Goal: Information Seeking & Learning: Learn about a topic

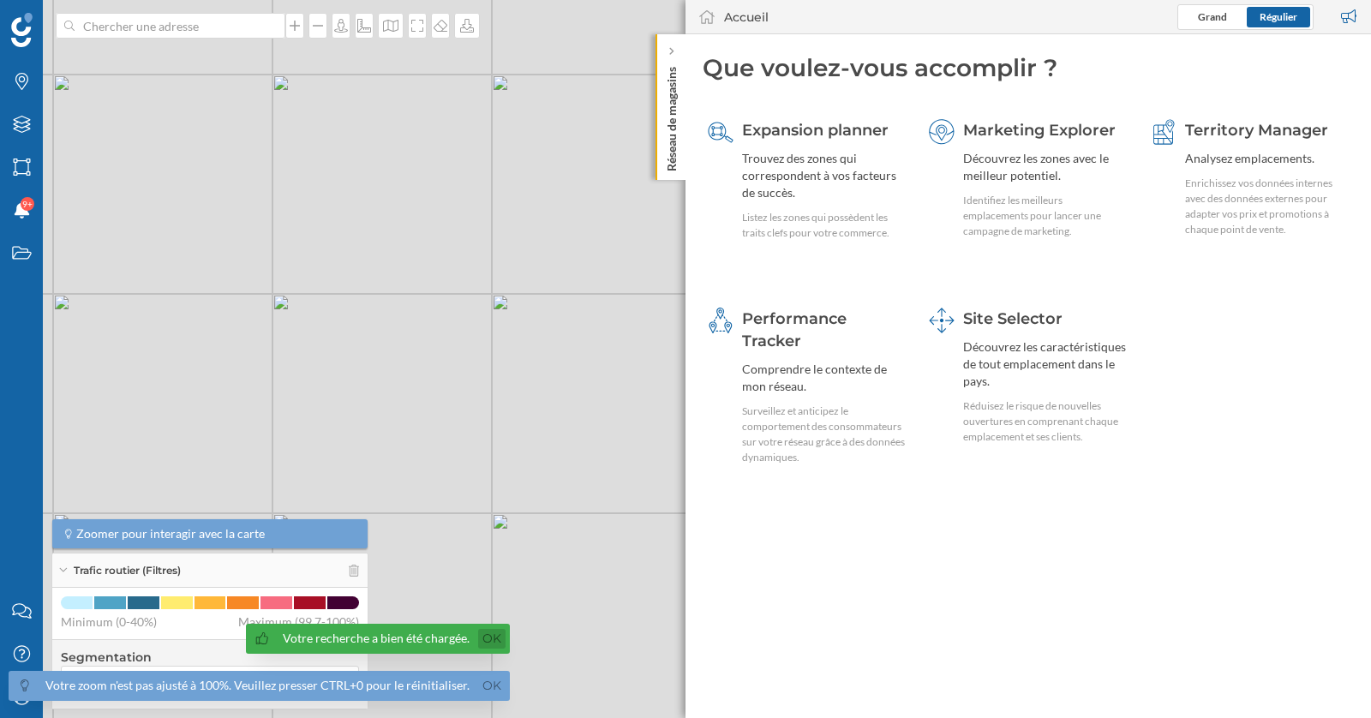
click at [478, 642] on link "Ok" at bounding box center [491, 639] width 27 height 20
click at [487, 683] on link "Ok" at bounding box center [491, 686] width 27 height 20
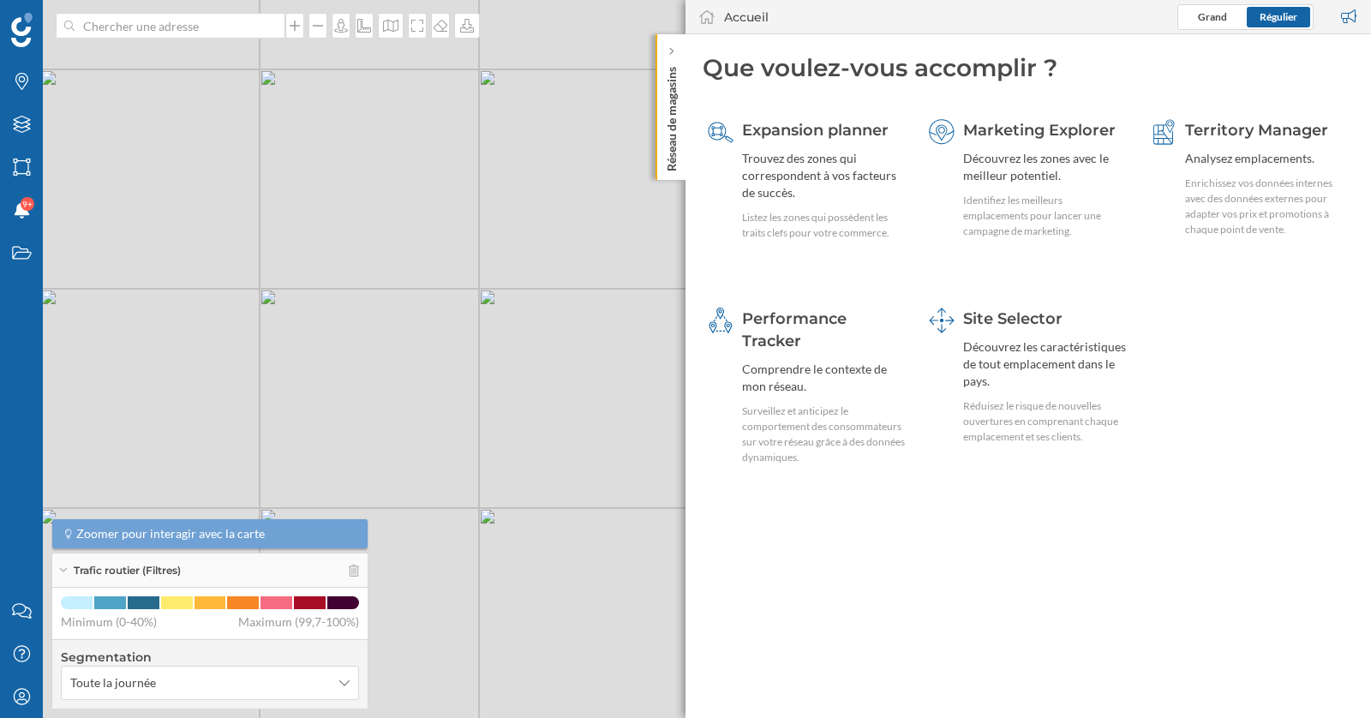
drag, startPoint x: 541, startPoint y: 623, endPoint x: 348, endPoint y: 475, distance: 242.6
click at [349, 476] on div "© Mapbox © OpenStreetMap Improve this map" at bounding box center [685, 359] width 1371 height 718
click at [29, 705] on div "Mon profil" at bounding box center [21, 696] width 43 height 43
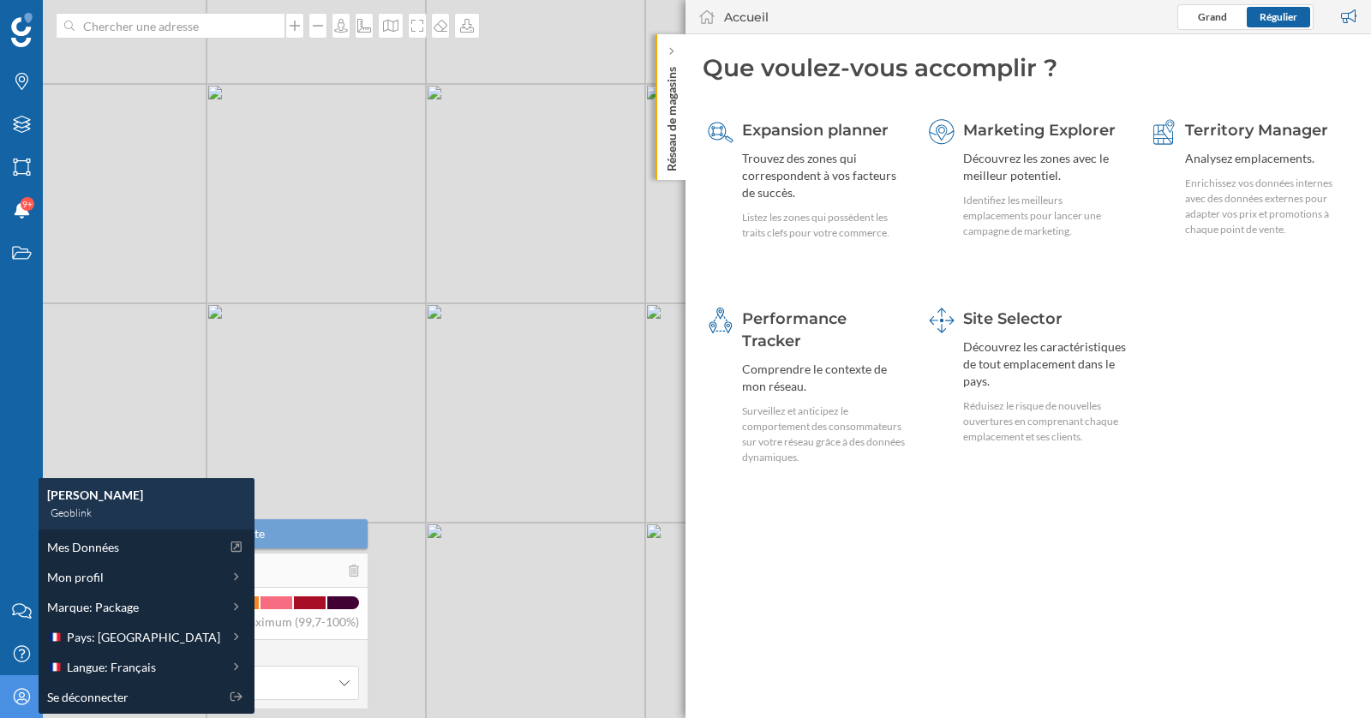
click at [516, 515] on div "© Mapbox © OpenStreetMap Improve this map" at bounding box center [685, 359] width 1371 height 718
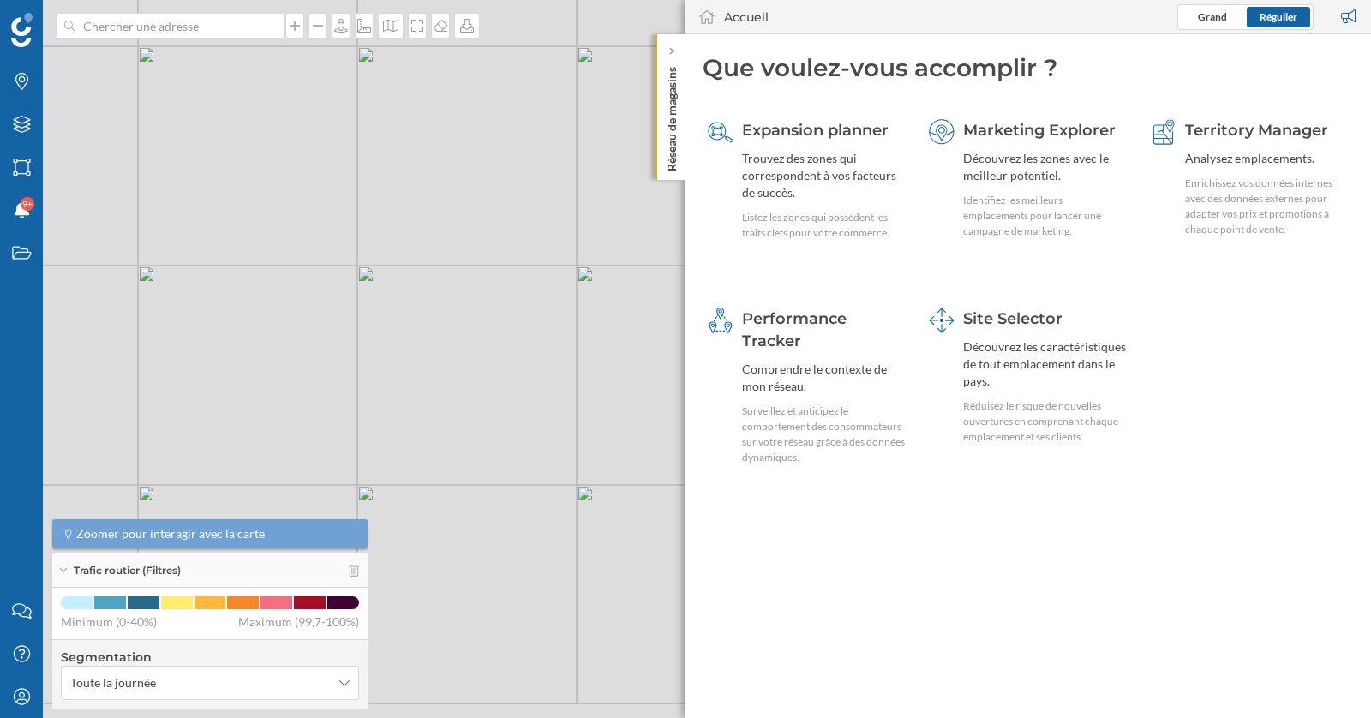
drag, startPoint x: 581, startPoint y: 547, endPoint x: 504, endPoint y: 482, distance: 100.9
click at [504, 483] on div "© Mapbox © OpenStreetMap Improve this map" at bounding box center [685, 359] width 1371 height 718
click at [674, 54] on div at bounding box center [671, 51] width 17 height 17
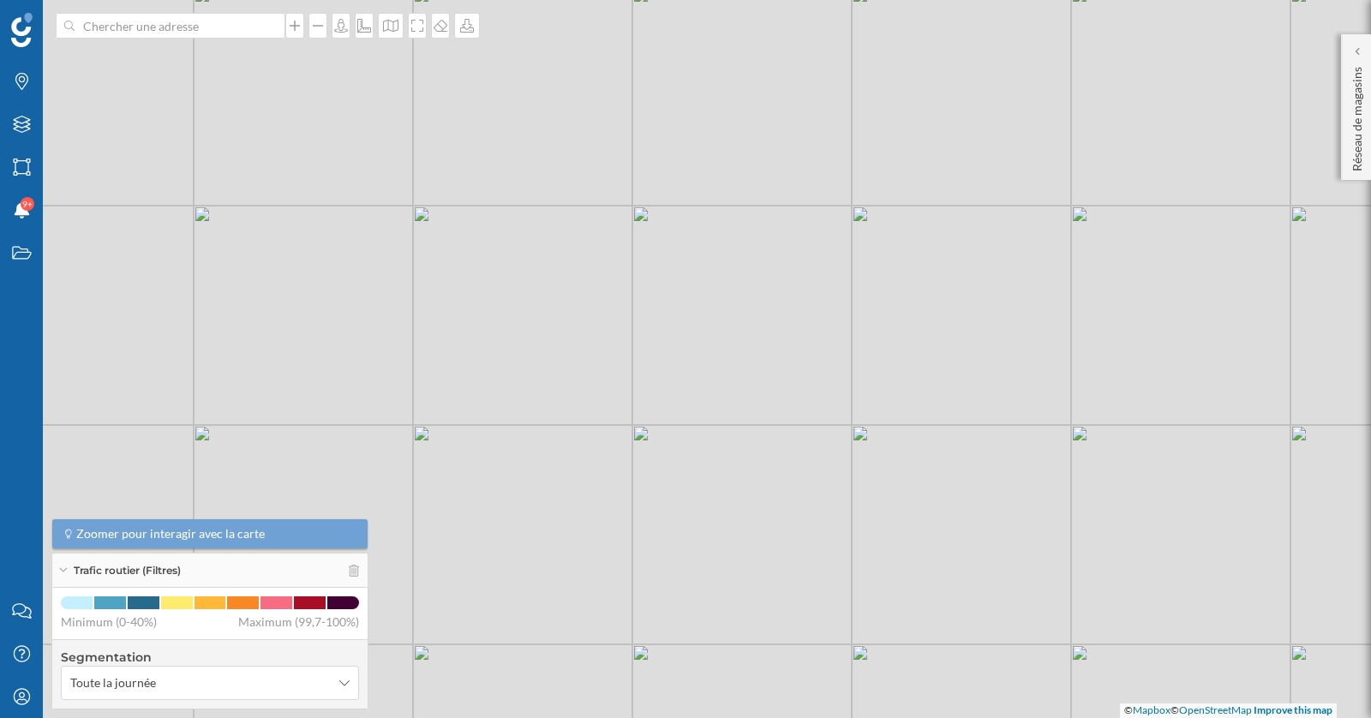
drag, startPoint x: 525, startPoint y: 441, endPoint x: 727, endPoint y: 364, distance: 216.4
click at [725, 365] on div "© Mapbox © OpenStreetMap Improve this map" at bounding box center [685, 359] width 1371 height 718
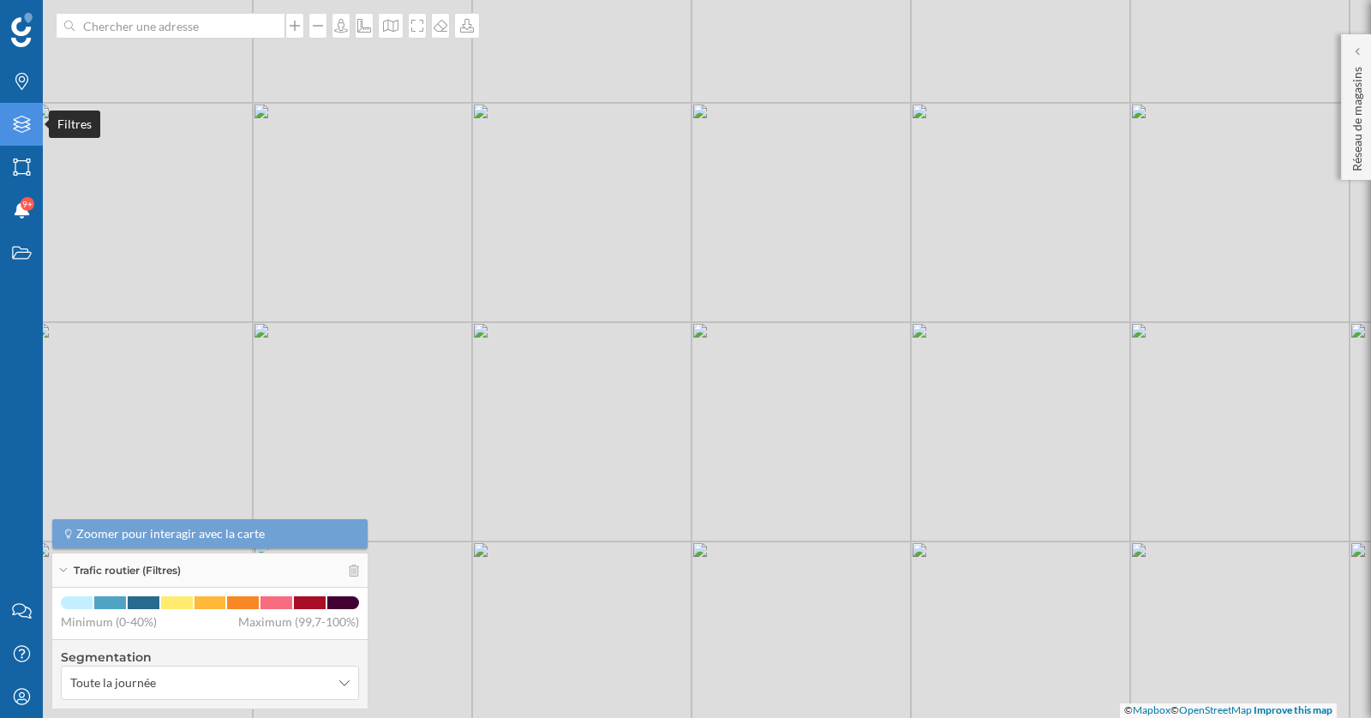
click at [21, 133] on div "Filtres" at bounding box center [21, 124] width 43 height 43
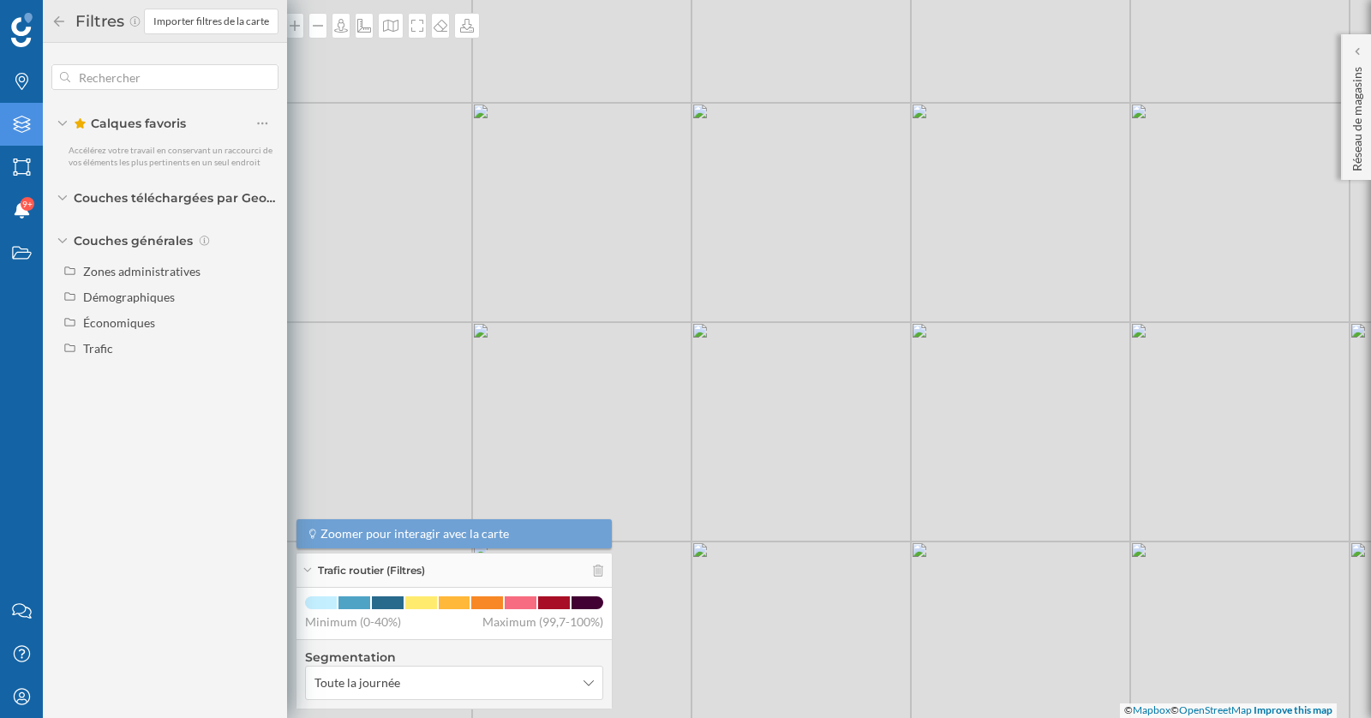
click at [21, 133] on div "Filtres" at bounding box center [21, 124] width 43 height 43
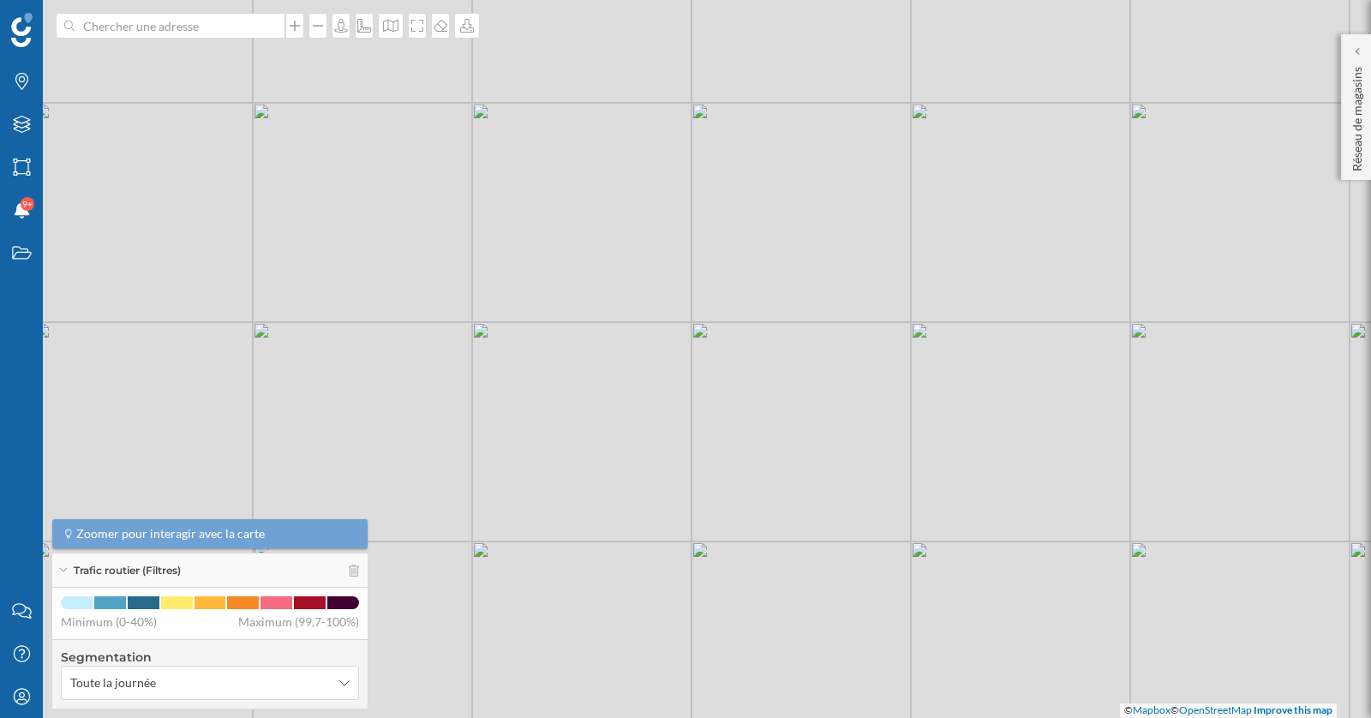
click at [357, 579] on div "Trafic routier (Filtres)" at bounding box center [209, 570] width 315 height 34
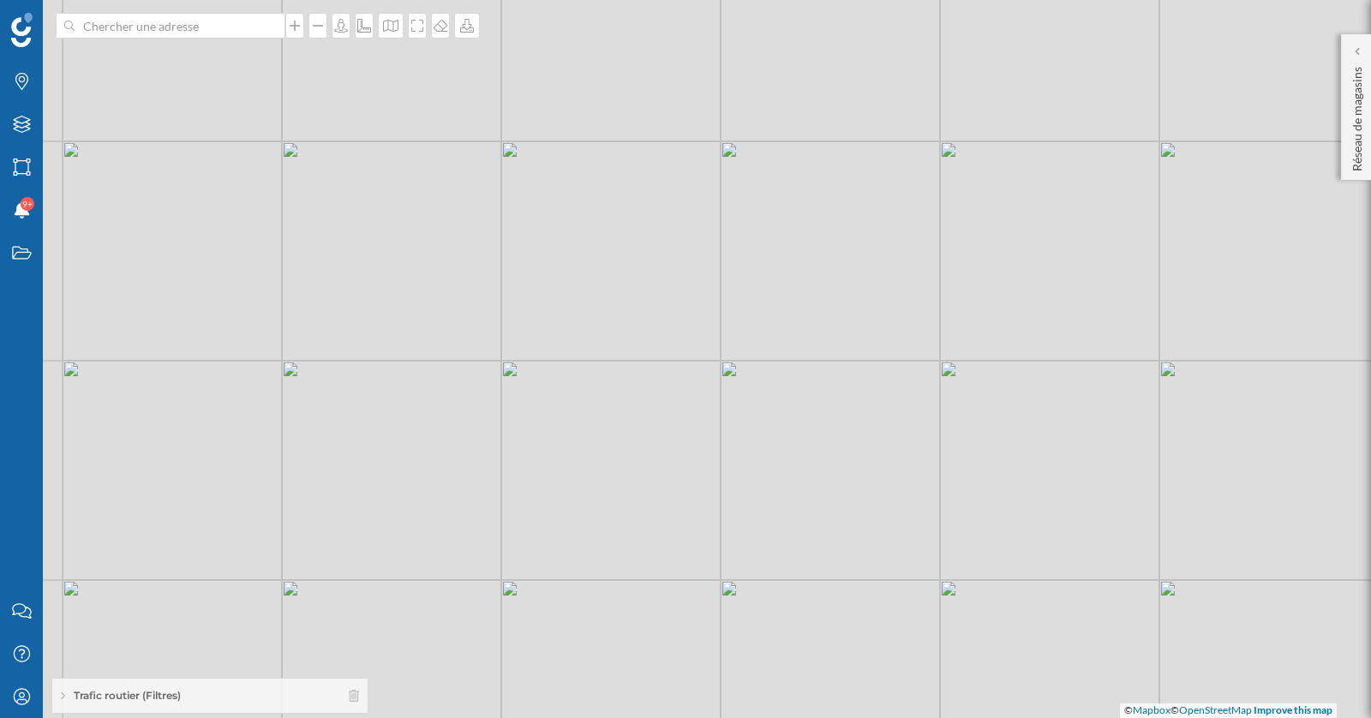
drag, startPoint x: 405, startPoint y: 376, endPoint x: 465, endPoint y: 384, distance: 60.5
click at [466, 385] on div "© Mapbox © OpenStreetMap Improve this map" at bounding box center [685, 359] width 1371 height 718
click at [16, 135] on div "Filtres" at bounding box center [21, 124] width 43 height 43
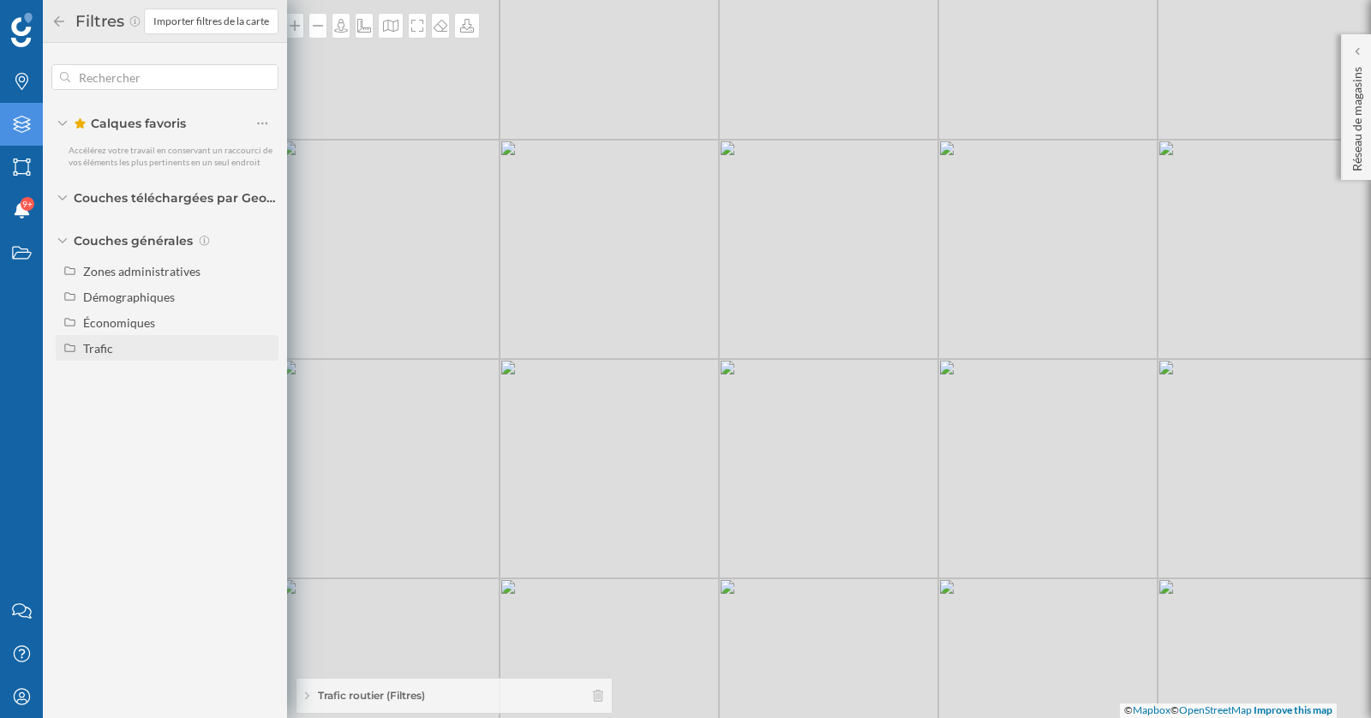
click at [85, 352] on div "Trafic" at bounding box center [98, 348] width 30 height 15
click at [463, 511] on div "© Mapbox © OpenStreetMap Improve this map" at bounding box center [685, 359] width 1371 height 718
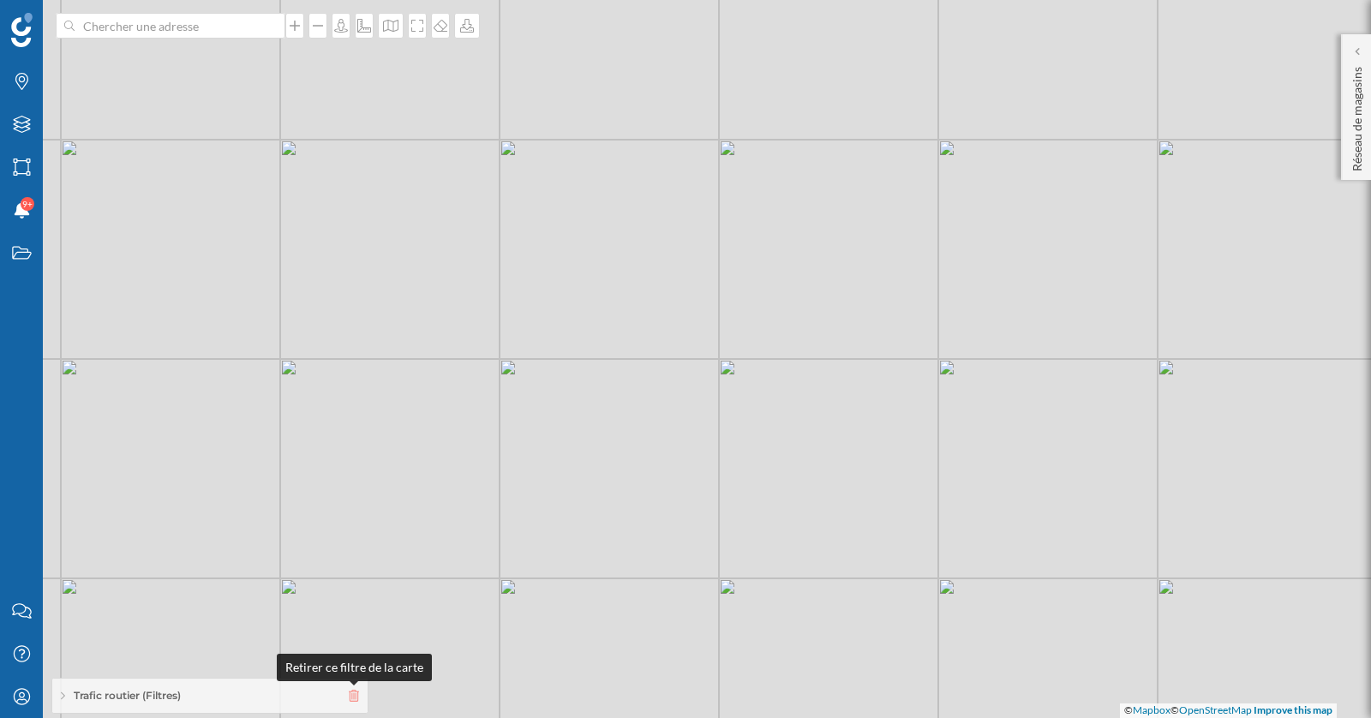
click at [357, 694] on icon at bounding box center [354, 696] width 10 height 12
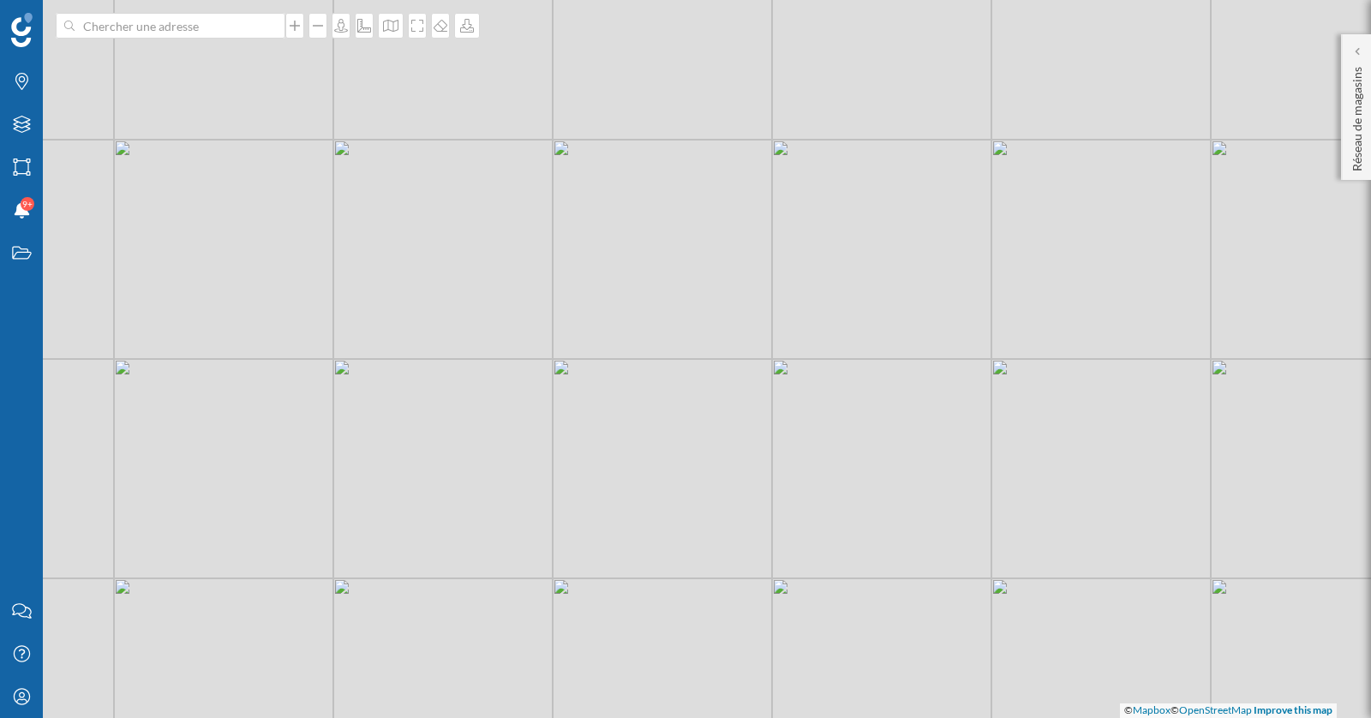
drag, startPoint x: 833, startPoint y: 331, endPoint x: 905, endPoint y: 309, distance: 75.1
click at [907, 309] on div "© Mapbox © OpenStreetMap Improve this map" at bounding box center [685, 359] width 1371 height 718
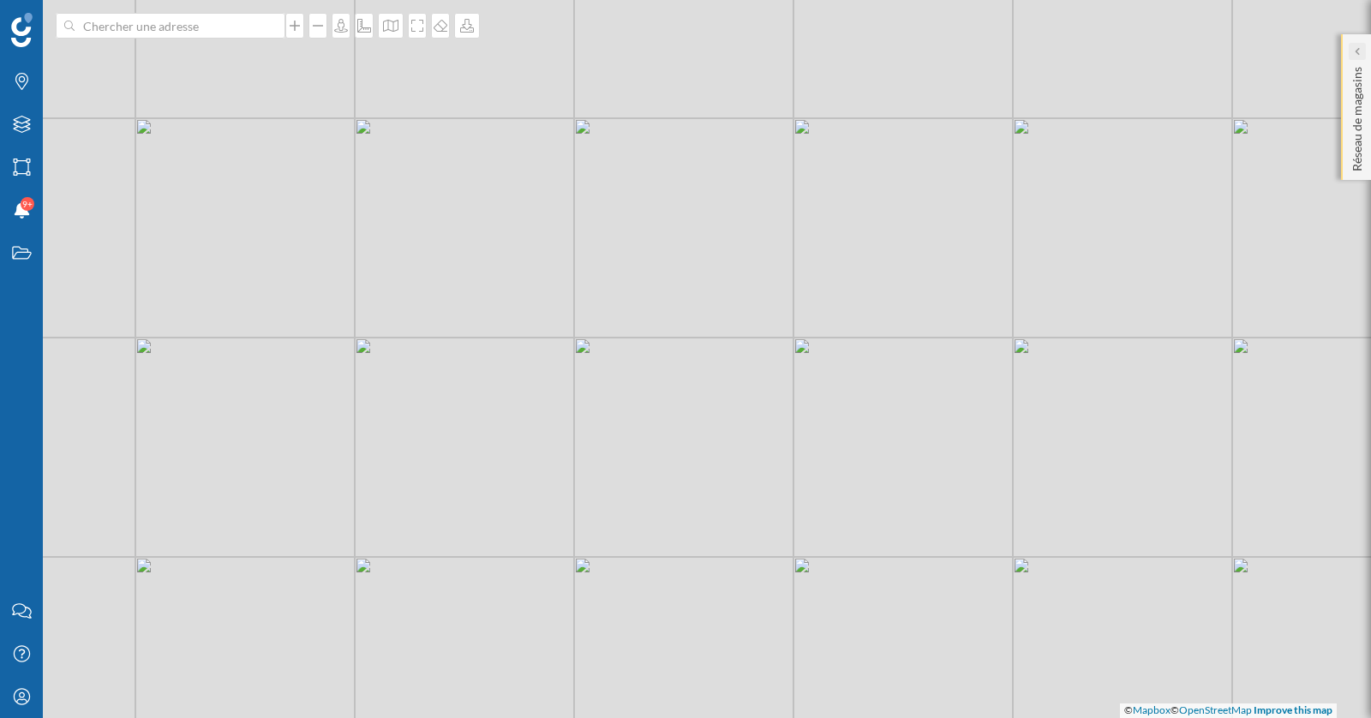
click at [1358, 57] on icon at bounding box center [1355, 51] width 5 height 17
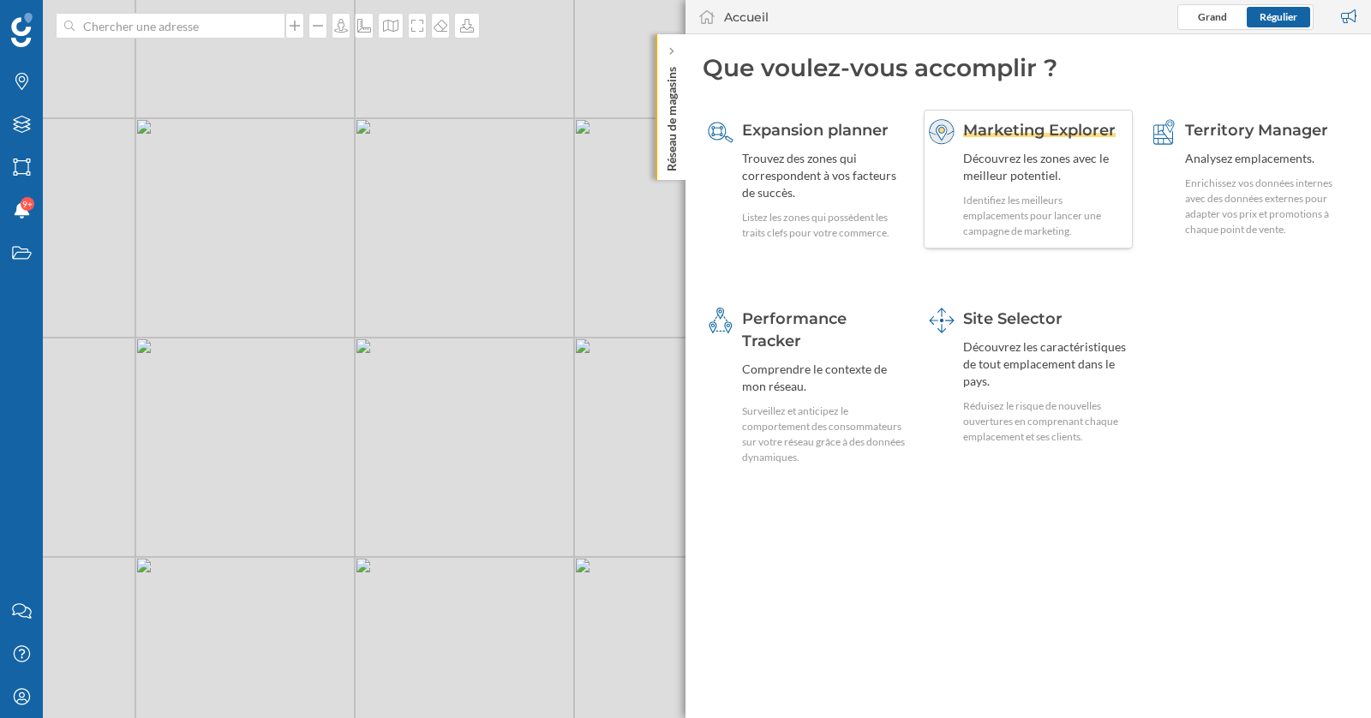
click at [1054, 144] on div "Marketing Explorer Découvrez les zones avec le meilleur potentiel. Identifiez l…" at bounding box center [1045, 179] width 164 height 120
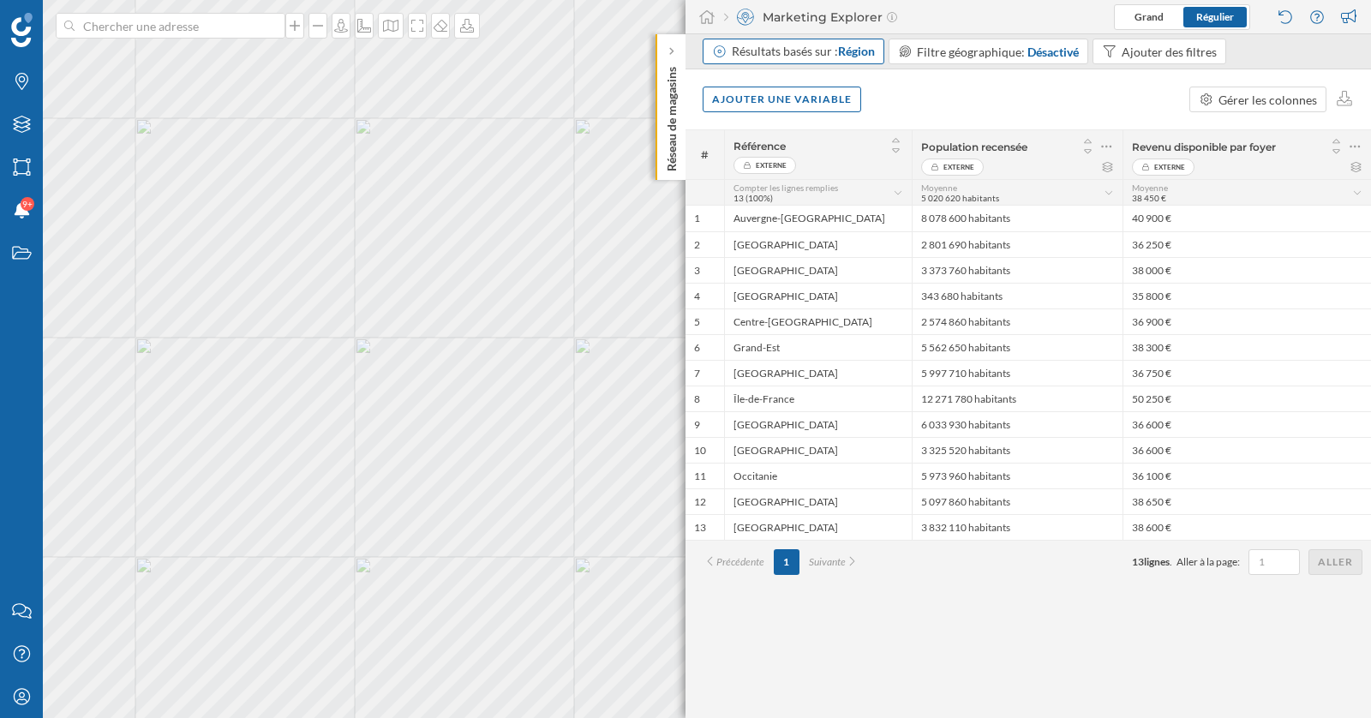
click at [851, 43] on div "Résultats basés sur : Région" at bounding box center [803, 51] width 143 height 17
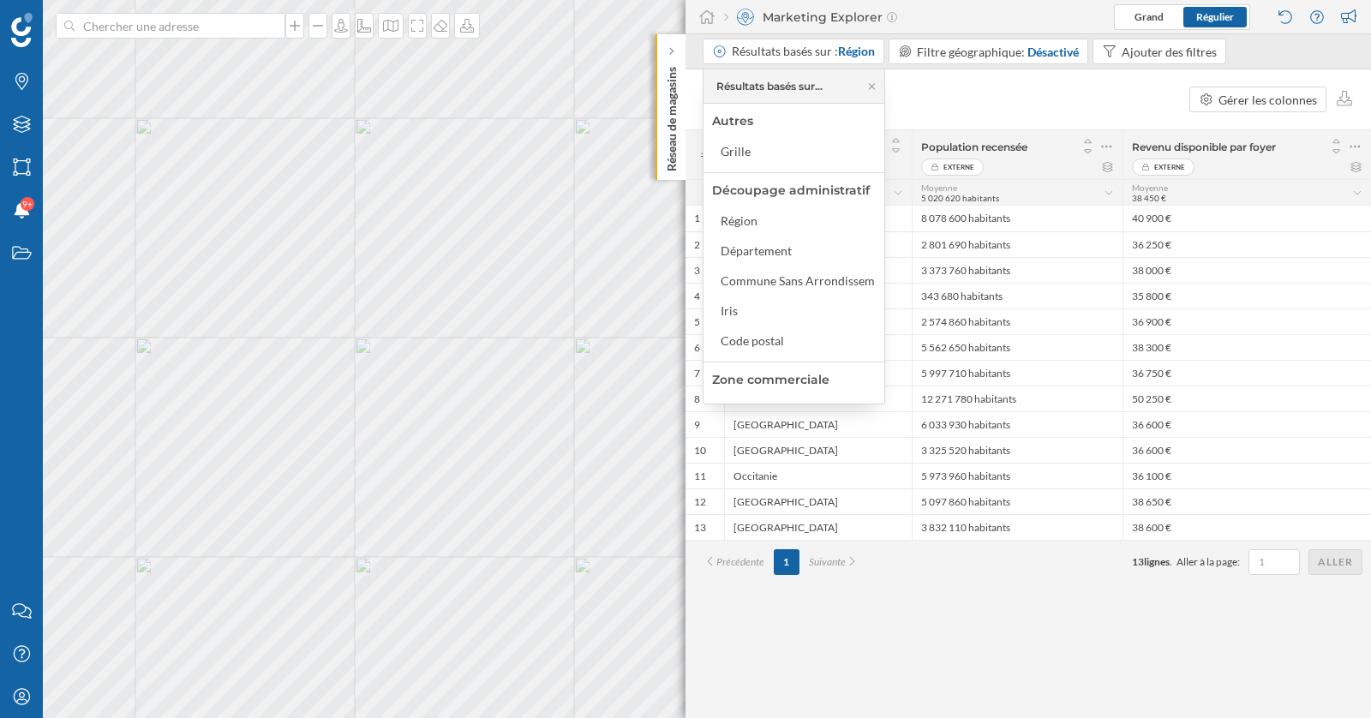
click at [955, 105] on div "Ajouter une variable Gérer les colonnes" at bounding box center [1027, 99] width 685 height 60
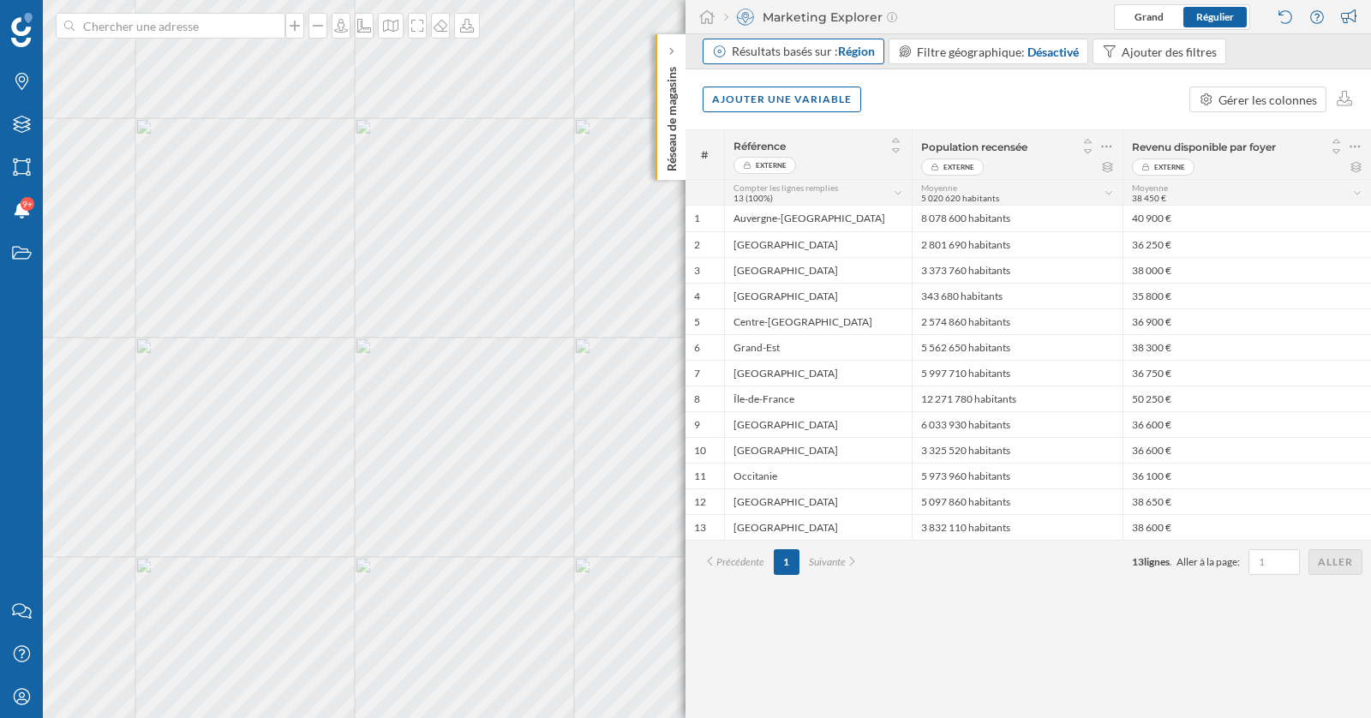
click at [820, 52] on div "Résultats basés sur : Région" at bounding box center [803, 51] width 143 height 17
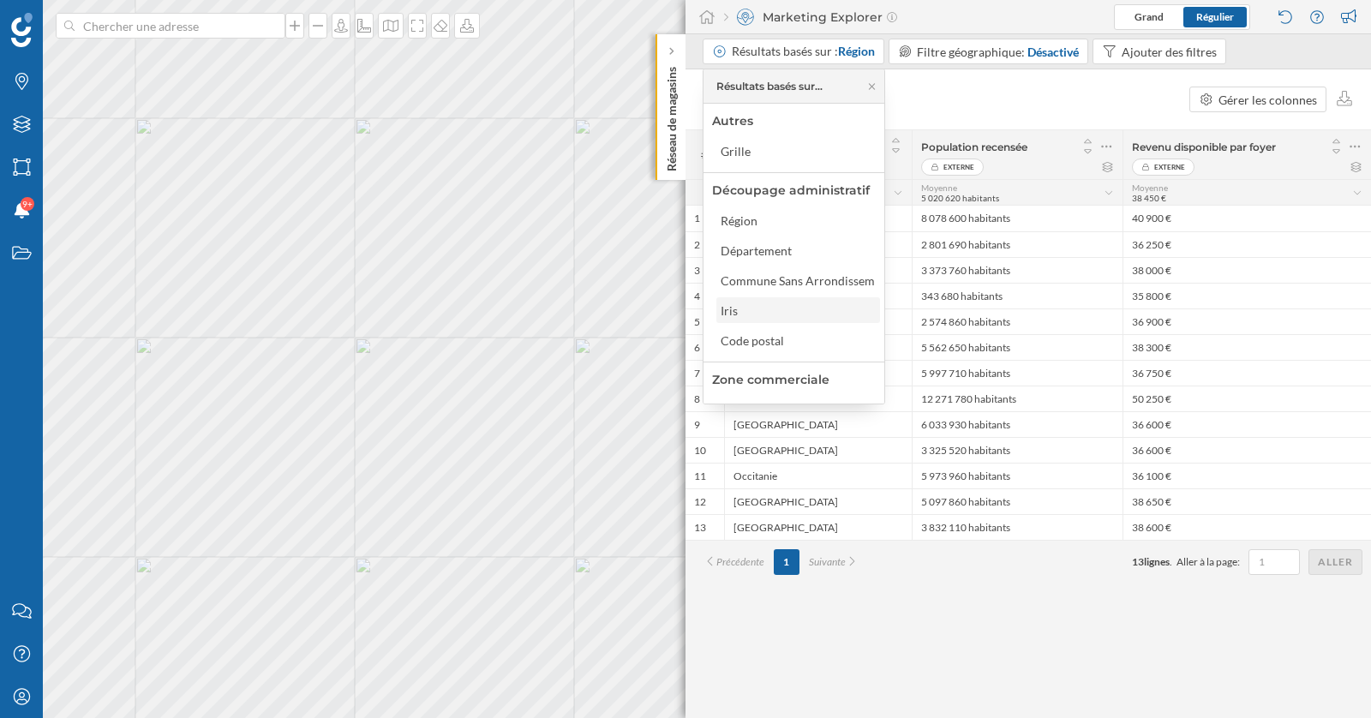
click at [786, 321] on div "Iris" at bounding box center [798, 310] width 164 height 26
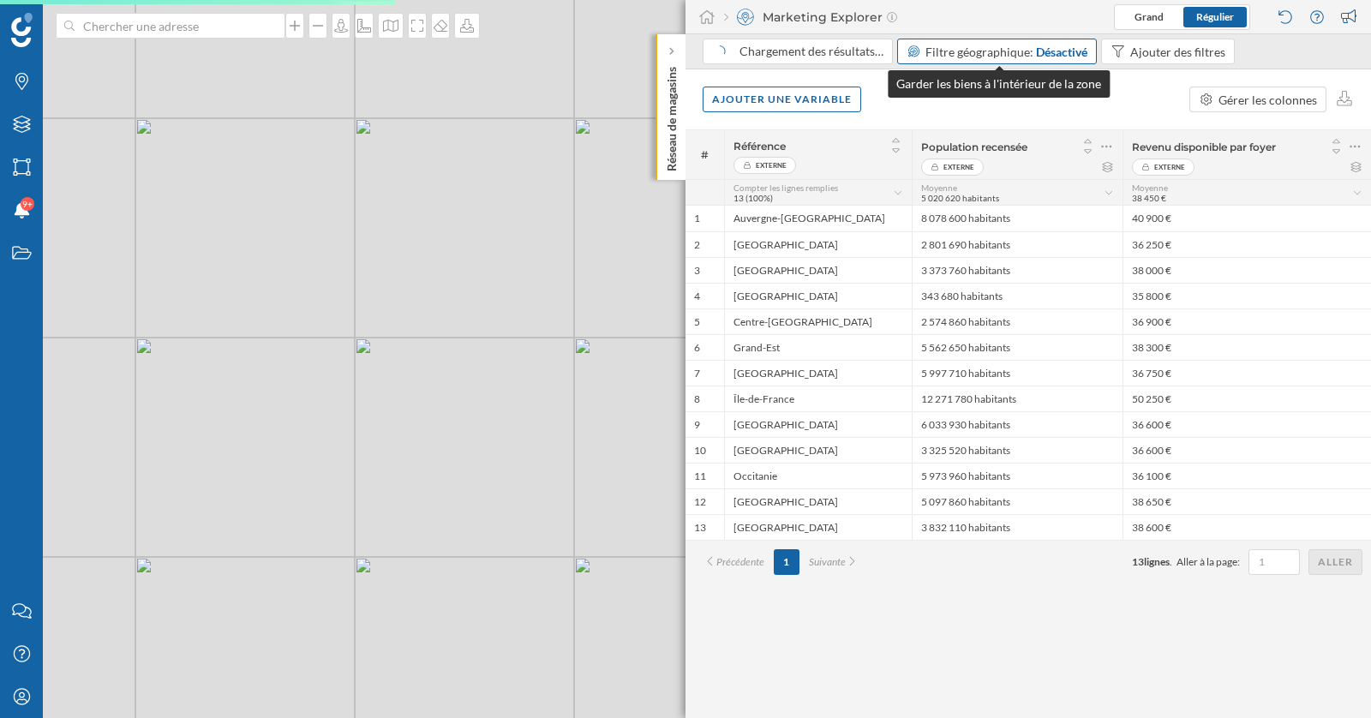
click at [1057, 51] on div "Désactivé" at bounding box center [1061, 52] width 51 height 18
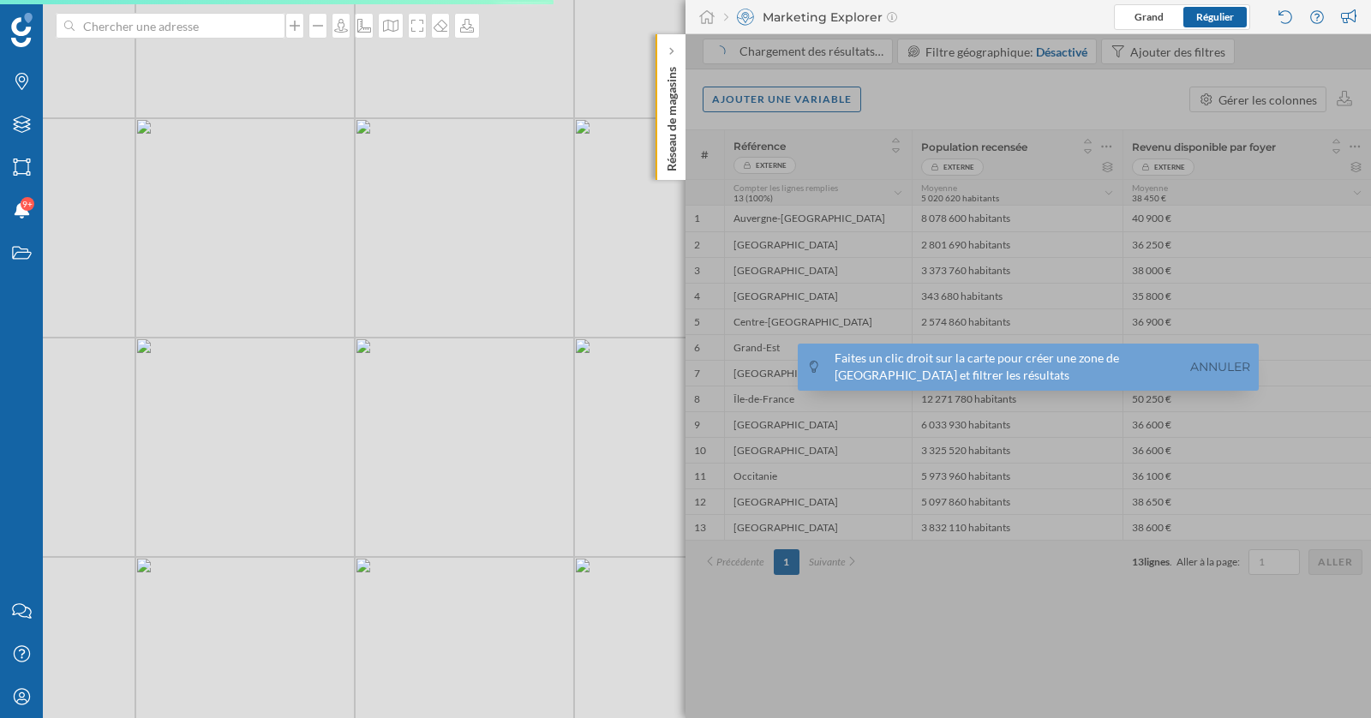
click at [1050, 93] on div at bounding box center [1027, 376] width 685 height 684
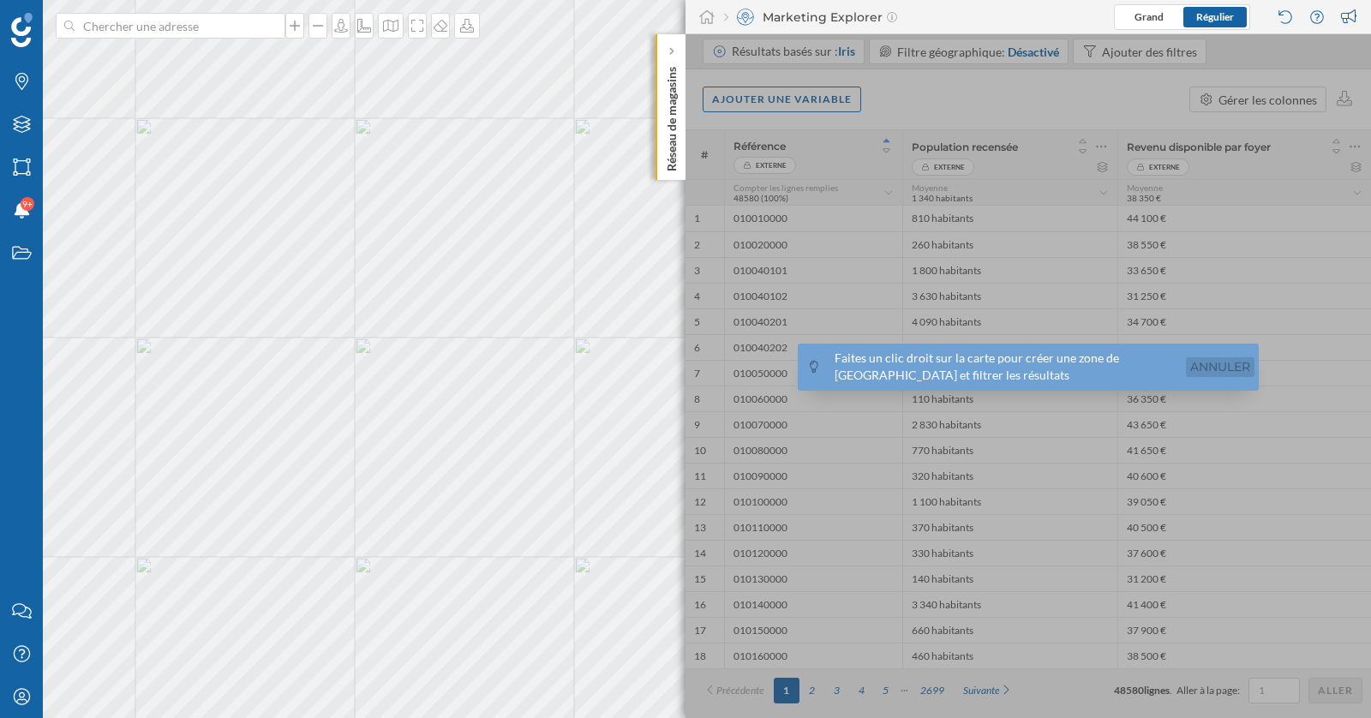
click at [1236, 361] on link "Annuler" at bounding box center [1220, 367] width 69 height 20
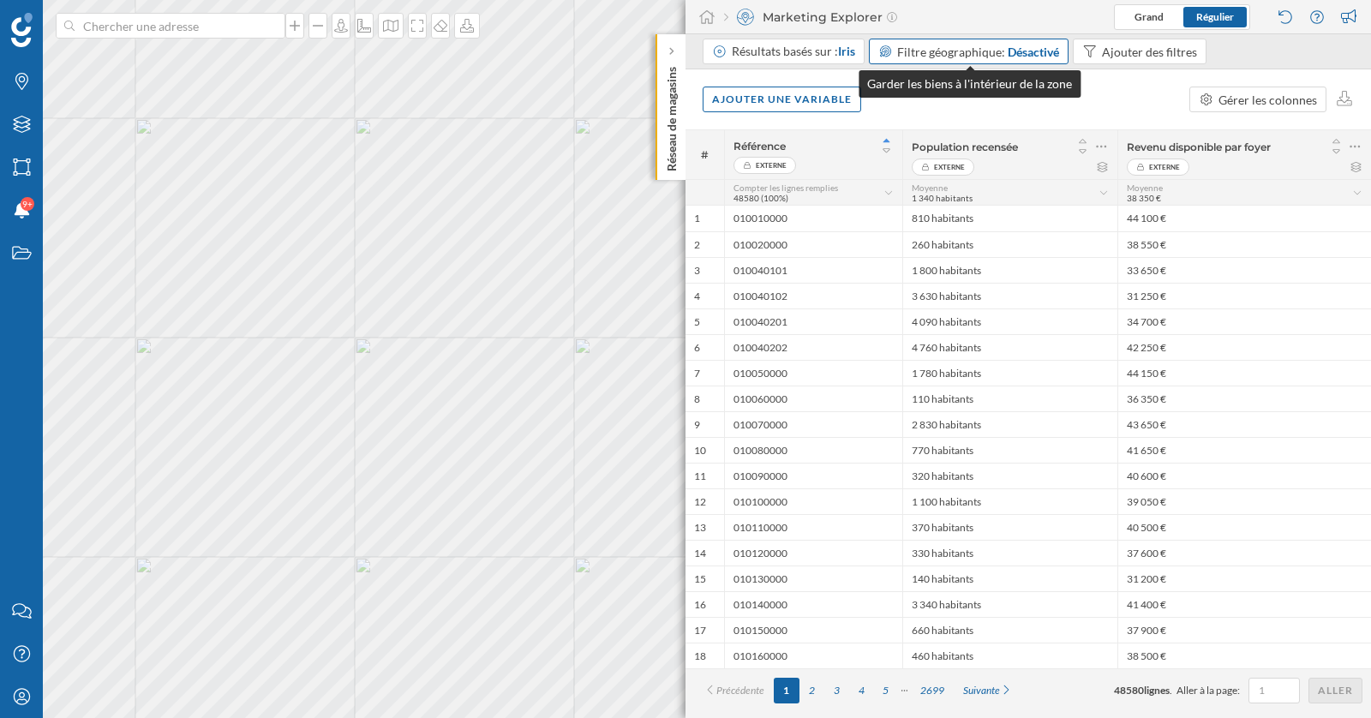
click at [1034, 57] on div "Désactivé" at bounding box center [1032, 52] width 51 height 18
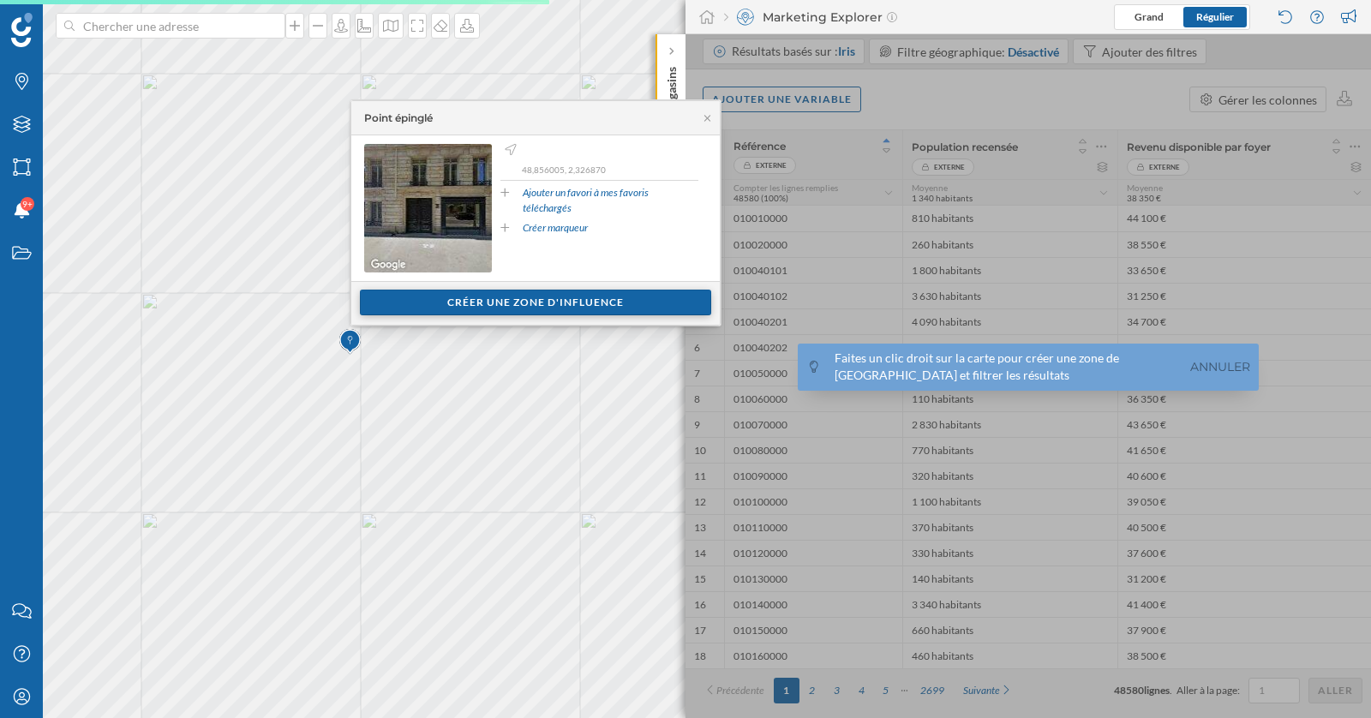
click at [551, 307] on div "Créer une zone d'influence" at bounding box center [535, 303] width 351 height 26
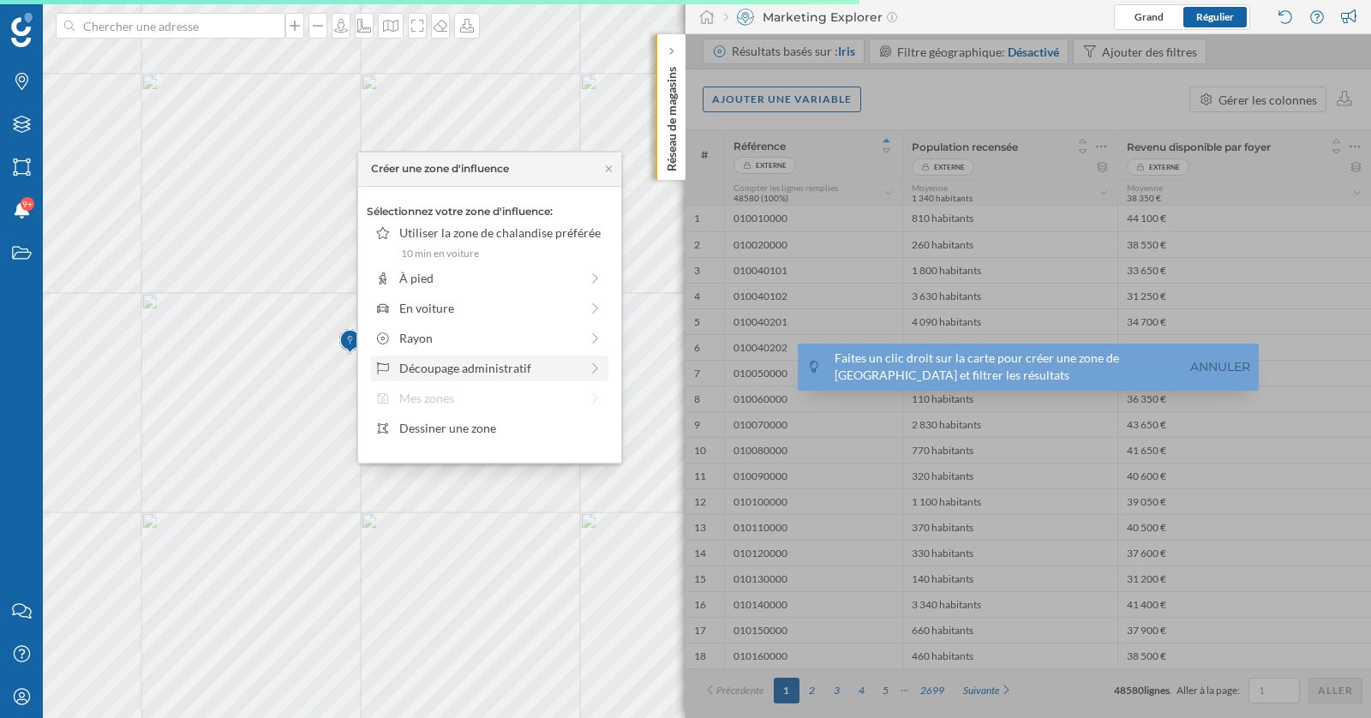
click at [507, 373] on div "Découpage administratif" at bounding box center [489, 368] width 180 height 18
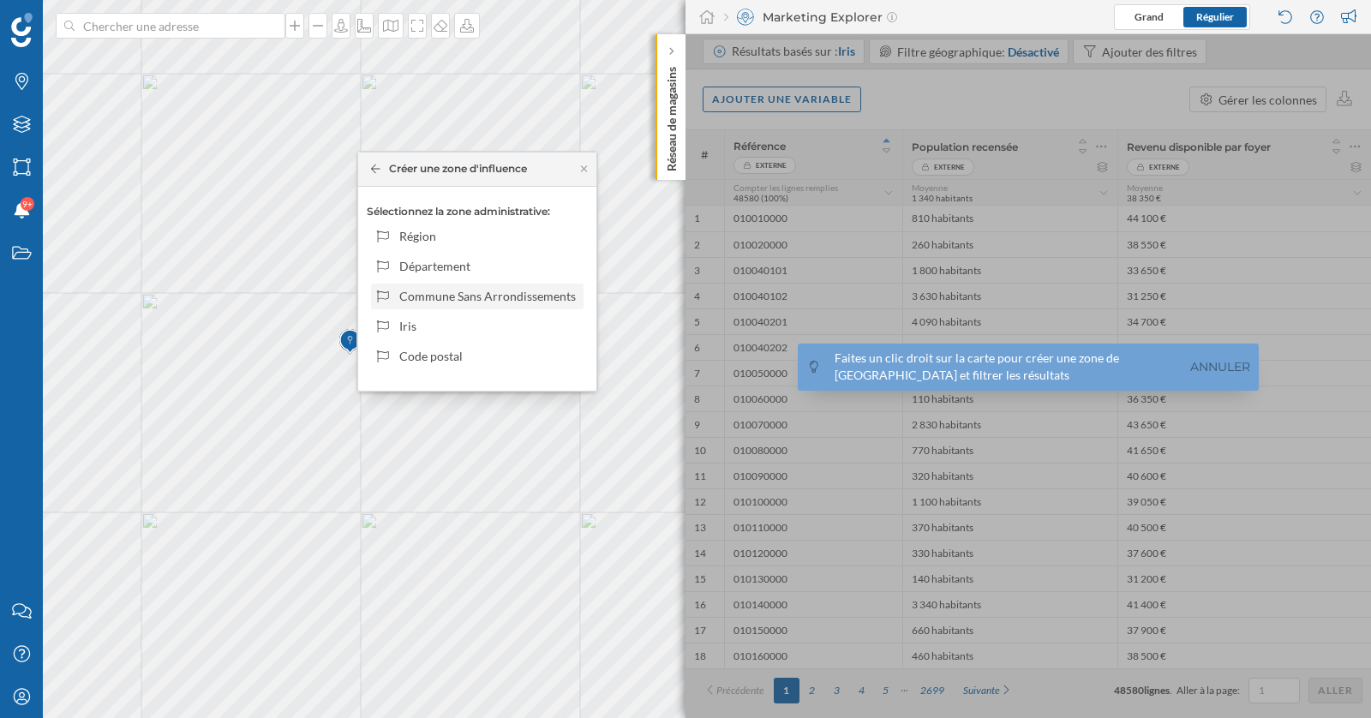
click at [487, 294] on div "Commune Sans Arrondissements" at bounding box center [488, 296] width 178 height 18
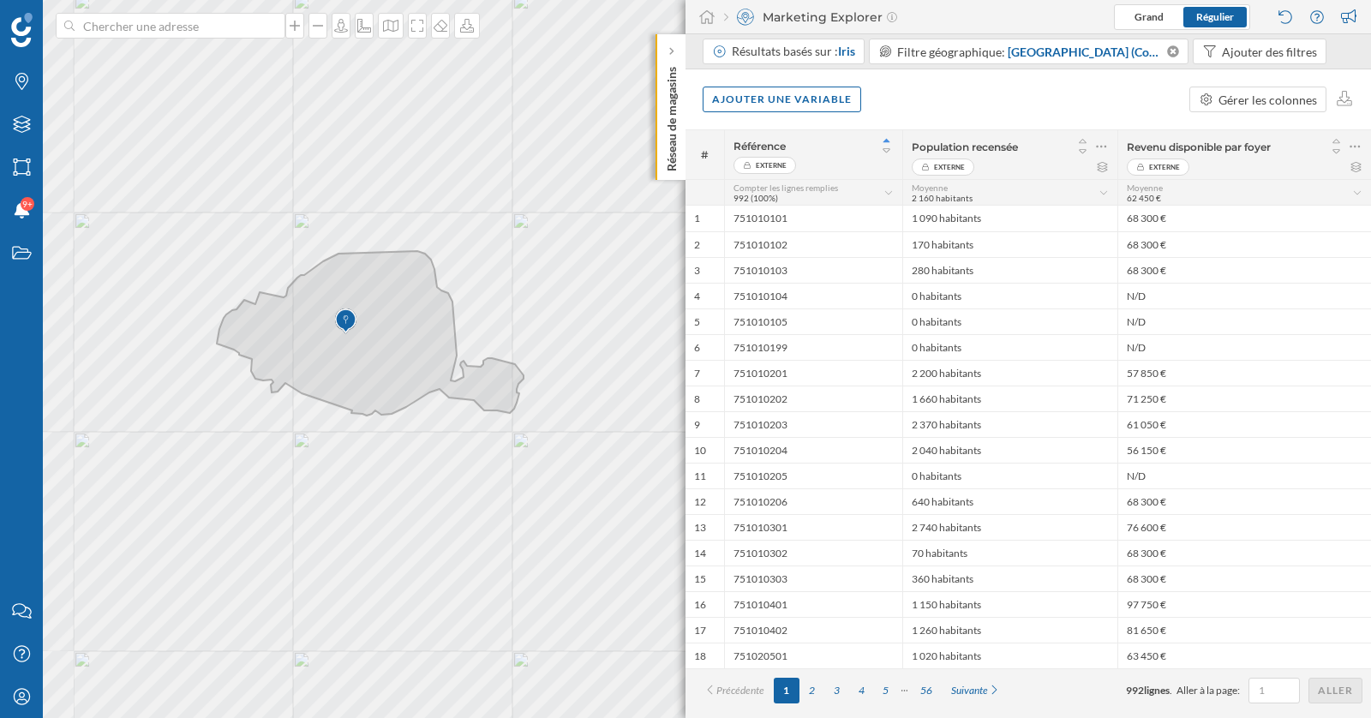
click at [469, 478] on div "© Mapbox © OpenStreetMap Improve this map" at bounding box center [685, 359] width 1371 height 718
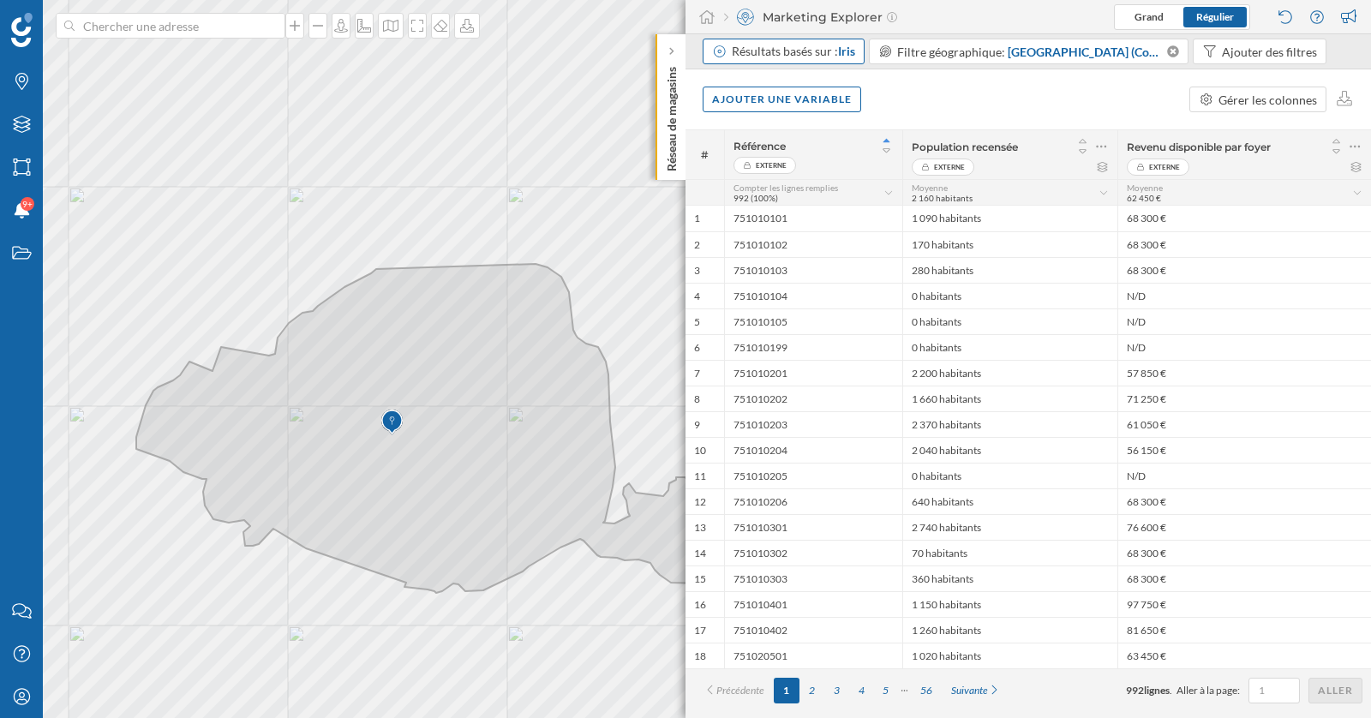
click at [826, 61] on div "Résultats basés sur : Iris" at bounding box center [783, 52] width 162 height 26
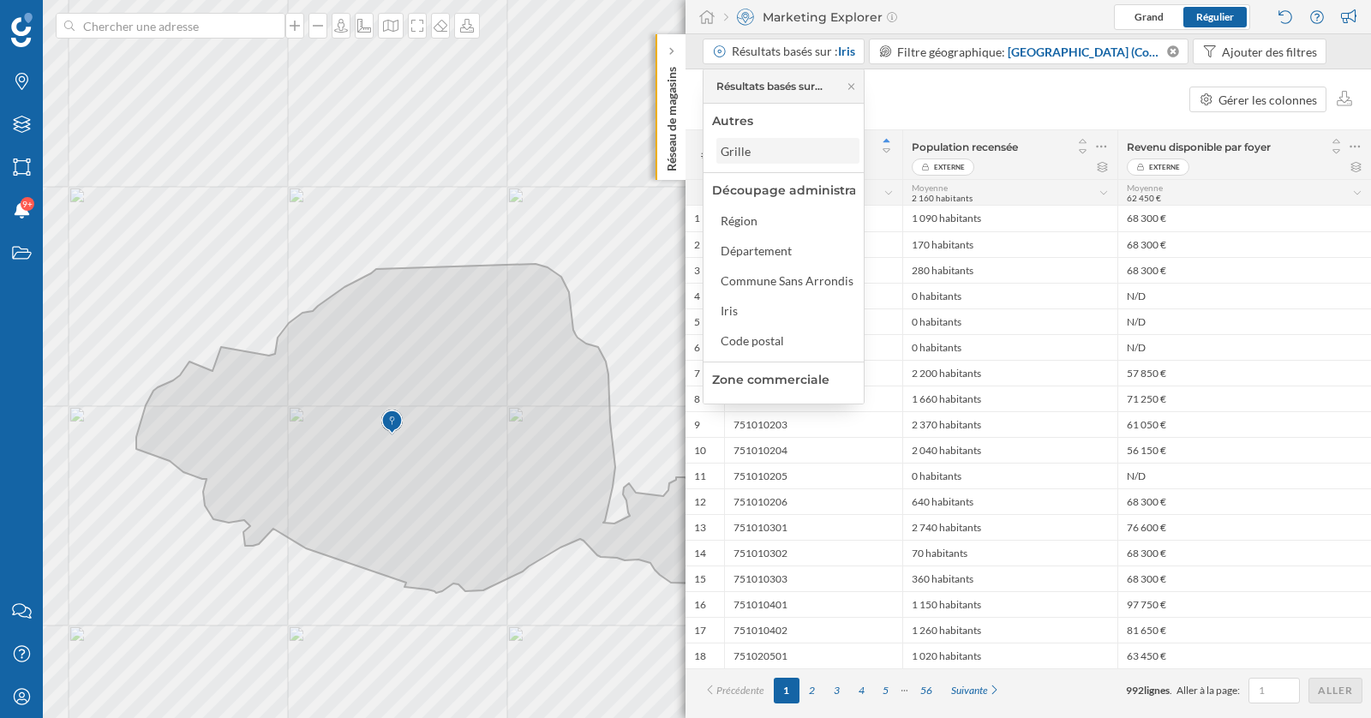
click at [765, 148] on div "Grille" at bounding box center [786, 151] width 133 height 18
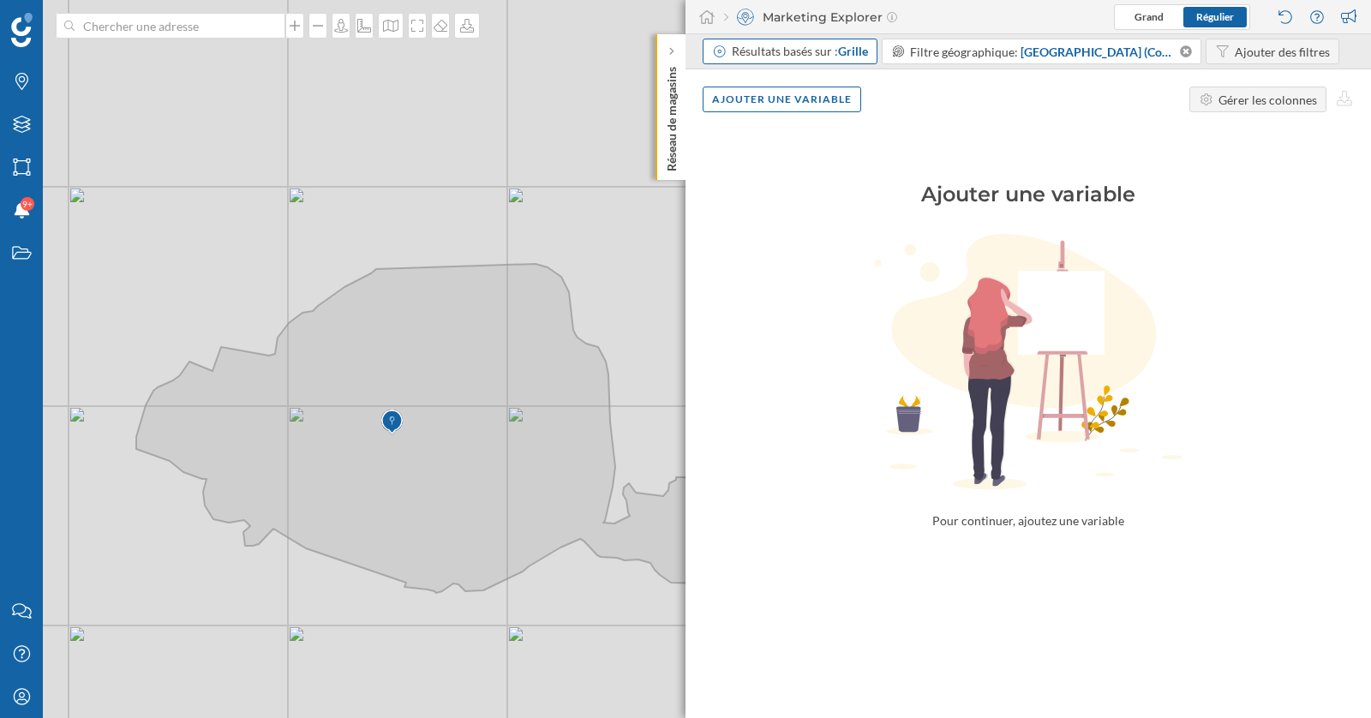
click at [849, 51] on span "Grille" at bounding box center [853, 51] width 30 height 15
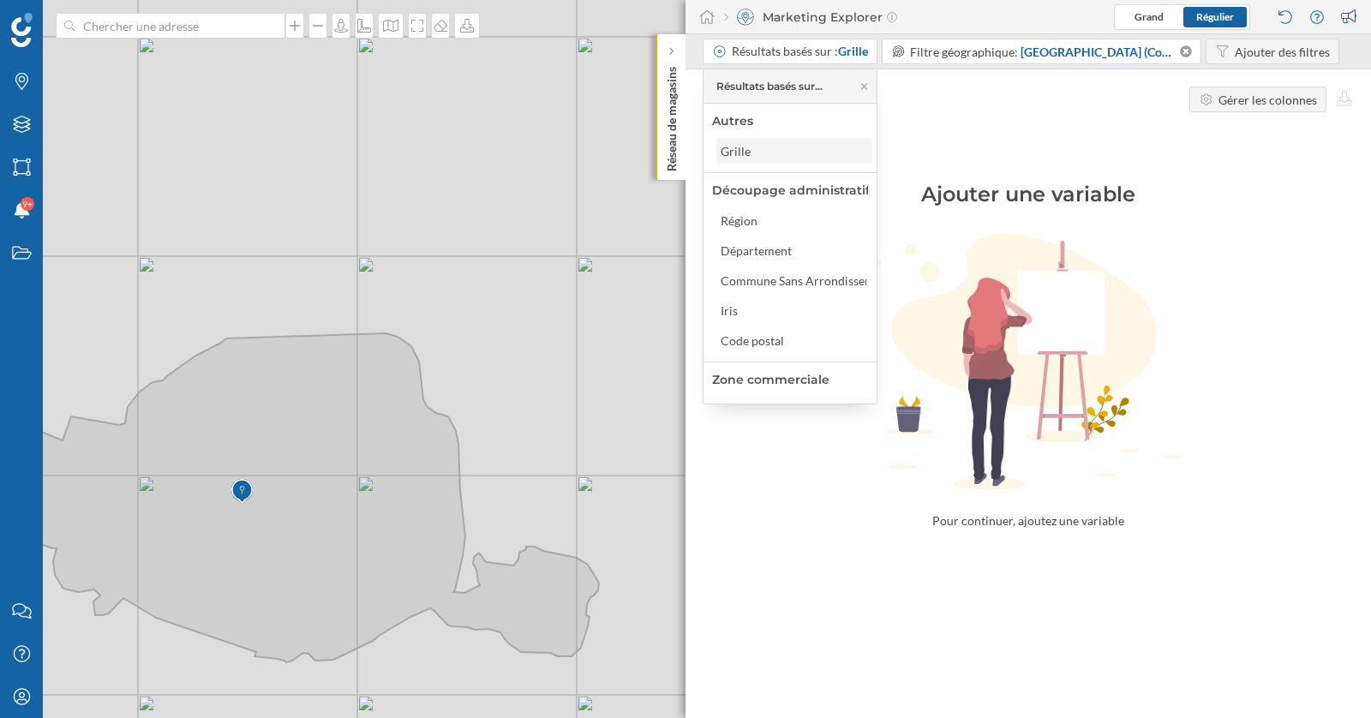
click at [743, 151] on div "Grille" at bounding box center [735, 151] width 30 height 15
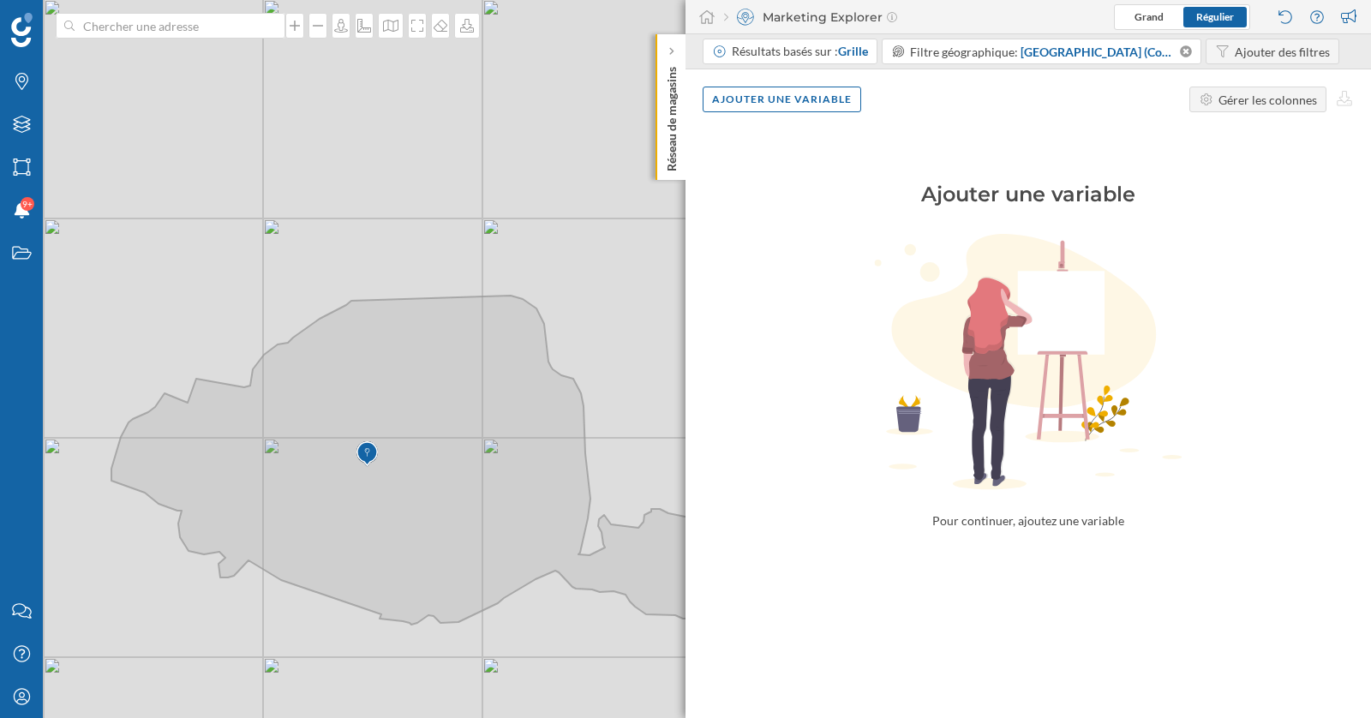
drag, startPoint x: 481, startPoint y: 363, endPoint x: 600, endPoint y: 318, distance: 126.6
click at [600, 319] on div "© Mapbox © OpenStreetMap Improve this map" at bounding box center [685, 359] width 1371 height 718
click at [843, 47] on span "Grille" at bounding box center [853, 51] width 30 height 15
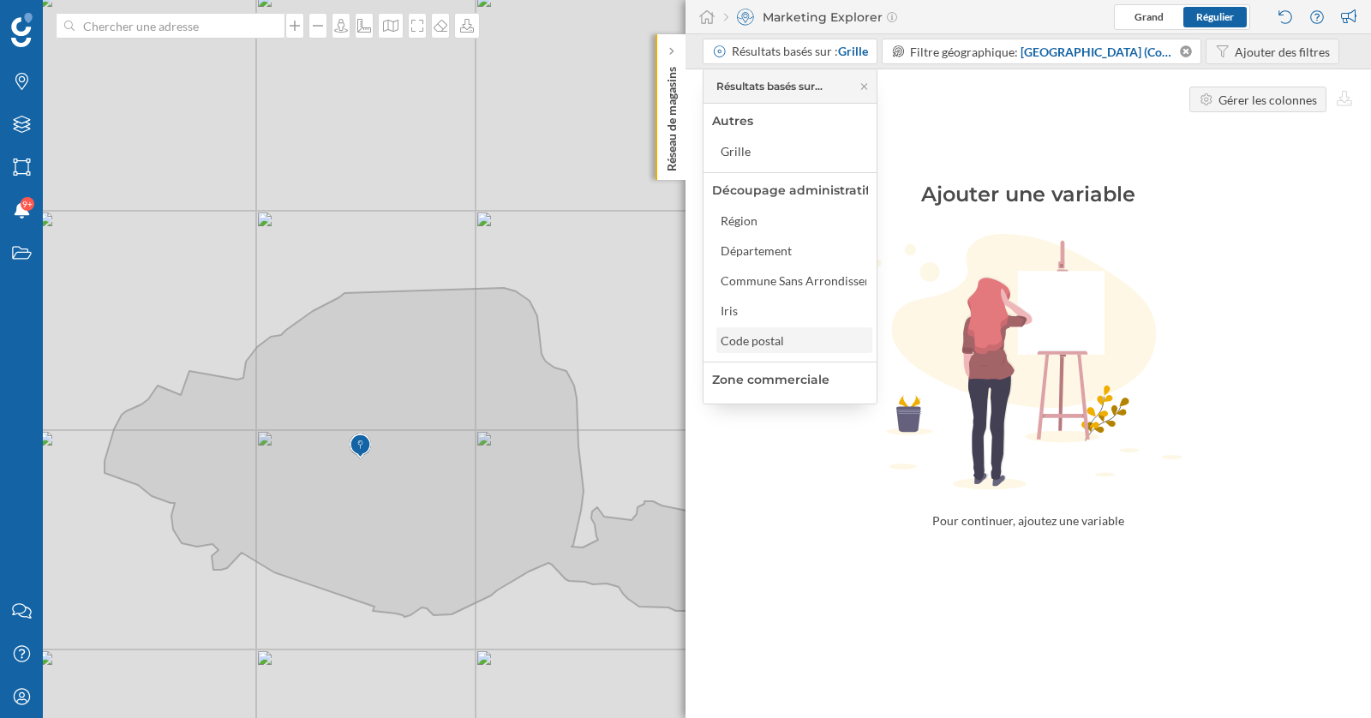
scroll to position [82, 0]
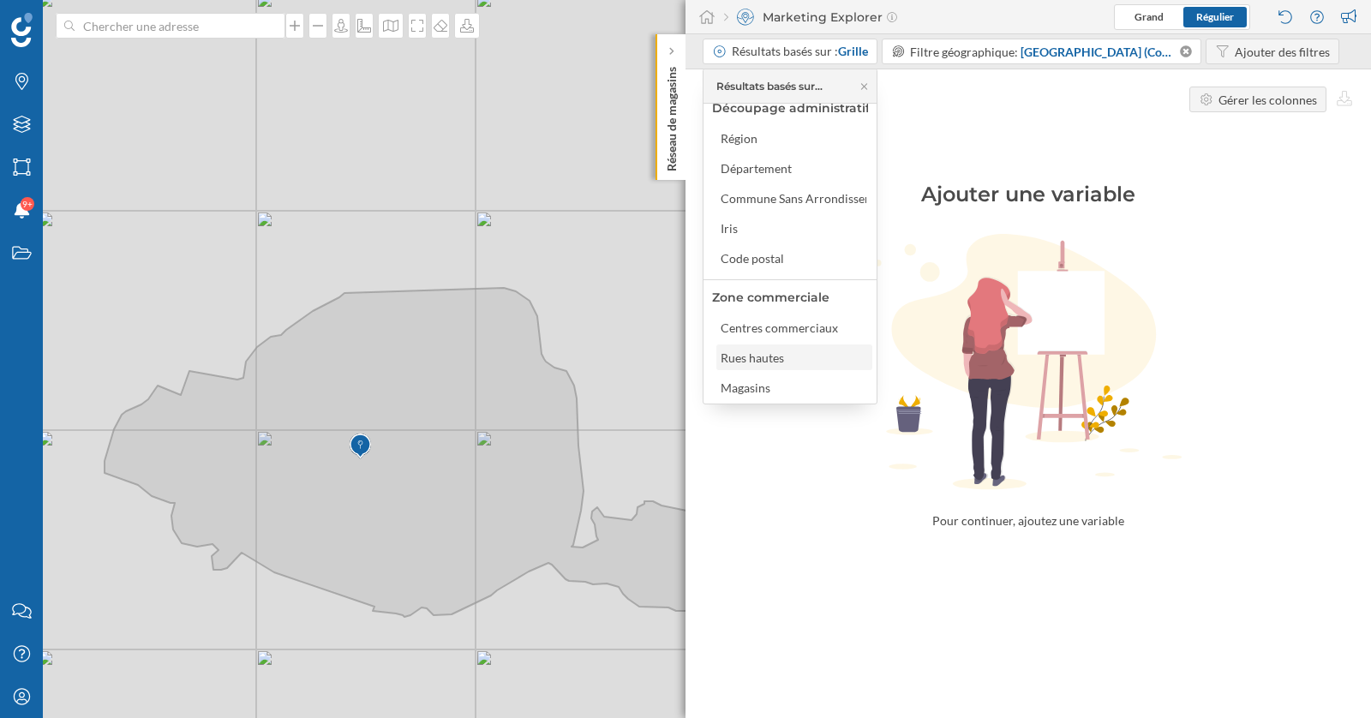
click at [770, 358] on div "Rues hautes" at bounding box center [751, 357] width 63 height 15
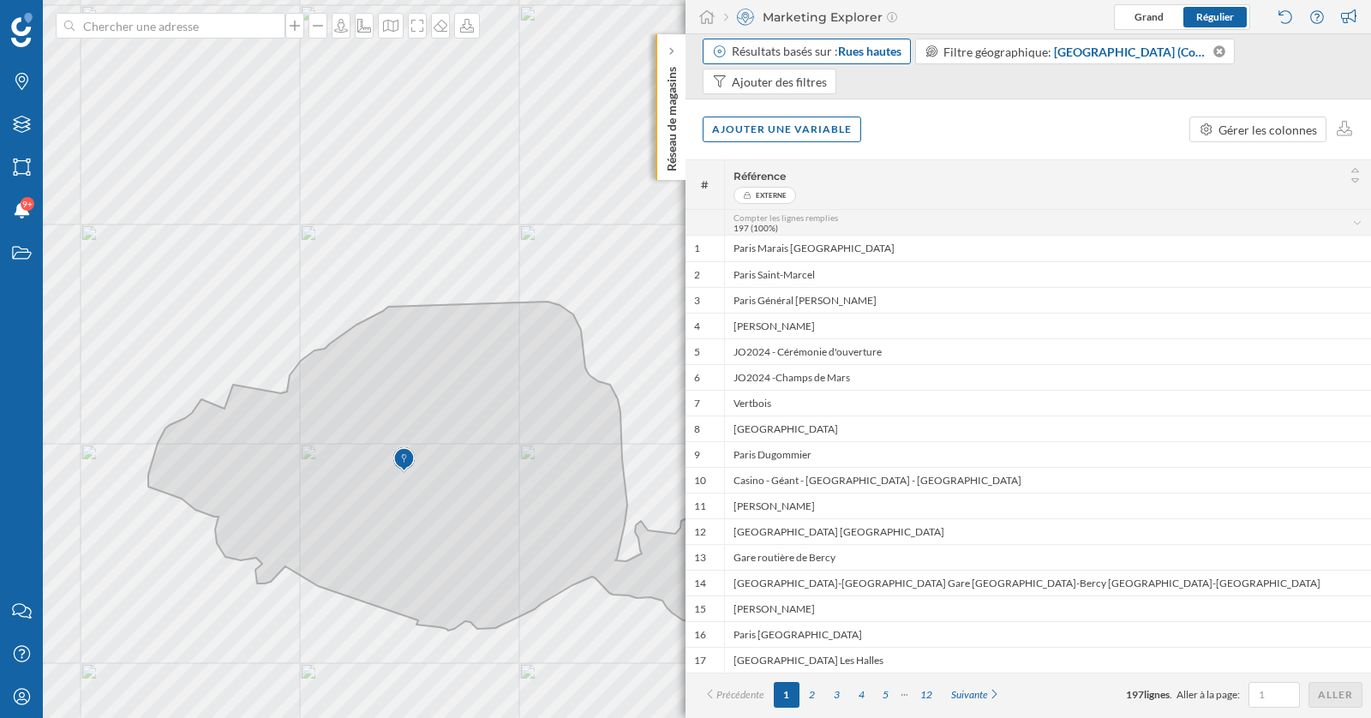
click at [797, 52] on div "Résultats basés sur : Rues hautes" at bounding box center [817, 51] width 170 height 17
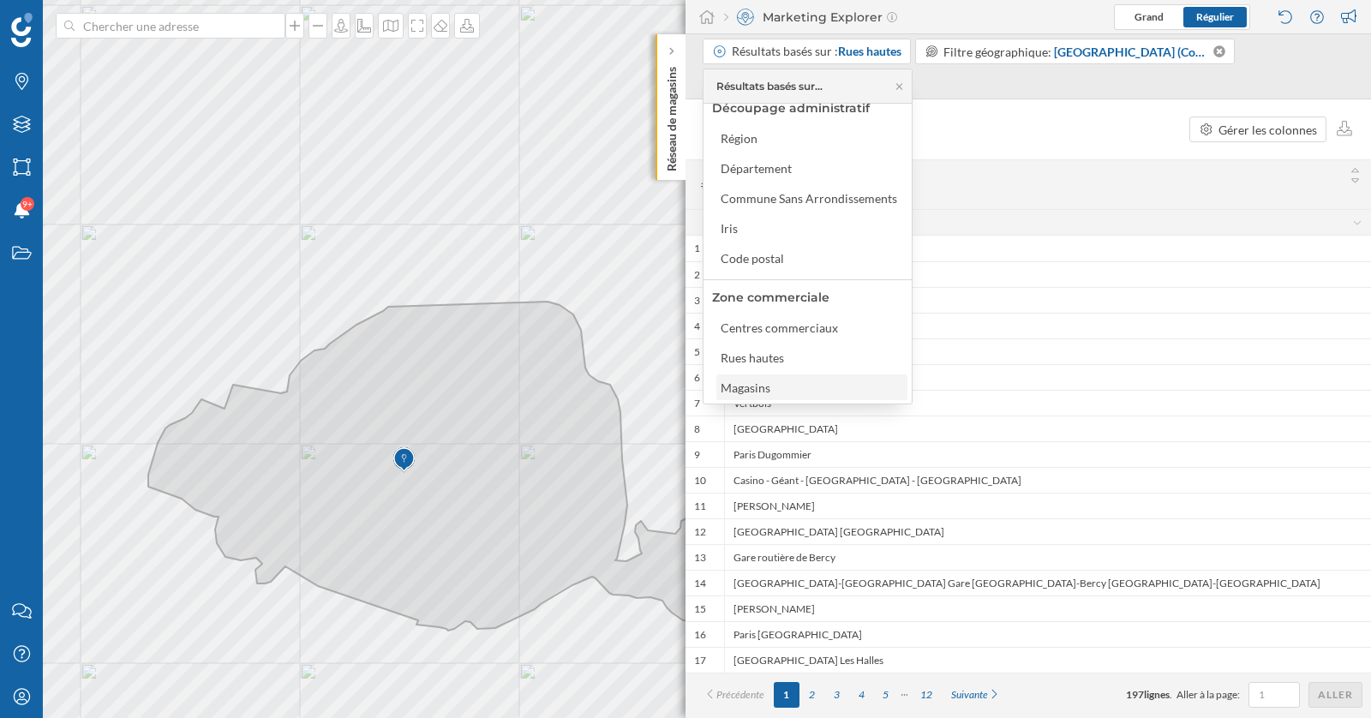
click at [774, 385] on div "Magasins" at bounding box center [749, 388] width 58 height 18
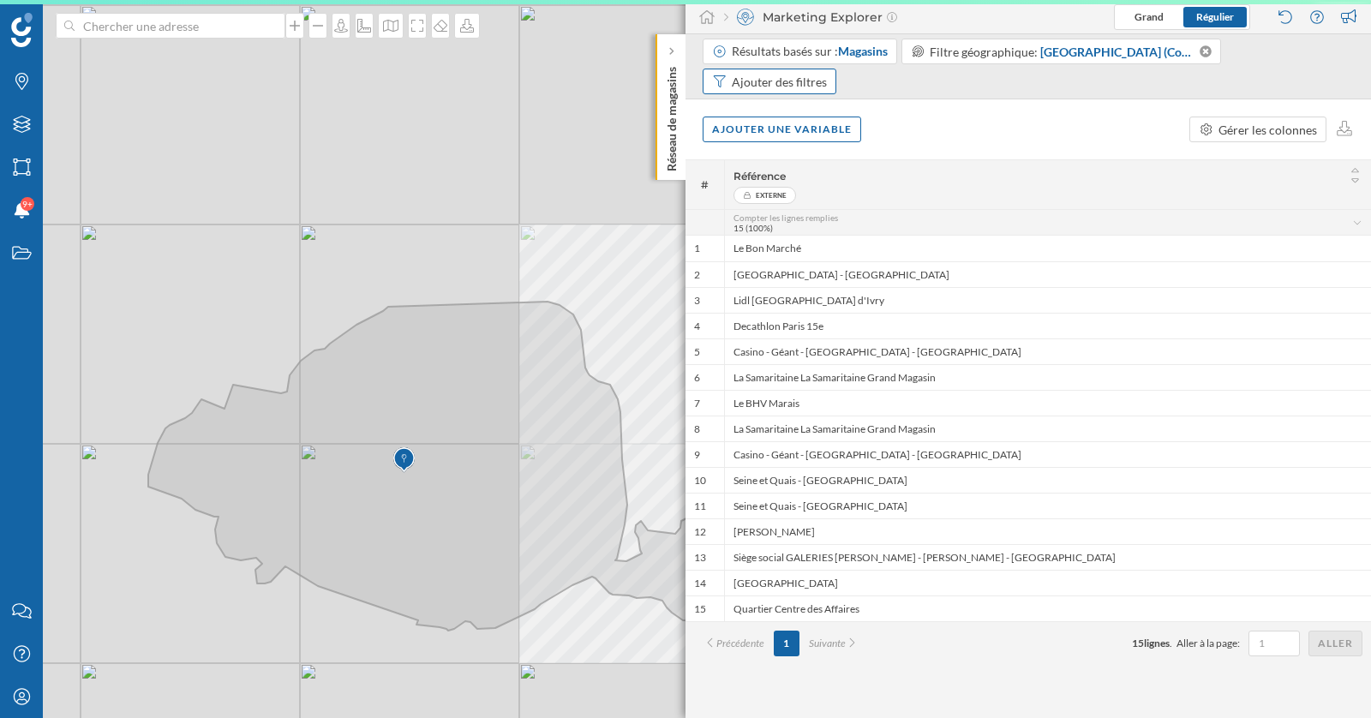
click at [793, 85] on div "Ajouter des filtres" at bounding box center [779, 82] width 95 height 18
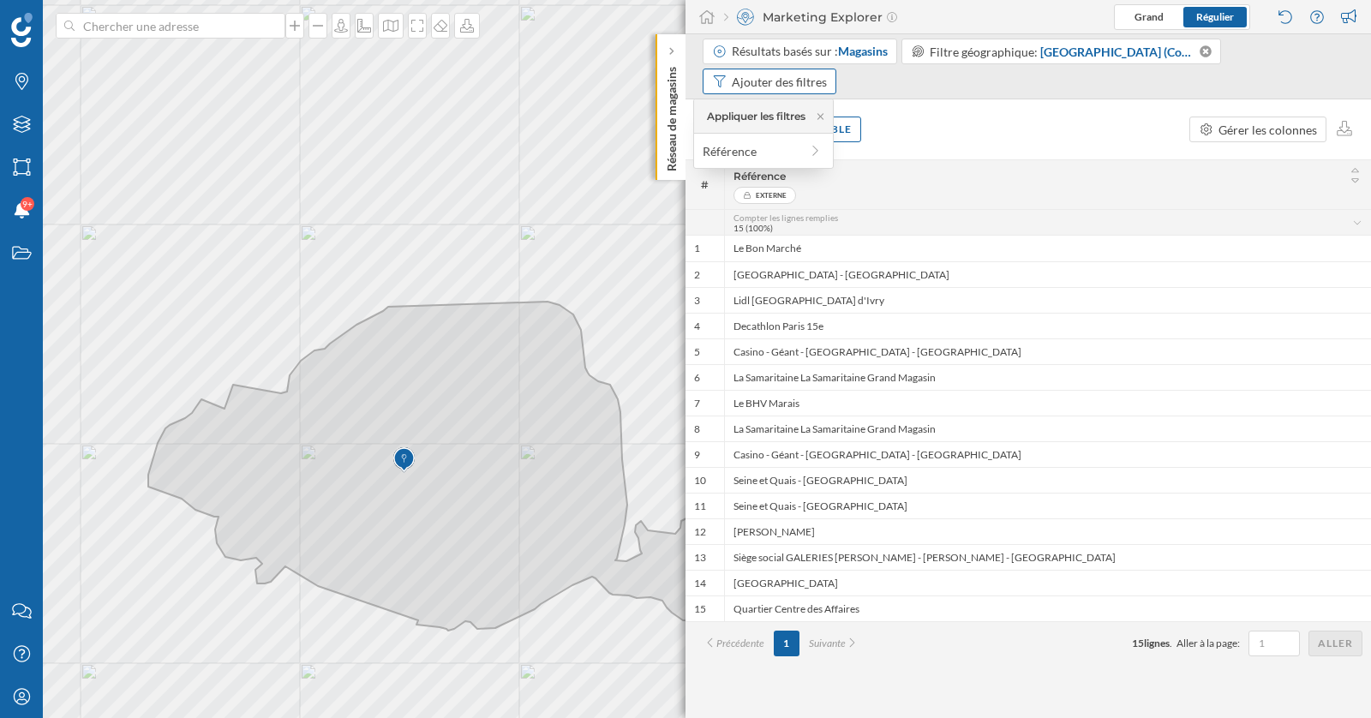
click at [793, 85] on div "Ajouter des filtres" at bounding box center [779, 82] width 95 height 18
click at [836, 46] on div "Résultats basés sur : Magasins" at bounding box center [810, 51] width 156 height 17
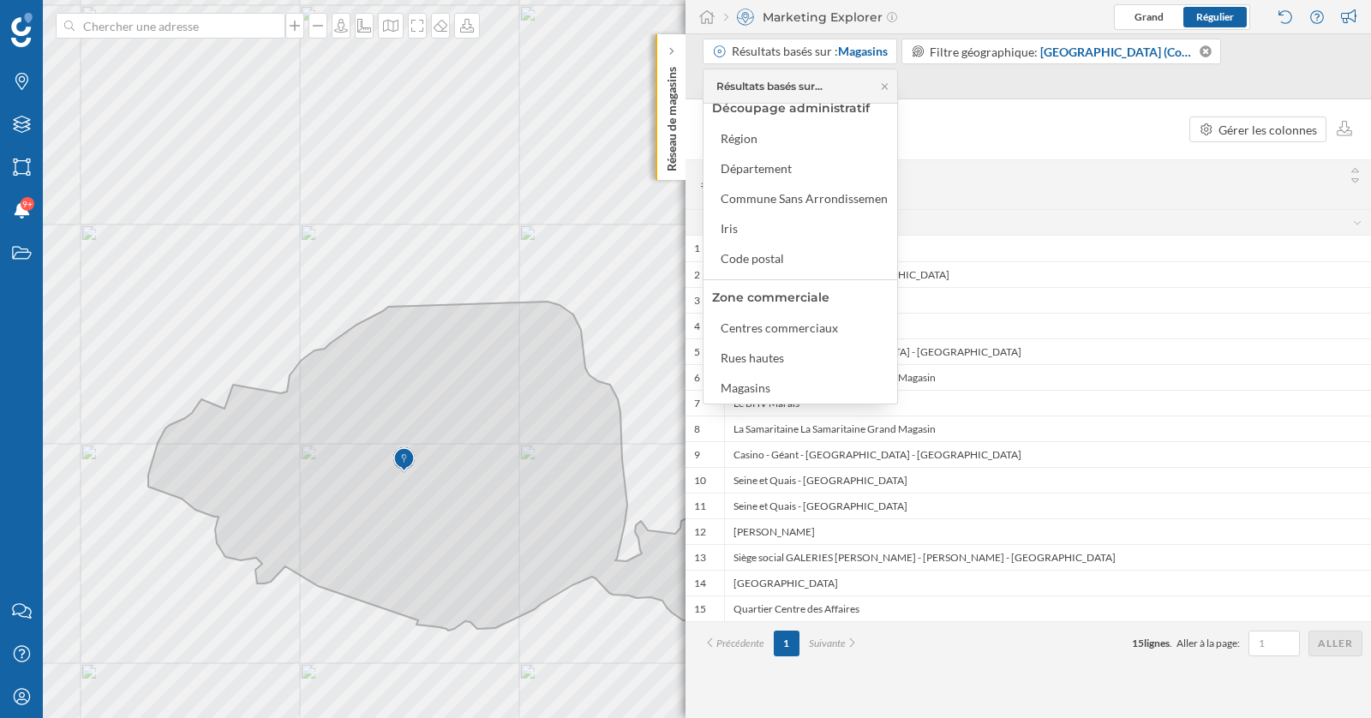
scroll to position [69, 0]
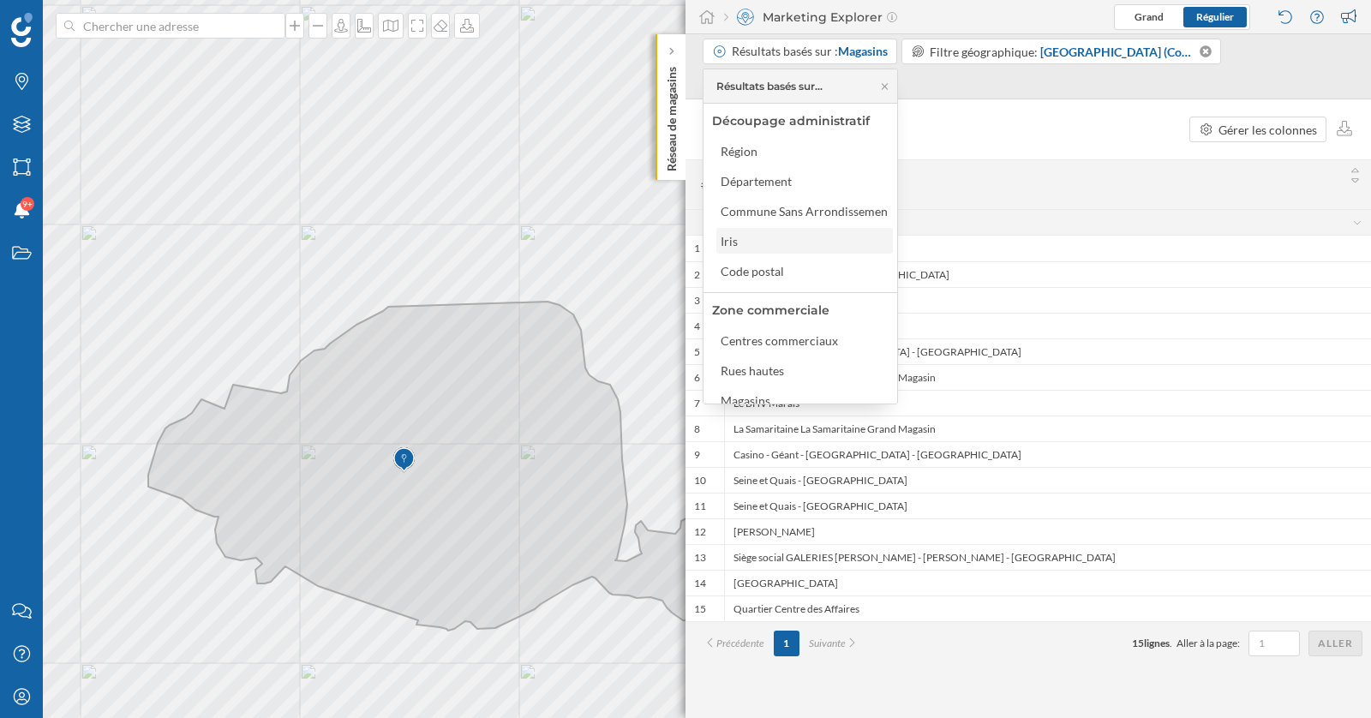
click at [748, 242] on div "Iris" at bounding box center [803, 241] width 166 height 18
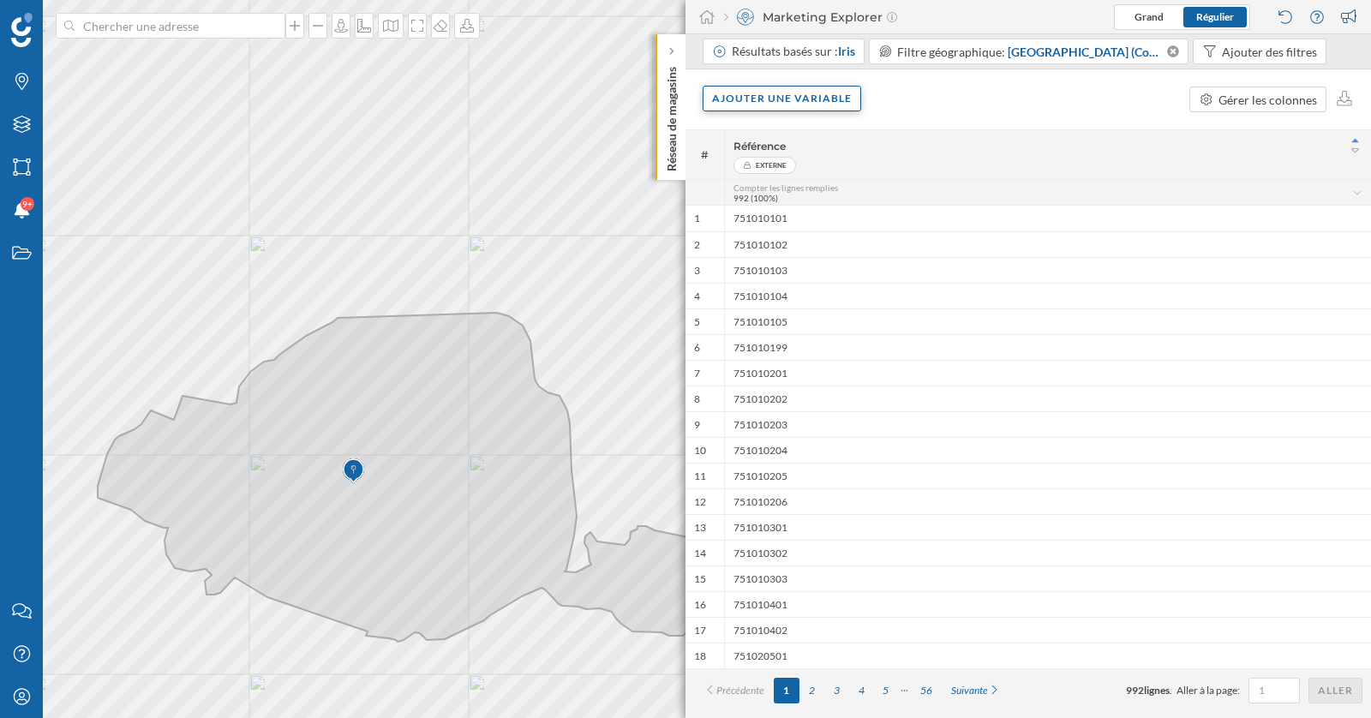
click at [825, 103] on div "Ajouter une variable" at bounding box center [781, 99] width 158 height 26
click at [821, 165] on div "Variable externe" at bounding box center [797, 169] width 170 height 18
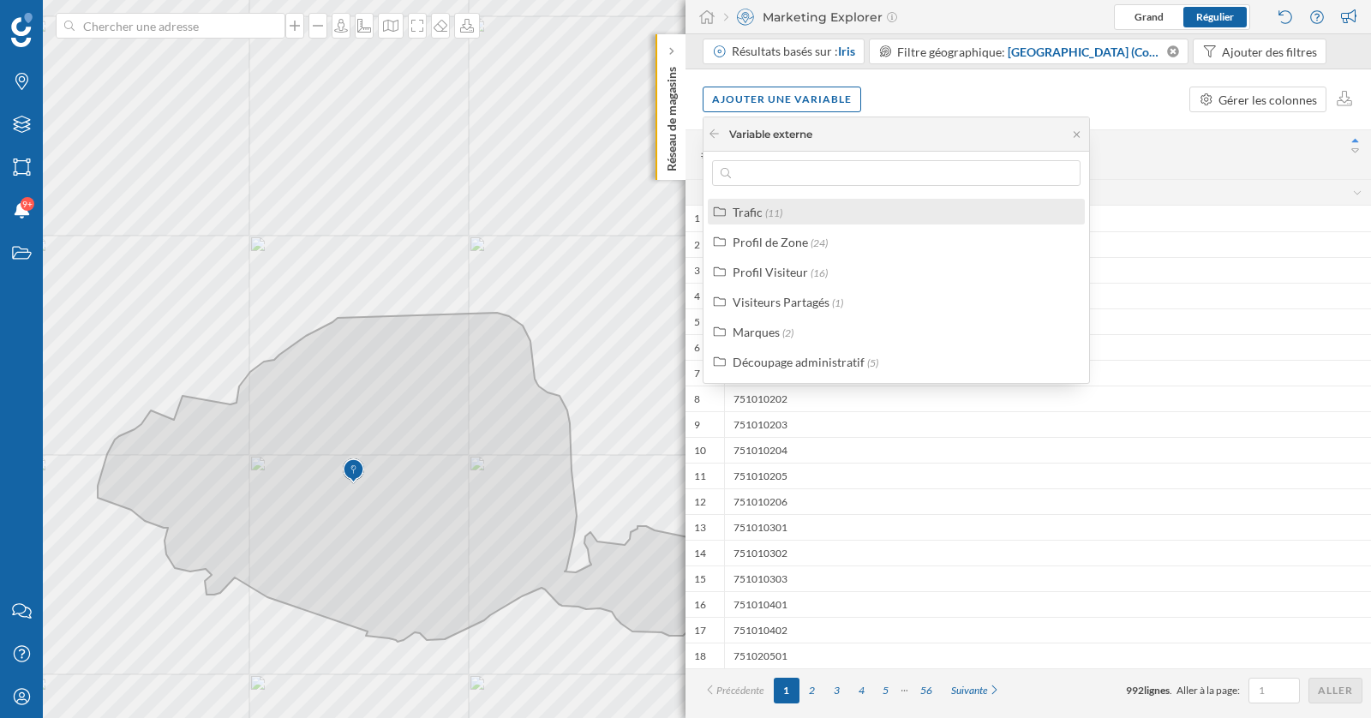
click at [747, 211] on div "Trafic" at bounding box center [747, 212] width 30 height 15
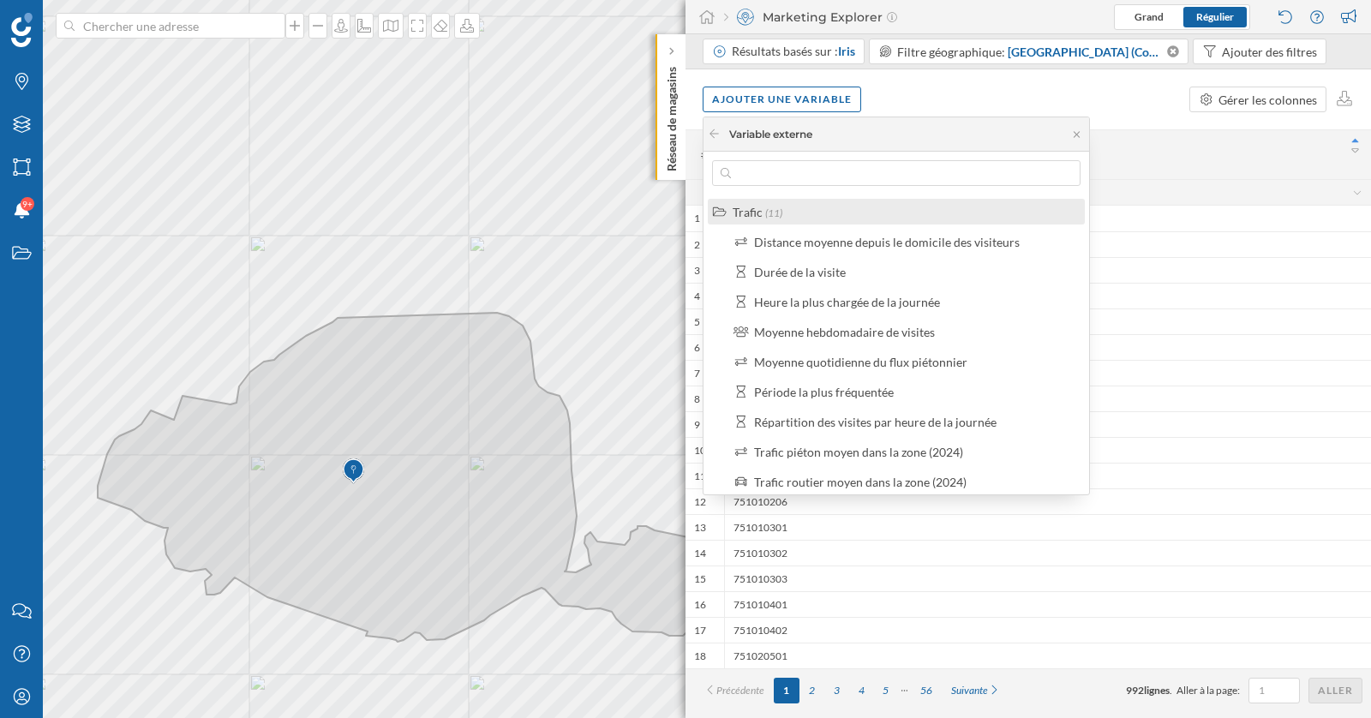
click at [756, 212] on div "Trafic" at bounding box center [747, 212] width 30 height 15
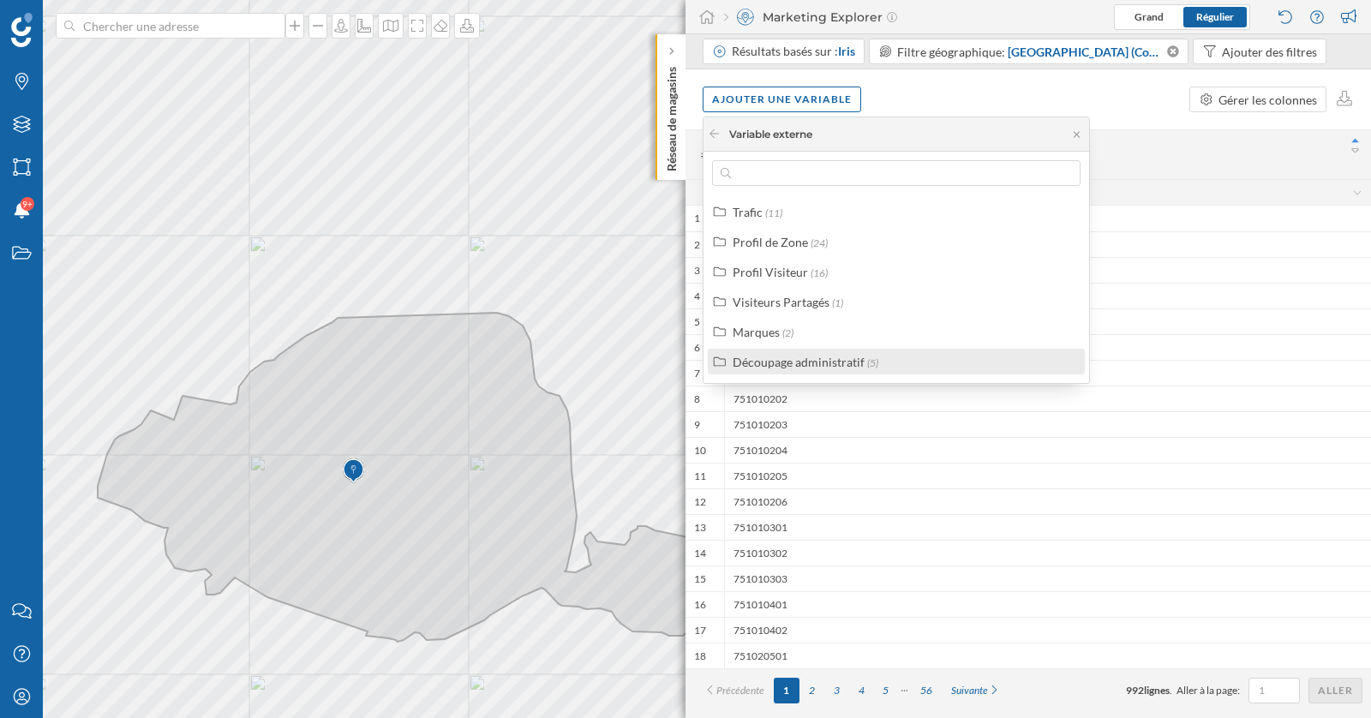
click at [761, 356] on div "Découpage administratif" at bounding box center [798, 362] width 132 height 15
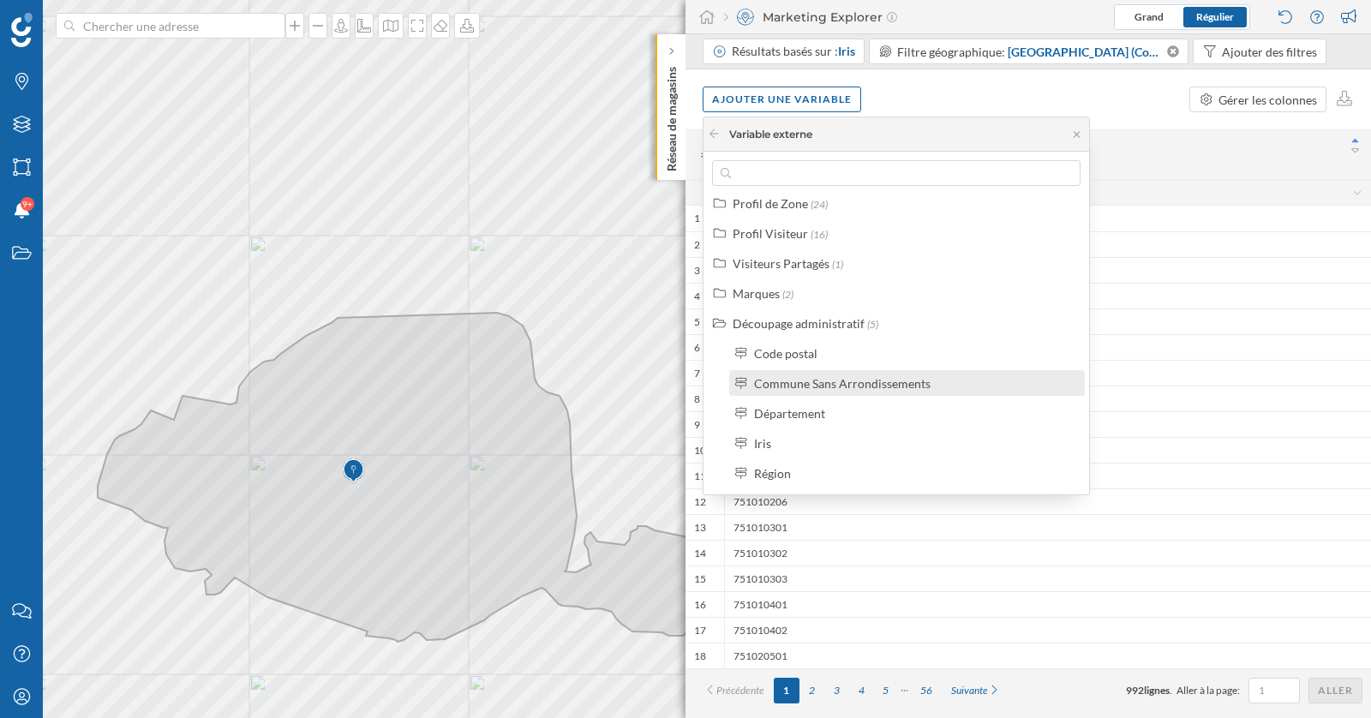
scroll to position [0, 0]
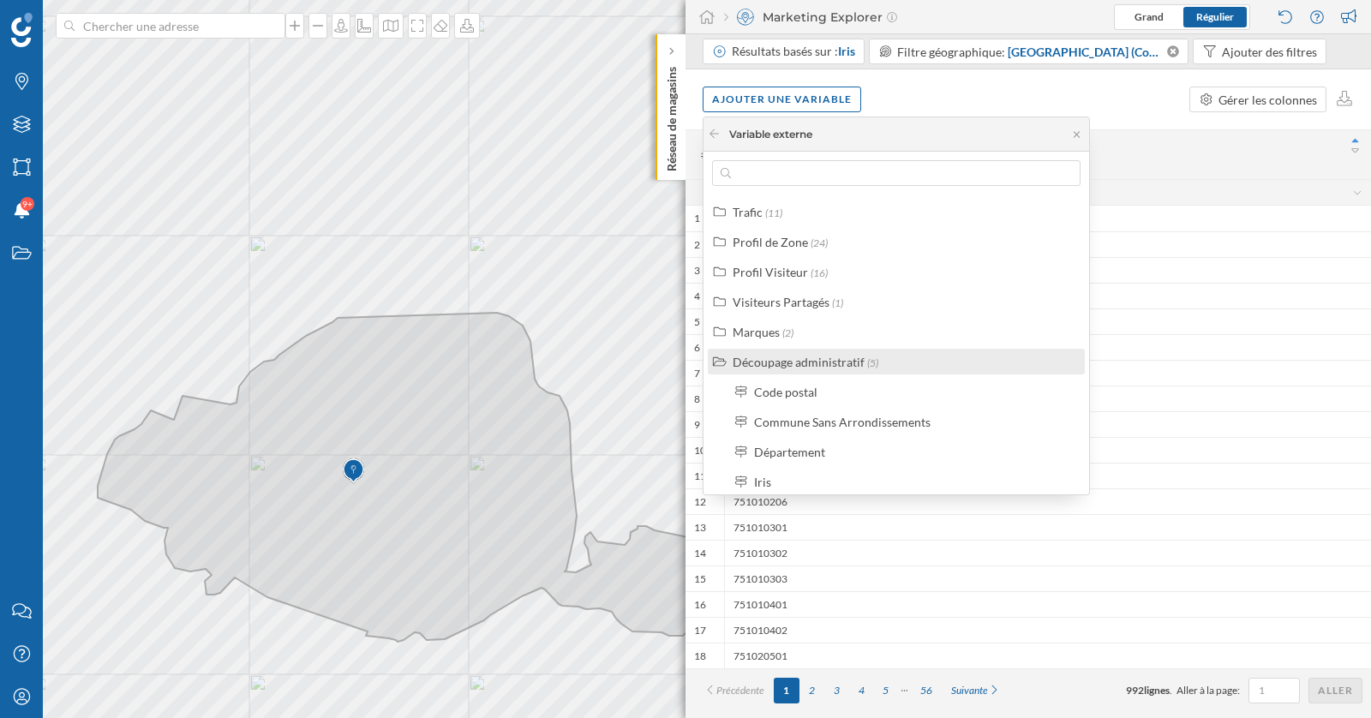
click at [786, 366] on div "Découpage administratif" at bounding box center [798, 362] width 132 height 15
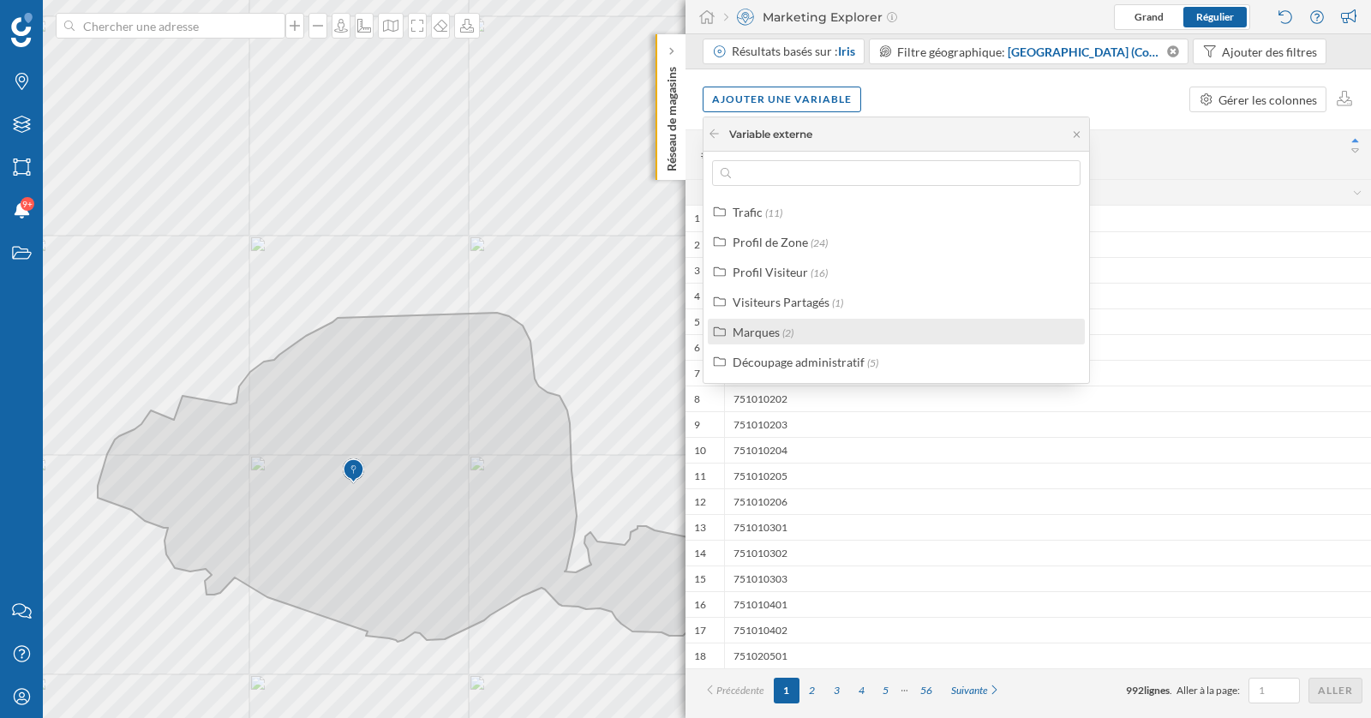
click at [769, 340] on div "Marques (2)" at bounding box center [896, 332] width 377 height 26
click at [762, 339] on label "Marques (2)" at bounding box center [762, 332] width 61 height 18
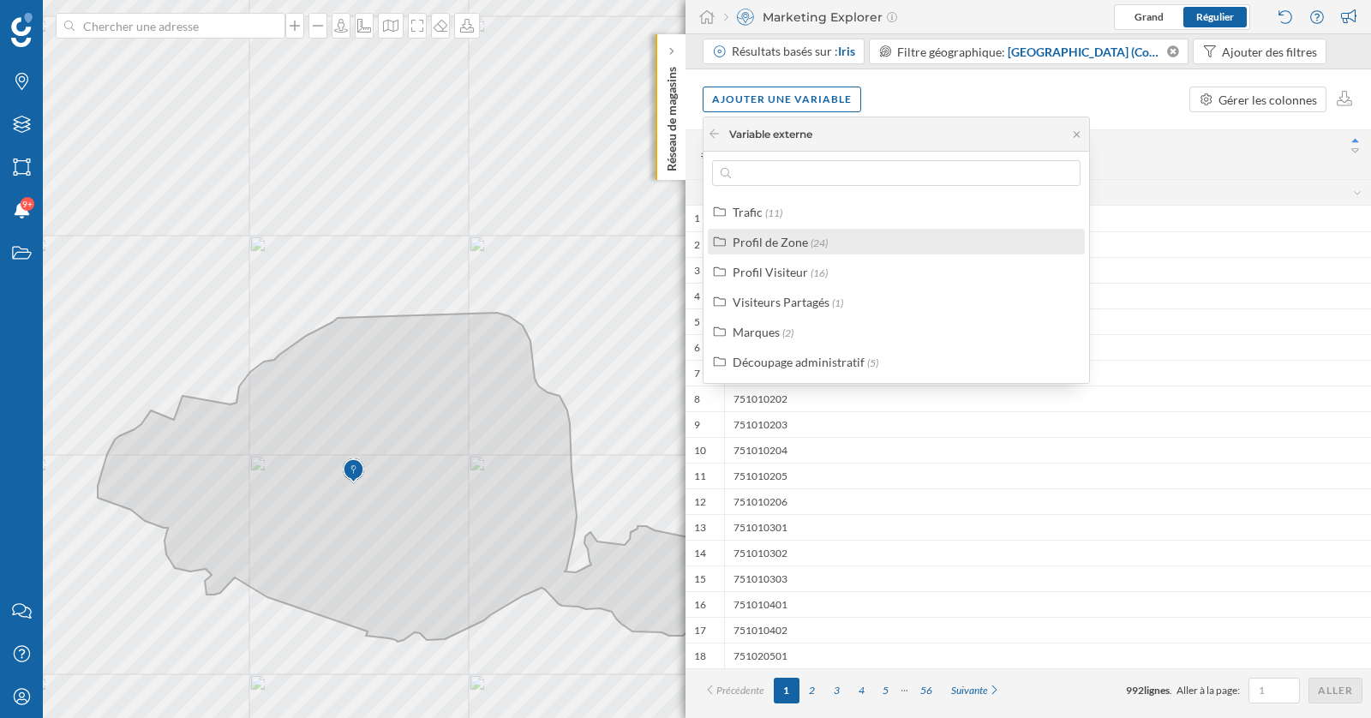
click at [762, 245] on div "Profil de Zone" at bounding box center [769, 242] width 75 height 15
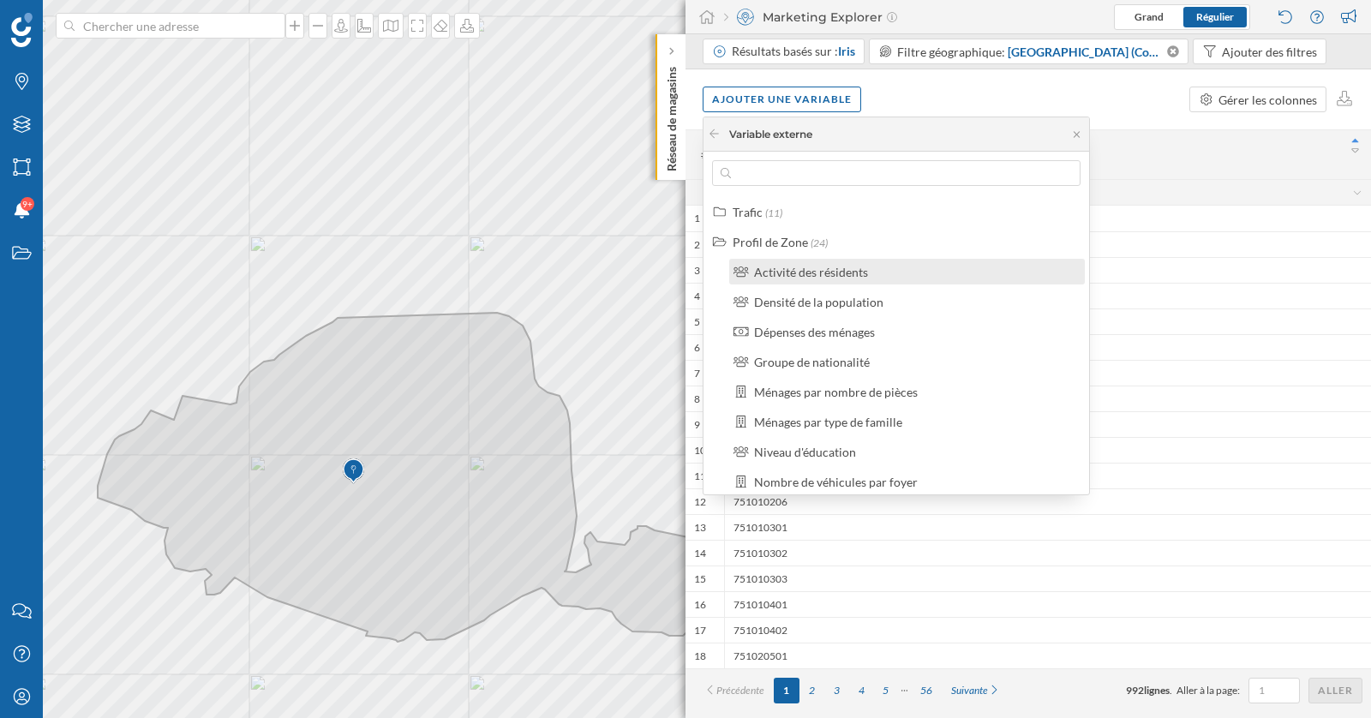
click at [797, 278] on div "Activité des résidents" at bounding box center [811, 272] width 114 height 15
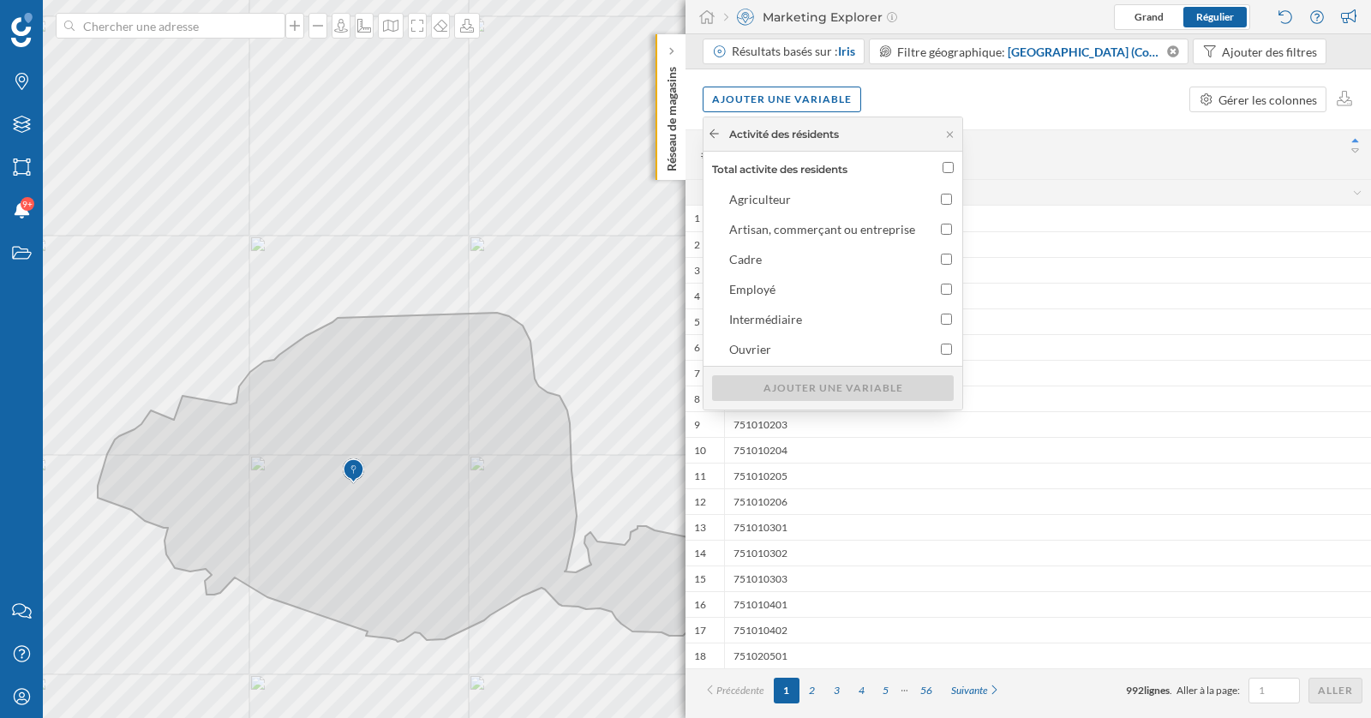
click at [714, 132] on icon at bounding box center [714, 133] width 13 height 10
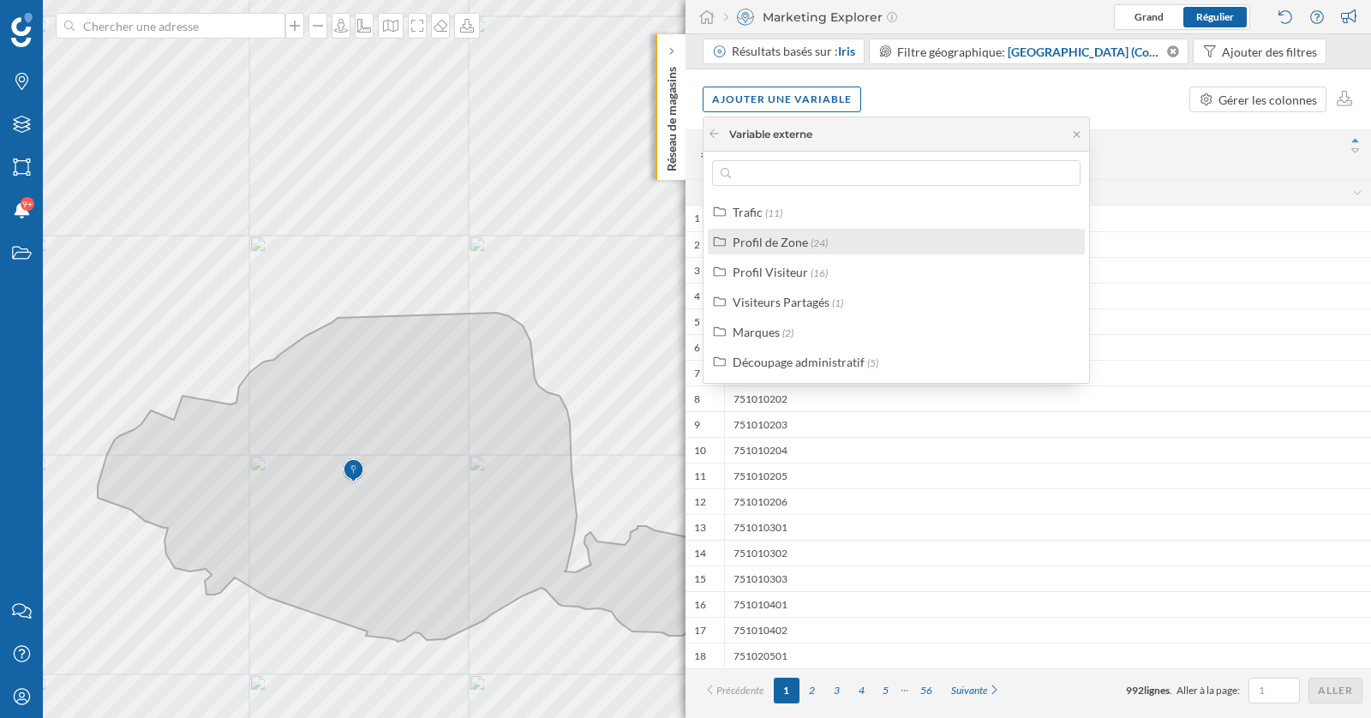
click at [780, 241] on div "Profil de Zone" at bounding box center [769, 242] width 75 height 15
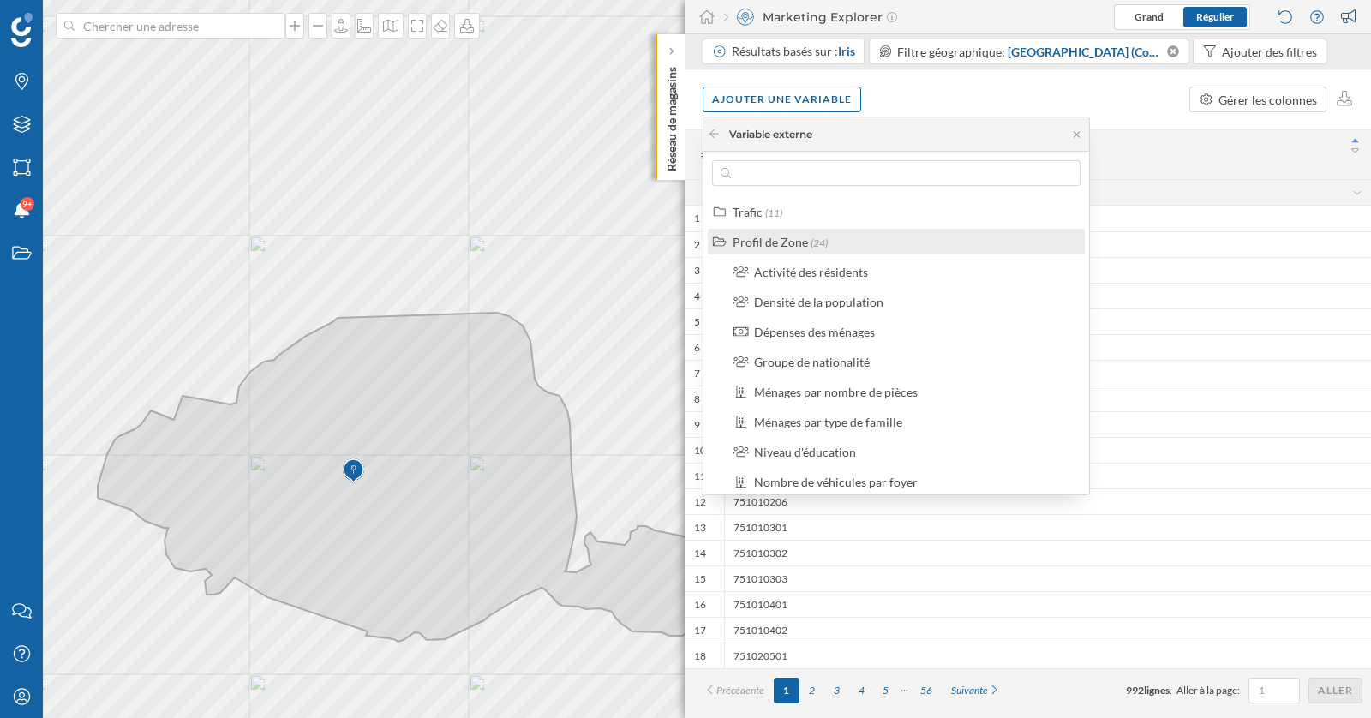
click at [780, 241] on div "Profil de Zone" at bounding box center [769, 242] width 75 height 15
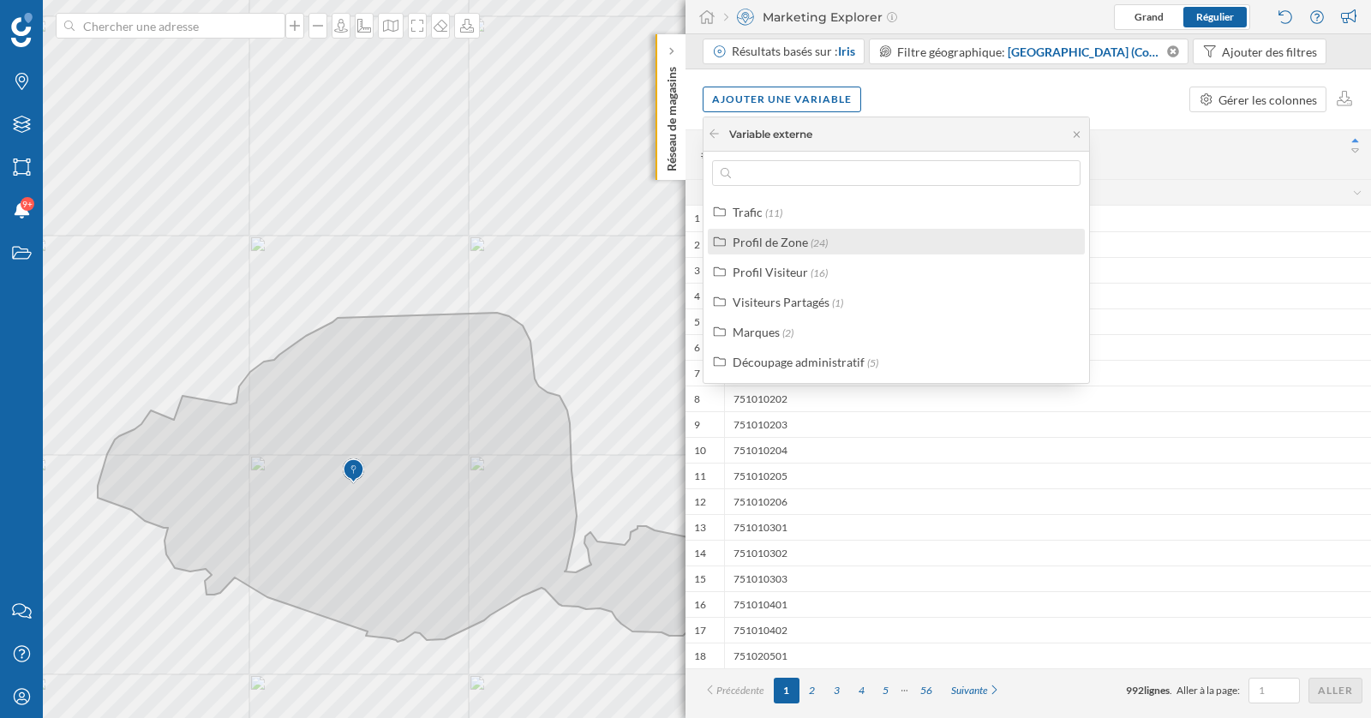
click at [780, 241] on div "Profil de Zone" at bounding box center [769, 242] width 75 height 15
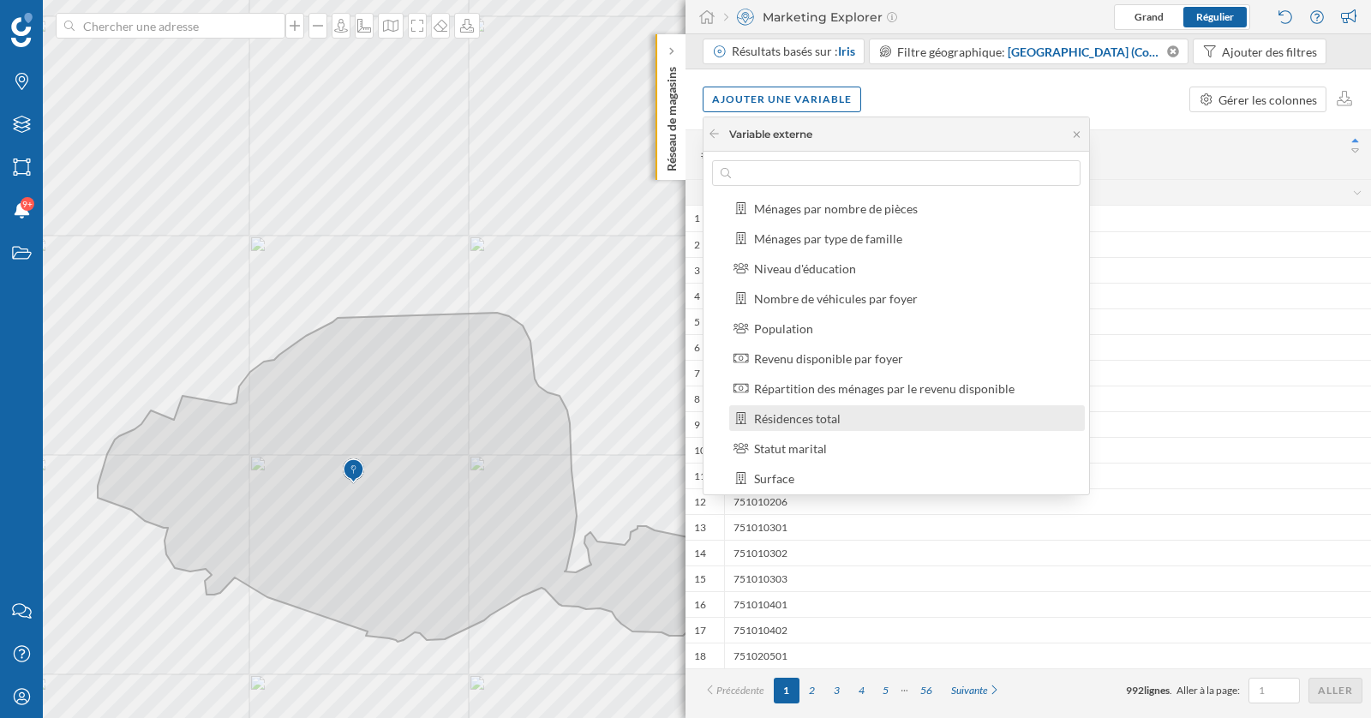
scroll to position [176, 0]
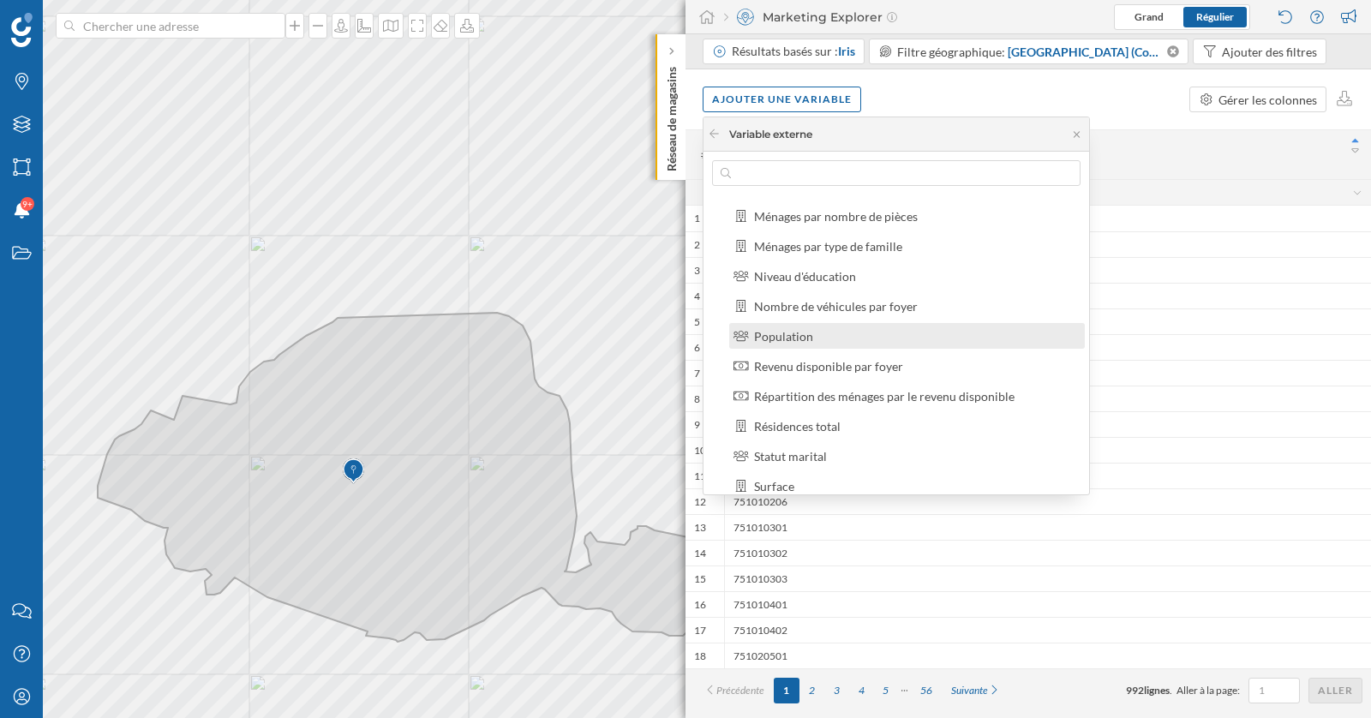
click at [794, 330] on div "Population" at bounding box center [783, 336] width 59 height 15
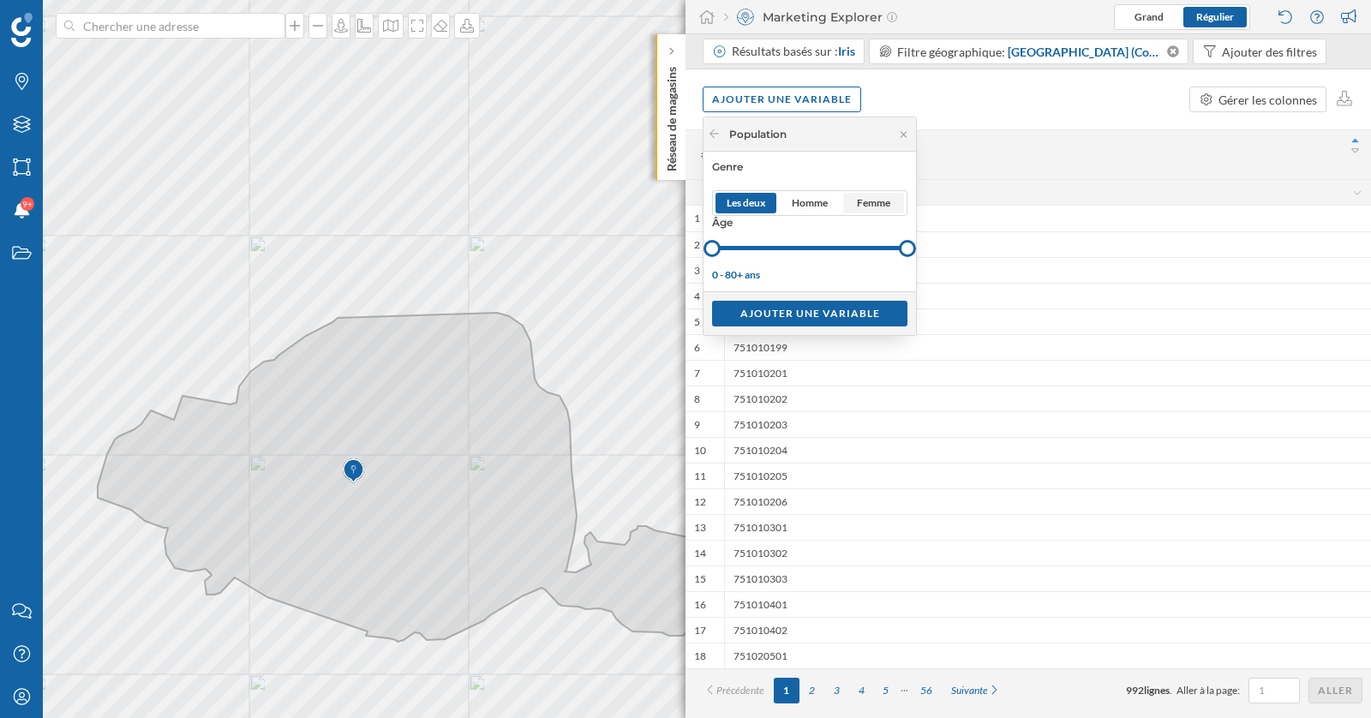
click at [873, 206] on span "Femme" at bounding box center [873, 202] width 33 height 15
drag, startPoint x: 716, startPoint y: 244, endPoint x: 810, endPoint y: 248, distance: 94.3
click at [810, 248] on div at bounding box center [810, 248] width 17 height 17
drag, startPoint x: 907, startPoint y: 250, endPoint x: 822, endPoint y: 254, distance: 84.9
click at [822, 254] on div at bounding box center [822, 248] width 17 height 17
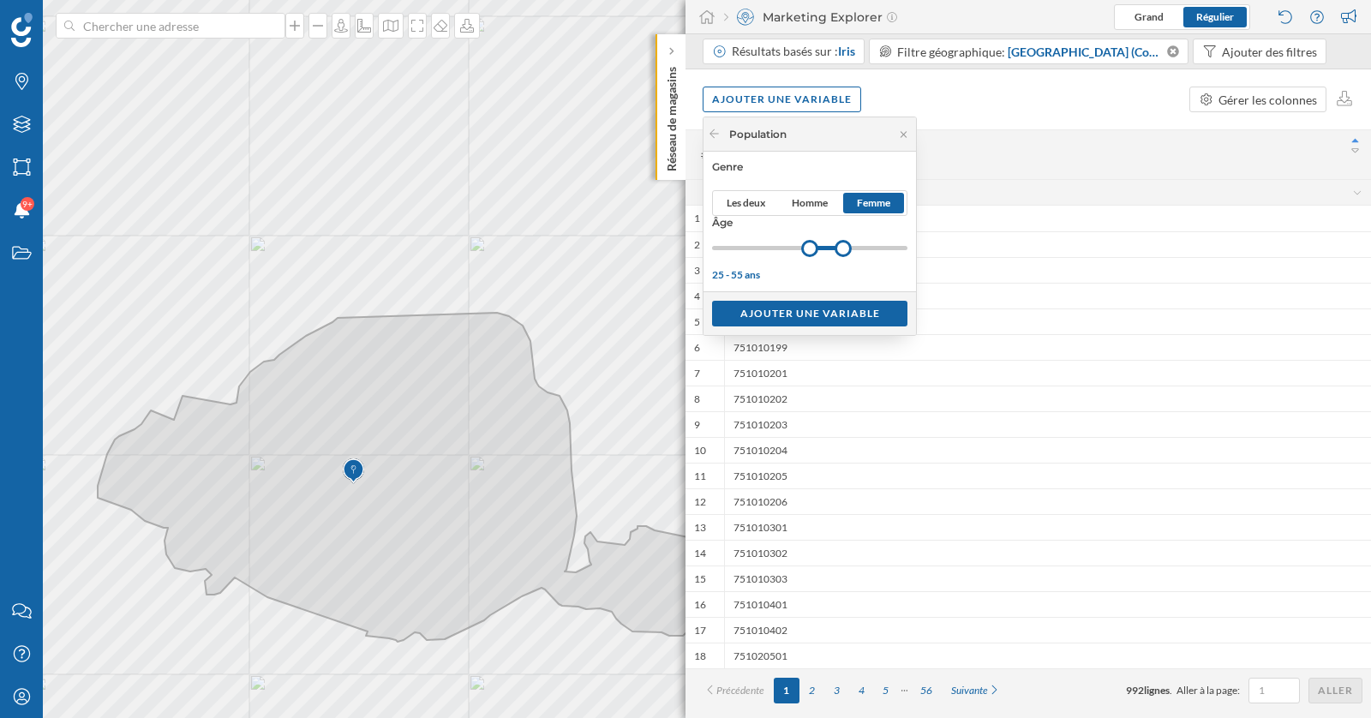
drag, startPoint x: 830, startPoint y: 244, endPoint x: 843, endPoint y: 246, distance: 13.0
click at [843, 246] on div at bounding box center [842, 248] width 17 height 17
click at [834, 312] on div "Ajouter une variable" at bounding box center [809, 313] width 195 height 26
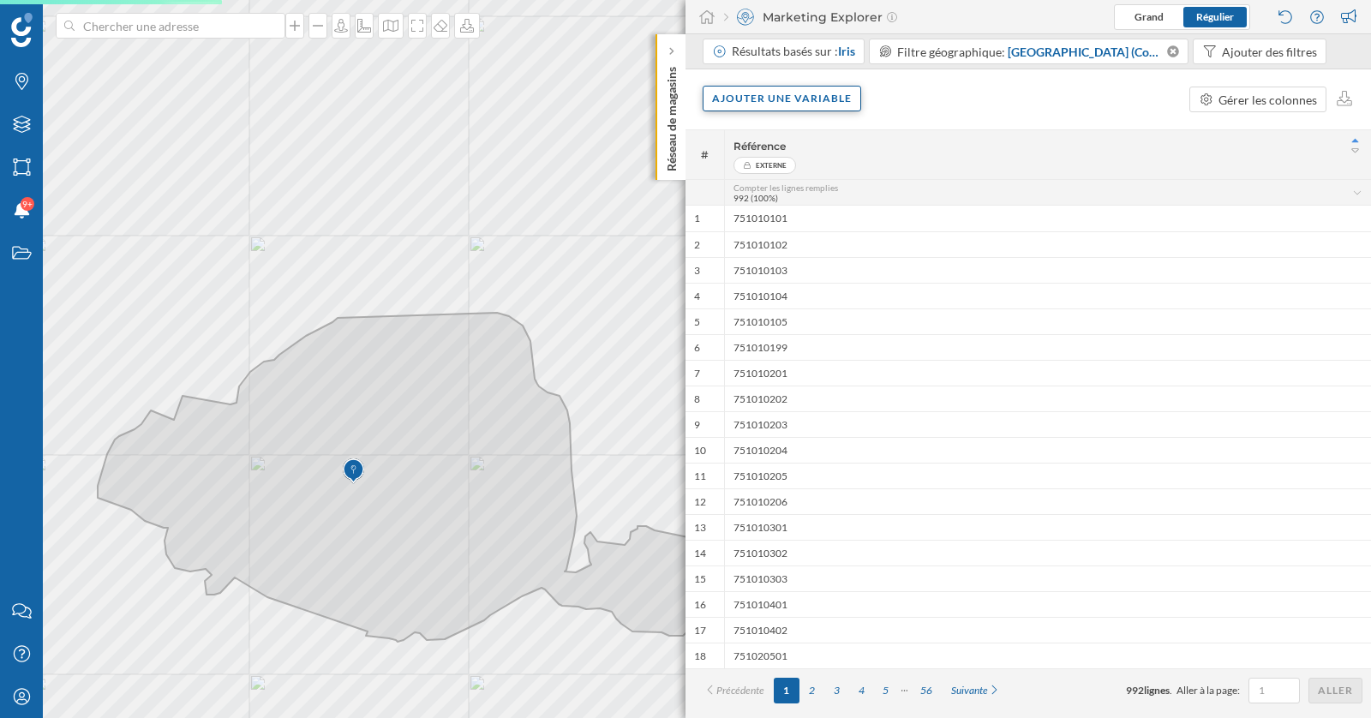
click at [774, 104] on div "Ajouter une variable" at bounding box center [781, 99] width 158 height 26
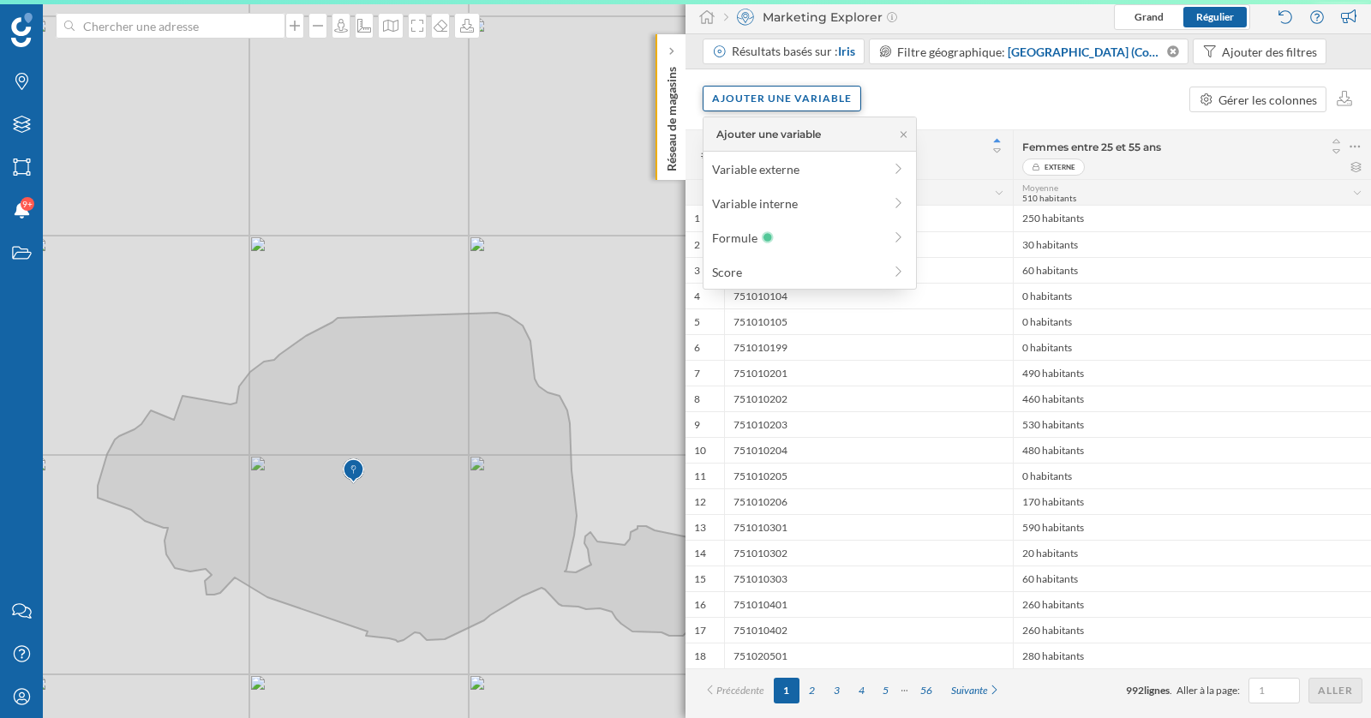
scroll to position [0, 0]
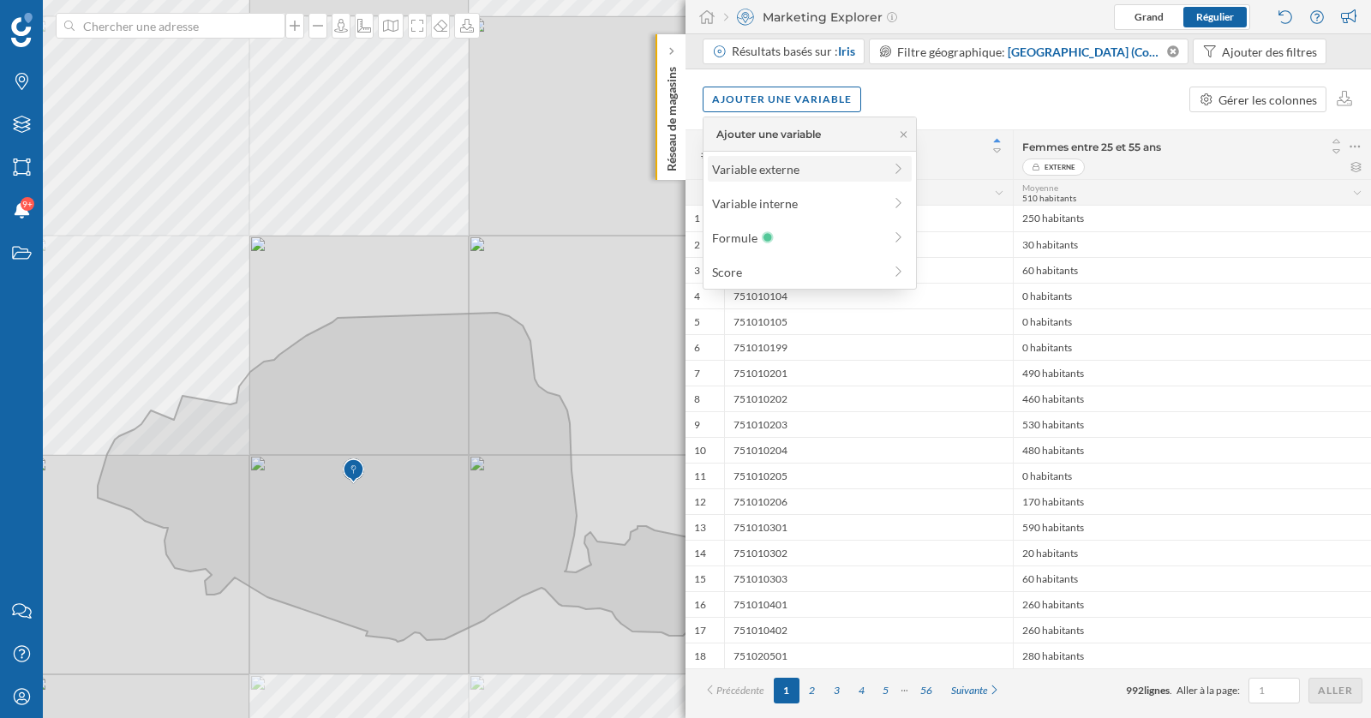
click at [774, 164] on div "Variable externe" at bounding box center [797, 169] width 170 height 18
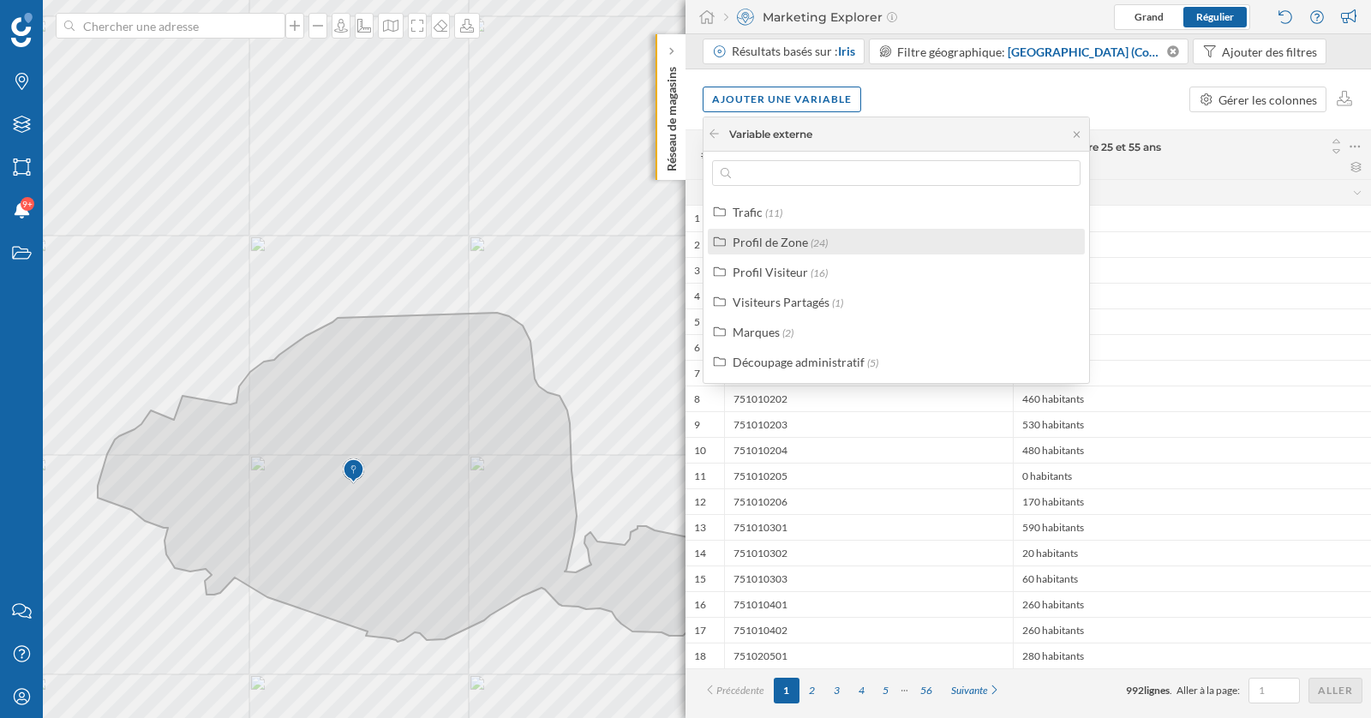
click at [780, 245] on div "Profil de Zone" at bounding box center [769, 242] width 75 height 15
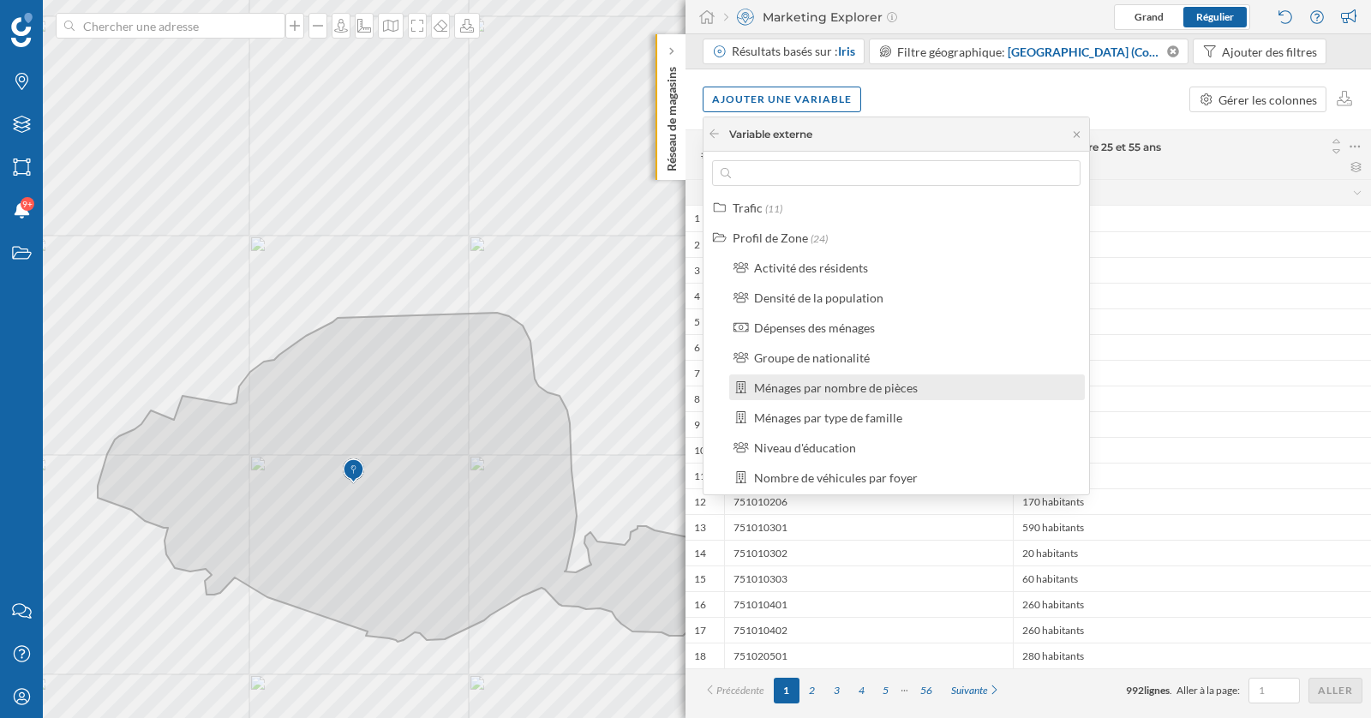
scroll to position [10, 0]
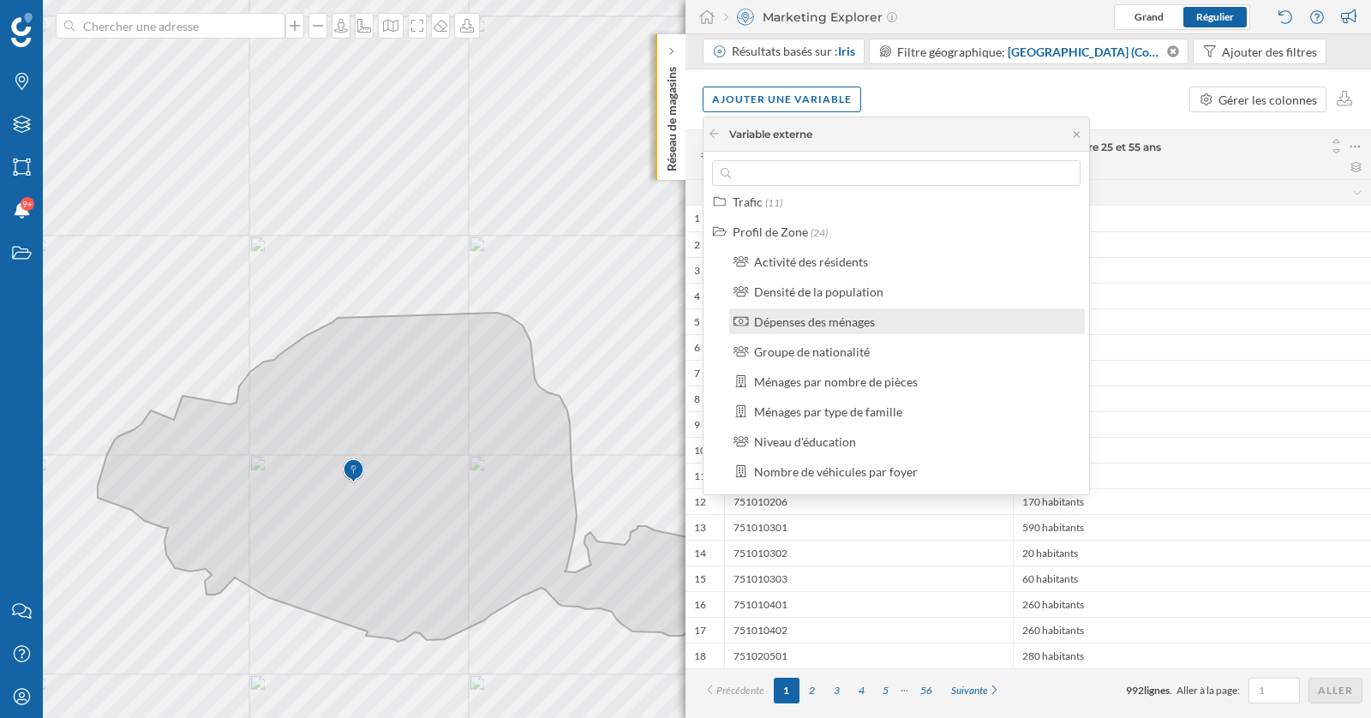
click at [821, 332] on div "Dépenses des ménages" at bounding box center [906, 321] width 355 height 26
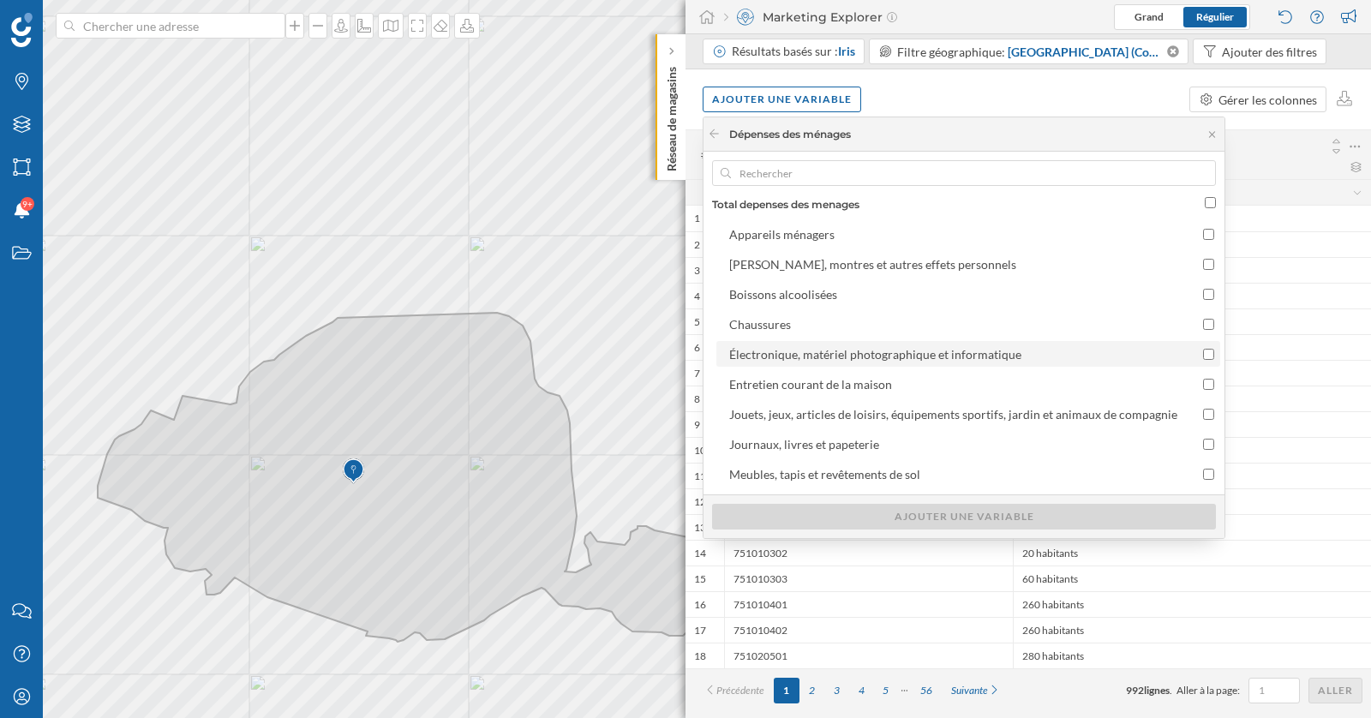
scroll to position [82, 0]
click at [808, 314] on div "Chaussures" at bounding box center [953, 323] width 448 height 18
click at [1203, 317] on input "Chaussures" at bounding box center [1208, 322] width 11 height 11
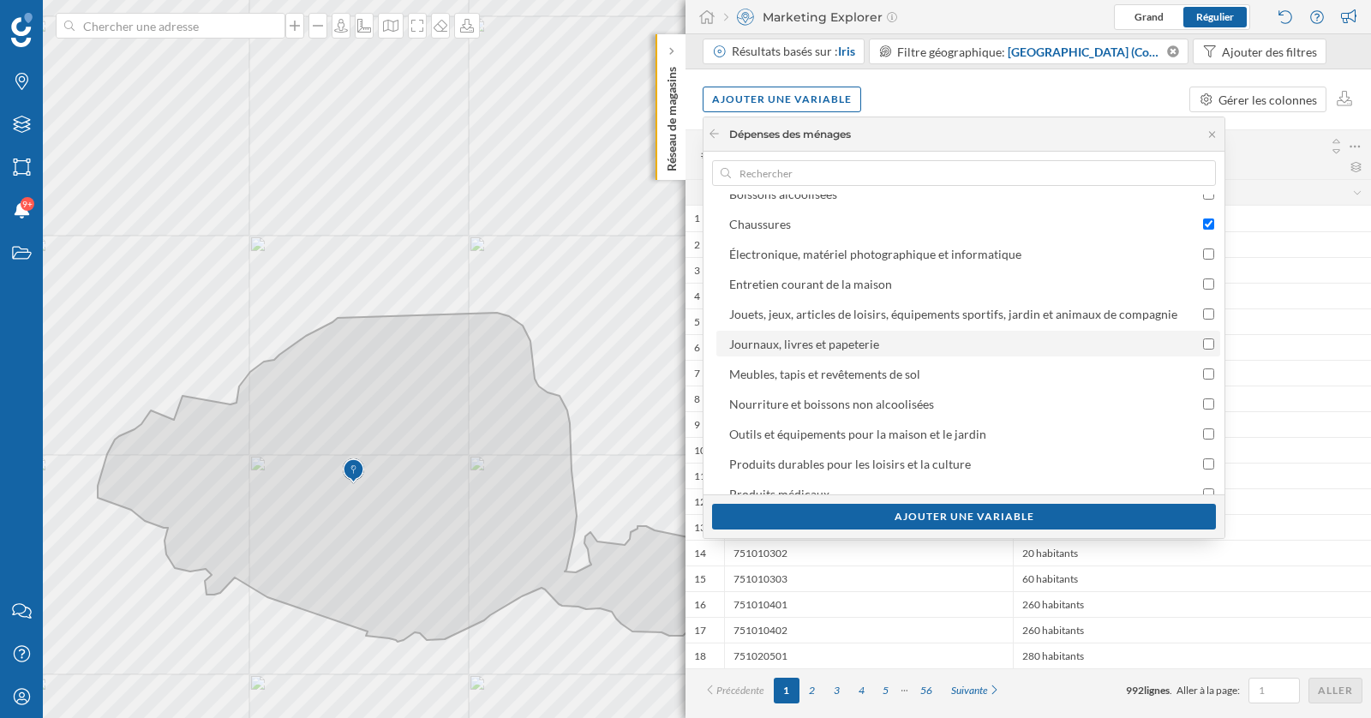
scroll to position [163, 0]
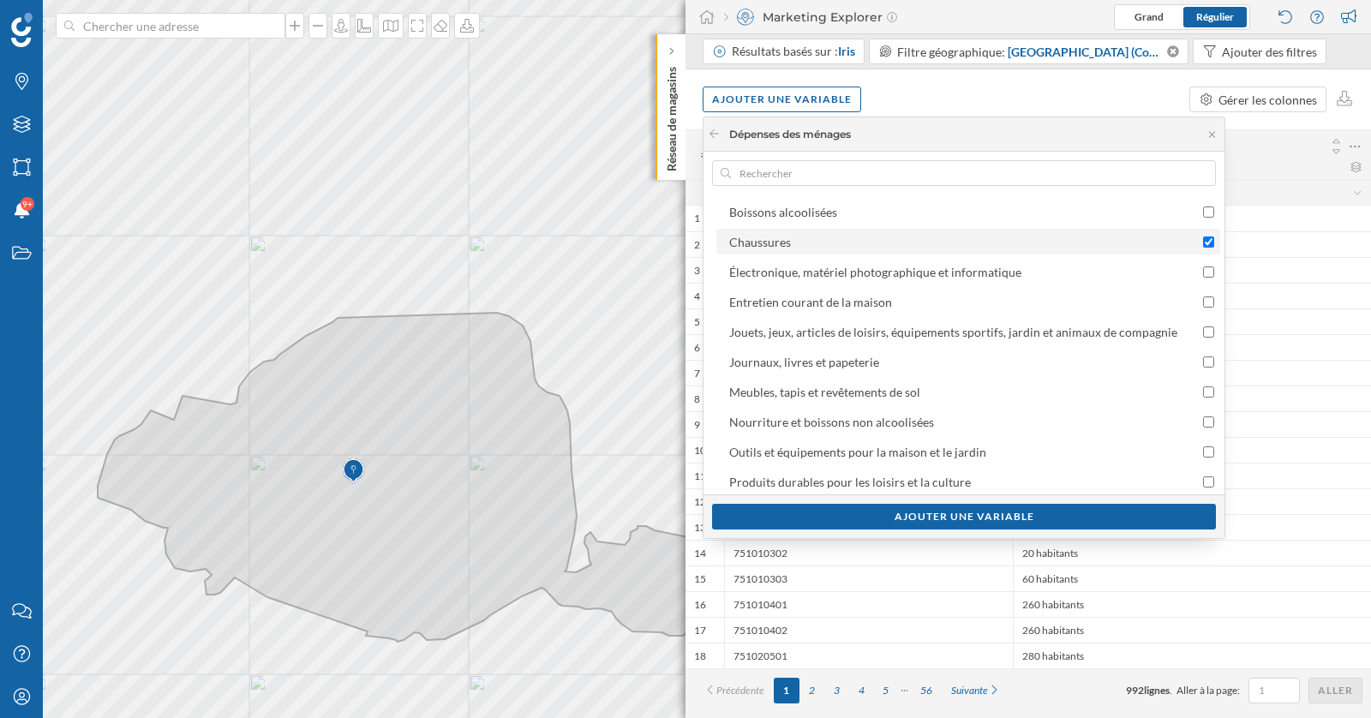
click at [1204, 242] on input "Chaussures" at bounding box center [1208, 241] width 11 height 11
checkbox input "false"
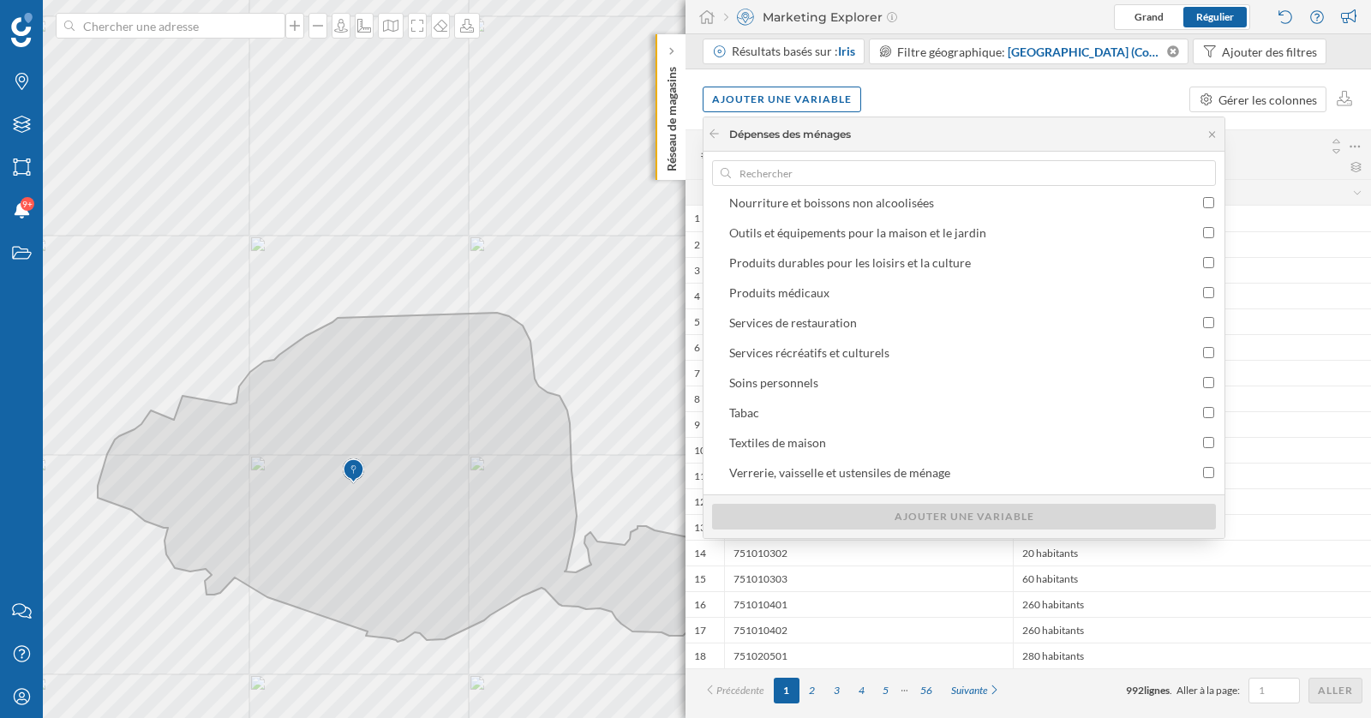
scroll to position [407, 0]
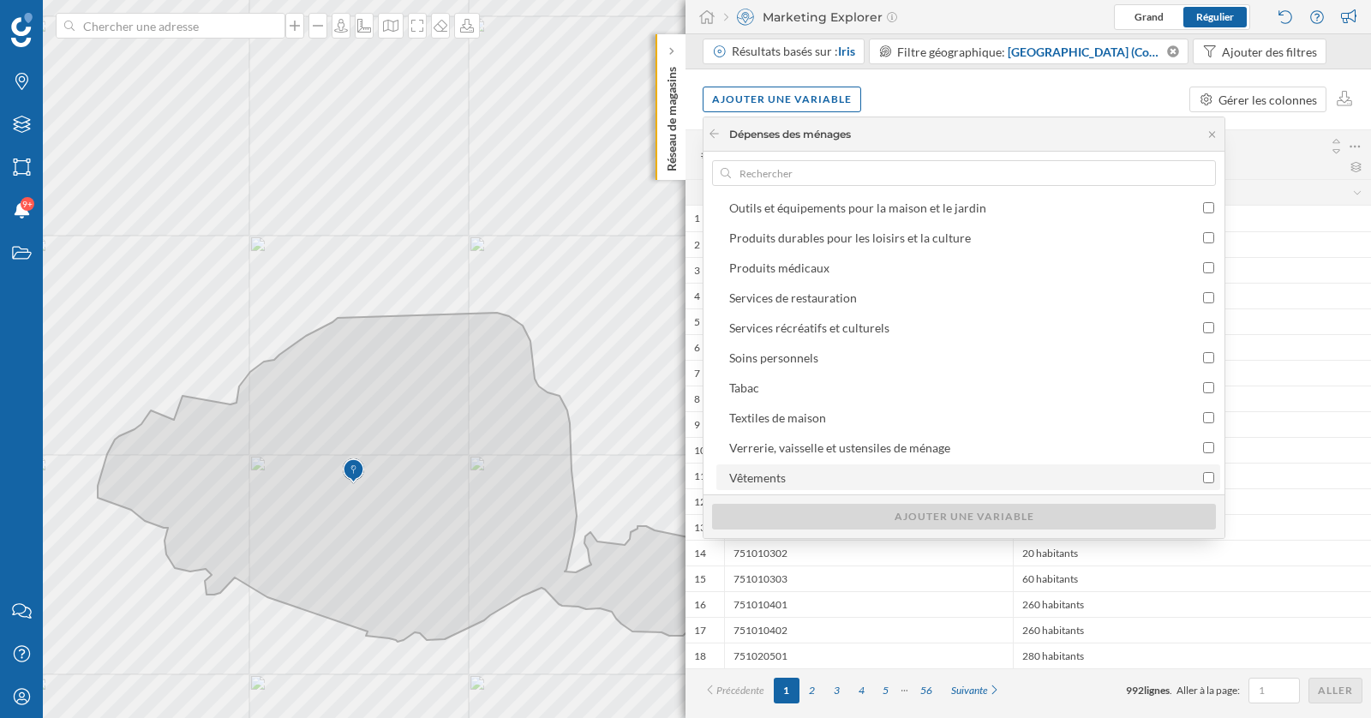
click at [1119, 479] on div "Vêtements" at bounding box center [953, 478] width 448 height 18
click at [1203, 479] on input "Vêtements" at bounding box center [1208, 477] width 11 height 11
checkbox input "true"
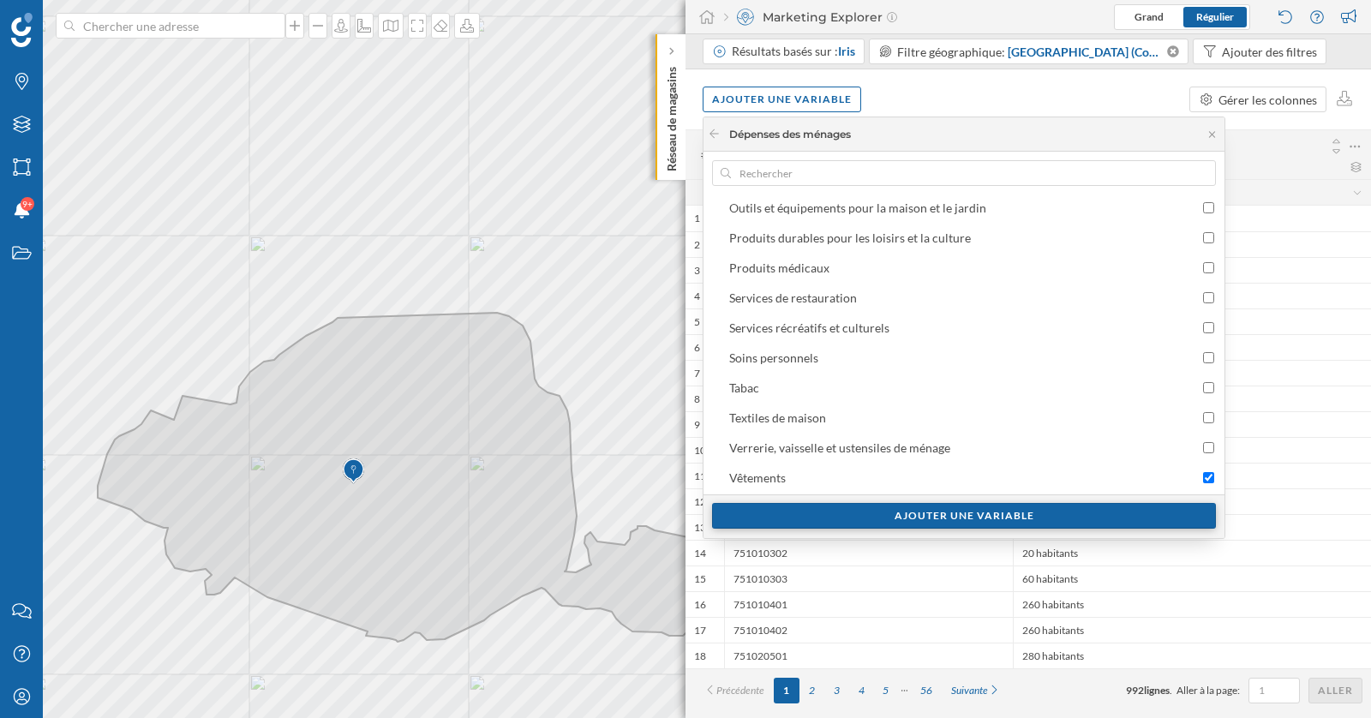
click at [1101, 522] on div "Ajouter une variable" at bounding box center [964, 516] width 504 height 26
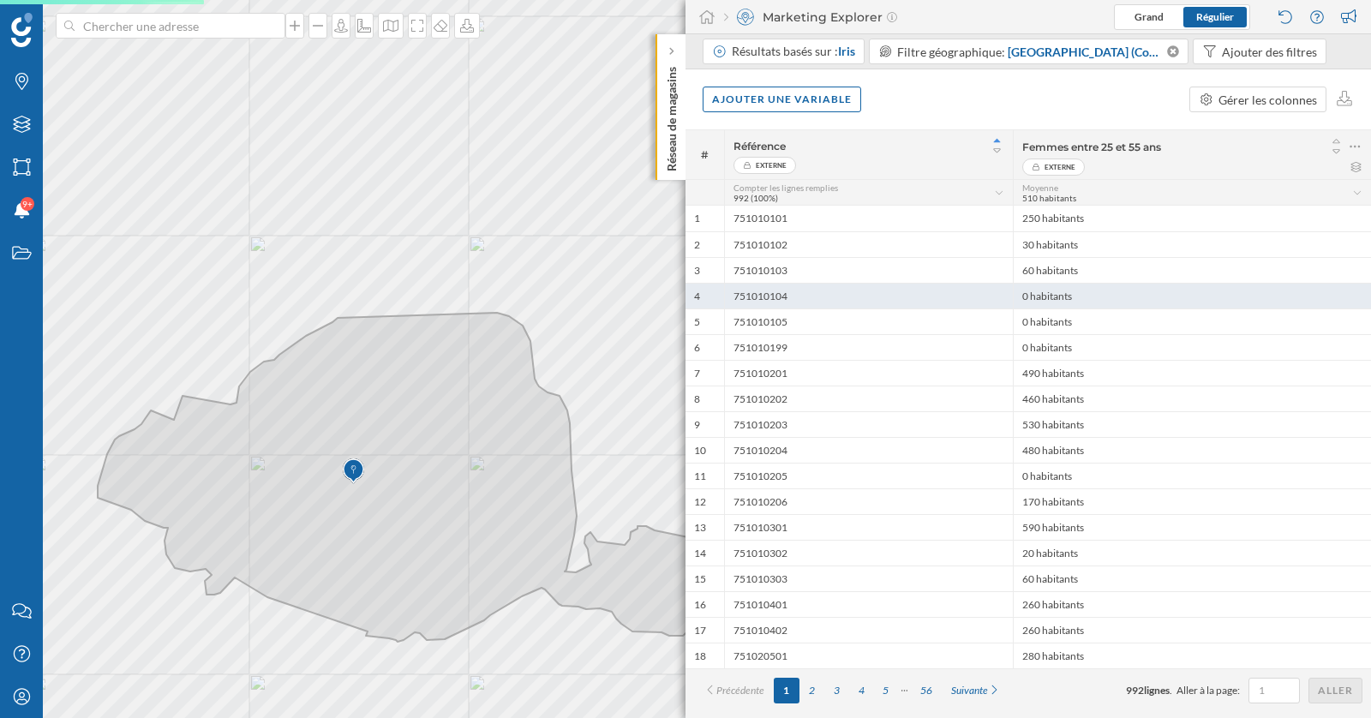
scroll to position [0, 0]
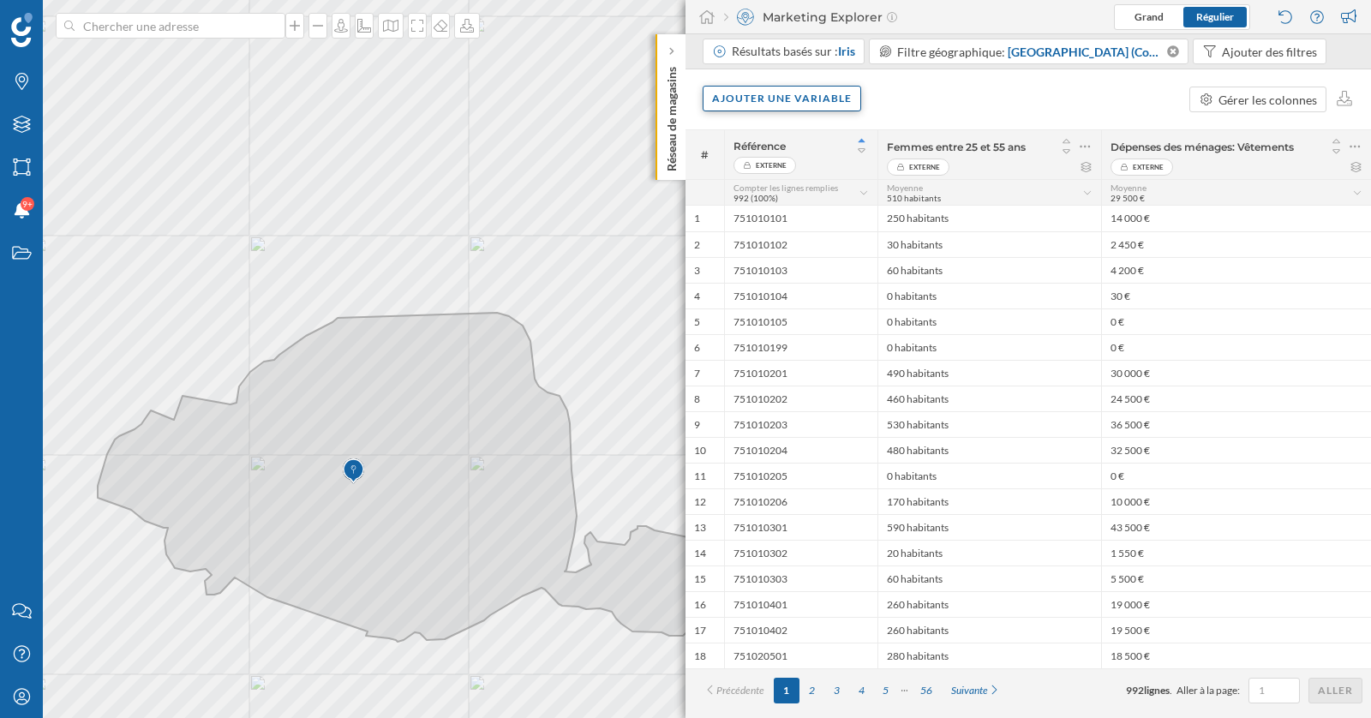
click at [840, 99] on div "Ajouter une variable" at bounding box center [781, 99] width 158 height 26
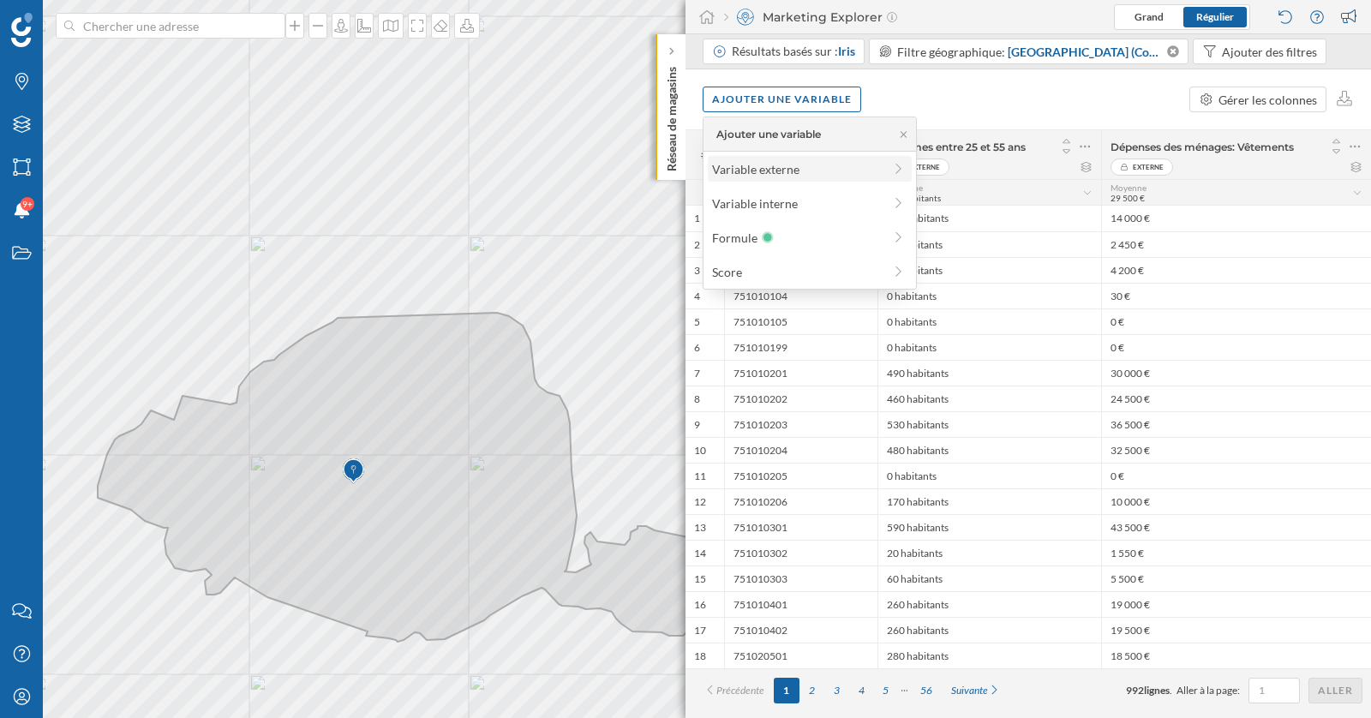
click at [804, 170] on div "Variable externe" at bounding box center [797, 169] width 170 height 18
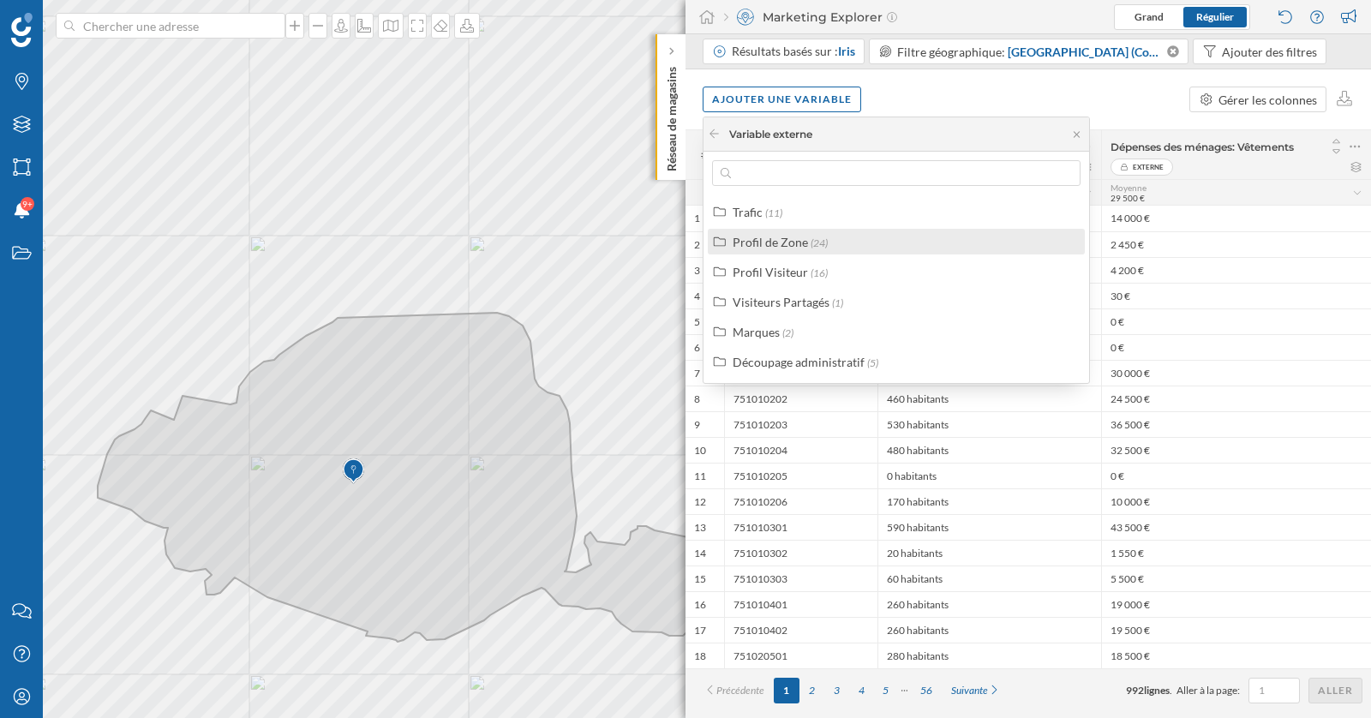
click at [797, 240] on div "Profil de Zone" at bounding box center [769, 242] width 75 height 15
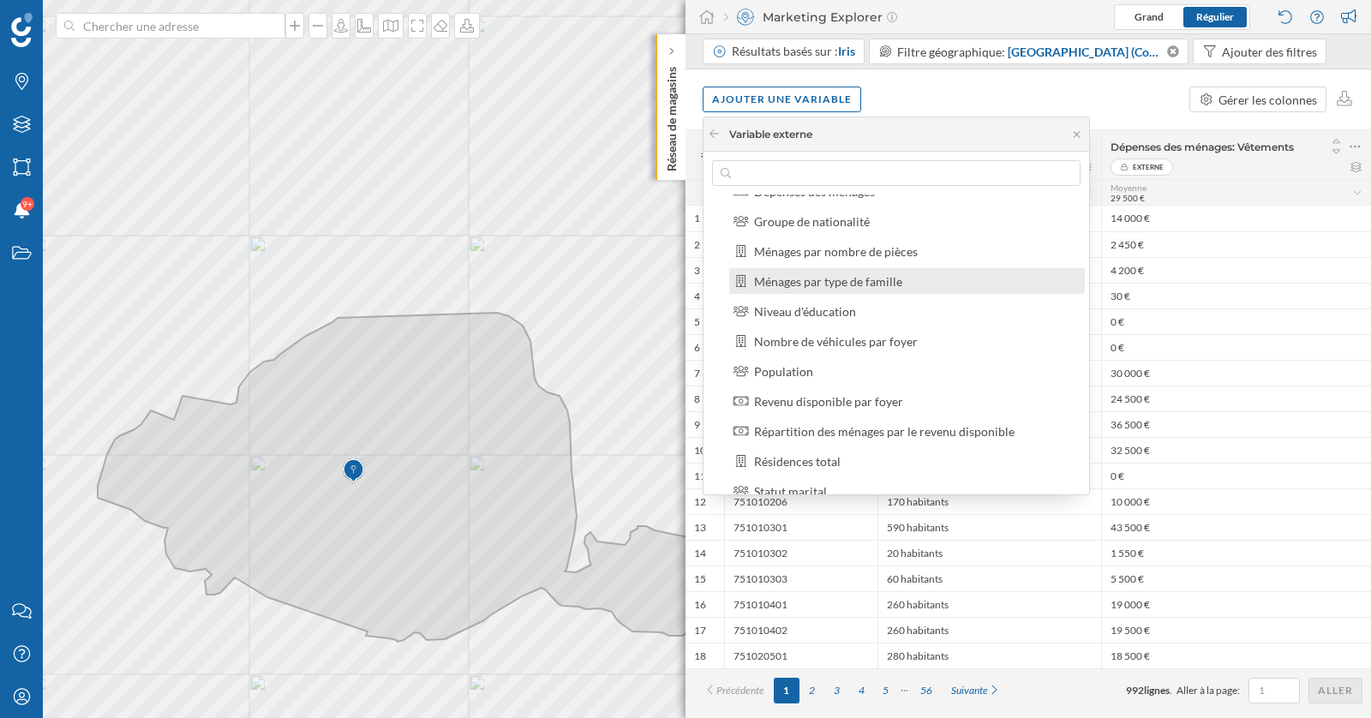
scroll to position [144, 0]
click at [848, 397] on div "Revenu disponible par foyer" at bounding box center [828, 398] width 149 height 15
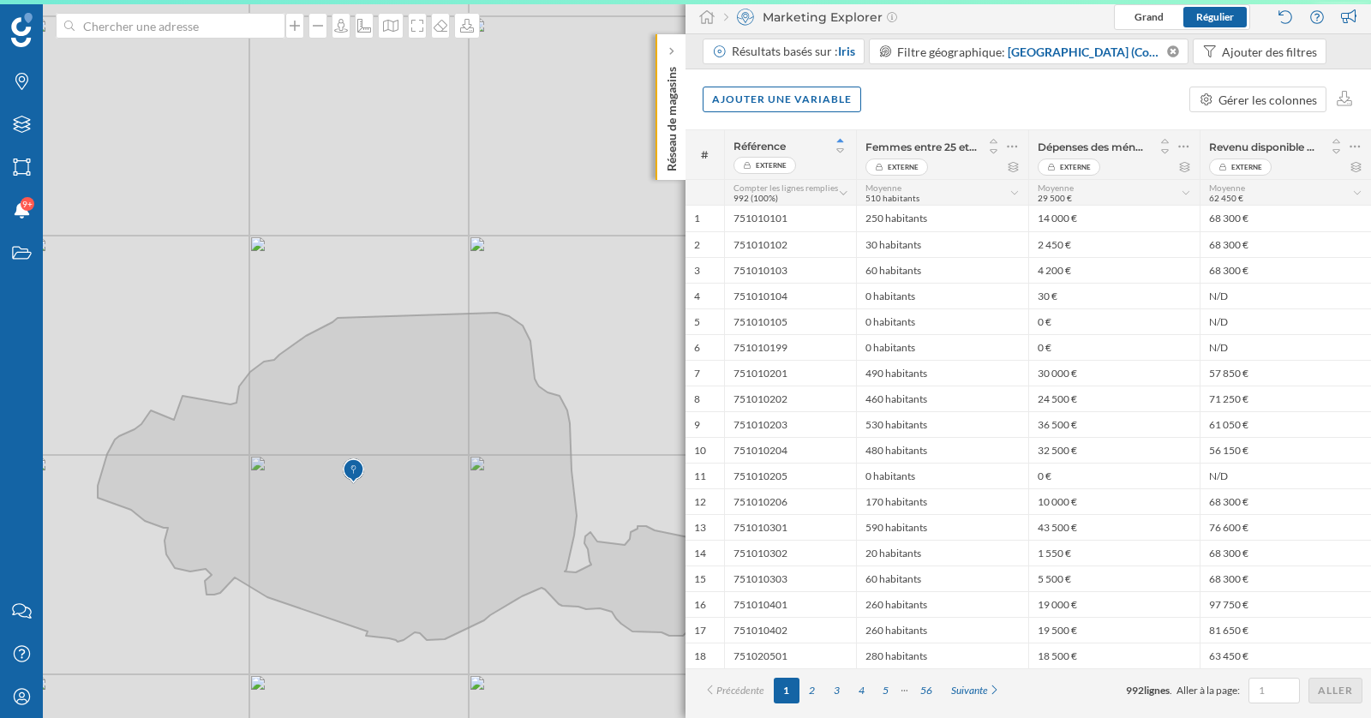
scroll to position [0, 0]
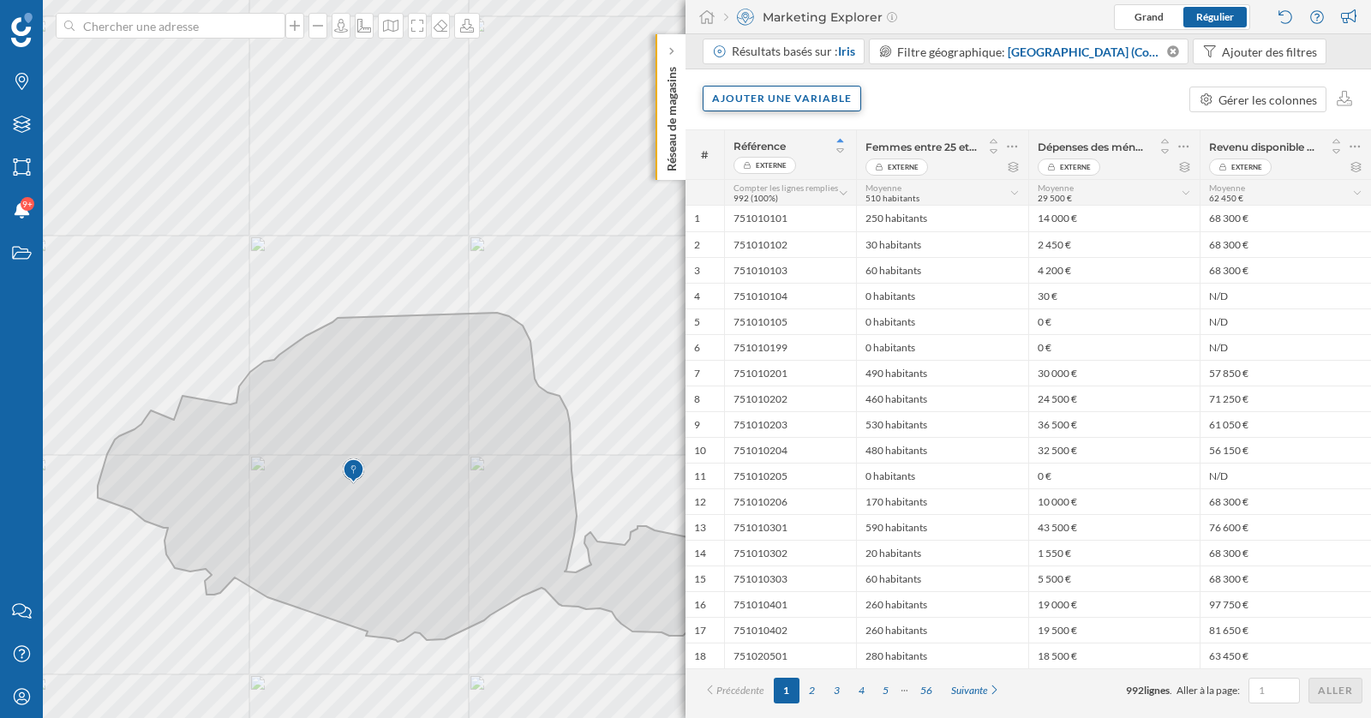
click at [784, 100] on div "Ajouter une variable" at bounding box center [781, 99] width 158 height 26
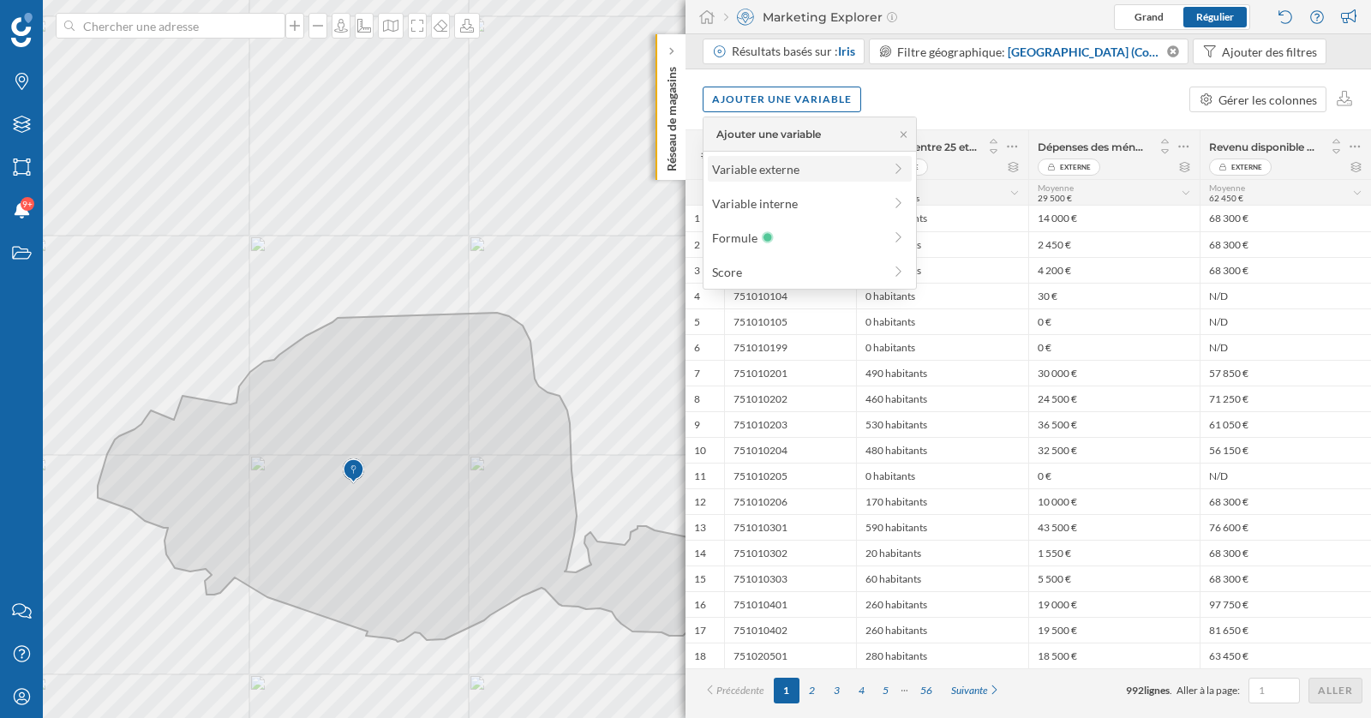
click at [786, 167] on div "Variable externe" at bounding box center [797, 169] width 170 height 18
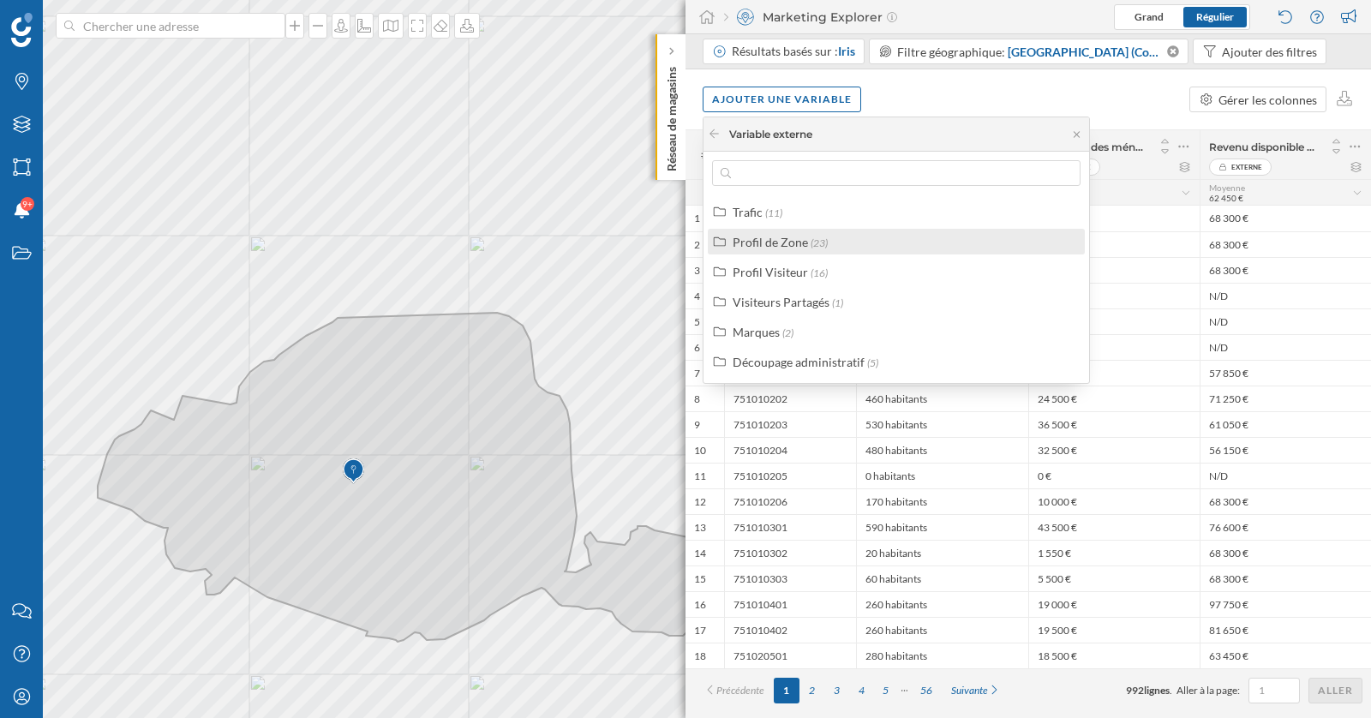
click at [773, 248] on label "Profil de Zone (23)" at bounding box center [779, 242] width 95 height 18
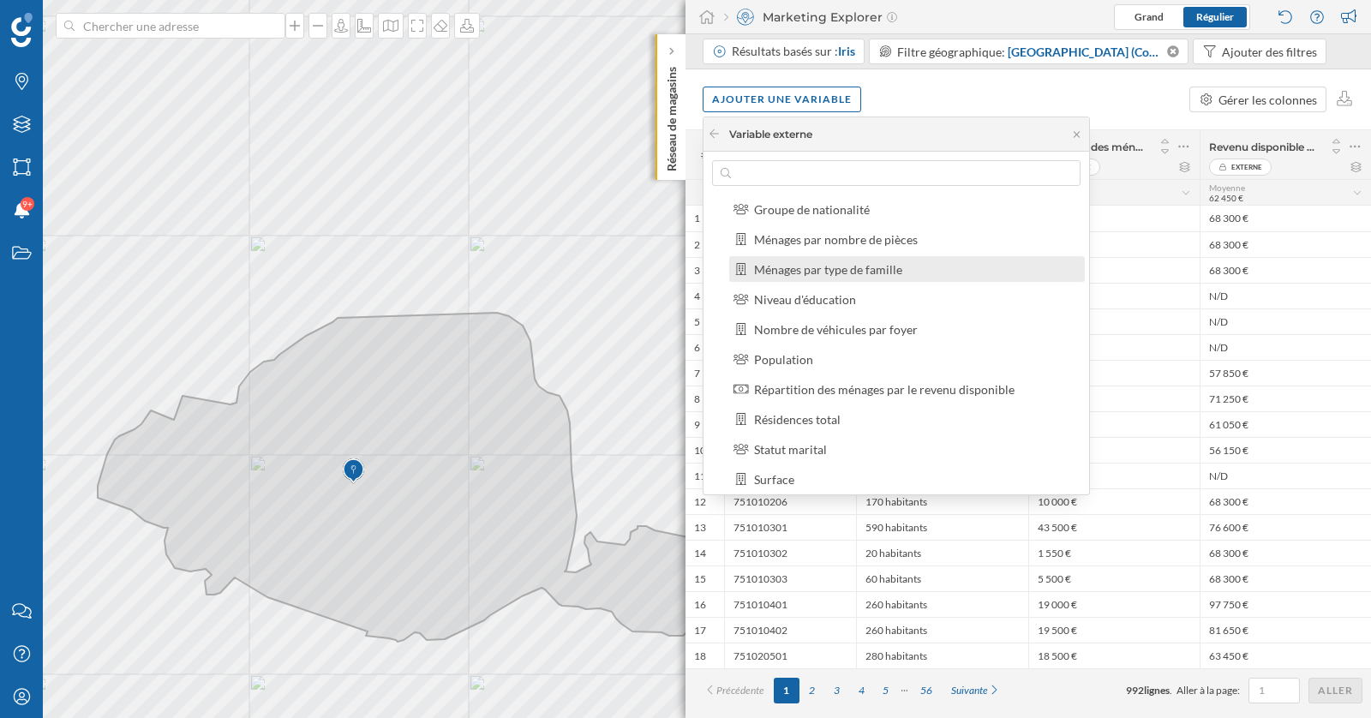
scroll to position [149, 0]
click at [837, 277] on div "Ménages par type de famille" at bounding box center [828, 273] width 148 height 15
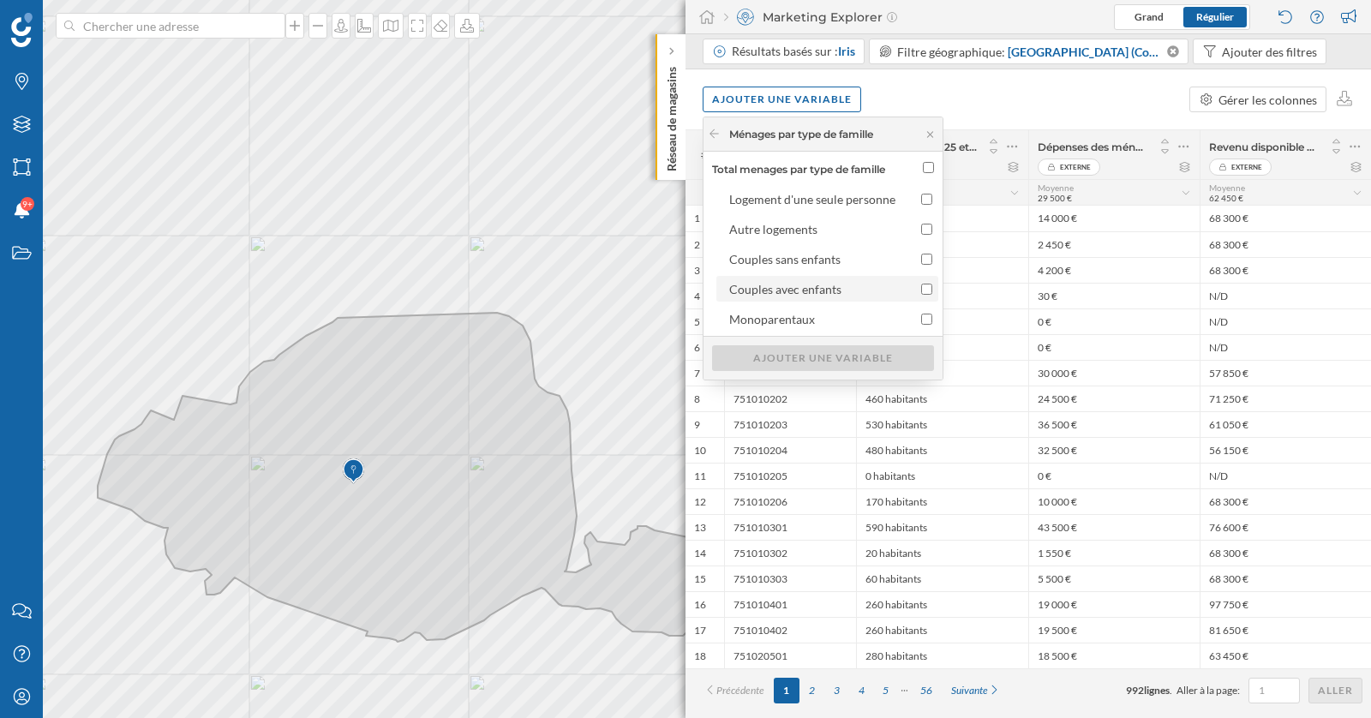
click at [921, 287] on input "Couples avec enfants" at bounding box center [926, 289] width 11 height 11
checkbox input "true"
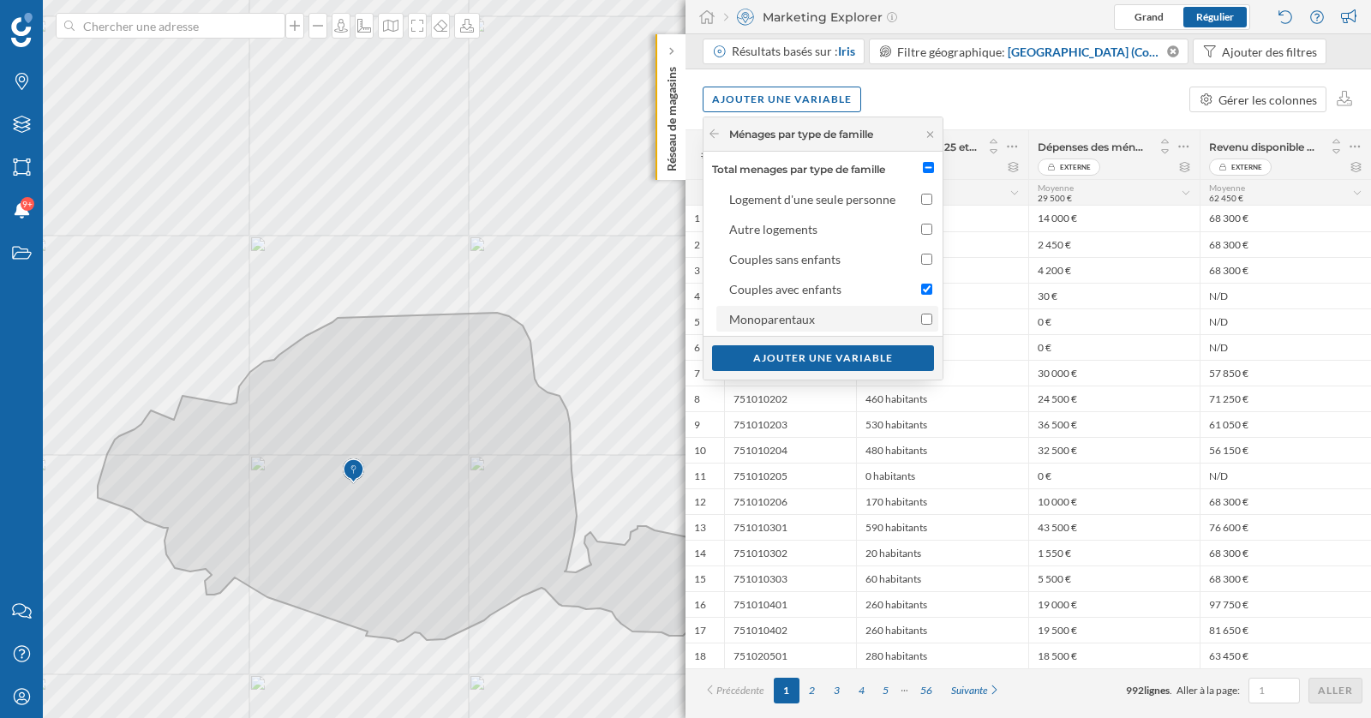
click at [929, 320] on input "Monoparentaux" at bounding box center [926, 319] width 11 height 11
checkbox input "true"
click at [871, 362] on div "Ajouter une variable" at bounding box center [823, 357] width 222 height 26
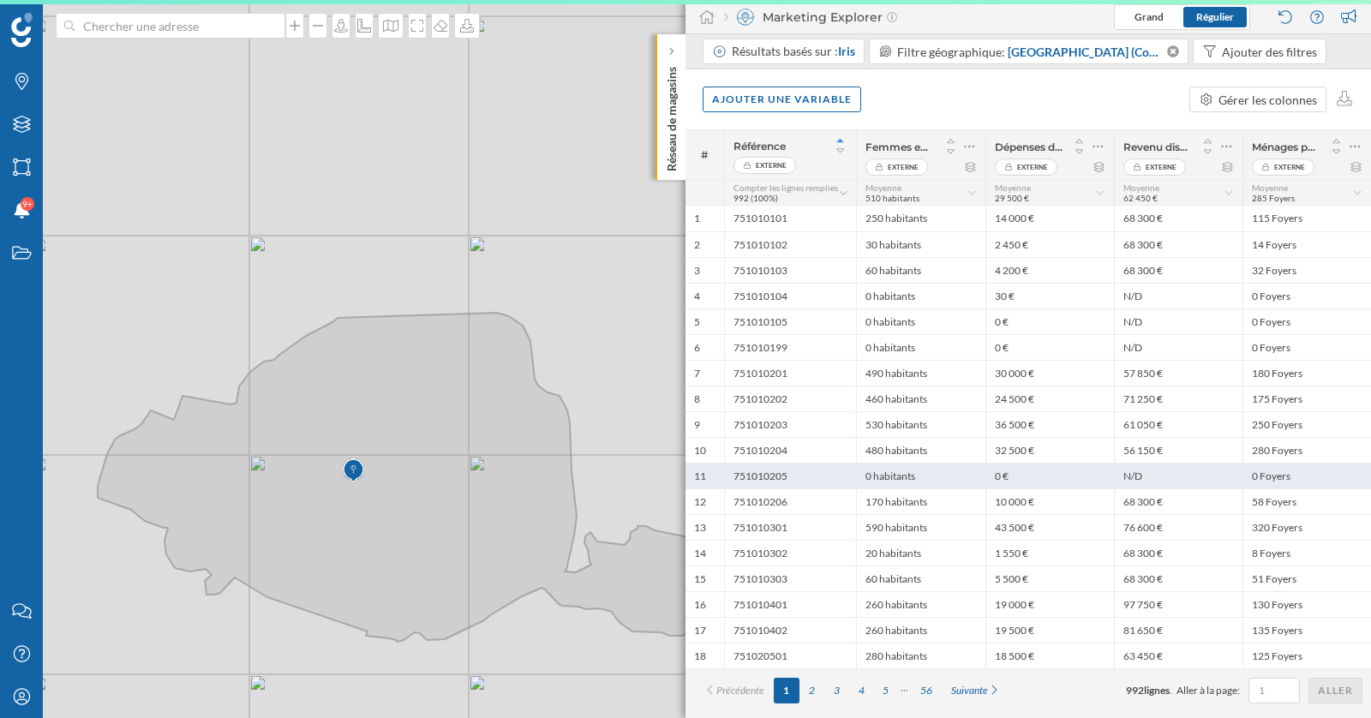
scroll to position [0, 0]
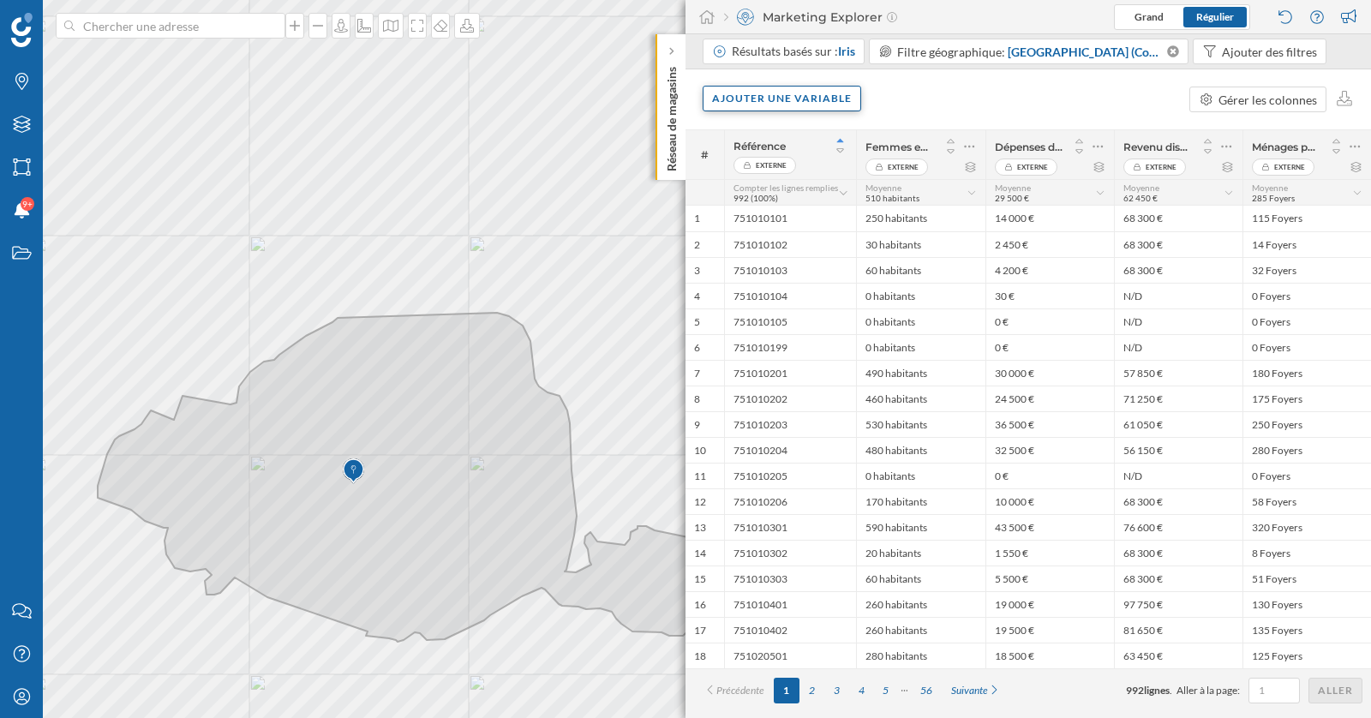
click at [795, 96] on div "Ajouter une variable" at bounding box center [781, 99] width 158 height 26
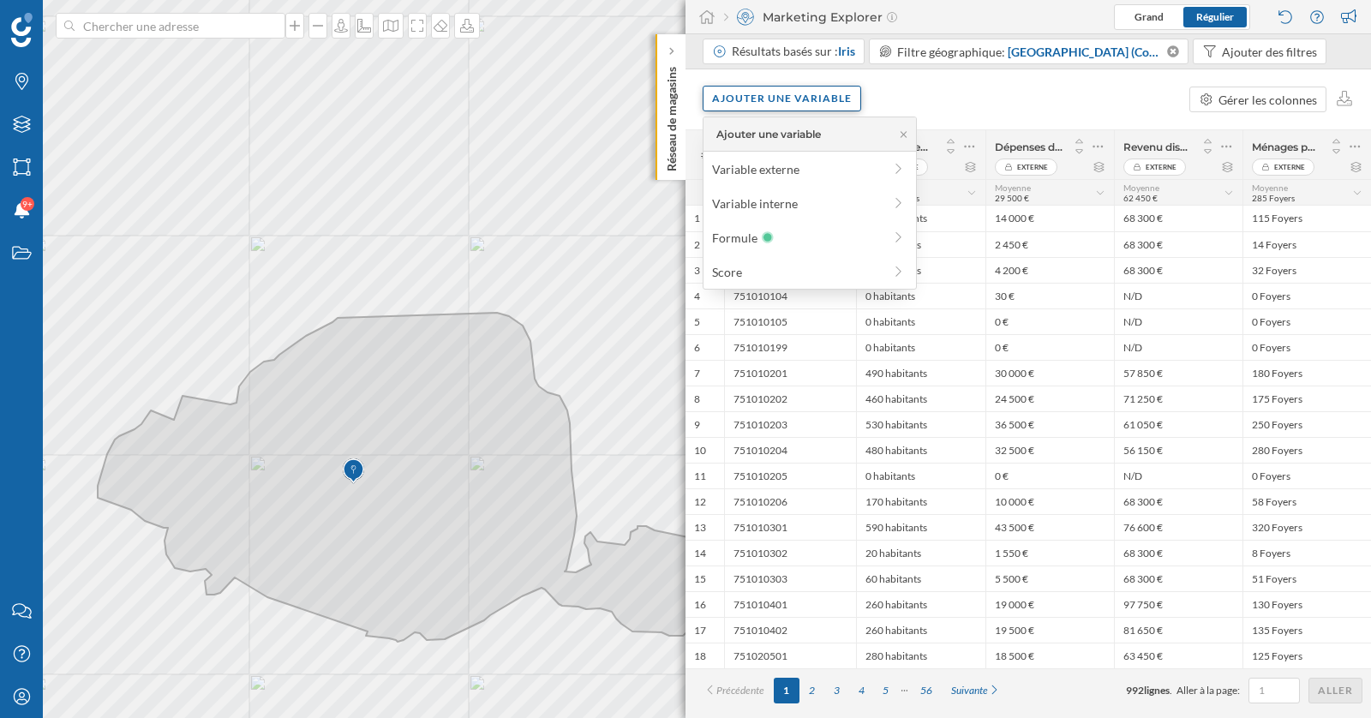
click at [795, 96] on div "Ajouter une variable" at bounding box center [781, 99] width 158 height 26
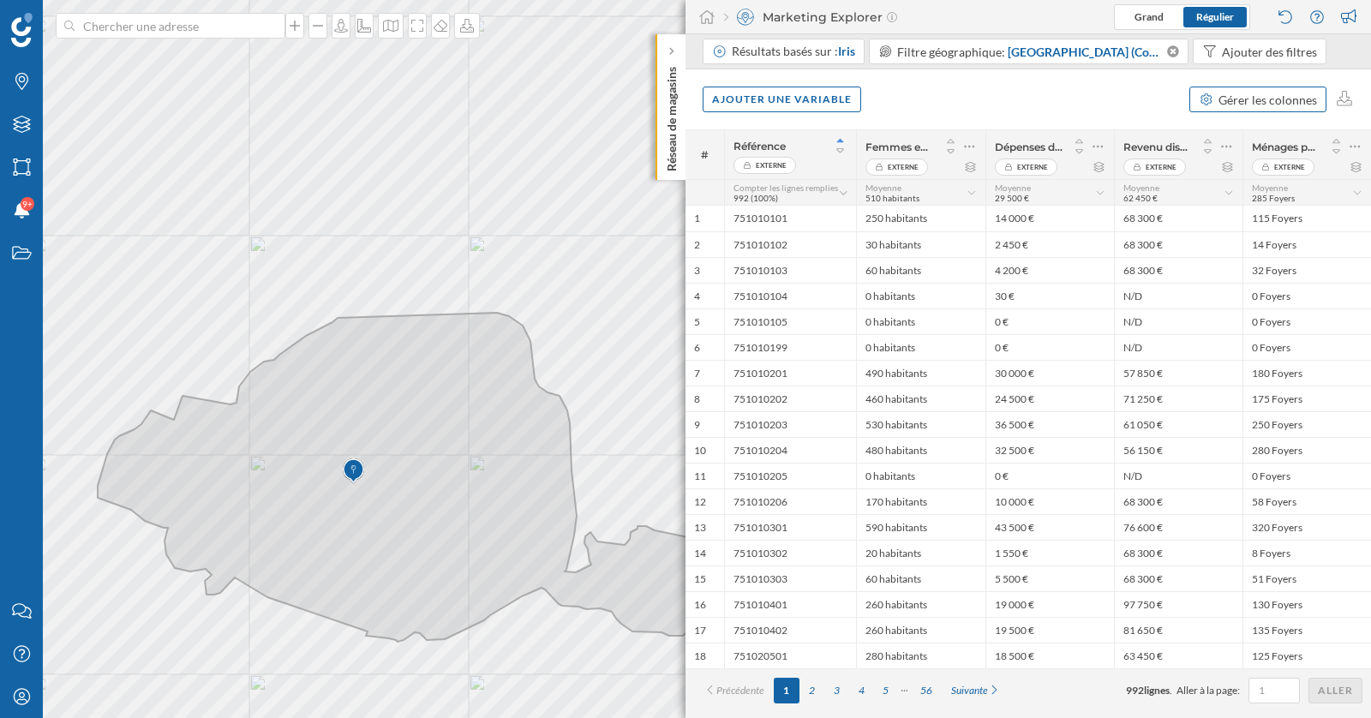
click at [1223, 104] on div "Gérer les colonnes" at bounding box center [1267, 100] width 99 height 18
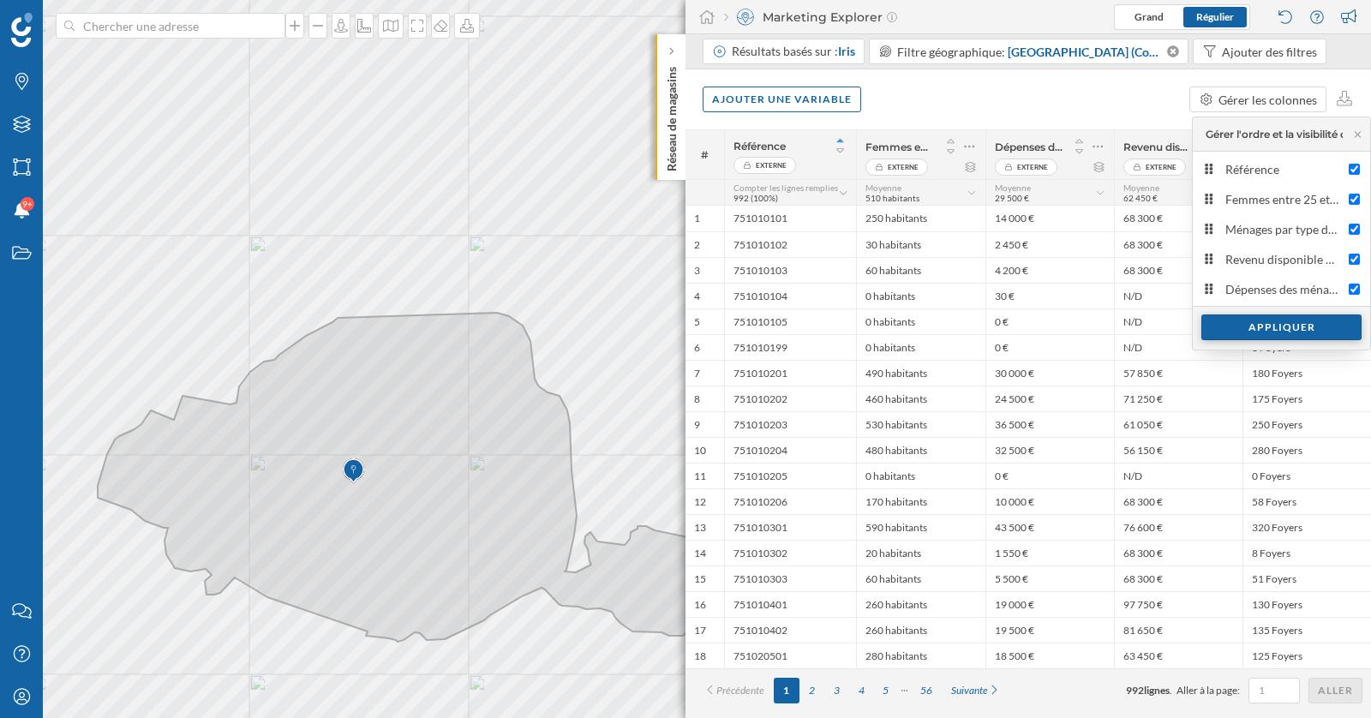
click at [1252, 328] on div "Appliquer" at bounding box center [1281, 327] width 160 height 26
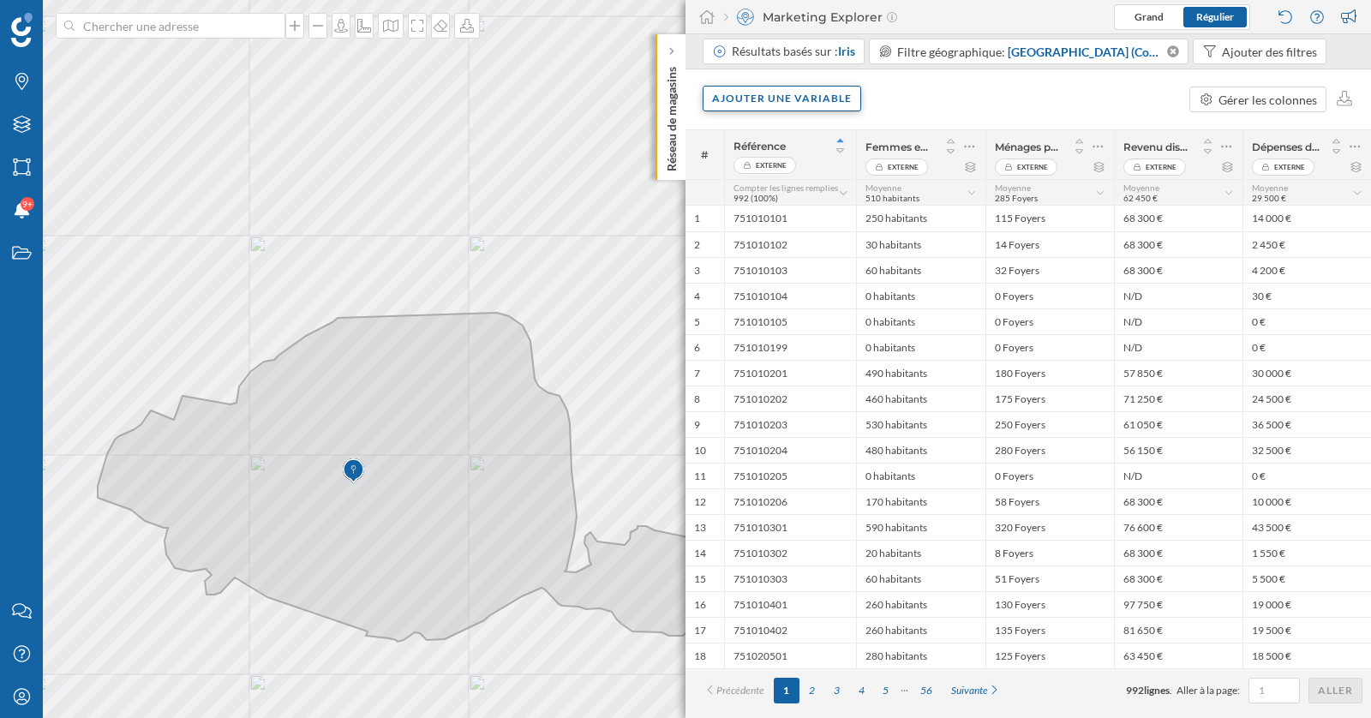
click at [820, 100] on div "Ajouter une variable" at bounding box center [781, 99] width 158 height 26
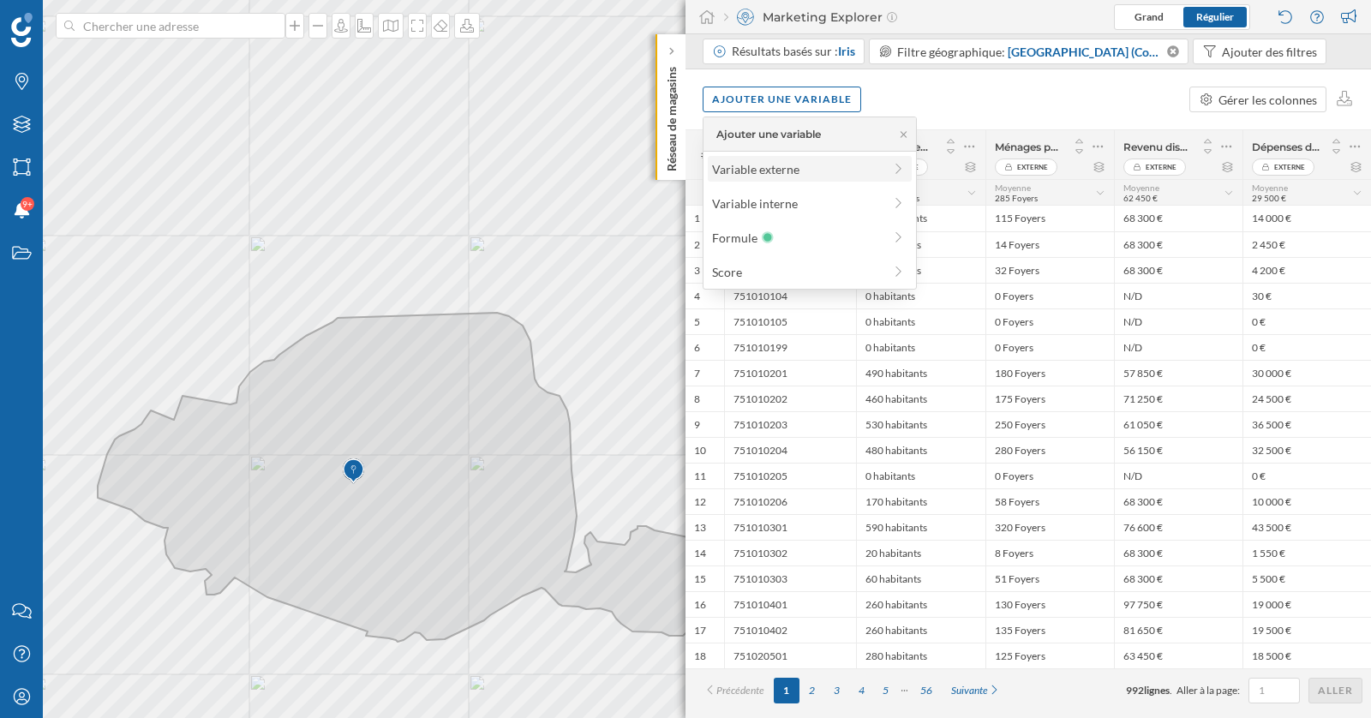
click at [785, 166] on div "Variable externe" at bounding box center [797, 169] width 170 height 18
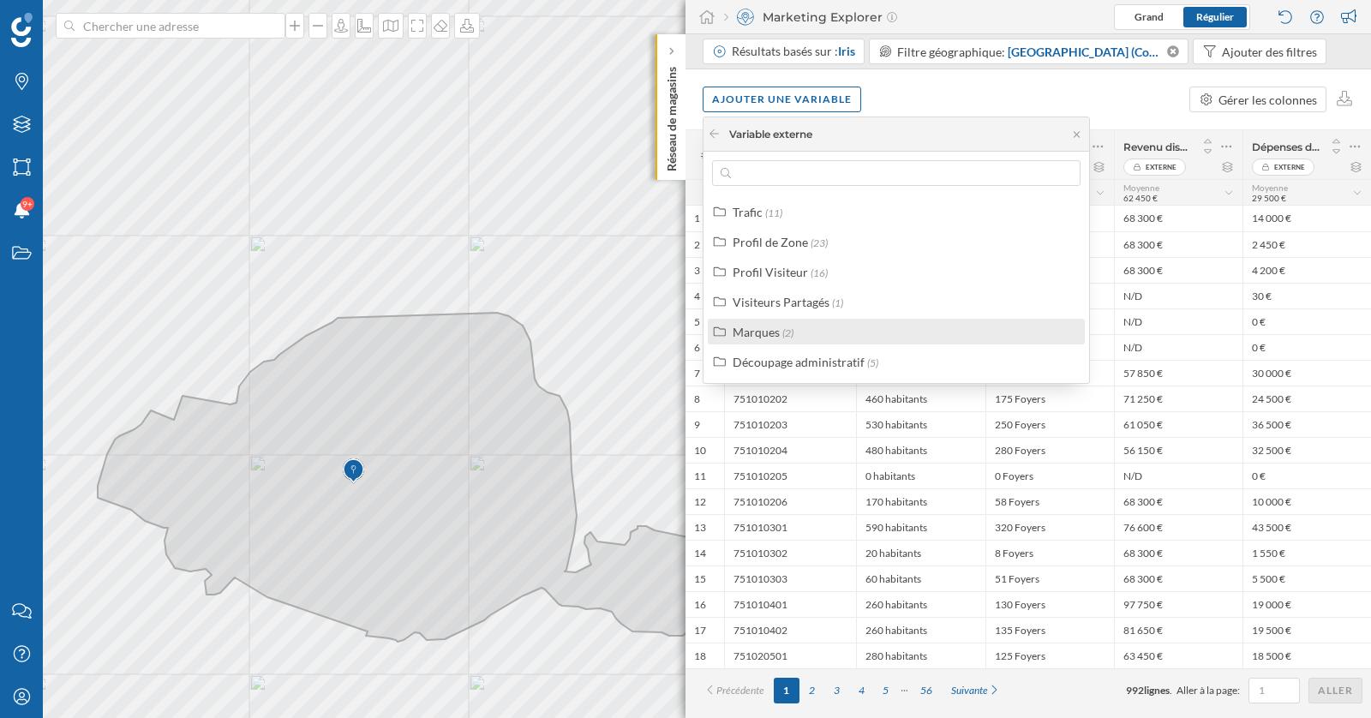
click at [772, 330] on div "Marques" at bounding box center [755, 332] width 47 height 15
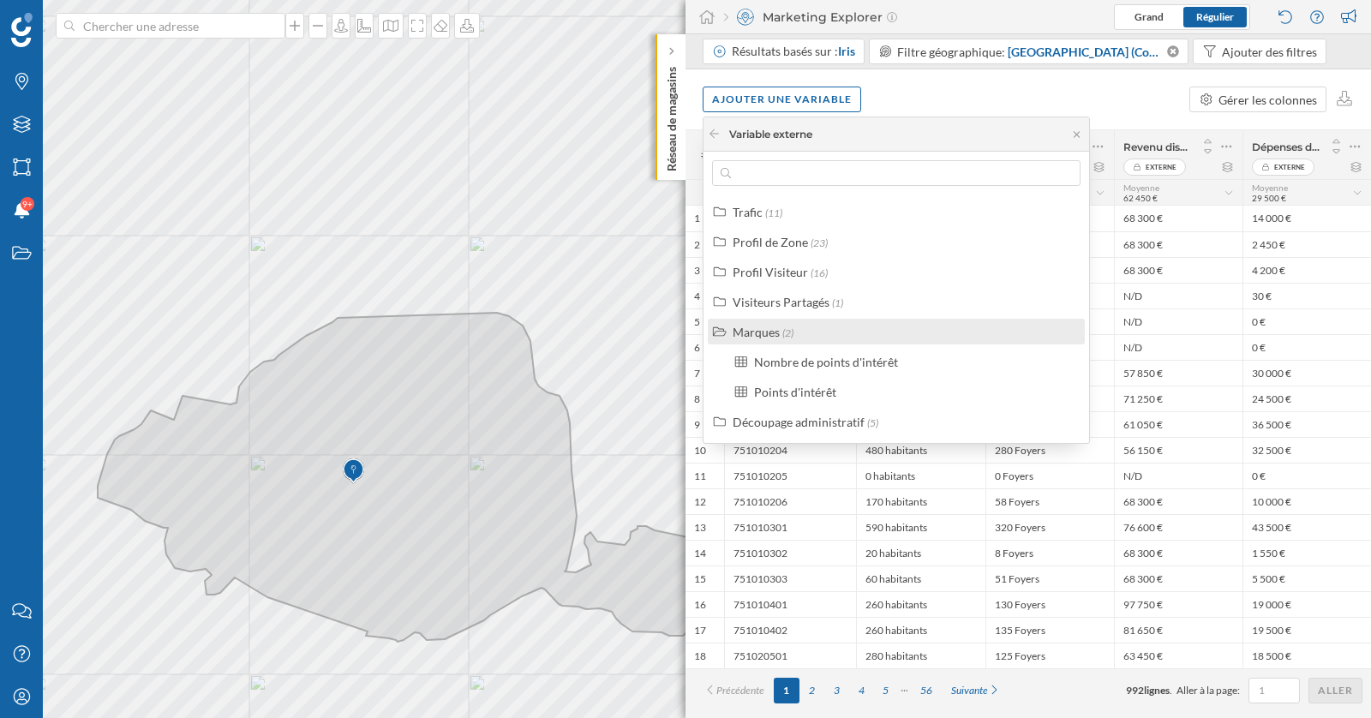
click at [762, 335] on div "Marques" at bounding box center [755, 332] width 47 height 15
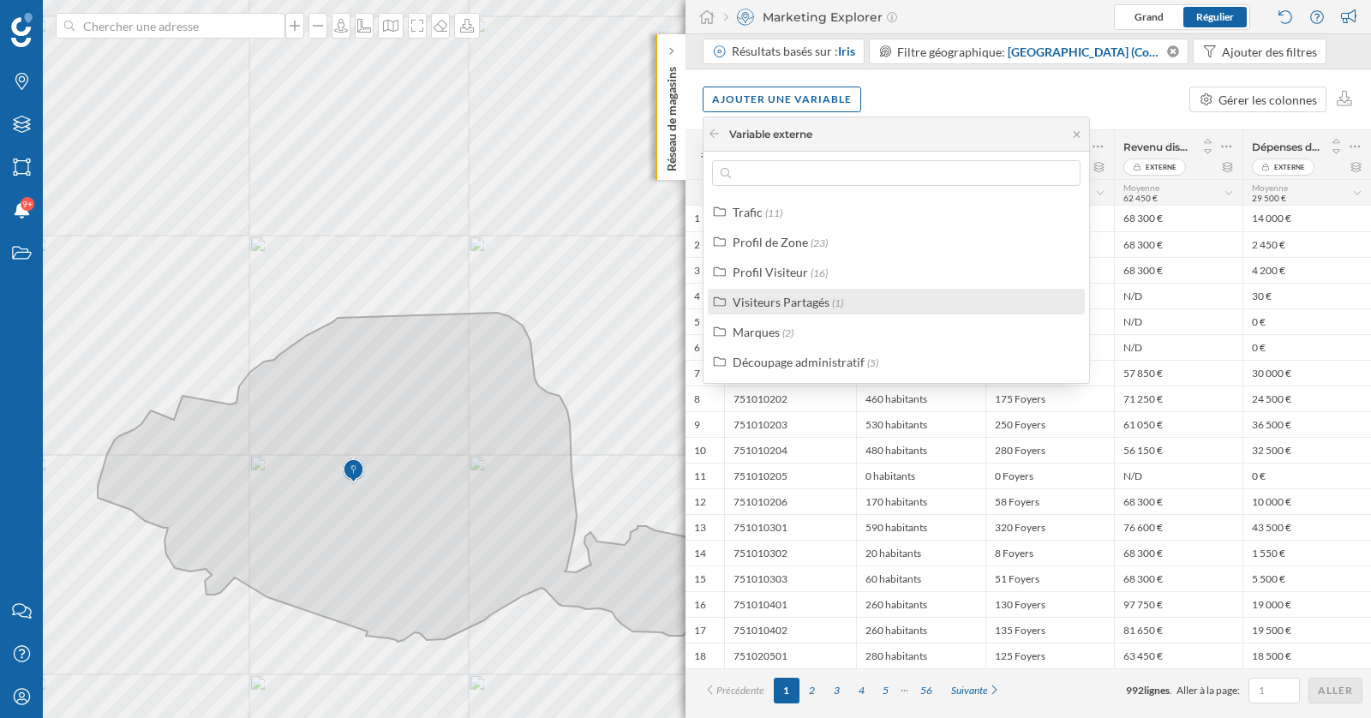
click at [762, 302] on div "Visiteurs Partagés" at bounding box center [780, 302] width 97 height 15
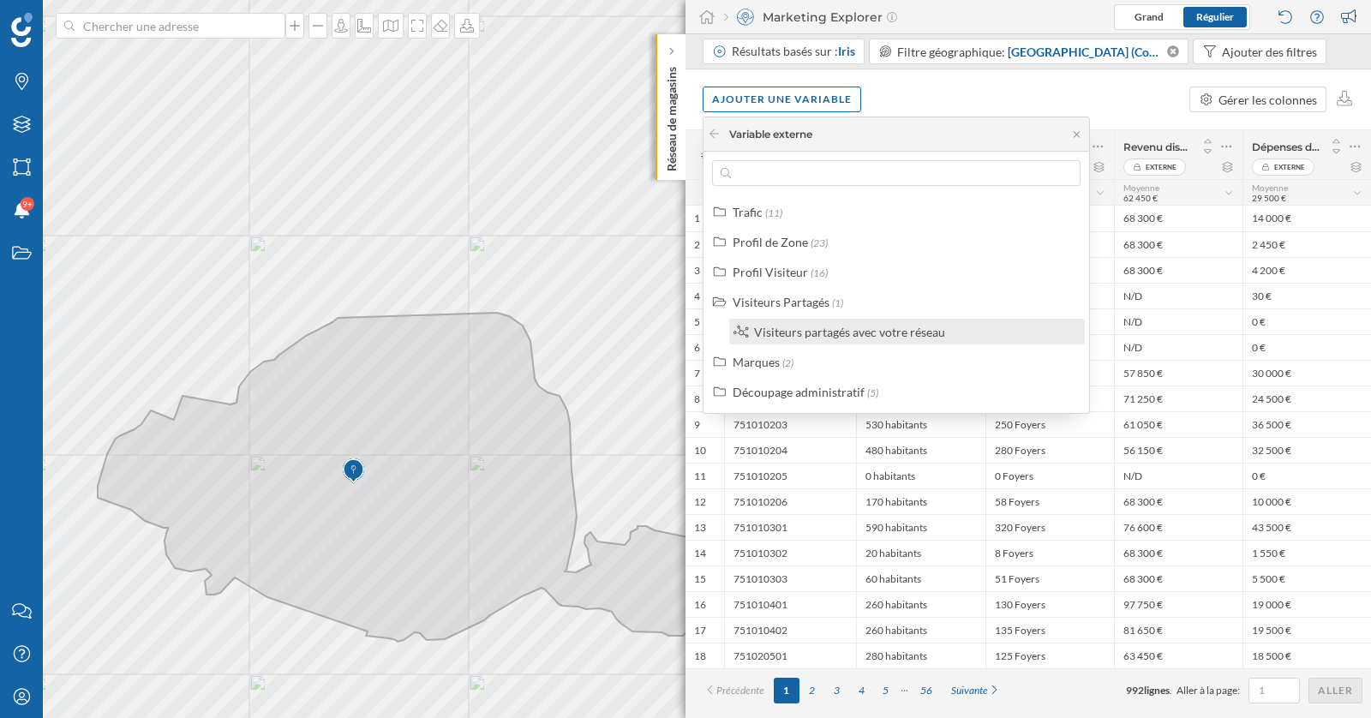
click at [780, 336] on div "Visiteurs partagés avec votre réseau" at bounding box center [849, 332] width 191 height 15
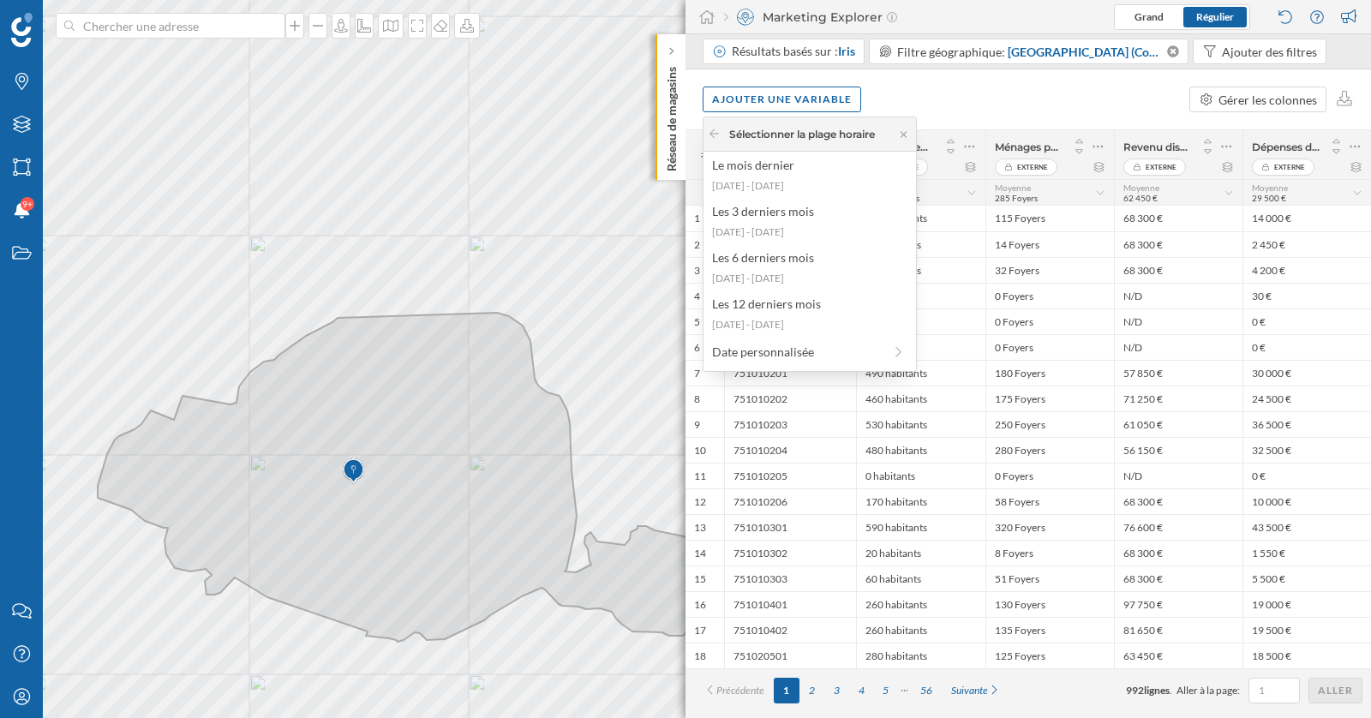
click at [706, 135] on div "Sélectionner la plage horaire" at bounding box center [809, 134] width 212 height 34
click at [720, 135] on div "Sélectionner la plage horaire" at bounding box center [791, 134] width 167 height 15
click at [714, 134] on icon at bounding box center [714, 133] width 13 height 10
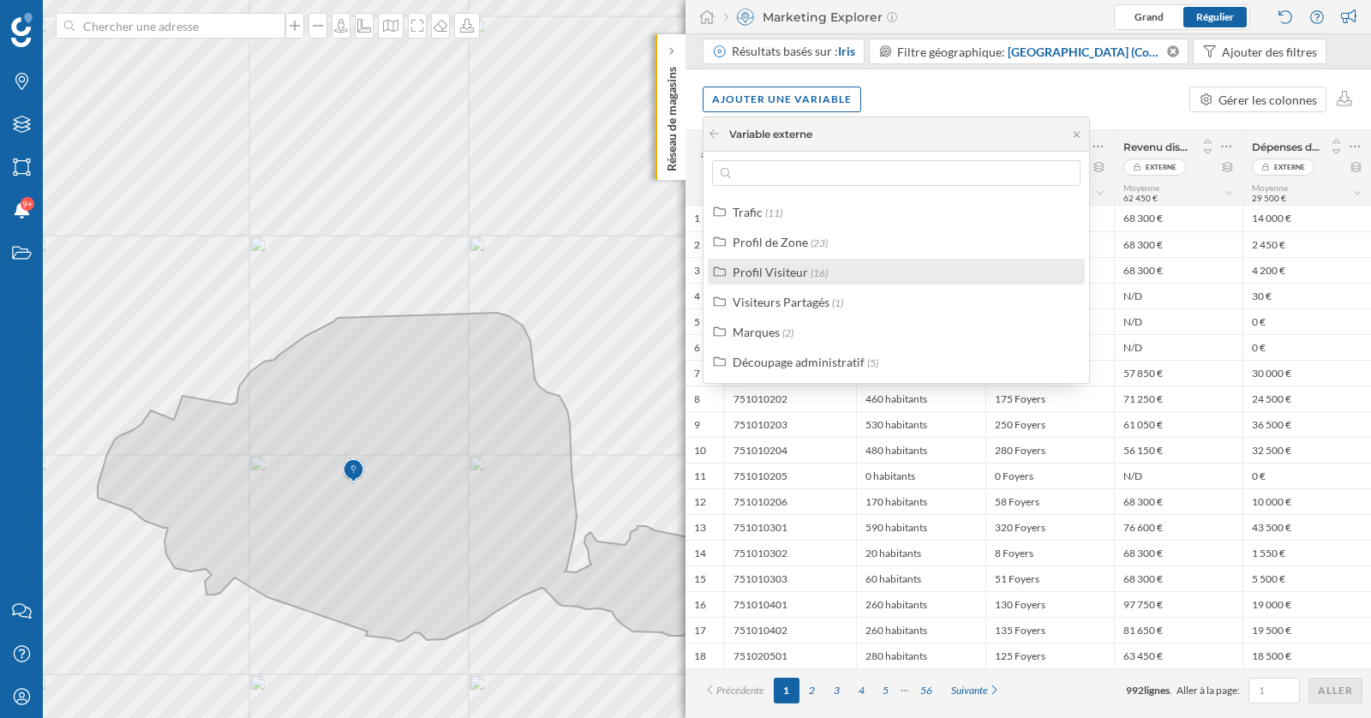
click at [799, 266] on div "Profil Visiteur" at bounding box center [769, 272] width 75 height 15
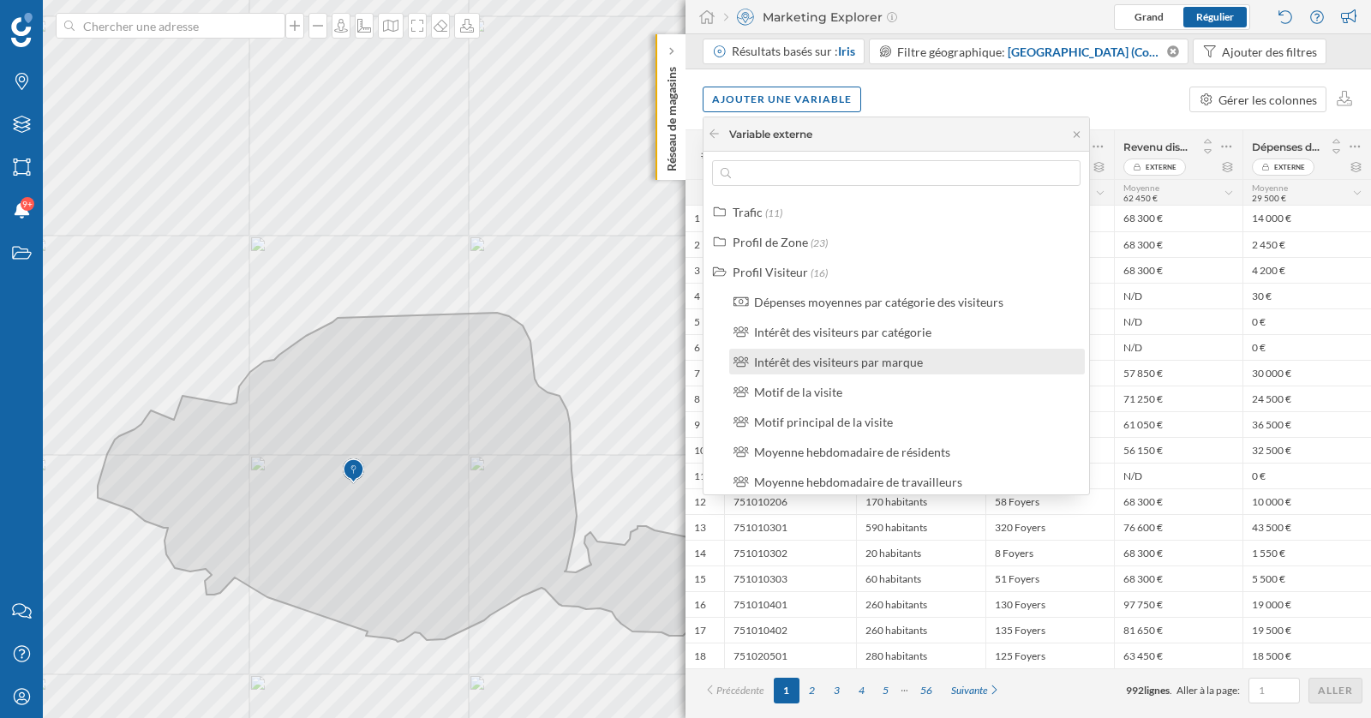
click at [837, 361] on div "Intérêt des visiteurs par marque" at bounding box center [838, 362] width 169 height 15
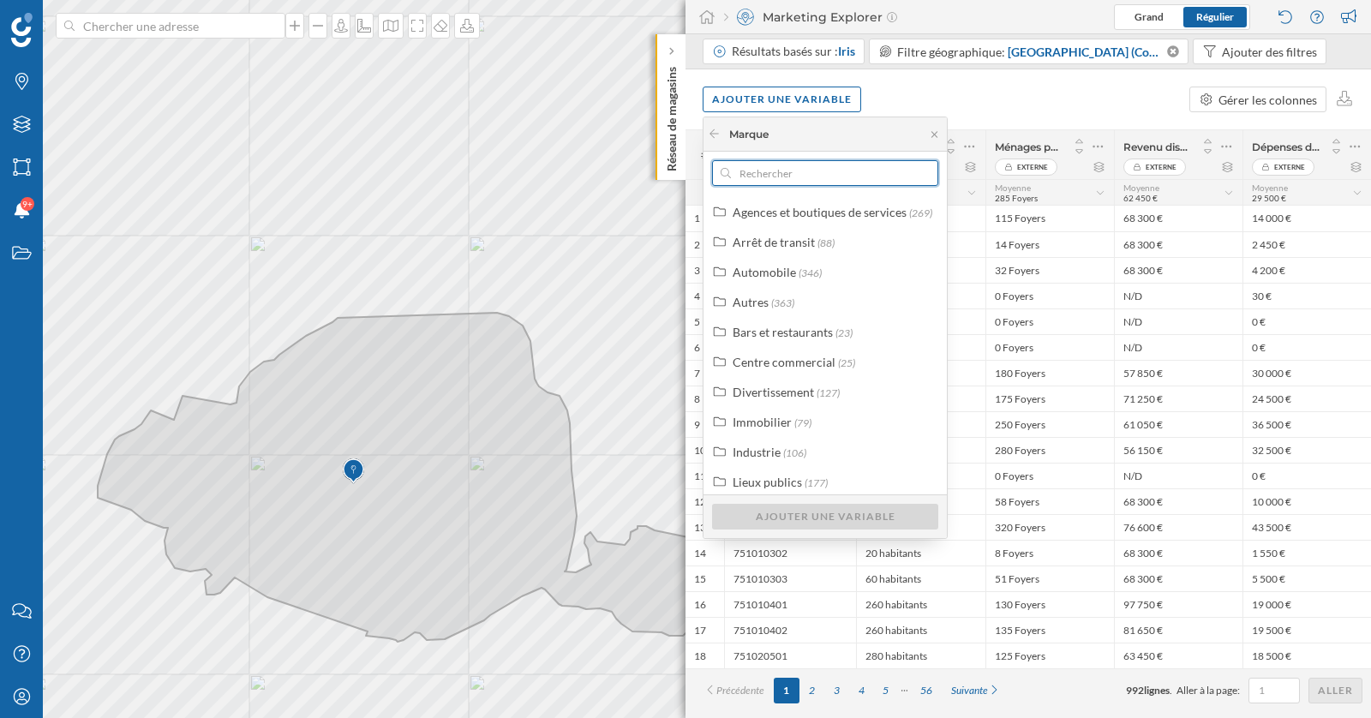
click at [783, 164] on input "text" at bounding box center [825, 173] width 188 height 26
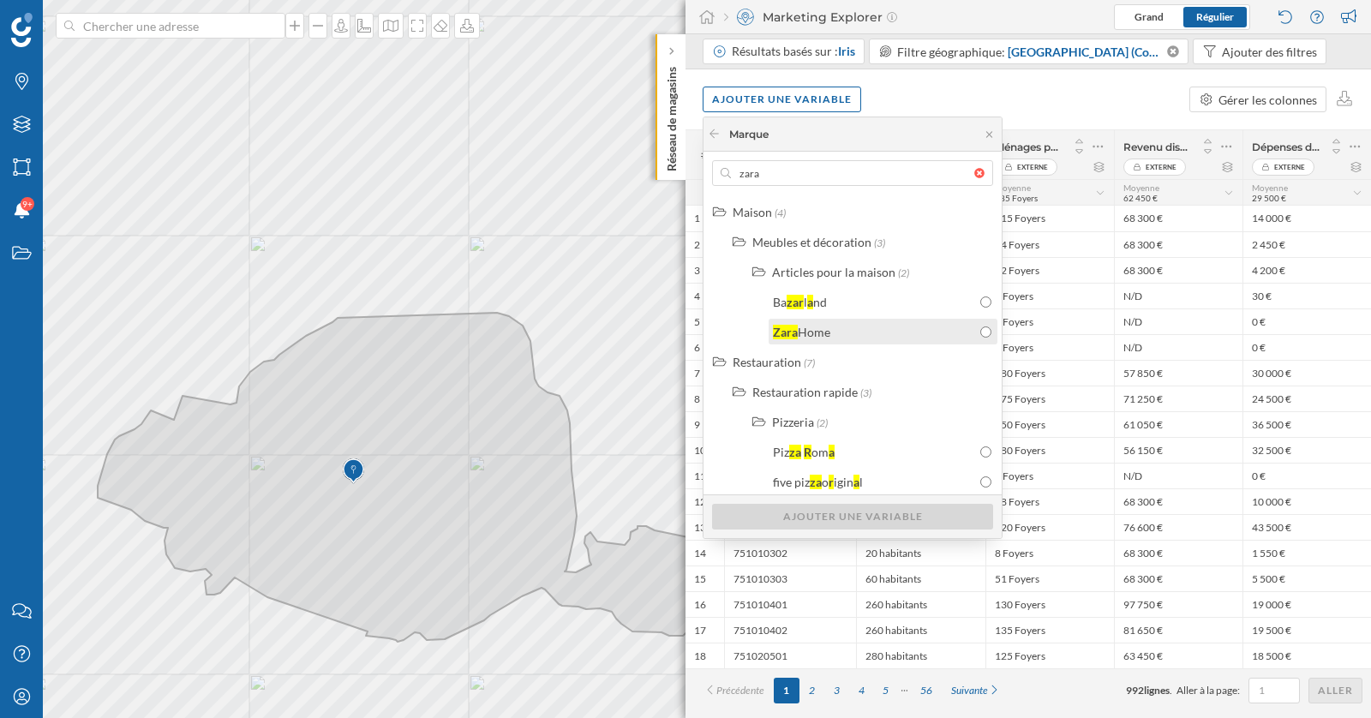
click at [809, 331] on div "Home" at bounding box center [813, 332] width 33 height 15
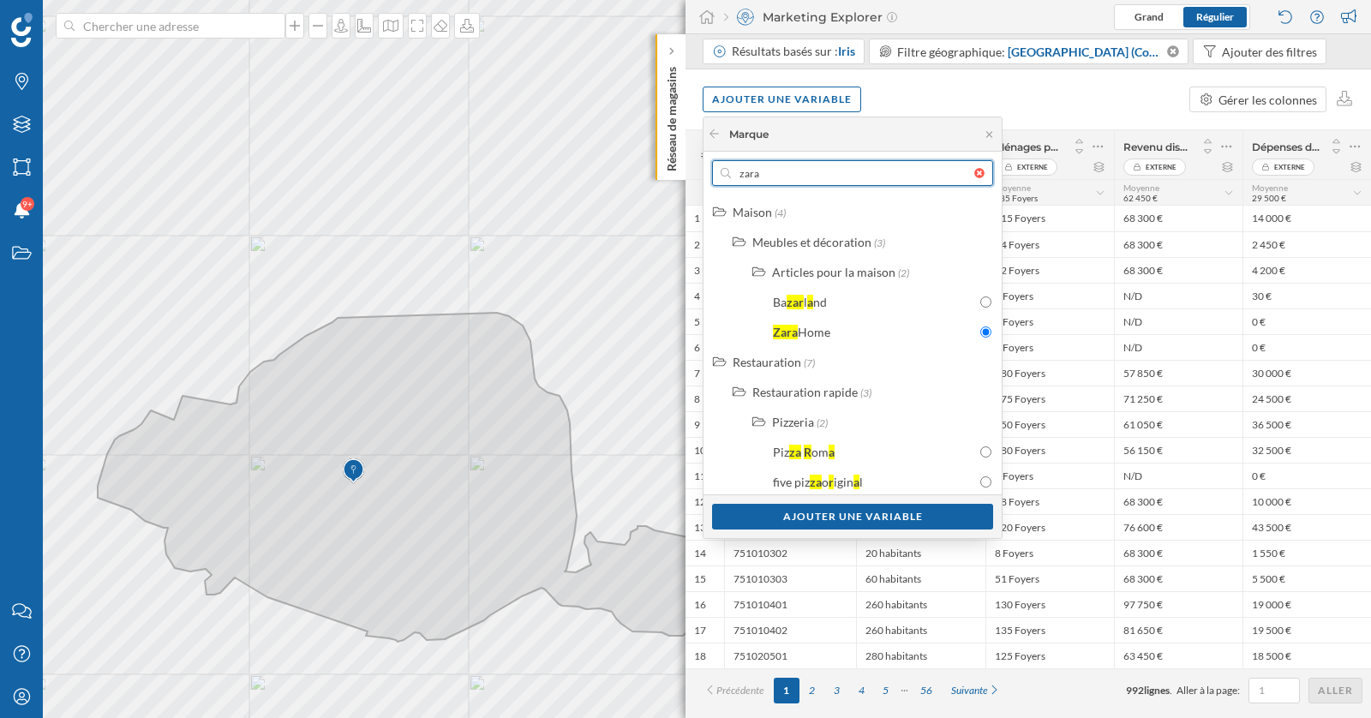
drag, startPoint x: 780, startPoint y: 177, endPoint x: 711, endPoint y: 176, distance: 69.4
click at [712, 176] on div "zara" at bounding box center [852, 173] width 281 height 26
click at [731, 176] on input "zara" at bounding box center [852, 173] width 243 height 26
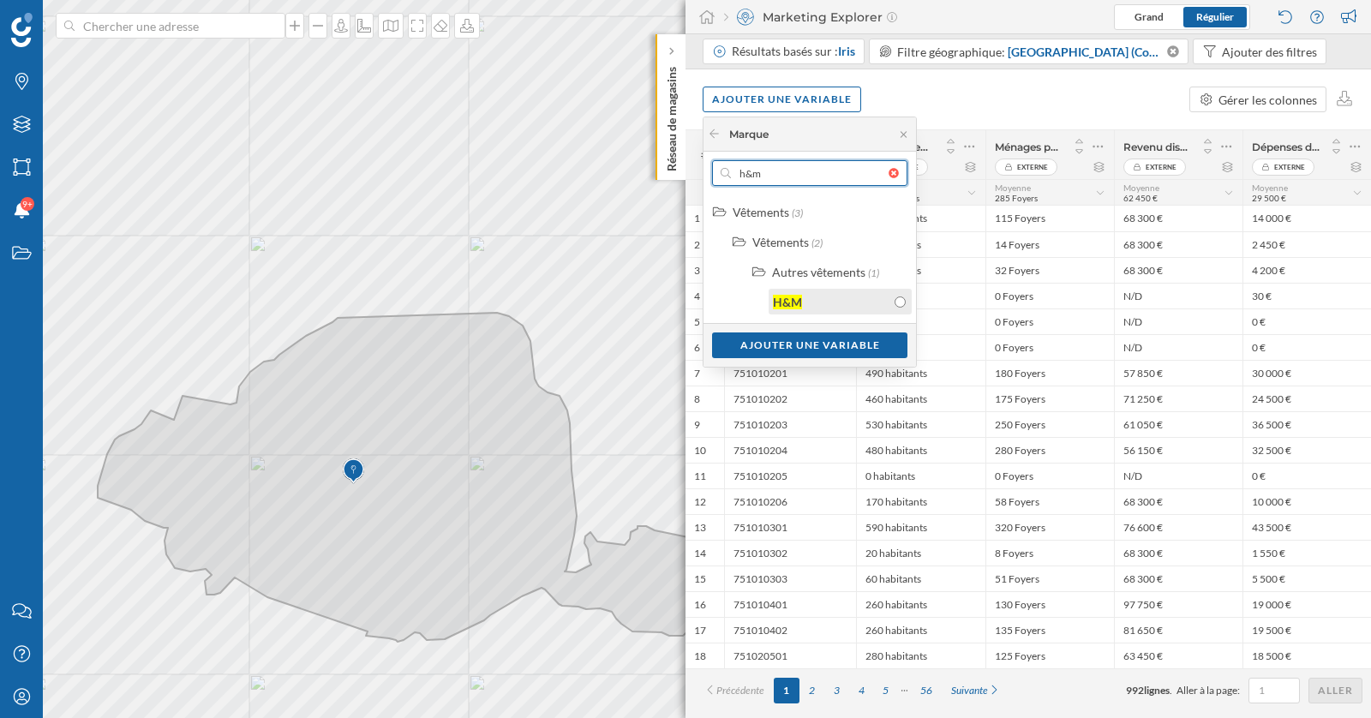
type input "h&m"
click at [821, 289] on div "H&M" at bounding box center [839, 302] width 143 height 26
radio input "true"
drag, startPoint x: 767, startPoint y: 179, endPoint x: 709, endPoint y: 179, distance: 57.4
click at [712, 179] on div "h&m" at bounding box center [809, 173] width 195 height 26
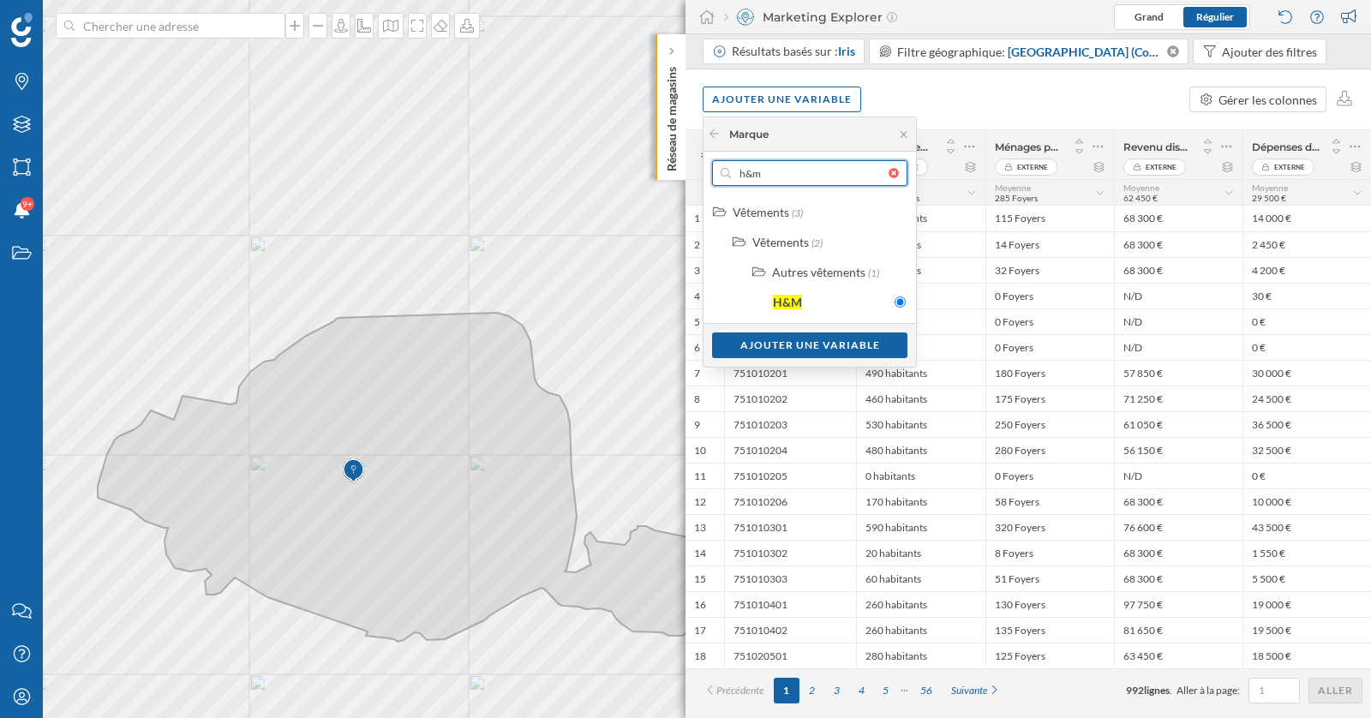
click at [731, 179] on input "h&m" at bounding box center [810, 173] width 158 height 26
type input "h"
type input "primark"
click at [827, 303] on div "Primark" at bounding box center [831, 302] width 117 height 18
radio input "true"
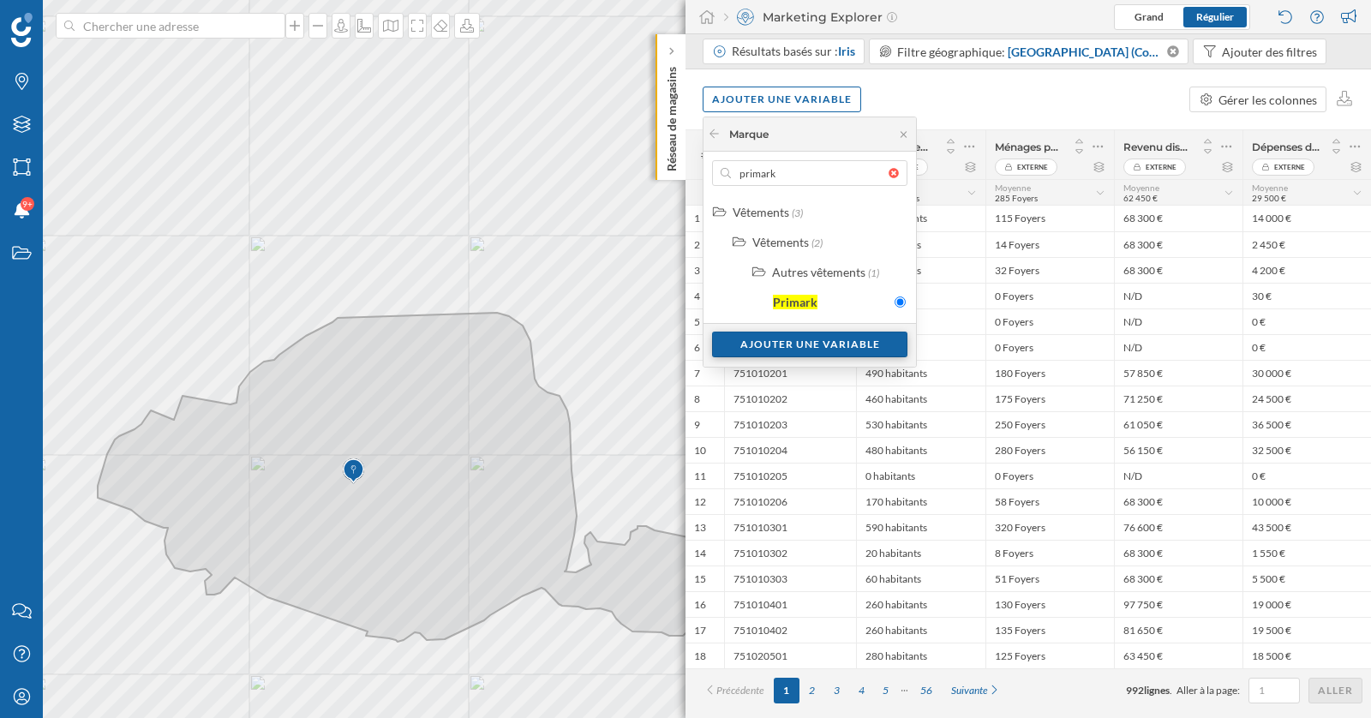
click at [838, 341] on div "Ajouter une variable" at bounding box center [809, 345] width 195 height 26
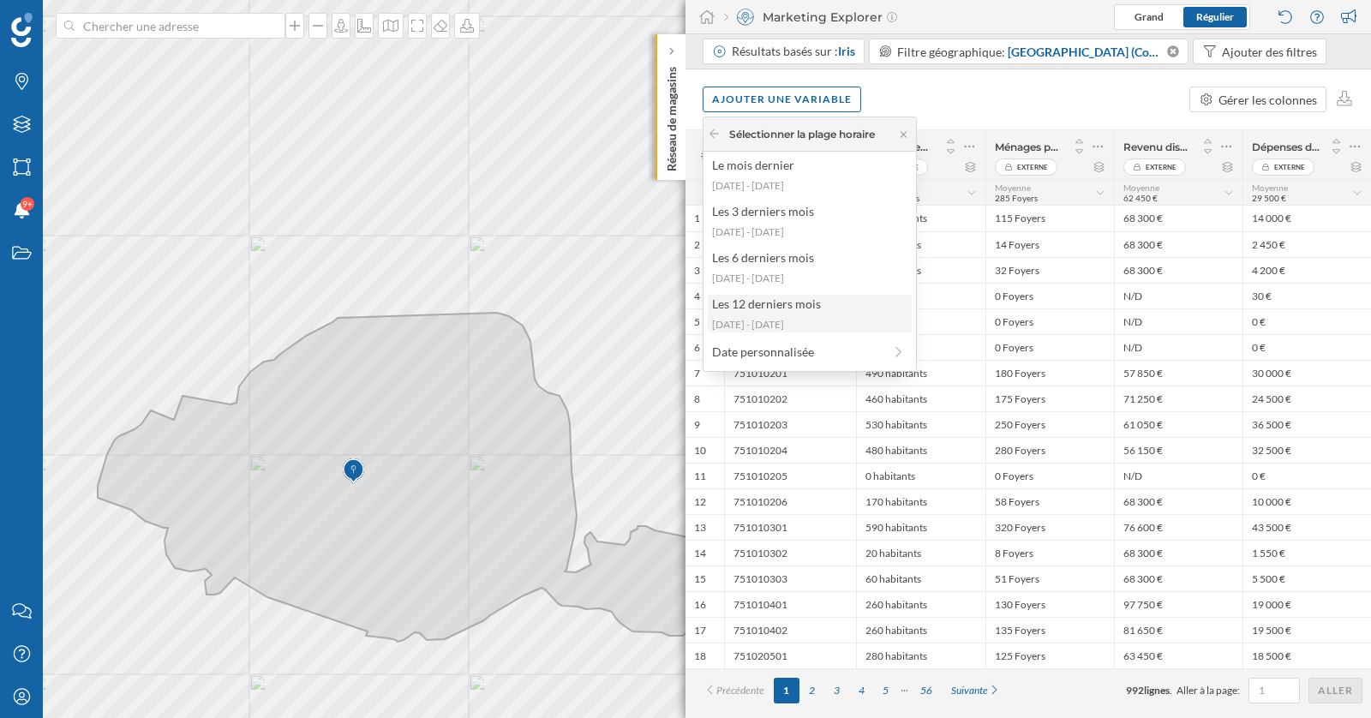
click at [795, 314] on div "Les 12 derniers mois 2024-08-19 - 2025-08-17" at bounding box center [810, 314] width 204 height 38
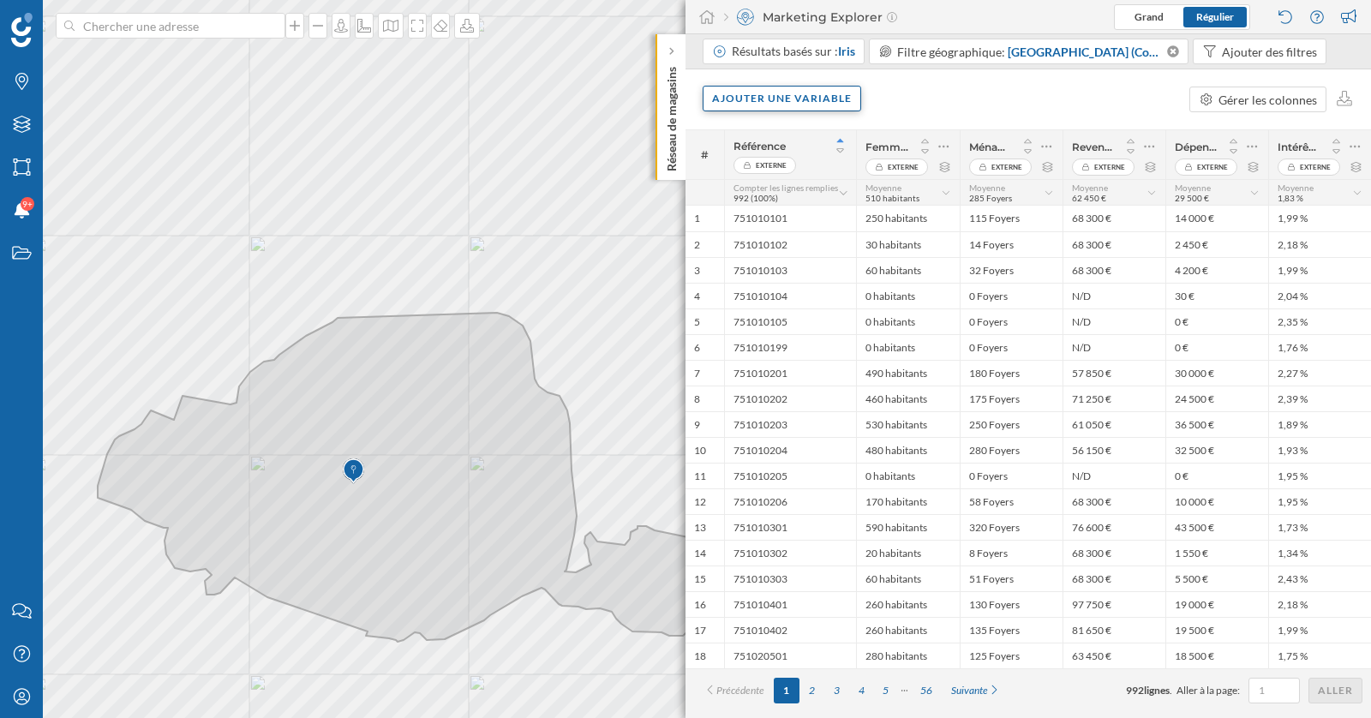
click at [813, 108] on div "Ajouter une variable" at bounding box center [781, 99] width 158 height 26
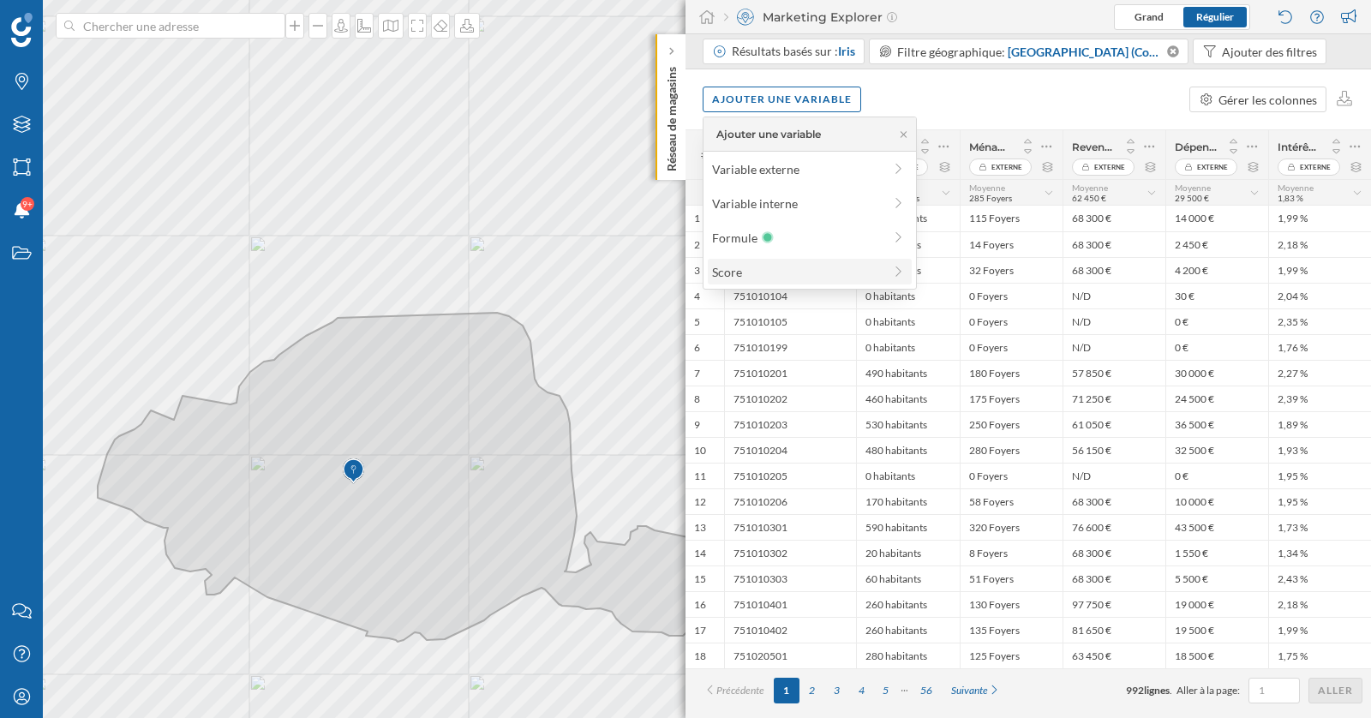
click at [840, 269] on div "Score" at bounding box center [797, 272] width 170 height 18
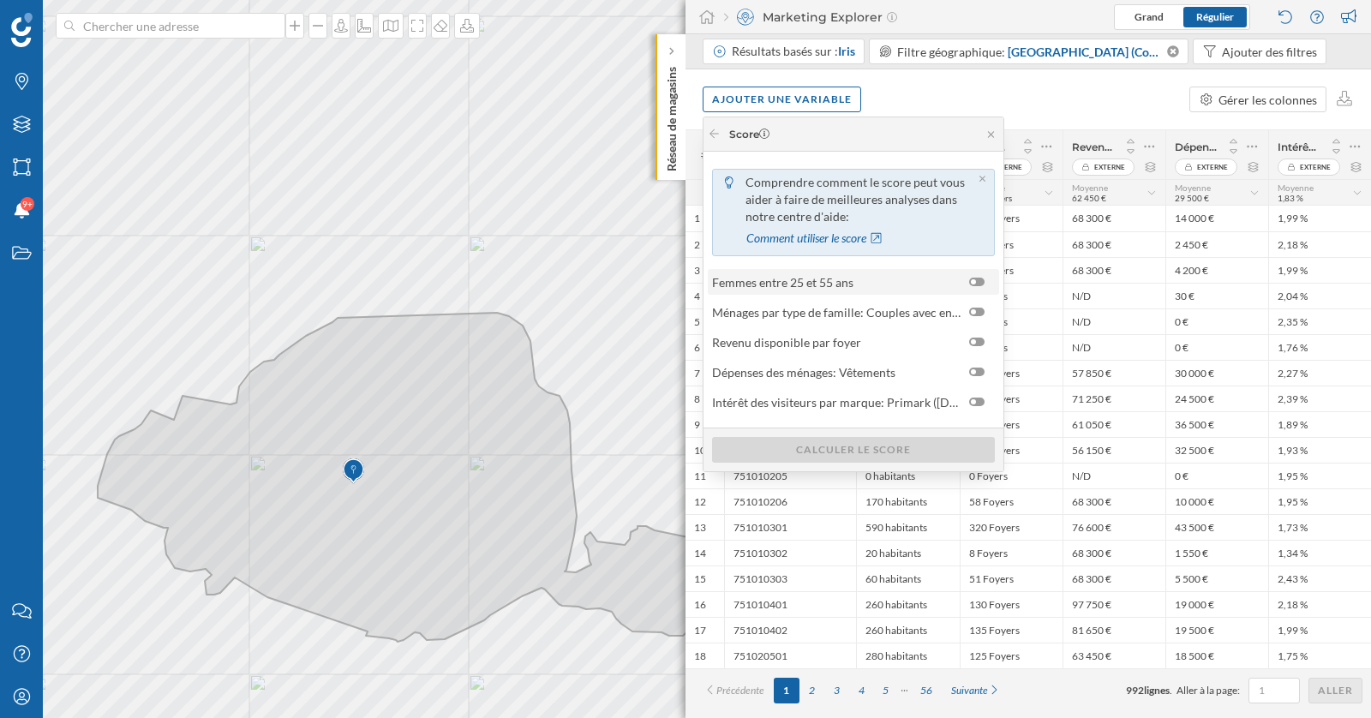
click at [939, 283] on span "Femmes entre 25 et 55 ans" at bounding box center [836, 282] width 248 height 18
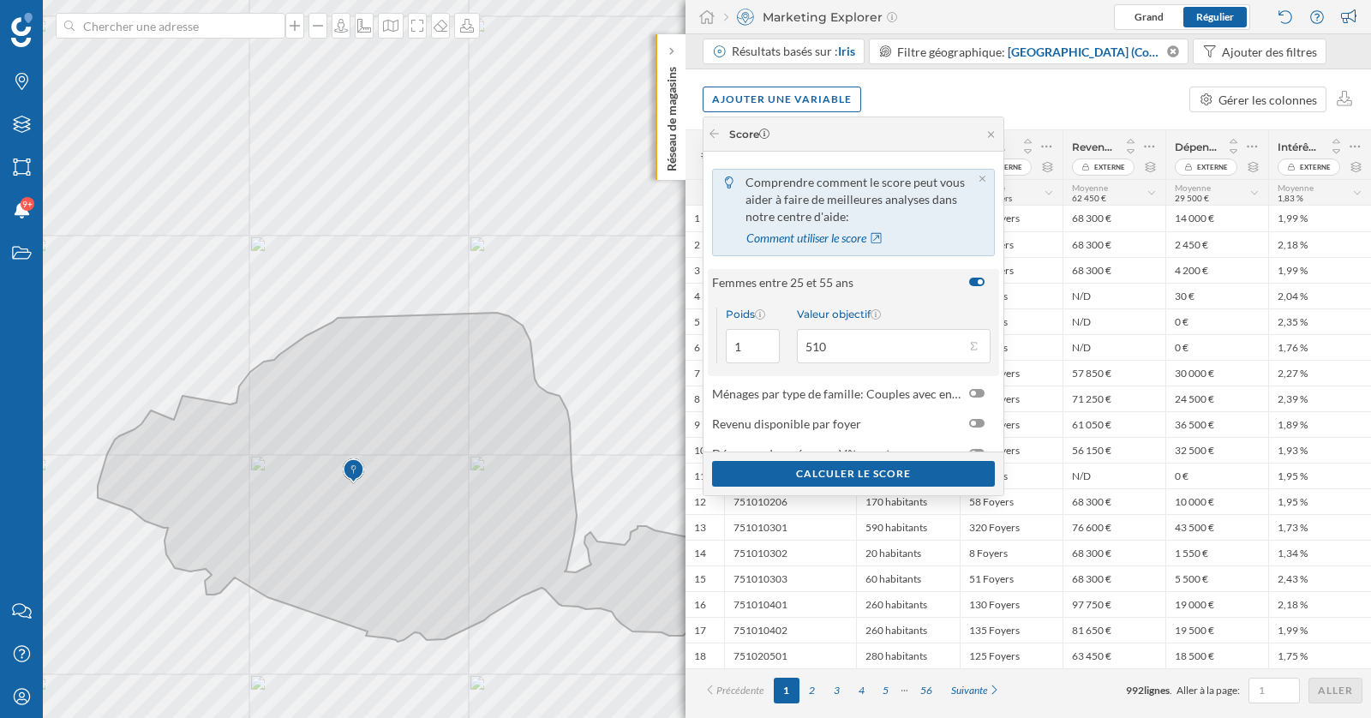
click at [927, 285] on span "Femmes entre 25 et 55 ans" at bounding box center [836, 282] width 248 height 18
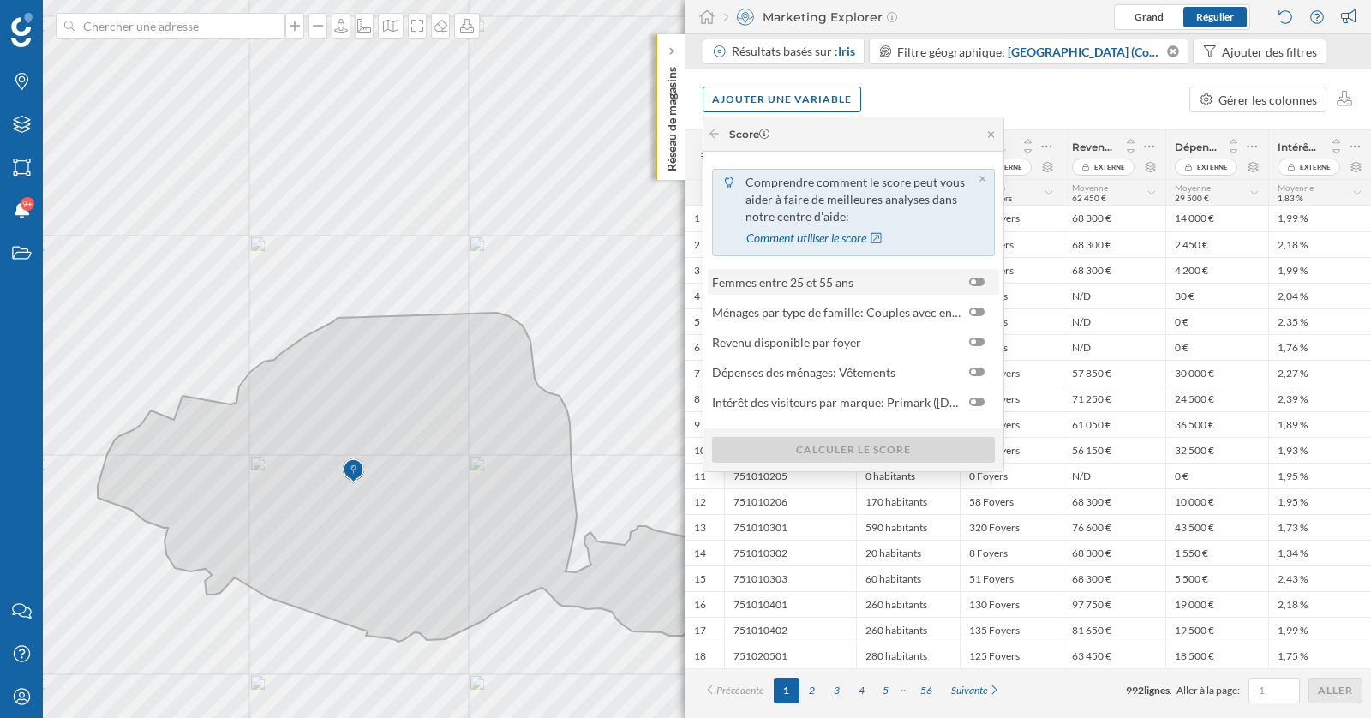
click at [981, 279] on div at bounding box center [976, 282] width 15 height 9
click at [0, 0] on input "checkbox" at bounding box center [0, 0] width 0 height 0
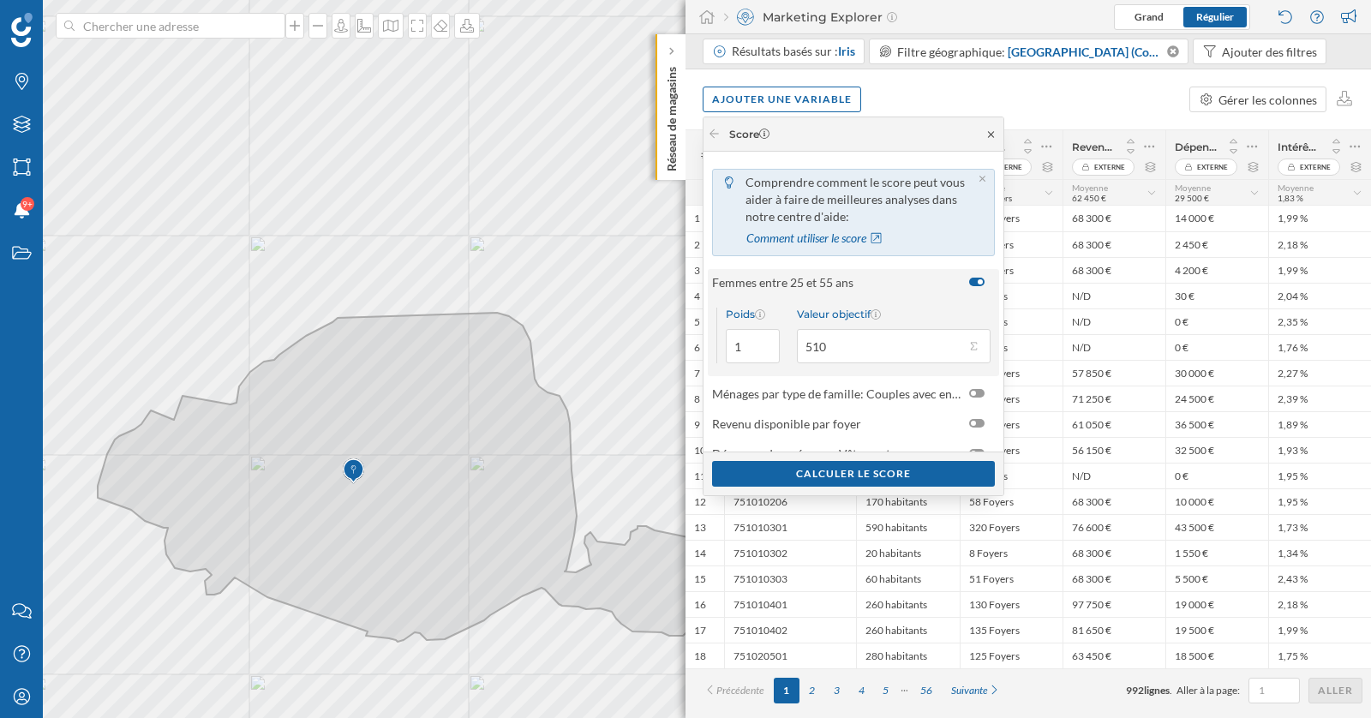
click at [994, 136] on icon at bounding box center [990, 134] width 13 height 10
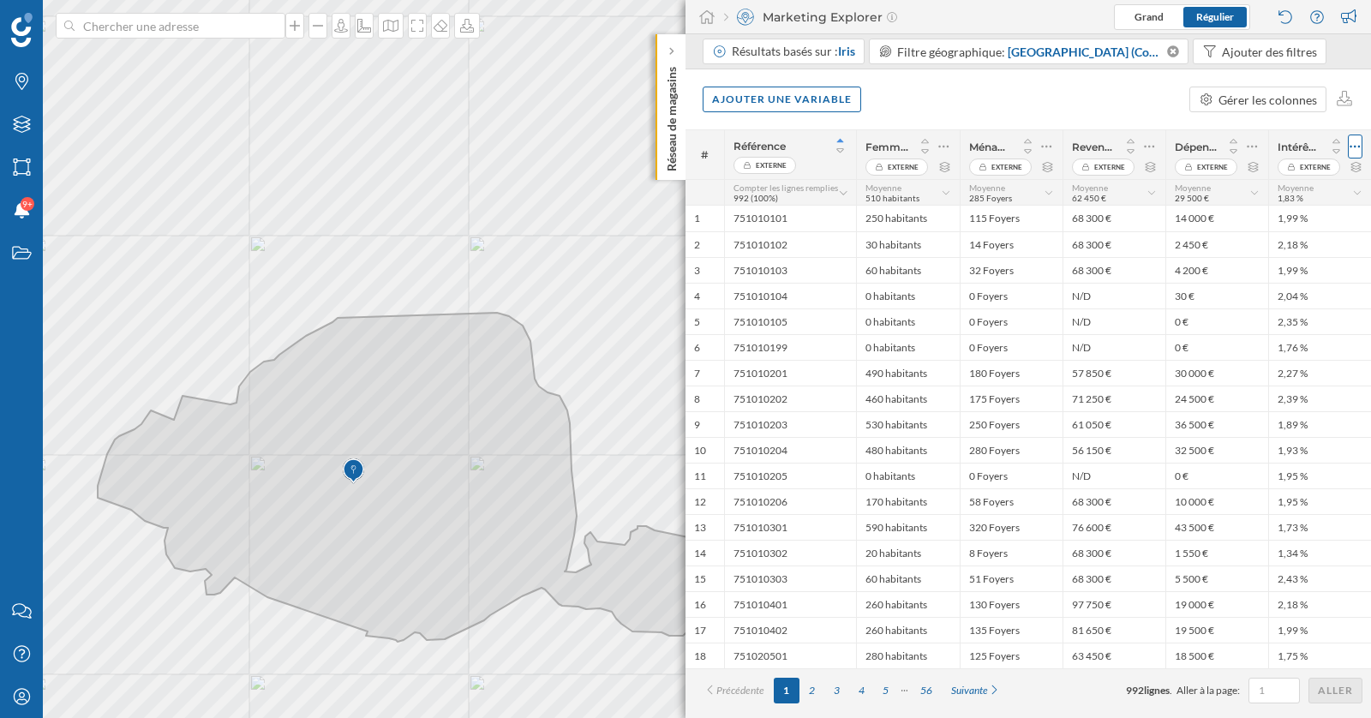
click at [1358, 140] on icon at bounding box center [1354, 146] width 11 height 17
click at [1288, 212] on div "Retirer la colonne" at bounding box center [1276, 215] width 151 height 18
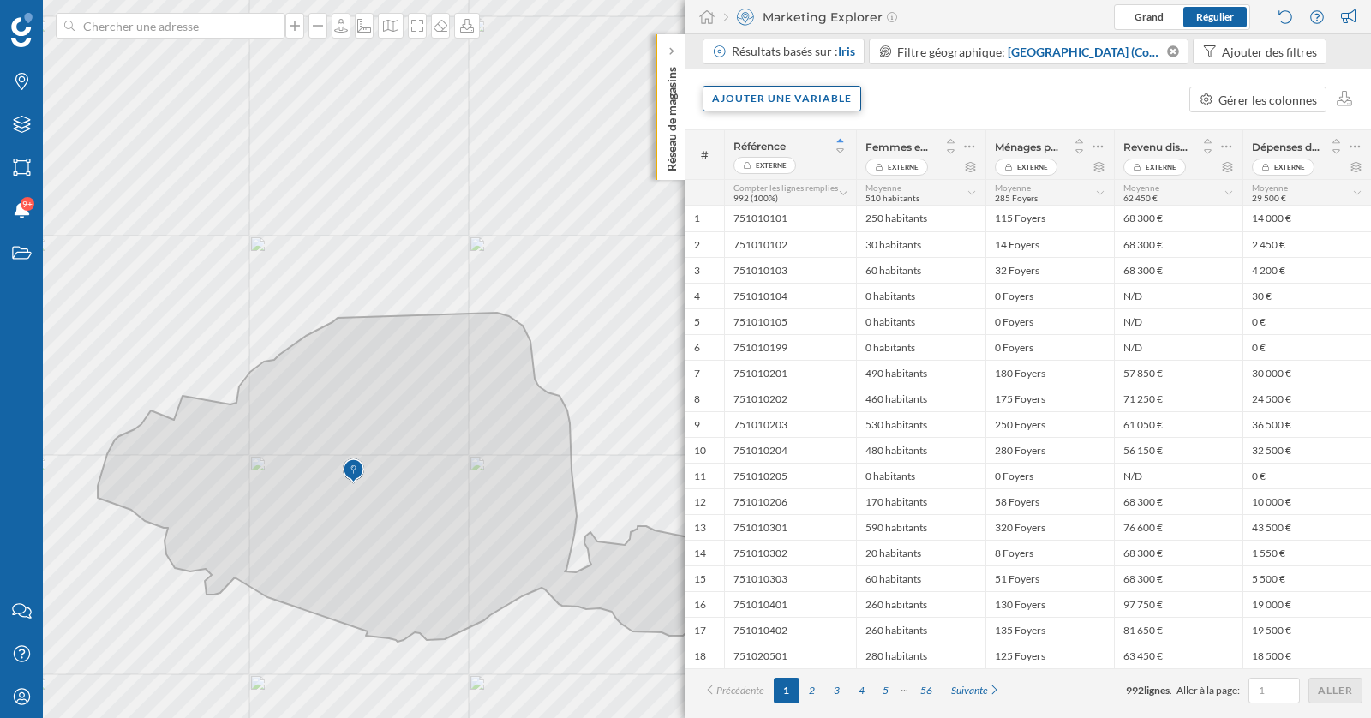
click at [808, 94] on div "Ajouter une variable" at bounding box center [781, 99] width 158 height 26
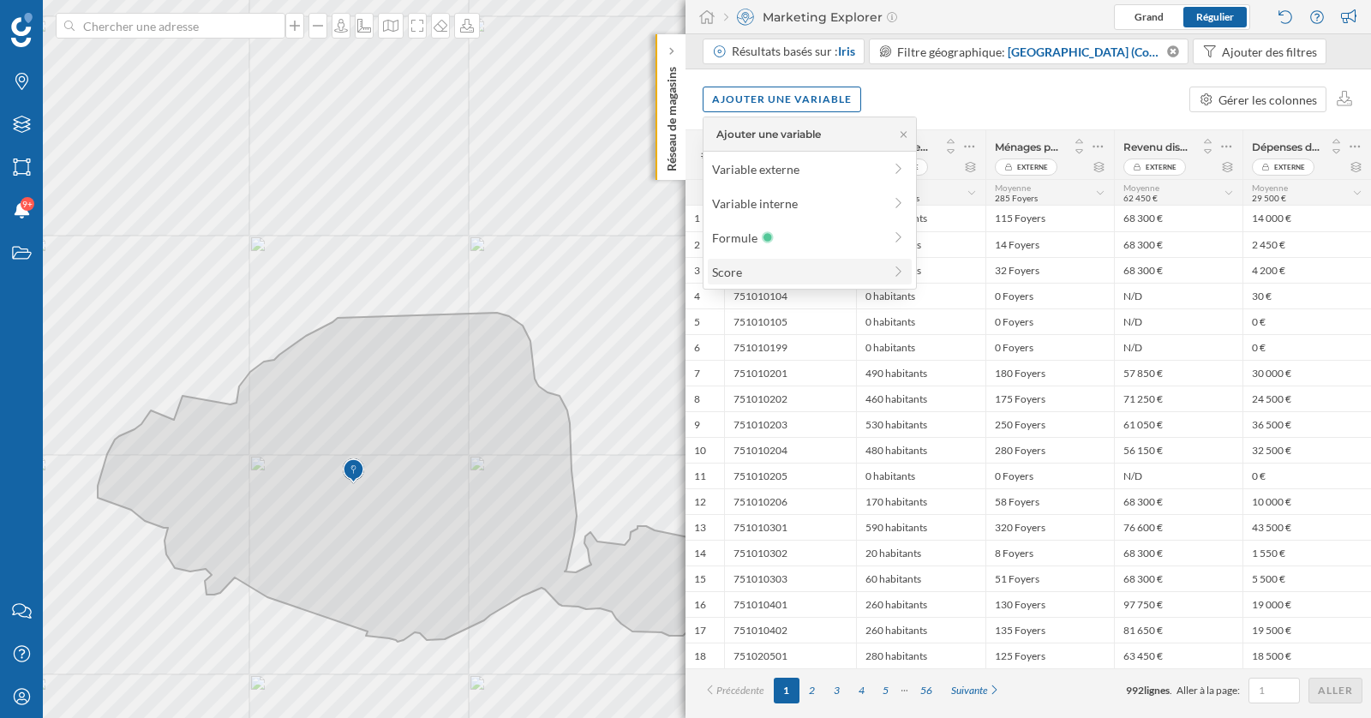
click at [803, 272] on div "Score" at bounding box center [797, 272] width 170 height 18
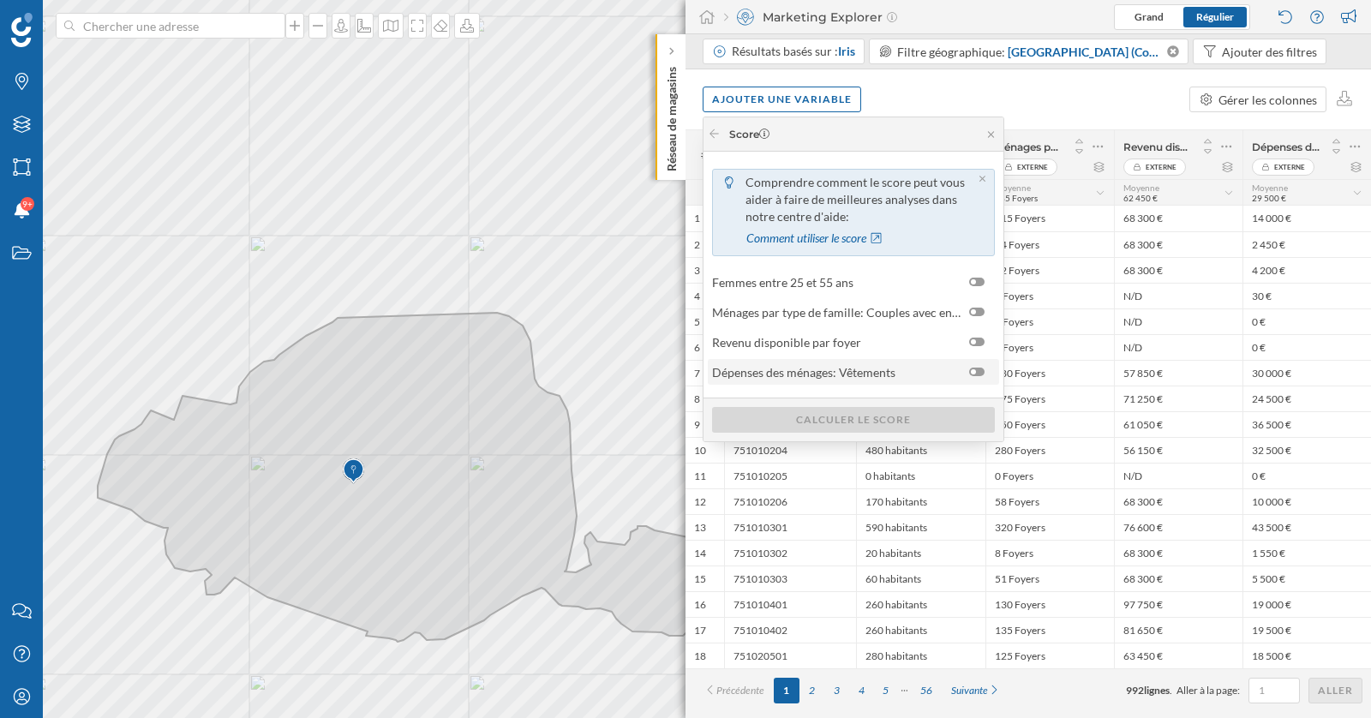
click at [840, 375] on span "Dépenses des ménages: Vêtements" at bounding box center [803, 372] width 183 height 18
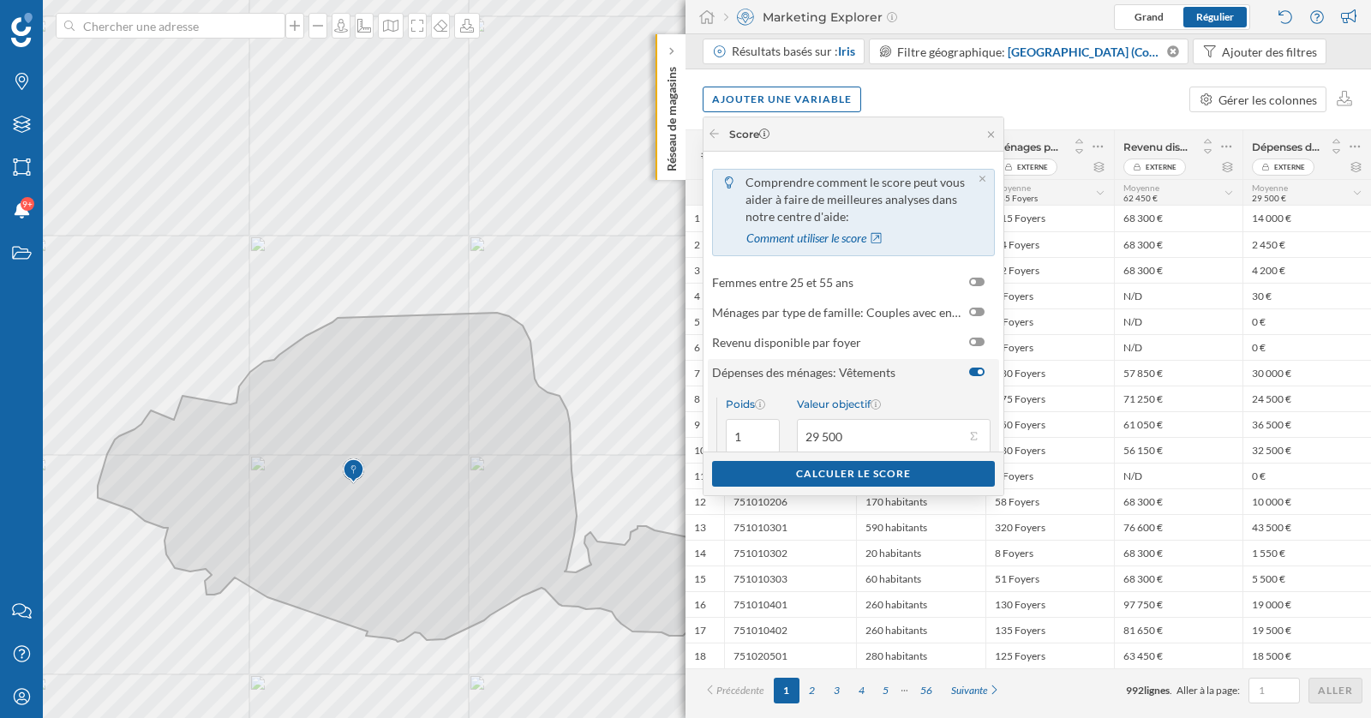
scroll to position [1, 0]
click at [821, 342] on span "Revenu disponible par foyer" at bounding box center [786, 341] width 149 height 18
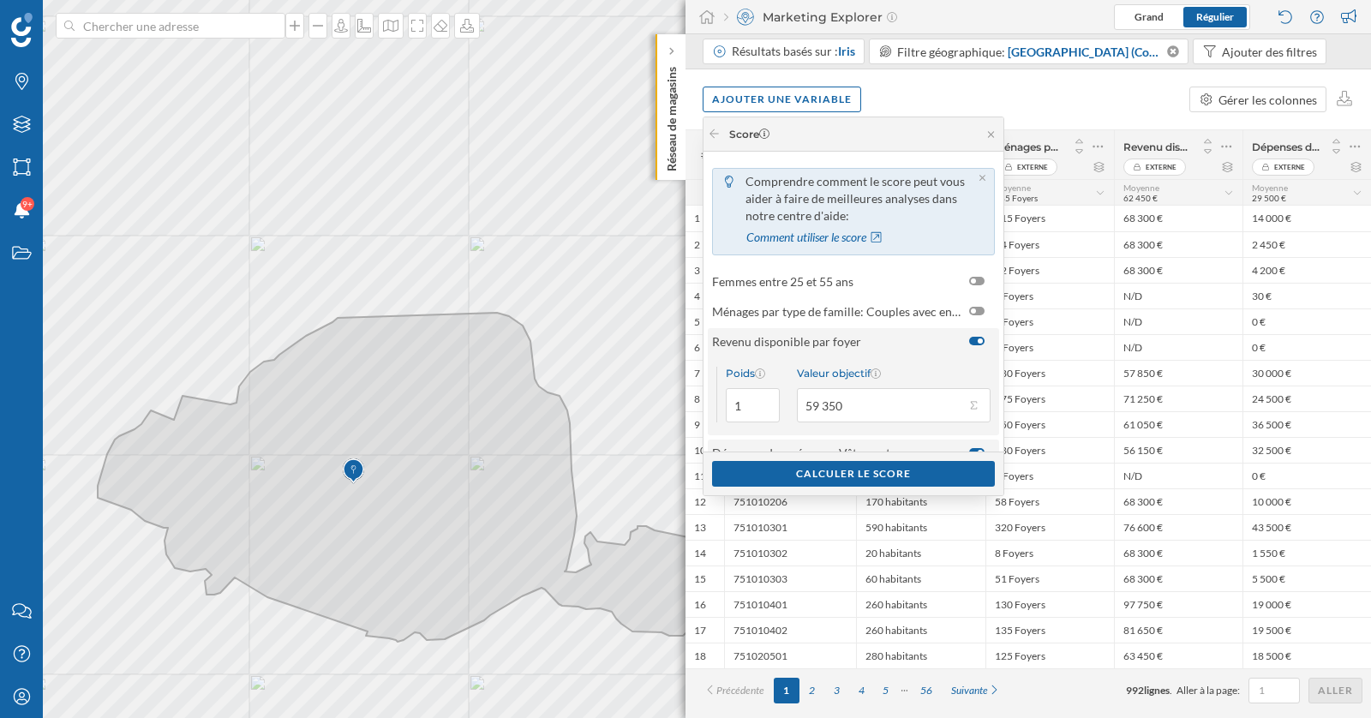
click at [824, 342] on span "Revenu disponible par foyer" at bounding box center [786, 341] width 149 height 18
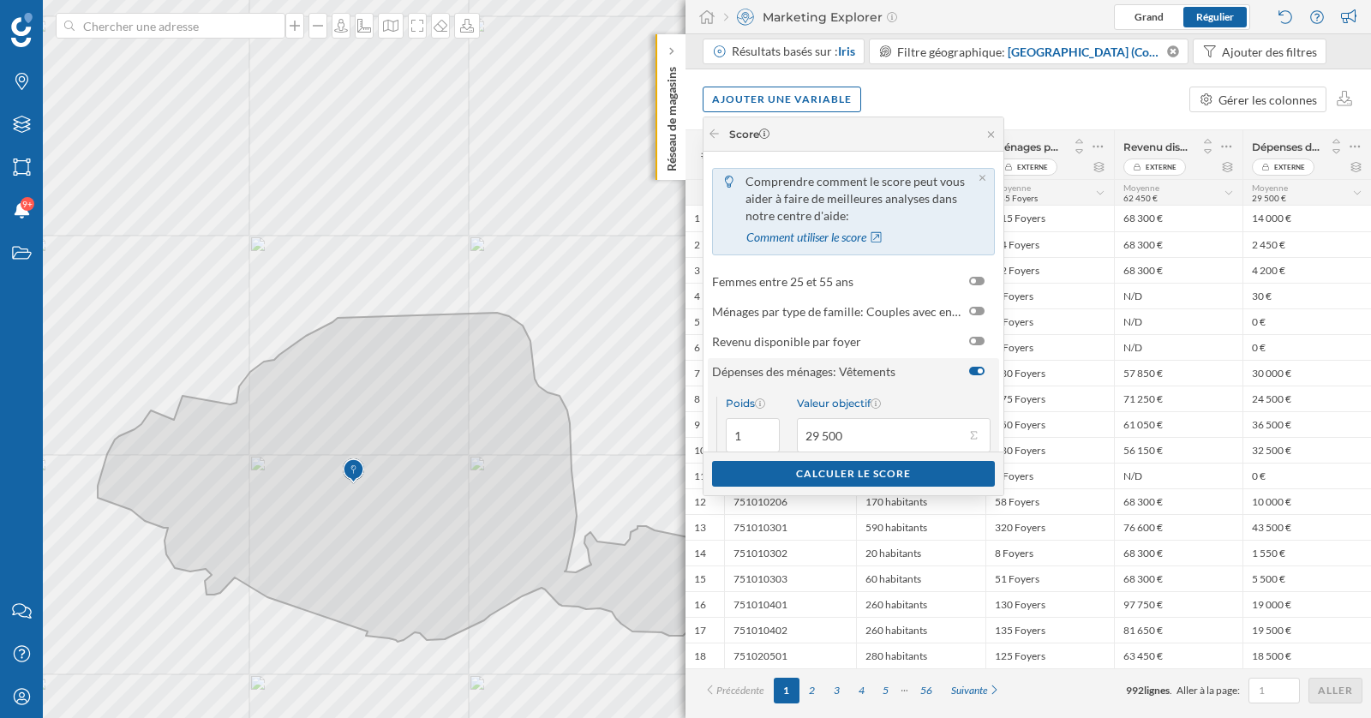
click at [824, 371] on span "Dépenses des ménages: Vêtements" at bounding box center [803, 371] width 183 height 18
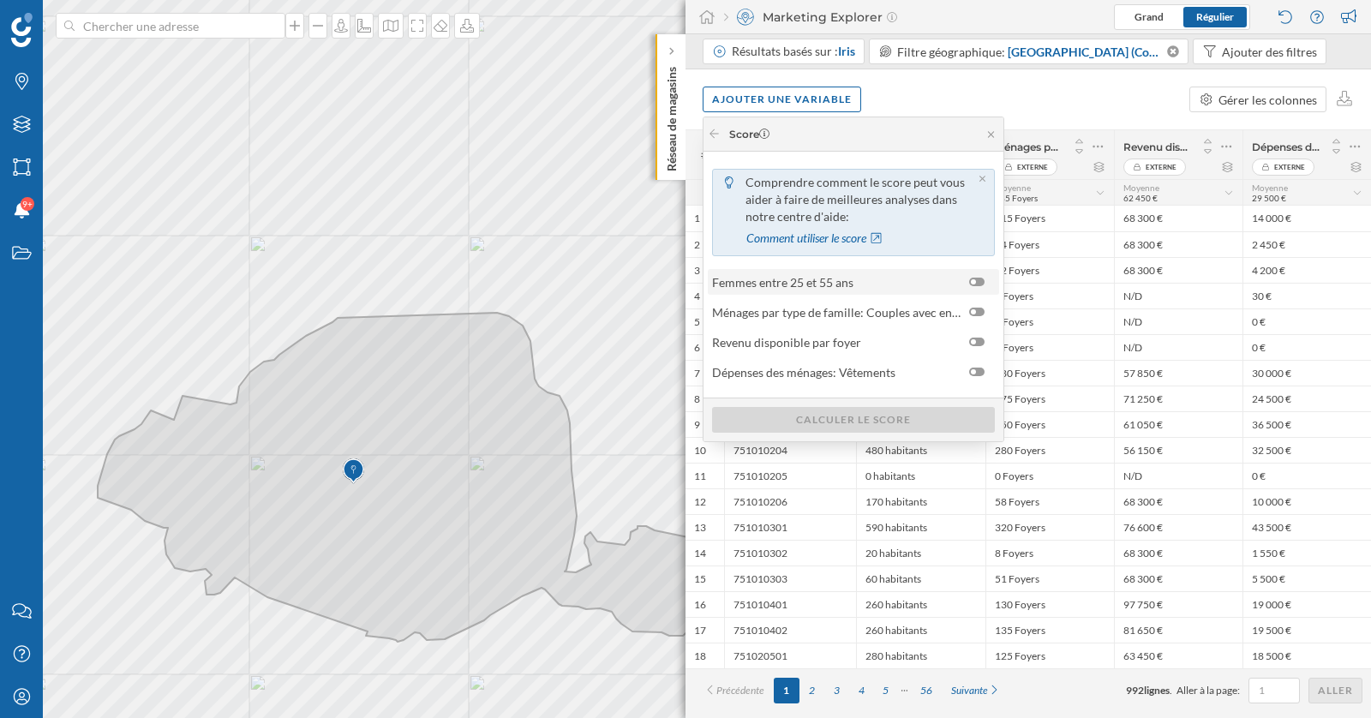
click at [974, 279] on div at bounding box center [973, 281] width 5 height 5
click at [0, 0] on input "checkbox" at bounding box center [0, 0] width 0 height 0
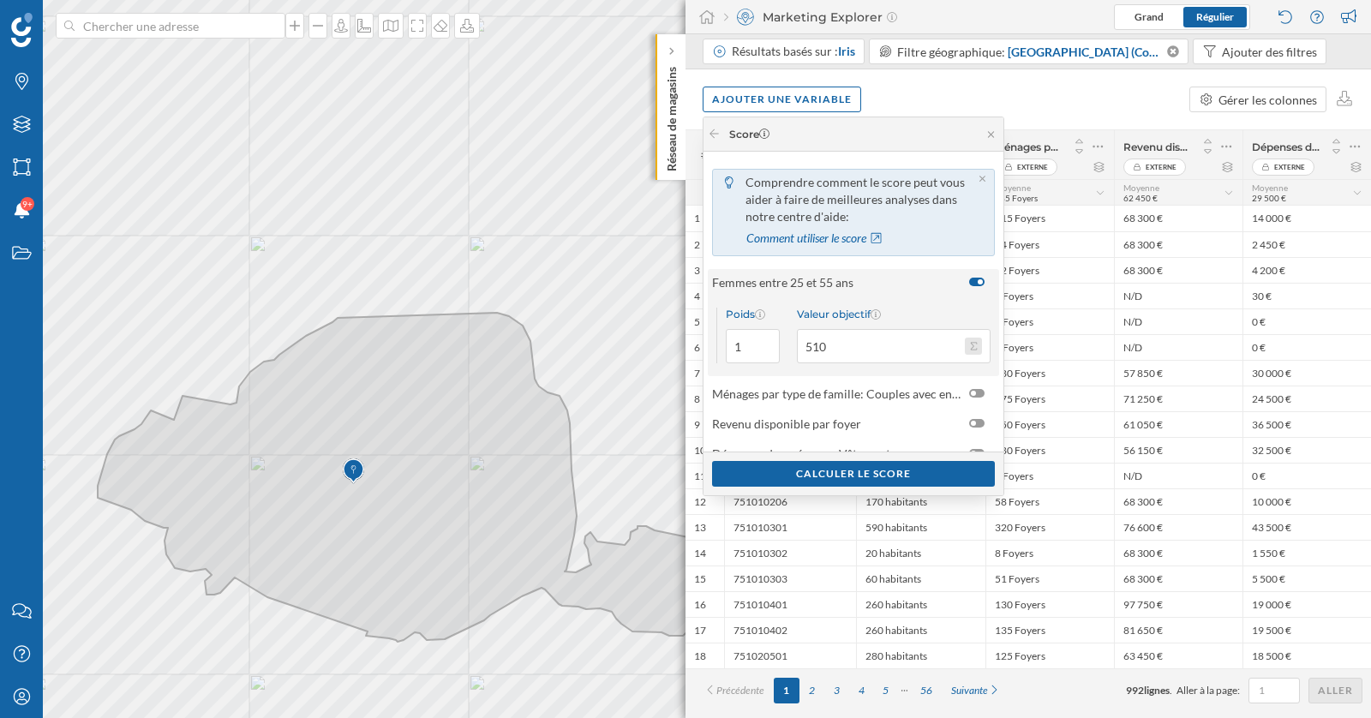
click at [968, 342] on button "Valeur objectif 510" at bounding box center [973, 346] width 17 height 17
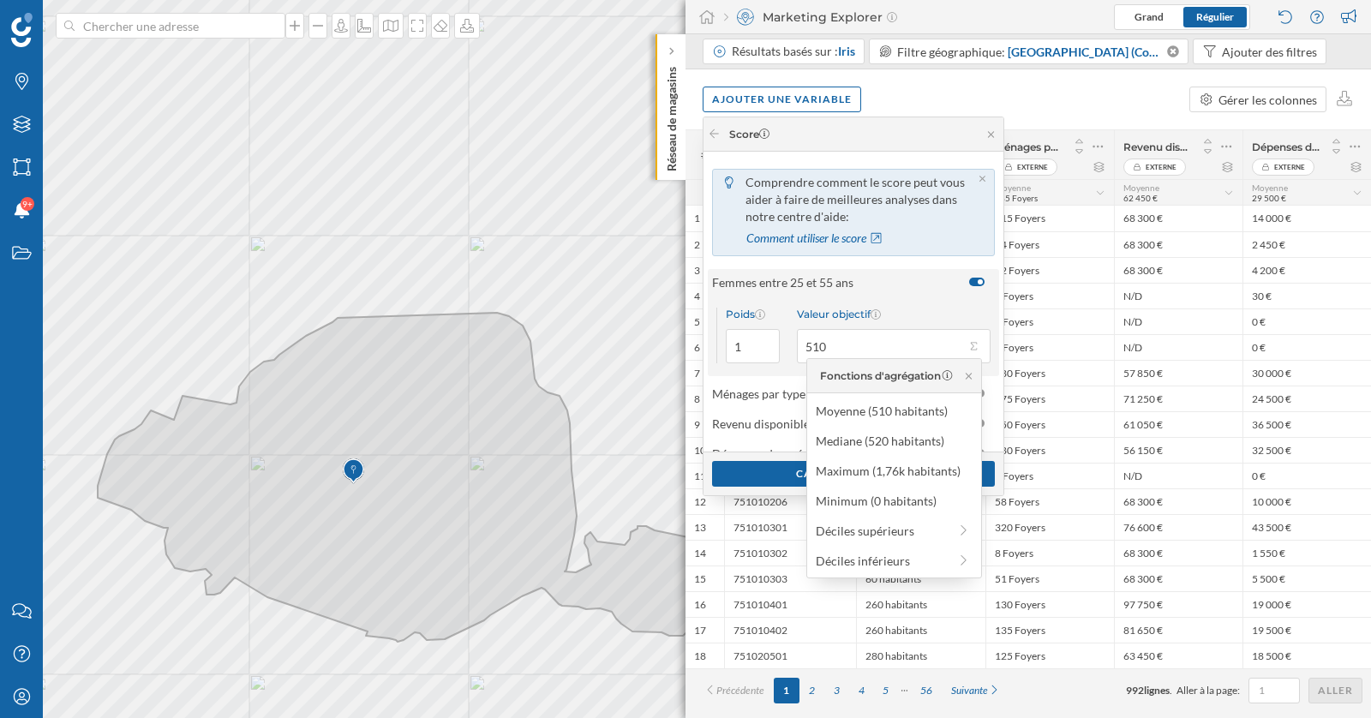
click at [907, 273] on span "Femmes entre 25 et 55 ans" at bounding box center [836, 282] width 248 height 18
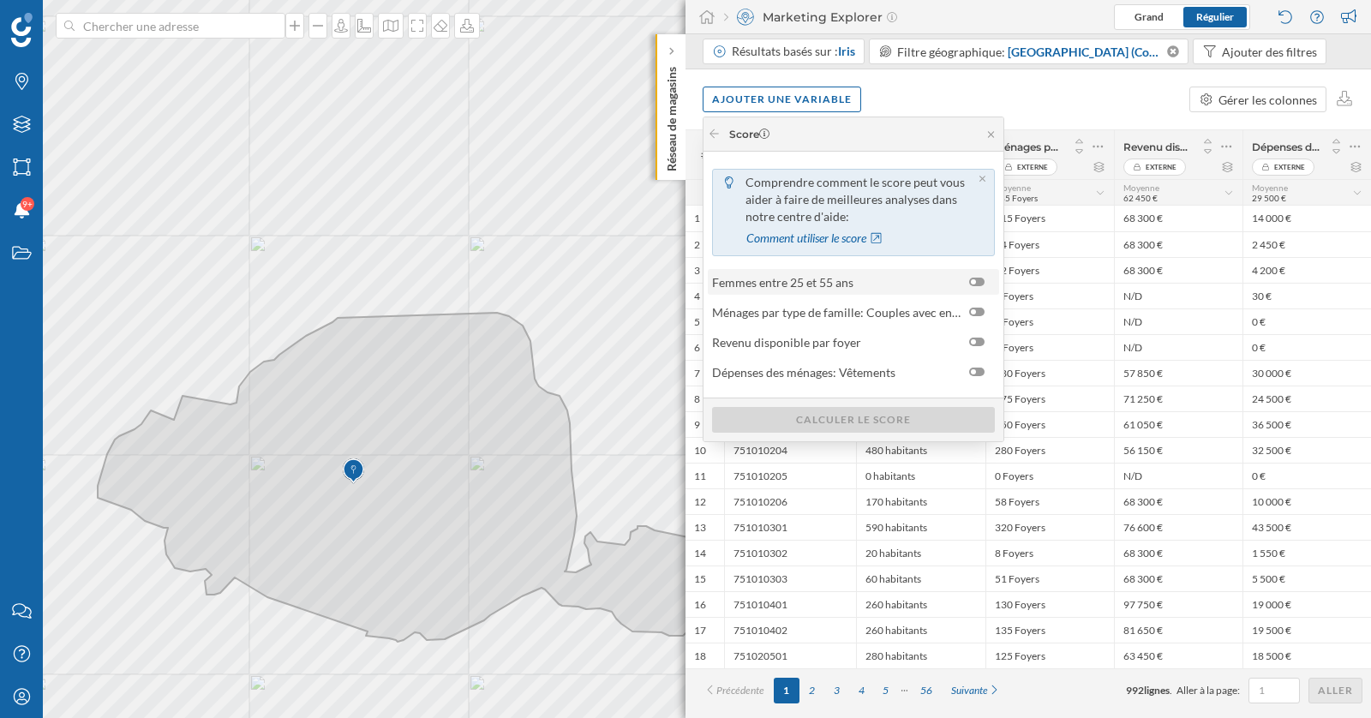
click at [947, 284] on span "Femmes entre 25 et 55 ans" at bounding box center [836, 282] width 248 height 18
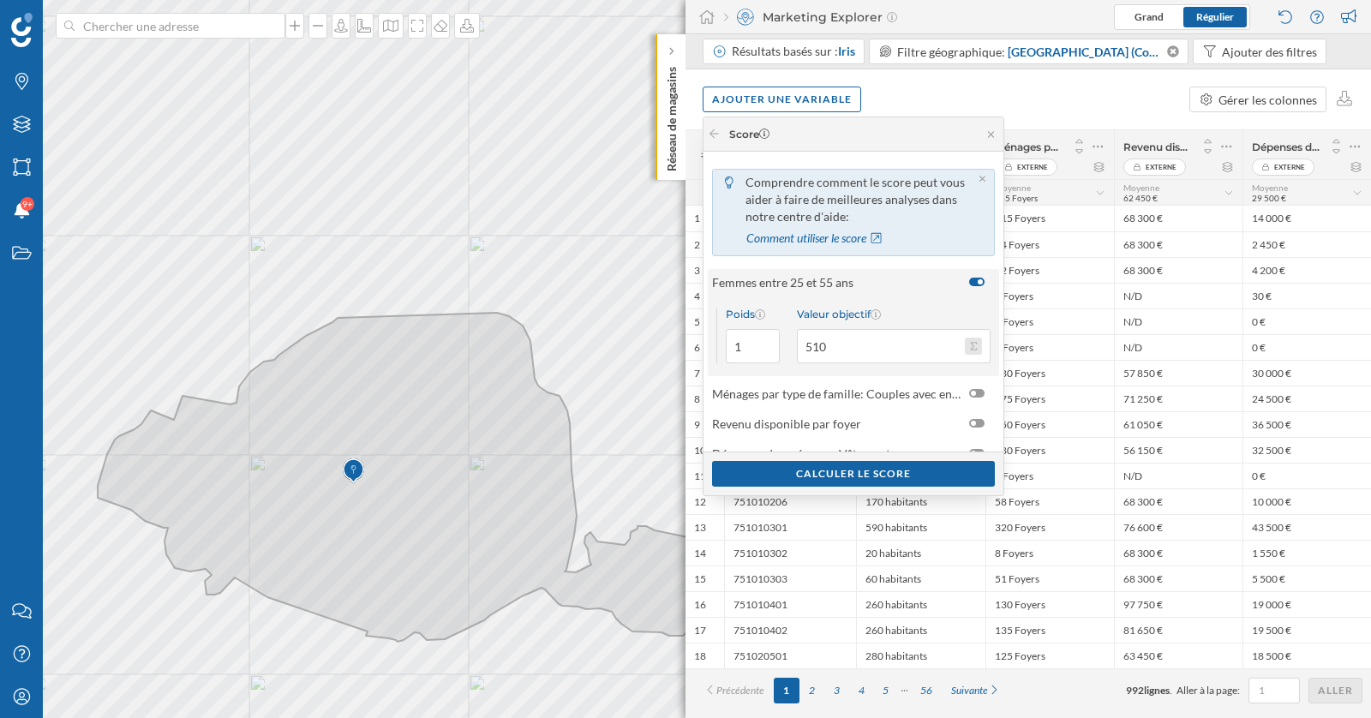
click at [976, 349] on button "Valeur objectif 510" at bounding box center [973, 346] width 17 height 17
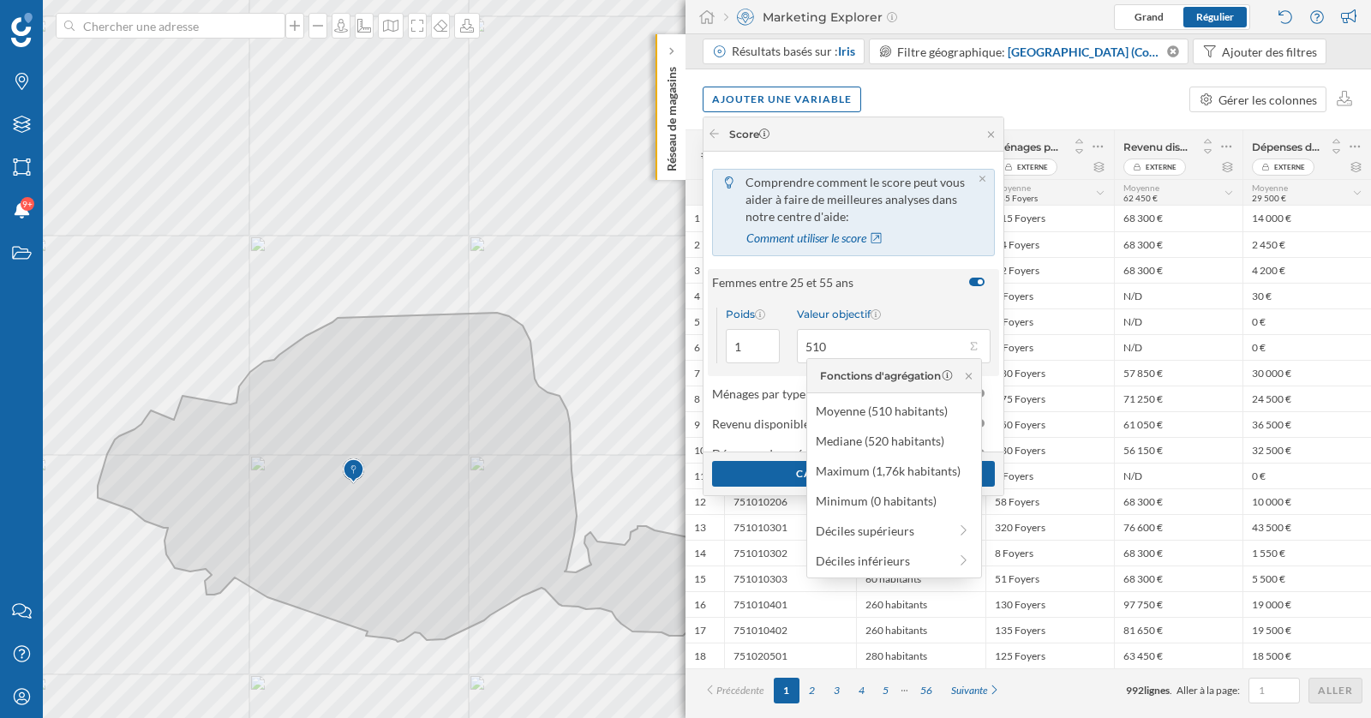
click at [878, 290] on span "Femmes entre 25 et 55 ans" at bounding box center [836, 282] width 248 height 18
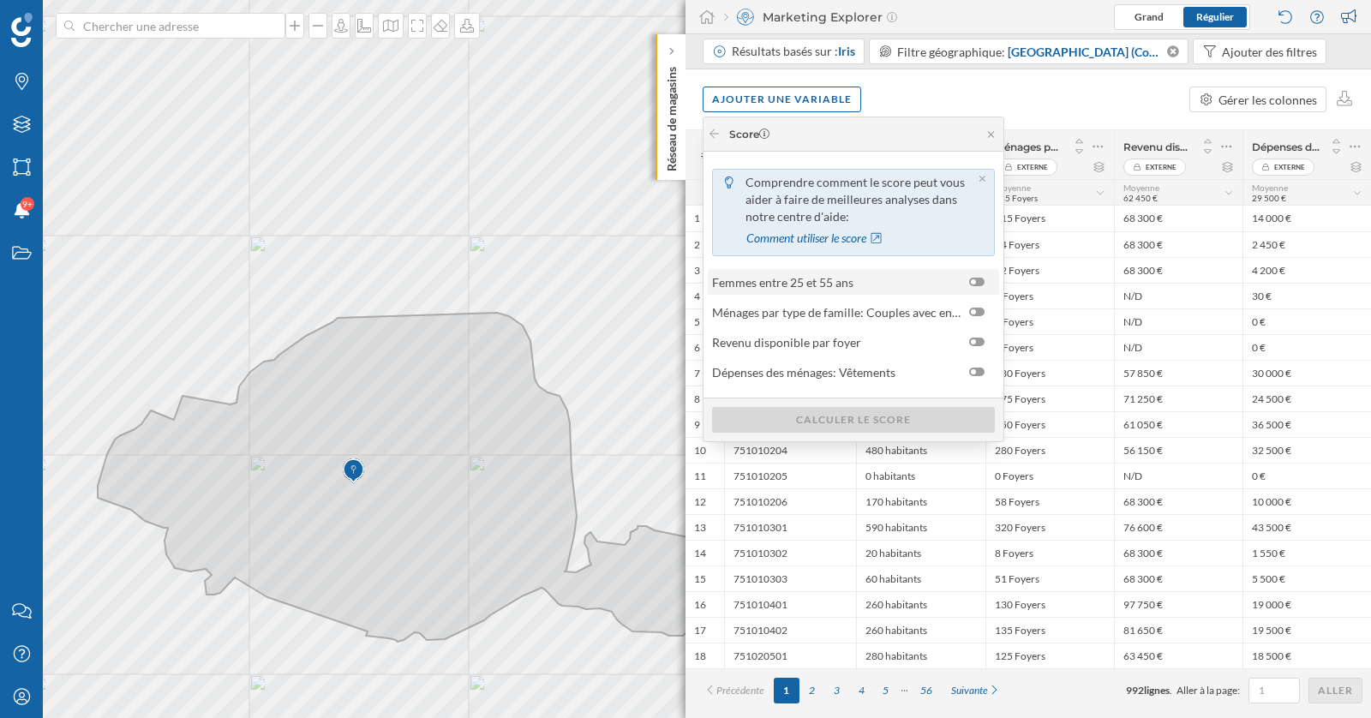
click at [878, 290] on span "Femmes entre 25 et 55 ans" at bounding box center [836, 282] width 248 height 18
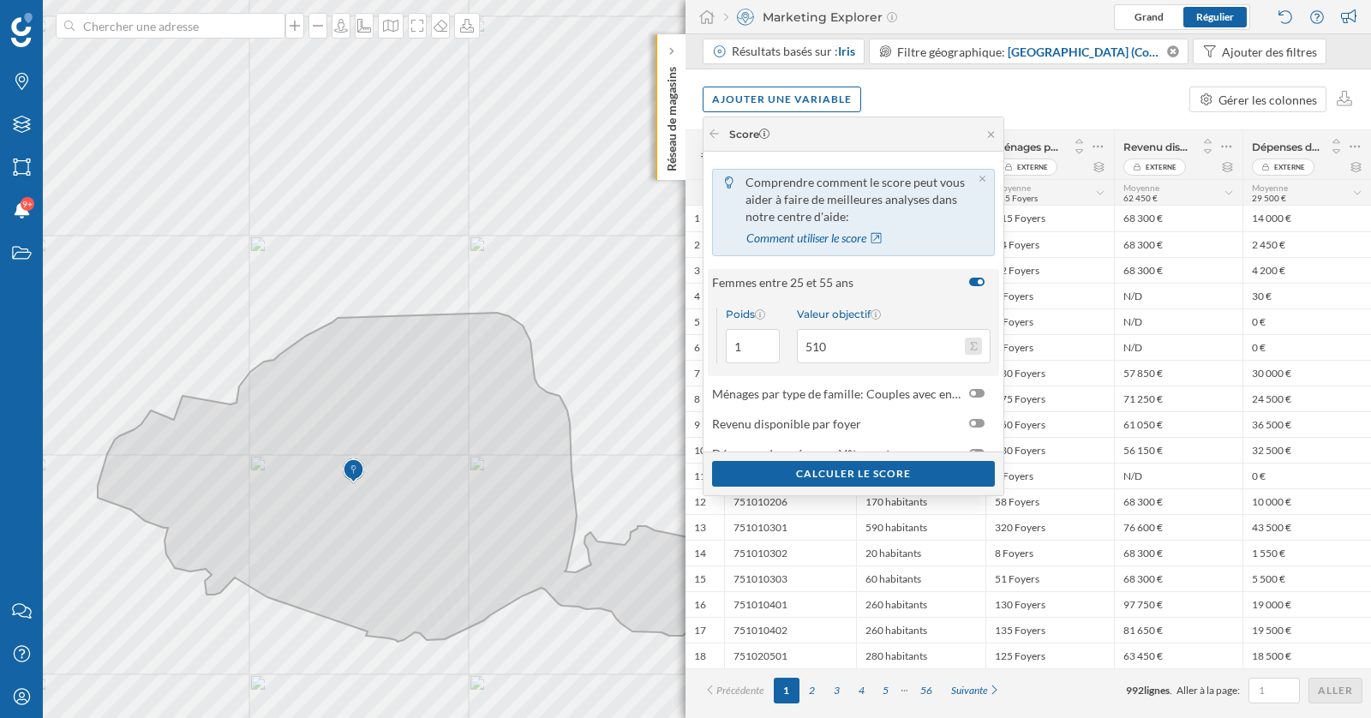
click at [971, 349] on button "Valeur objectif 510" at bounding box center [973, 346] width 17 height 17
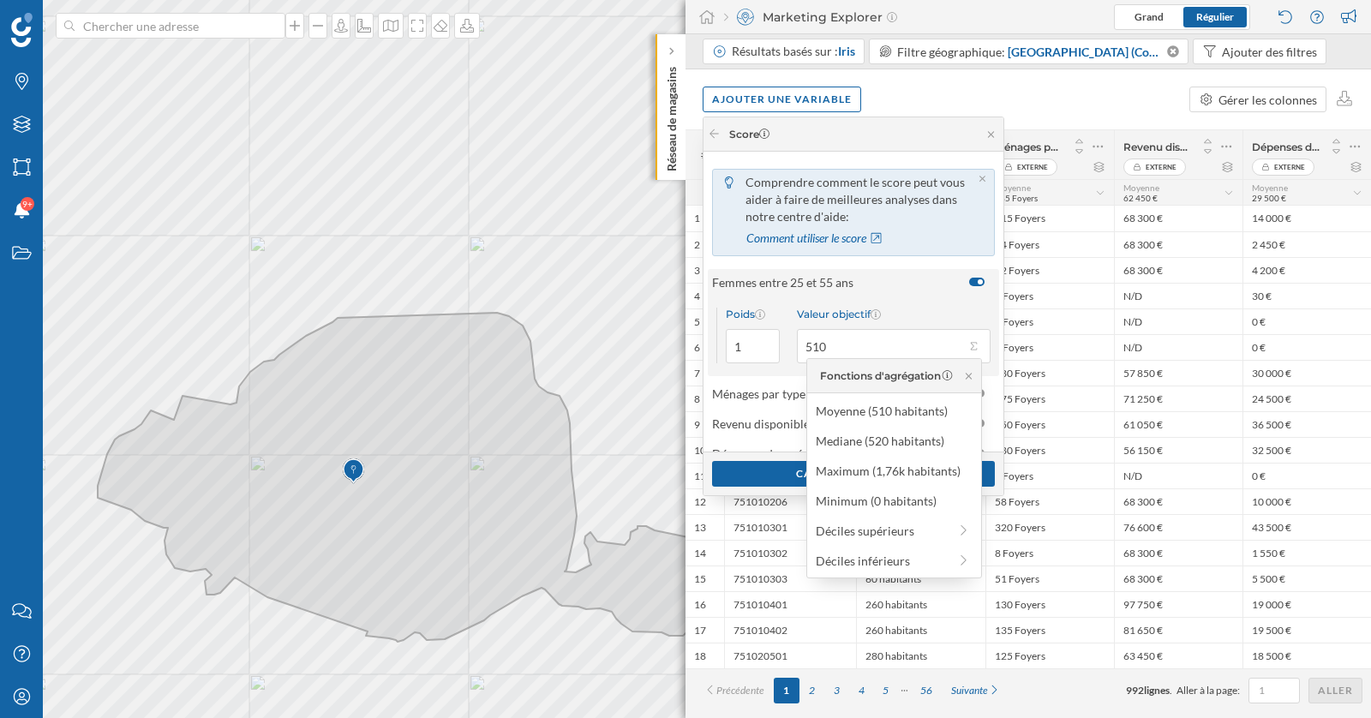
click at [912, 299] on div "Poids 1 Valeur objectif 510" at bounding box center [853, 335] width 291 height 81
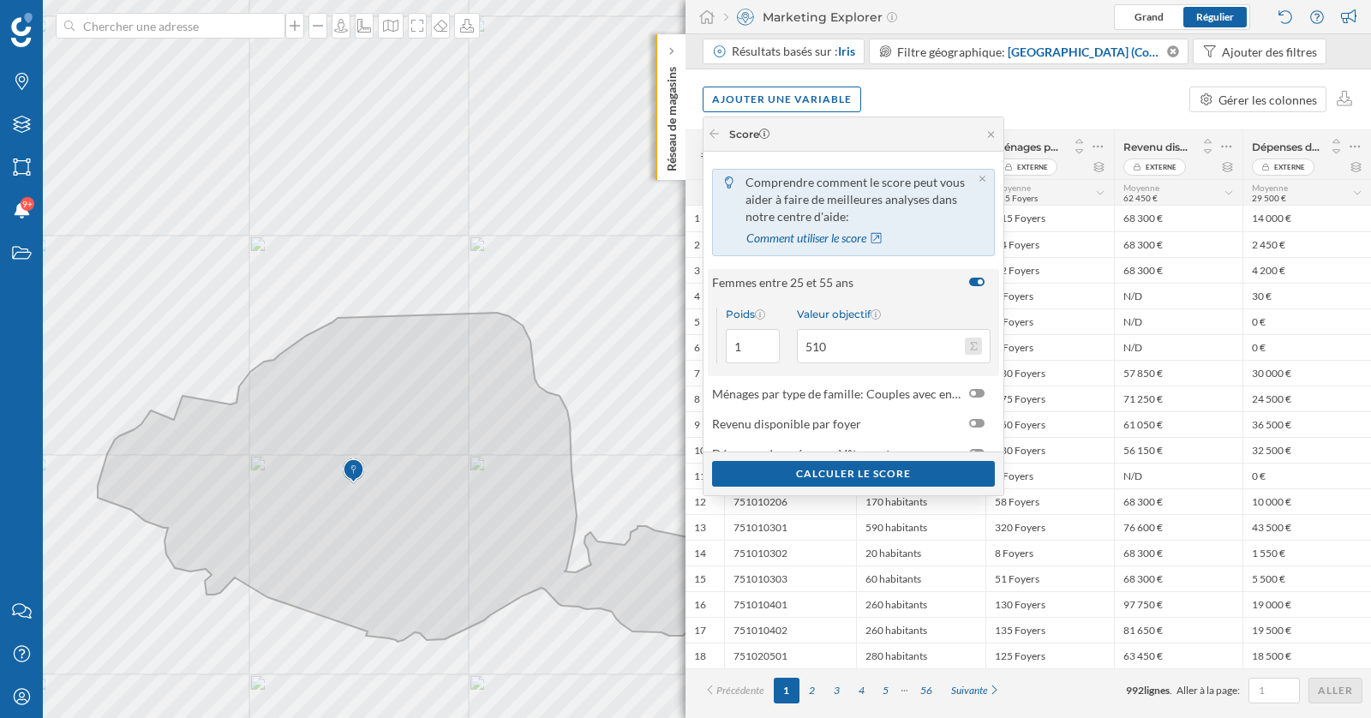
click at [977, 349] on button "Valeur objectif 510" at bounding box center [973, 346] width 17 height 17
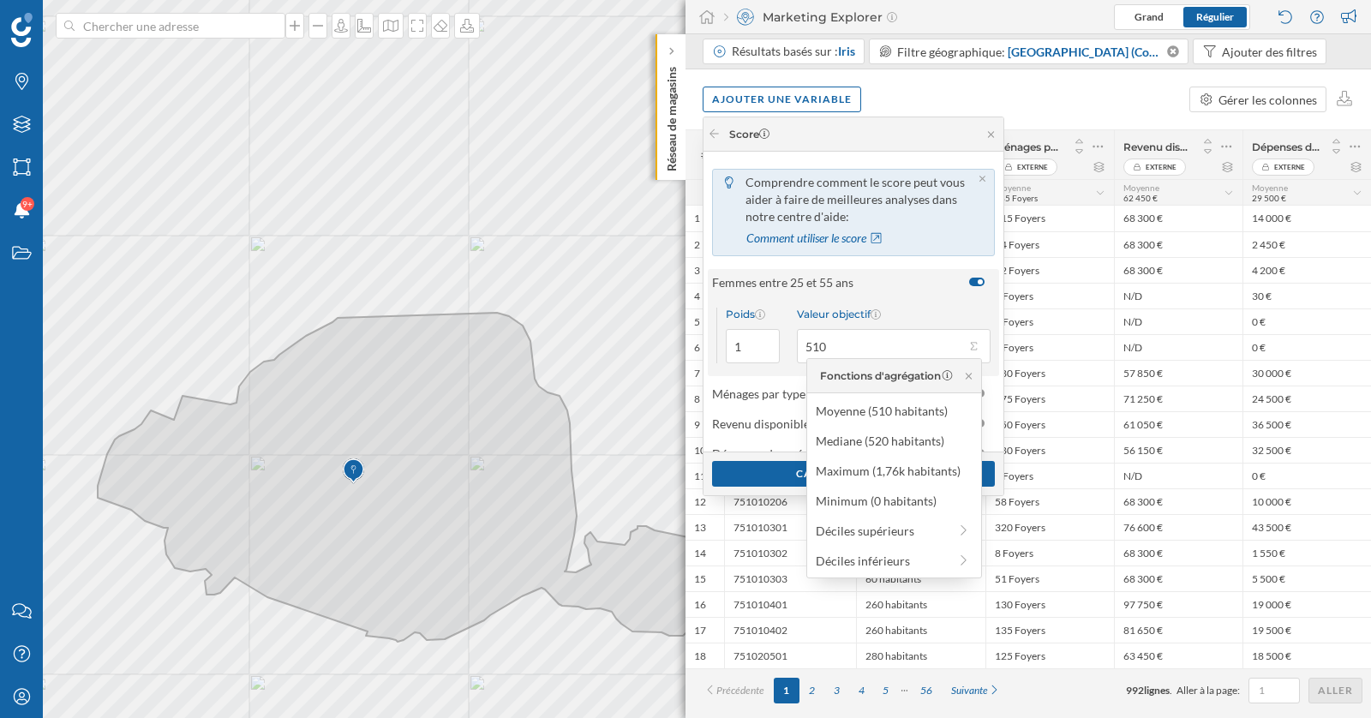
click at [926, 298] on div "Poids 1 Valeur objectif 510" at bounding box center [853, 335] width 291 height 81
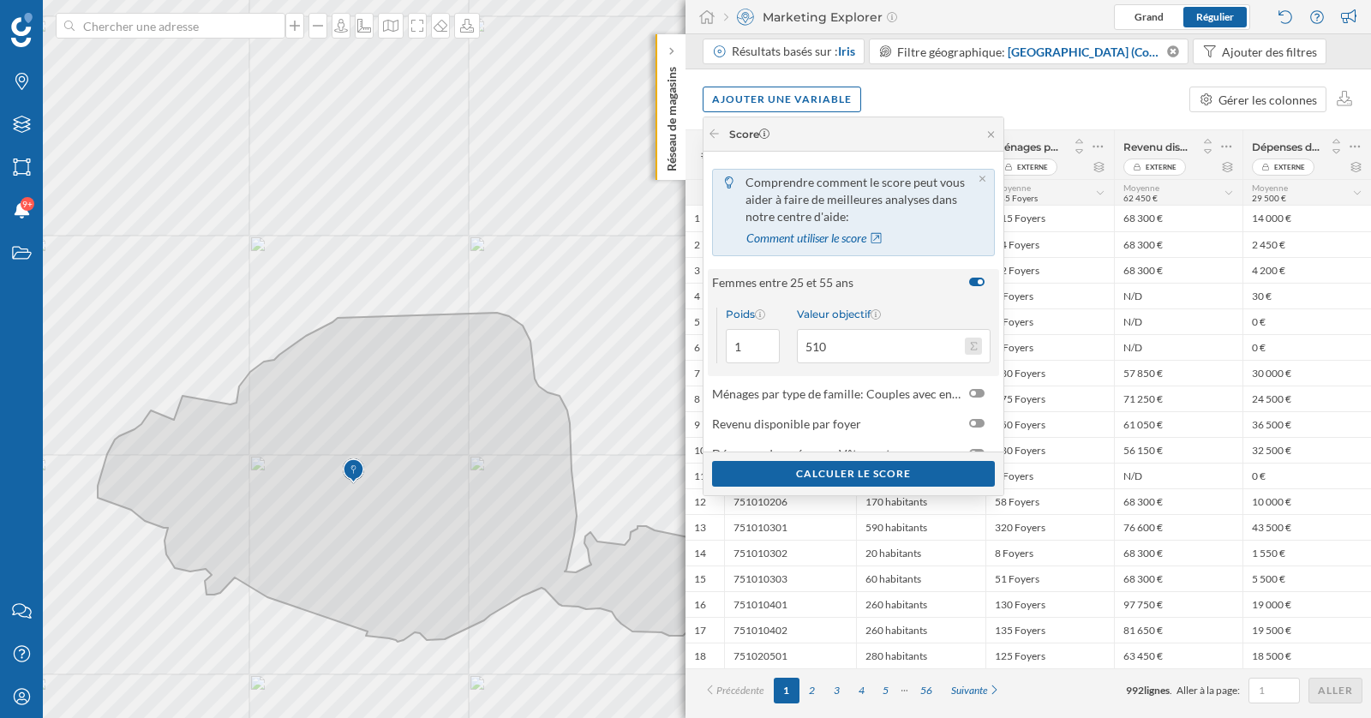
click at [972, 349] on button "Valeur objectif 510" at bounding box center [973, 346] width 17 height 17
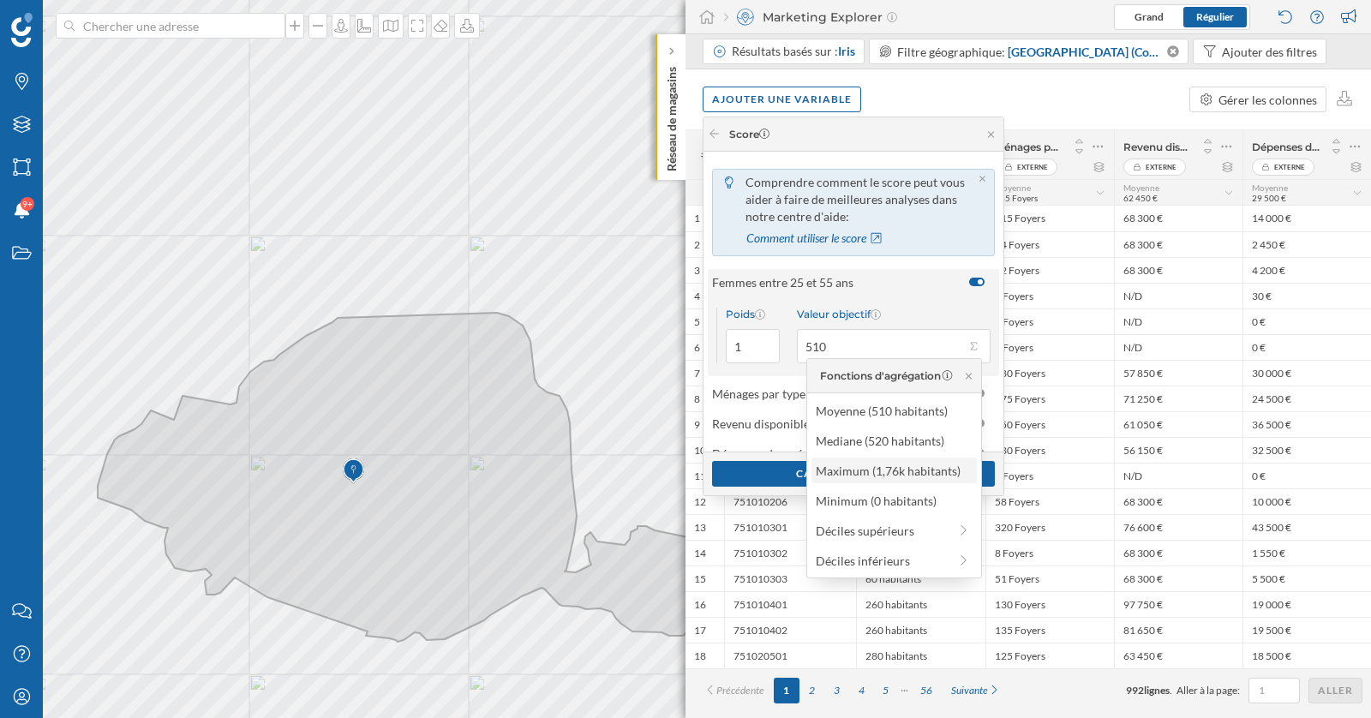
click at [866, 474] on div "Maximum (1,76k habitants)" at bounding box center [892, 471] width 155 height 18
type input "1 760"
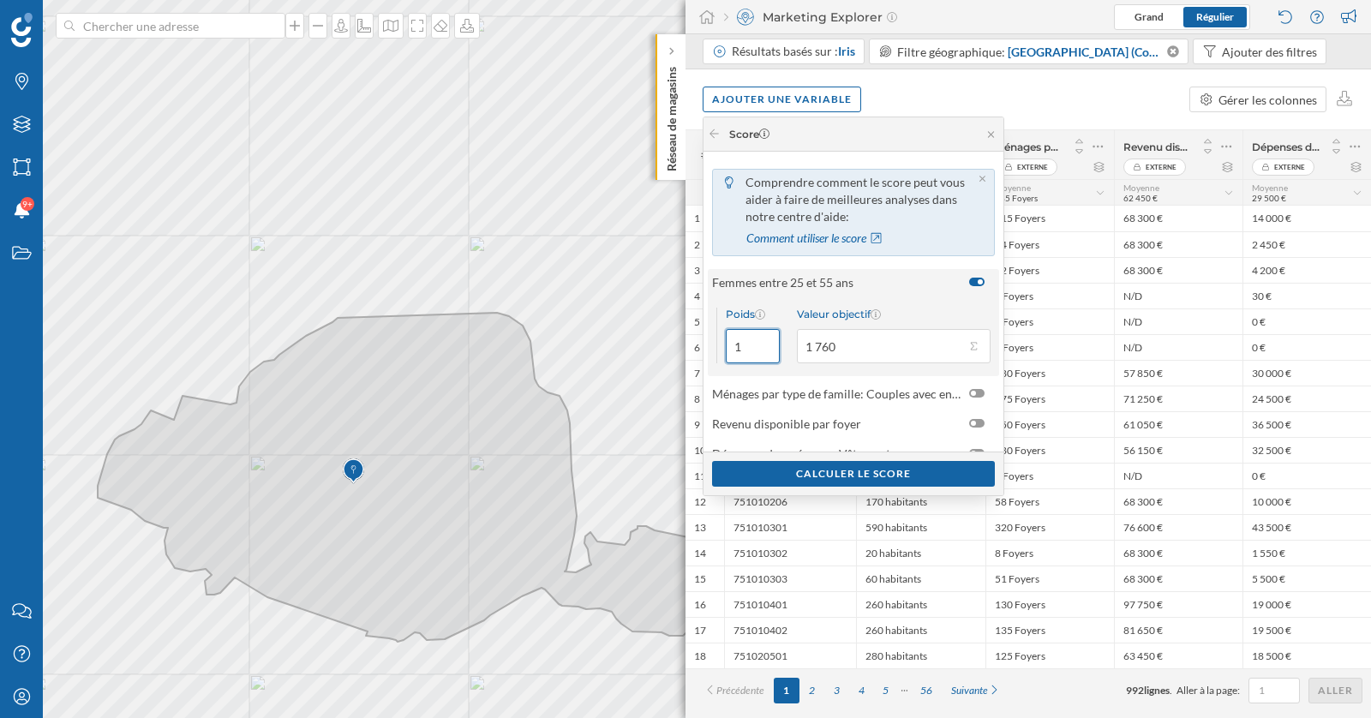
click at [730, 338] on input "1" at bounding box center [753, 346] width 54 height 34
type input "2"
click at [899, 295] on div "Poids 2 Valeur objectif 1 760" at bounding box center [853, 335] width 291 height 81
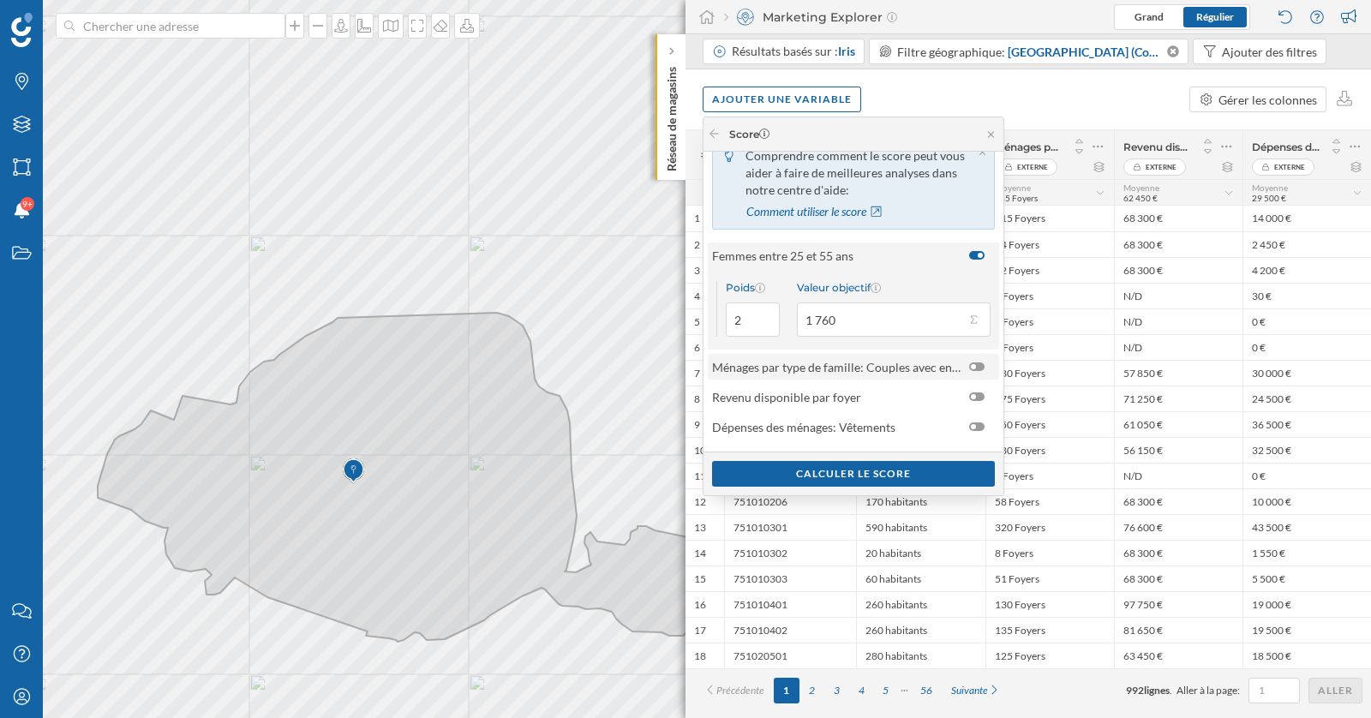
click at [976, 360] on div at bounding box center [981, 367] width 24 height 18
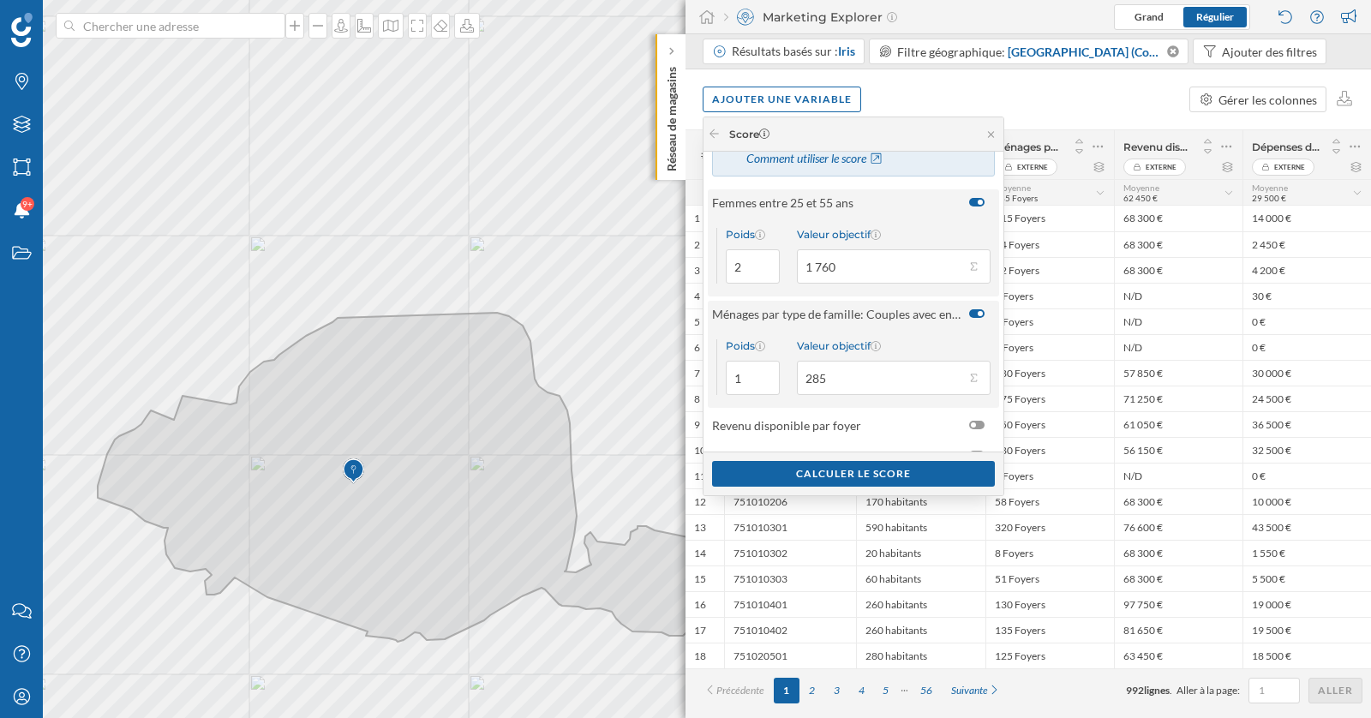
scroll to position [95, 0]
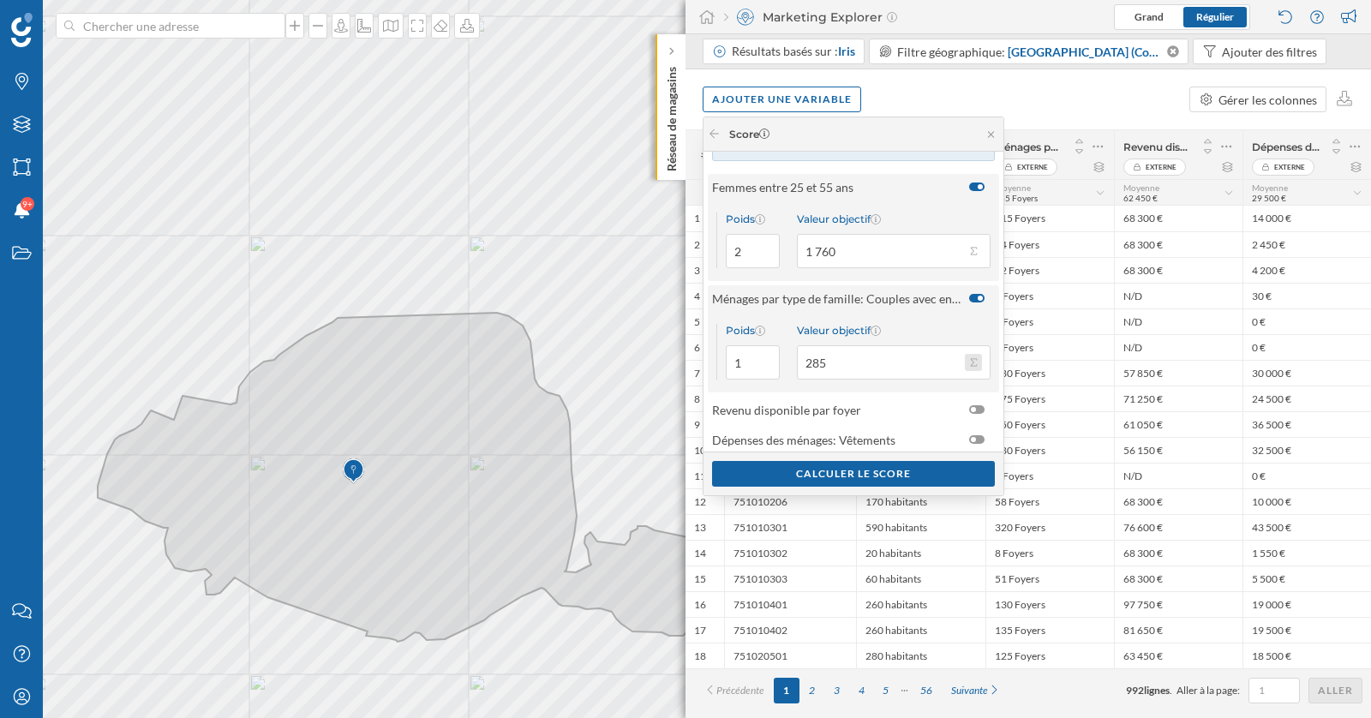
click at [969, 362] on button "Valeur objectif 285" at bounding box center [973, 362] width 17 height 17
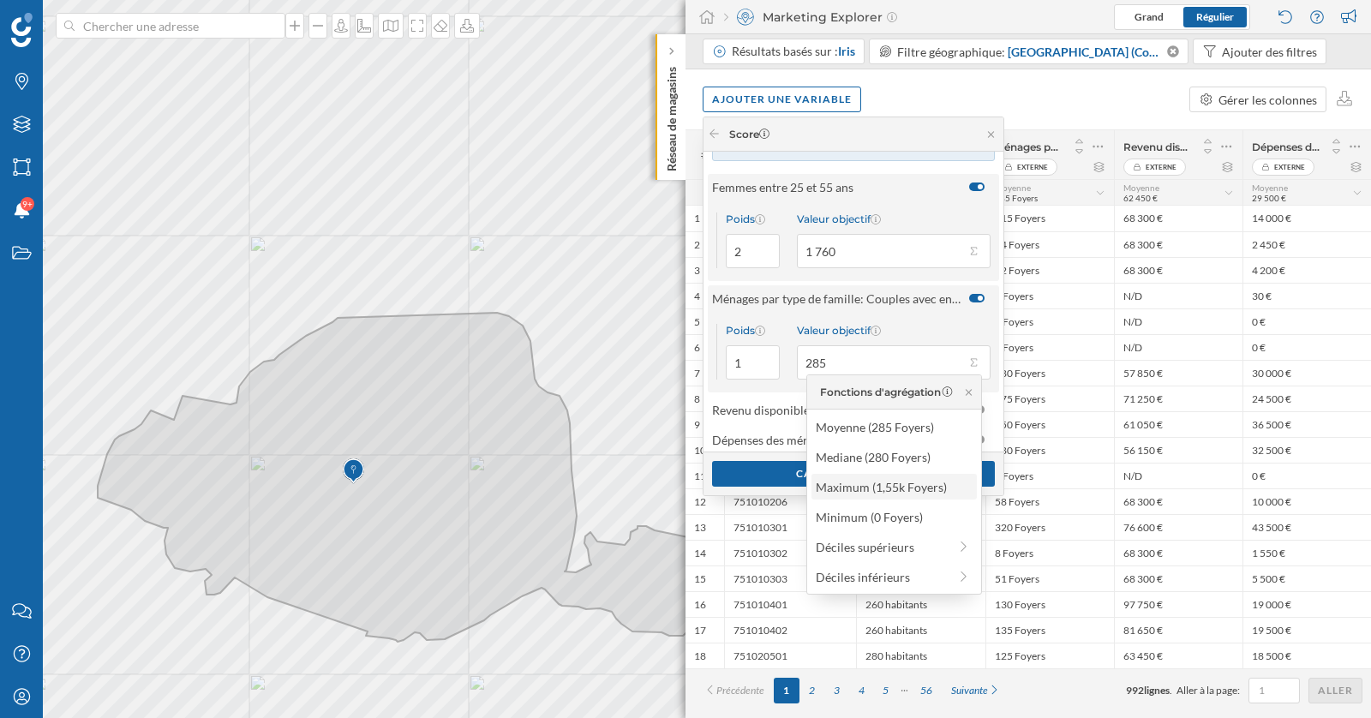
click at [928, 484] on div "Maximum (1,55k Foyers)" at bounding box center [892, 487] width 155 height 18
type input "1 550"
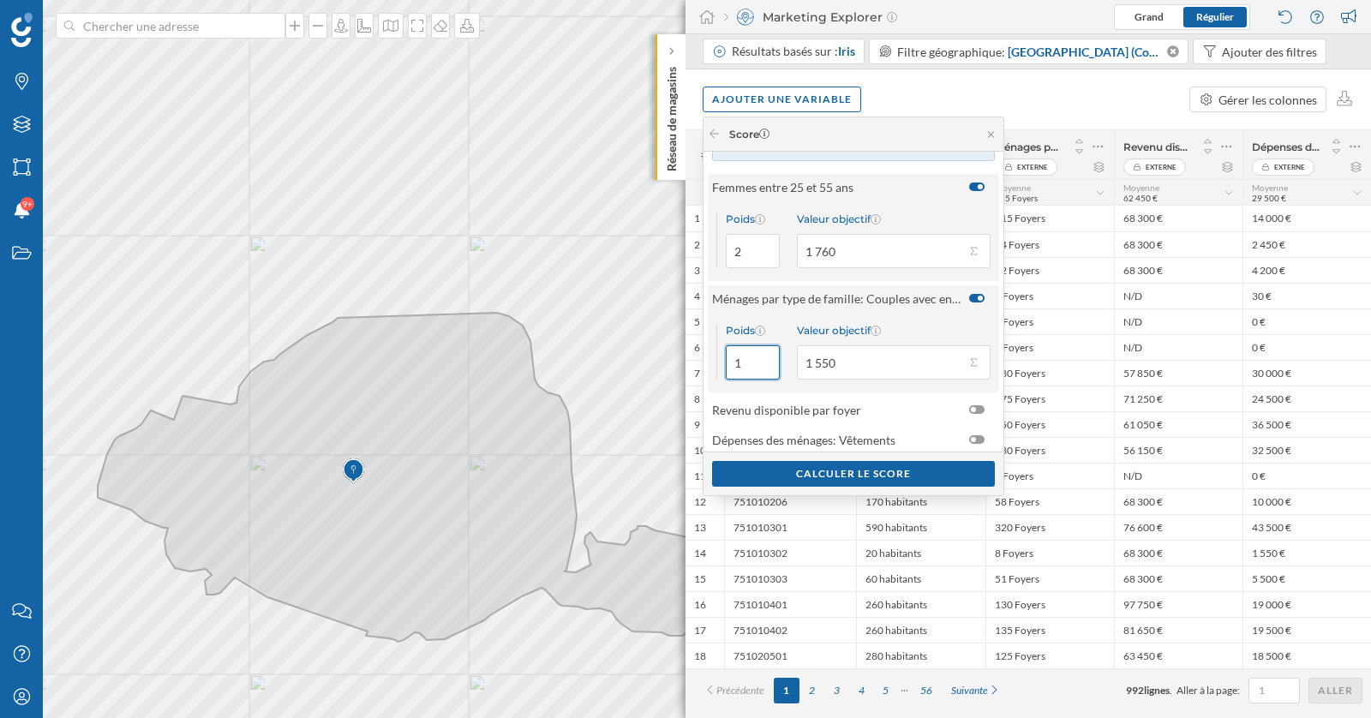
drag, startPoint x: 756, startPoint y: 367, endPoint x: 735, endPoint y: 367, distance: 21.4
click at [735, 367] on input "1" at bounding box center [753, 362] width 54 height 34
type input "2"
click at [920, 329] on div "Valeur objectif" at bounding box center [894, 330] width 194 height 13
click at [920, 345] on input "1 550" at bounding box center [881, 362] width 168 height 34
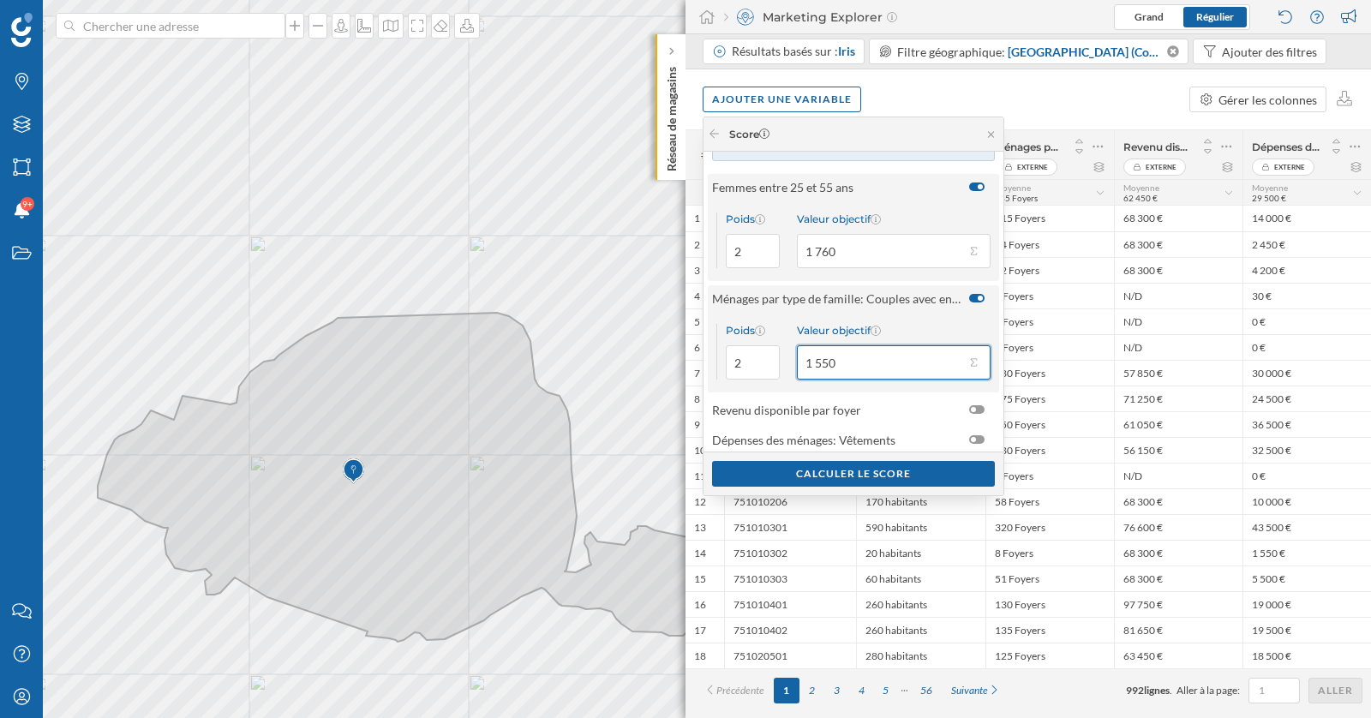
scroll to position [108, 0]
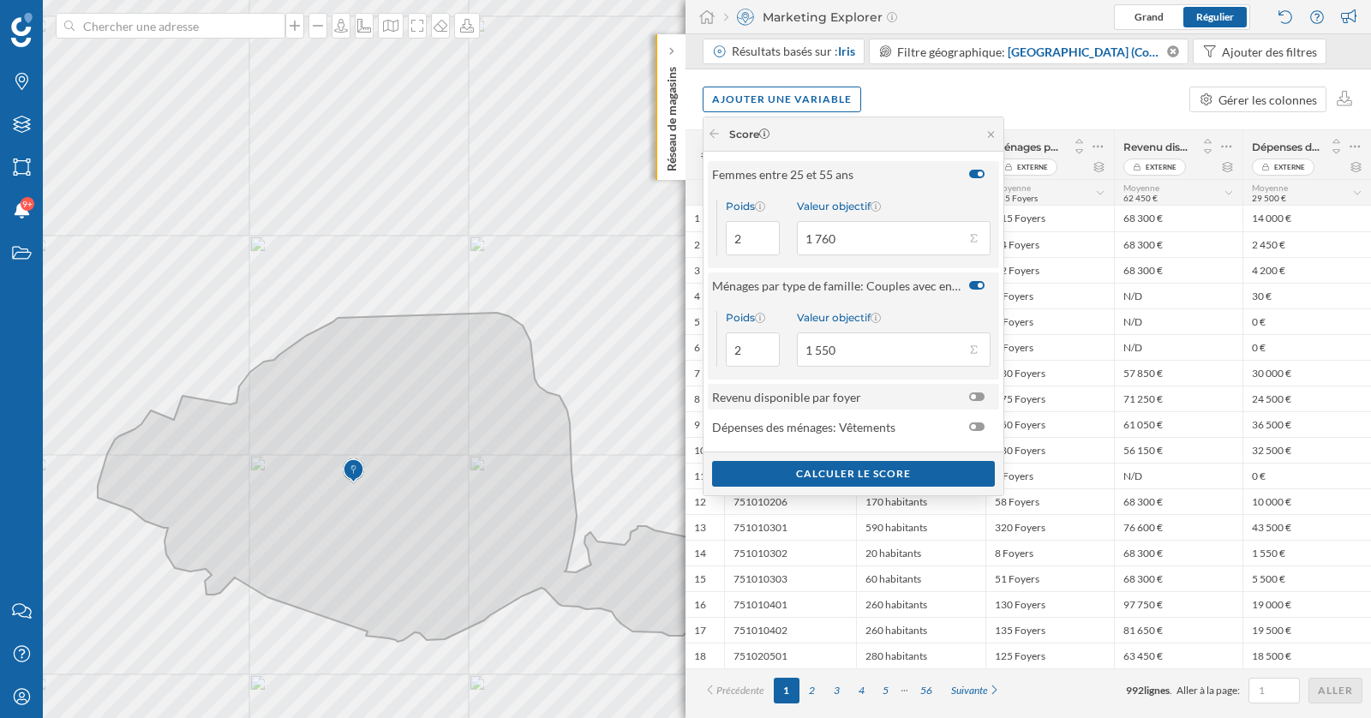
click at [975, 396] on div at bounding box center [976, 396] width 15 height 9
click at [0, 0] on input "checkbox" at bounding box center [0, 0] width 0 height 0
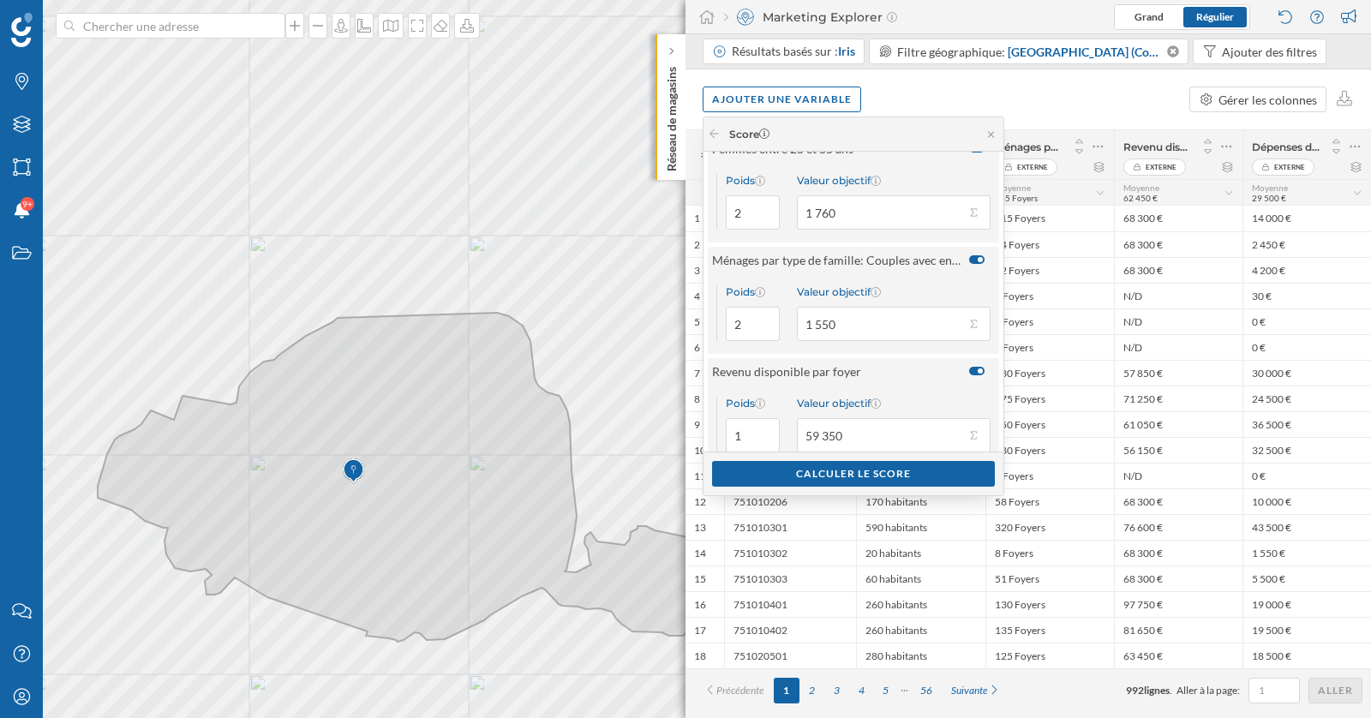
scroll to position [154, 0]
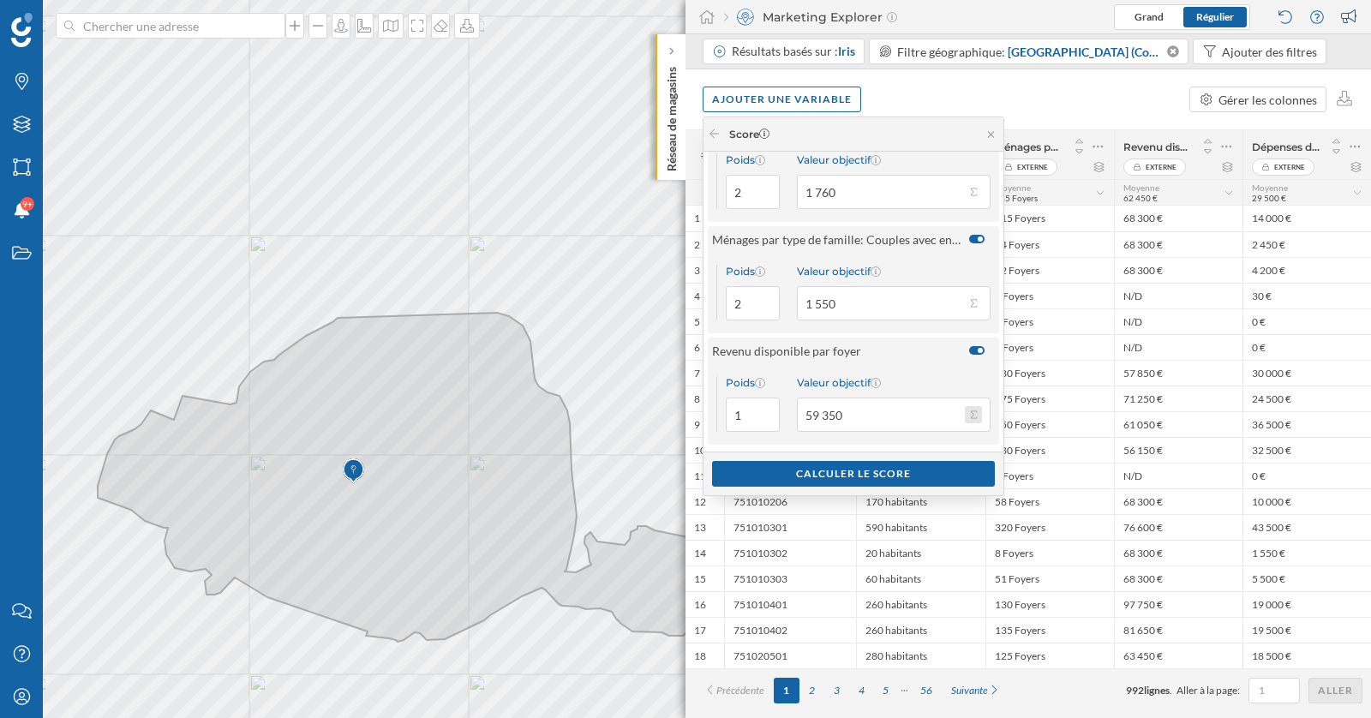
click at [974, 415] on button "Valeur objectif 59 350" at bounding box center [973, 414] width 17 height 17
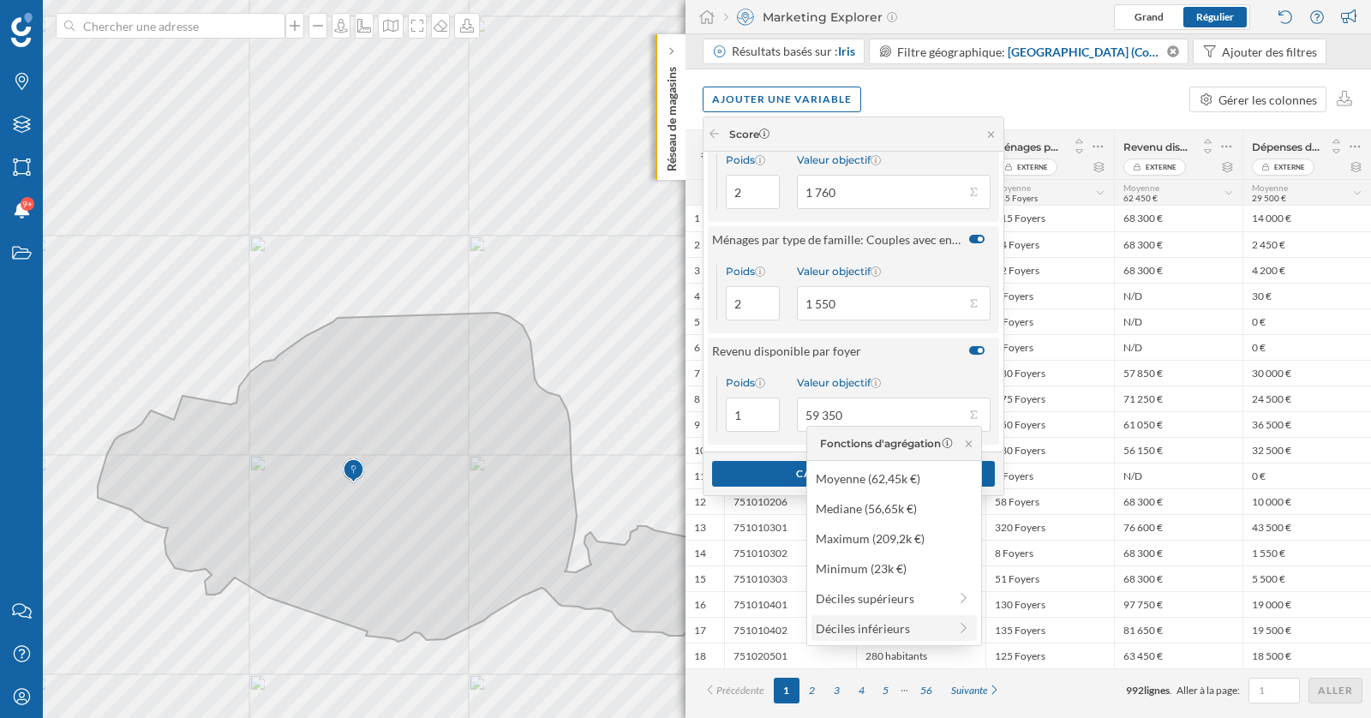
click at [905, 628] on div "Déciles inférieurs" at bounding box center [881, 628] width 132 height 18
click at [993, 410] on div "Poids 1 Valeur objectif 59 350" at bounding box center [853, 403] width 291 height 81
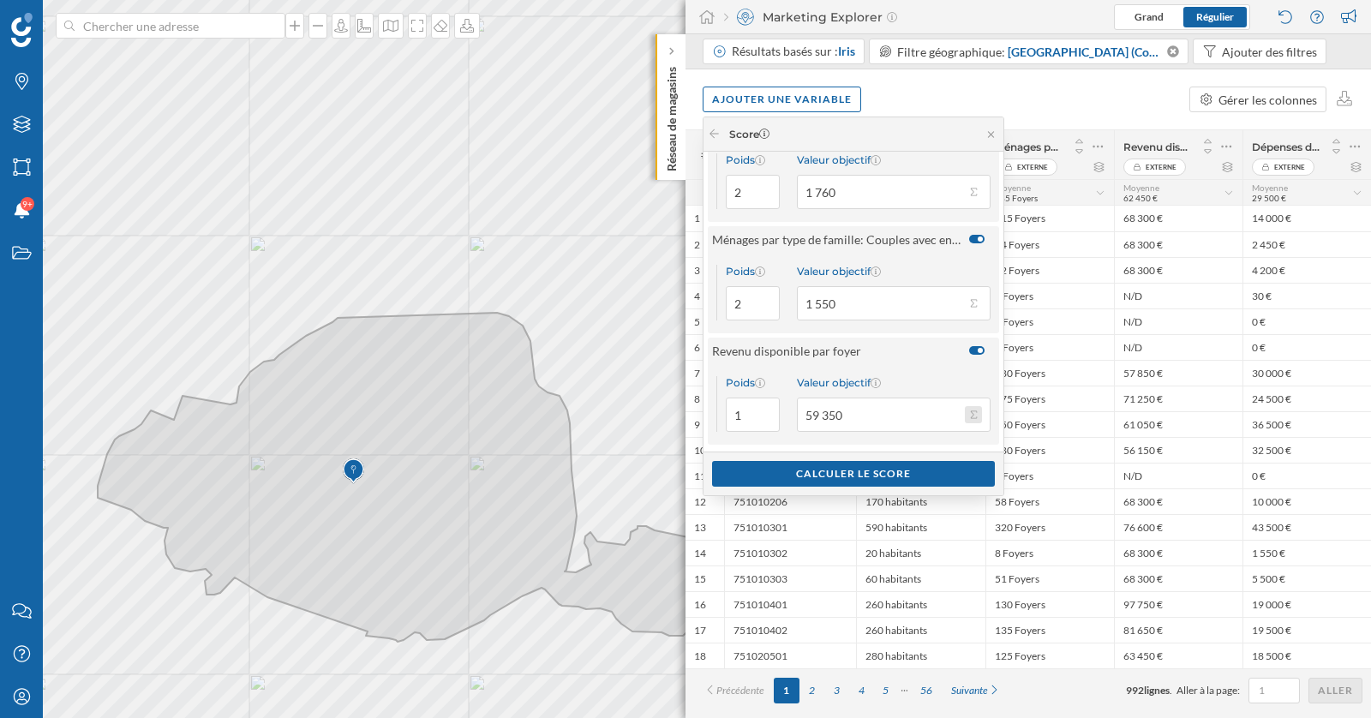
click at [977, 410] on button "Valeur objectif 59 350" at bounding box center [973, 414] width 17 height 17
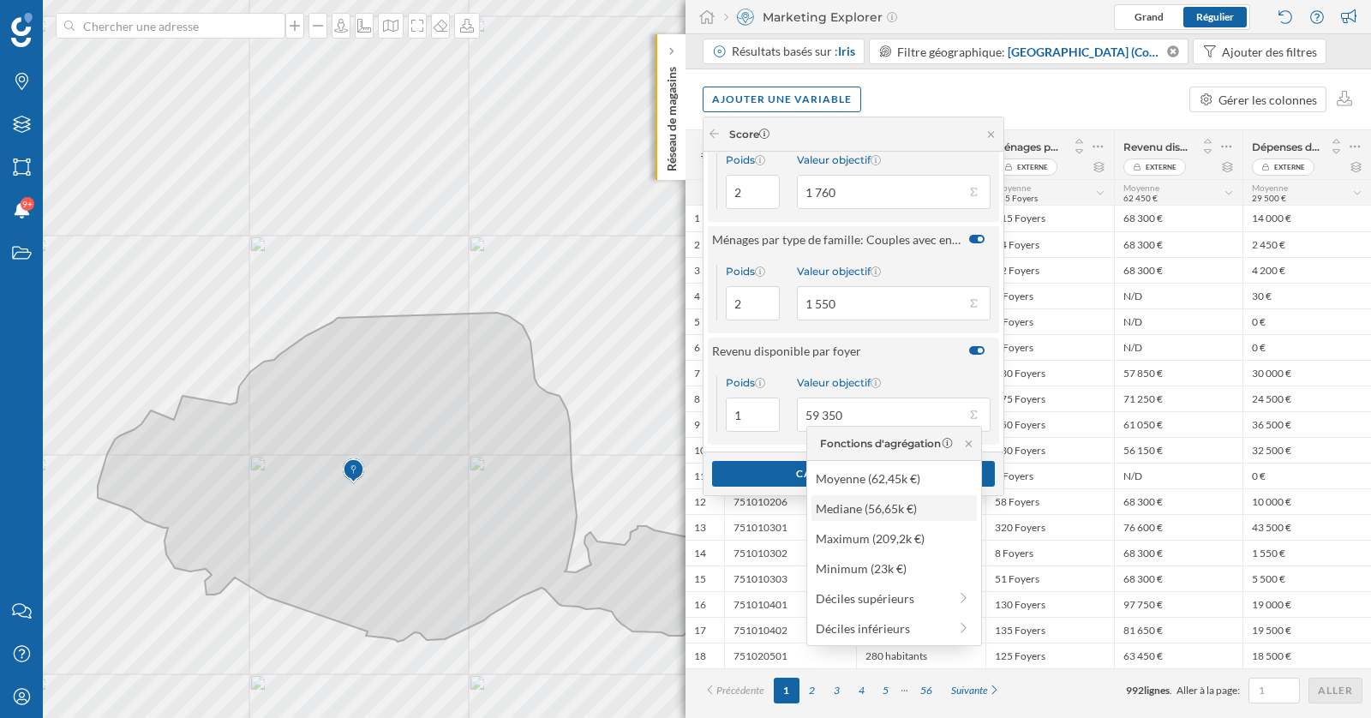
click at [937, 511] on div "Mediane (56,65k €)" at bounding box center [892, 508] width 155 height 18
type input "56 650"
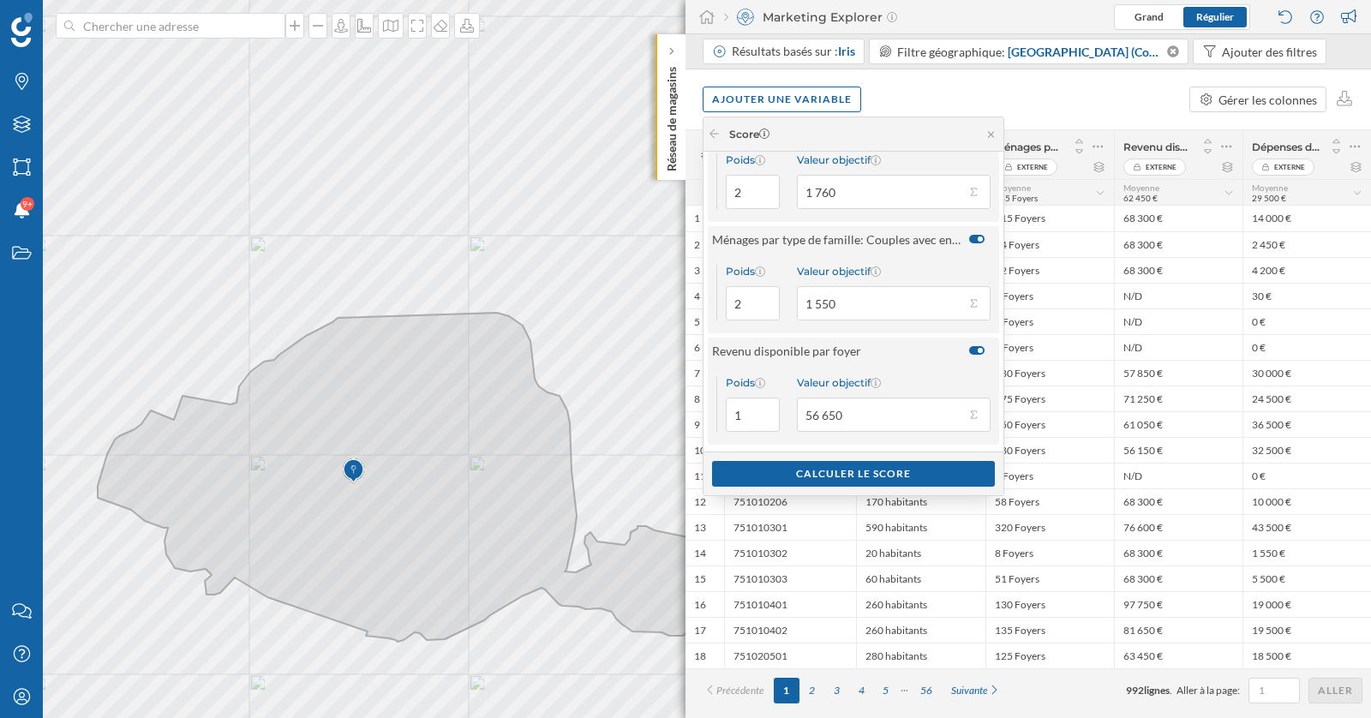
scroll to position [189, 0]
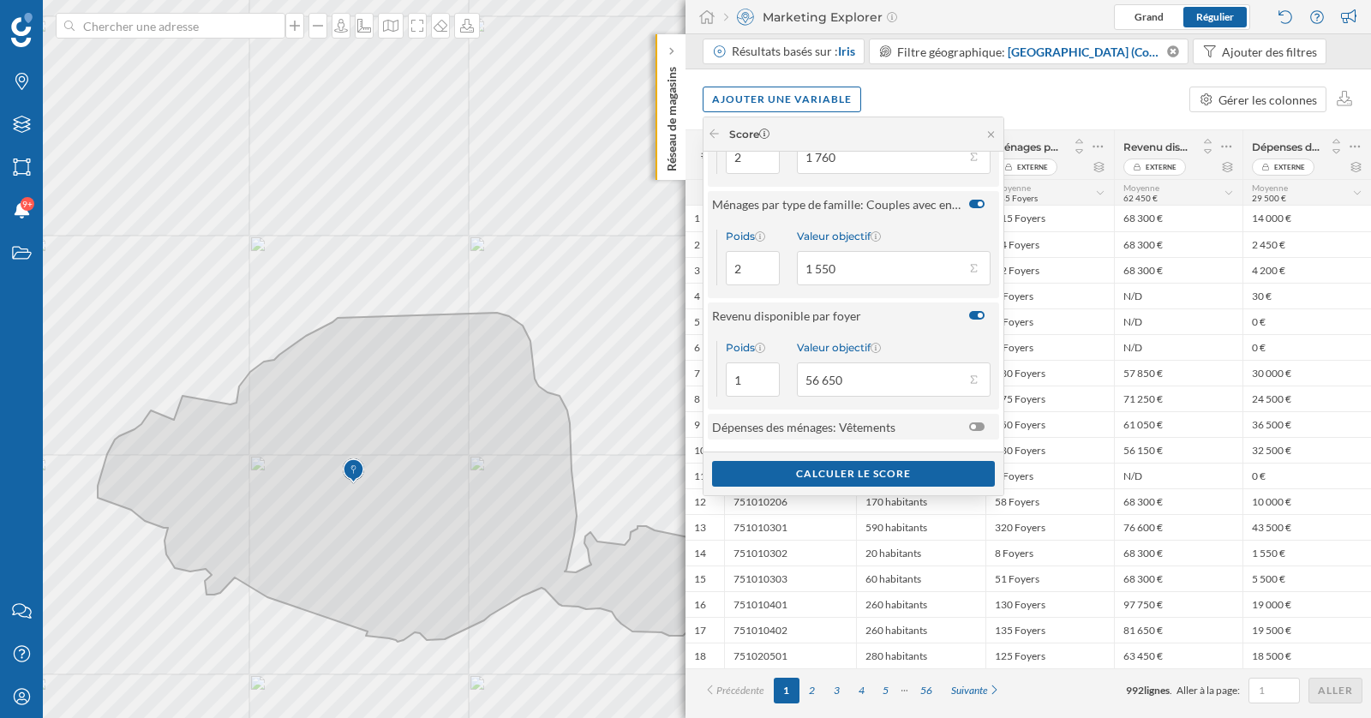
click at [944, 430] on span "Dépenses des ménages: Vêtements" at bounding box center [836, 427] width 248 height 18
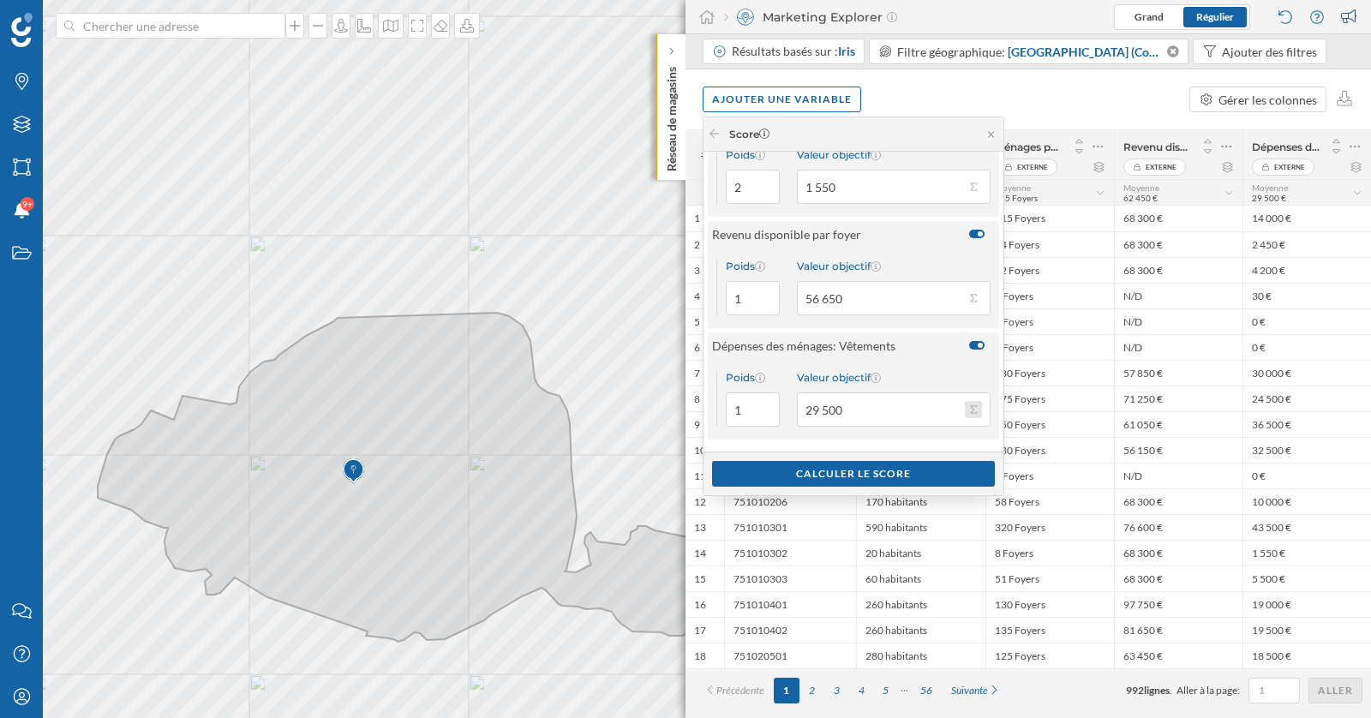
click at [976, 411] on button "Valeur objectif 29 500" at bounding box center [973, 409] width 17 height 17
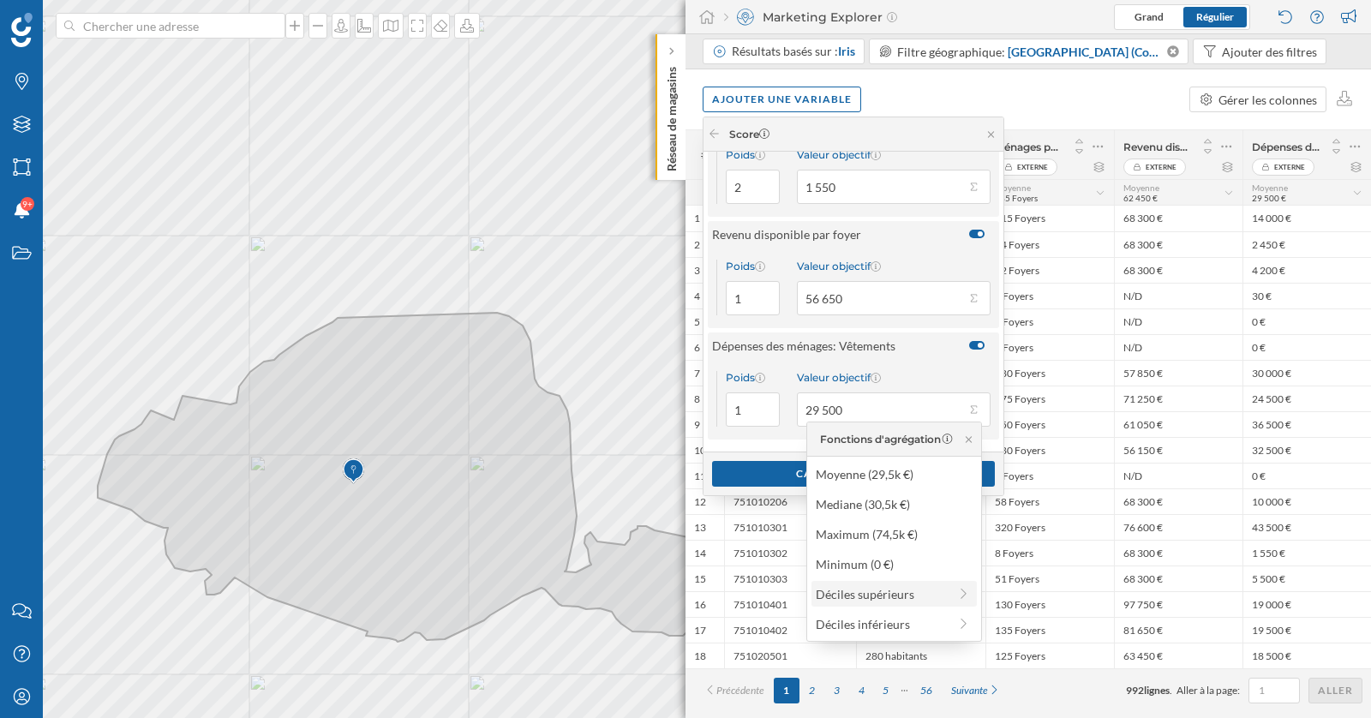
click at [893, 596] on div "Déciles supérieurs" at bounding box center [881, 594] width 132 height 18
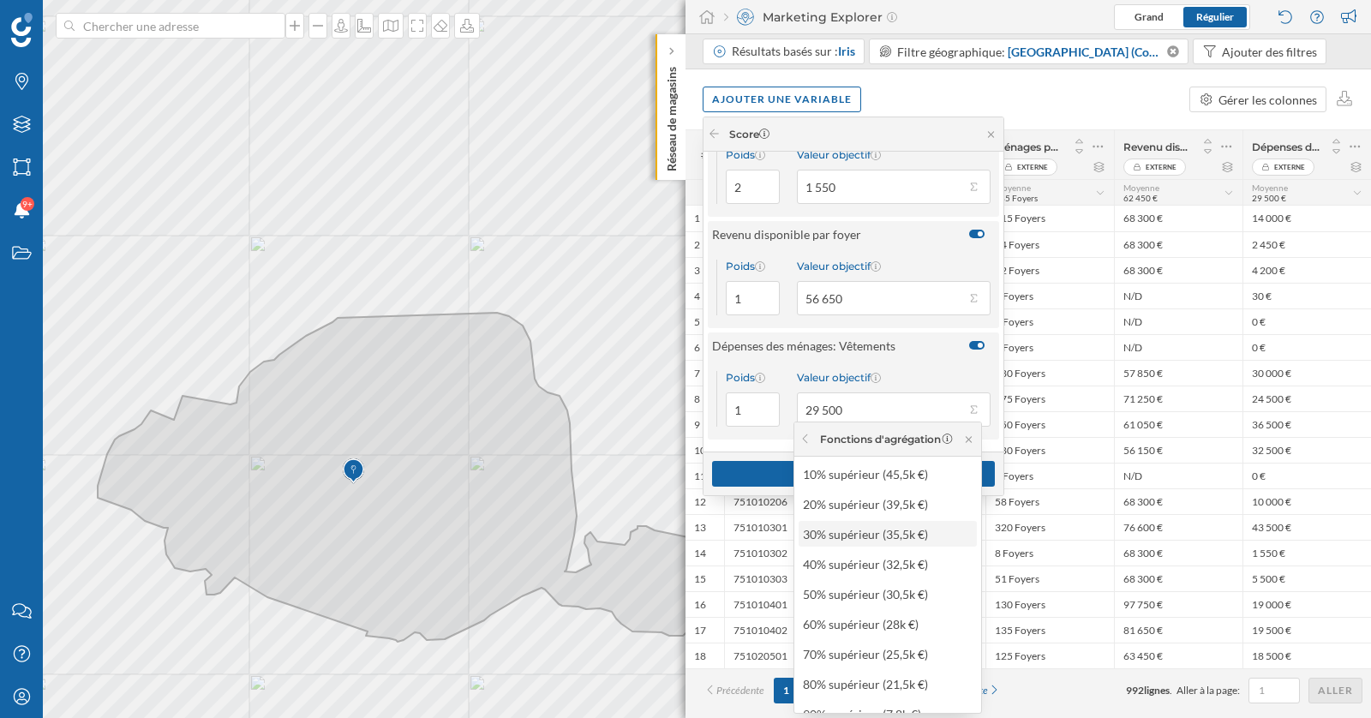
click at [914, 540] on div "30% supérieur (35,5k €)" at bounding box center [887, 534] width 168 height 18
type input "35 500"
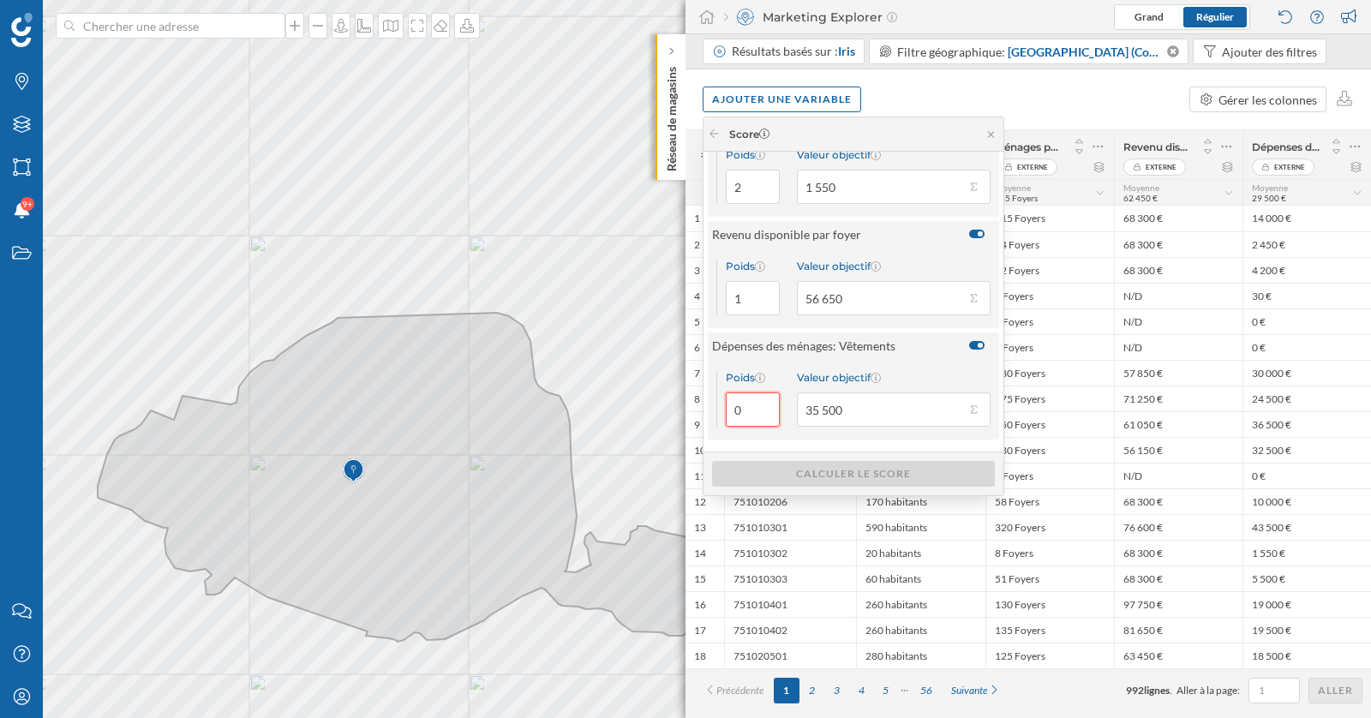
drag, startPoint x: 759, startPoint y: 410, endPoint x: 726, endPoint y: 410, distance: 32.6
click at [726, 410] on input "0" at bounding box center [753, 409] width 54 height 34
click at [761, 404] on input "1" at bounding box center [753, 409] width 54 height 34
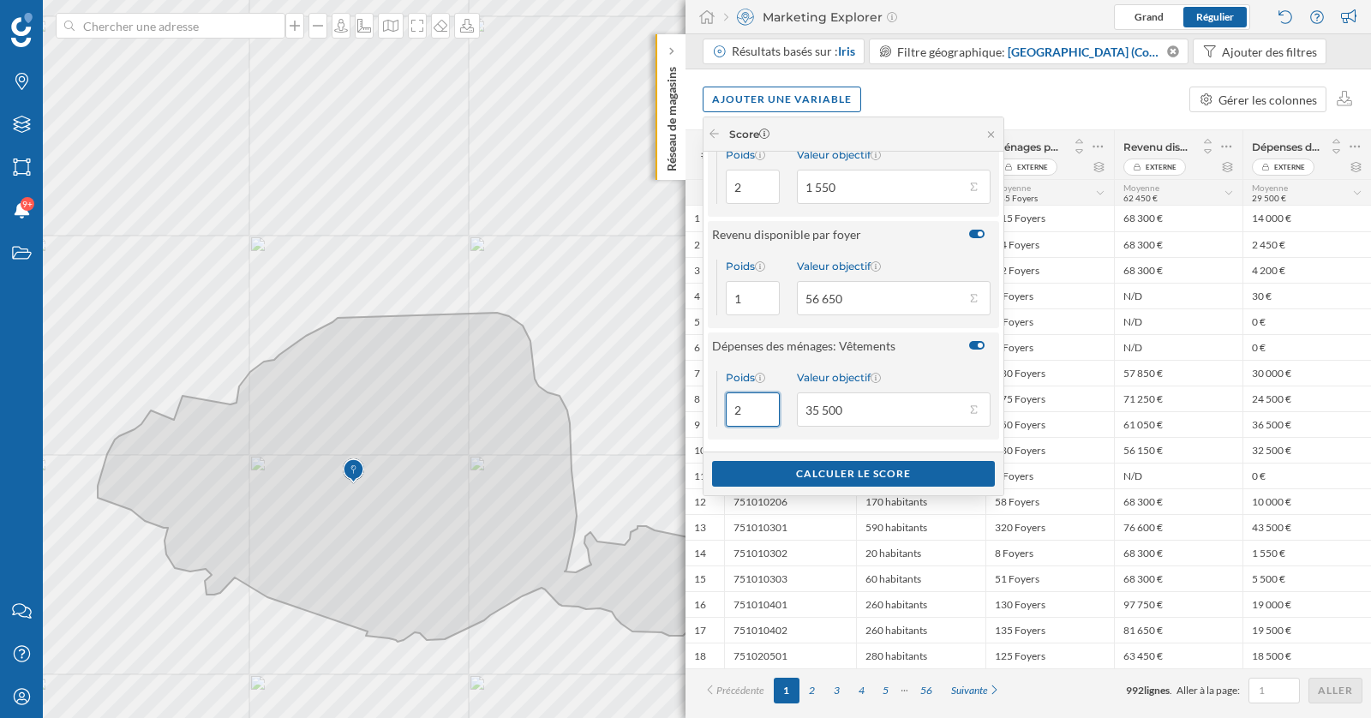
click at [761, 404] on input "2" at bounding box center [753, 409] width 54 height 34
type input "3"
click at [761, 404] on input "3" at bounding box center [753, 409] width 54 height 34
click at [809, 472] on div "Calculer le score" at bounding box center [853, 473] width 283 height 26
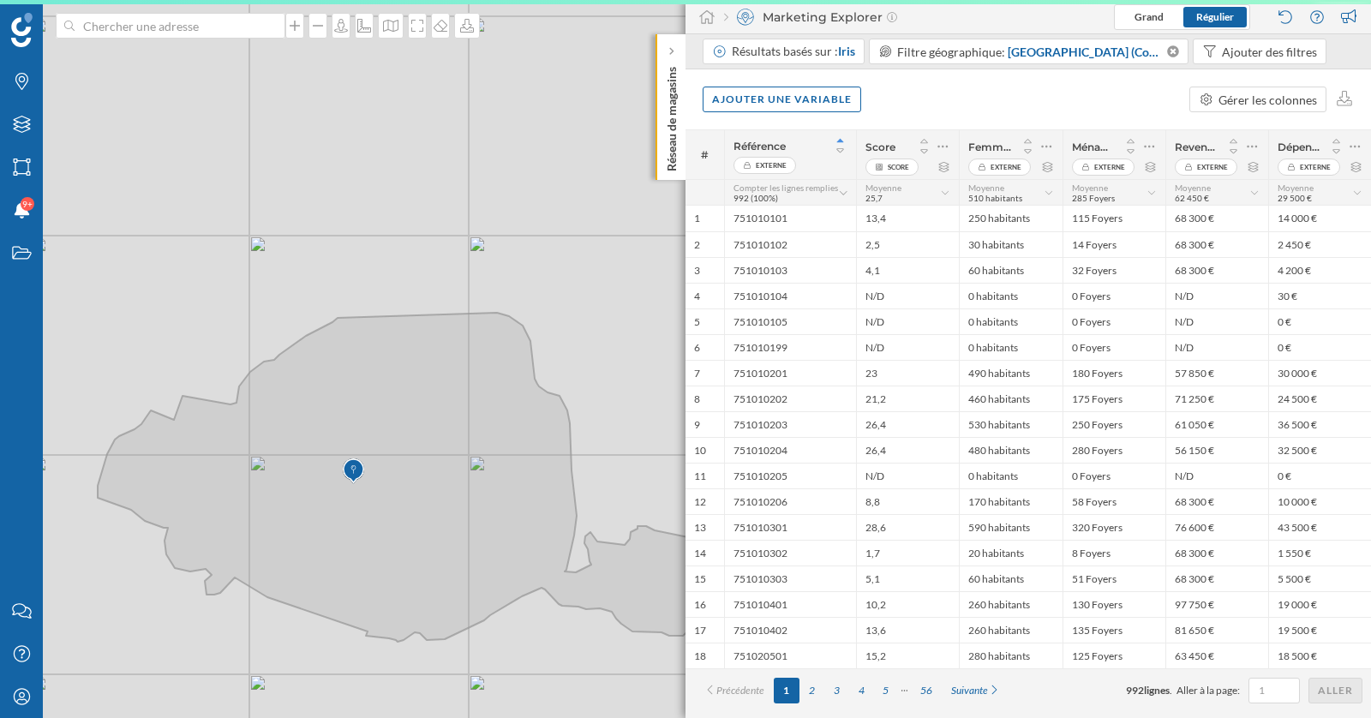
scroll to position [0, 0]
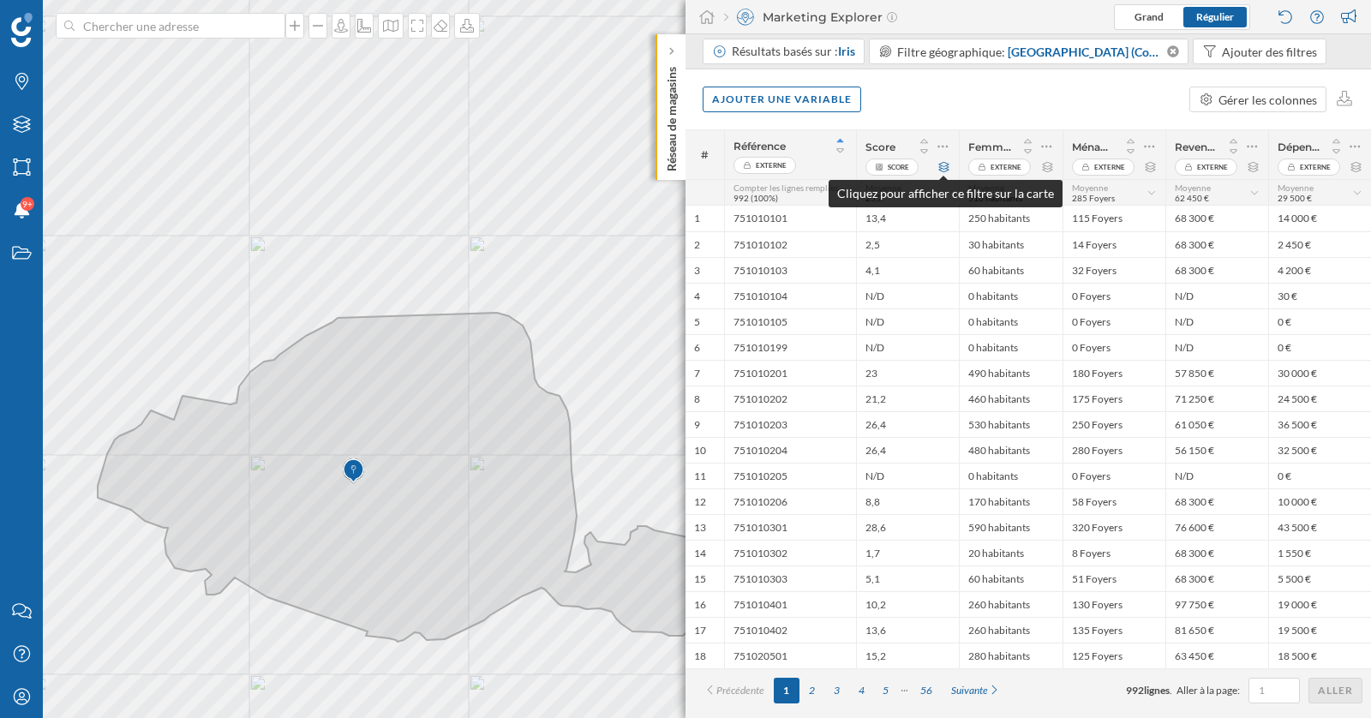
click at [943, 166] on icon at bounding box center [943, 167] width 13 height 10
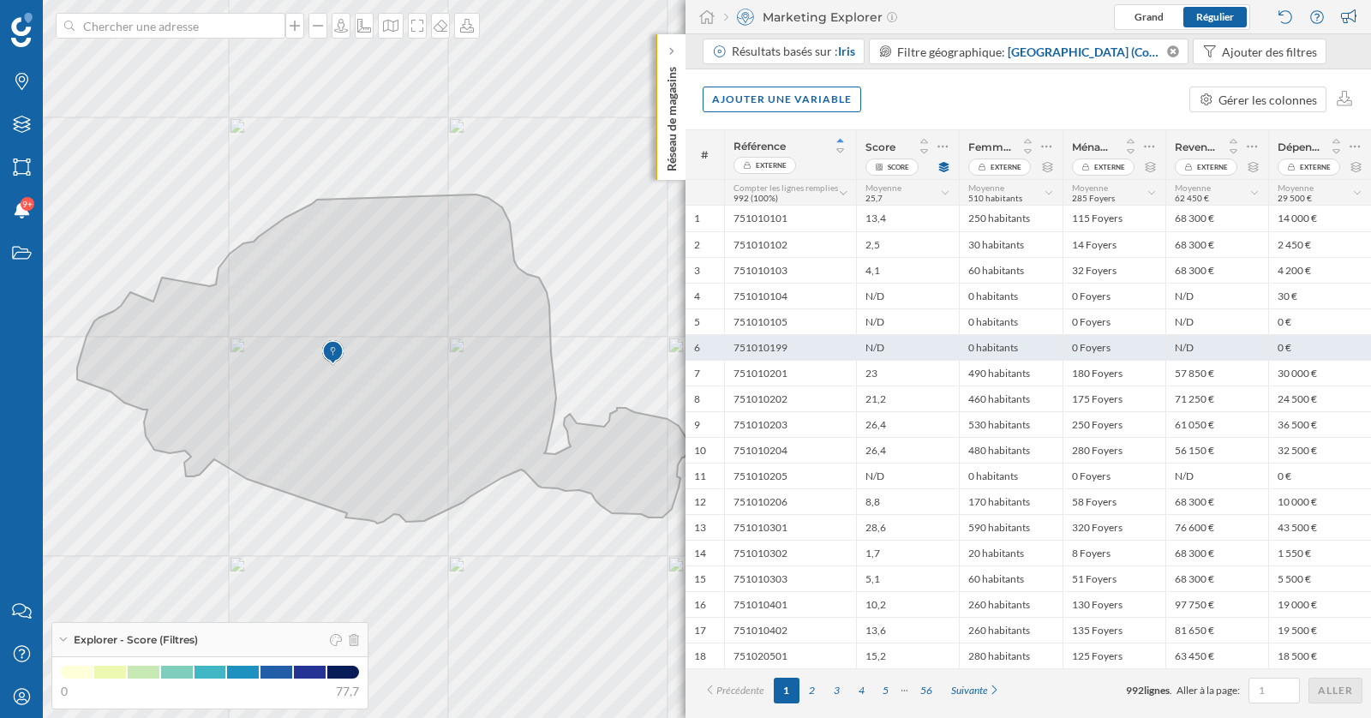
click at [915, 340] on div "N/D" at bounding box center [907, 347] width 103 height 26
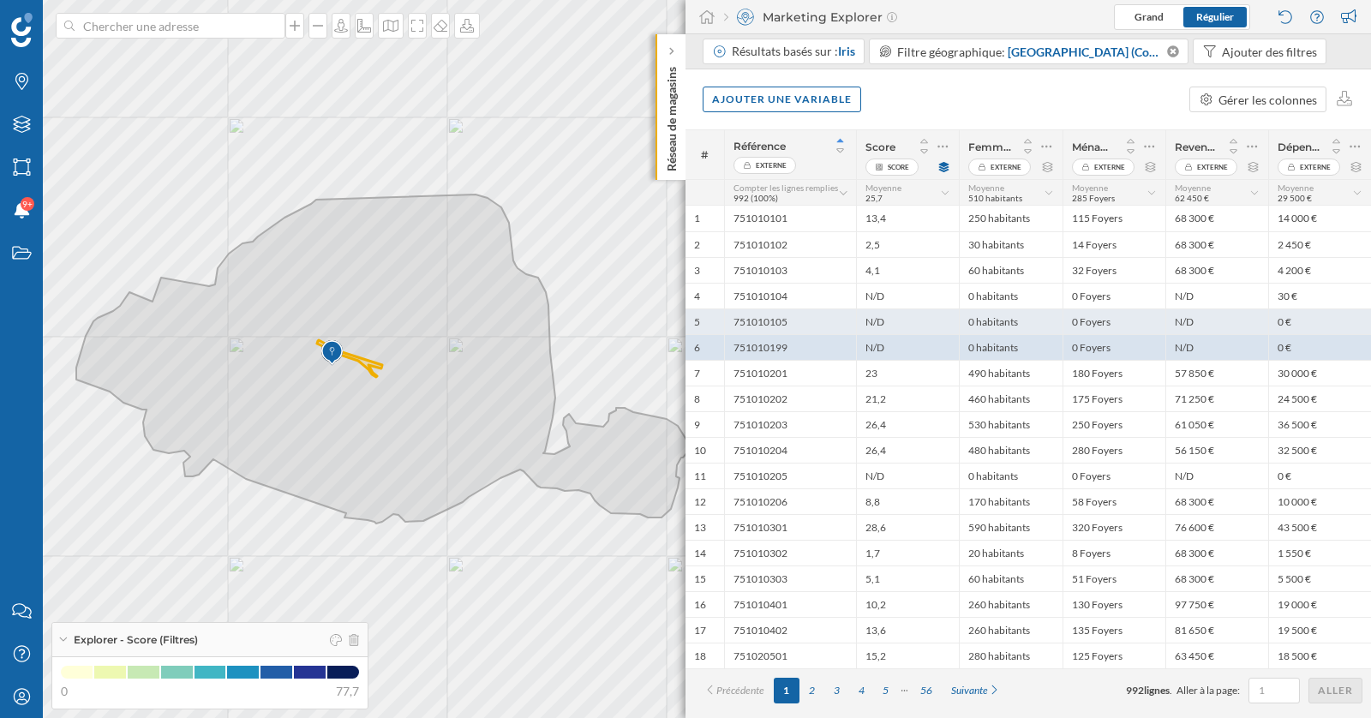
click at [911, 324] on div "N/D" at bounding box center [907, 321] width 103 height 26
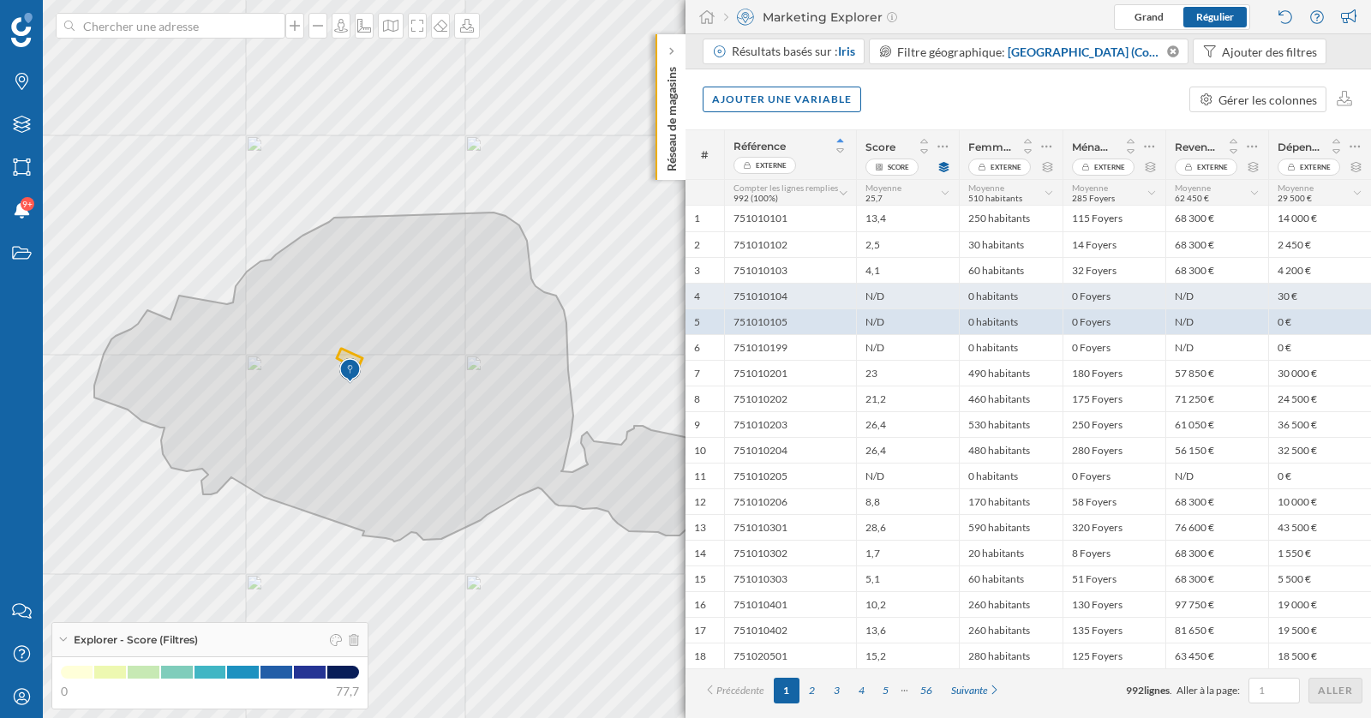
click at [907, 299] on div "N/D" at bounding box center [907, 296] width 103 height 26
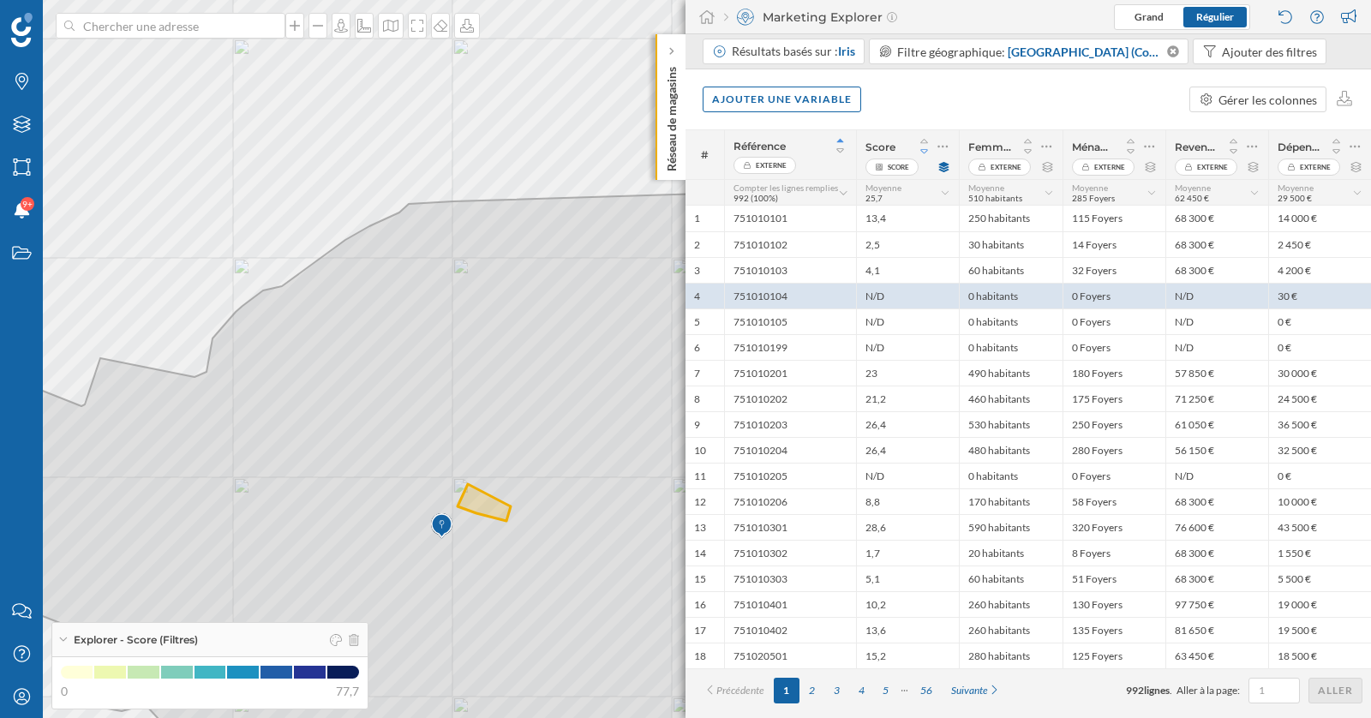
click at [925, 148] on icon at bounding box center [924, 152] width 15 height 12
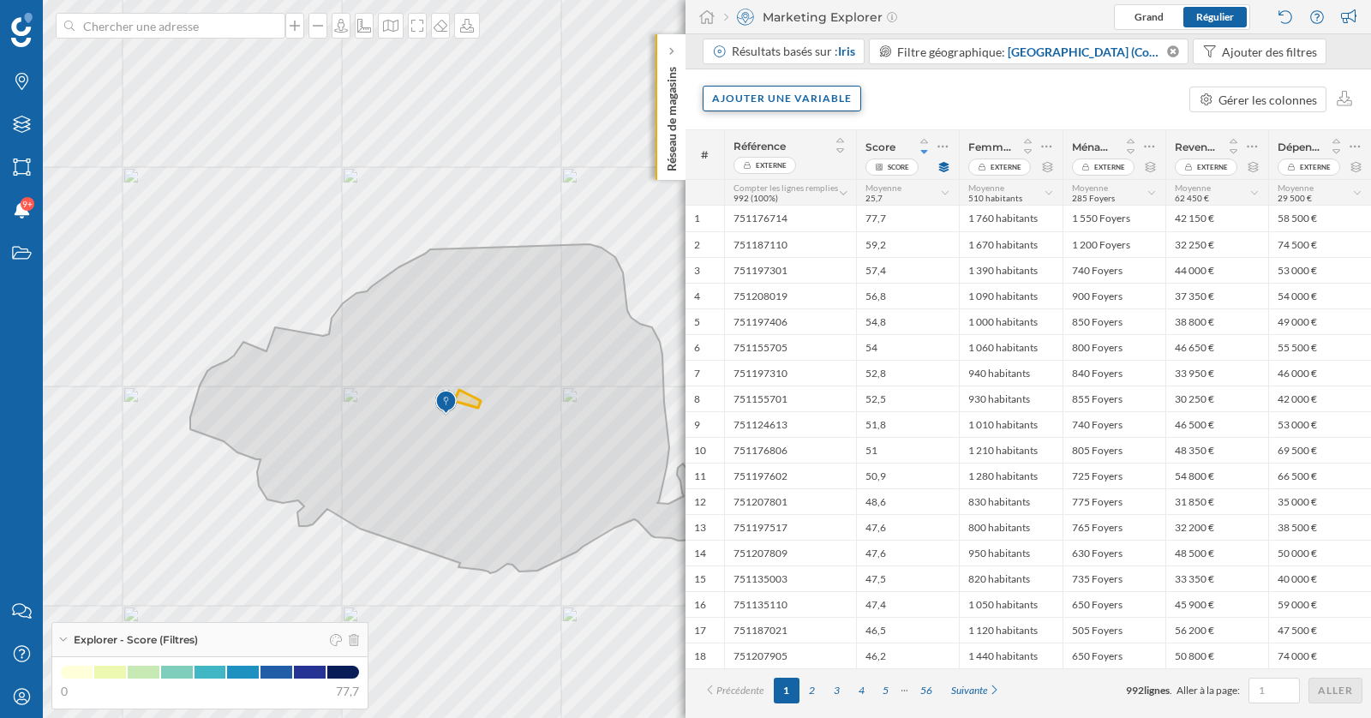
click at [819, 102] on div "Ajouter une variable" at bounding box center [781, 99] width 158 height 26
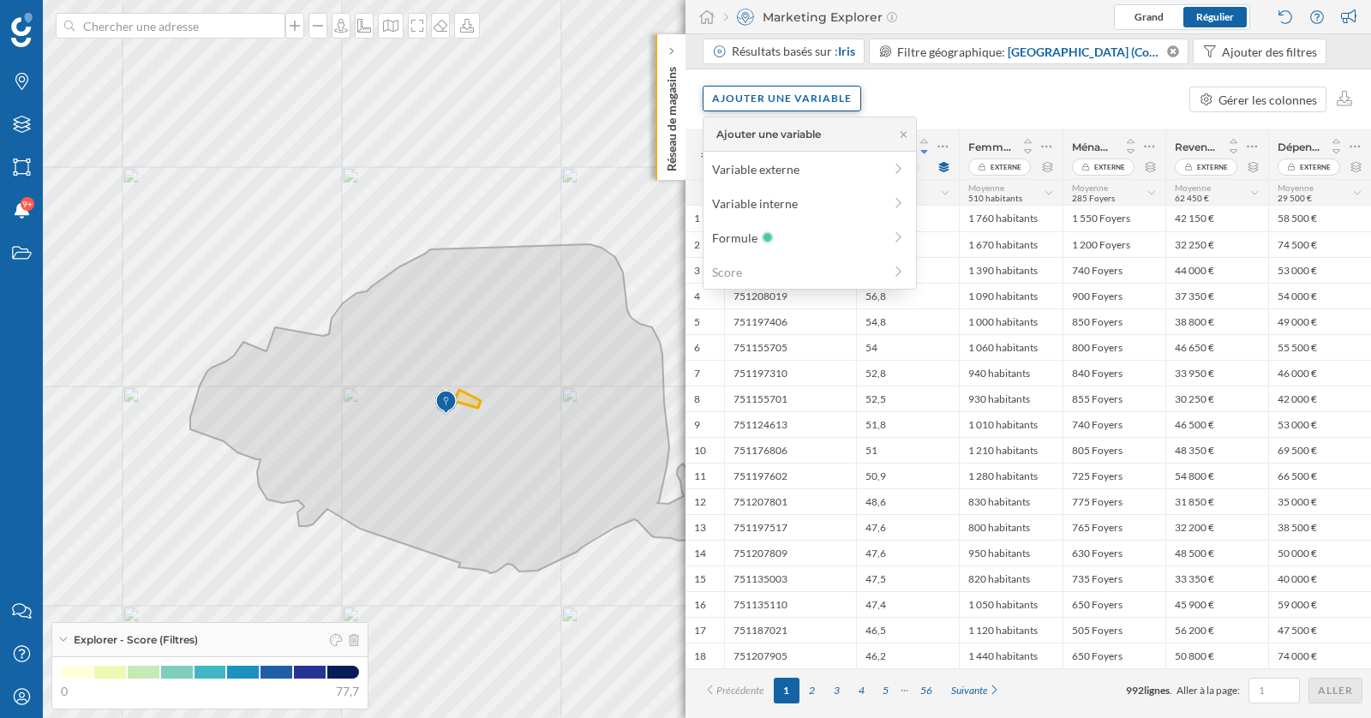
click at [819, 102] on div "Ajouter une variable" at bounding box center [781, 99] width 158 height 26
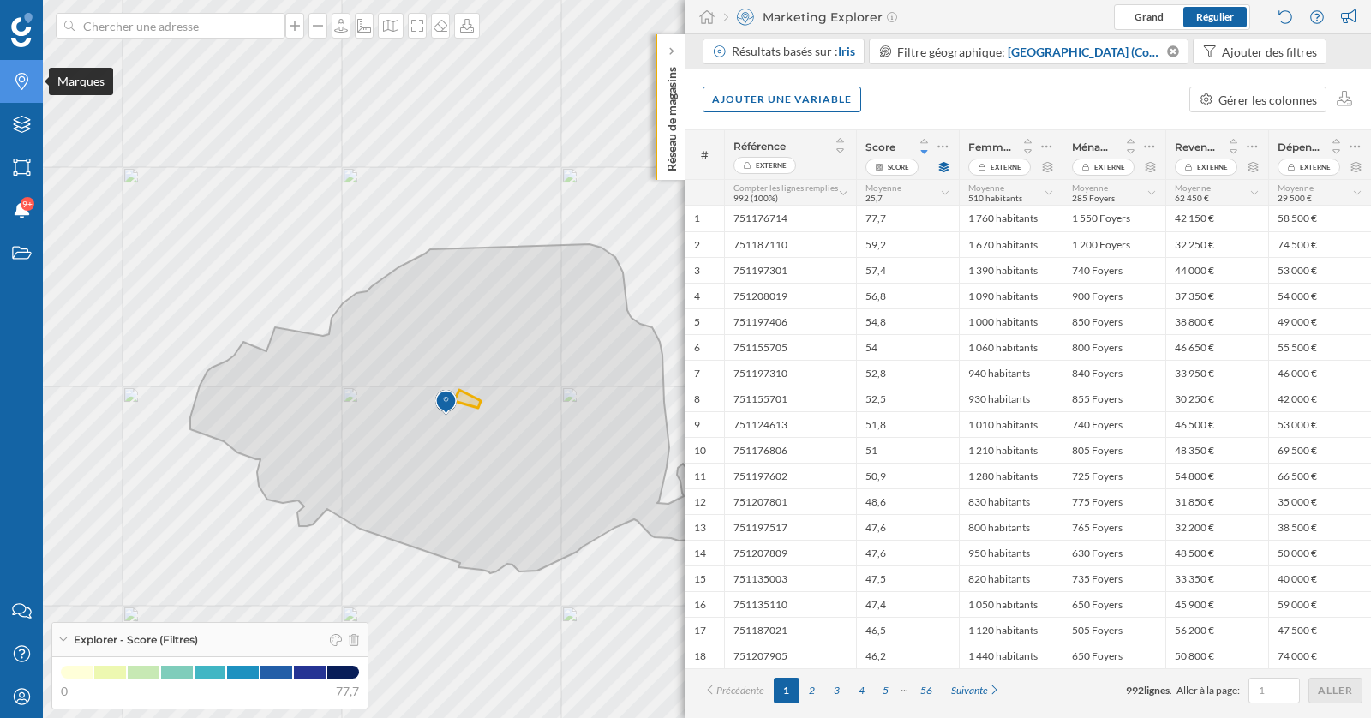
click at [23, 86] on icon at bounding box center [21, 81] width 13 height 17
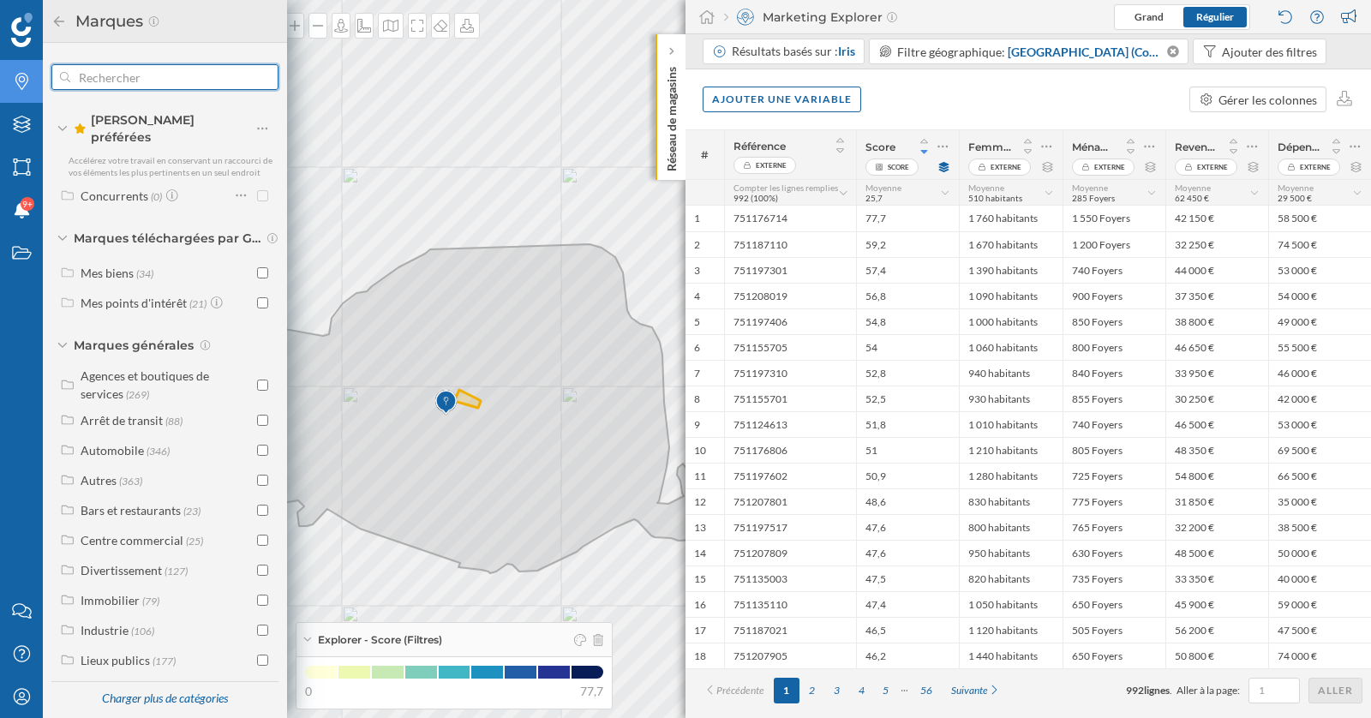
click at [129, 73] on input "text" at bounding box center [164, 77] width 189 height 34
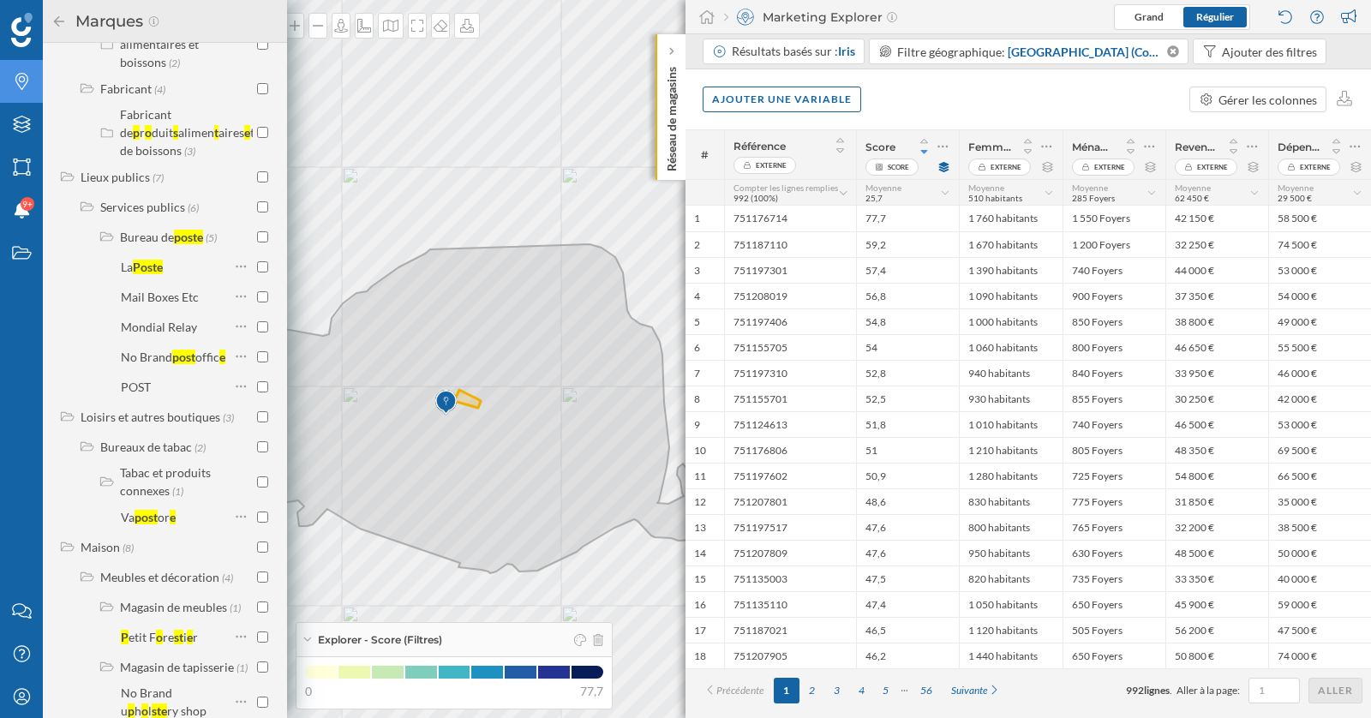
scroll to position [1235, 0]
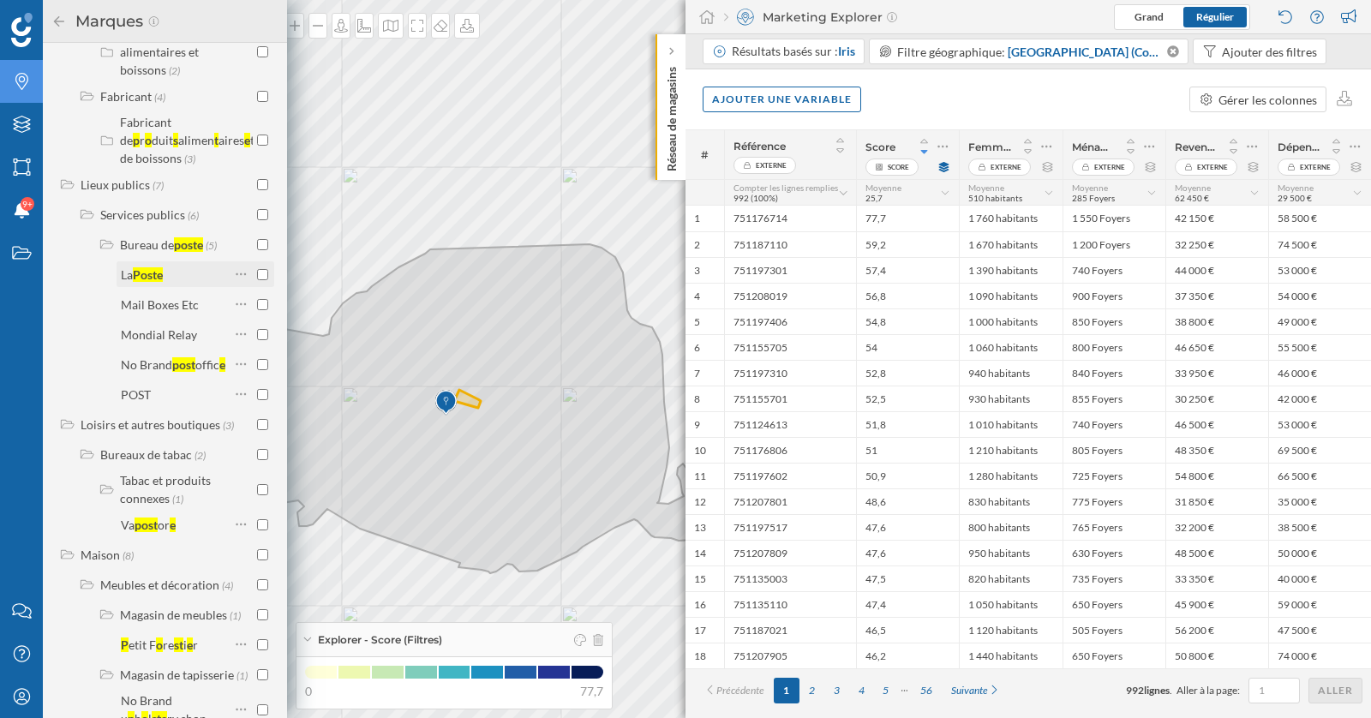
type input "poste"
click at [257, 280] on input "checkbox" at bounding box center [262, 274] width 11 height 11
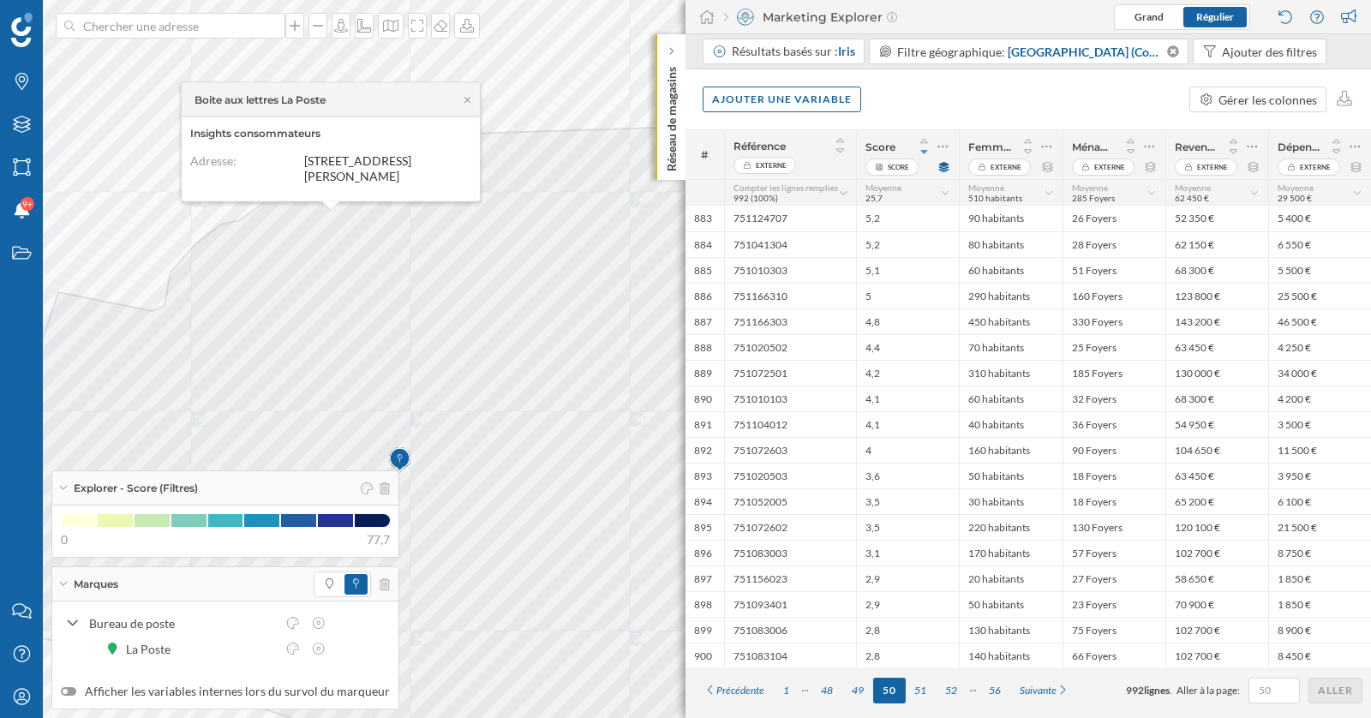
drag, startPoint x: 297, startPoint y: 146, endPoint x: 363, endPoint y: 170, distance: 70.5
click at [365, 171] on div "Adresse: 32 bis Rue Mstislav Rostropovitch, 75017 Paris, France" at bounding box center [326, 168] width 272 height 31
click at [469, 94] on icon at bounding box center [467, 99] width 13 height 10
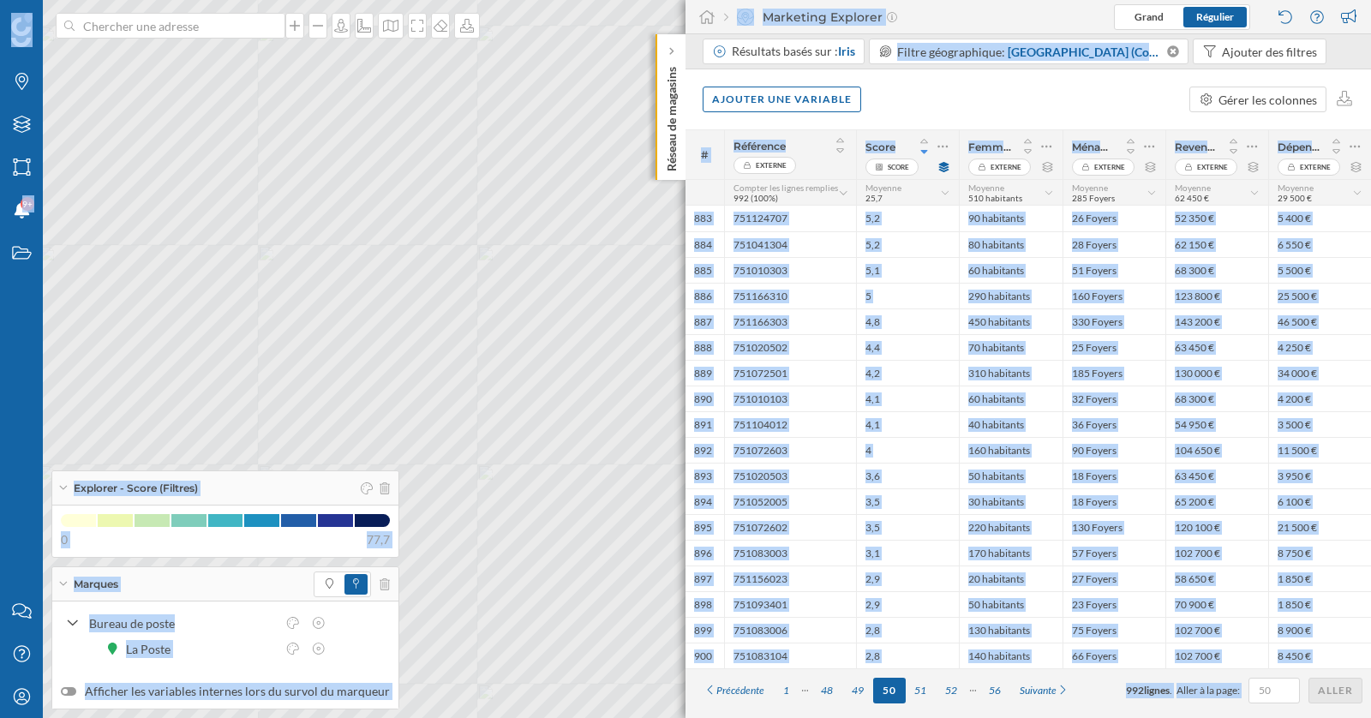
click at [355, 324] on div "Marques Filtres Zones Notifications 9+ Travail Nous contacter Centre d'aide Mon…" at bounding box center [685, 359] width 1371 height 718
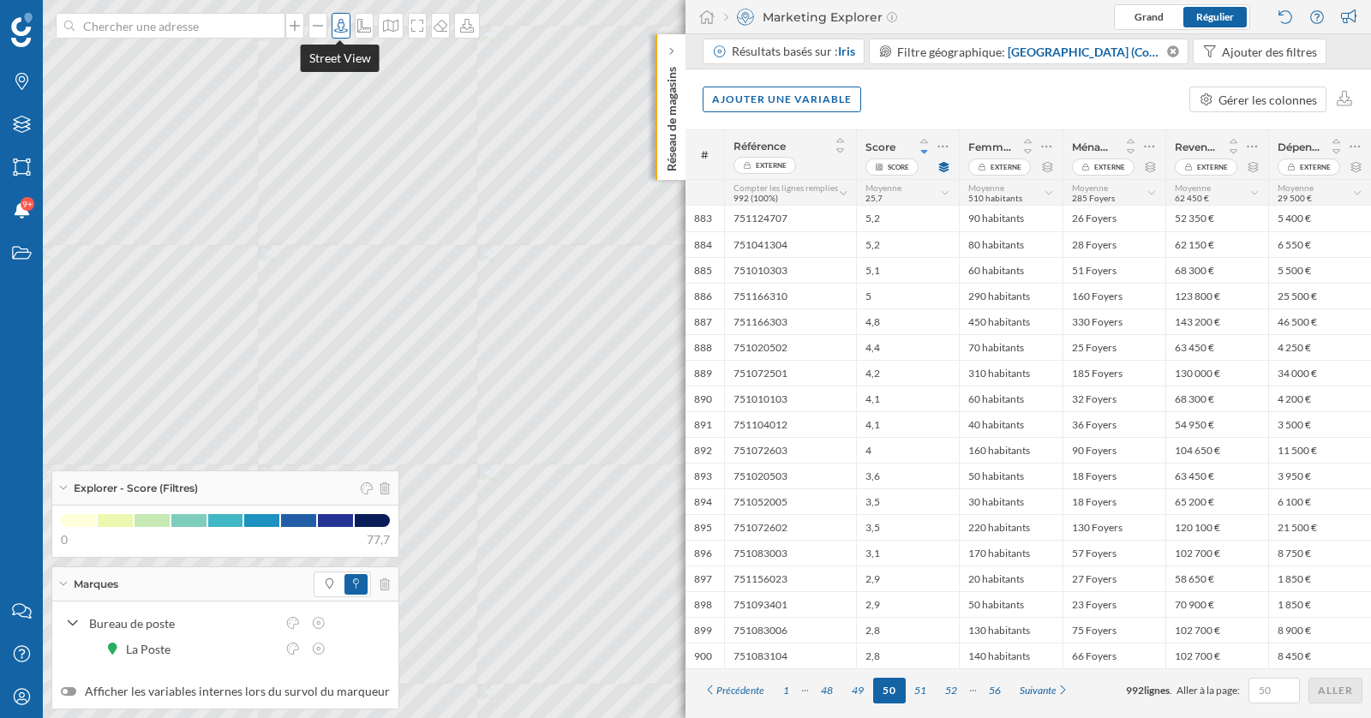
click at [341, 27] on icon at bounding box center [341, 26] width 14 height 14
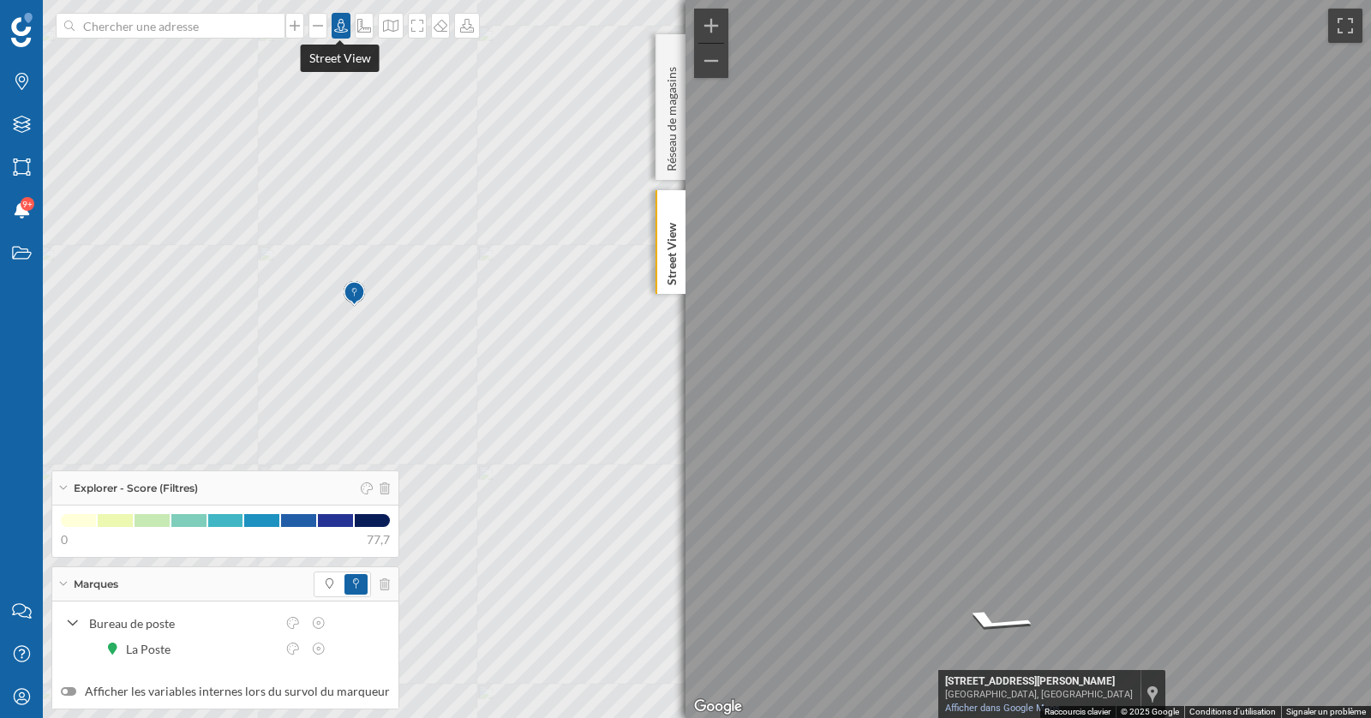
click at [340, 33] on div at bounding box center [341, 26] width 19 height 26
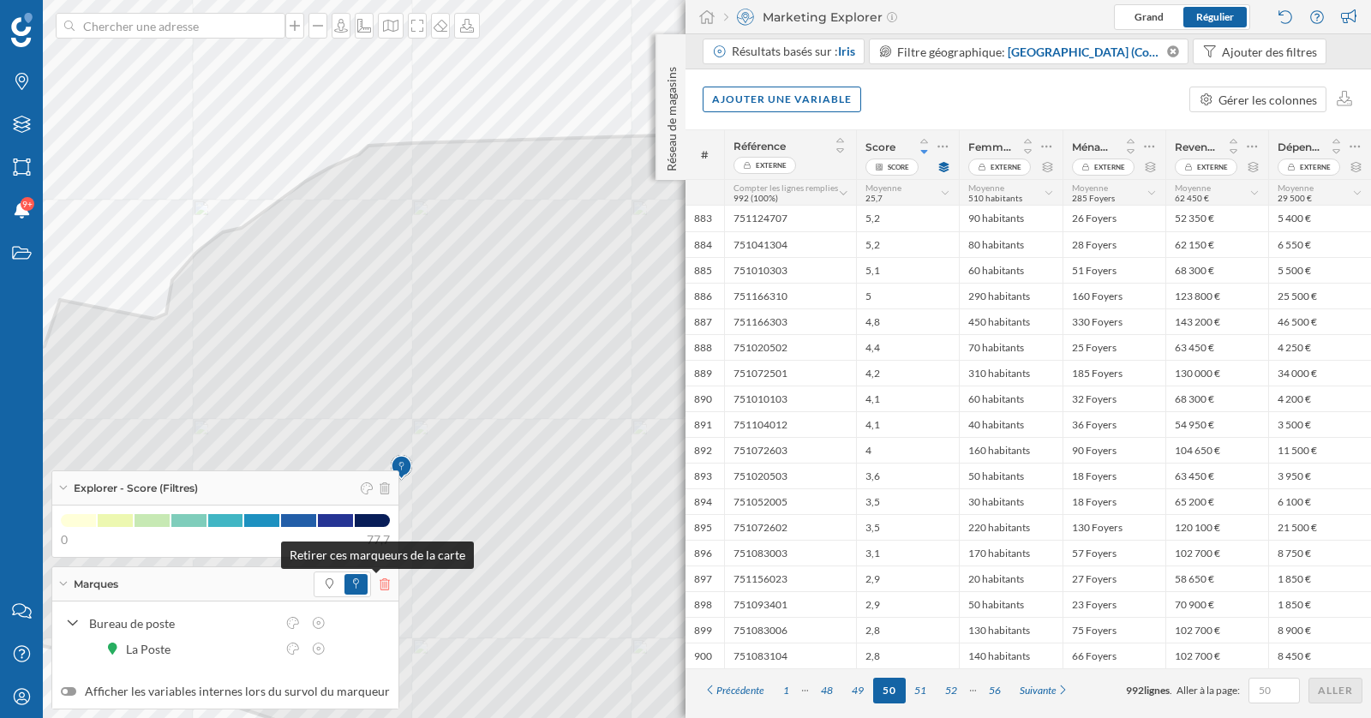
click at [379, 588] on icon at bounding box center [384, 584] width 10 height 12
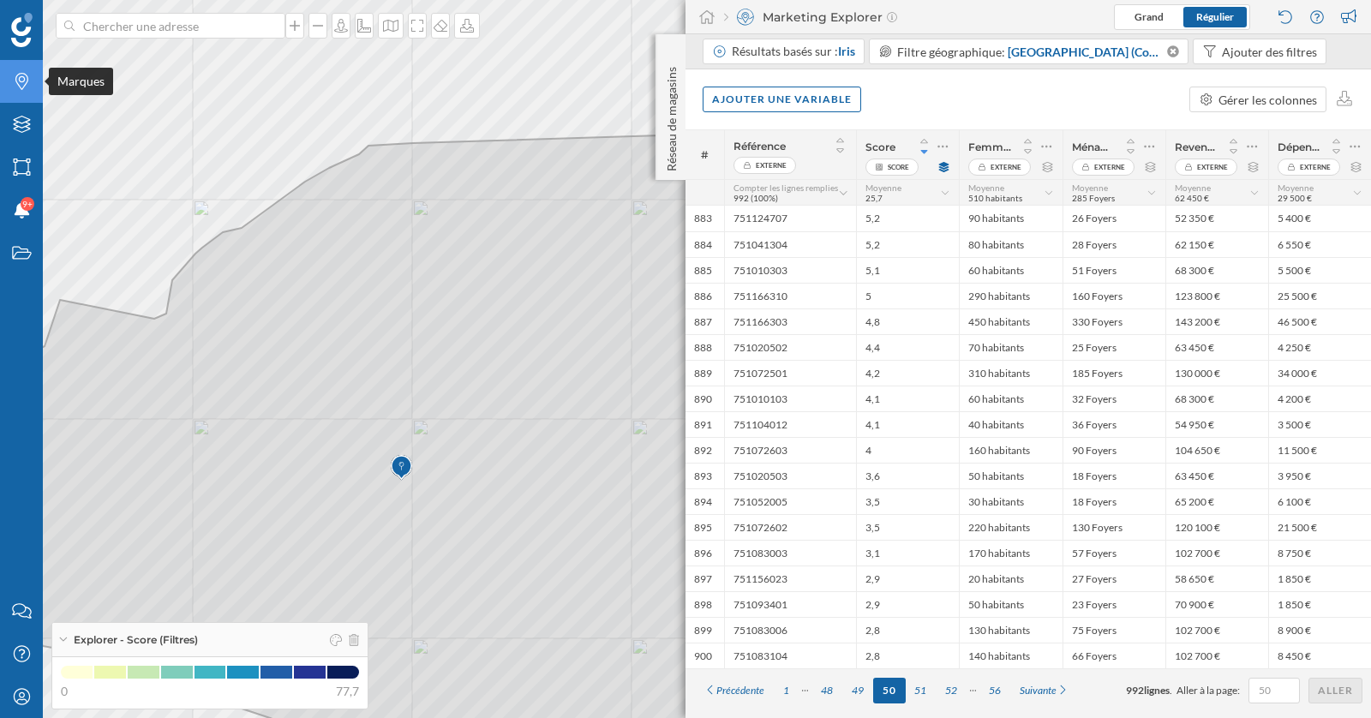
click at [23, 81] on icon at bounding box center [21, 81] width 13 height 17
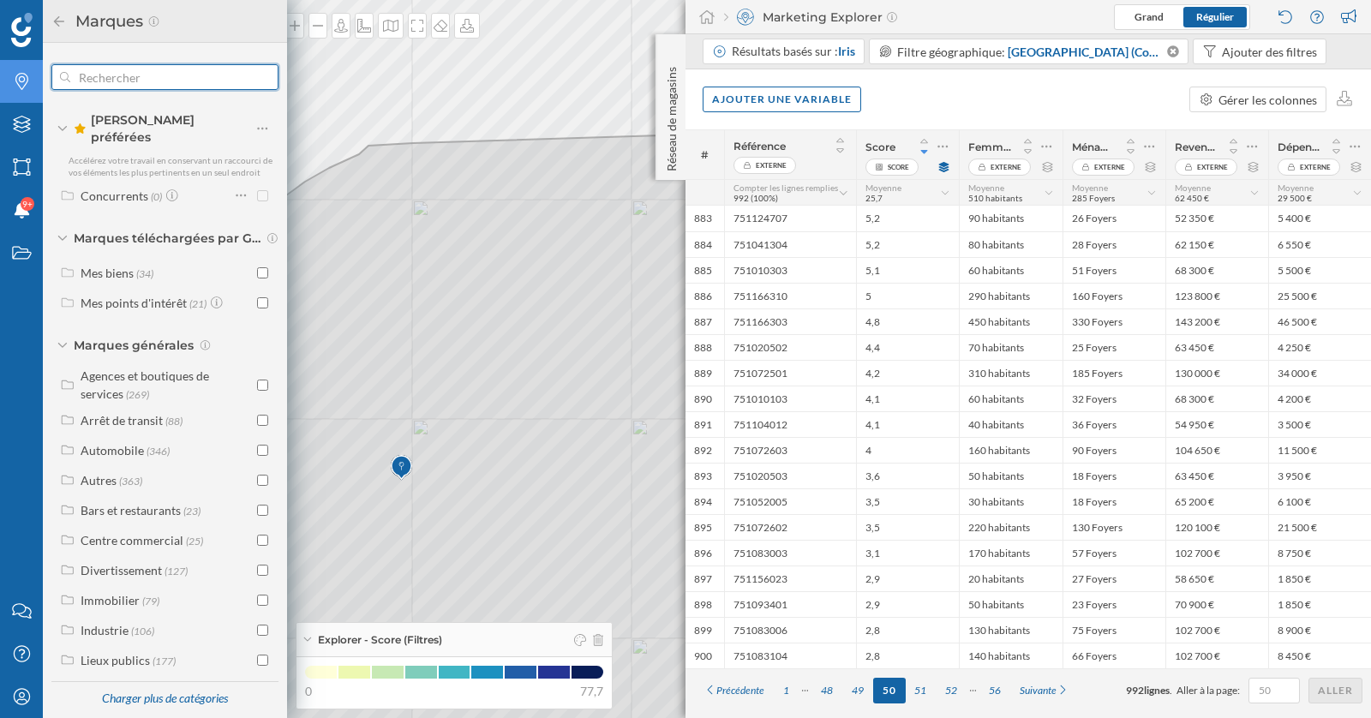
click at [140, 89] on input "text" at bounding box center [164, 77] width 189 height 34
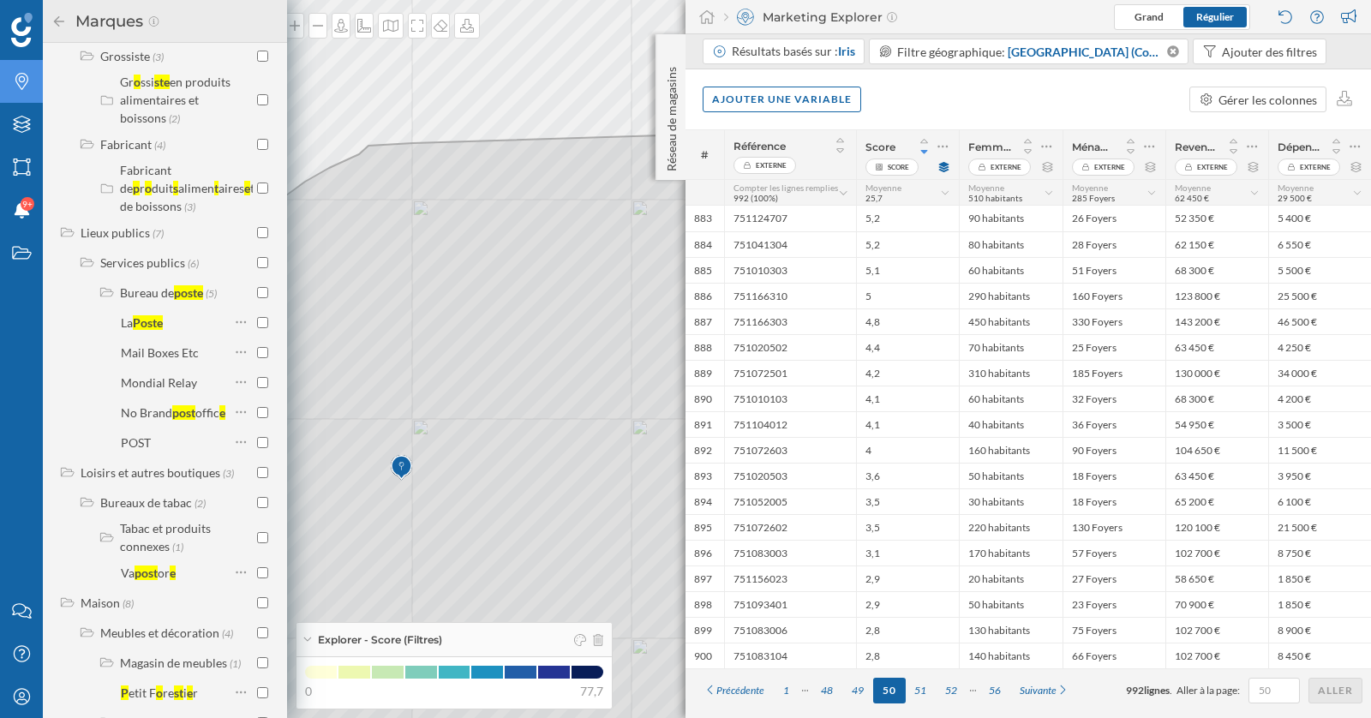
scroll to position [1191, 0]
type input "poste"
click at [158, 356] on div "Mail Boxes Etc" at bounding box center [160, 349] width 78 height 15
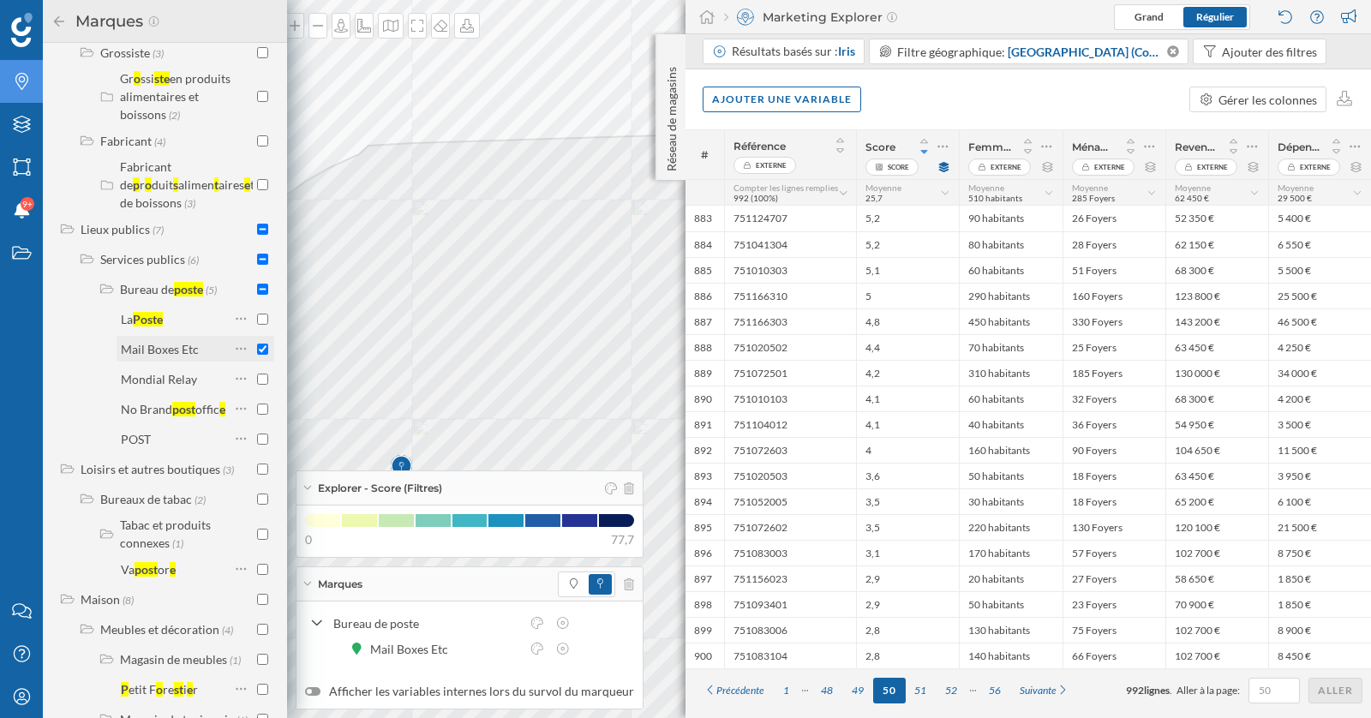
click at [158, 356] on div "Mail Boxes Etc" at bounding box center [160, 349] width 78 height 15
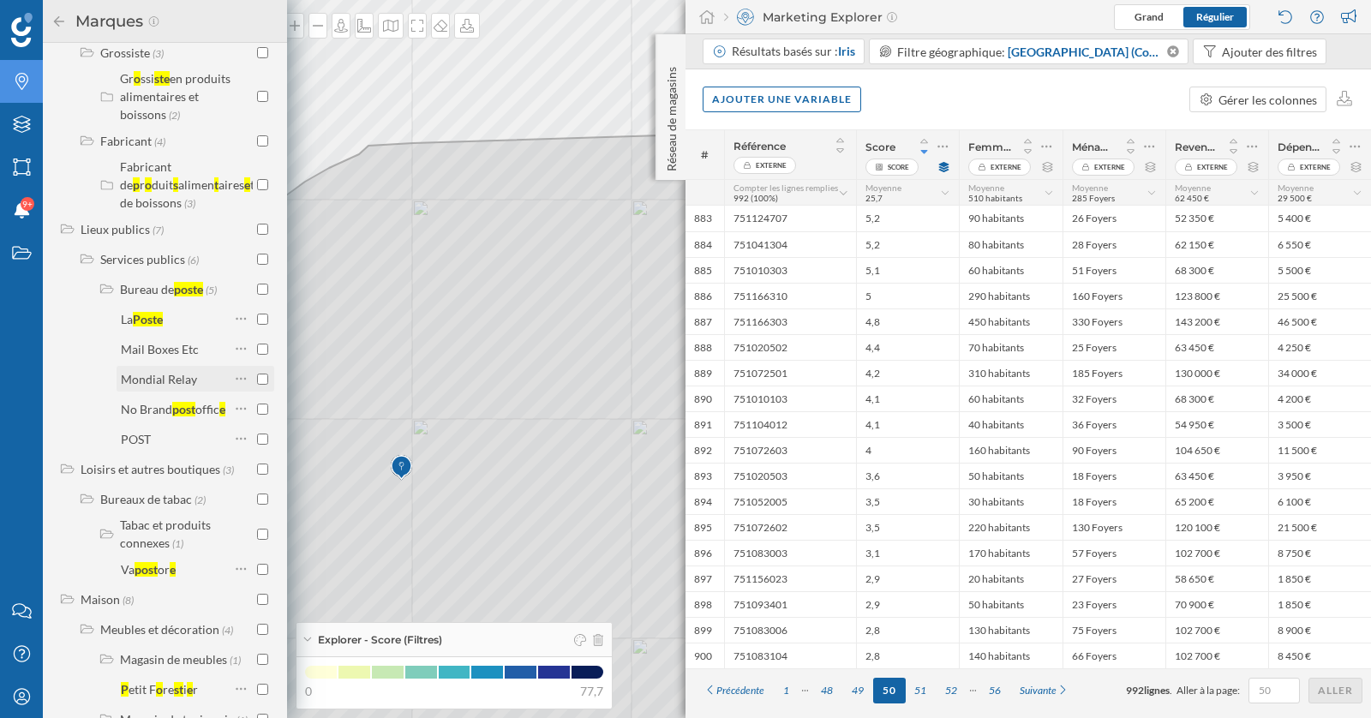
click at [173, 386] on div "Mondial Relay" at bounding box center [159, 379] width 76 height 15
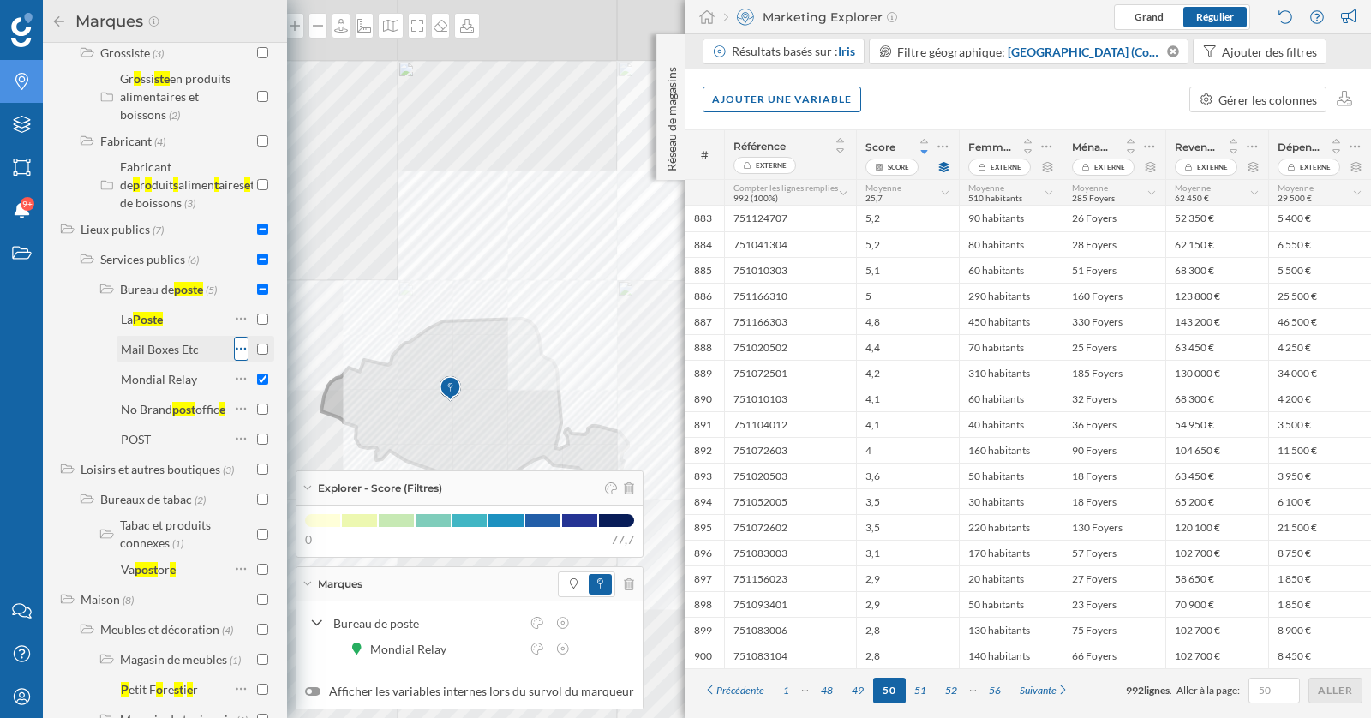
click at [347, 158] on div at bounding box center [347, 158] width 0 height 0
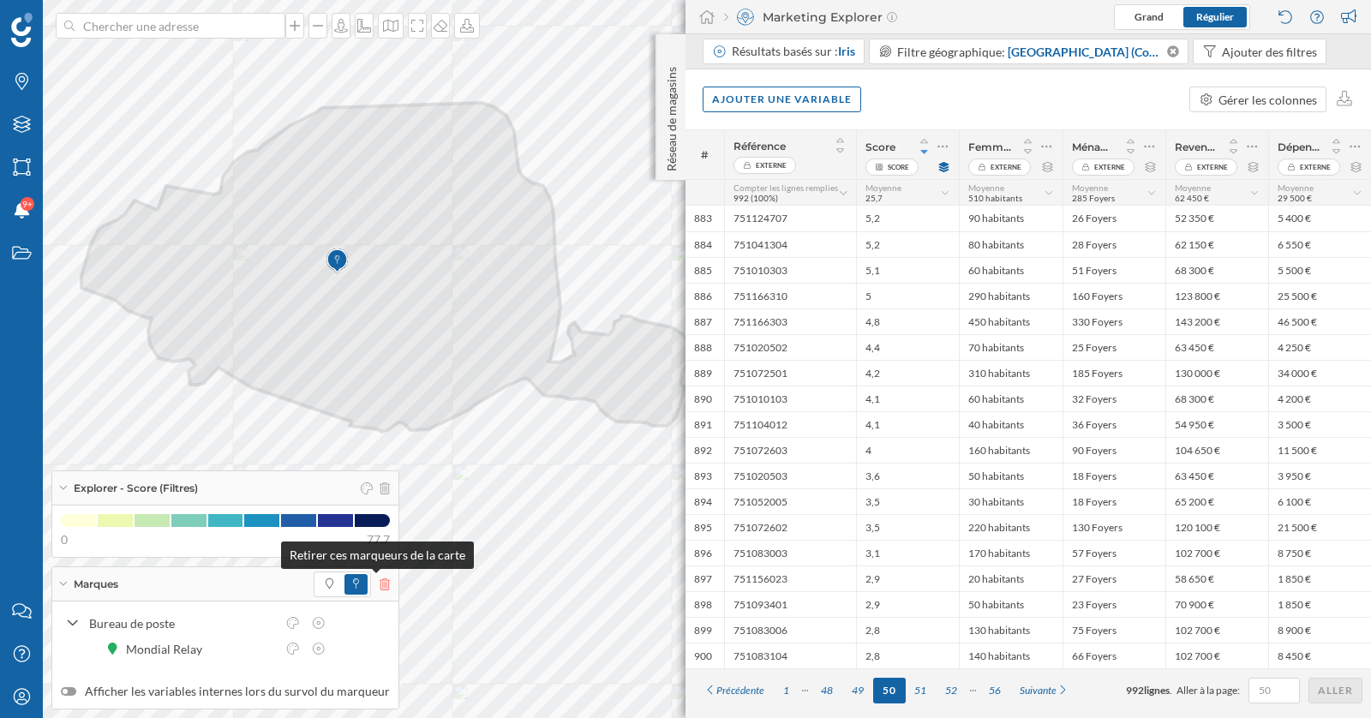
click at [379, 584] on icon at bounding box center [384, 584] width 10 height 12
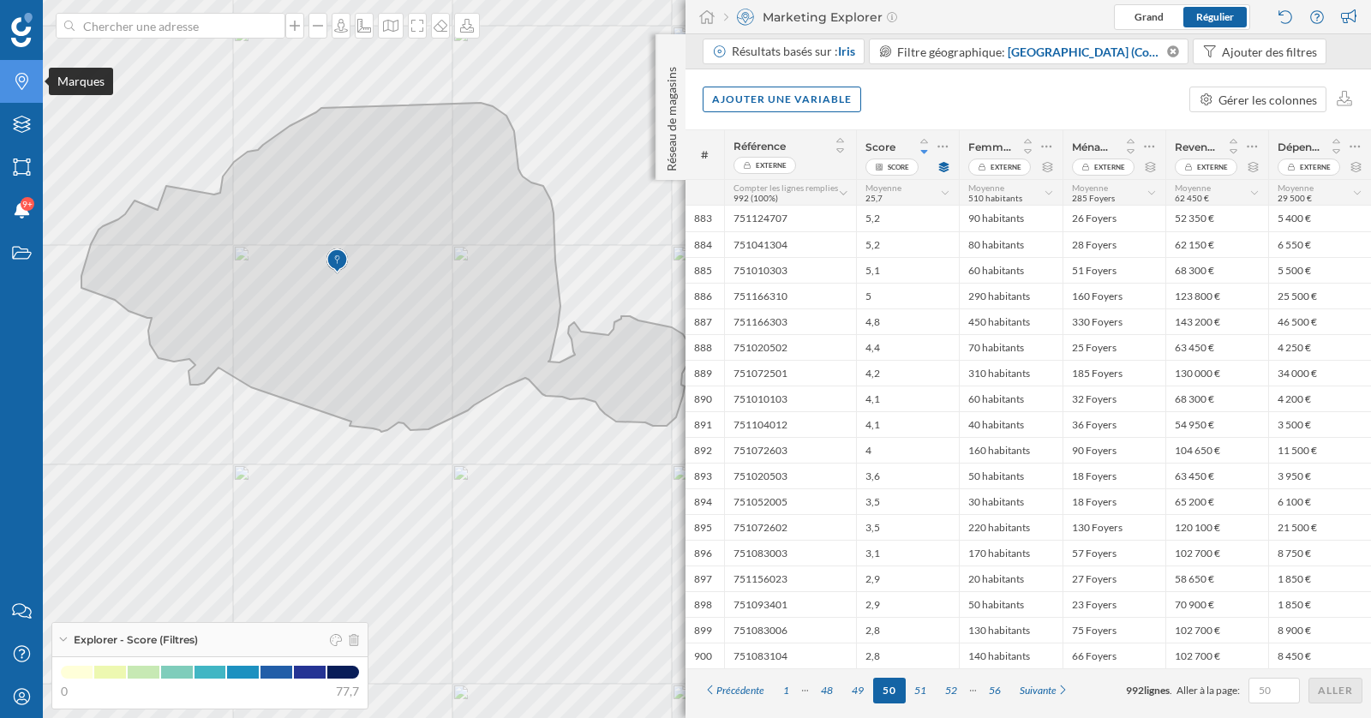
click at [27, 90] on div "Marques" at bounding box center [21, 81] width 43 height 43
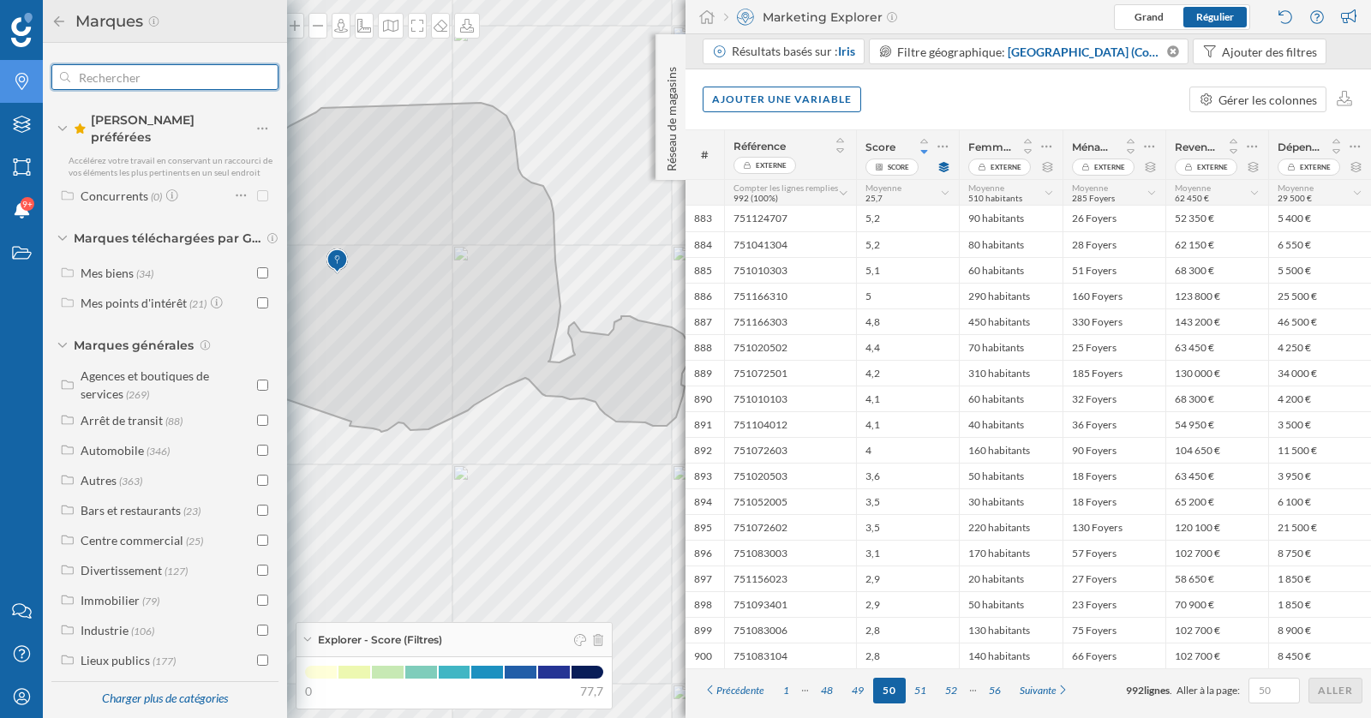
click at [169, 88] on input "text" at bounding box center [164, 77] width 189 height 34
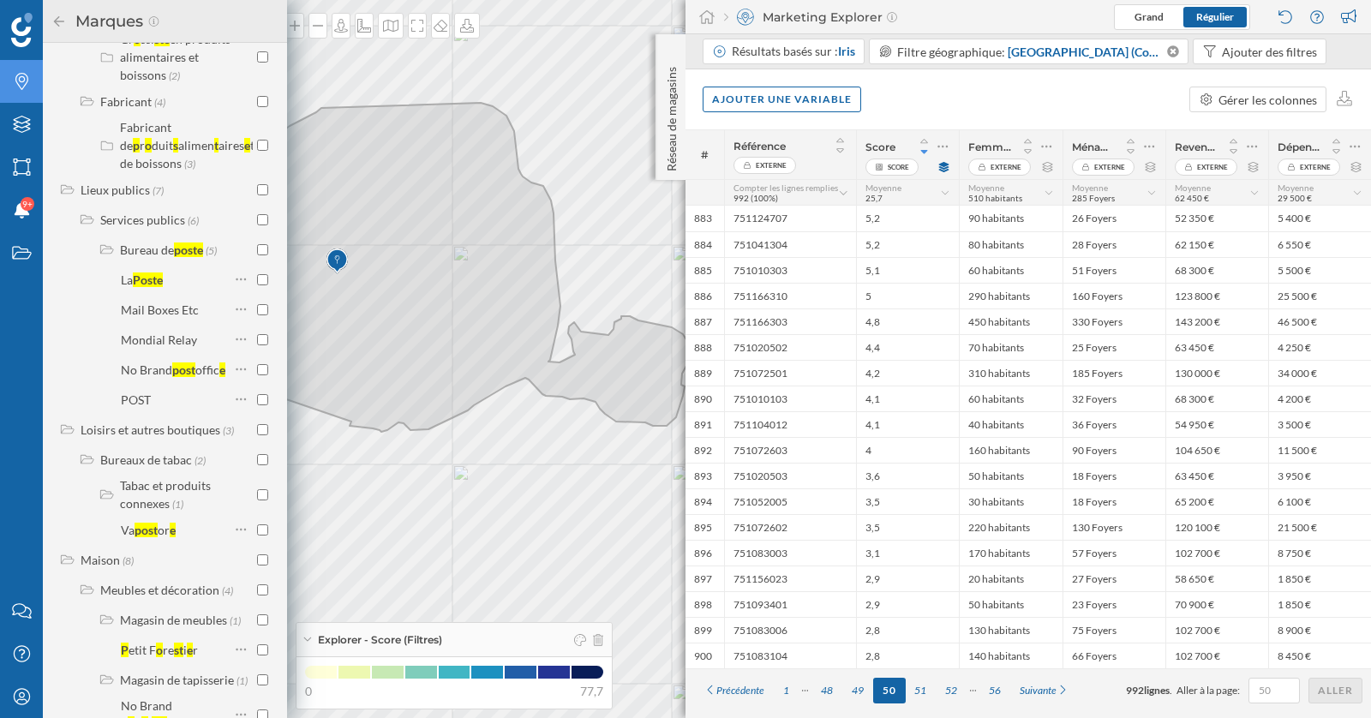
scroll to position [1239, 0]
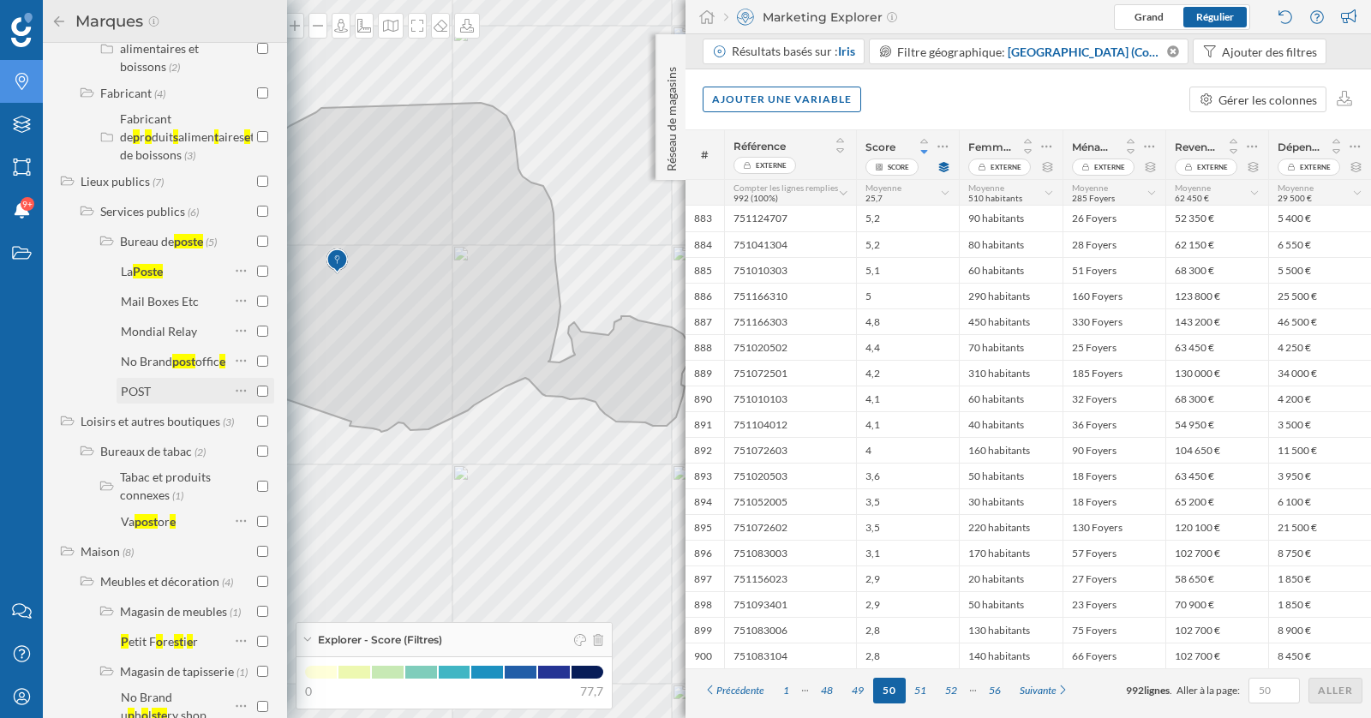
type input "poste"
click at [123, 398] on div "POST" at bounding box center [136, 391] width 30 height 15
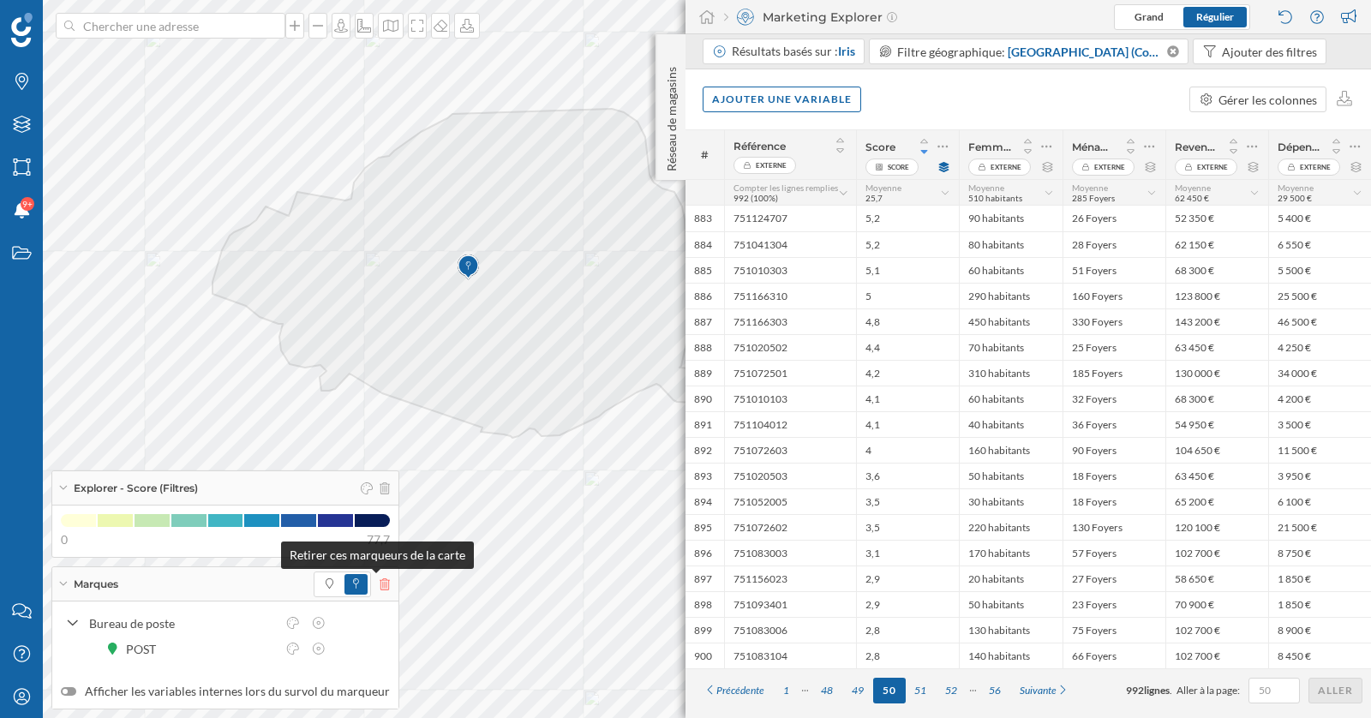
click at [379, 587] on icon at bounding box center [384, 584] width 10 height 12
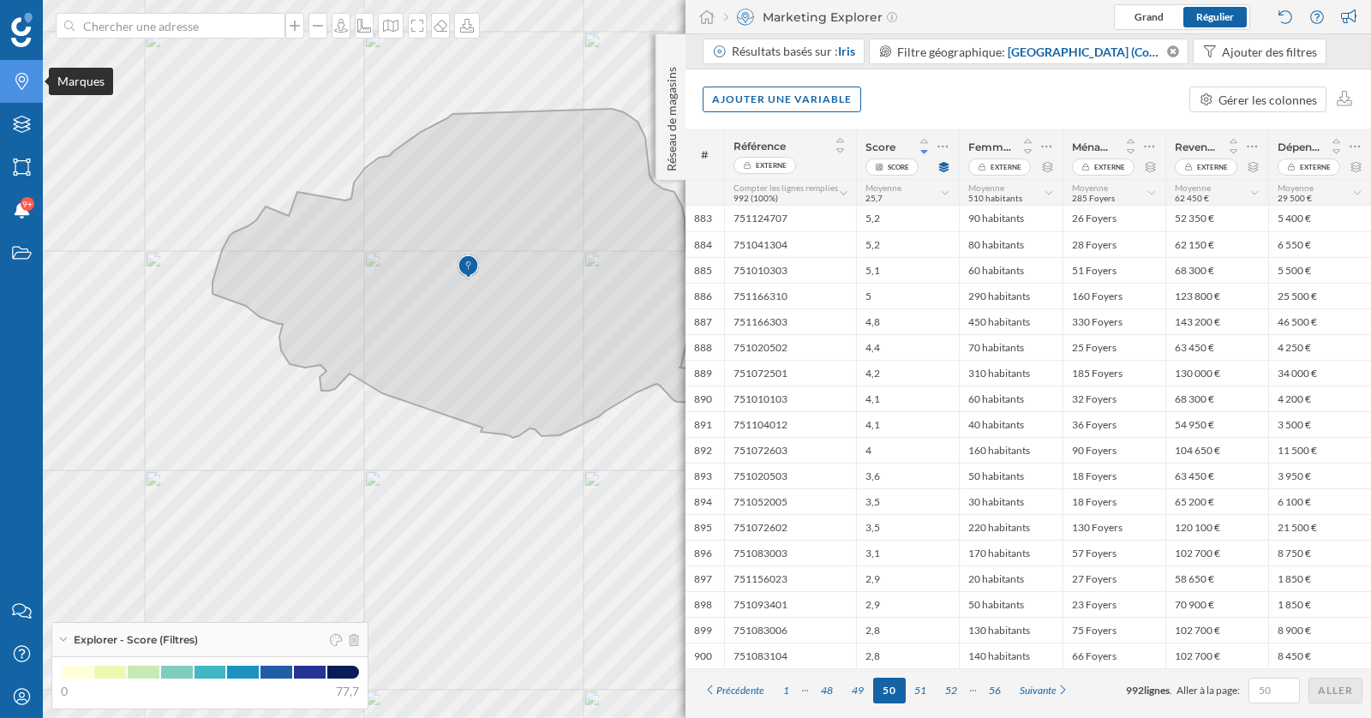
click at [33, 85] on div "Marques" at bounding box center [21, 81] width 43 height 43
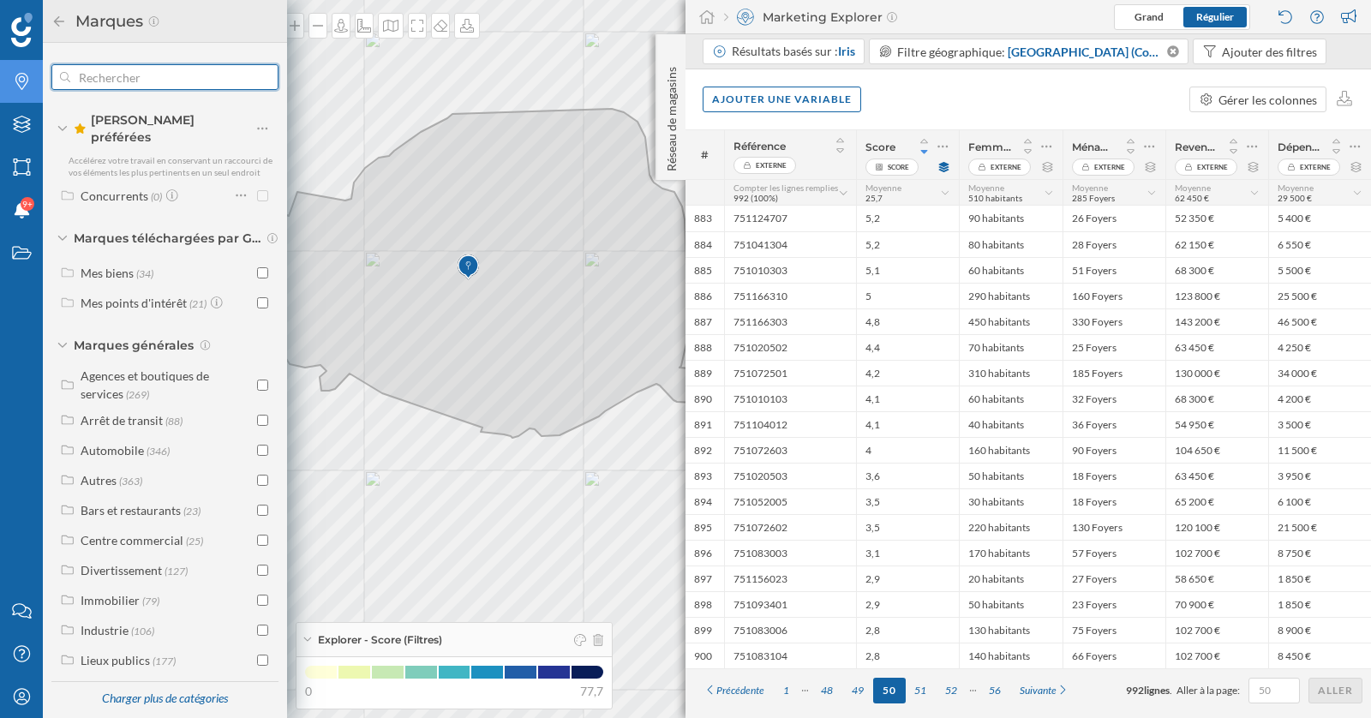
click at [146, 73] on input "text" at bounding box center [164, 77] width 189 height 34
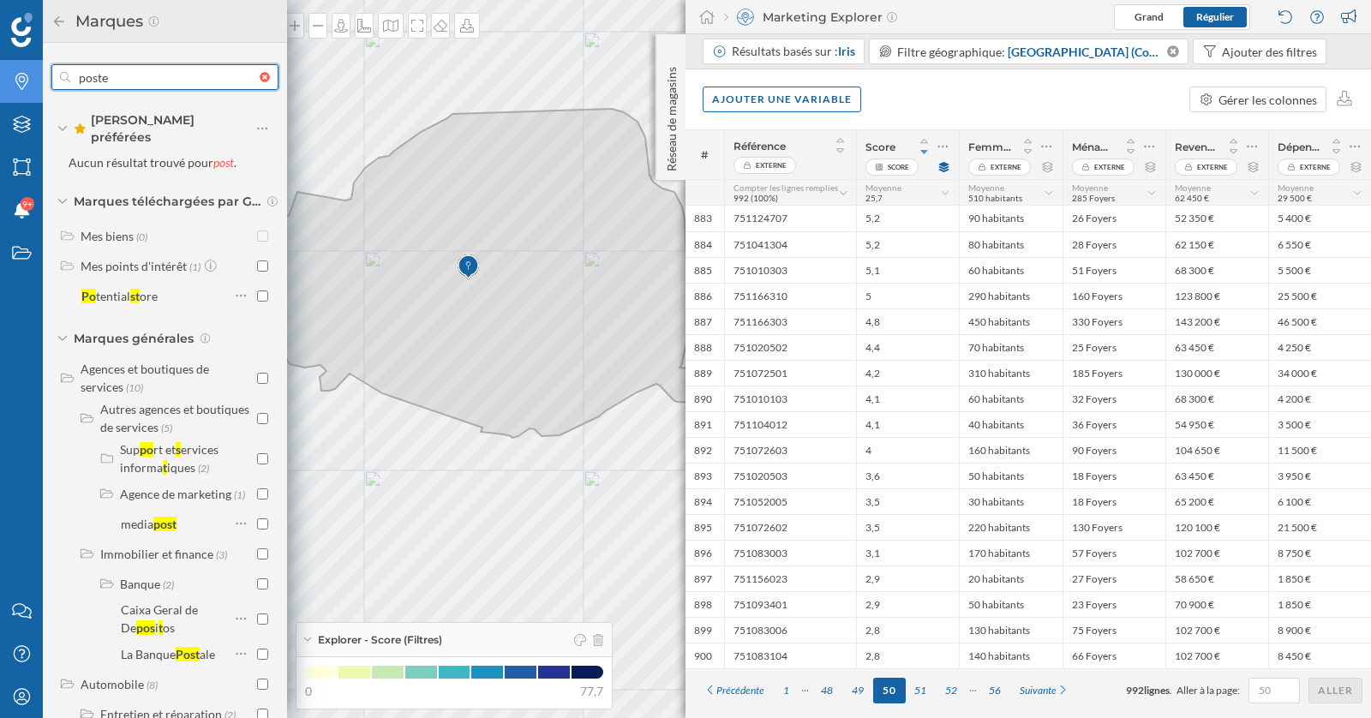
type input "poste"
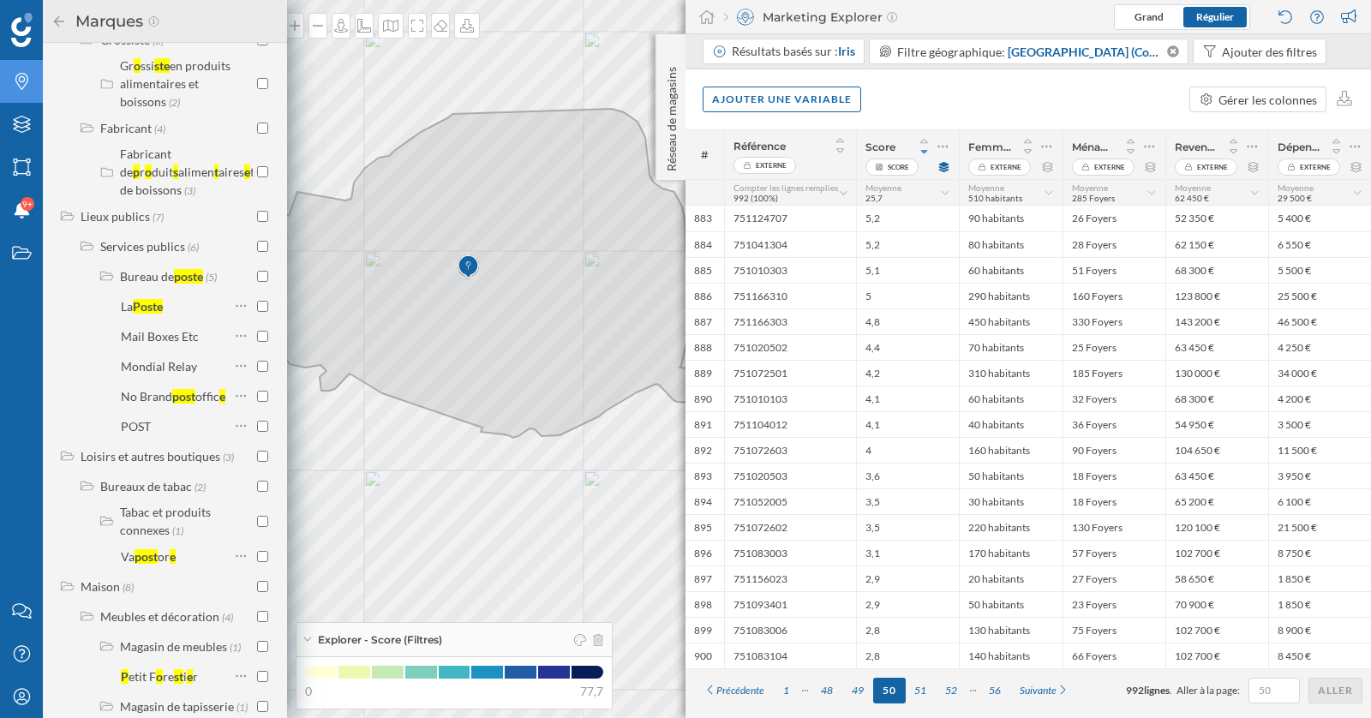
scroll to position [1199, 0]
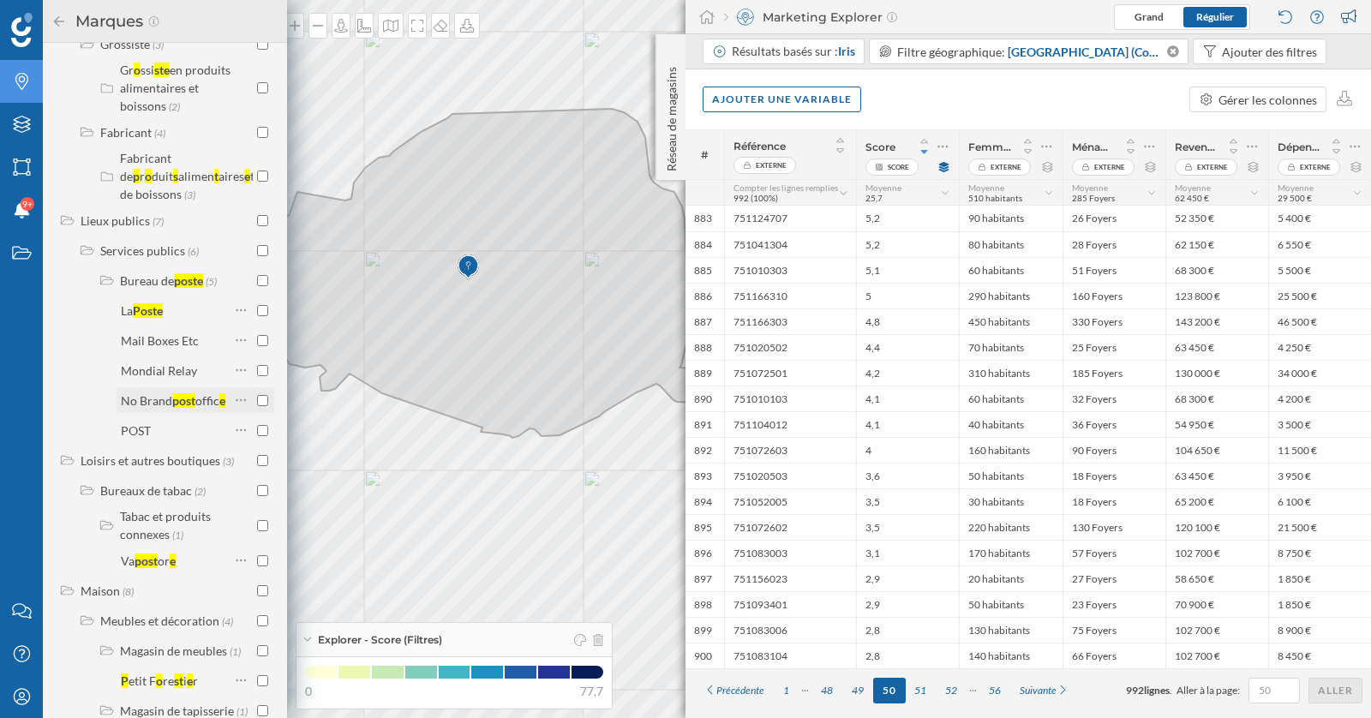
click at [258, 406] on input "checkbox" at bounding box center [262, 400] width 11 height 11
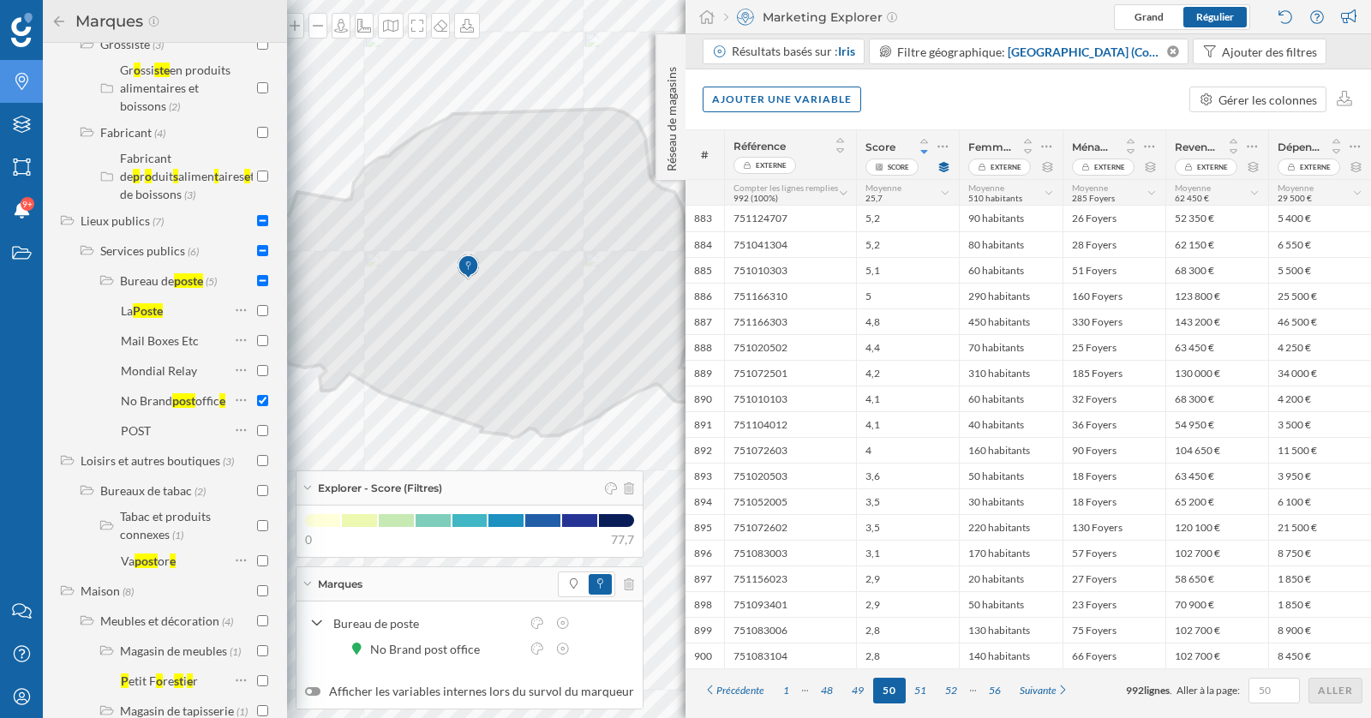
click at [366, 681] on div "Afficher les variables internes lors du survol du marqueur" at bounding box center [469, 691] width 346 height 34
click at [359, 695] on label "Afficher les variables internes lors du survol du marqueur" at bounding box center [469, 691] width 329 height 17
click at [0, 0] on input "Afficher les variables internes lors du survol du marqueur" at bounding box center [0, 0] width 0 height 0
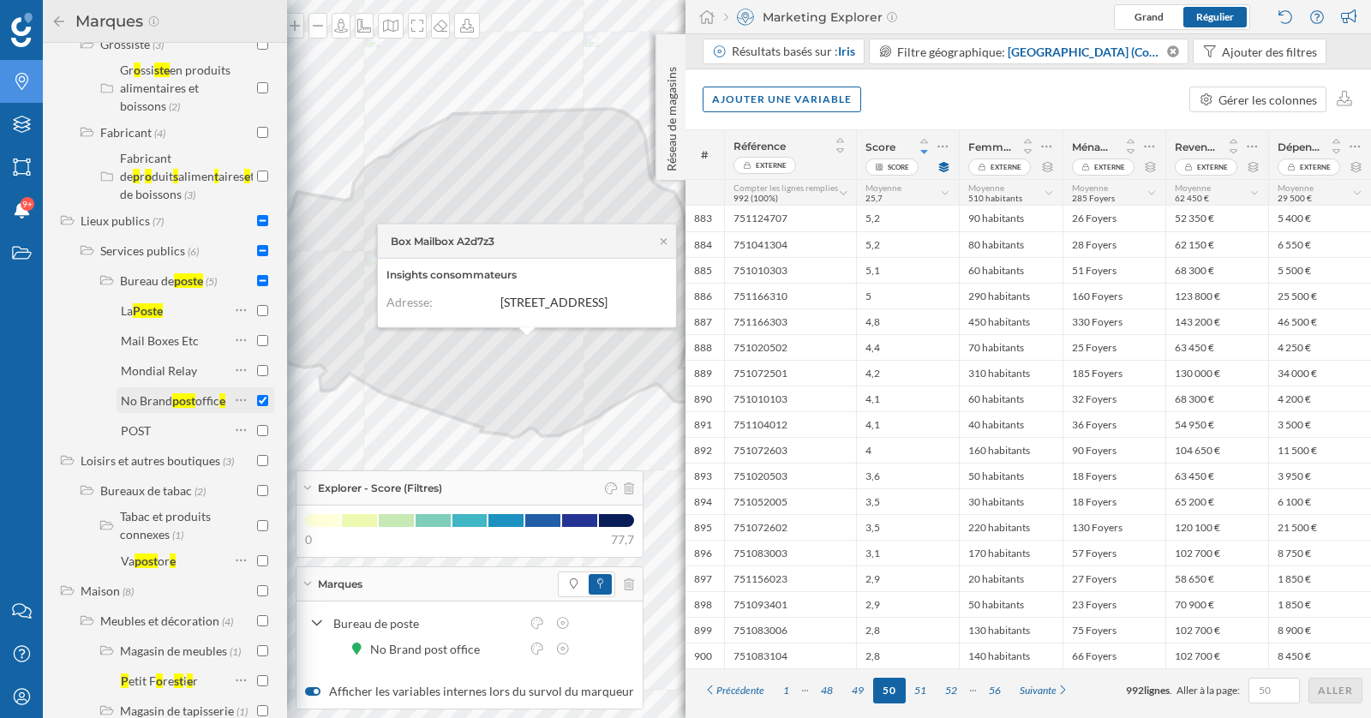
click at [260, 406] on input "checkbox" at bounding box center [262, 400] width 11 height 11
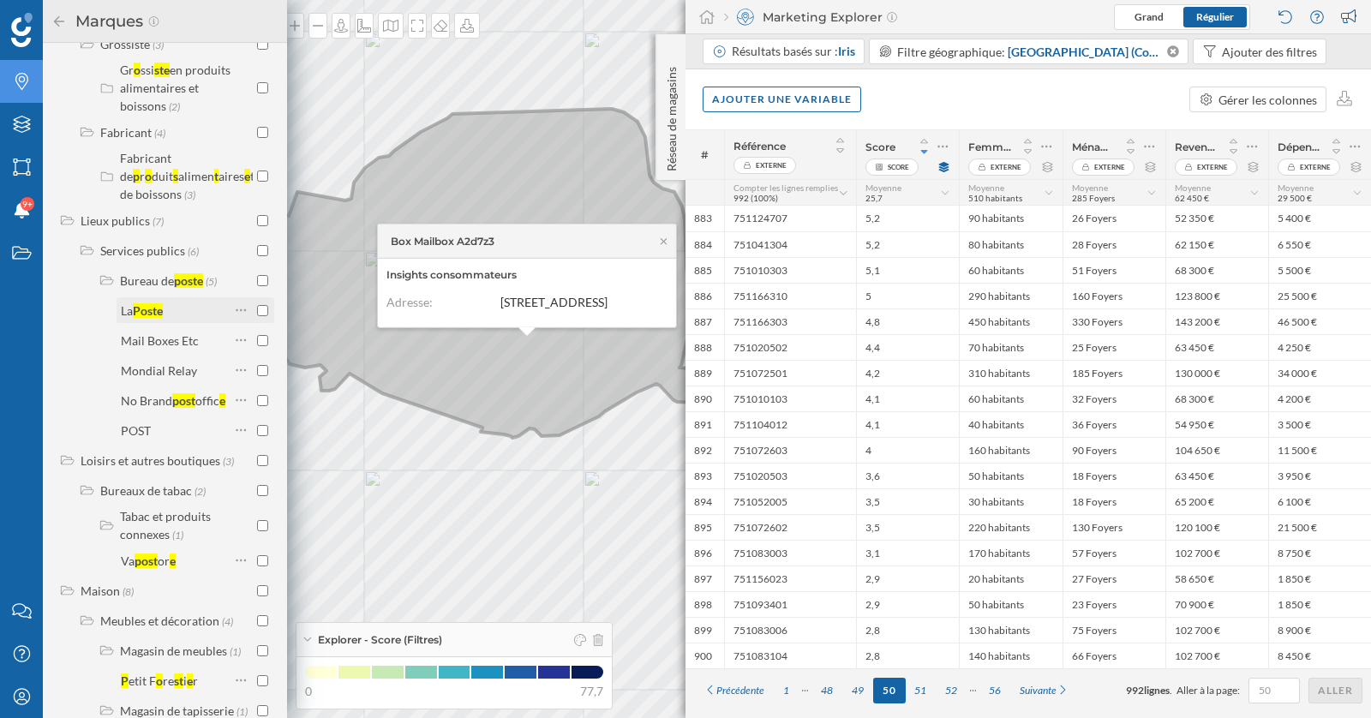
click at [258, 316] on input "checkbox" at bounding box center [262, 310] width 11 height 11
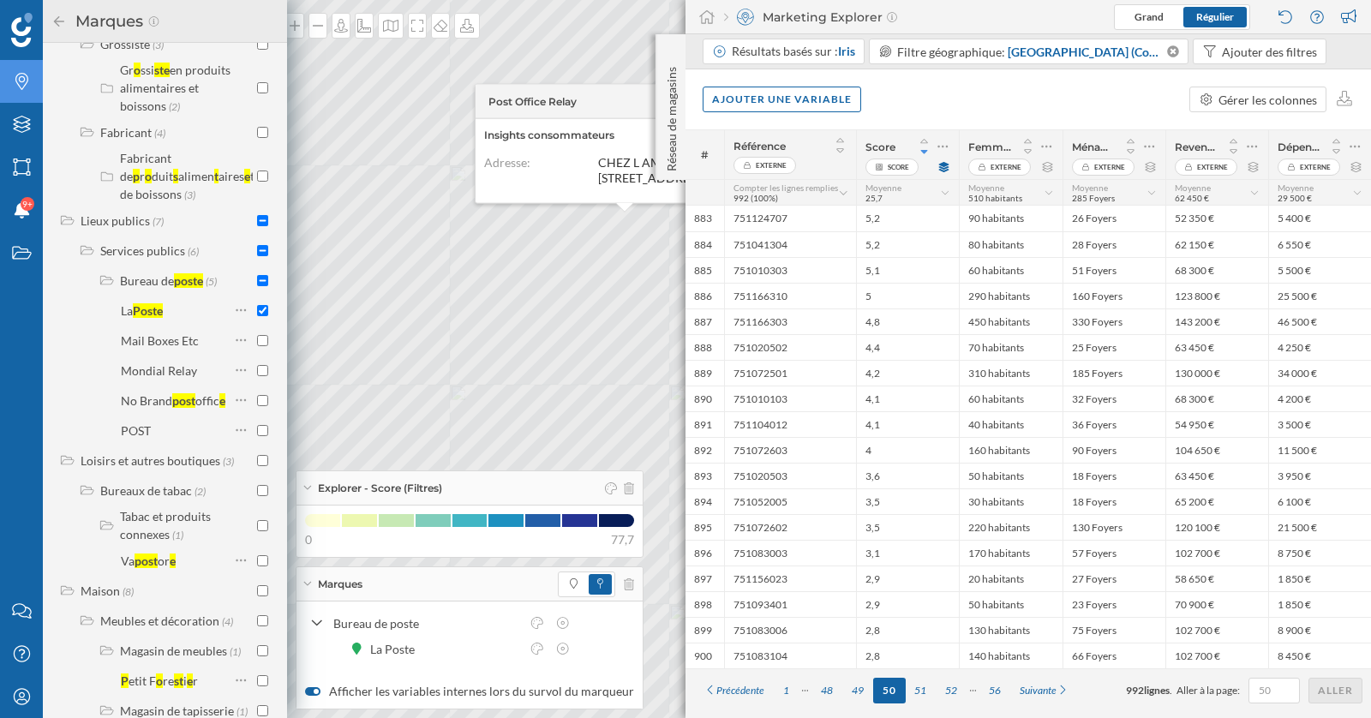
click at [55, 16] on icon at bounding box center [58, 21] width 15 height 12
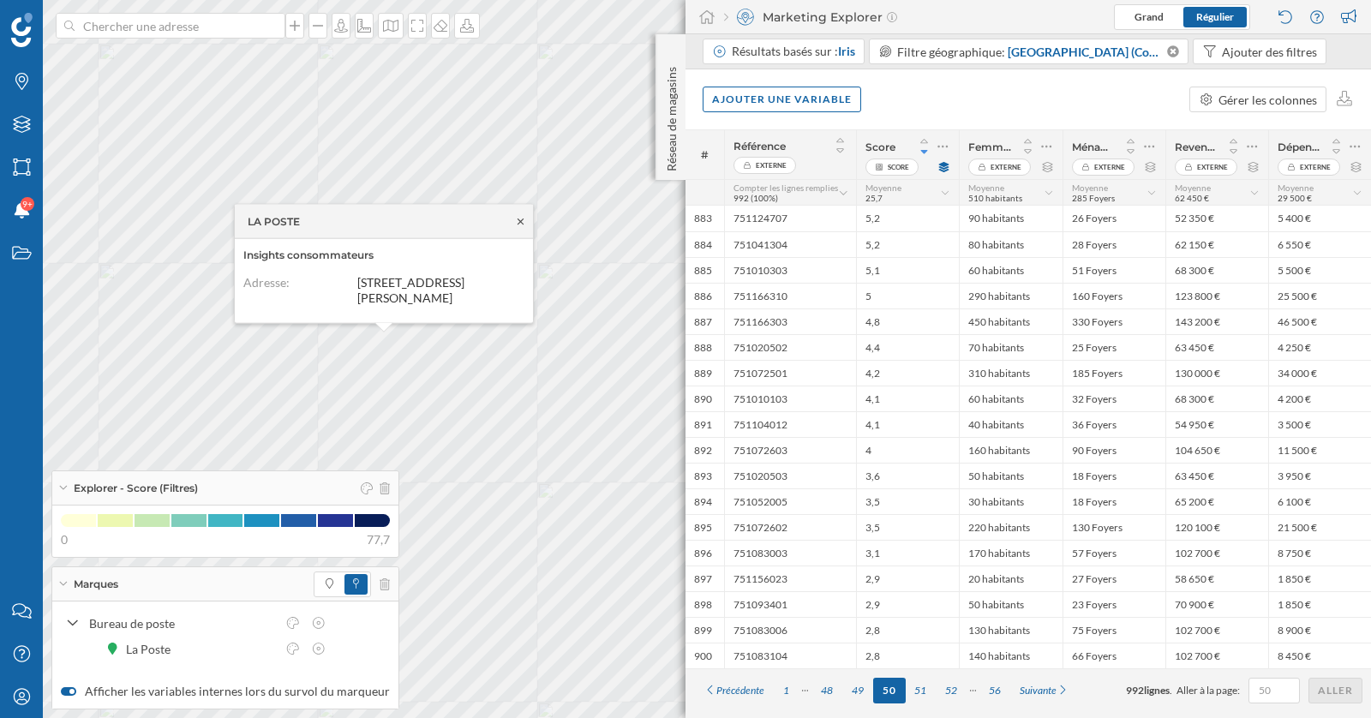
click at [521, 218] on icon at bounding box center [520, 221] width 13 height 10
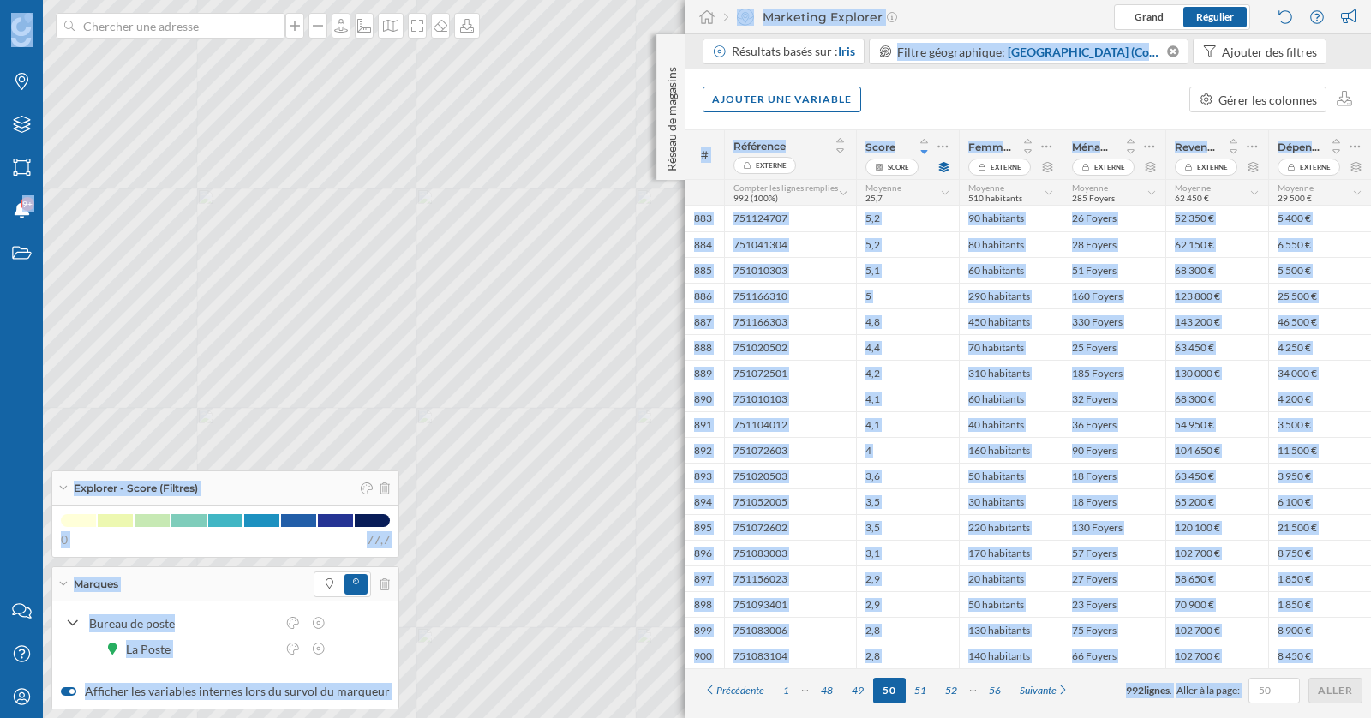
click at [396, 325] on div "Marques Filtres Zones Notifications 9+ Travail Nous contacter Centre d'aide Mon…" at bounding box center [685, 359] width 1371 height 718
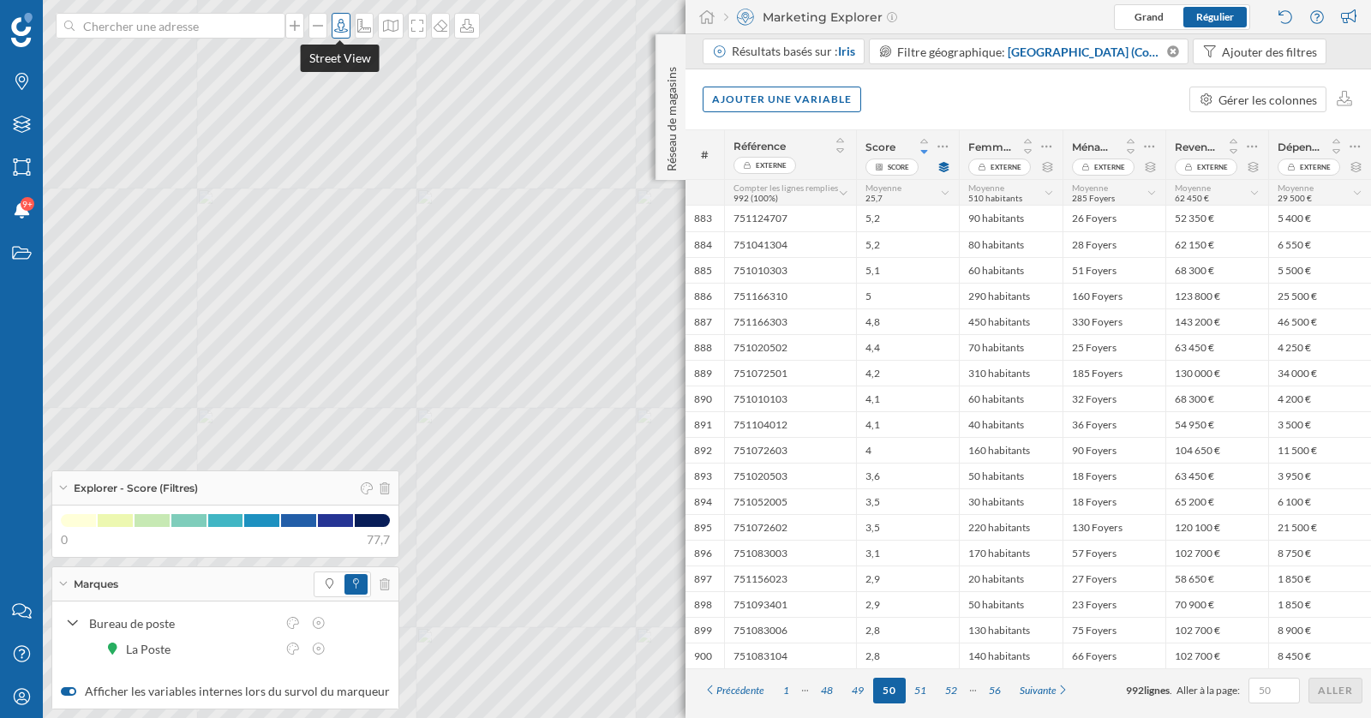
click at [340, 31] on icon at bounding box center [340, 26] width 17 height 14
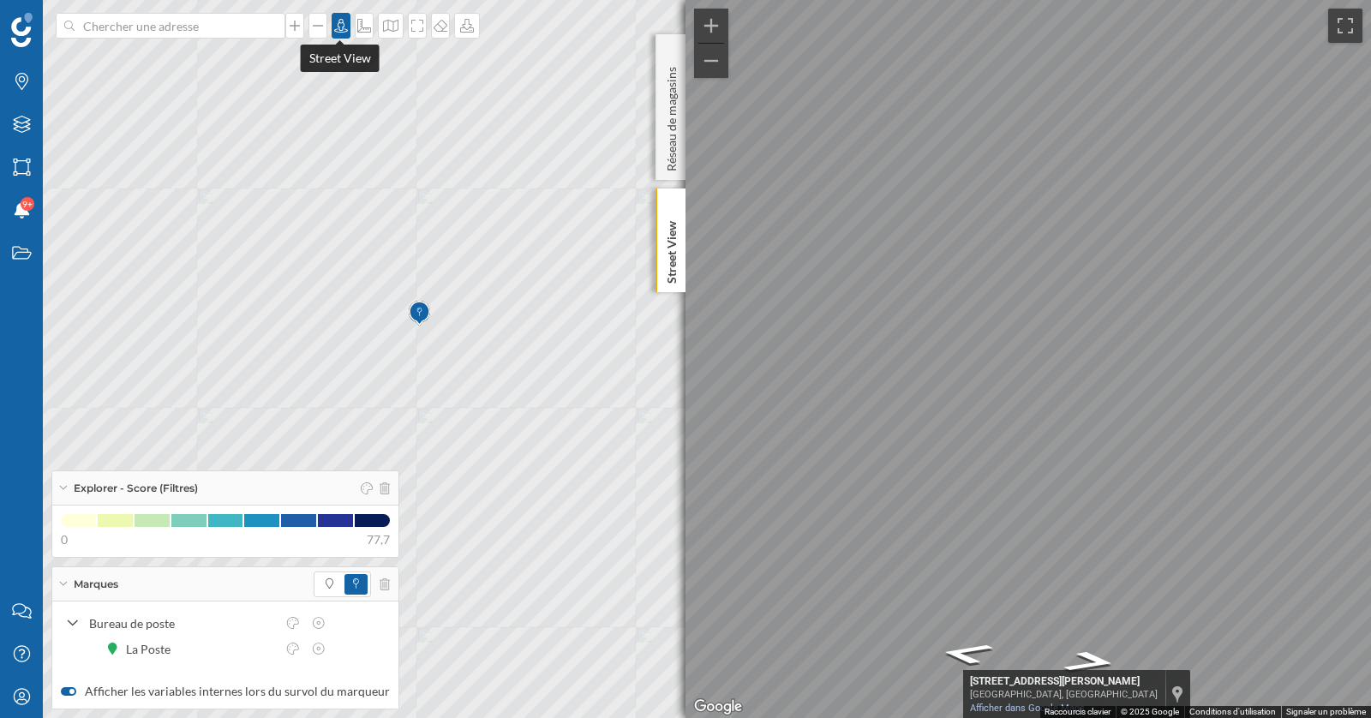
click at [338, 22] on icon at bounding box center [341, 26] width 14 height 14
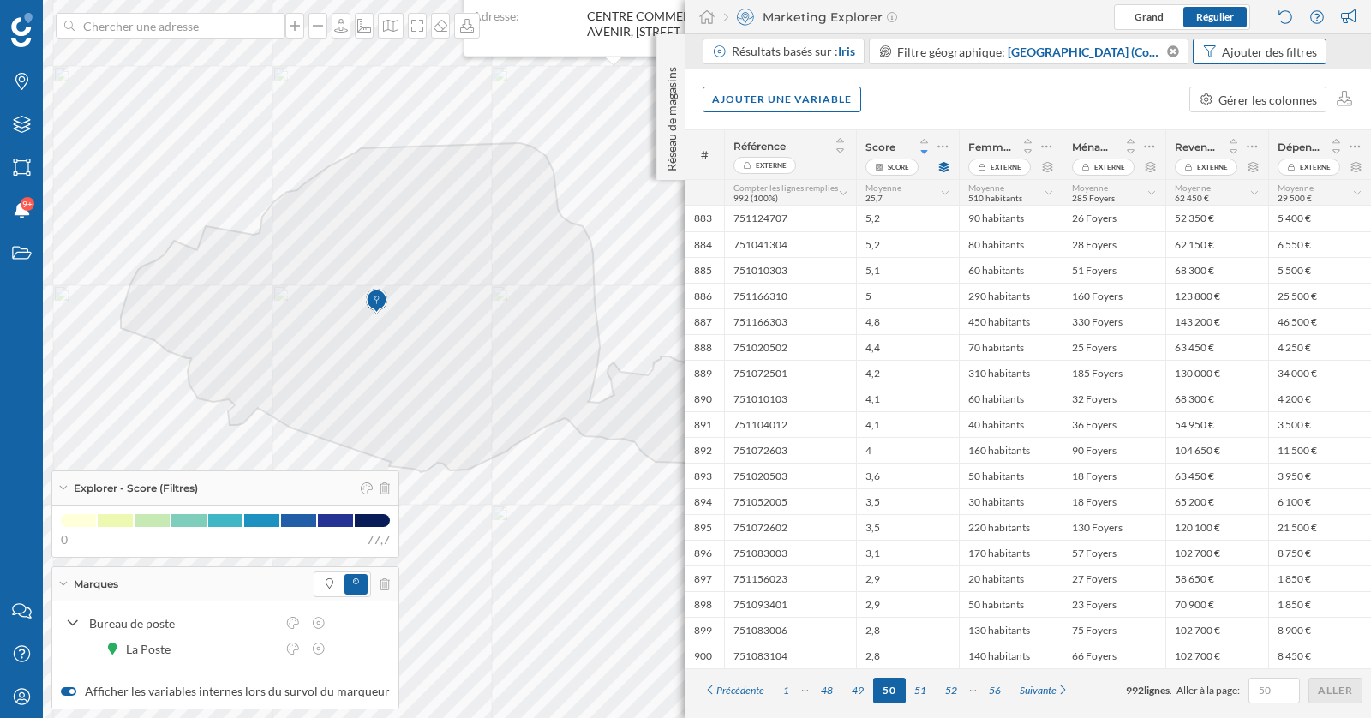
click at [1262, 50] on div "Ajouter des filtres" at bounding box center [1269, 52] width 95 height 18
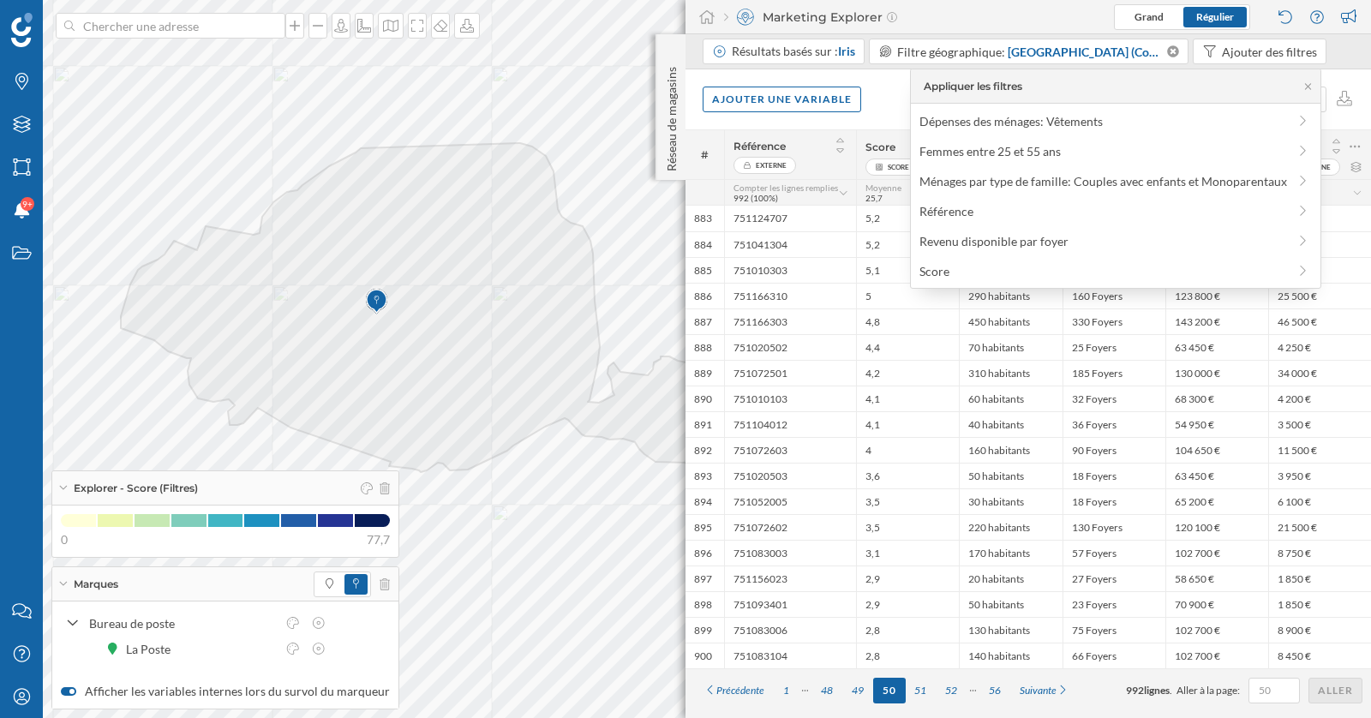
click at [888, 91] on div "Ajouter une variable Gérer les colonnes" at bounding box center [1027, 99] width 685 height 60
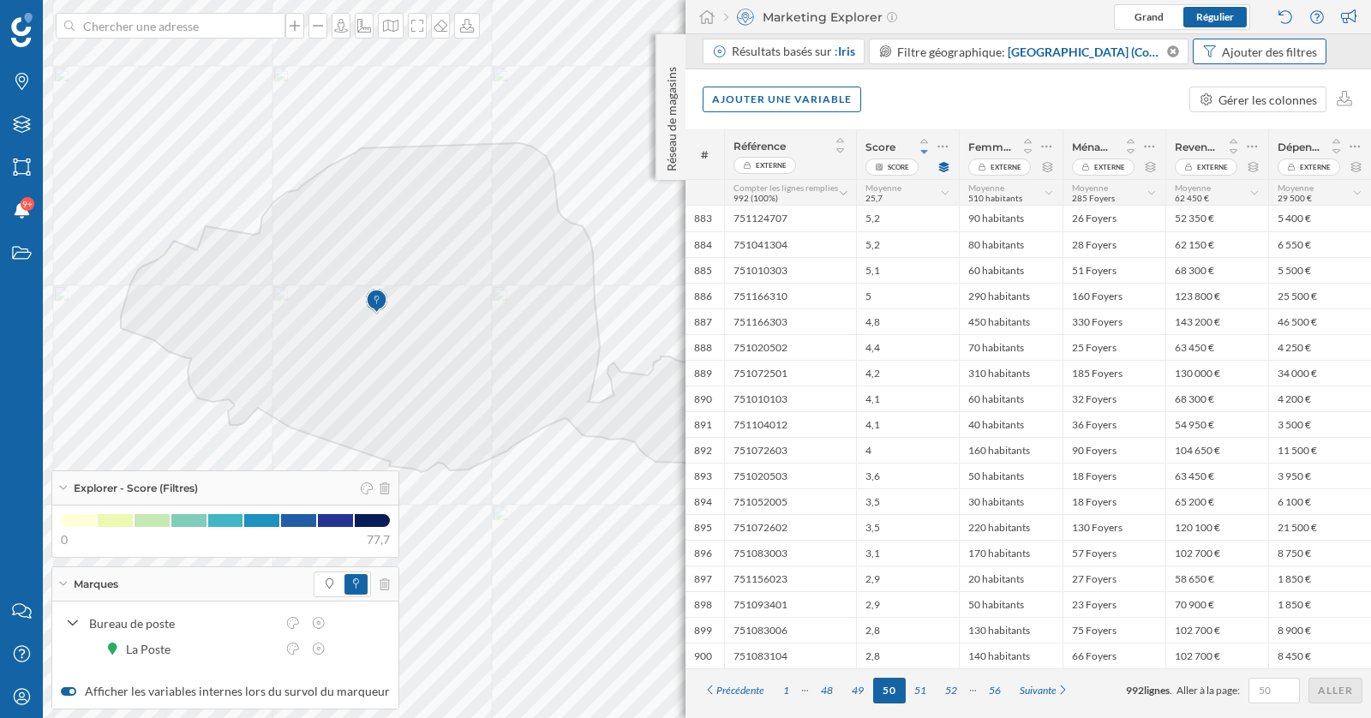
click at [1281, 48] on div "Ajouter des filtres" at bounding box center [1269, 52] width 95 height 18
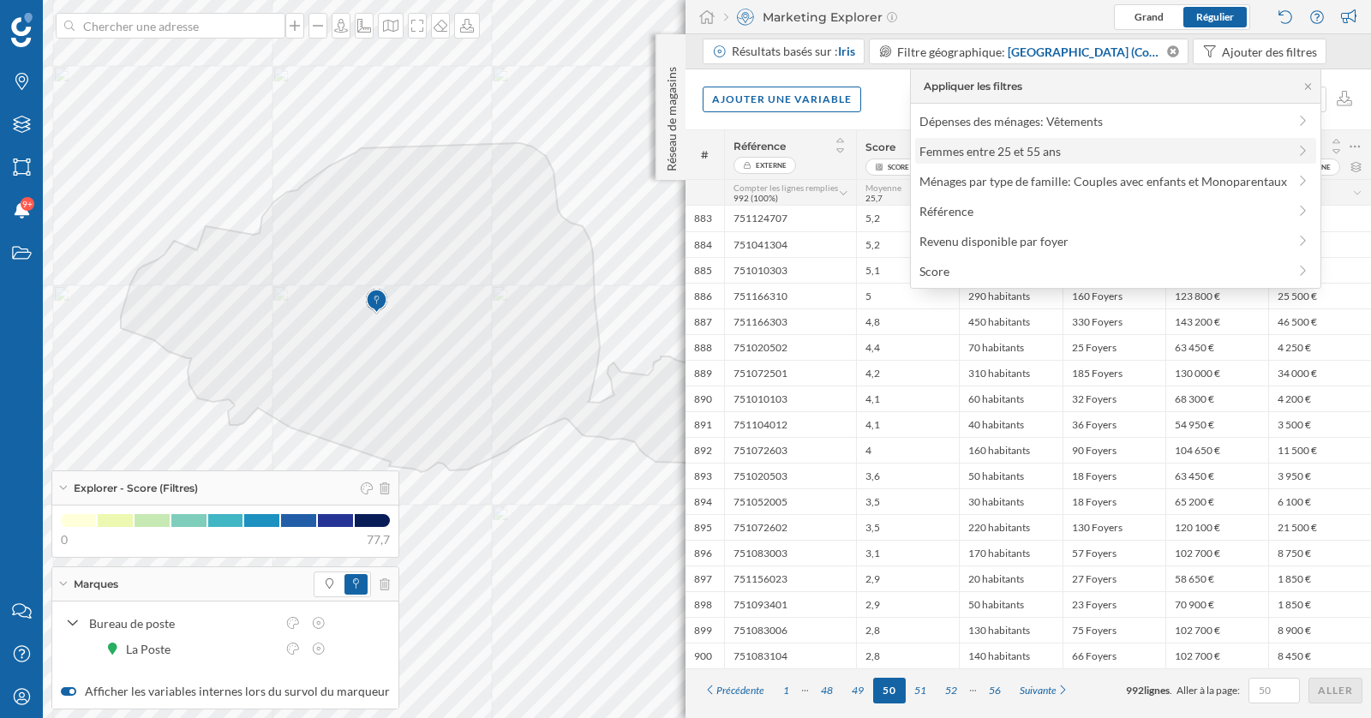
click at [1045, 152] on div "Femmes entre 25 et 55 ans" at bounding box center [989, 151] width 141 height 15
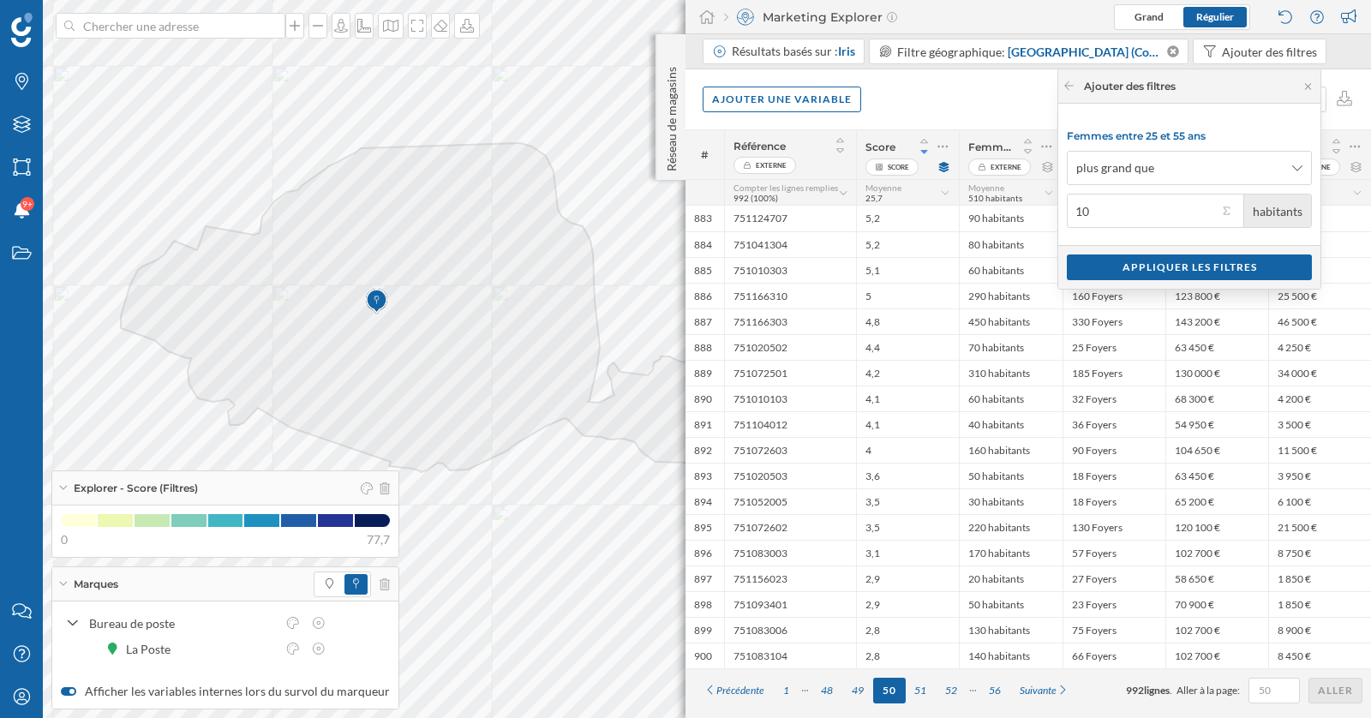
type input "1"
type input "5"
type input "50"
click at [1224, 266] on div "Appliquer les filtres" at bounding box center [1188, 267] width 245 height 26
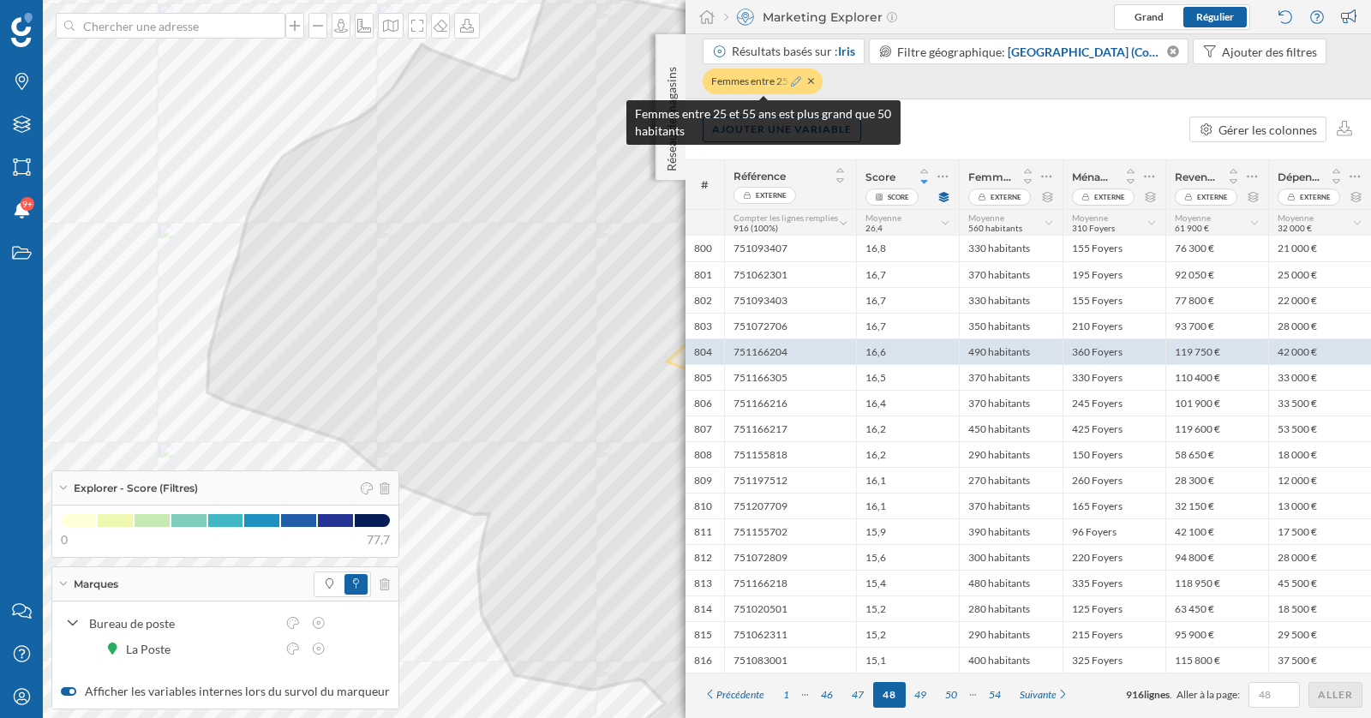
click at [794, 80] on icon at bounding box center [796, 81] width 10 height 10
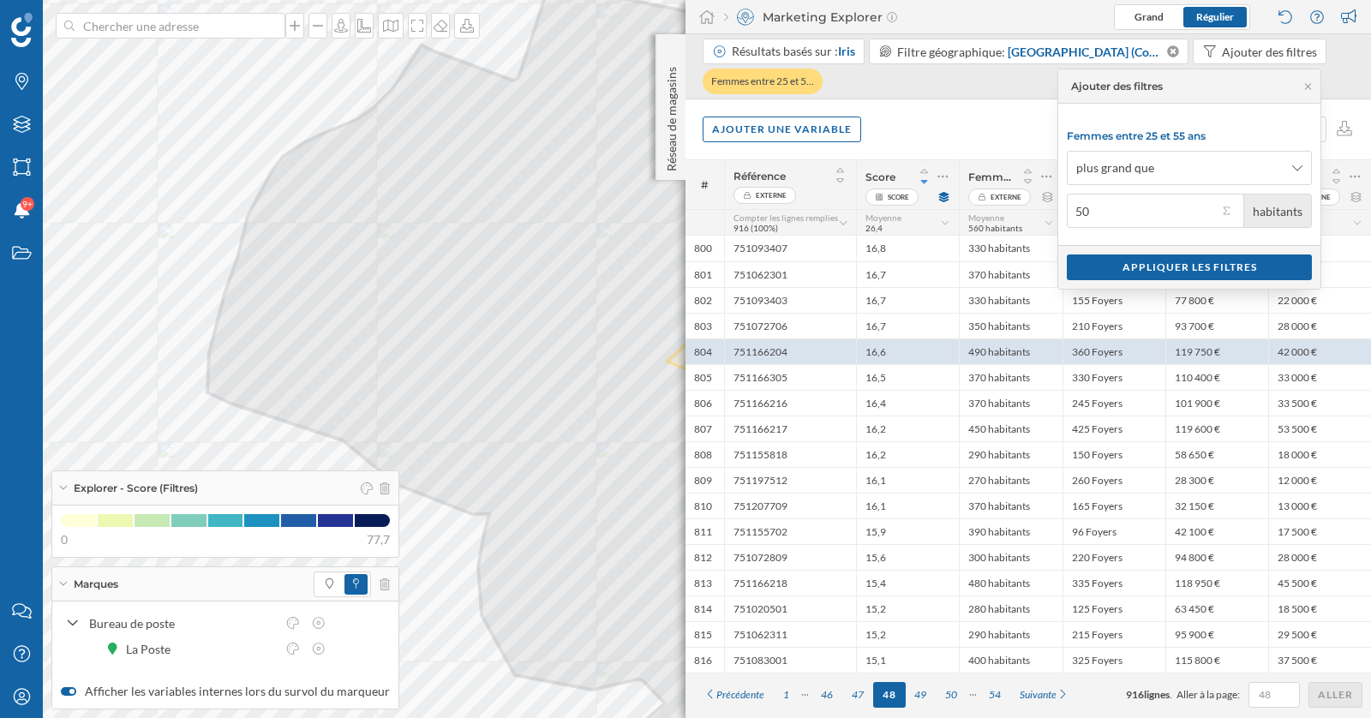
drag, startPoint x: 1091, startPoint y: 202, endPoint x: 1072, endPoint y: 202, distance: 18.8
click at [1072, 202] on input "50" at bounding box center [1141, 211] width 151 height 34
type input "200"
click at [1212, 269] on div "Appliquer les filtres" at bounding box center [1188, 267] width 245 height 26
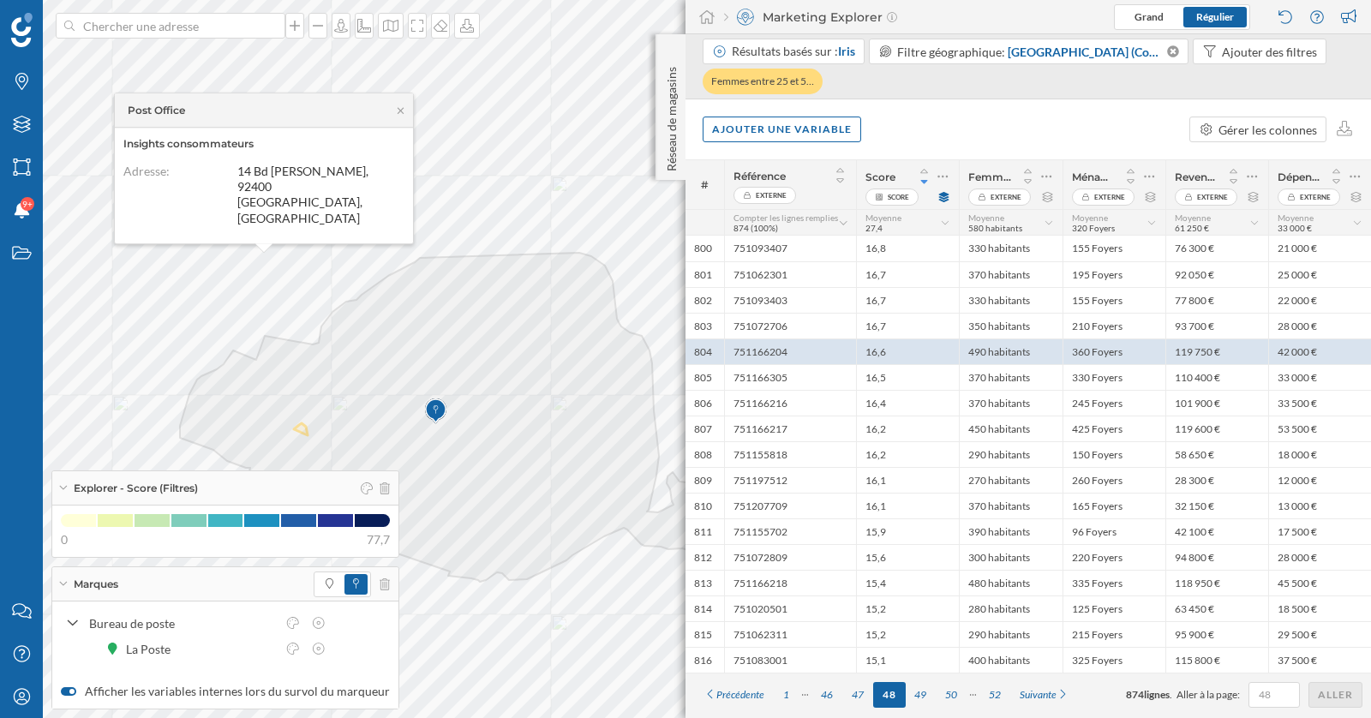
click at [63, 584] on icon at bounding box center [62, 584] width 9 height 4
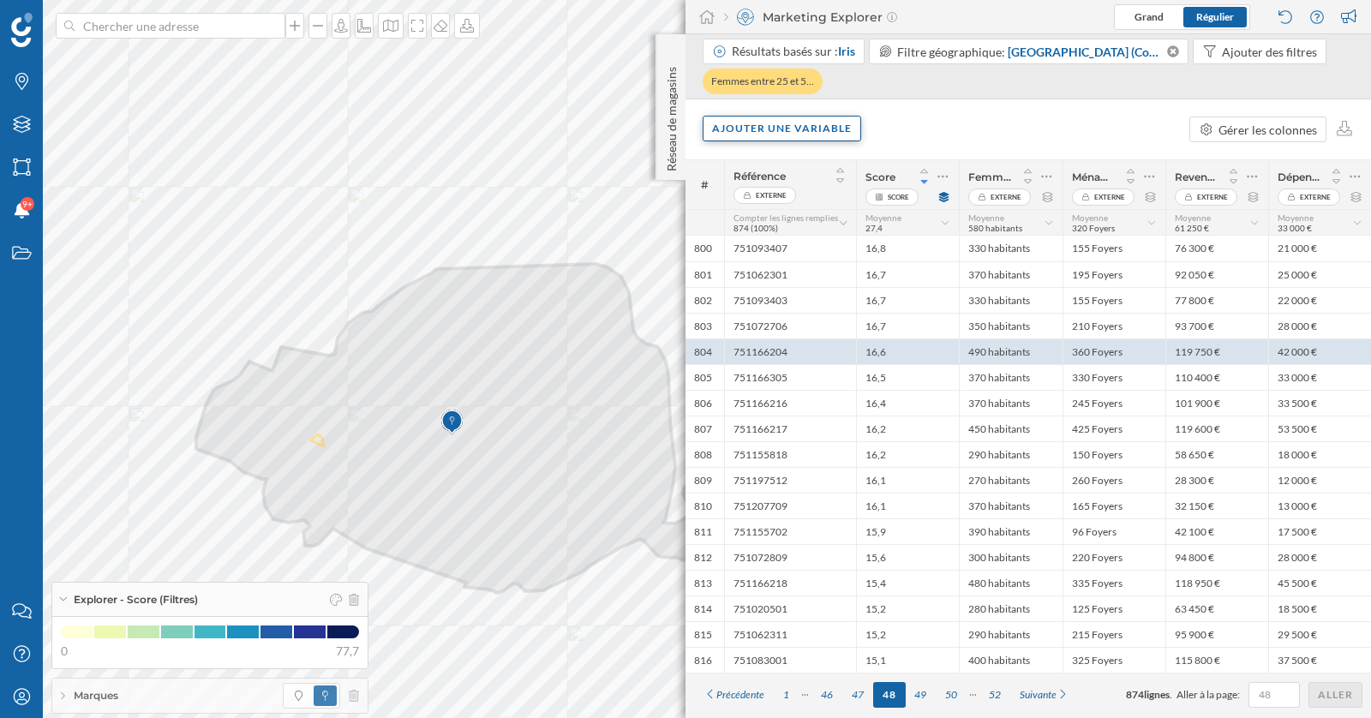
click at [826, 128] on div "Ajouter une variable" at bounding box center [781, 129] width 158 height 26
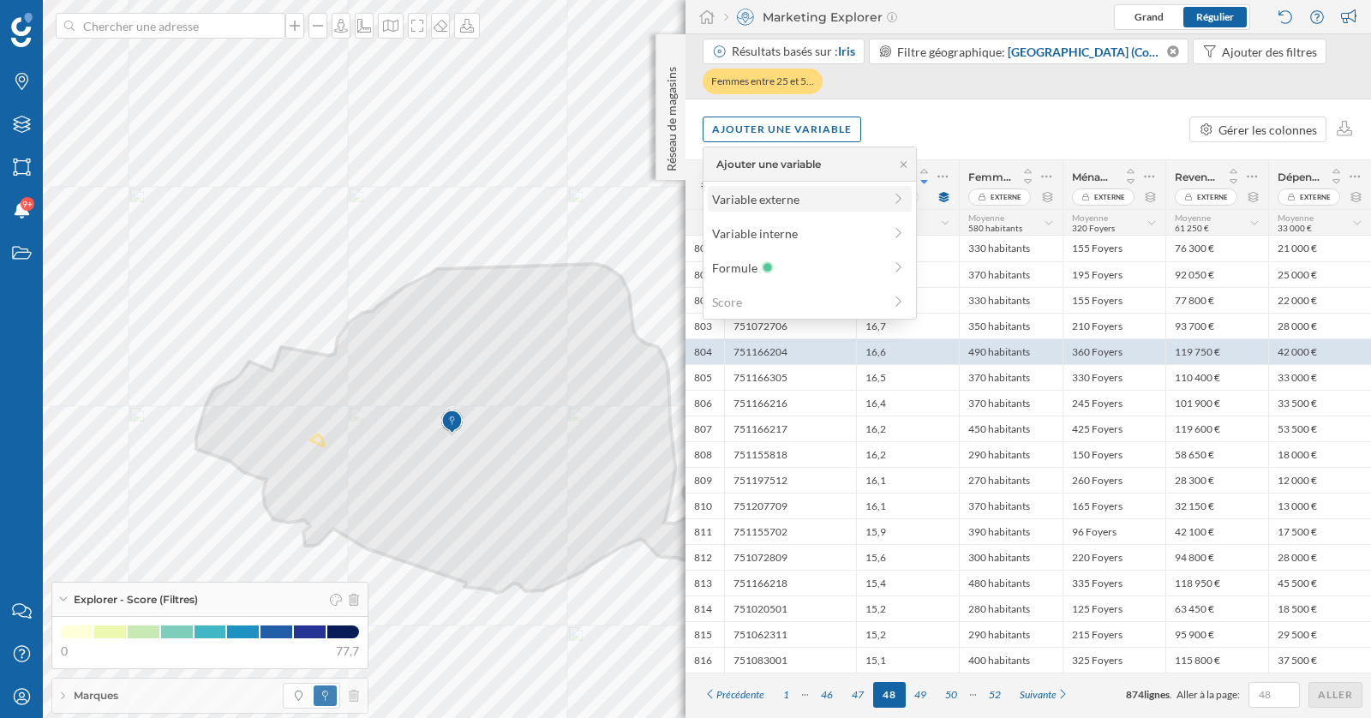
click at [760, 200] on div "Variable externe" at bounding box center [797, 199] width 170 height 18
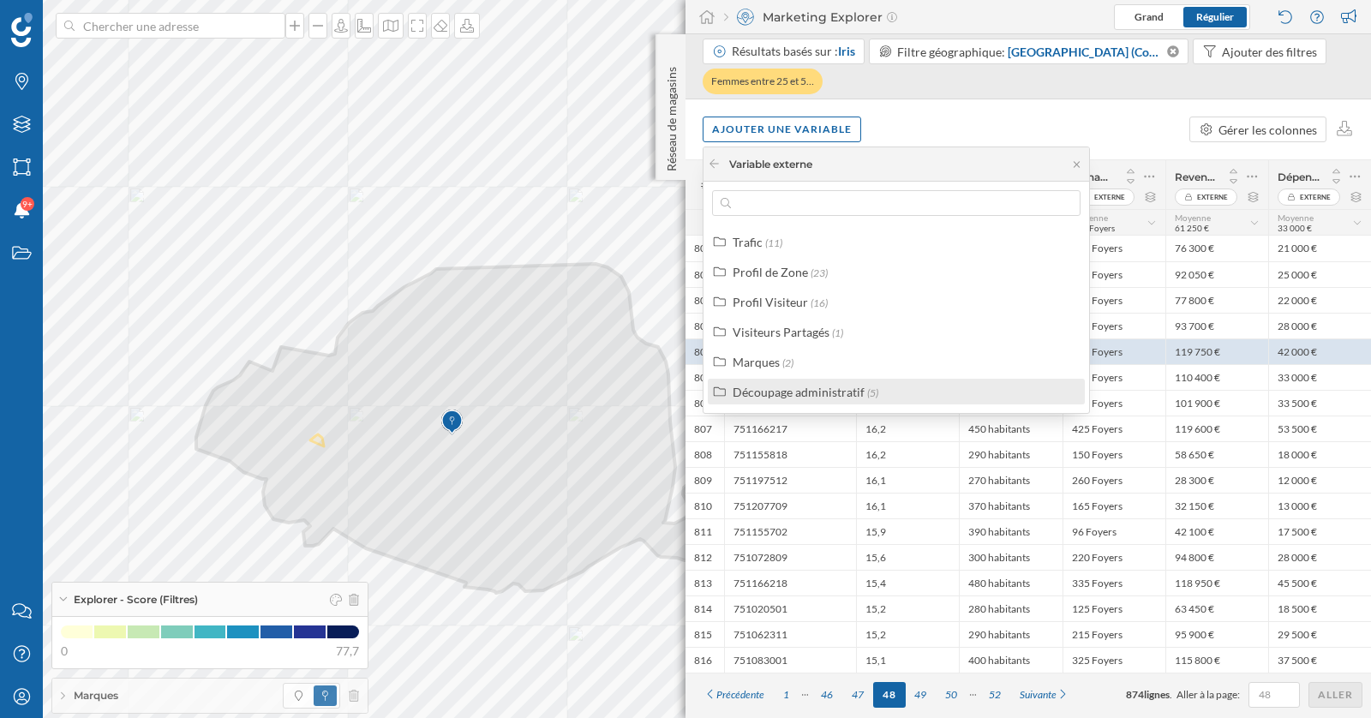
click at [803, 388] on div "Découpage administratif" at bounding box center [798, 392] width 132 height 15
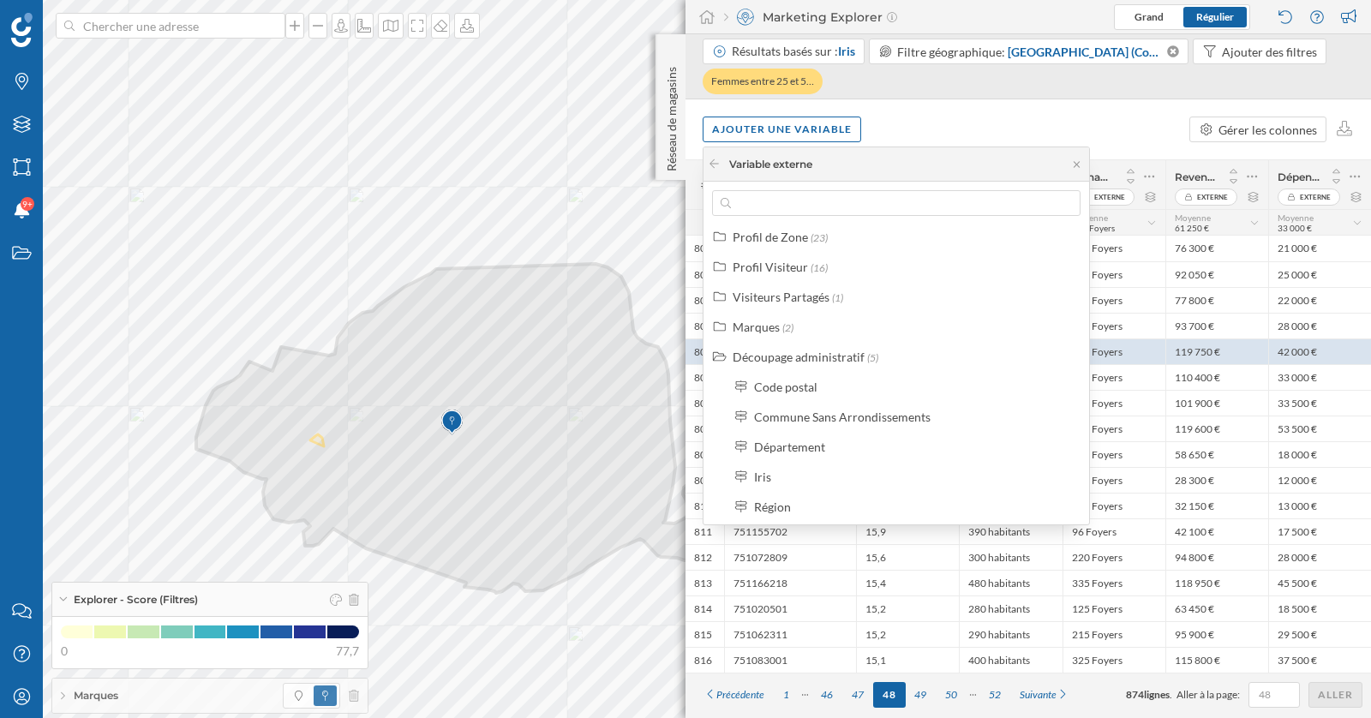
scroll to position [39, 0]
click at [770, 473] on div "Iris" at bounding box center [914, 473] width 320 height 18
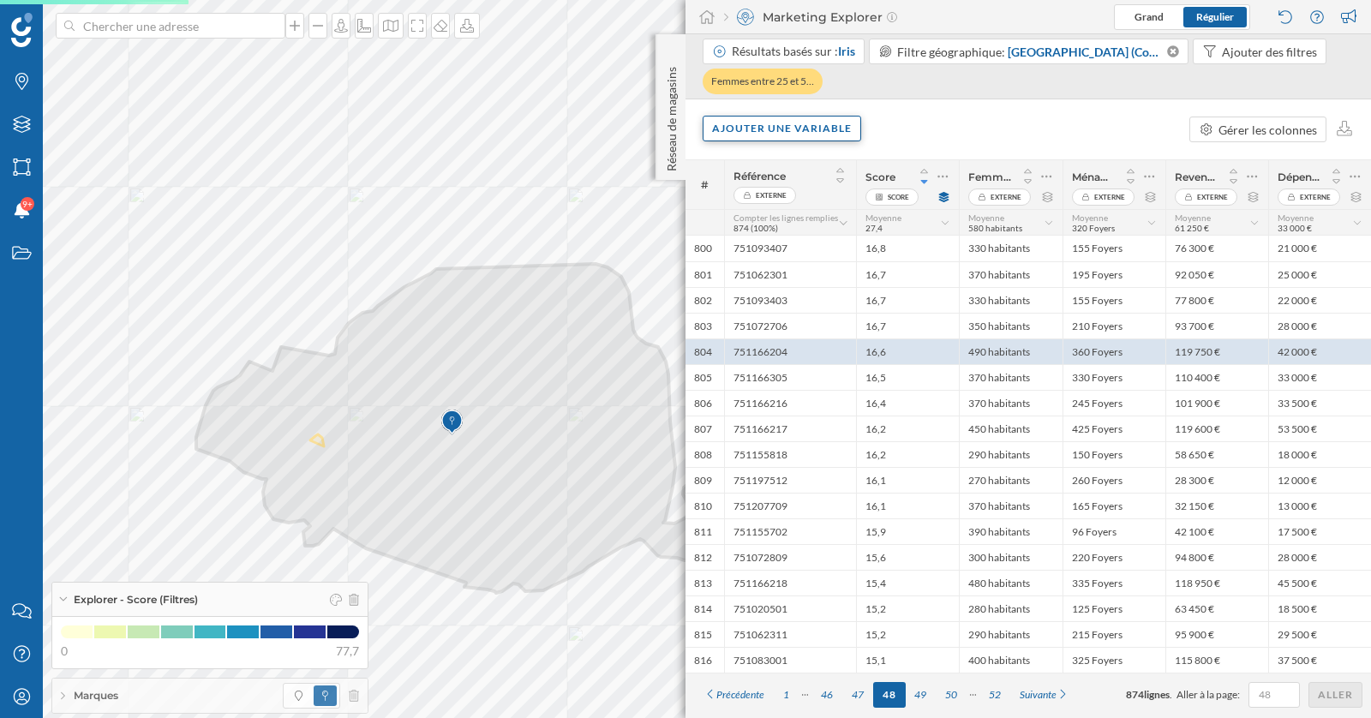
click at [762, 128] on div "Ajouter une variable" at bounding box center [781, 129] width 158 height 26
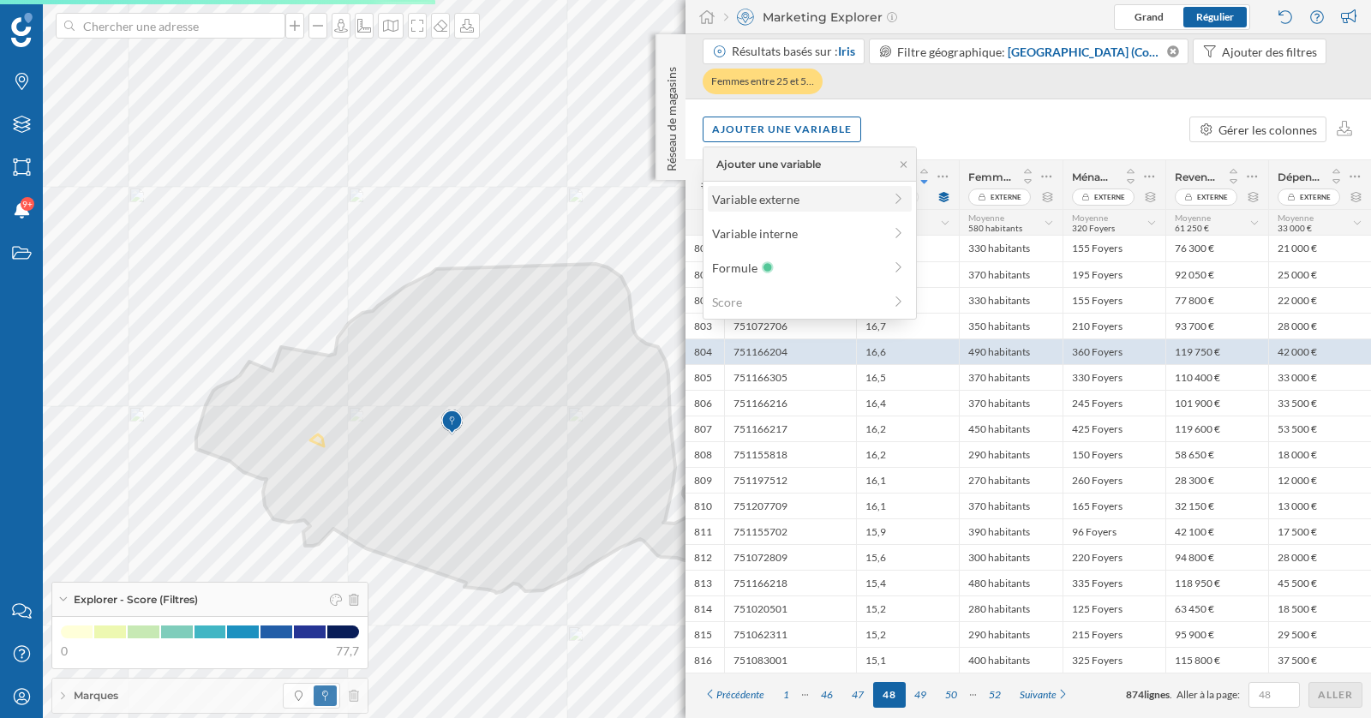
click at [754, 209] on div "Variable externe" at bounding box center [810, 199] width 204 height 26
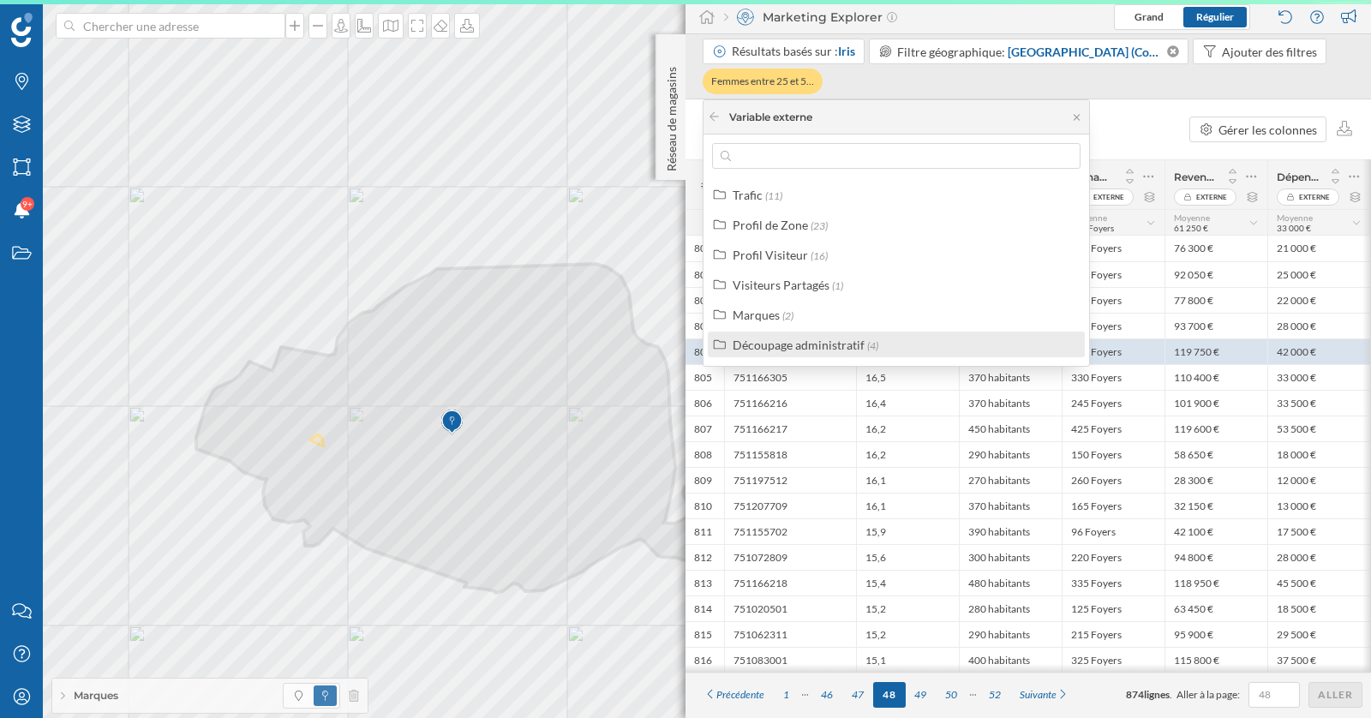
scroll to position [47, 0]
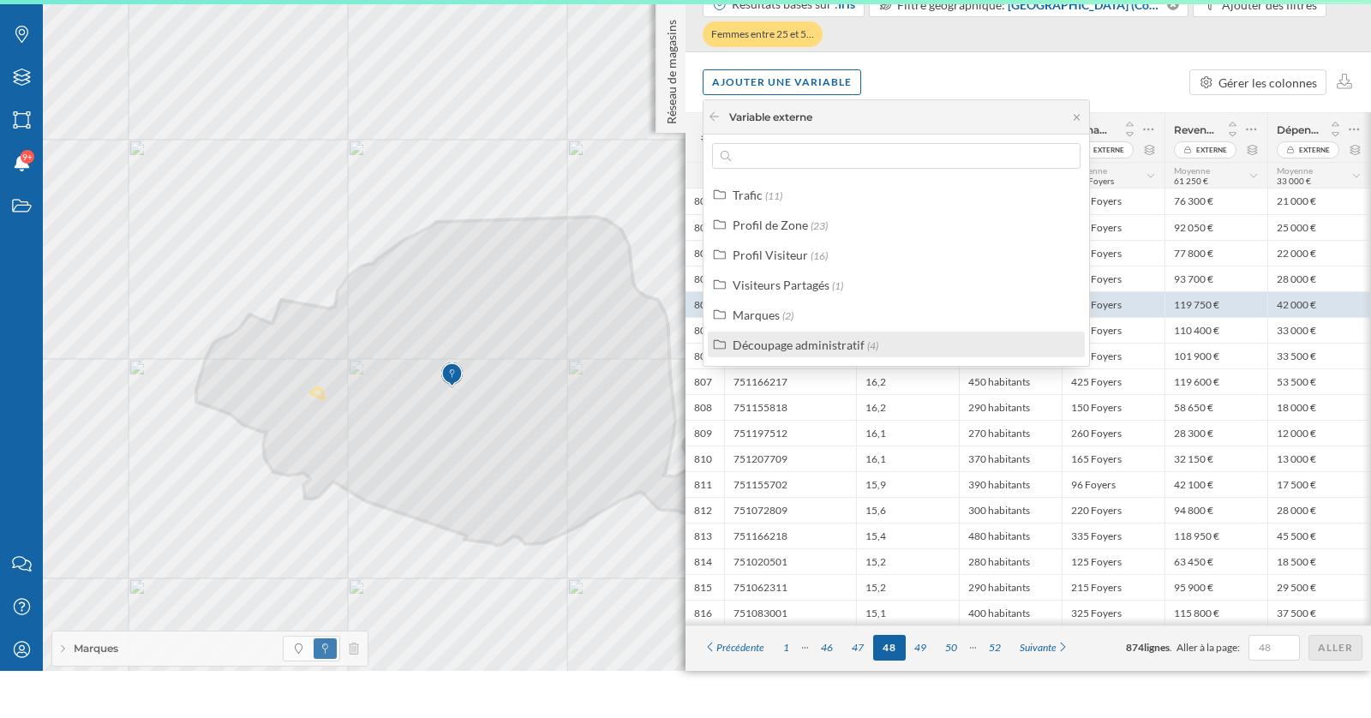
click at [794, 391] on div "800 751093407 16,8 330 habitants 155 Foyers 76 300 € 21 000 € Chaussée d'Antin …" at bounding box center [1099, 368] width 829 height 513
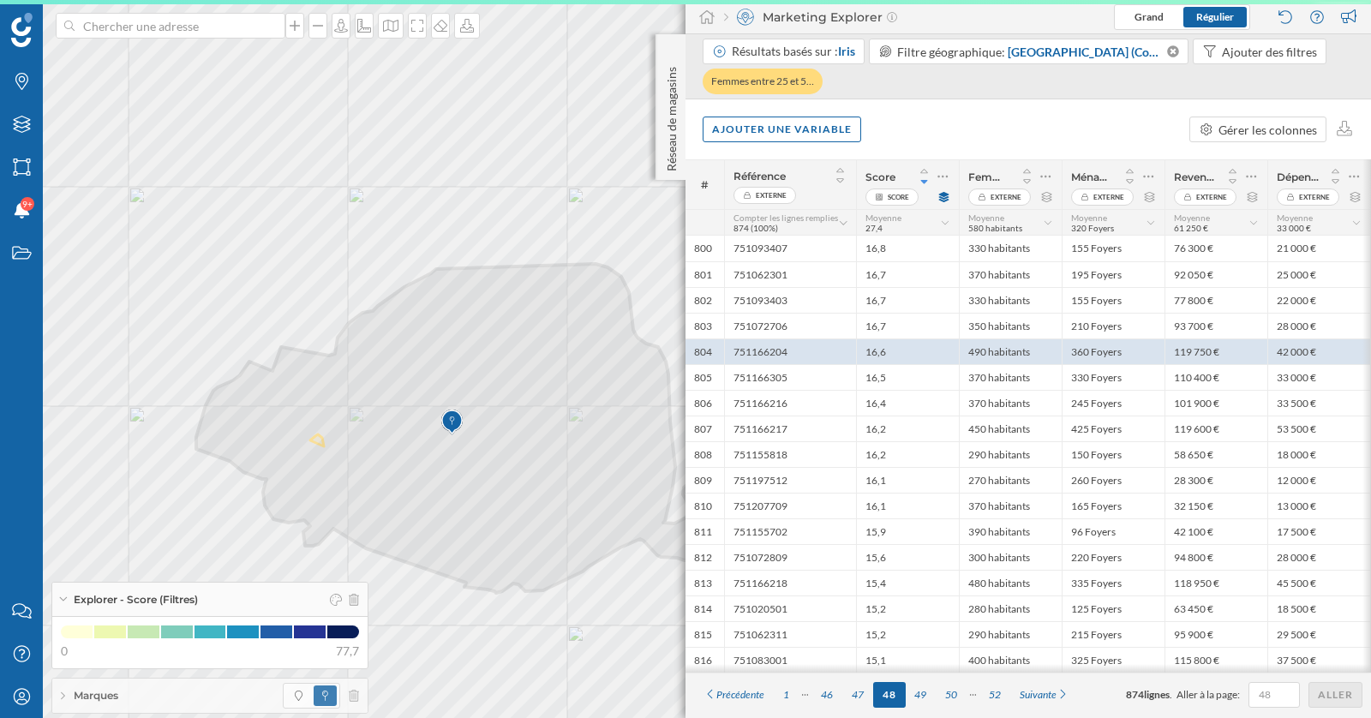
scroll to position [0, 0]
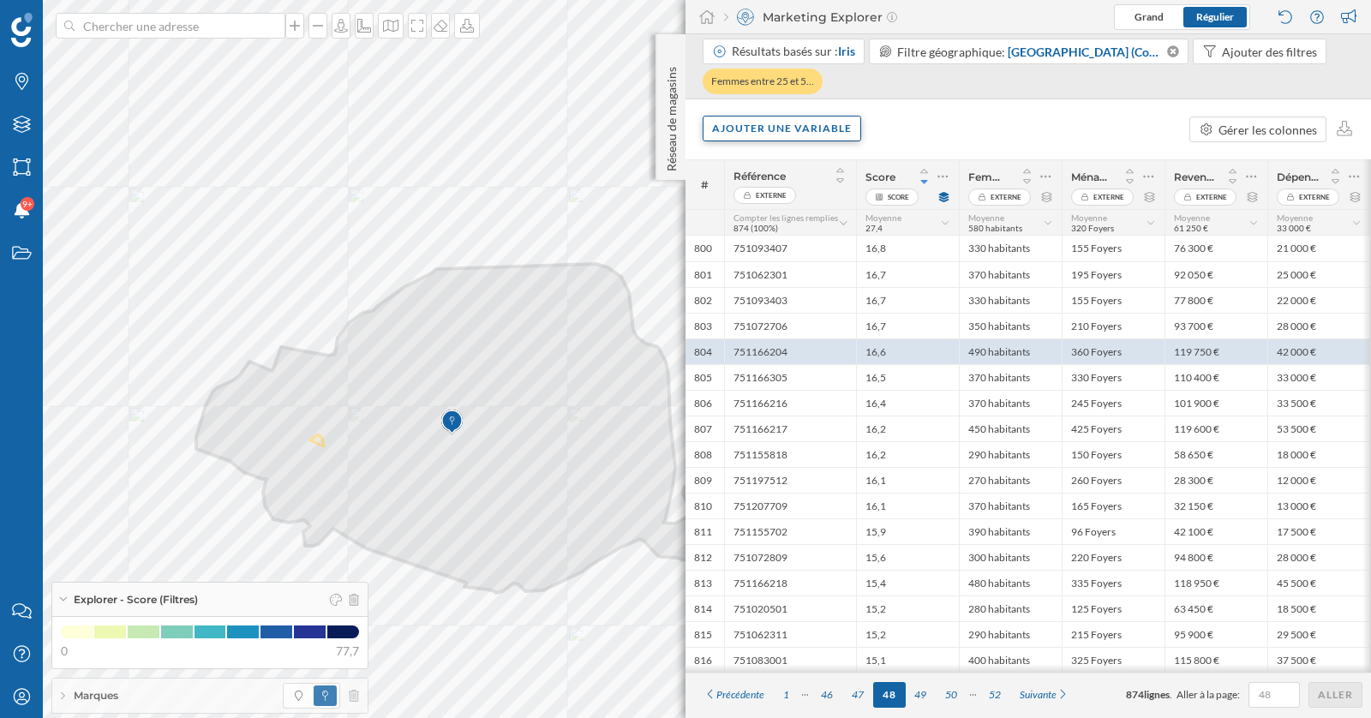
click at [758, 125] on div "Ajouter une variable" at bounding box center [781, 129] width 158 height 26
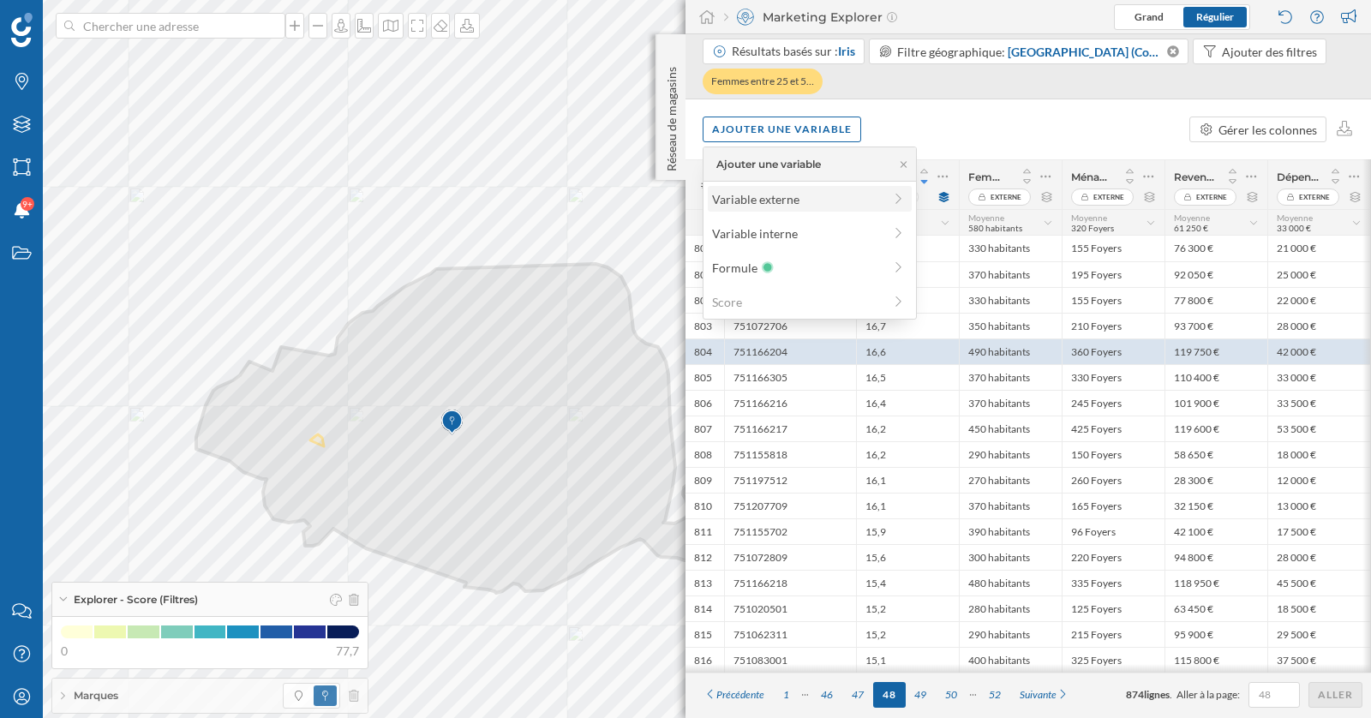
click at [763, 191] on div "Variable externe" at bounding box center [797, 199] width 170 height 18
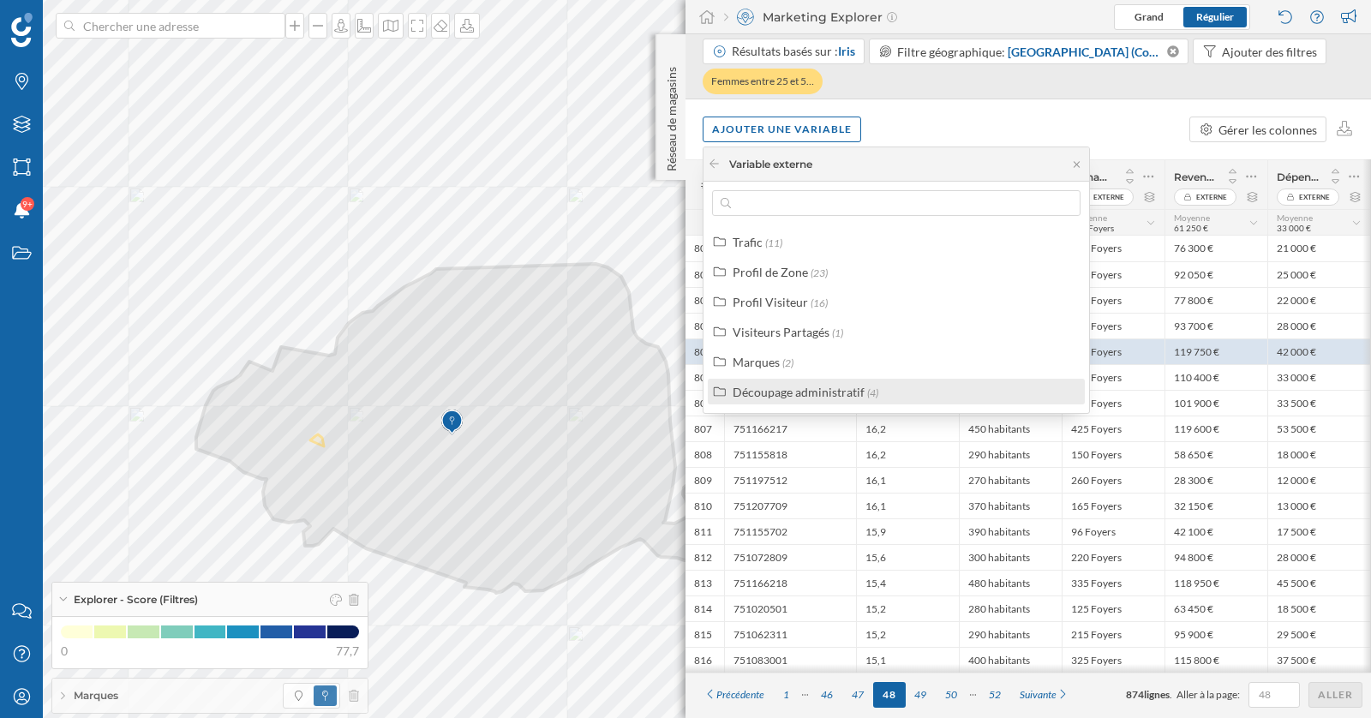
click at [798, 390] on div "Découpage administratif" at bounding box center [798, 392] width 132 height 15
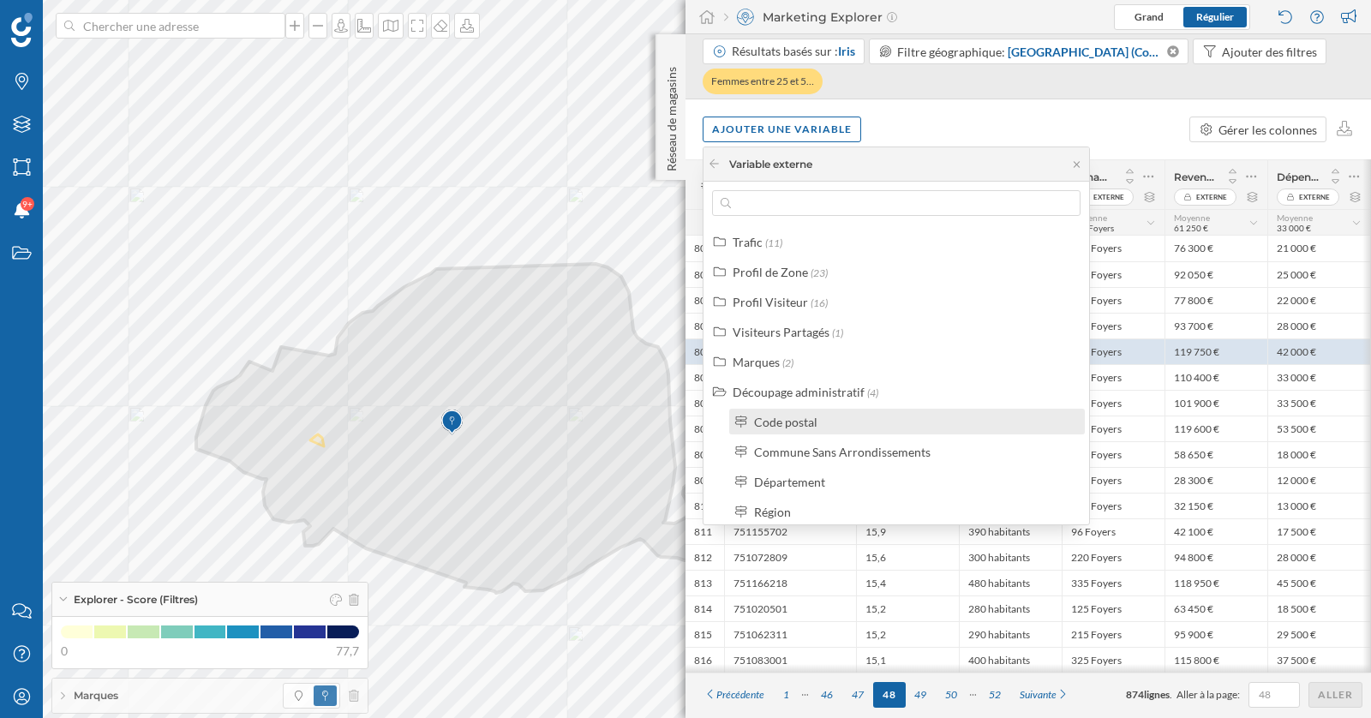
click at [796, 421] on div "Code postal" at bounding box center [785, 422] width 63 height 15
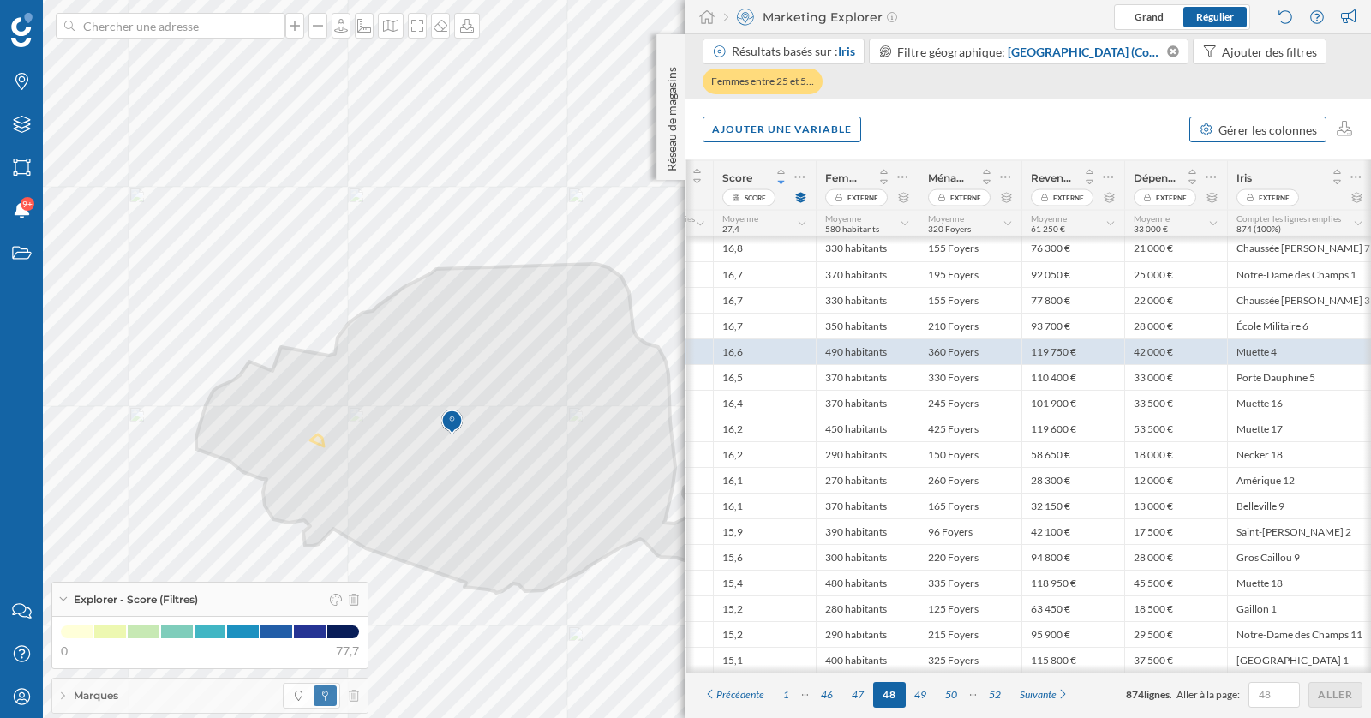
click at [1256, 133] on div "Gérer les colonnes" at bounding box center [1267, 130] width 99 height 18
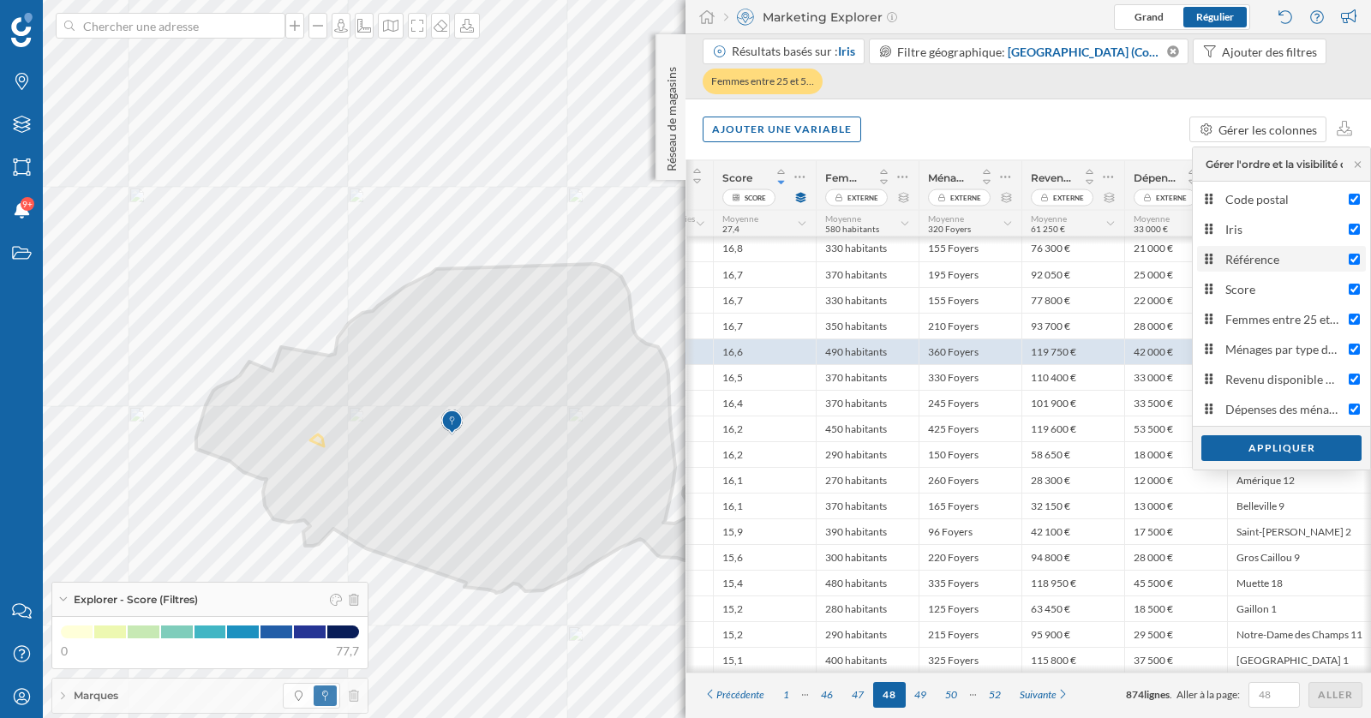
click at [1353, 254] on input "Référence" at bounding box center [1353, 259] width 11 height 11
checkbox input "false"
click at [1284, 449] on div "Appliquer" at bounding box center [1281, 447] width 160 height 26
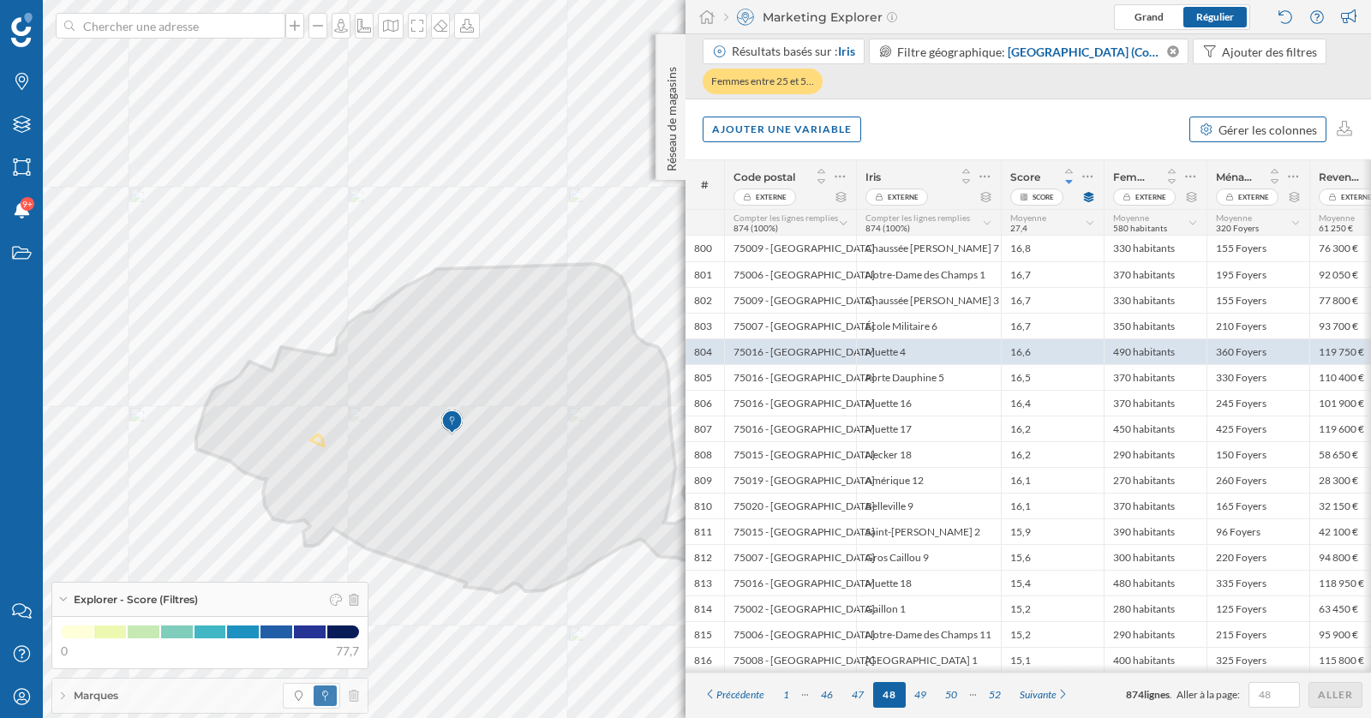
click at [1239, 133] on div "Gérer les colonnes" at bounding box center [1267, 130] width 99 height 18
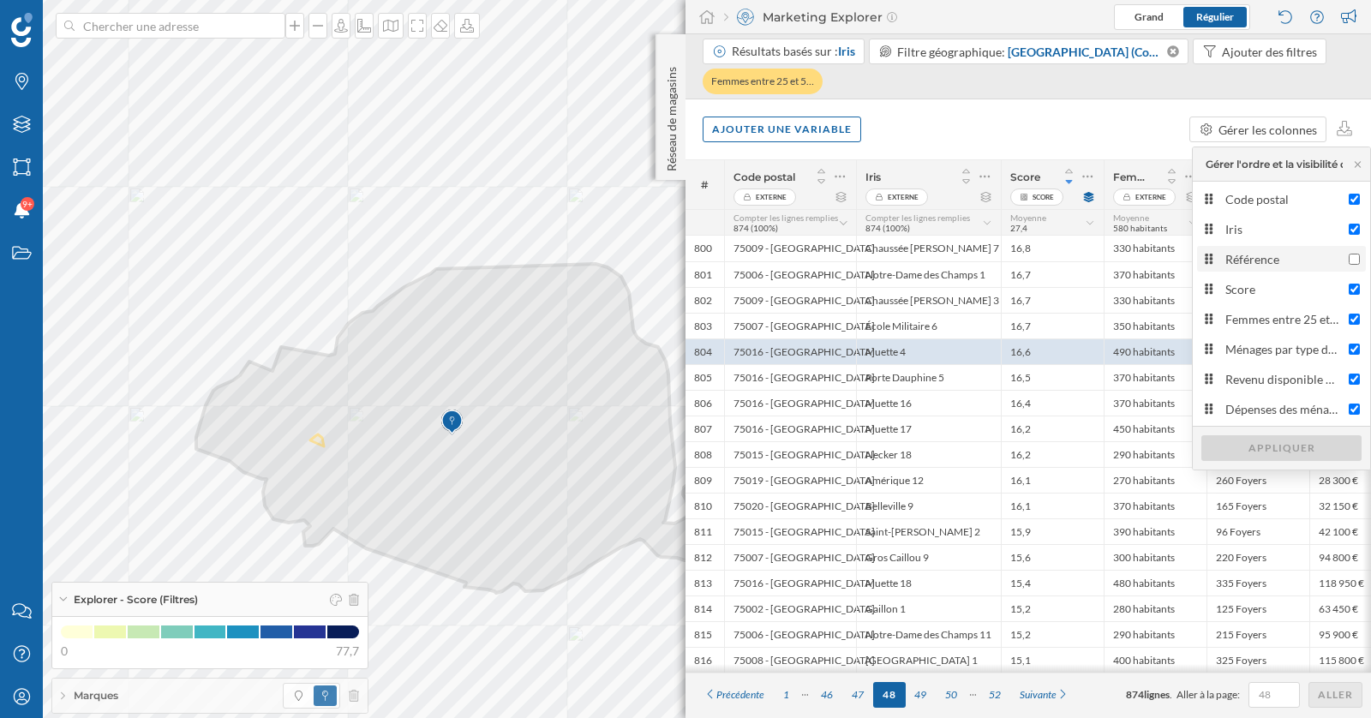
click at [1306, 262] on div "Référence" at bounding box center [1283, 259] width 116 height 18
click at [1348, 262] on input "Référence" at bounding box center [1353, 259] width 11 height 11
checkbox input "true"
click at [1311, 450] on div "Appliquer" at bounding box center [1281, 447] width 160 height 26
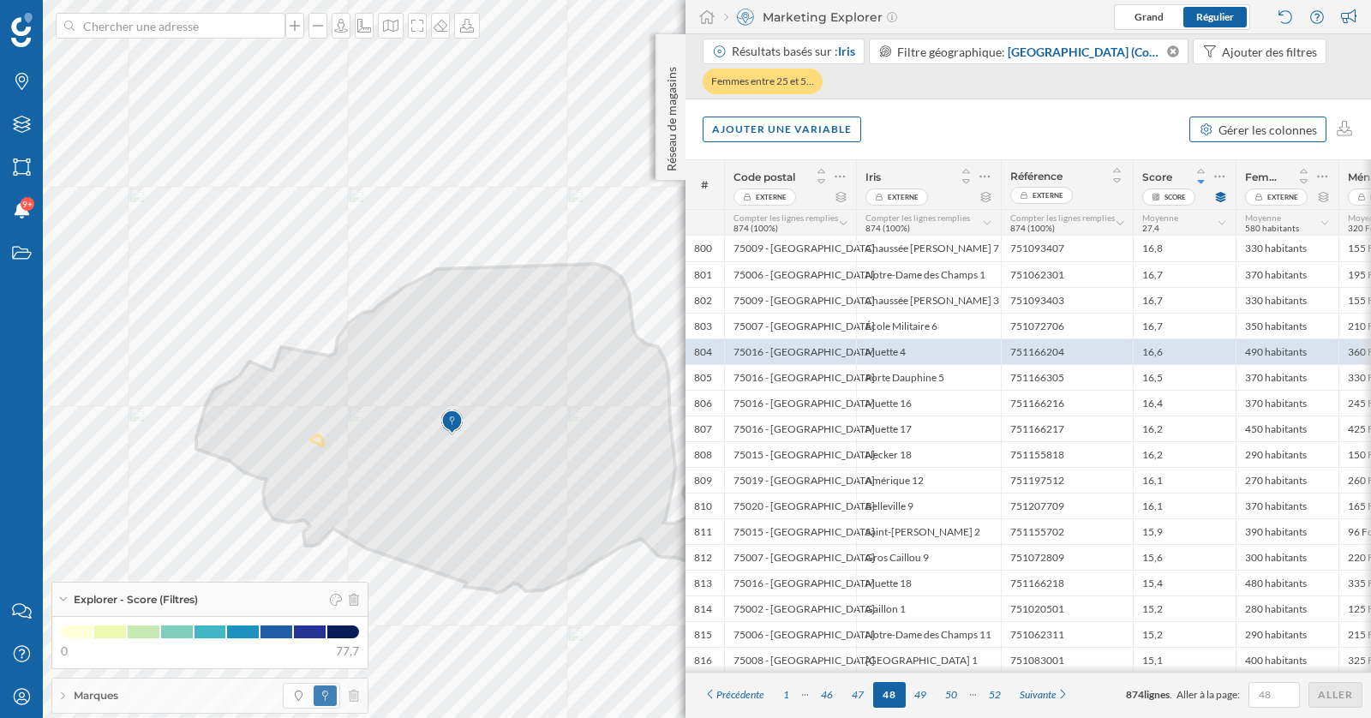
click at [1247, 123] on div "Gérer les colonnes" at bounding box center [1267, 130] width 99 height 18
click at [1265, 128] on div "Gérer les colonnes" at bounding box center [1267, 130] width 99 height 18
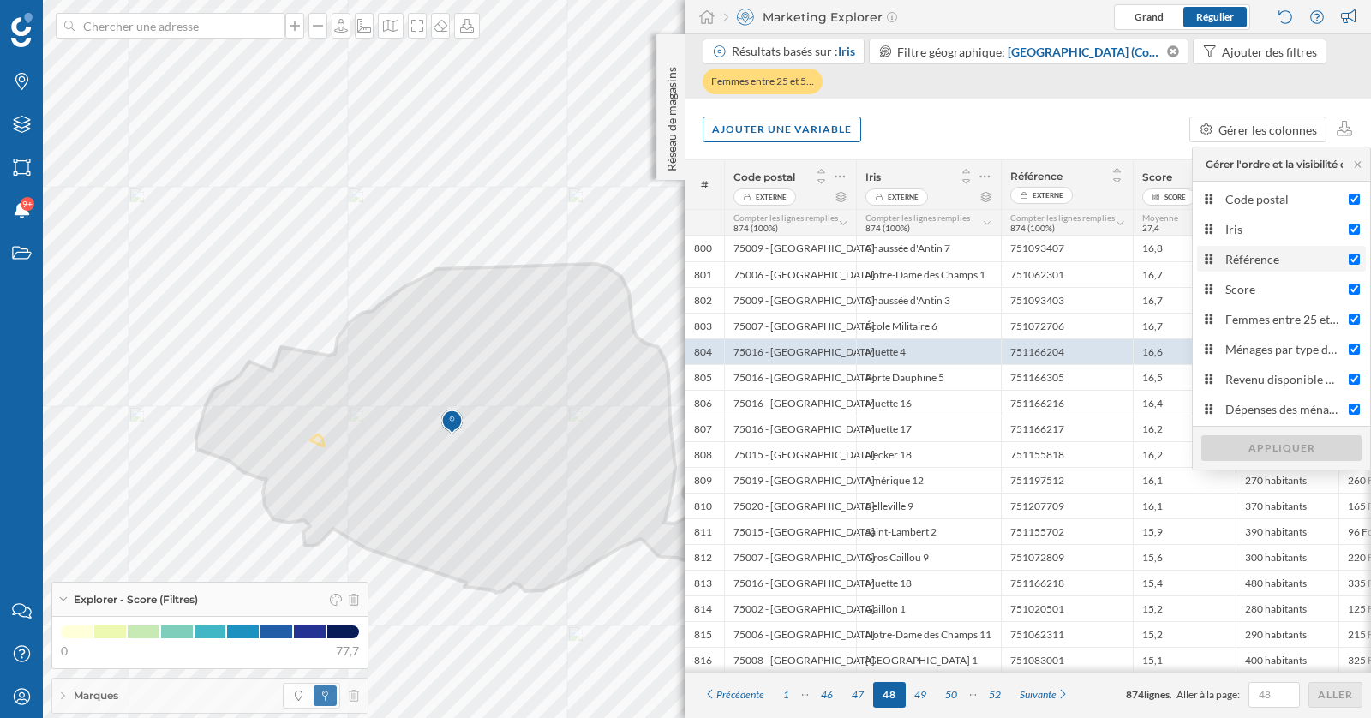
click at [1356, 256] on input "Référence" at bounding box center [1353, 259] width 11 height 11
checkbox input "false"
click at [1352, 199] on input "Code postal" at bounding box center [1353, 199] width 11 height 11
checkbox input "false"
click at [1317, 443] on div "Appliquer" at bounding box center [1281, 447] width 160 height 26
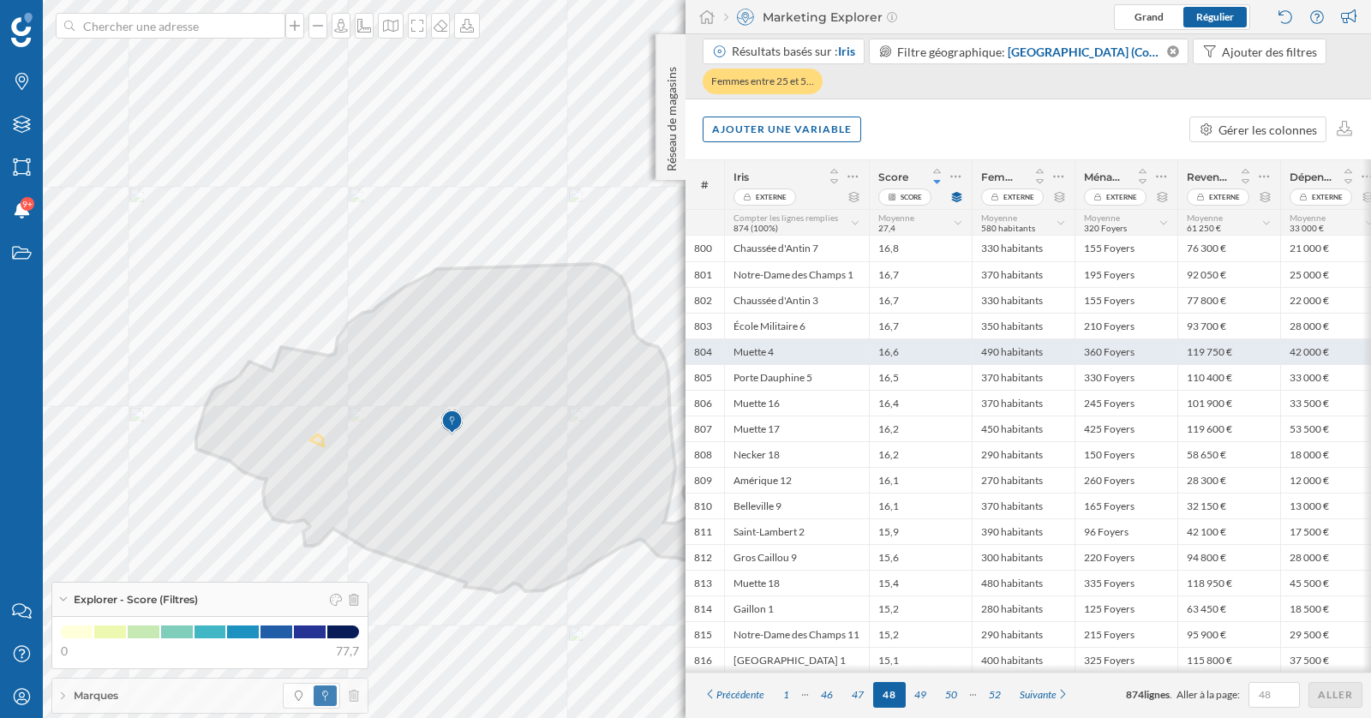
scroll to position [0, 1]
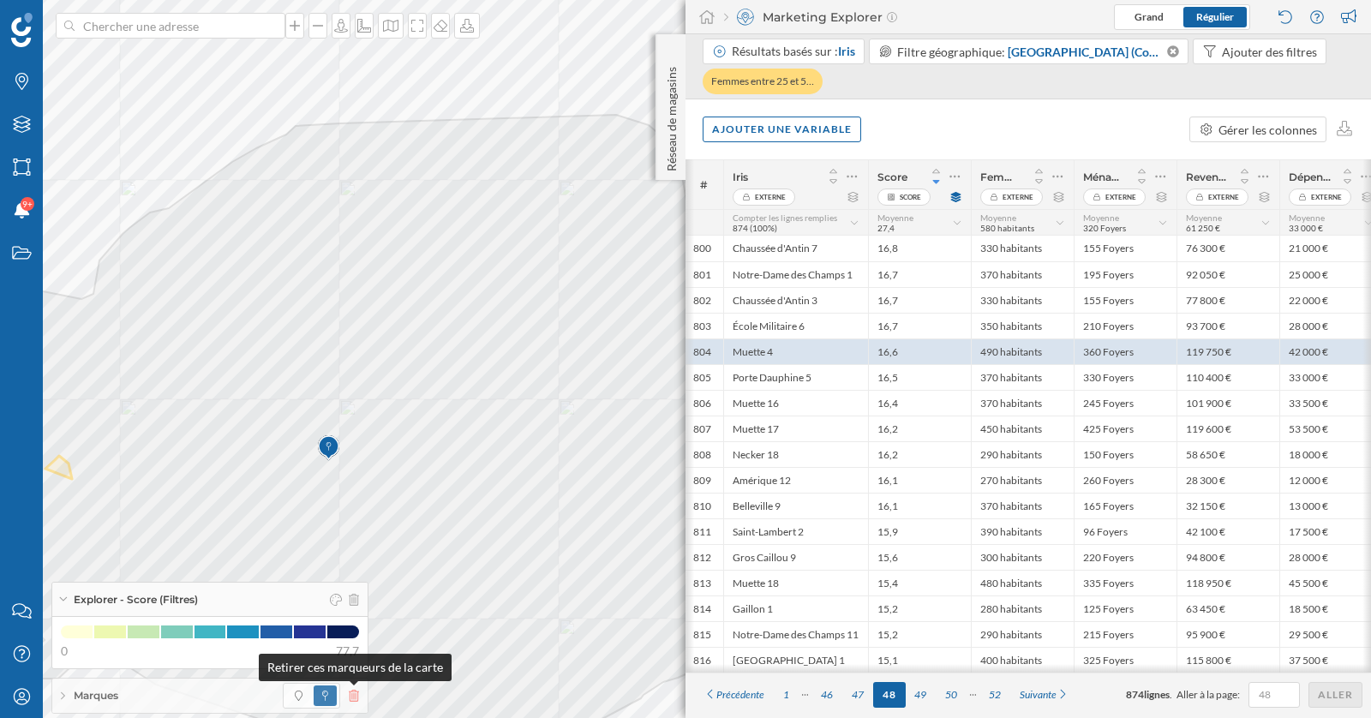
click at [357, 695] on icon at bounding box center [354, 696] width 10 height 12
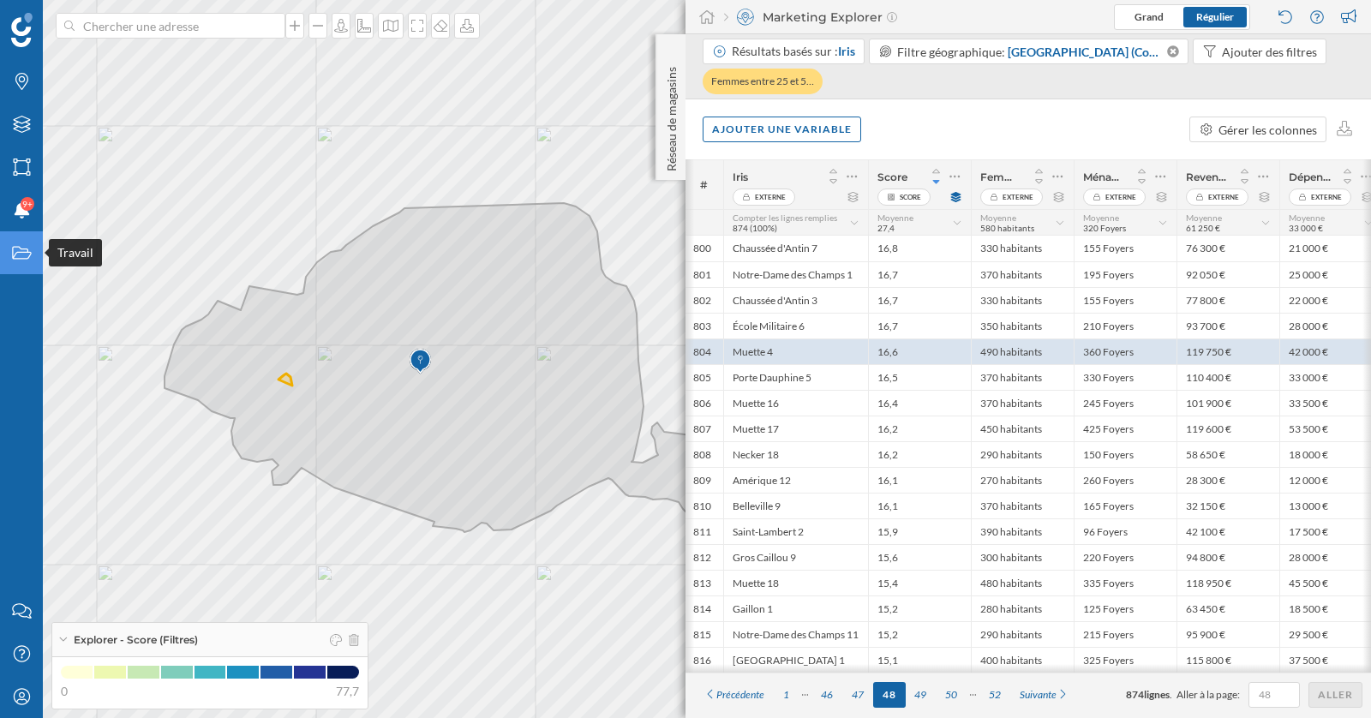
click at [18, 257] on icon "Travail" at bounding box center [21, 252] width 21 height 17
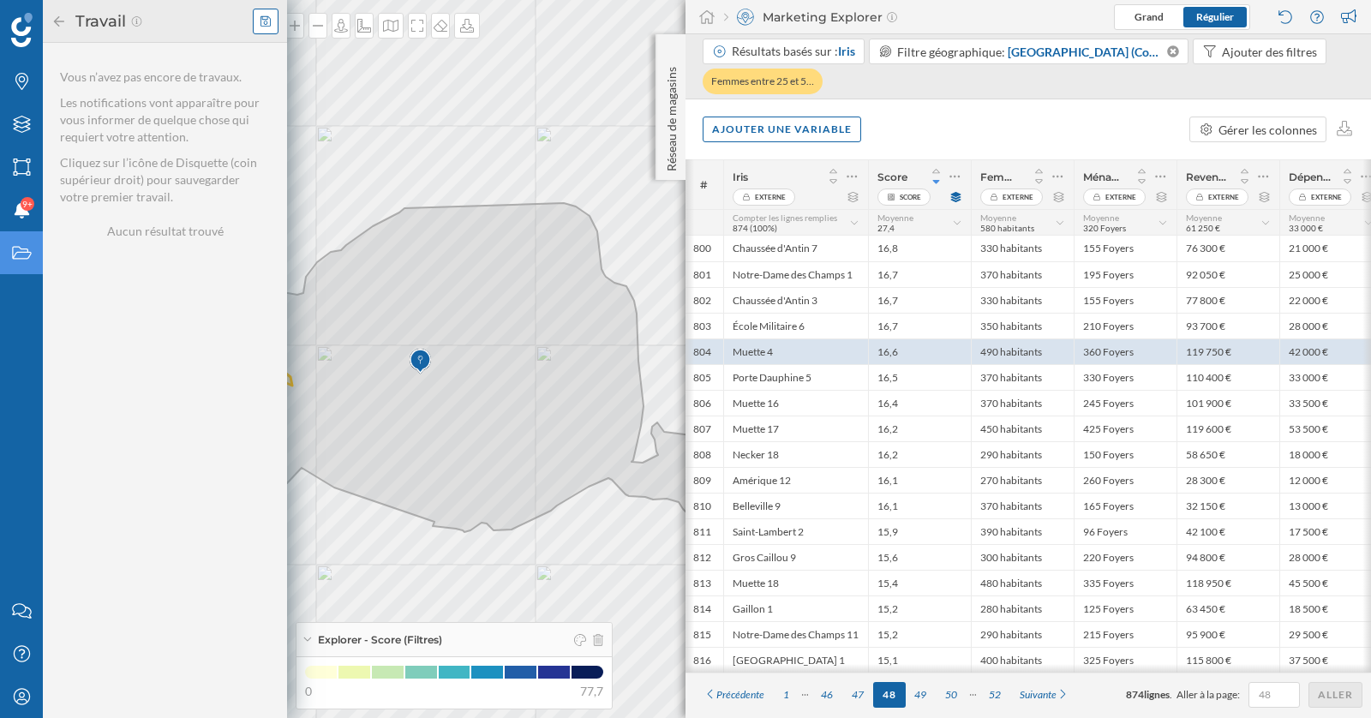
click at [269, 21] on icon at bounding box center [265, 21] width 10 height 12
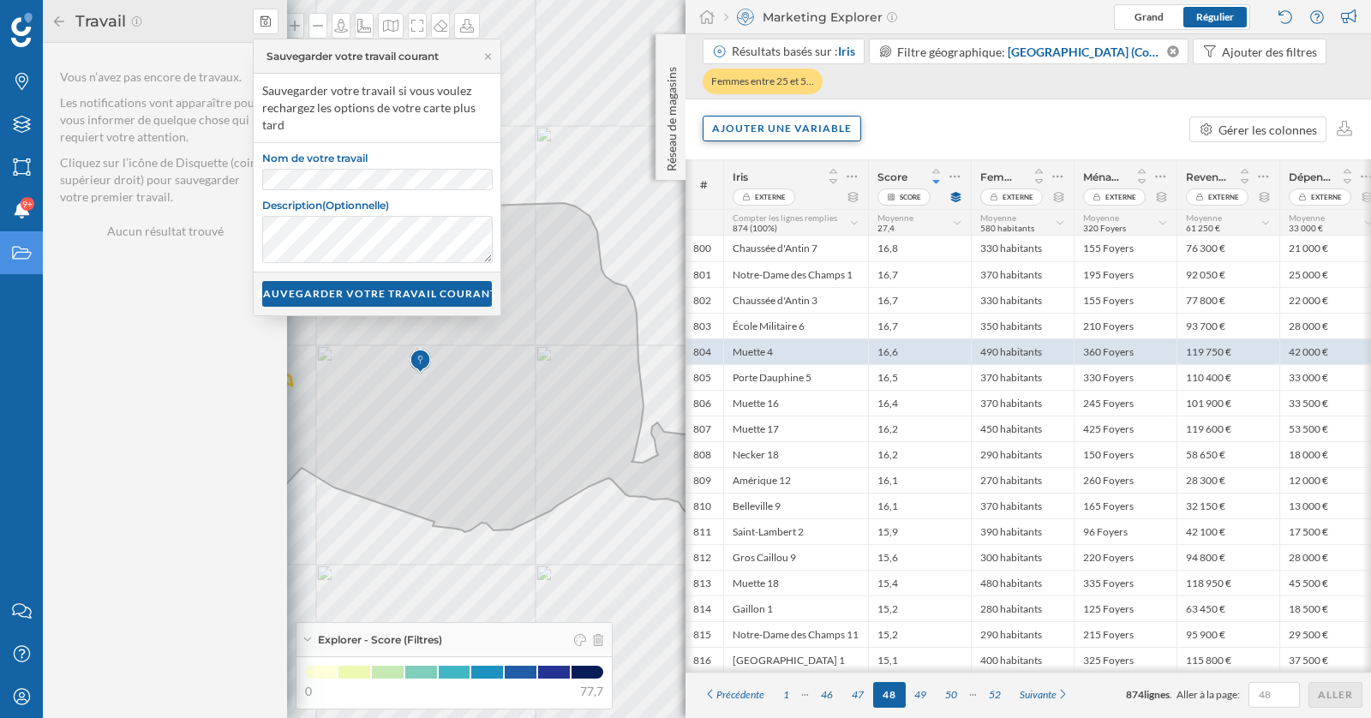
click at [752, 137] on div "Ajouter une variable" at bounding box center [781, 129] width 158 height 26
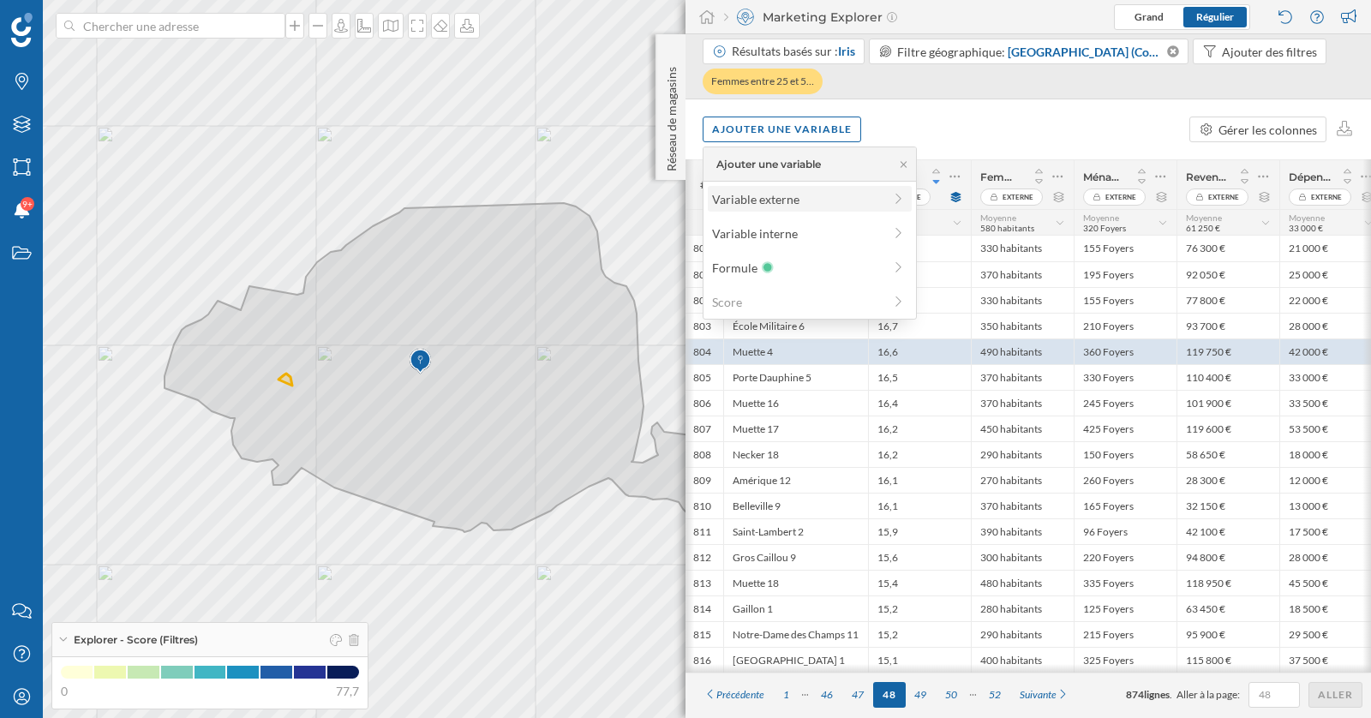
click at [756, 198] on div "Variable externe" at bounding box center [797, 199] width 170 height 18
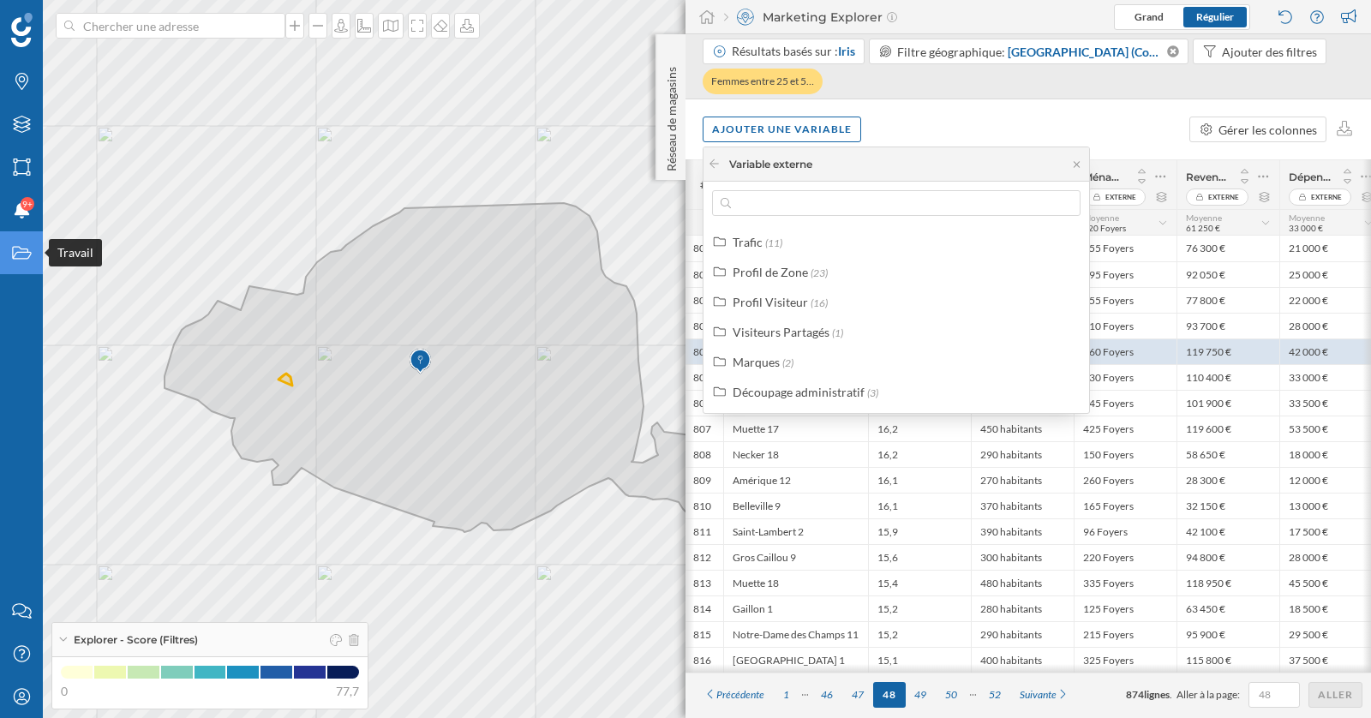
click at [18, 262] on div "Travail" at bounding box center [21, 252] width 43 height 43
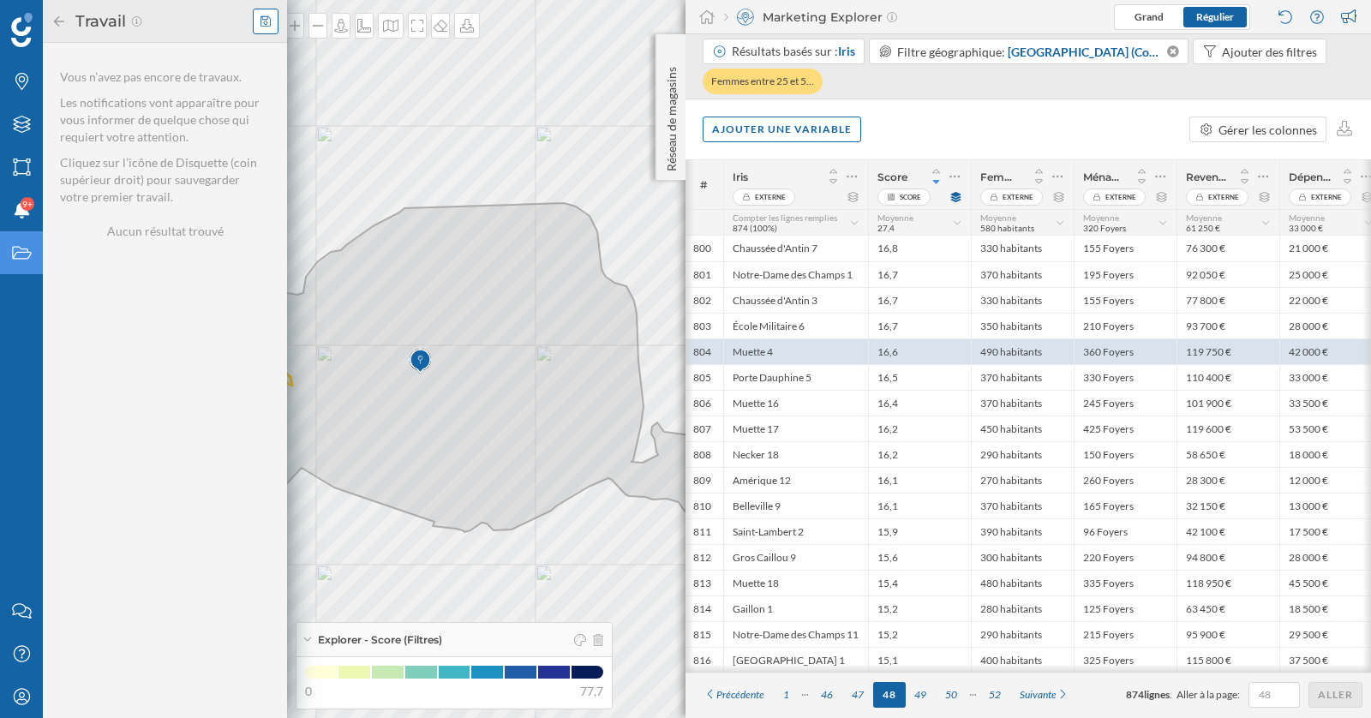
click at [265, 22] on icon at bounding box center [265, 21] width 10 height 12
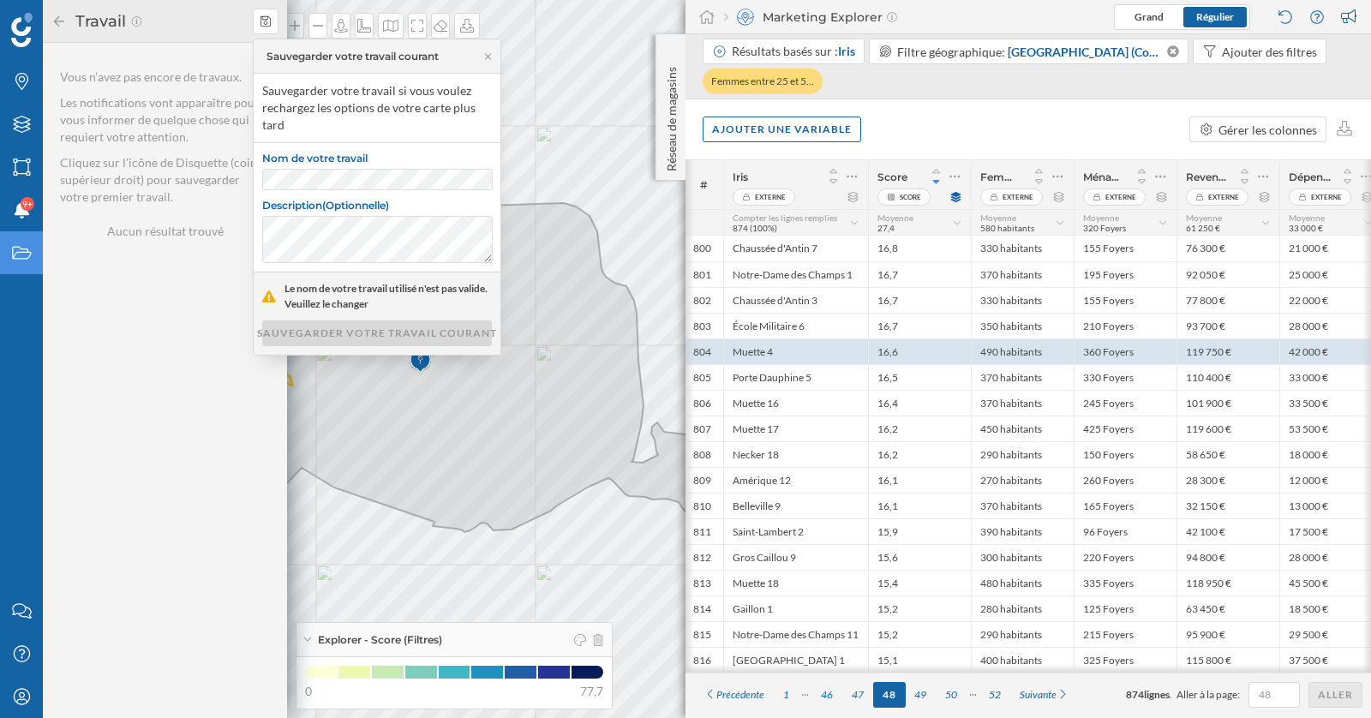
click at [323, 189] on div "Nom de votre travail Description (Optionnelle)" at bounding box center [377, 207] width 247 height 128
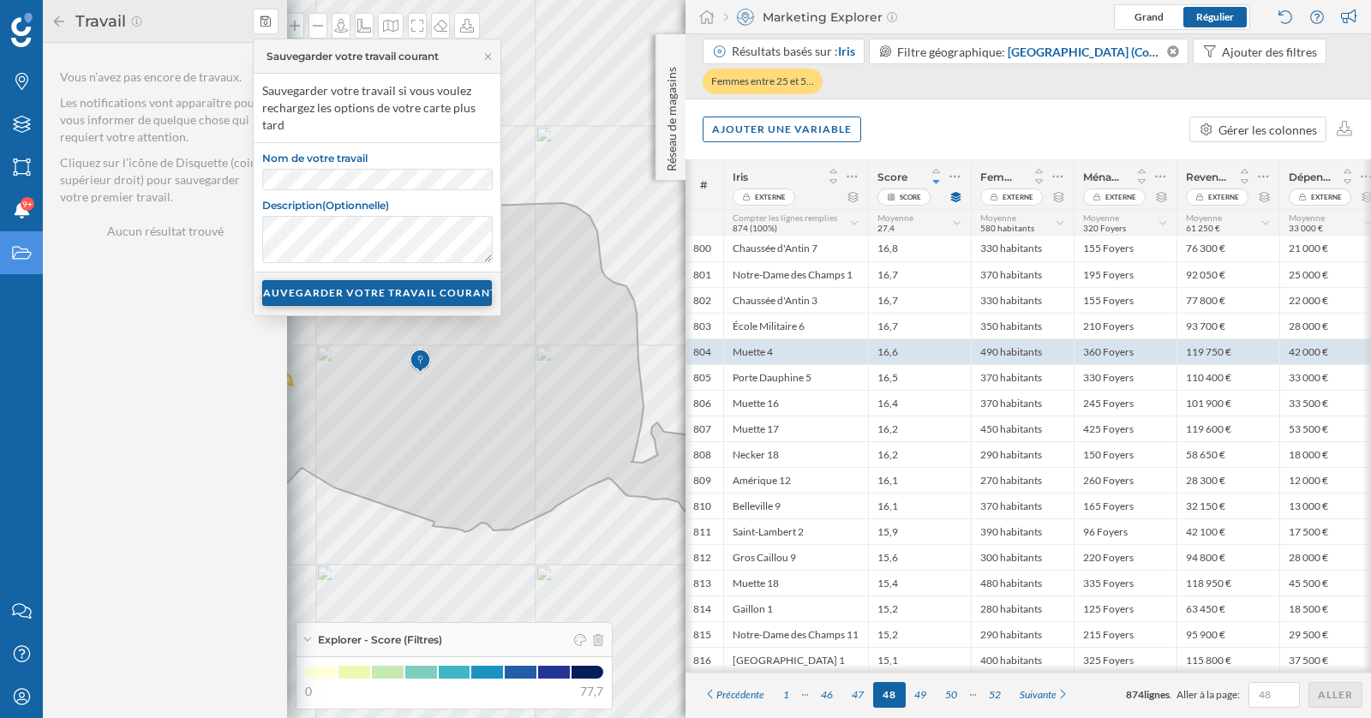
click at [365, 292] on div "SAUVEGARDER VOTRE TRAVAIL COURANT" at bounding box center [377, 293] width 230 height 26
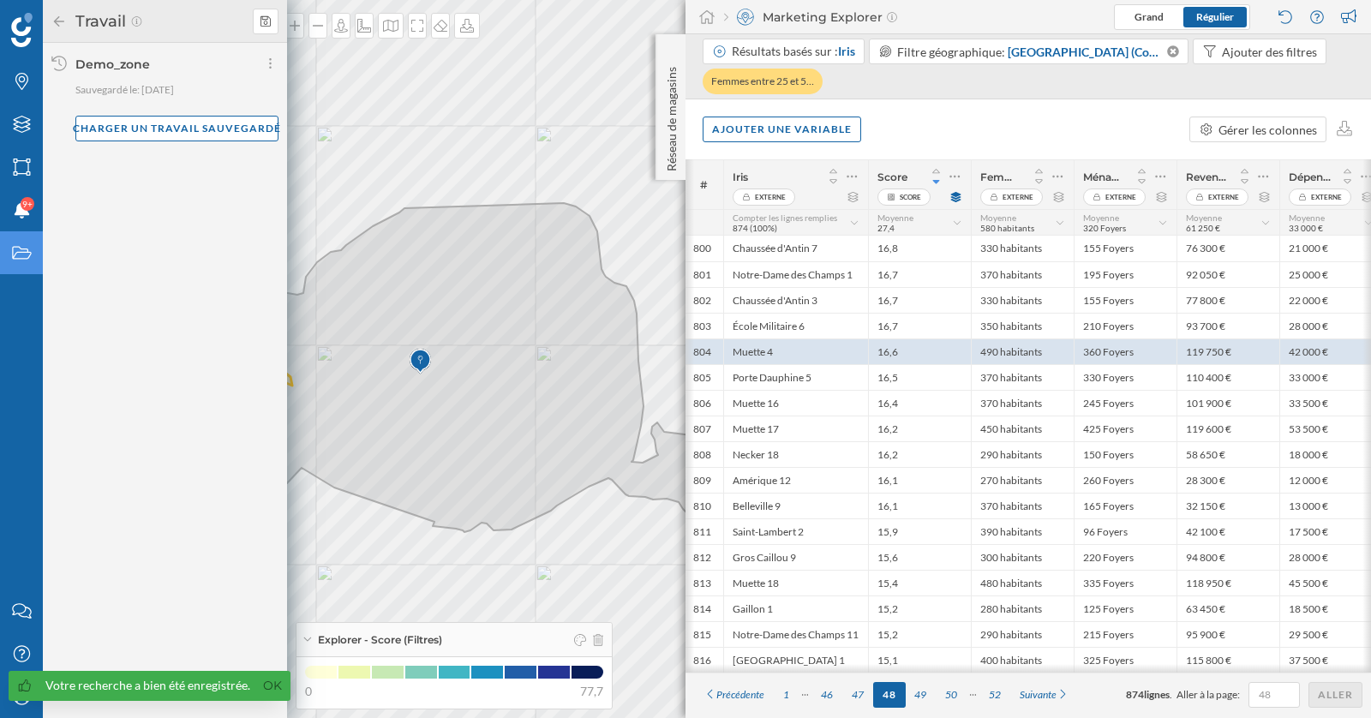
click at [959, 111] on div "Ajouter une variable Gérer les colonnes" at bounding box center [1027, 129] width 685 height 60
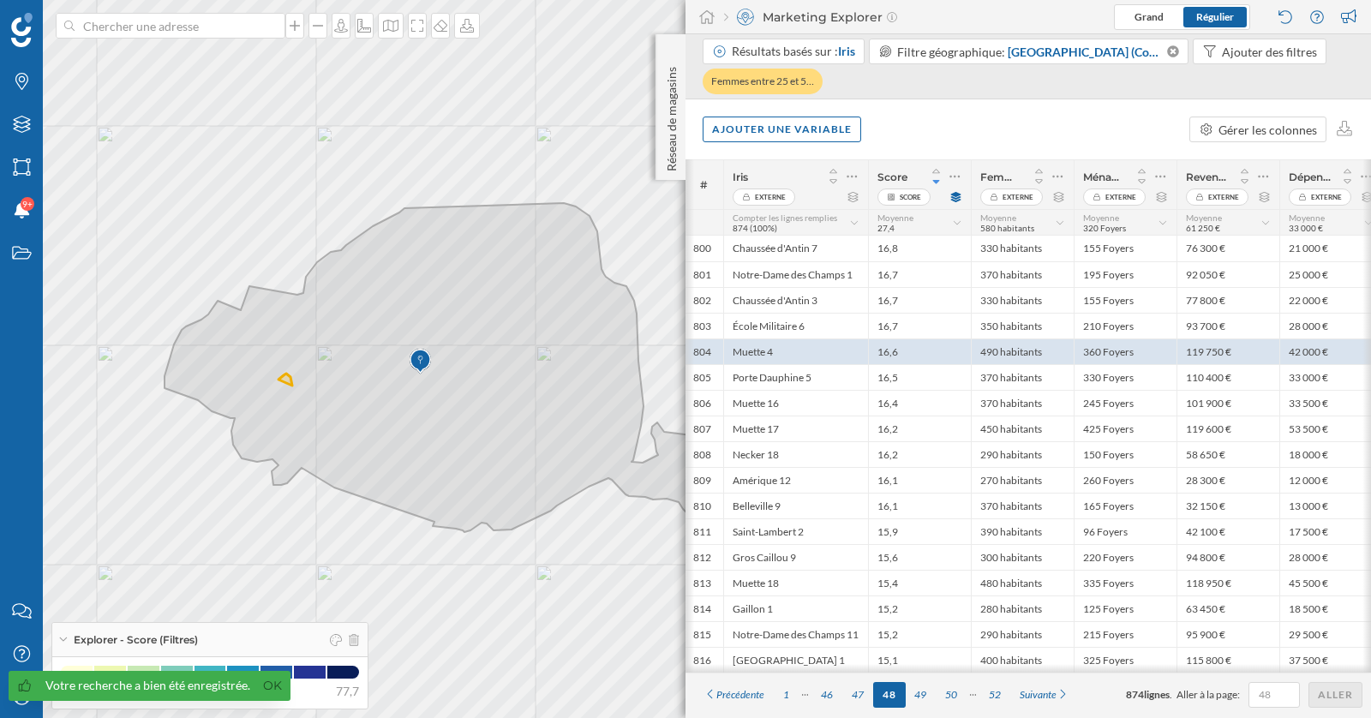
click at [903, 123] on div "Ajouter une variable Gérer les colonnes" at bounding box center [1027, 129] width 685 height 60
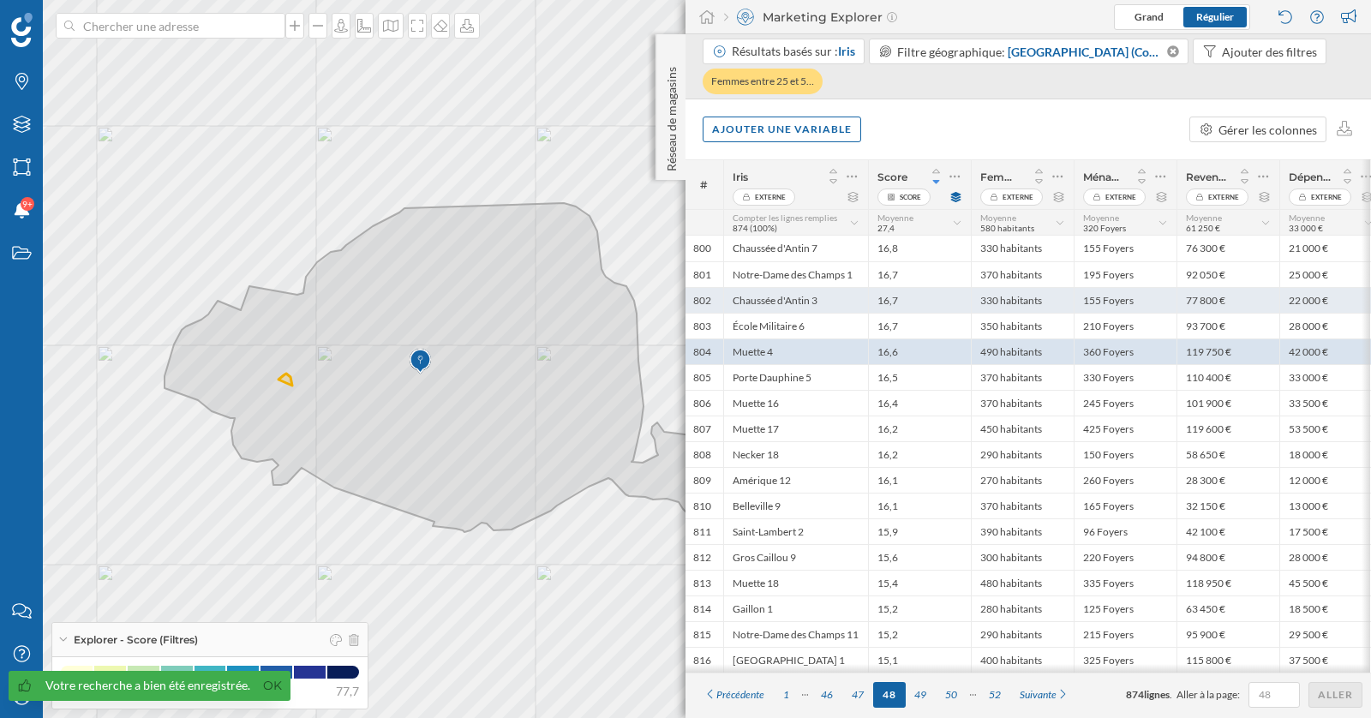
scroll to position [0, 0]
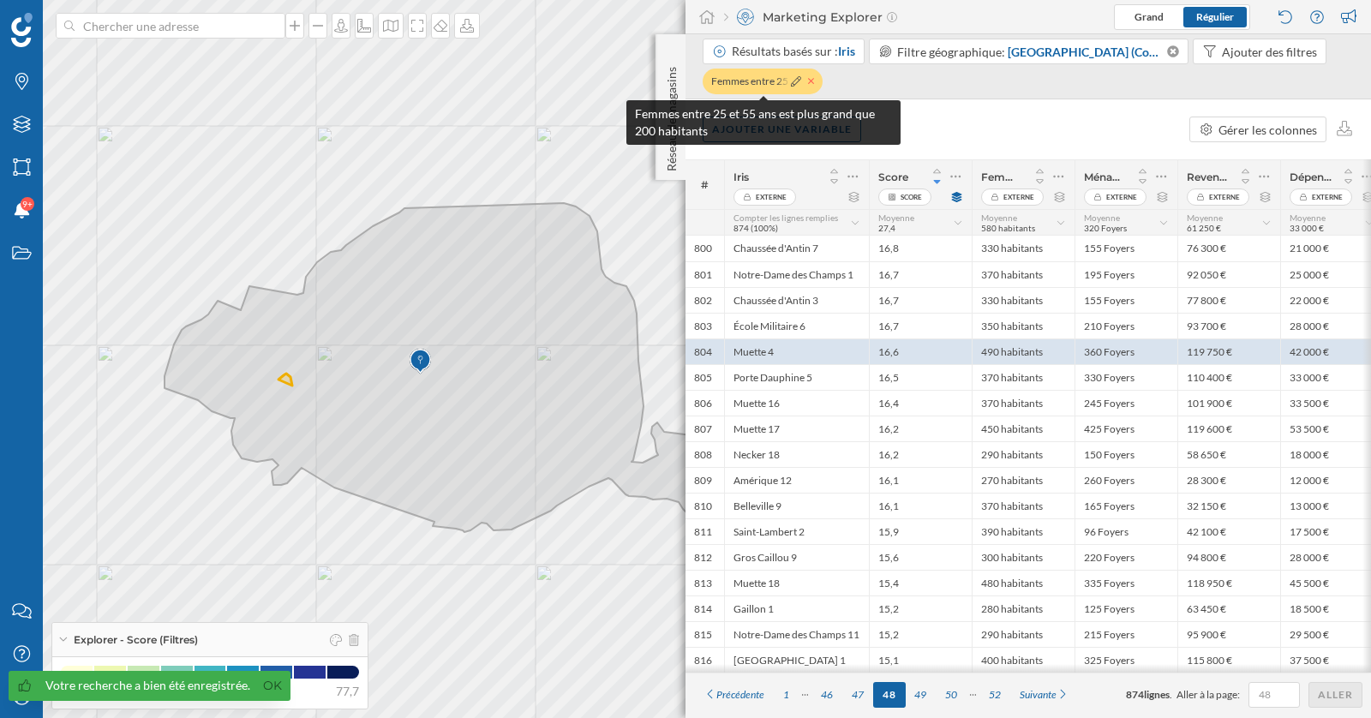
click at [813, 82] on icon at bounding box center [811, 81] width 6 height 6
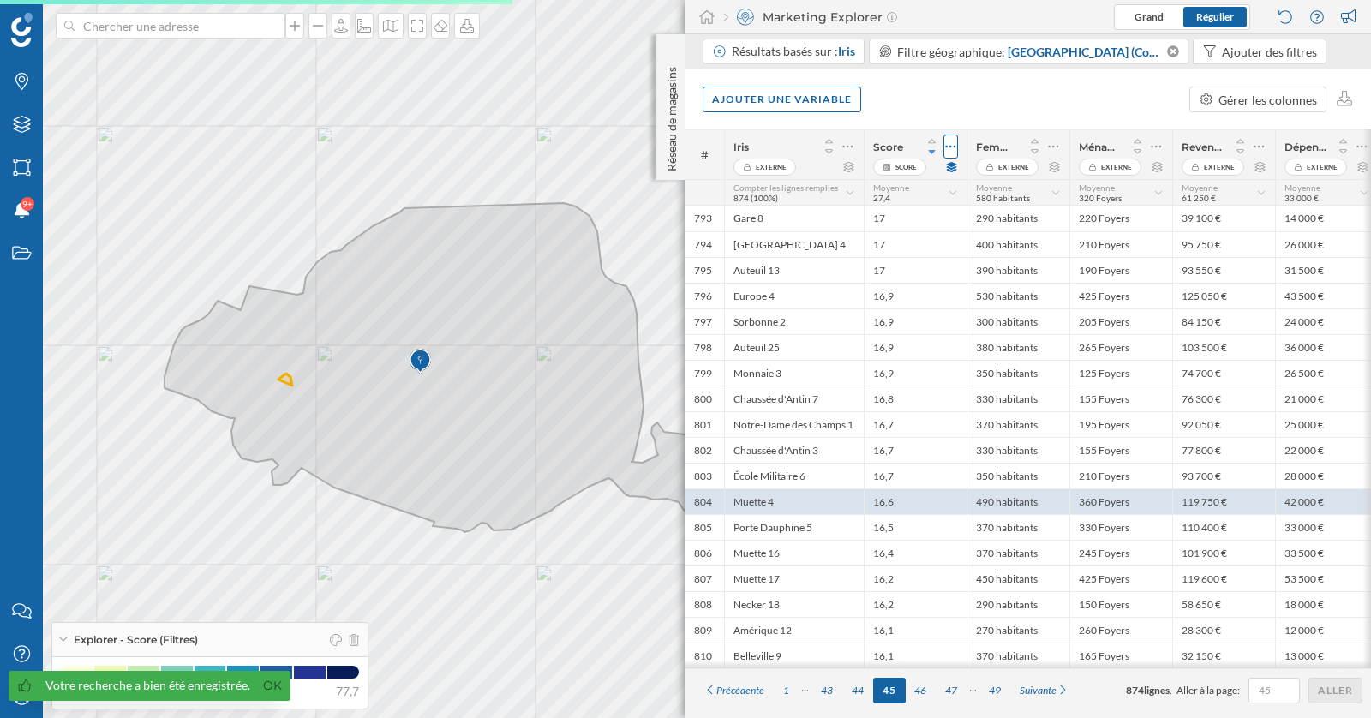
click at [948, 147] on icon at bounding box center [950, 146] width 11 height 17
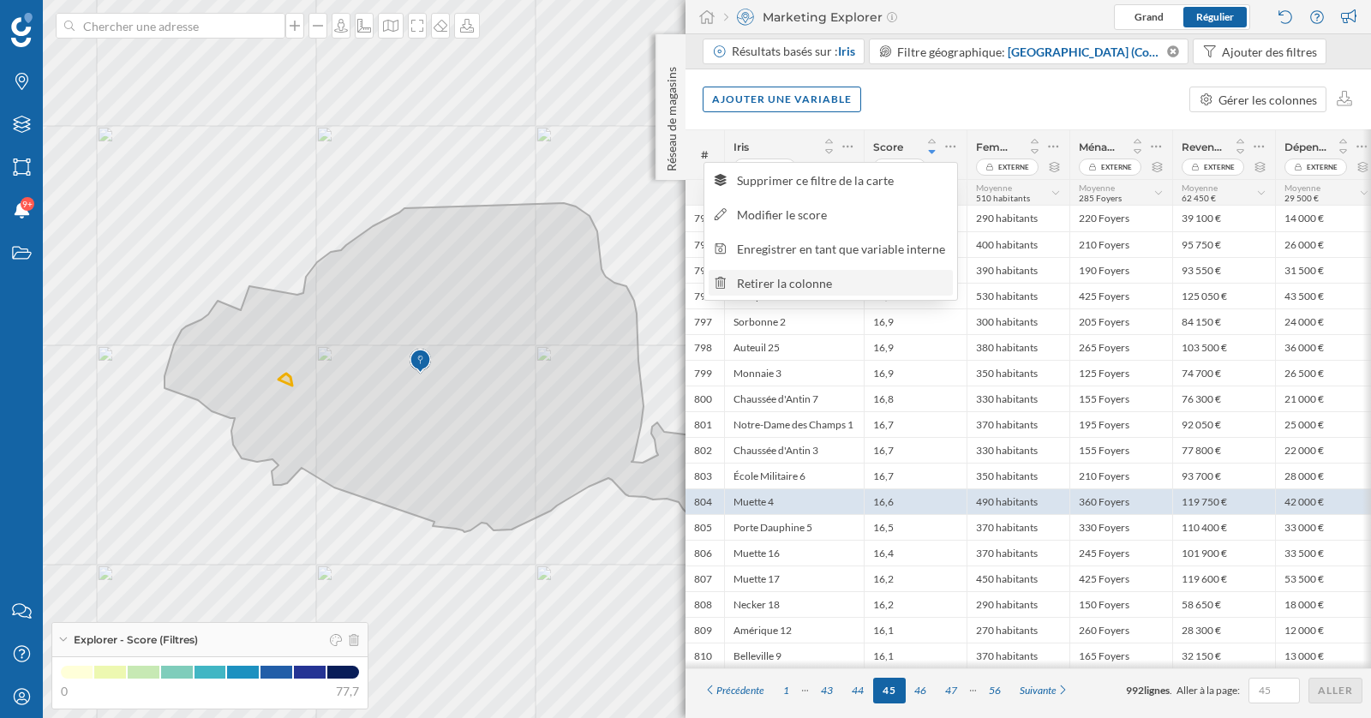
click at [851, 282] on div "Retirer la colonne" at bounding box center [842, 283] width 210 height 18
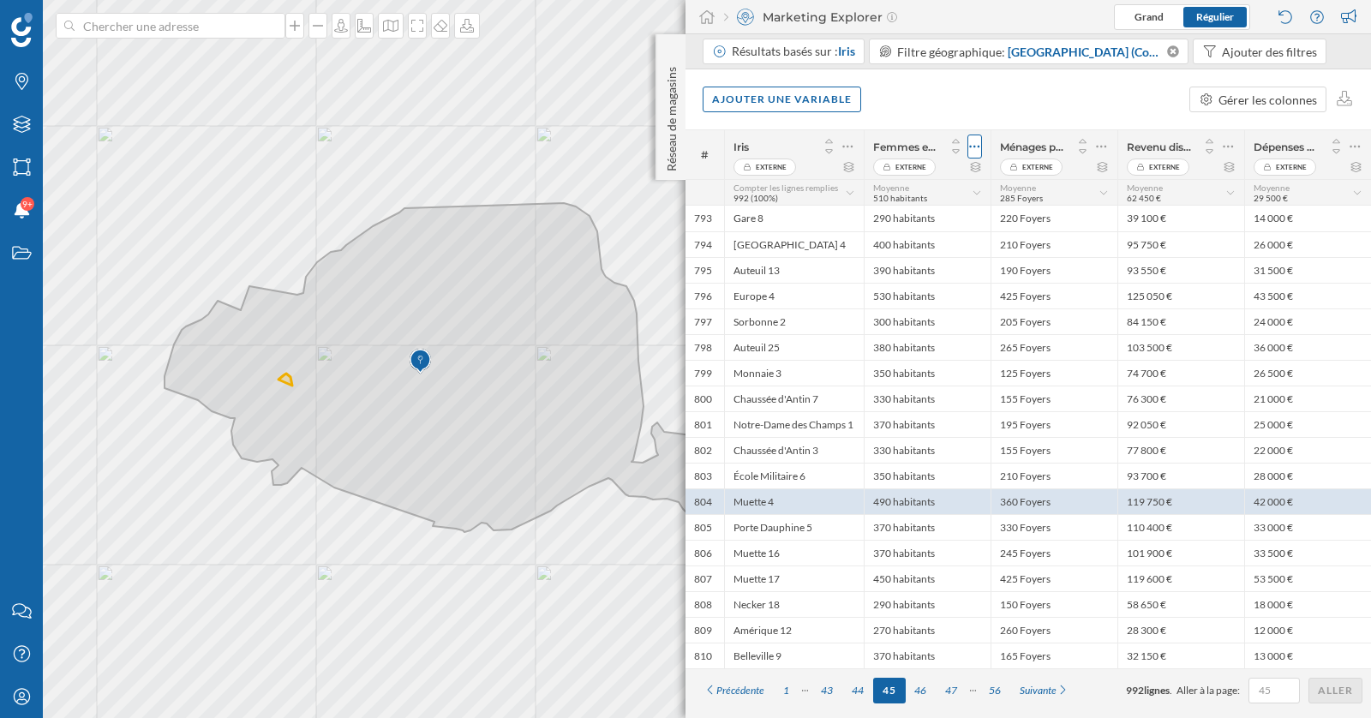
click at [979, 151] on icon at bounding box center [974, 146] width 11 height 17
click at [921, 216] on div "Retirer la colonne" at bounding box center [896, 215] width 151 height 18
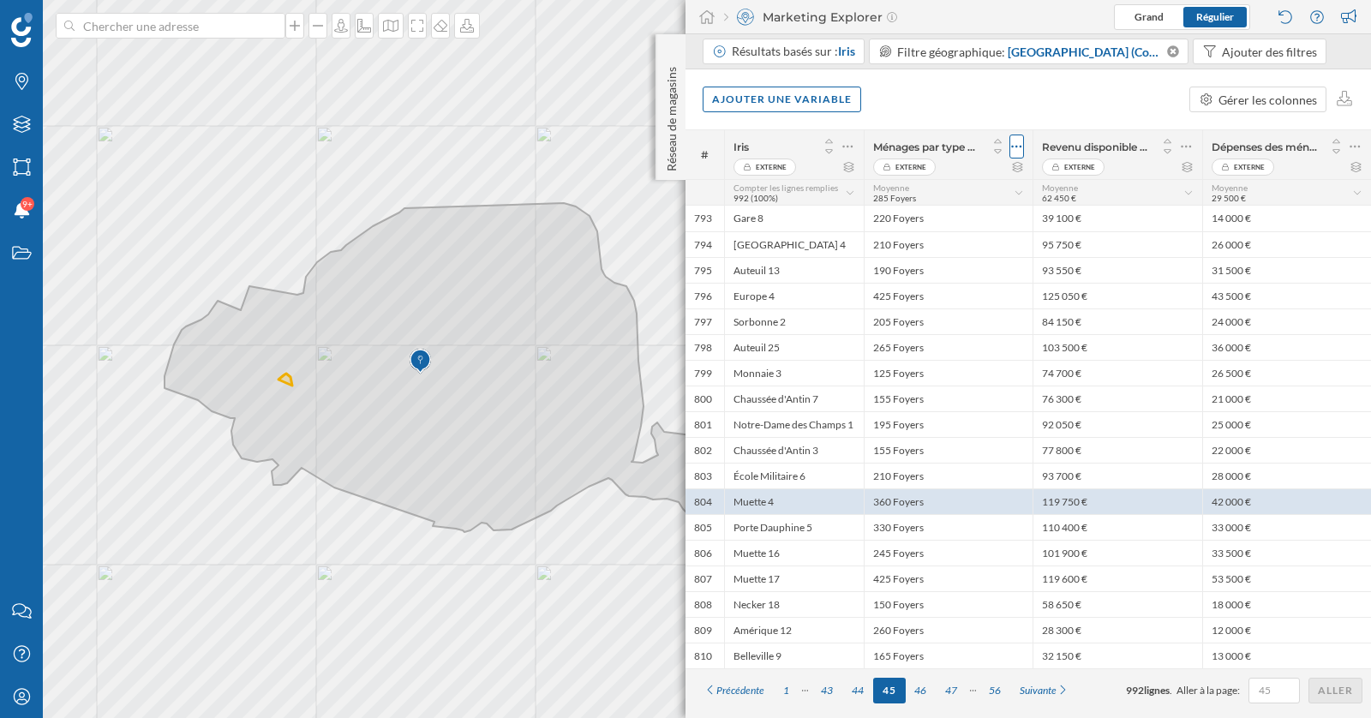
click at [1010, 146] on div at bounding box center [1016, 146] width 15 height 24
click at [977, 217] on div "Retirer la colonne" at bounding box center [938, 215] width 151 height 18
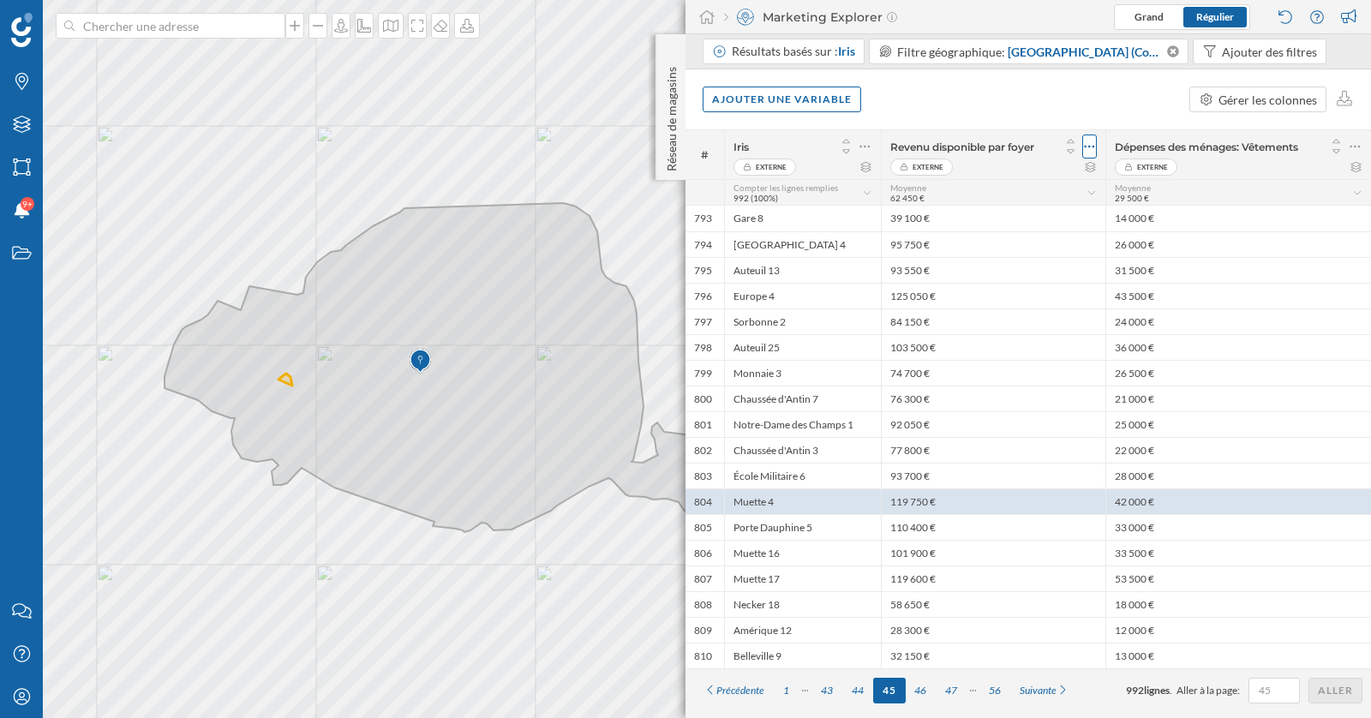
click at [1093, 144] on icon at bounding box center [1089, 146] width 11 height 17
click at [1061, 206] on div "Retirer la colonne" at bounding box center [1010, 215] width 151 height 18
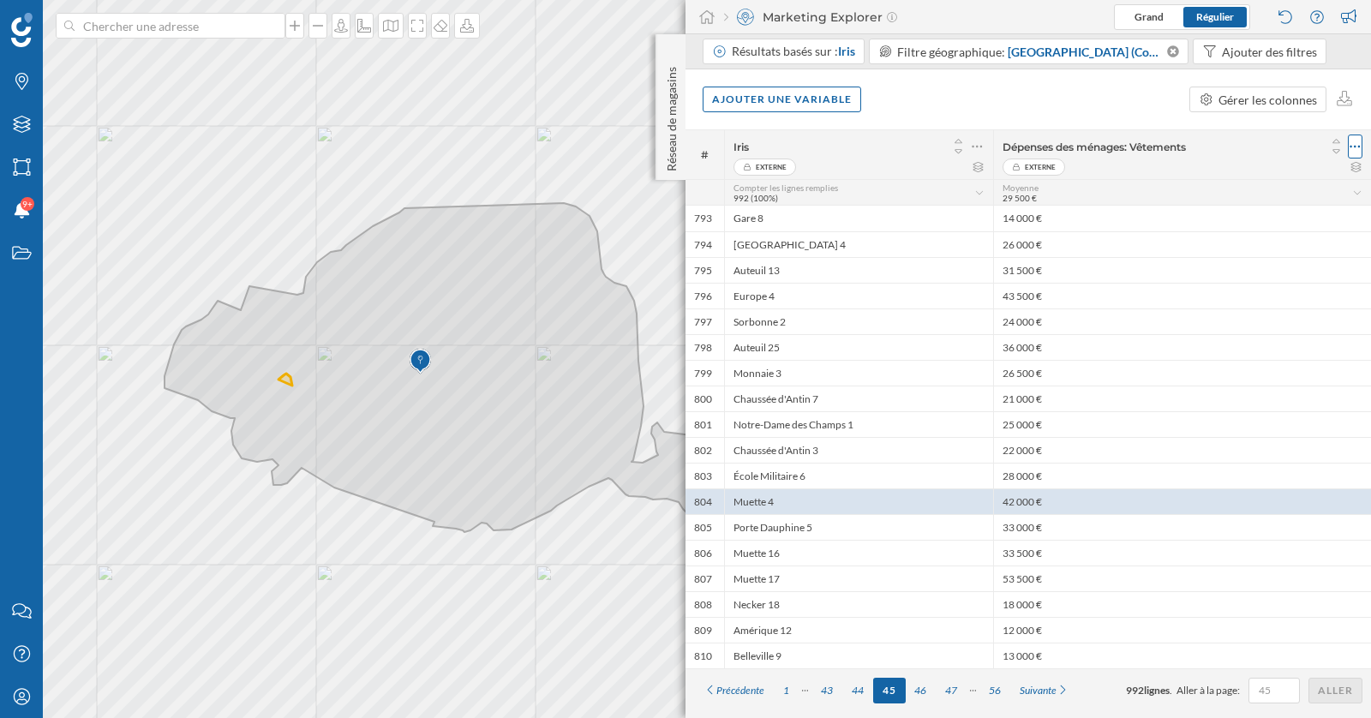
click at [1360, 148] on div at bounding box center [1354, 146] width 15 height 24
click at [1266, 214] on div "Retirer la colonne" at bounding box center [1276, 215] width 151 height 18
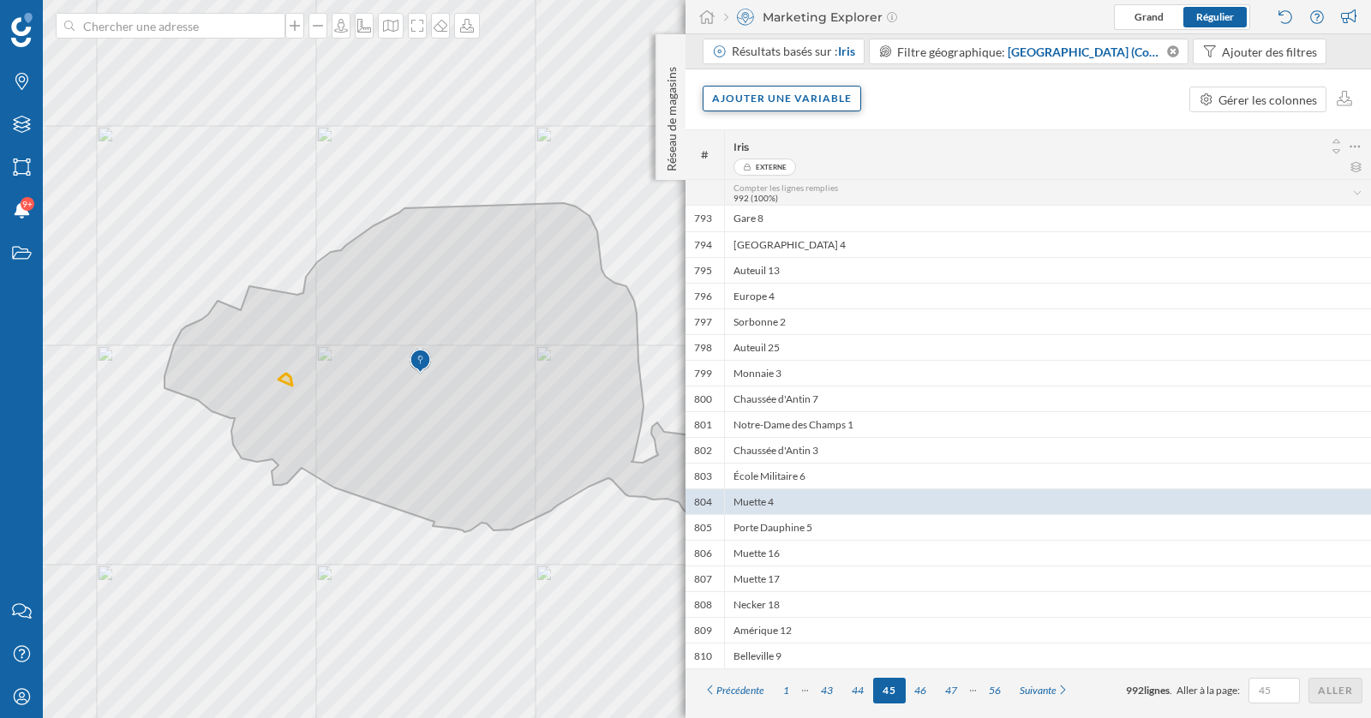
click at [810, 90] on div "Ajouter une variable" at bounding box center [781, 99] width 158 height 26
click at [798, 172] on div "Variable externe" at bounding box center [797, 169] width 170 height 18
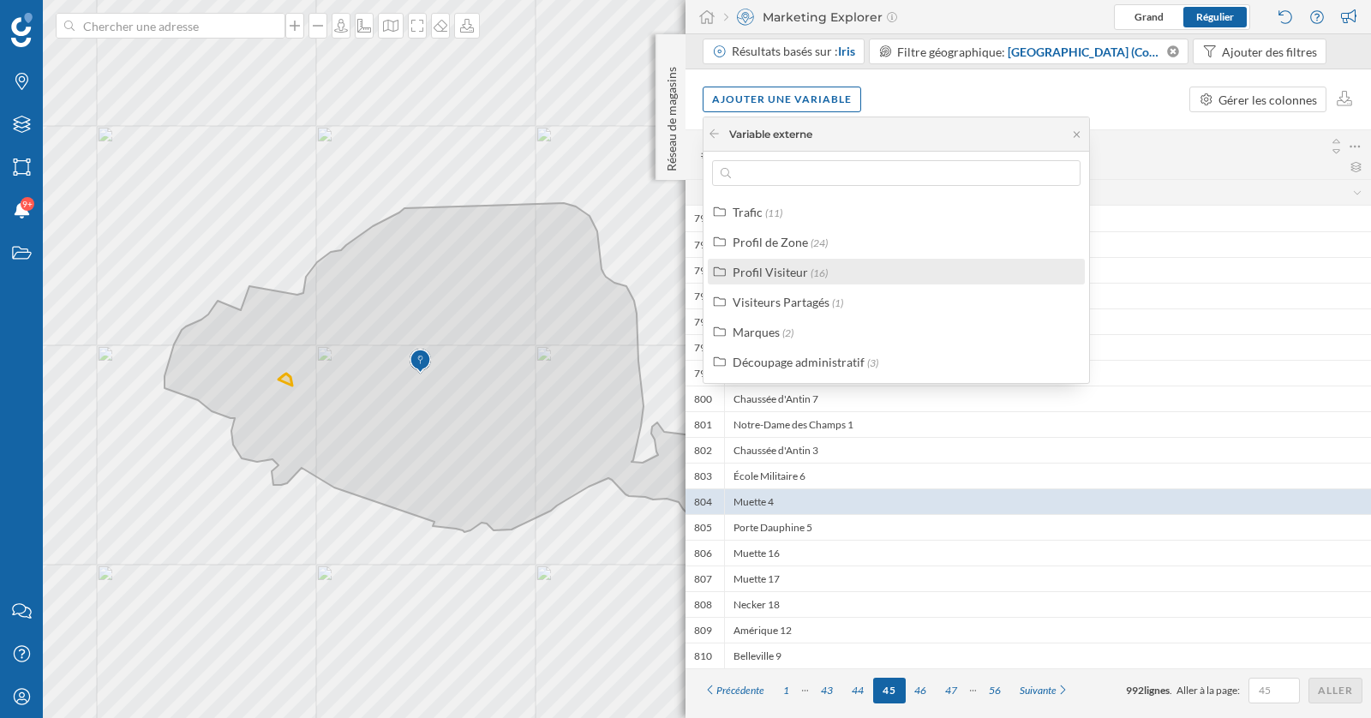
click at [797, 274] on div "Profil Visiteur" at bounding box center [769, 272] width 75 height 15
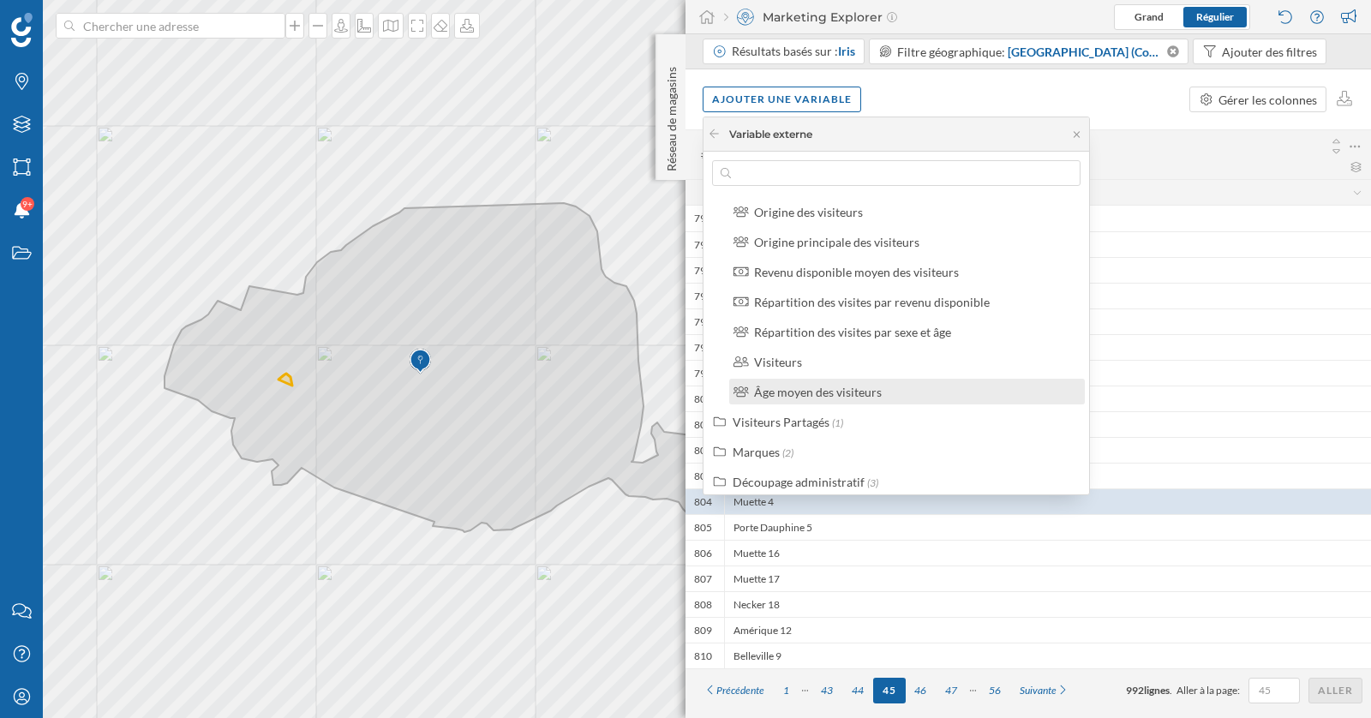
scroll to position [355, 0]
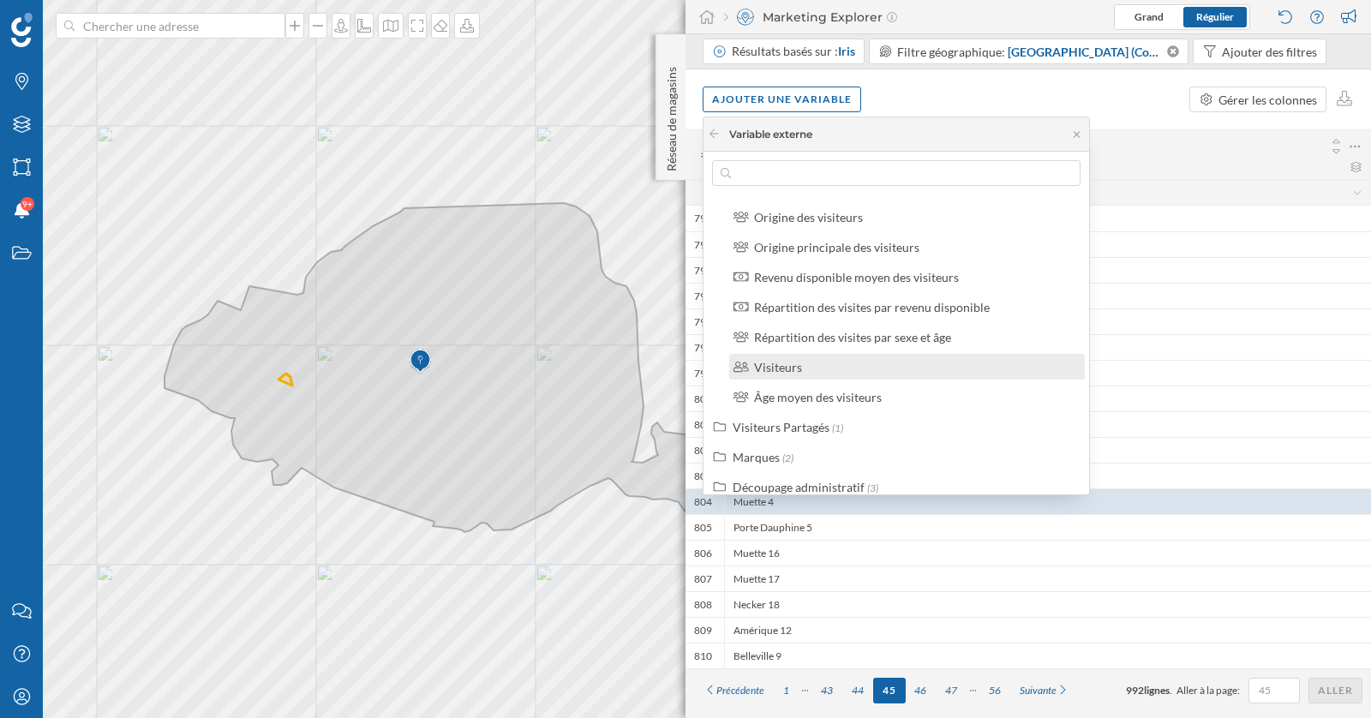
click at [837, 358] on div "Visiteurs" at bounding box center [914, 367] width 320 height 18
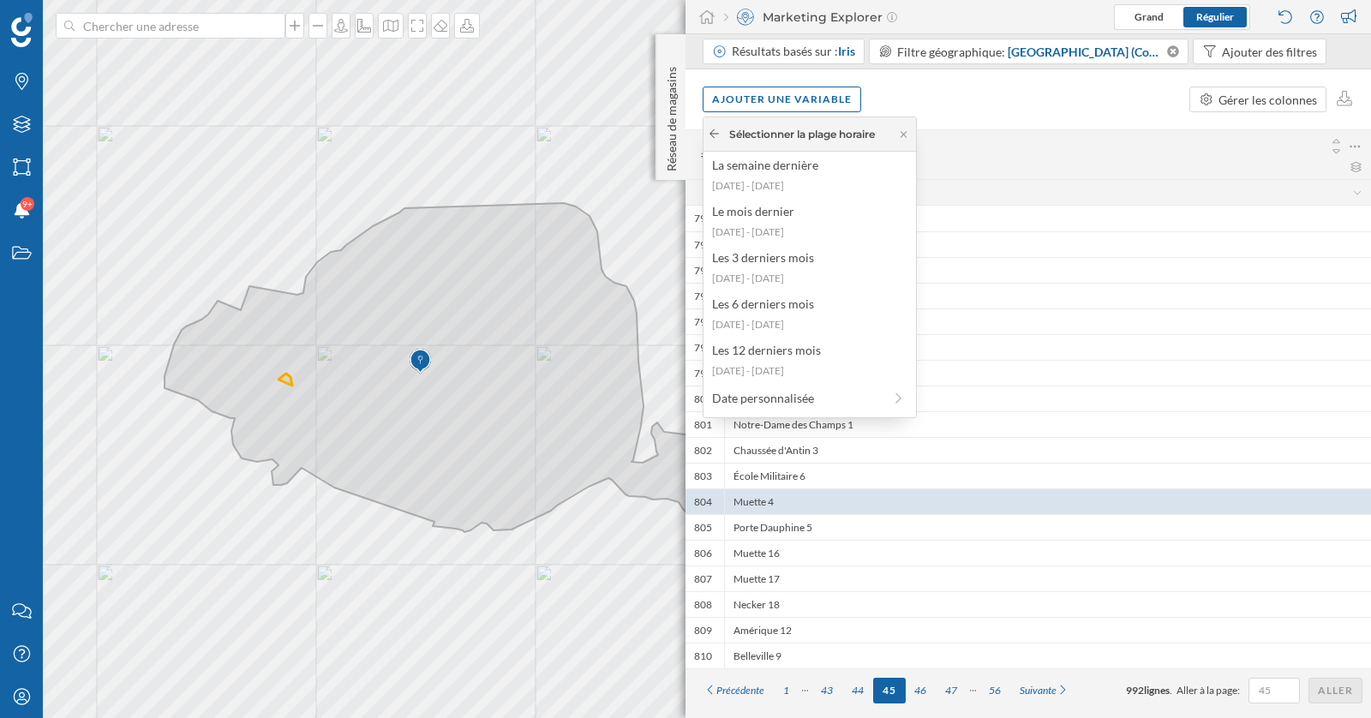
click at [714, 132] on icon at bounding box center [714, 133] width 13 height 10
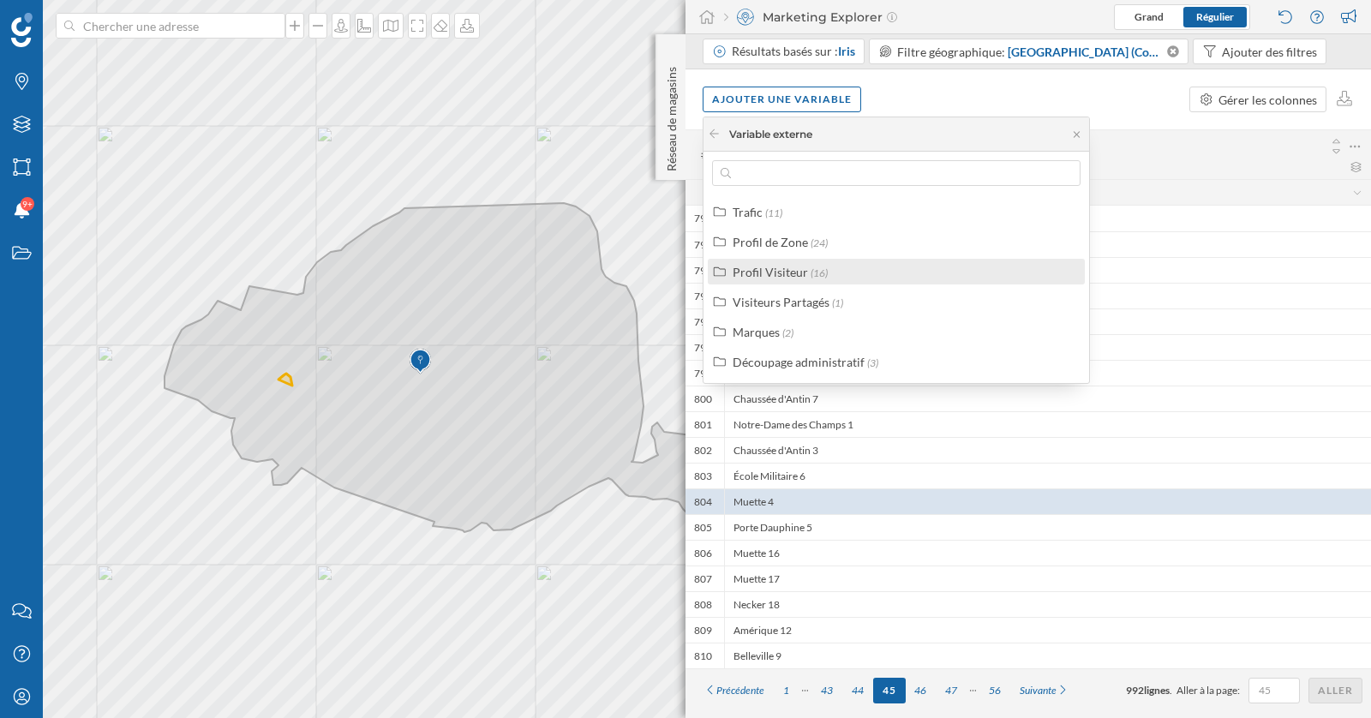
click at [786, 277] on div "Profil Visiteur" at bounding box center [769, 272] width 75 height 15
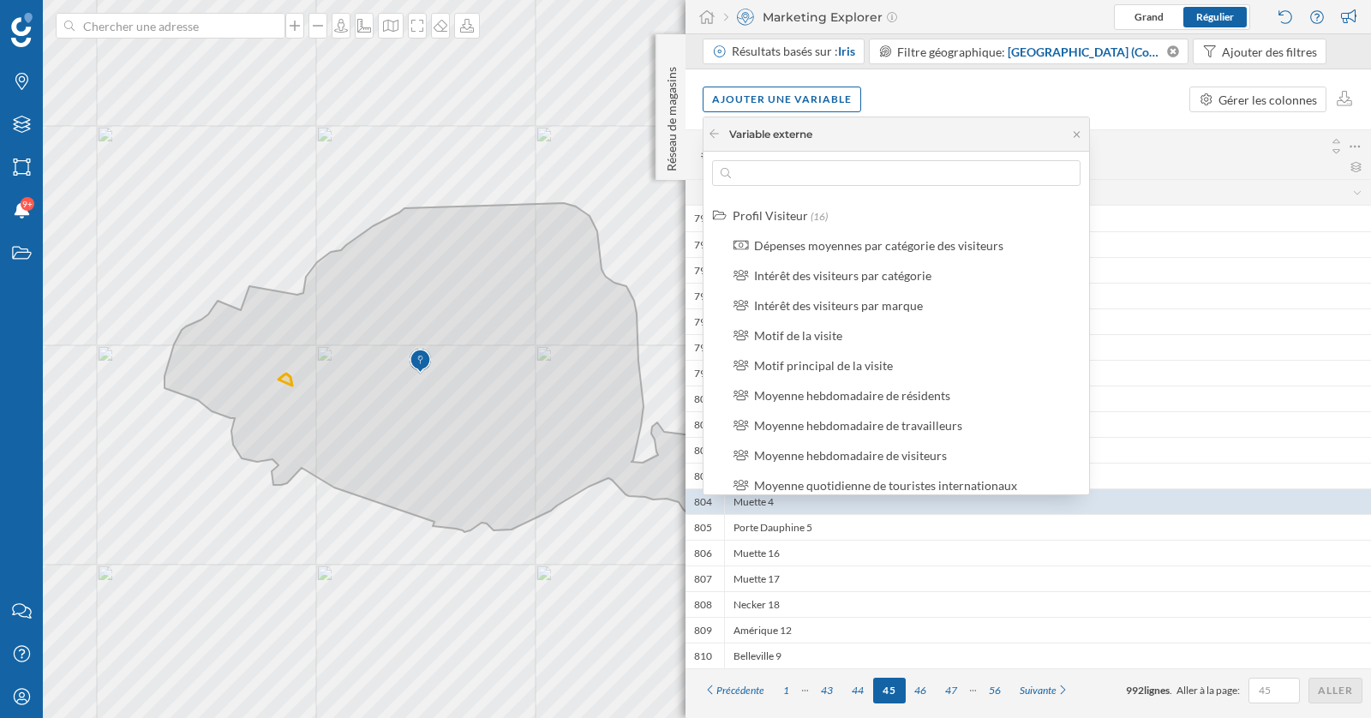
scroll to position [44, 0]
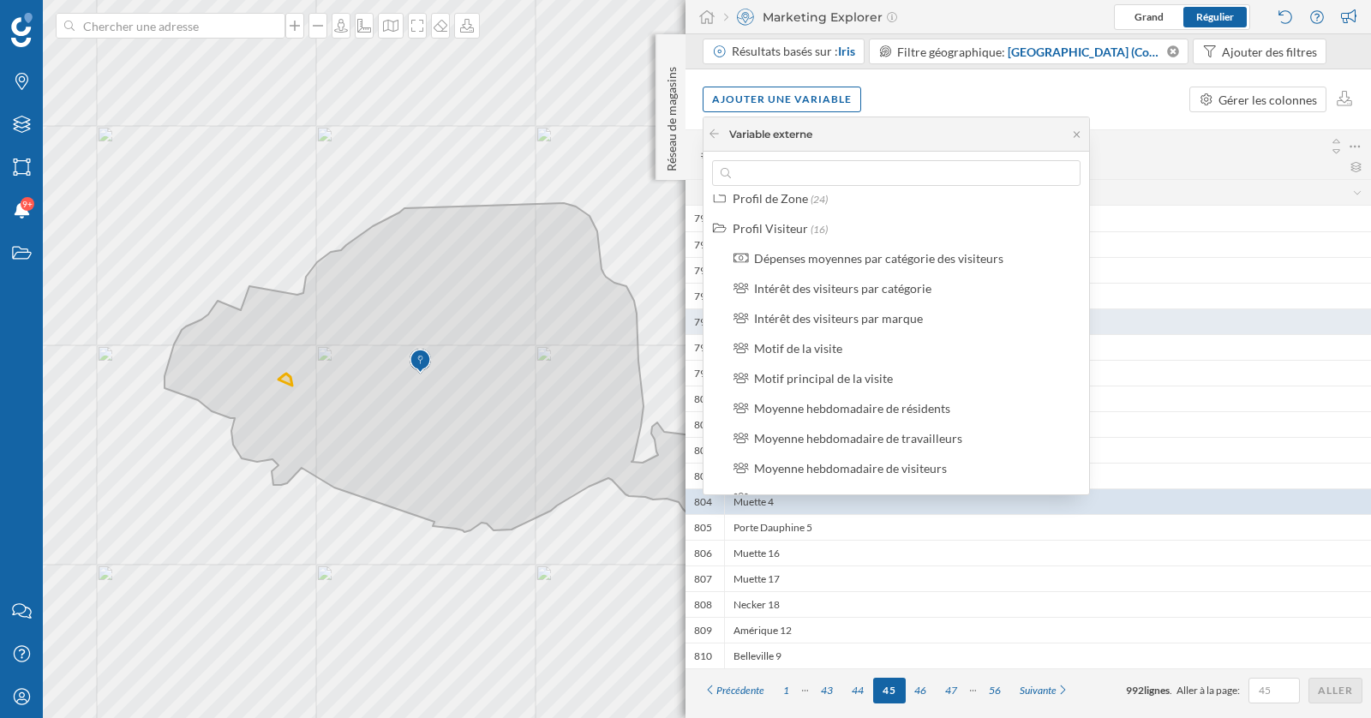
click at [828, 322] on div "Intérêt des visiteurs par marque" at bounding box center [838, 318] width 169 height 15
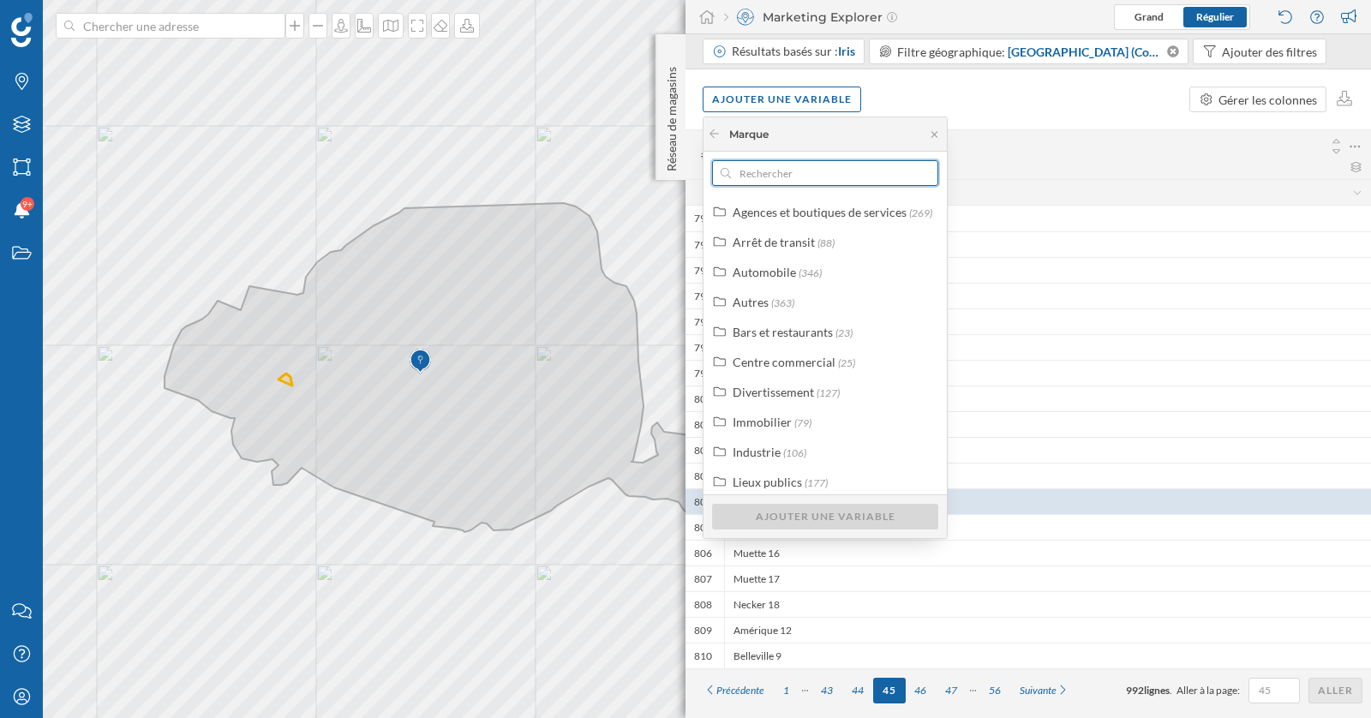
click at [784, 173] on input "text" at bounding box center [825, 173] width 188 height 26
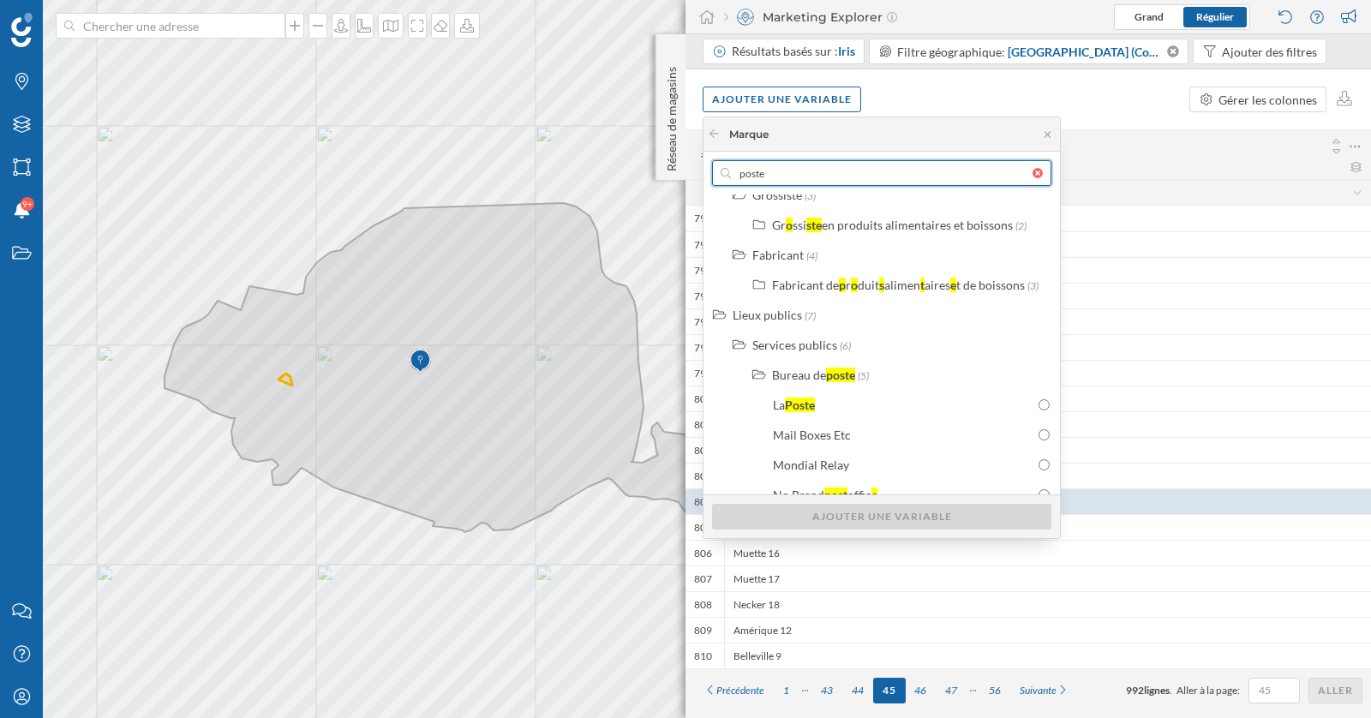
scroll to position [829, 0]
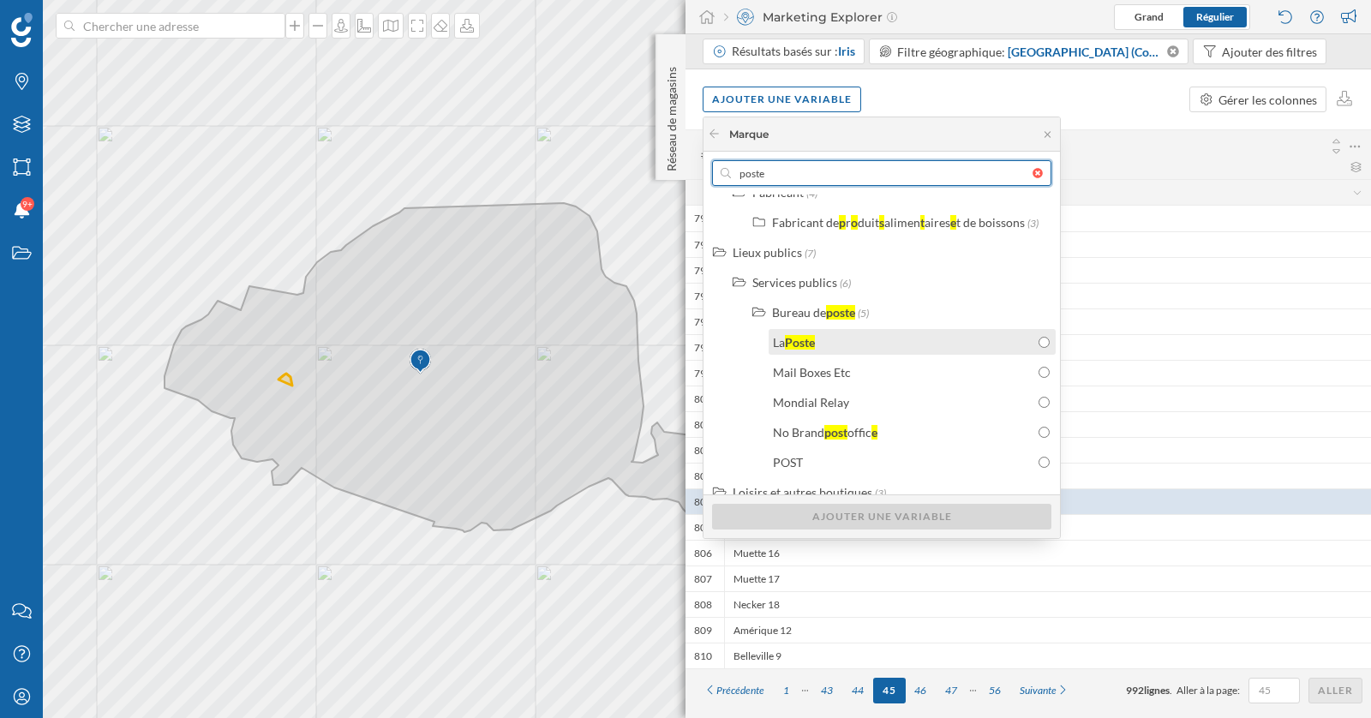
type input "poste"
click at [879, 345] on div "La Poste" at bounding box center [903, 342] width 261 height 18
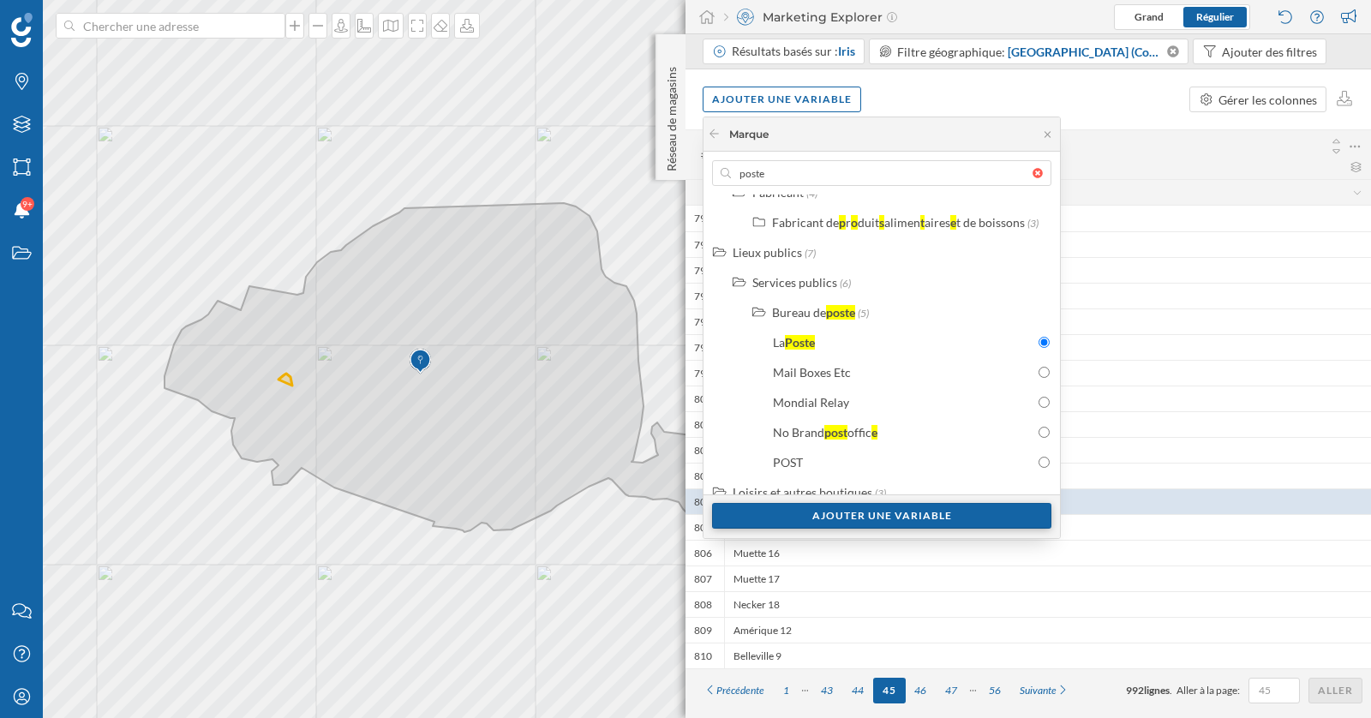
click at [872, 512] on div "Ajouter une variable" at bounding box center [881, 516] width 339 height 26
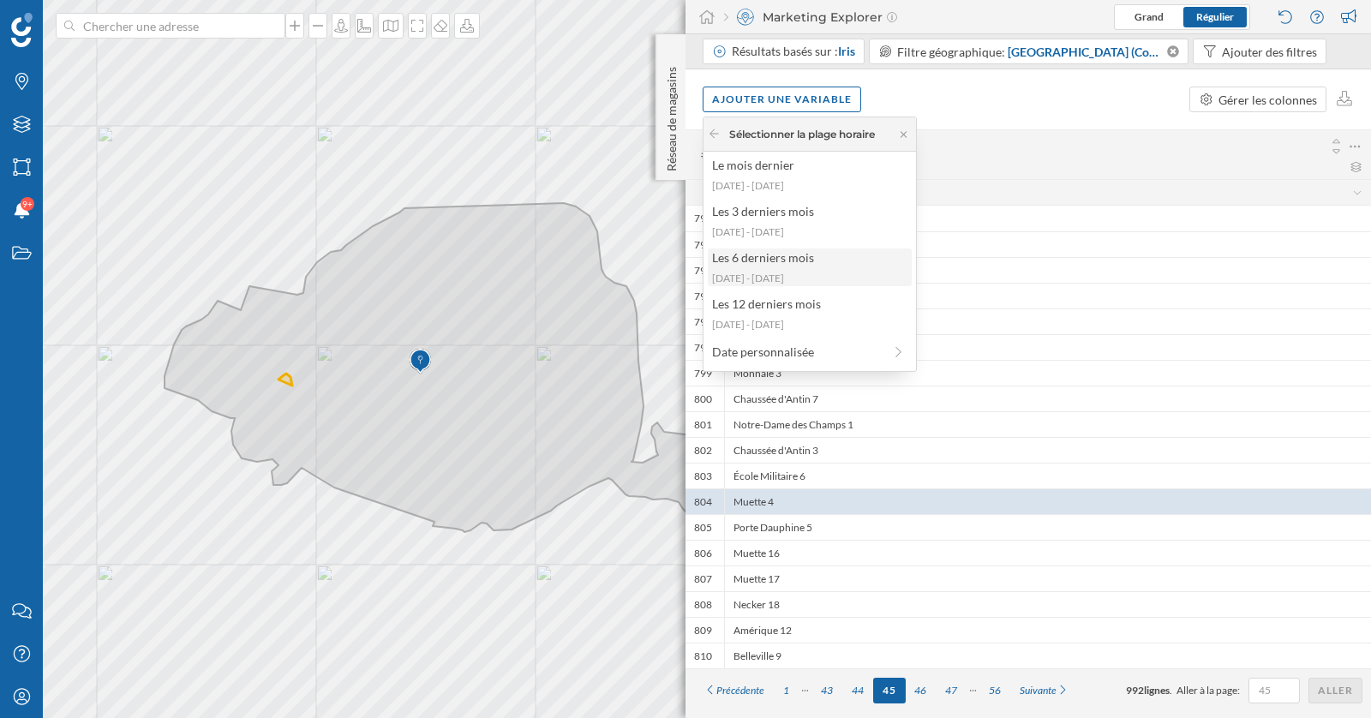
click at [791, 271] on div "[DATE] - [DATE]" at bounding box center [809, 278] width 194 height 15
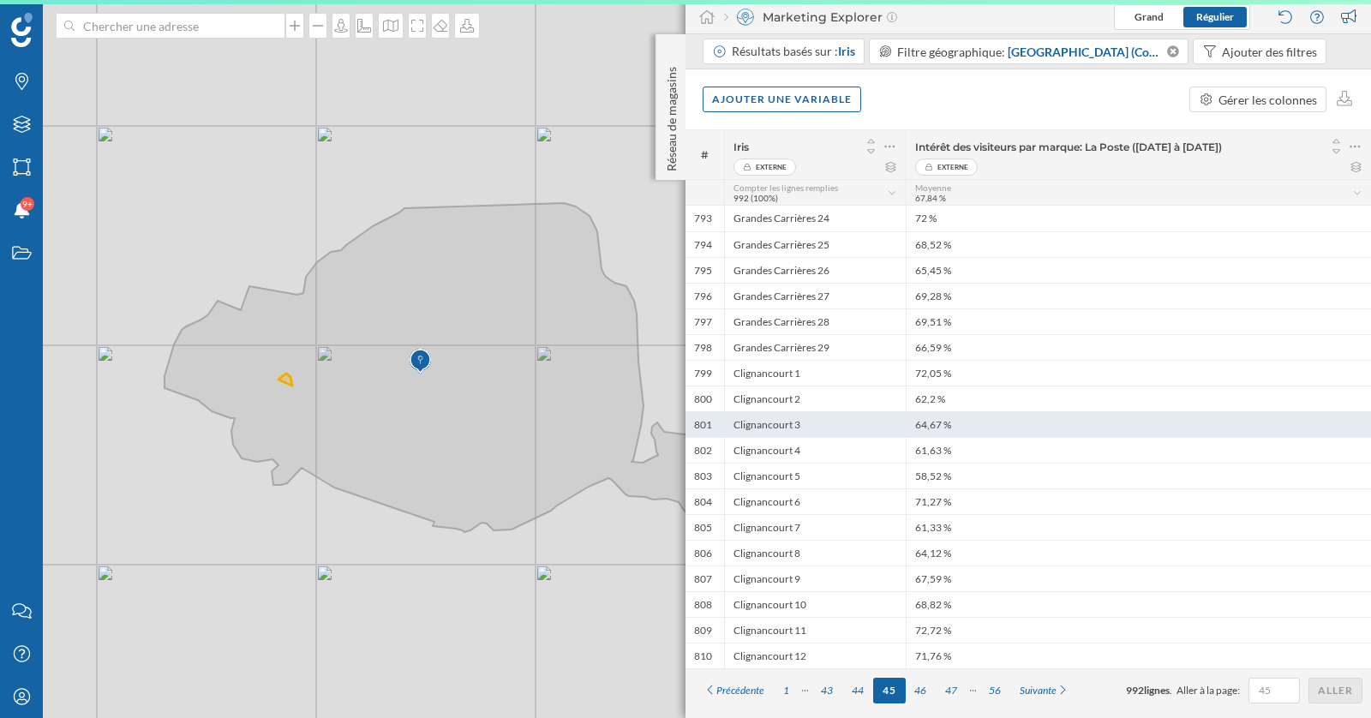
scroll to position [0, 0]
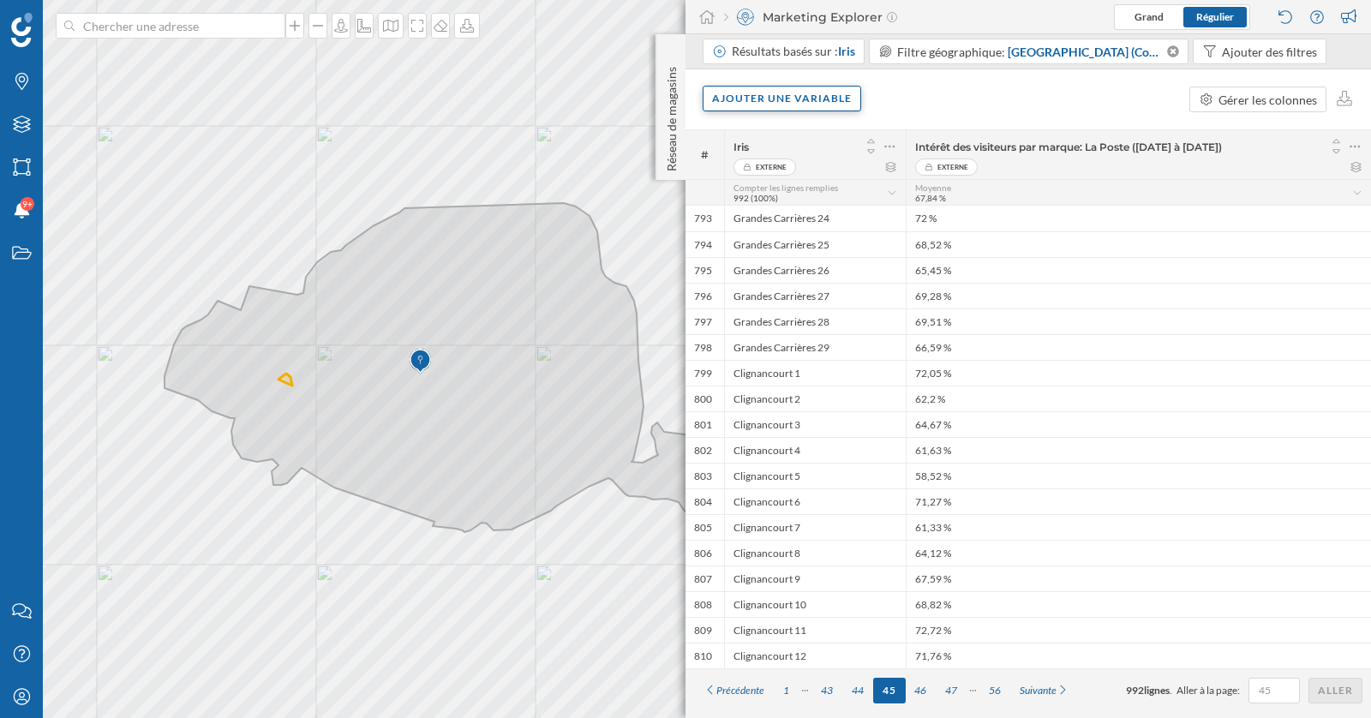
click at [806, 97] on div "Ajouter une variable" at bounding box center [781, 99] width 158 height 26
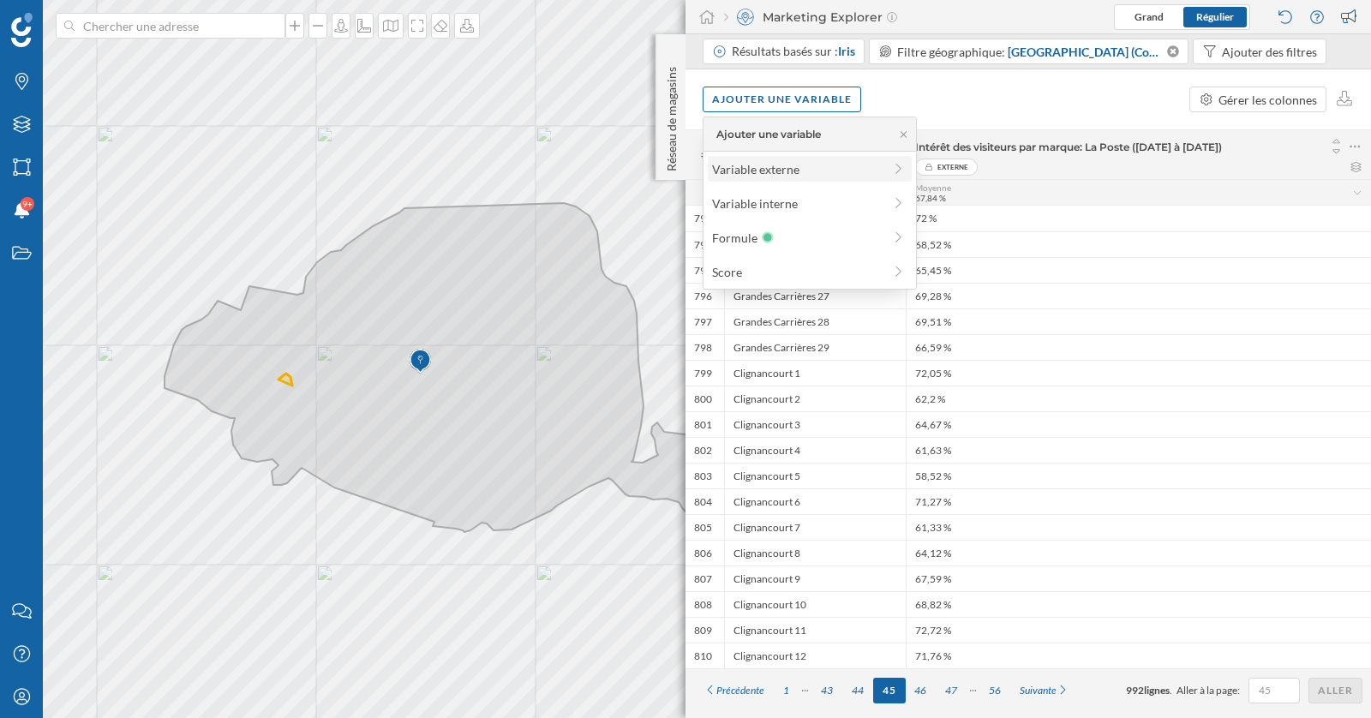
click at [791, 163] on div "Variable externe" at bounding box center [797, 169] width 170 height 18
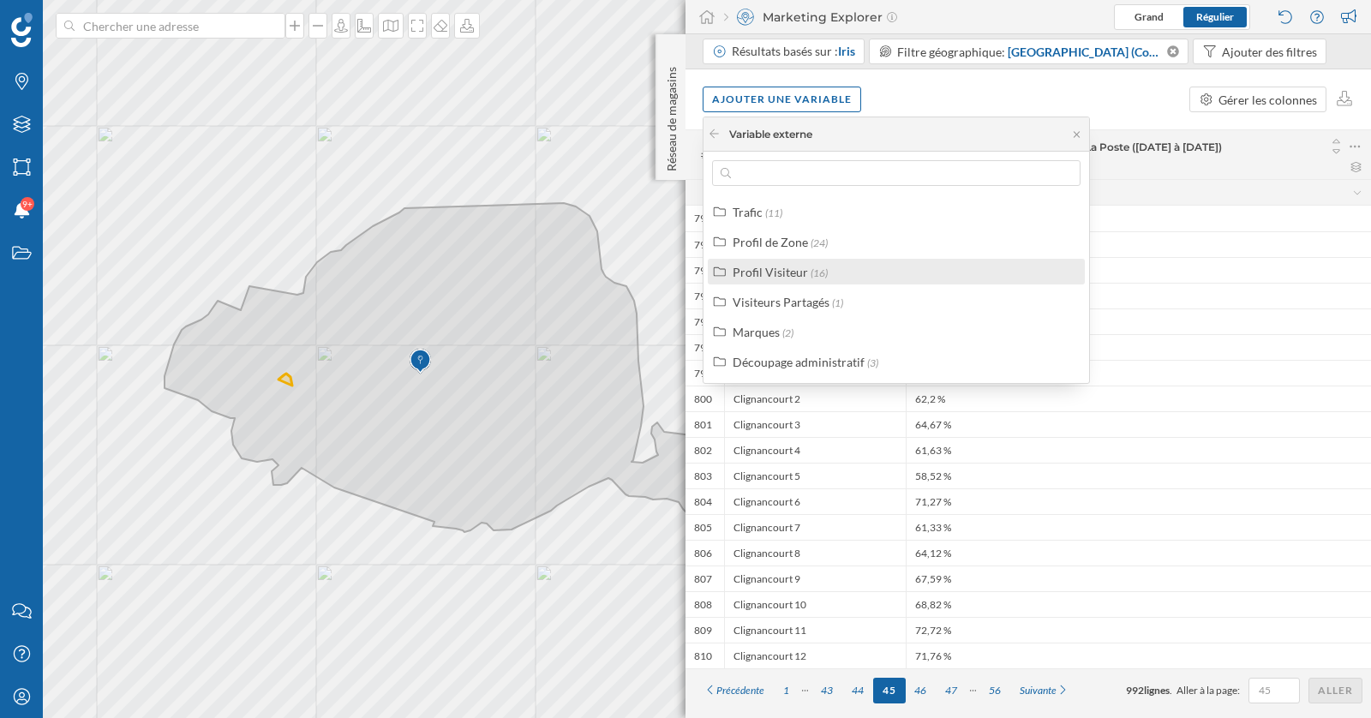
click at [813, 267] on span "(16)" at bounding box center [818, 272] width 17 height 13
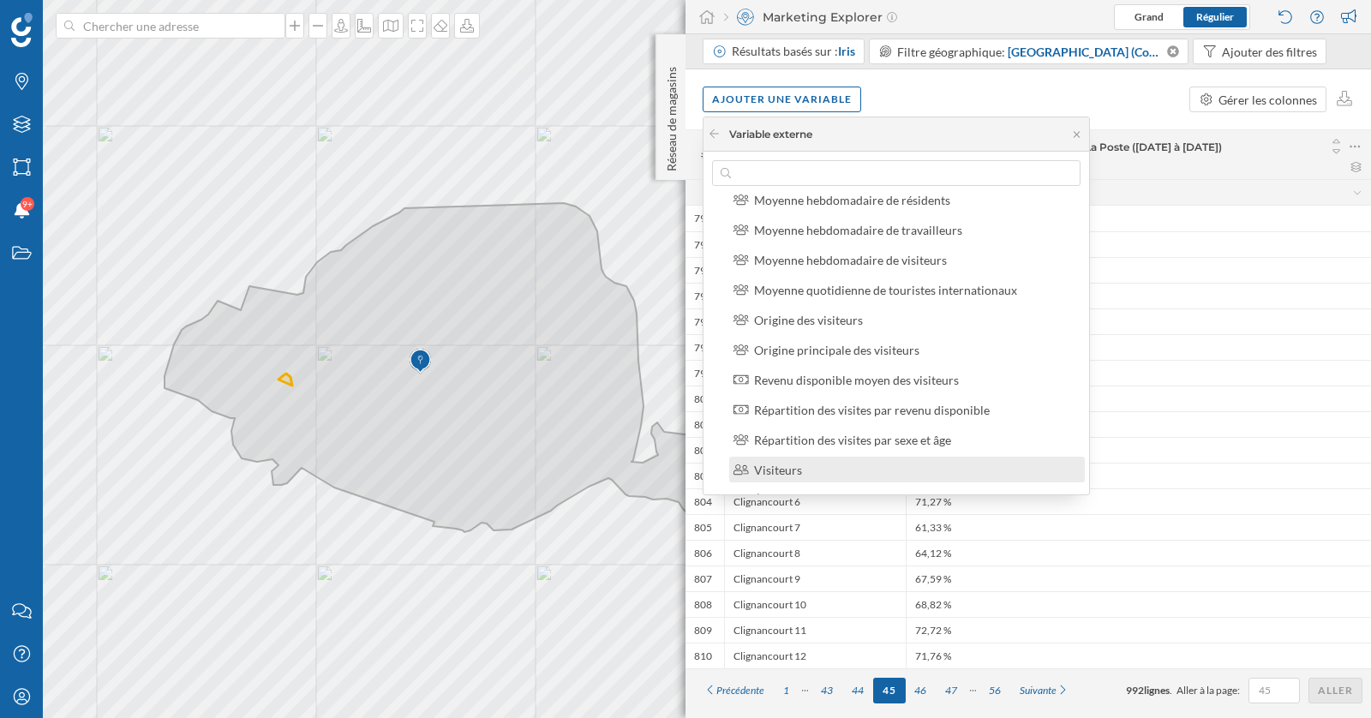
scroll to position [245, 0]
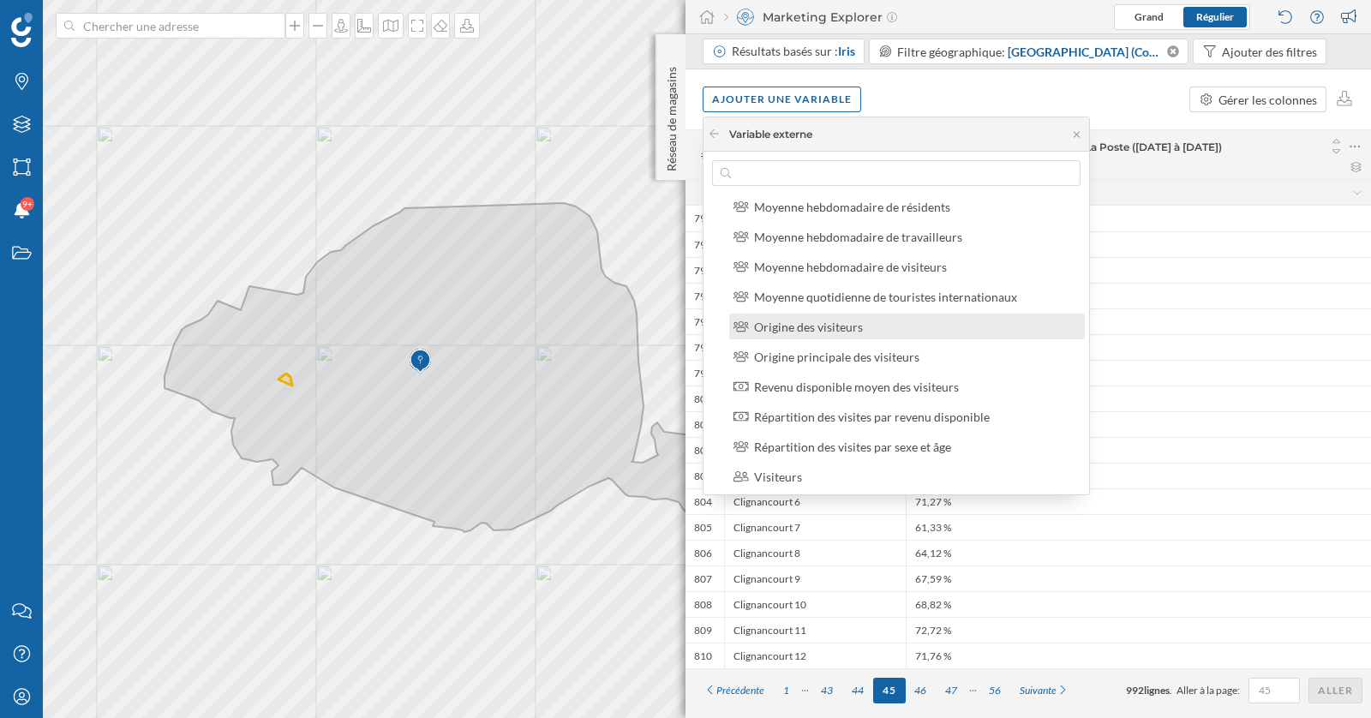
click at [816, 332] on div "Origine des visiteurs" at bounding box center [808, 327] width 109 height 15
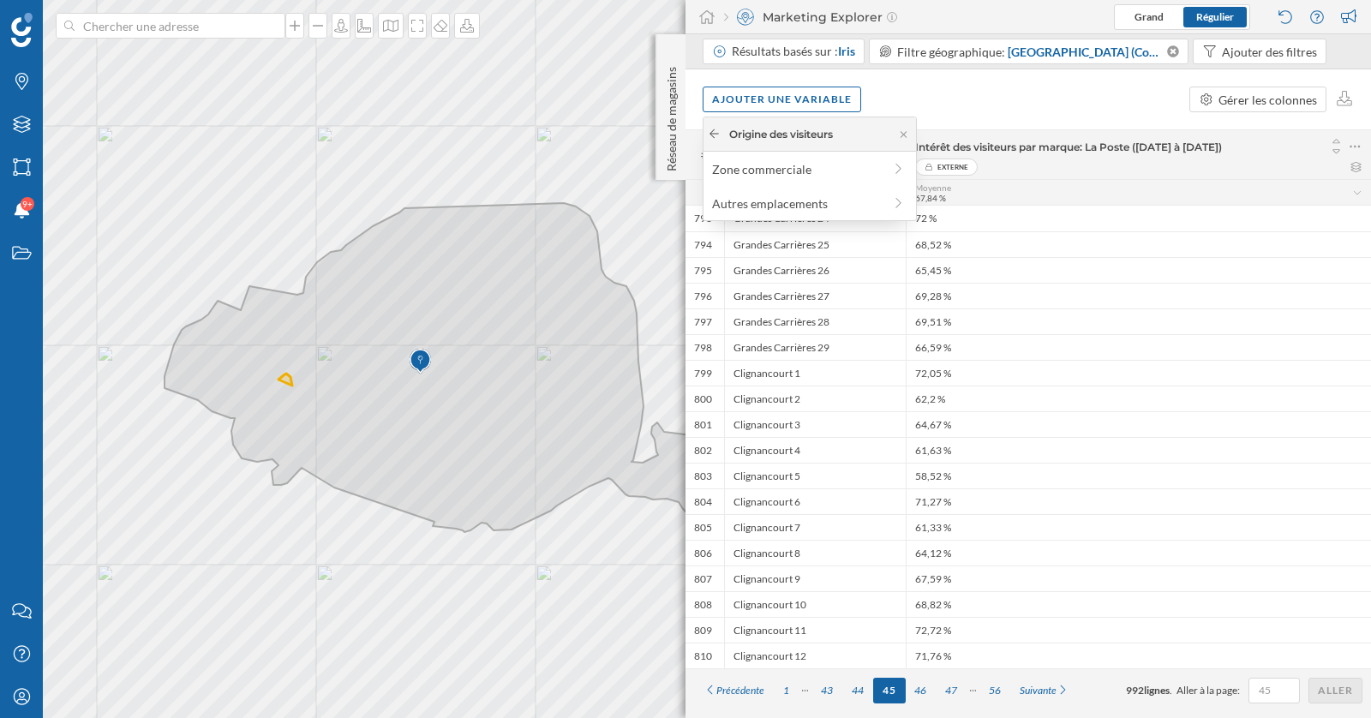
click at [717, 127] on div at bounding box center [714, 134] width 13 height 15
click at [714, 132] on icon at bounding box center [714, 133] width 13 height 10
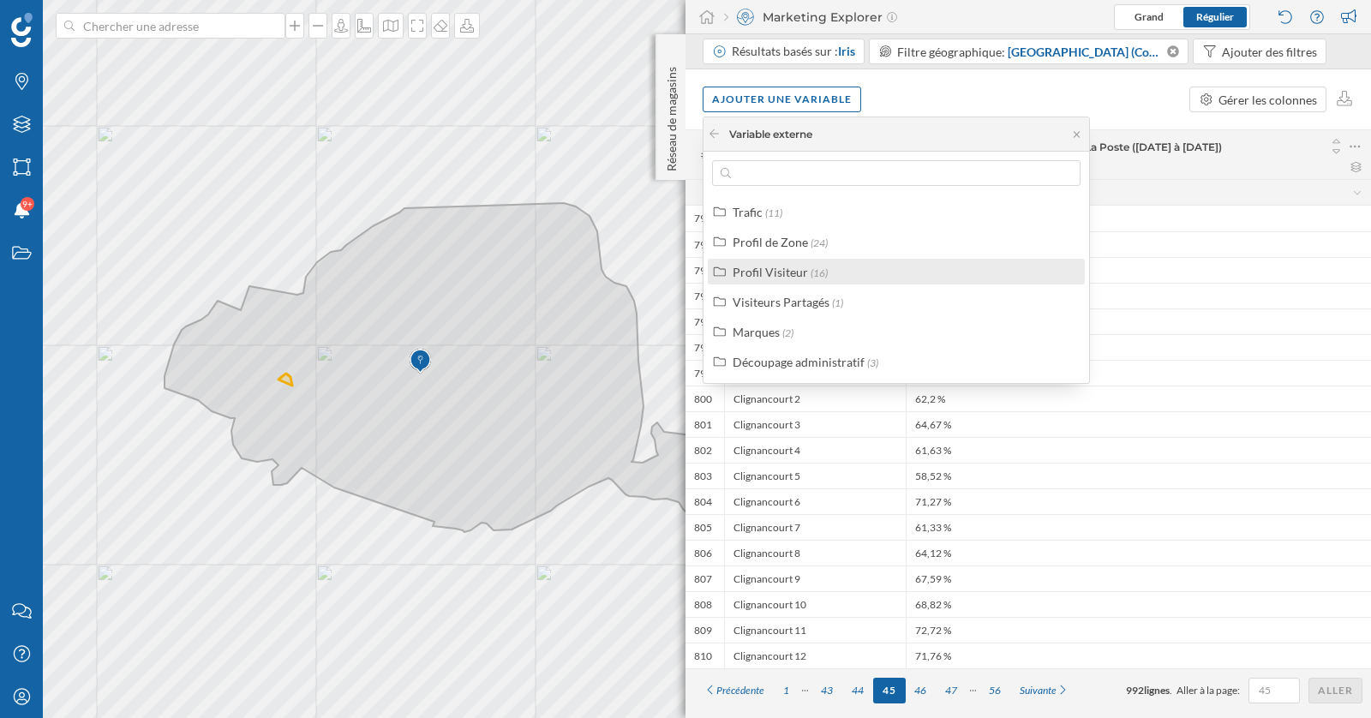
click at [795, 270] on div "Profil Visiteur" at bounding box center [769, 272] width 75 height 15
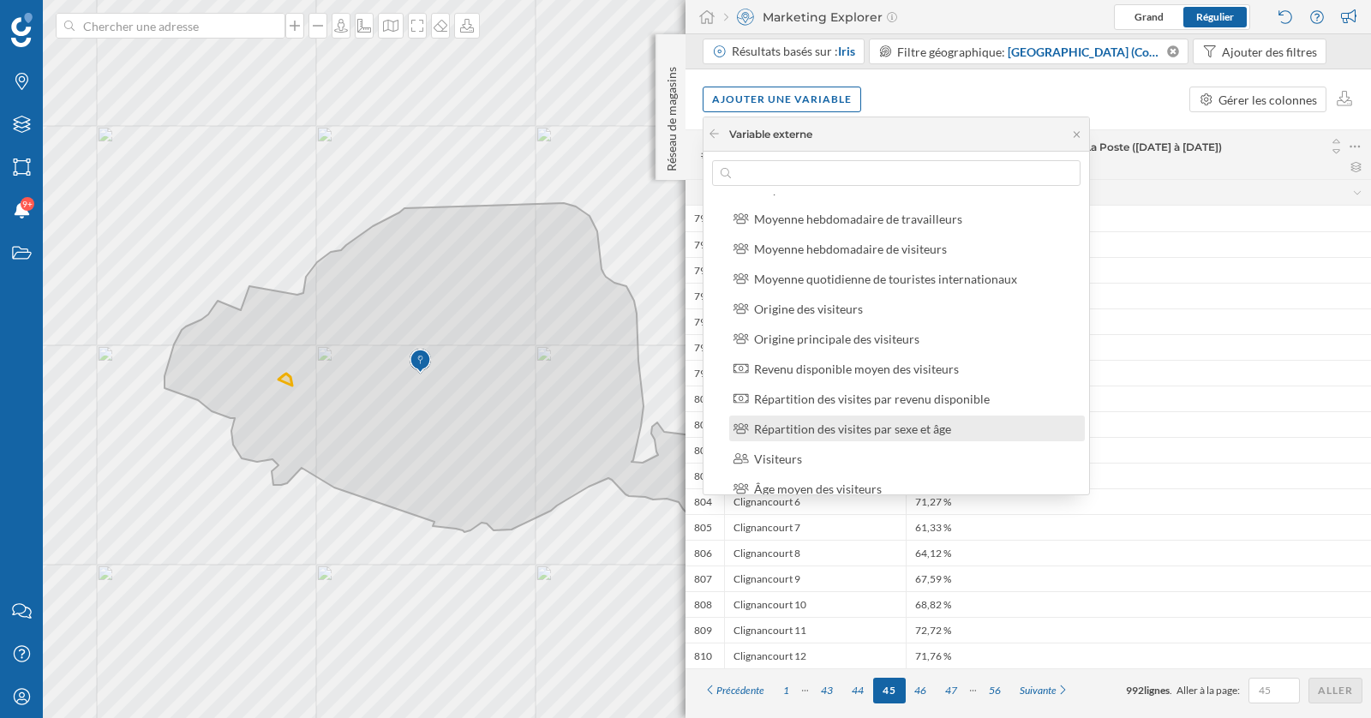
scroll to position [268, 0]
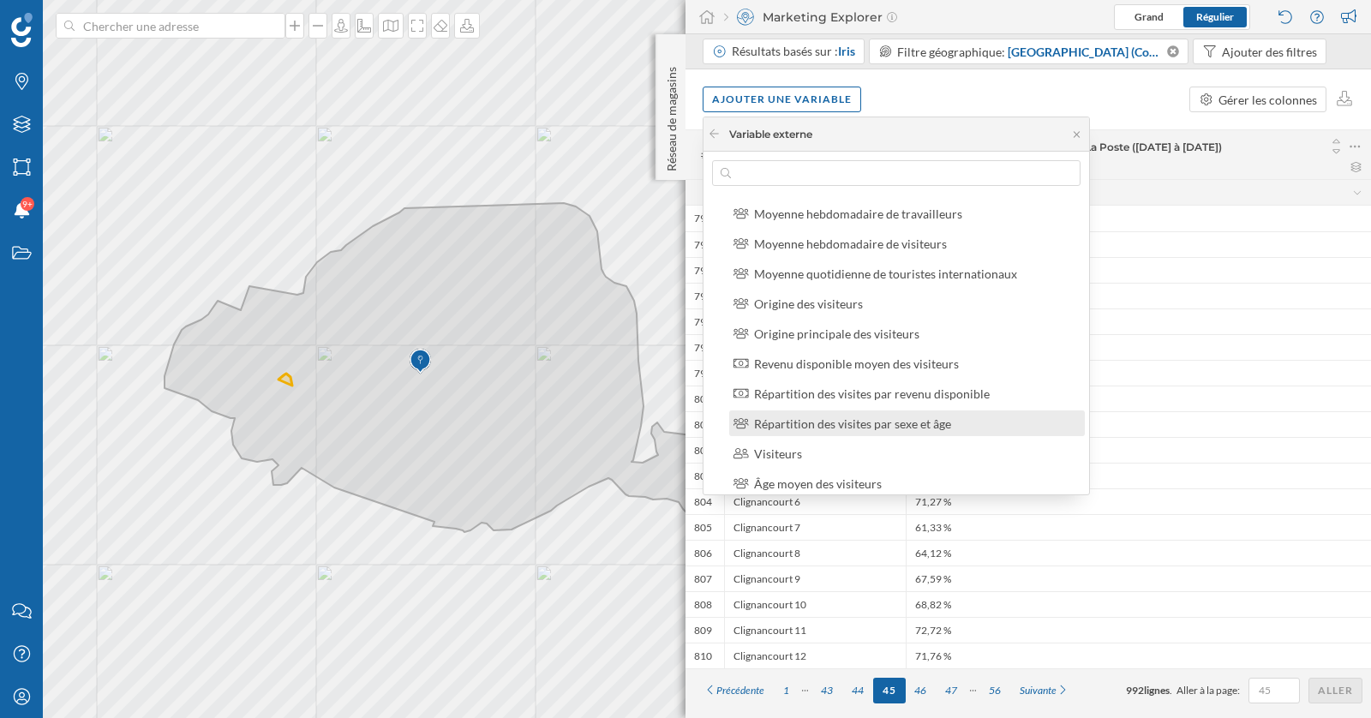
click at [844, 424] on div "Répartition des visites par sexe et âge" at bounding box center [852, 423] width 197 height 15
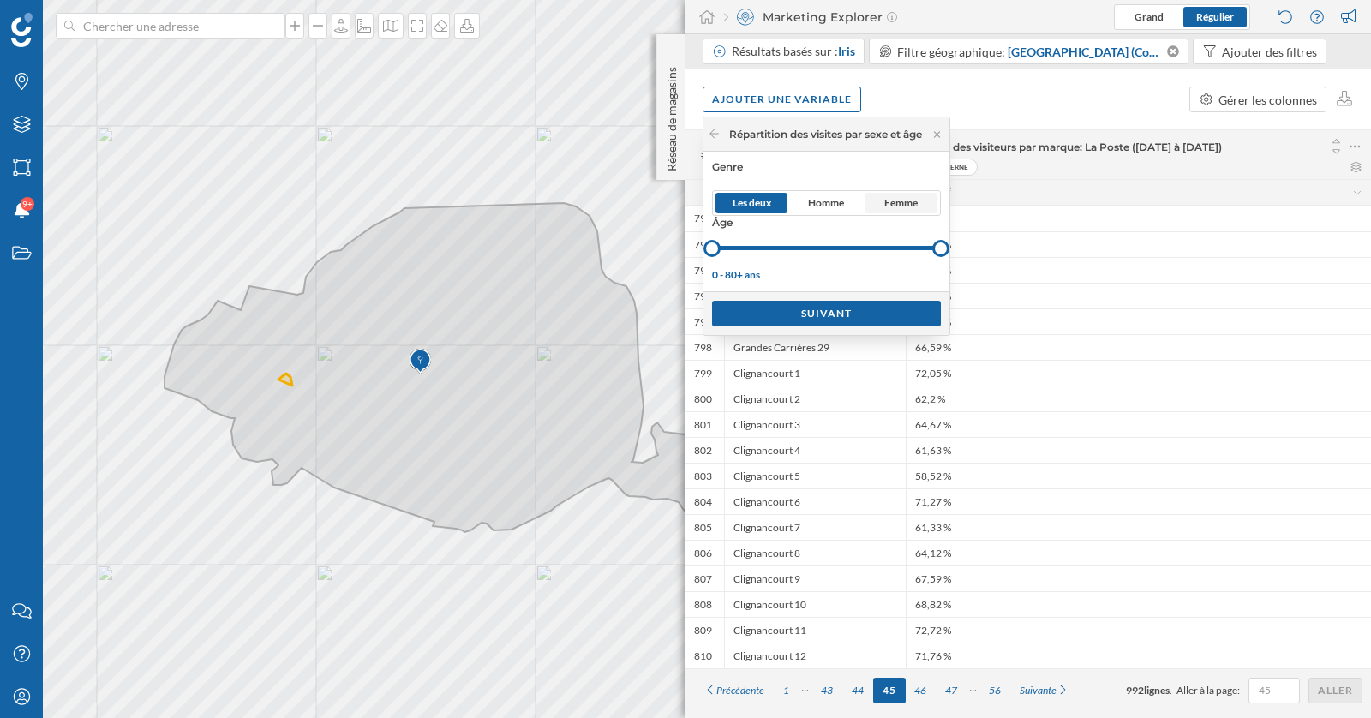
click at [908, 206] on span "Femme" at bounding box center [900, 202] width 33 height 15
drag, startPoint x: 715, startPoint y: 253, endPoint x: 841, endPoint y: 254, distance: 125.9
click at [841, 254] on div at bounding box center [837, 248] width 17 height 17
drag, startPoint x: 948, startPoint y: 251, endPoint x: 885, endPoint y: 251, distance: 63.4
click at [885, 251] on div at bounding box center [879, 248] width 17 height 17
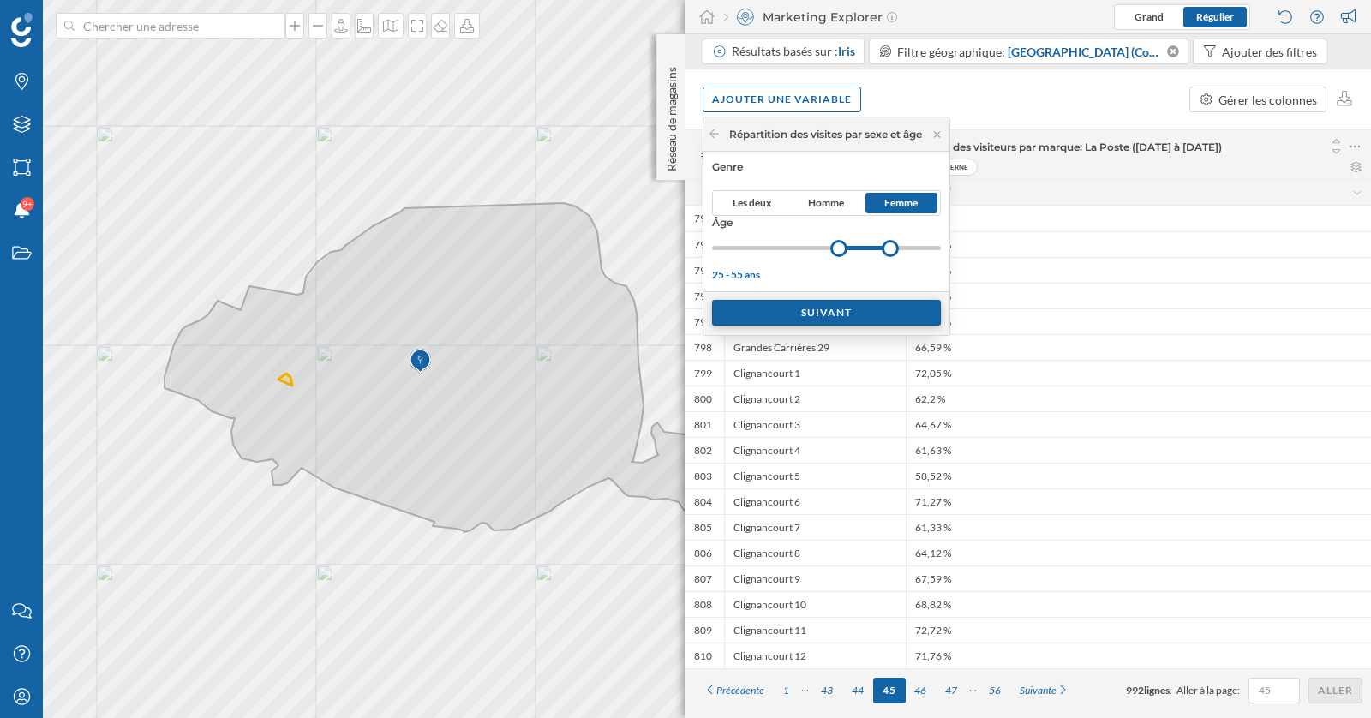
click at [871, 314] on div "Suivant" at bounding box center [826, 313] width 229 height 26
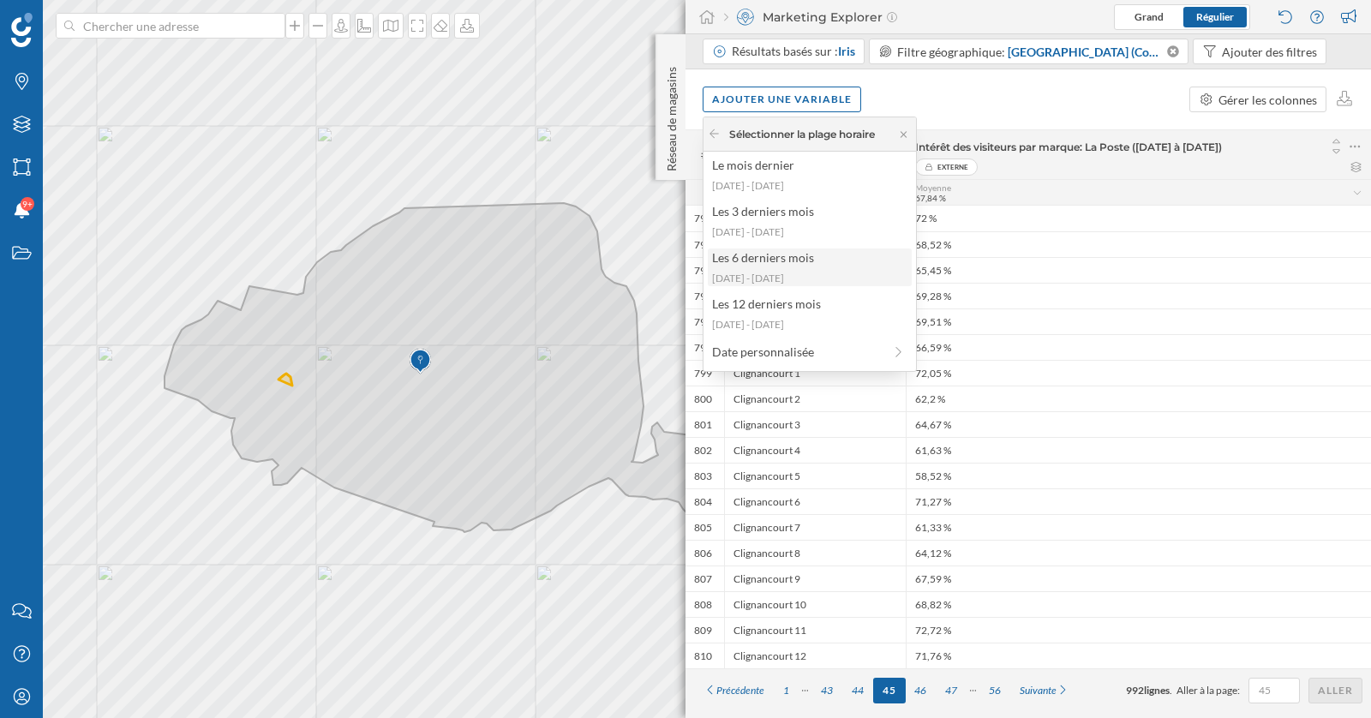
click at [830, 269] on div "Les 6 derniers mois [DATE] - [DATE]" at bounding box center [810, 267] width 204 height 38
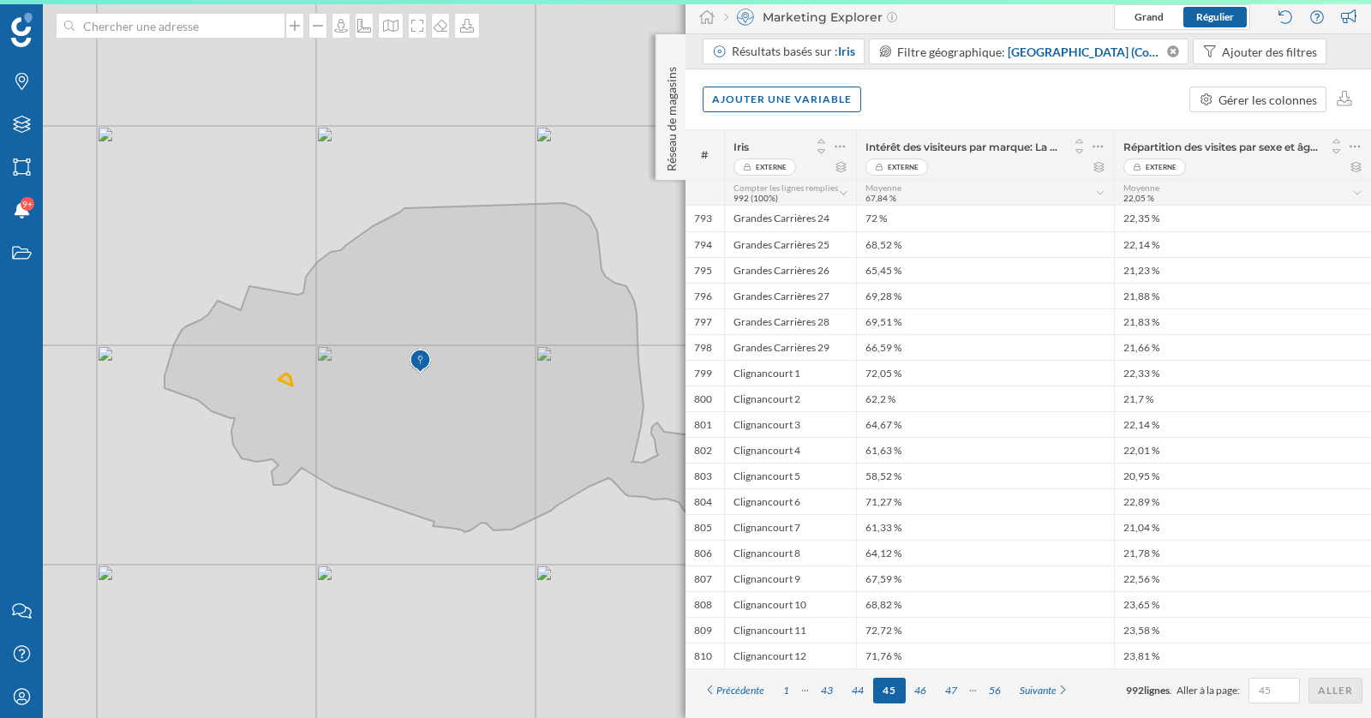
scroll to position [0, 0]
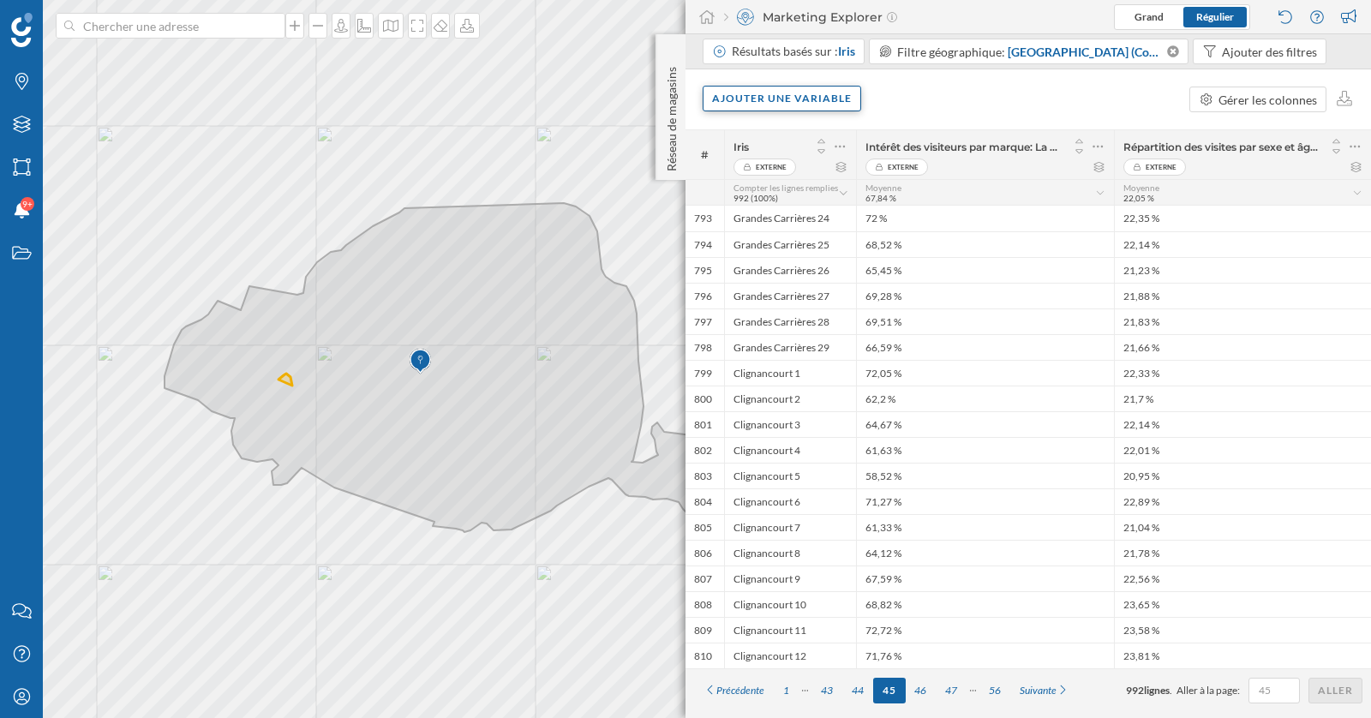
click at [768, 104] on div "Ajouter une variable" at bounding box center [781, 99] width 158 height 26
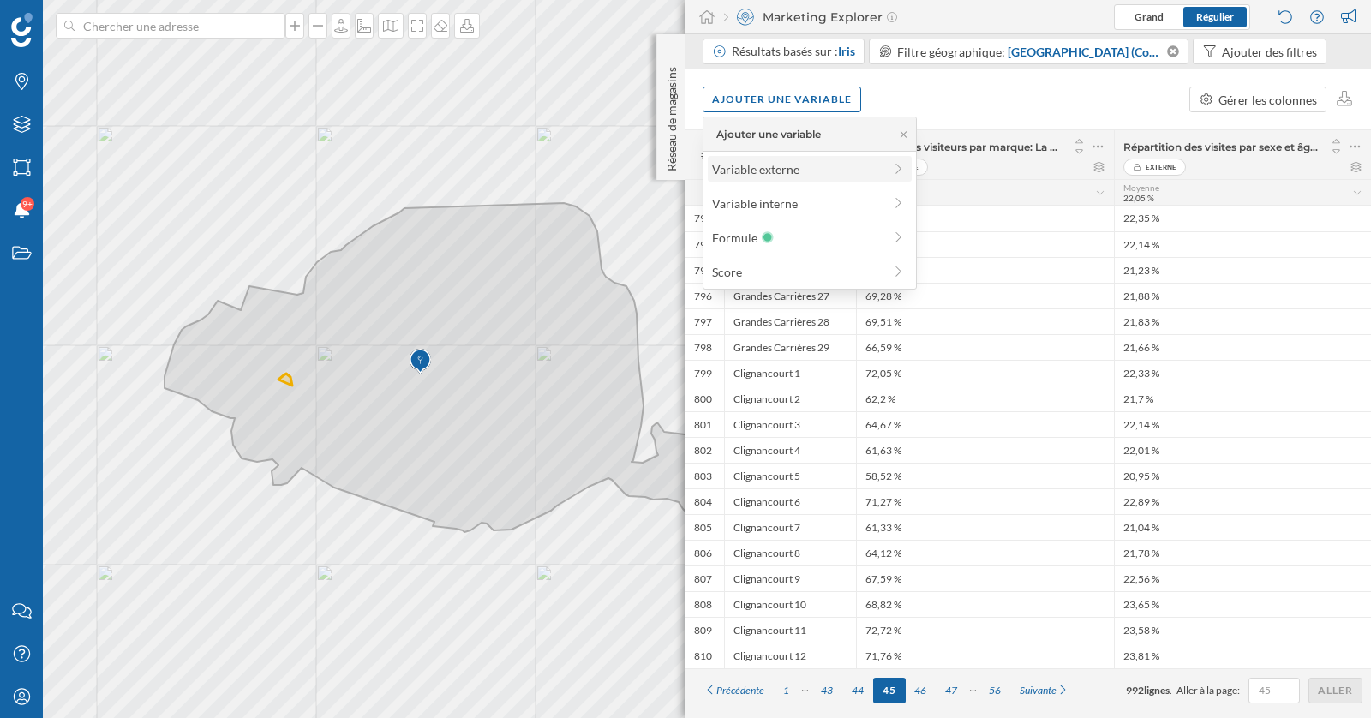
click at [773, 167] on div "Variable externe" at bounding box center [797, 169] width 170 height 18
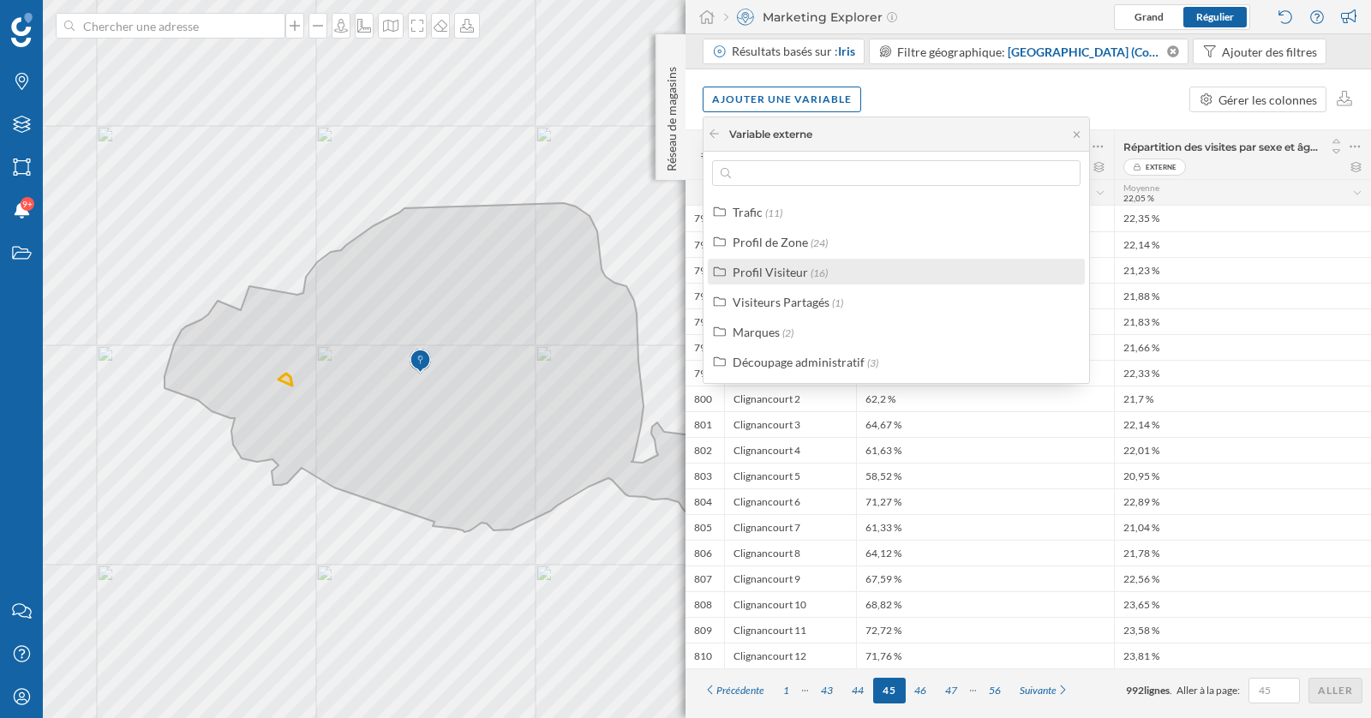
click at [791, 268] on div "Profil Visiteur" at bounding box center [769, 272] width 75 height 15
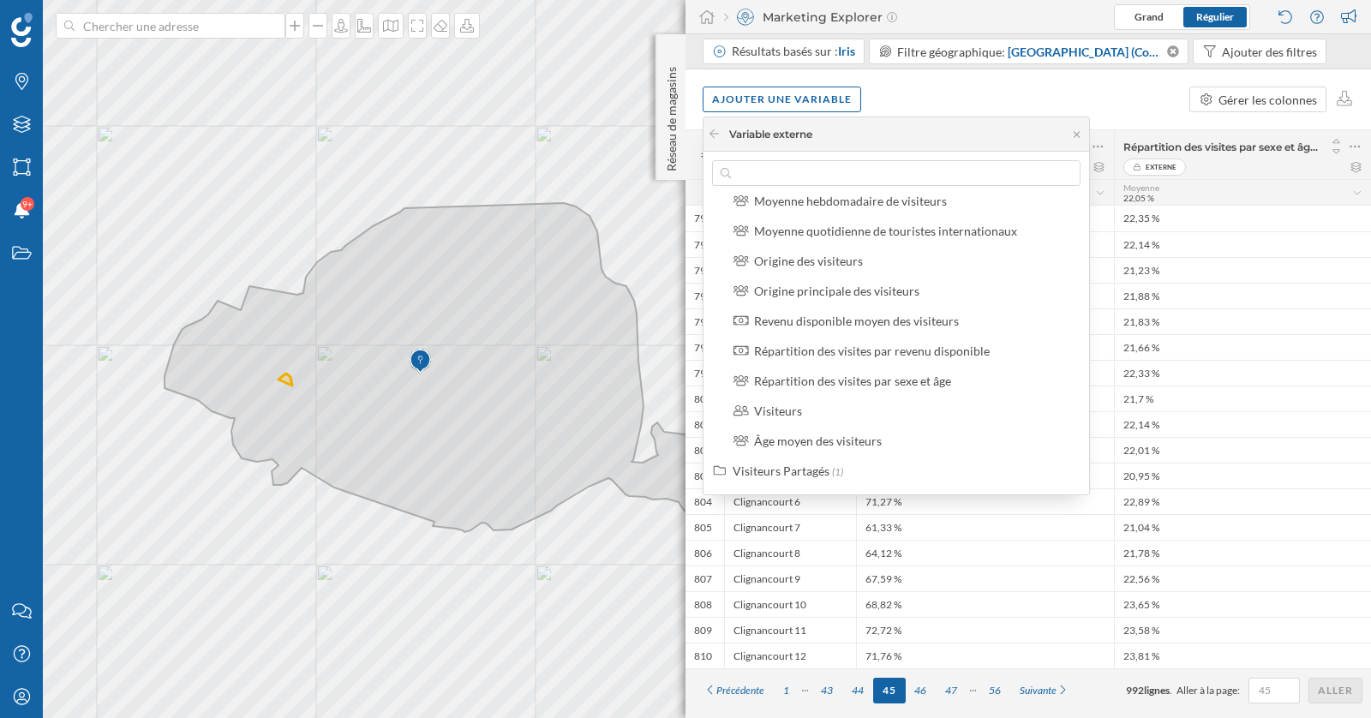
scroll to position [368, 0]
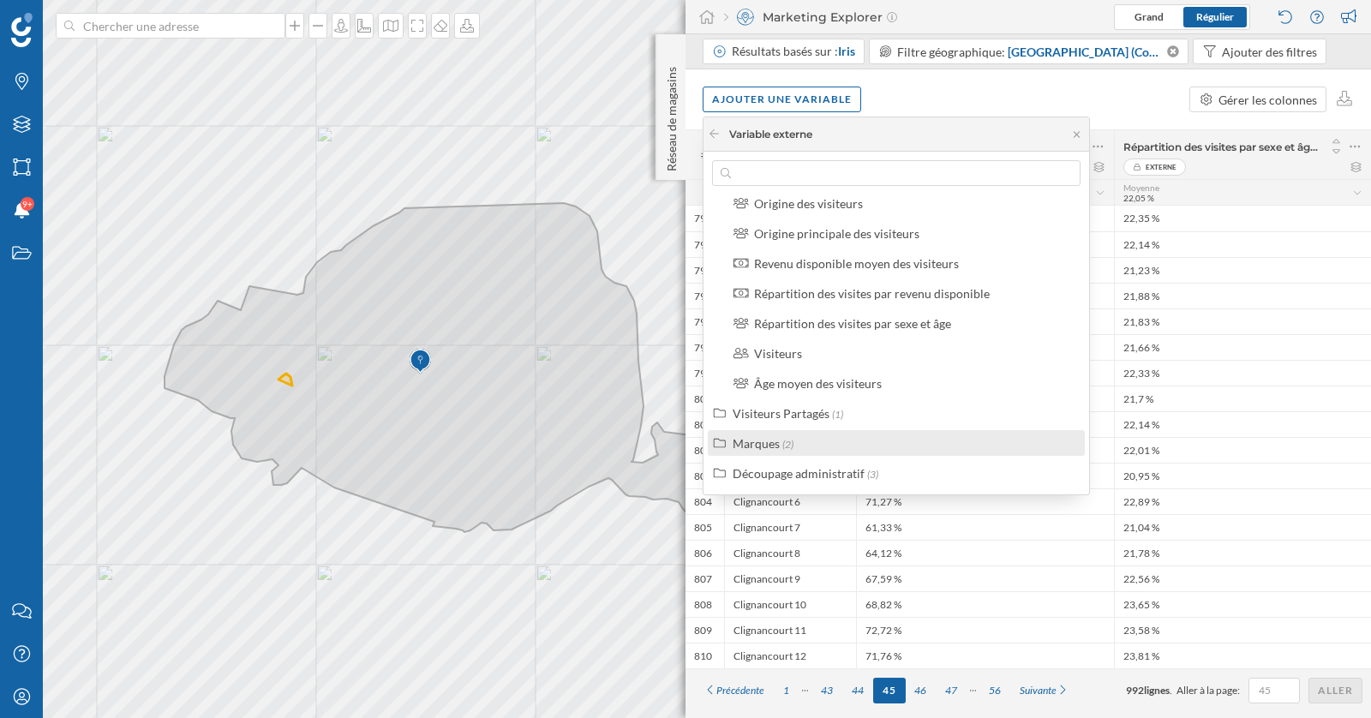
click at [828, 439] on div "Marques (2)" at bounding box center [903, 443] width 342 height 18
click at [827, 440] on div "Points d'intérêt" at bounding box center [795, 443] width 82 height 15
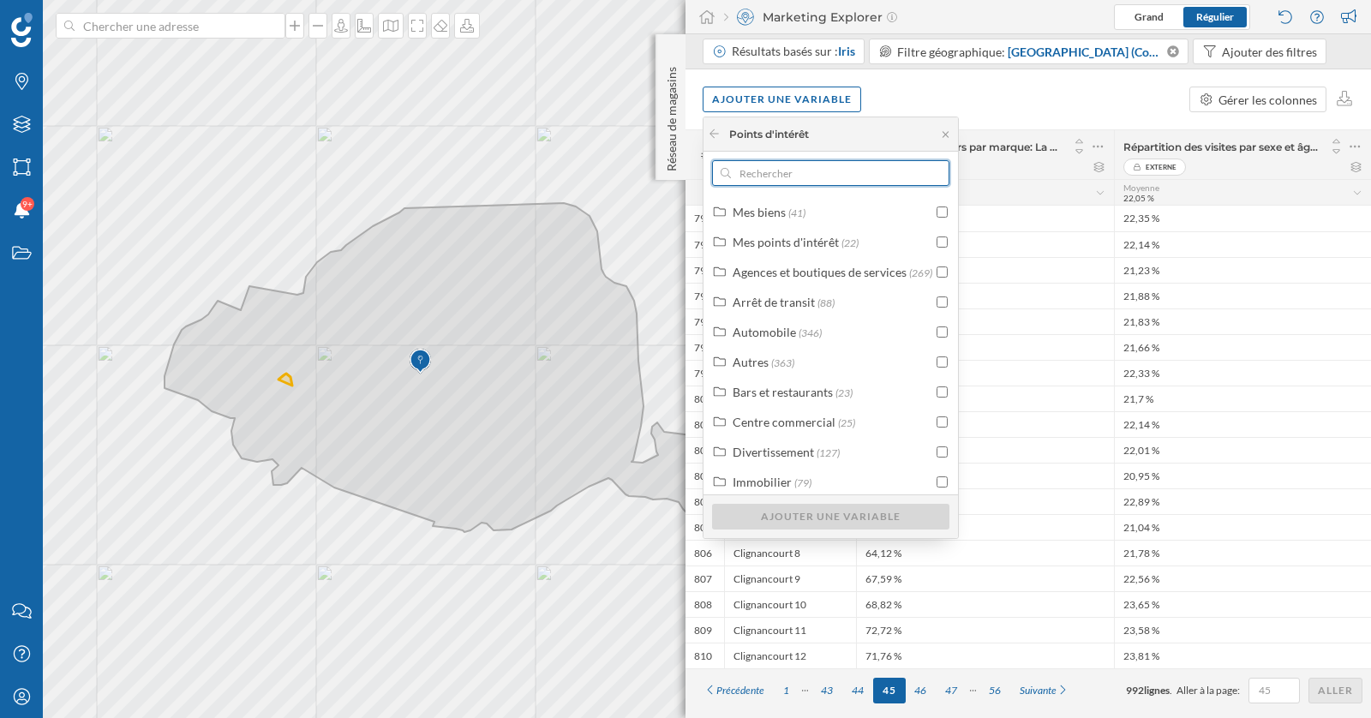
click at [795, 176] on input "text" at bounding box center [831, 173] width 200 height 26
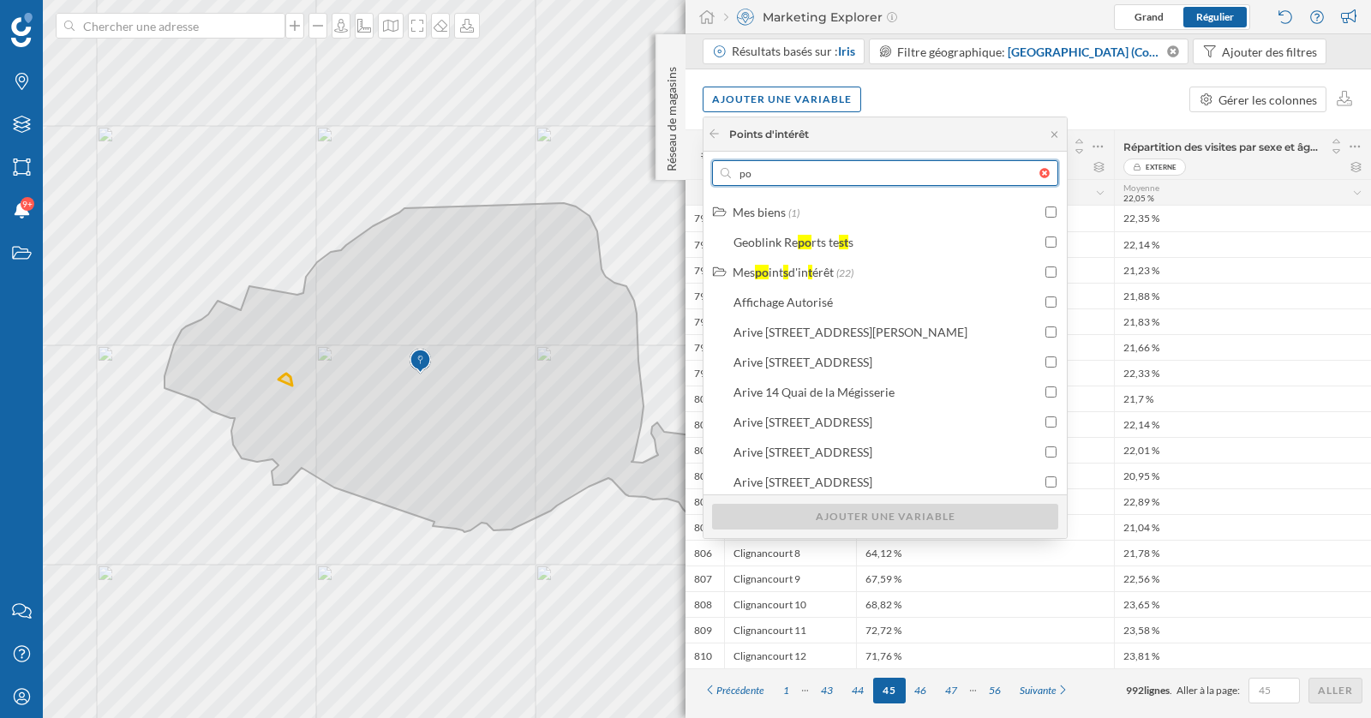
type input "p"
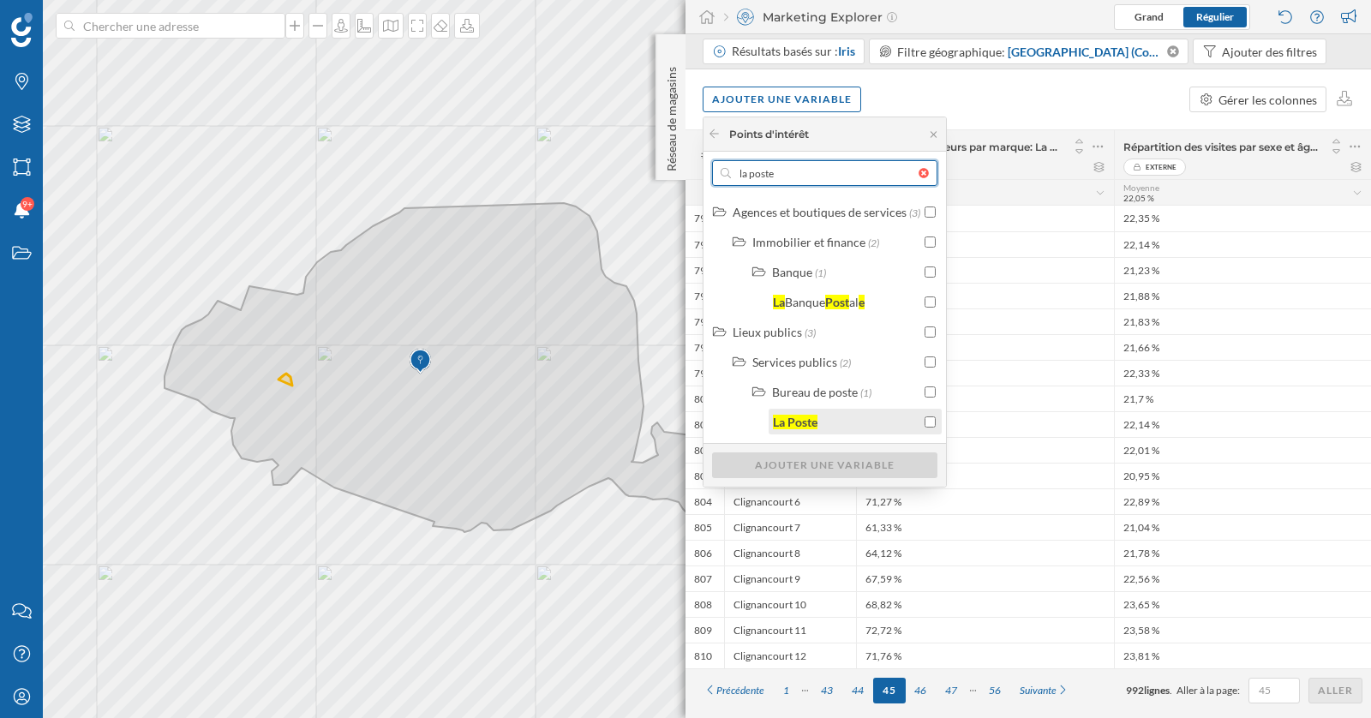
type input "la poste"
click at [924, 421] on input "checkbox" at bounding box center [929, 421] width 11 height 11
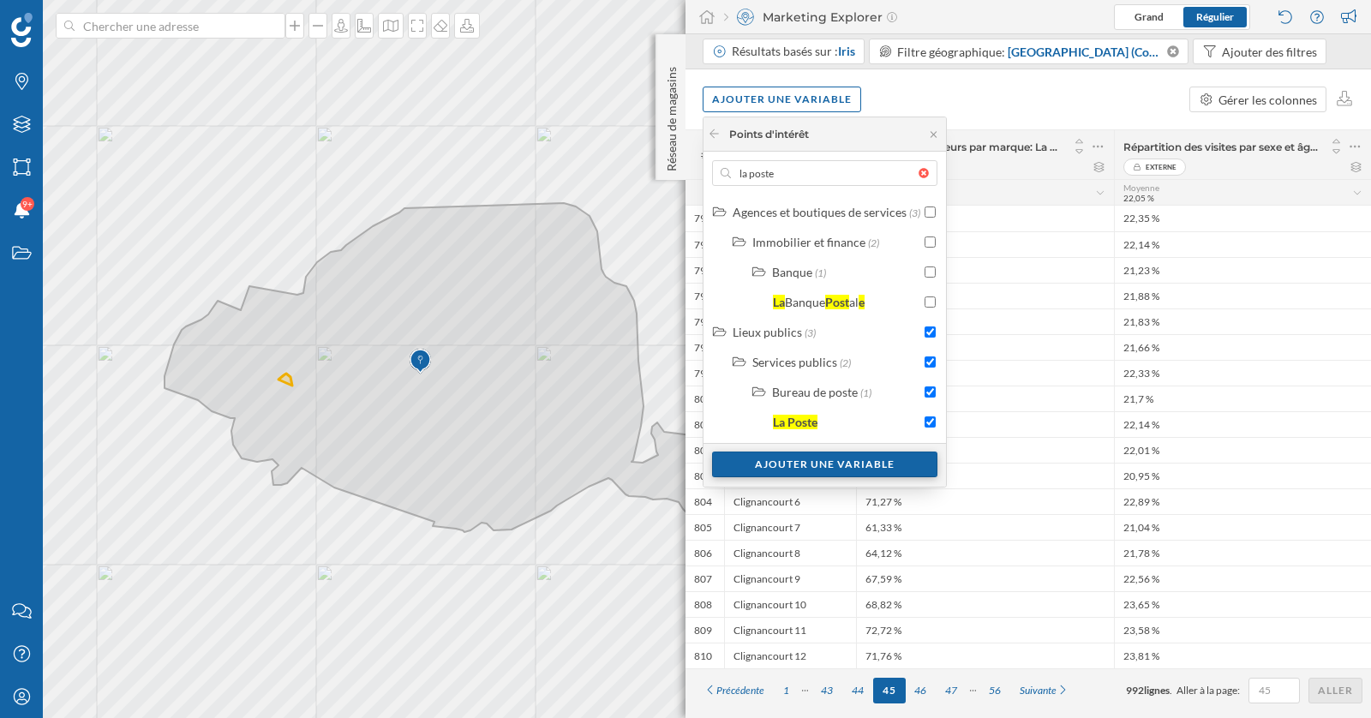
click at [871, 469] on div "Ajouter une variable" at bounding box center [824, 464] width 225 height 26
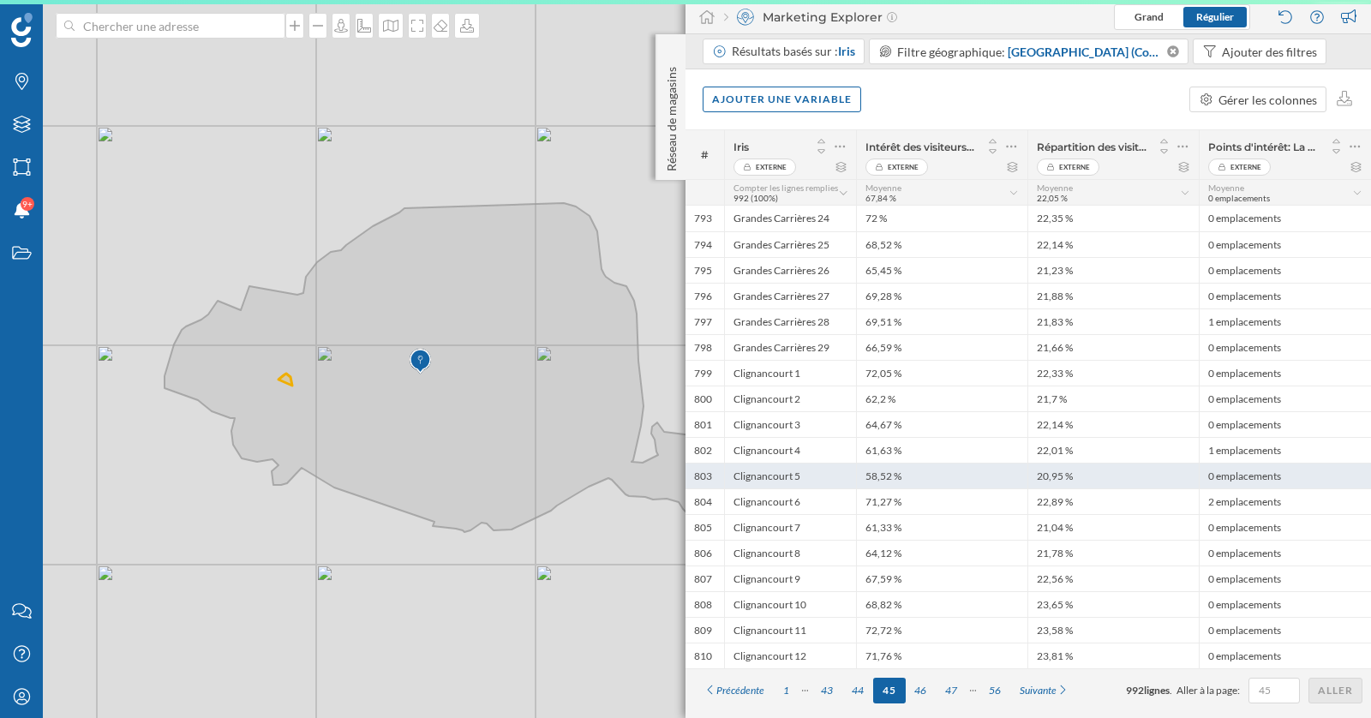
scroll to position [0, 0]
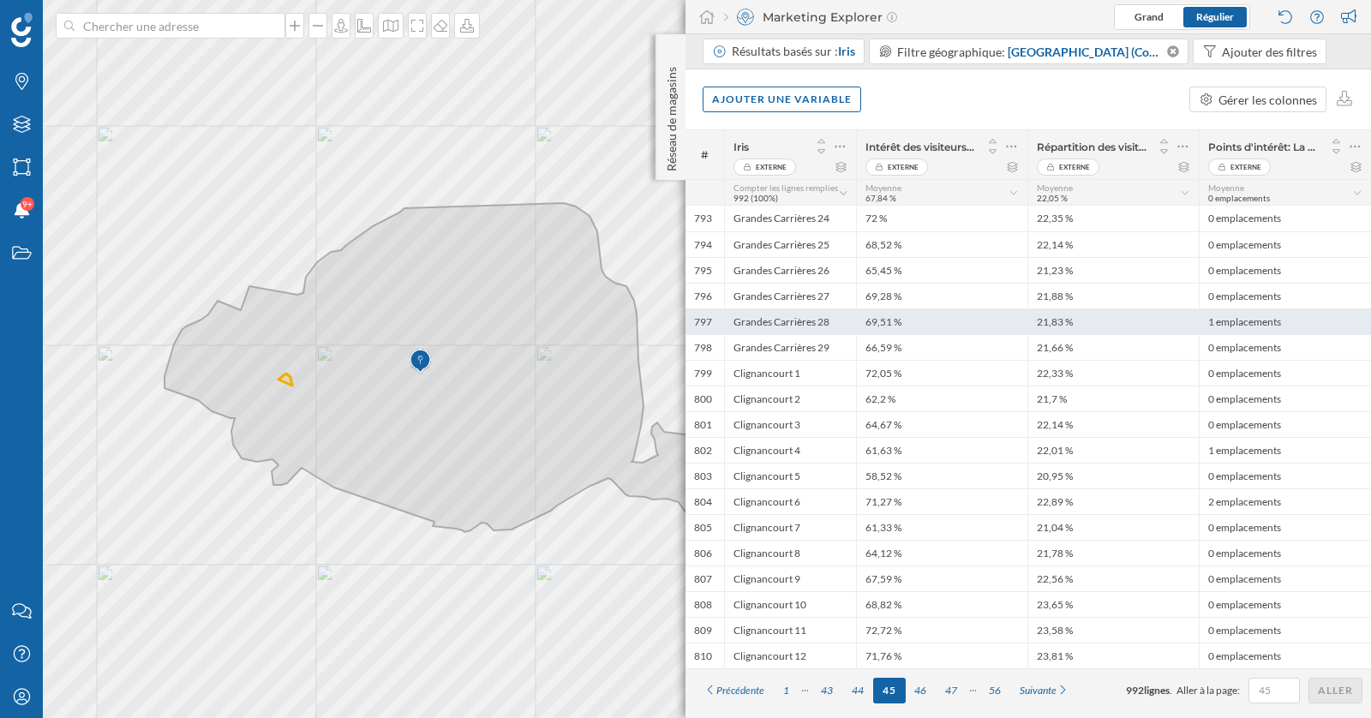
click at [1238, 323] on div "1 emplacements" at bounding box center [1284, 321] width 172 height 26
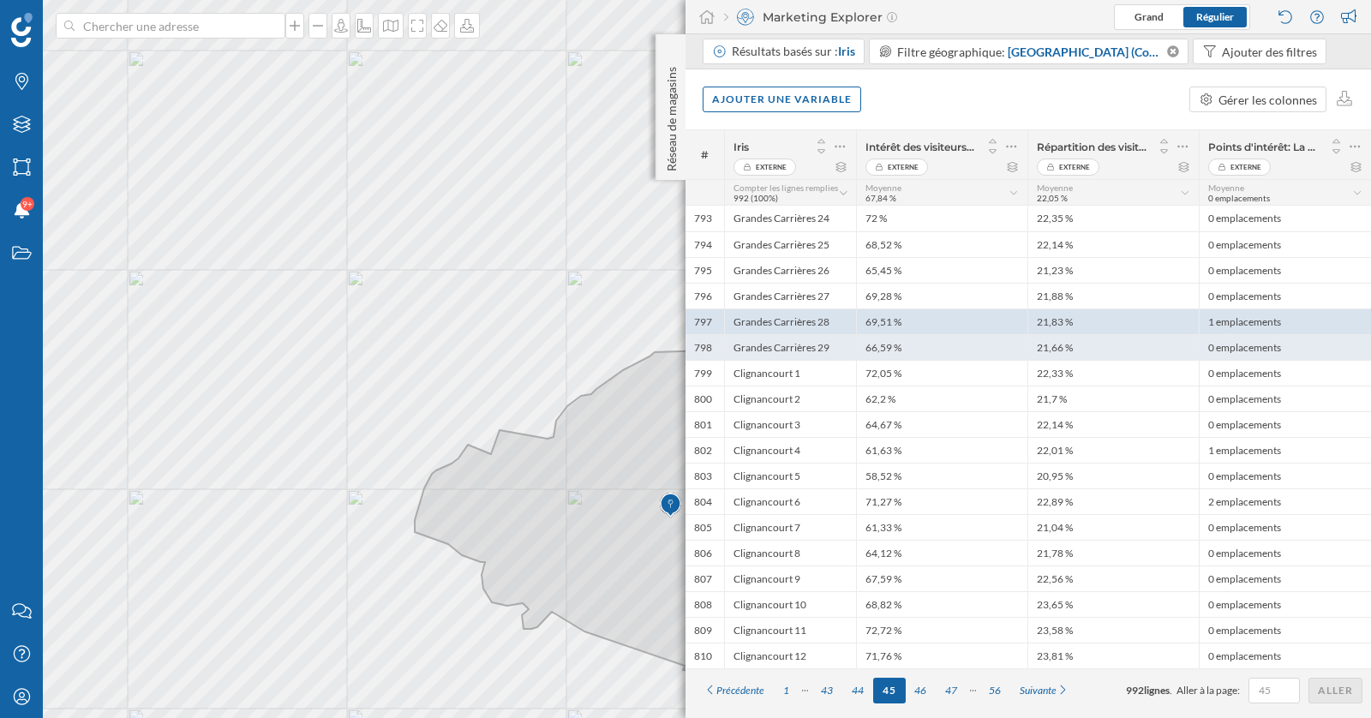
click at [1235, 345] on div "0 emplacements" at bounding box center [1284, 347] width 172 height 26
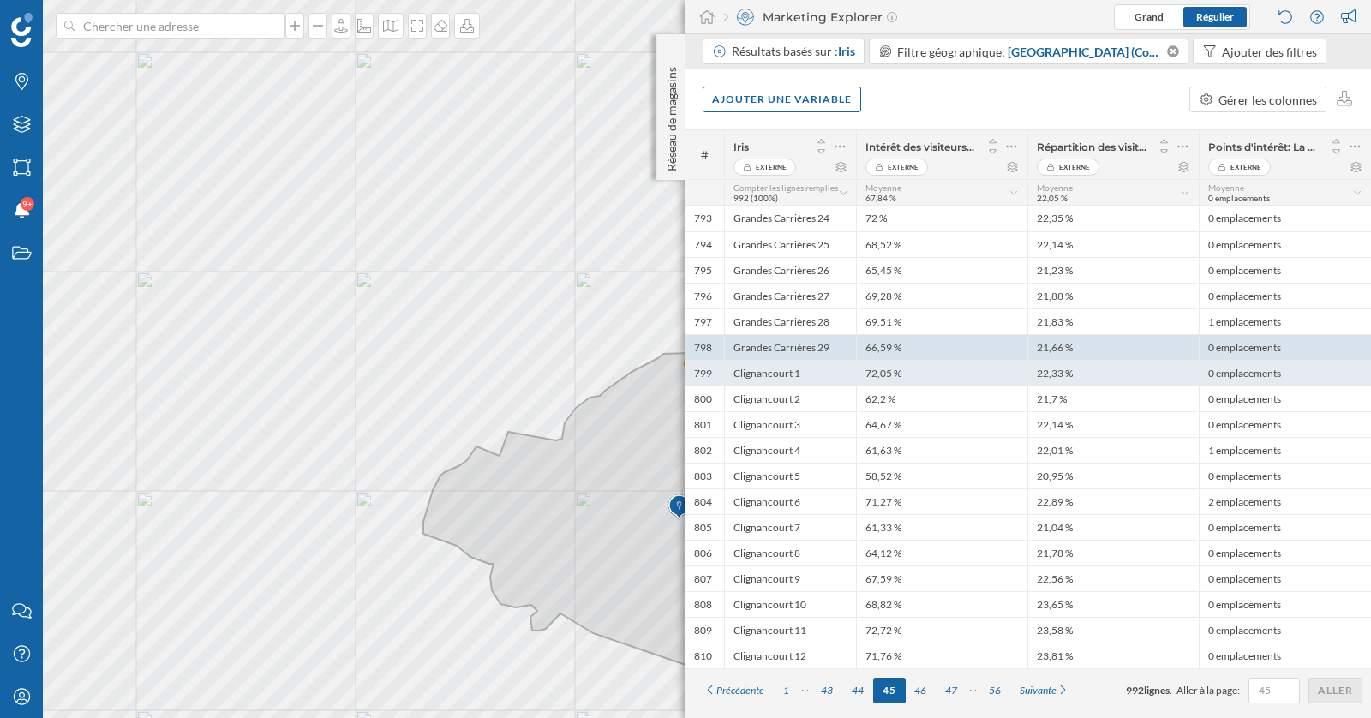
click at [1231, 371] on div "0 emplacements" at bounding box center [1284, 373] width 172 height 26
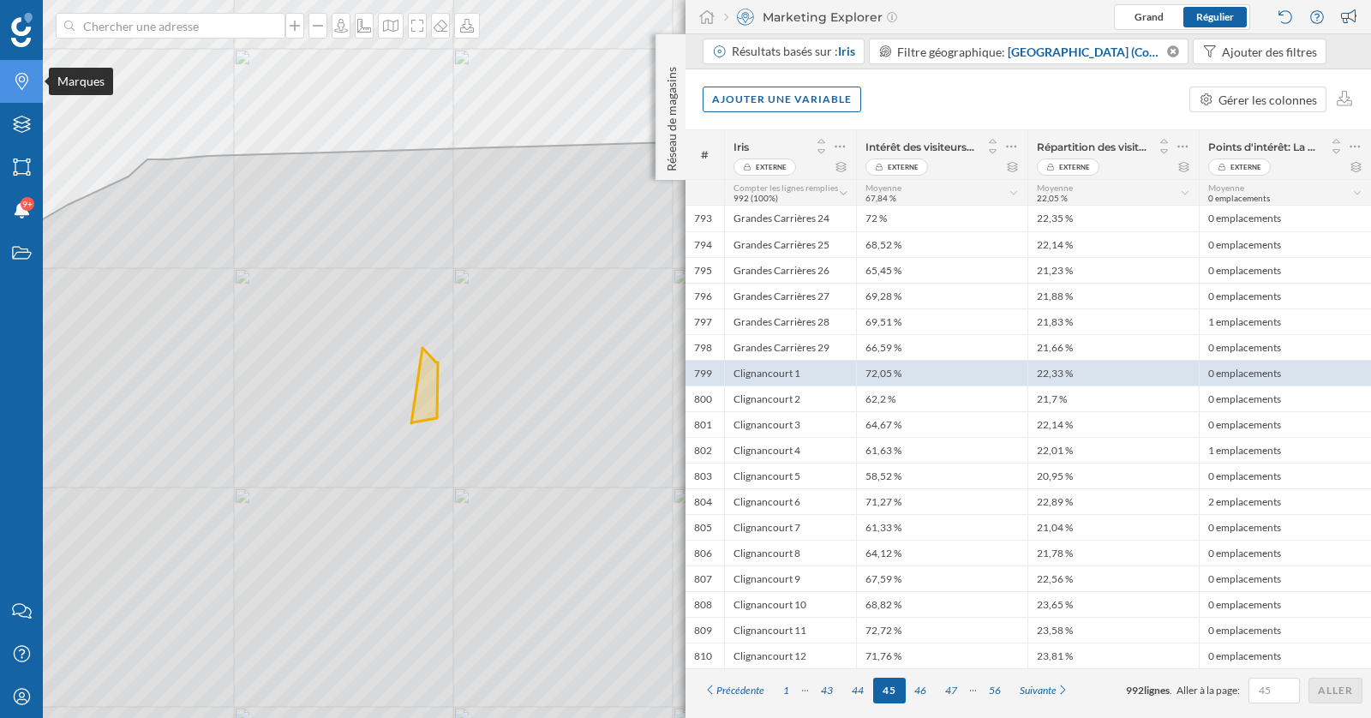
click at [25, 89] on icon "Marques" at bounding box center [21, 81] width 21 height 17
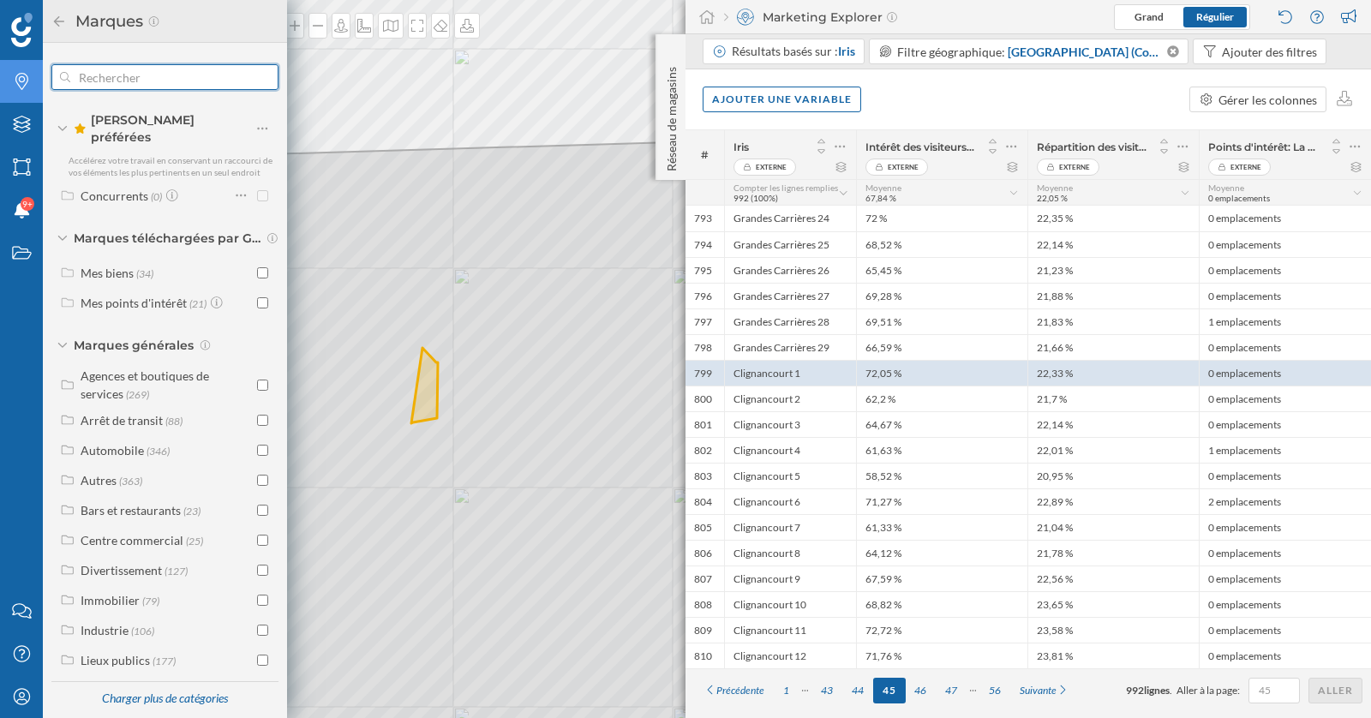
click at [120, 81] on input "text" at bounding box center [164, 77] width 189 height 34
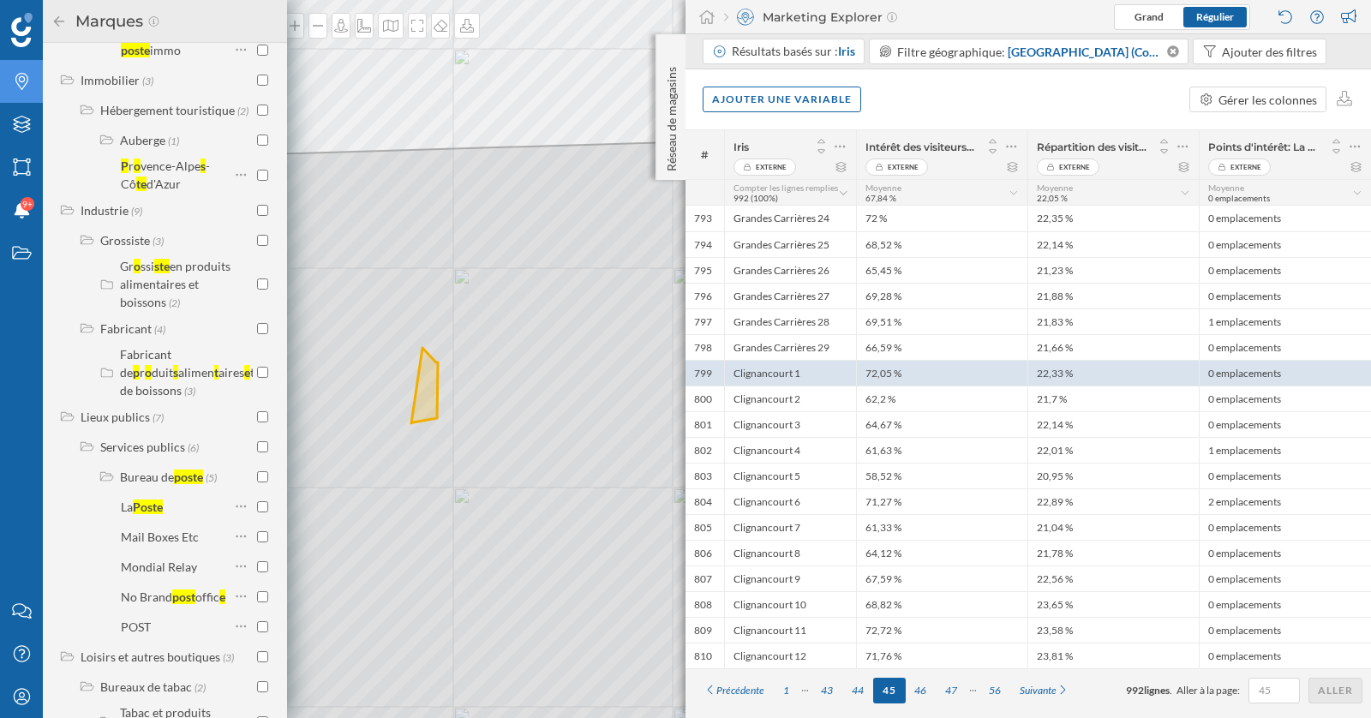
scroll to position [1025, 0]
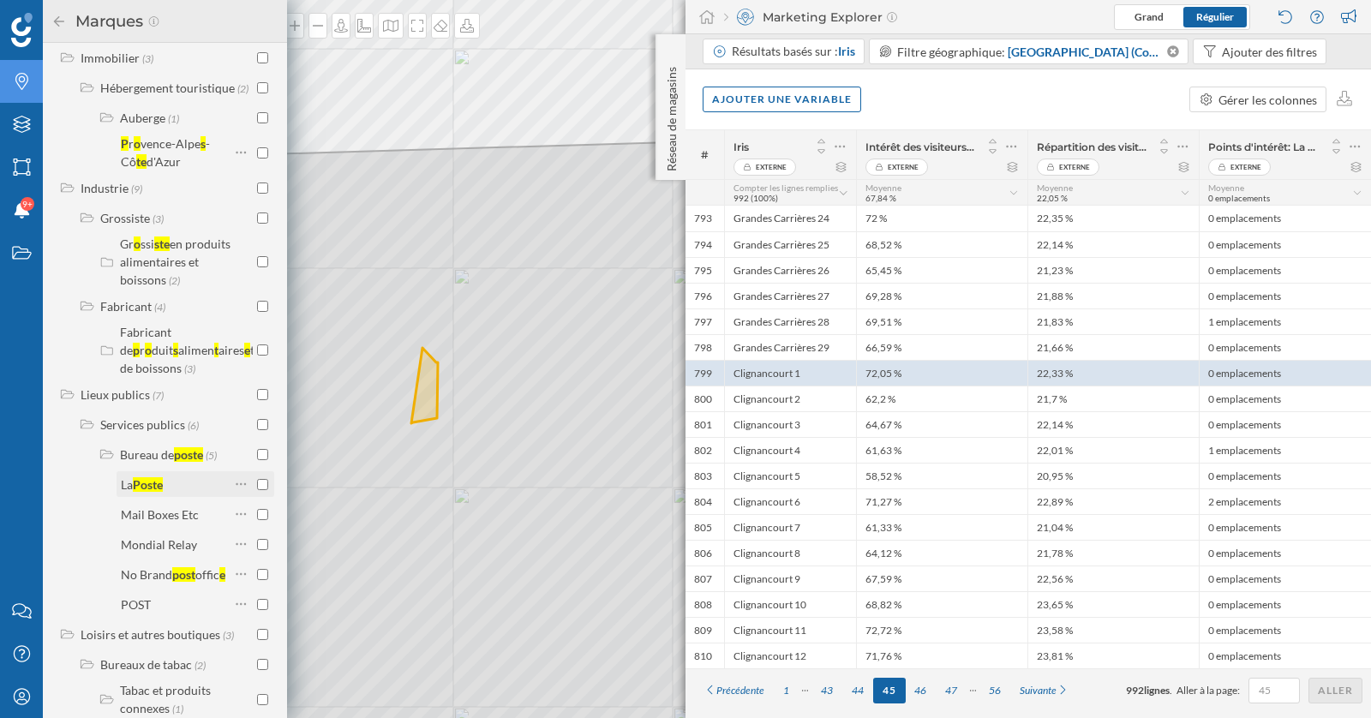
type input "poste"
click at [257, 490] on input "checkbox" at bounding box center [262, 484] width 11 height 11
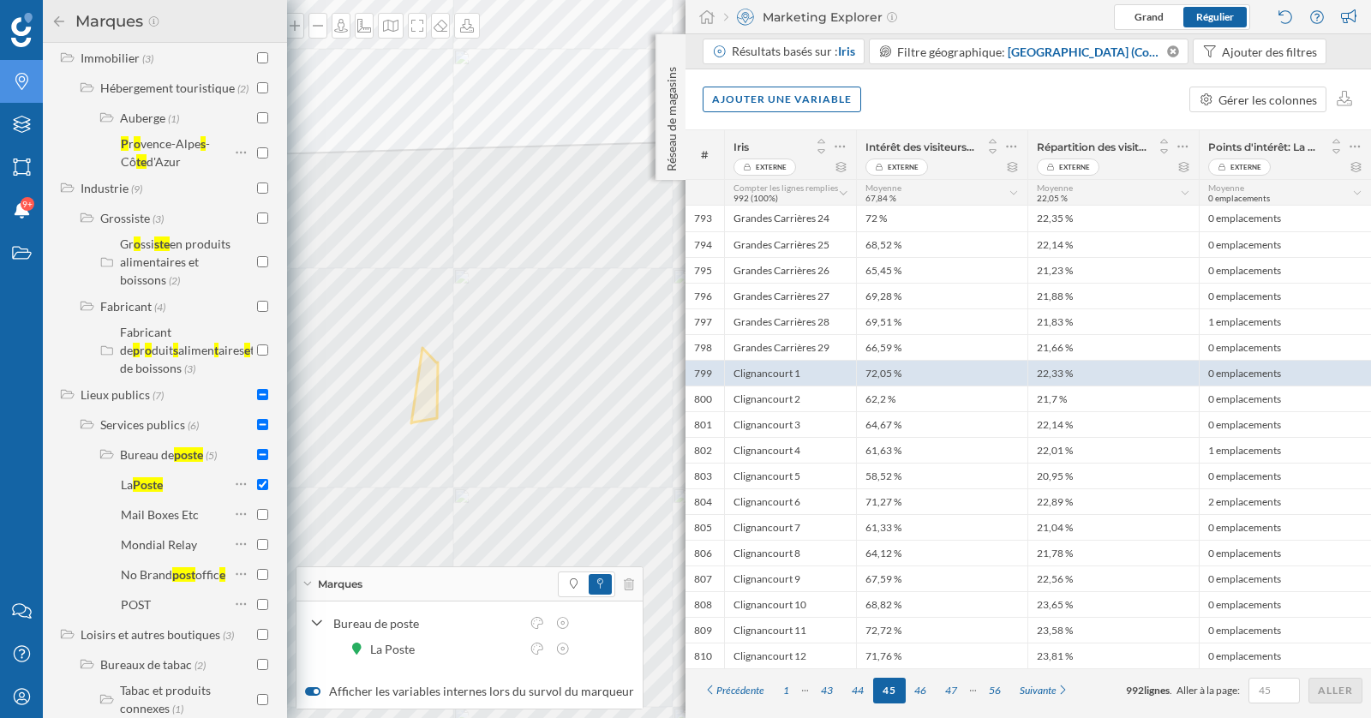
click at [59, 19] on icon at bounding box center [58, 21] width 15 height 12
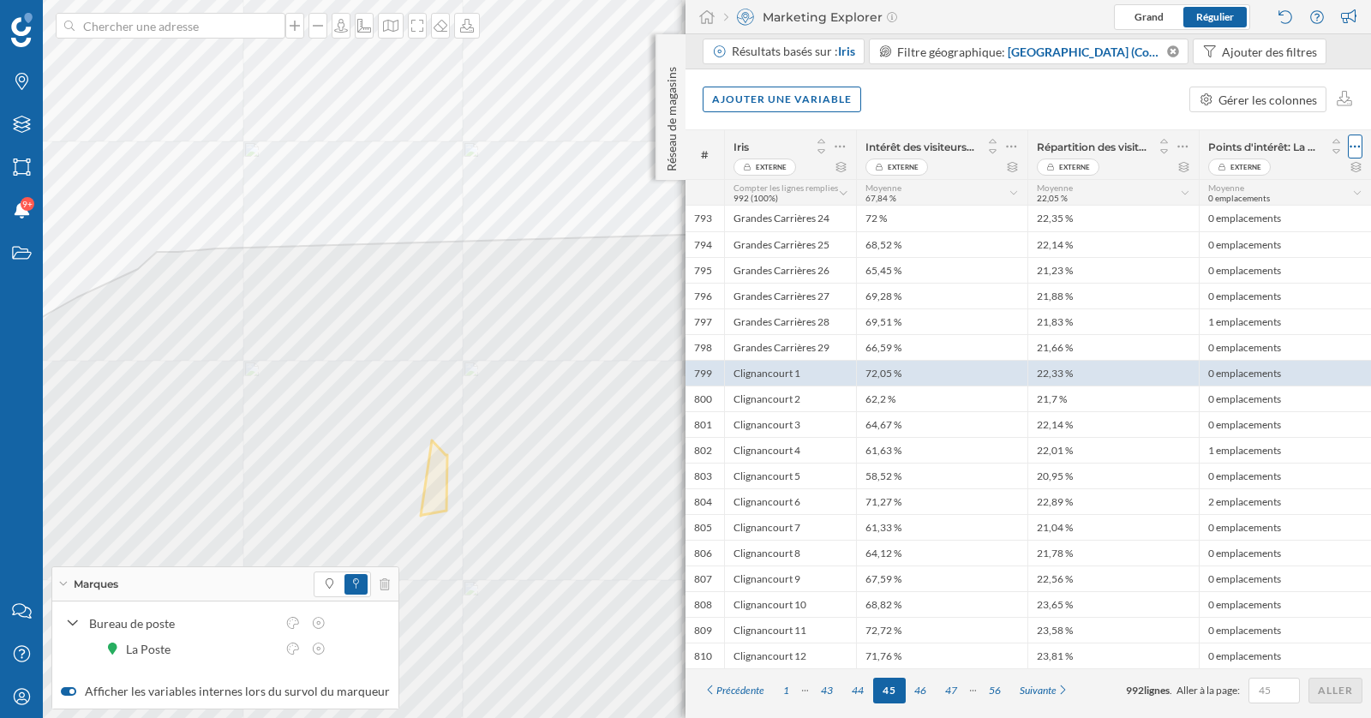
click at [1353, 153] on icon at bounding box center [1354, 146] width 11 height 17
click at [1277, 209] on div "Retirer la colonne" at bounding box center [1276, 215] width 151 height 18
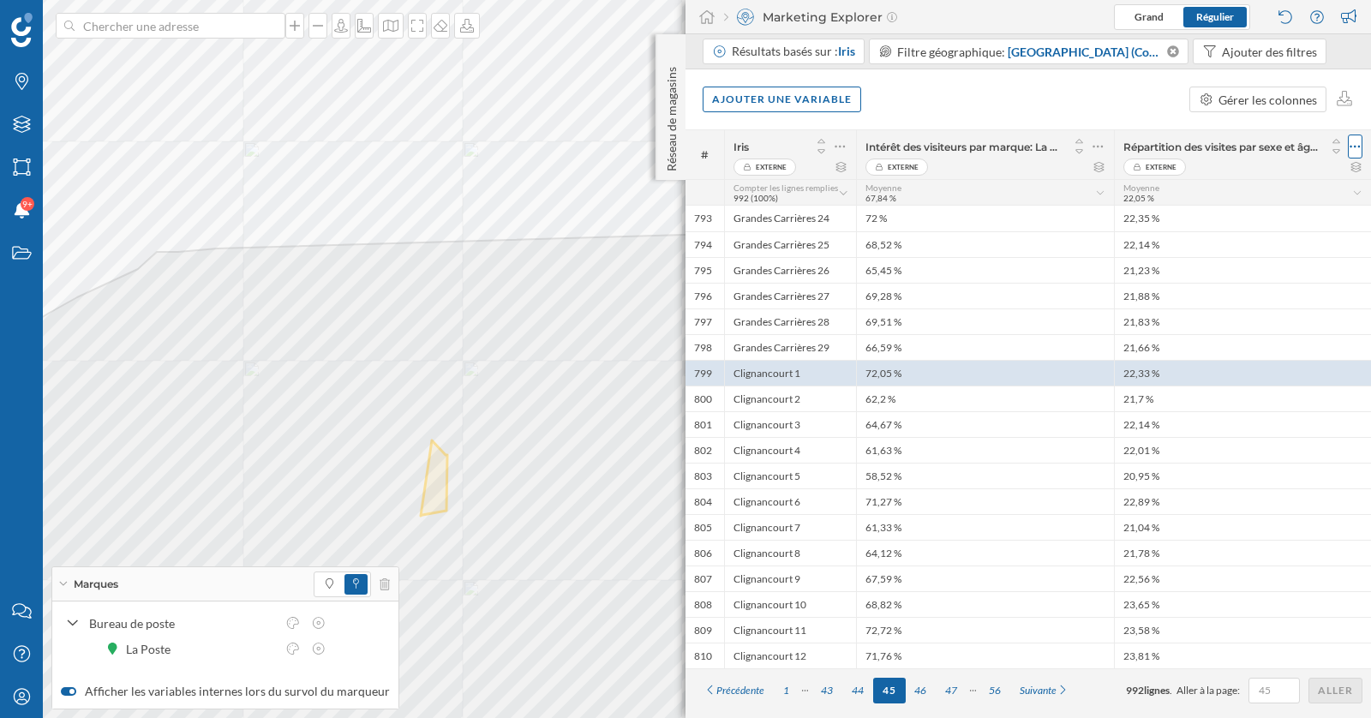
click at [1359, 143] on icon at bounding box center [1354, 146] width 11 height 17
click at [1256, 210] on div "Retirer la colonne" at bounding box center [1276, 215] width 151 height 18
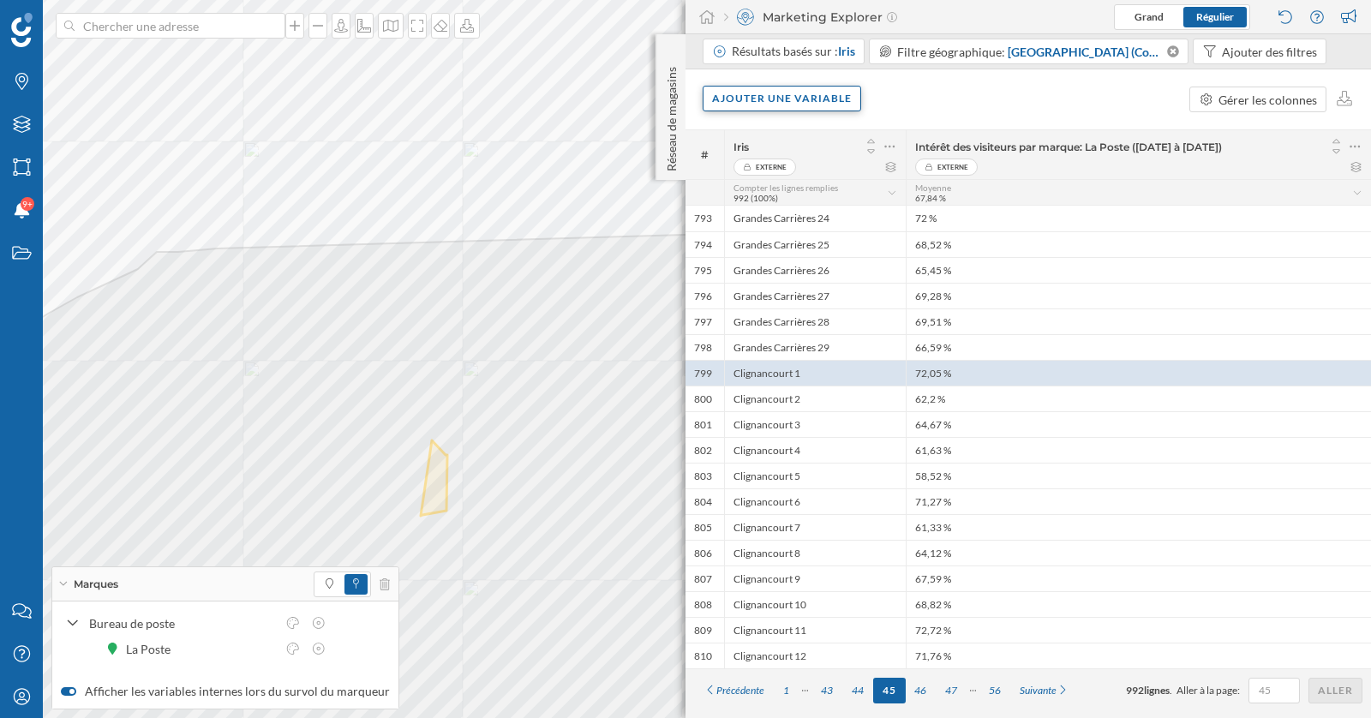
click at [791, 101] on div "Ajouter une variable" at bounding box center [781, 99] width 158 height 26
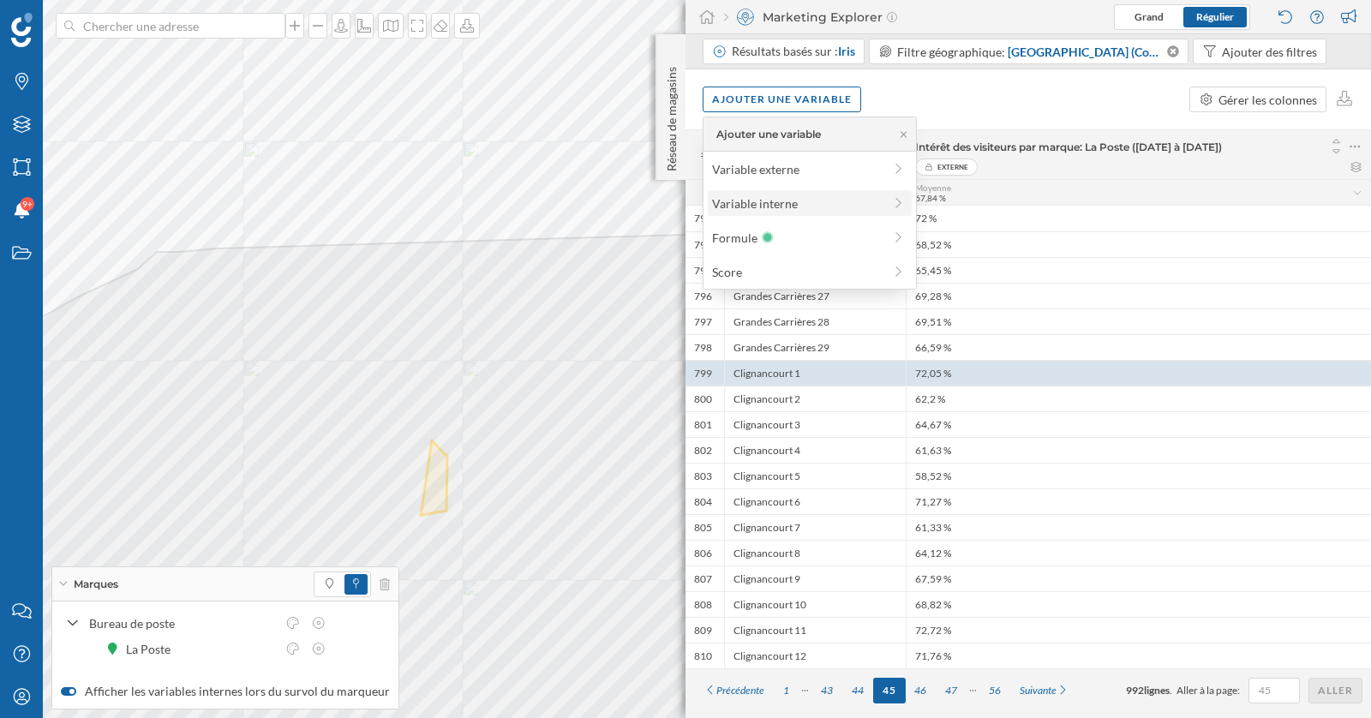
click at [812, 208] on div "Variable interne" at bounding box center [797, 203] width 170 height 18
click at [714, 133] on icon at bounding box center [714, 133] width 13 height 10
click at [762, 163] on div "Variable externe" at bounding box center [797, 169] width 170 height 18
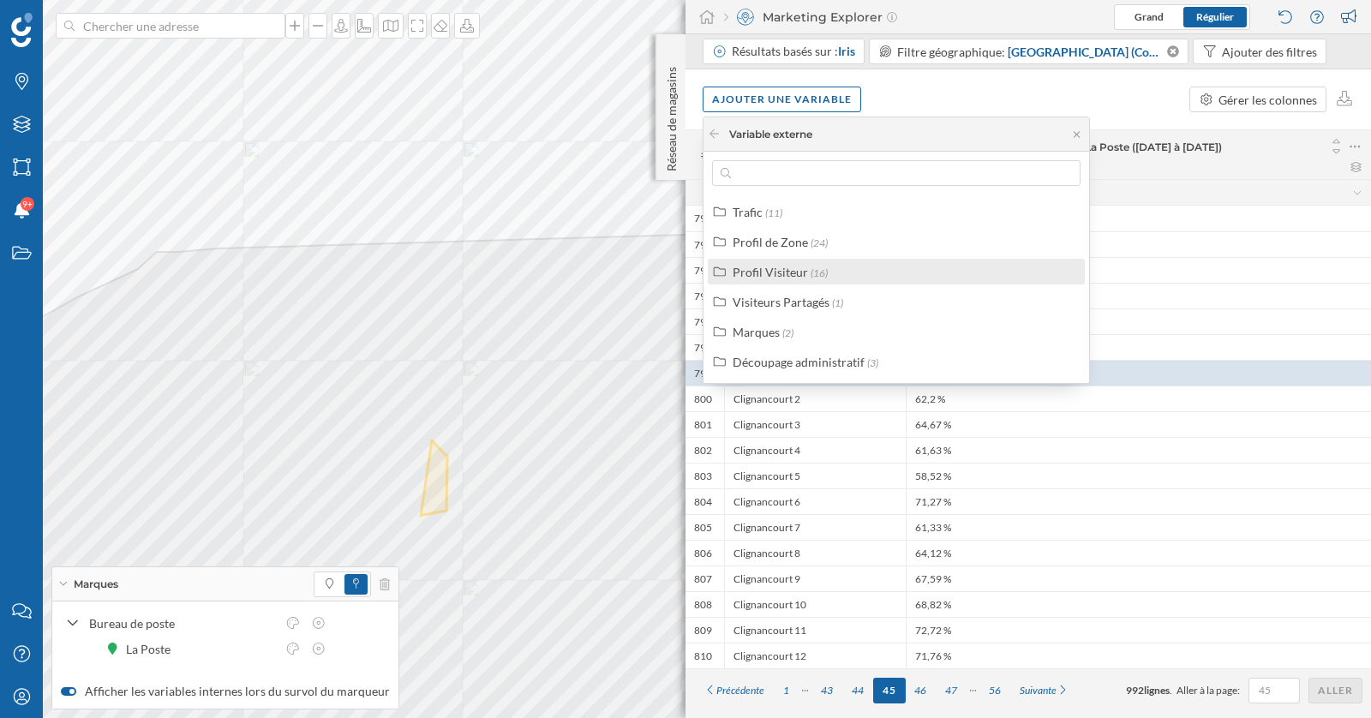
click at [813, 269] on span "(16)" at bounding box center [818, 272] width 17 height 13
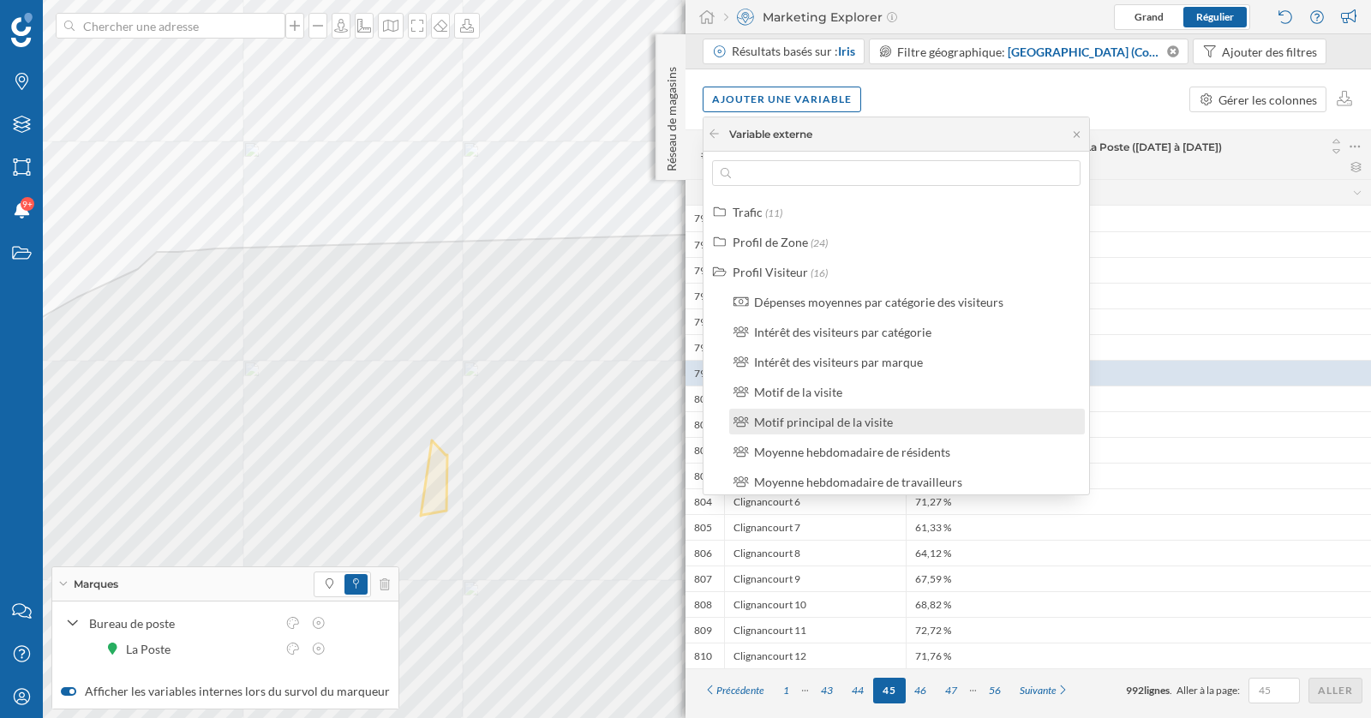
click at [869, 415] on div "Motif principal de la visite" at bounding box center [823, 422] width 139 height 15
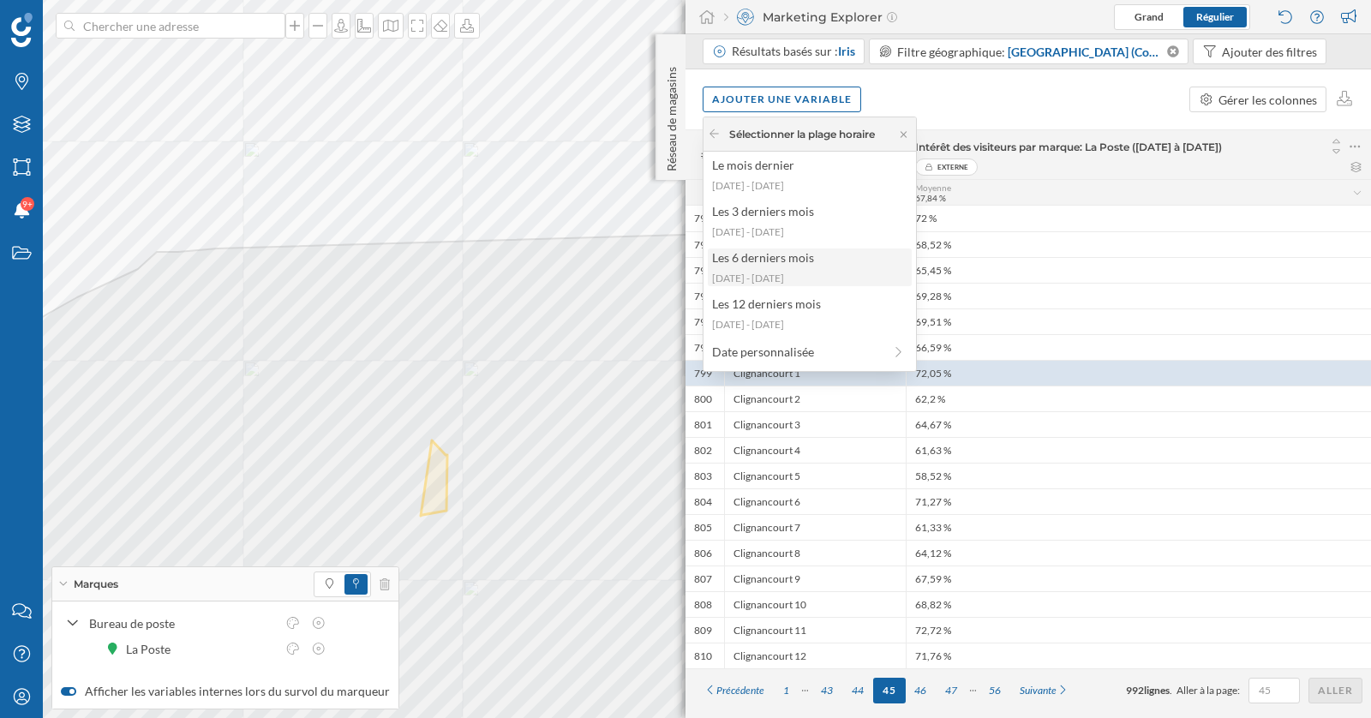
click at [795, 260] on div "Les 6 derniers mois" at bounding box center [809, 257] width 194 height 18
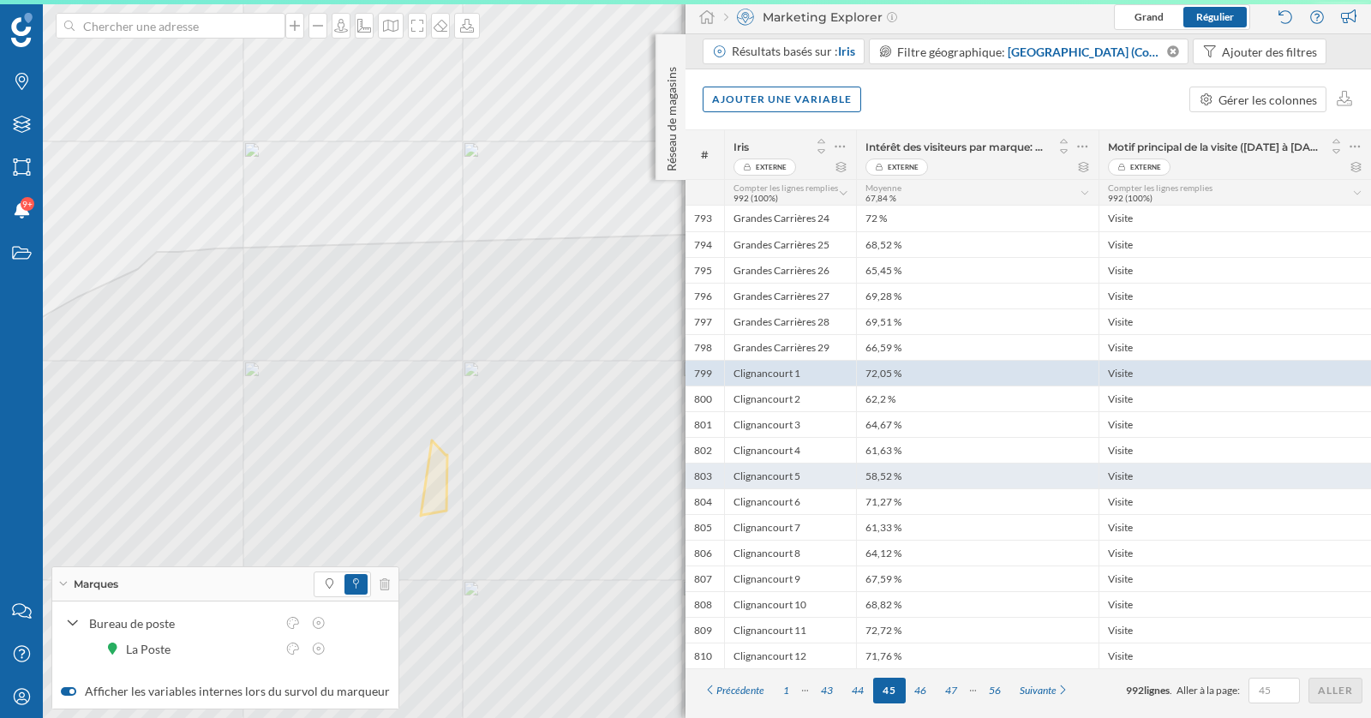
scroll to position [0, 0]
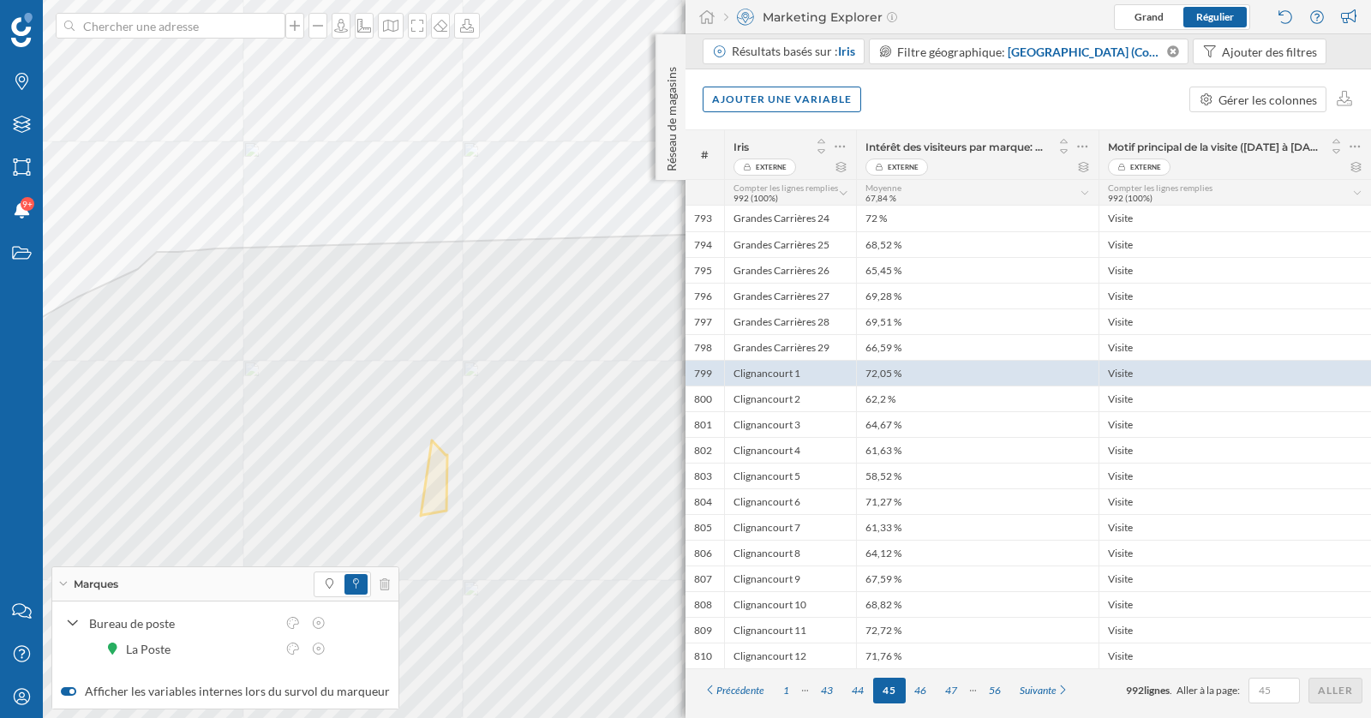
click at [1198, 193] on div "Compter les lignes remplies 992 (100%)" at bounding box center [1230, 192] width 244 height 21
click at [1186, 297] on div "Total" at bounding box center [1157, 293] width 81 height 18
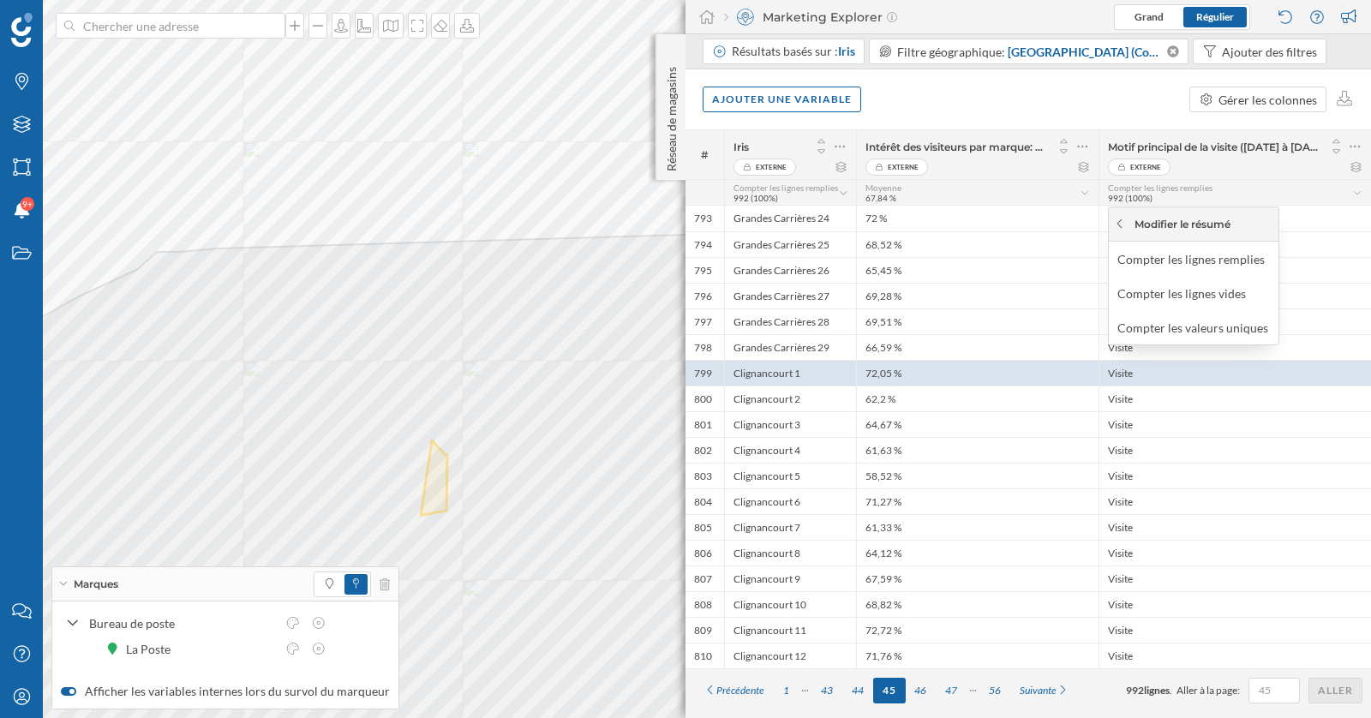
click at [1115, 223] on icon at bounding box center [1119, 223] width 13 height 10
click at [1258, 179] on div "Compter les lignes remplies 992 (100%)" at bounding box center [1234, 192] width 272 height 26
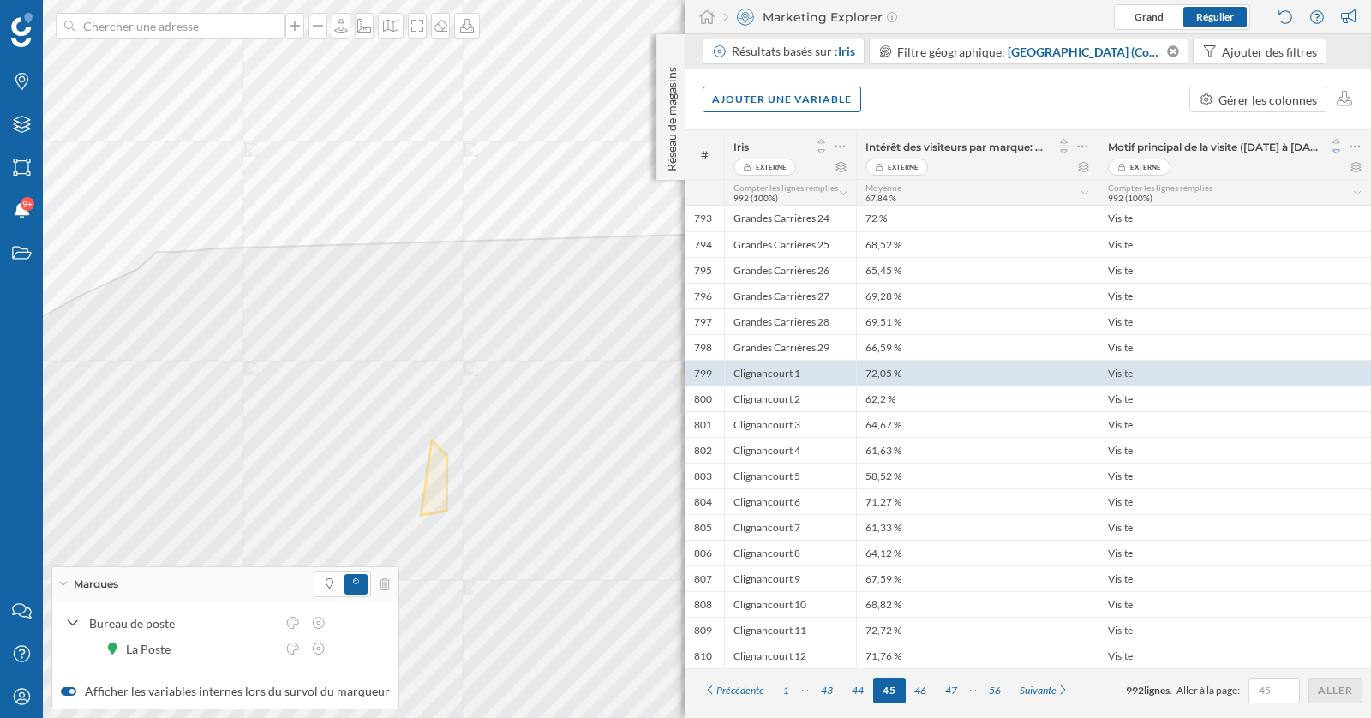
click at [1337, 150] on icon at bounding box center [1336, 152] width 15 height 12
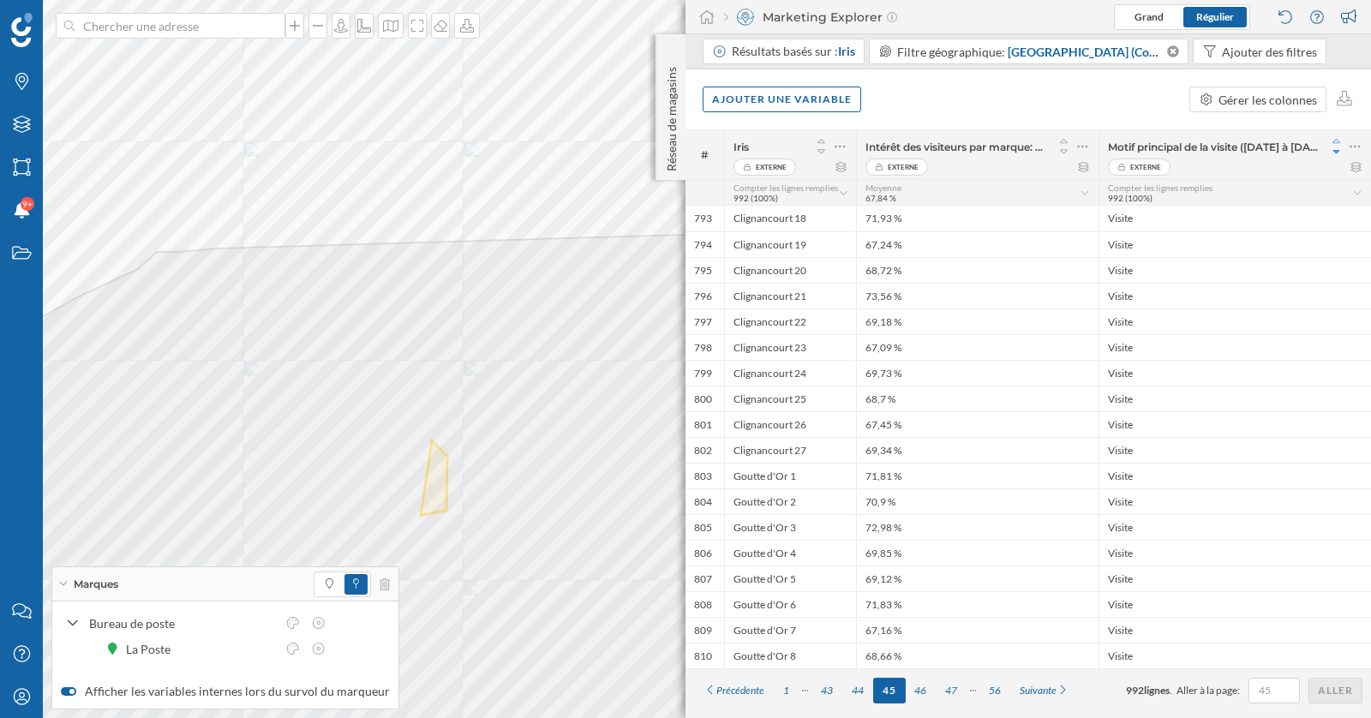
click at [1338, 138] on icon at bounding box center [1336, 141] width 15 height 12
click at [1338, 146] on icon at bounding box center [1336, 152] width 15 height 12
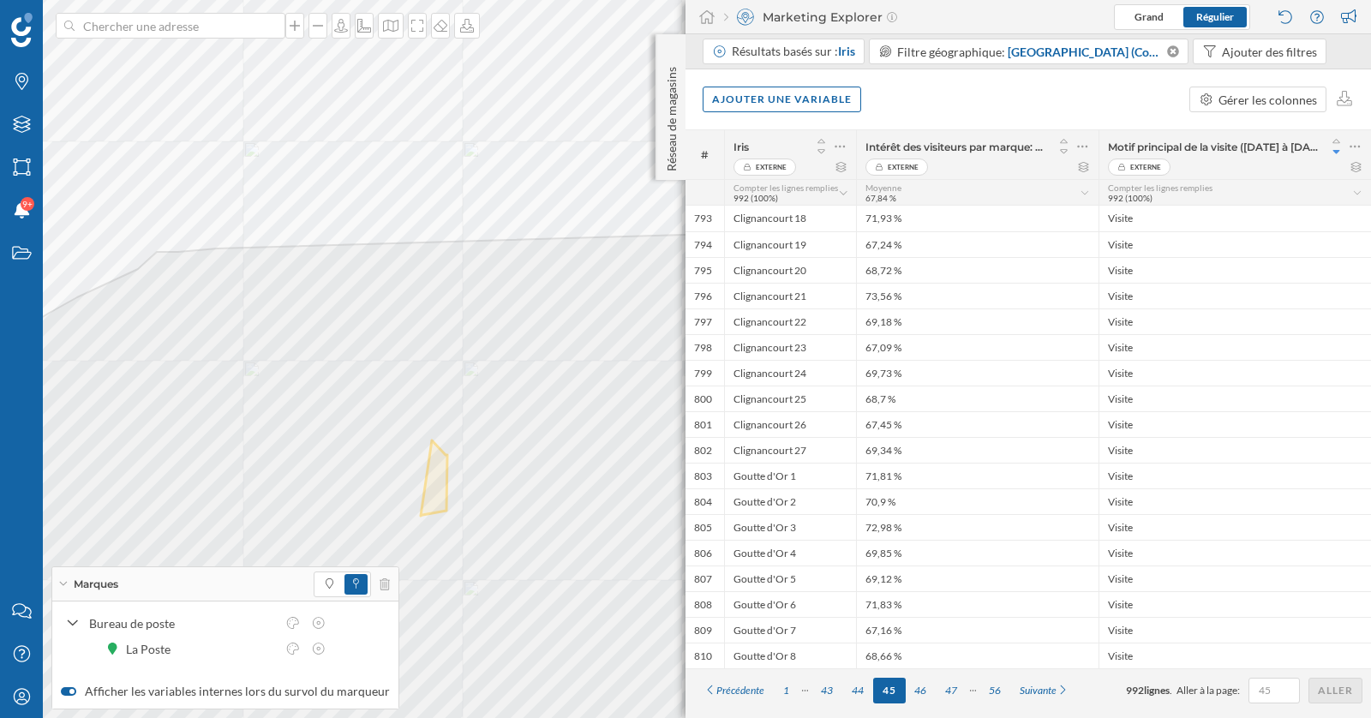
click at [1367, 146] on div "Motif principal de la visite ([DATE] à [DATE]) Externe" at bounding box center [1234, 154] width 272 height 49
click at [1358, 146] on icon at bounding box center [1354, 146] width 11 height 17
click at [1267, 214] on div "Retirer la colonne" at bounding box center [1276, 215] width 151 height 18
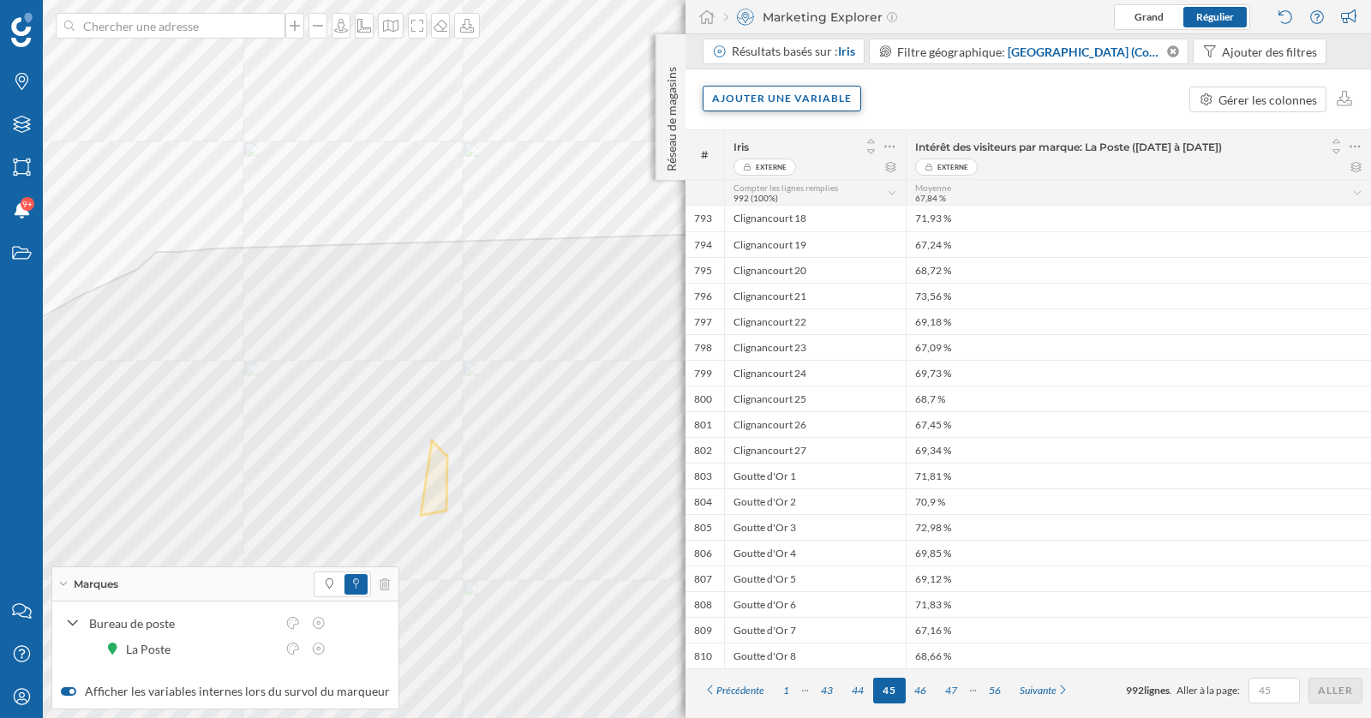
click at [805, 109] on div "Ajouter une variable" at bounding box center [781, 99] width 158 height 26
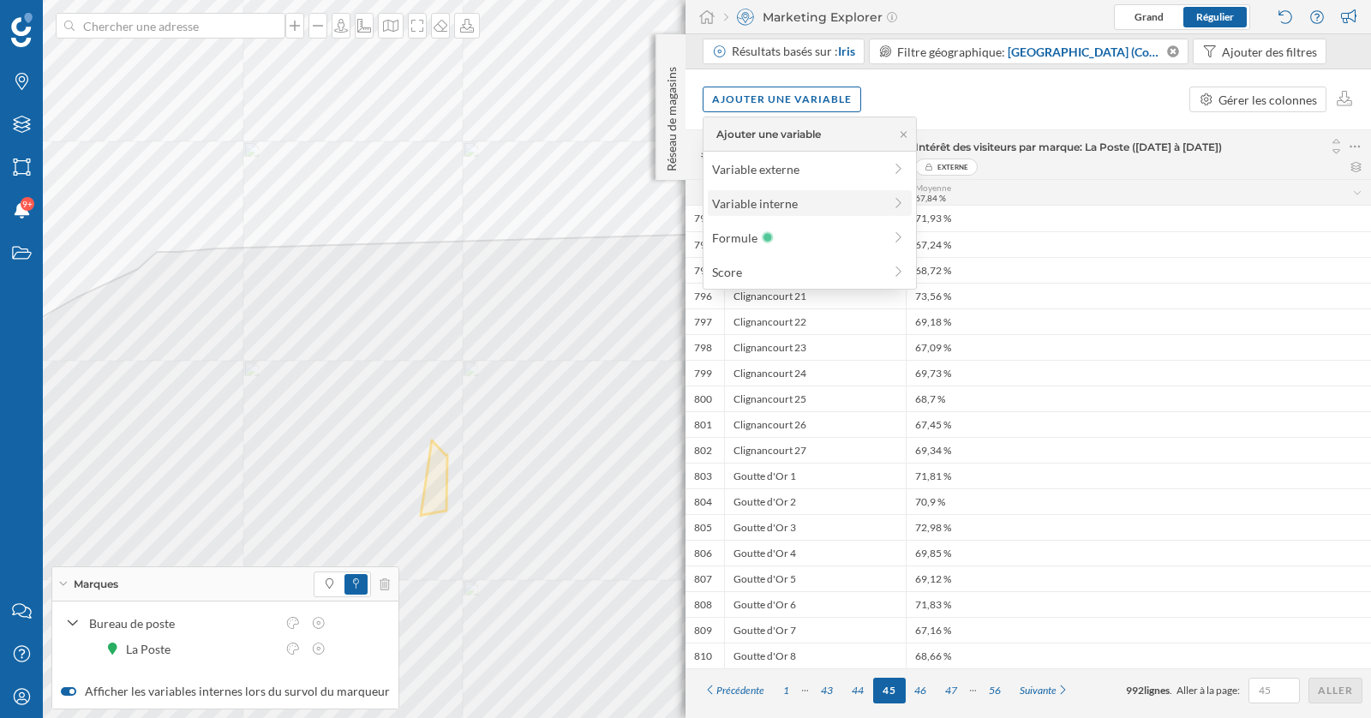
click at [809, 205] on div "Variable interne" at bounding box center [797, 203] width 170 height 18
click at [716, 134] on icon at bounding box center [713, 133] width 9 height 9
click at [742, 171] on div "Variable externe" at bounding box center [797, 169] width 170 height 18
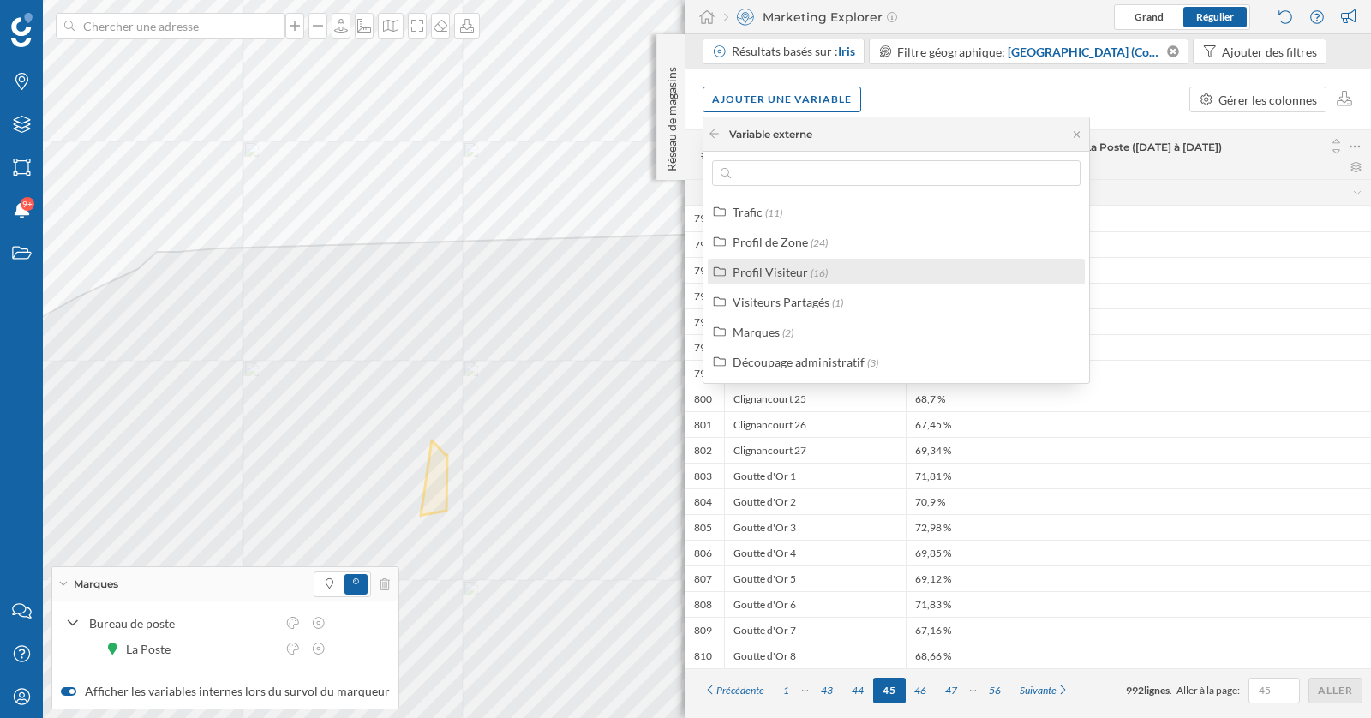
click at [809, 263] on label "Profil Visiteur (16)" at bounding box center [779, 272] width 95 height 18
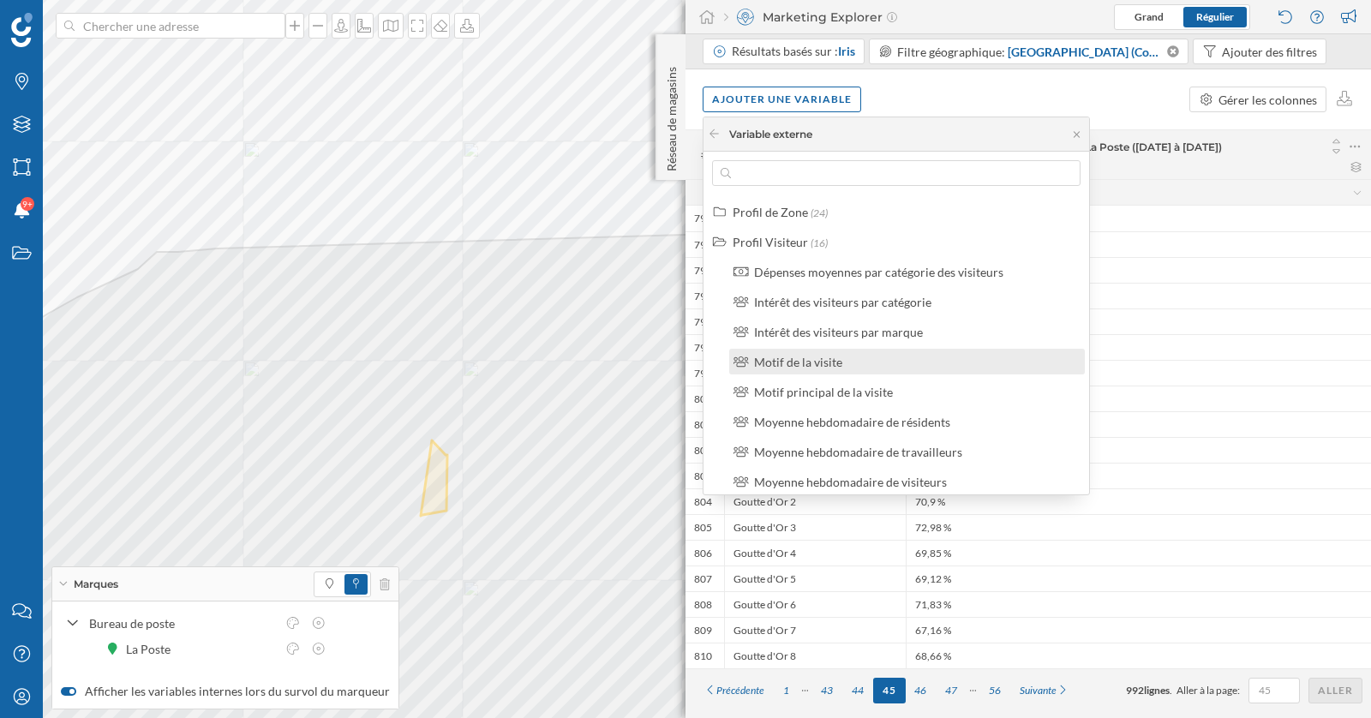
scroll to position [24, 0]
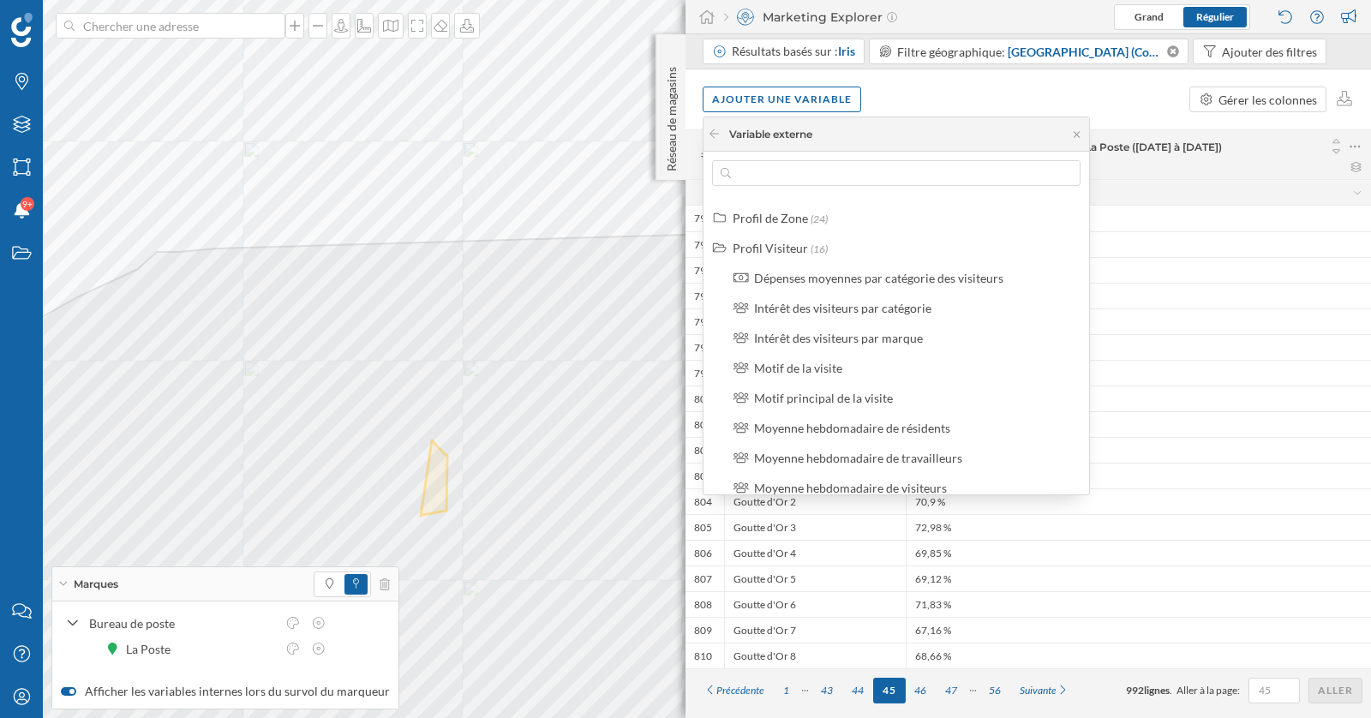
click at [1192, 188] on div "Moyenne 67,84 %" at bounding box center [1133, 192] width 437 height 21
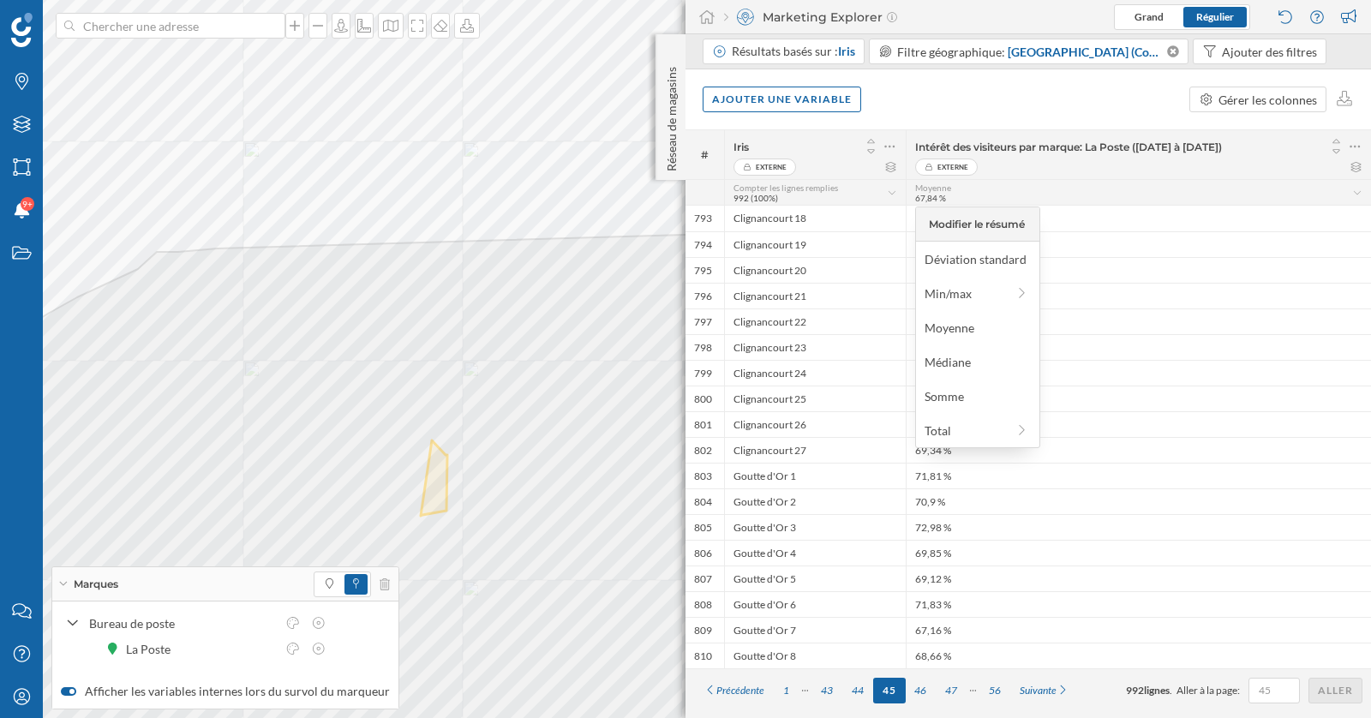
click at [825, 123] on div "Ajouter une variable Gérer les colonnes" at bounding box center [1027, 99] width 685 height 60
click at [825, 110] on div "Ajouter une variable" at bounding box center [781, 99] width 158 height 26
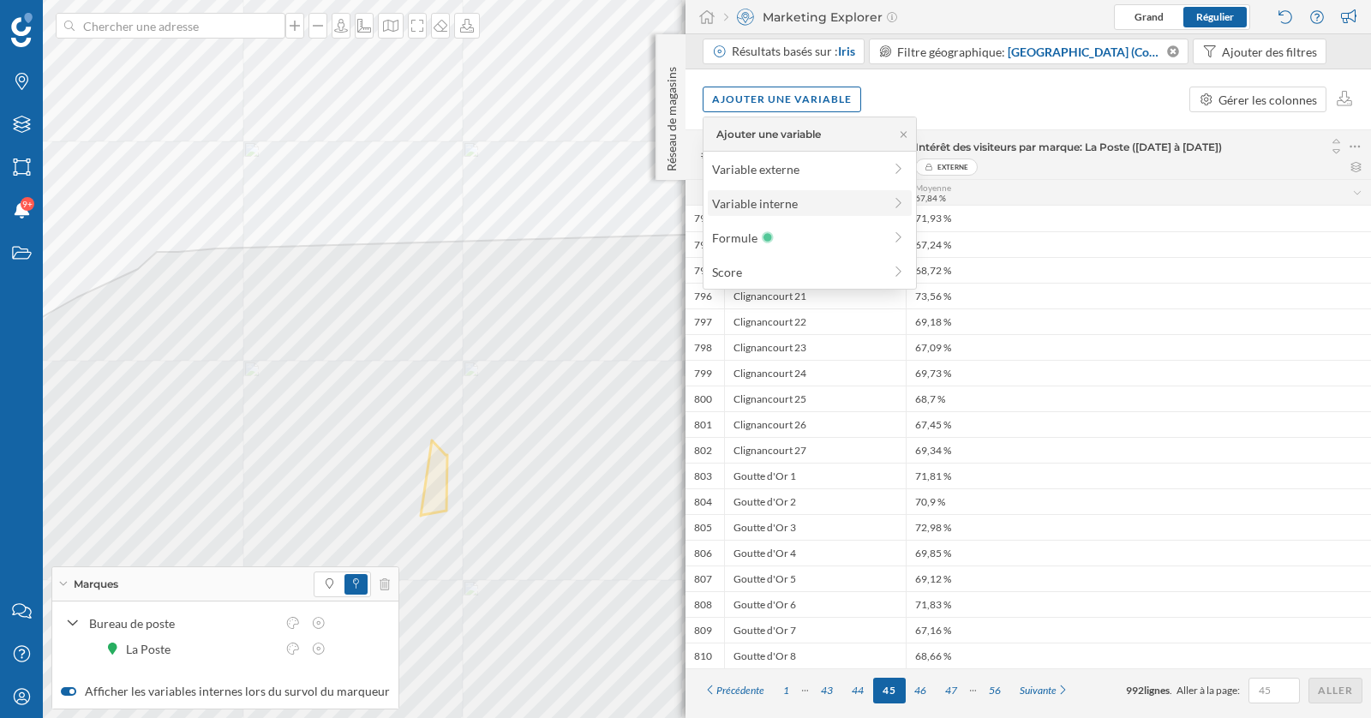
click at [815, 201] on div "Variable interne" at bounding box center [797, 203] width 170 height 18
click at [721, 134] on div "Variable interne" at bounding box center [759, 134] width 102 height 15
click at [713, 134] on icon at bounding box center [714, 133] width 13 height 10
click at [755, 167] on div "Variable externe" at bounding box center [797, 169] width 170 height 18
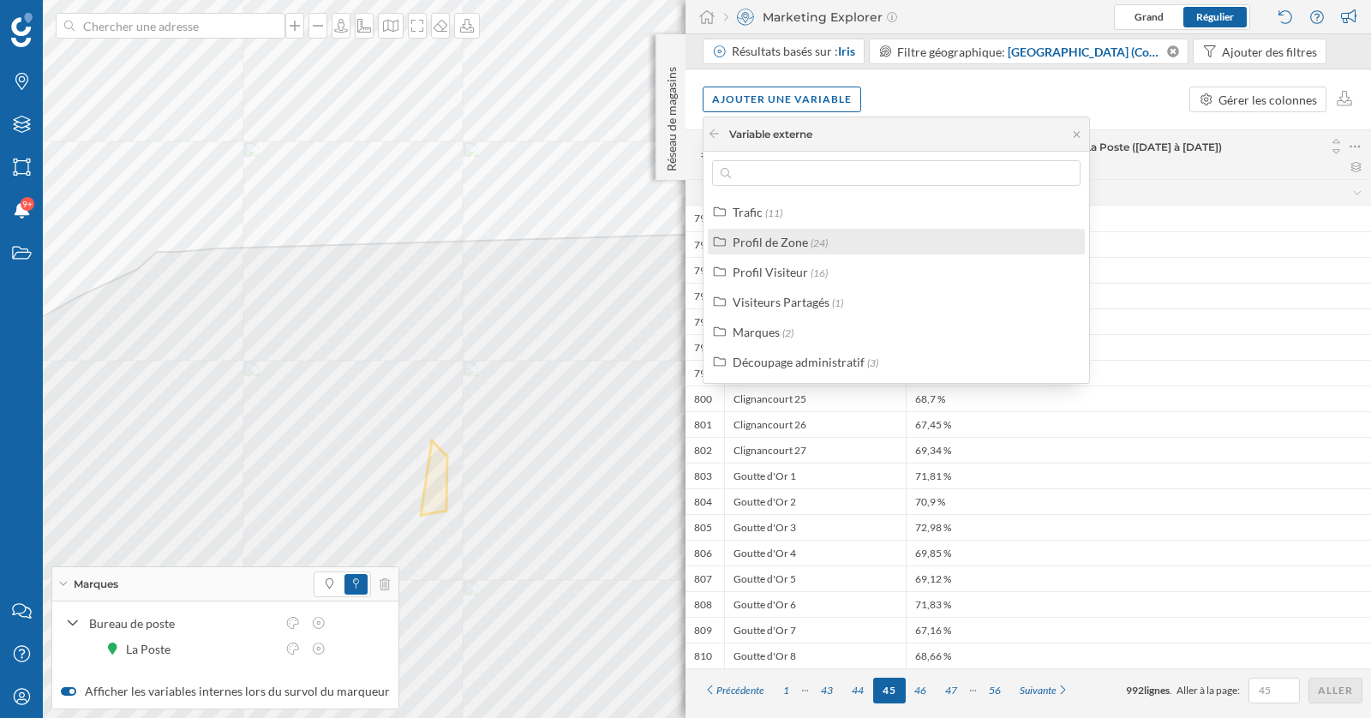
click at [791, 242] on div "Profil de Zone" at bounding box center [769, 242] width 75 height 15
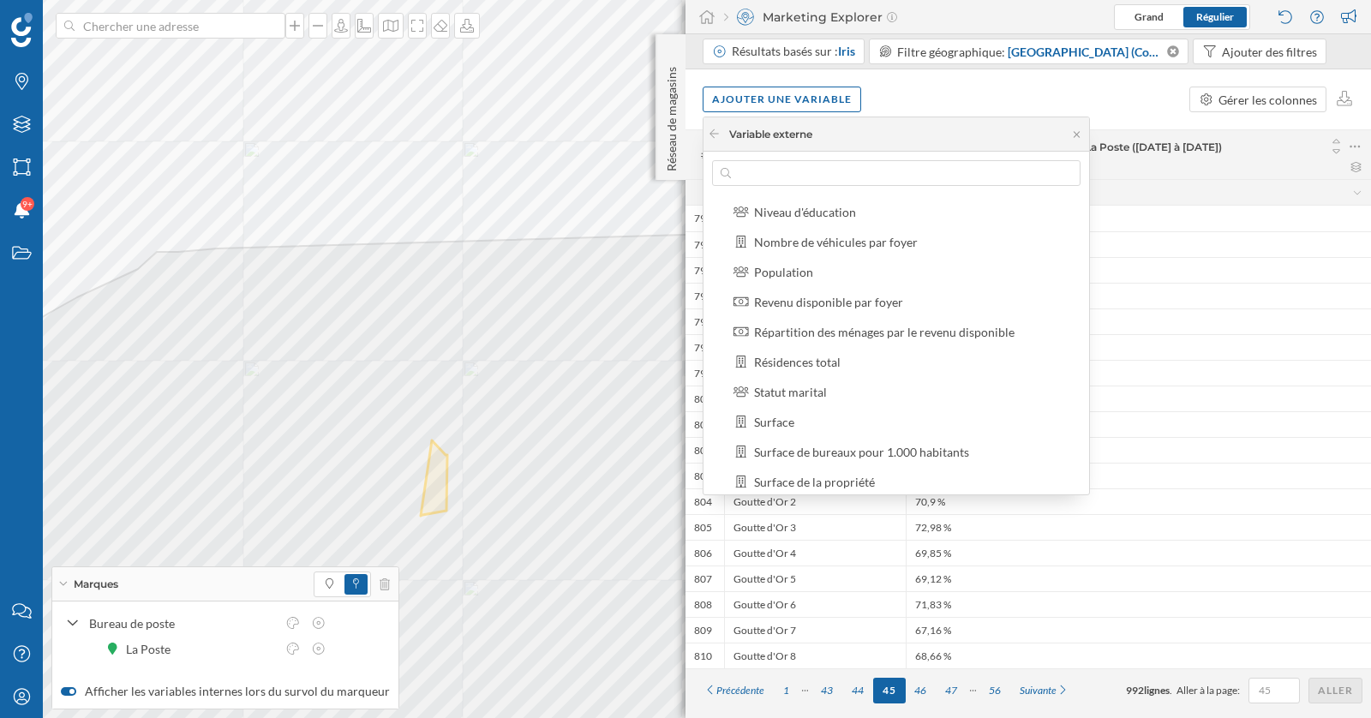
scroll to position [218, 0]
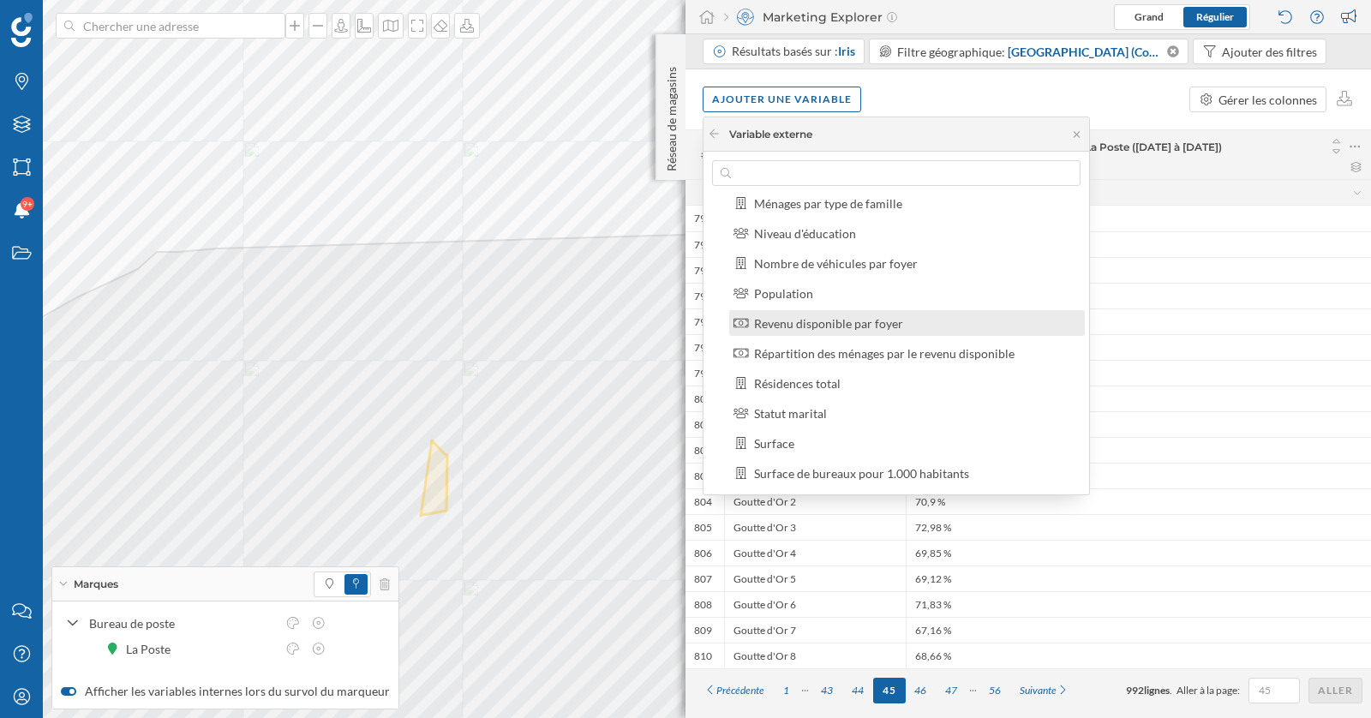
click at [821, 320] on div "Revenu disponible par foyer" at bounding box center [828, 323] width 149 height 15
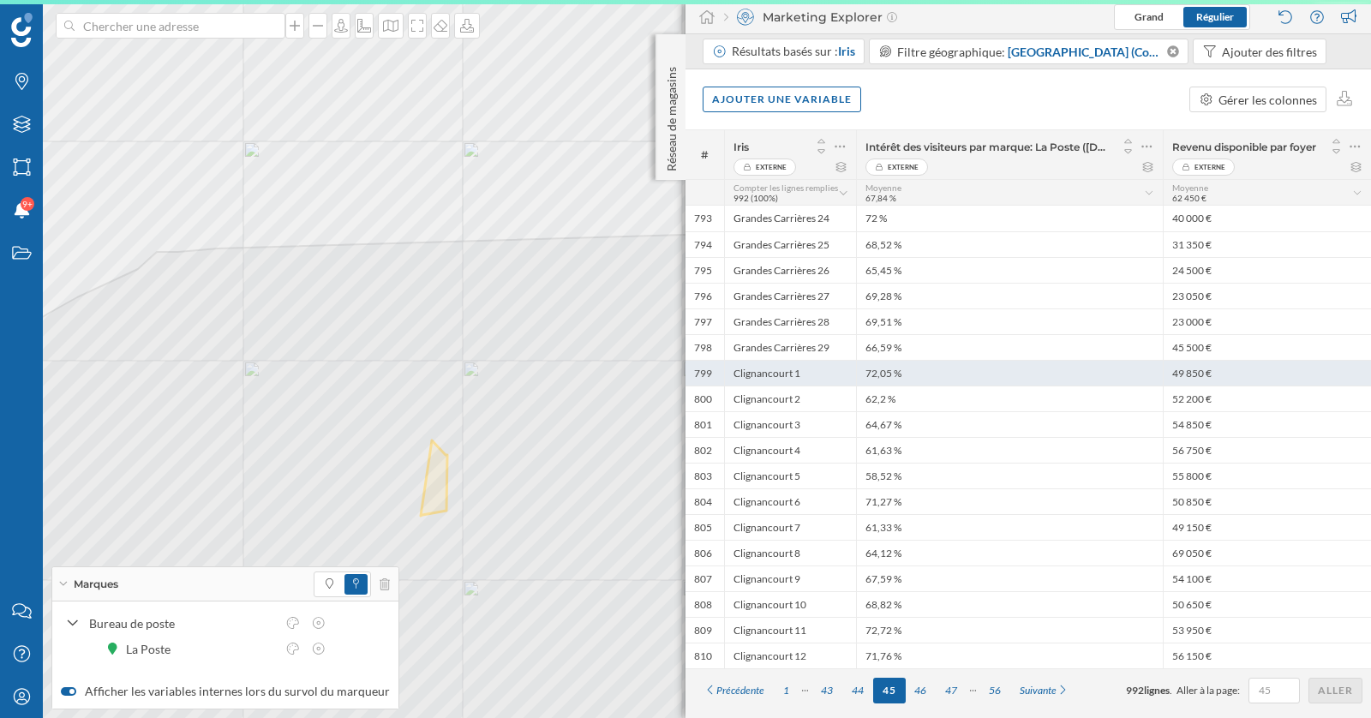
scroll to position [0, 0]
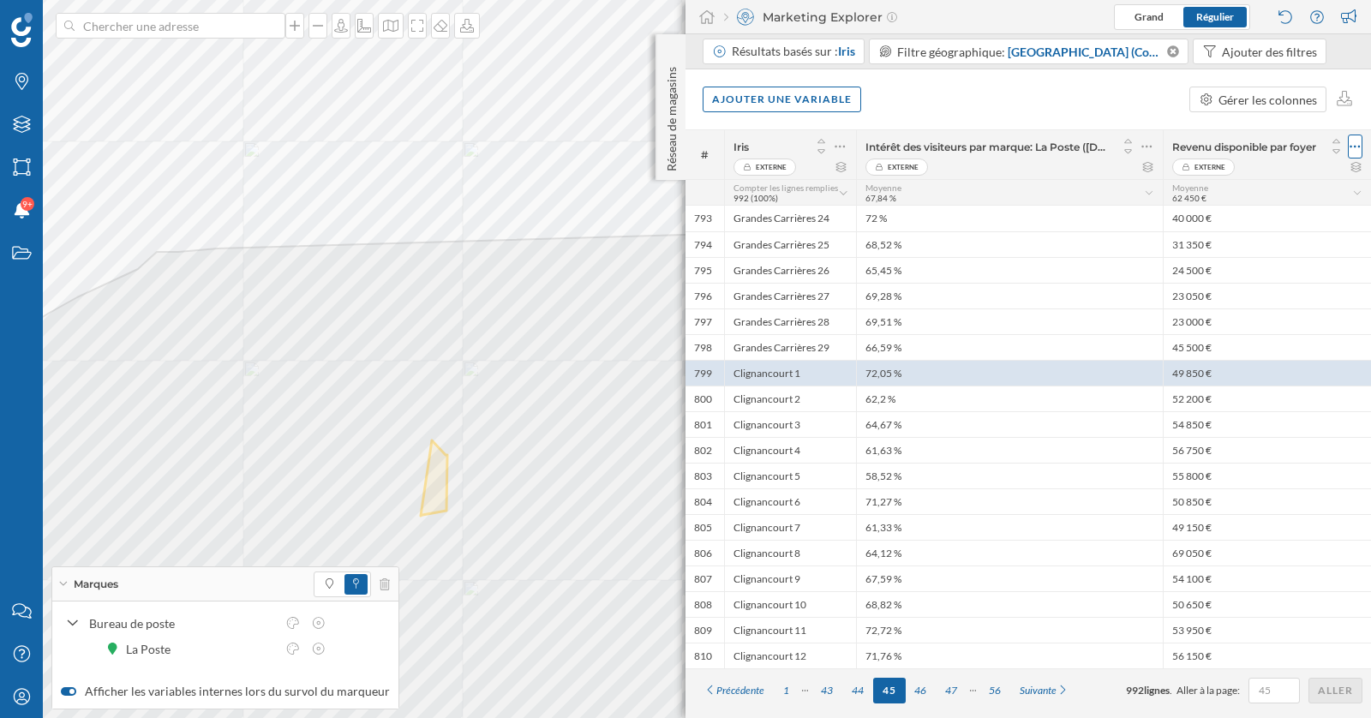
click at [1356, 140] on icon at bounding box center [1354, 146] width 11 height 17
click at [1222, 216] on div "Retirer la colonne" at bounding box center [1276, 215] width 151 height 18
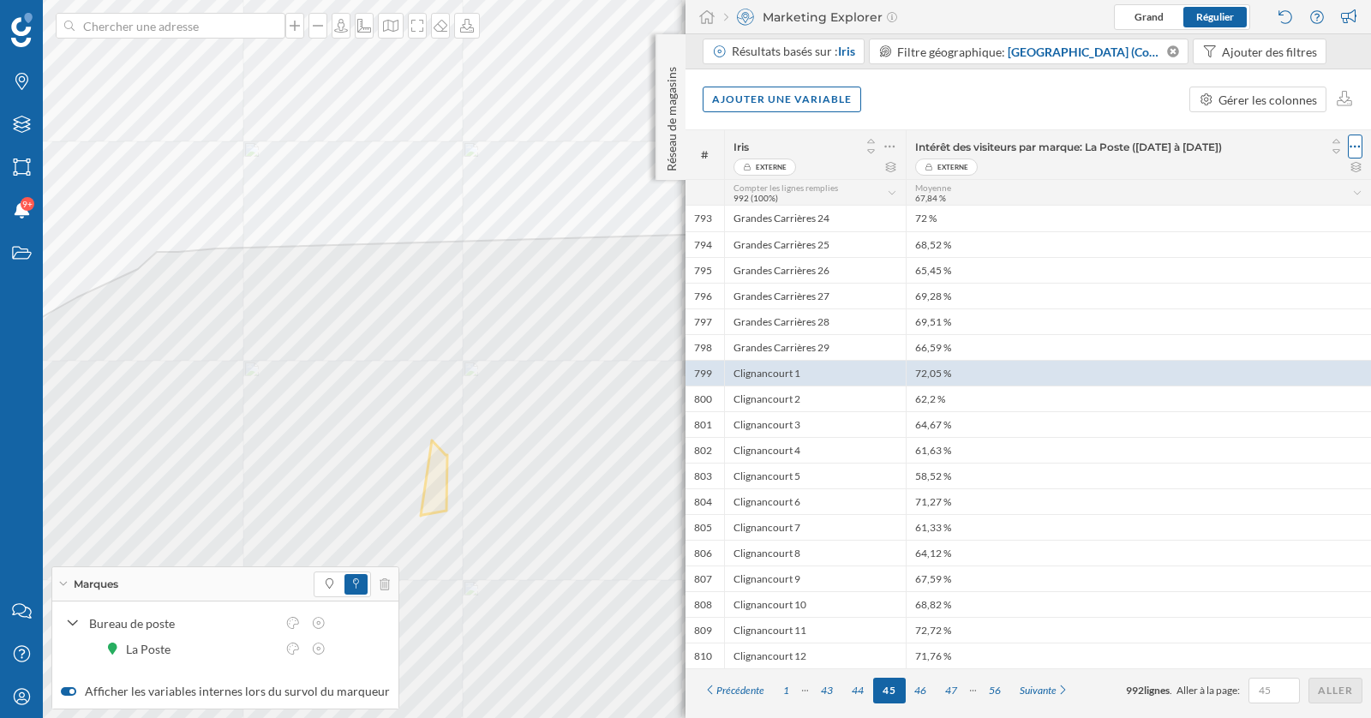
click at [1360, 147] on div at bounding box center [1354, 146] width 15 height 24
click at [1286, 212] on div "Retirer la colonne" at bounding box center [1276, 215] width 151 height 18
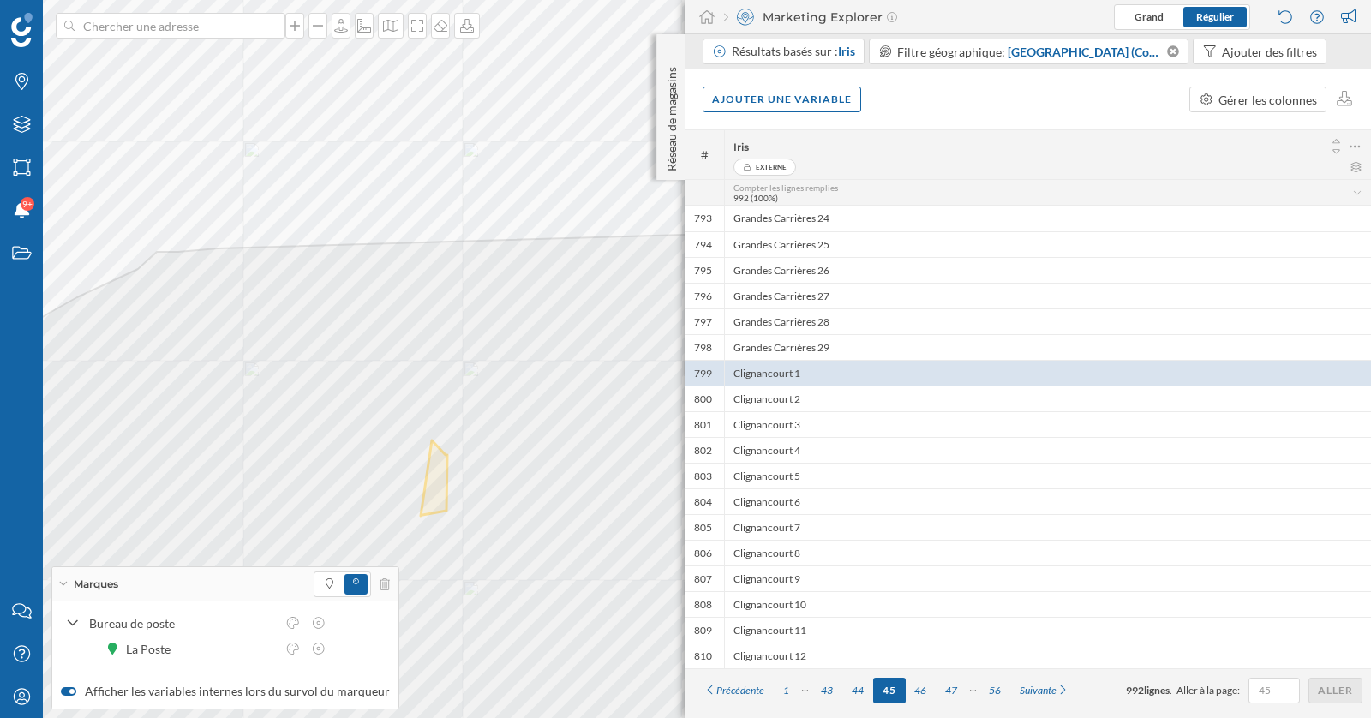
click at [877, 101] on div "Ajouter une variable Gérer les colonnes" at bounding box center [1027, 99] width 685 height 60
click at [766, 96] on div "Ajouter une variable" at bounding box center [781, 99] width 158 height 26
click at [899, 180] on div "Variable externe" at bounding box center [810, 169] width 204 height 26
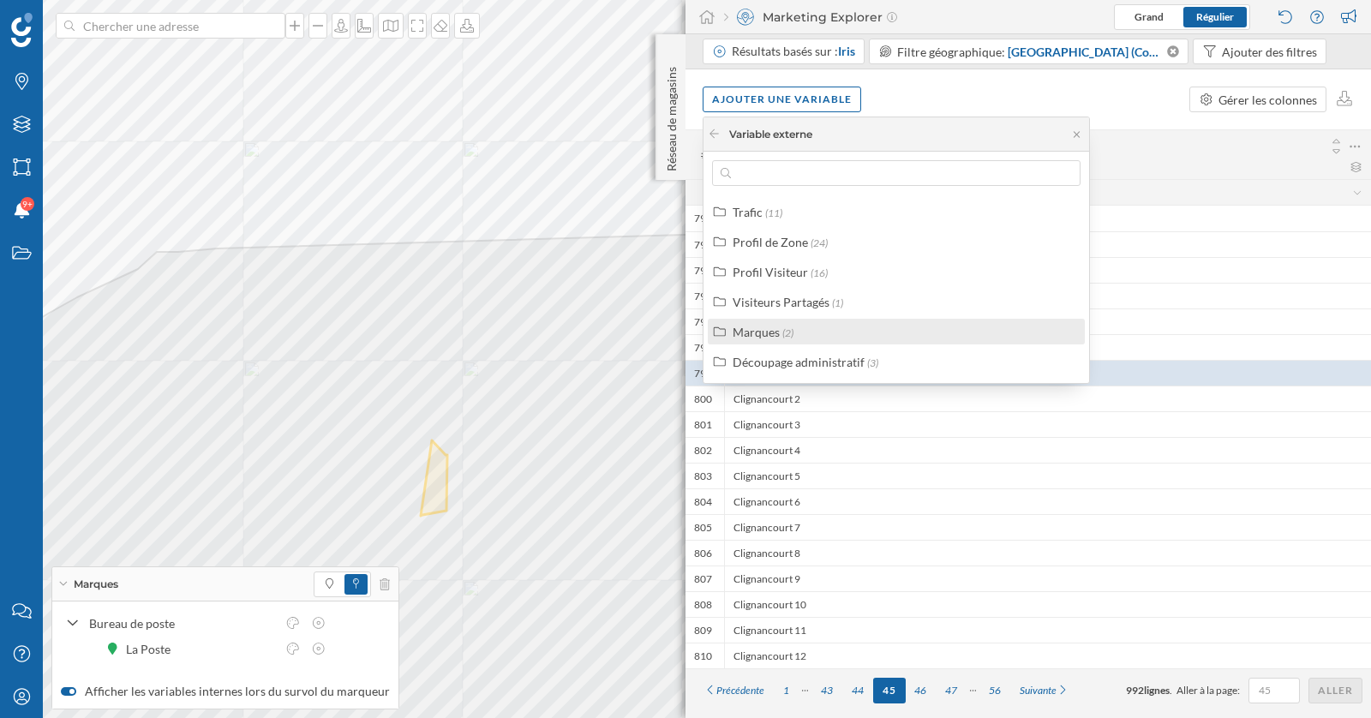
click at [808, 340] on div "Marques (2)" at bounding box center [896, 332] width 377 height 26
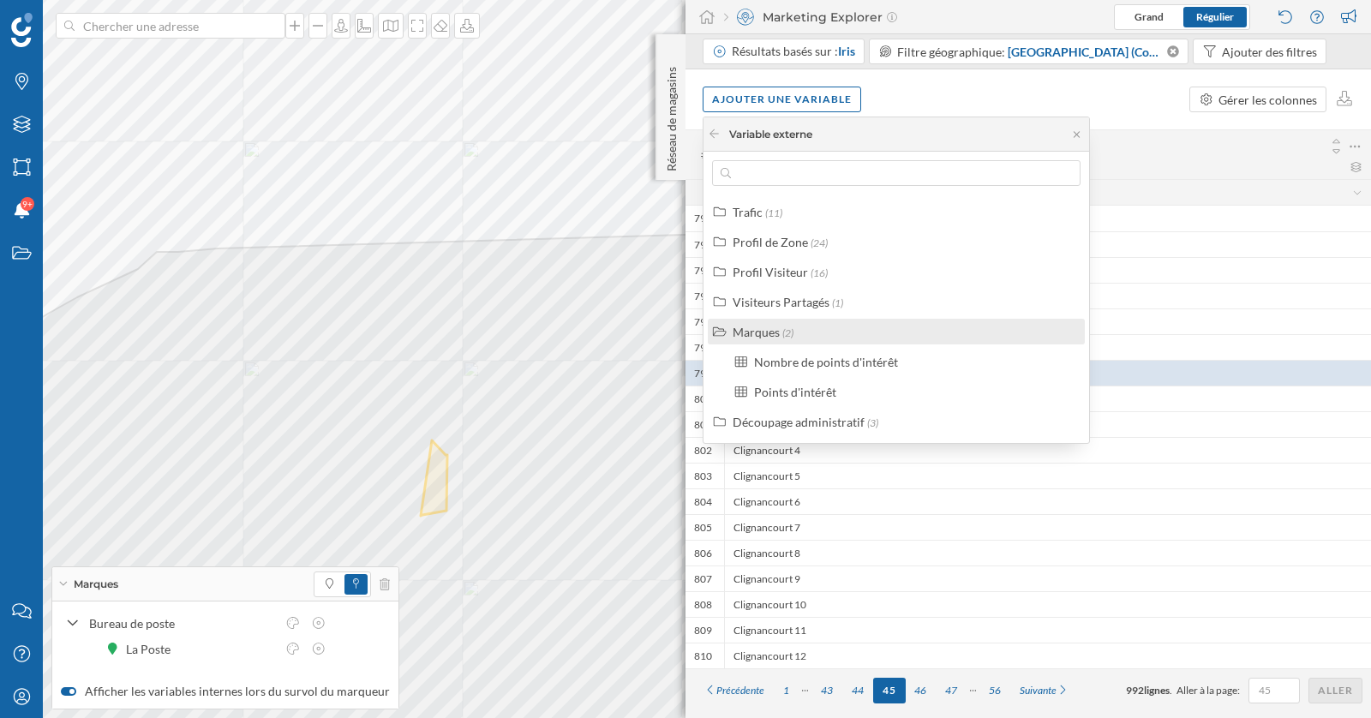
click at [808, 338] on div "Marques (2)" at bounding box center [903, 332] width 342 height 18
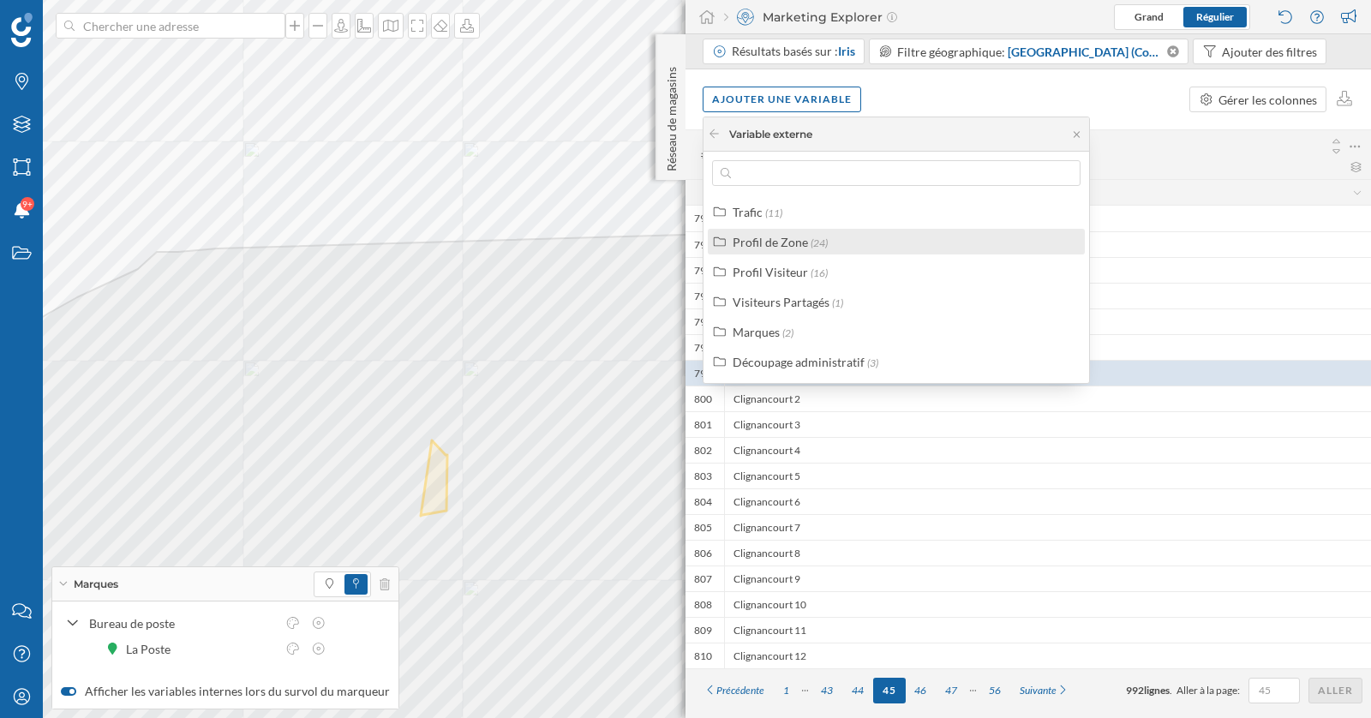
click at [782, 246] on div "Profil de Zone" at bounding box center [769, 242] width 75 height 15
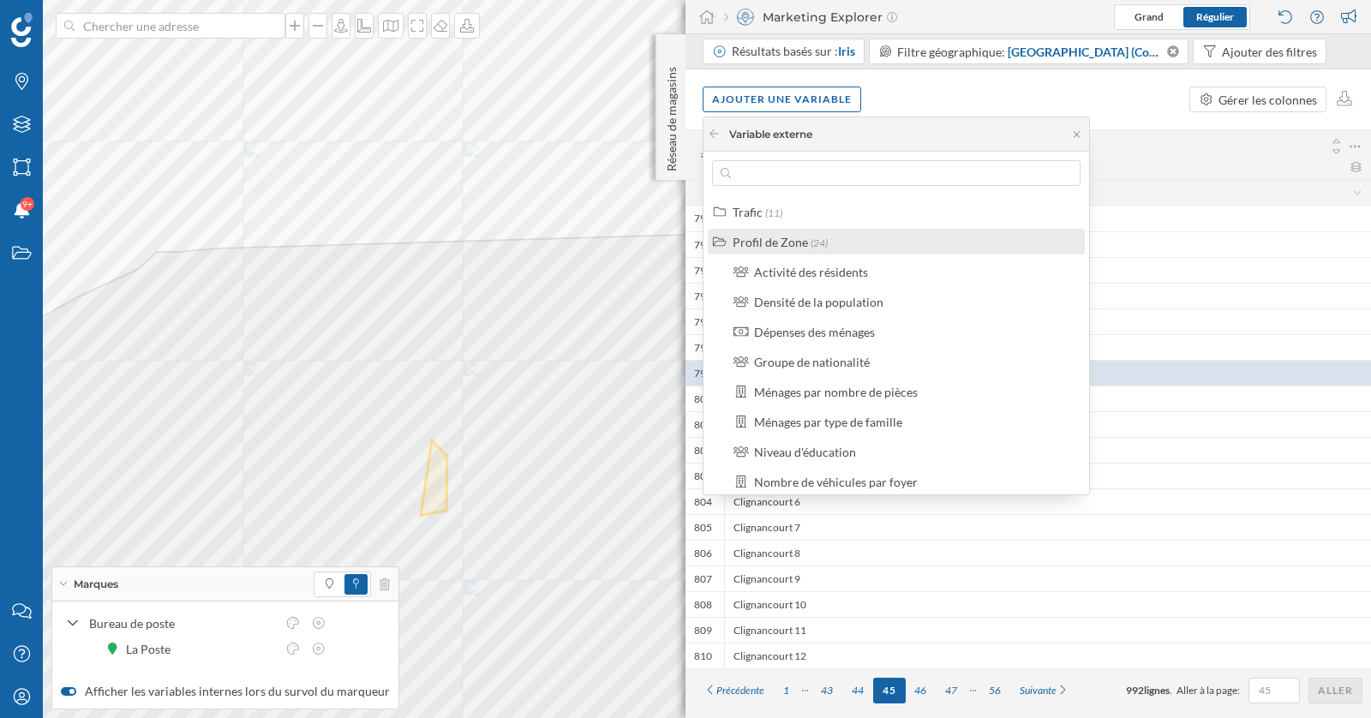
click at [782, 246] on div "Profil de Zone" at bounding box center [769, 242] width 75 height 15
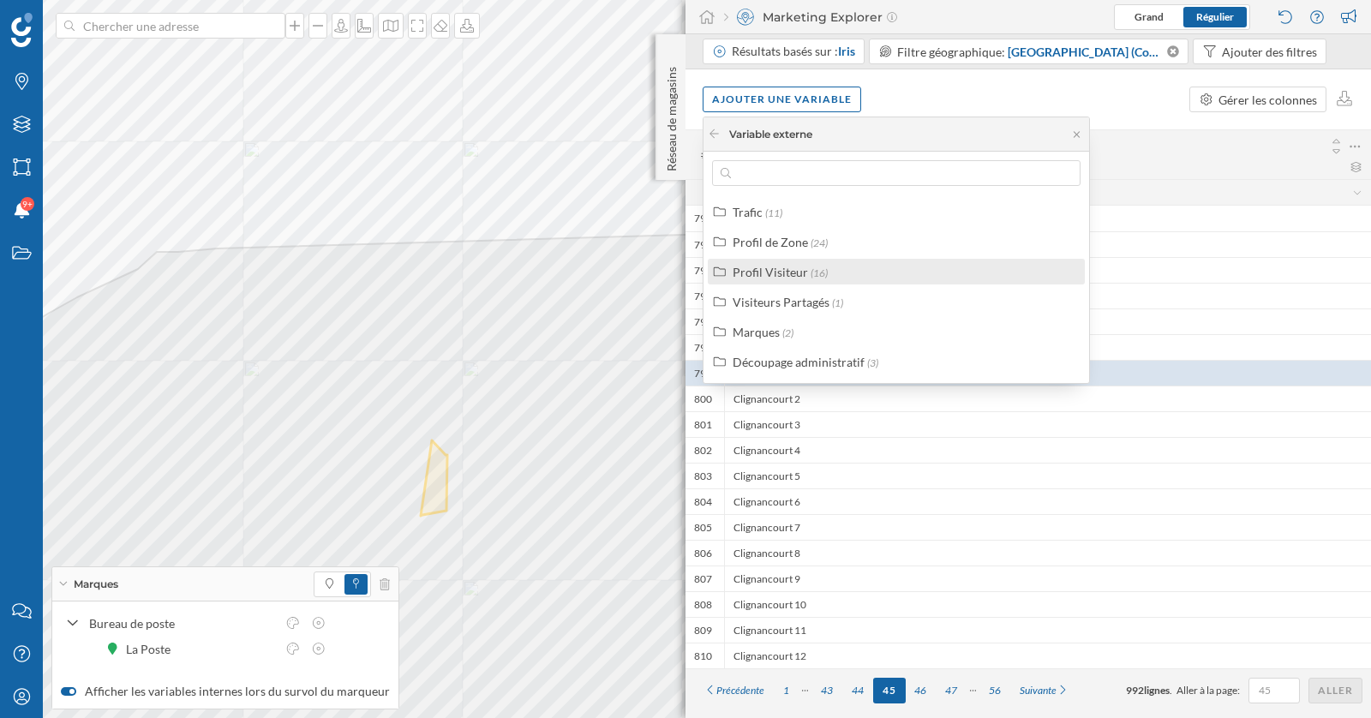
click at [784, 275] on div "Profil Visiteur" at bounding box center [769, 272] width 75 height 15
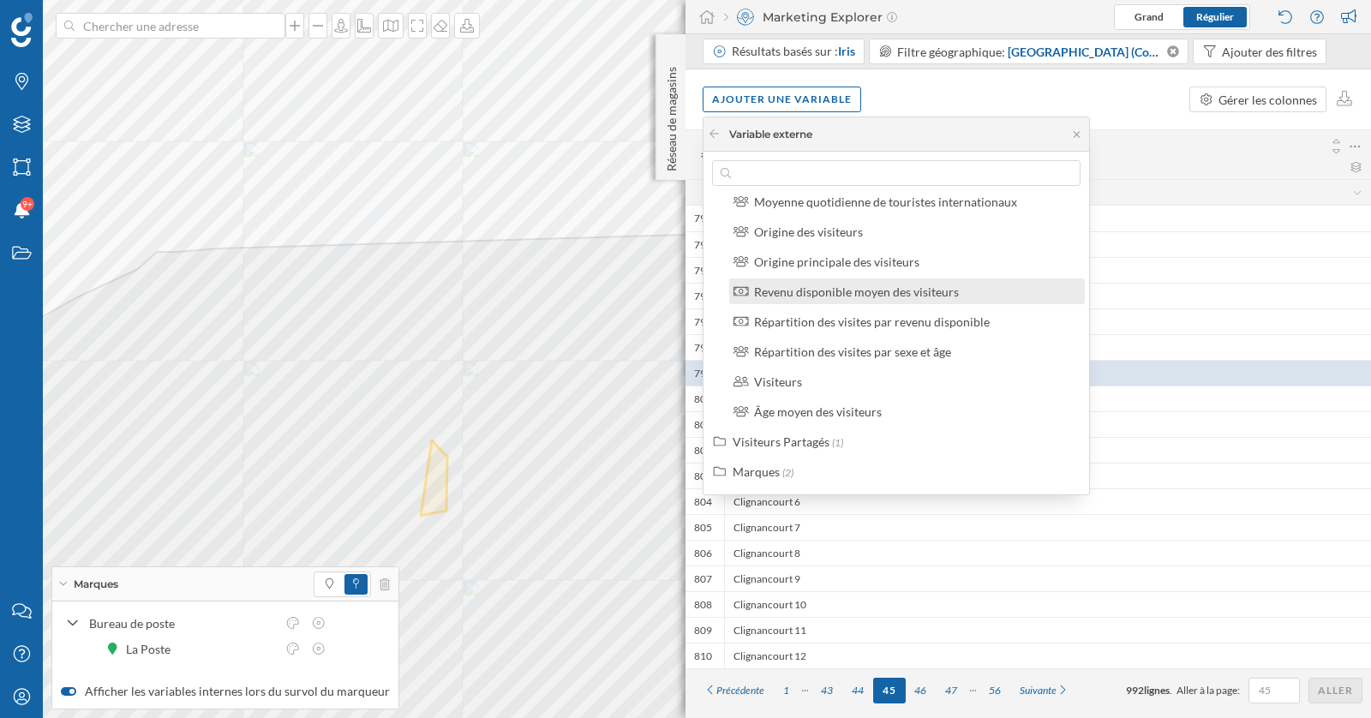
scroll to position [368, 0]
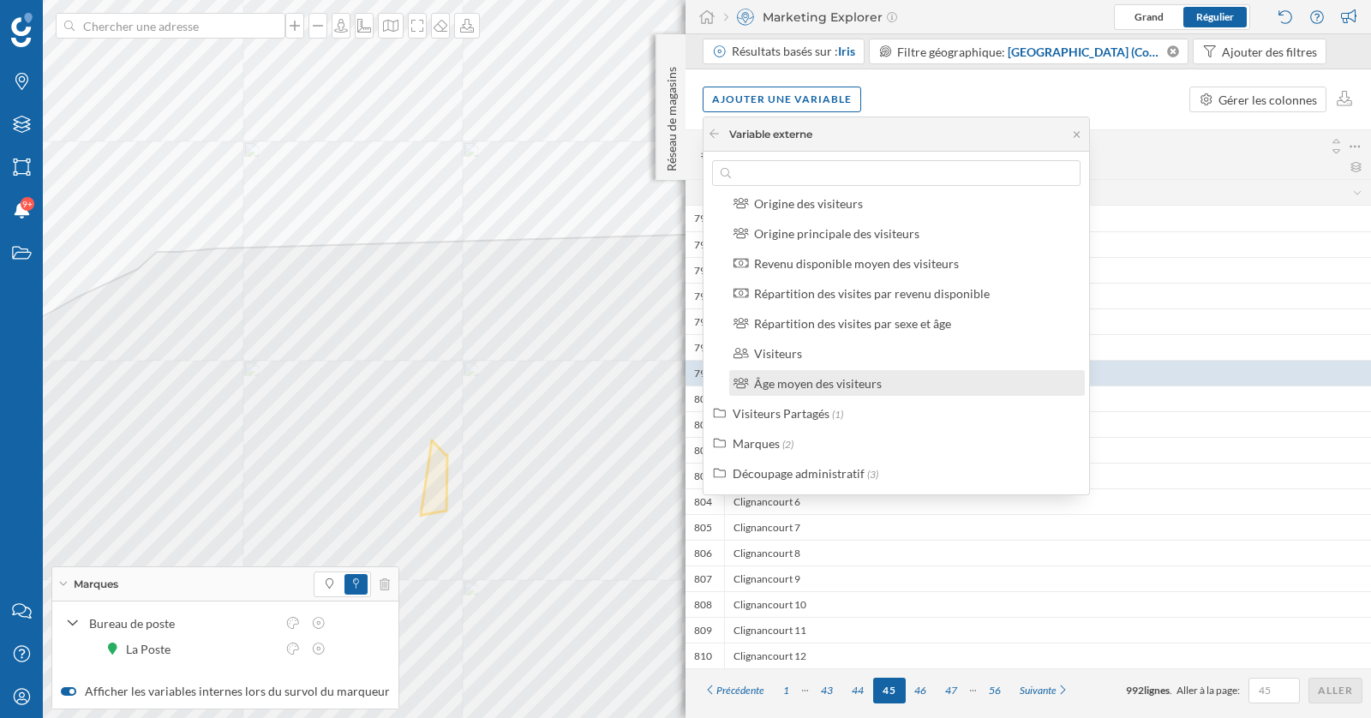
click at [871, 381] on div "Âge moyen des visiteurs" at bounding box center [818, 383] width 128 height 15
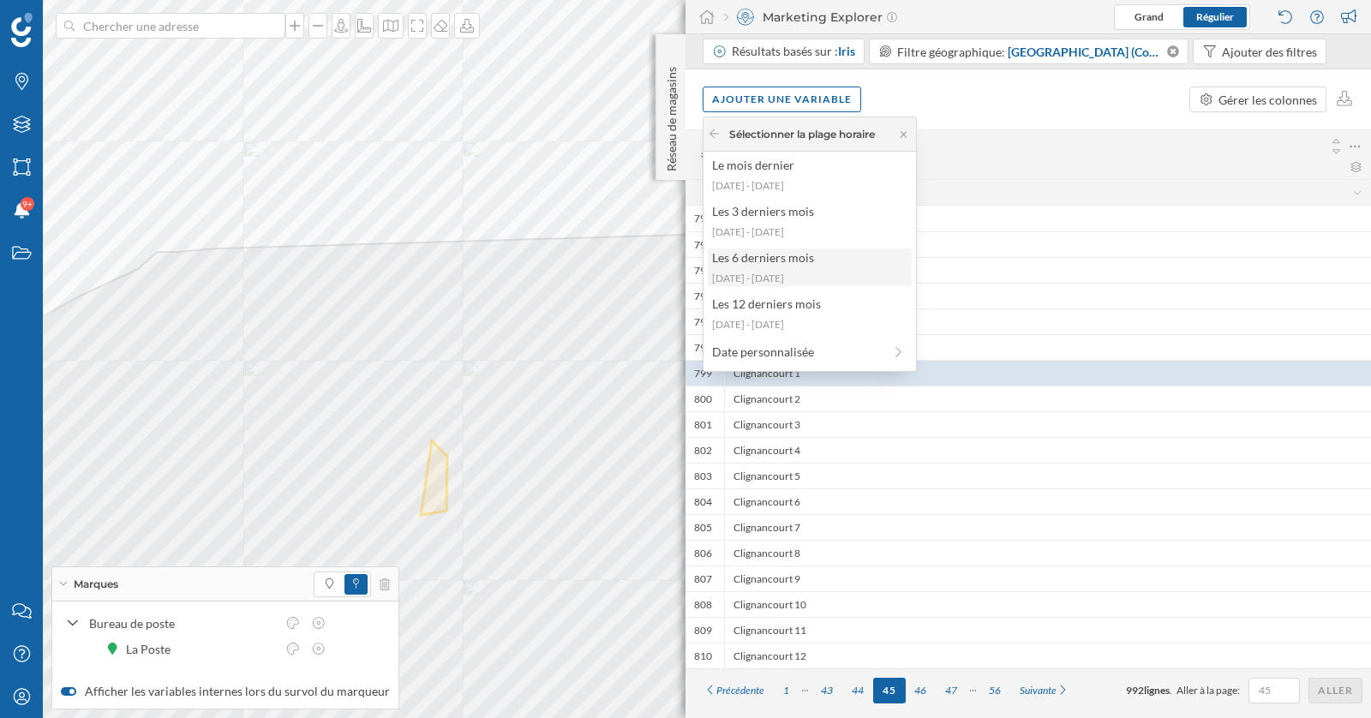
click at [809, 275] on div "[DATE] - [DATE]" at bounding box center [809, 278] width 194 height 15
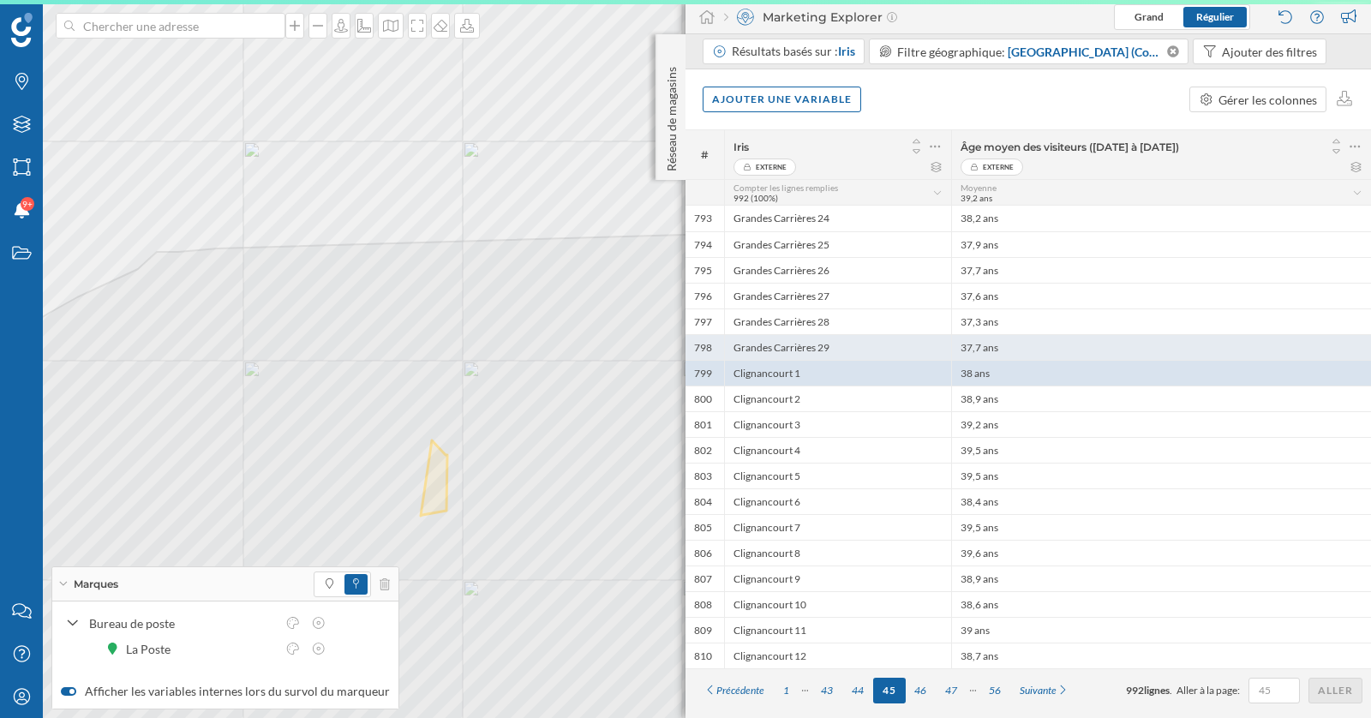
scroll to position [0, 0]
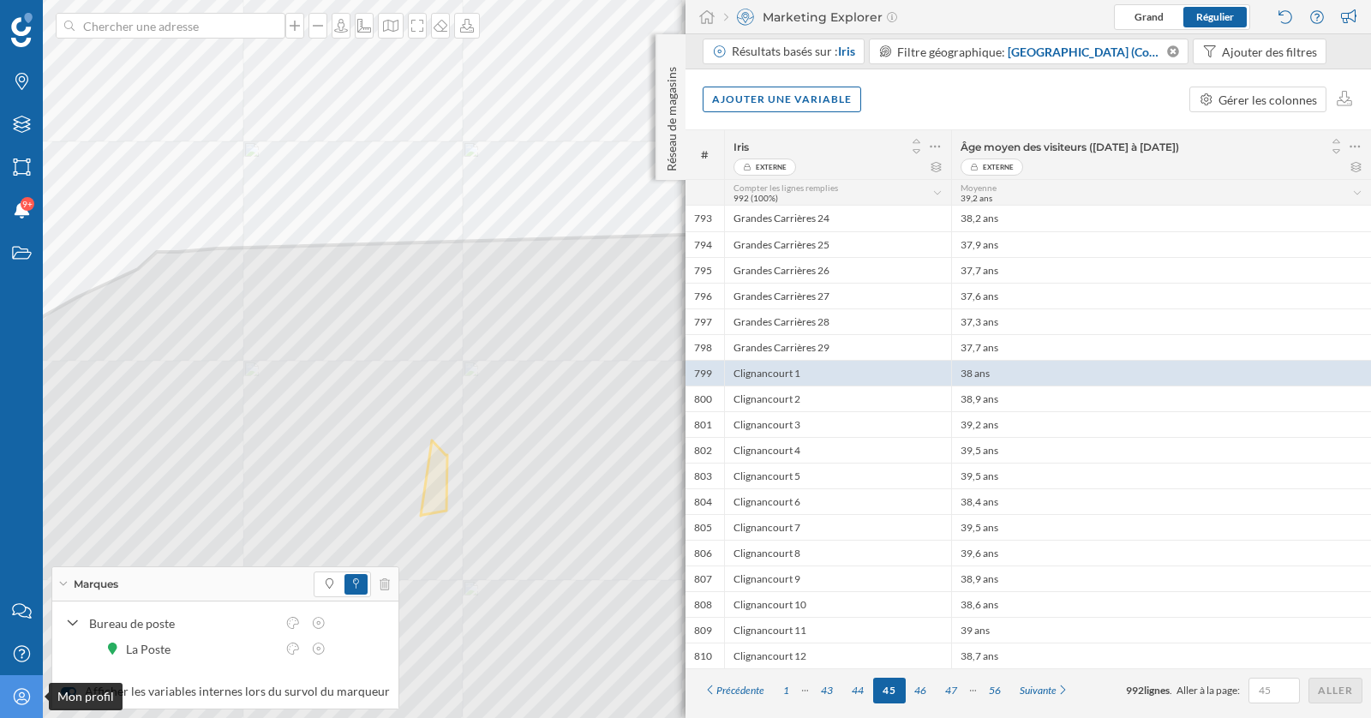
click at [15, 690] on icon at bounding box center [21, 696] width 16 height 16
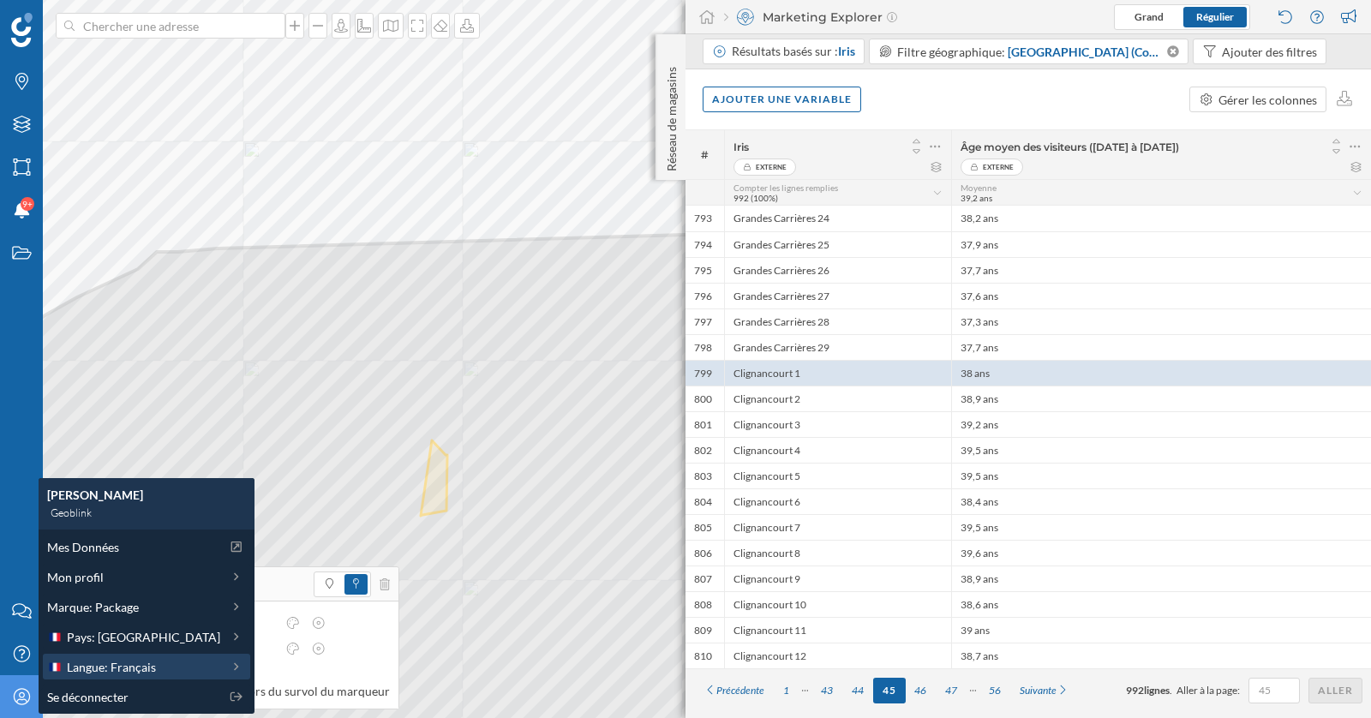
click at [104, 658] on span "Langue: Français" at bounding box center [111, 667] width 89 height 18
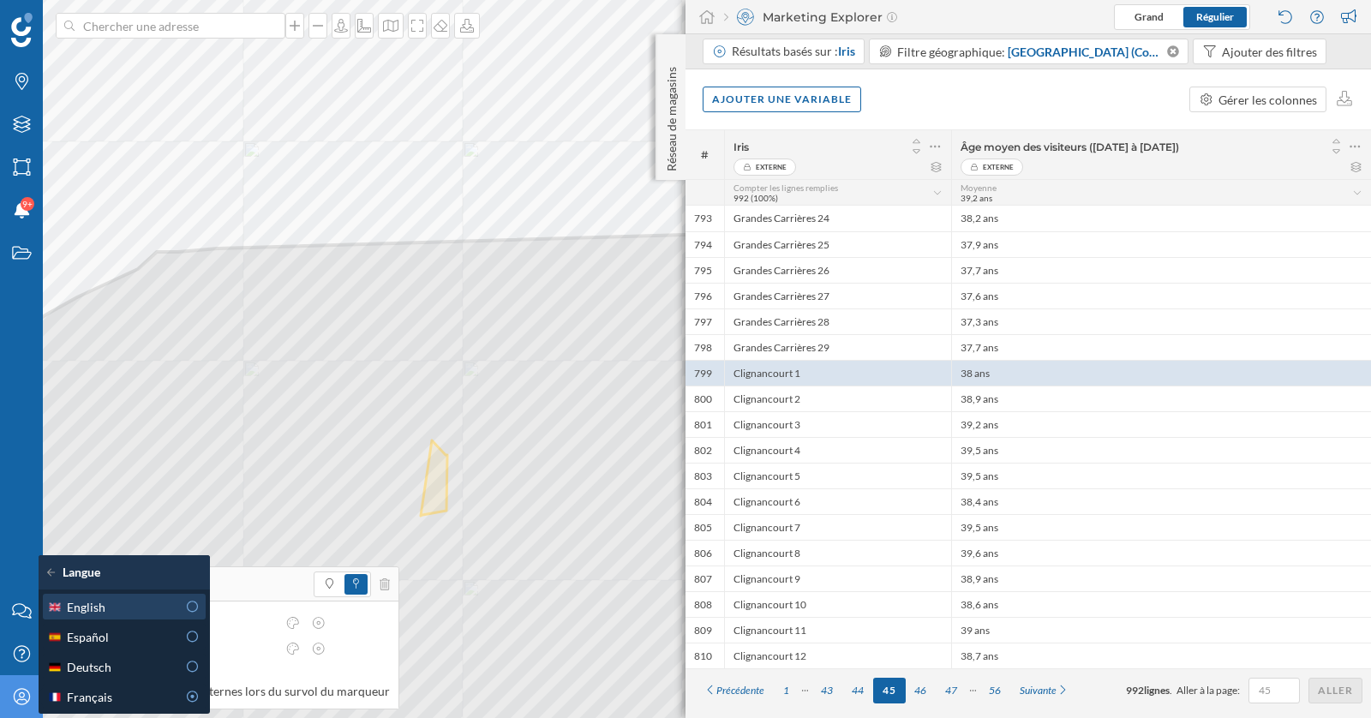
click at [122, 606] on div "English" at bounding box center [111, 607] width 129 height 18
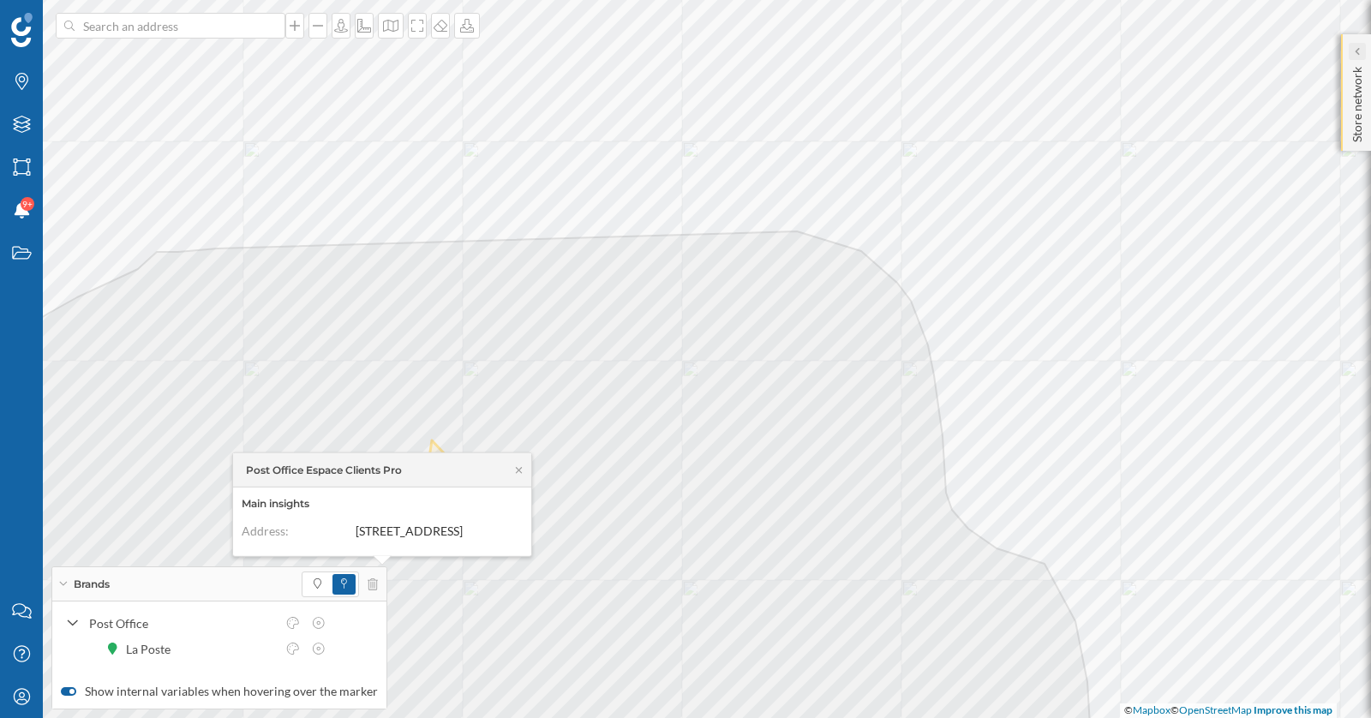
click at [1355, 54] on icon at bounding box center [1355, 51] width 5 height 9
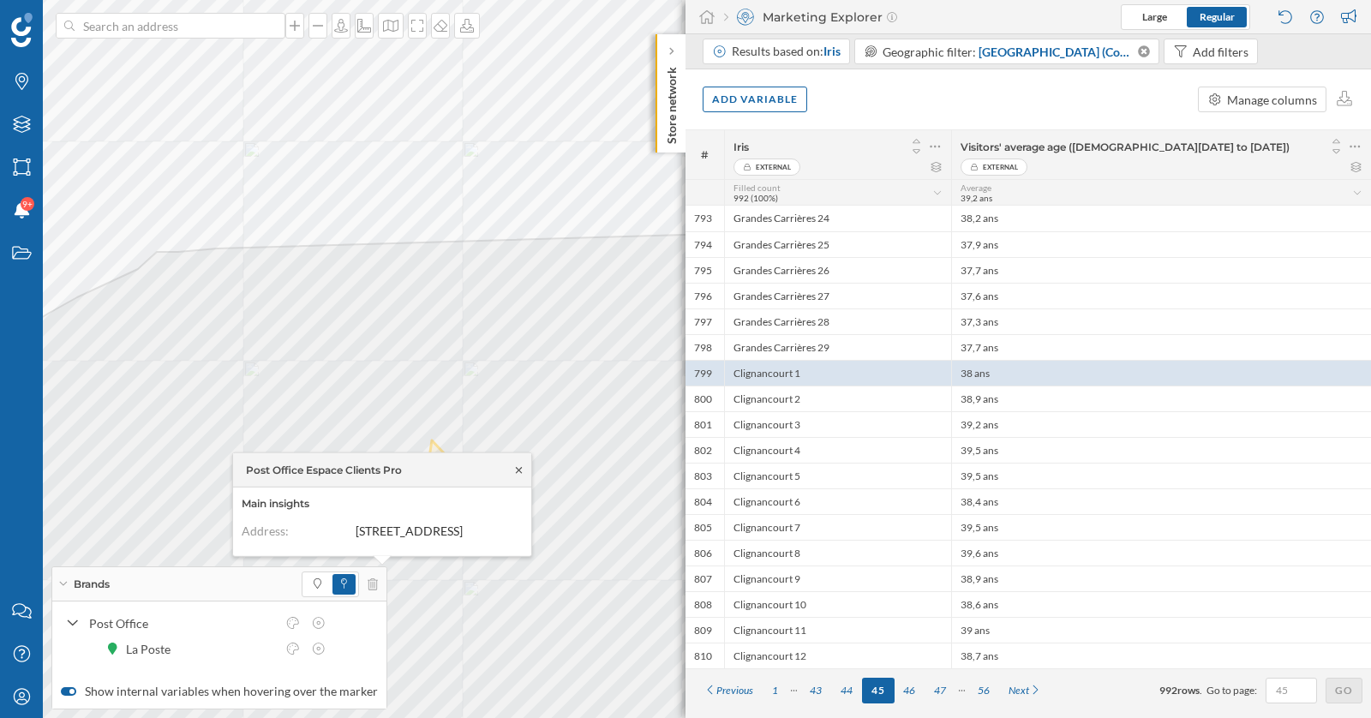
click at [520, 467] on icon at bounding box center [519, 470] width 6 height 6
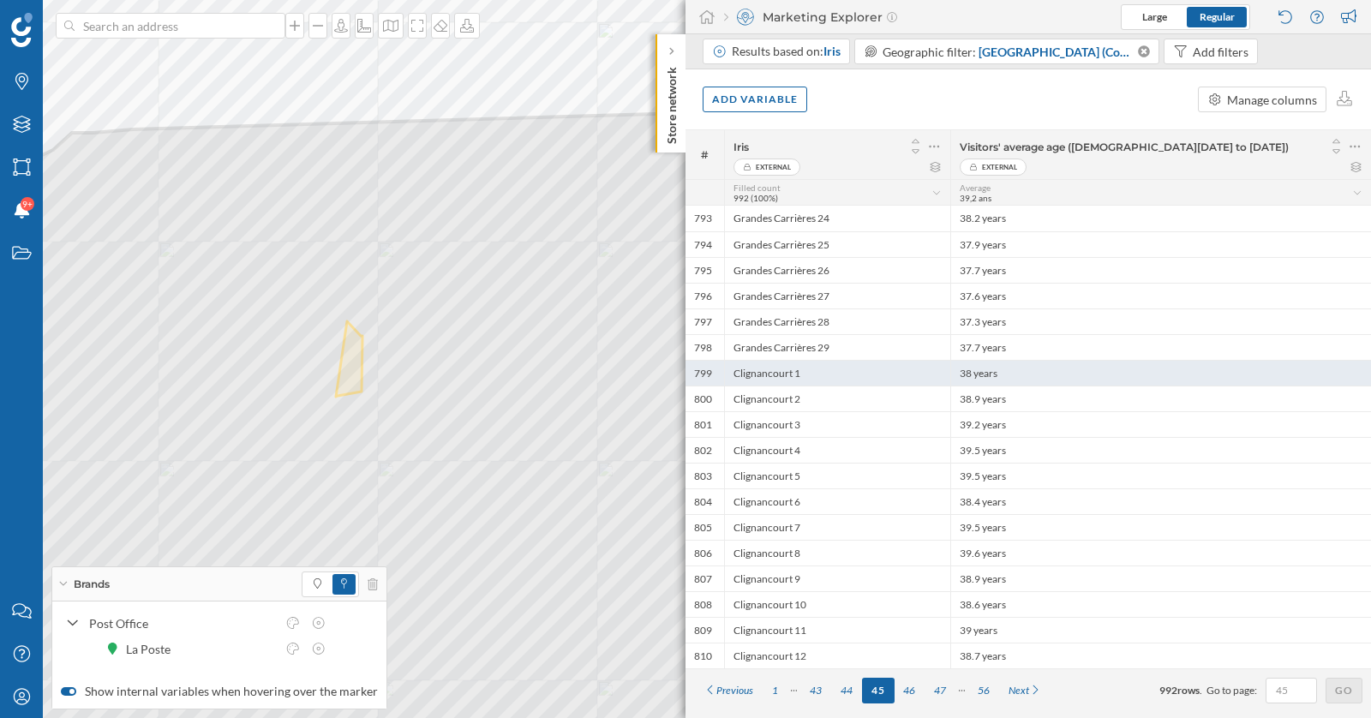
click at [942, 372] on div "Clignancourt 1" at bounding box center [837, 373] width 226 height 26
click at [930, 365] on div "Clignancourt 1" at bounding box center [837, 373] width 226 height 26
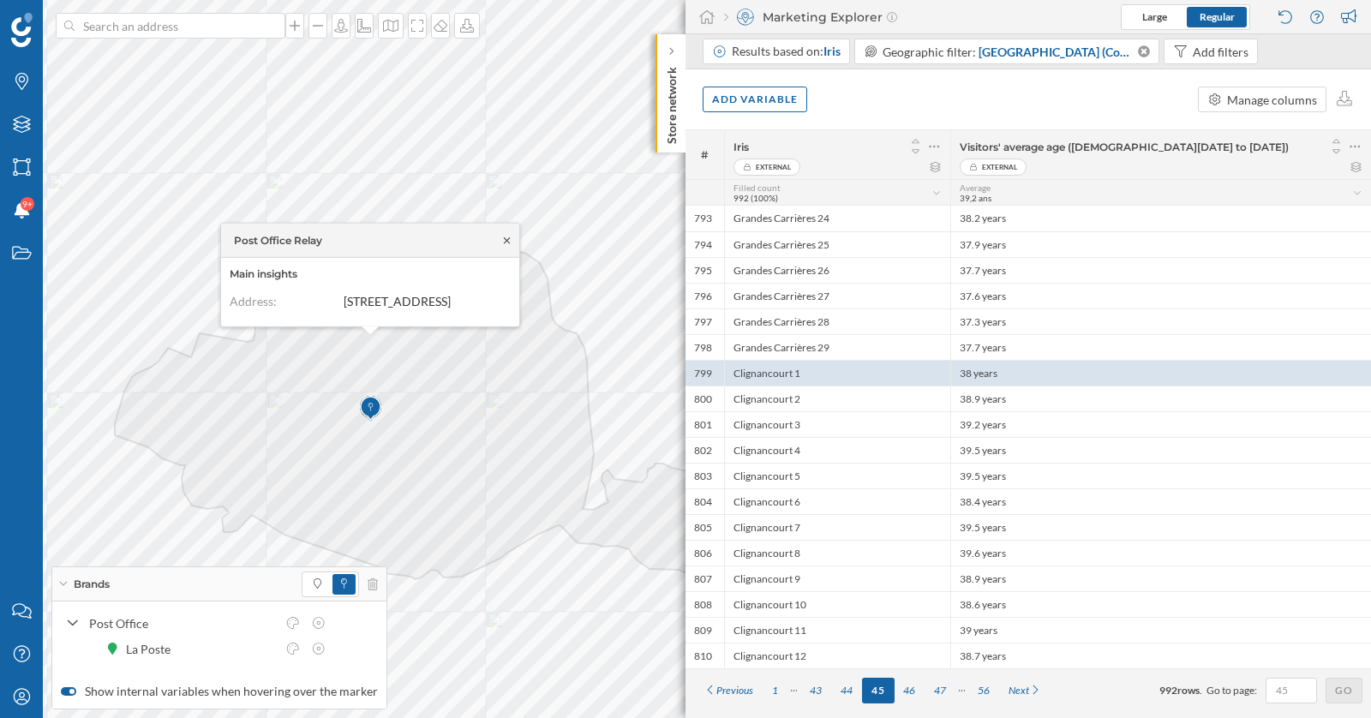
click at [507, 235] on icon at bounding box center [506, 240] width 13 height 10
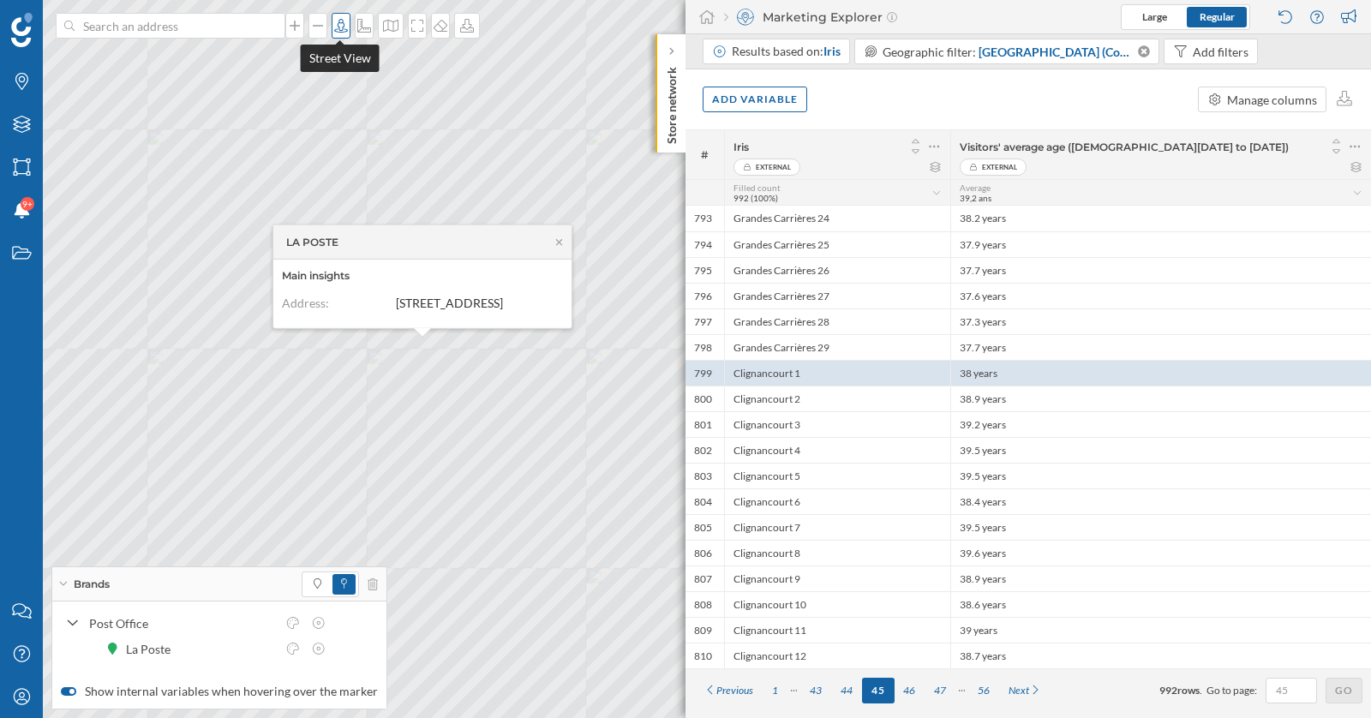
click at [343, 24] on icon at bounding box center [341, 26] width 14 height 14
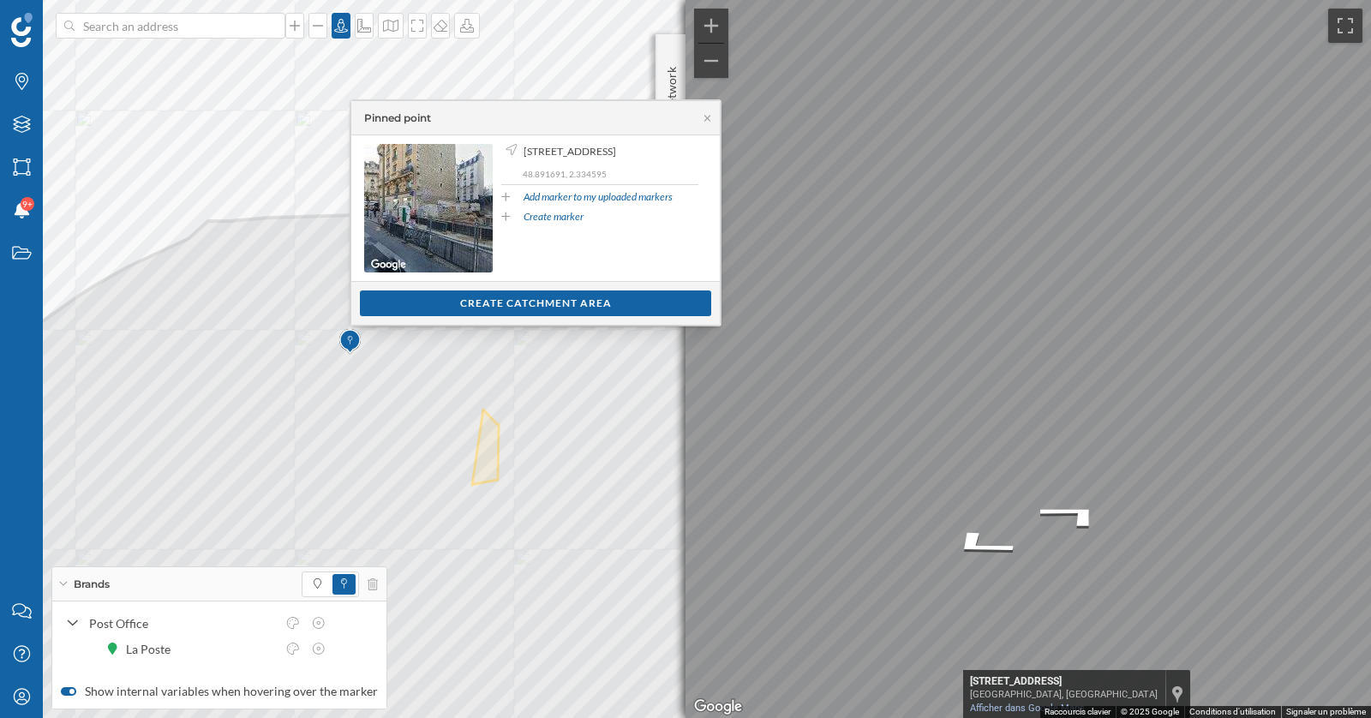
drag, startPoint x: 553, startPoint y: 166, endPoint x: 518, endPoint y: 152, distance: 36.9
click at [518, 152] on p "[STREET_ADDRESS]" at bounding box center [599, 151] width 197 height 15
copy span "[STREET_ADDRESS]"
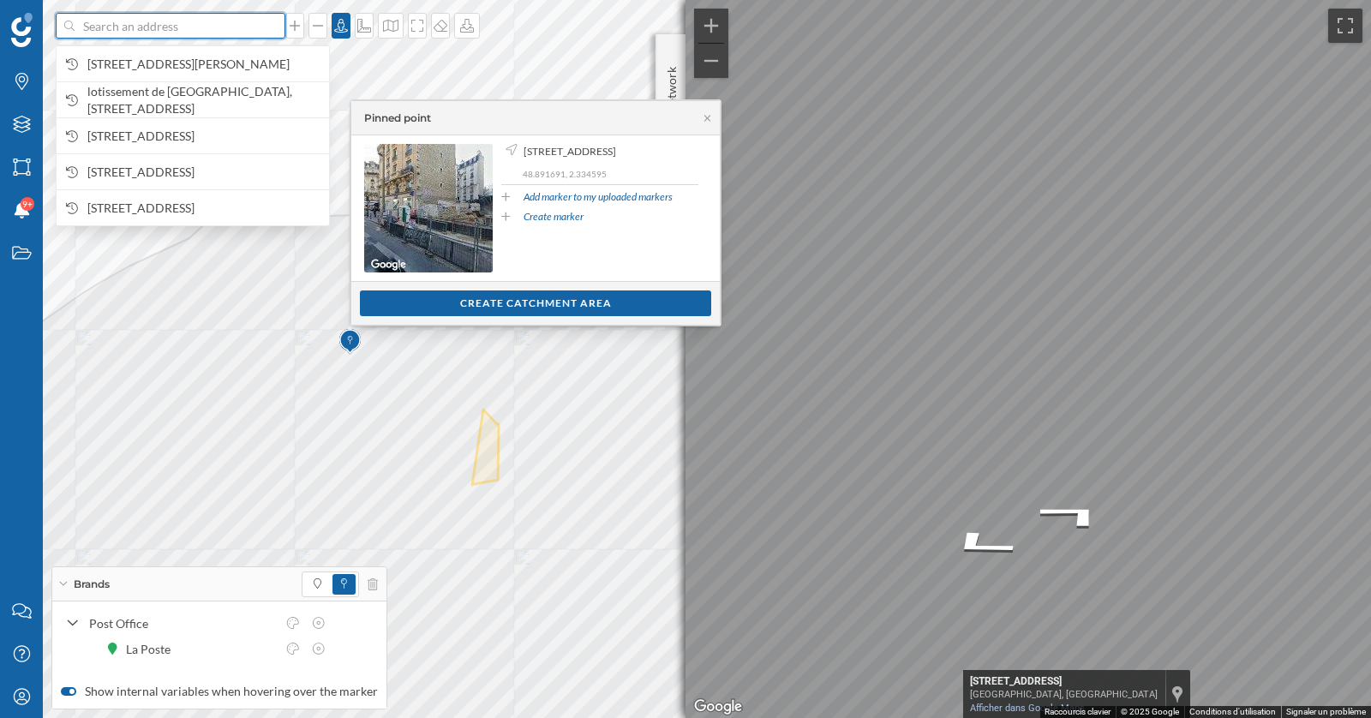
click at [204, 25] on input at bounding box center [171, 26] width 192 height 26
paste input "[STREET_ADDRESS]"
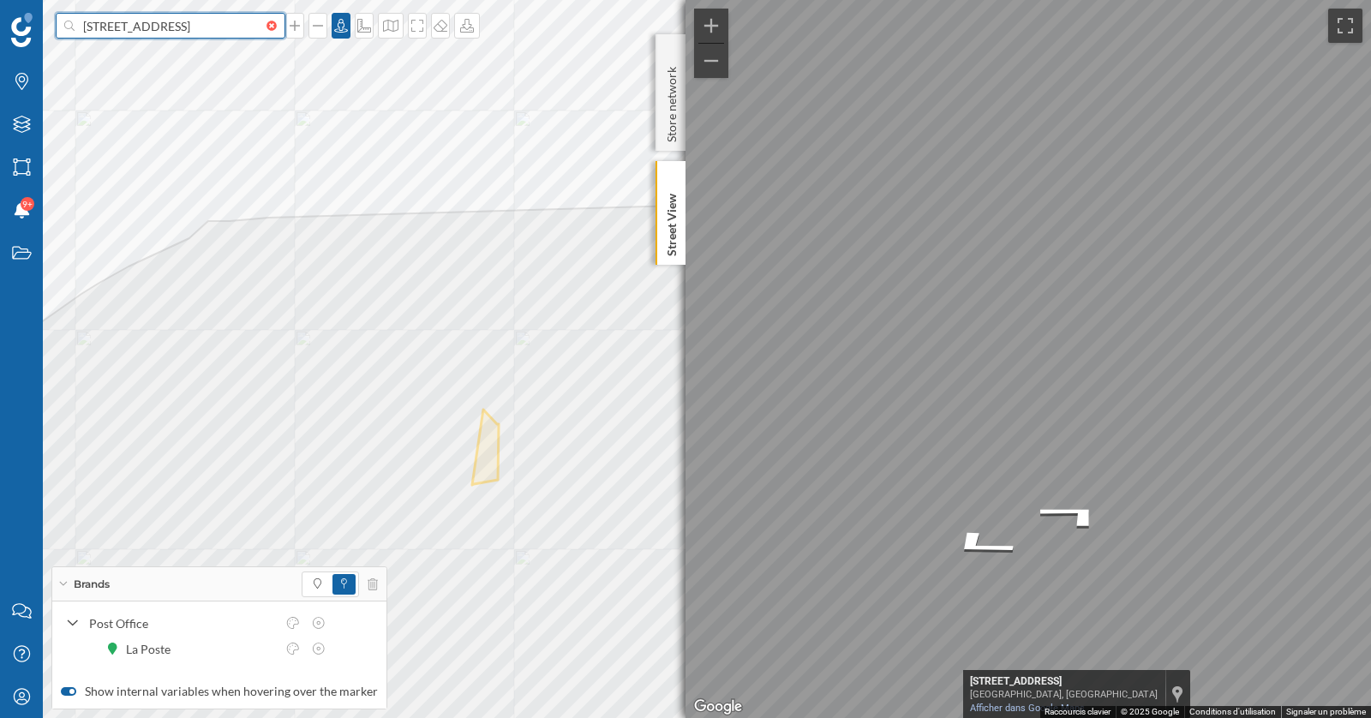
scroll to position [0, 30]
type input "[STREET_ADDRESS]"
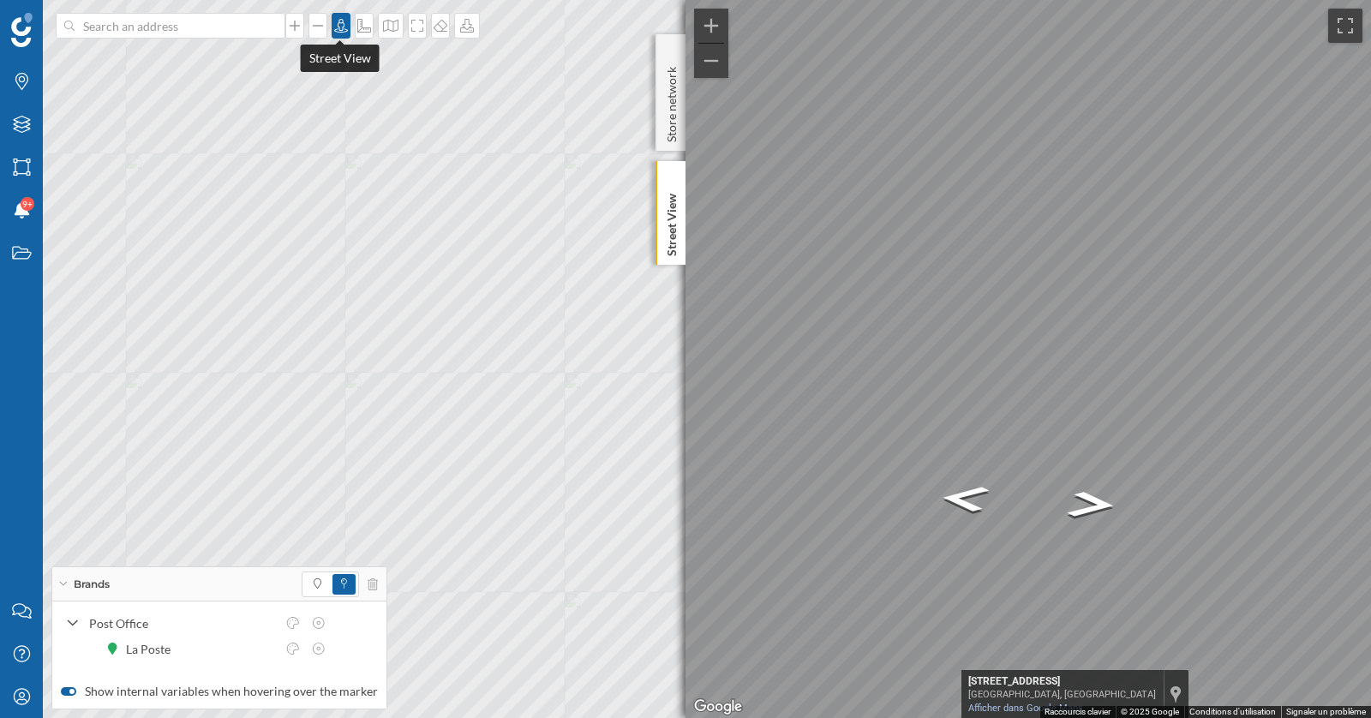
click at [339, 33] on div at bounding box center [341, 26] width 19 height 26
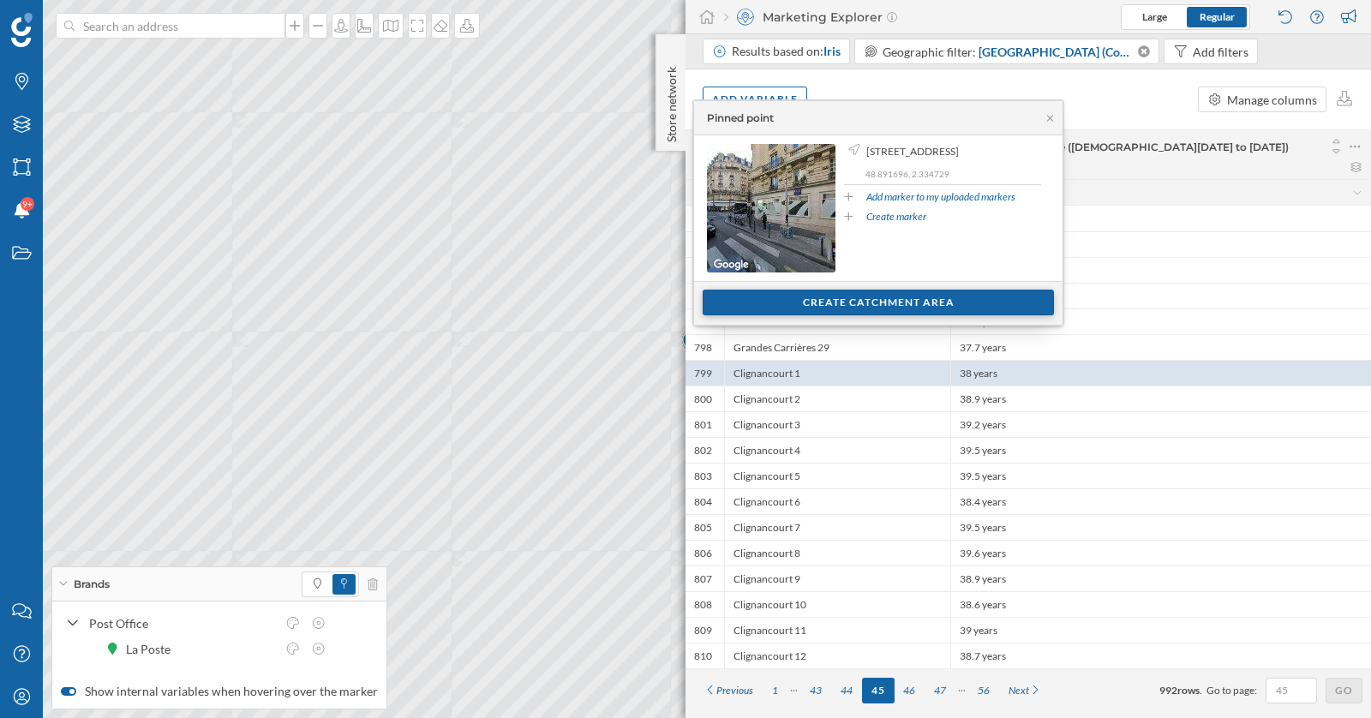
click at [845, 301] on div "Create catchment area" at bounding box center [877, 303] width 351 height 26
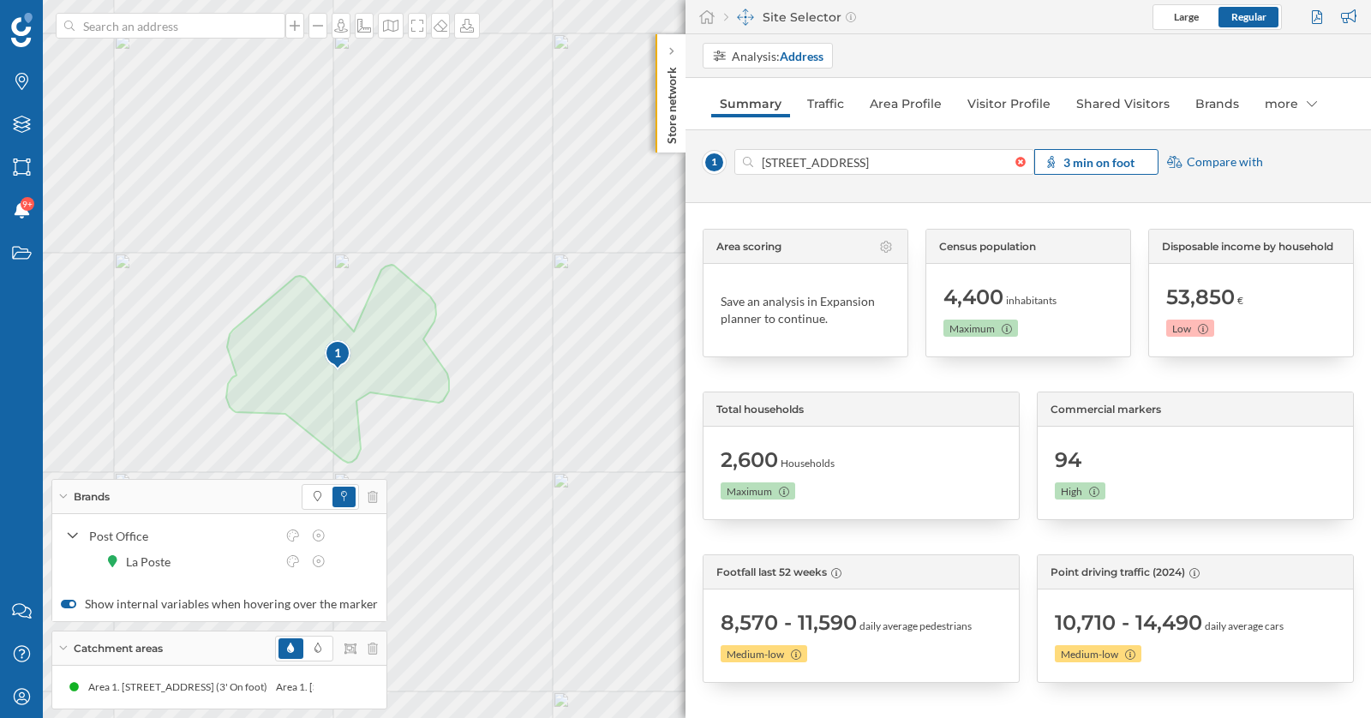
click at [1104, 158] on strong "3 min on foot" at bounding box center [1098, 162] width 71 height 15
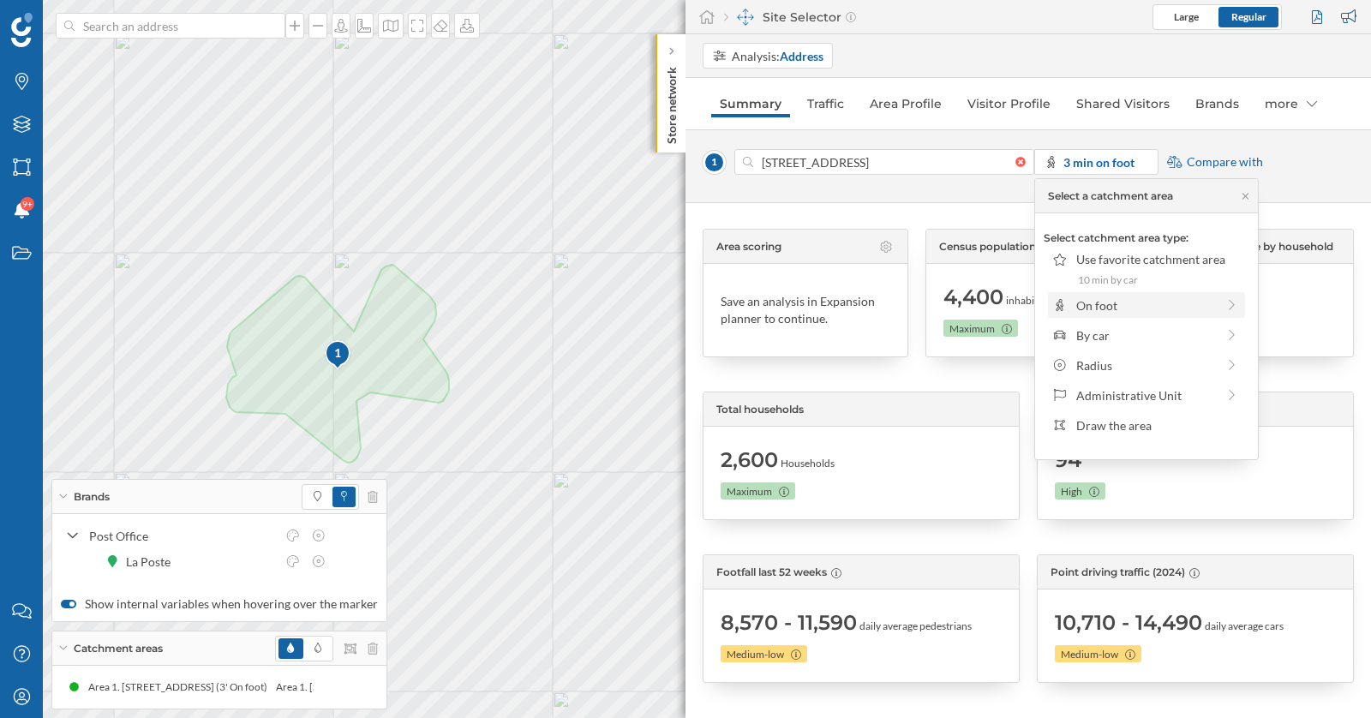
click at [1105, 305] on div "On foot" at bounding box center [1146, 305] width 140 height 18
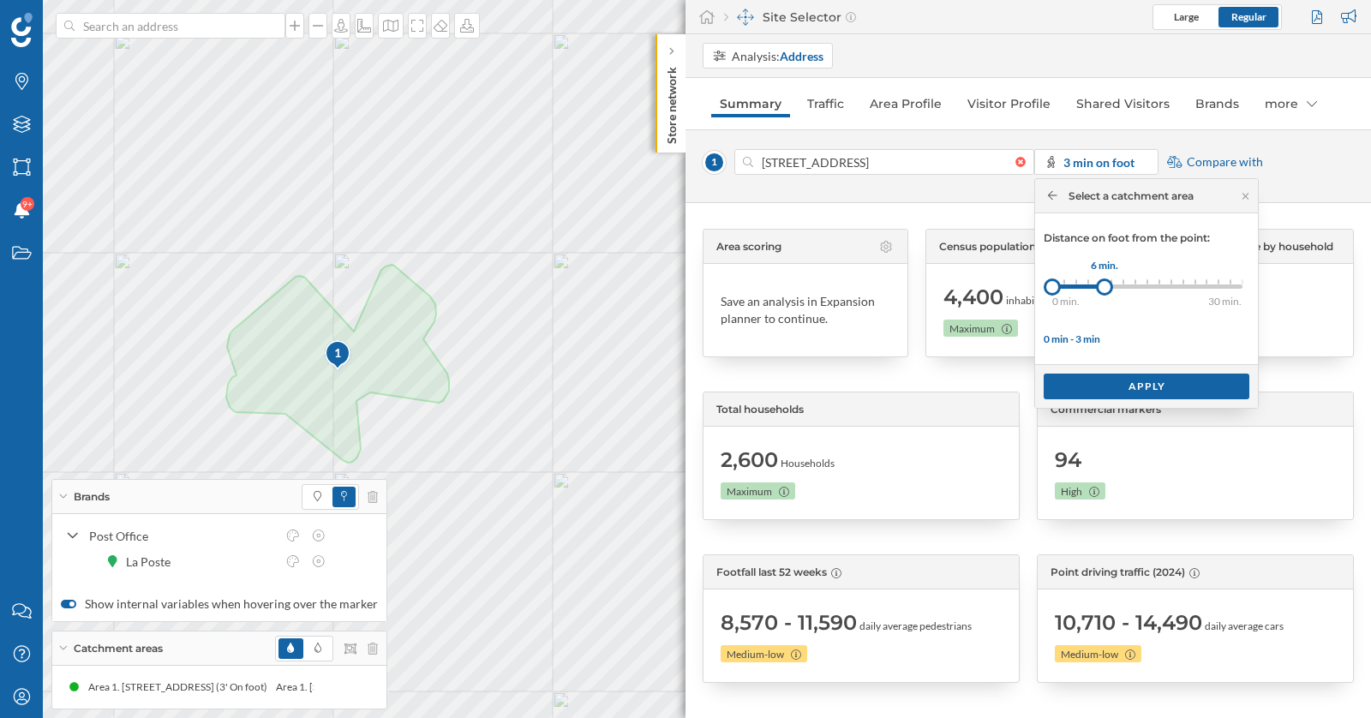
drag, startPoint x: 1066, startPoint y: 285, endPoint x: 1104, endPoint y: 289, distance: 38.7
click at [1104, 289] on div at bounding box center [1104, 286] width 17 height 17
click at [1135, 381] on div "Apply" at bounding box center [1146, 386] width 206 height 26
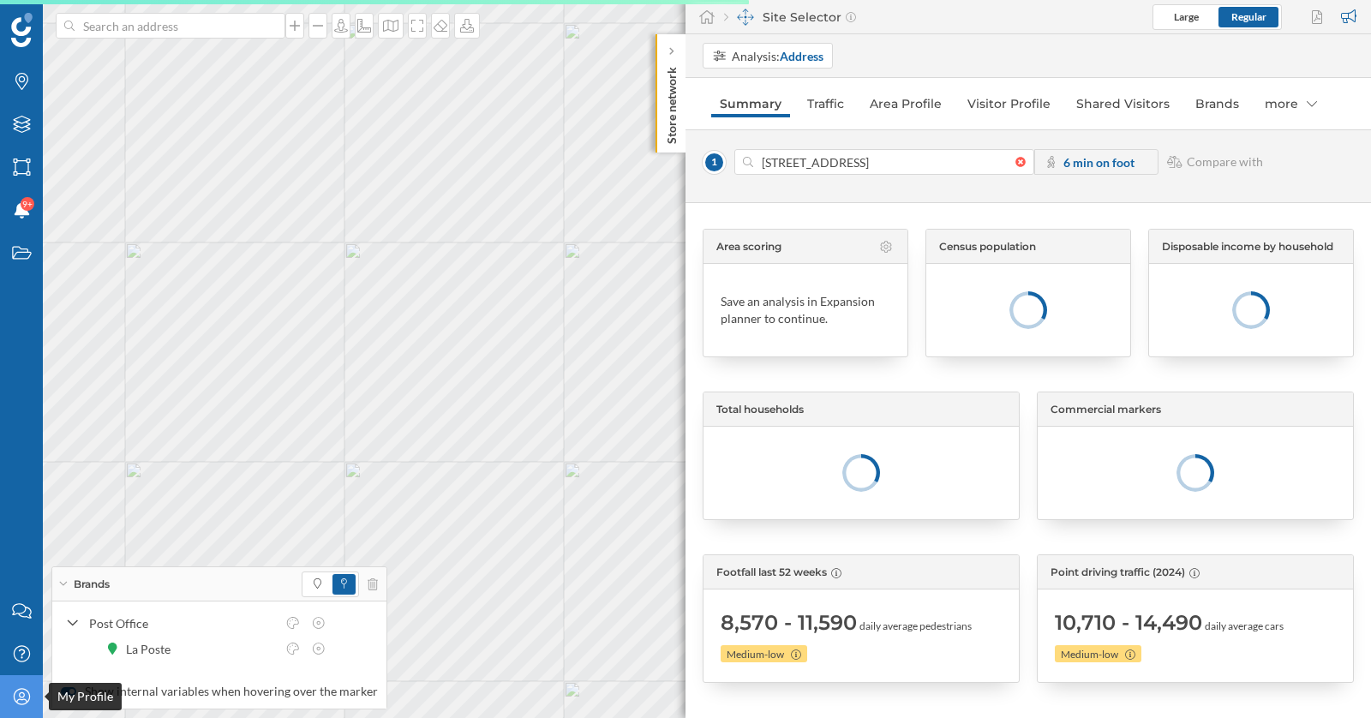
click at [21, 702] on icon "My Profile" at bounding box center [21, 696] width 21 height 17
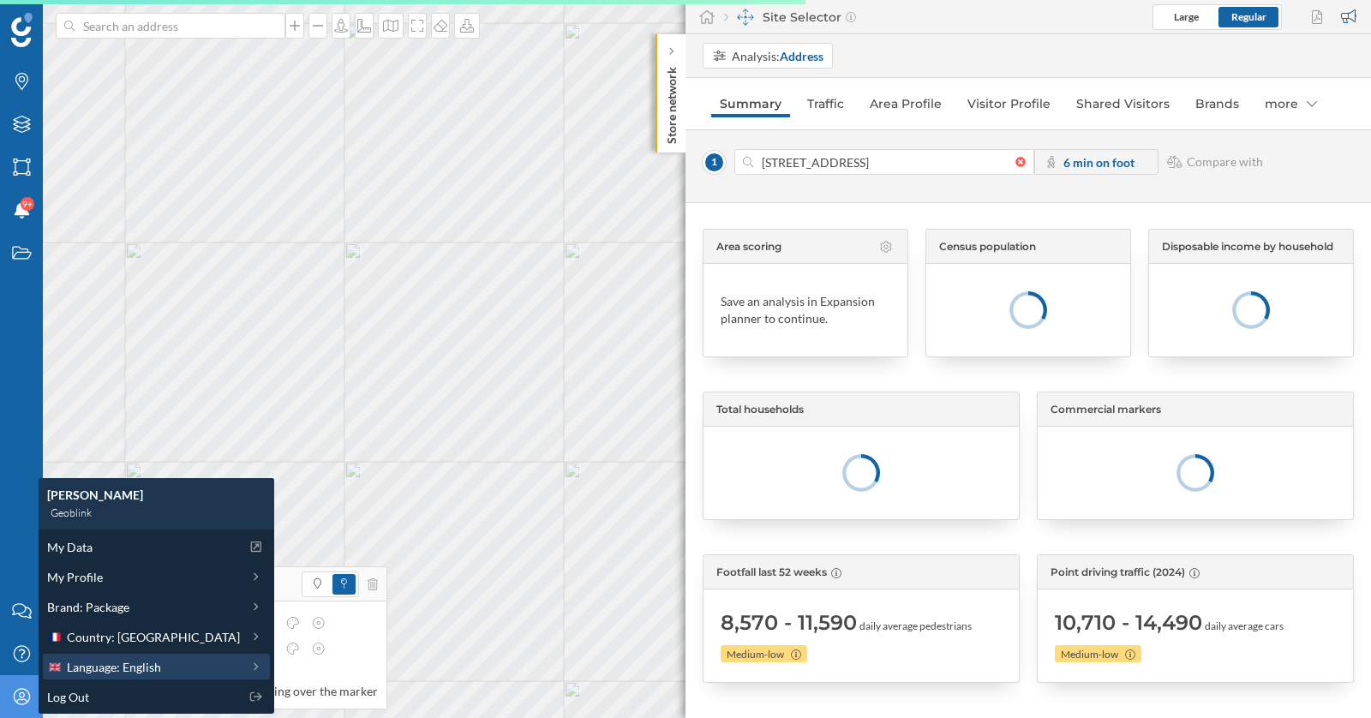
click at [120, 655] on div "Language: English" at bounding box center [156, 667] width 227 height 26
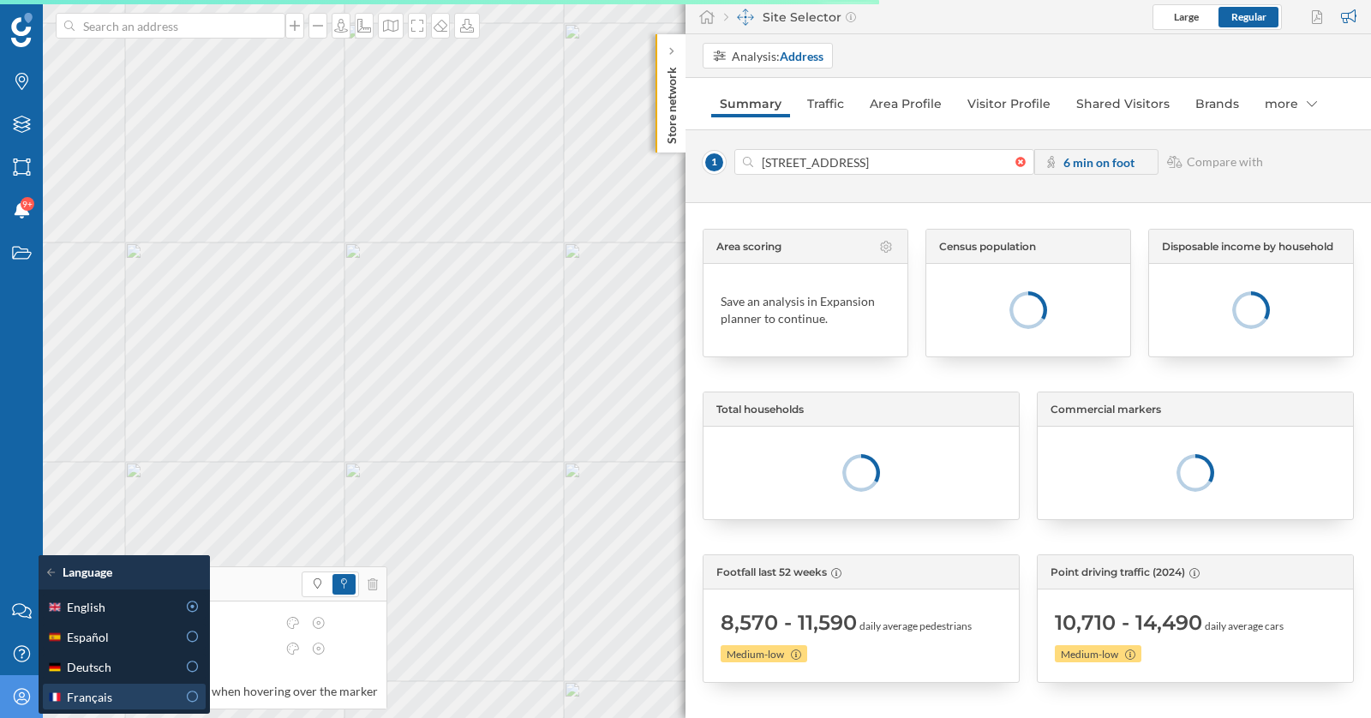
click at [144, 696] on div "Français" at bounding box center [111, 697] width 129 height 18
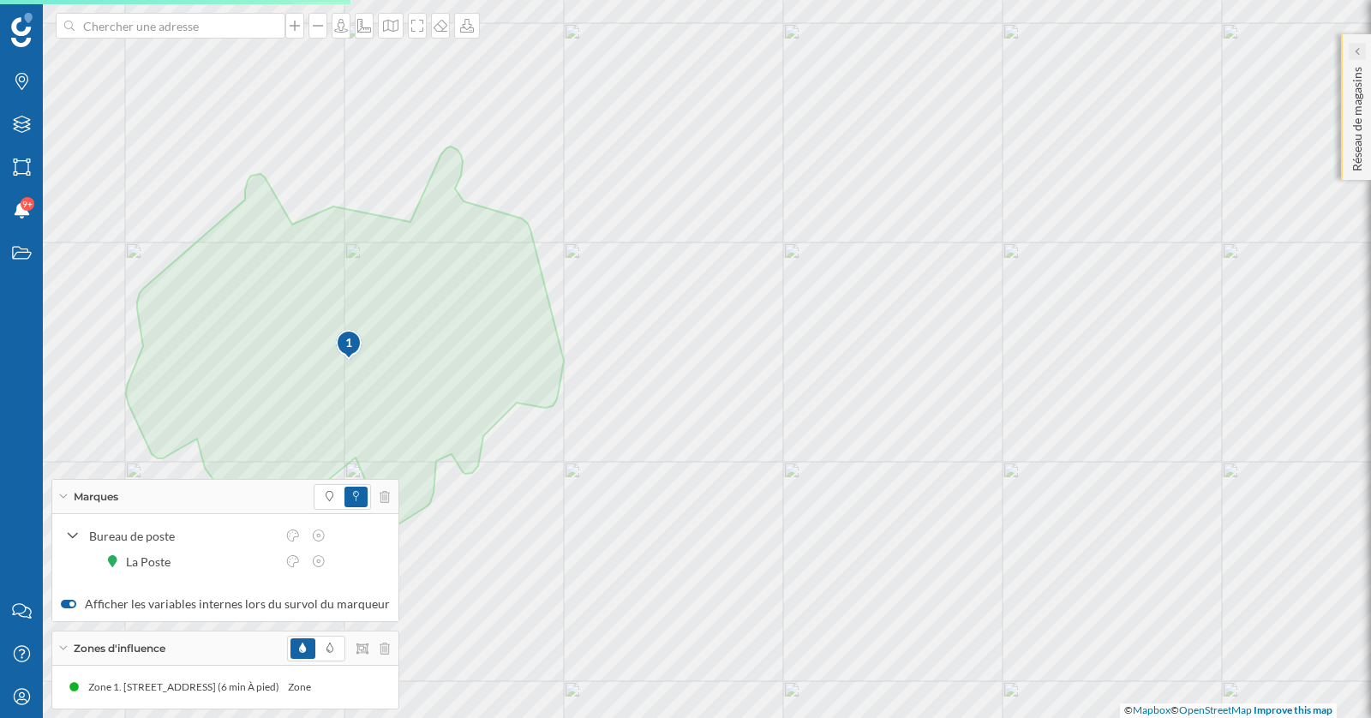
click at [1359, 52] on div at bounding box center [1356, 51] width 17 height 17
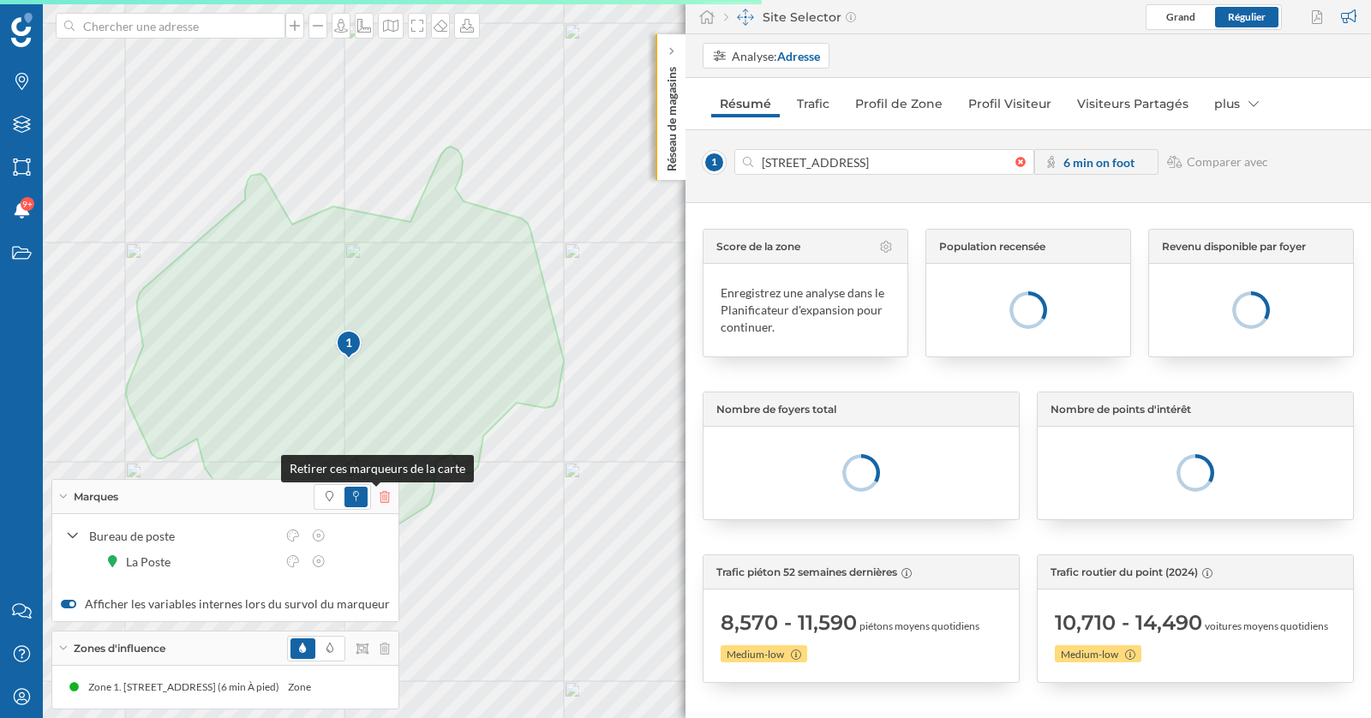
click at [379, 497] on icon at bounding box center [384, 497] width 10 height 12
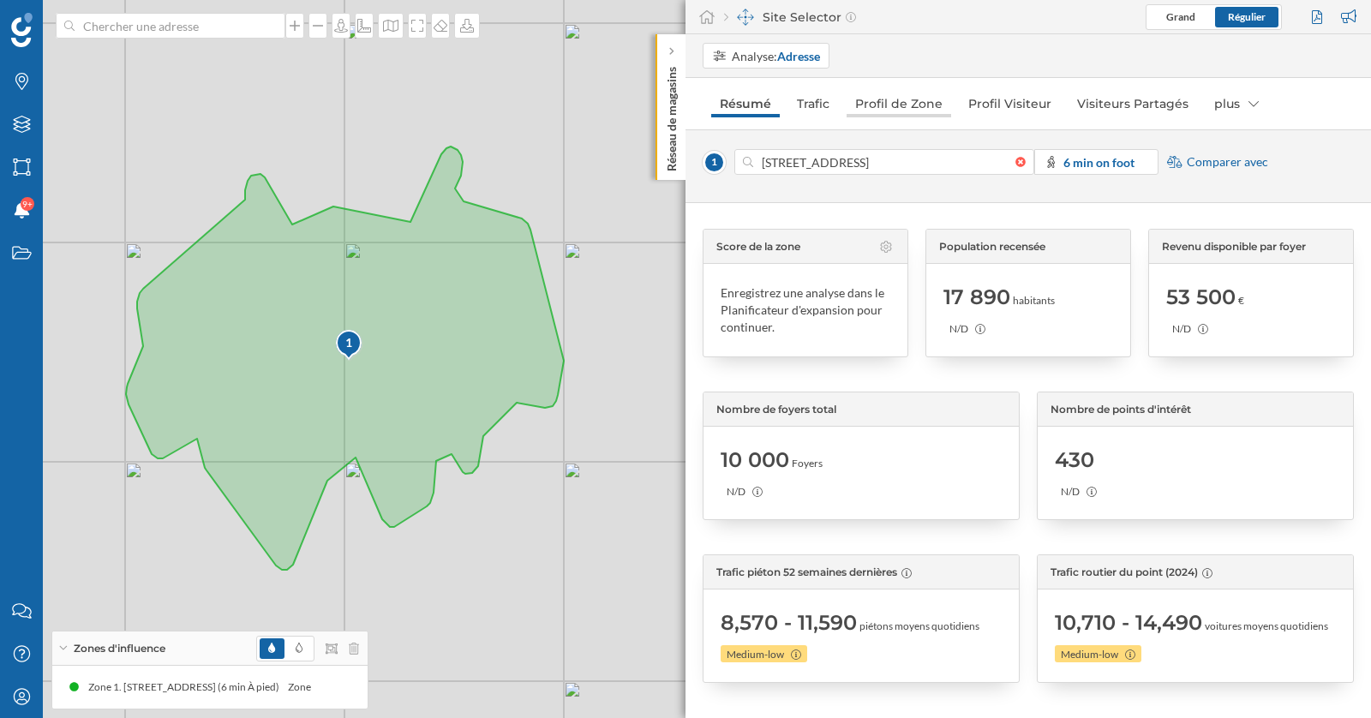
click at [911, 107] on link "Profil de Zone" at bounding box center [898, 103] width 105 height 27
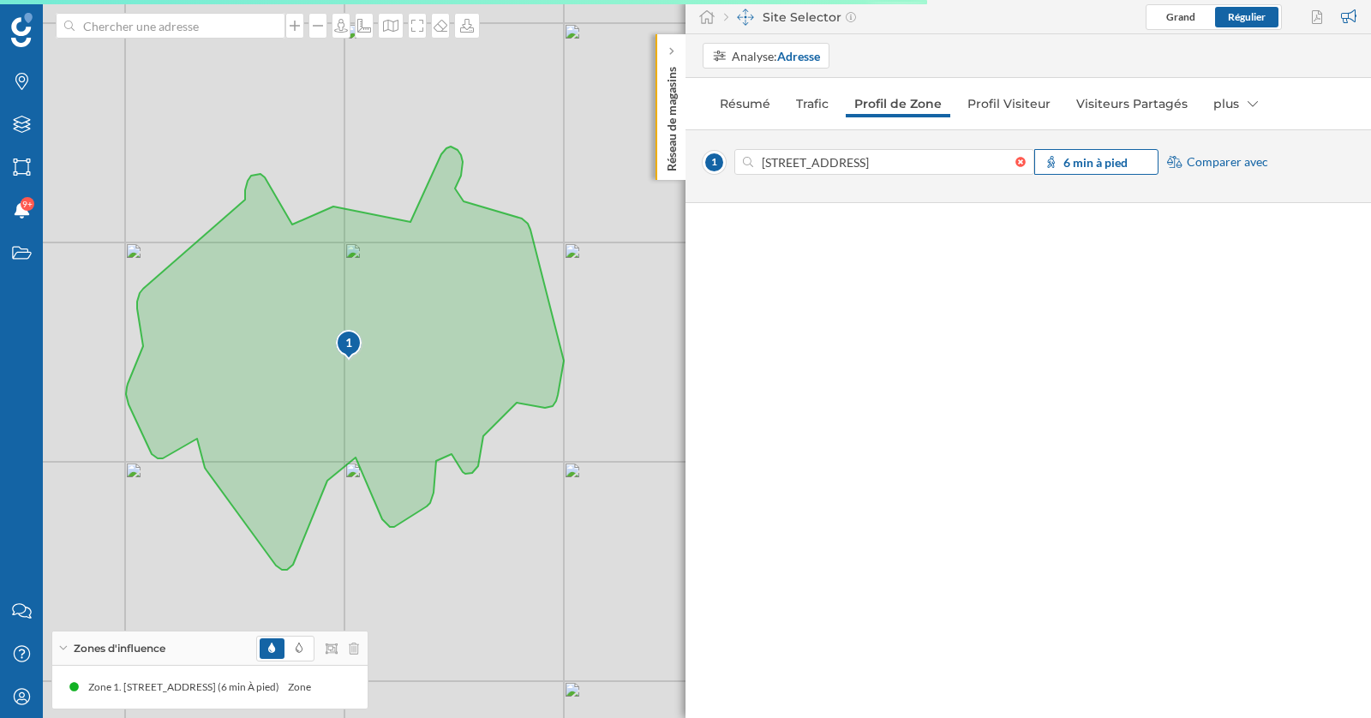
click at [1102, 159] on strong "6 min à pied" at bounding box center [1095, 162] width 64 height 15
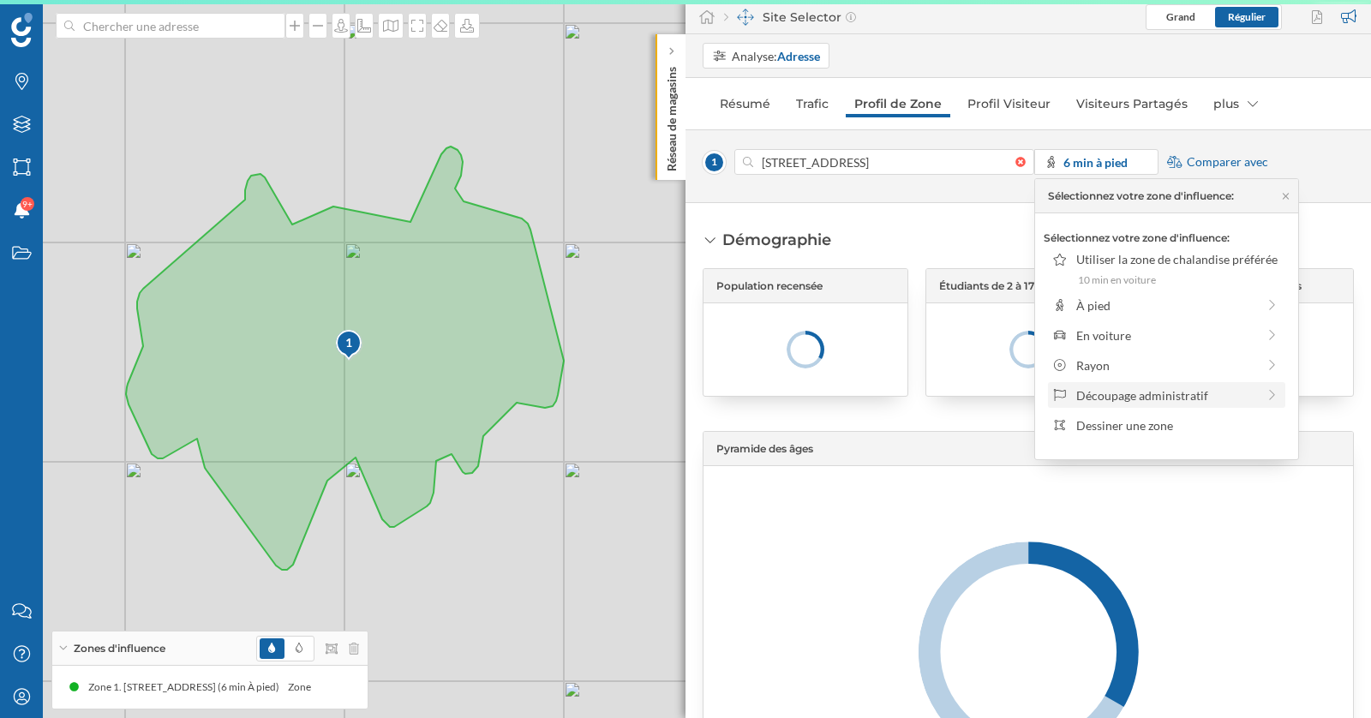
click at [1160, 397] on div "Découpage administratif" at bounding box center [1166, 395] width 180 height 18
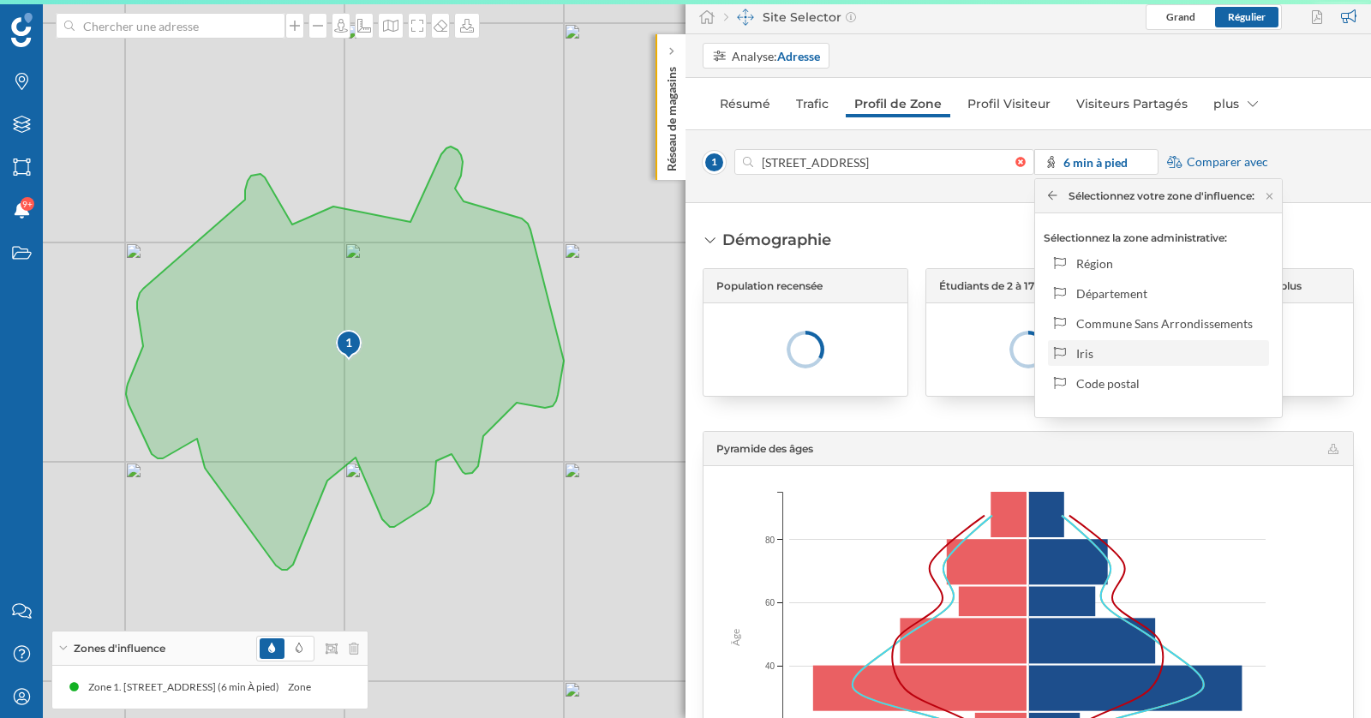
click at [1078, 355] on div "Iris" at bounding box center [1169, 353] width 187 height 18
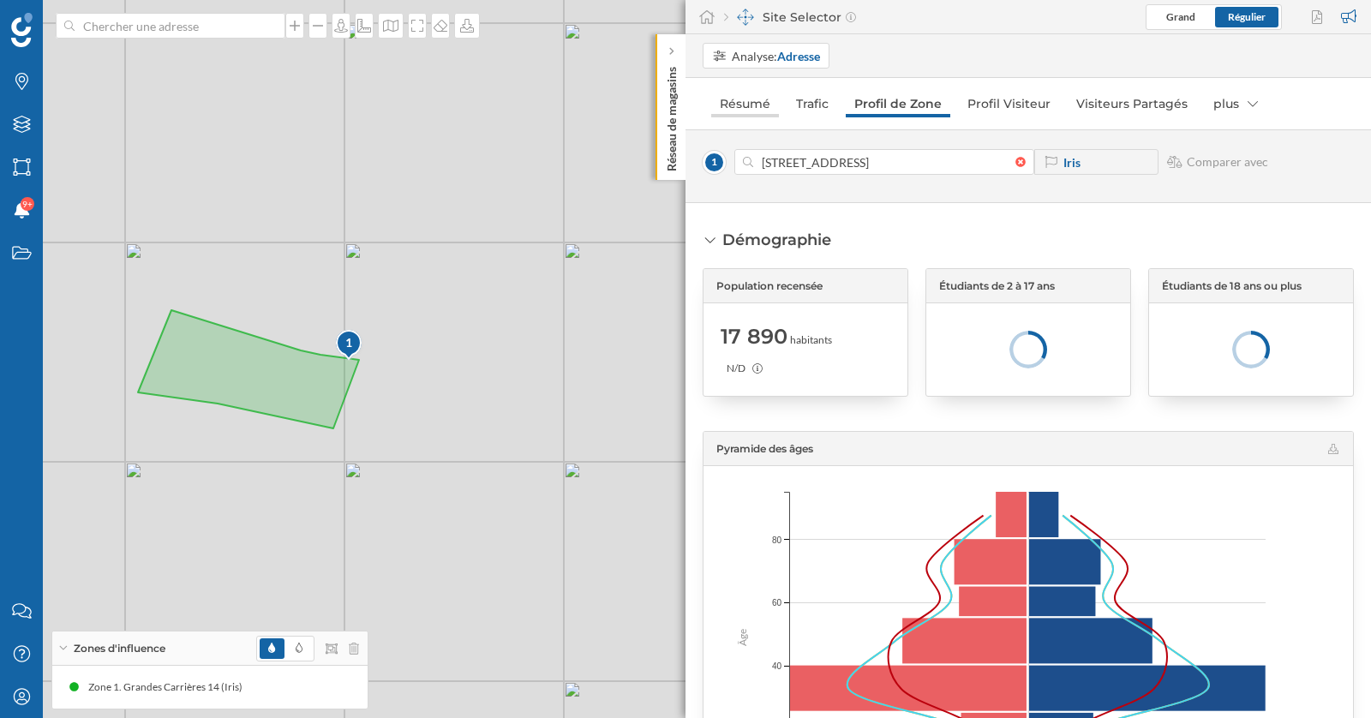
click at [749, 106] on link "Résumé" at bounding box center [745, 103] width 68 height 27
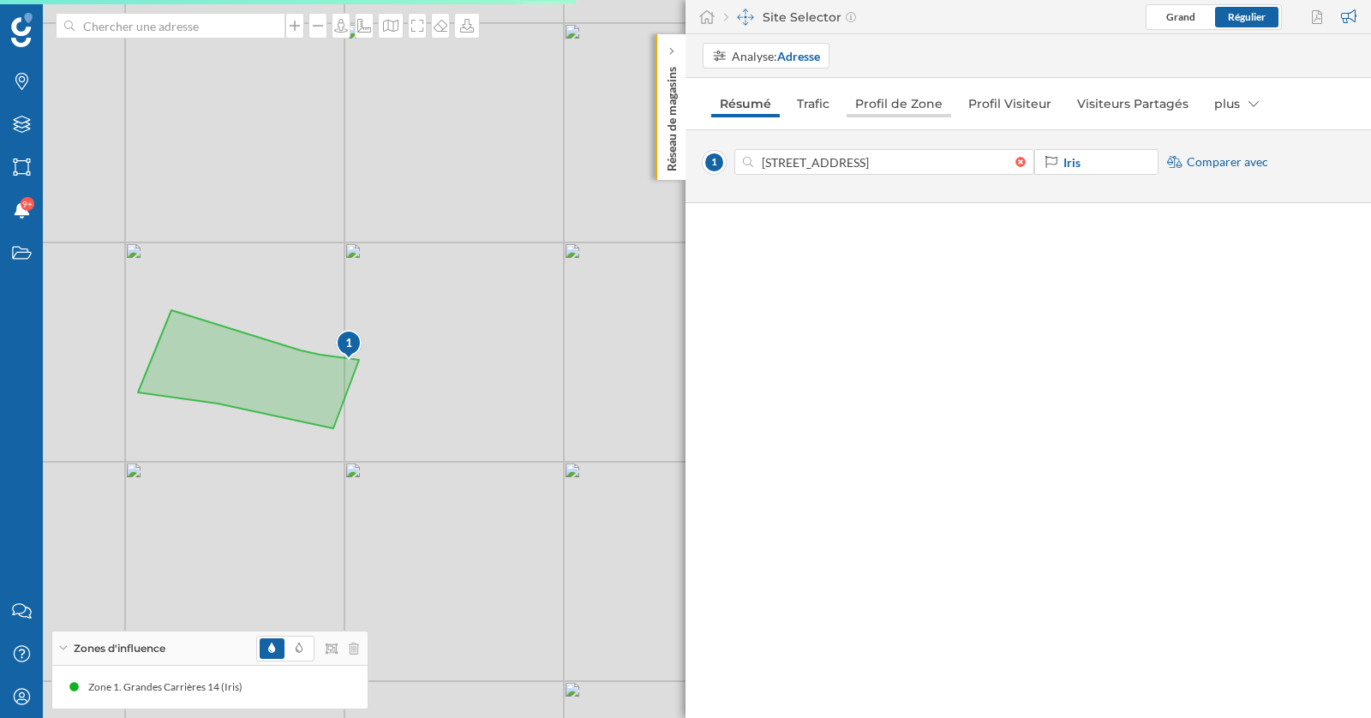
click at [903, 104] on link "Profil de Zone" at bounding box center [898, 103] width 105 height 27
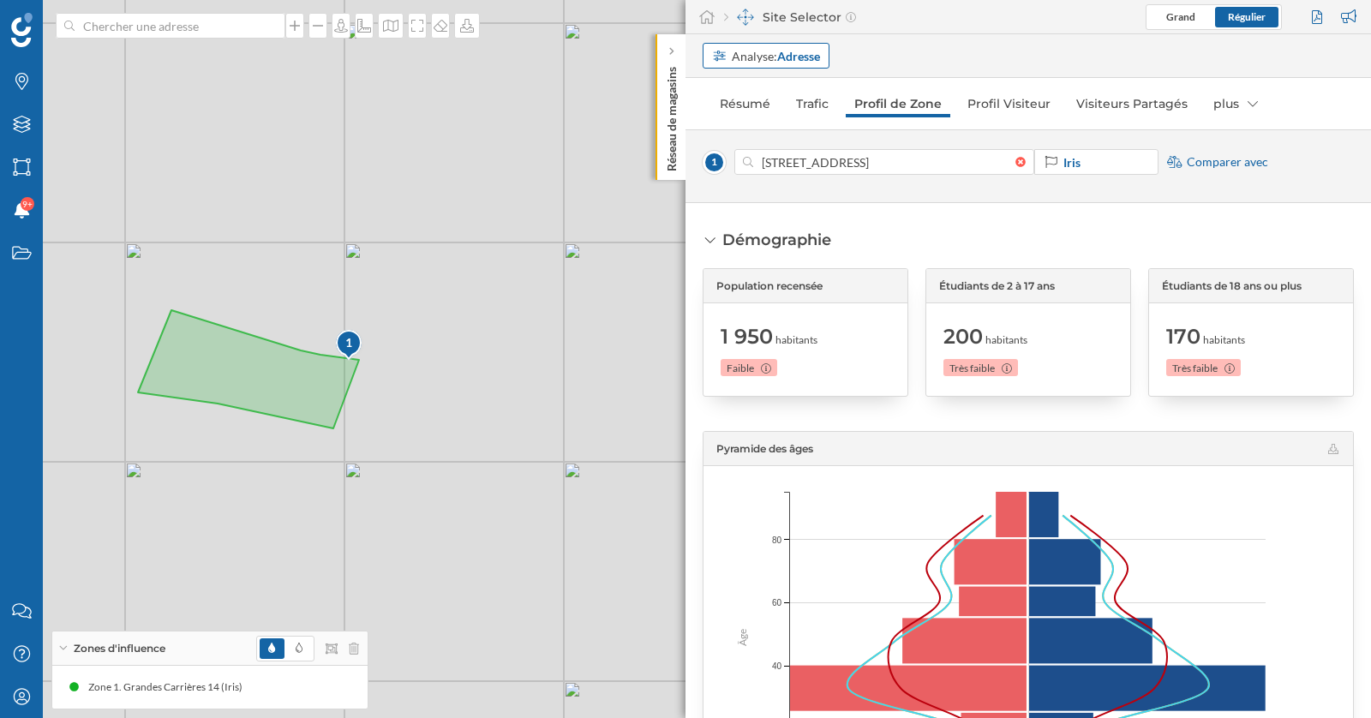
click at [799, 51] on strong "Adresse" at bounding box center [798, 56] width 43 height 15
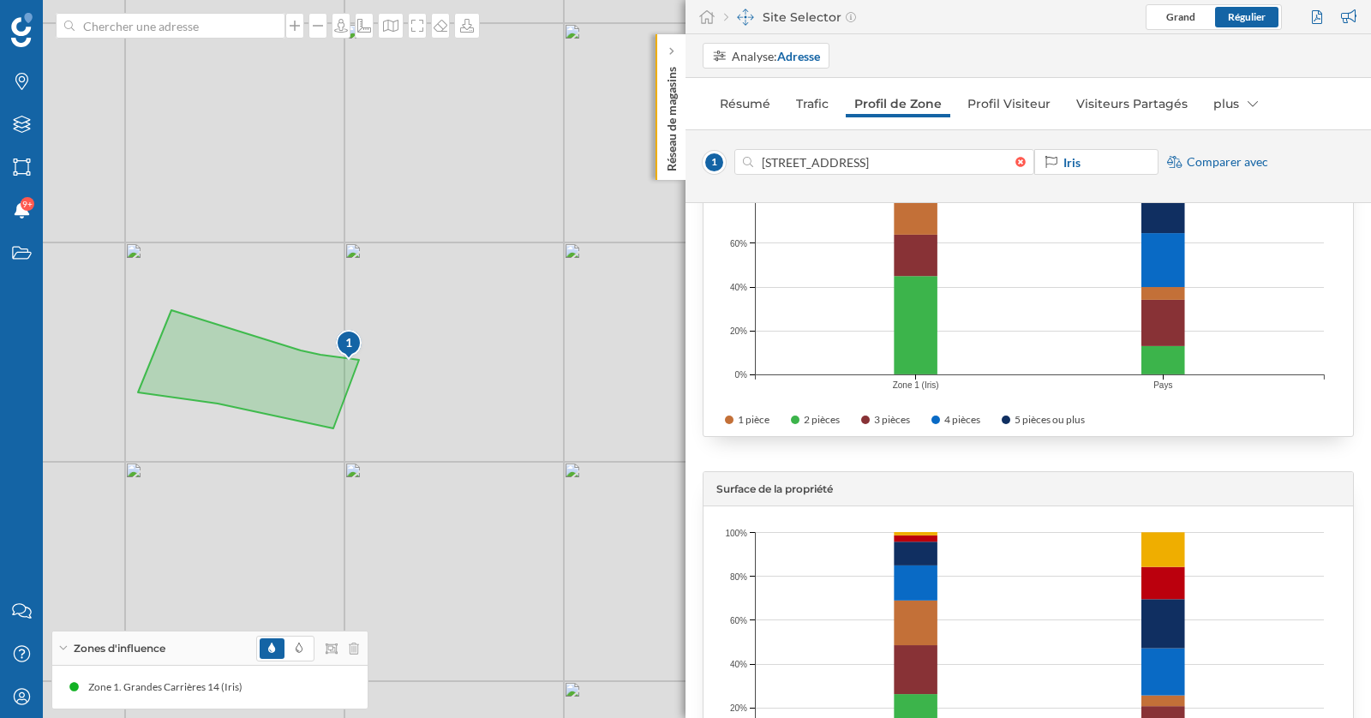
scroll to position [4147, 0]
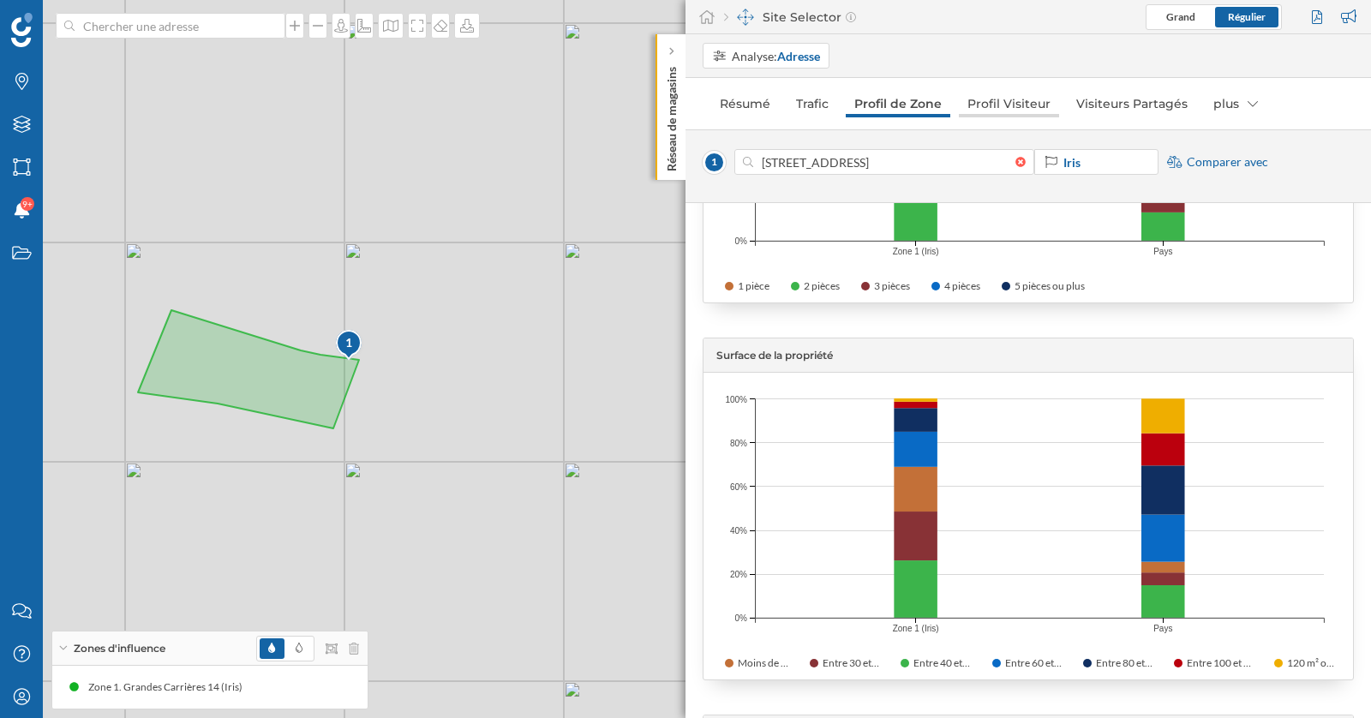
click at [996, 99] on link "Profil Visiteur" at bounding box center [1009, 103] width 100 height 27
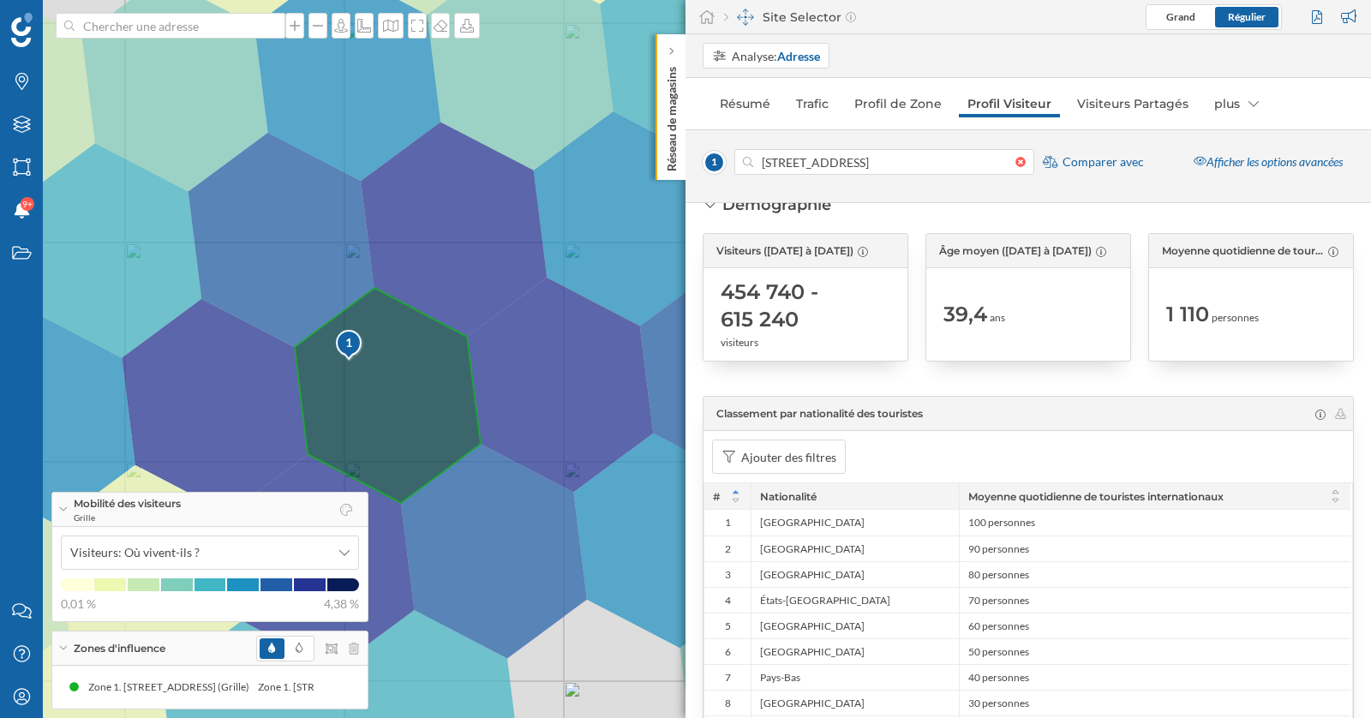
scroll to position [0, 0]
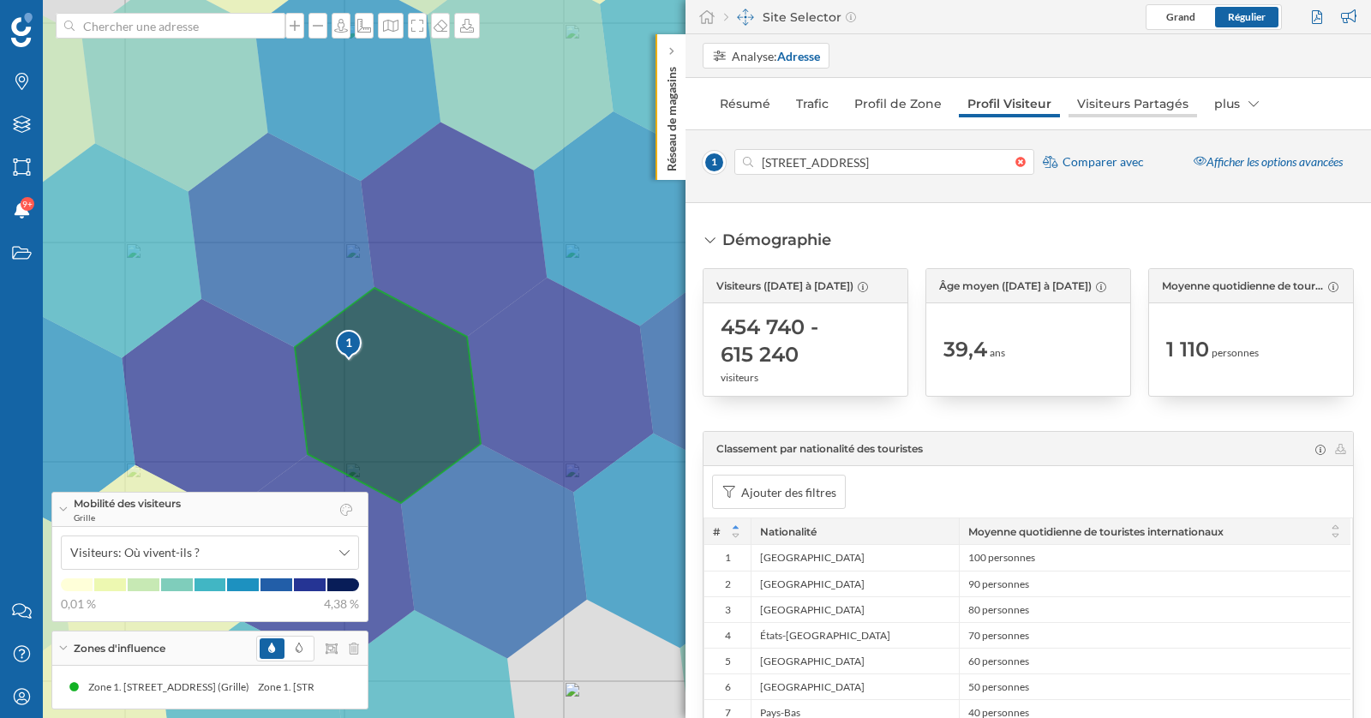
click at [1119, 100] on link "Visiteurs Partagés" at bounding box center [1132, 103] width 128 height 27
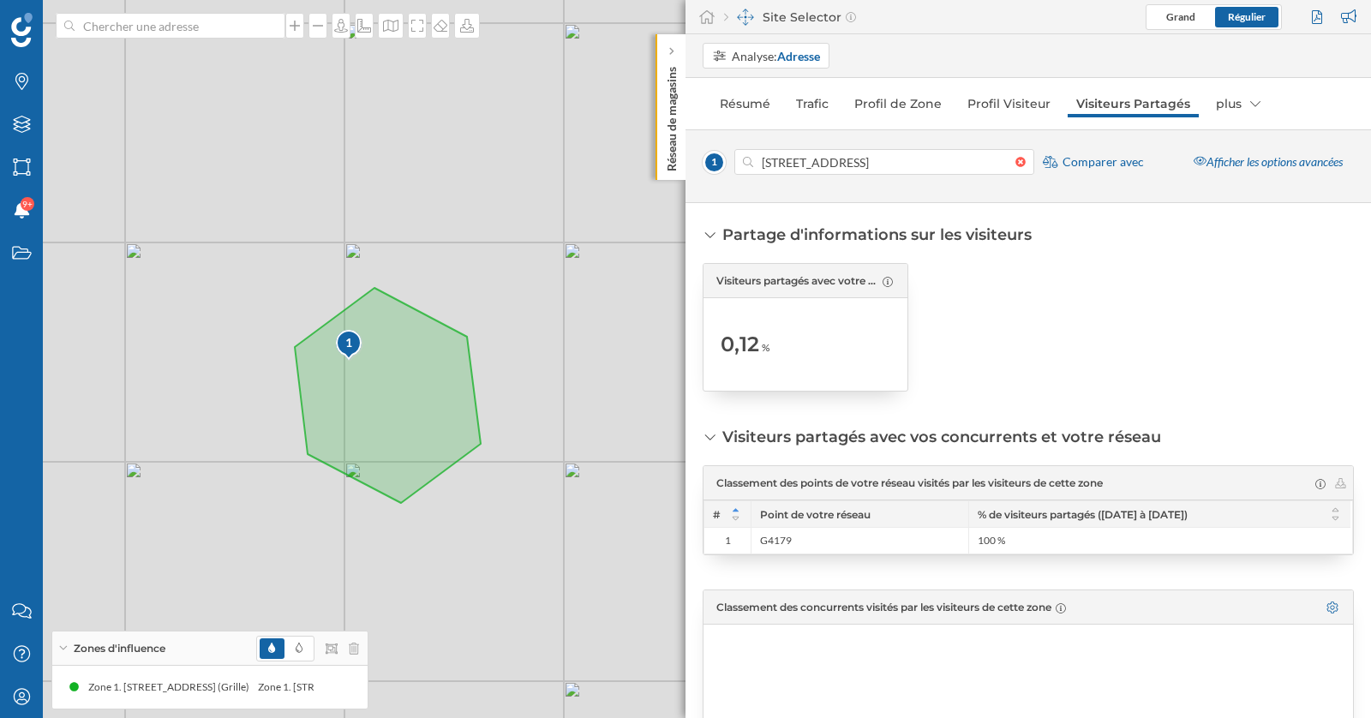
scroll to position [1, 0]
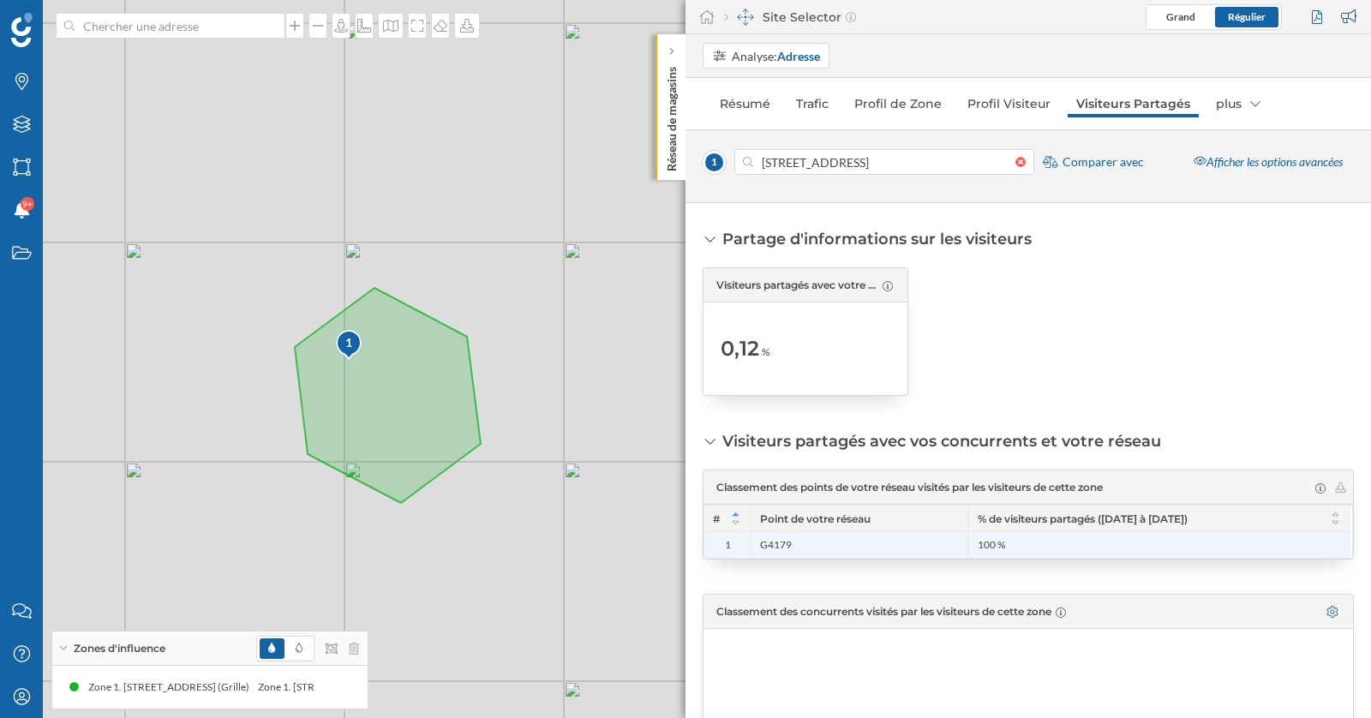
click at [1030, 542] on div "100 %" at bounding box center [1159, 545] width 382 height 26
click at [787, 542] on div "G4179" at bounding box center [859, 545] width 218 height 26
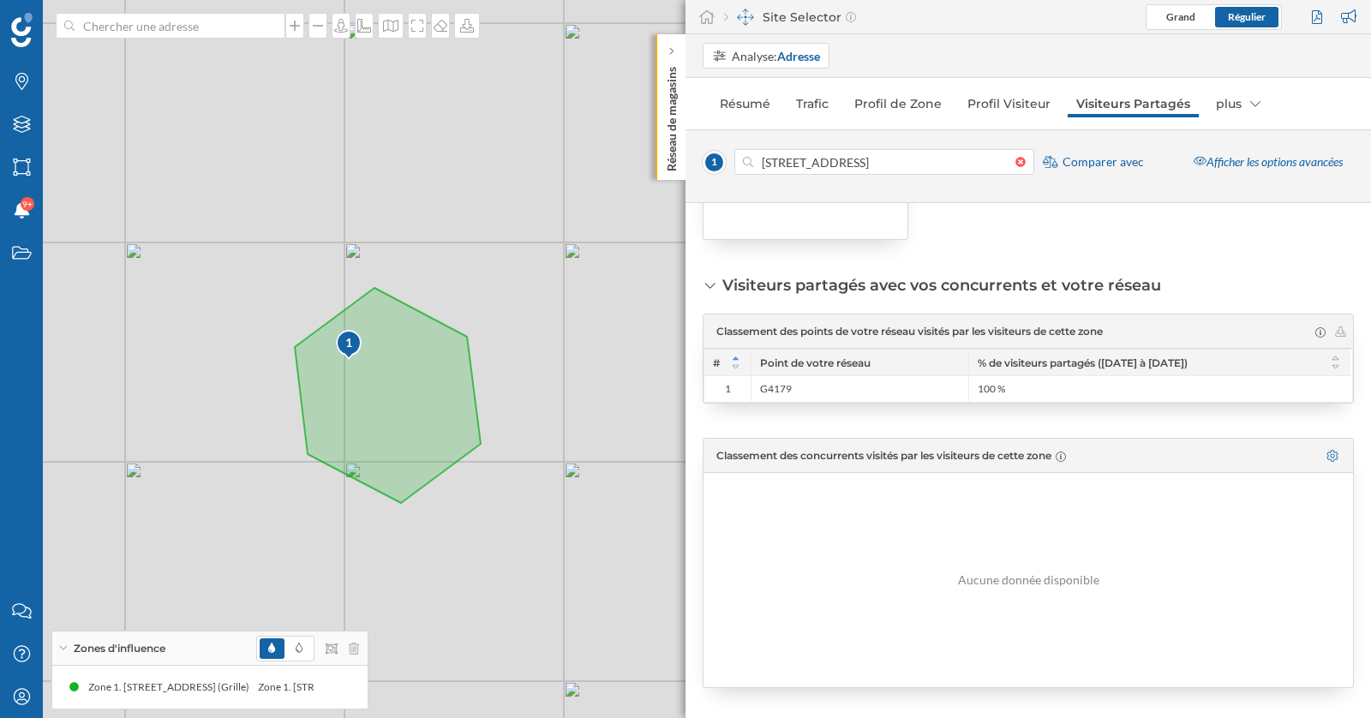
scroll to position [0, 0]
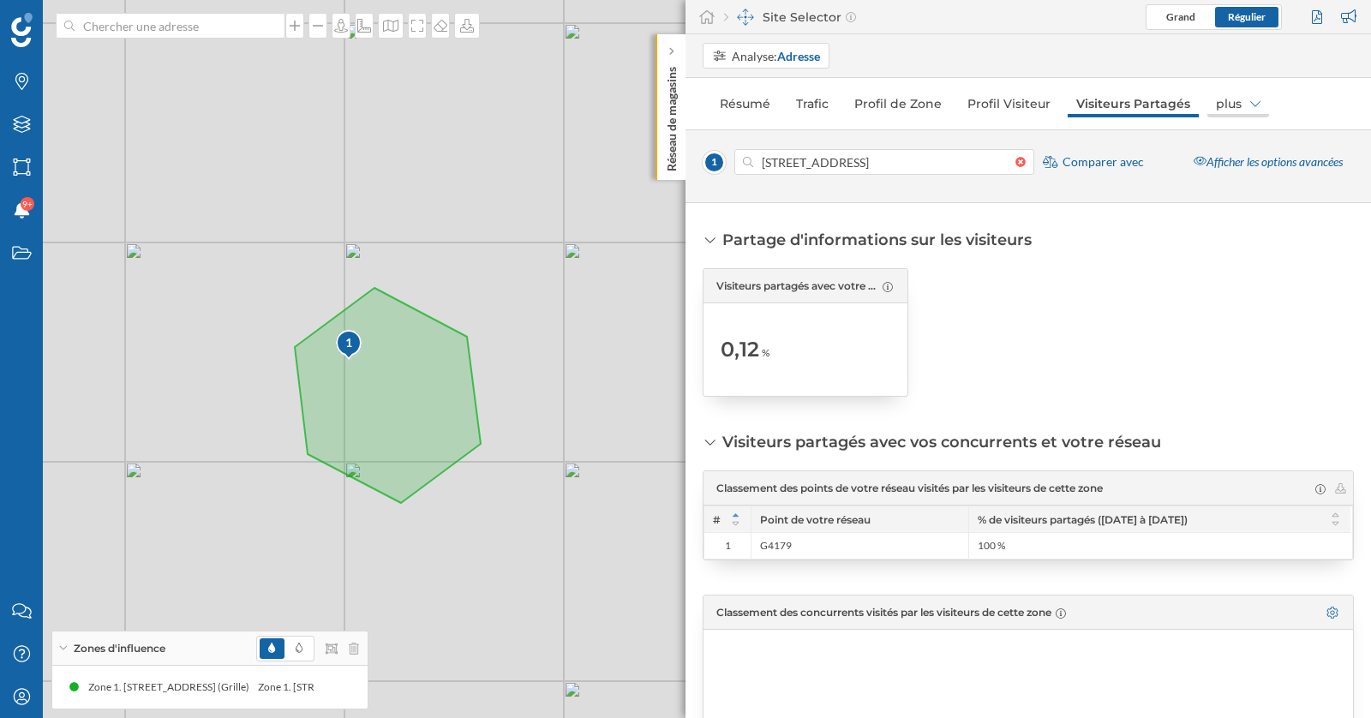
click at [1219, 110] on div "plus" at bounding box center [1238, 103] width 62 height 27
click at [1229, 141] on div "Marques" at bounding box center [1224, 140] width 47 height 15
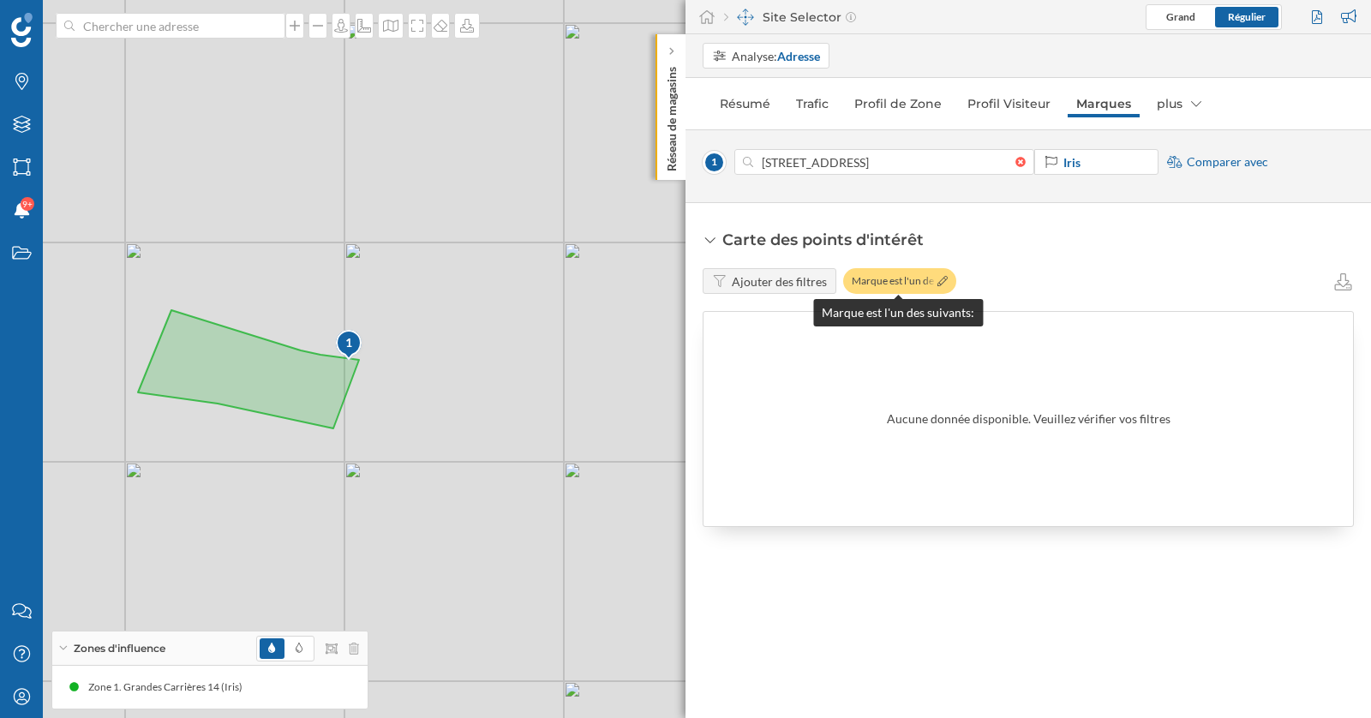
click at [900, 281] on div "Marque est l'un des …" at bounding box center [899, 281] width 113 height 26
click at [948, 282] on div "Marque est l'un des …" at bounding box center [899, 281] width 113 height 26
click at [937, 279] on icon at bounding box center [942, 281] width 10 height 10
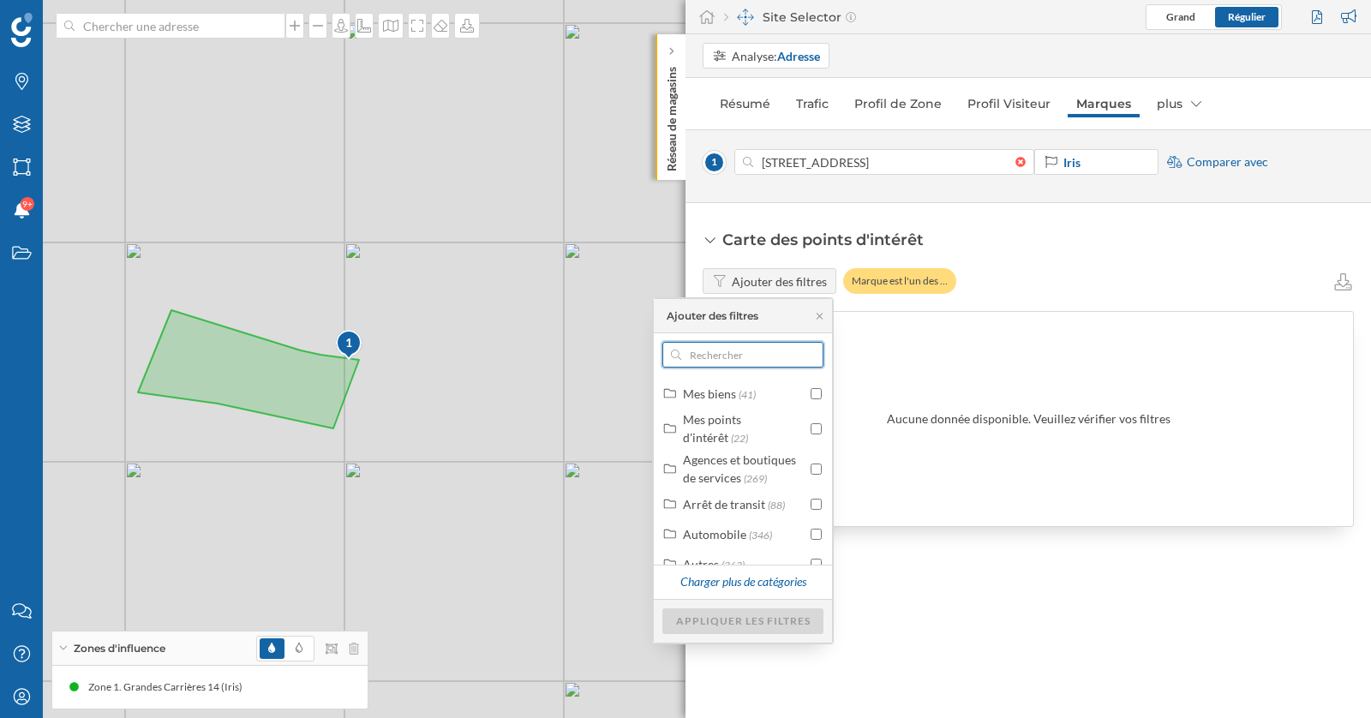
click at [748, 361] on input "text" at bounding box center [742, 355] width 123 height 26
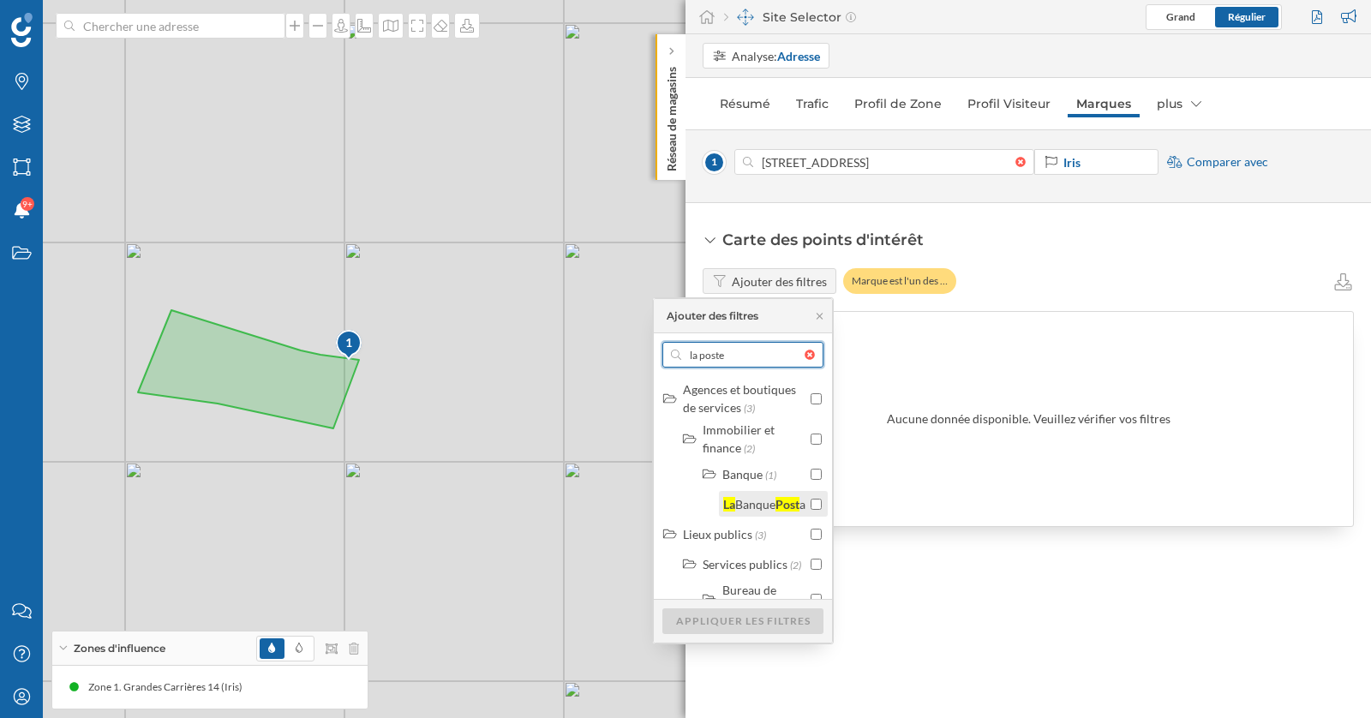
type input "la poste"
click at [813, 513] on div at bounding box center [815, 504] width 11 height 18
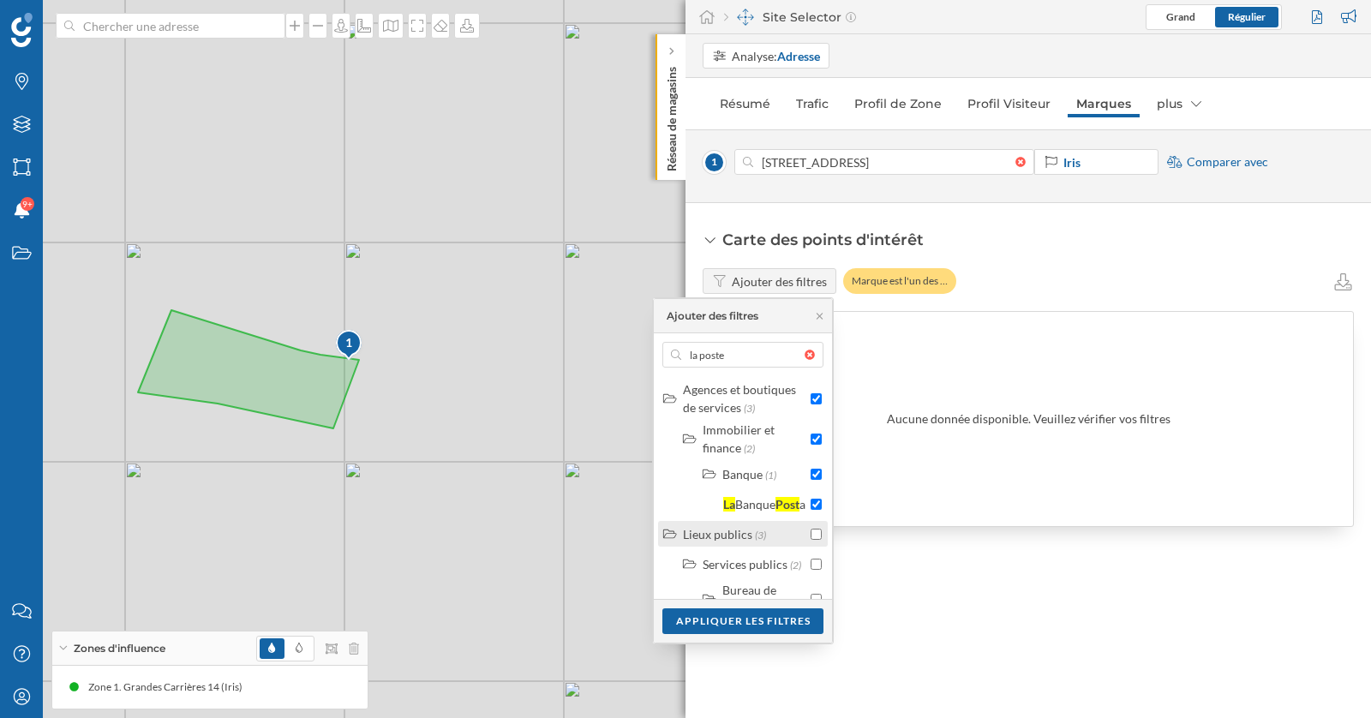
scroll to position [66, 0]
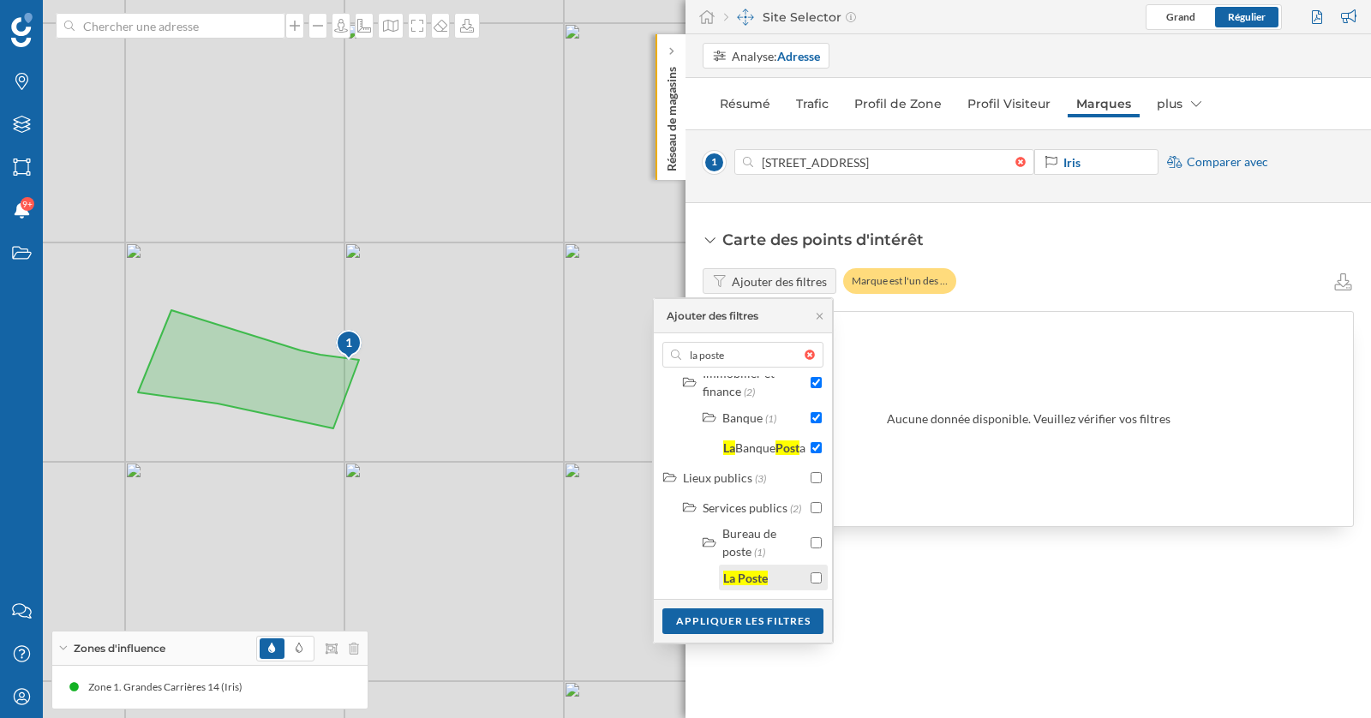
click at [810, 582] on input "checkbox" at bounding box center [815, 577] width 11 height 11
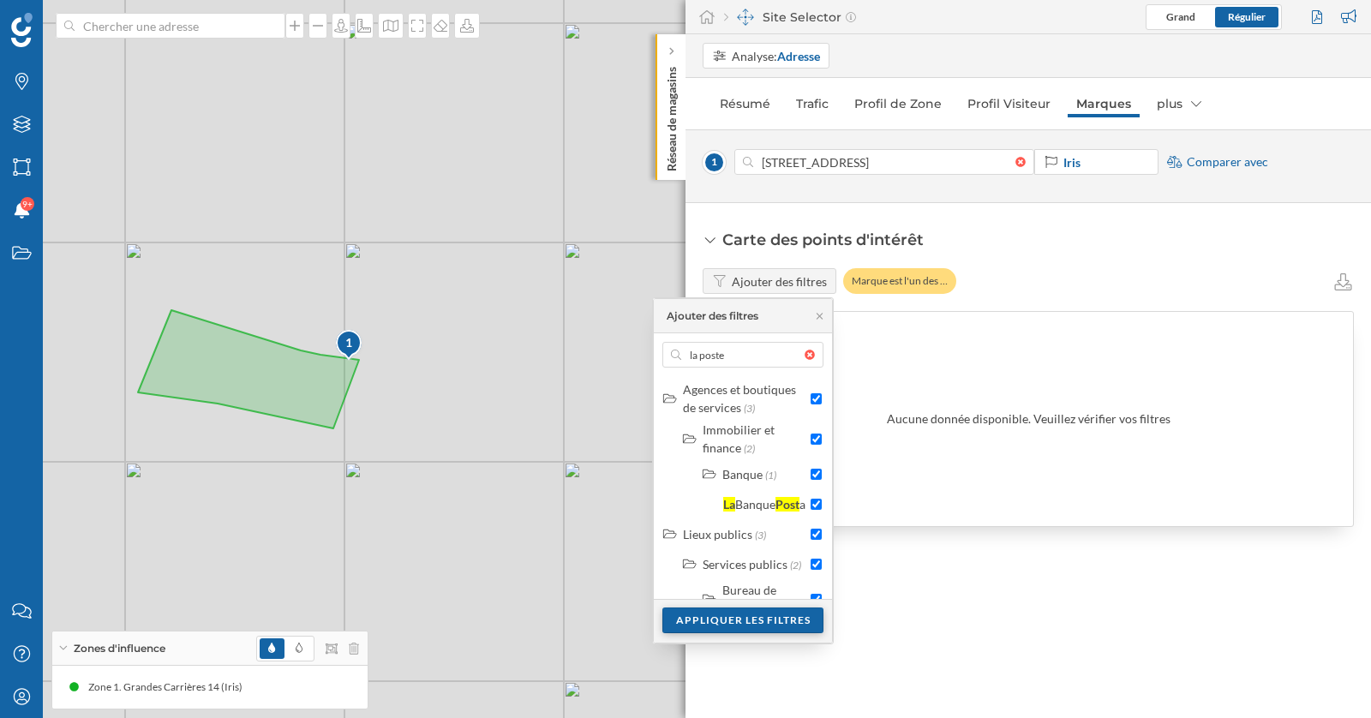
click at [749, 620] on div "Appliquer les filtres" at bounding box center [742, 620] width 161 height 26
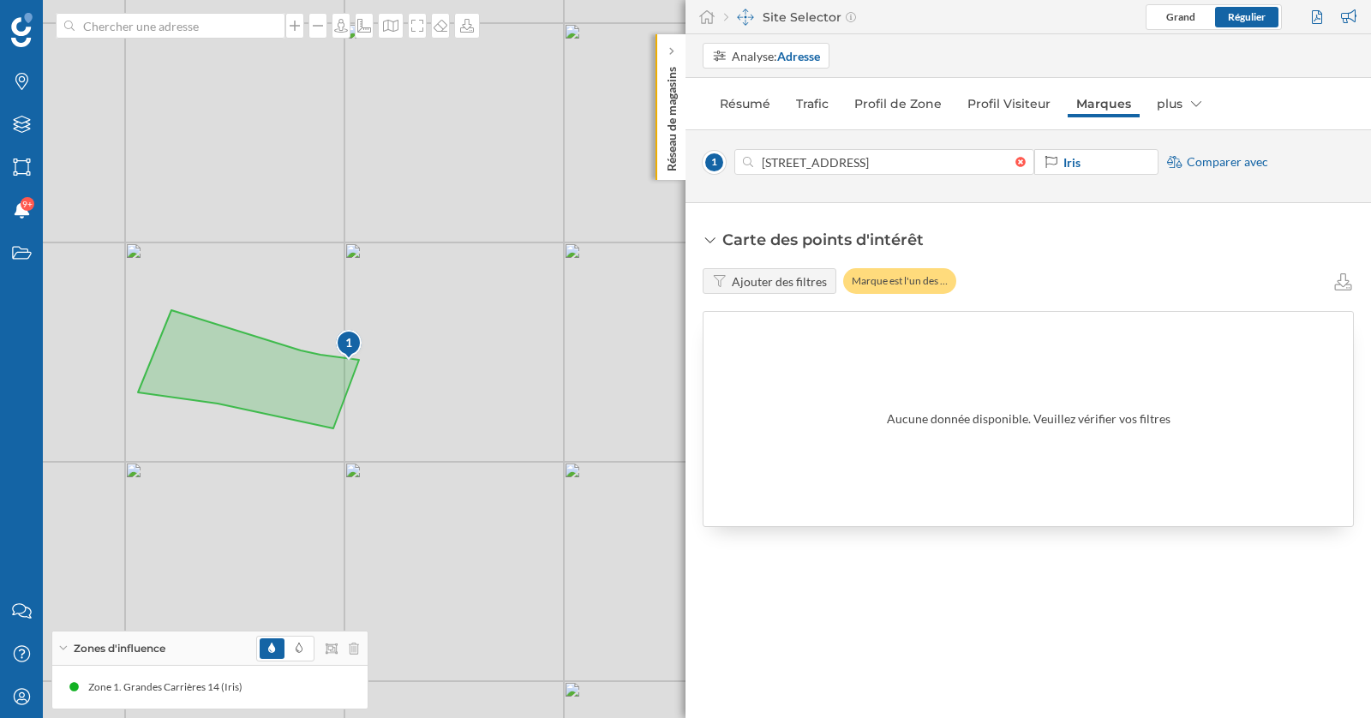
click at [793, 278] on div "Ajouter des filtres" at bounding box center [779, 281] width 95 height 18
click at [759, 280] on div "Ajouter des filtres" at bounding box center [779, 281] width 95 height 18
click at [1191, 105] on icon at bounding box center [1196, 104] width 10 height 12
click at [1182, 143] on div "Visiteurs Partagés" at bounding box center [1191, 140] width 97 height 15
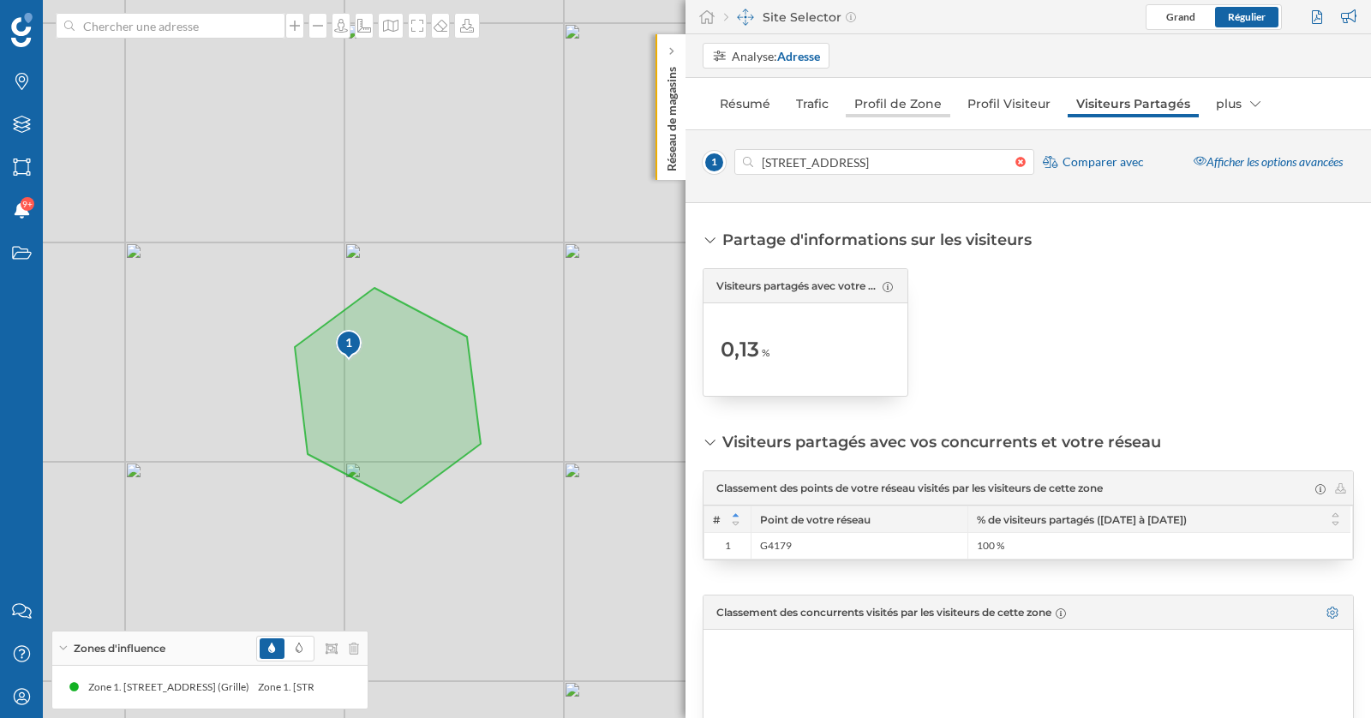
click at [911, 100] on link "Profil de Zone" at bounding box center [897, 103] width 105 height 27
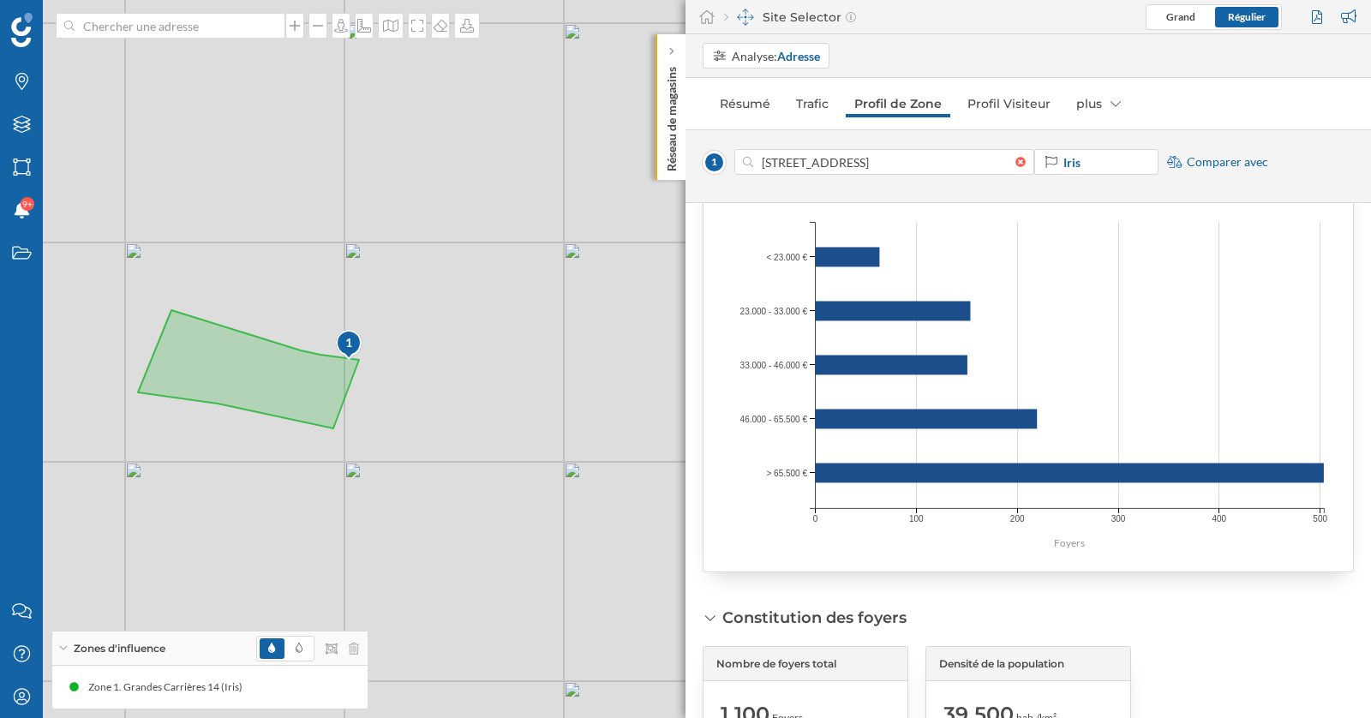
scroll to position [2410, 0]
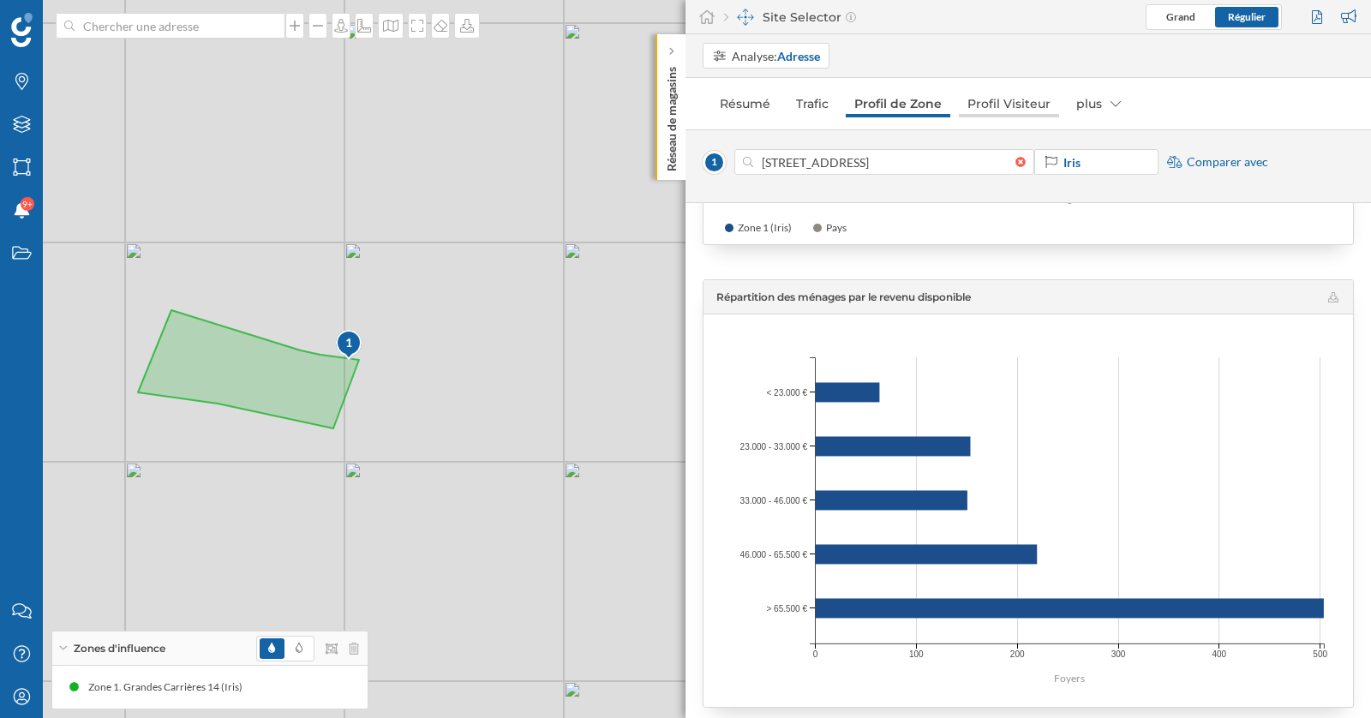
click at [1001, 98] on link "Profil Visiteur" at bounding box center [1009, 103] width 100 height 27
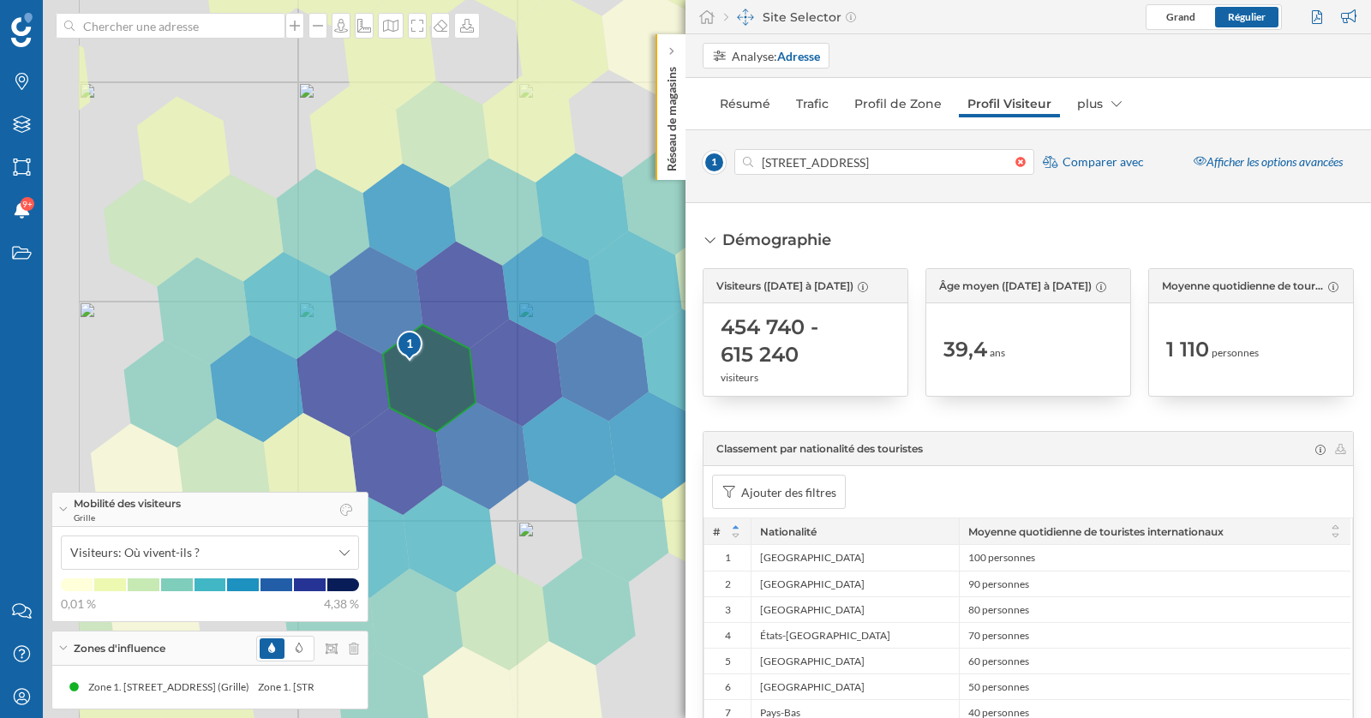
drag, startPoint x: 319, startPoint y: 270, endPoint x: 445, endPoint y: 255, distance: 127.6
click at [445, 255] on div "1 © Mapbox © OpenStreetMap Improve this map" at bounding box center [685, 359] width 1371 height 718
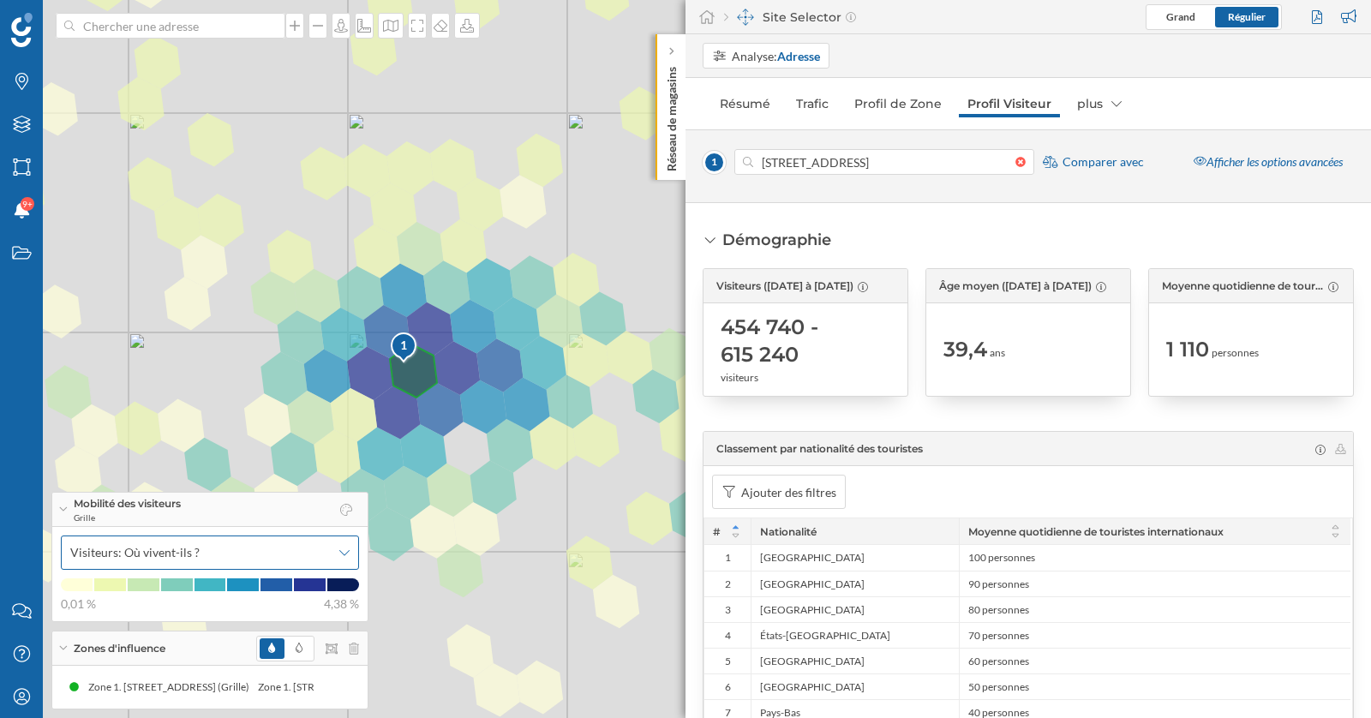
click at [305, 562] on div "Visiteurs: Où vivent-ils ?" at bounding box center [210, 552] width 298 height 34
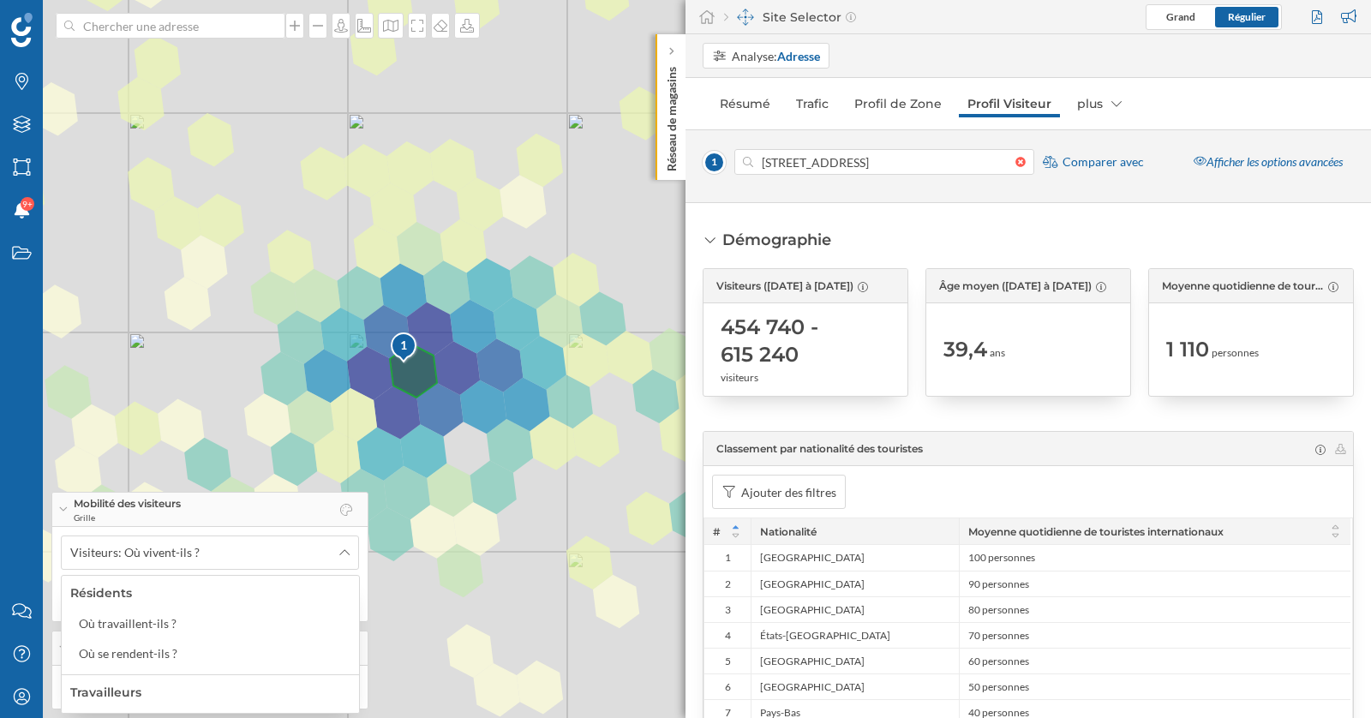
scroll to position [184, 0]
click at [161, 661] on div "Où travaillent-ils ?" at bounding box center [128, 667] width 98 height 15
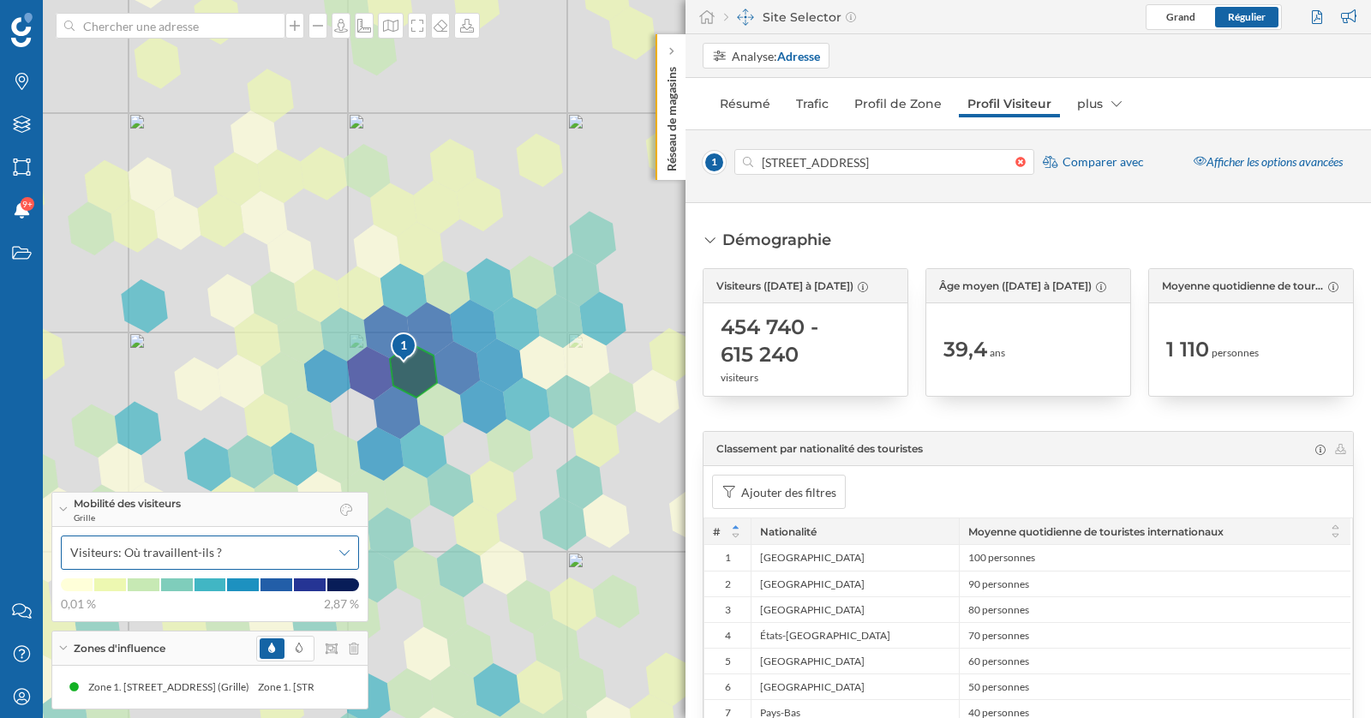
click at [182, 565] on div "Visiteurs: Où travaillent-ils ?" at bounding box center [210, 552] width 298 height 34
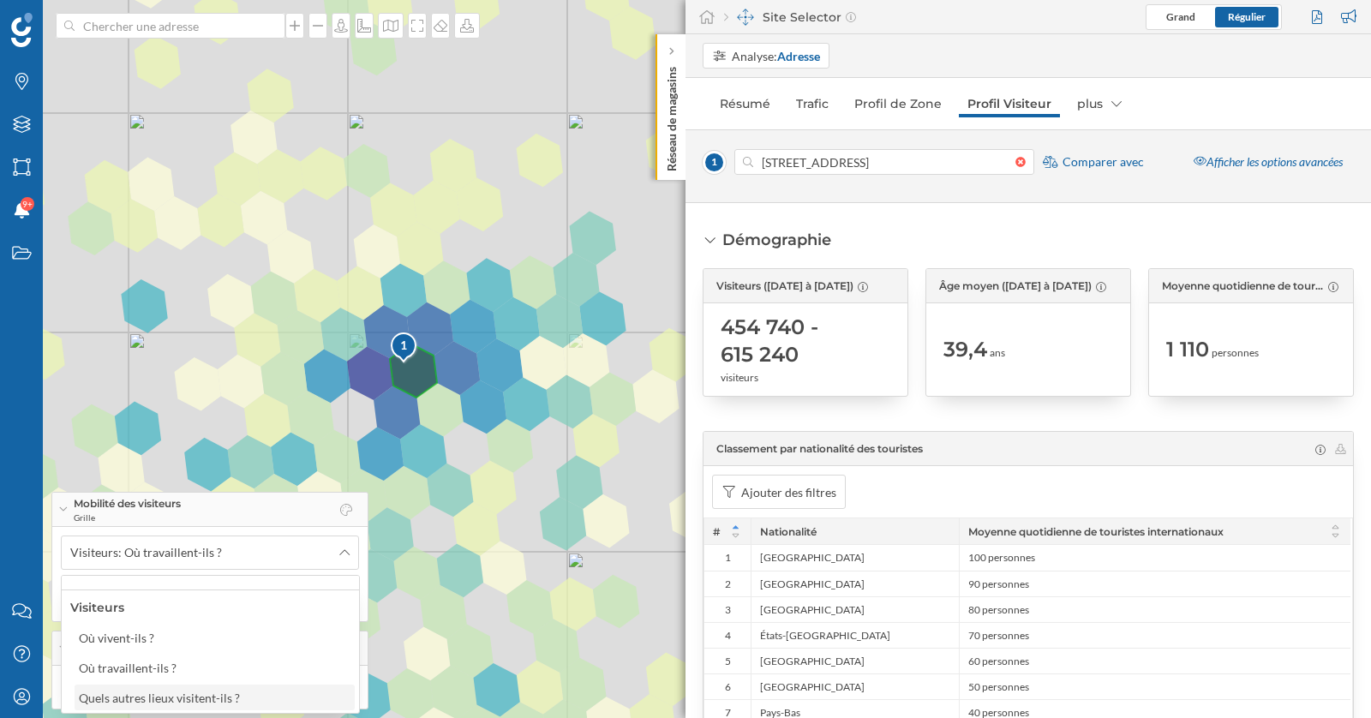
click at [177, 690] on div "Quels autres lieux visitent-ils ?" at bounding box center [159, 697] width 161 height 15
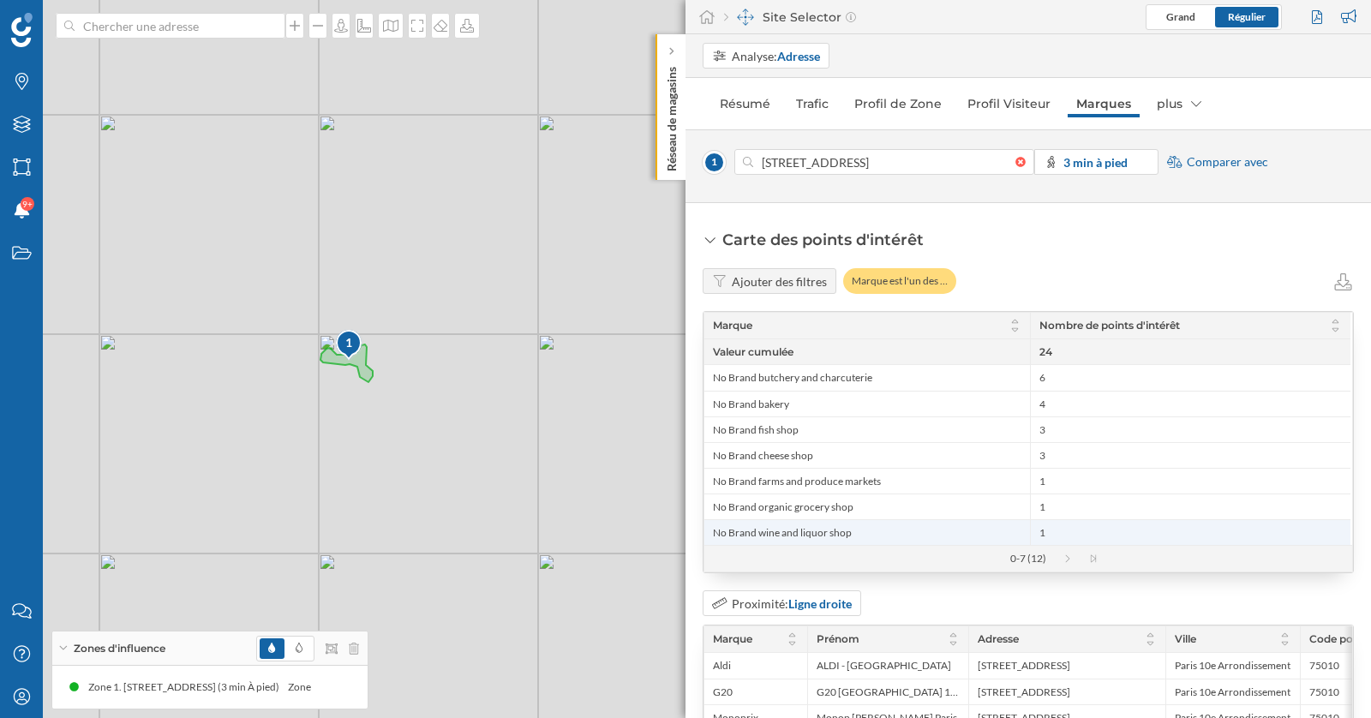
scroll to position [176, 0]
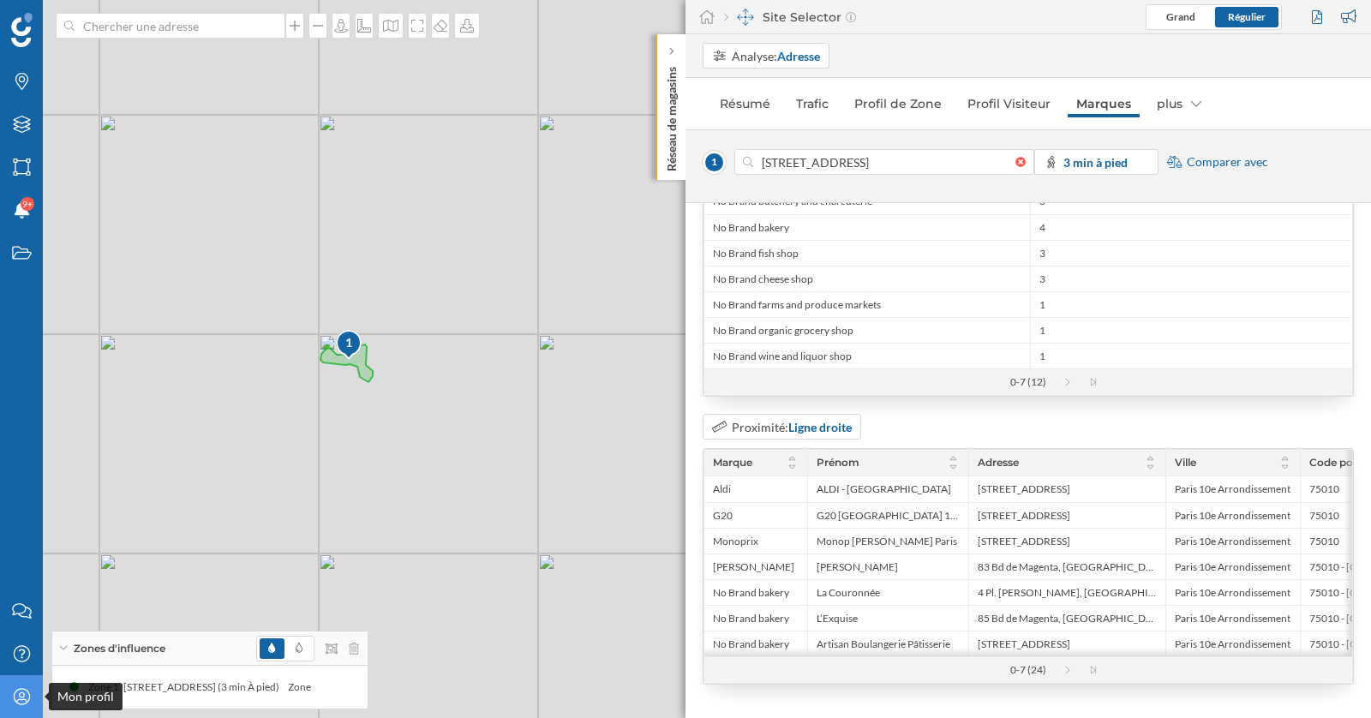
click at [19, 698] on icon at bounding box center [21, 696] width 16 height 16
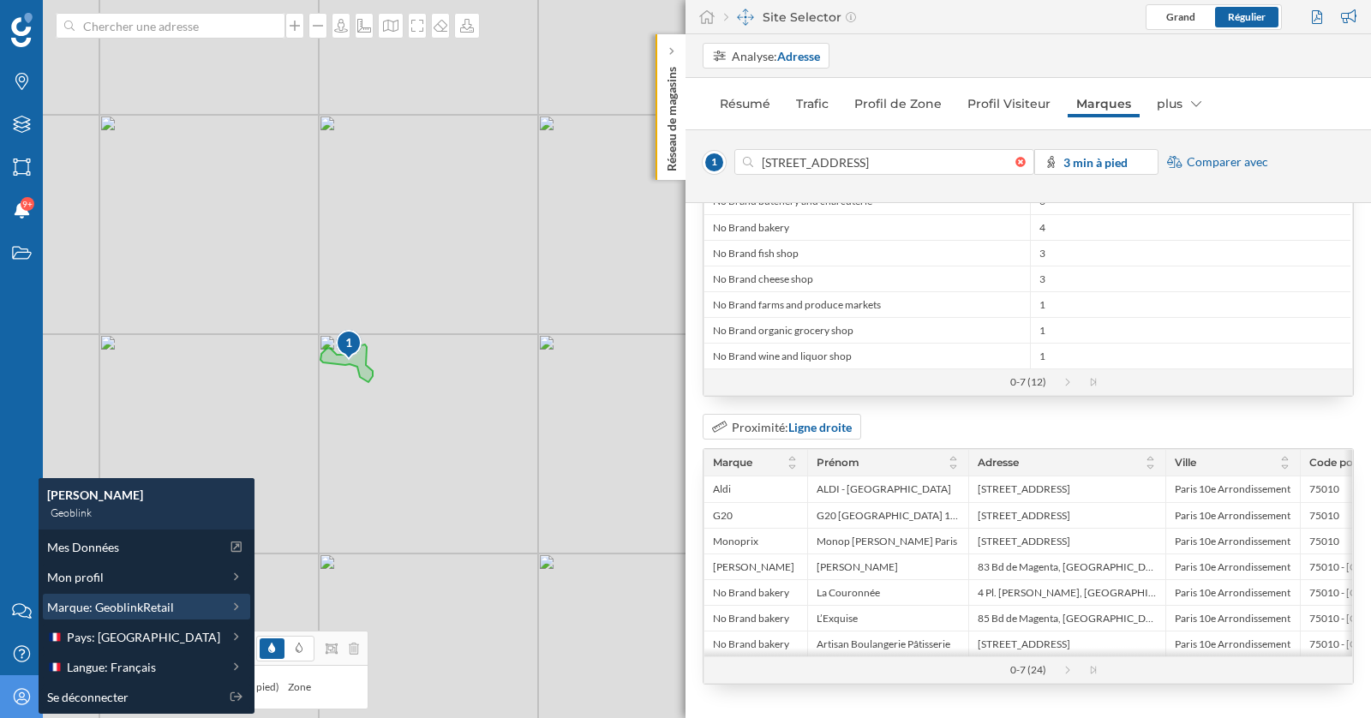
click at [135, 600] on span "Marque: GeoblinkRetail" at bounding box center [110, 607] width 127 height 18
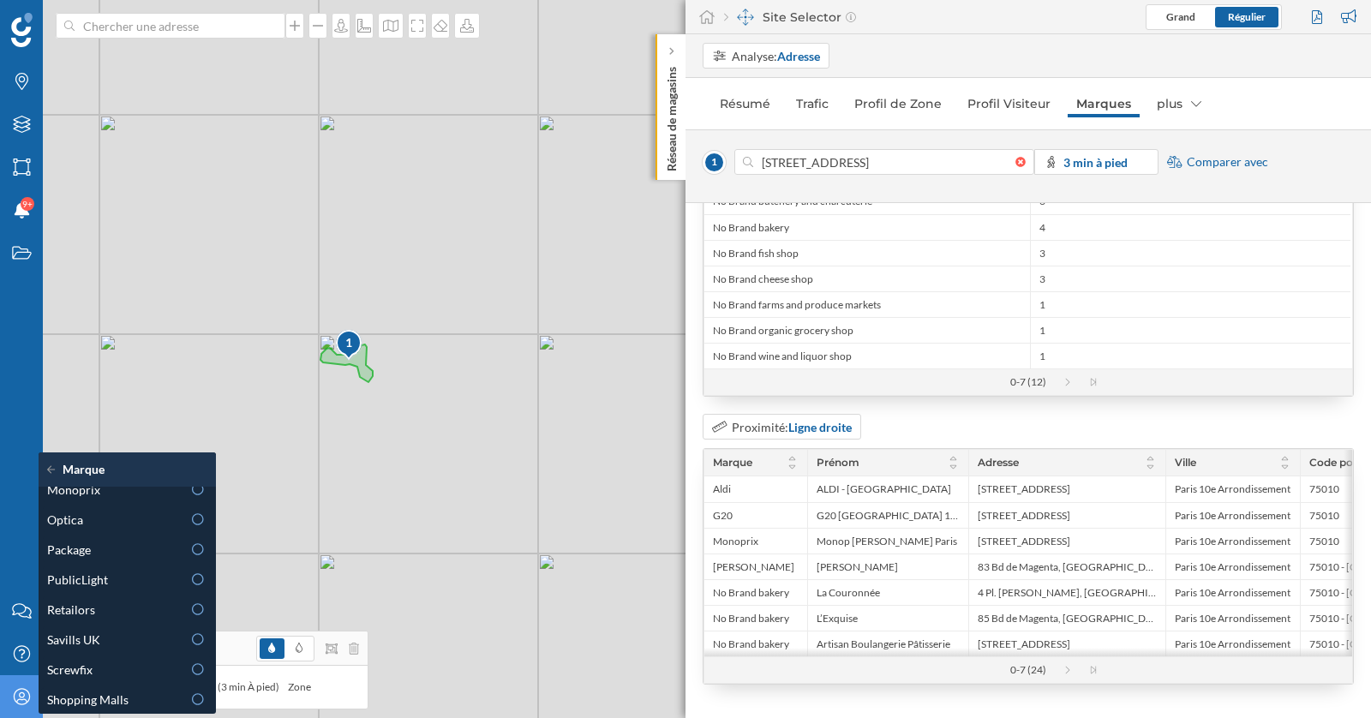
scroll to position [789, 0]
click at [149, 549] on div "Package" at bounding box center [114, 555] width 134 height 18
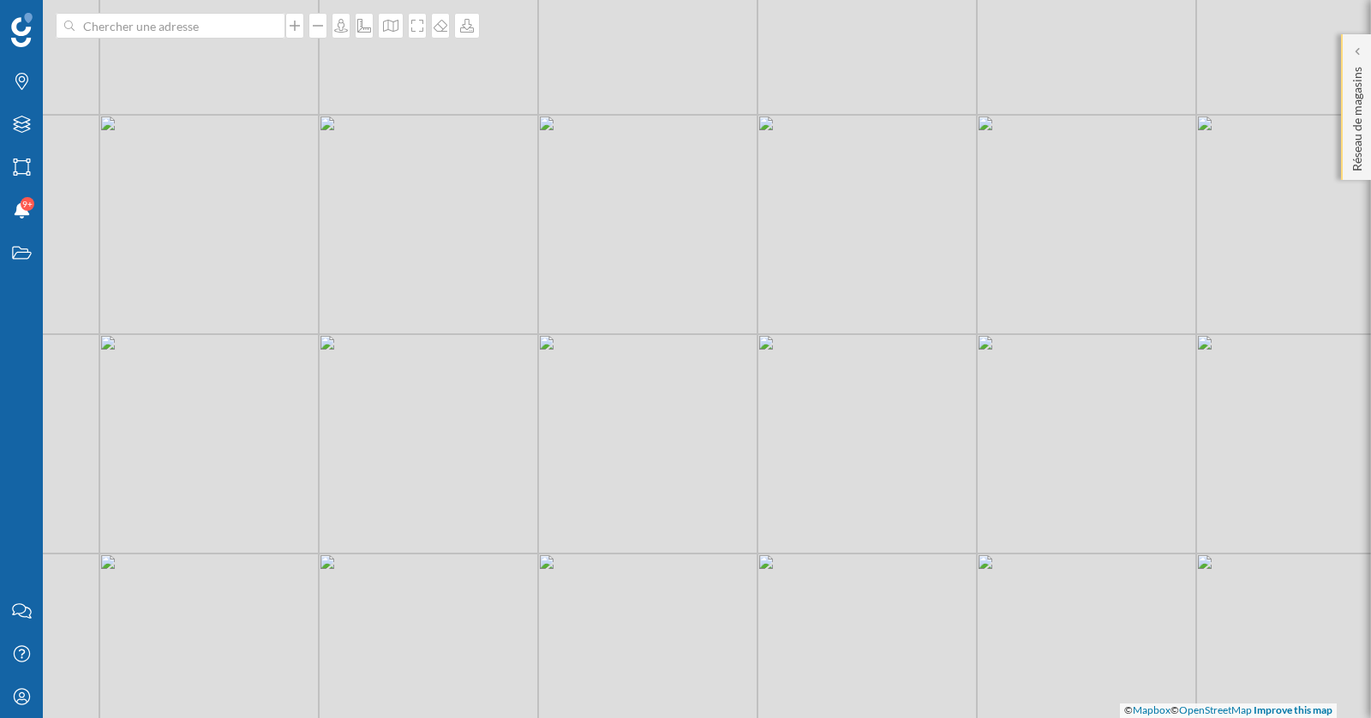
click at [1346, 59] on div "Réseau de magasins" at bounding box center [1356, 107] width 30 height 146
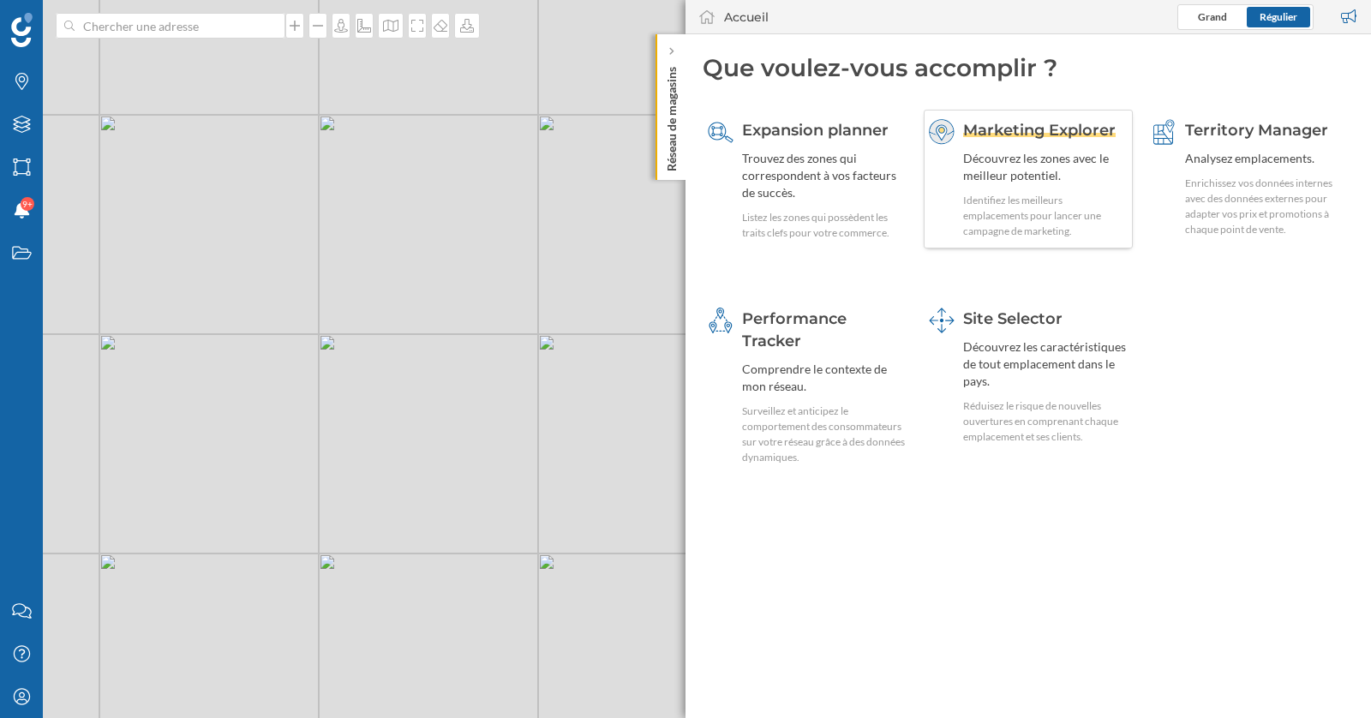
click at [1022, 143] on div "Marketing Explorer Découvrez les zones avec le meilleur potentiel. Identifiez l…" at bounding box center [1045, 179] width 164 height 120
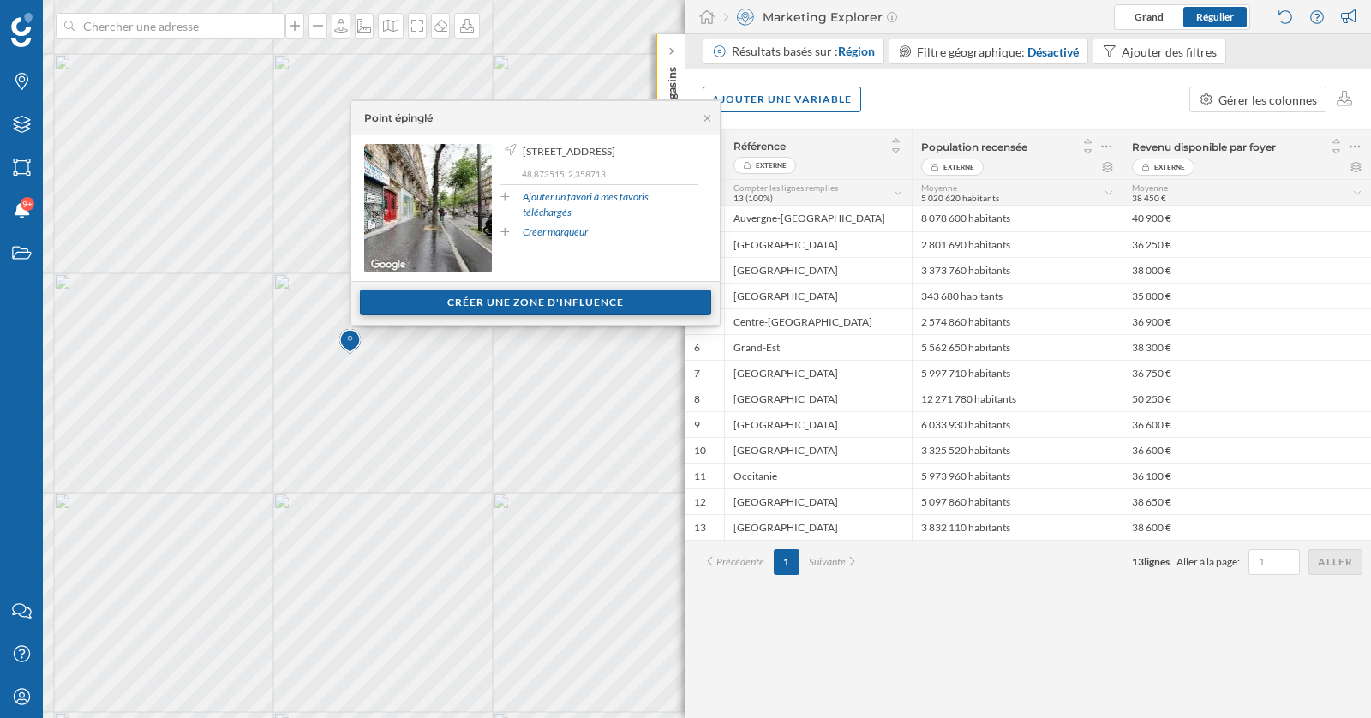
click at [489, 298] on div "Créer une zone d'influence" at bounding box center [535, 303] width 351 height 26
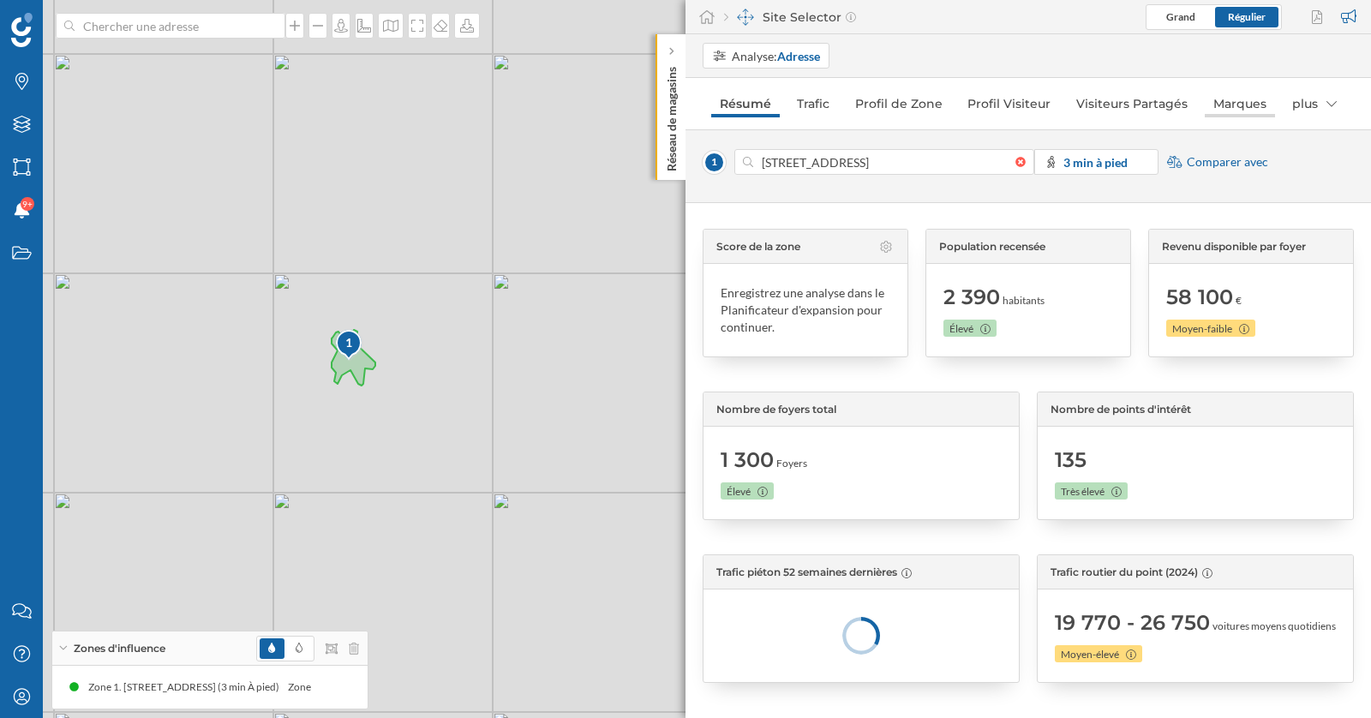
click at [1223, 112] on link "Marques" at bounding box center [1239, 103] width 70 height 27
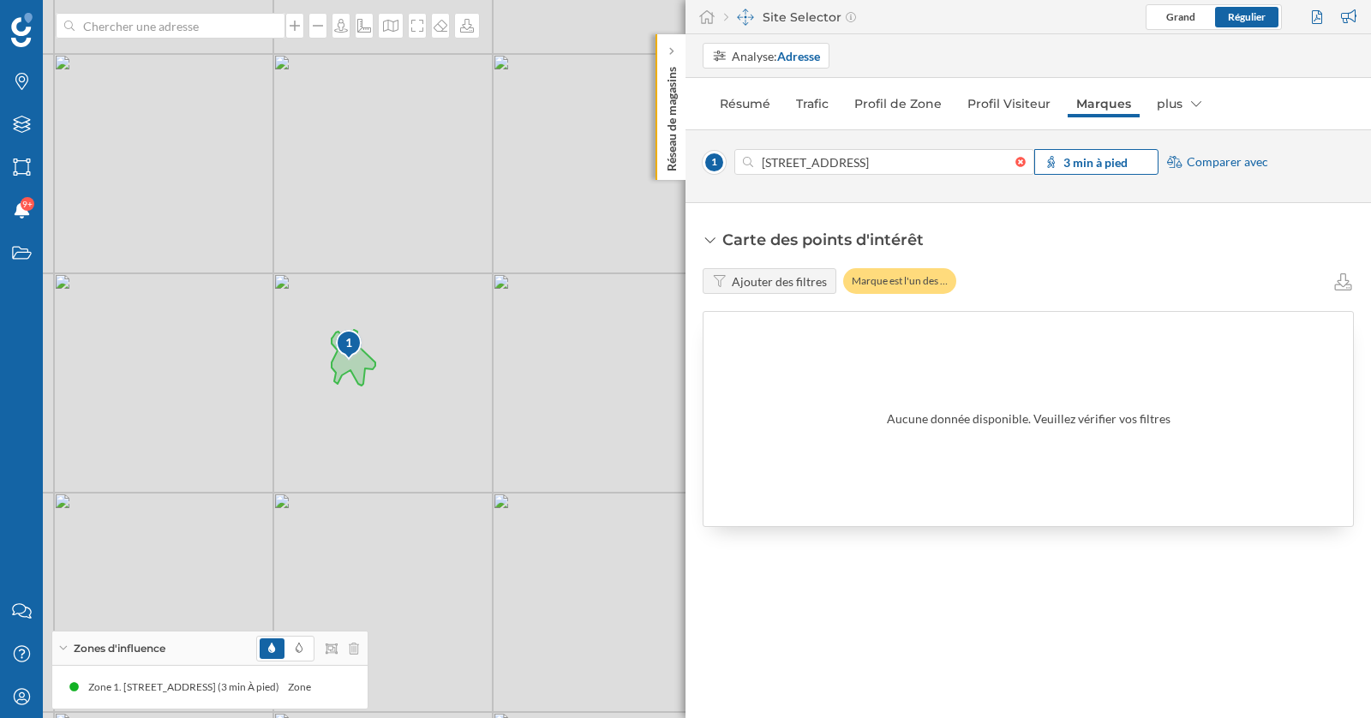
click at [1084, 155] on strong "3 min à pied" at bounding box center [1095, 162] width 64 height 15
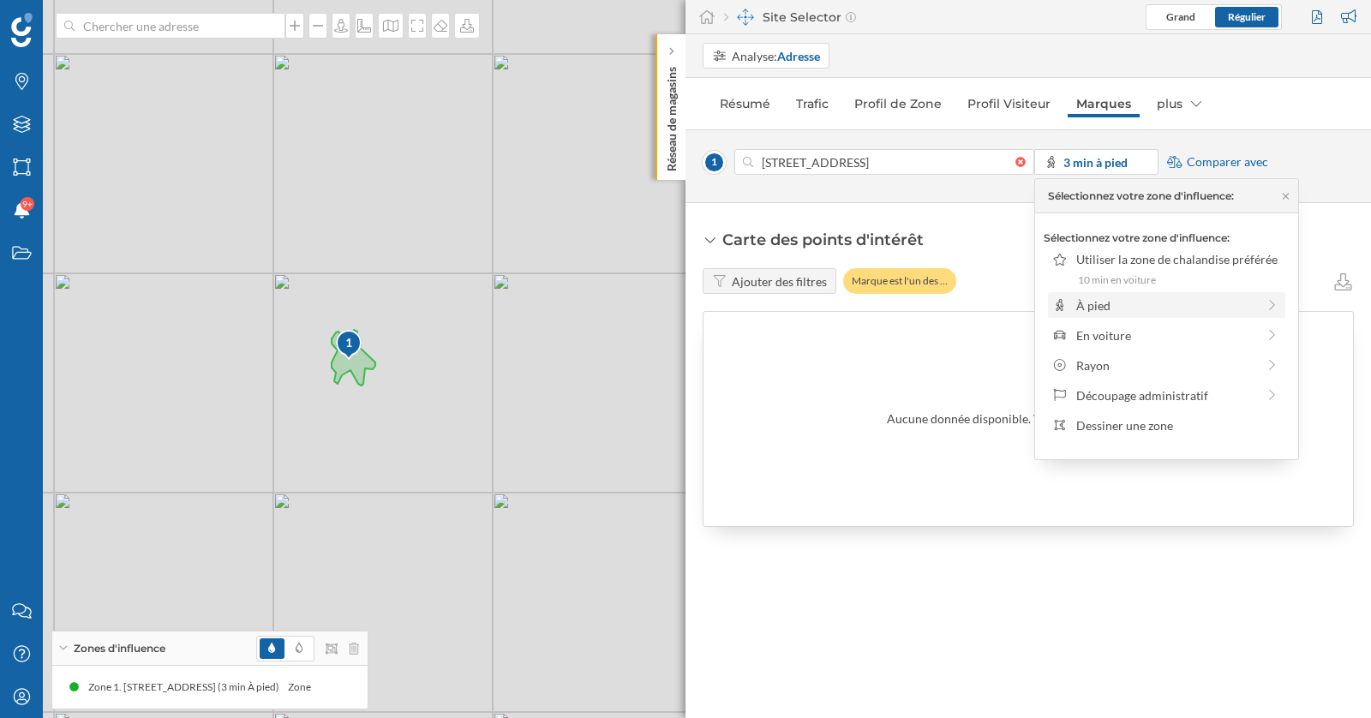
click at [1100, 305] on div "À pied" at bounding box center [1166, 305] width 180 height 18
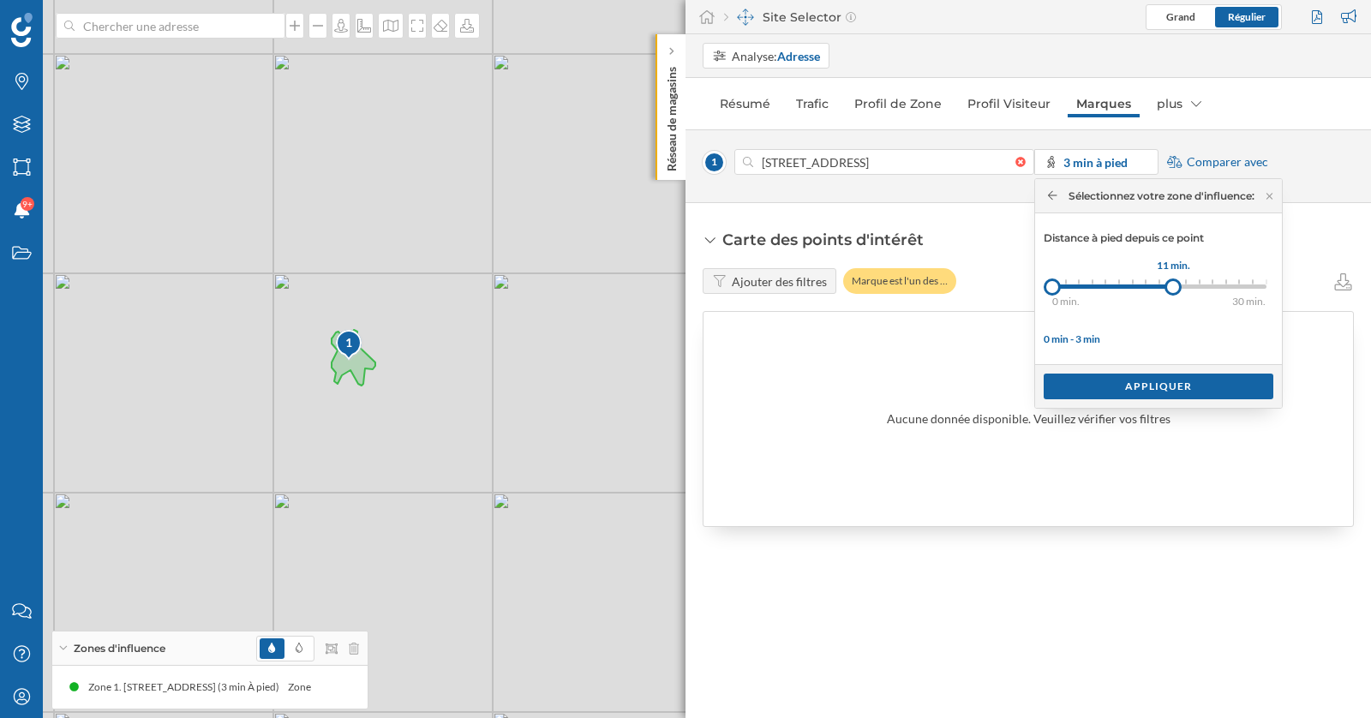
drag, startPoint x: 1061, startPoint y: 283, endPoint x: 1180, endPoint y: 284, distance: 118.2
click at [1180, 284] on div at bounding box center [1172, 286] width 17 height 17
click at [1169, 381] on div "Appliquer" at bounding box center [1158, 386] width 230 height 26
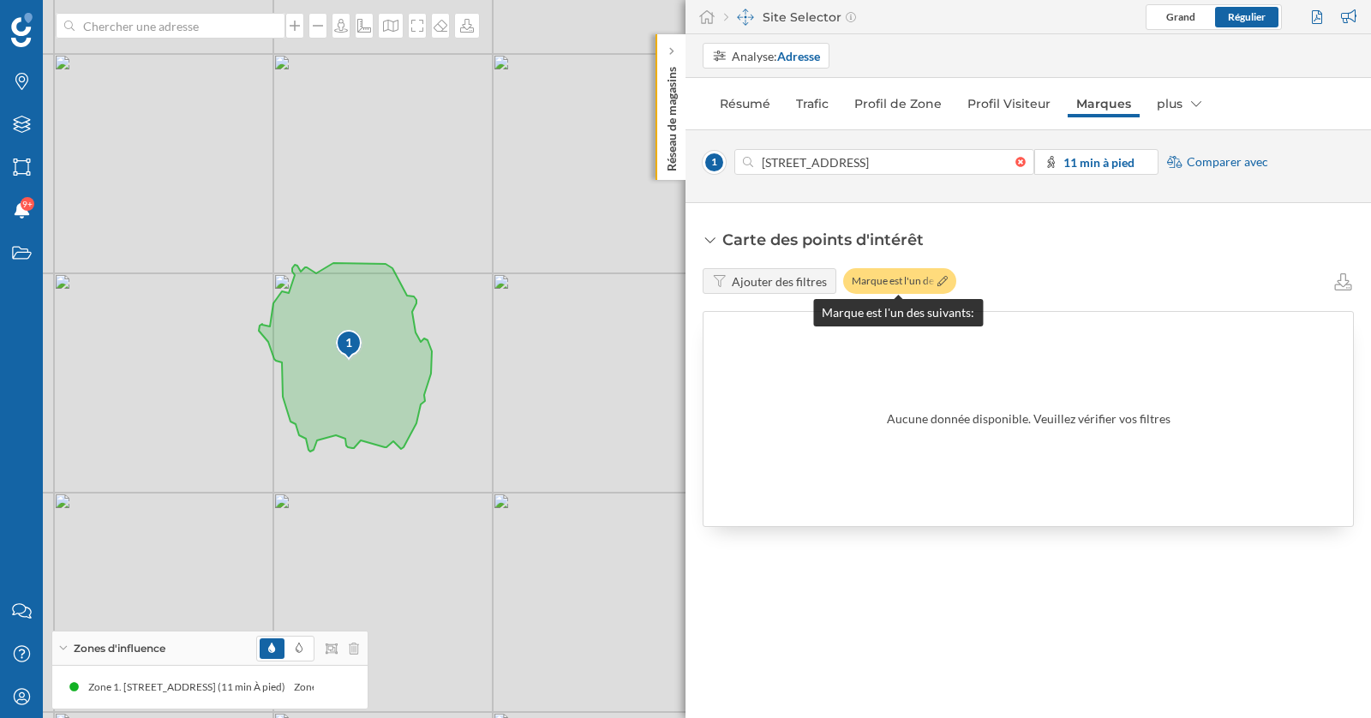
click at [939, 285] on div at bounding box center [941, 280] width 14 height 17
click at [911, 276] on div "Marque est l'un des …" at bounding box center [899, 281] width 113 height 26
click at [947, 276] on div "Marque est l'un des …" at bounding box center [899, 281] width 113 height 26
click at [937, 281] on icon at bounding box center [942, 281] width 10 height 10
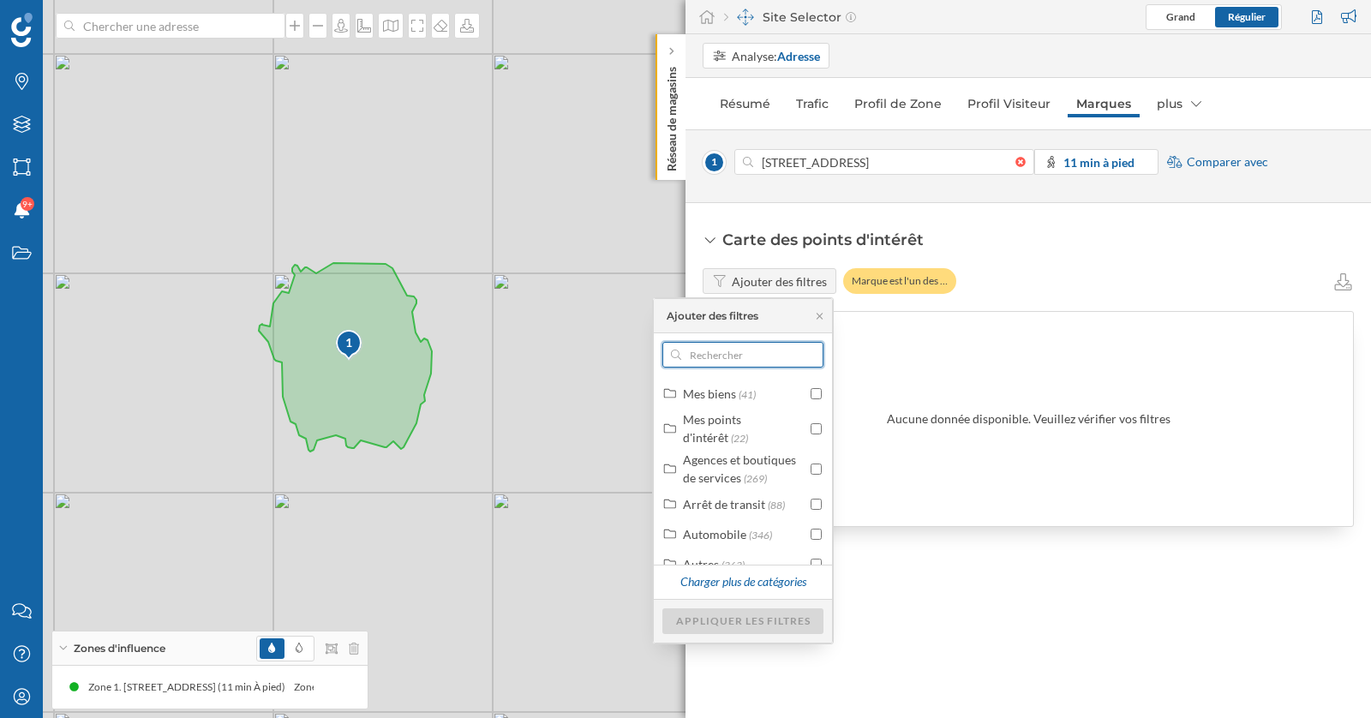
click at [749, 358] on input "text" at bounding box center [742, 355] width 123 height 26
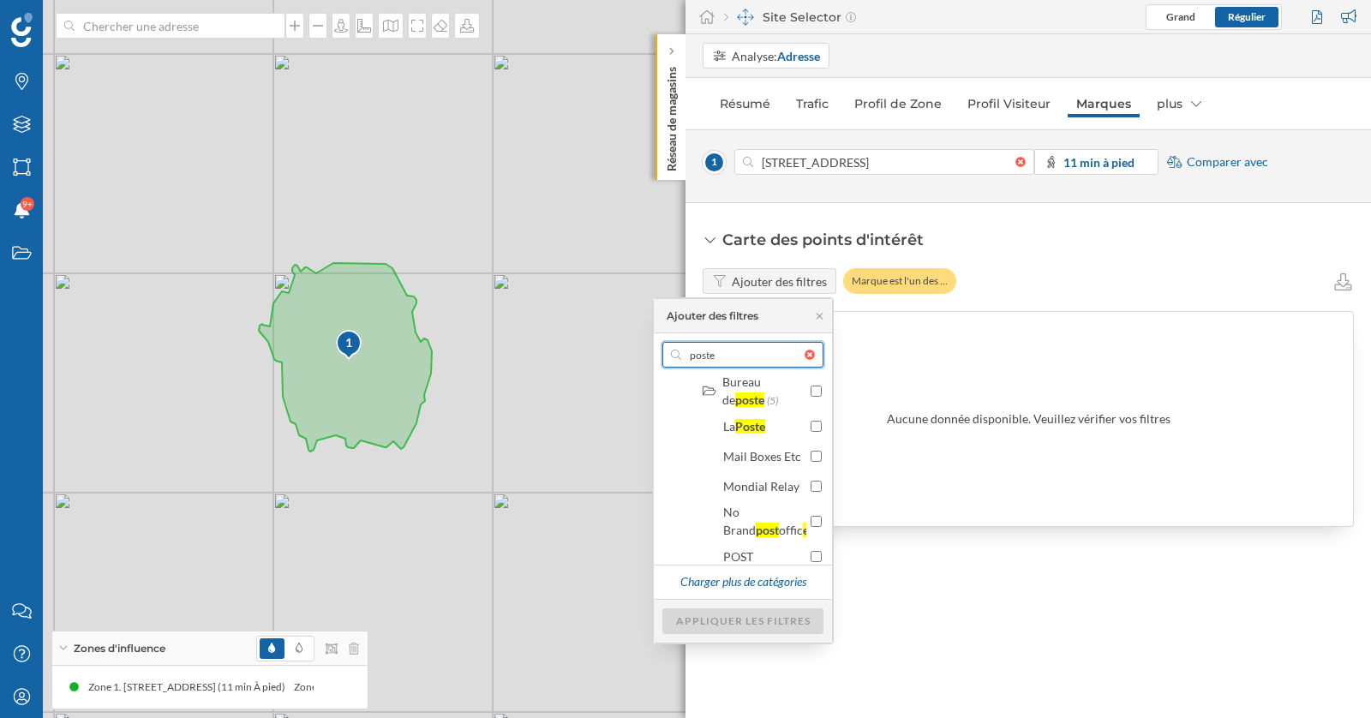
scroll to position [1748, 0]
type input "poste"
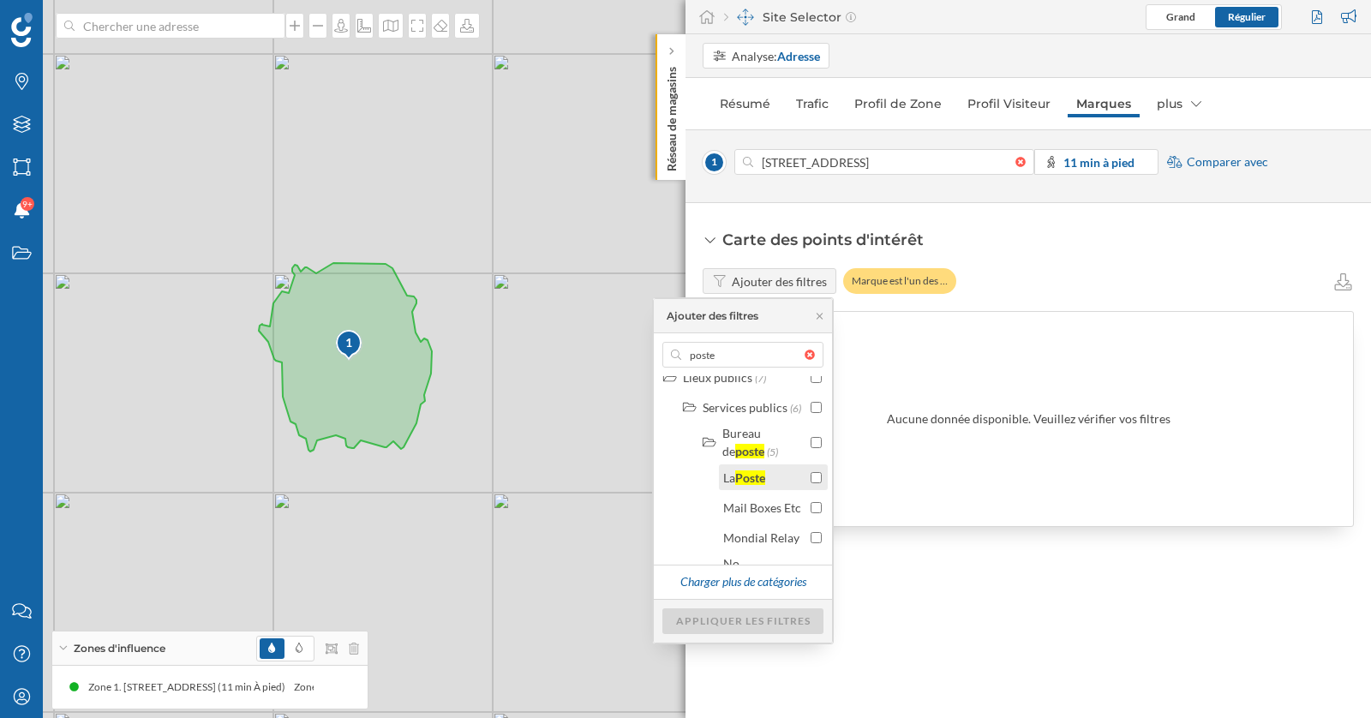
click at [811, 483] on input "checkbox" at bounding box center [815, 477] width 11 height 11
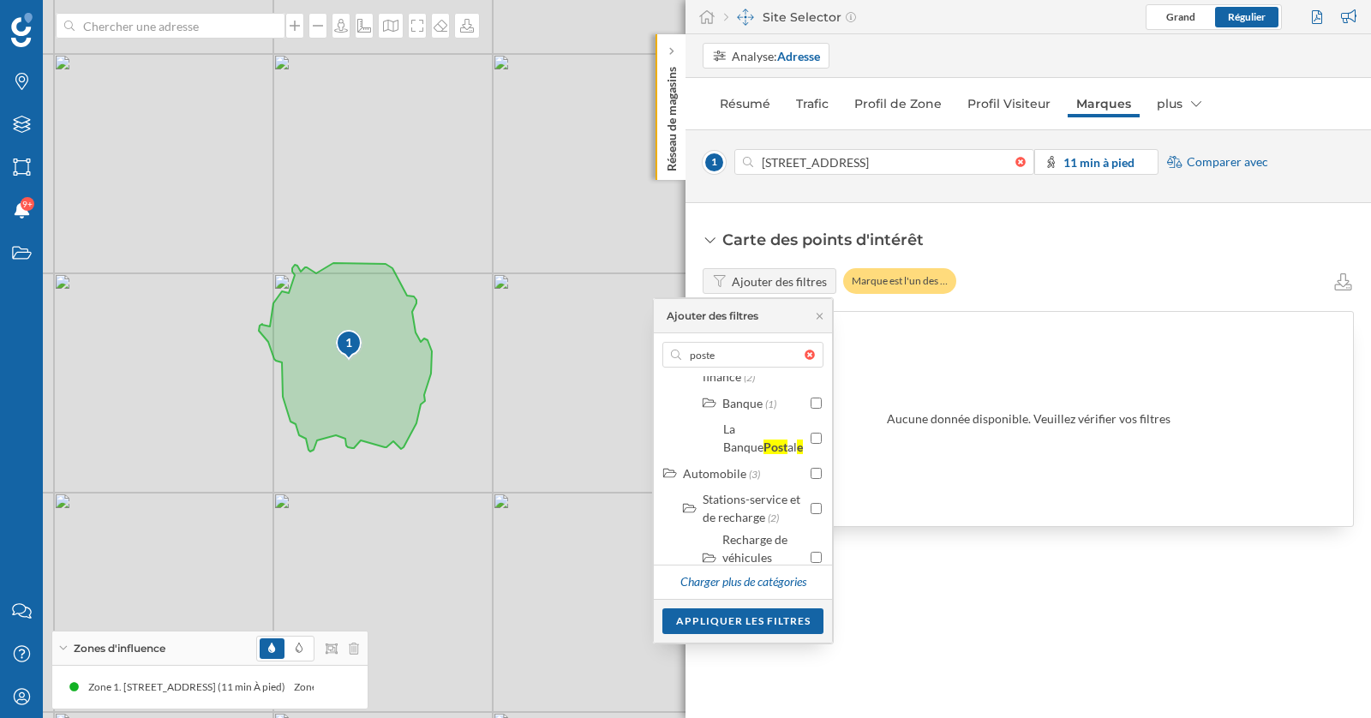
scroll to position [692, 0]
click at [814, 446] on input "checkbox" at bounding box center [815, 451] width 11 height 11
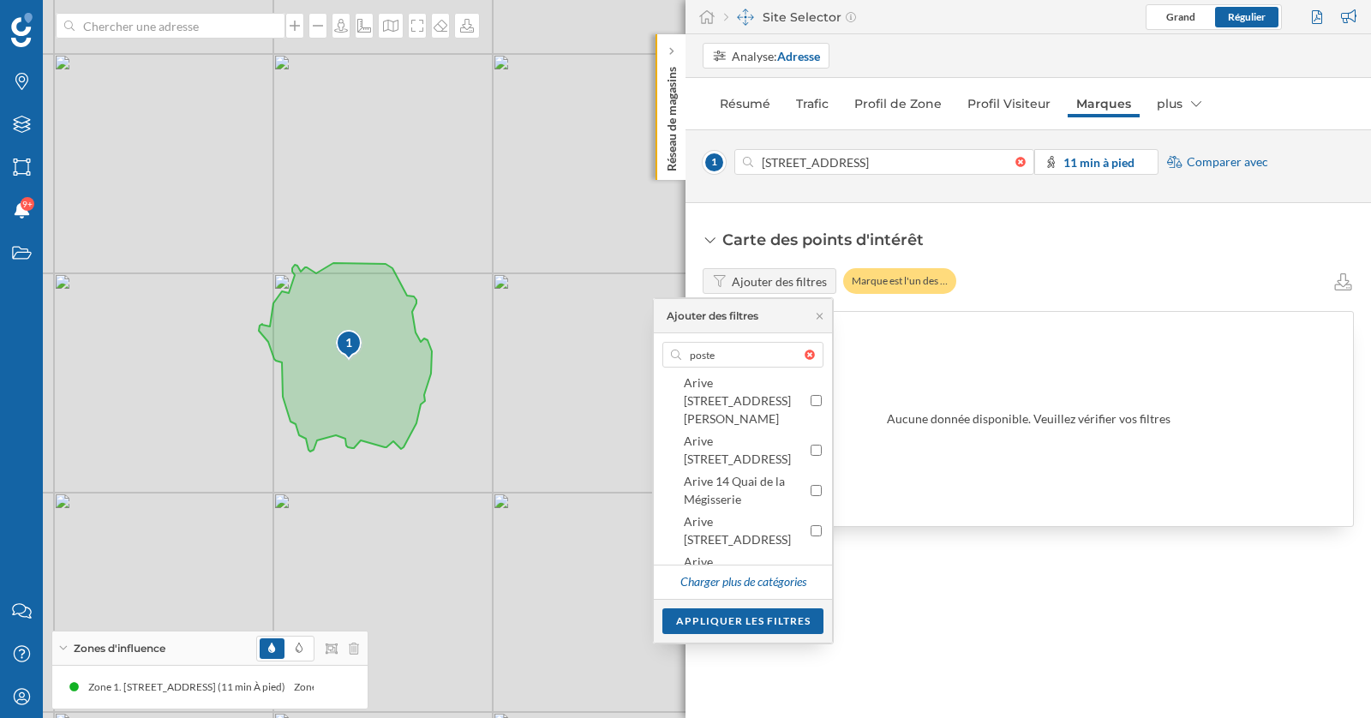
scroll to position [0, 0]
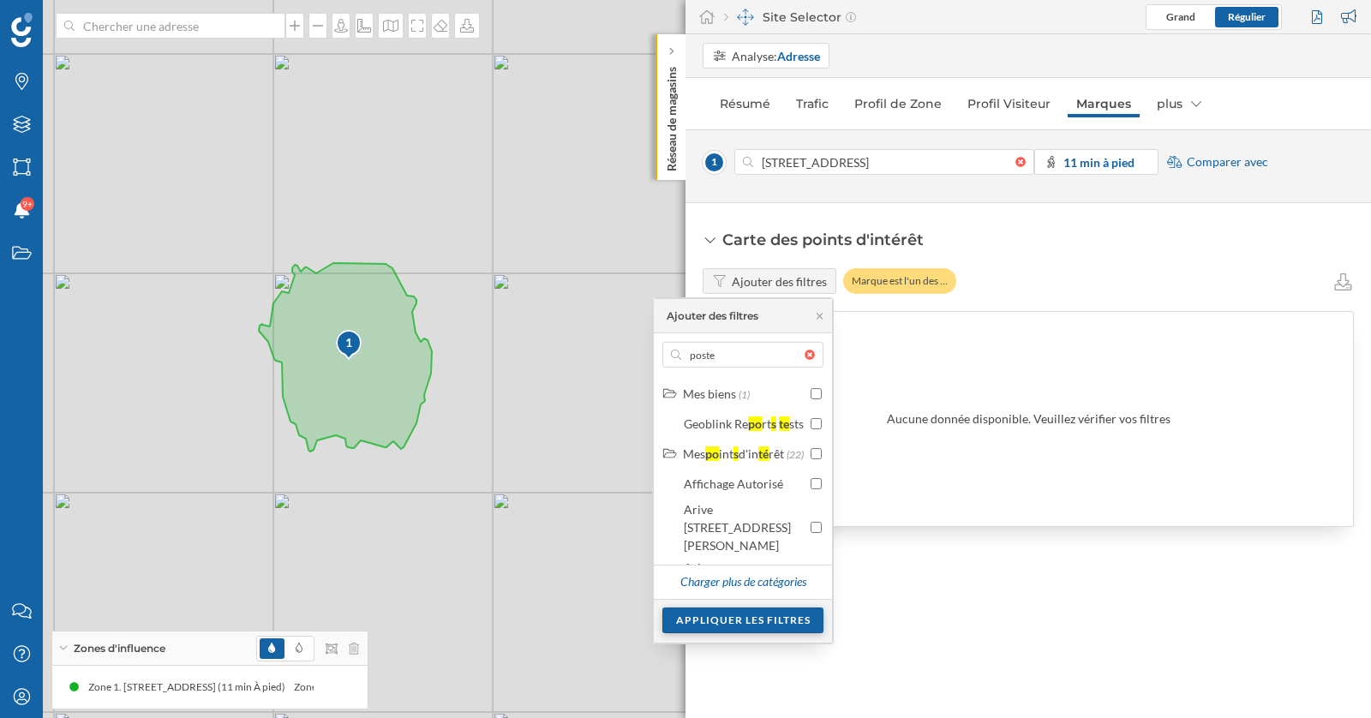
click at [764, 612] on div "Appliquer les filtres" at bounding box center [742, 620] width 161 height 26
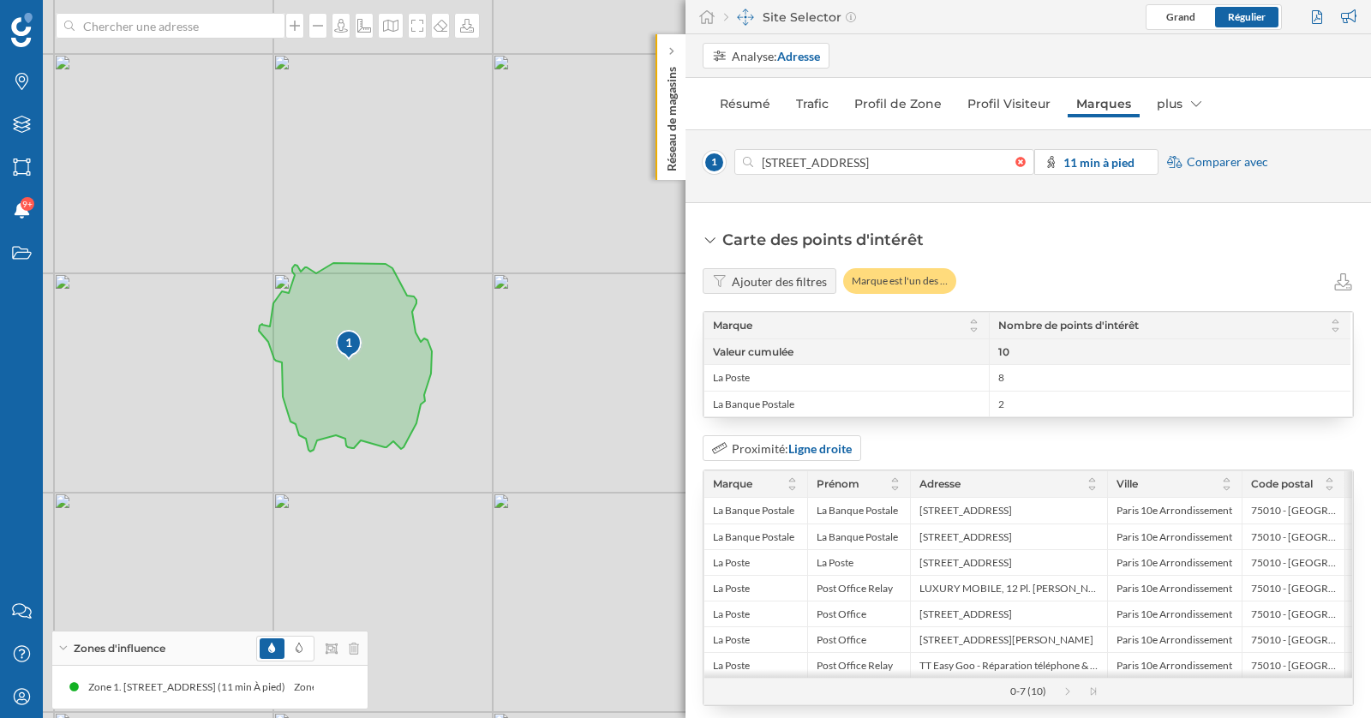
drag, startPoint x: 1008, startPoint y: 348, endPoint x: 979, endPoint y: 348, distance: 29.1
click at [979, 348] on div "Valeur cumulée 10" at bounding box center [1027, 351] width 646 height 26
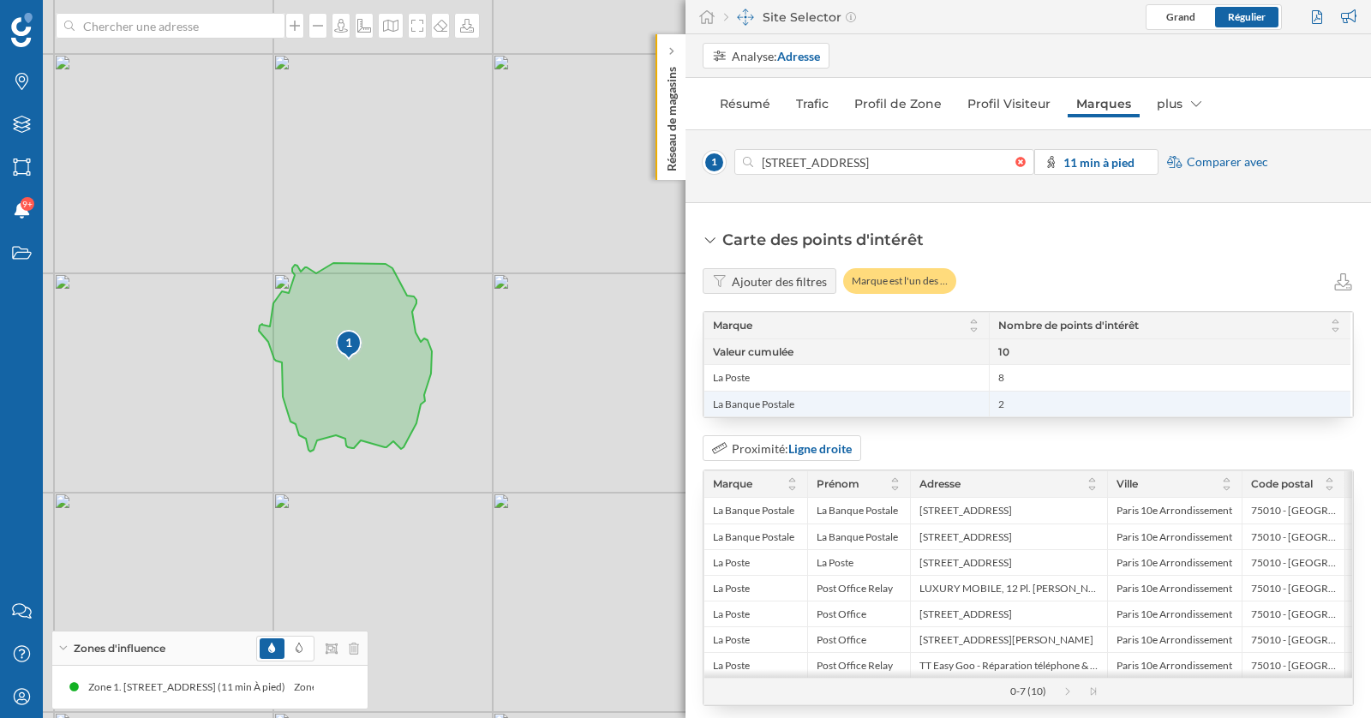
click at [1021, 397] on span "2" at bounding box center [1169, 404] width 343 height 14
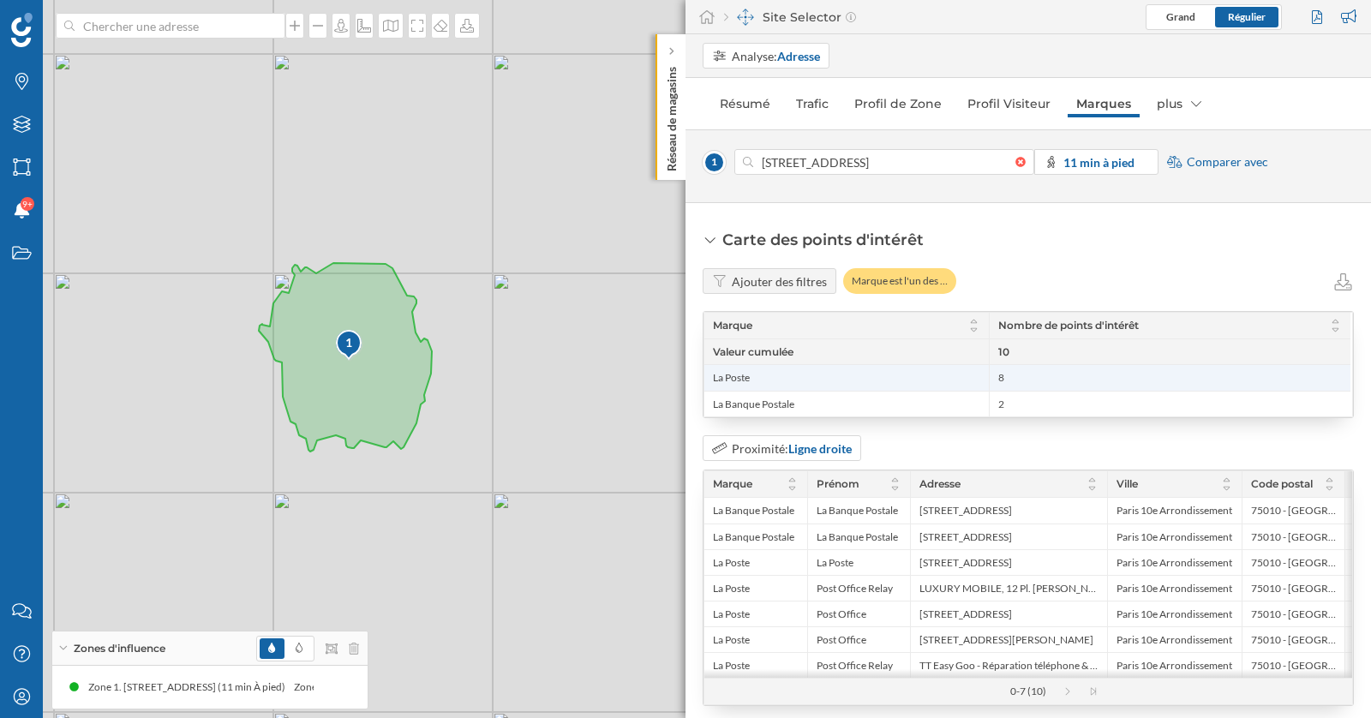
click at [1016, 375] on span "8" at bounding box center [1169, 378] width 343 height 14
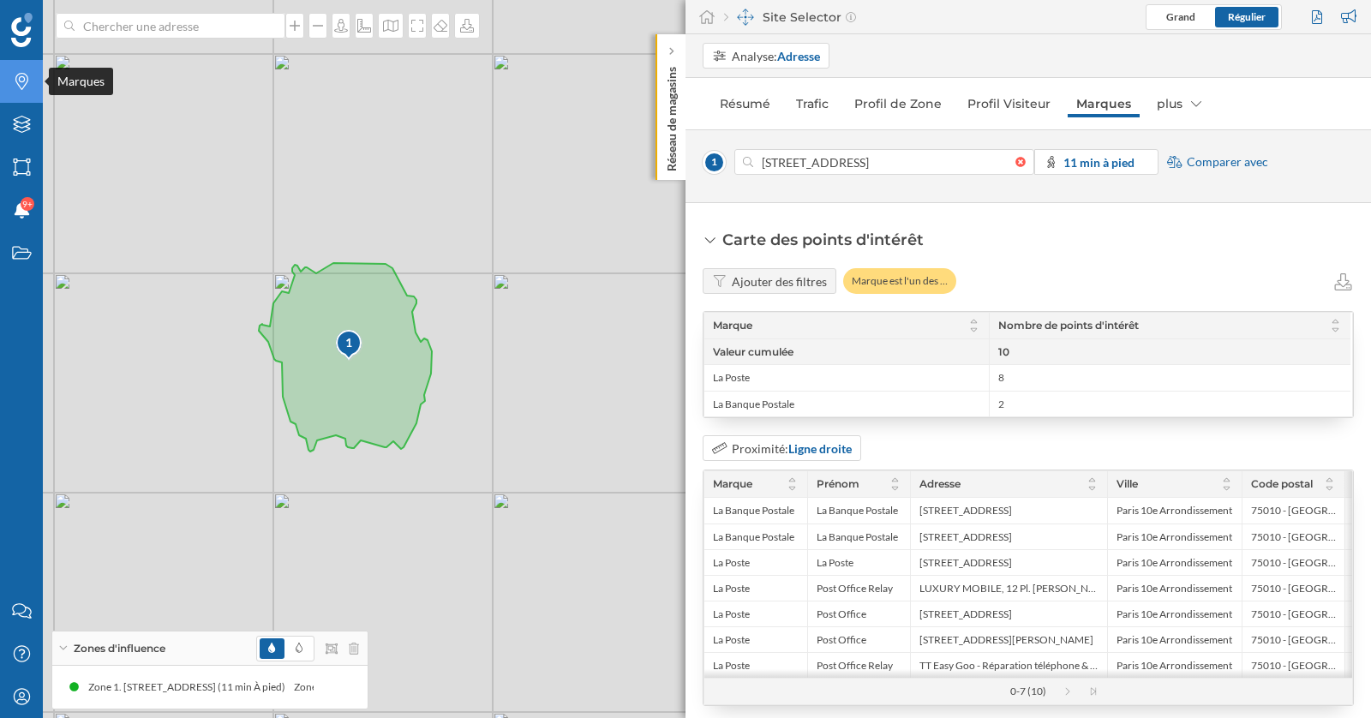
click at [29, 87] on icon "Marques" at bounding box center [21, 81] width 21 height 17
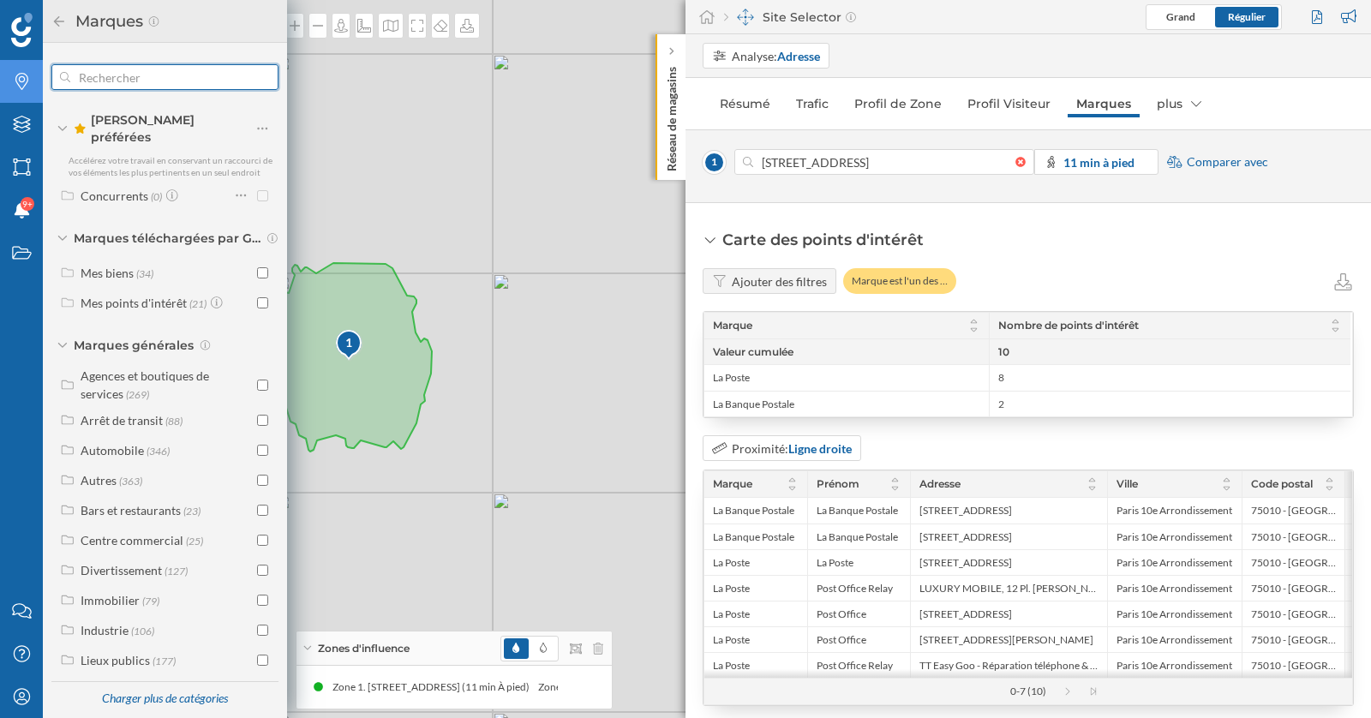
click at [168, 83] on input "text" at bounding box center [164, 77] width 189 height 34
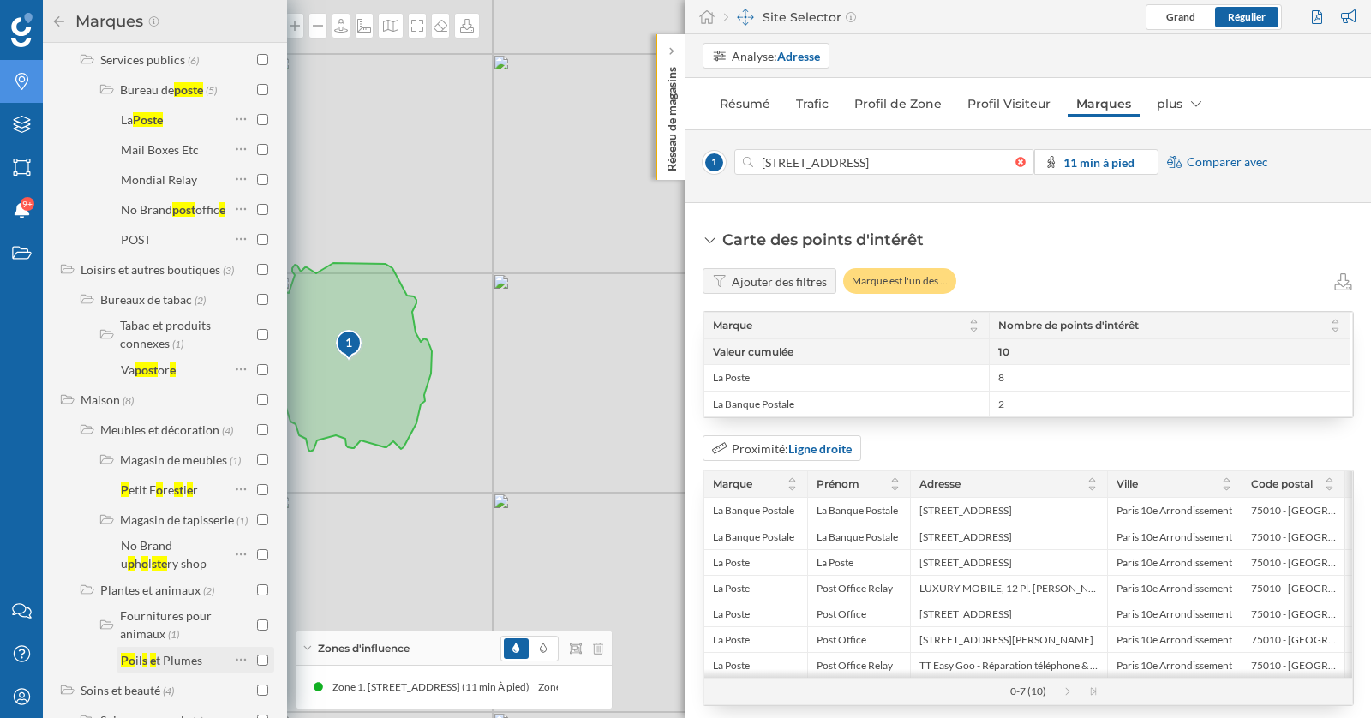
scroll to position [1251, 0]
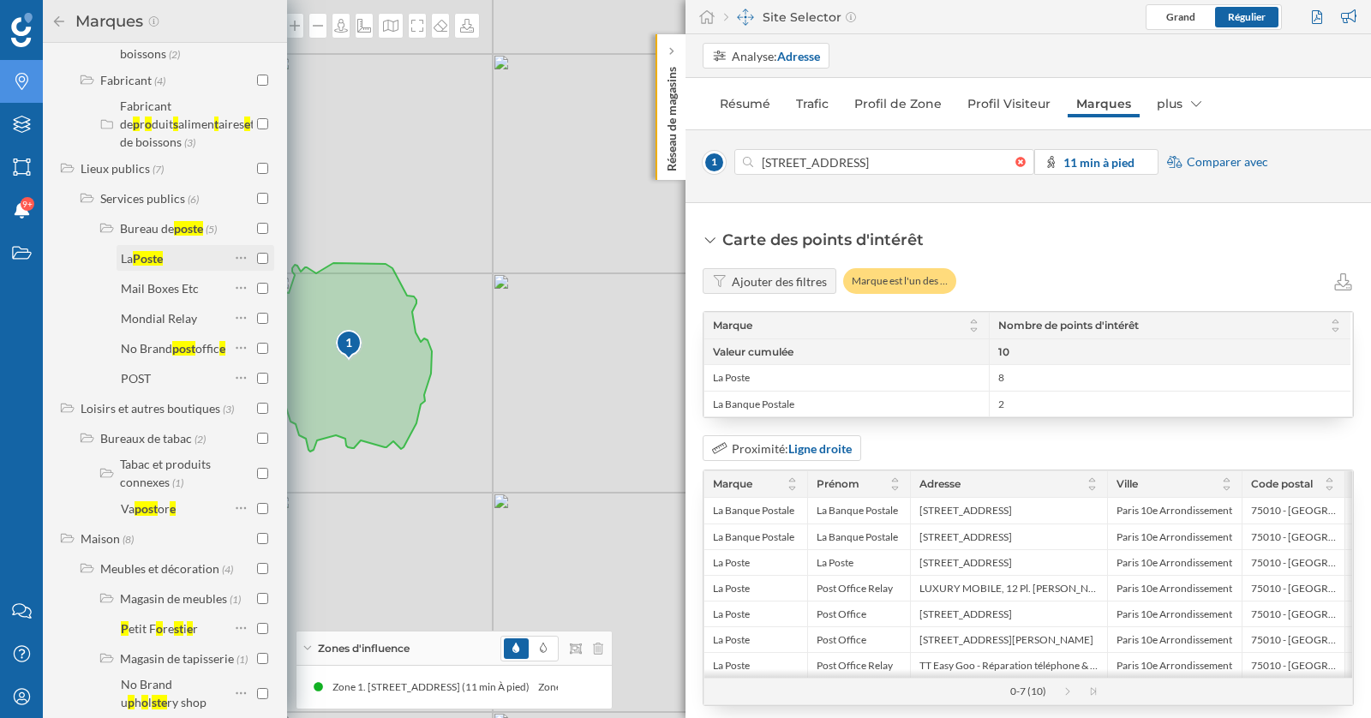
type input "poste"
click at [260, 264] on input "checkbox" at bounding box center [262, 258] width 11 height 11
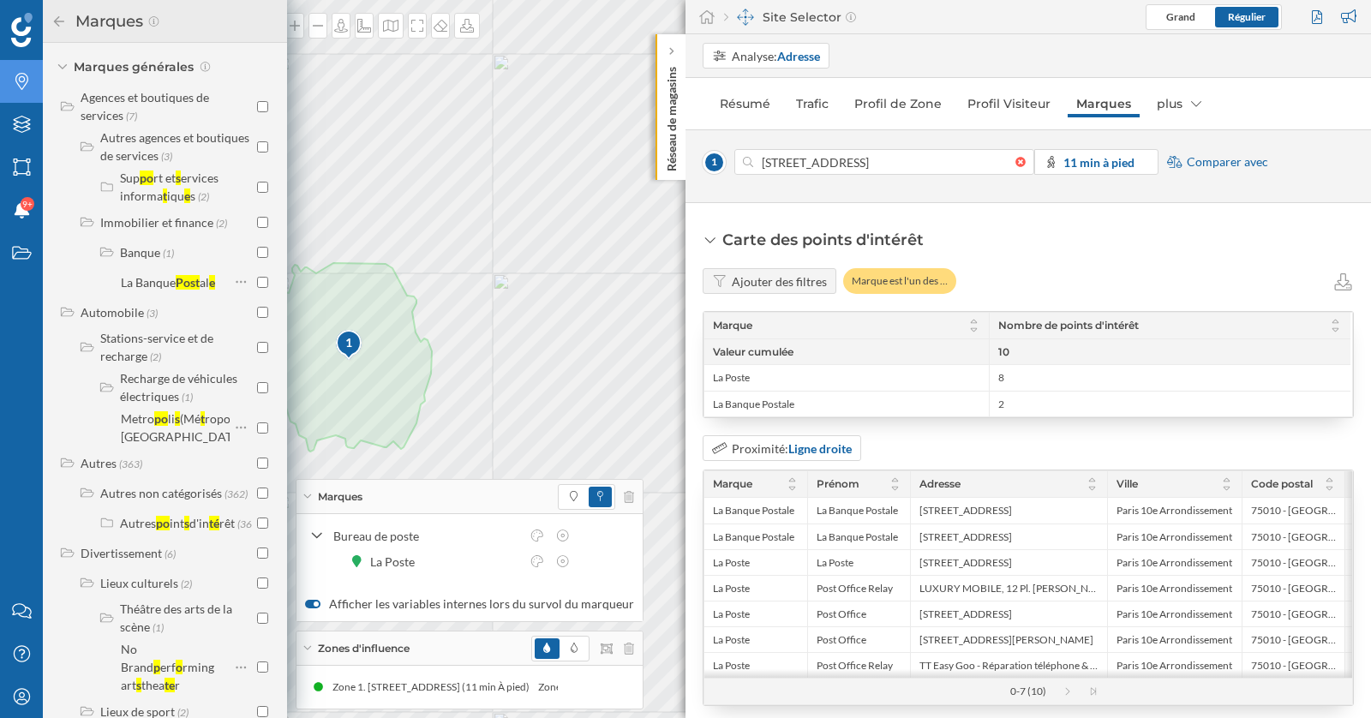
scroll to position [268, 0]
click at [260, 280] on input "checkbox" at bounding box center [262, 285] width 11 height 11
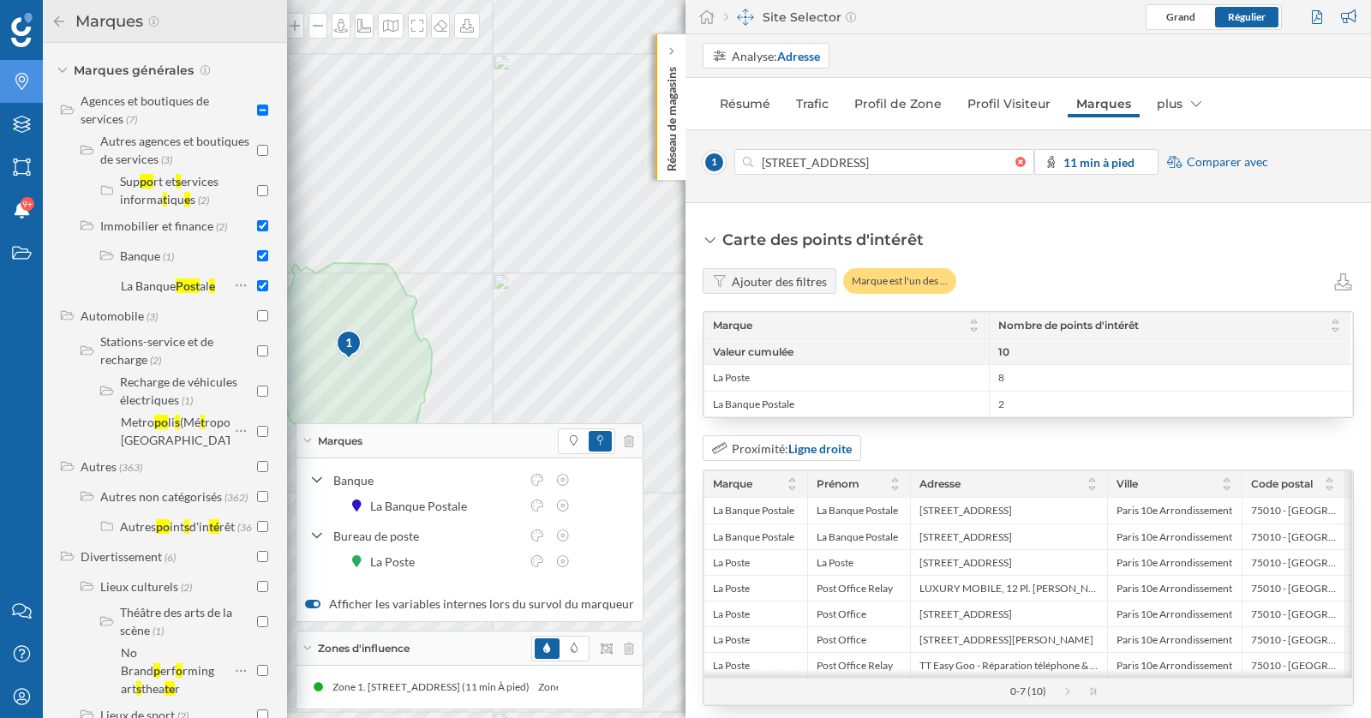
click at [57, 26] on icon at bounding box center [58, 21] width 15 height 12
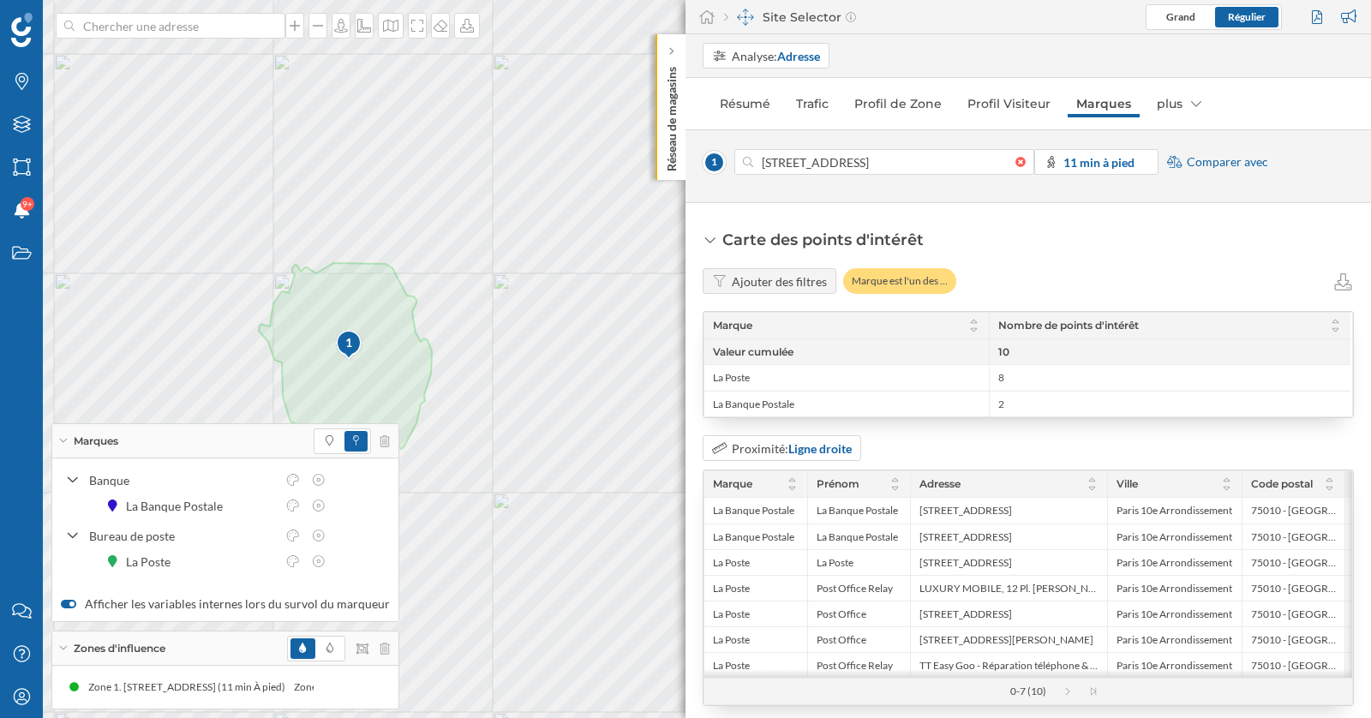
click at [62, 440] on icon at bounding box center [62, 441] width 9 height 4
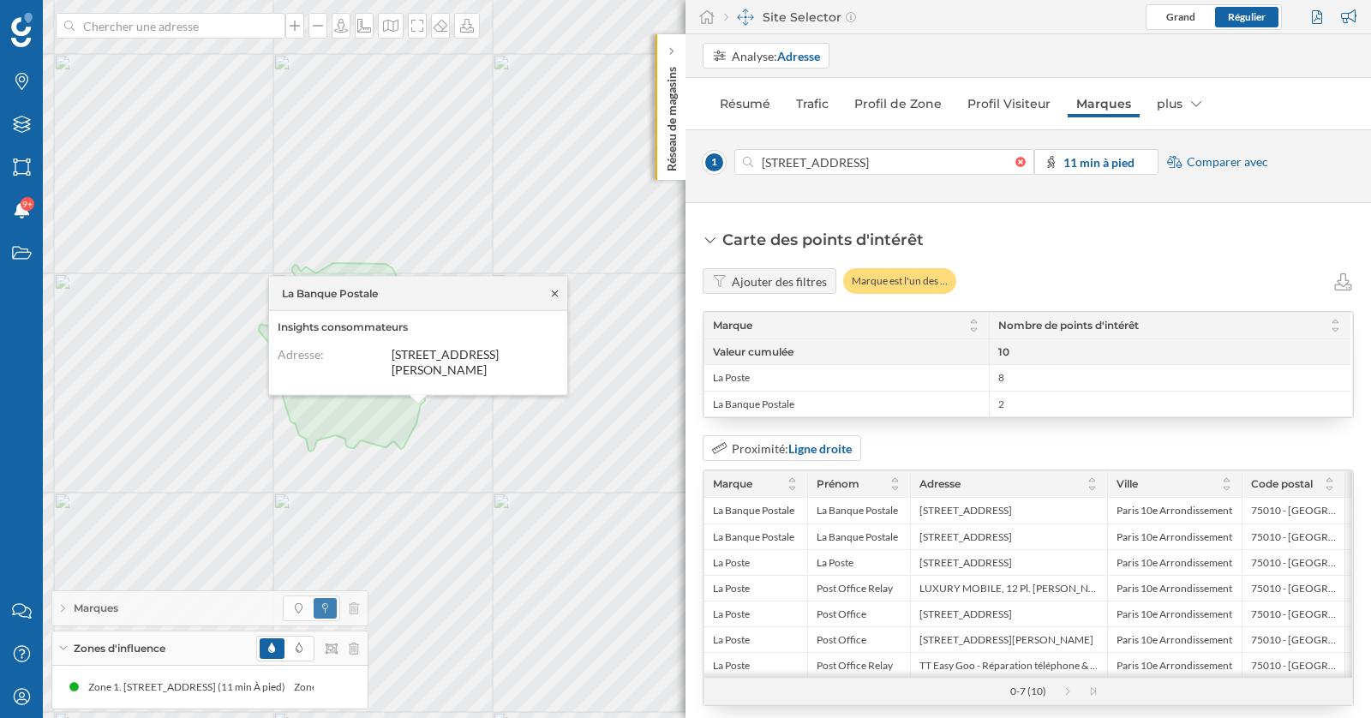
click at [555, 292] on icon at bounding box center [554, 293] width 13 height 10
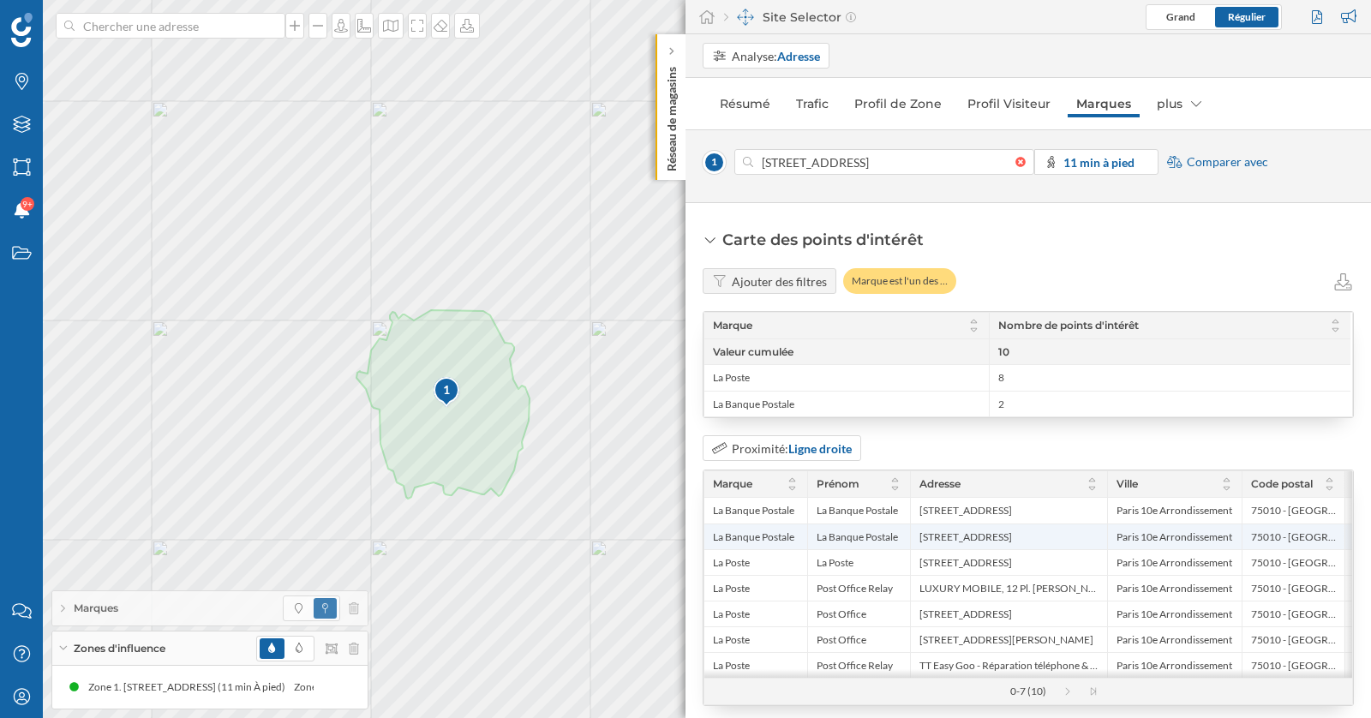
click at [980, 535] on span "38 Bd de Strasbourg, 75010 Paris" at bounding box center [965, 537] width 93 height 14
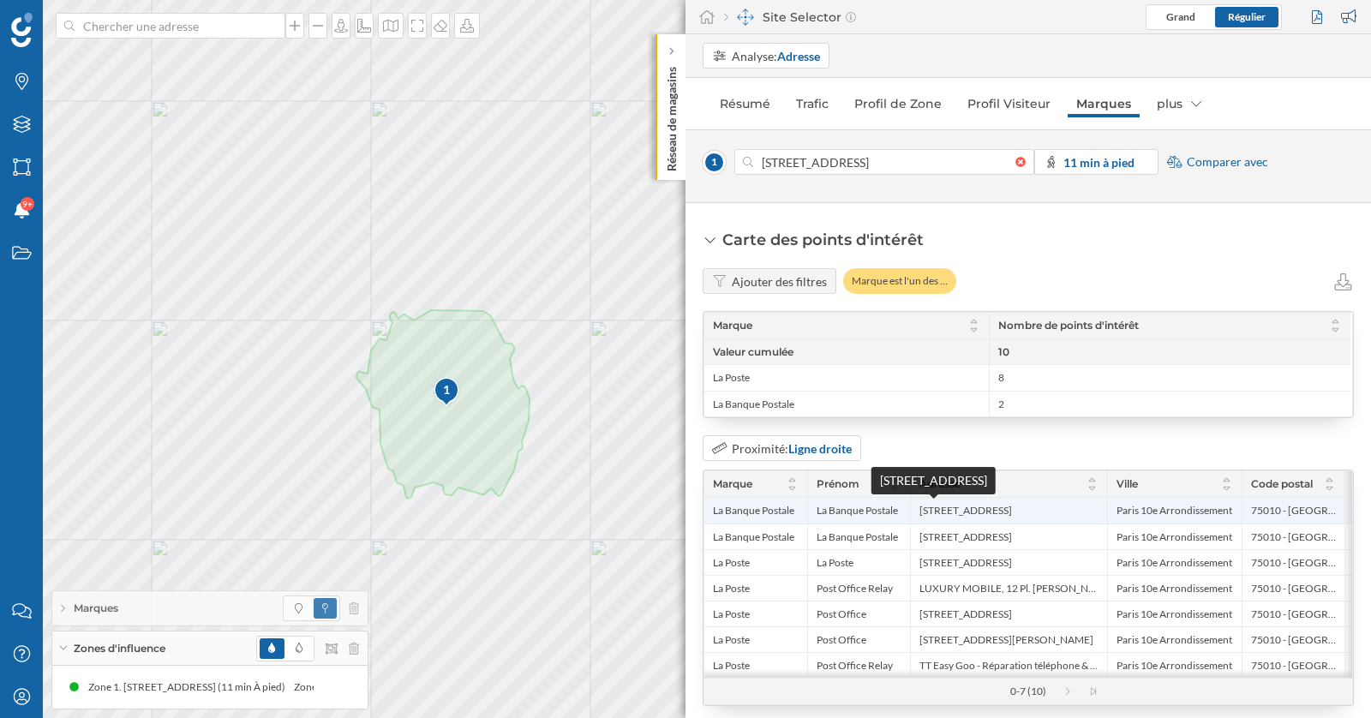
click at [978, 505] on span "158 Rue du Faubourg Saint-Martin, 75010 Paris, France" at bounding box center [965, 511] width 93 height 14
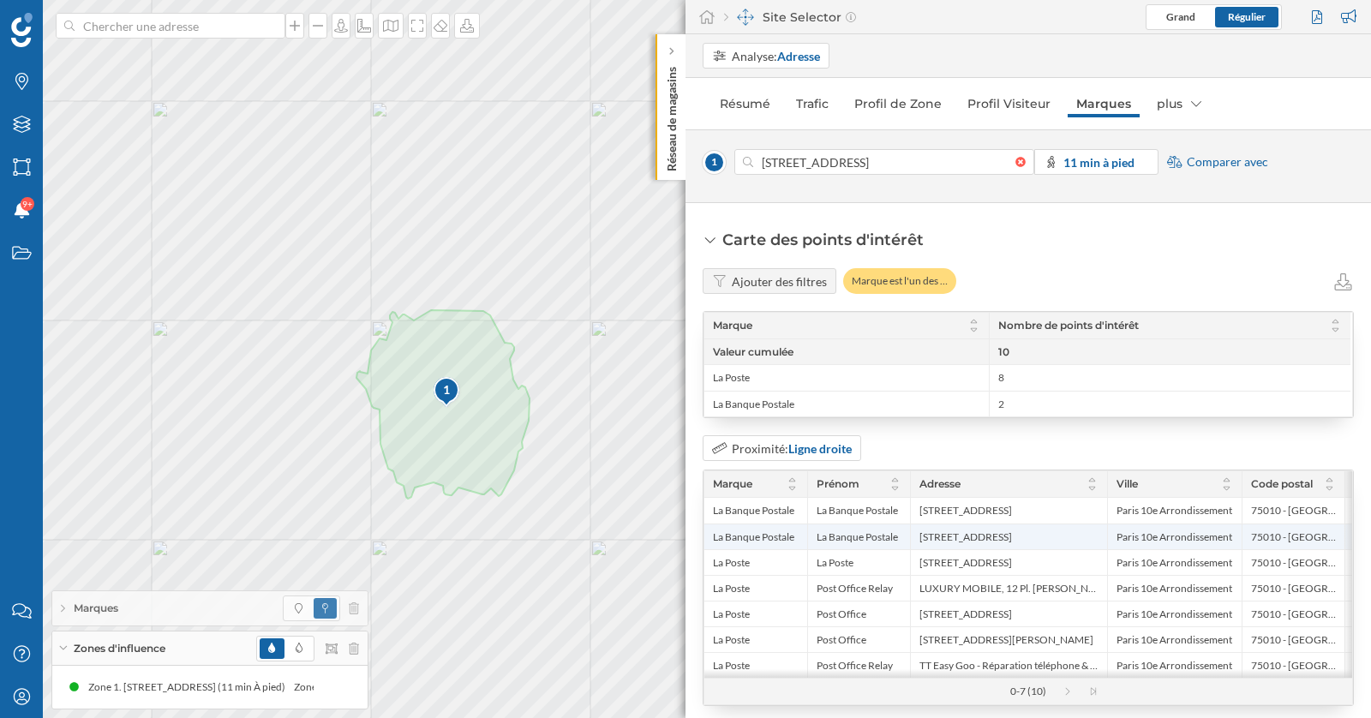
click at [971, 530] on span "38 Bd de Strasbourg, 75010 Paris" at bounding box center [965, 537] width 93 height 14
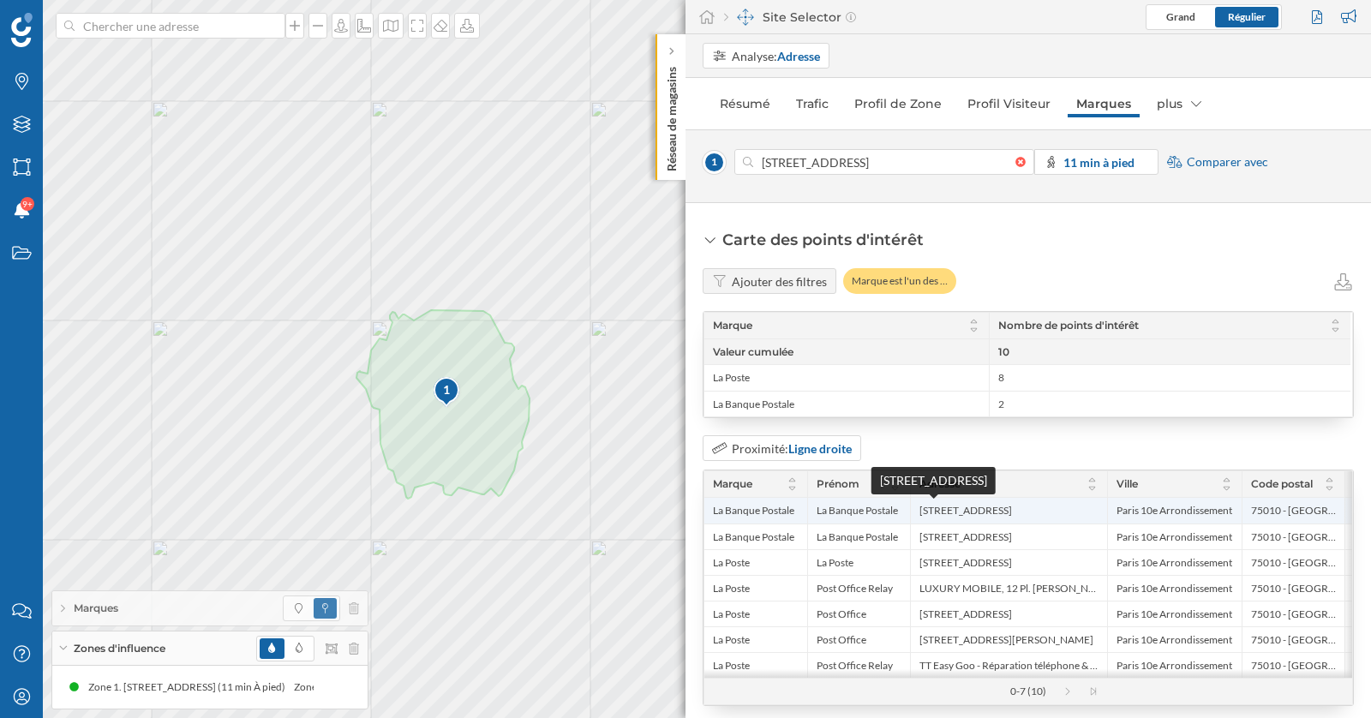
click at [971, 512] on span "158 Rue du Faubourg Saint-Martin, 75010 Paris, France" at bounding box center [965, 511] width 93 height 14
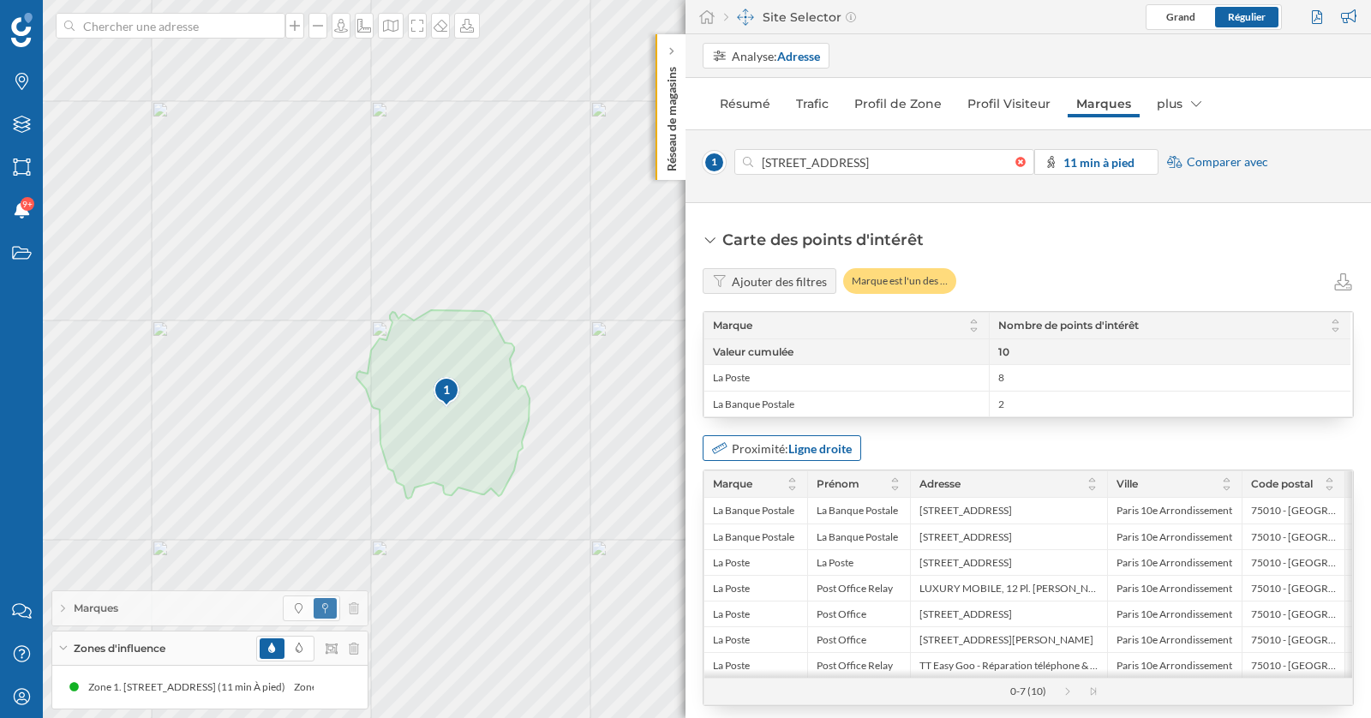
click at [821, 448] on strong "Ligne droite" at bounding box center [819, 448] width 63 height 15
click at [806, 542] on div "À pied" at bounding box center [780, 545] width 137 height 18
click at [1281, 541] on div "75010 - Paris" at bounding box center [1292, 536] width 103 height 26
click at [1265, 506] on span "75010 - Paris" at bounding box center [1293, 511] width 85 height 14
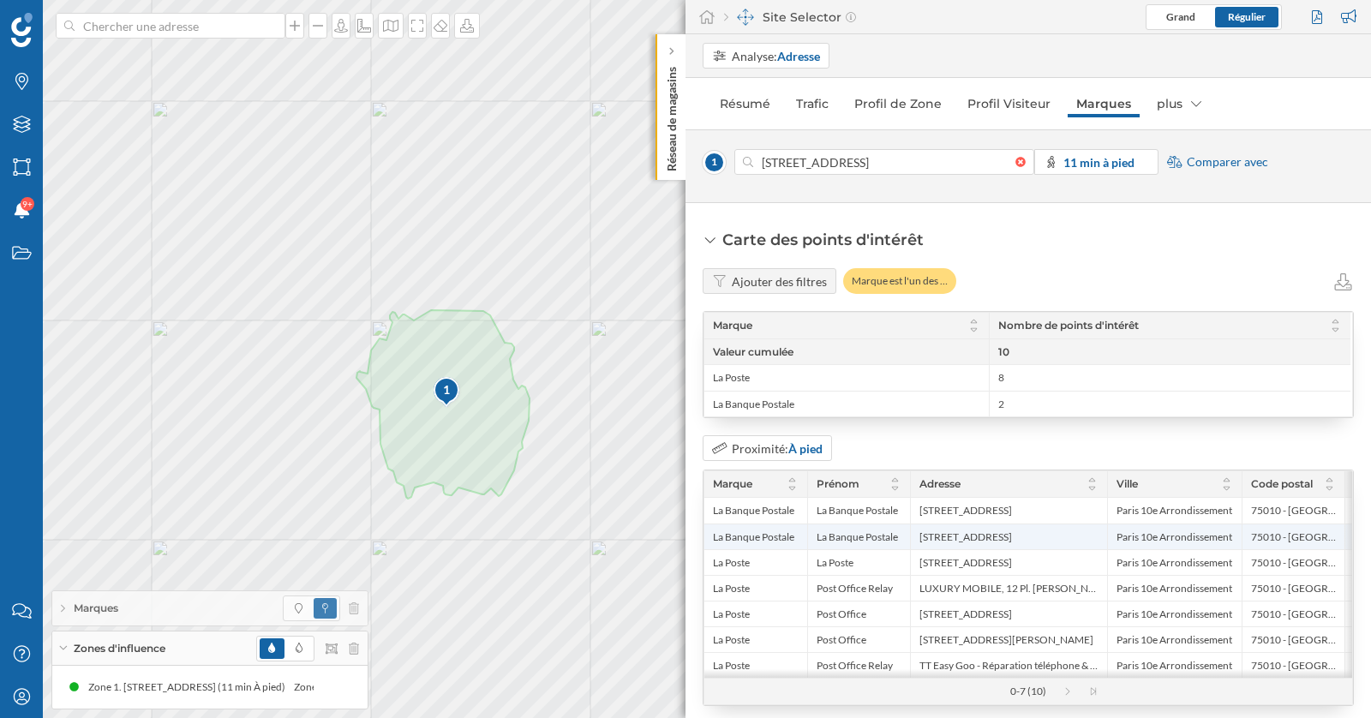
click at [1257, 532] on span "75010 - Paris" at bounding box center [1293, 537] width 85 height 14
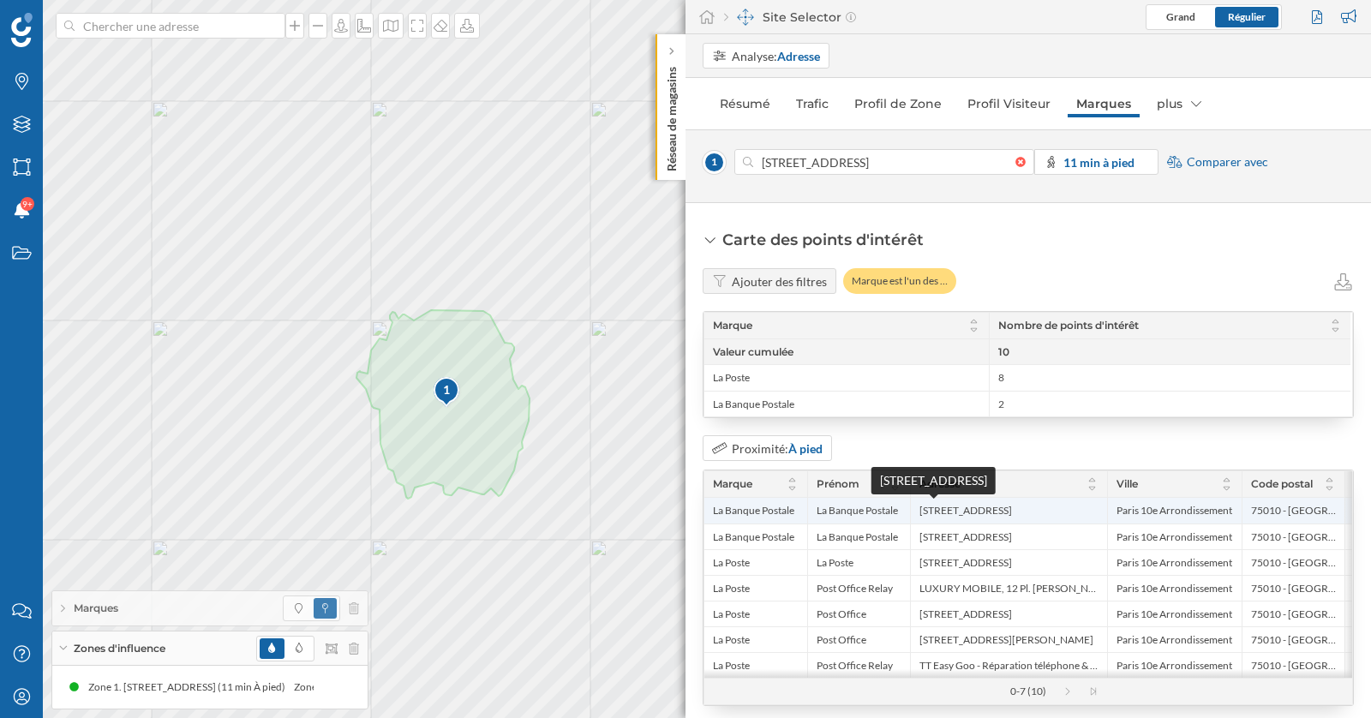
drag, startPoint x: 918, startPoint y: 505, endPoint x: 1073, endPoint y: 500, distance: 155.1
click at [1012, 504] on span "158 Rue du Faubourg Saint-Martin, 75010 Paris, France" at bounding box center [965, 511] width 93 height 14
copy span "158 Rue du Faubourg Saint-Martin"
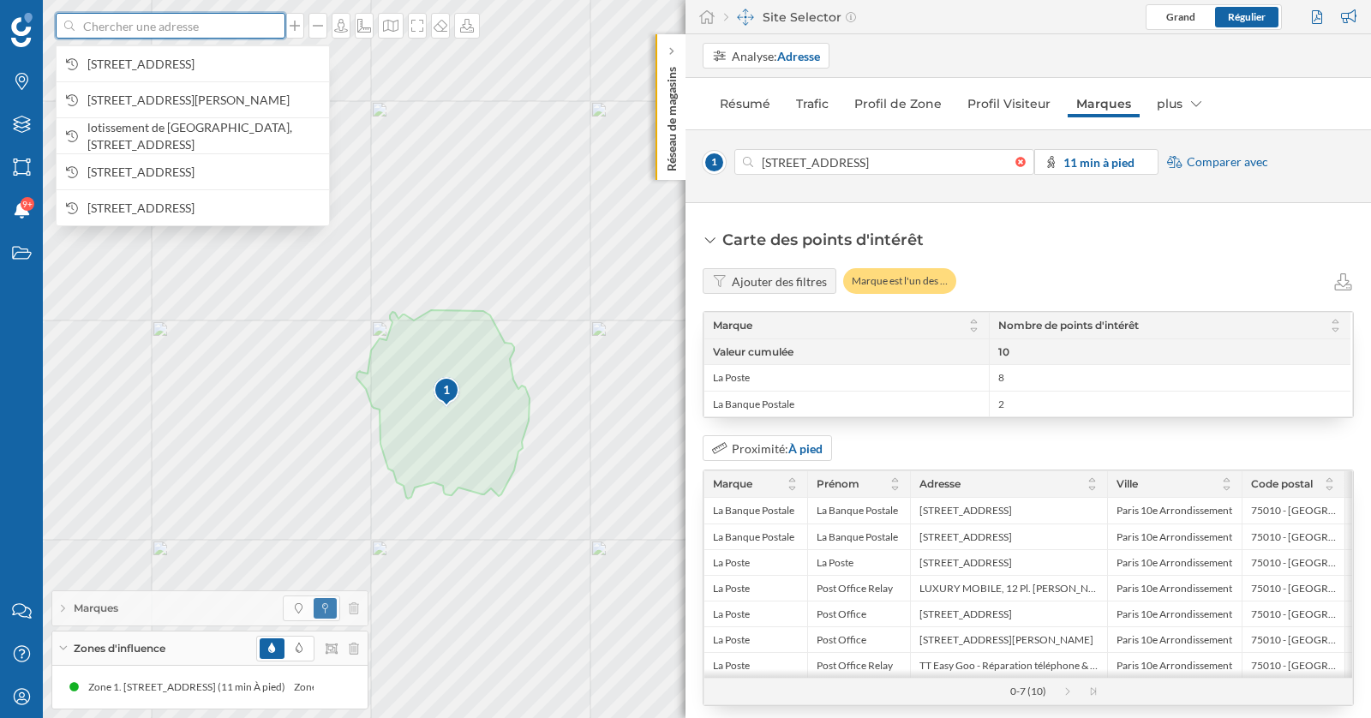
click at [215, 28] on input at bounding box center [171, 26] width 192 height 26
paste input "158 Rue du Faubourg Saint-Martin"
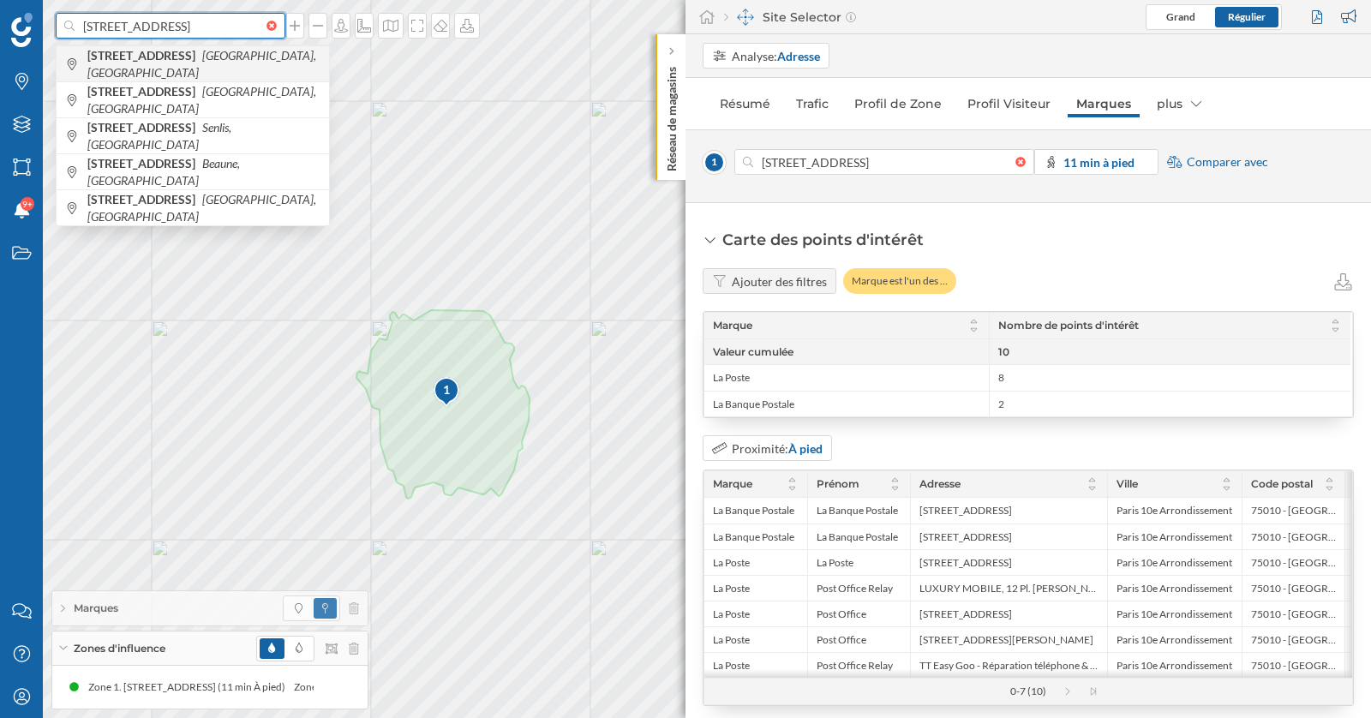
type input "158 Rue du Faubourg Saint-Martin"
click at [200, 62] on span "158 Rue du Faubourg Saint-Martin Paris, France" at bounding box center [203, 64] width 233 height 34
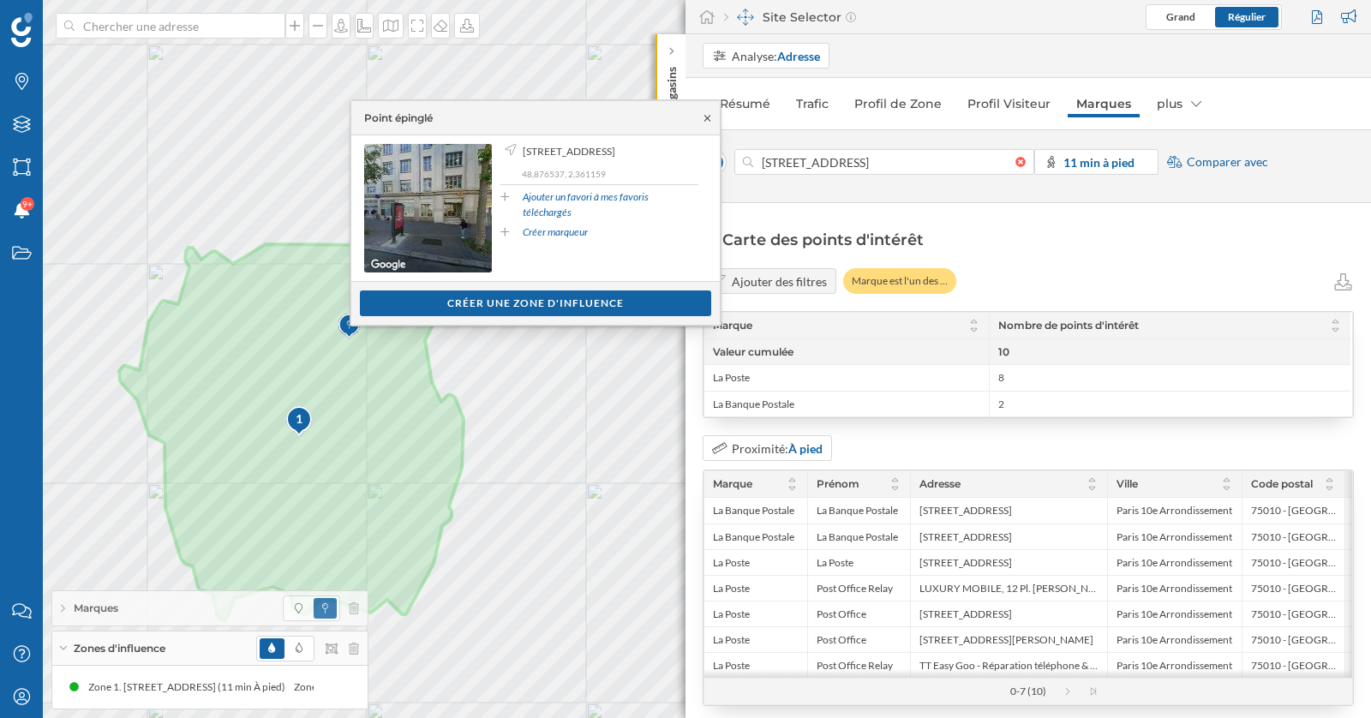
click at [703, 120] on icon at bounding box center [707, 118] width 13 height 10
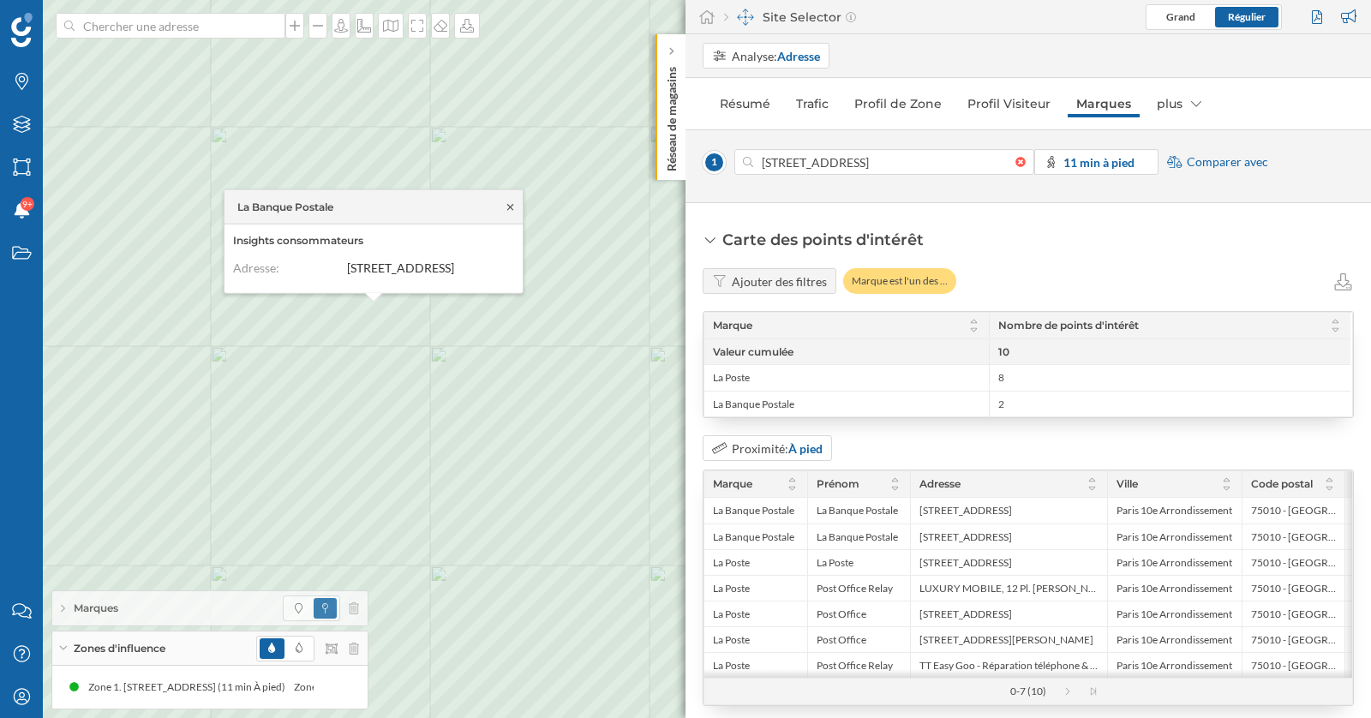
click at [511, 201] on icon at bounding box center [510, 206] width 13 height 10
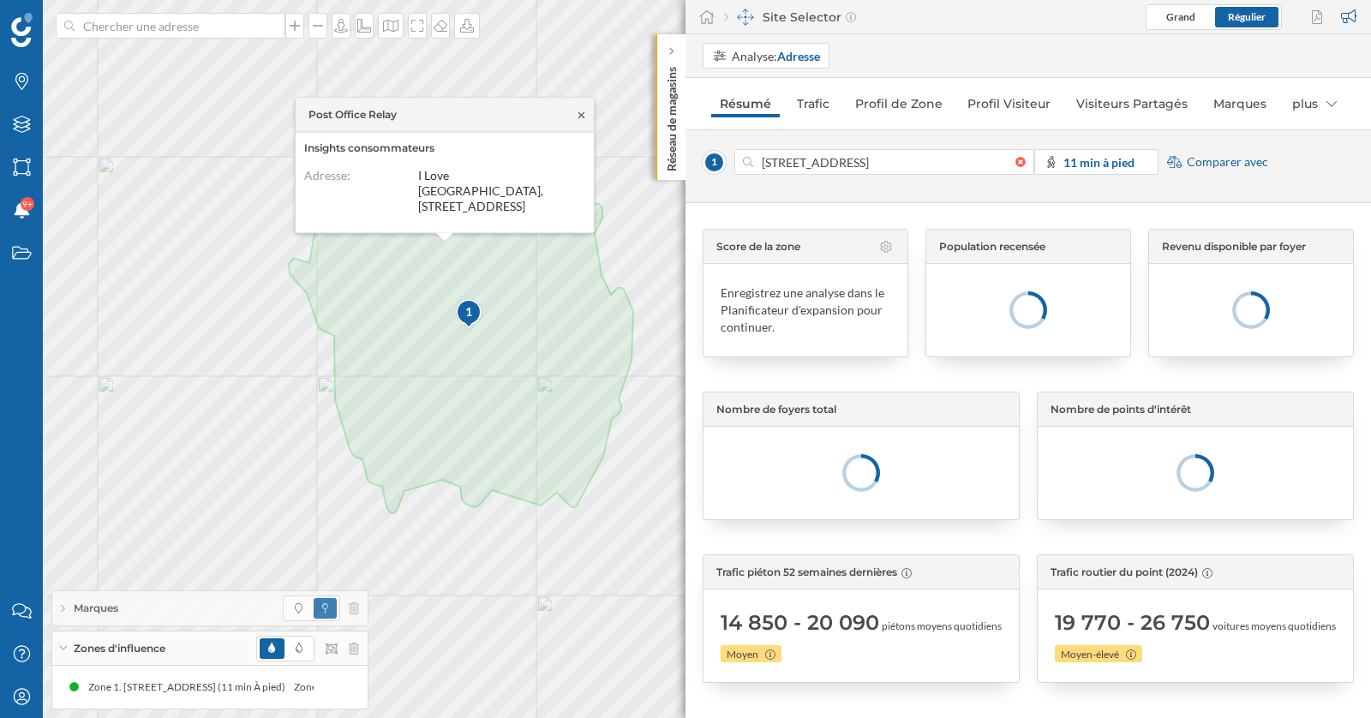
click at [582, 120] on icon at bounding box center [581, 115] width 13 height 10
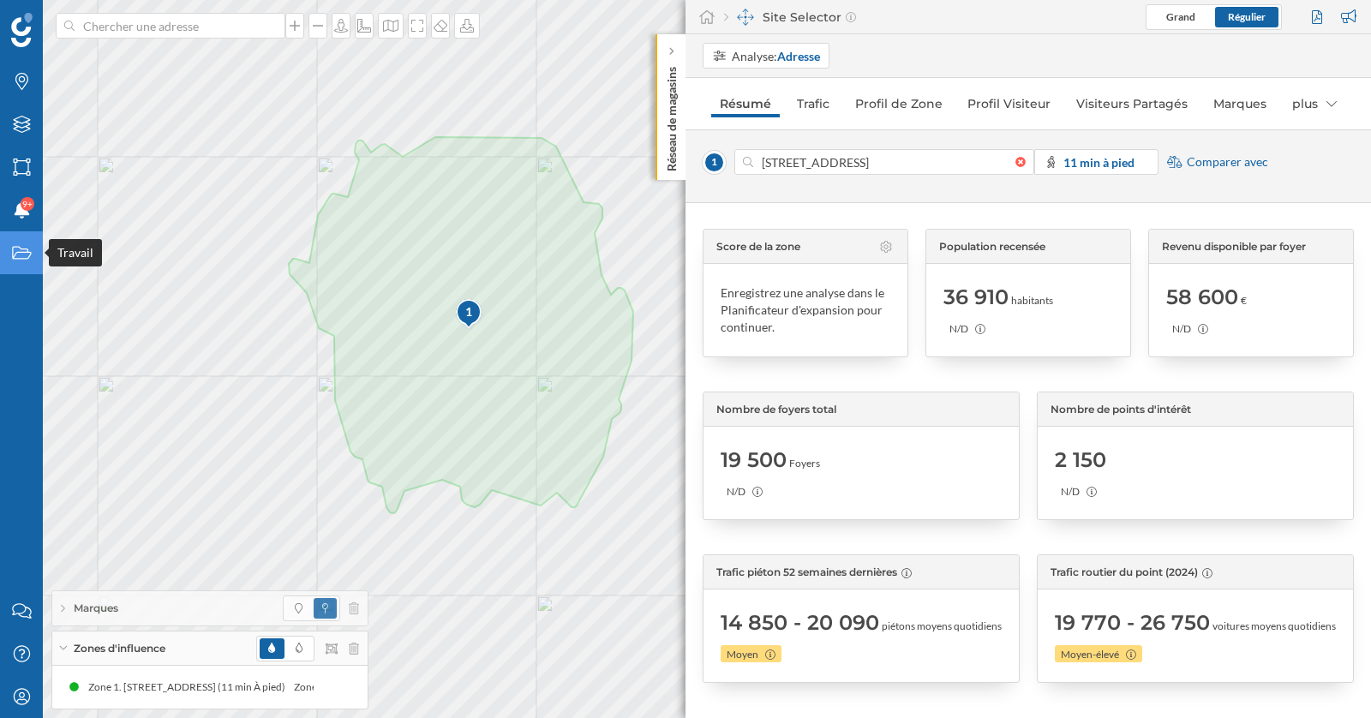
click at [18, 254] on icon "Travail" at bounding box center [21, 252] width 21 height 17
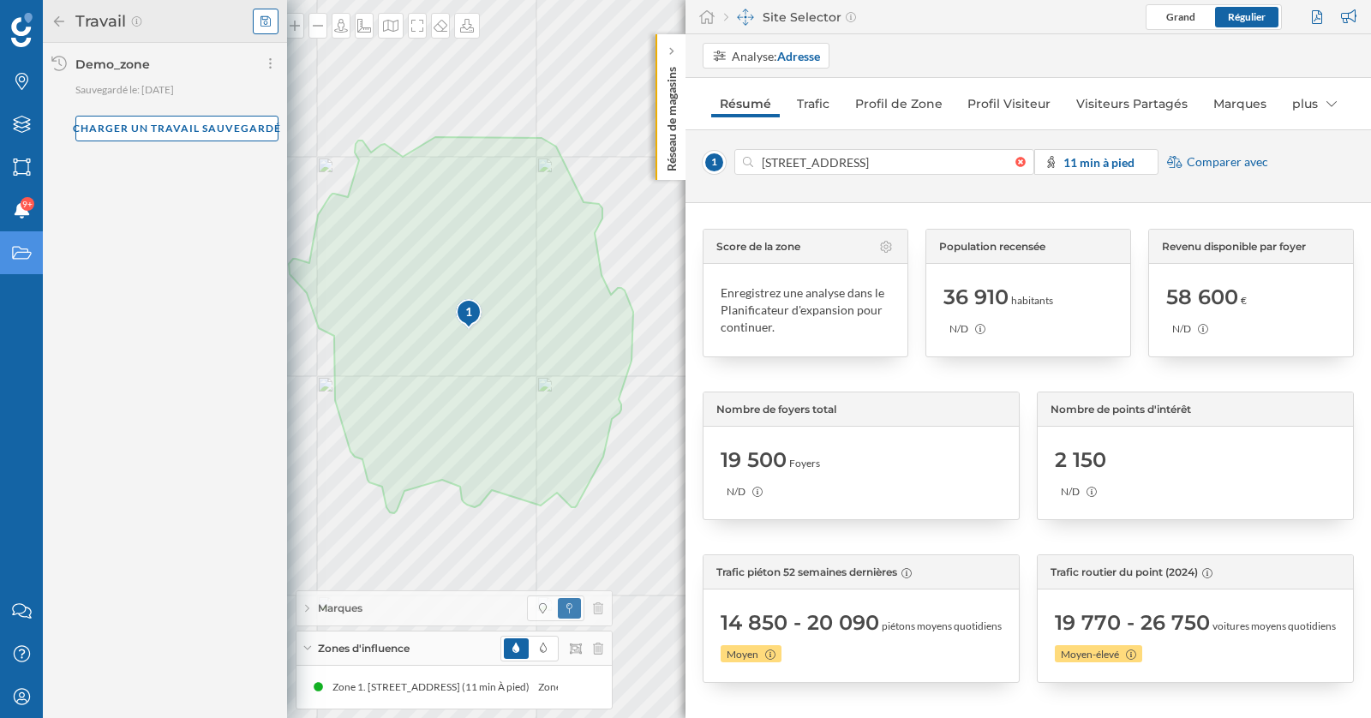
click at [263, 24] on icon at bounding box center [265, 21] width 10 height 12
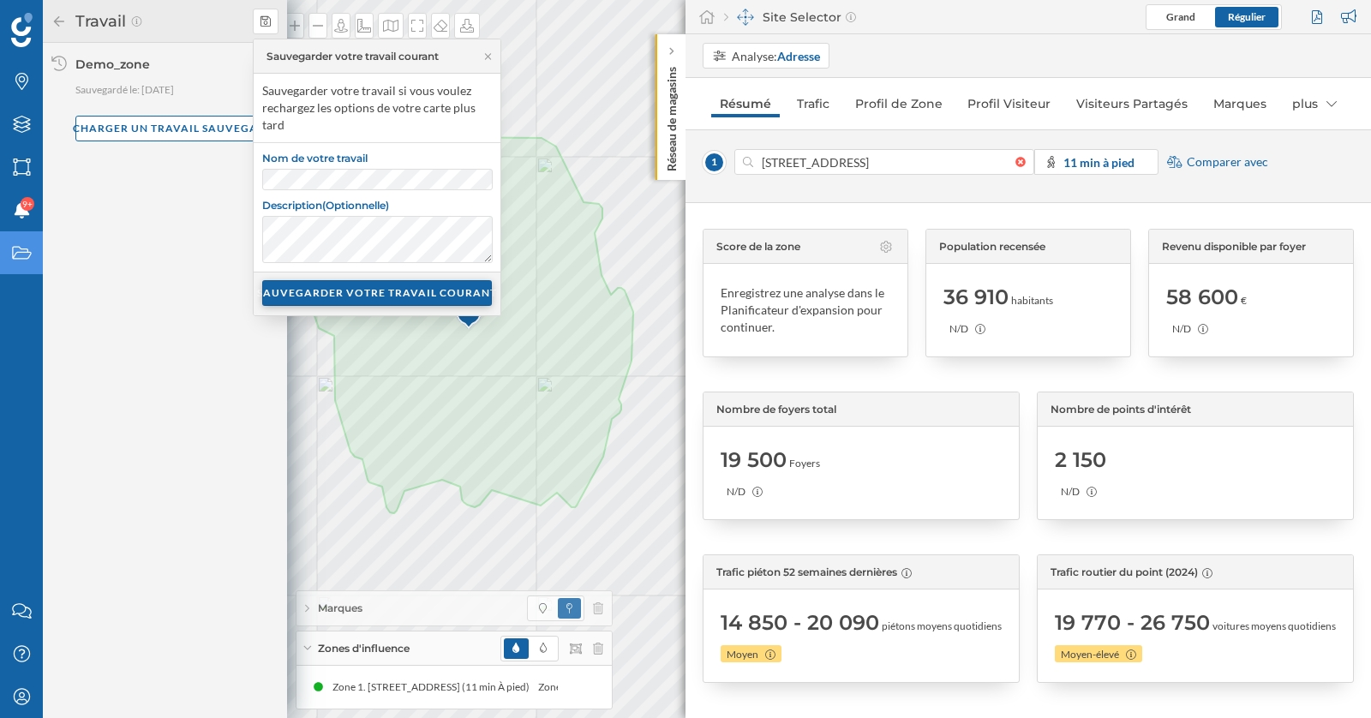
click at [314, 295] on div "SAUVEGARDER VOTRE TRAVAIL COURANT" at bounding box center [377, 293] width 230 height 26
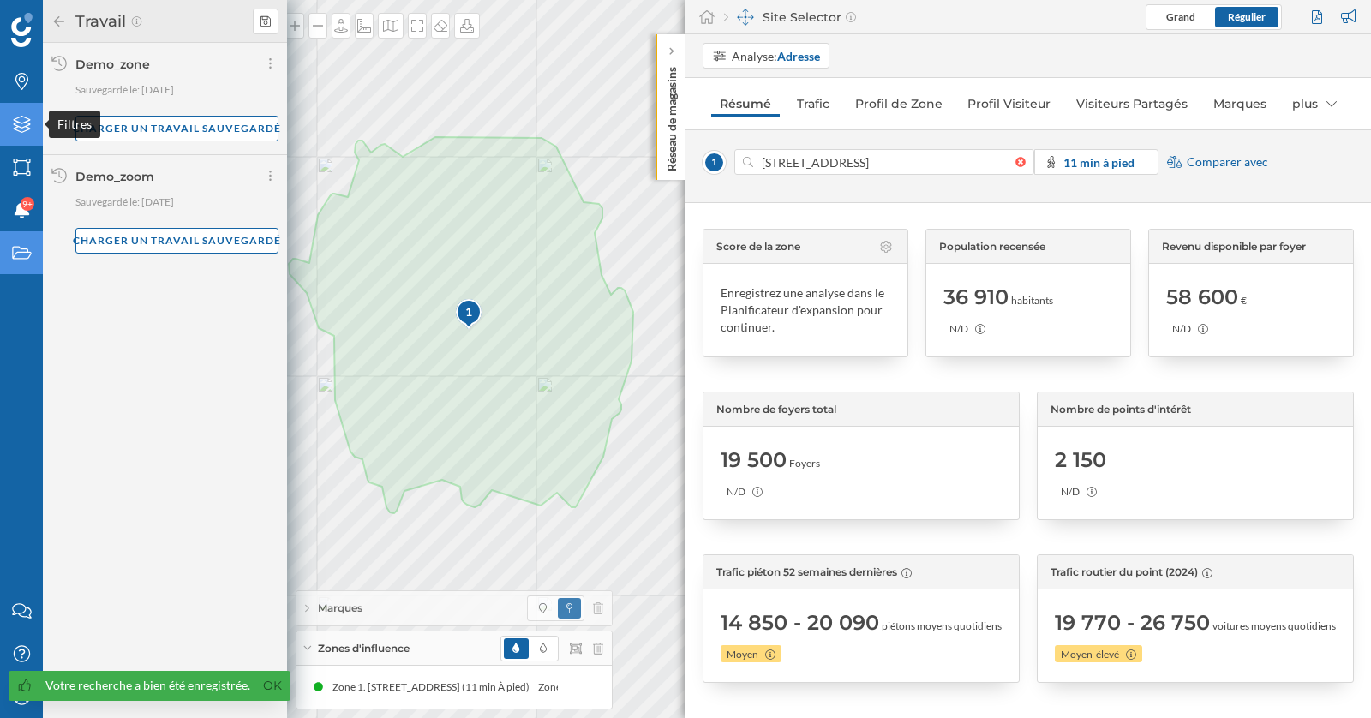
click at [22, 125] on icon "Filtres" at bounding box center [21, 124] width 21 height 17
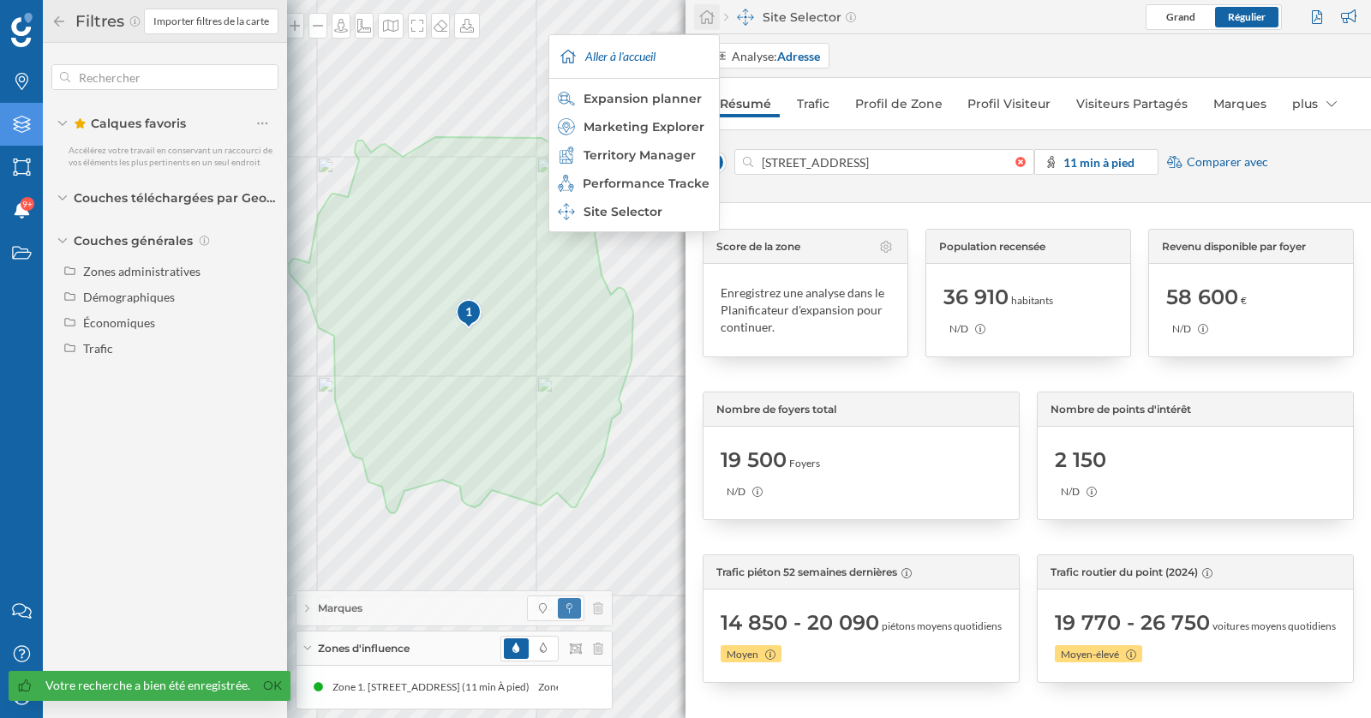
click at [701, 28] on div at bounding box center [707, 17] width 26 height 26
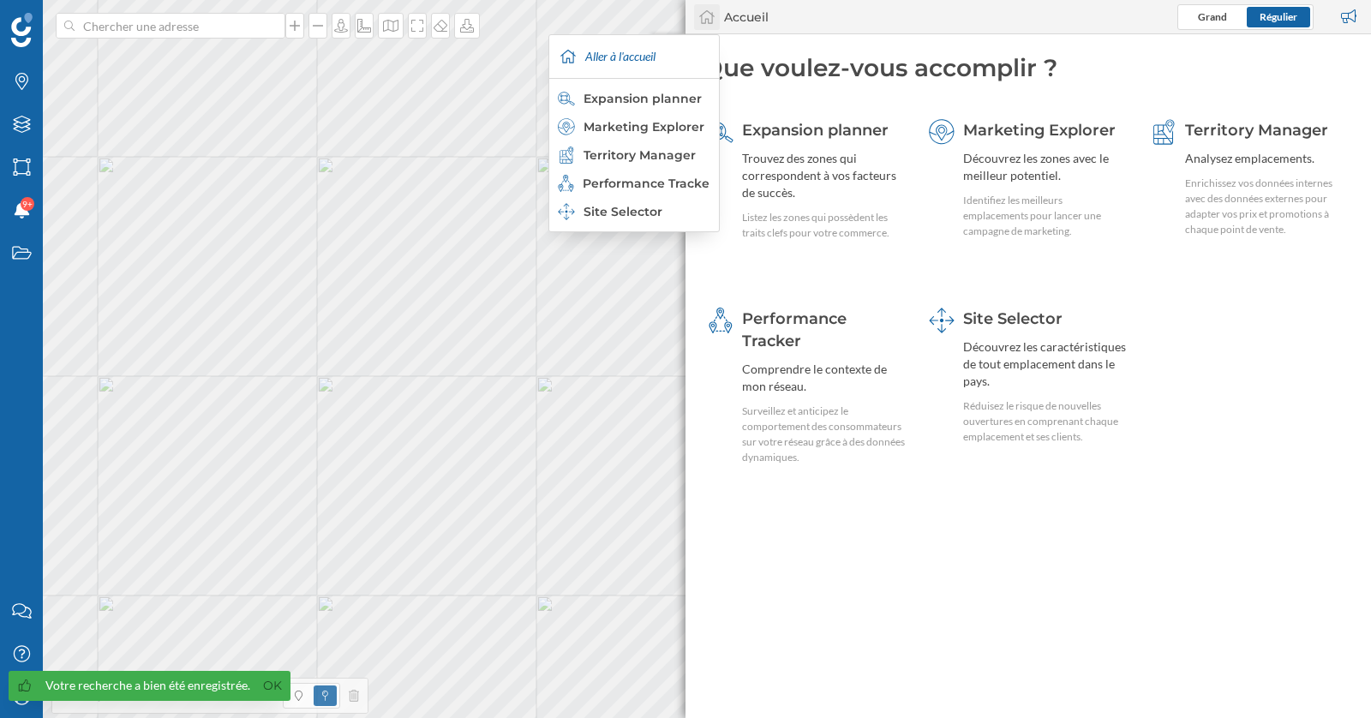
click at [705, 24] on icon at bounding box center [706, 16] width 17 height 15
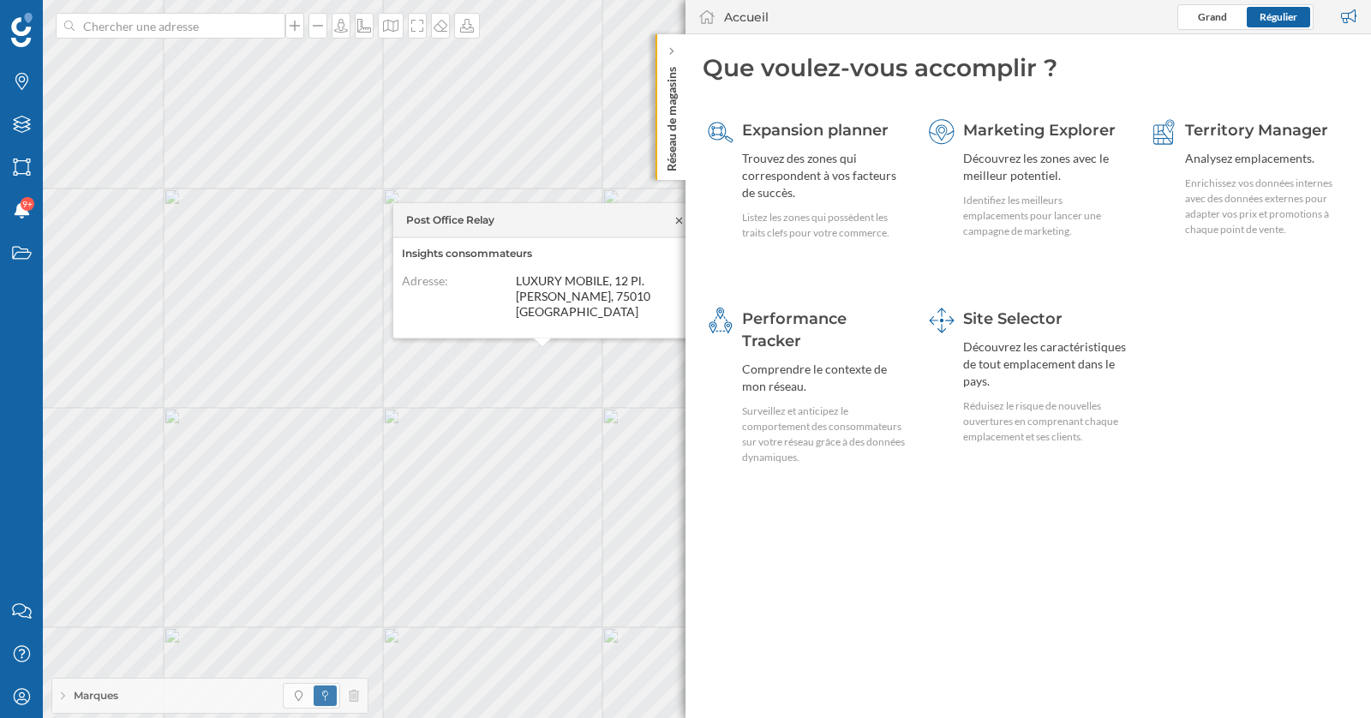
click at [680, 219] on icon at bounding box center [679, 220] width 6 height 6
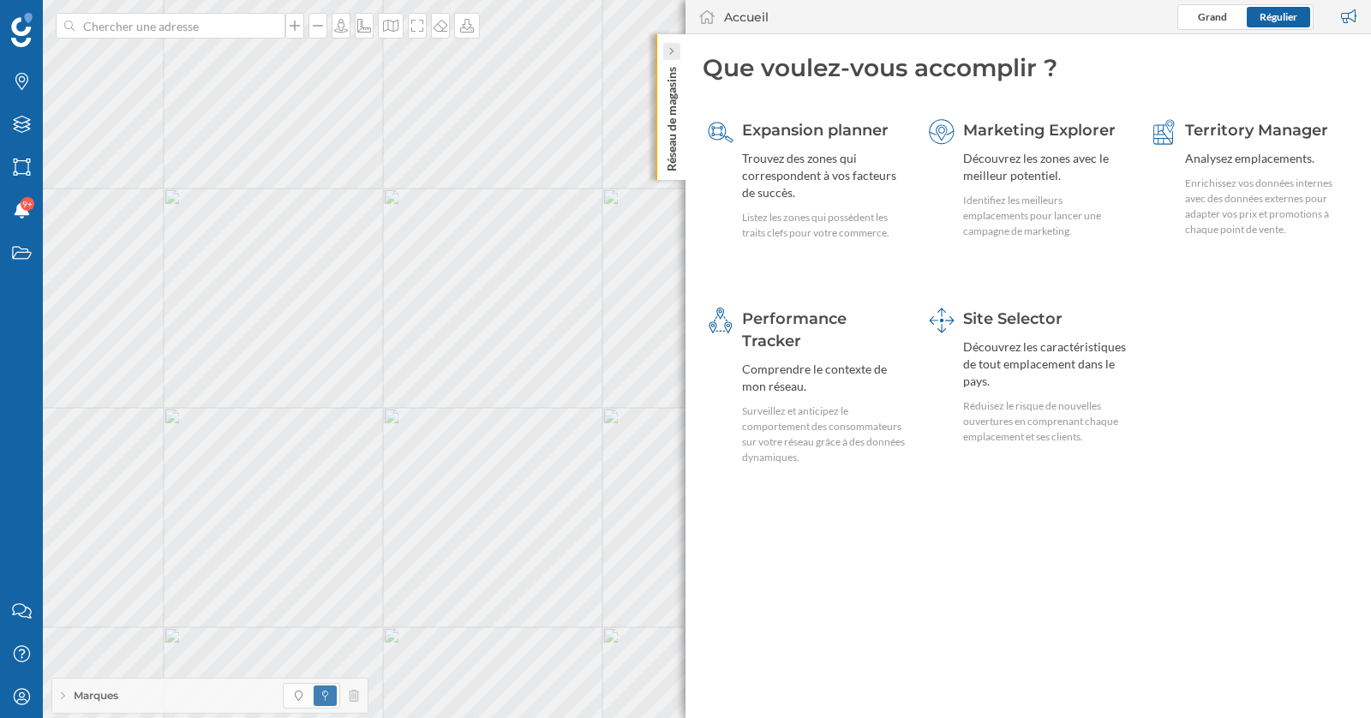
click at [672, 49] on icon at bounding box center [670, 51] width 5 height 9
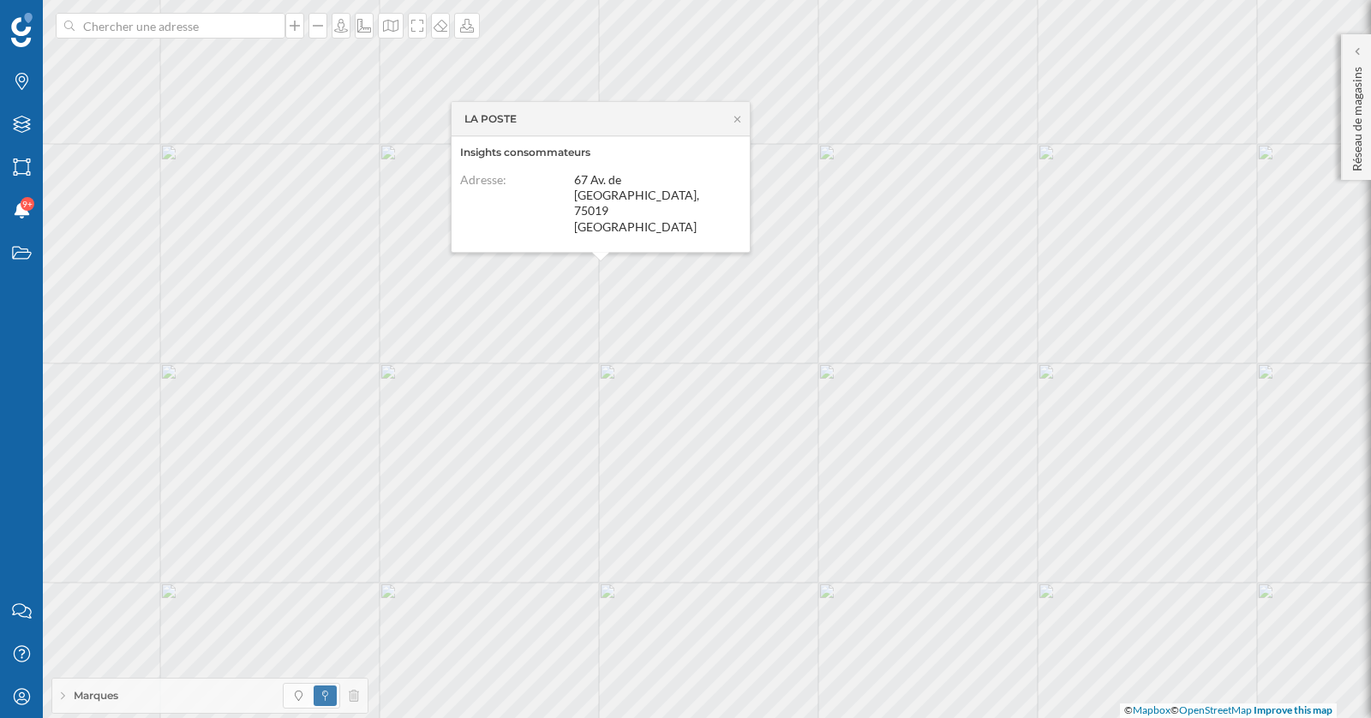
click at [151, 695] on div "Marques" at bounding box center [209, 695] width 315 height 34
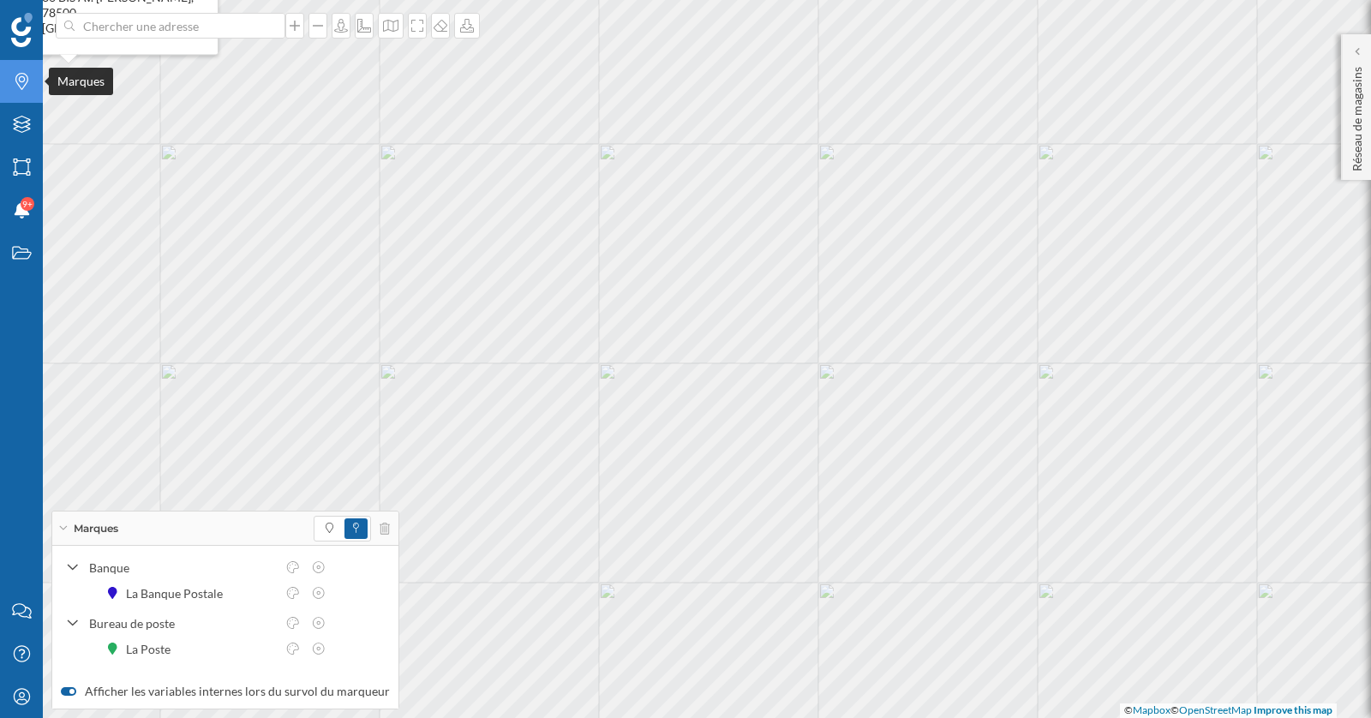
click at [28, 89] on icon "Marques" at bounding box center [21, 81] width 21 height 17
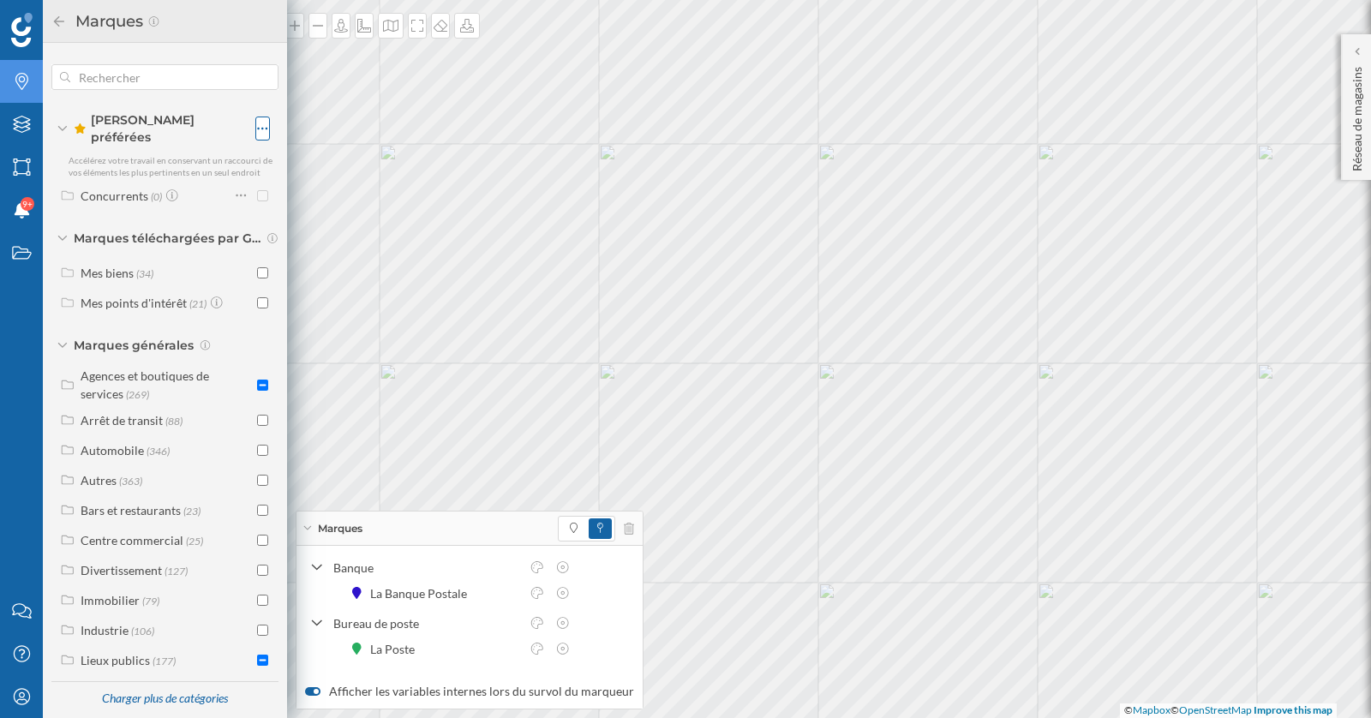
click at [256, 122] on div at bounding box center [262, 128] width 15 height 24
click at [318, 190] on div "Créer un nouveau dossier" at bounding box center [359, 192] width 140 height 18
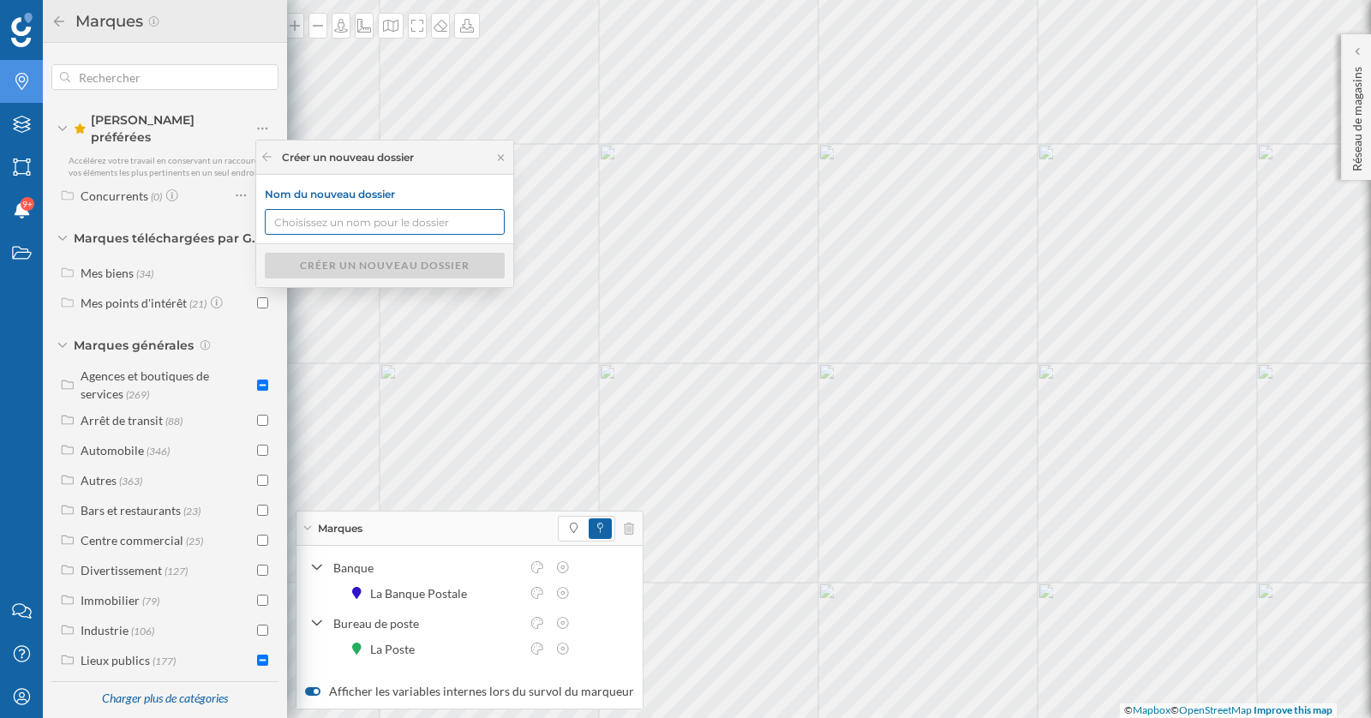
click at [329, 225] on input "Nom du nouveau dossier" at bounding box center [385, 222] width 240 height 26
type input "B"
type input "Poste"
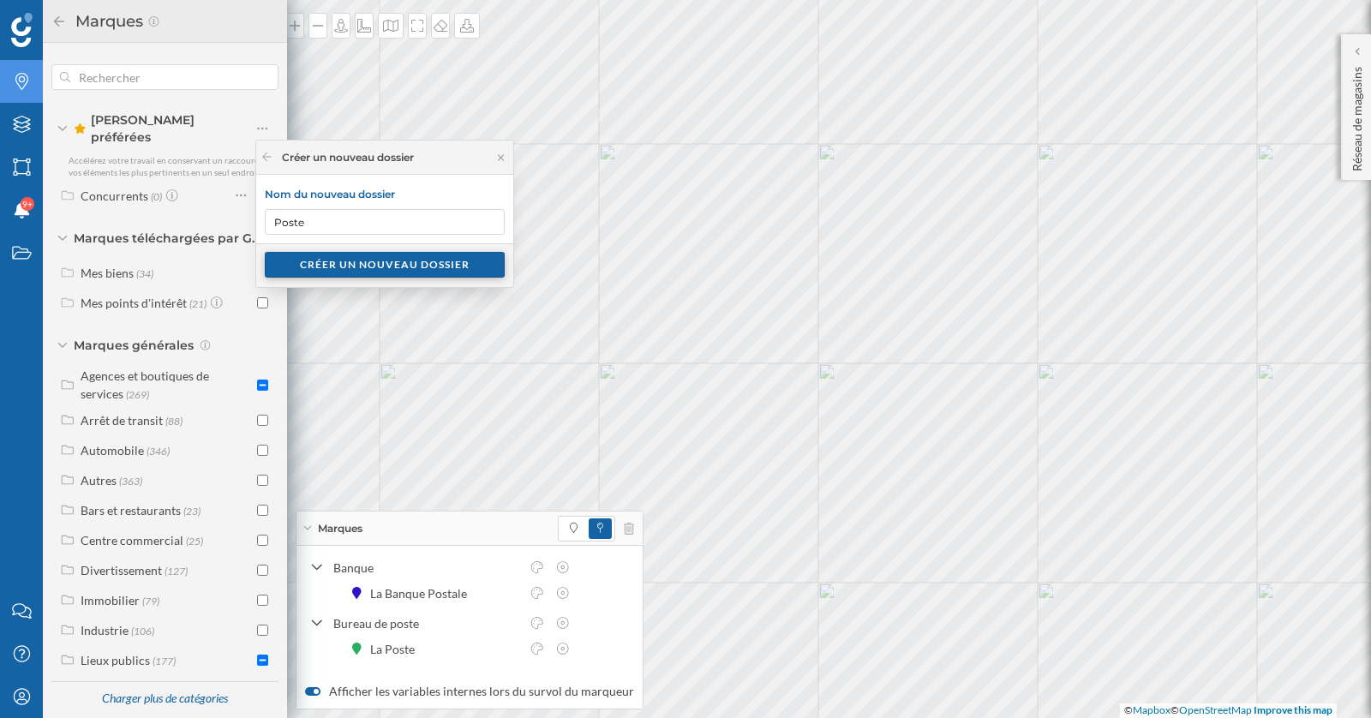
click at [353, 269] on div "Créer un nouveau dossier" at bounding box center [385, 265] width 240 height 26
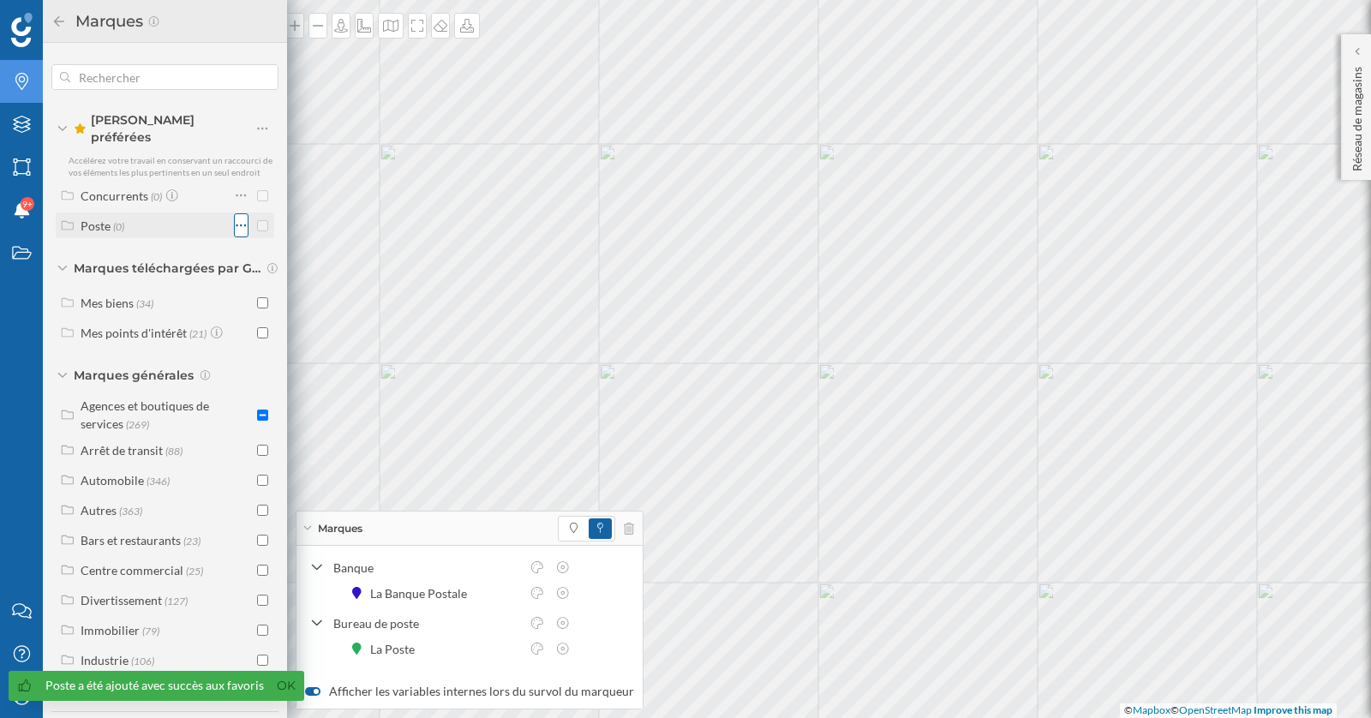
click at [236, 218] on icon at bounding box center [241, 225] width 11 height 17
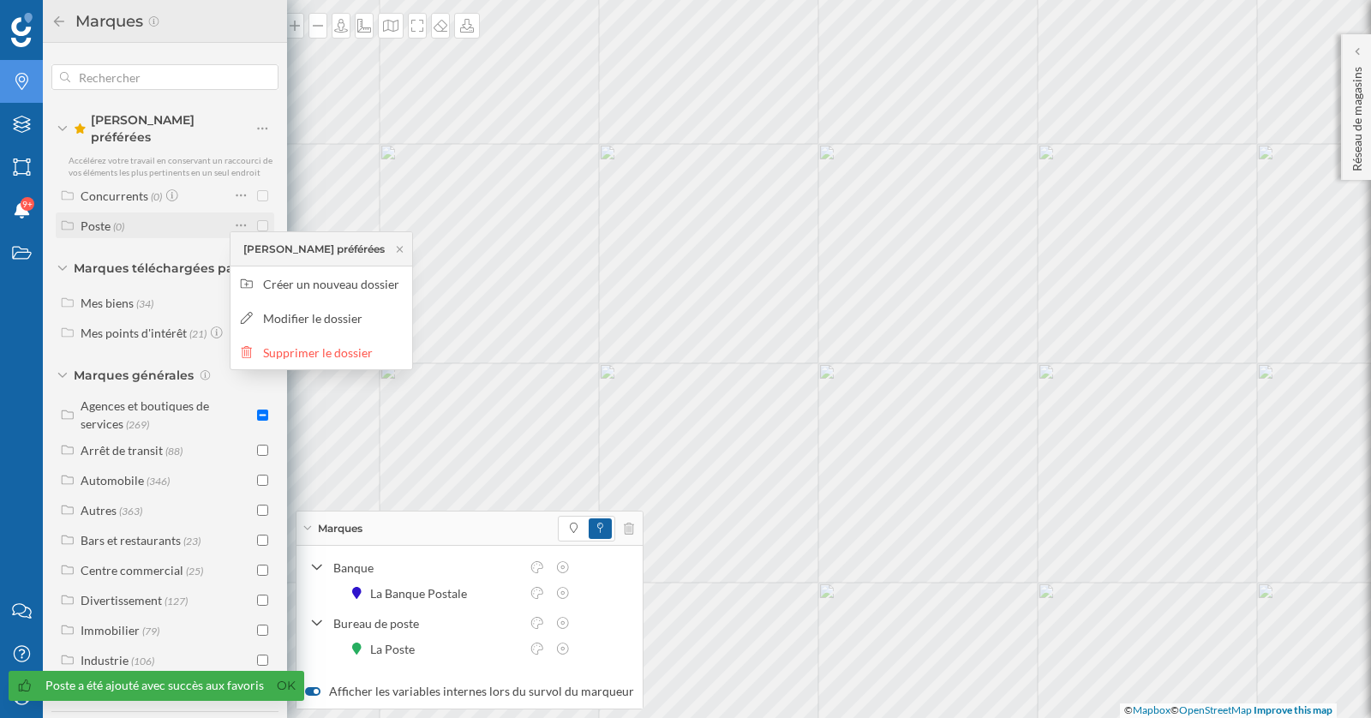
click at [155, 217] on div "Poste (0)" at bounding box center [155, 226] width 149 height 18
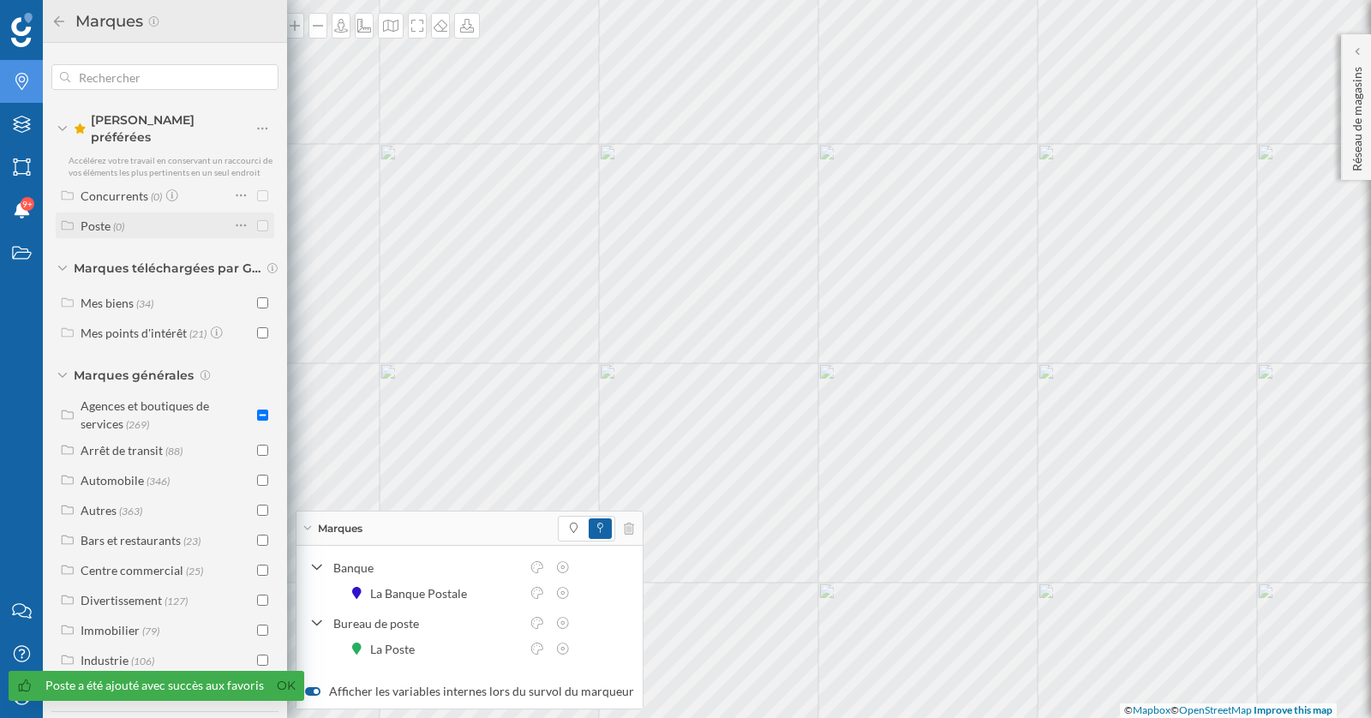
click at [69, 219] on icon at bounding box center [67, 225] width 15 height 12
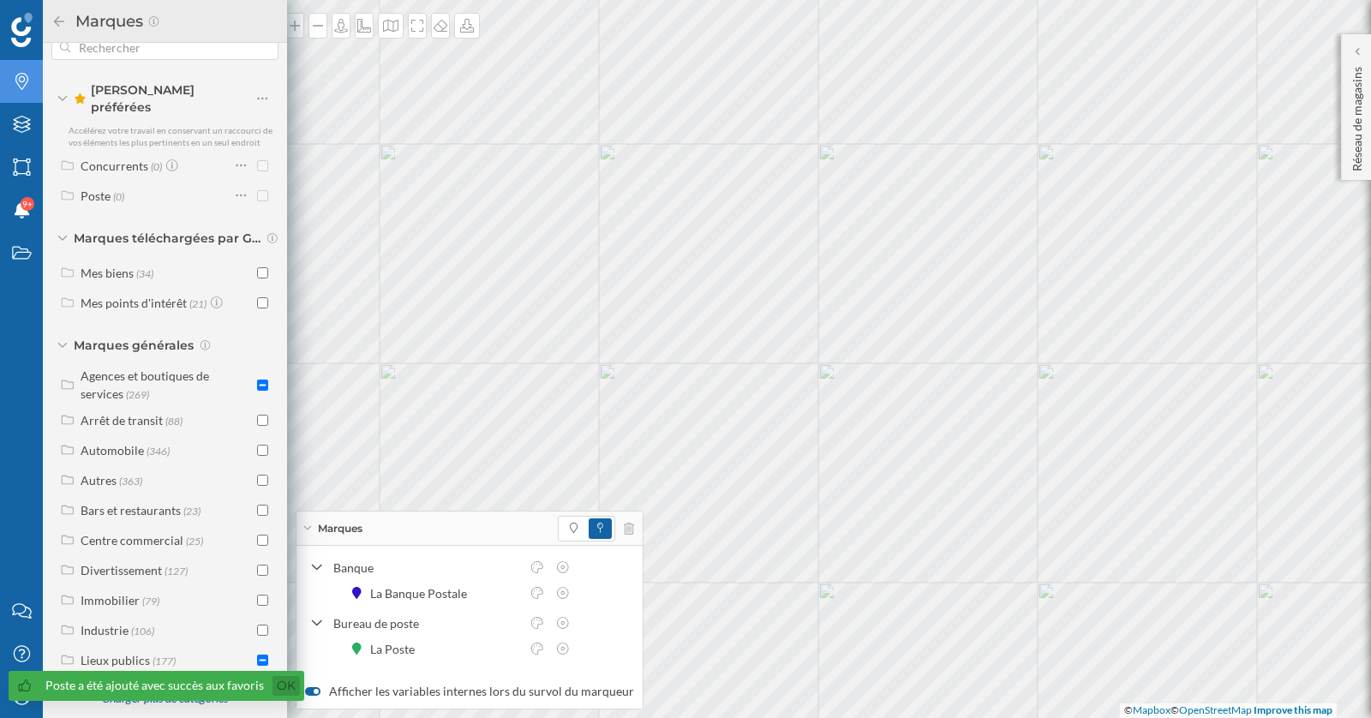
click at [291, 683] on link "Ok" at bounding box center [285, 686] width 27 height 20
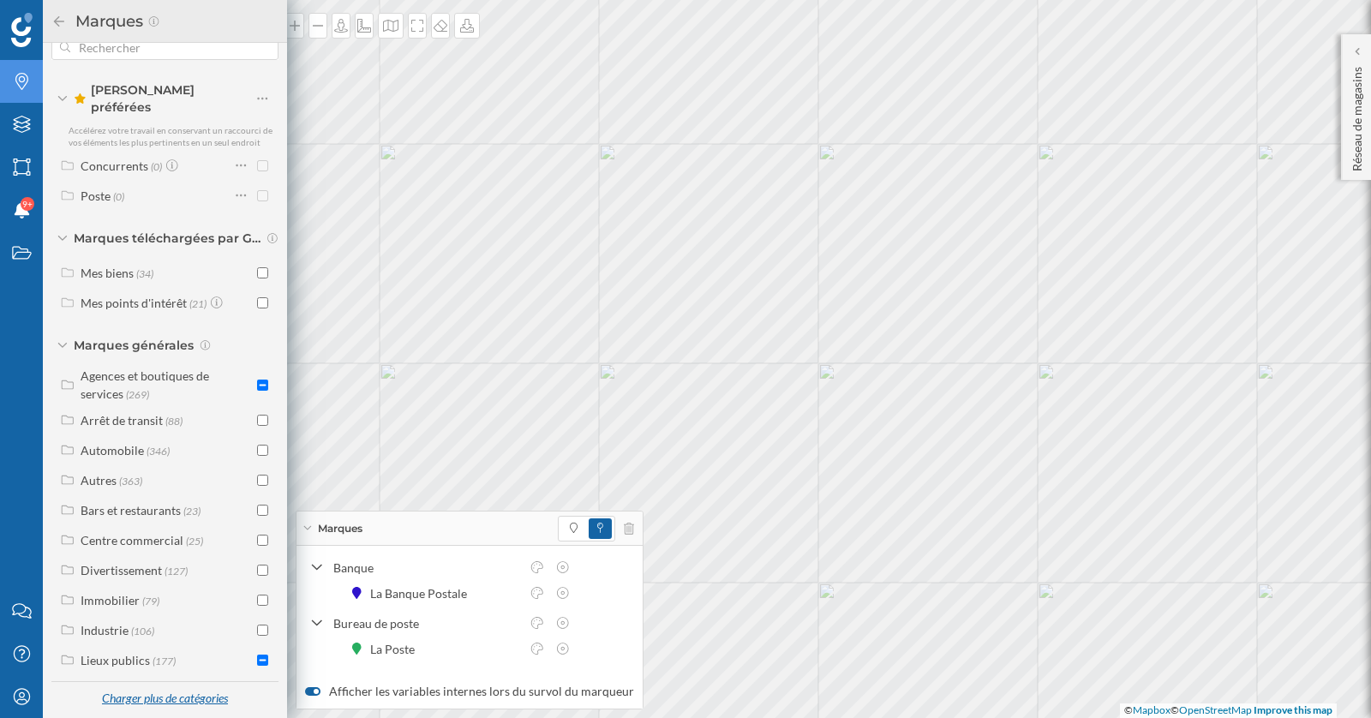
click at [159, 690] on div "Charger plus de catégories" at bounding box center [164, 699] width 147 height 26
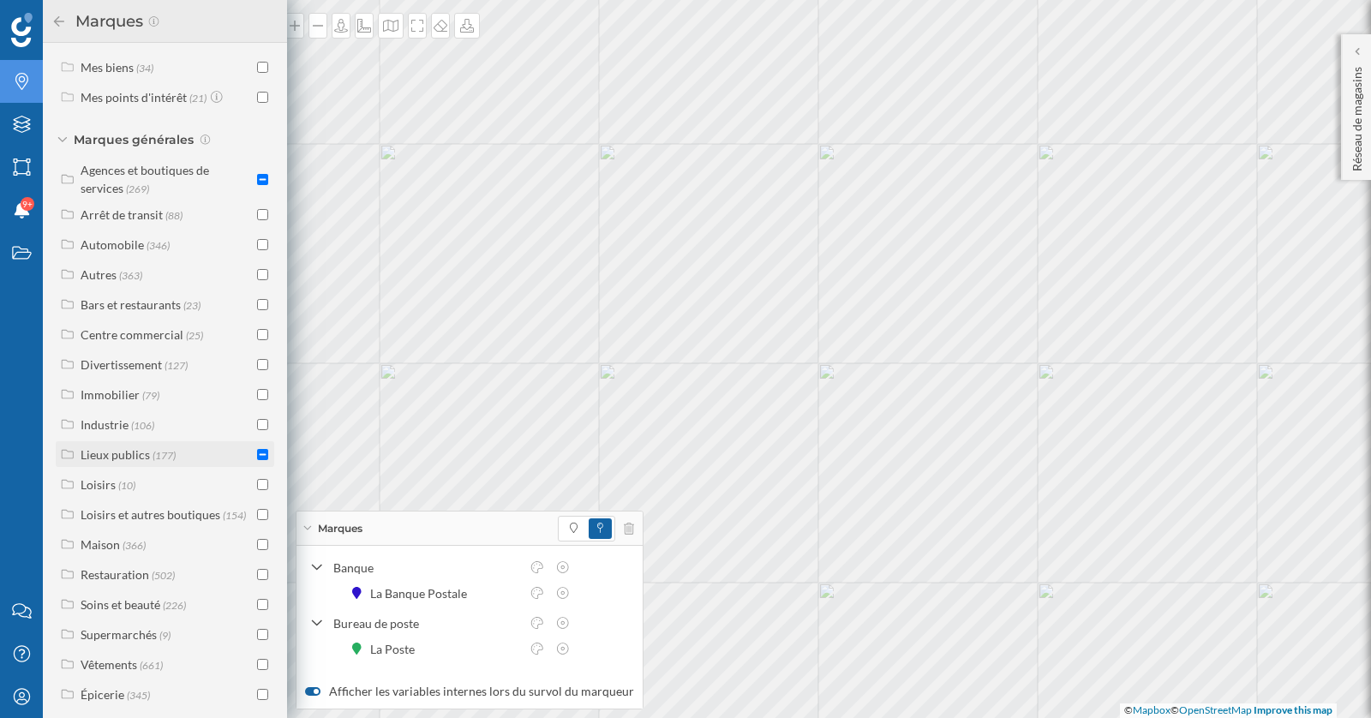
click at [146, 447] on div "Lieux publics" at bounding box center [115, 454] width 69 height 15
click at [164, 570] on label "Services publics (41)" at bounding box center [152, 574] width 105 height 18
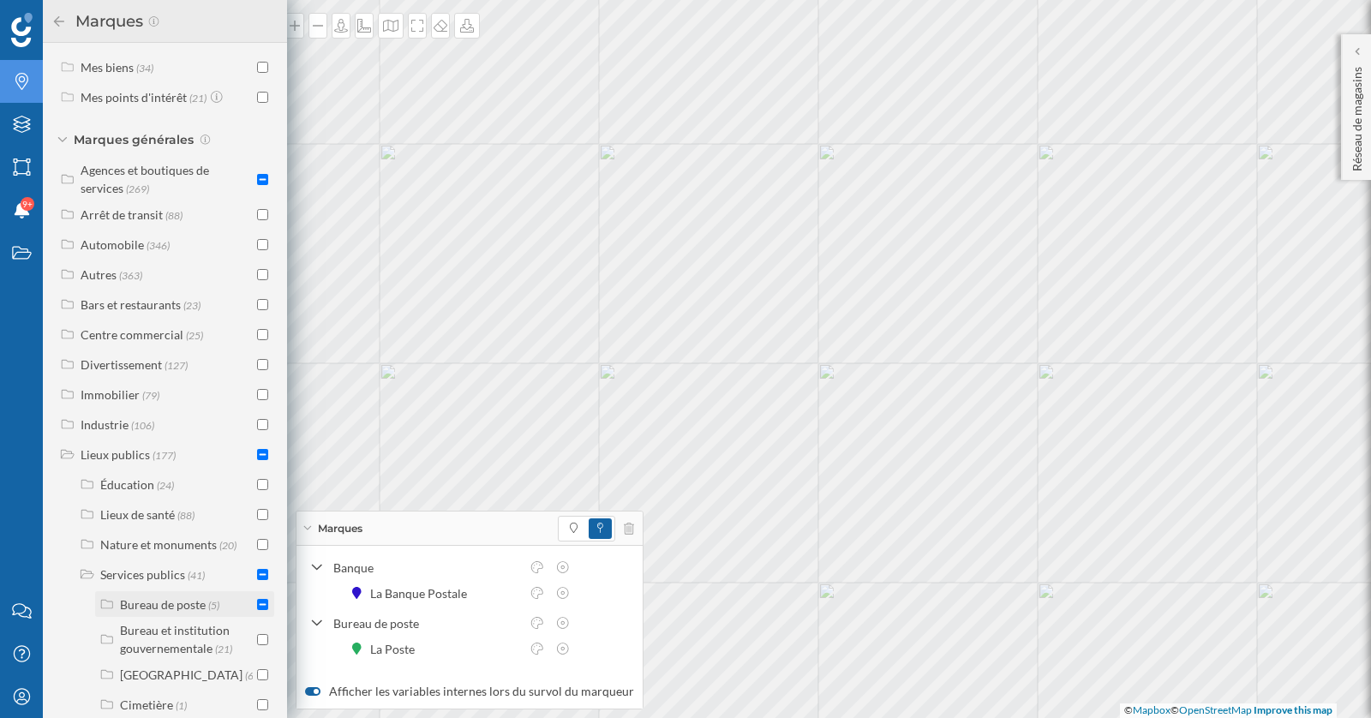
click at [173, 598] on div "Bureau de poste" at bounding box center [163, 604] width 86 height 15
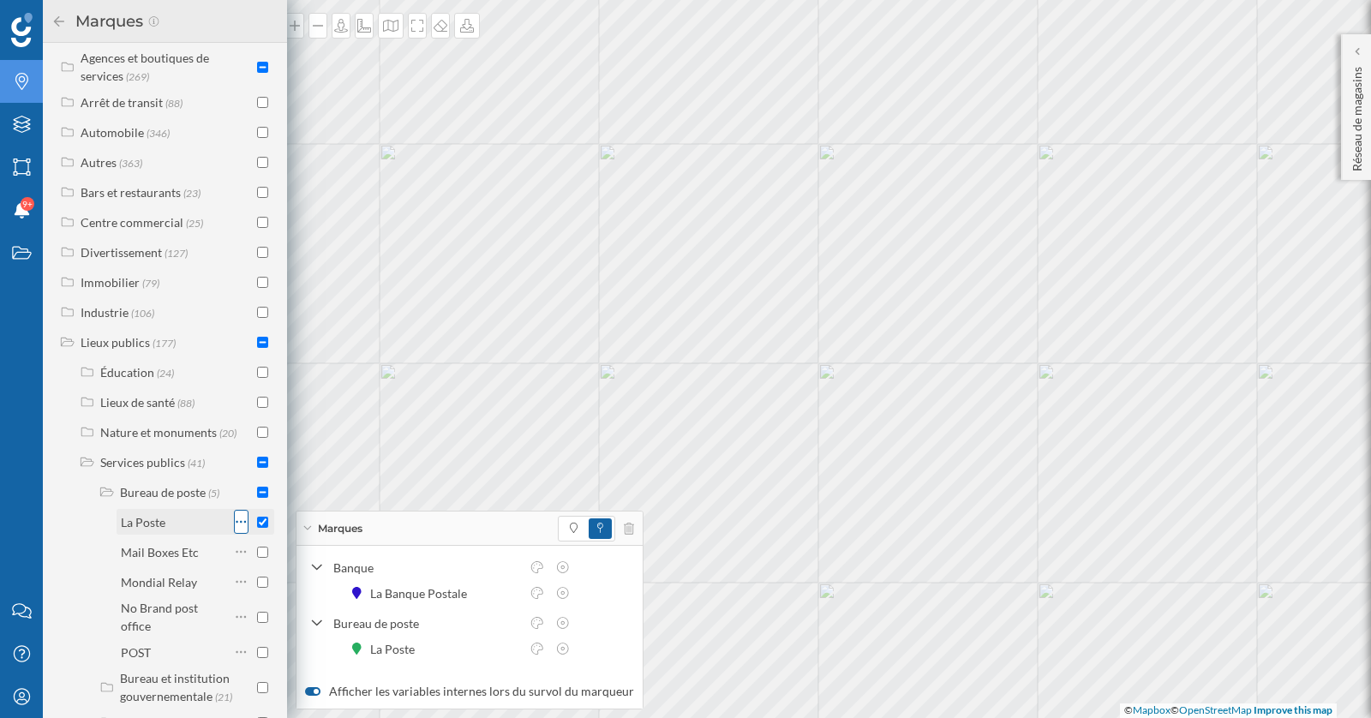
click at [236, 513] on icon at bounding box center [241, 521] width 11 height 17
click at [282, 583] on div "Ajouter aux Favoris" at bounding box center [333, 580] width 140 height 18
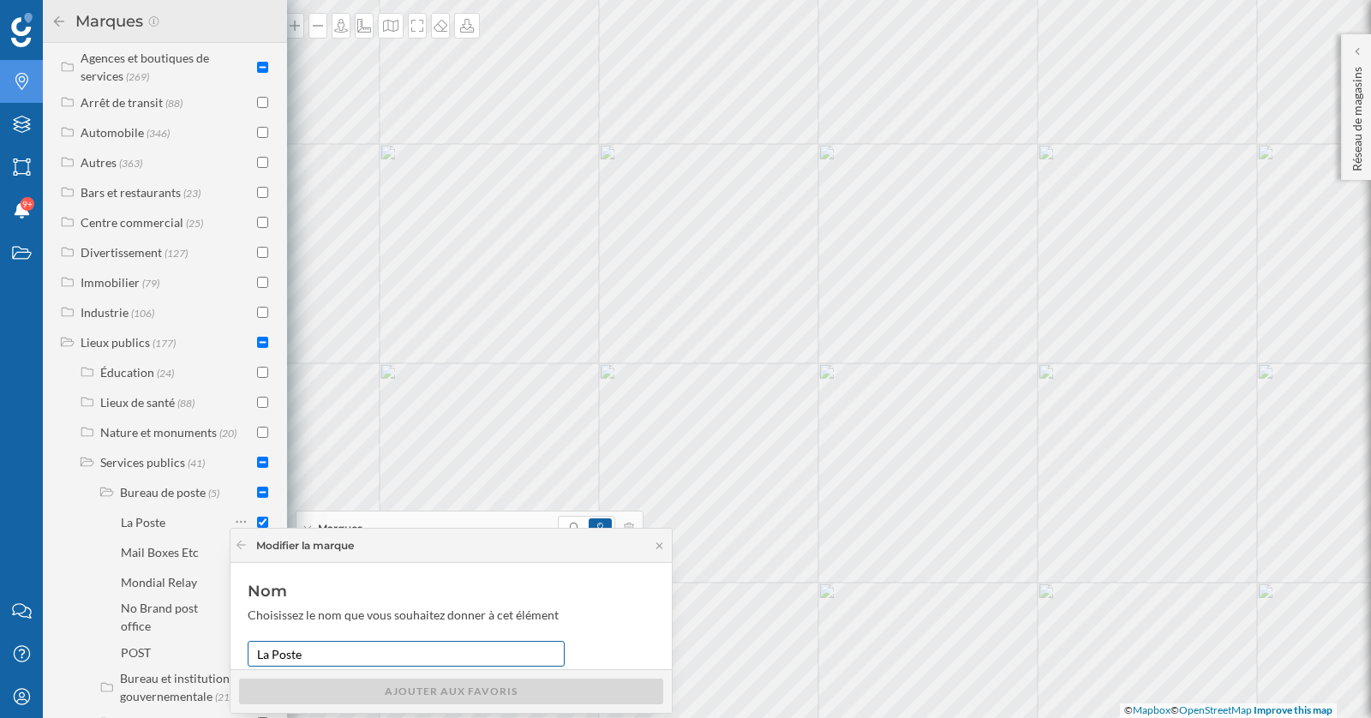
click at [448, 650] on input "La Poste" at bounding box center [406, 654] width 317 height 26
click at [461, 683] on div "Ajouter aux Favoris" at bounding box center [451, 691] width 424 height 26
click at [461, 692] on div "Ajouter aux Favoris" at bounding box center [451, 691] width 424 height 26
click at [334, 656] on input "La Poste" at bounding box center [406, 654] width 317 height 26
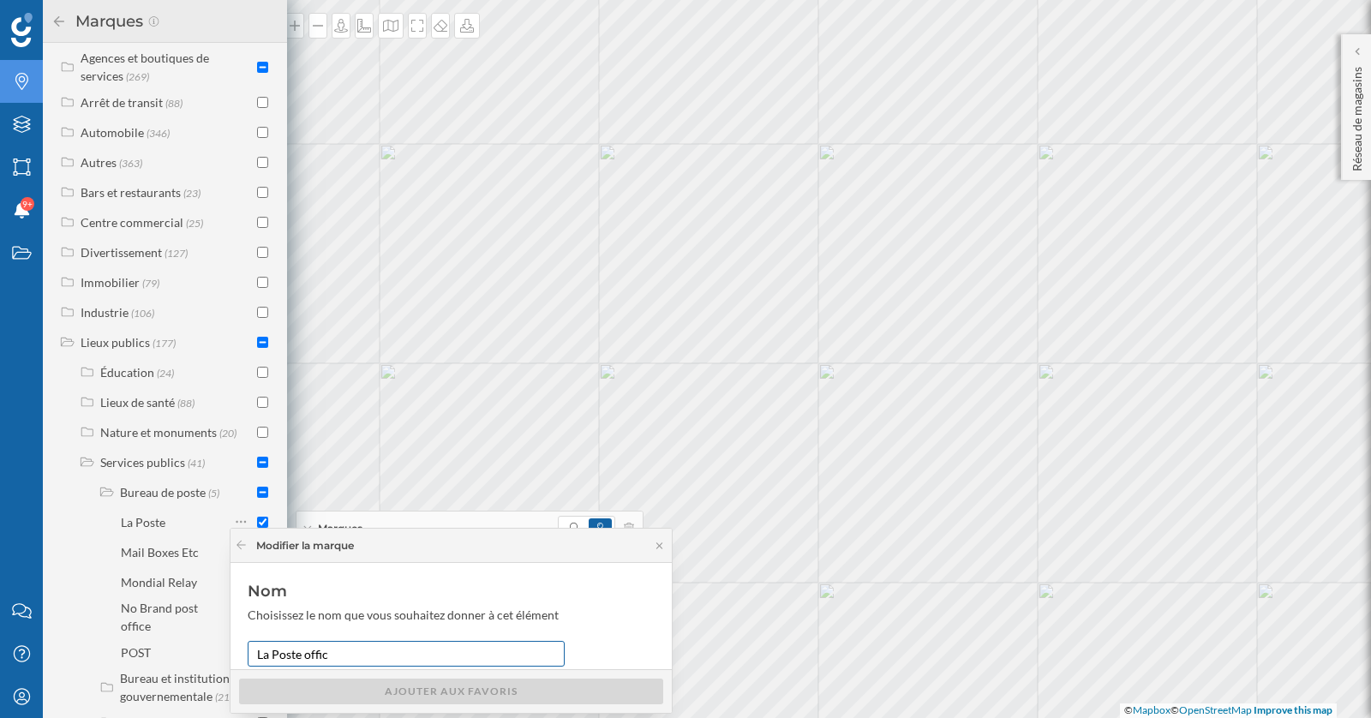
type input "La Poste office"
type input "k"
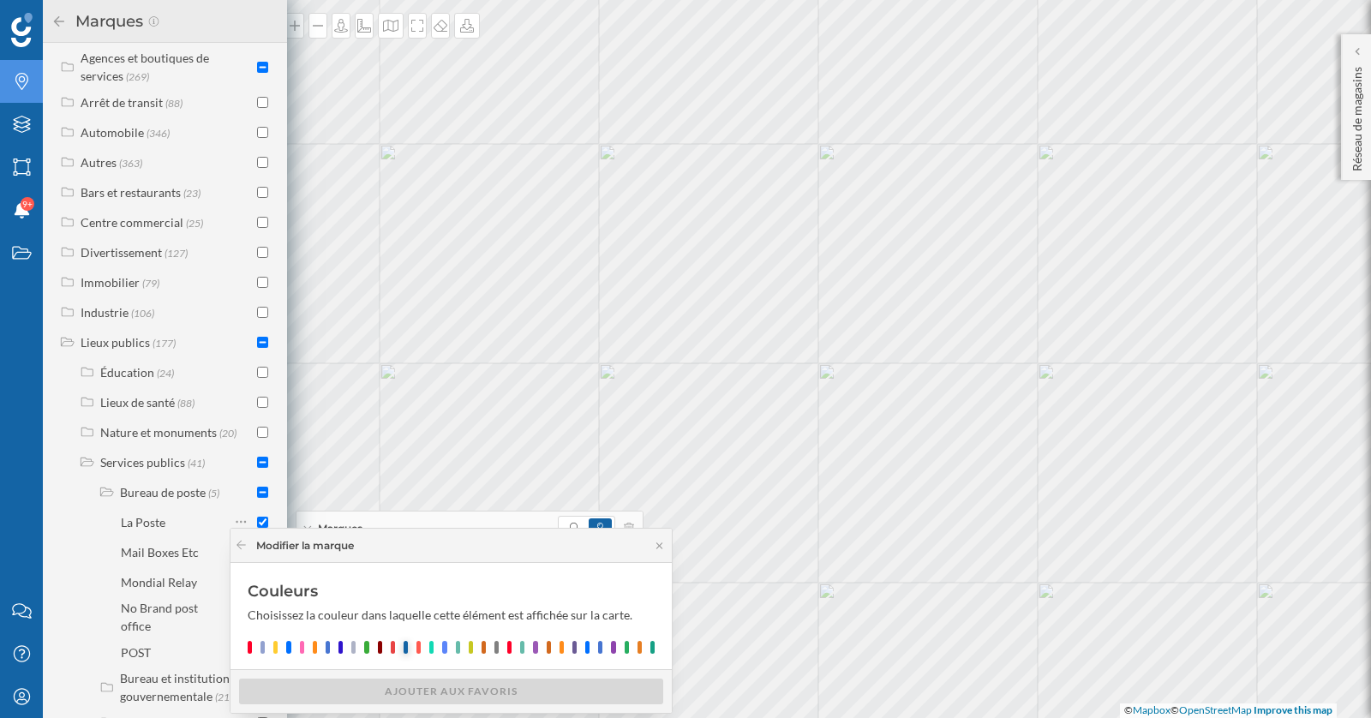
click at [403, 643] on div at bounding box center [405, 647] width 4 height 13
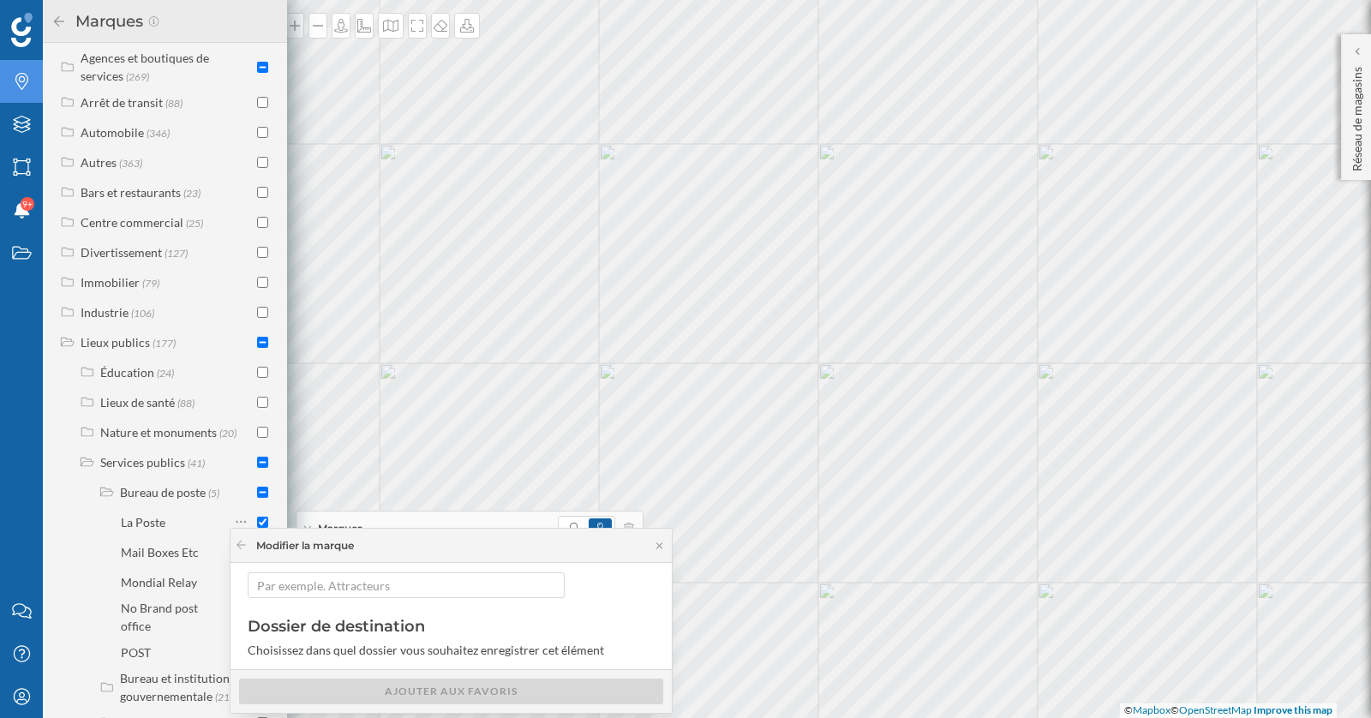
scroll to position [0, 0]
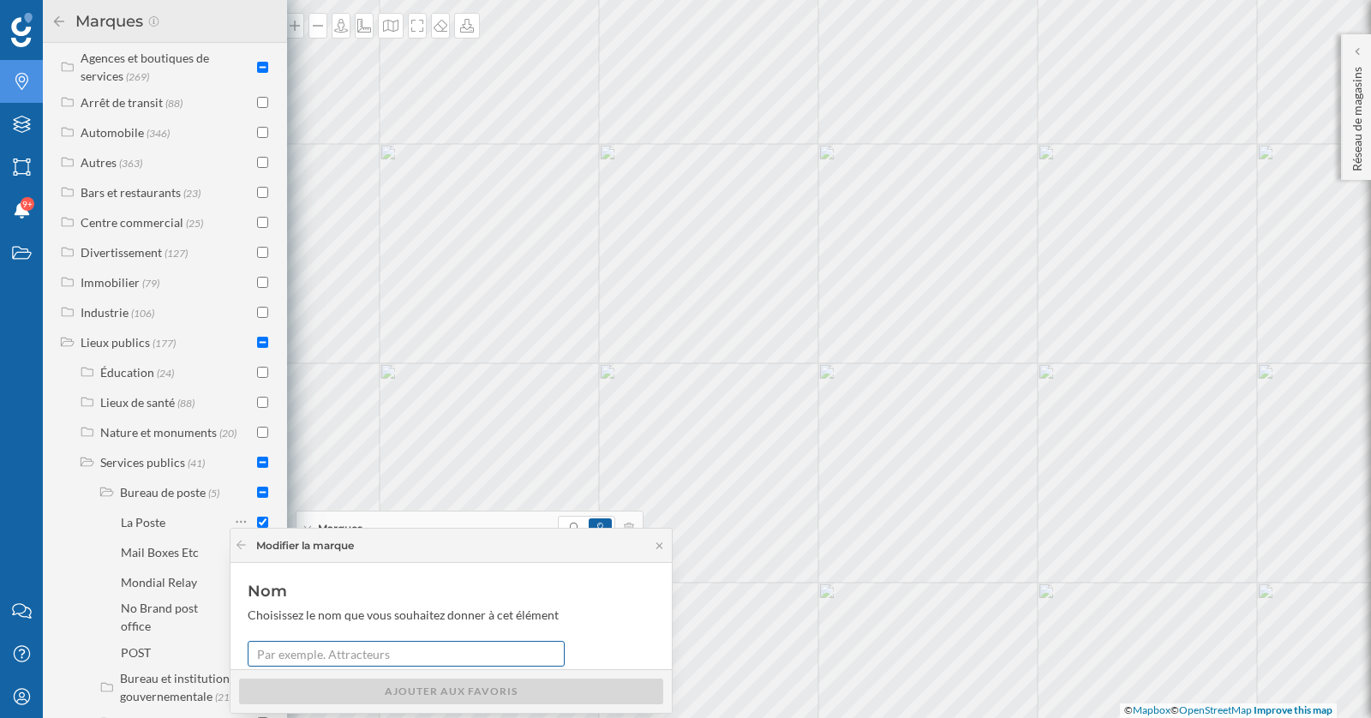
click at [339, 659] on input "text" at bounding box center [406, 654] width 317 height 26
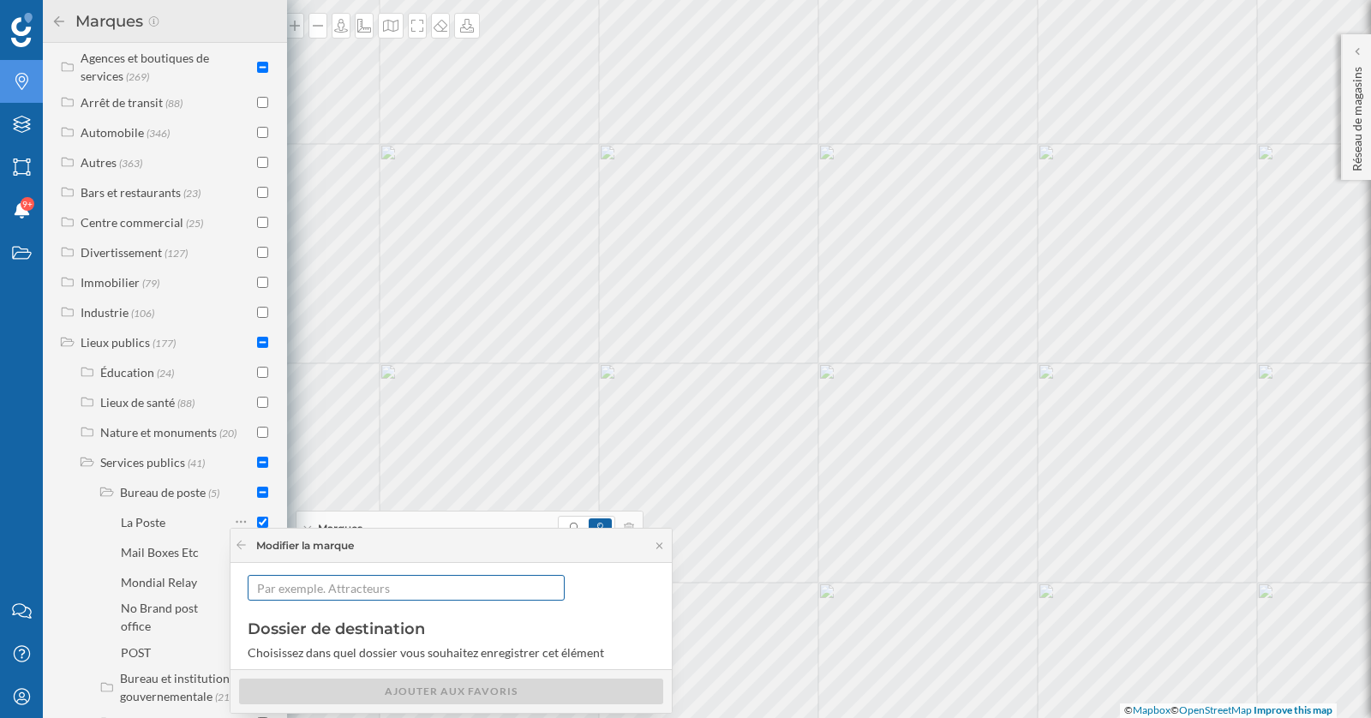
scroll to position [64, 0]
type input "Bureau Poste"
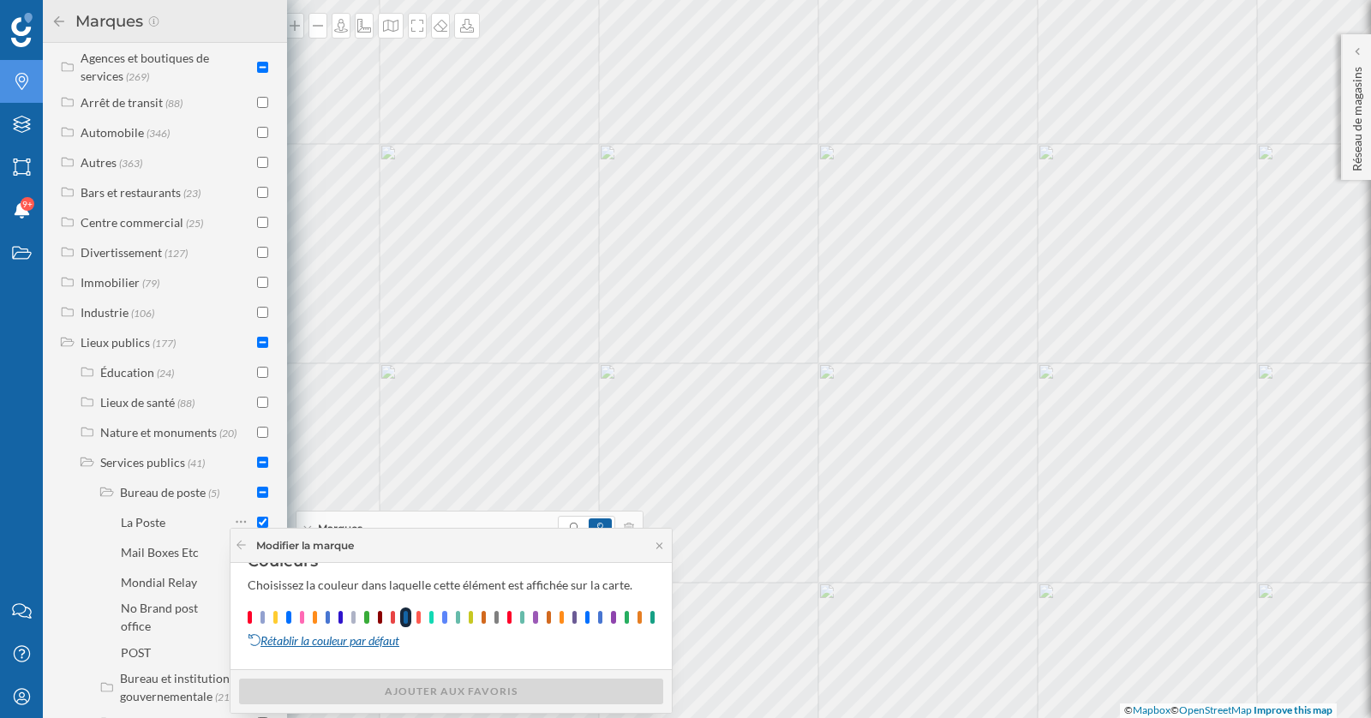
click at [363, 641] on div "Rétablir la couleur par défaut" at bounding box center [329, 641] width 163 height 26
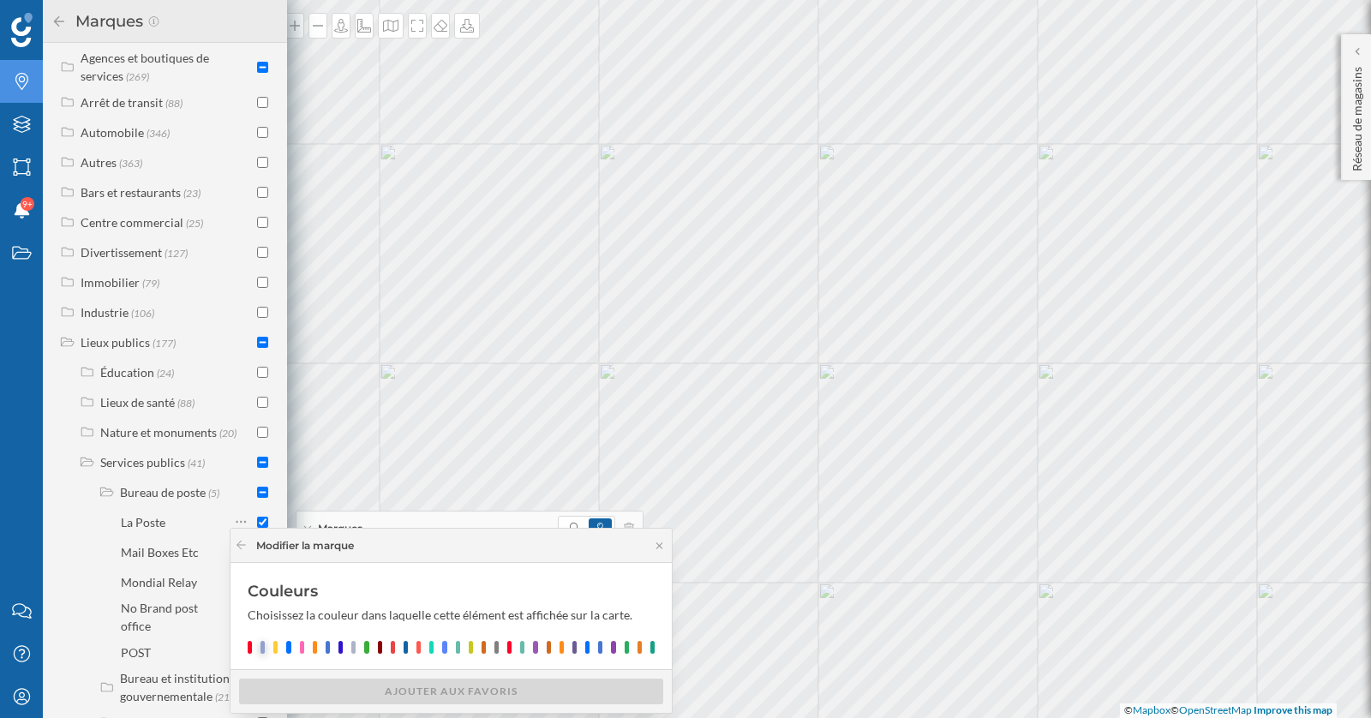
click at [261, 647] on div at bounding box center [262, 647] width 4 height 13
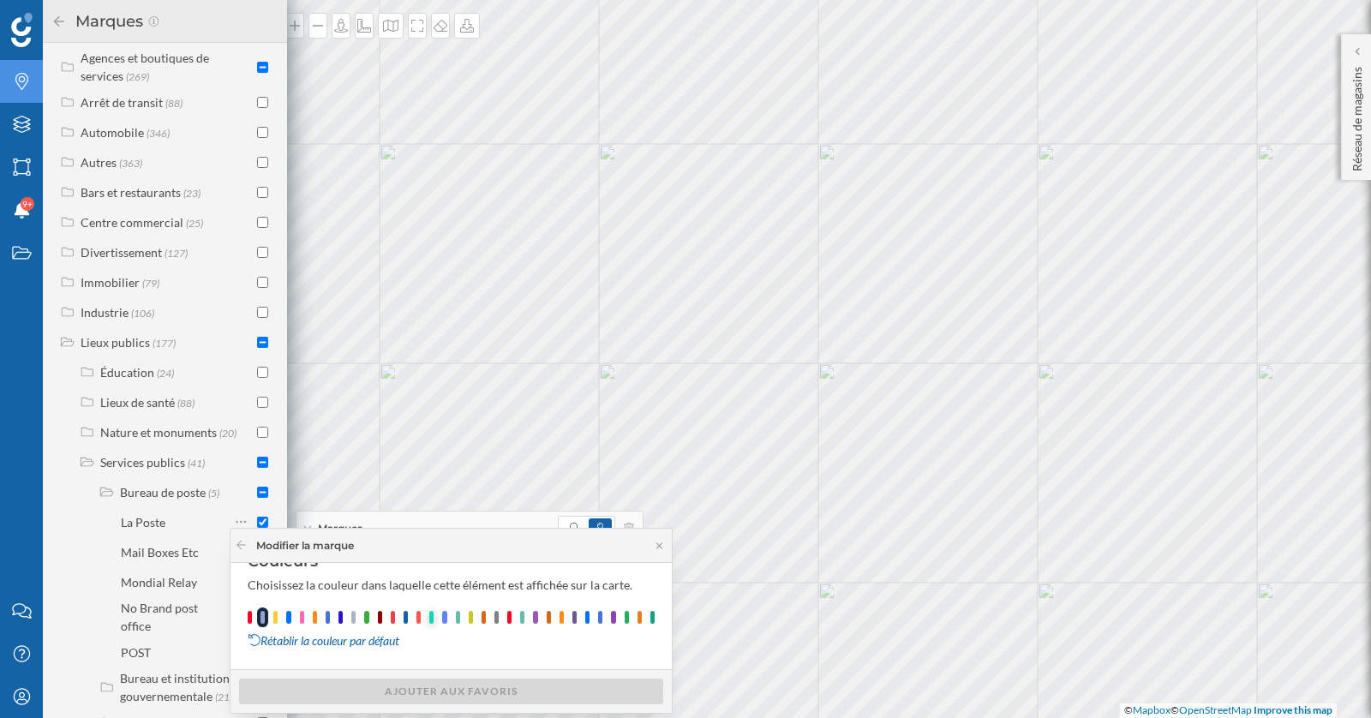
click at [429, 617] on div at bounding box center [431, 617] width 4 height 13
click at [459, 699] on div "Ajouter aux Favoris" at bounding box center [451, 691] width 424 height 26
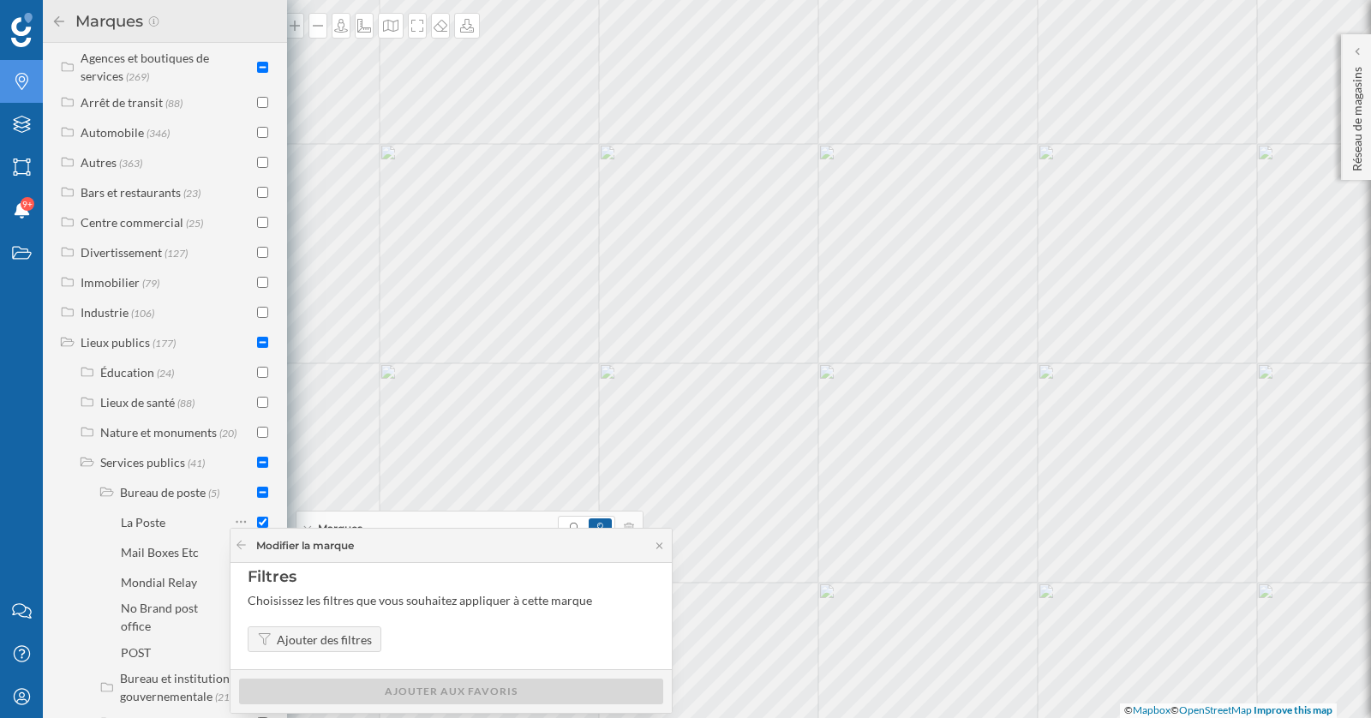
scroll to position [242, 0]
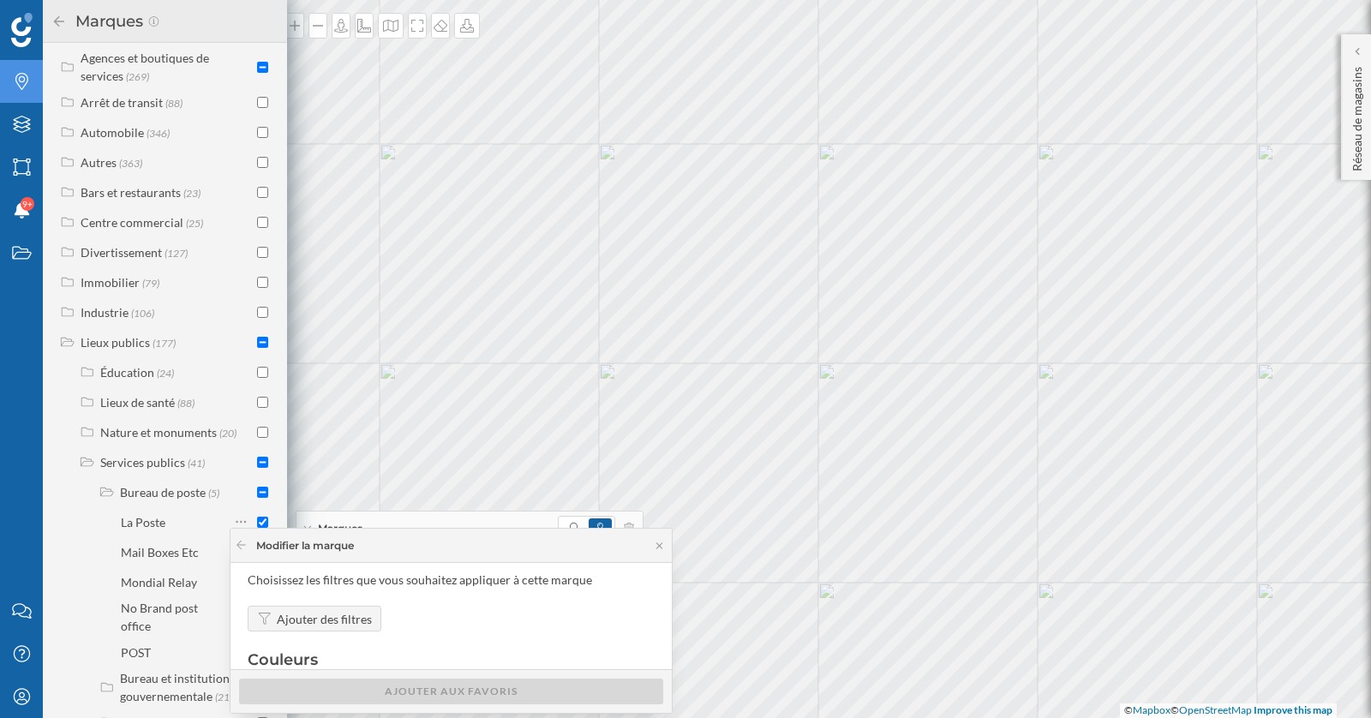
click at [346, 624] on div "Ajouter des filtres" at bounding box center [324, 619] width 95 height 18
click at [313, 614] on div "Ajouter des filtres" at bounding box center [324, 619] width 95 height 18
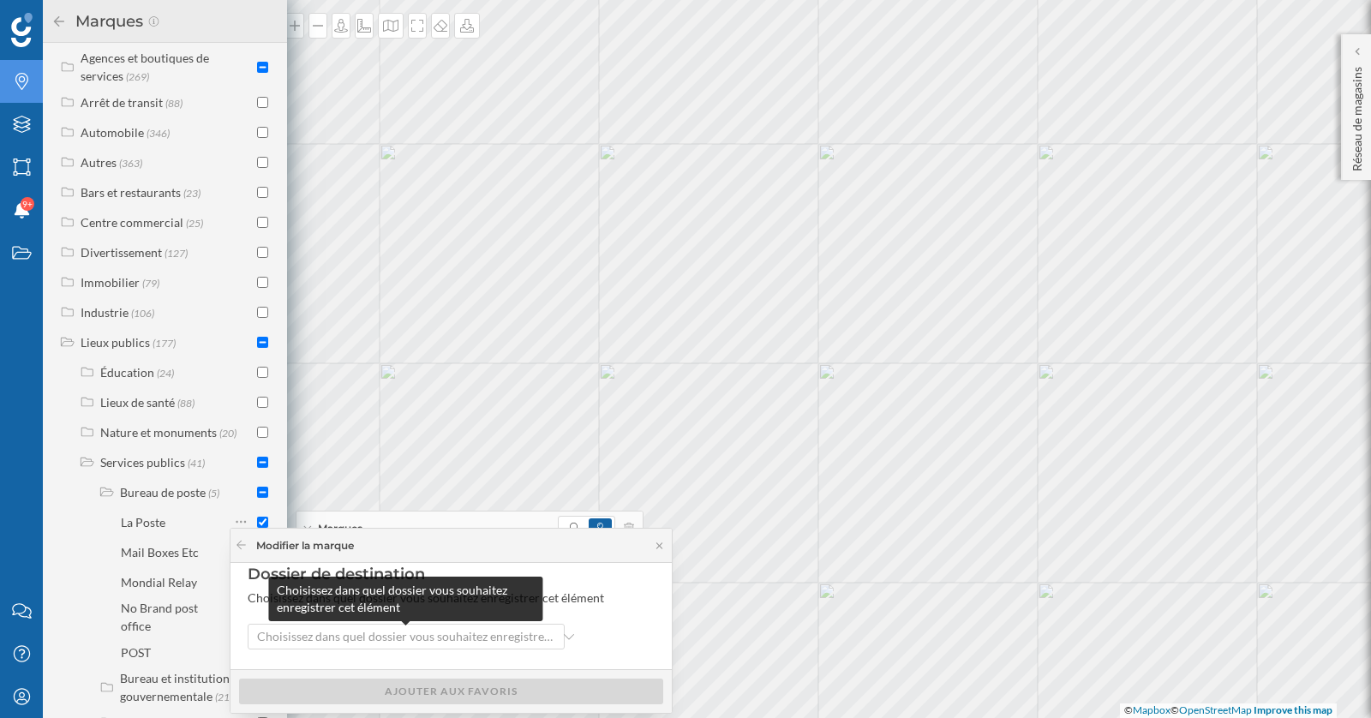
scroll to position [116, 0]
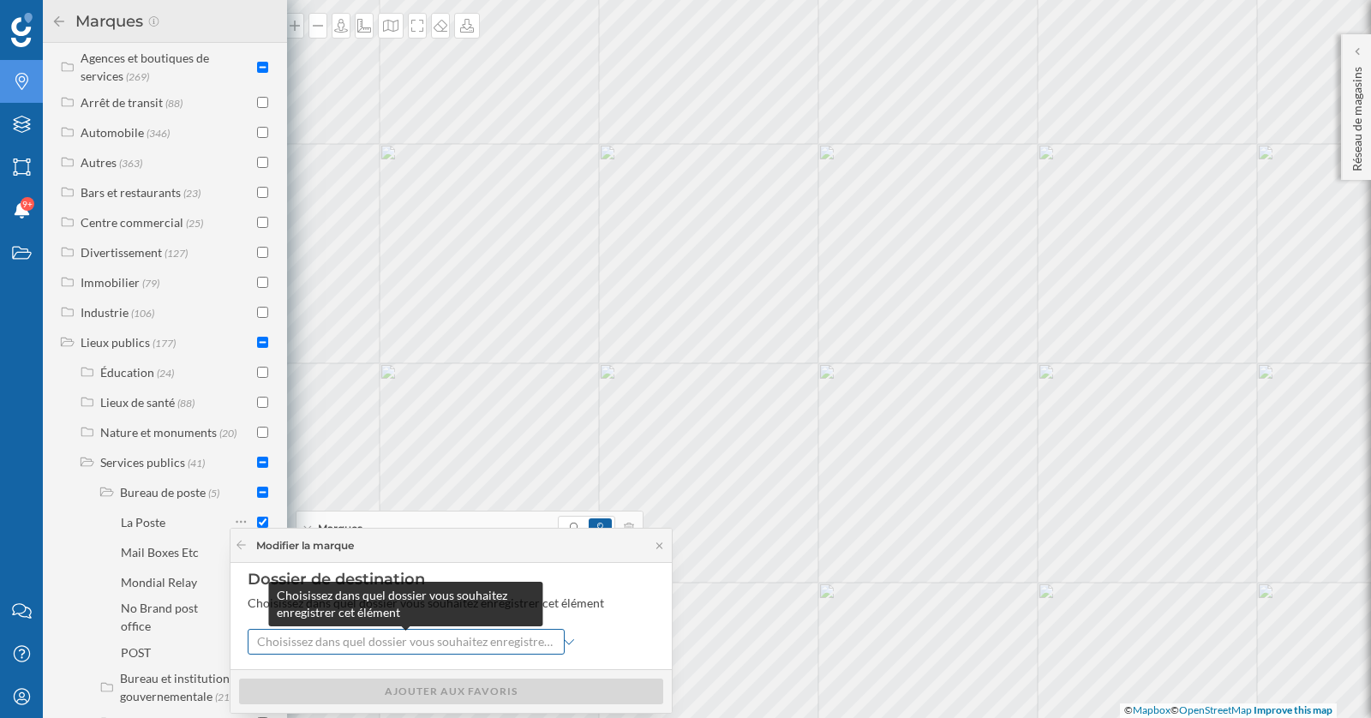
click at [360, 644] on span "Choisissez dans quel dossier vous souhaitez enregistrer cet élément" at bounding box center [406, 641] width 298 height 17
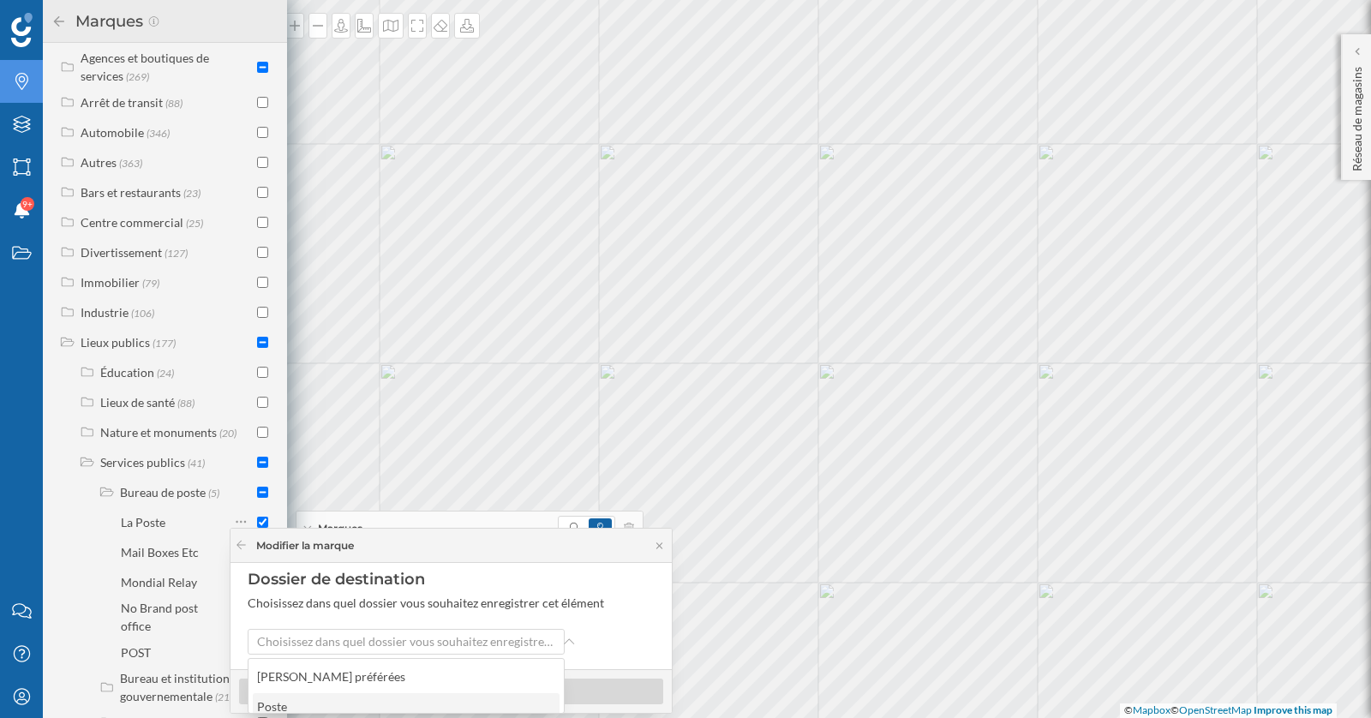
click at [334, 698] on div "Poste" at bounding box center [405, 706] width 296 height 18
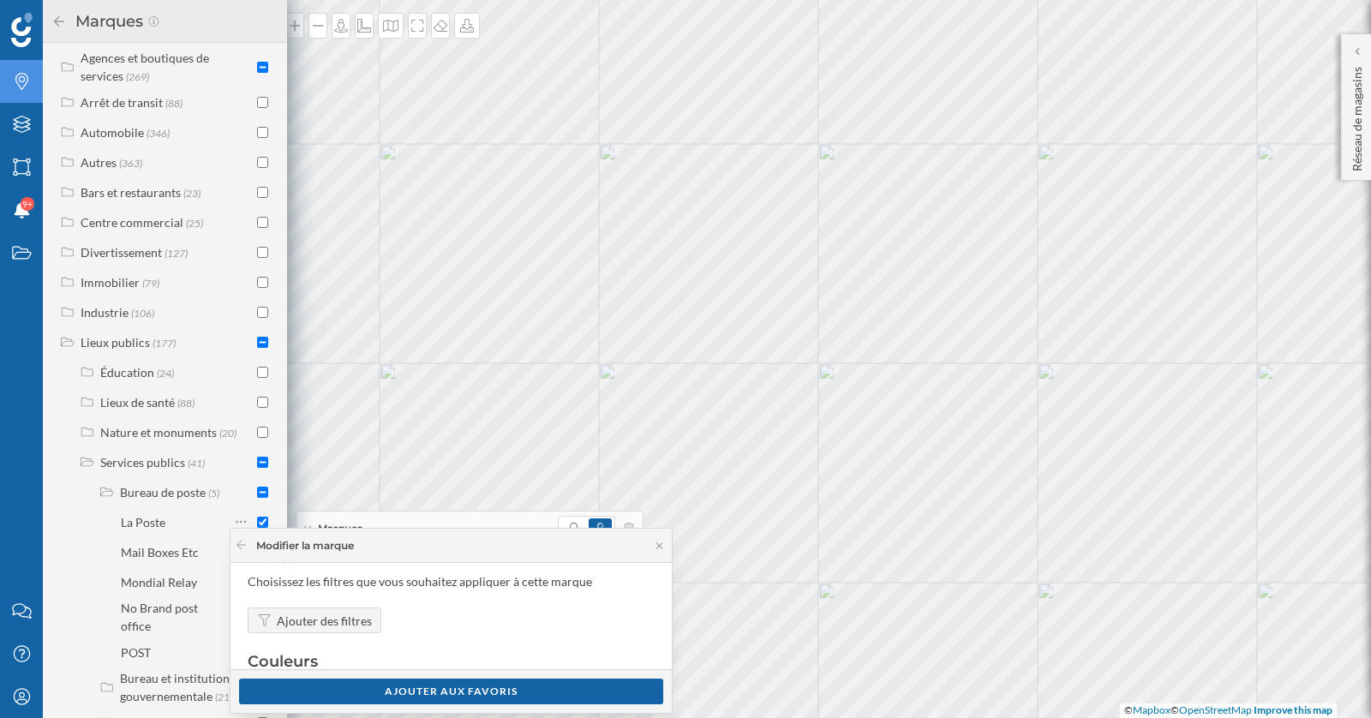
scroll to position [230, 0]
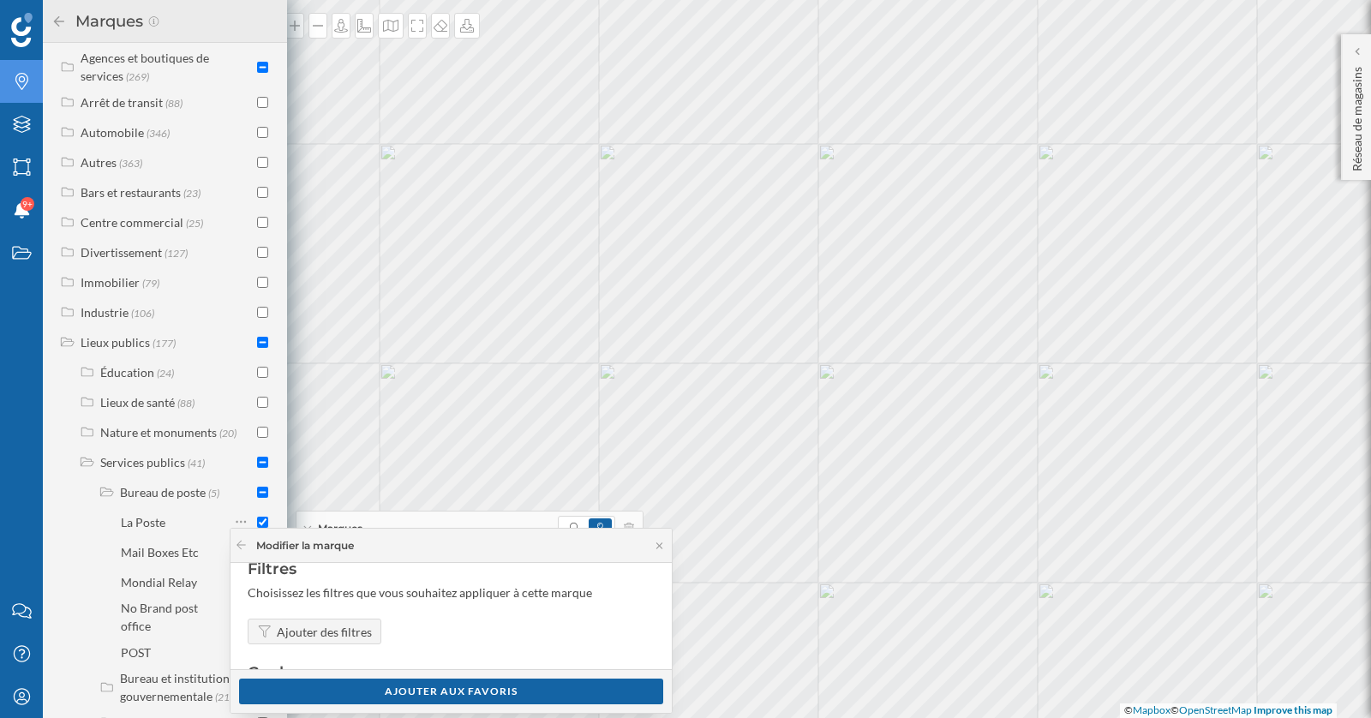
click at [346, 631] on div "Ajouter des filtres" at bounding box center [324, 632] width 95 height 18
click at [391, 691] on div "Ajouter aux Favoris" at bounding box center [451, 691] width 424 height 26
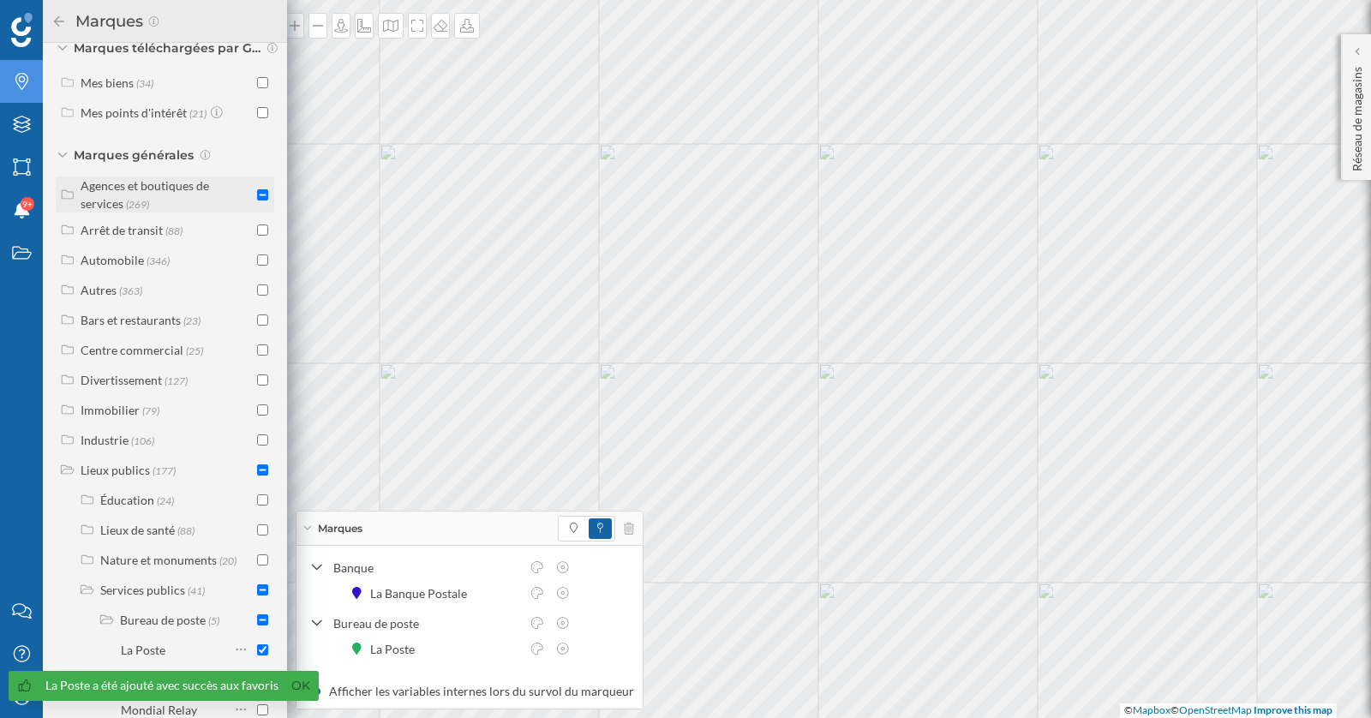
scroll to position [198, 0]
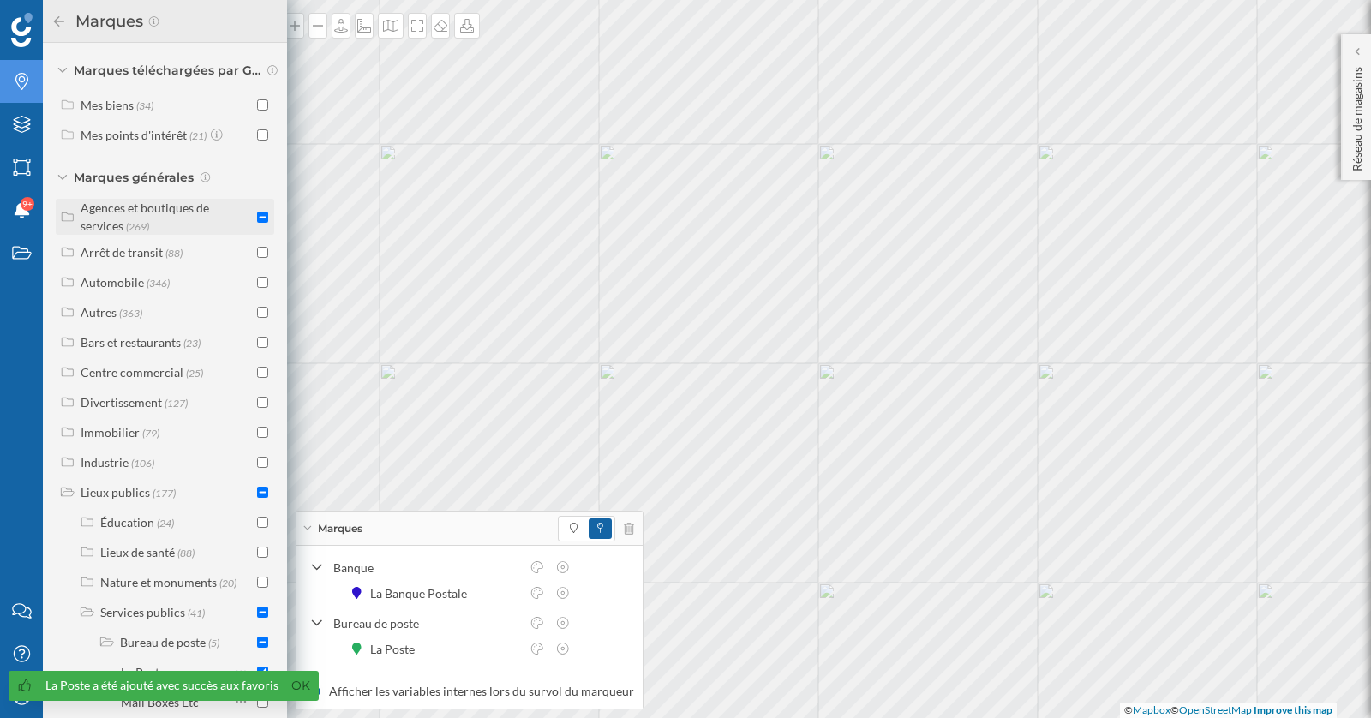
click at [170, 200] on div "Agences et boutiques de services" at bounding box center [145, 216] width 128 height 33
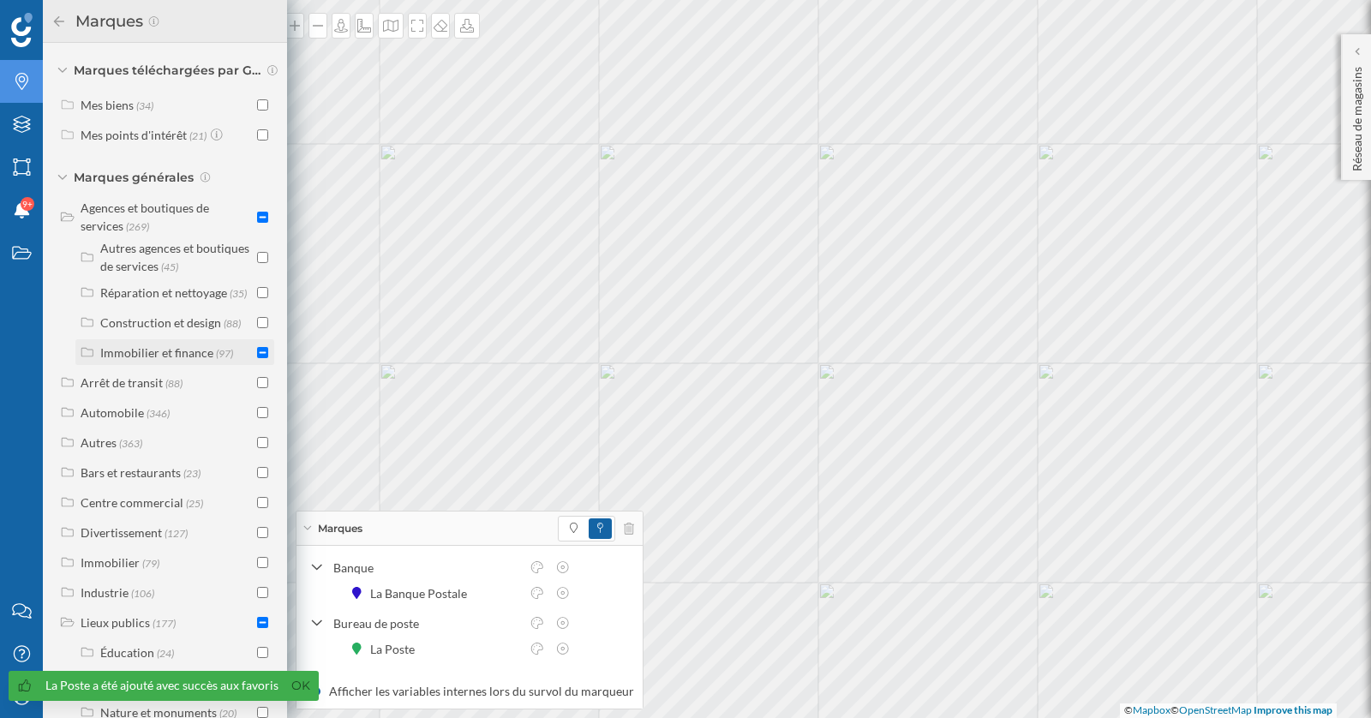
click at [208, 345] on div "Immobilier et finance" at bounding box center [156, 352] width 113 height 15
click at [205, 373] on div "Banque (80)" at bounding box center [186, 382] width 133 height 18
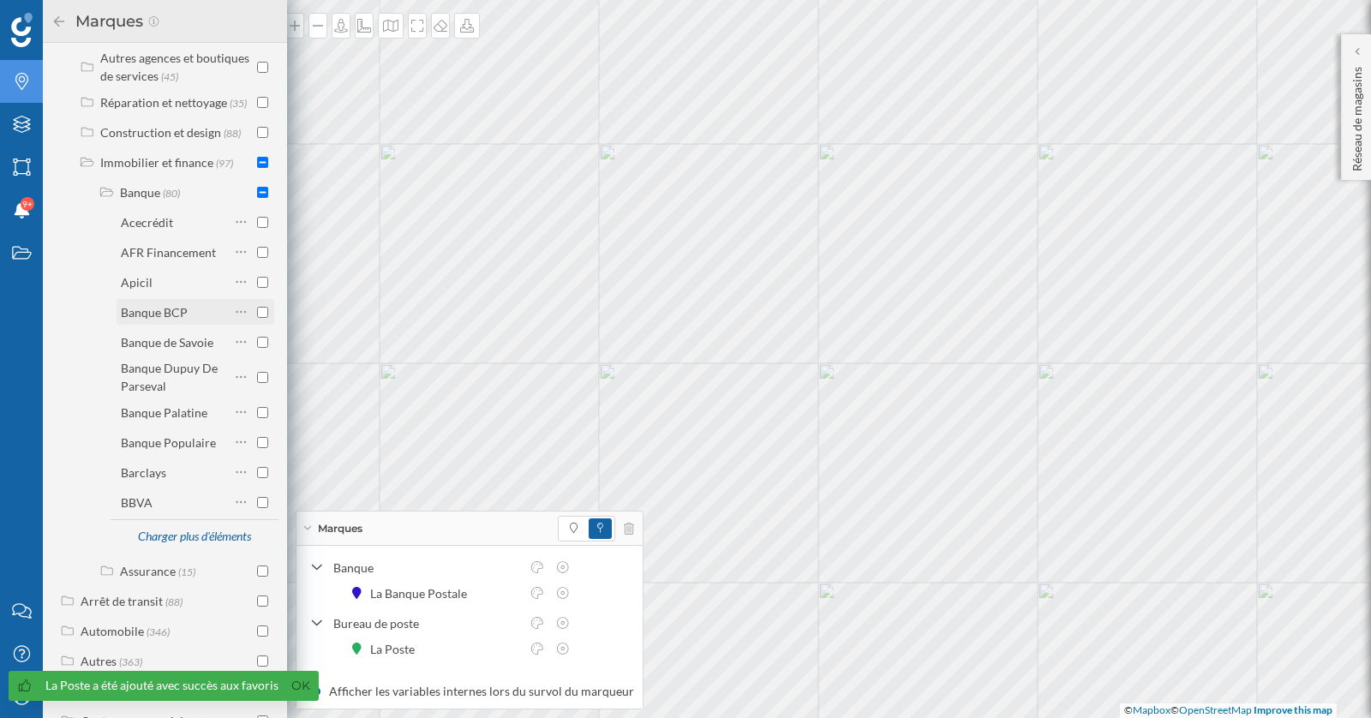
scroll to position [476, 0]
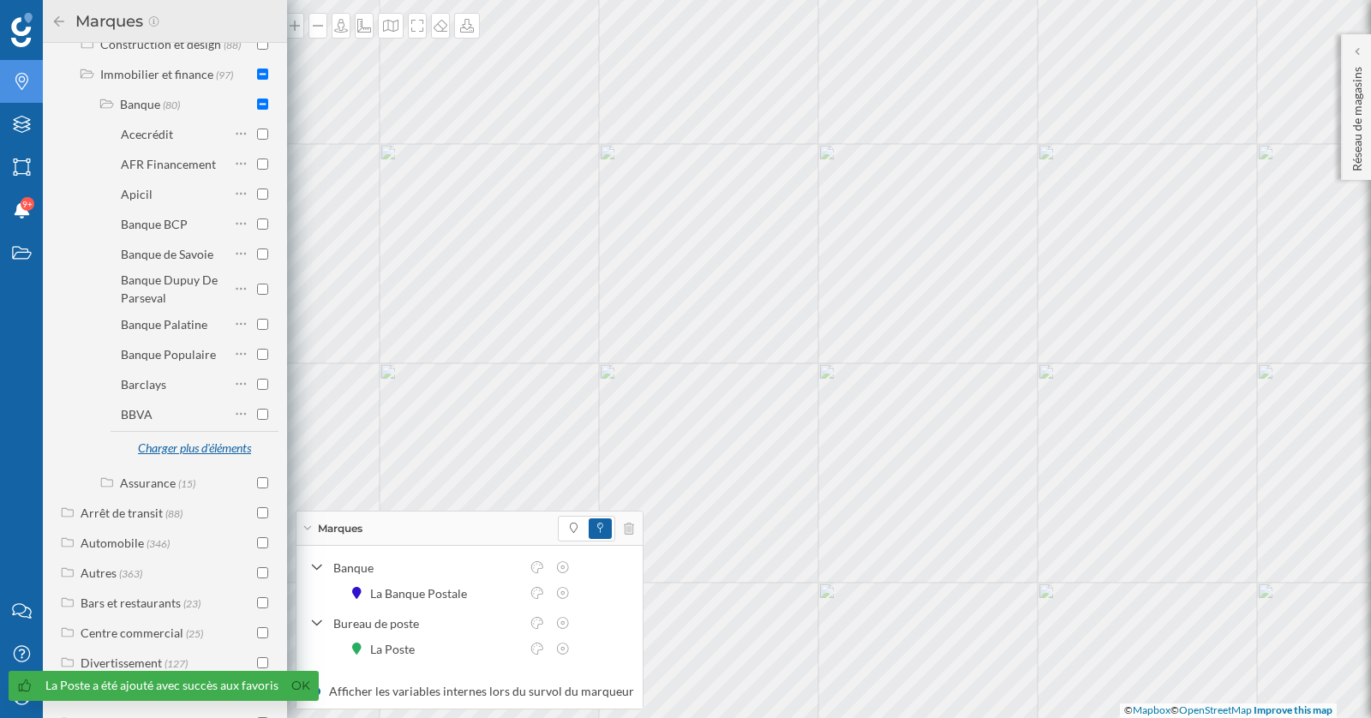
click at [213, 436] on div "Charger plus d'éléments" at bounding box center [194, 449] width 134 height 26
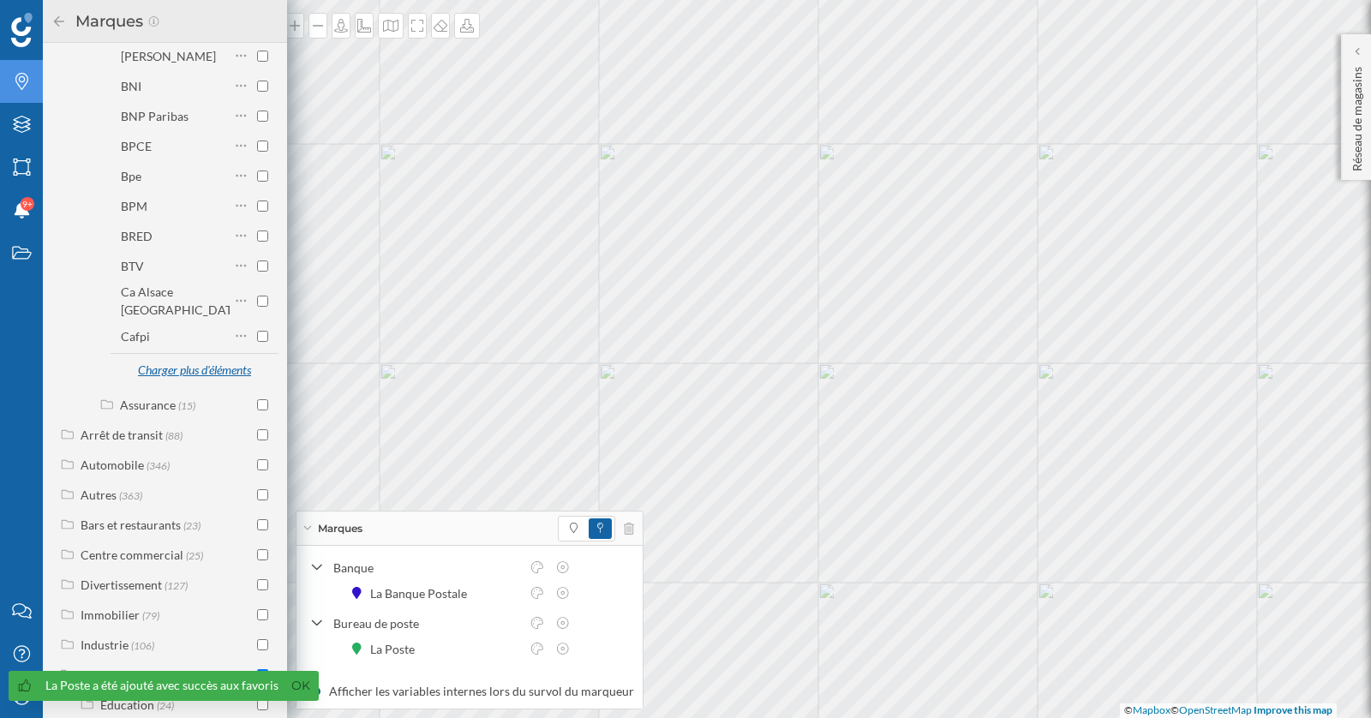
scroll to position [839, 0]
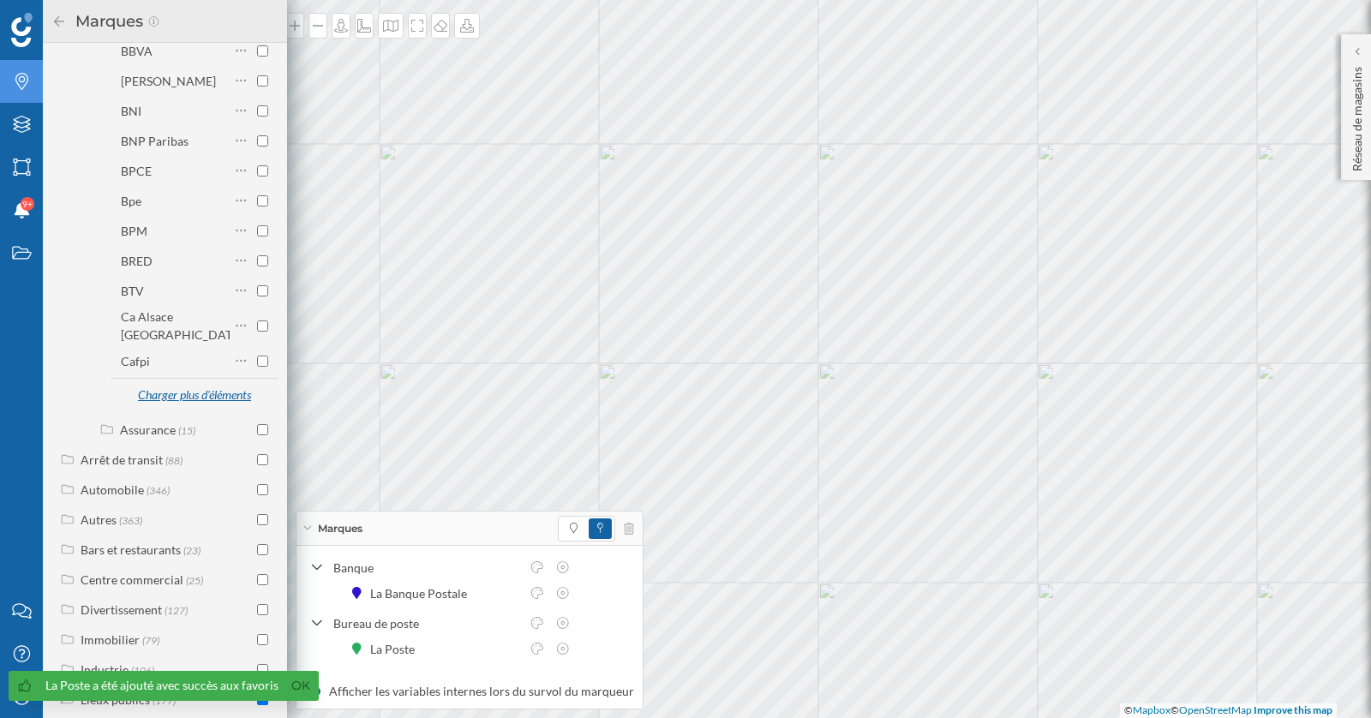
click at [213, 383] on div "Charger plus d'éléments" at bounding box center [194, 396] width 134 height 26
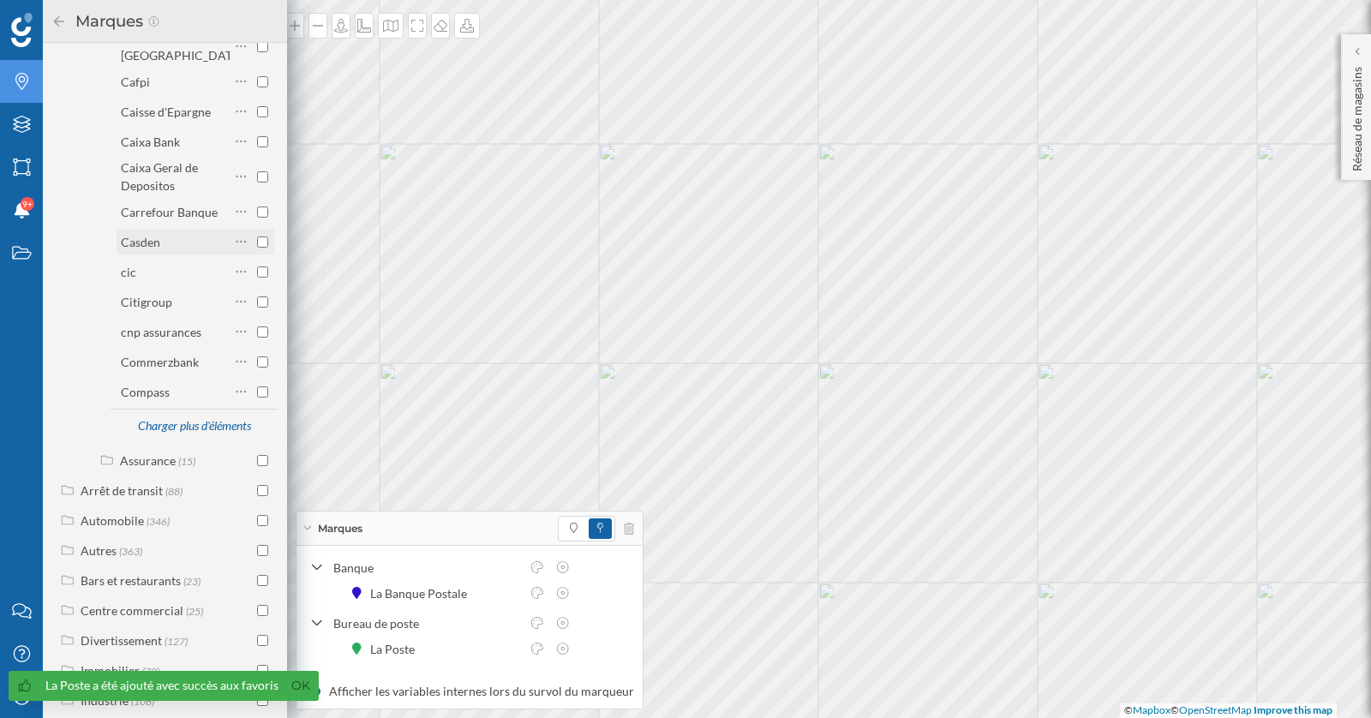
scroll to position [1176, 0]
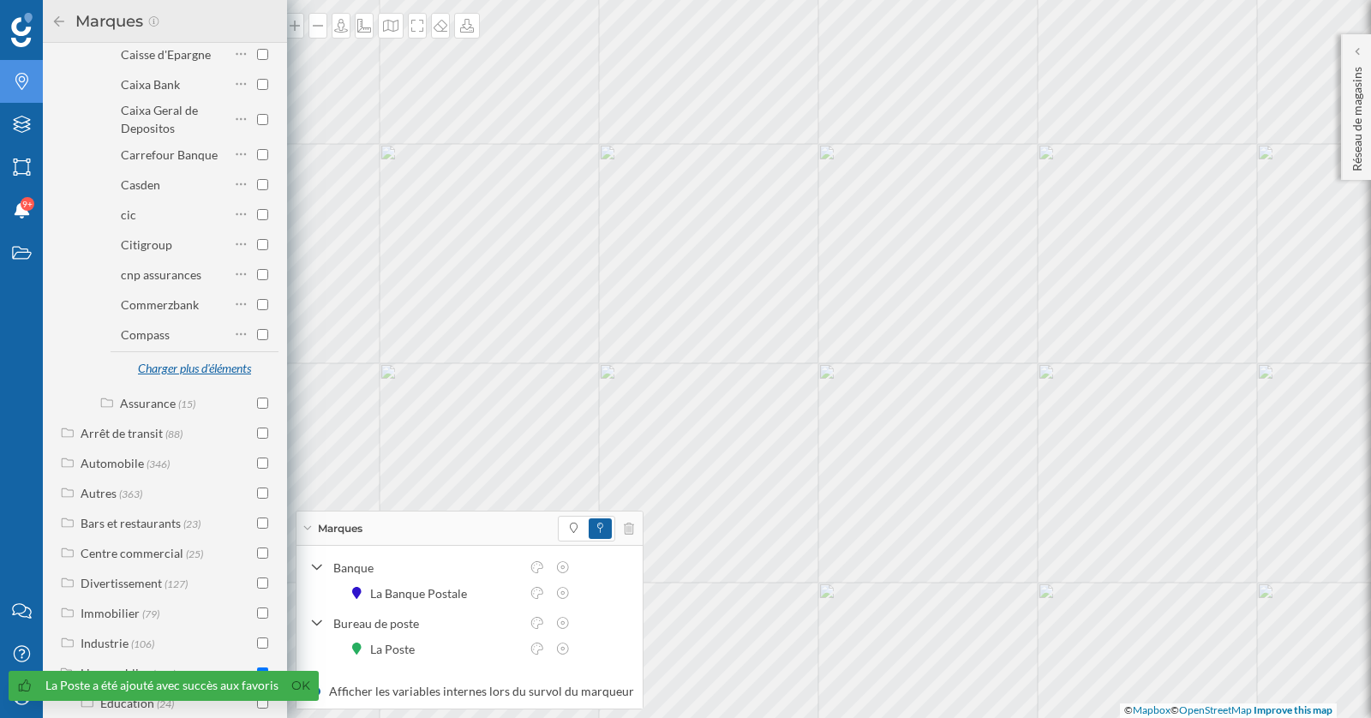
click at [196, 356] on div "Charger plus d'éléments" at bounding box center [194, 369] width 134 height 26
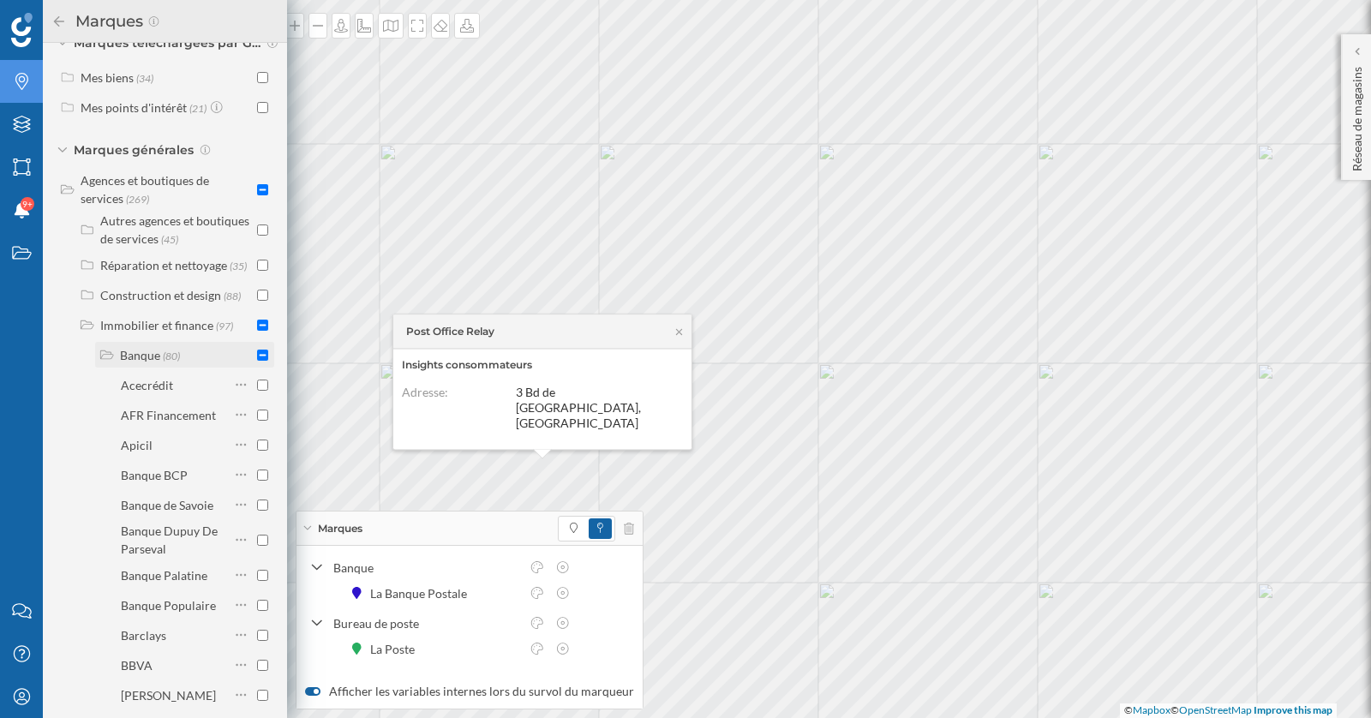
scroll to position [0, 0]
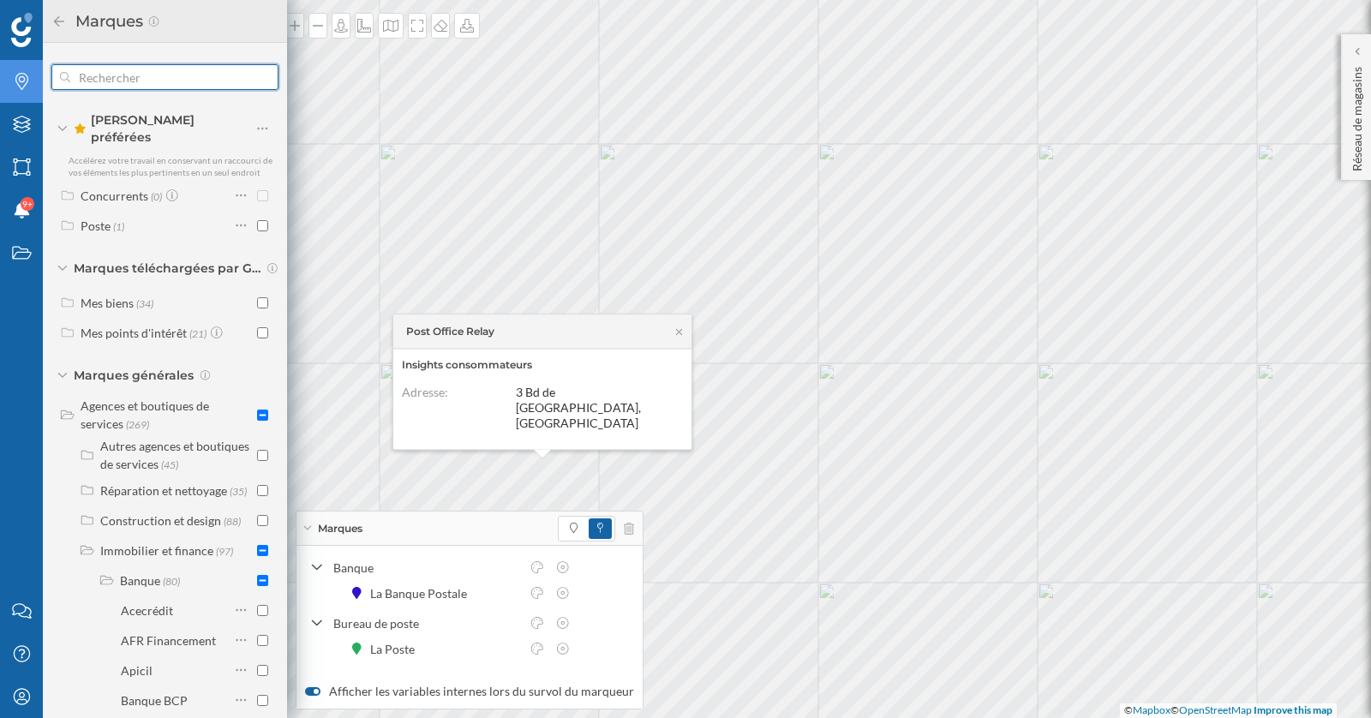
click at [168, 75] on input "text" at bounding box center [164, 77] width 189 height 34
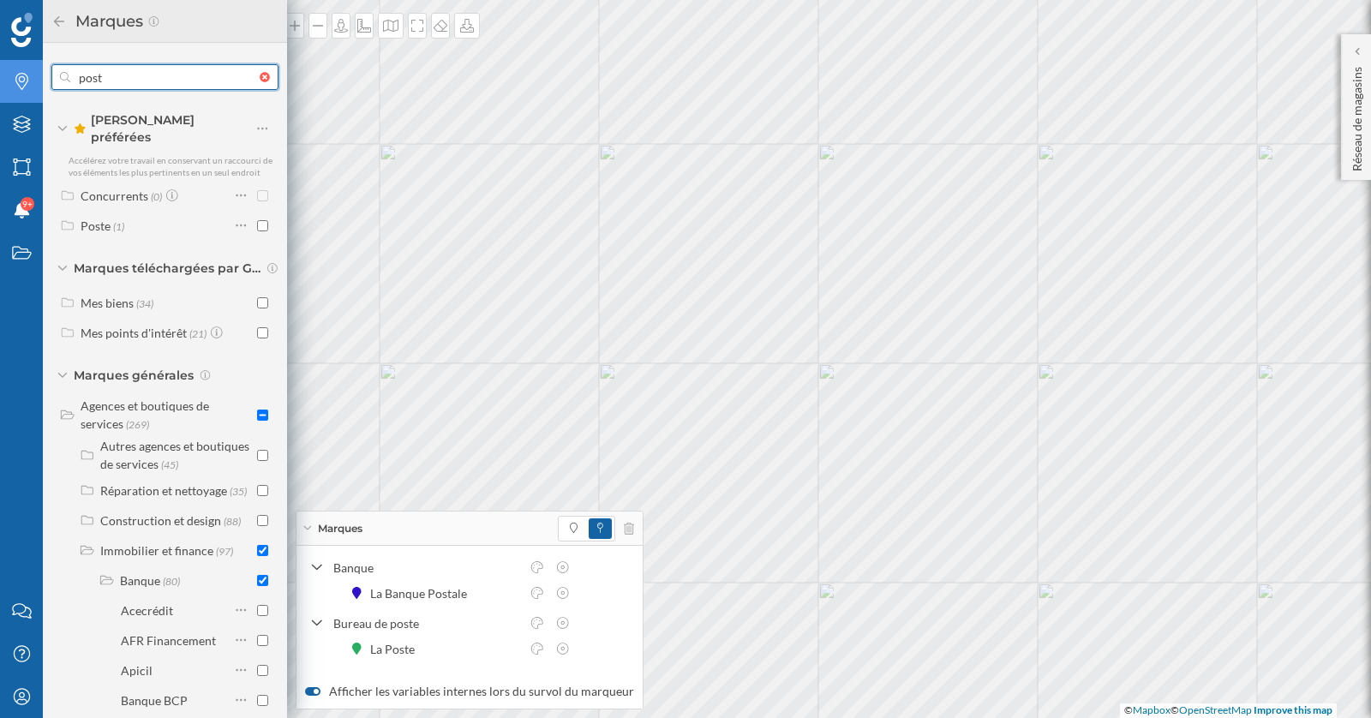
type input "poste"
checkbox input "true"
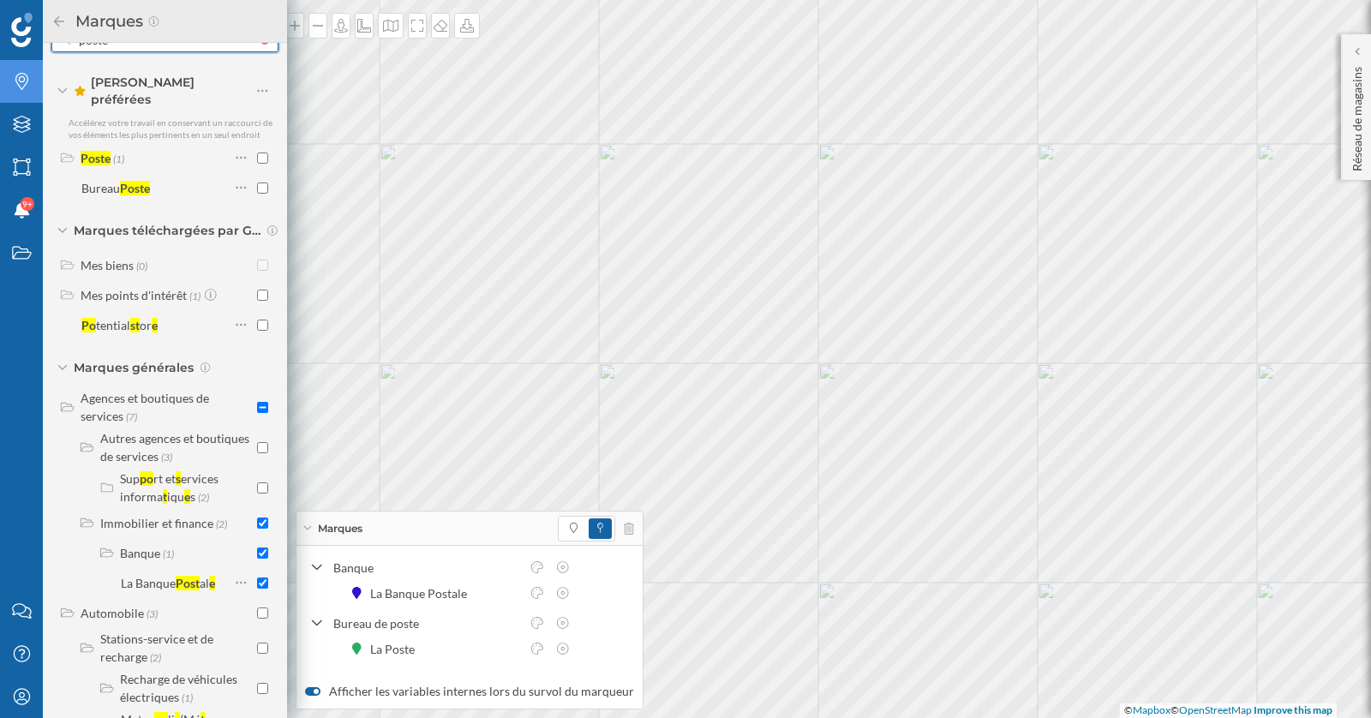
scroll to position [80, 0]
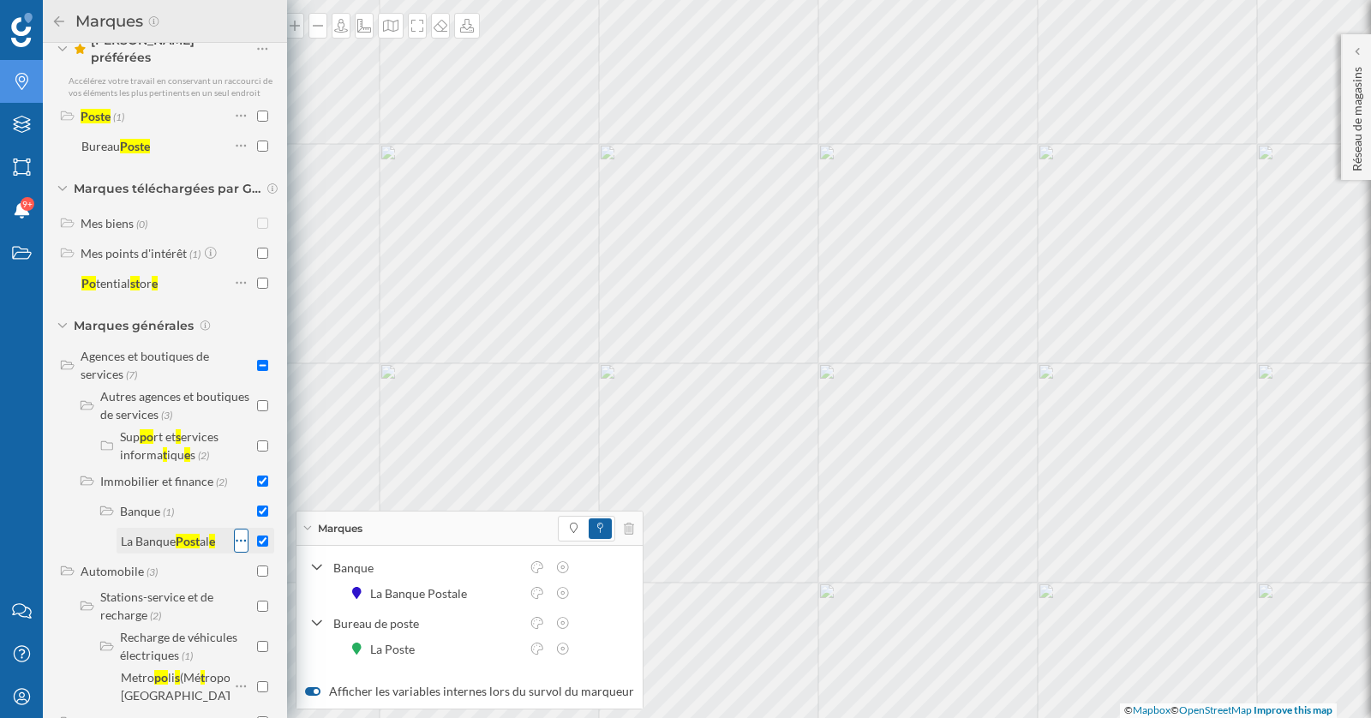
click at [236, 532] on icon at bounding box center [241, 540] width 11 height 17
click at [287, 602] on div "Ajouter aux Favoris" at bounding box center [333, 599] width 140 height 18
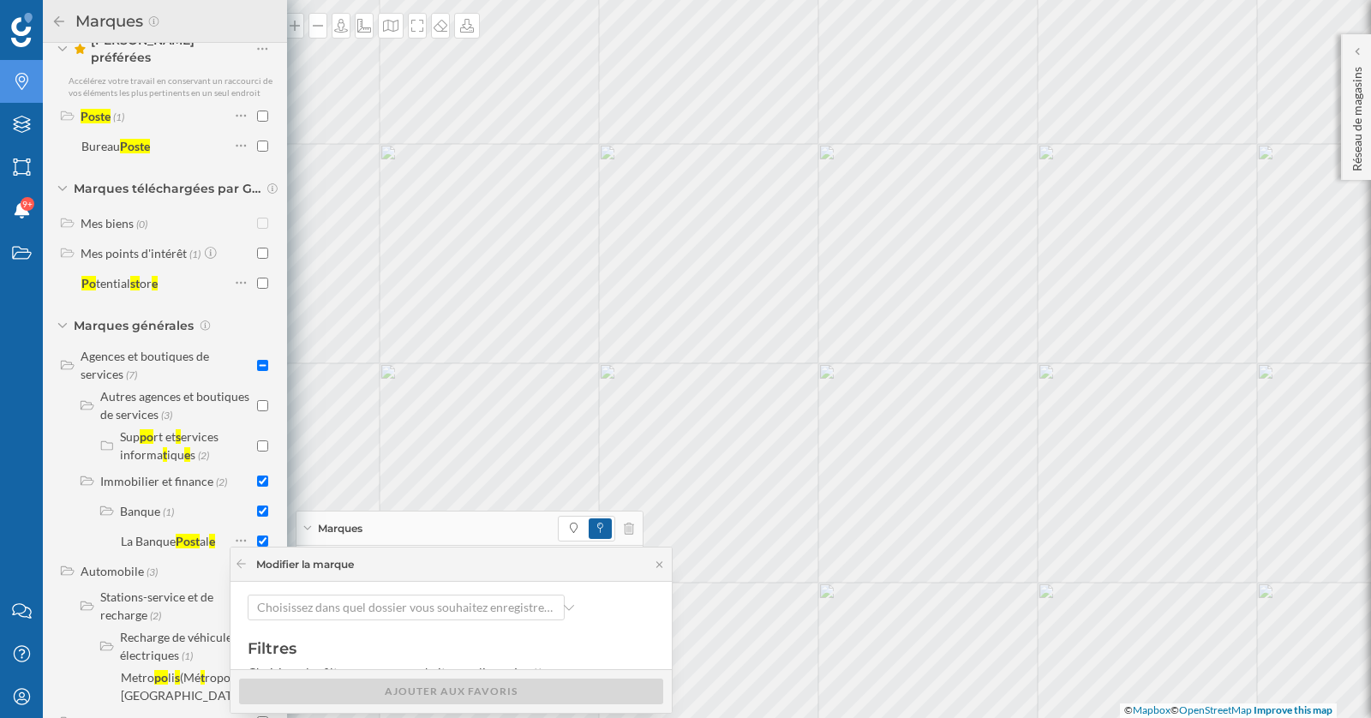
scroll to position [173, 0]
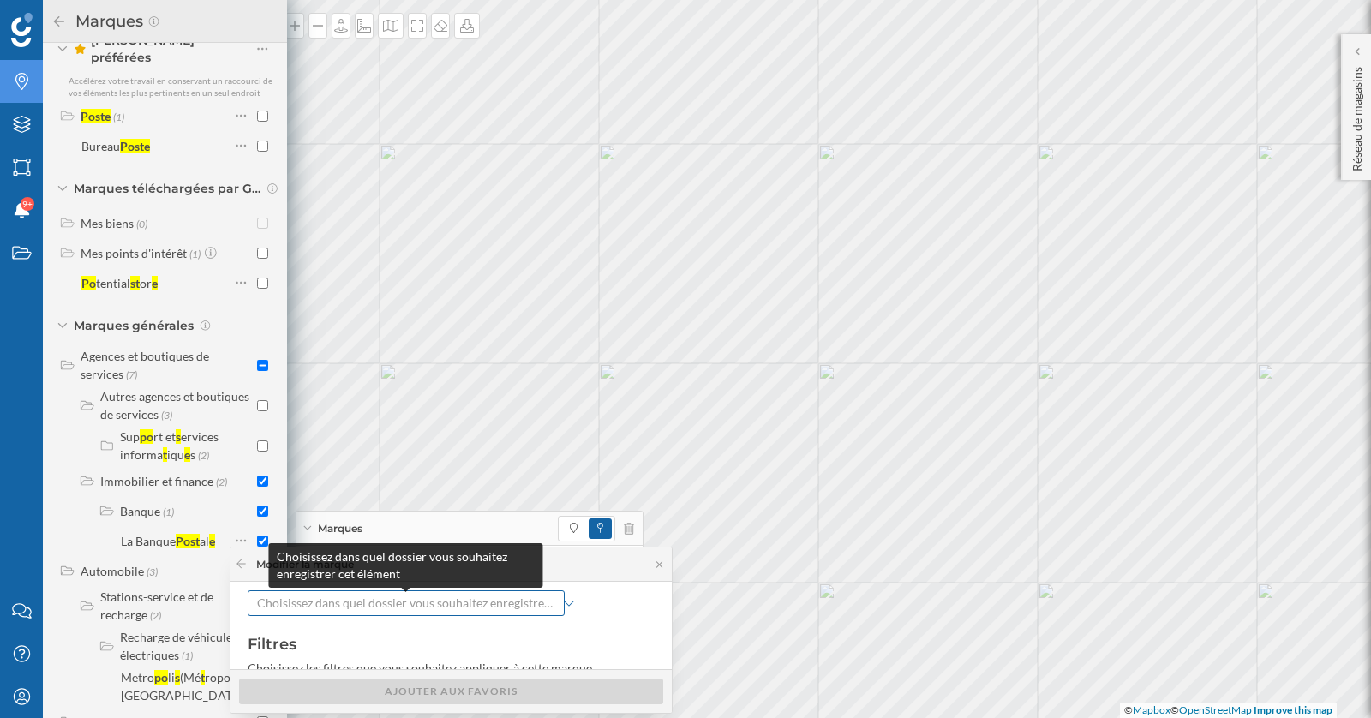
click at [340, 606] on span "Choisissez dans quel dossier vous souhaitez enregistrer cet élément" at bounding box center [406, 602] width 298 height 17
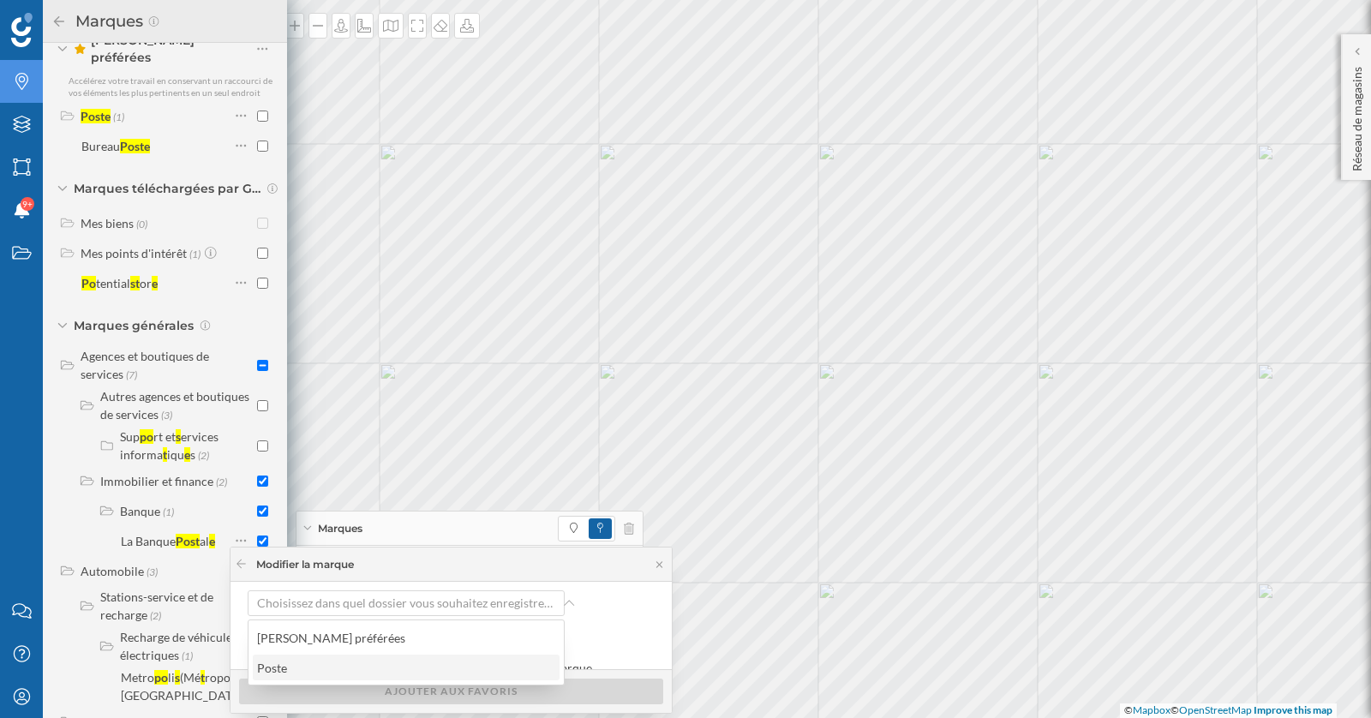
click at [325, 667] on div "Poste" at bounding box center [405, 668] width 296 height 18
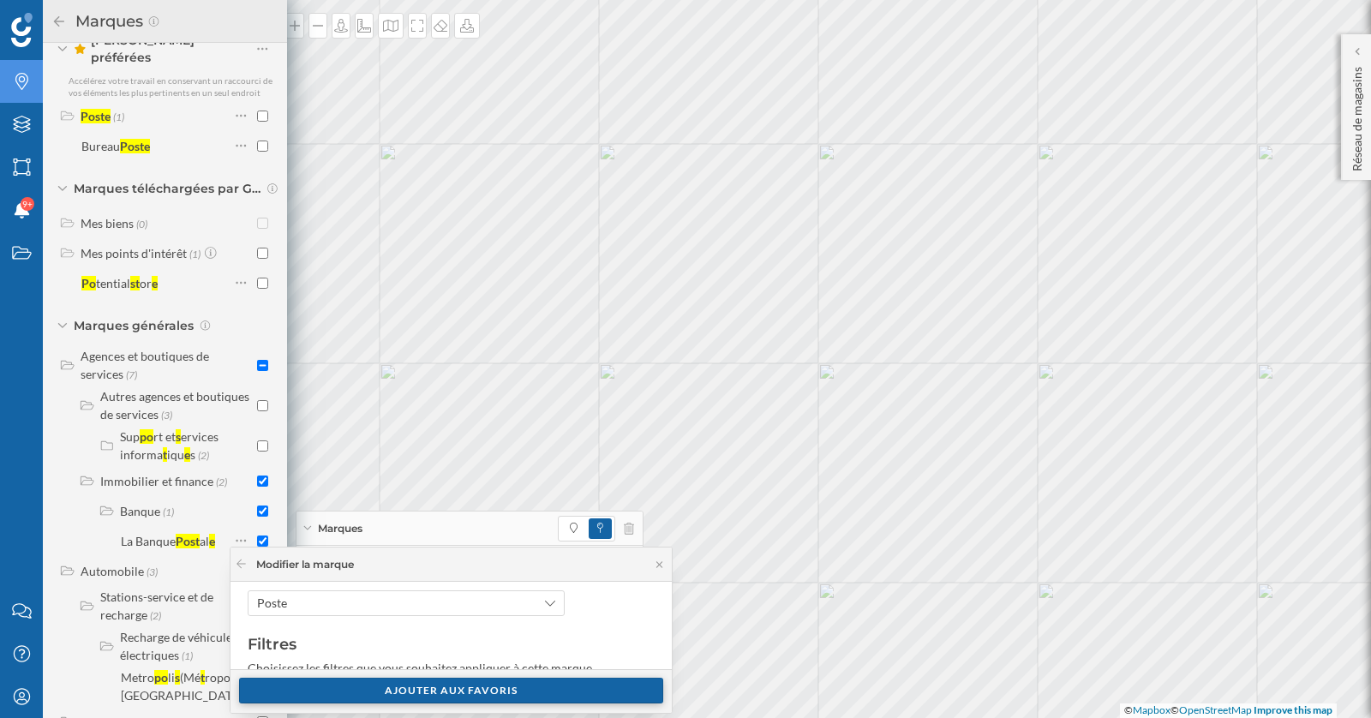
click at [367, 690] on div "Ajouter aux Favoris" at bounding box center [451, 691] width 424 height 26
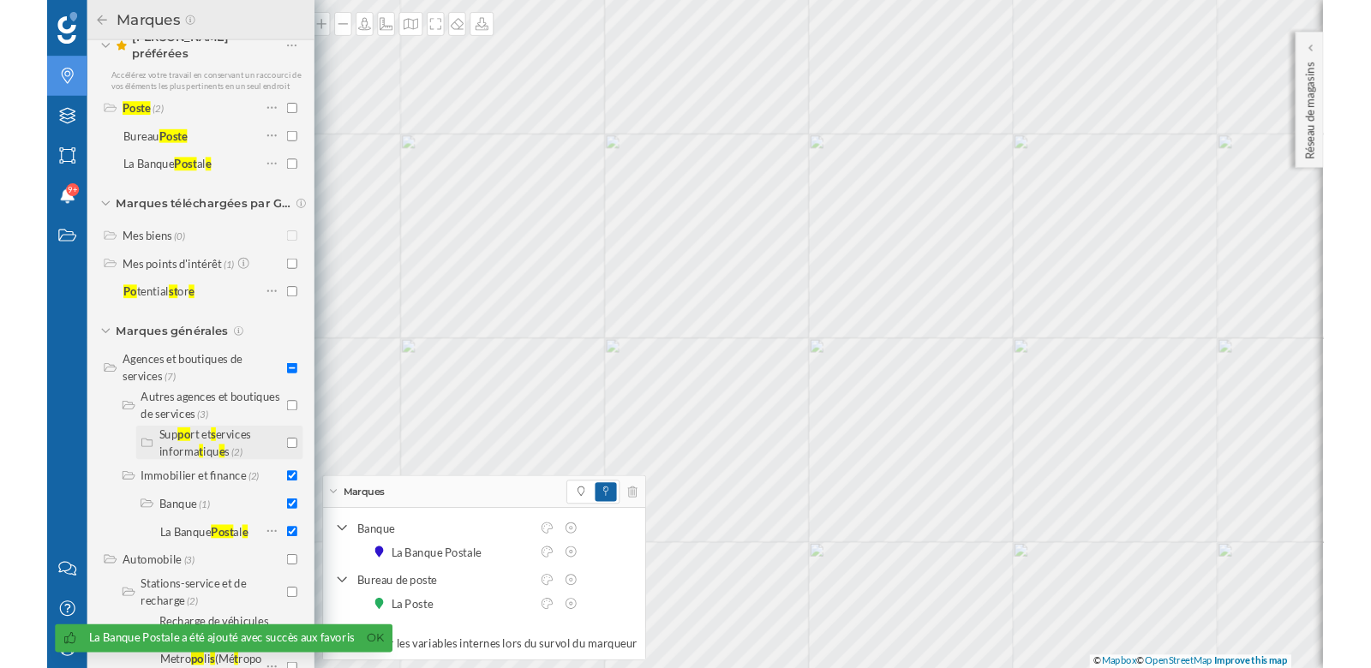
scroll to position [0, 0]
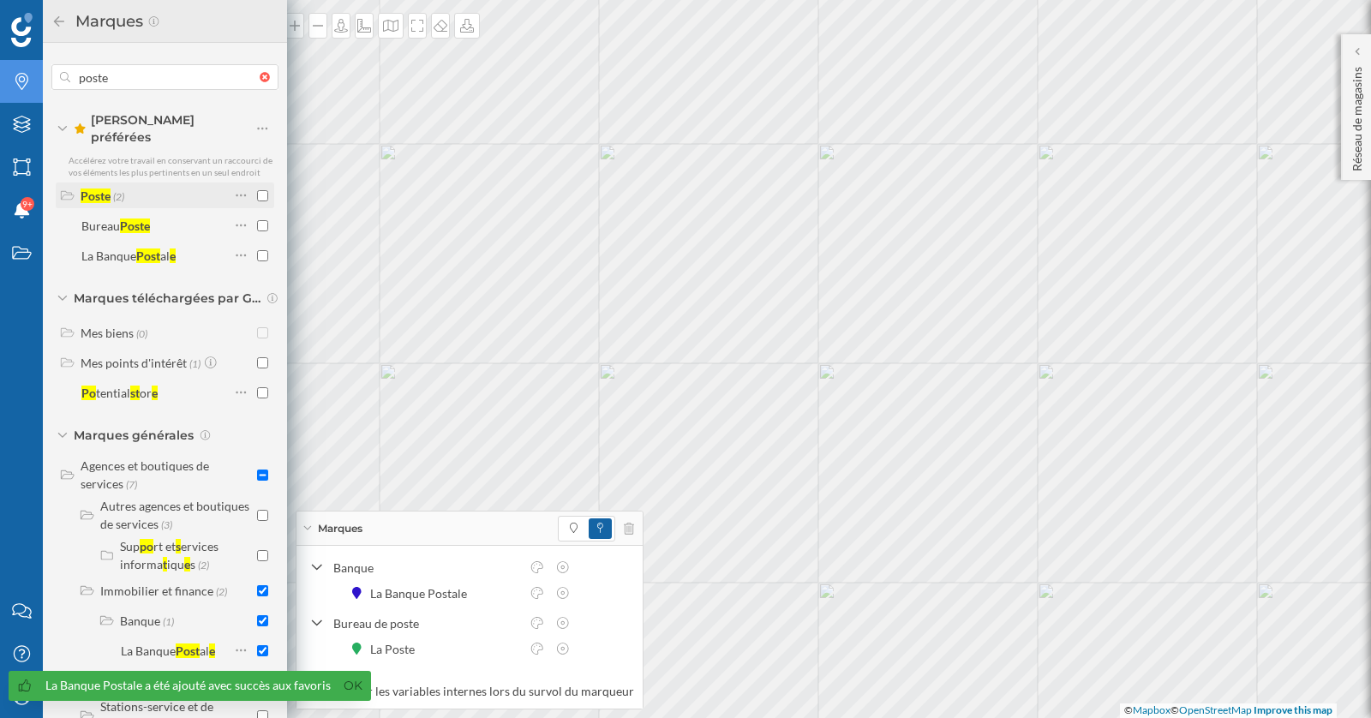
click at [105, 188] on div "Poste" at bounding box center [96, 195] width 30 height 15
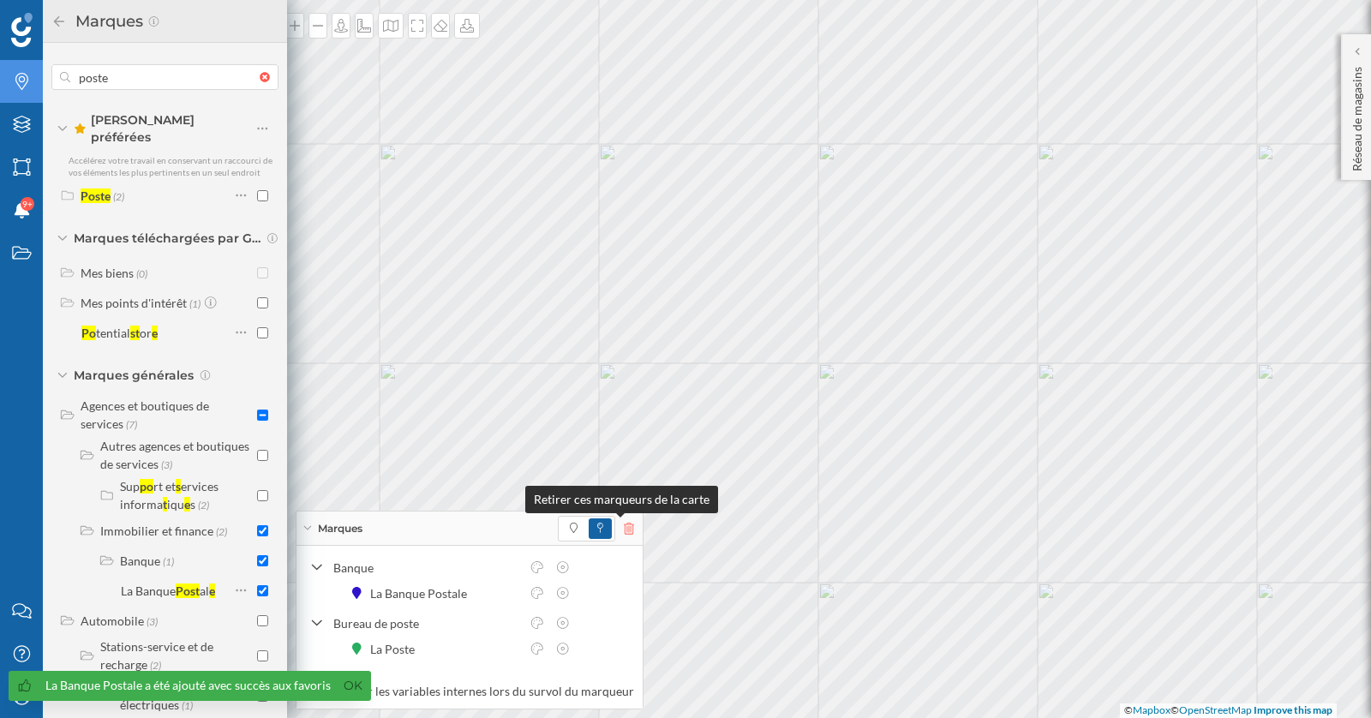
click at [624, 529] on icon at bounding box center [629, 529] width 10 height 12
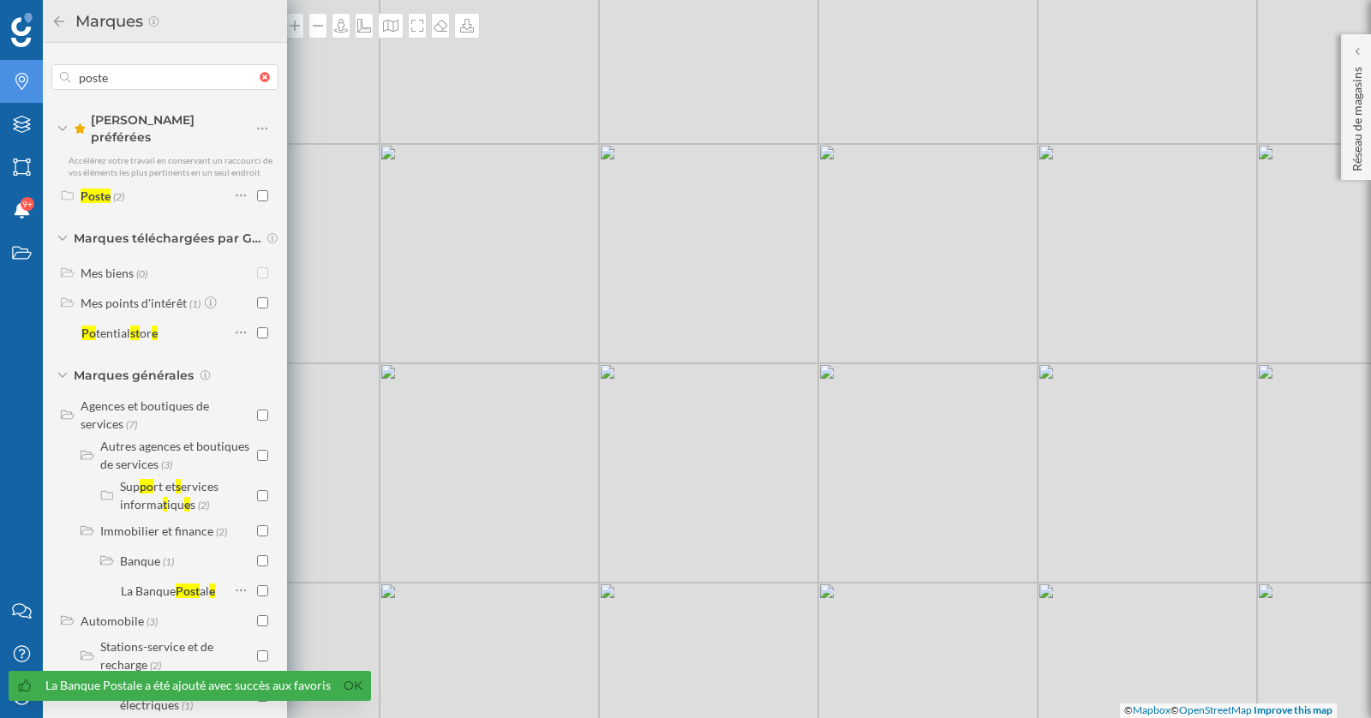
click at [58, 19] on icon at bounding box center [58, 21] width 15 height 12
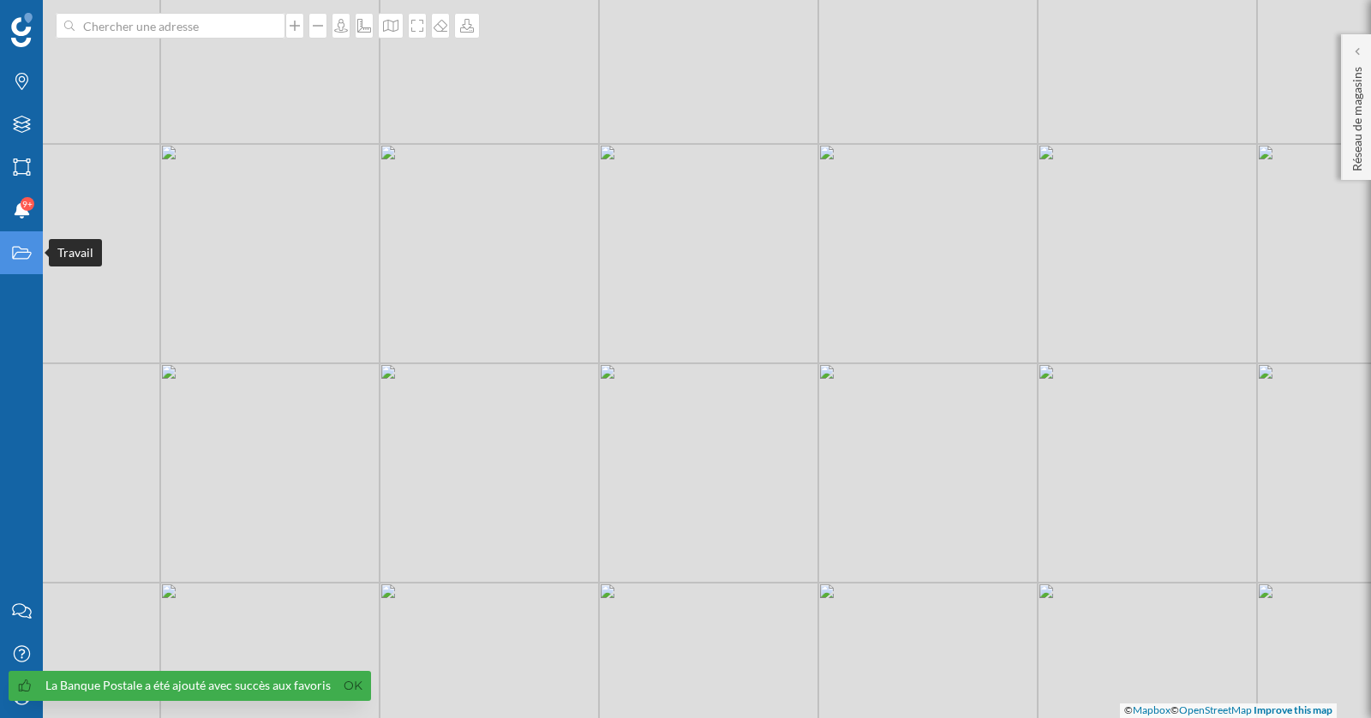
click at [13, 253] on icon "Travail" at bounding box center [21, 252] width 21 height 17
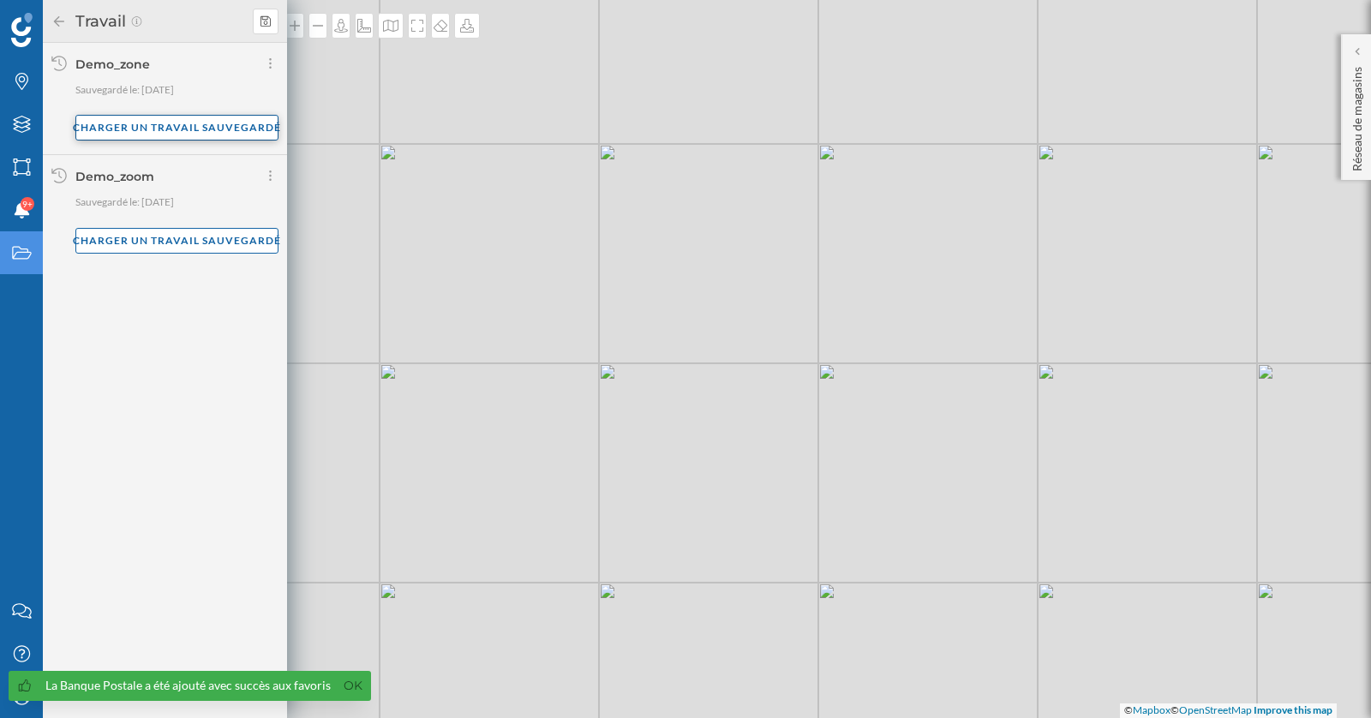
click at [190, 128] on div "Charger un travail sauvegardé" at bounding box center [176, 128] width 203 height 26
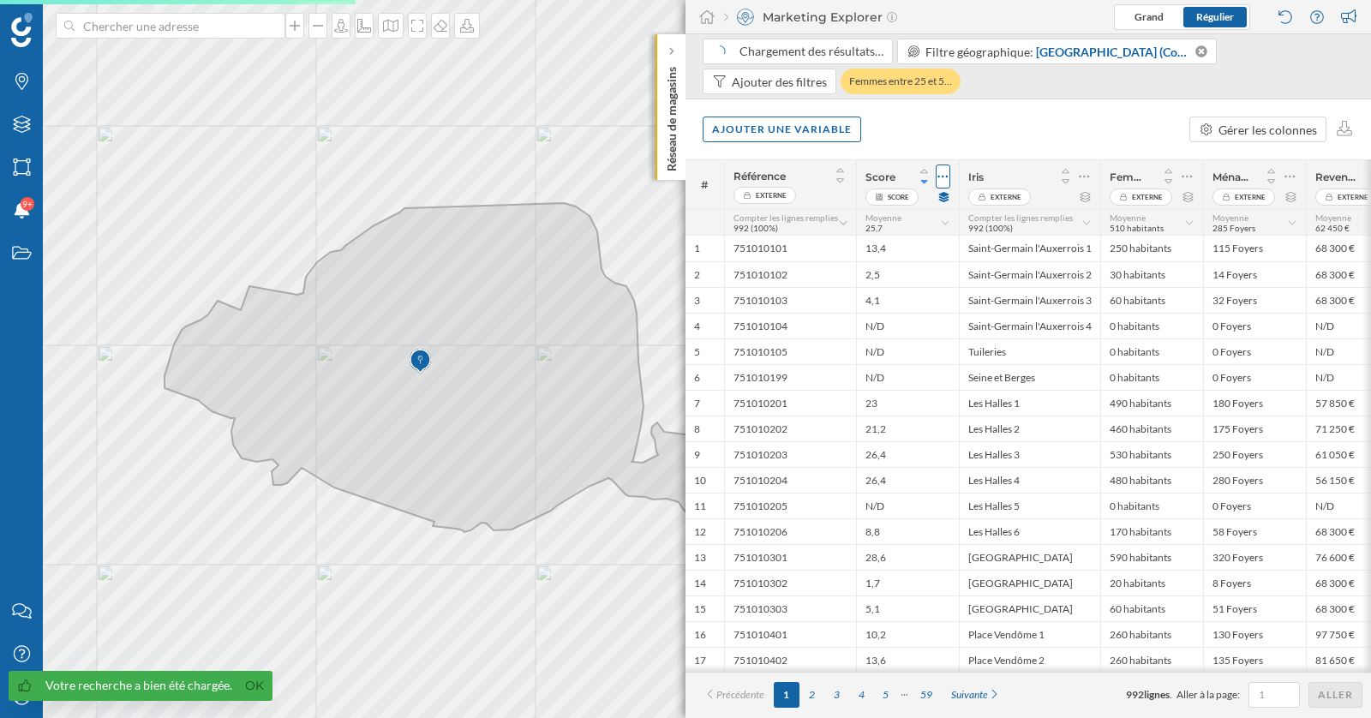
click at [947, 176] on icon at bounding box center [943, 177] width 10 height 3
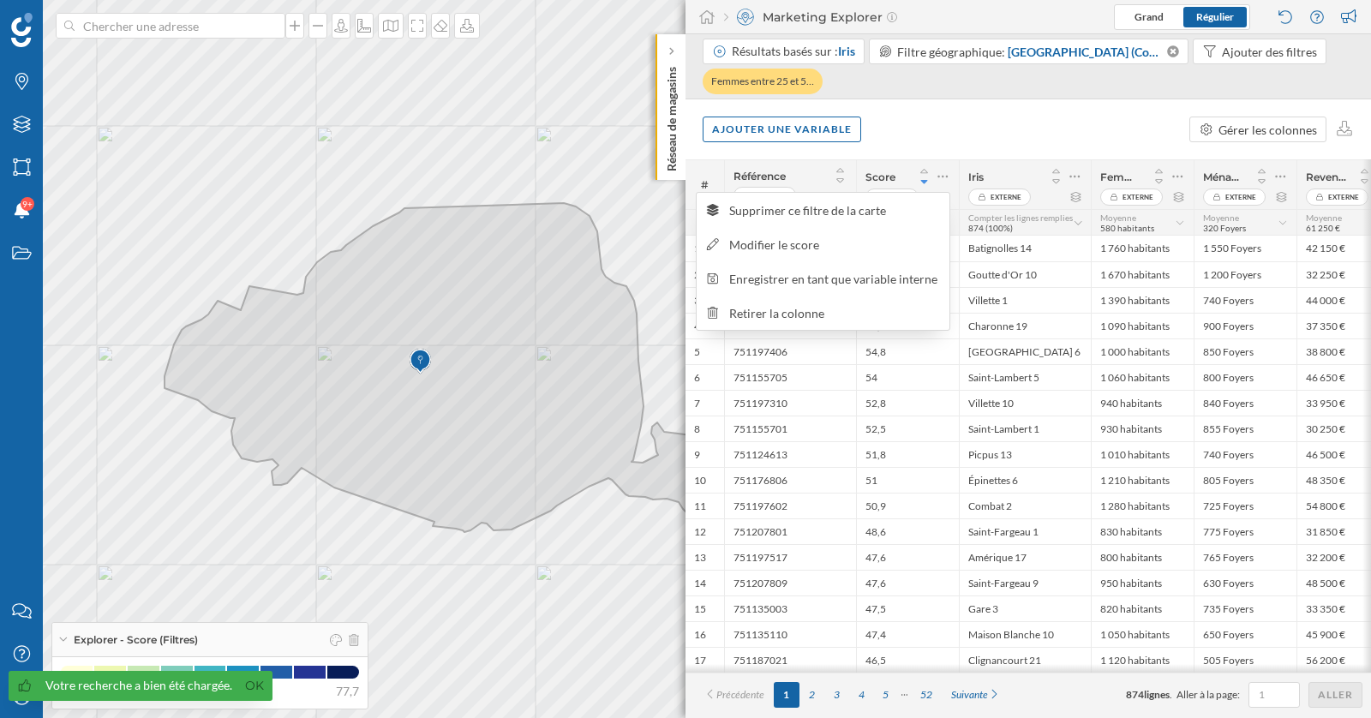
click at [1030, 105] on div "Ajouter une variable Gérer les colonnes" at bounding box center [1027, 129] width 685 height 60
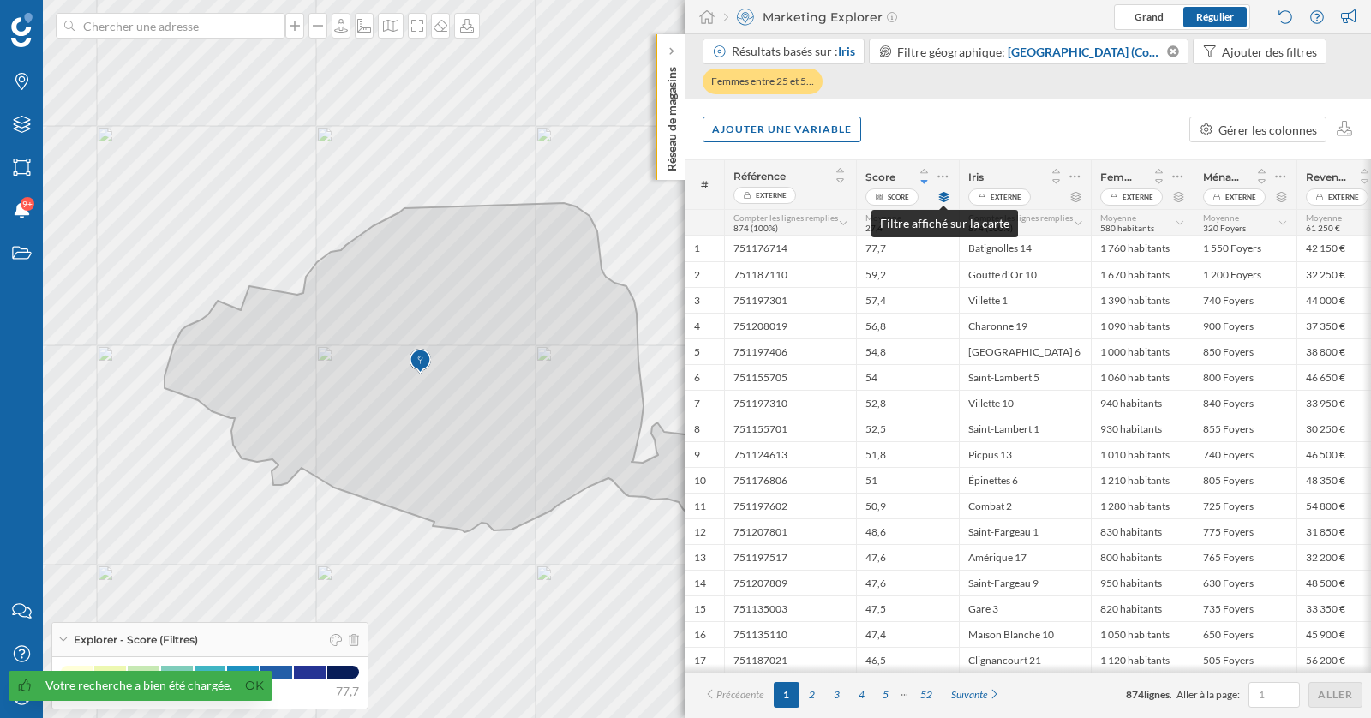
click at [944, 198] on icon at bounding box center [944, 197] width 10 height 10
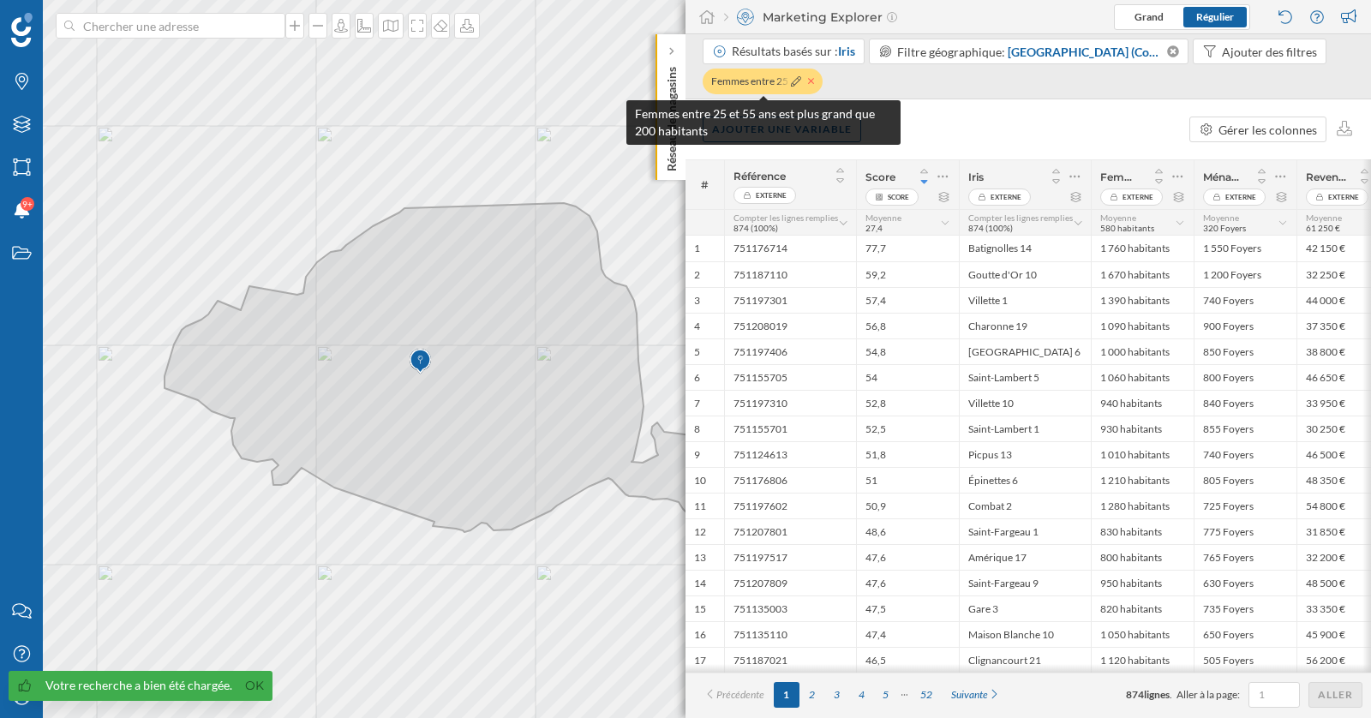
click at [814, 81] on icon at bounding box center [811, 81] width 7 height 10
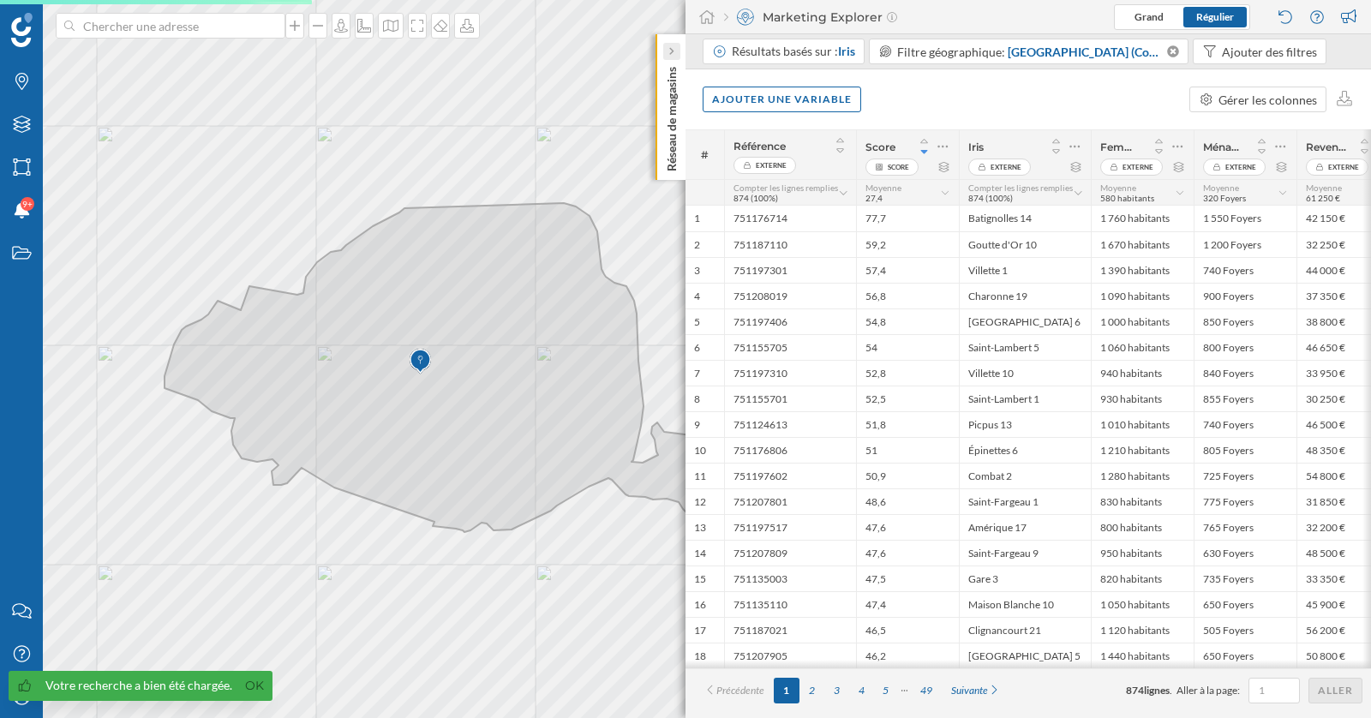
click at [677, 50] on div at bounding box center [671, 51] width 17 height 17
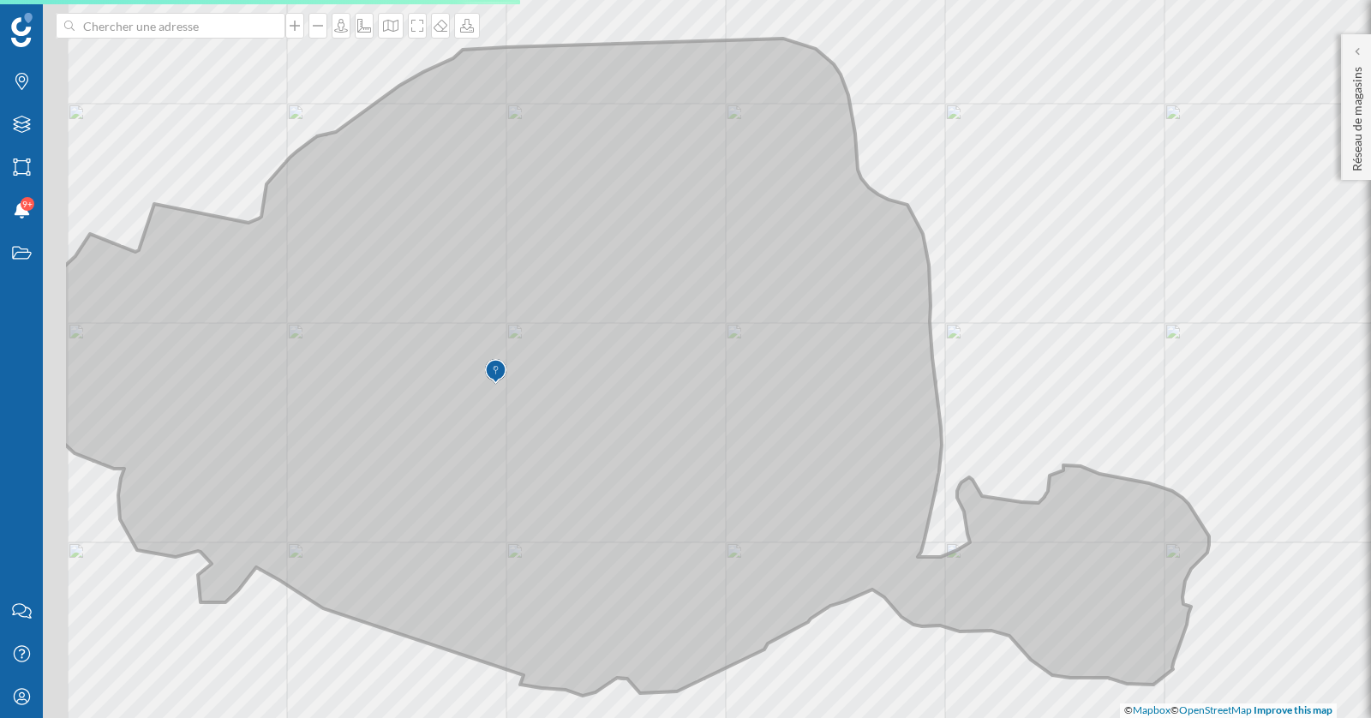
drag, startPoint x: 548, startPoint y: 356, endPoint x: 784, endPoint y: 341, distance: 236.1
click at [784, 342] on icon at bounding box center [636, 367] width 1146 height 657
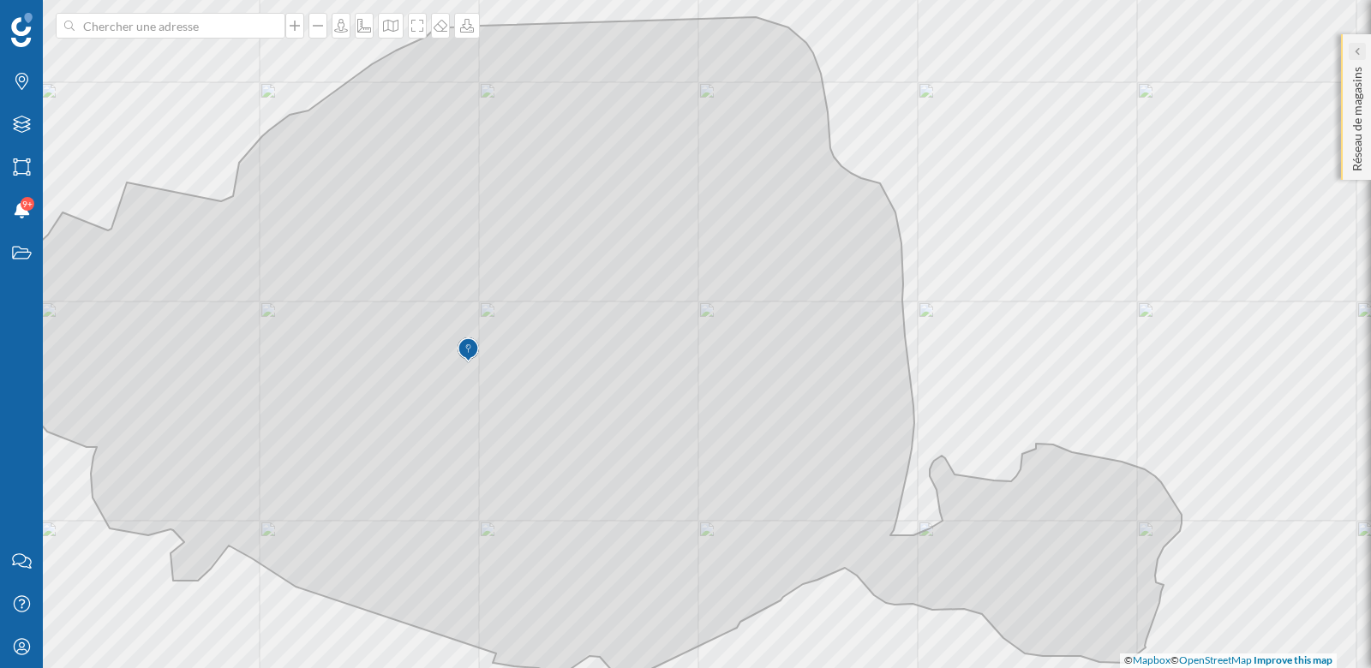
click at [1357, 56] on icon at bounding box center [1355, 51] width 5 height 10
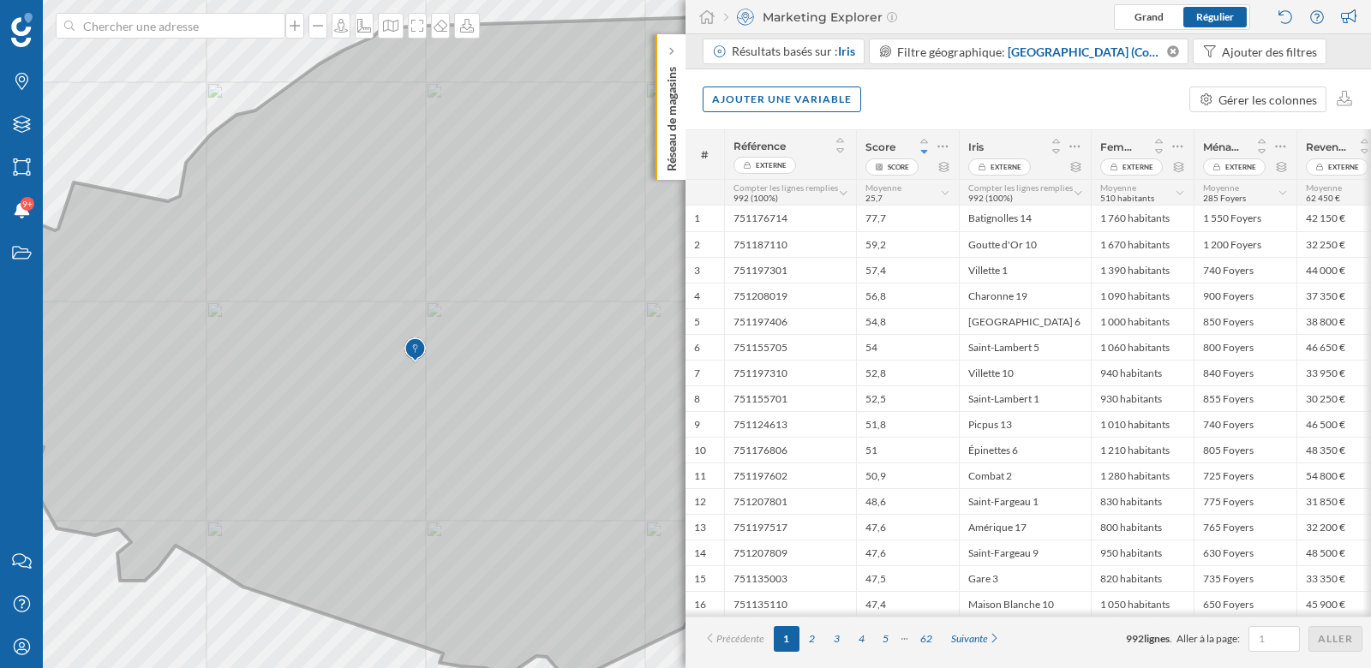
drag, startPoint x: 640, startPoint y: 480, endPoint x: 585, endPoint y: 480, distance: 54.8
click at [585, 480] on icon at bounding box center [515, 345] width 1226 height 657
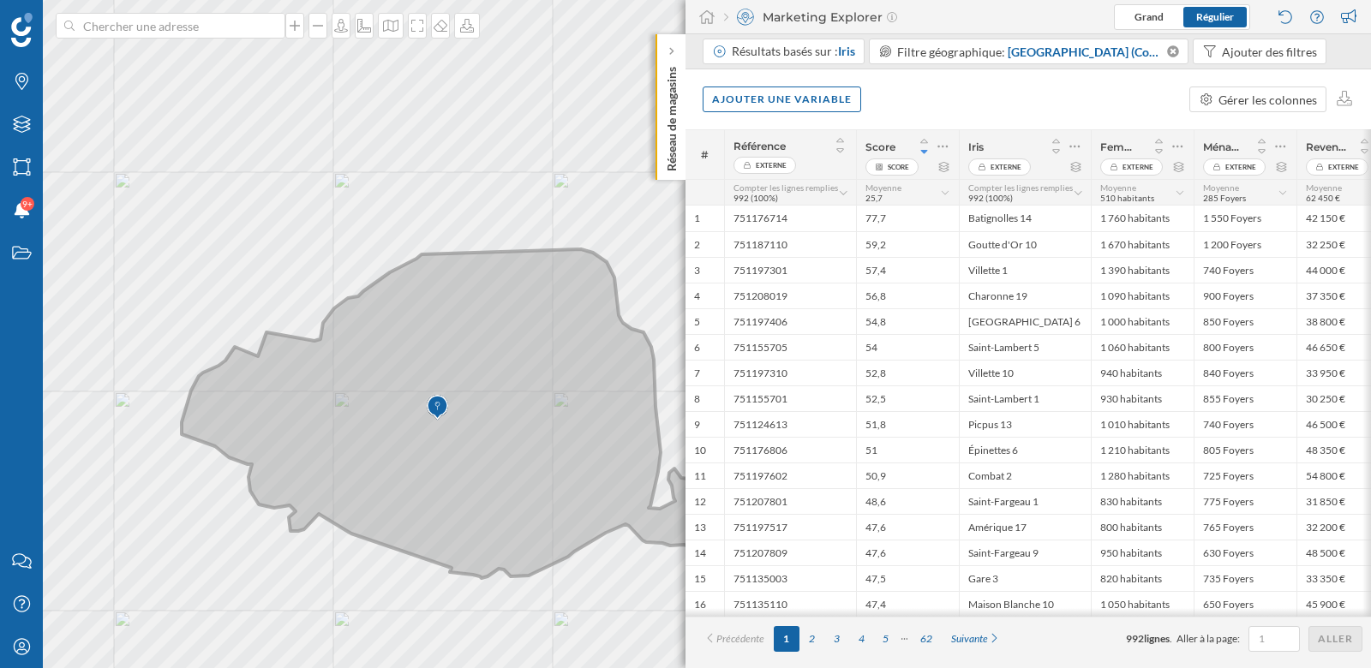
drag, startPoint x: 596, startPoint y: 483, endPoint x: 535, endPoint y: 484, distance: 61.7
click at [535, 484] on icon at bounding box center [488, 413] width 612 height 329
drag, startPoint x: 516, startPoint y: 473, endPoint x: 479, endPoint y: 437, distance: 51.5
click at [479, 438] on icon at bounding box center [484, 412] width 612 height 329
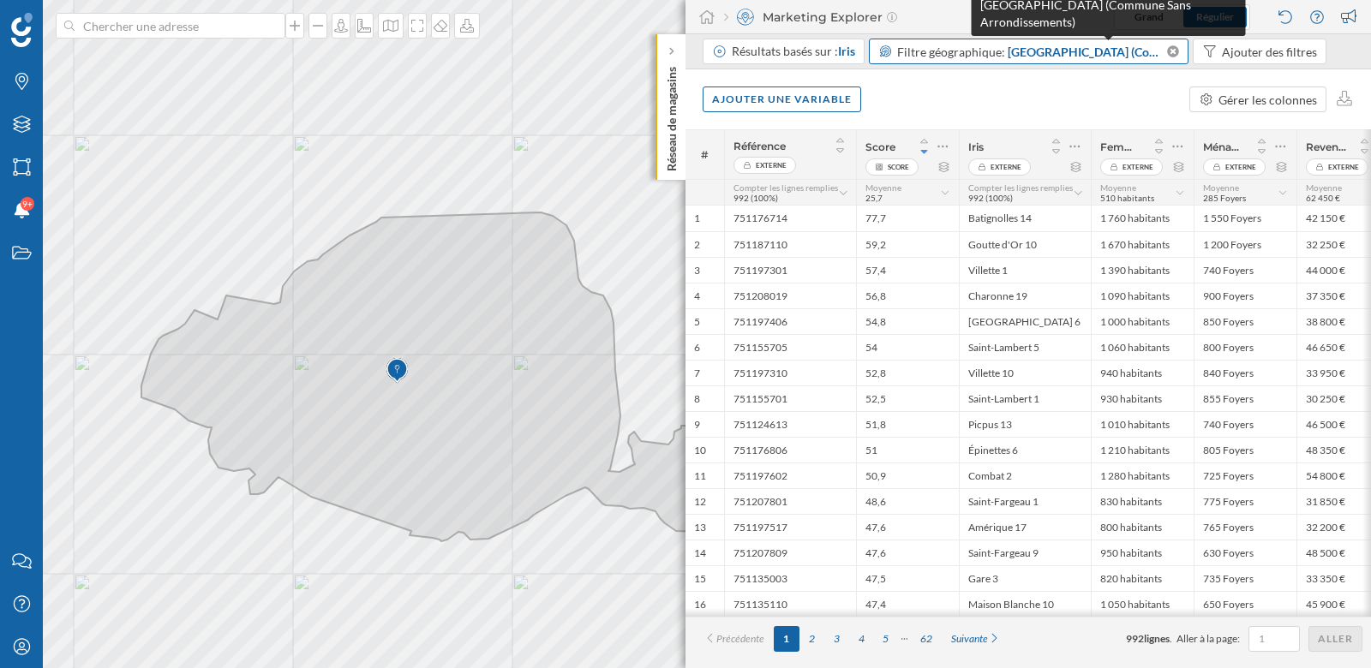
click at [1018, 50] on span "[GEOGRAPHIC_DATA] (Commune Sans Arrondissements)" at bounding box center [1085, 52] width 157 height 18
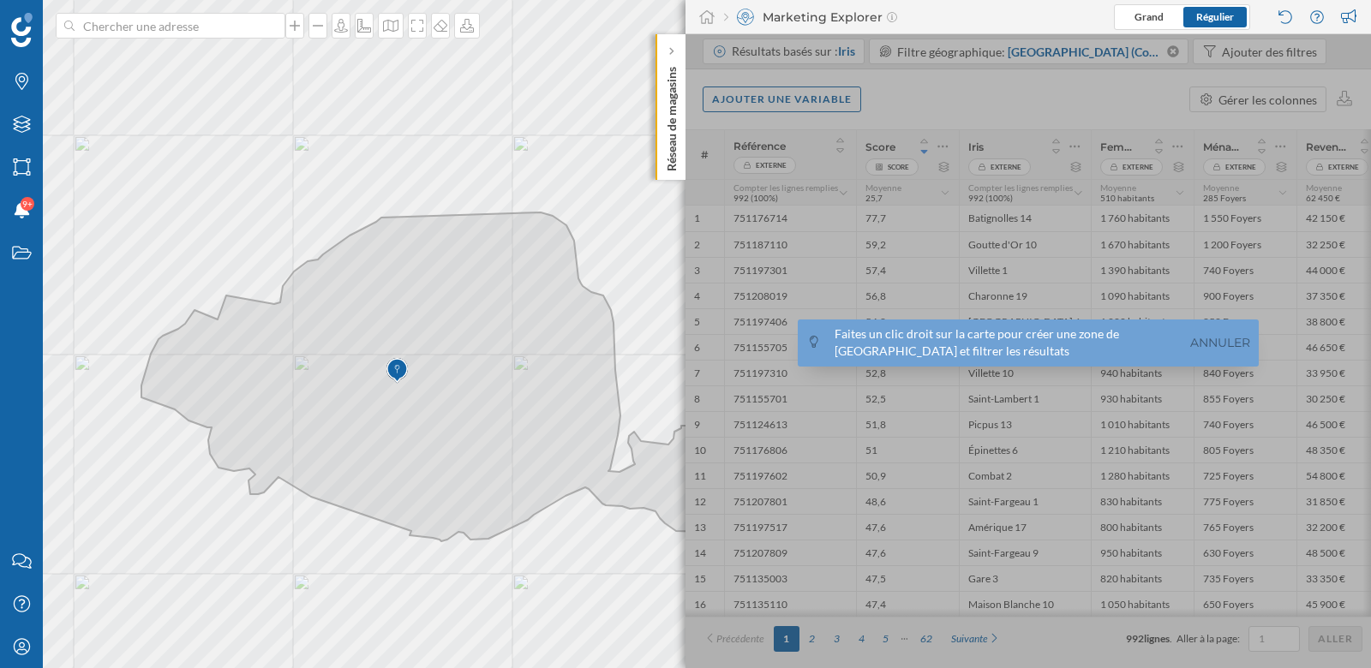
click at [917, 80] on div at bounding box center [1027, 351] width 685 height 634
click at [1212, 339] on link "Annuler" at bounding box center [1220, 343] width 69 height 20
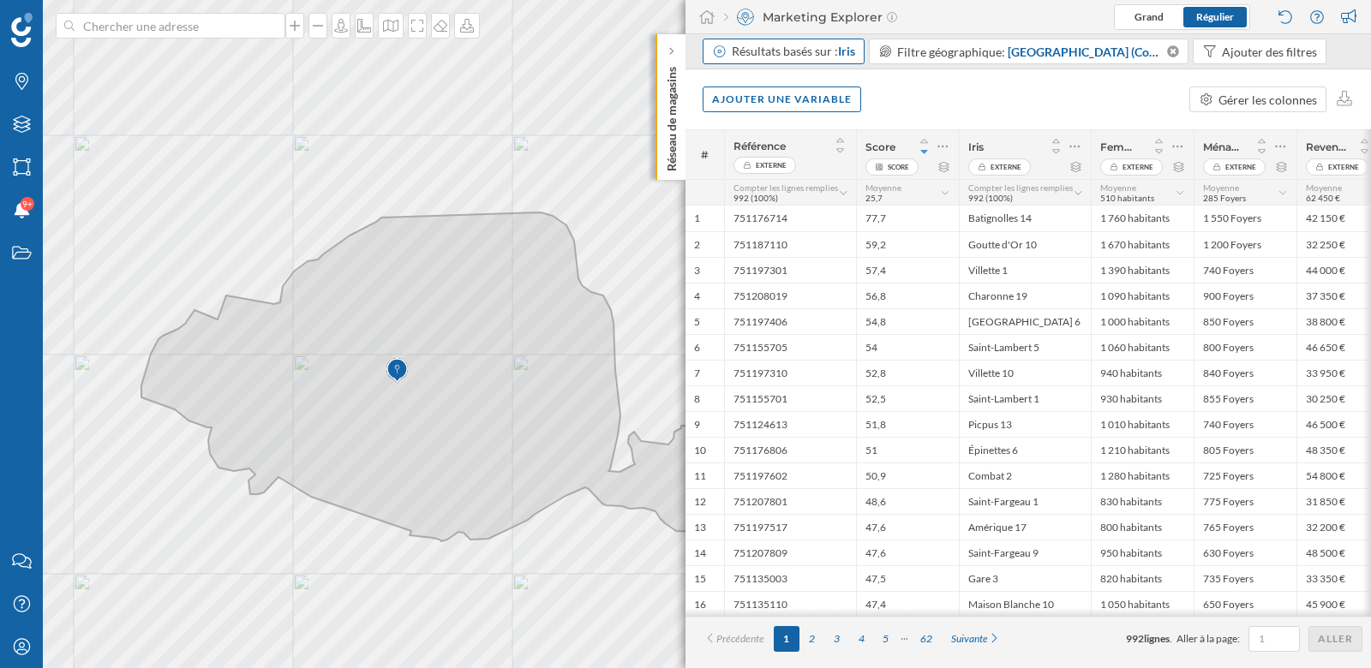
click at [804, 51] on div "Résultats basés sur : Iris" at bounding box center [793, 51] width 123 height 17
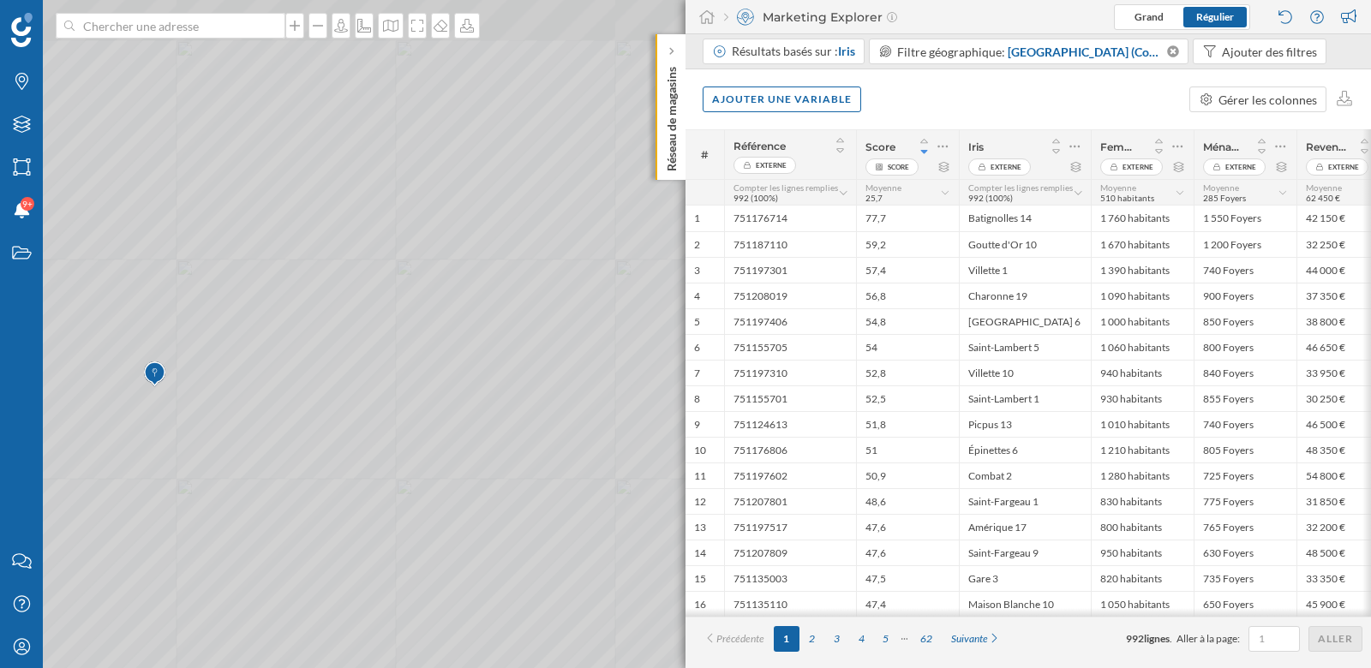
drag, startPoint x: 518, startPoint y: 249, endPoint x: 391, endPoint y: 338, distance: 155.2
click at [391, 337] on icon at bounding box center [536, 383] width 1652 height 809
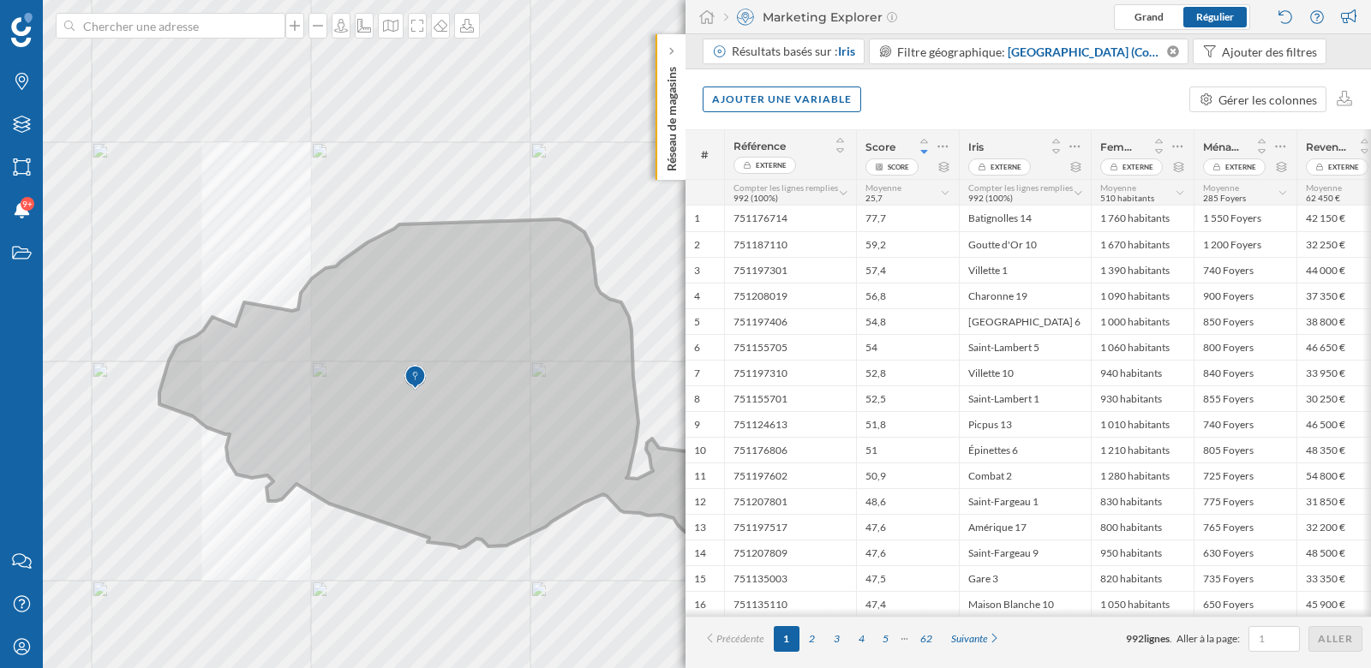
drag, startPoint x: 541, startPoint y: 400, endPoint x: 506, endPoint y: 399, distance: 34.3
click at [506, 399] on icon at bounding box center [465, 383] width 612 height 329
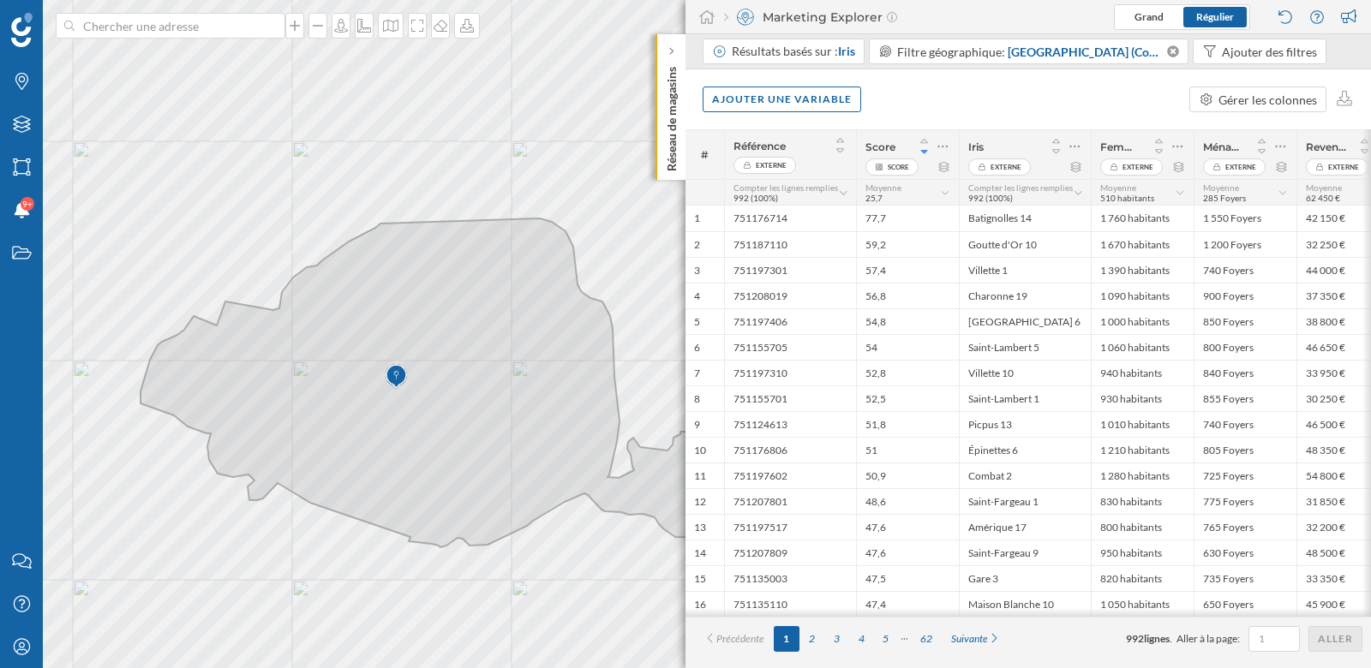
click at [935, 153] on div at bounding box center [942, 146] width 15 height 24
click at [941, 149] on icon at bounding box center [942, 146] width 11 height 17
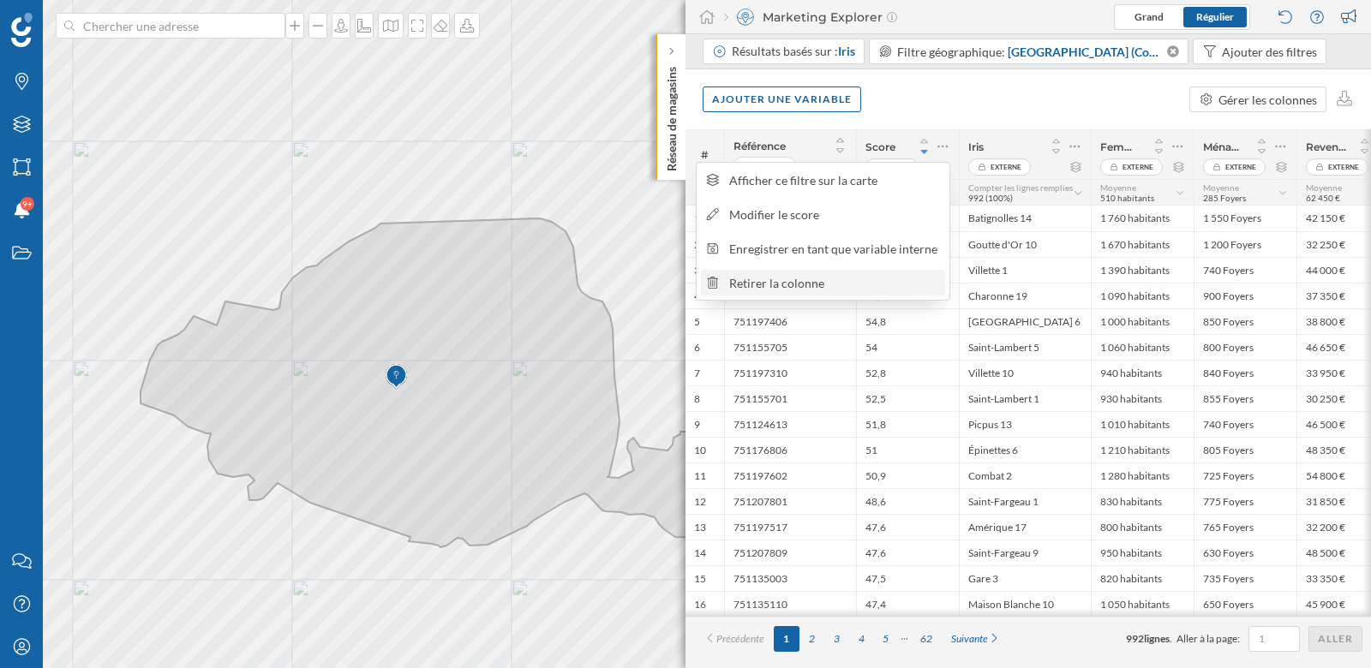
click at [844, 283] on div "Retirer la colonne" at bounding box center [834, 283] width 210 height 18
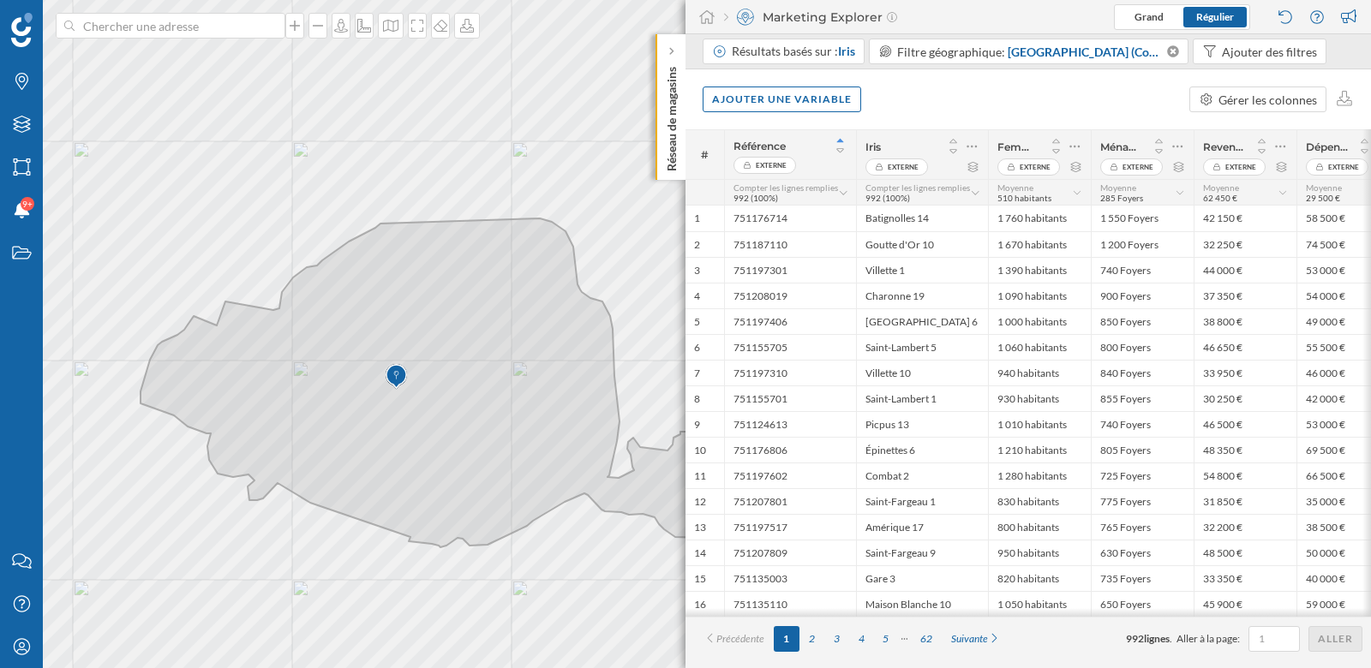
click at [988, 87] on div "Ajouter une variable Gérer les colonnes" at bounding box center [1027, 99] width 685 height 60
click at [781, 105] on div "Ajouter une variable" at bounding box center [781, 99] width 158 height 26
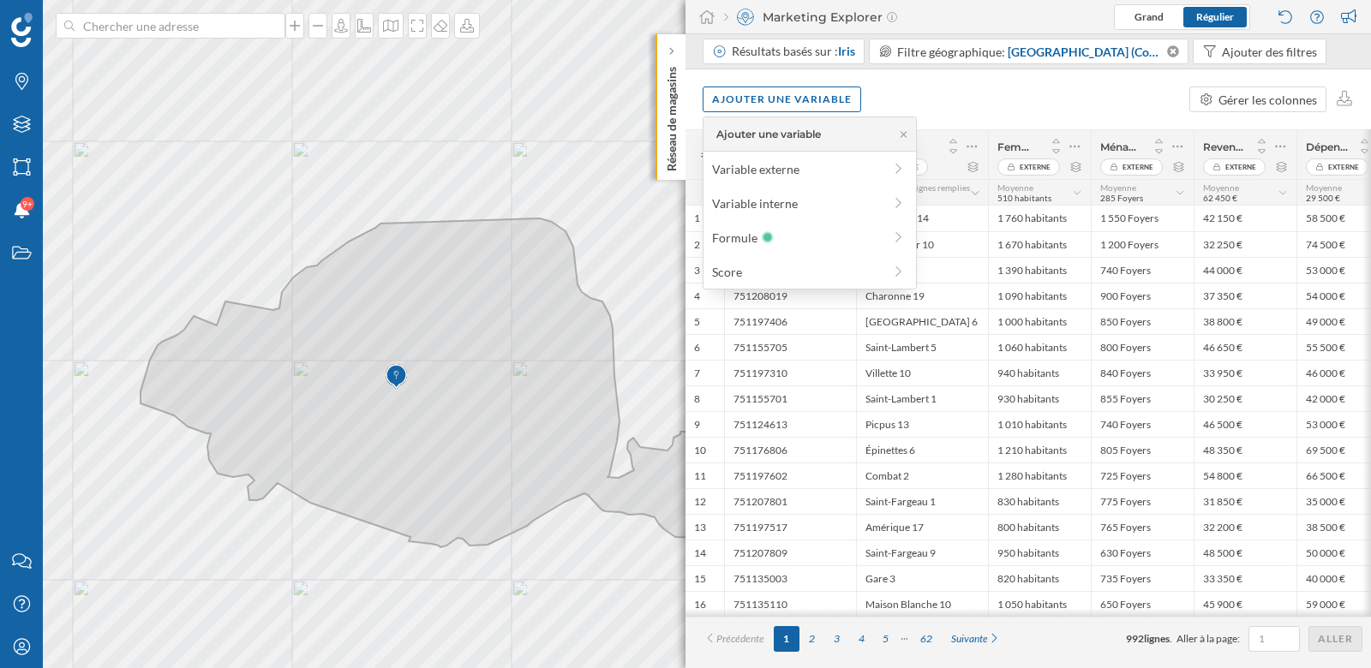
click at [960, 108] on div "Ajouter une variable Gérer les colonnes" at bounding box center [1027, 99] width 685 height 60
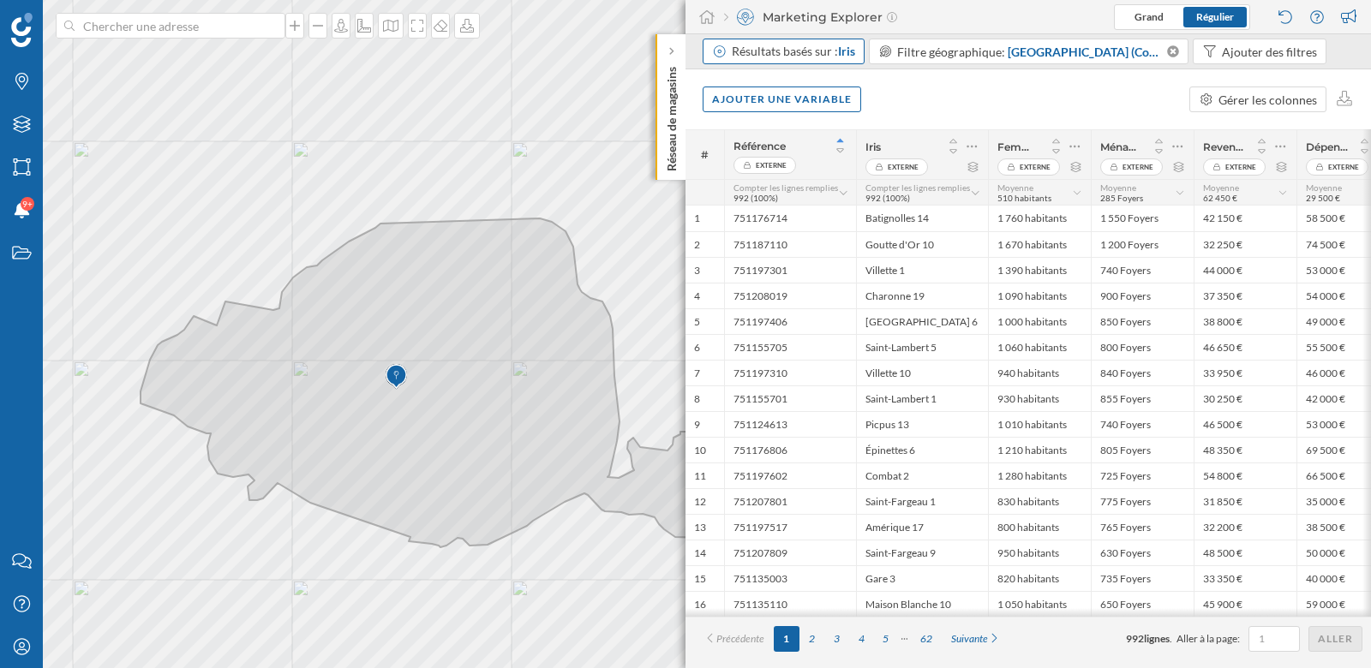
click at [837, 55] on div "Résultats basés sur : Iris" at bounding box center [793, 51] width 123 height 17
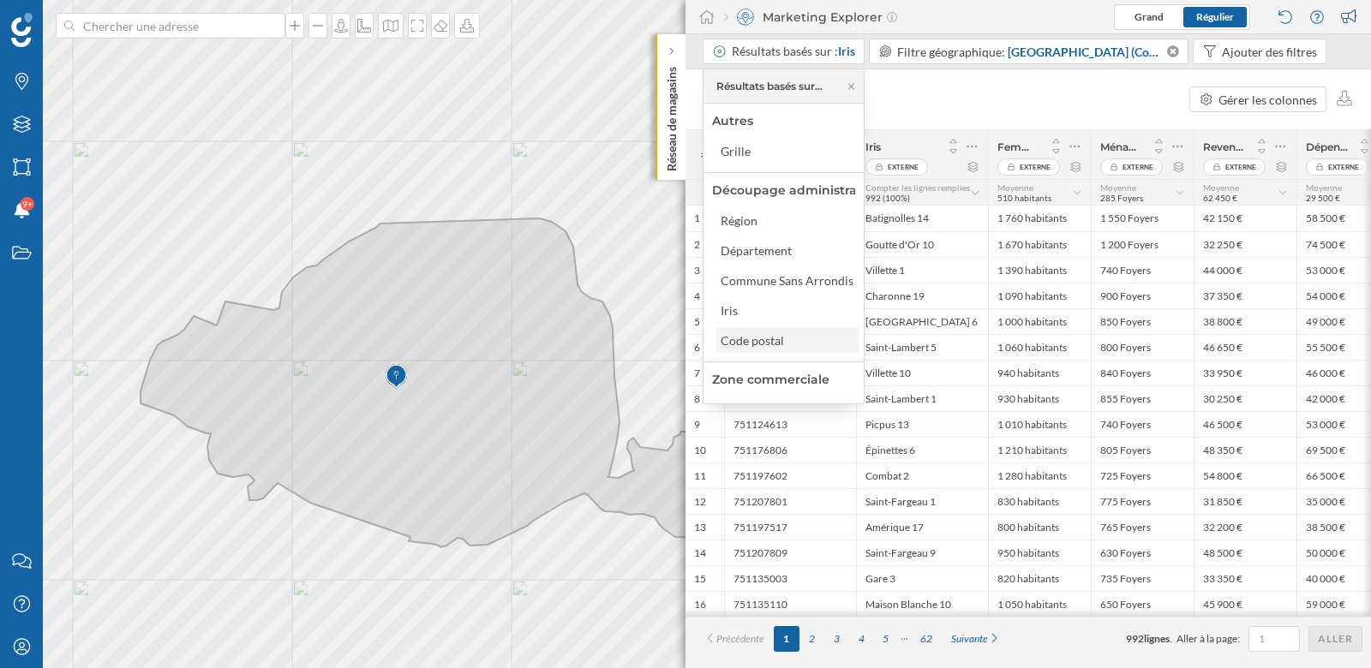
click at [763, 344] on div "Code postal" at bounding box center [751, 340] width 63 height 15
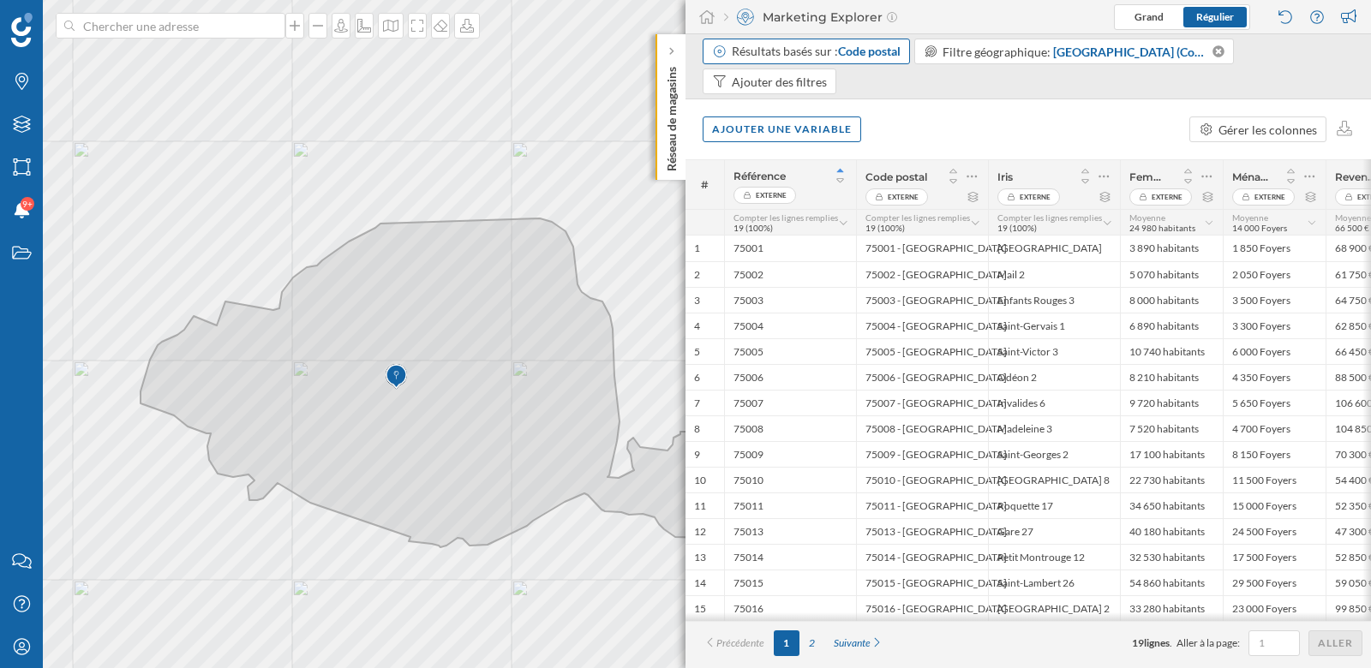
click at [807, 54] on div "Résultats basés sur : Code postal" at bounding box center [816, 51] width 169 height 17
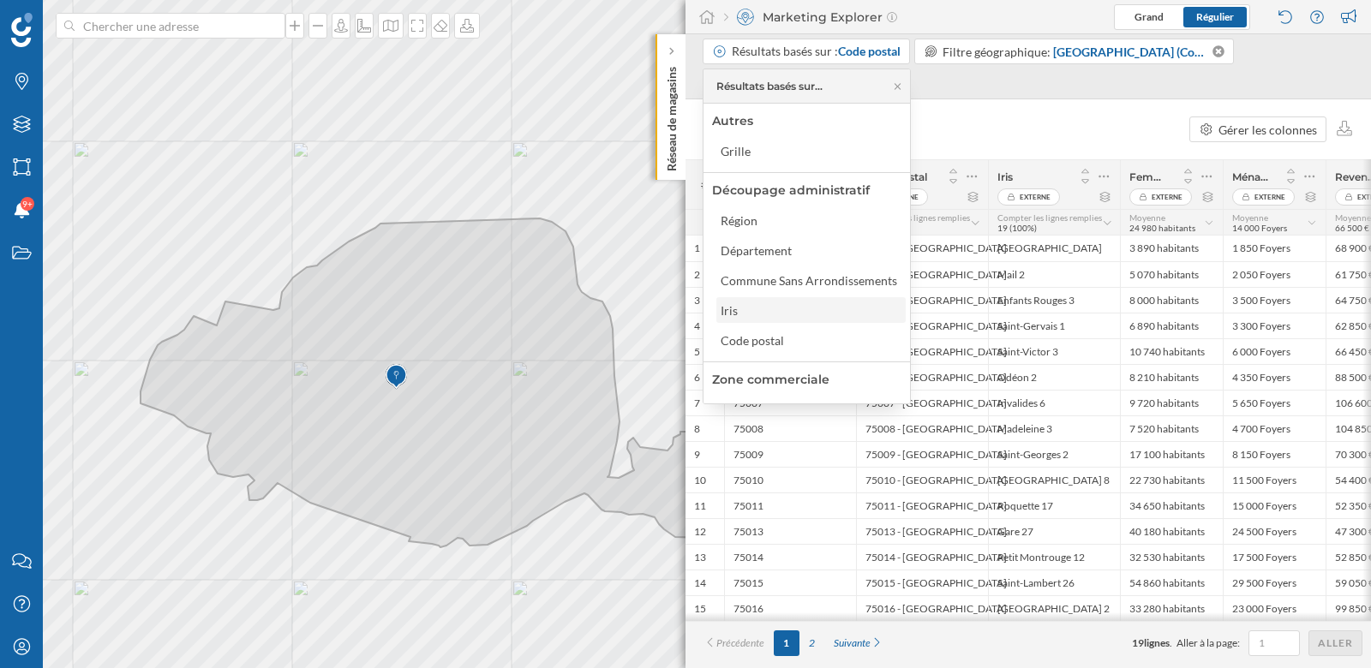
click at [768, 319] on div "Iris" at bounding box center [810, 310] width 189 height 26
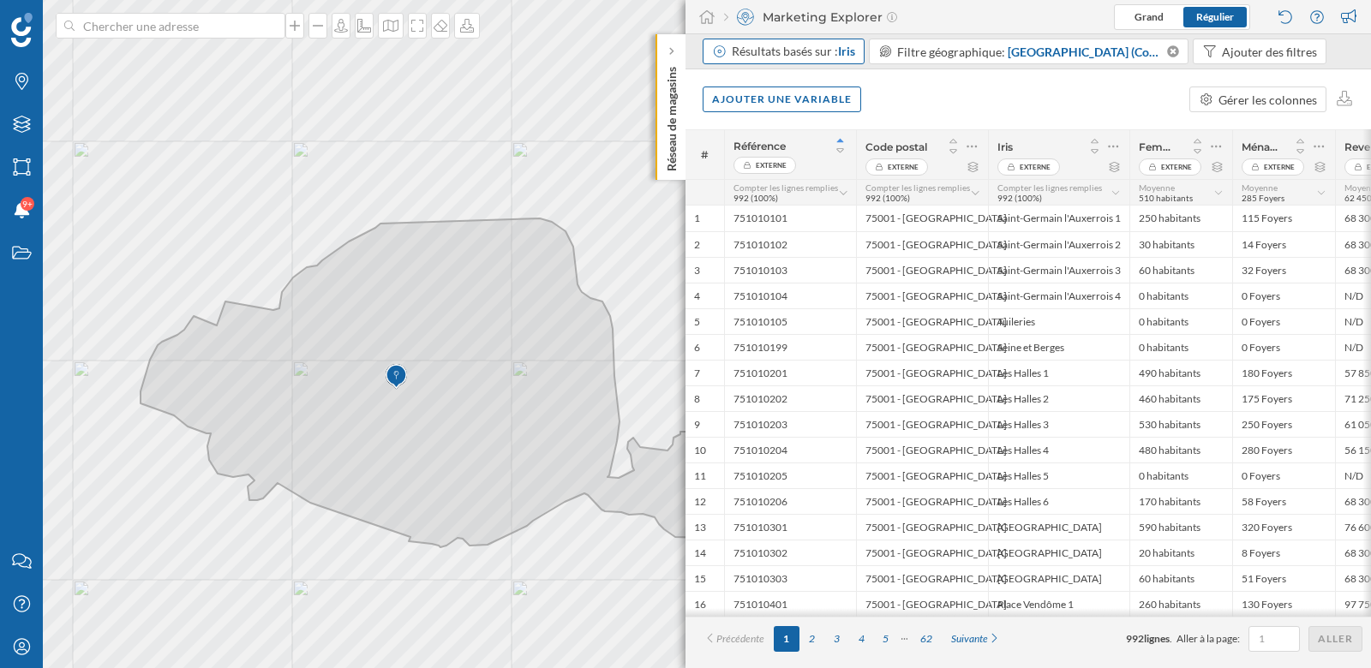
click at [841, 56] on span "Iris" at bounding box center [846, 51] width 17 height 15
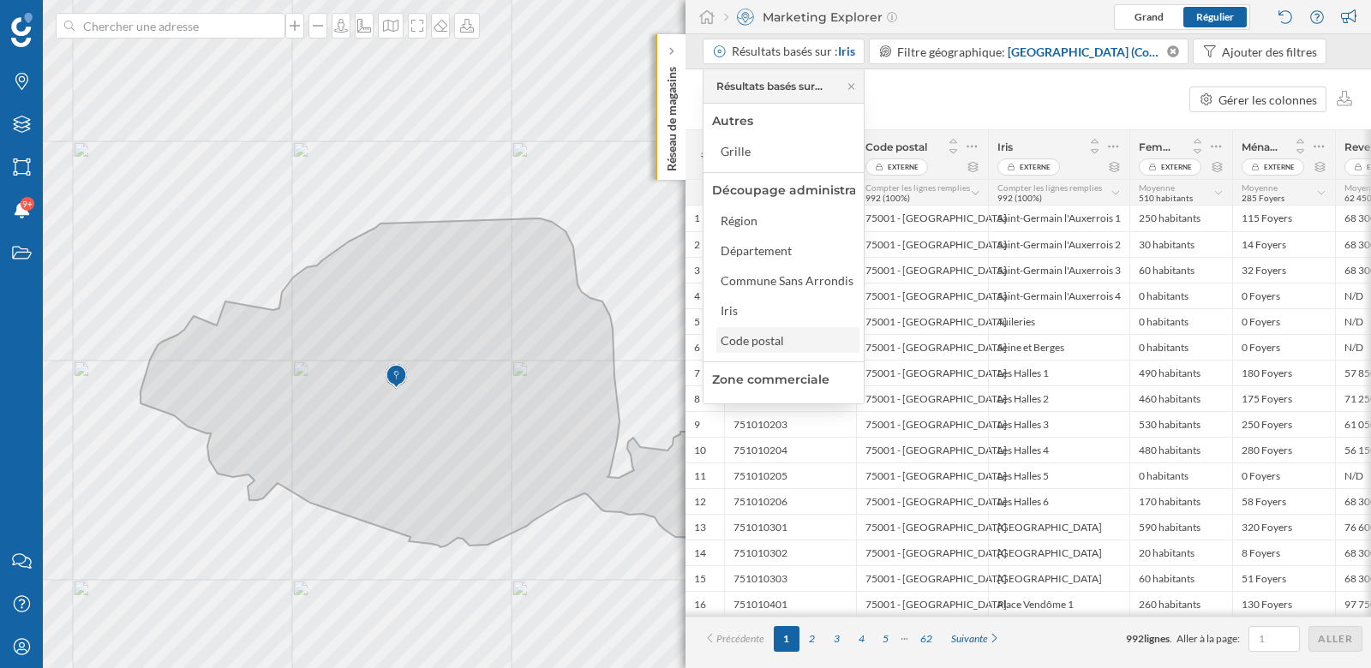
click at [753, 340] on div "Code postal" at bounding box center [751, 340] width 63 height 15
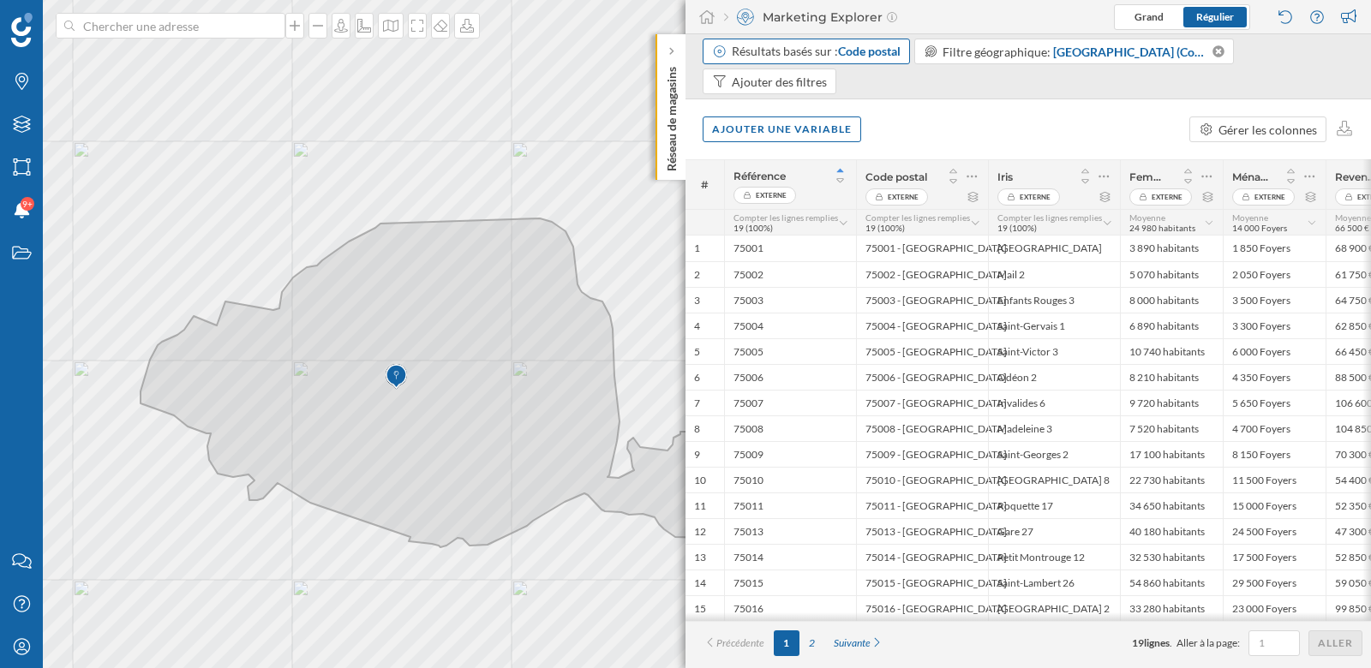
click at [854, 54] on span "Code postal" at bounding box center [869, 51] width 63 height 15
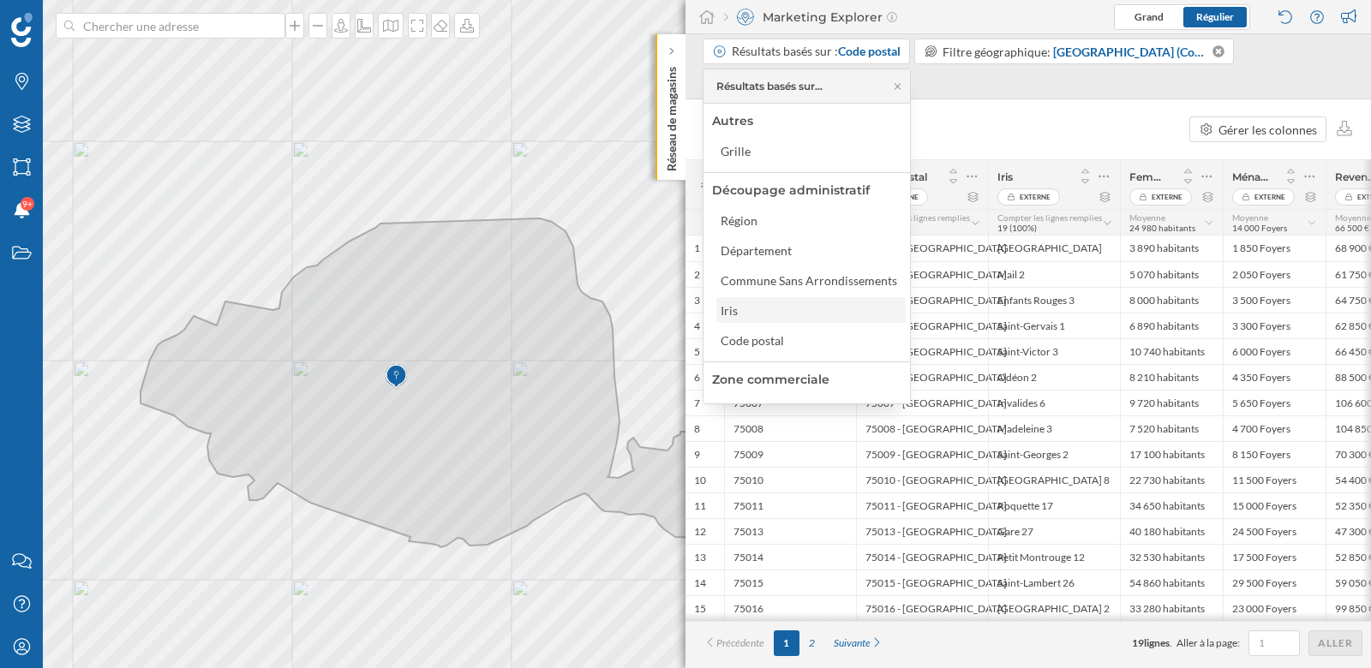
click at [767, 315] on div "Iris" at bounding box center [809, 311] width 179 height 18
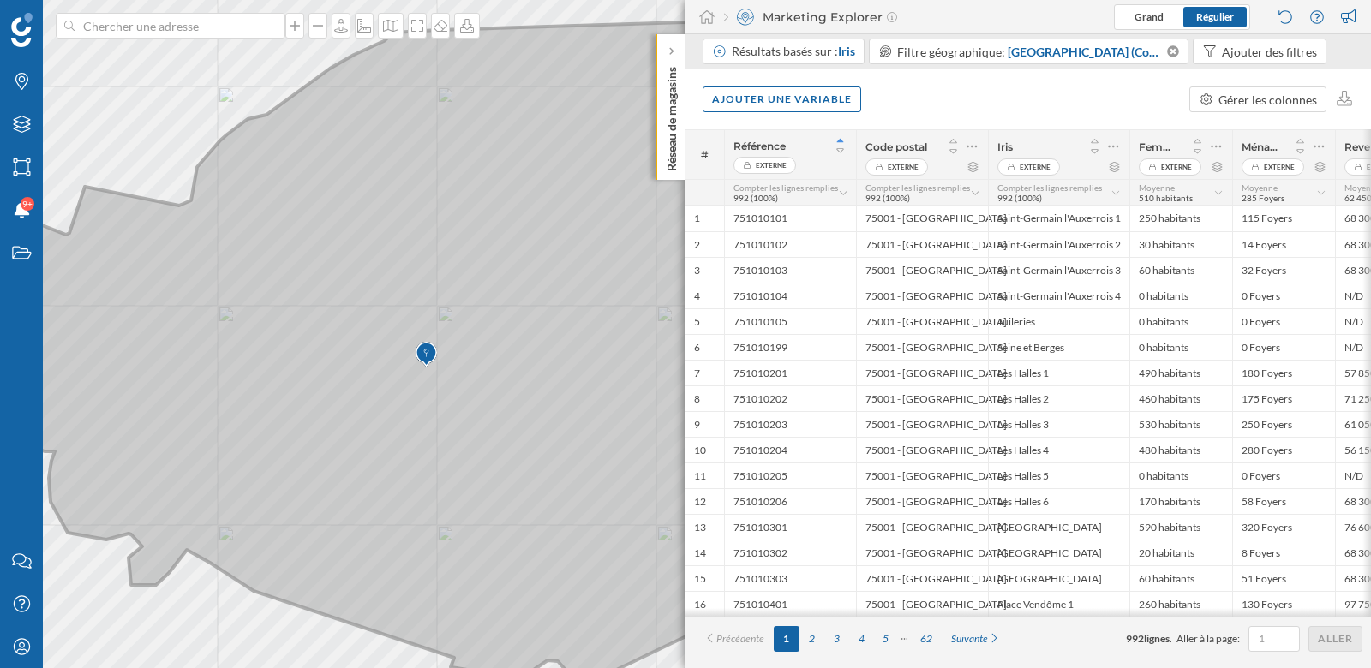
drag, startPoint x: 560, startPoint y: 308, endPoint x: 521, endPoint y: 308, distance: 39.4
click at [521, 308] on icon at bounding box center [526, 349] width 1226 height 657
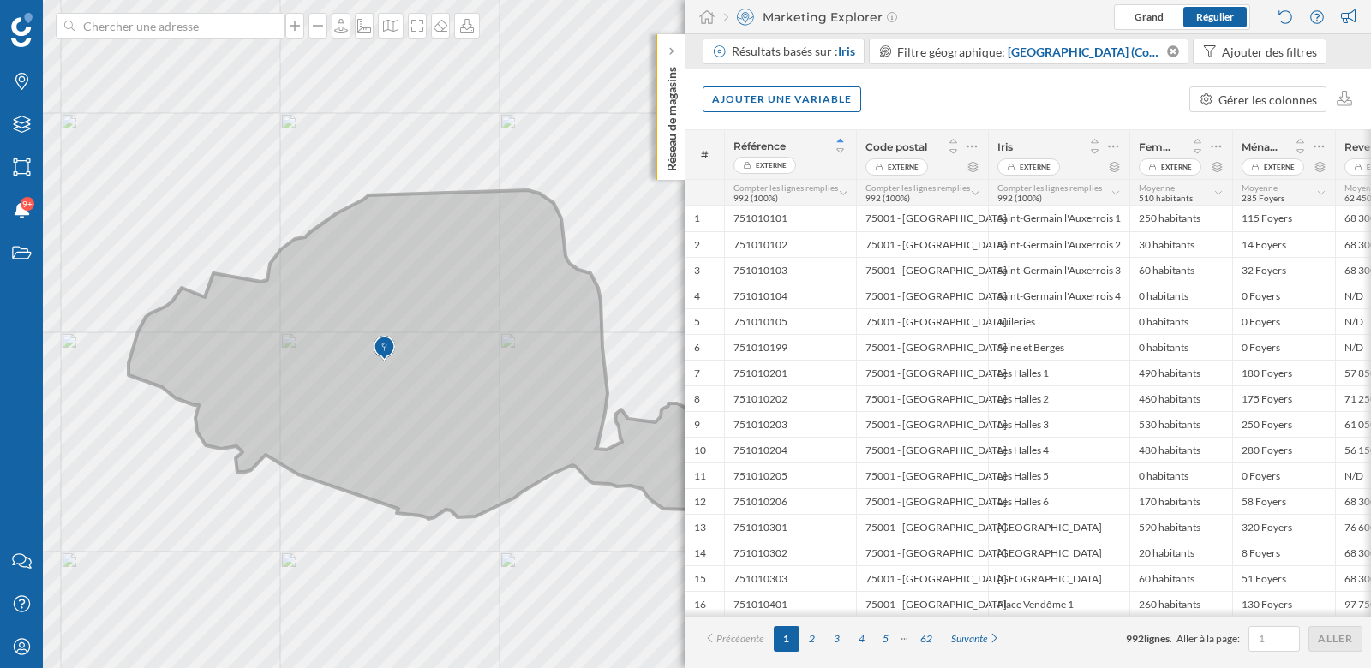
drag, startPoint x: 535, startPoint y: 314, endPoint x: 455, endPoint y: 339, distance: 84.5
click at [455, 339] on icon at bounding box center [434, 354] width 612 height 329
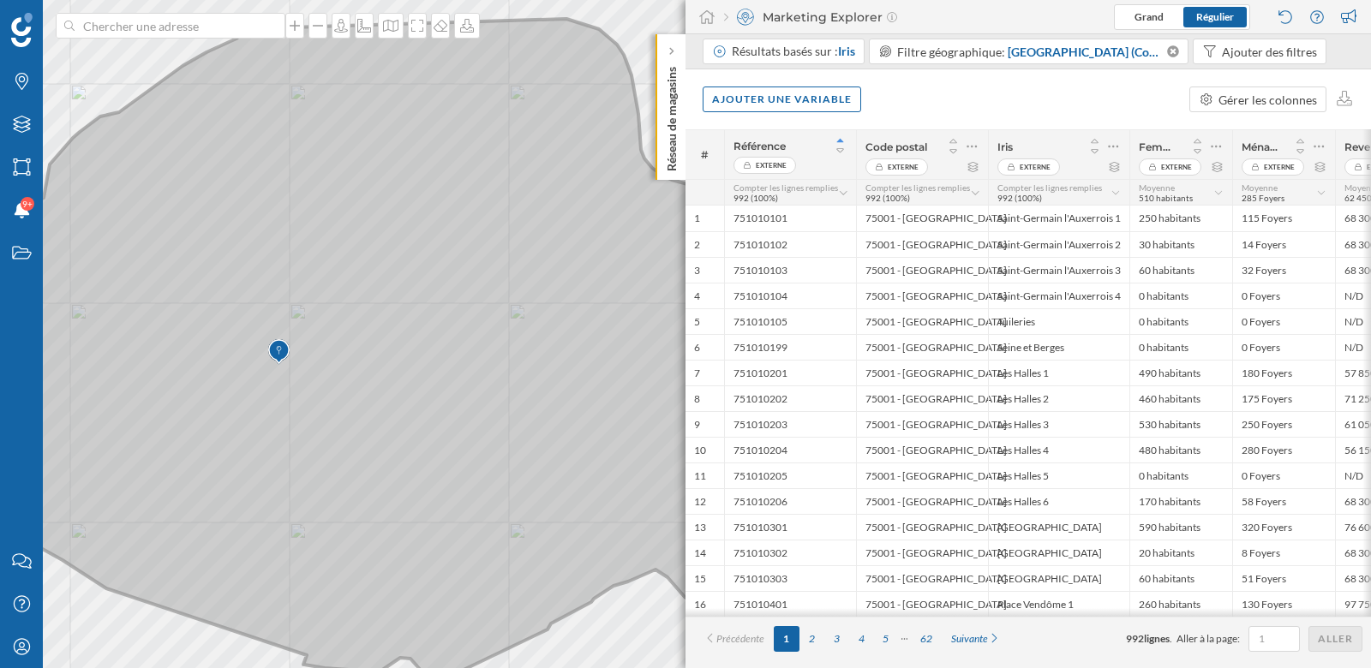
drag, startPoint x: 429, startPoint y: 505, endPoint x: 455, endPoint y: 516, distance: 28.0
click at [455, 516] on icon at bounding box center [438, 347] width 1108 height 657
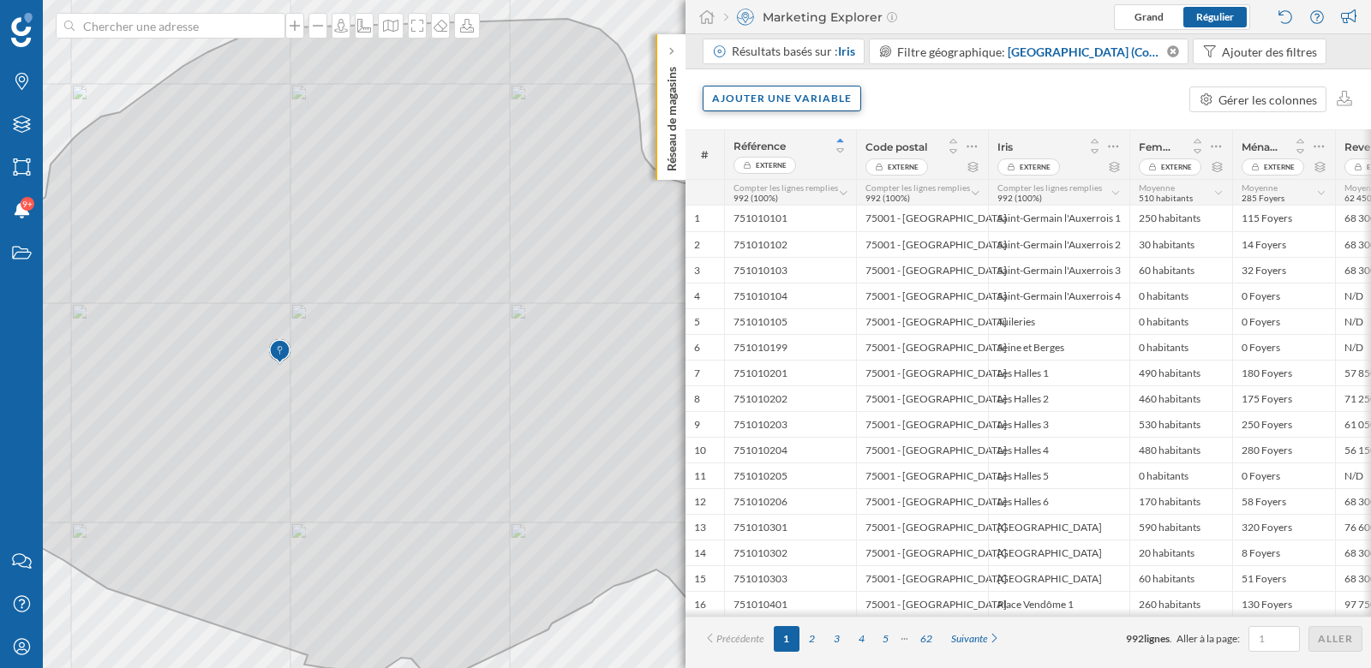
click at [824, 93] on div "Ajouter une variable" at bounding box center [781, 99] width 158 height 26
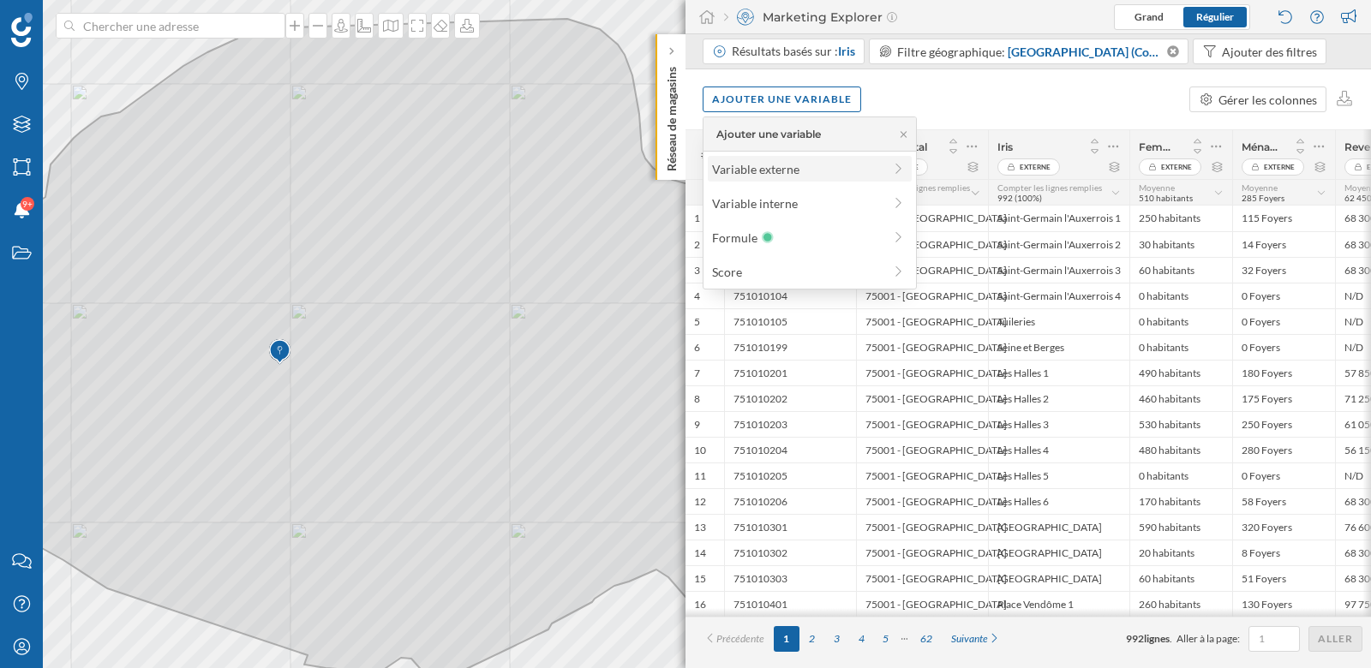
click at [761, 170] on div "Variable externe" at bounding box center [797, 169] width 170 height 18
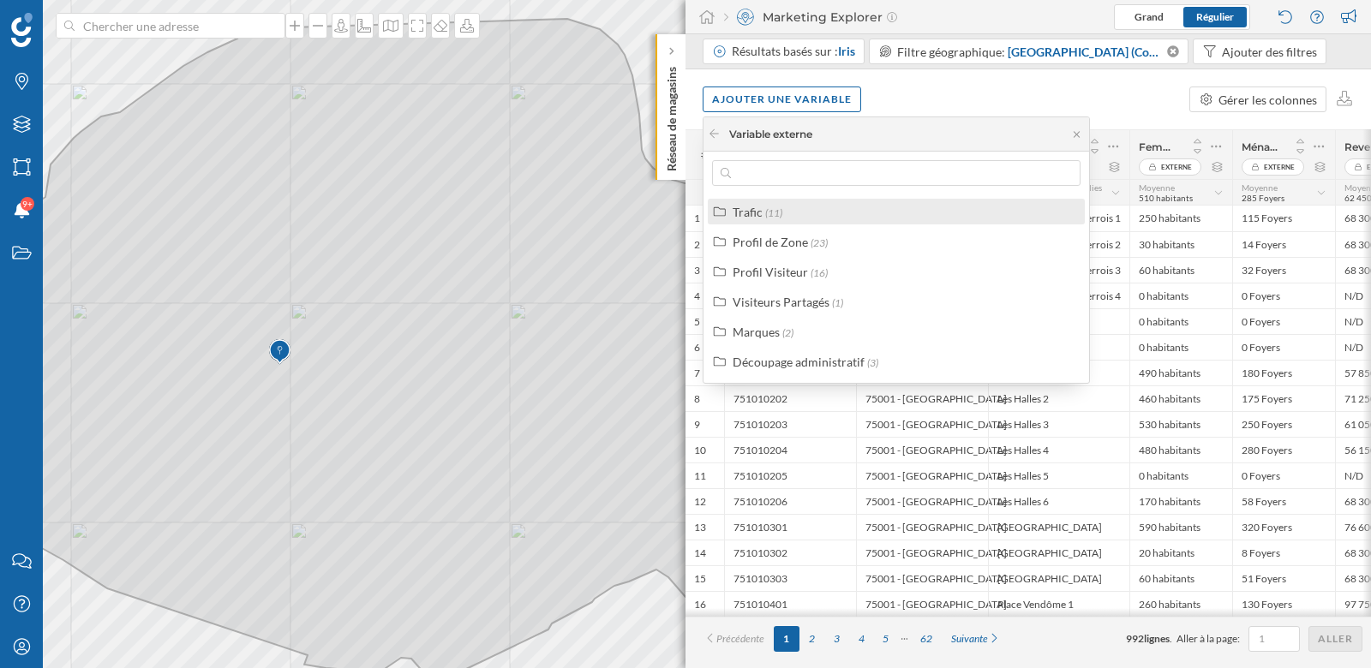
click at [753, 215] on div "Trafic" at bounding box center [747, 212] width 30 height 15
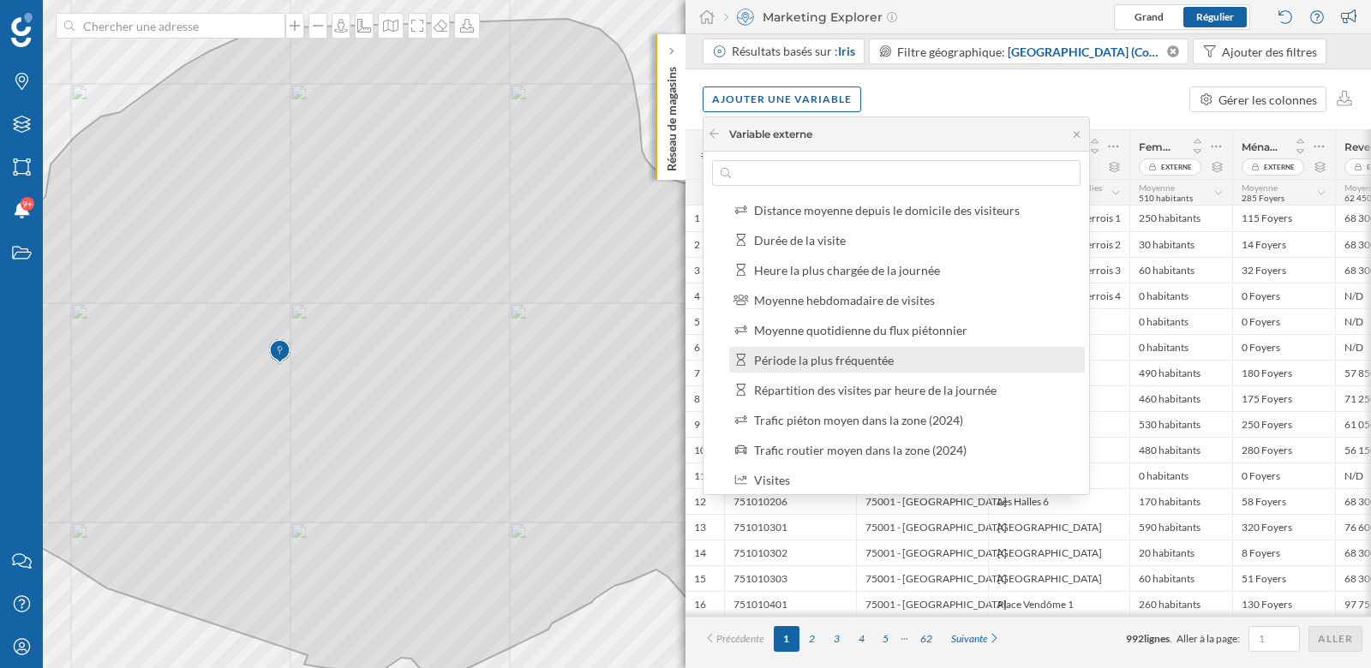
scroll to position [37, 0]
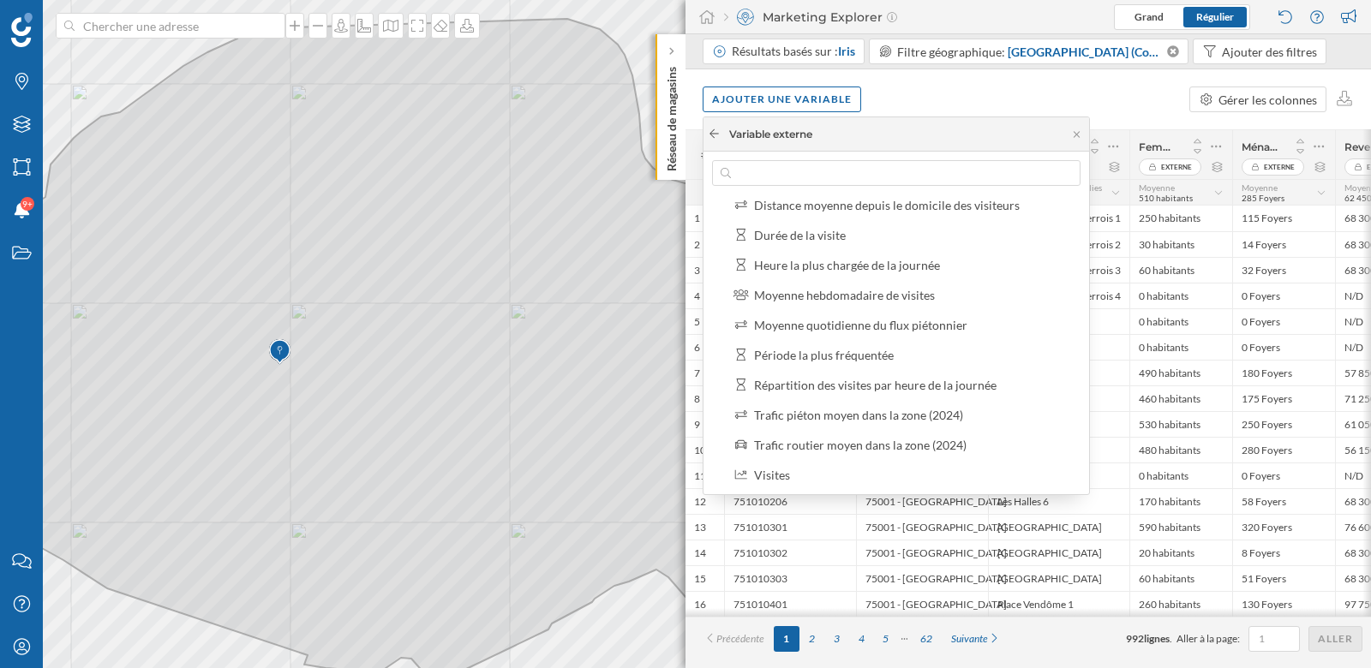
click at [712, 137] on icon at bounding box center [714, 133] width 13 height 10
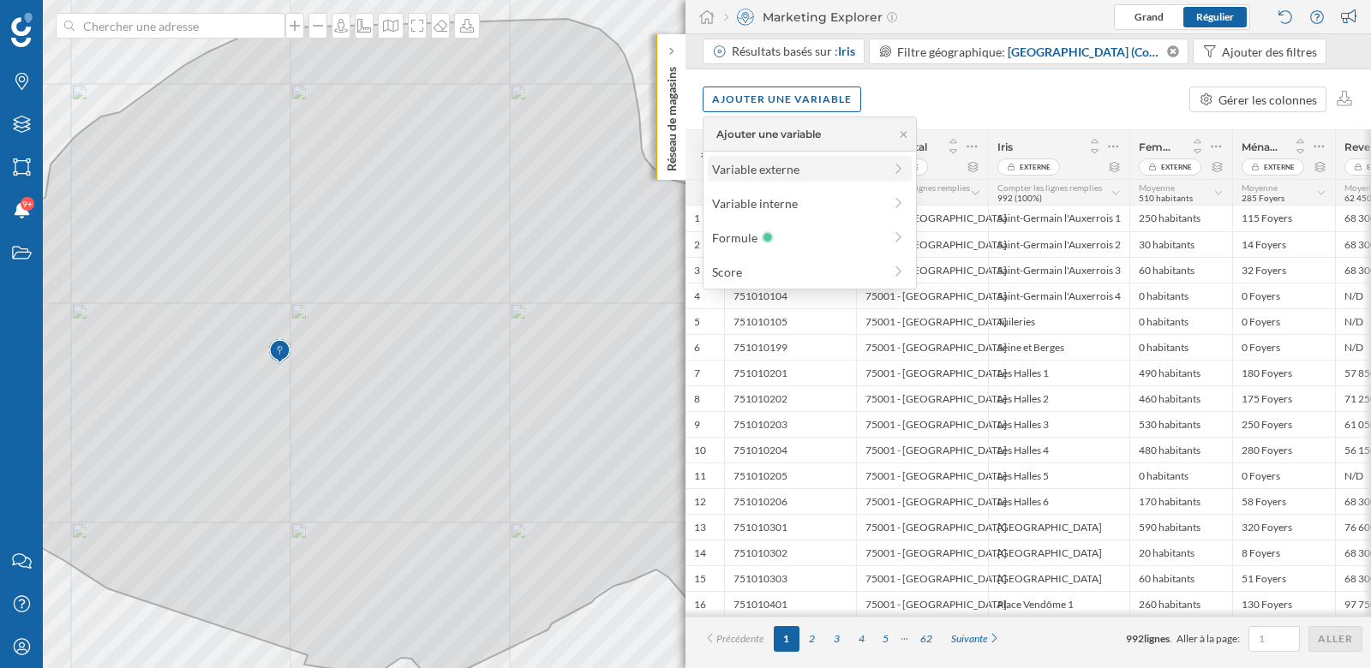
click at [754, 167] on div "Variable externe" at bounding box center [797, 169] width 170 height 18
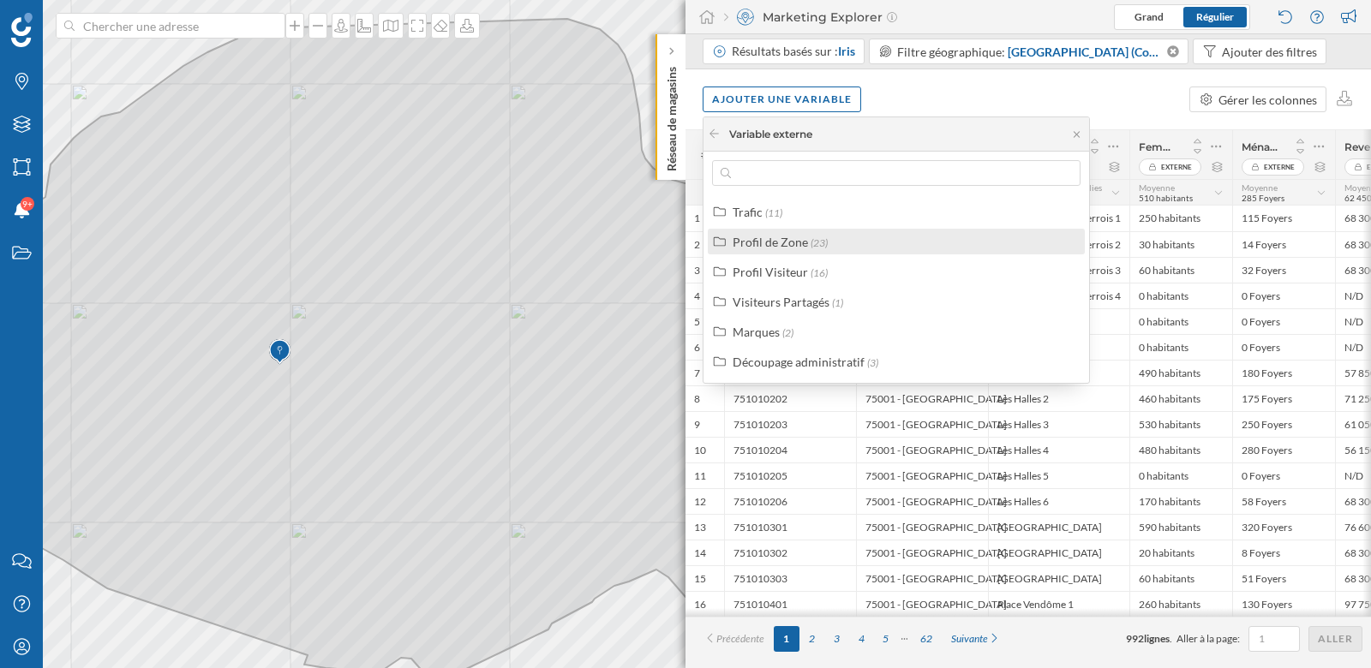
click at [768, 242] on div "Profil de Zone" at bounding box center [769, 242] width 75 height 15
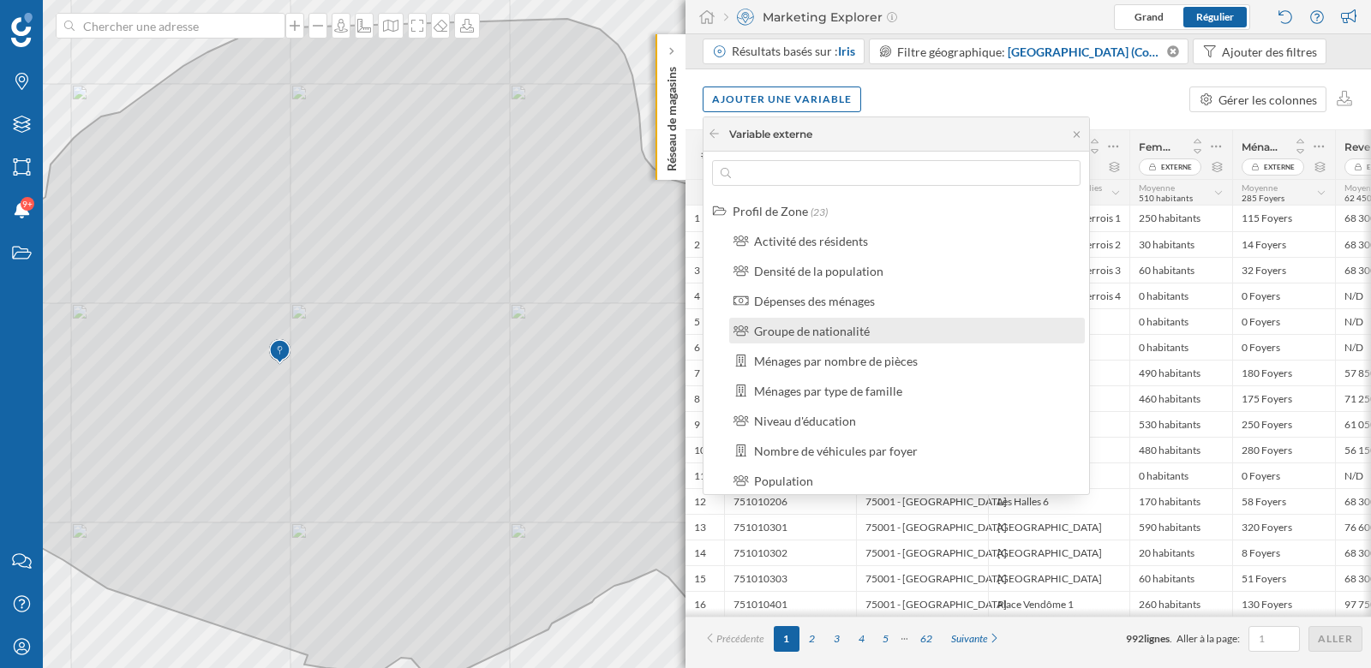
scroll to position [32, 0]
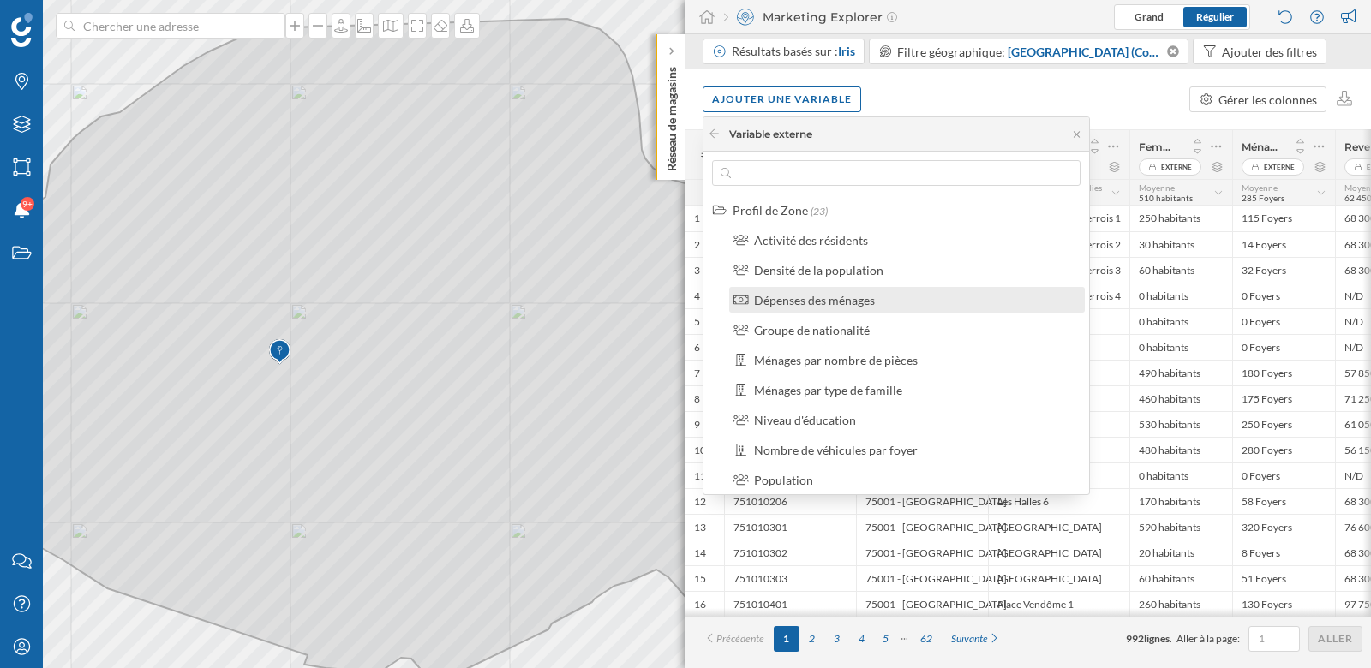
click at [842, 307] on label "Dépenses des ménages" at bounding box center [814, 300] width 121 height 18
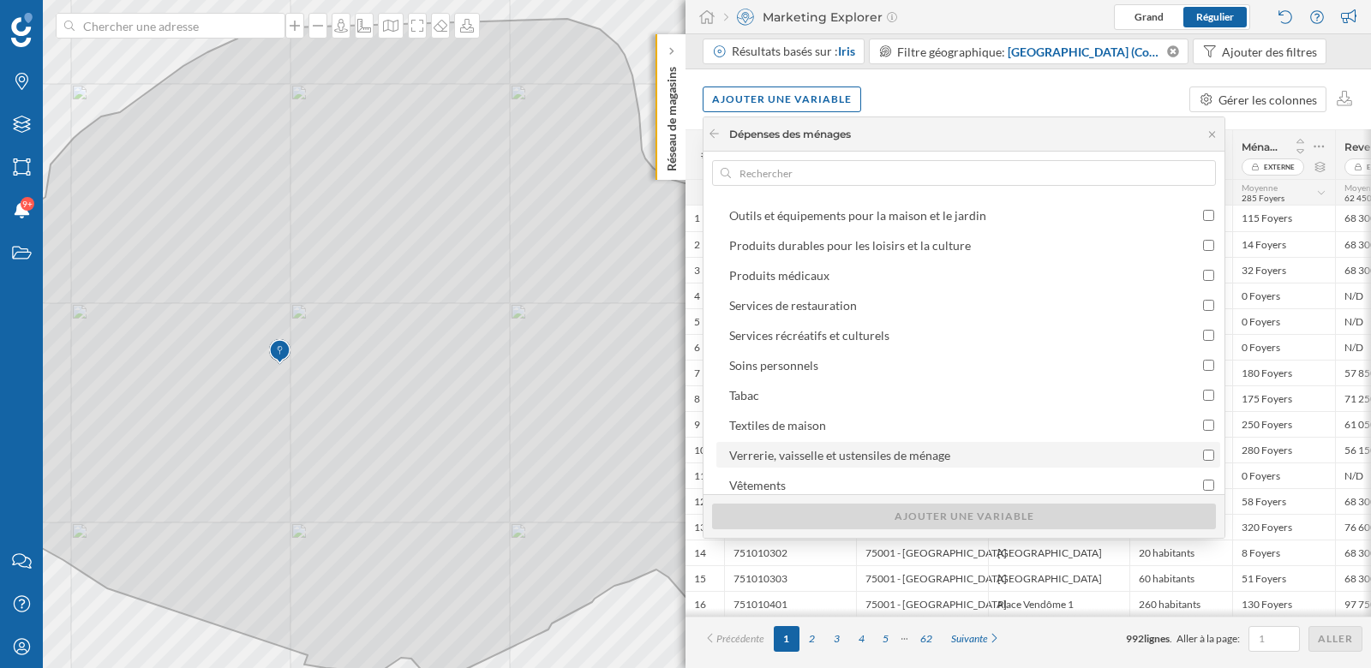
scroll to position [407, 0]
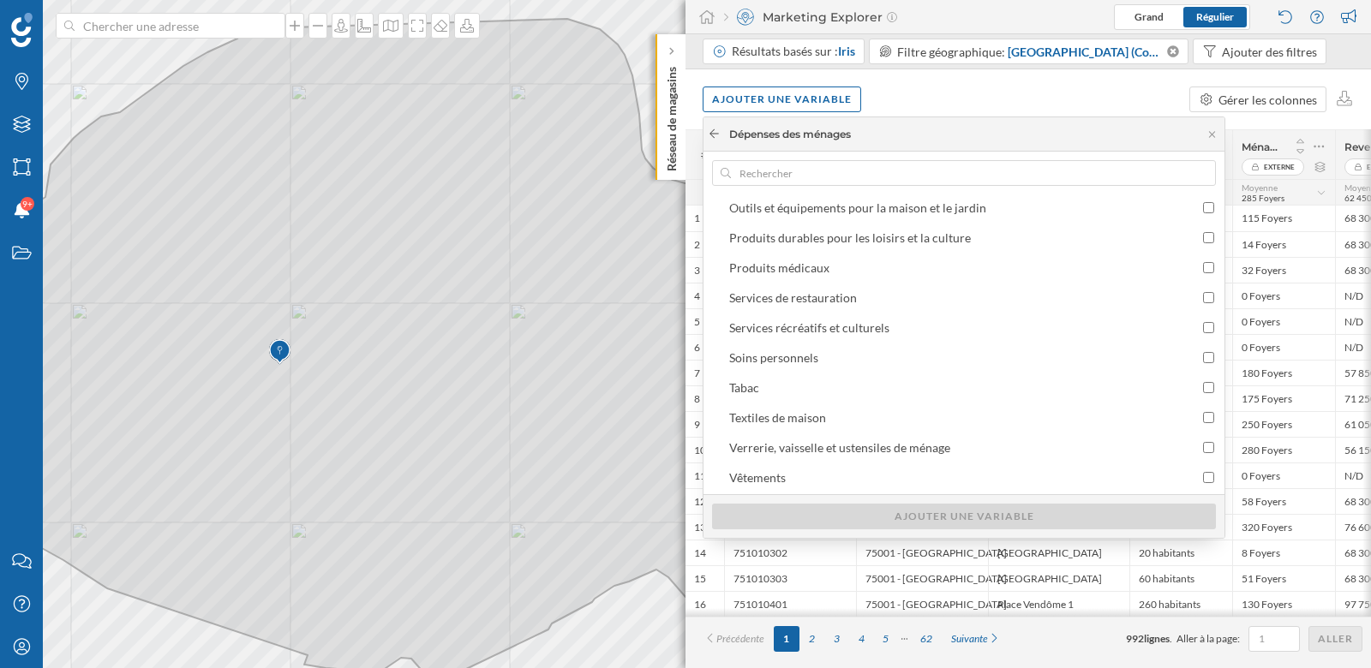
click at [715, 133] on icon at bounding box center [714, 133] width 13 height 10
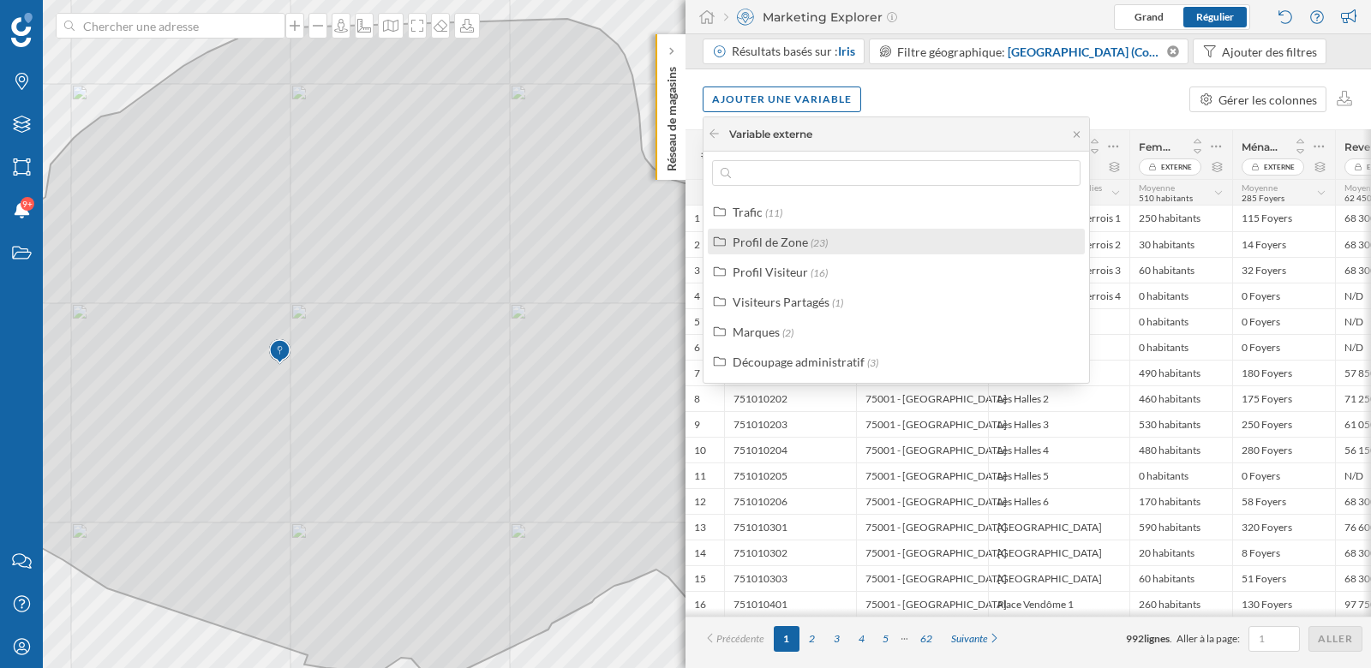
click at [778, 238] on div "Profil de Zone" at bounding box center [769, 242] width 75 height 15
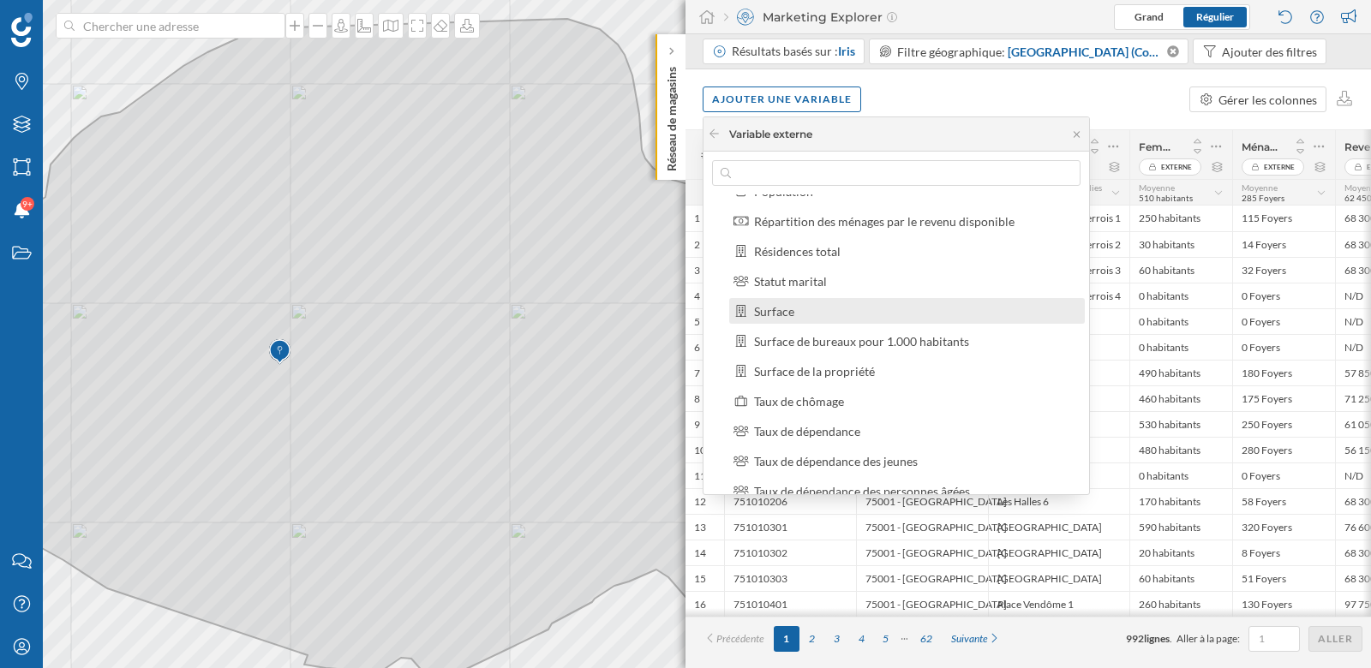
scroll to position [322, 0]
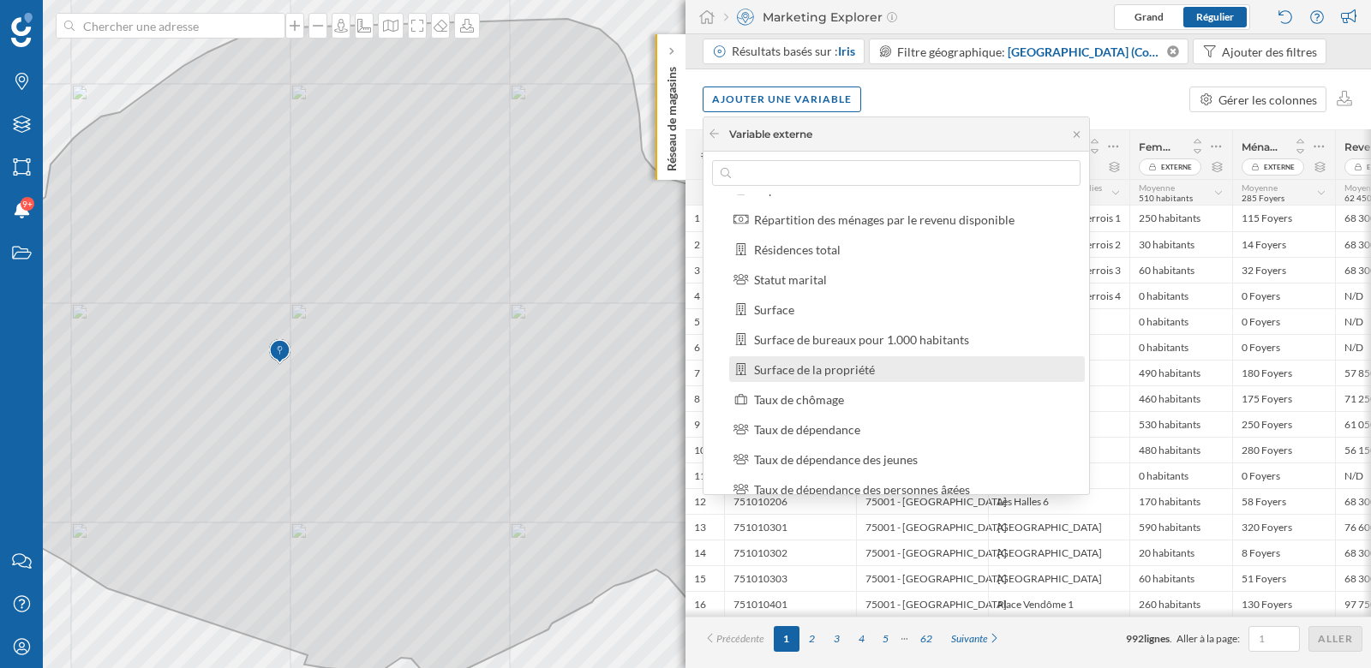
click at [822, 371] on div "Surface de la propriété" at bounding box center [814, 369] width 121 height 15
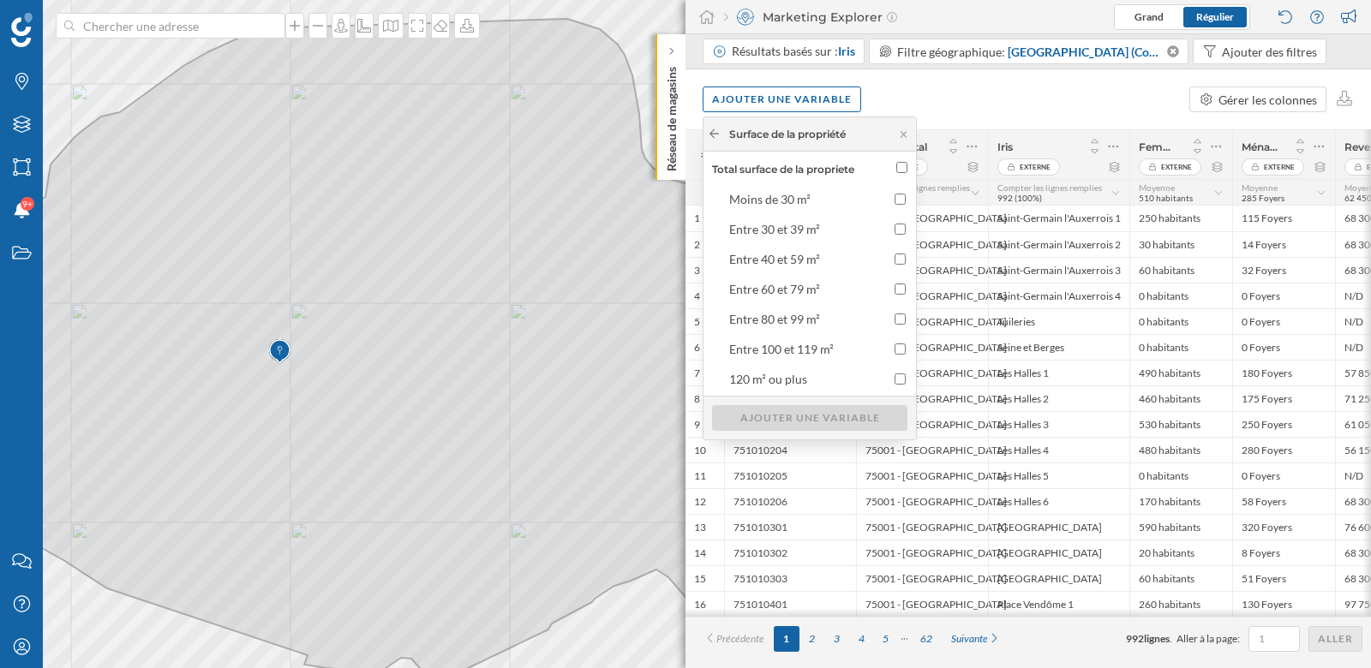
click at [716, 135] on icon at bounding box center [714, 133] width 13 height 10
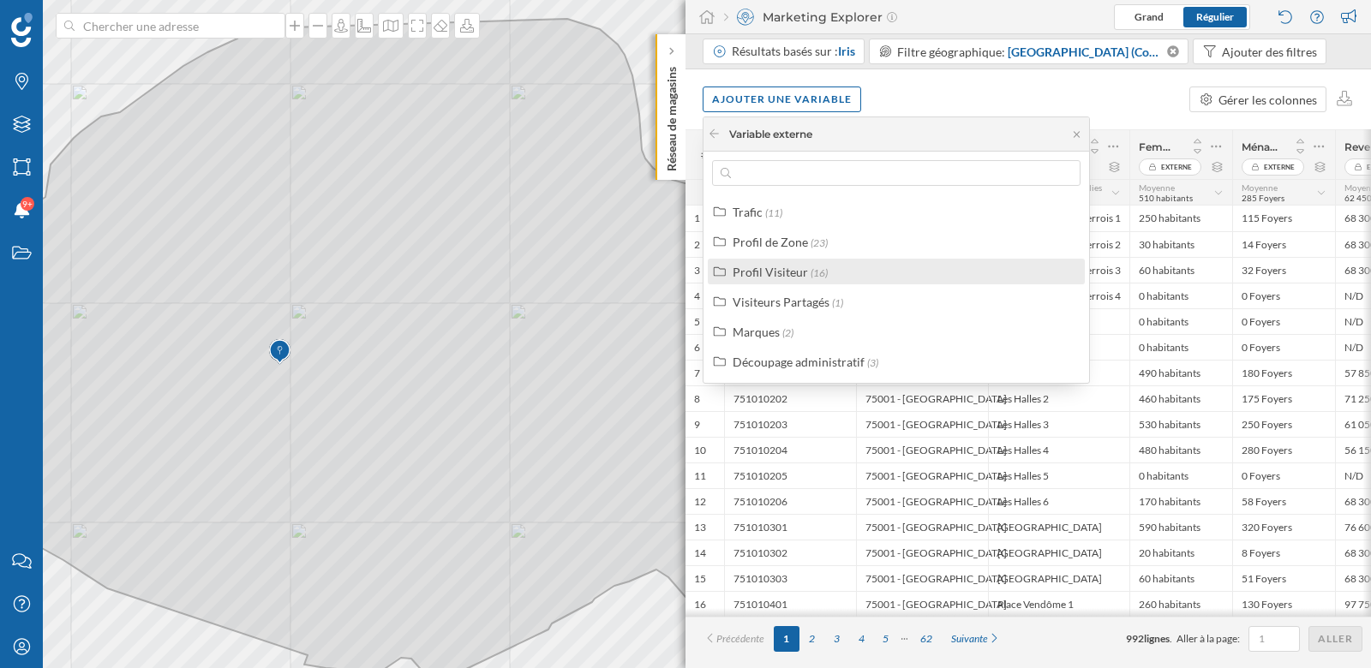
click at [786, 274] on div "Profil Visiteur" at bounding box center [769, 272] width 75 height 15
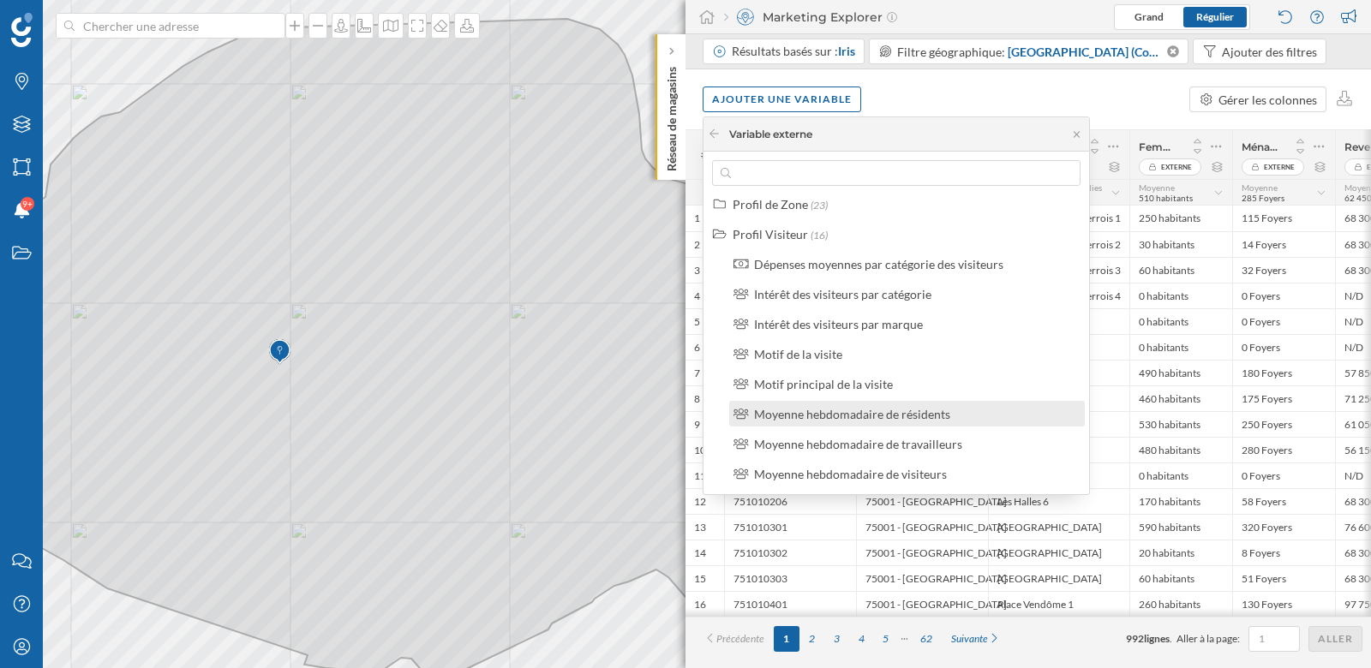
scroll to position [0, 0]
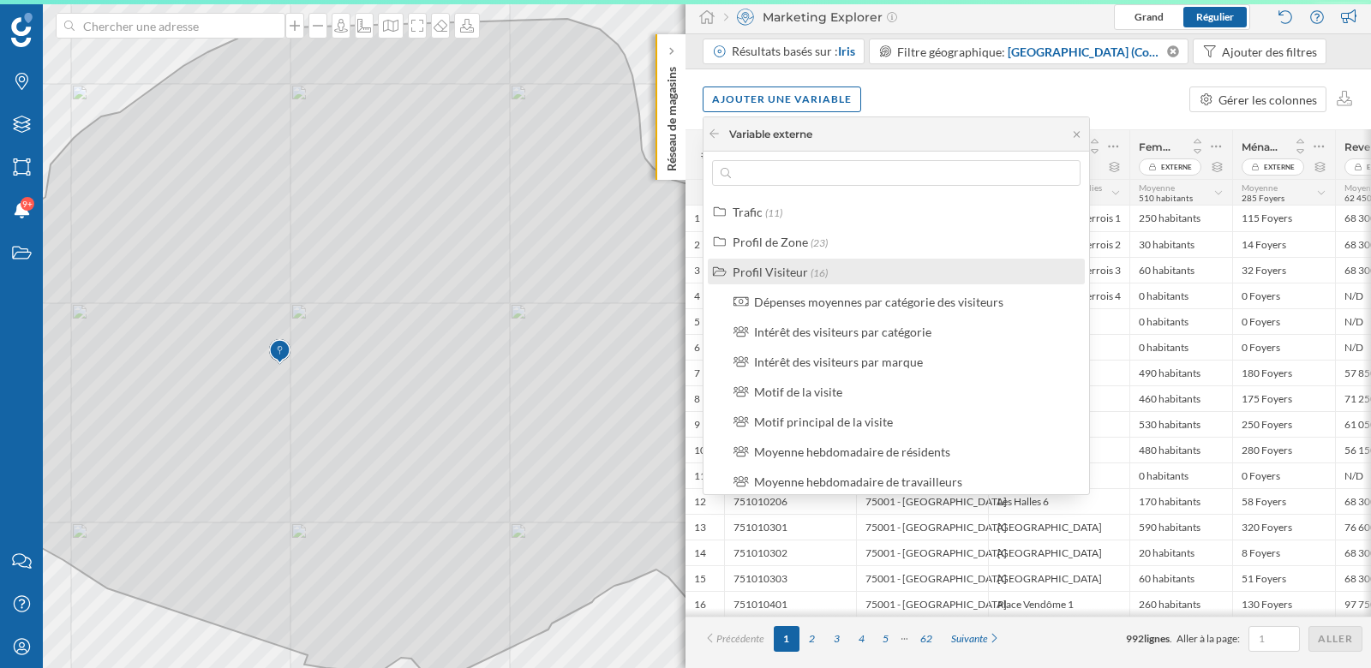
click at [785, 277] on div "Profil Visiteur" at bounding box center [769, 272] width 75 height 15
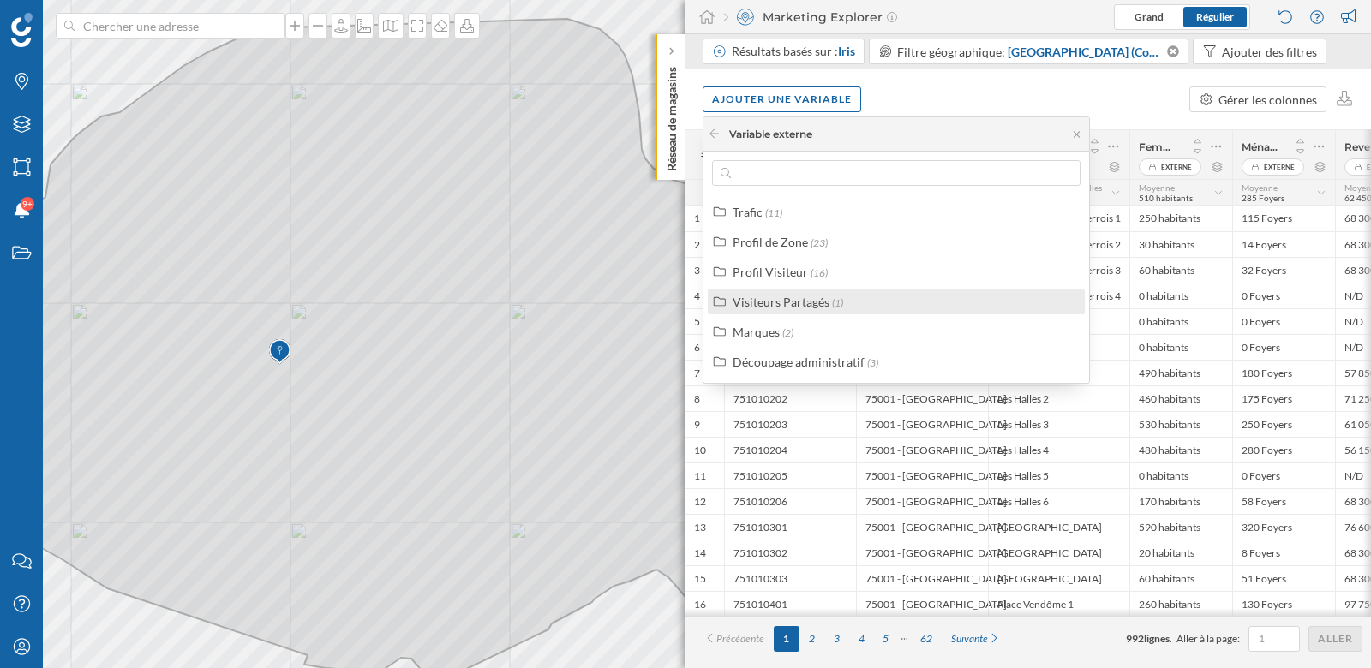
click at [761, 300] on div "Visiteurs Partagés" at bounding box center [780, 302] width 97 height 15
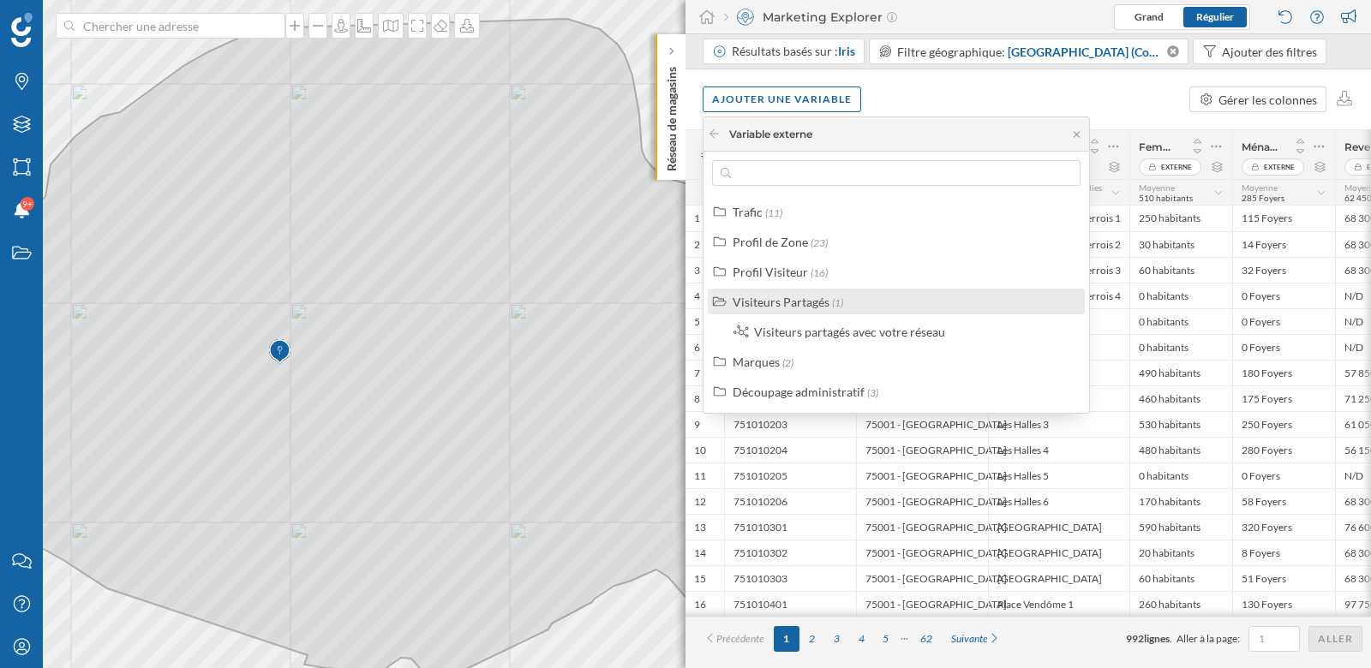
click at [761, 299] on div "Visiteurs Partagés" at bounding box center [780, 302] width 97 height 15
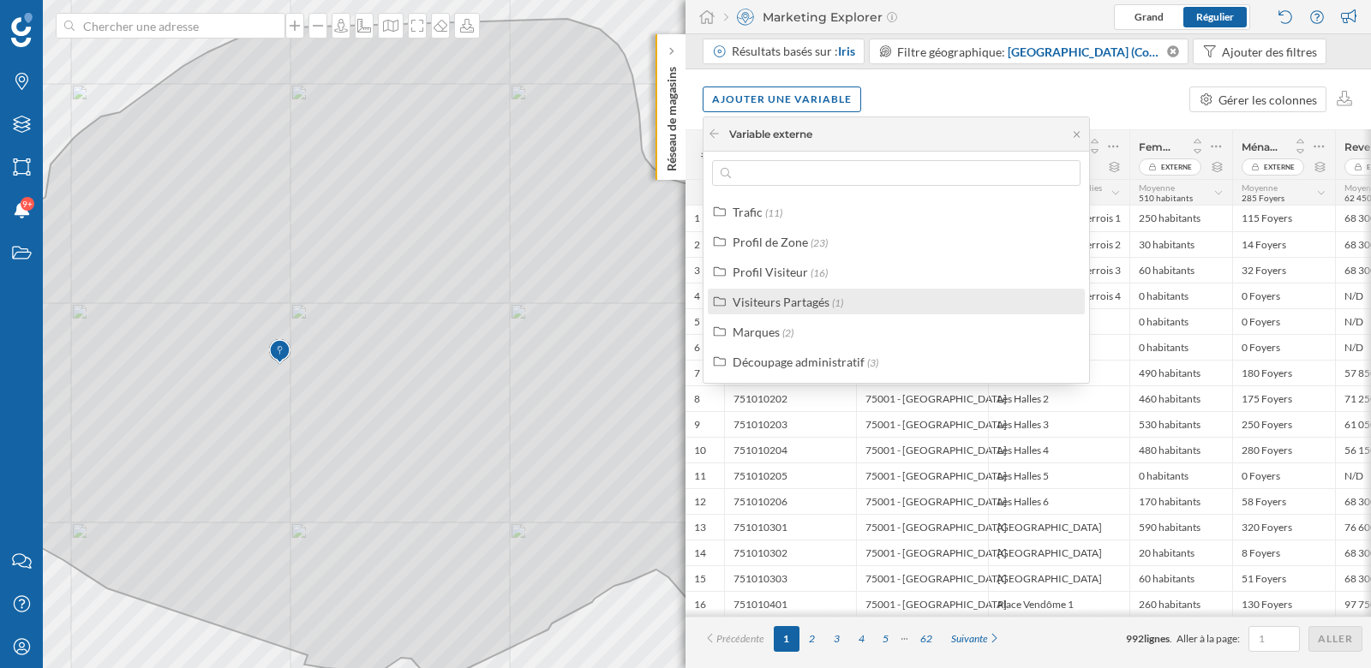
click at [761, 299] on div "Visiteurs Partagés" at bounding box center [780, 302] width 97 height 15
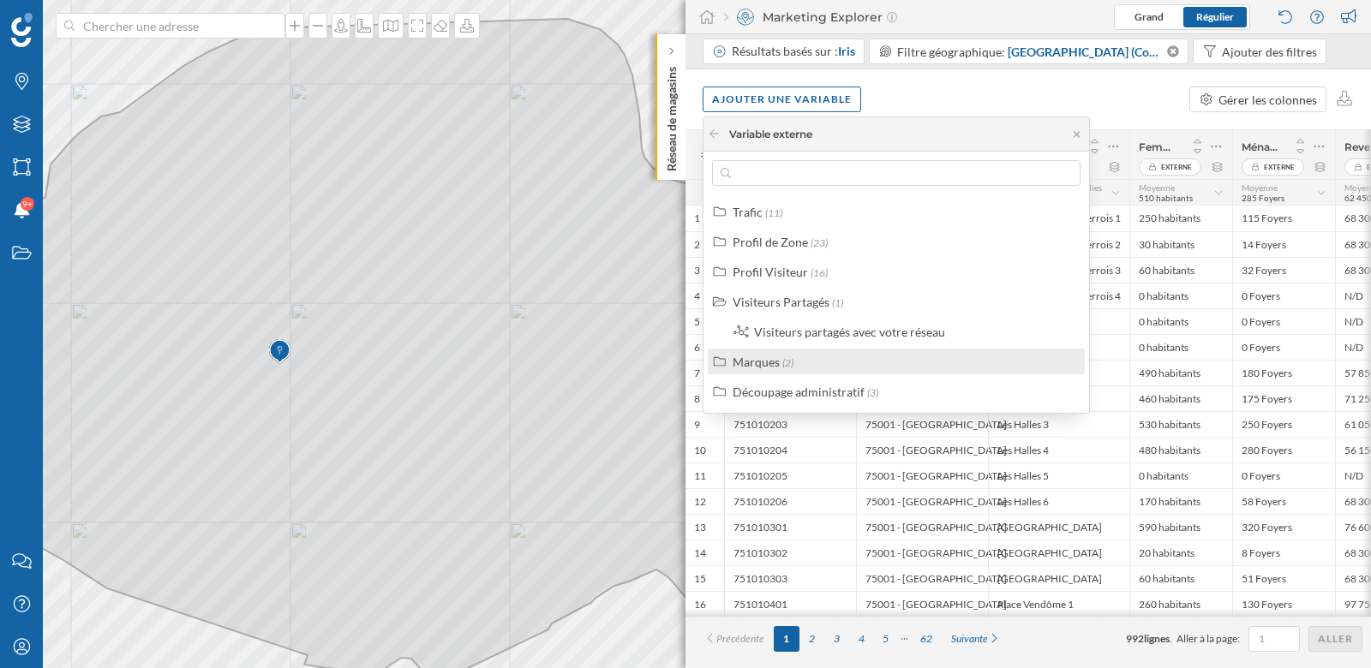
click at [764, 361] on div "Marques" at bounding box center [755, 362] width 47 height 15
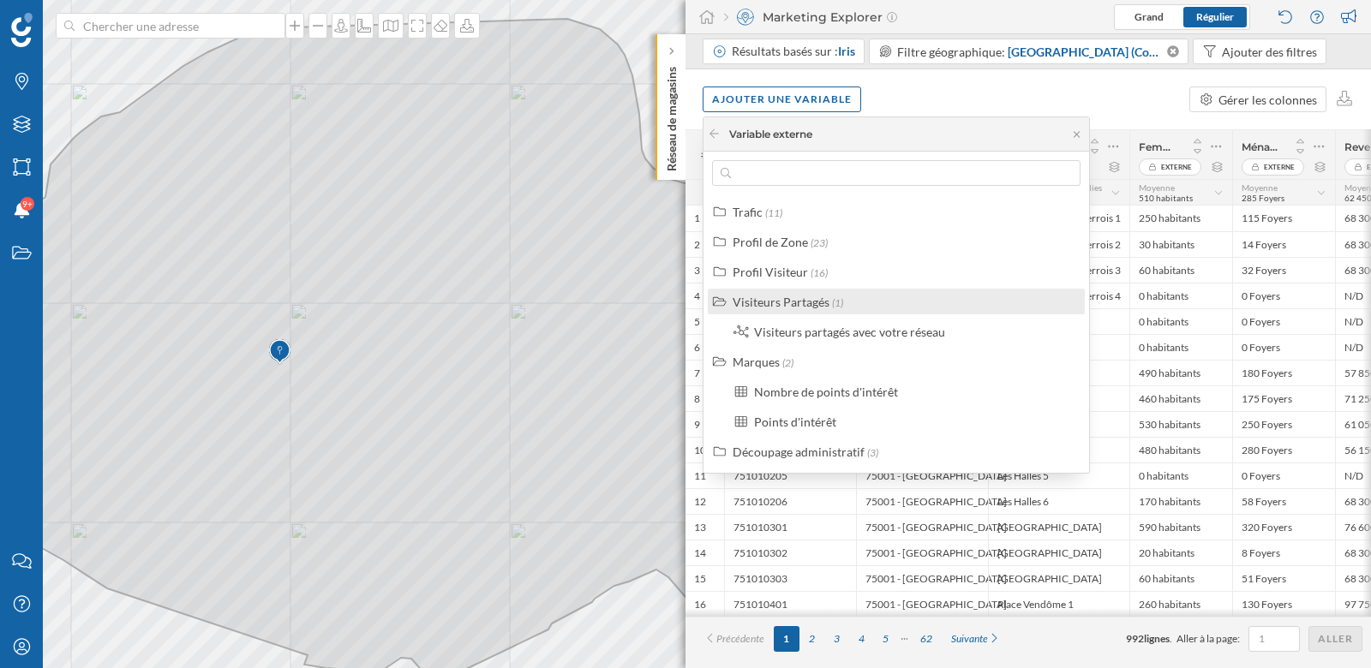
click at [766, 308] on label "Visiteurs Partagés (1)" at bounding box center [787, 302] width 111 height 18
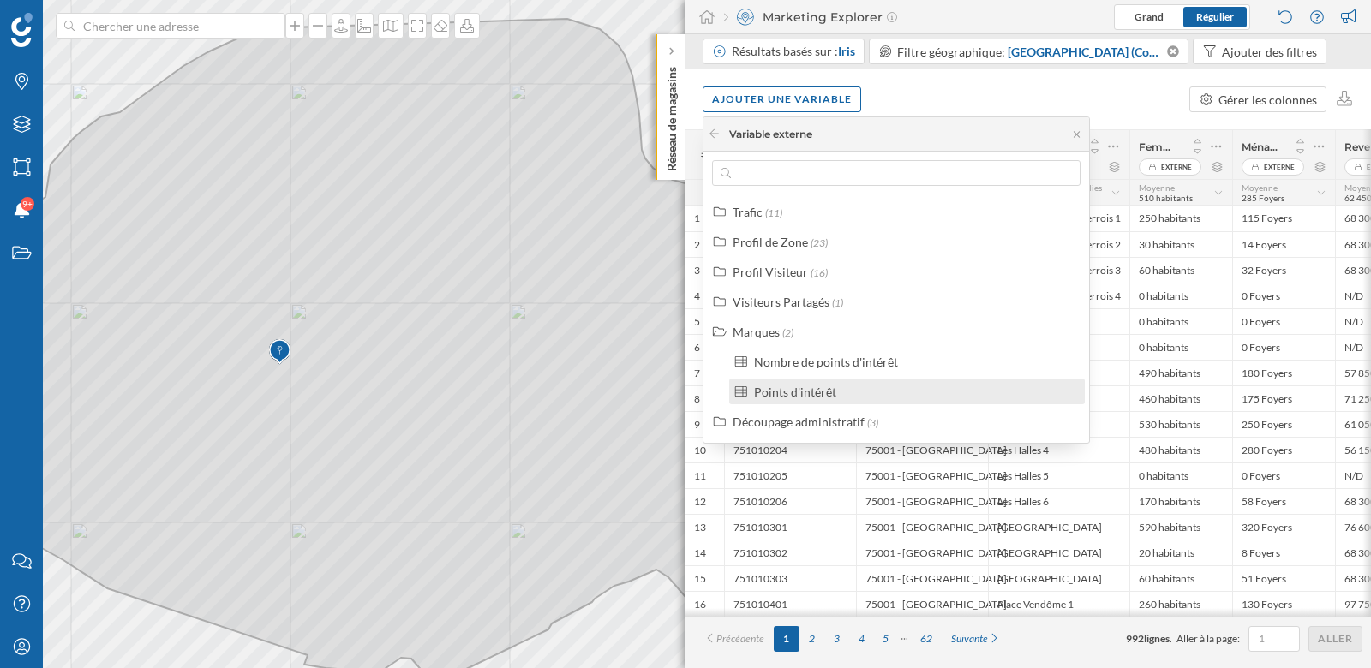
click at [786, 395] on div "Points d'intérêt" at bounding box center [795, 392] width 82 height 15
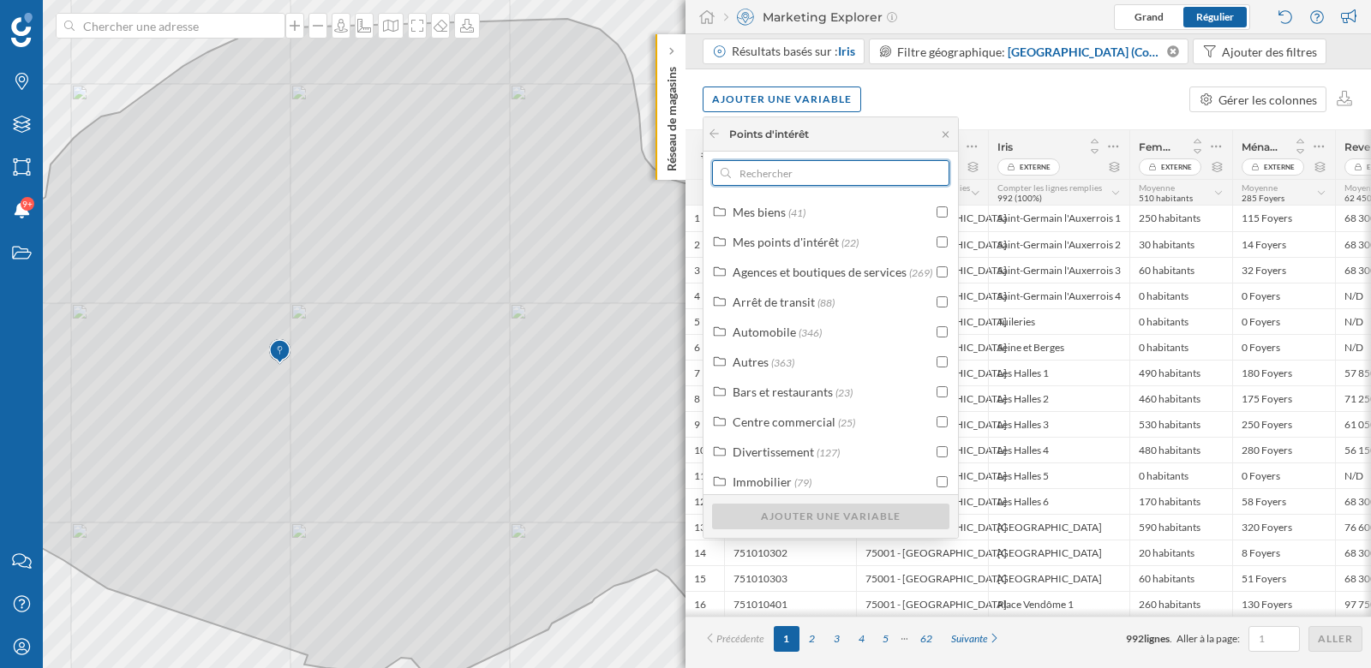
click at [839, 171] on input "text" at bounding box center [831, 173] width 200 height 26
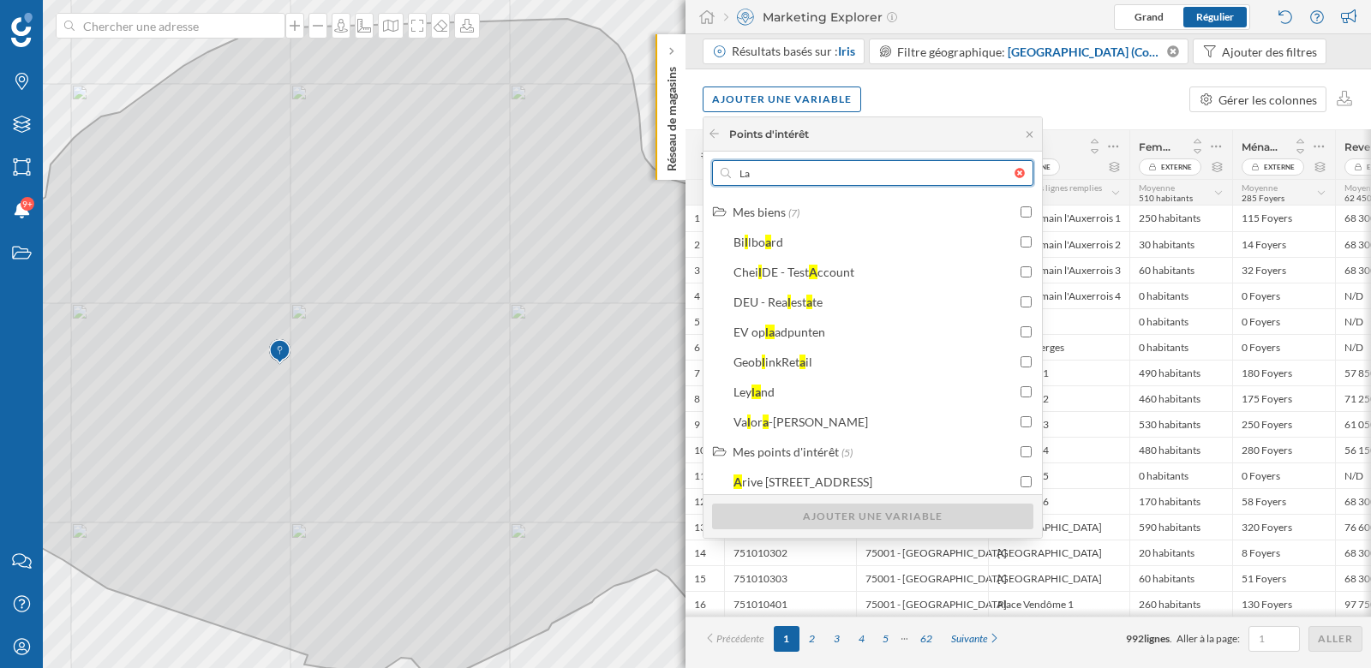
click at [827, 178] on input "La" at bounding box center [873, 173] width 284 height 26
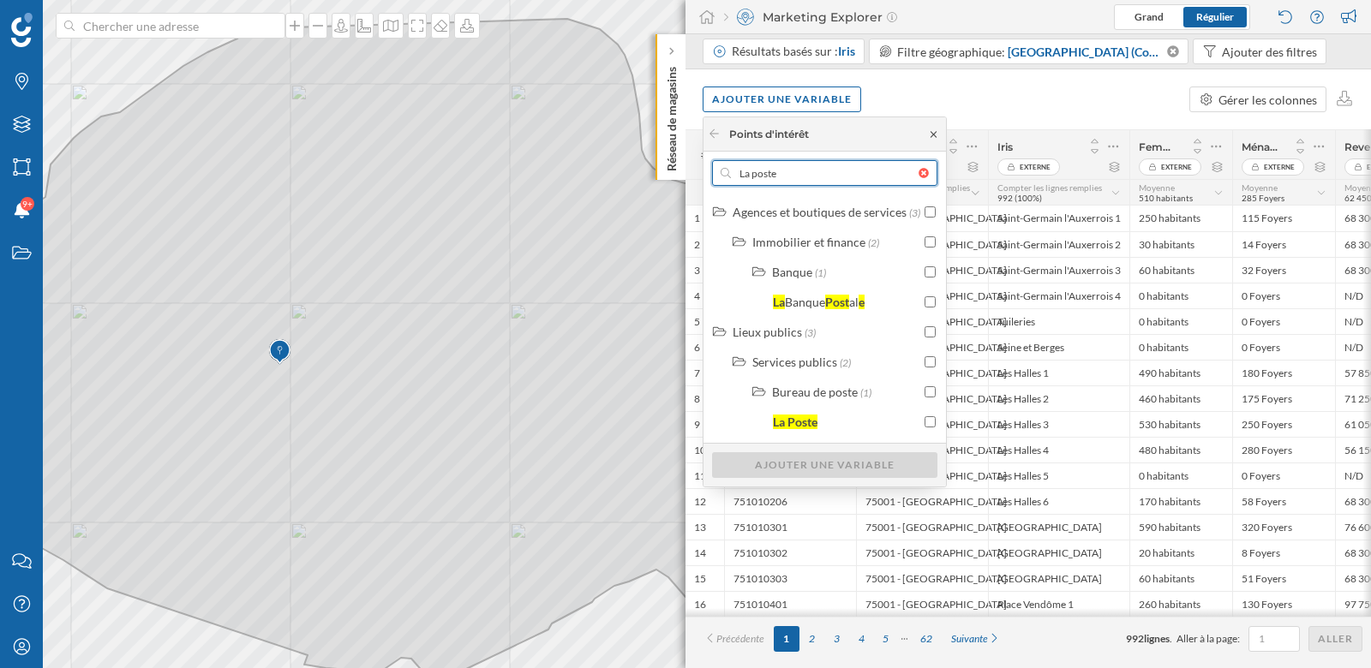
type input "La poste"
click at [932, 133] on icon at bounding box center [933, 134] width 6 height 6
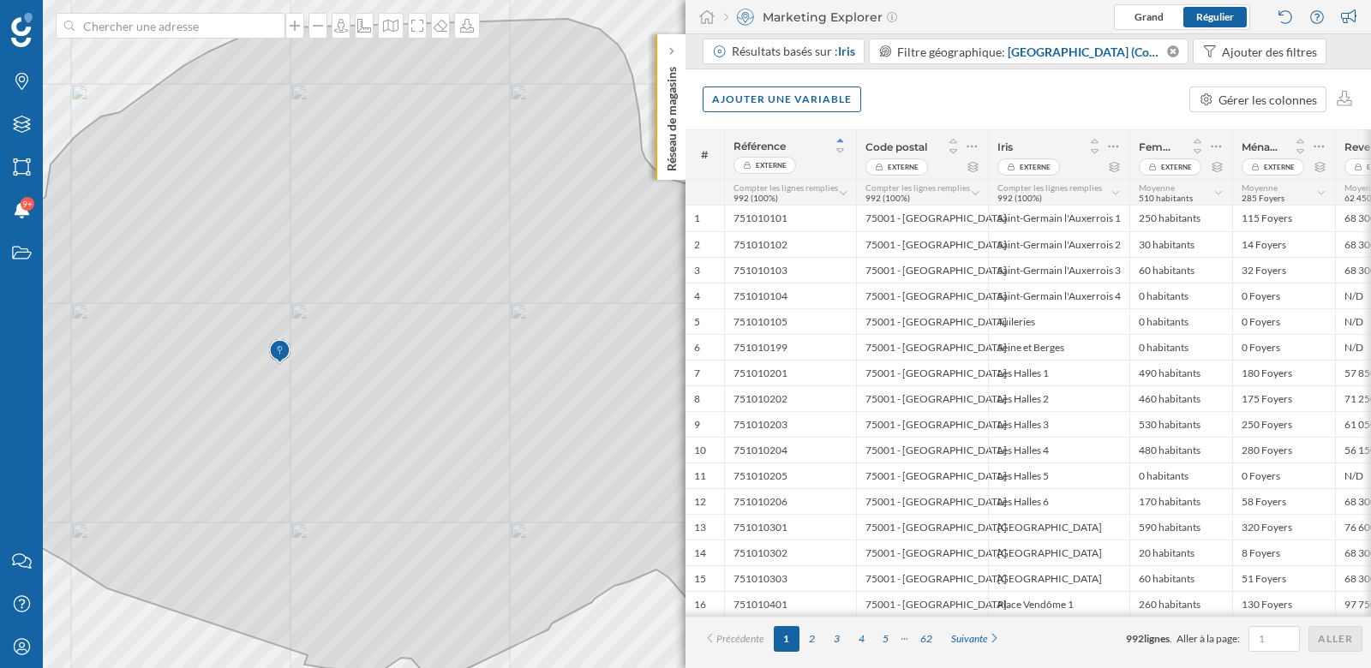
click at [941, 111] on div "Ajouter une variable Gérer les colonnes" at bounding box center [1027, 99] width 685 height 60
click at [25, 78] on icon "Marques" at bounding box center [21, 81] width 21 height 17
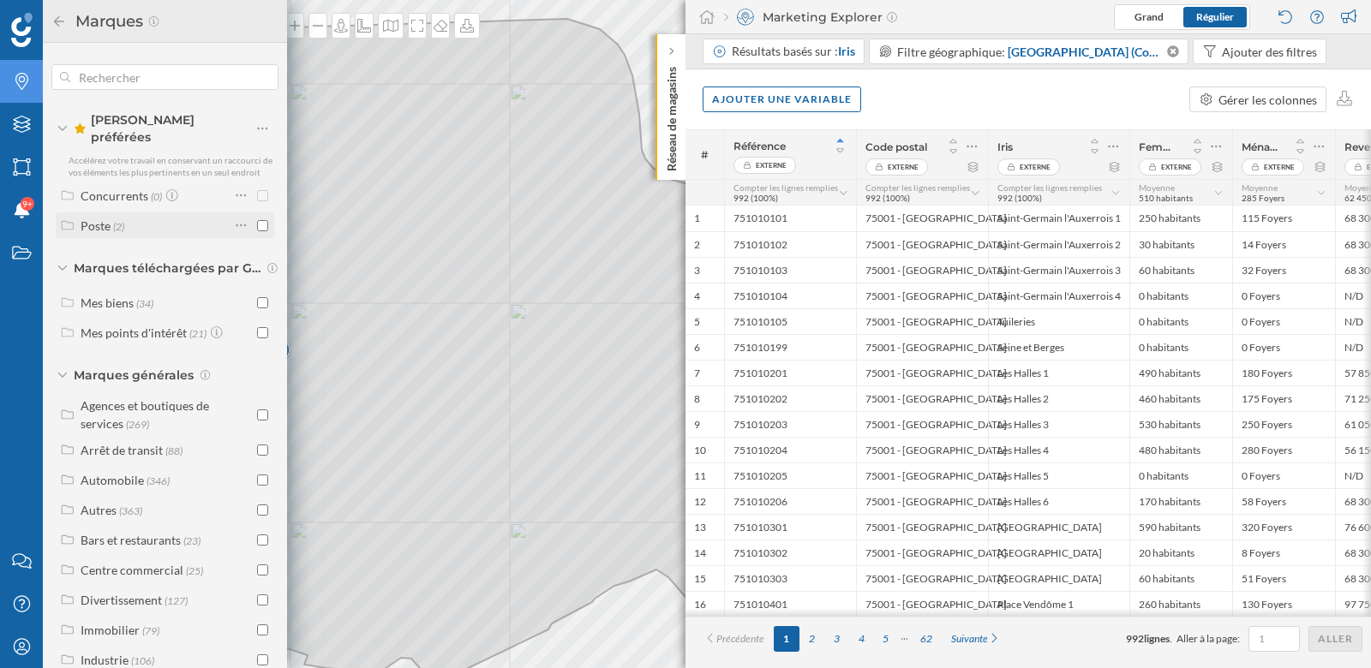
click at [206, 217] on div "Poste (2)" at bounding box center [155, 226] width 149 height 18
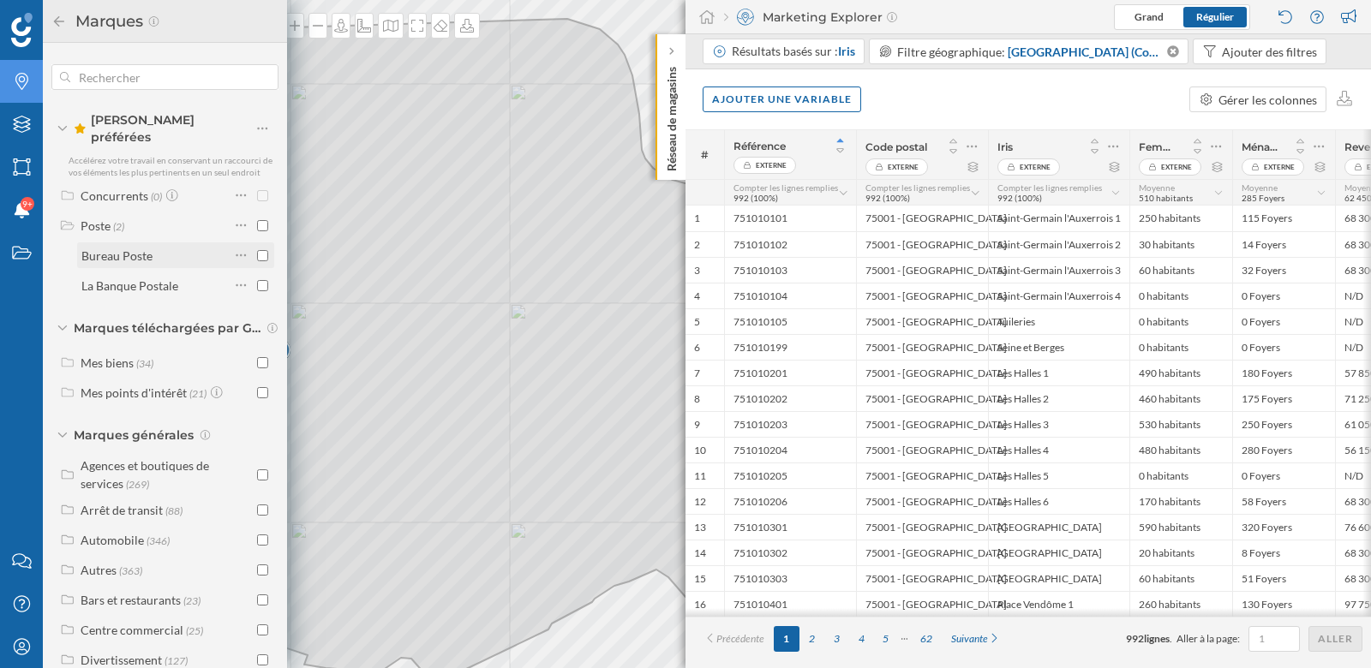
click at [133, 248] on div "Bureau Poste" at bounding box center [116, 255] width 71 height 15
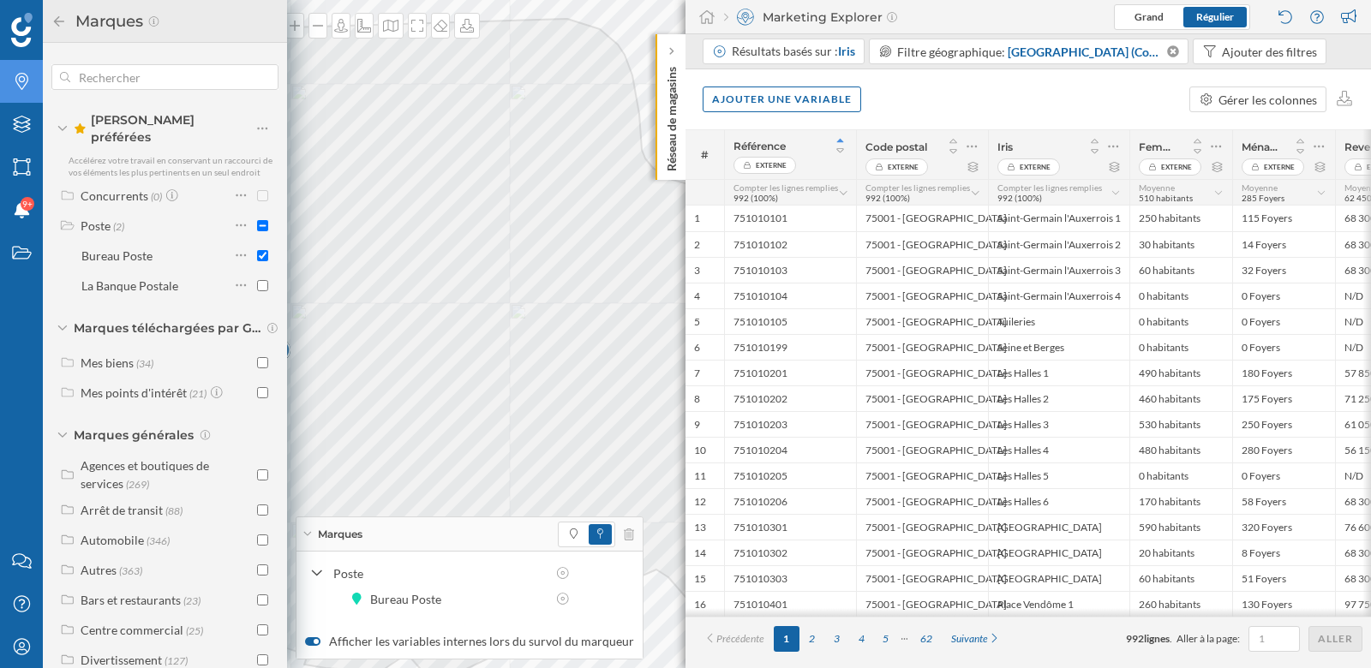
click at [24, 74] on icon at bounding box center [21, 81] width 13 height 17
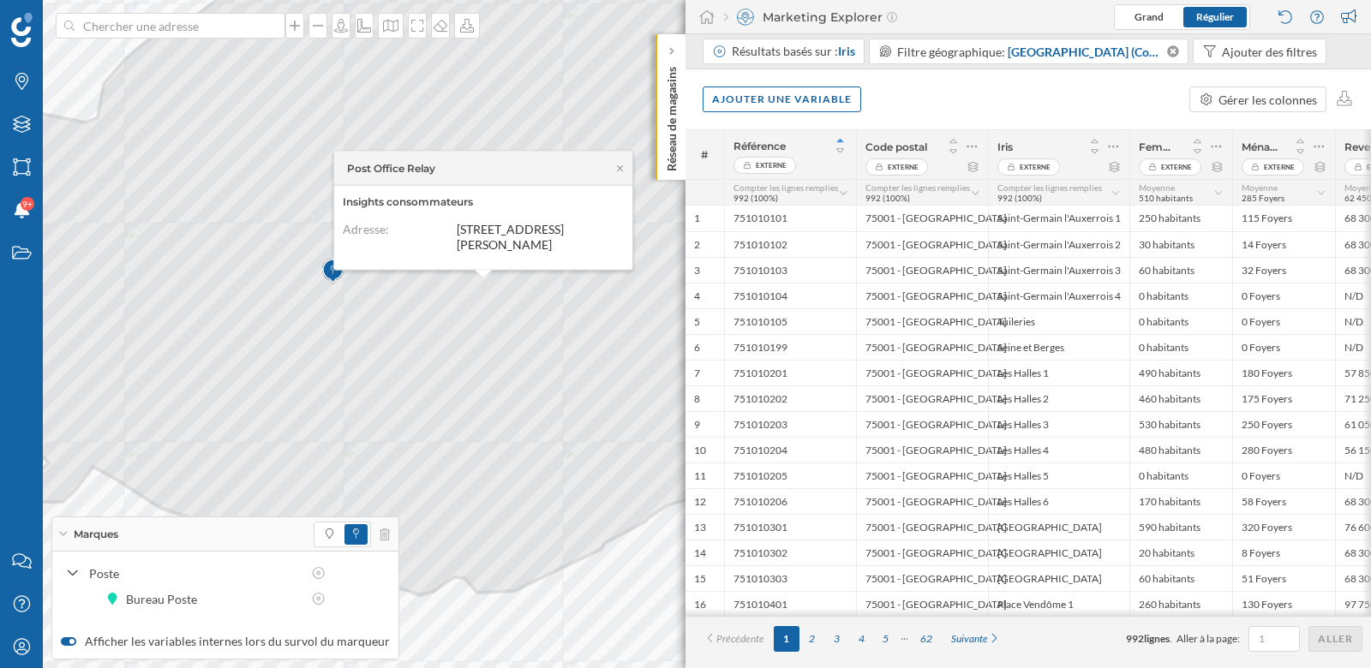
click at [897, 81] on div "Ajouter une variable Gérer les colonnes" at bounding box center [1027, 99] width 685 height 60
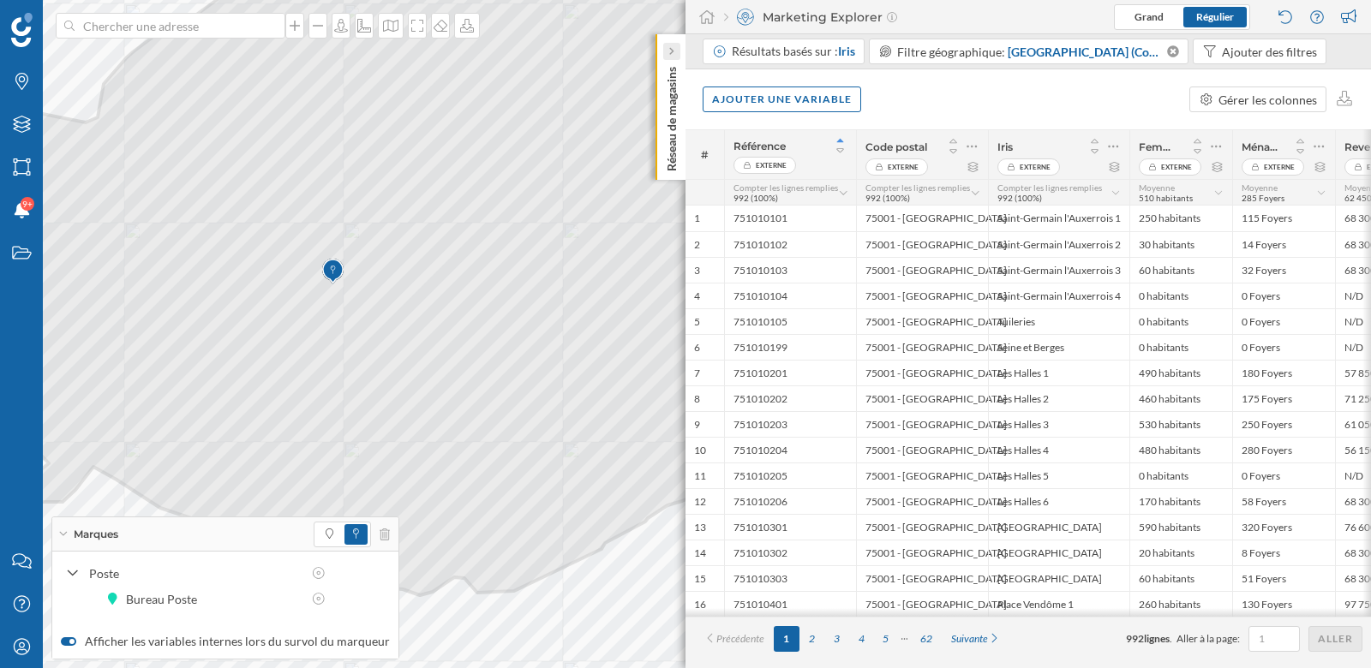
click at [672, 48] on icon at bounding box center [670, 51] width 5 height 9
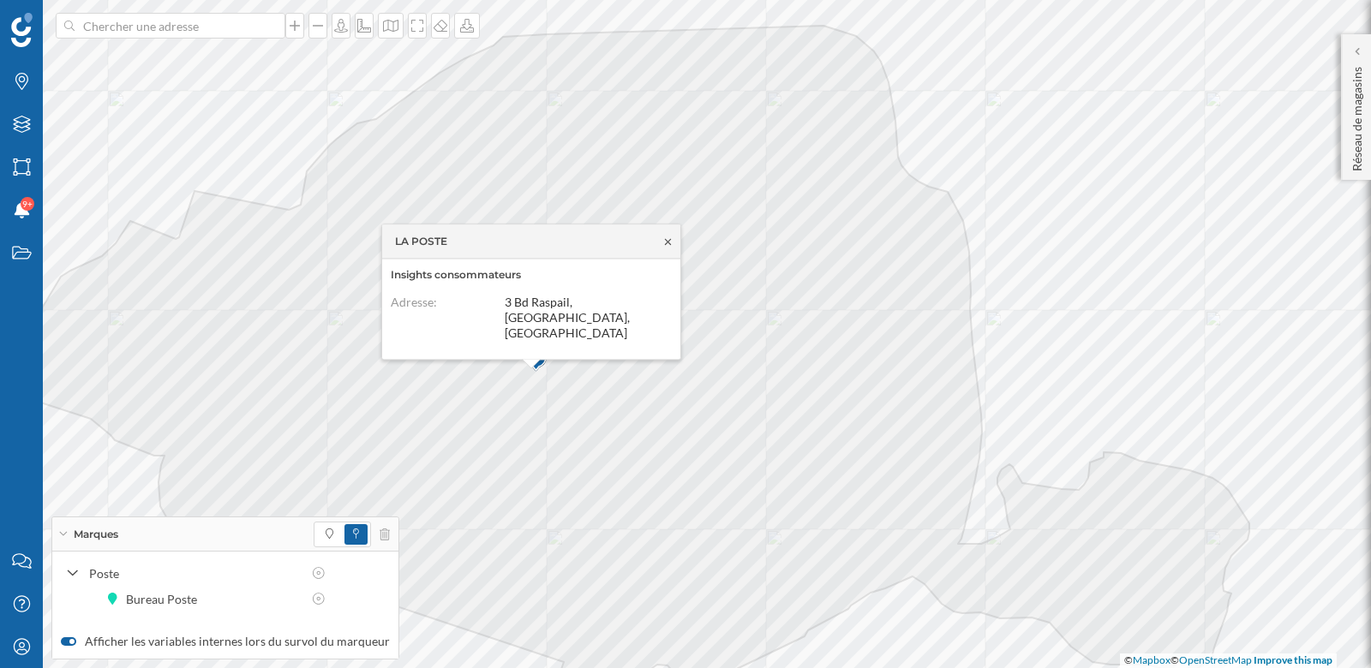
click at [667, 247] on icon at bounding box center [667, 241] width 13 height 10
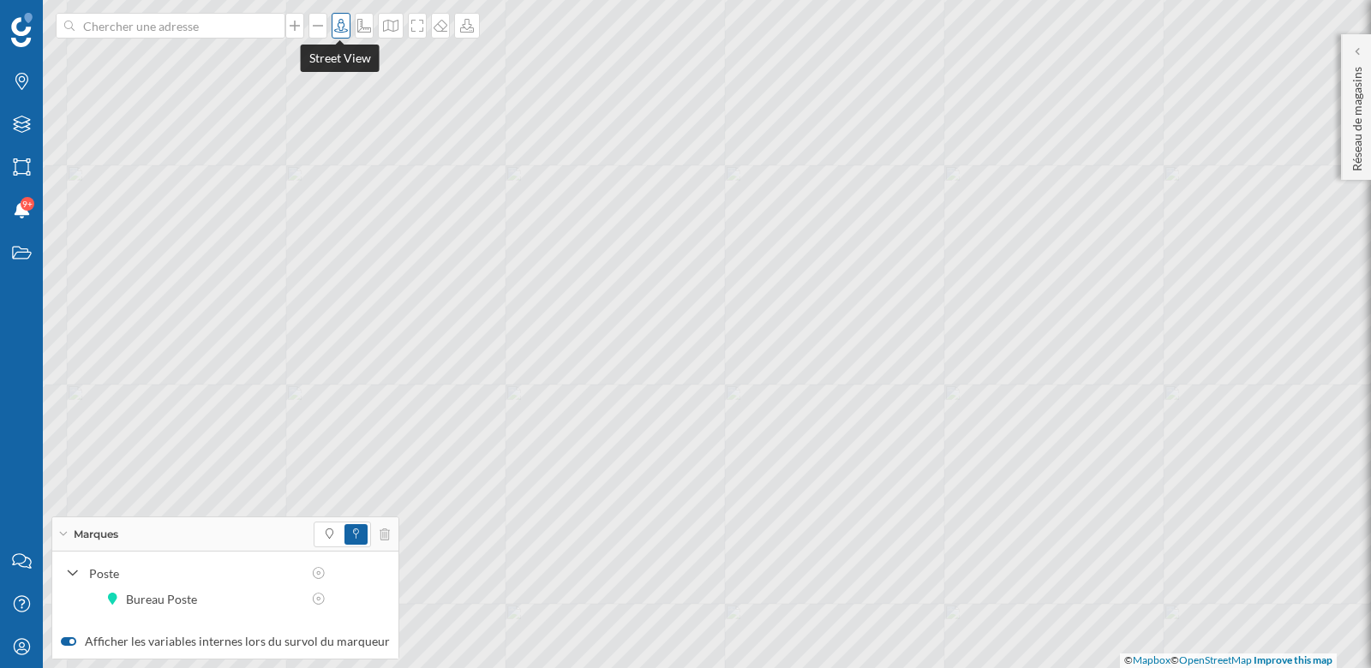
click at [338, 16] on div at bounding box center [341, 26] width 19 height 26
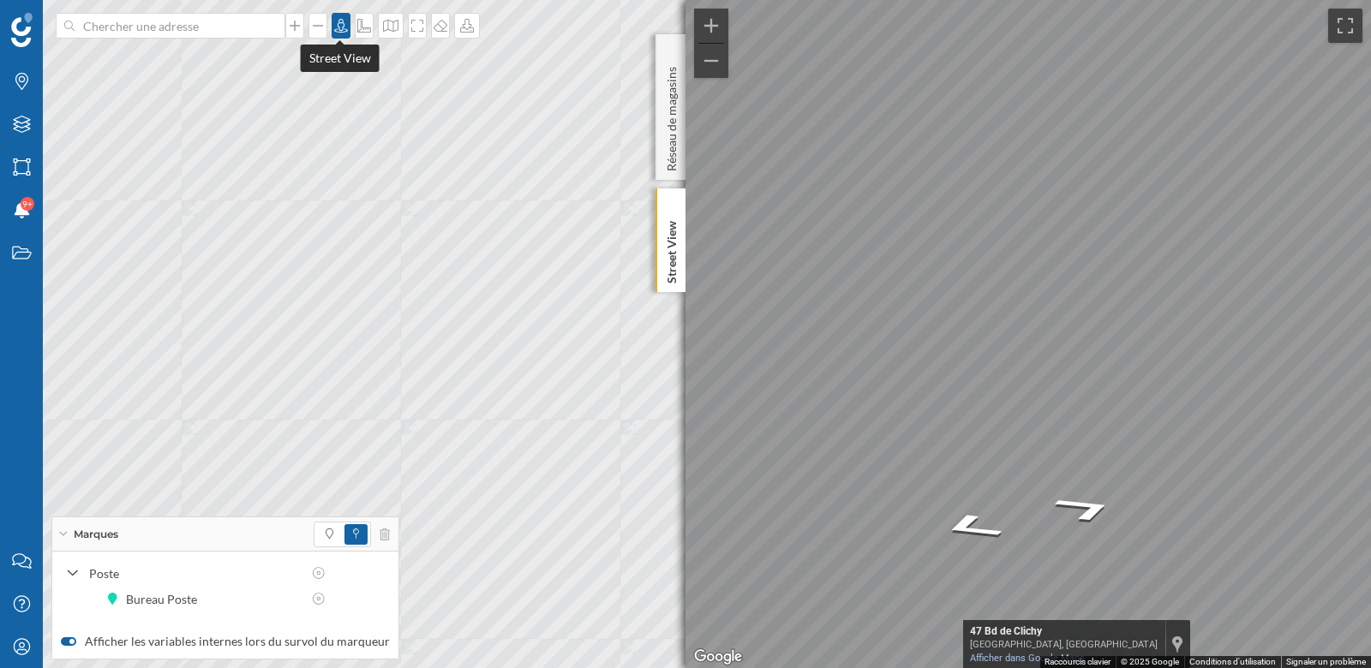
click at [343, 22] on icon at bounding box center [340, 26] width 17 height 14
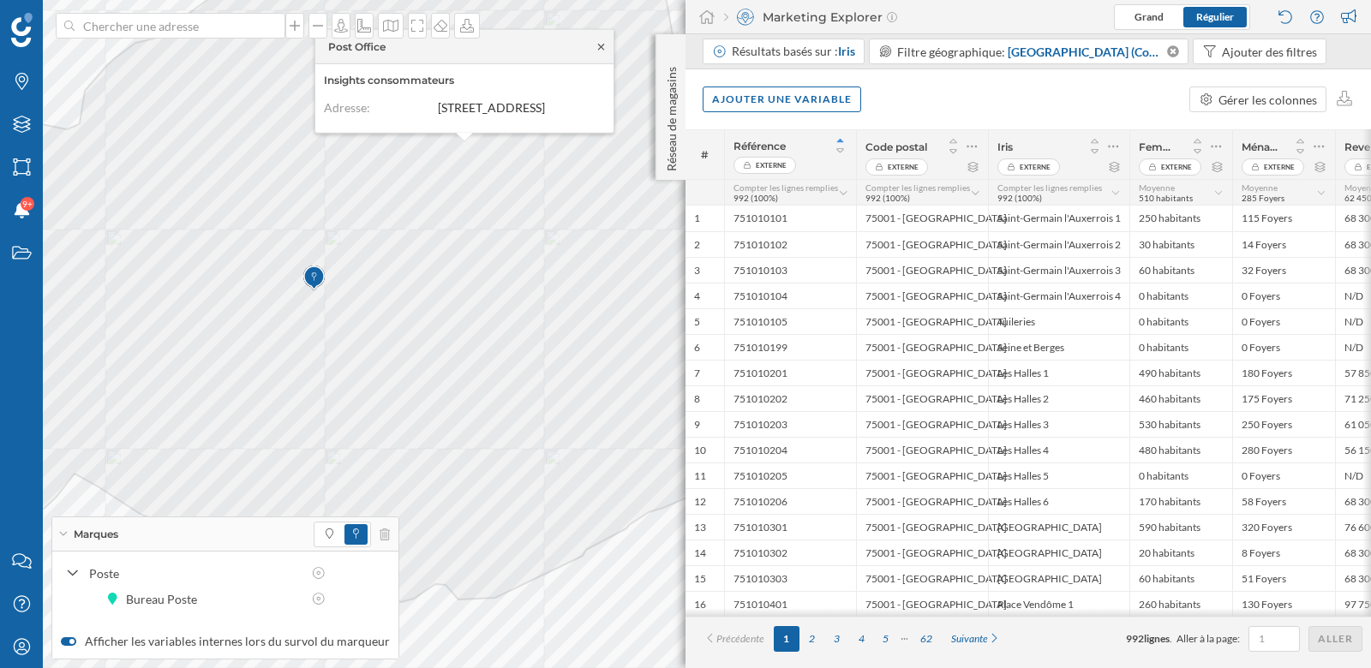
click at [604, 41] on icon at bounding box center [600, 46] width 13 height 10
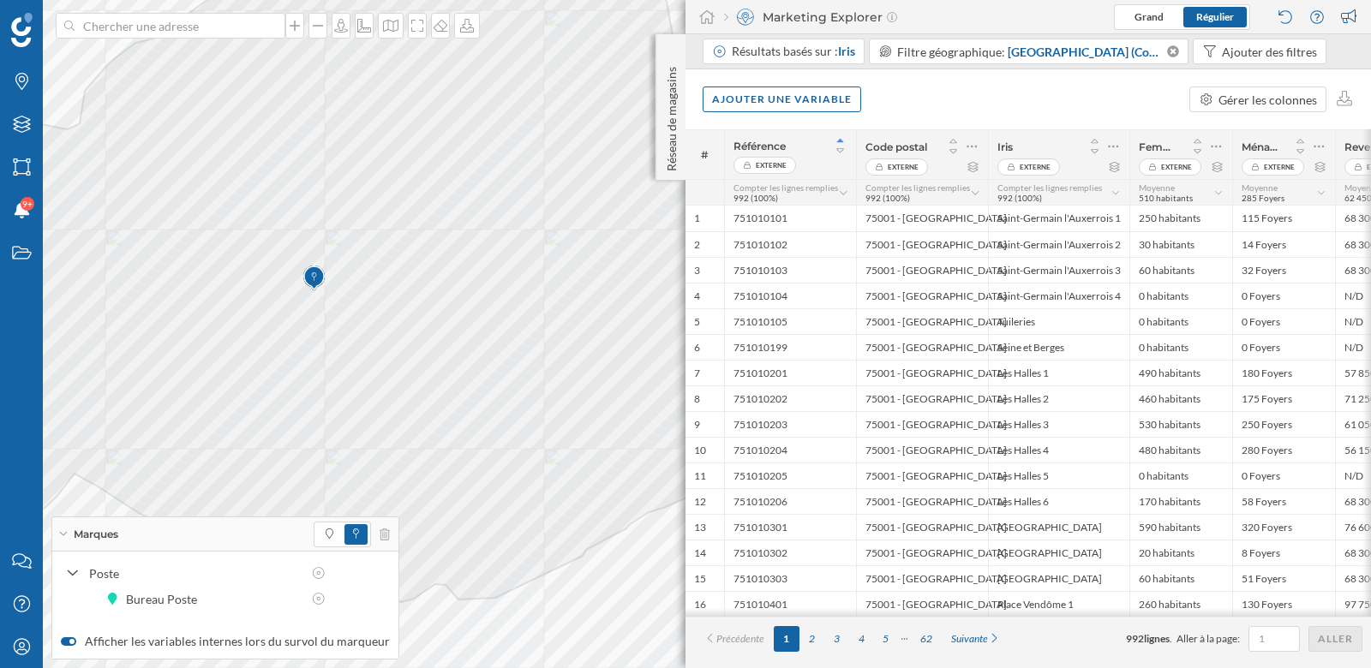
click at [65, 538] on div "Marques" at bounding box center [225, 534] width 346 height 34
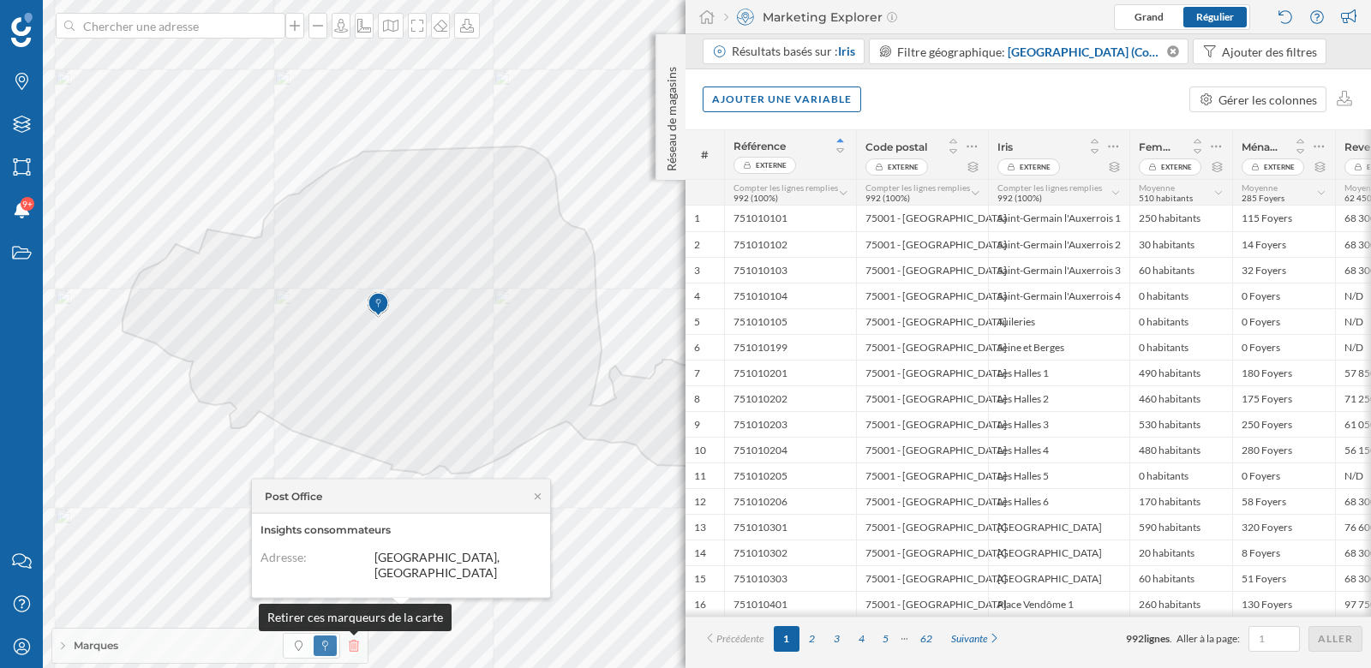
click at [355, 645] on icon at bounding box center [354, 646] width 10 height 12
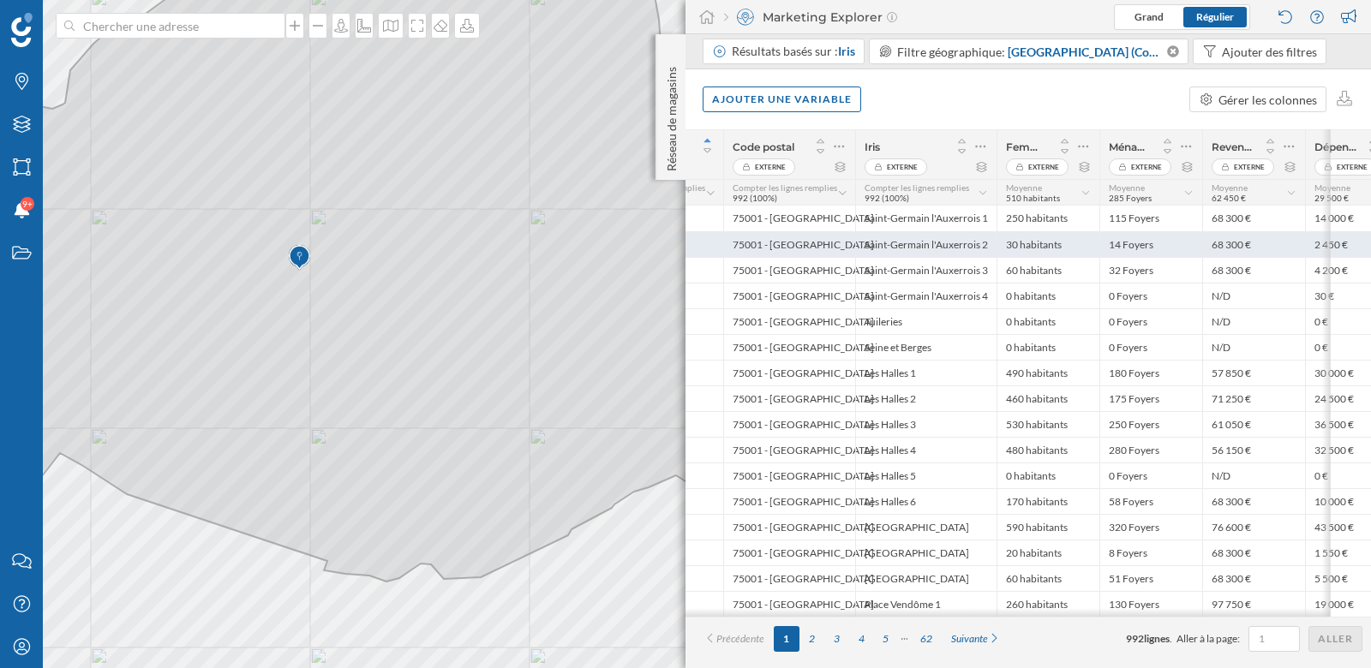
scroll to position [0, 169]
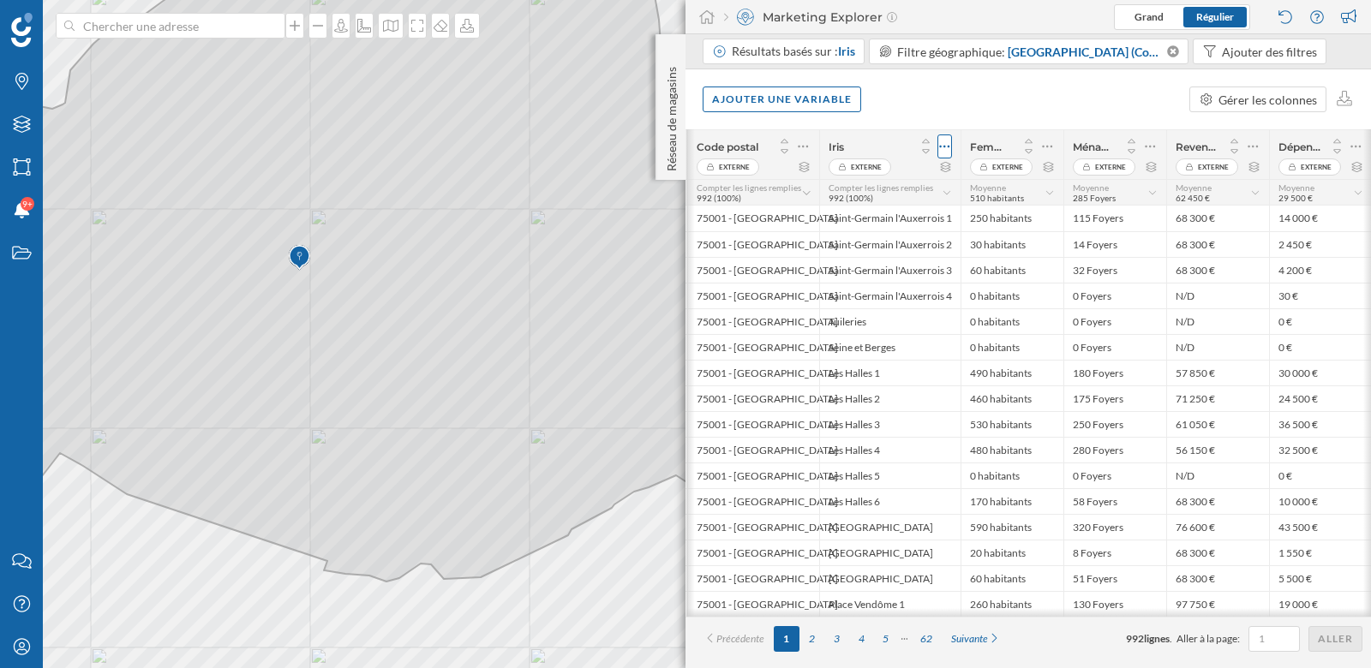
click at [947, 148] on icon at bounding box center [944, 146] width 11 height 17
click at [851, 212] on div "Retirer la colonne" at bounding box center [865, 215] width 151 height 18
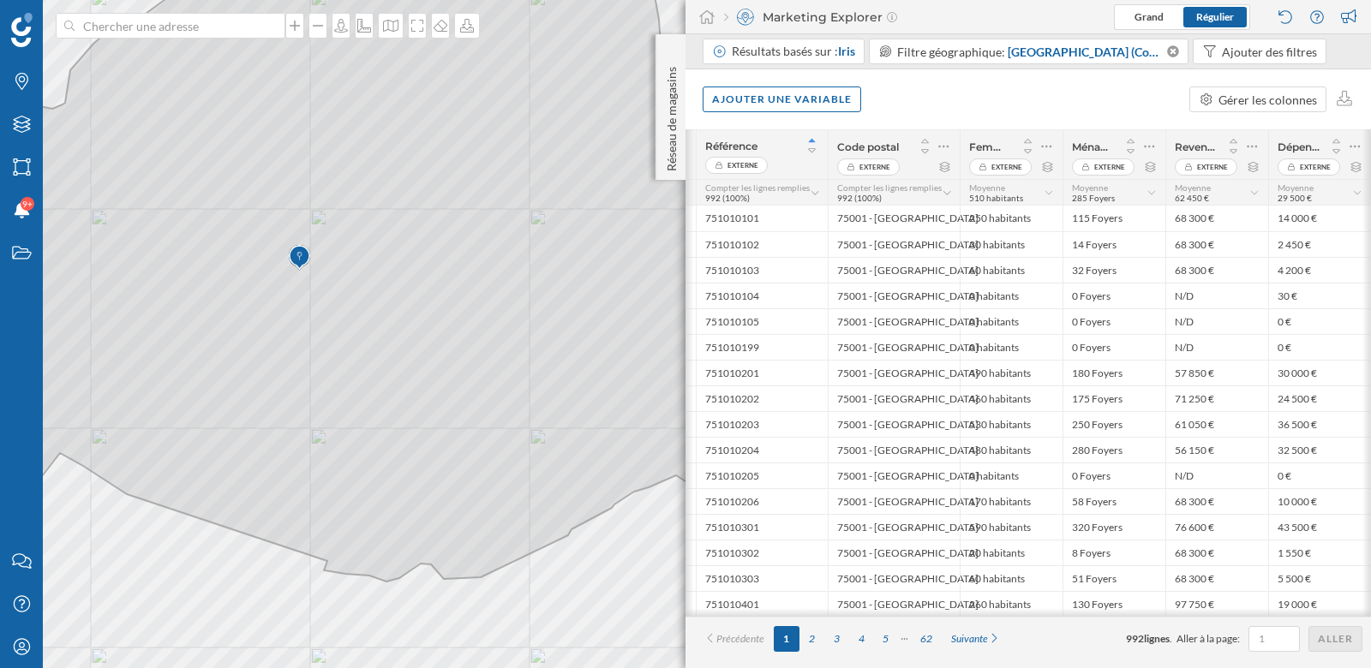
scroll to position [0, 27]
click at [944, 146] on icon at bounding box center [945, 147] width 10 height 3
click at [914, 214] on div "Retirer la colonne" at bounding box center [865, 215] width 151 height 18
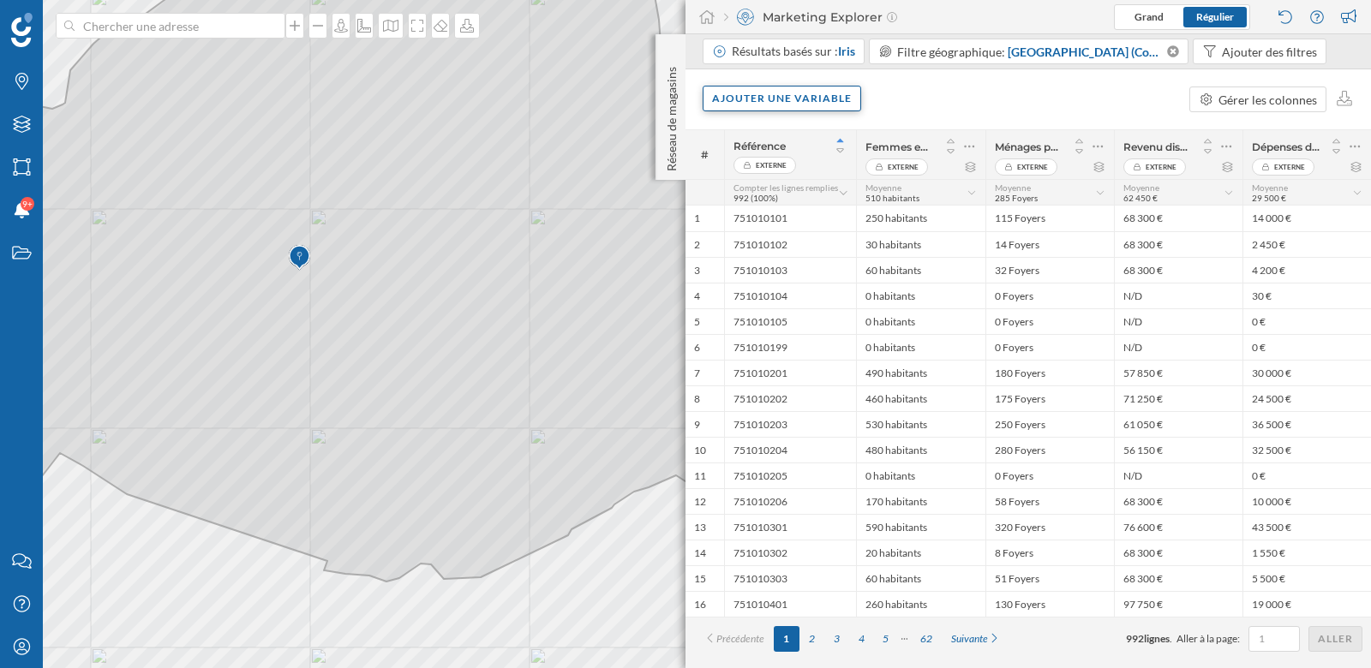
click at [747, 105] on div "Ajouter une variable" at bounding box center [781, 99] width 158 height 26
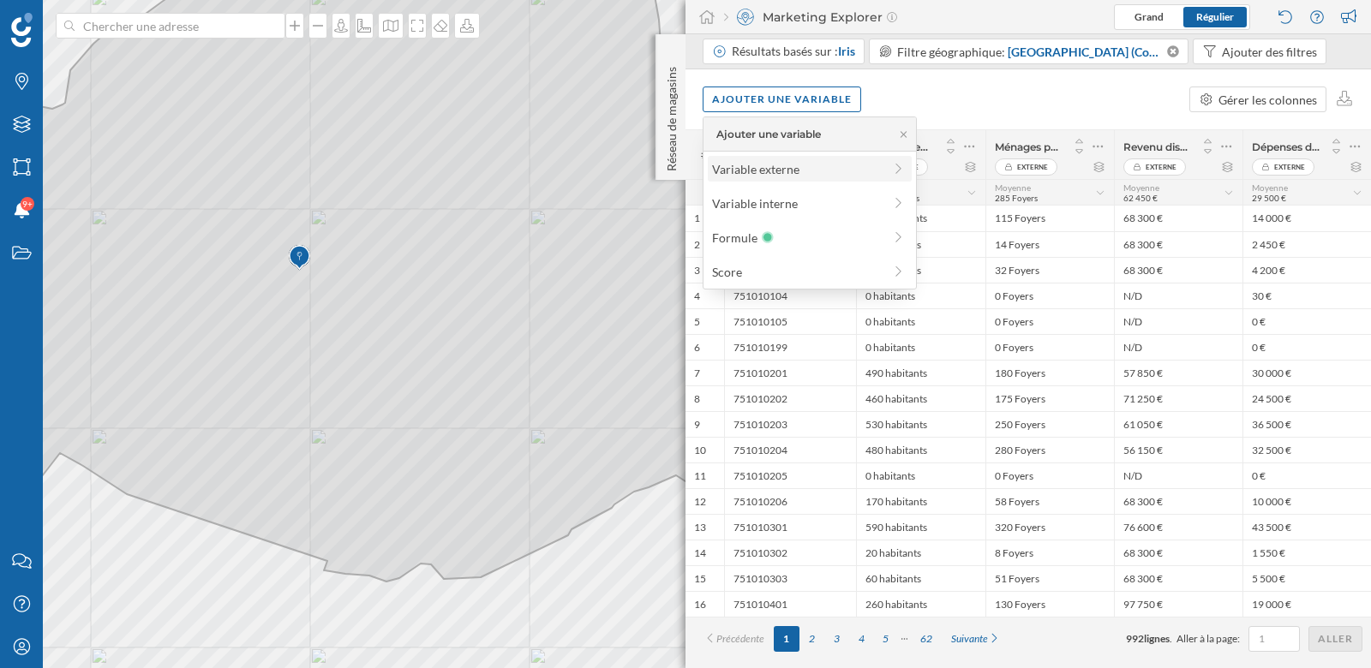
click at [765, 171] on div "Variable externe" at bounding box center [797, 169] width 170 height 18
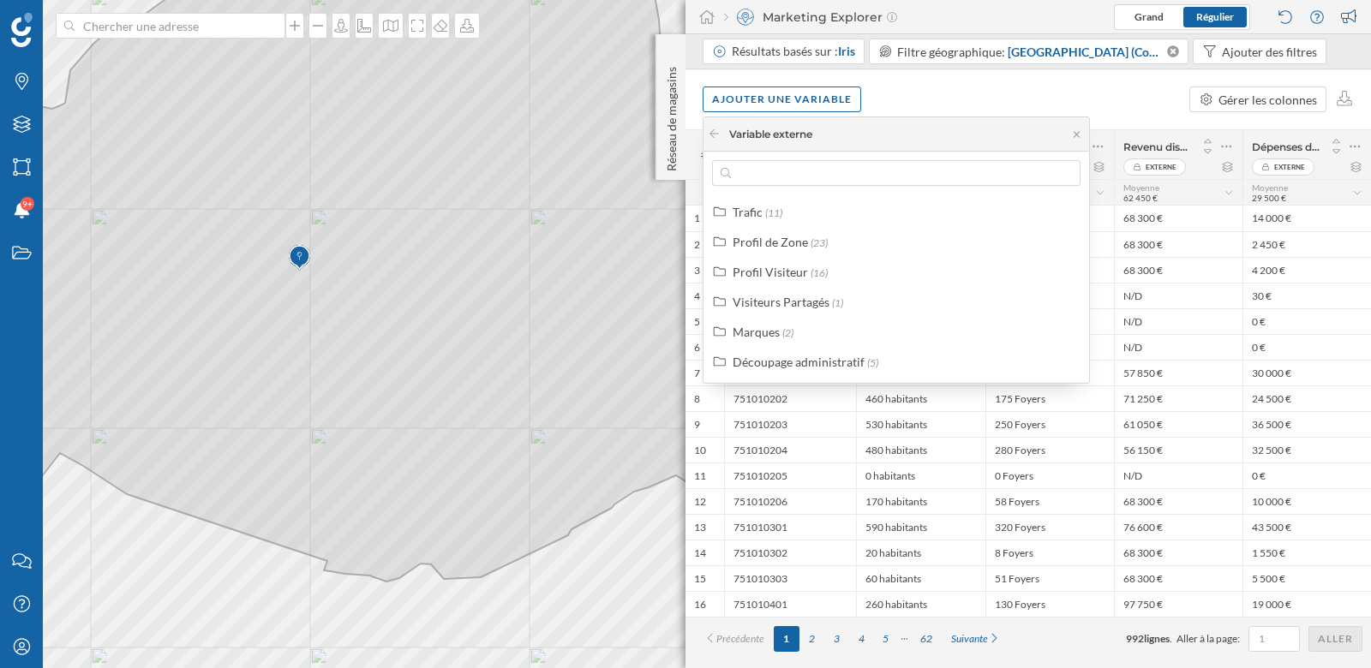
click at [1046, 97] on div "Ajouter une variable Gérer les colonnes" at bounding box center [1027, 99] width 685 height 60
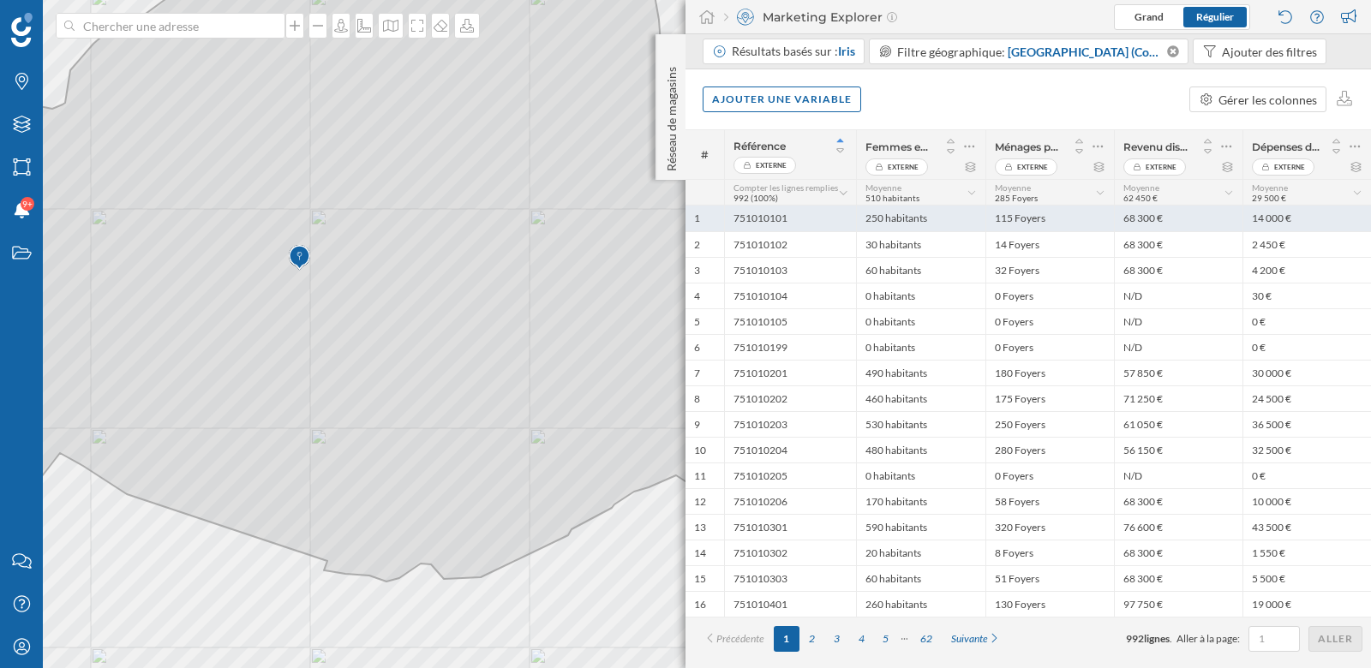
click at [791, 220] on div "751010101" at bounding box center [790, 219] width 132 height 26
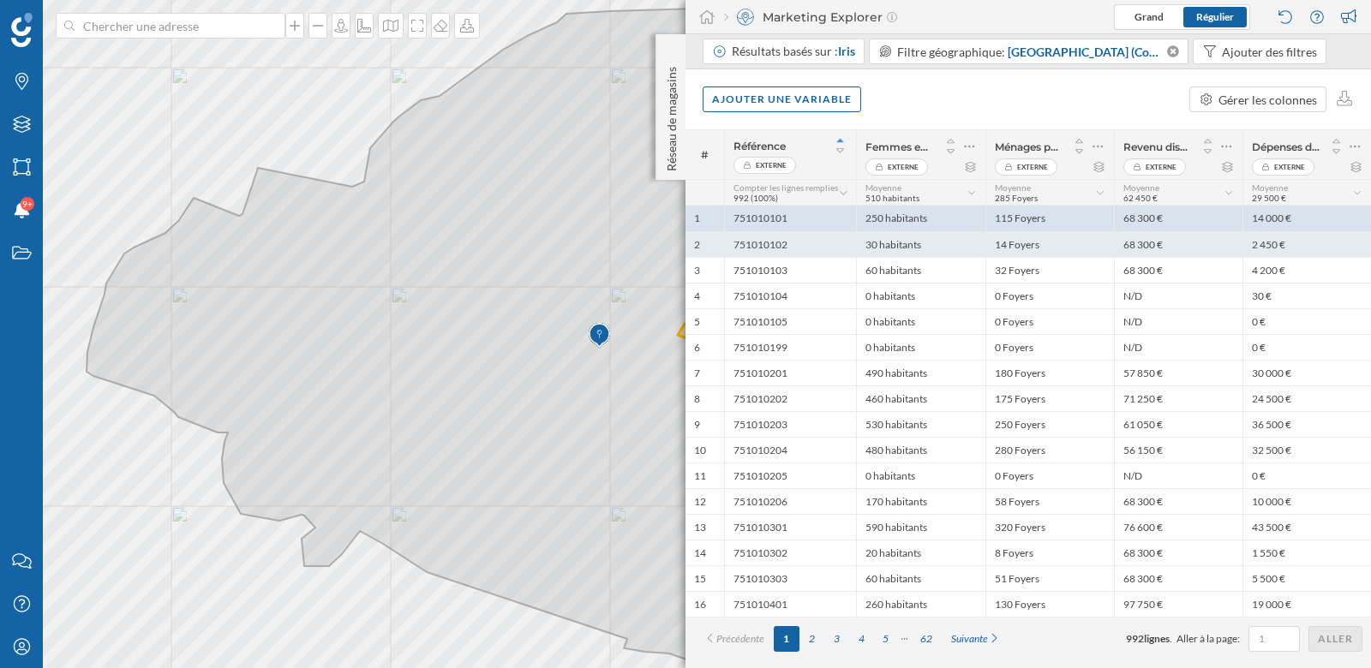
click at [805, 244] on div "751010102" at bounding box center [790, 244] width 132 height 26
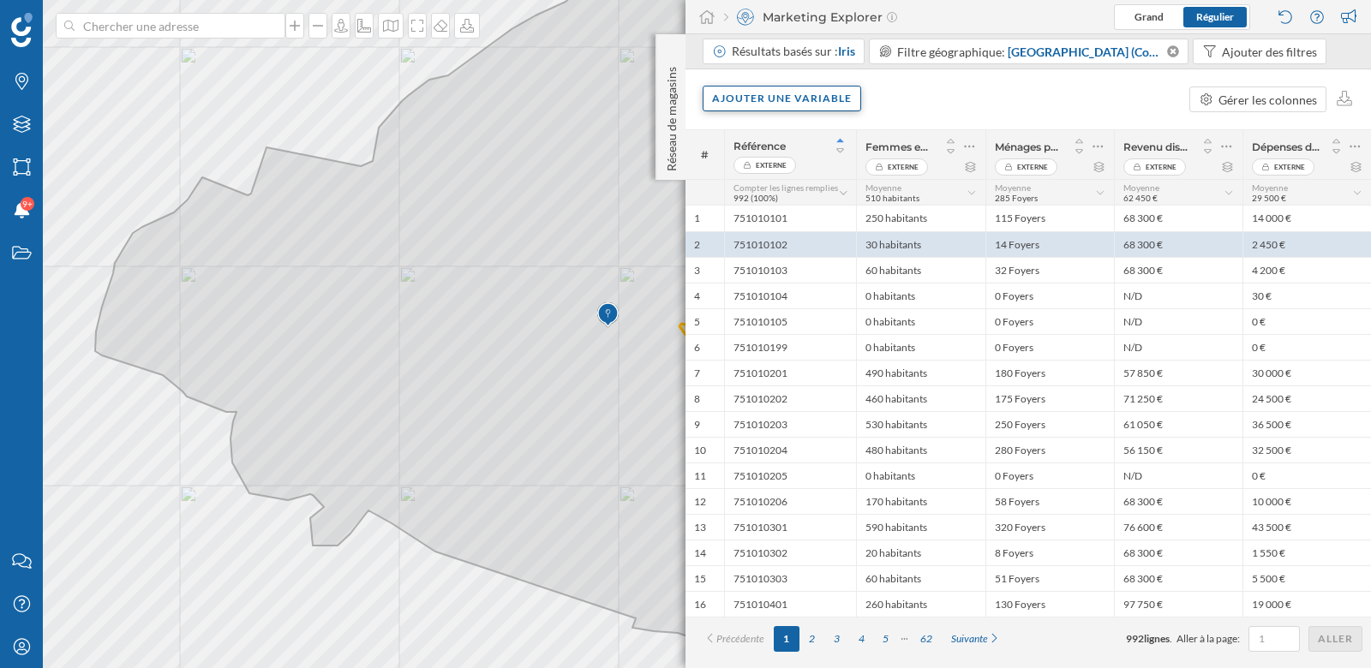
click at [827, 99] on div "Ajouter une variable" at bounding box center [781, 99] width 158 height 26
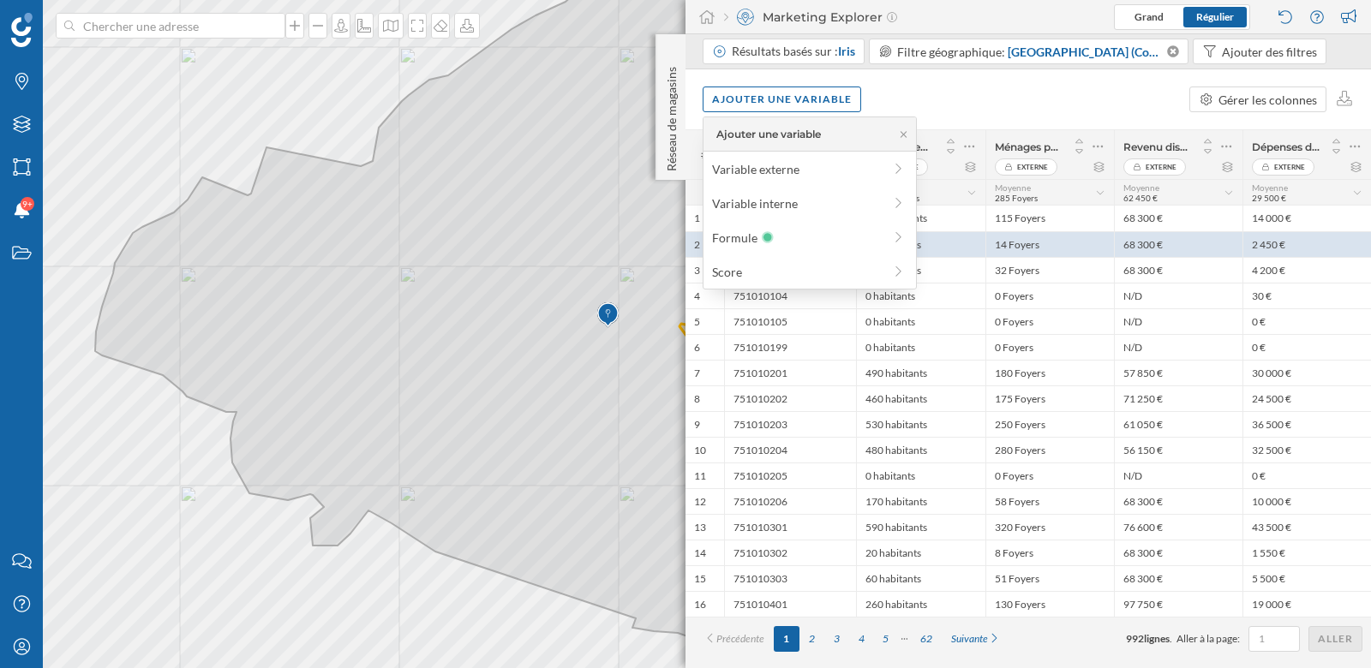
click at [929, 108] on div "Ajouter une variable Gérer les colonnes" at bounding box center [1027, 99] width 685 height 60
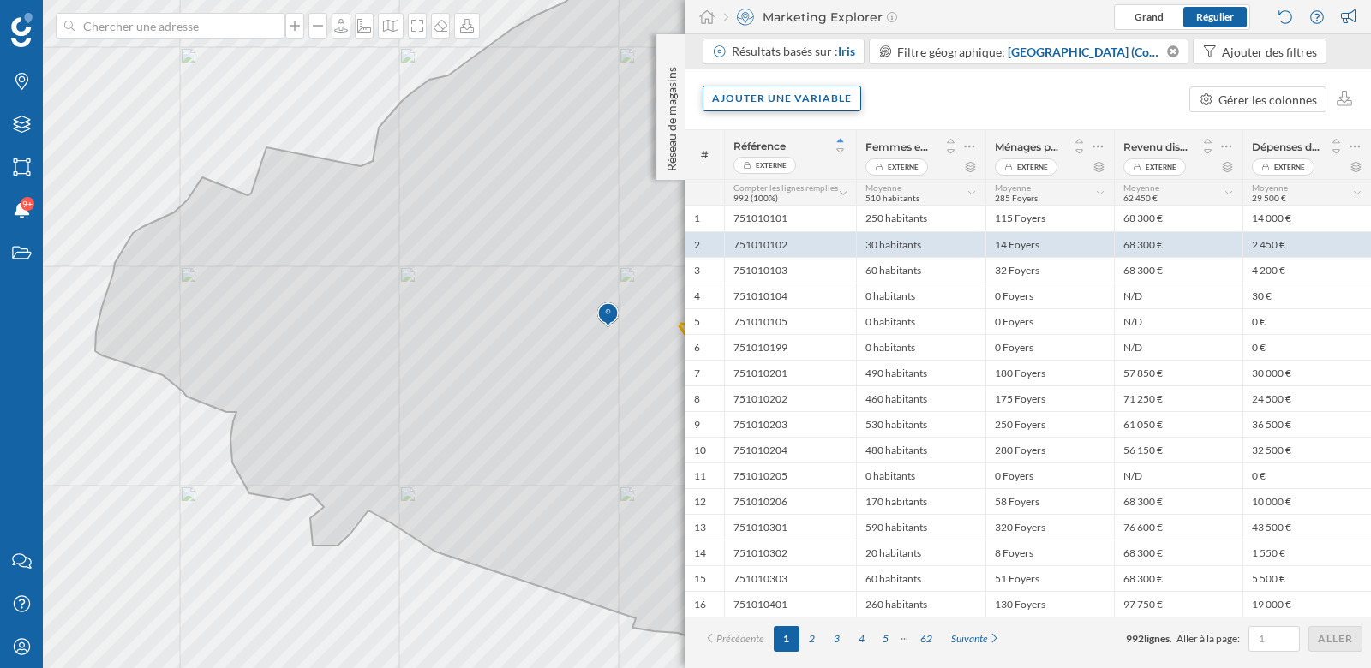
click at [838, 97] on div "Ajouter une variable" at bounding box center [781, 99] width 158 height 26
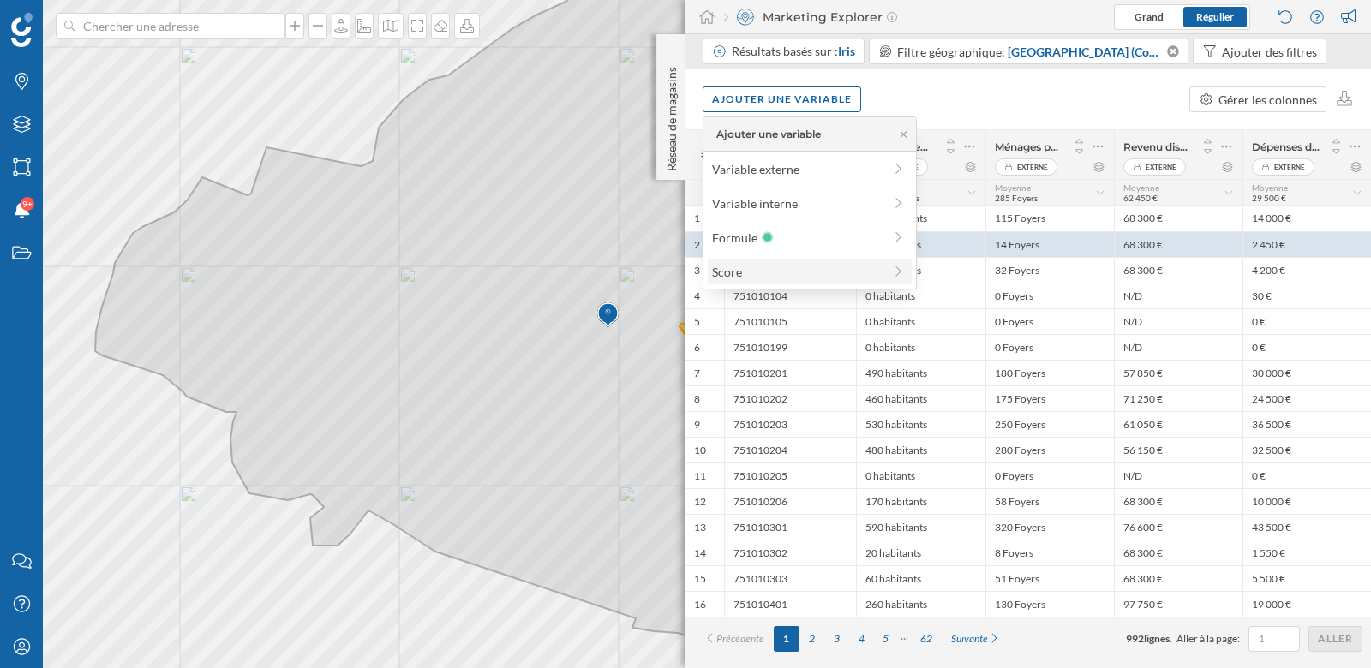
click at [775, 280] on div "Score" at bounding box center [810, 272] width 204 height 26
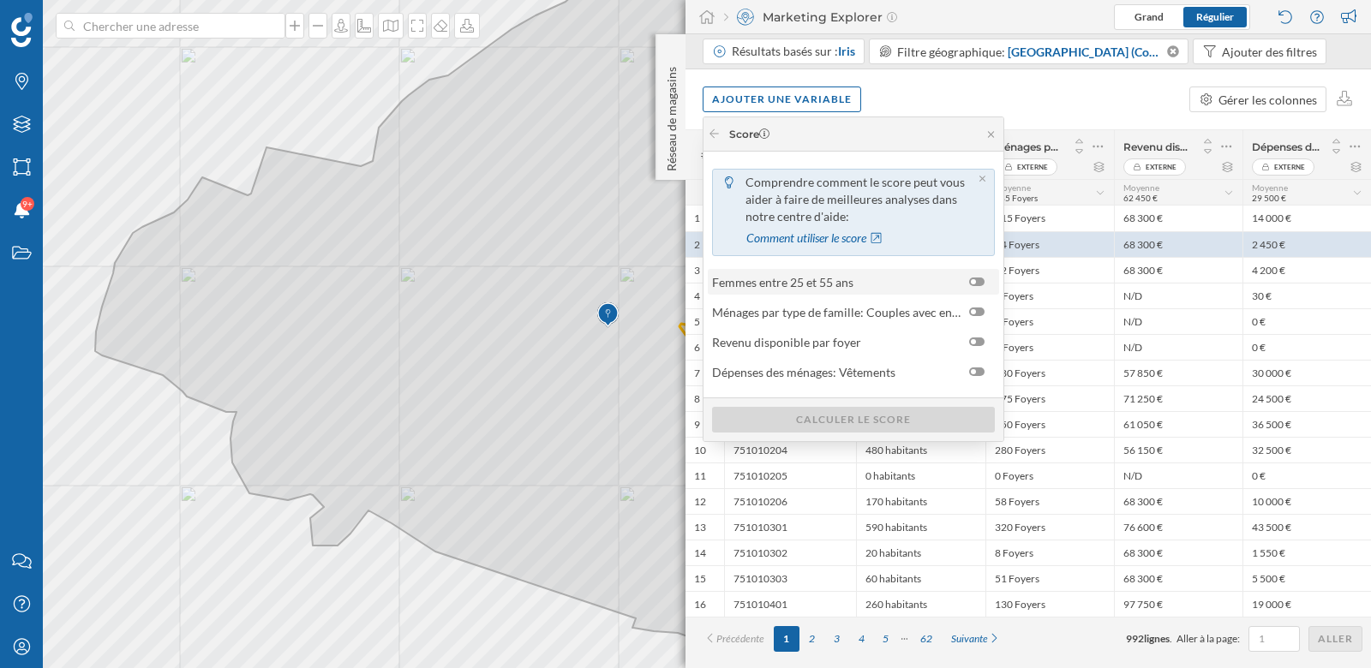
click at [870, 286] on span "Femmes entre 25 et 55 ans" at bounding box center [836, 282] width 248 height 18
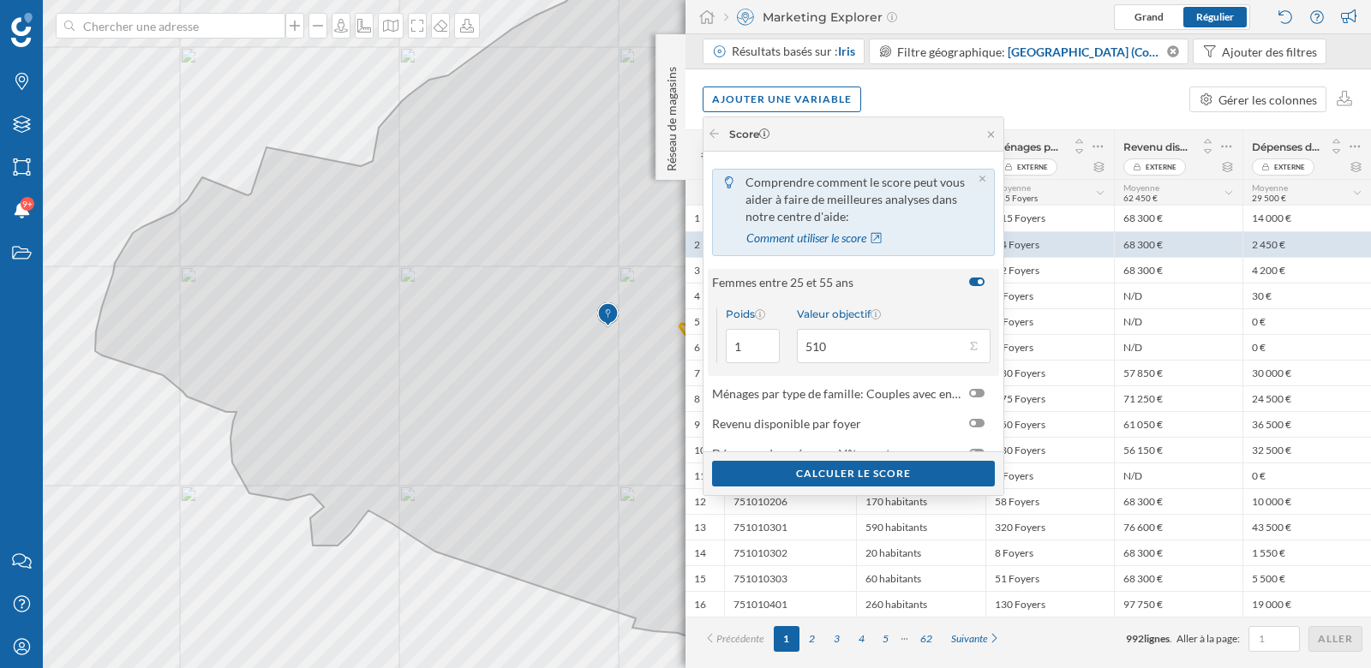
click at [870, 286] on span "Femmes entre 25 et 55 ans" at bounding box center [836, 282] width 248 height 18
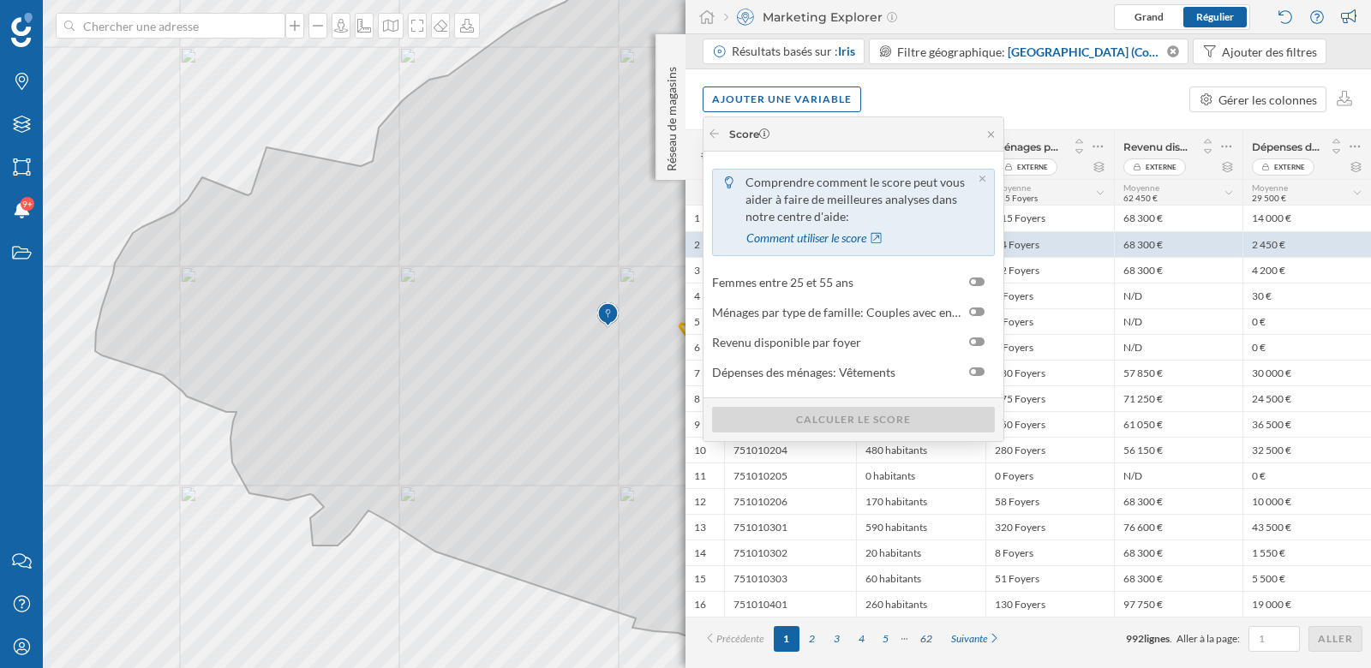
click at [973, 93] on div "Ajouter une variable Gérer les colonnes" at bounding box center [1027, 99] width 685 height 60
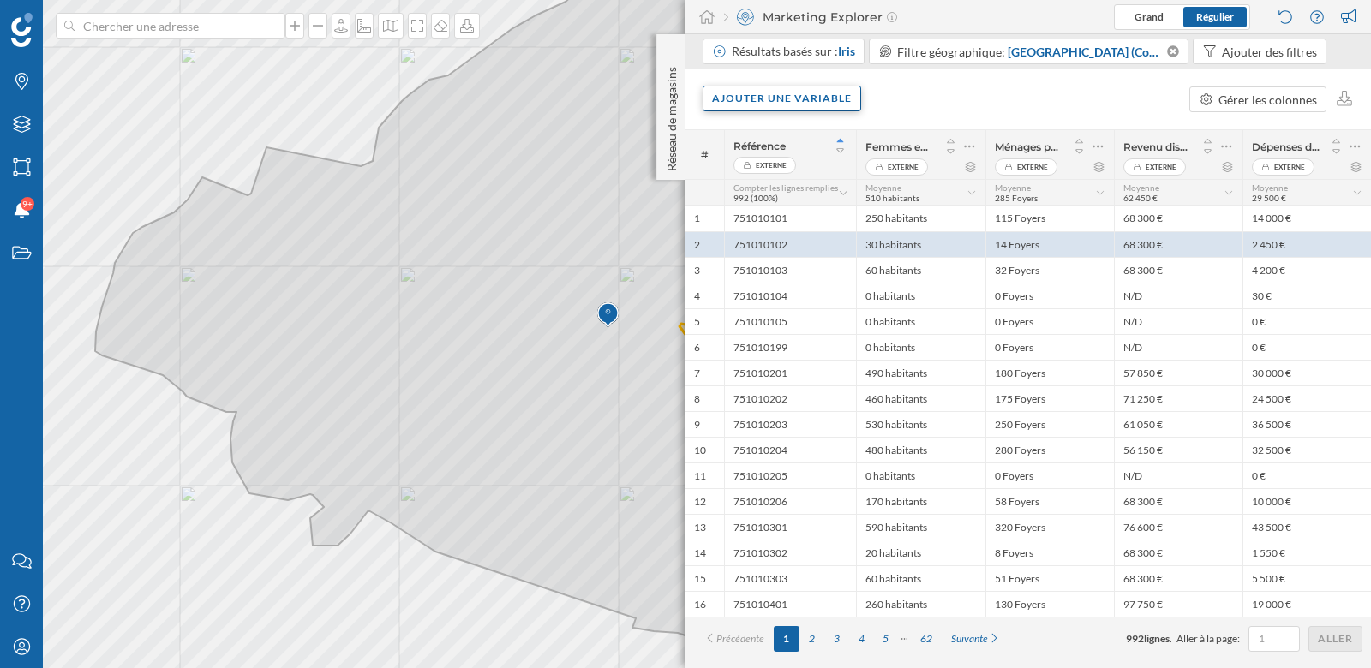
click at [826, 94] on div "Ajouter une variable" at bounding box center [781, 99] width 158 height 26
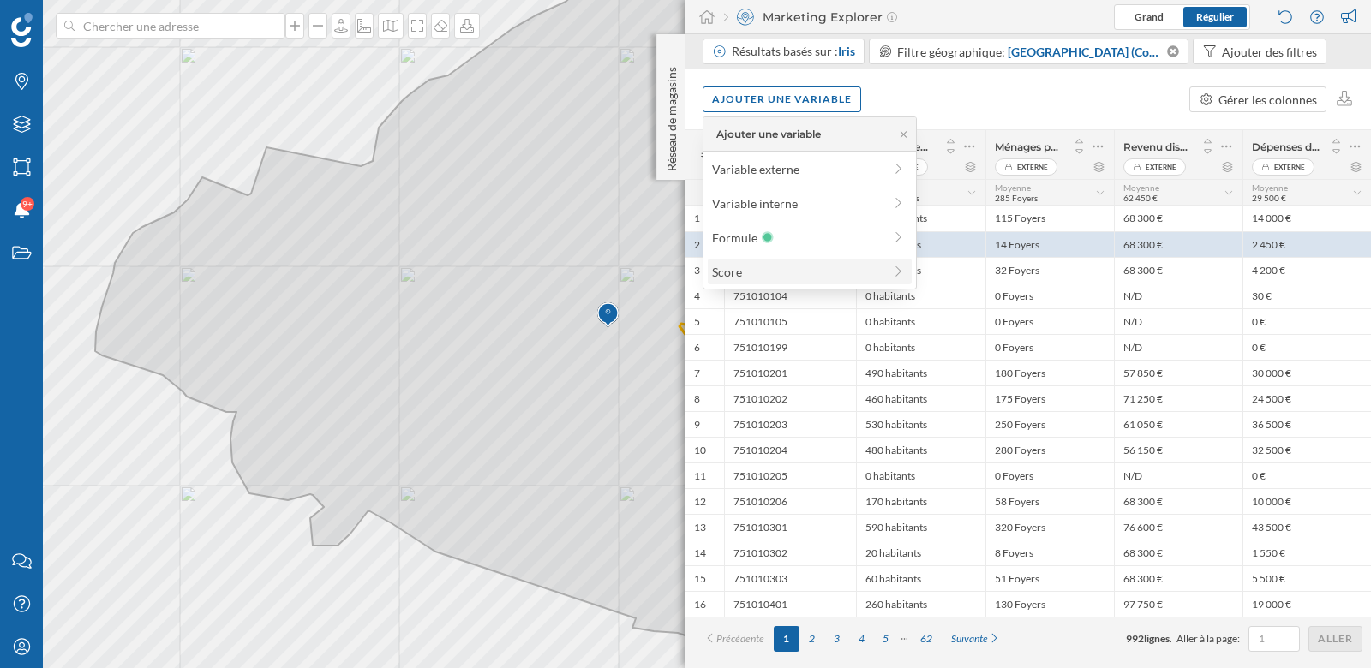
click at [750, 267] on div "Score" at bounding box center [797, 272] width 170 height 18
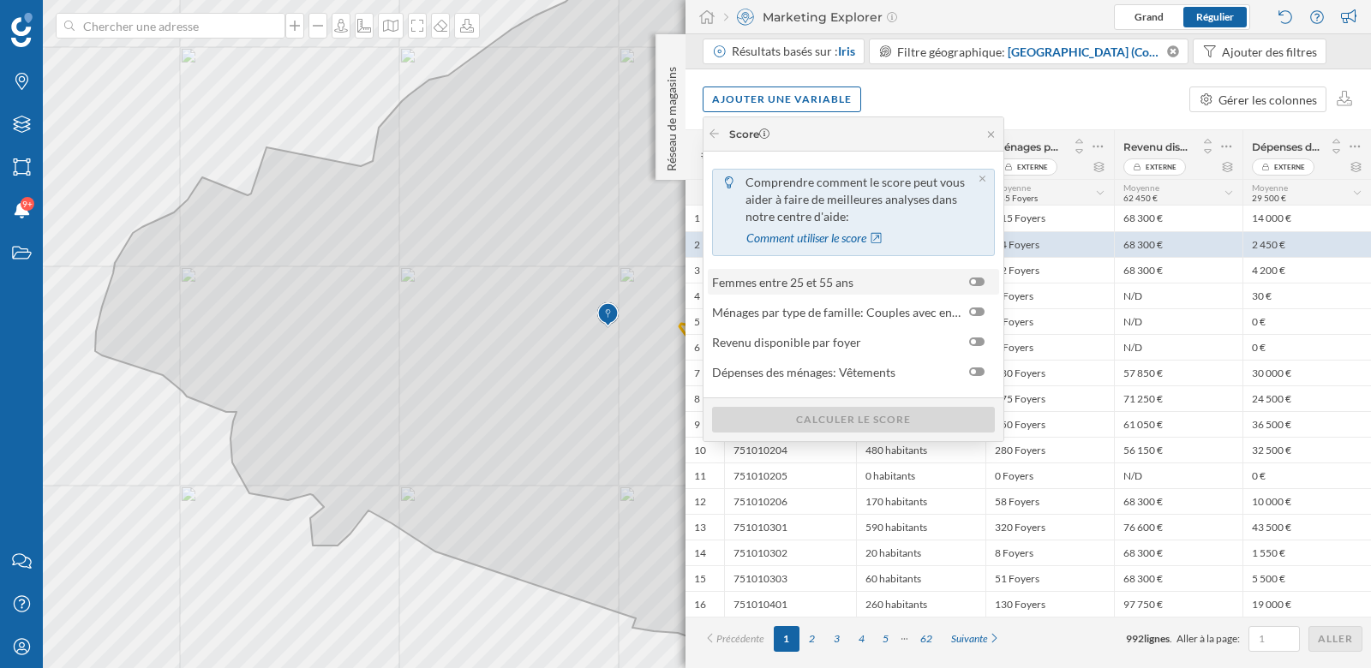
click at [973, 281] on div at bounding box center [973, 281] width 5 height 5
click at [0, 0] on input "checkbox" at bounding box center [0, 0] width 0 height 0
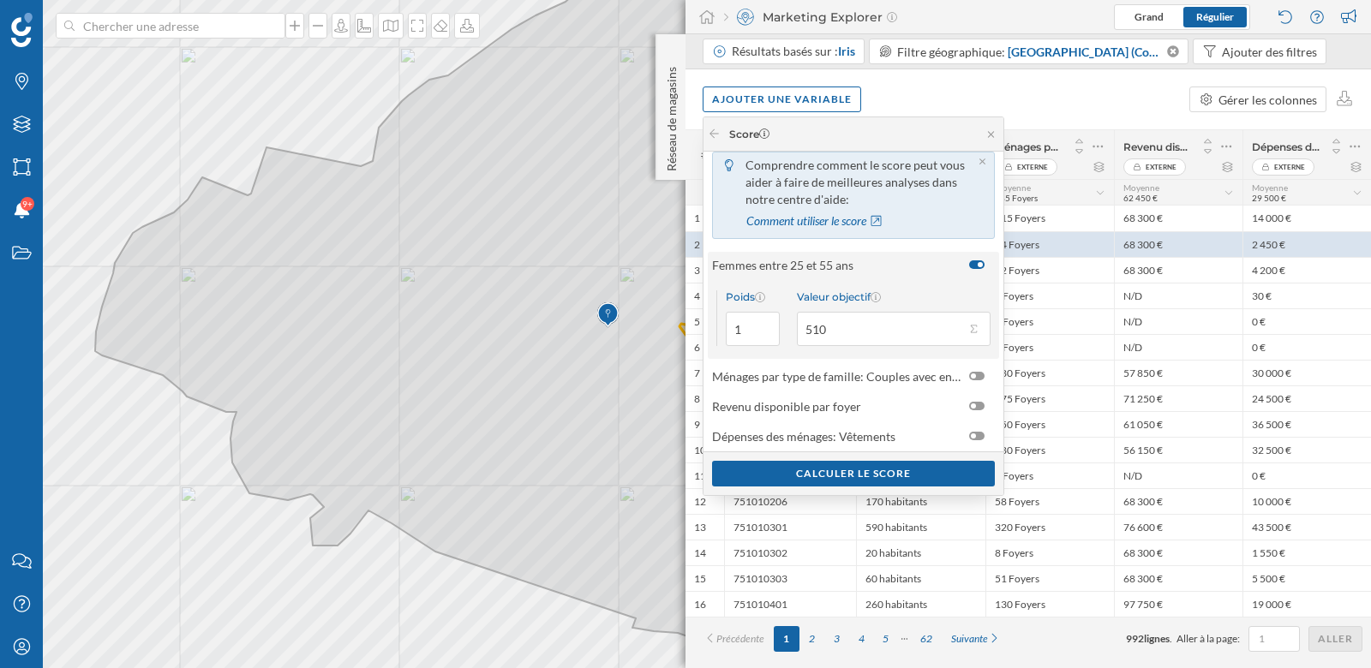
scroll to position [24, 0]
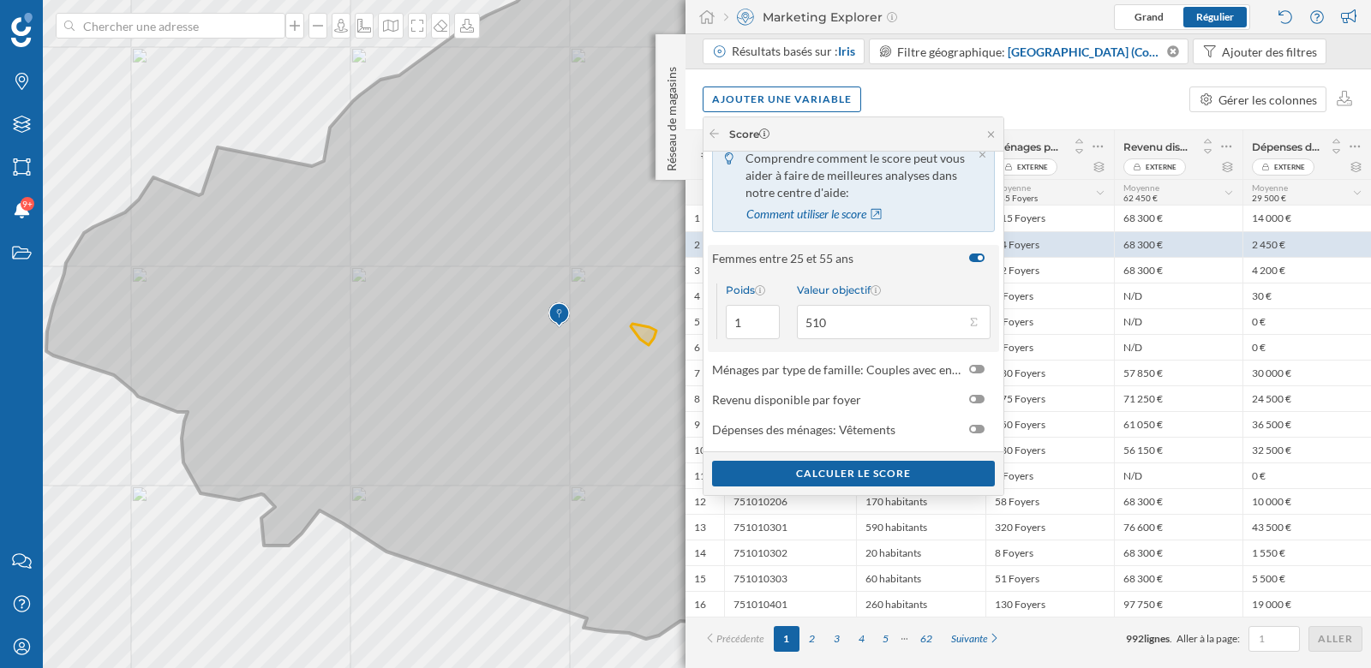
drag, startPoint x: 634, startPoint y: 357, endPoint x: 523, endPoint y: 357, distance: 111.4
click at [523, 357] on icon at bounding box center [659, 310] width 1226 height 657
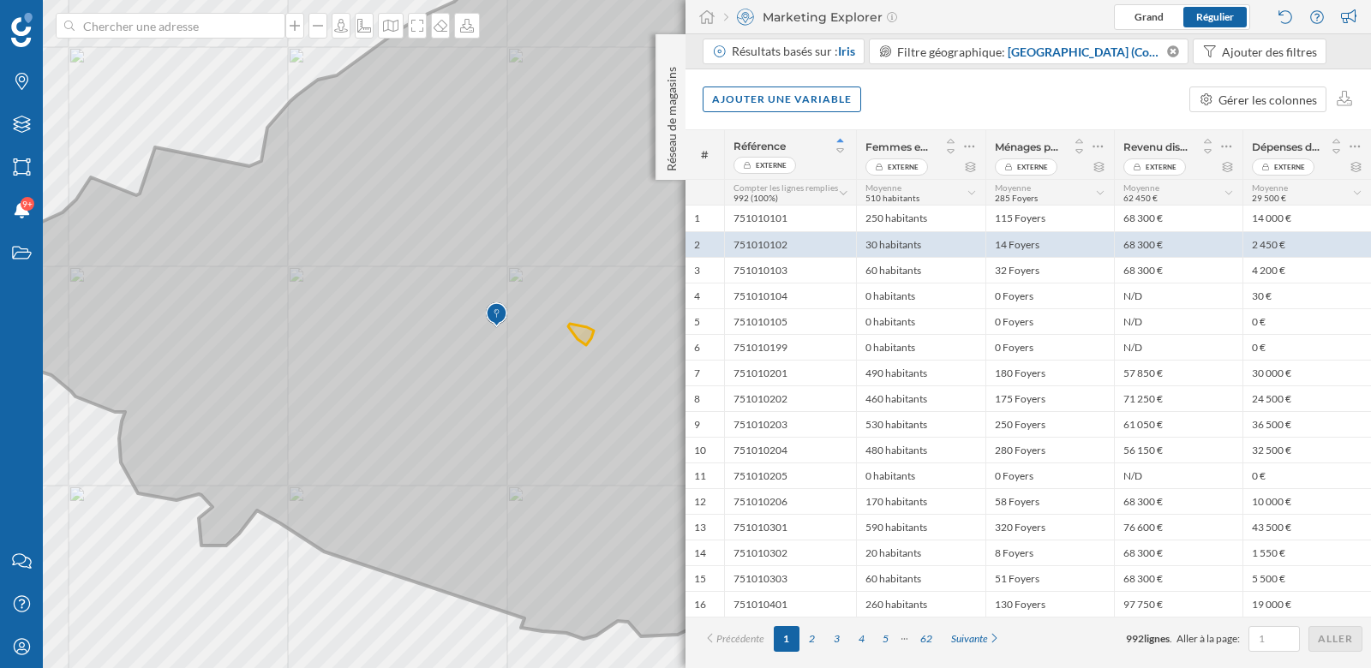
drag, startPoint x: 602, startPoint y: 370, endPoint x: 552, endPoint y: 385, distance: 52.6
click at [552, 384] on icon at bounding box center [597, 310] width 1226 height 657
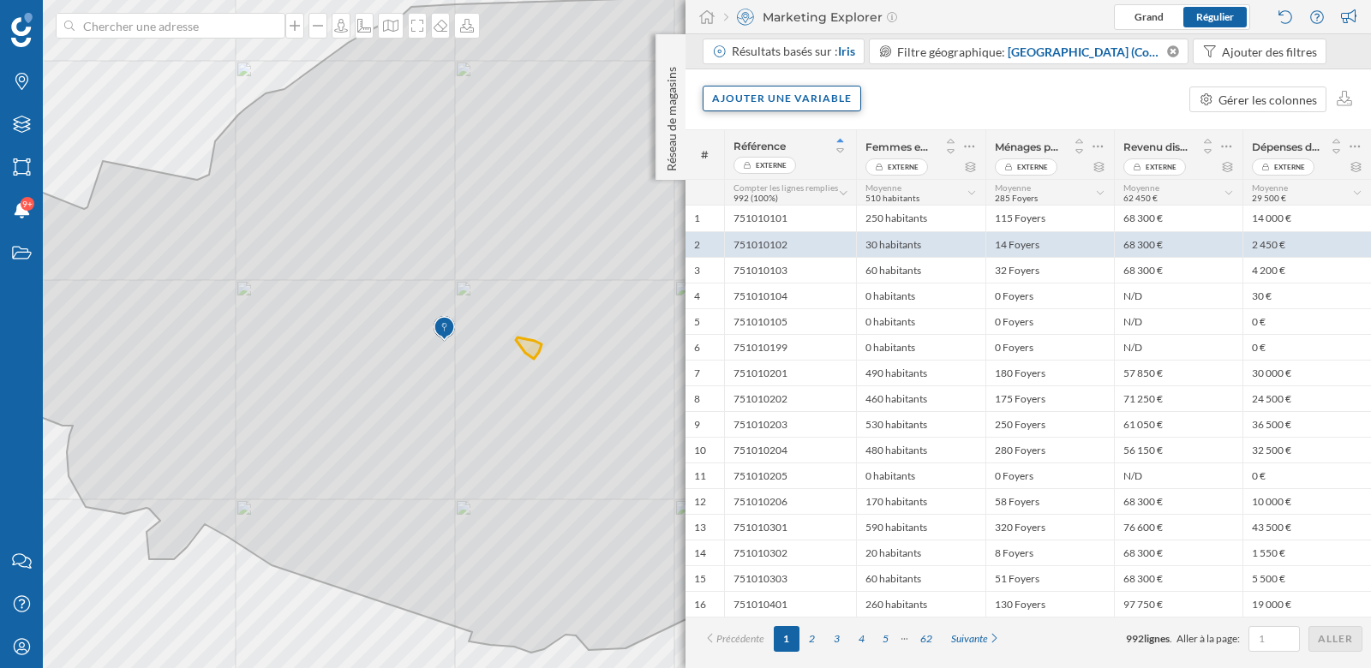
click at [836, 109] on div "Ajouter une variable" at bounding box center [781, 99] width 158 height 26
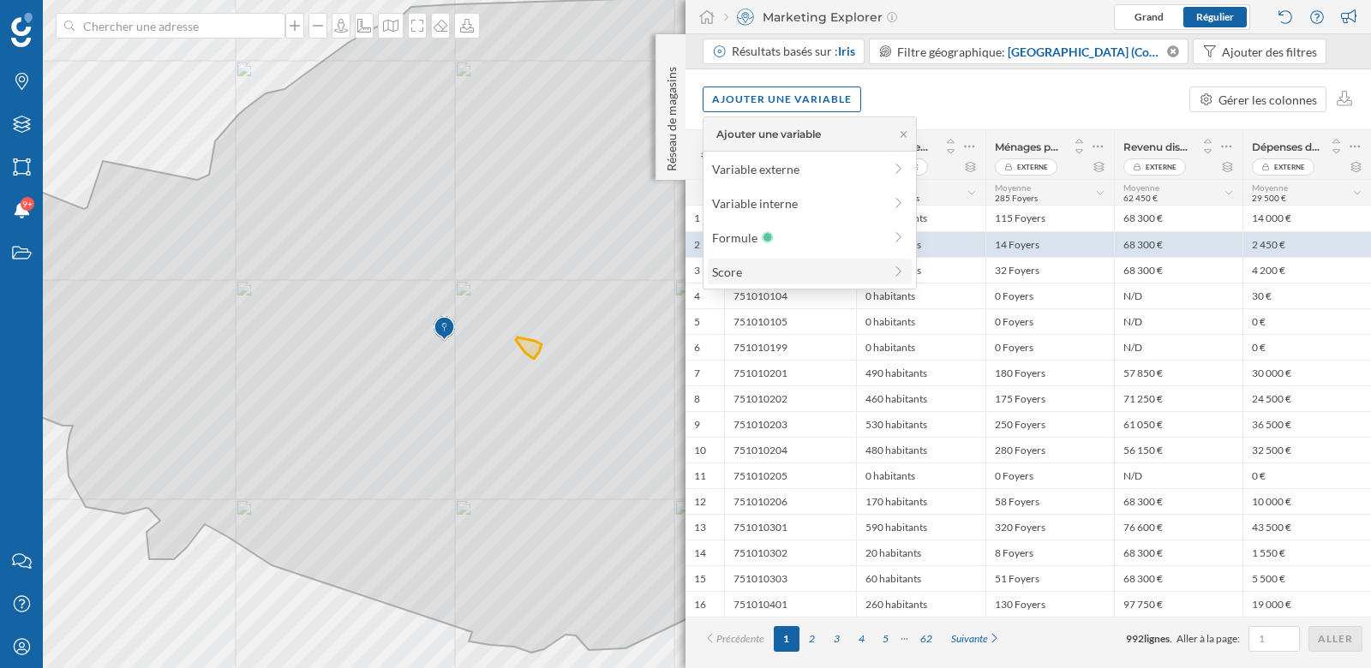
click at [808, 266] on div "Score" at bounding box center [797, 272] width 170 height 18
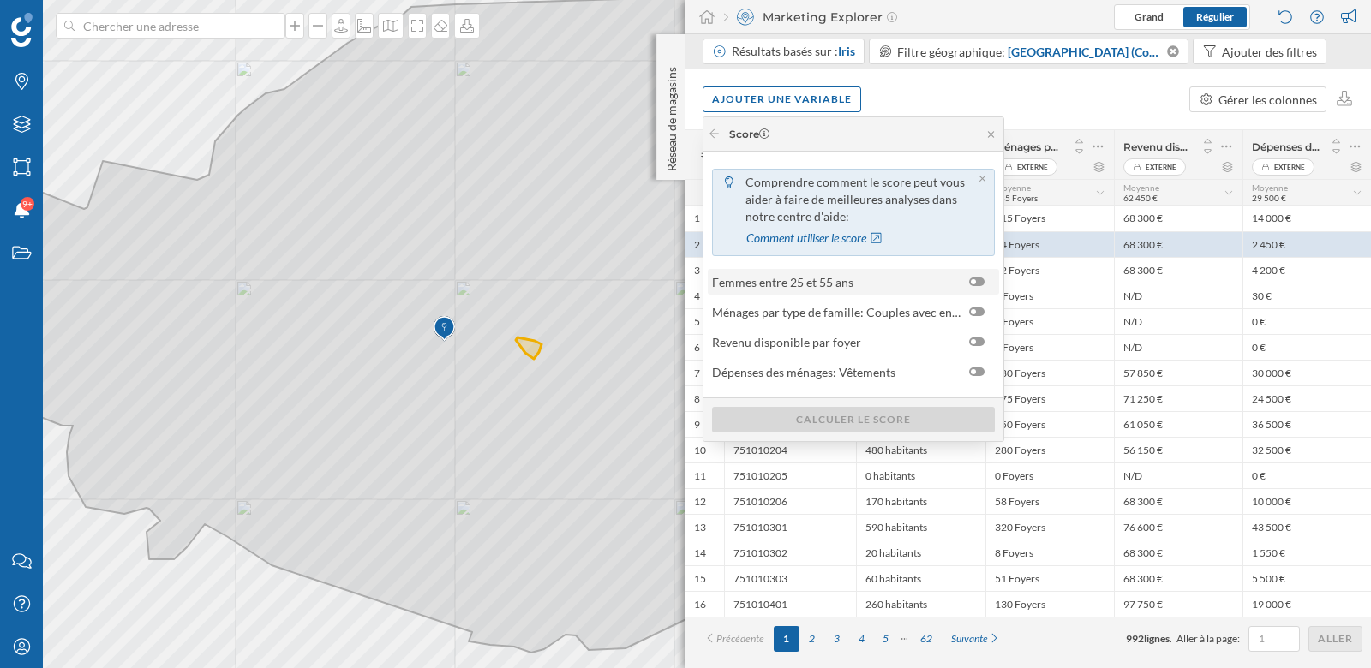
click at [898, 280] on span "Femmes entre 25 et 55 ans" at bounding box center [836, 282] width 248 height 18
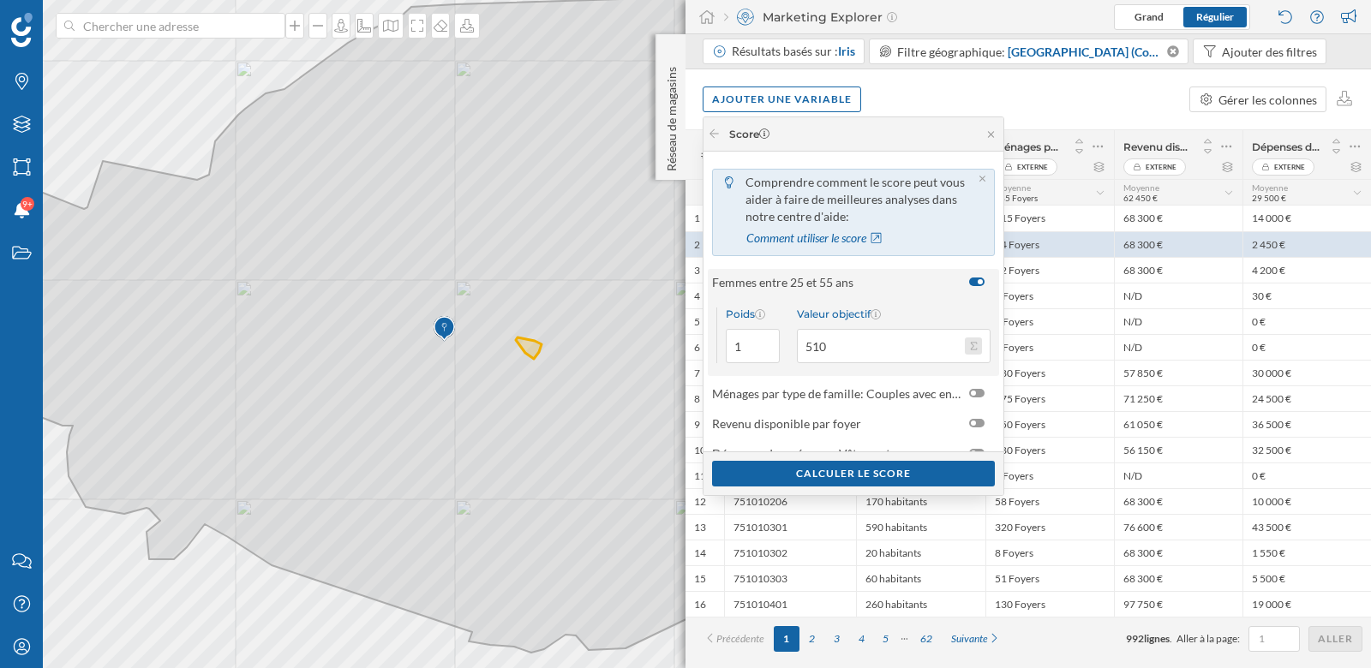
click at [970, 345] on button "Valeur objectif 510" at bounding box center [973, 346] width 17 height 17
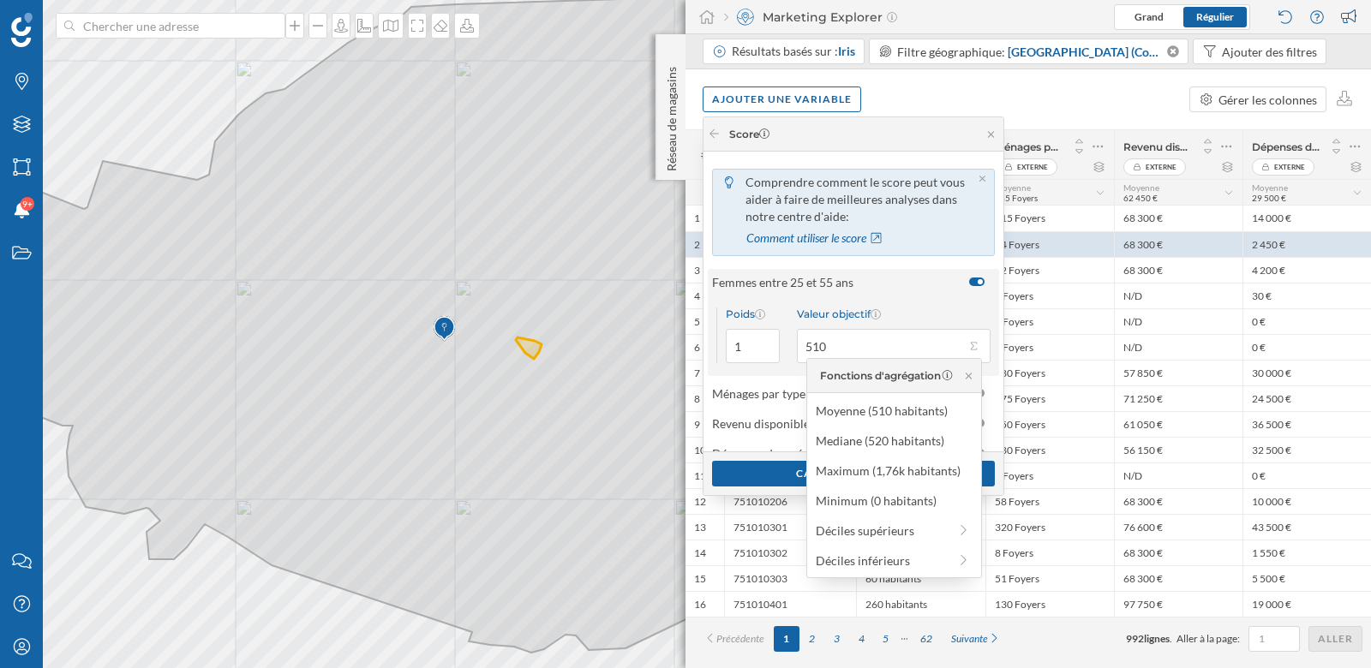
click at [909, 285] on span "Femmes entre 25 et 55 ans" at bounding box center [836, 282] width 248 height 18
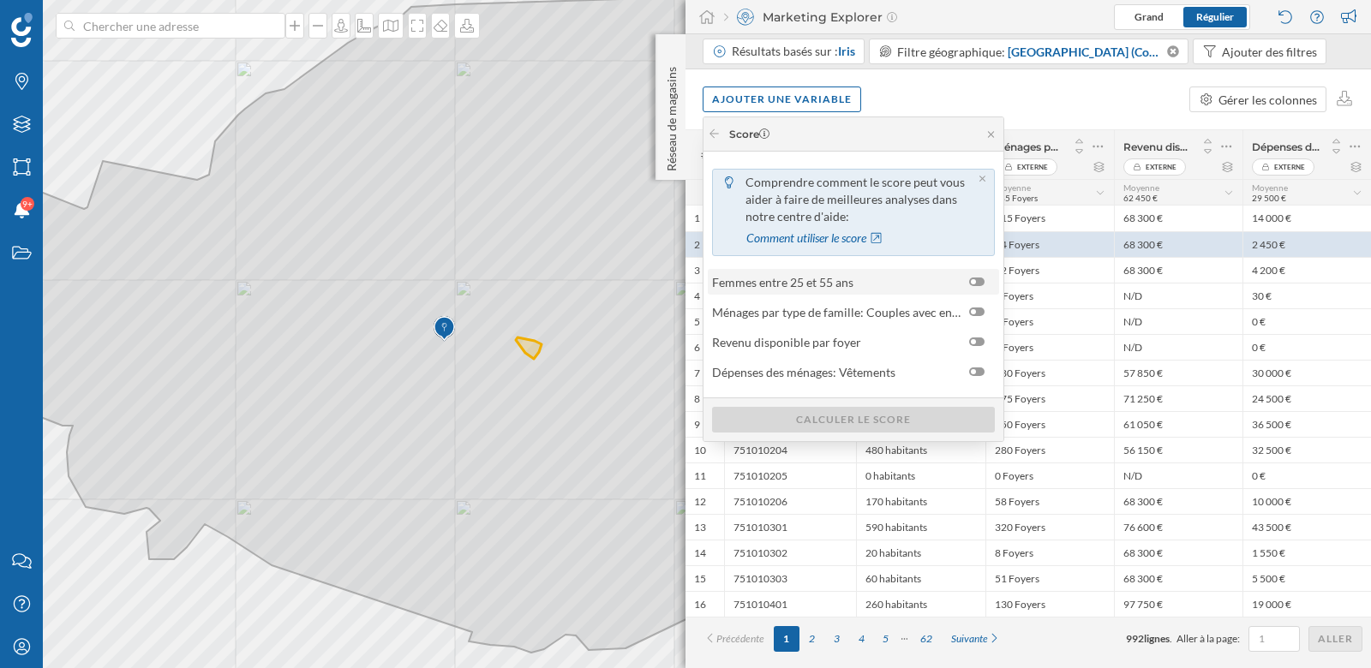
click at [909, 285] on span "Femmes entre 25 et 55 ans" at bounding box center [836, 282] width 248 height 18
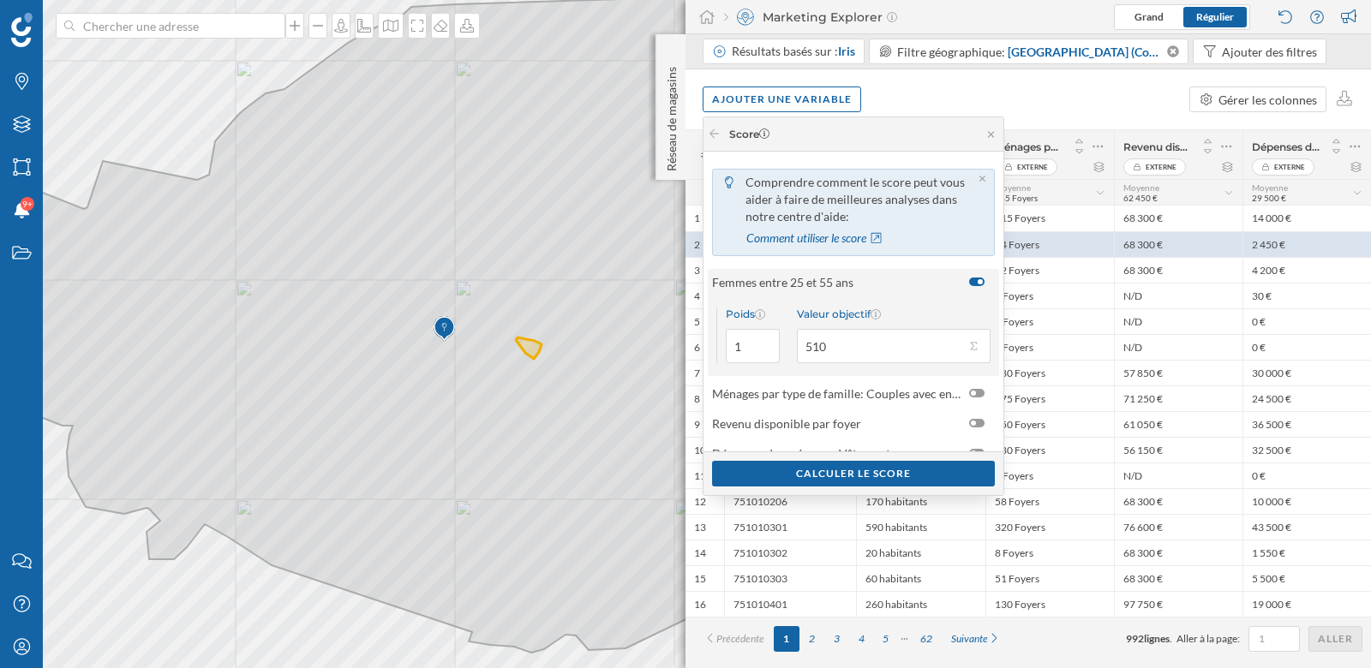
drag, startPoint x: 865, startPoint y: 349, endPoint x: 795, endPoint y: 349, distance: 70.2
click at [795, 349] on div "Poids 1 Valeur objectif 510" at bounding box center [853, 335] width 291 height 81
click at [937, 311] on div "Valeur objectif" at bounding box center [894, 314] width 194 height 13
click at [937, 329] on input "510" at bounding box center [881, 346] width 168 height 34
click at [975, 348] on button "Valeur objectif 510" at bounding box center [973, 346] width 17 height 17
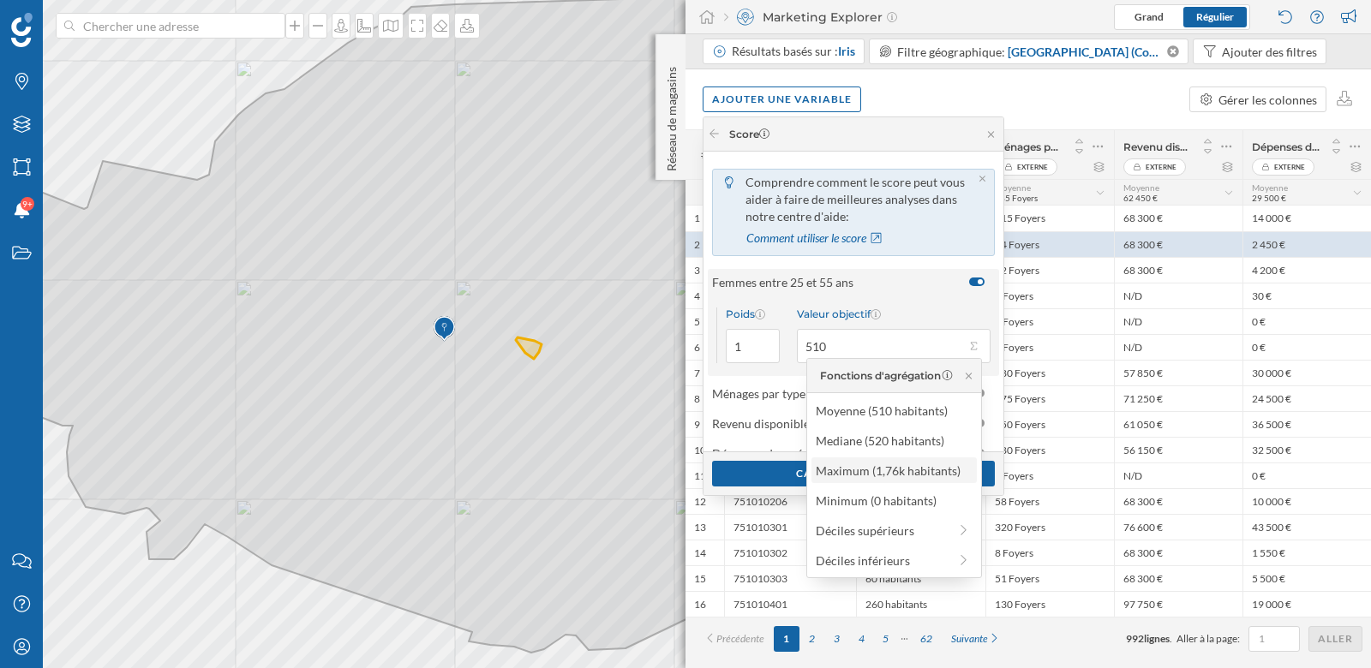
click at [909, 472] on div "Maximum (1,76k habitants)" at bounding box center [892, 471] width 155 height 18
type input "1 760"
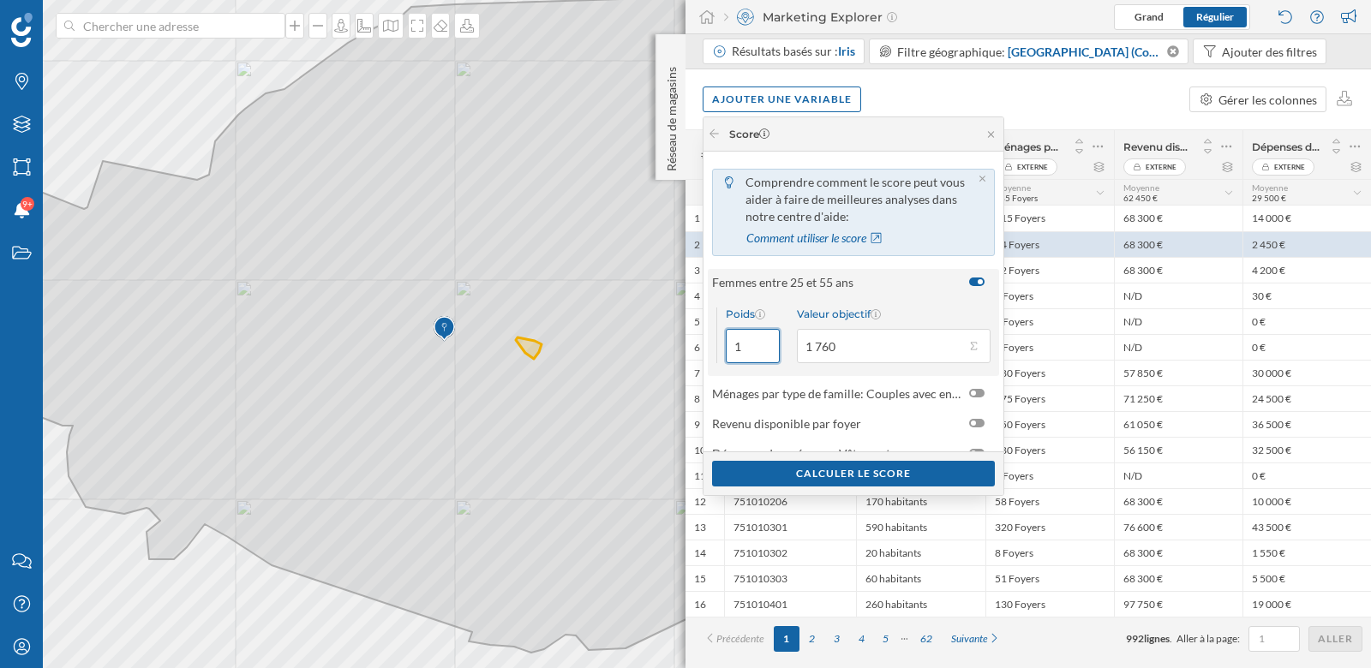
drag, startPoint x: 750, startPoint y: 346, endPoint x: 727, endPoint y: 346, distance: 23.1
click at [727, 346] on input "1" at bounding box center [753, 346] width 54 height 34
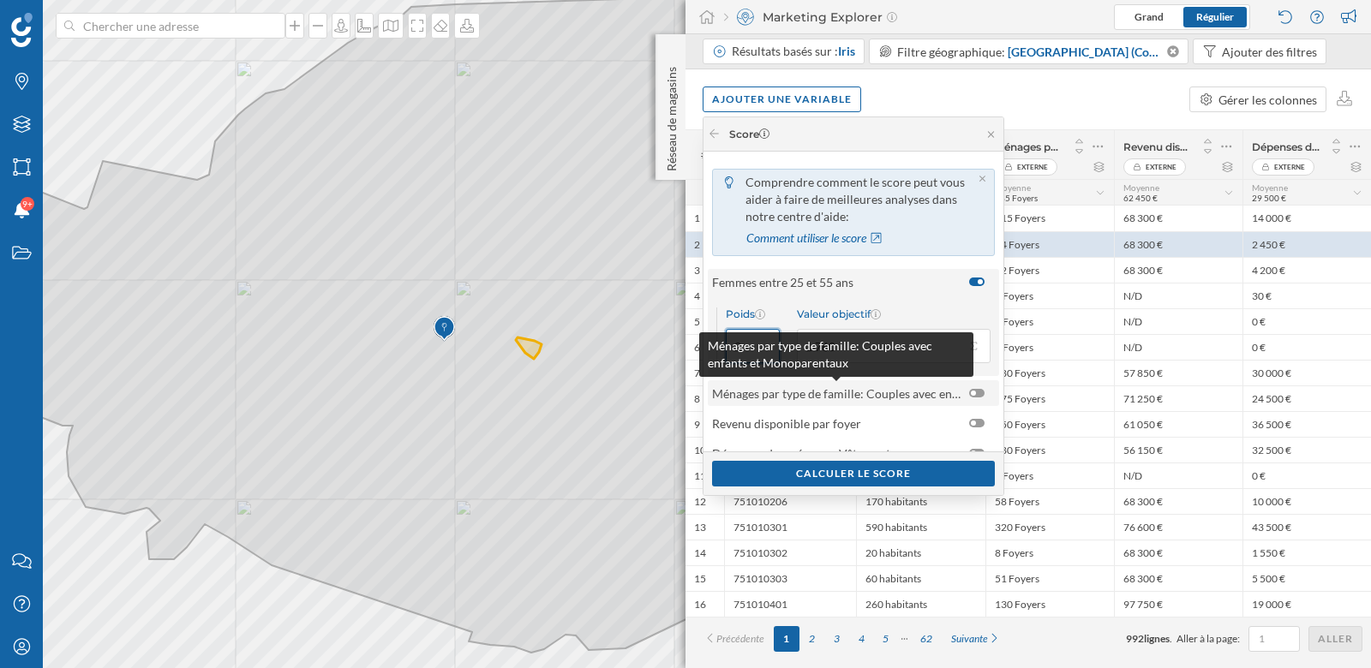
scroll to position [20, 0]
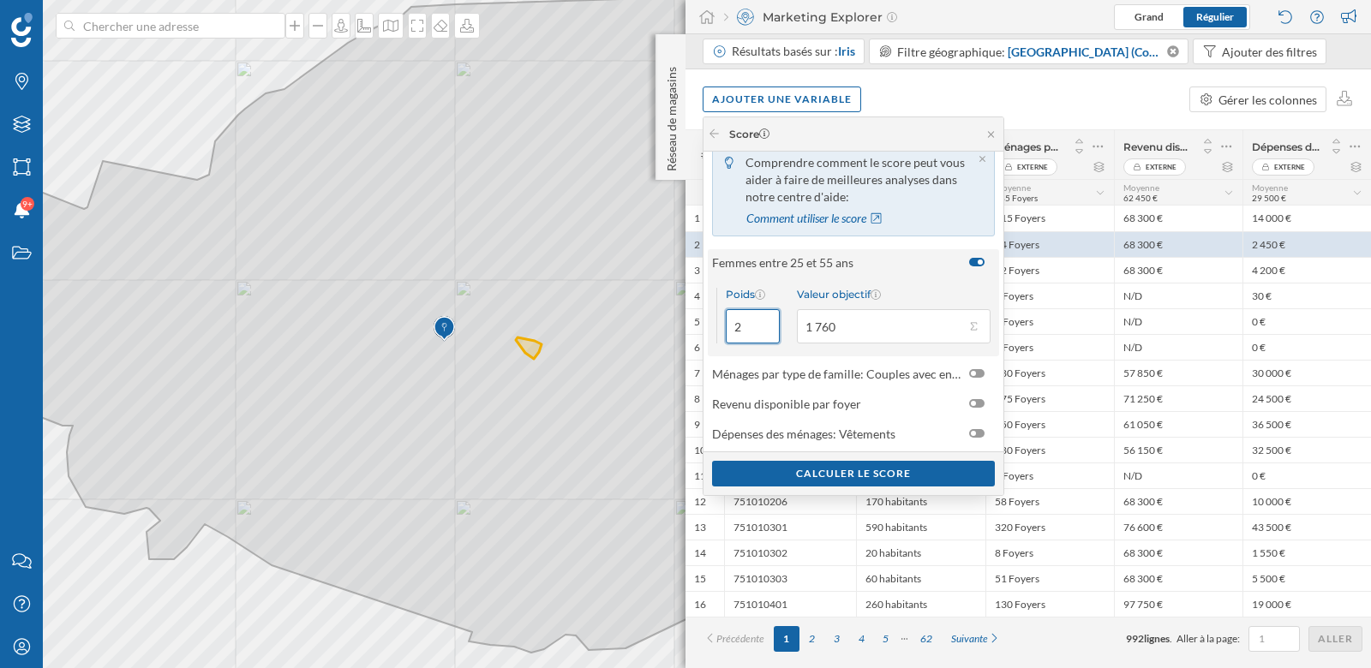
type input "2"
click at [926, 275] on div "Poids 2 Valeur objectif 1 760" at bounding box center [853, 315] width 291 height 81
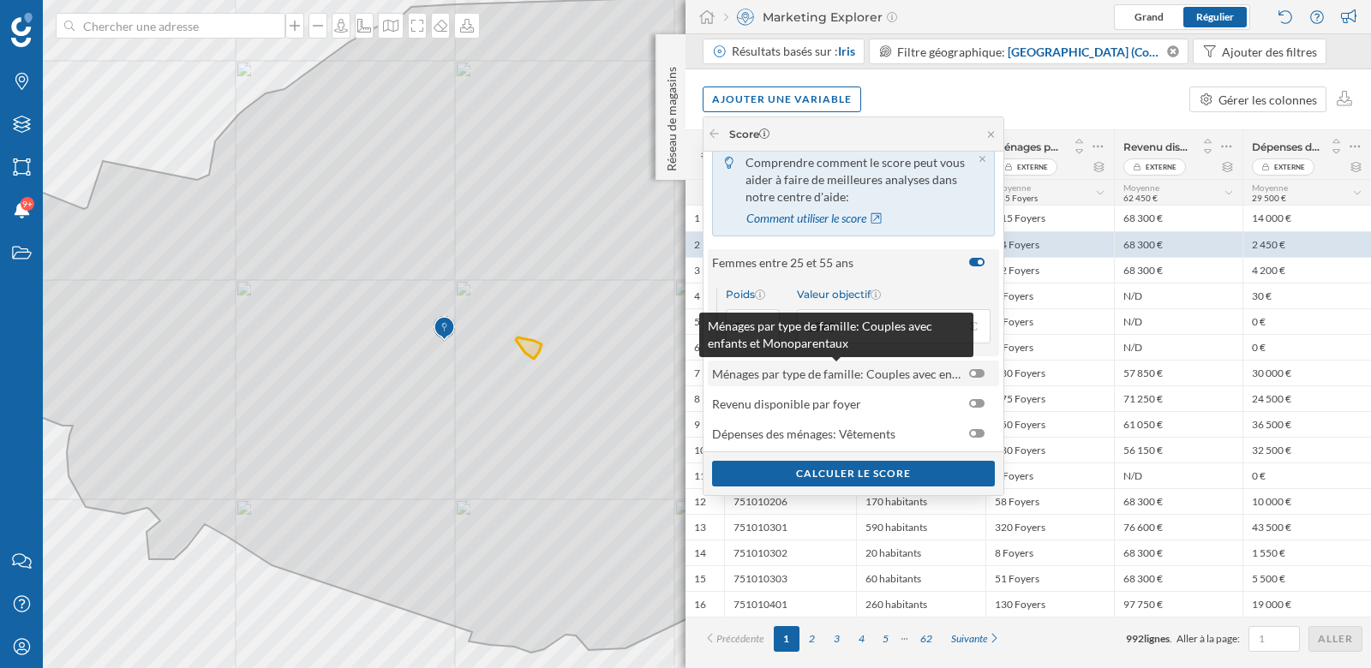
scroll to position [27, 0]
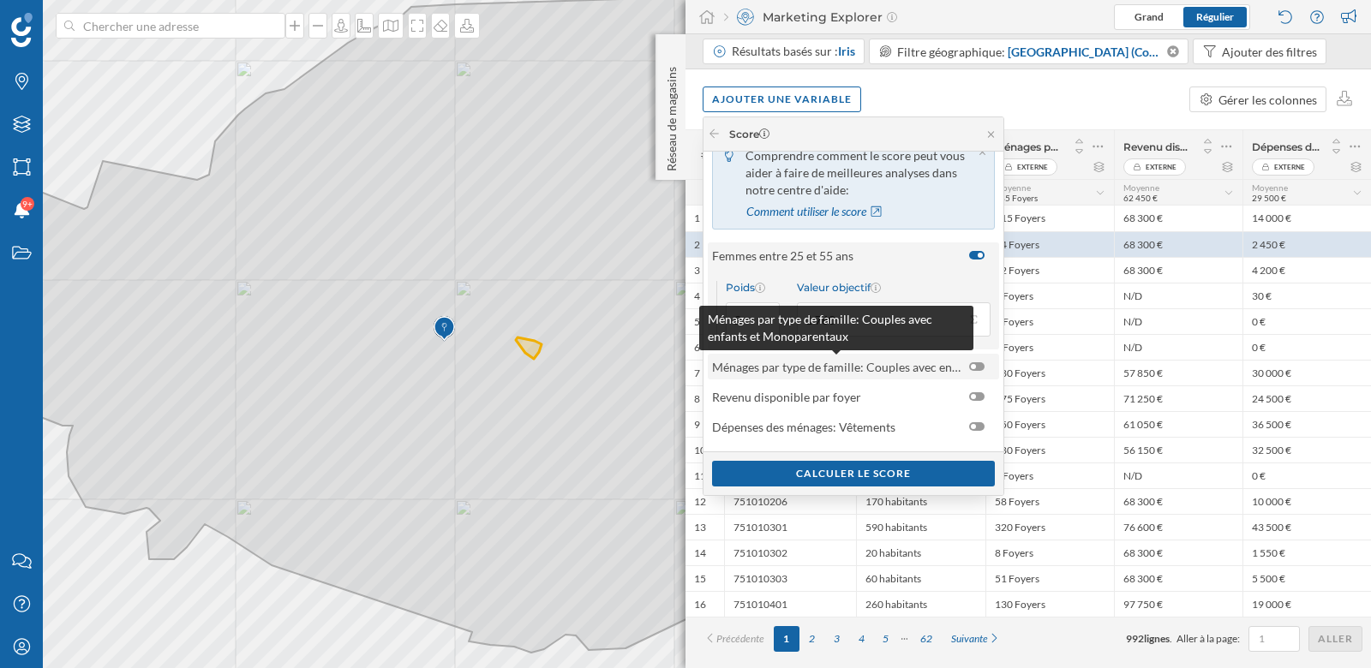
click at [945, 367] on span "Ménages par type de famille: Couples avec enfants et Monoparentaux" at bounding box center [836, 367] width 248 height 18
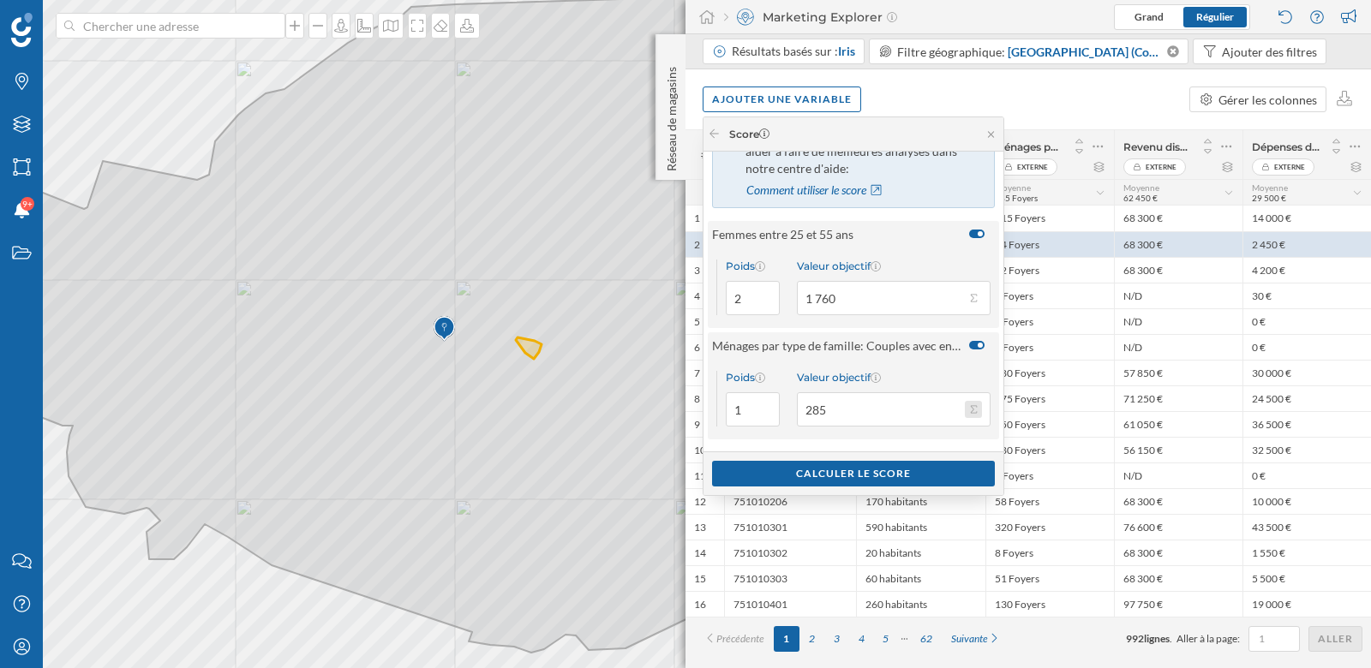
click at [973, 403] on button "Valeur objectif 285" at bounding box center [973, 409] width 17 height 17
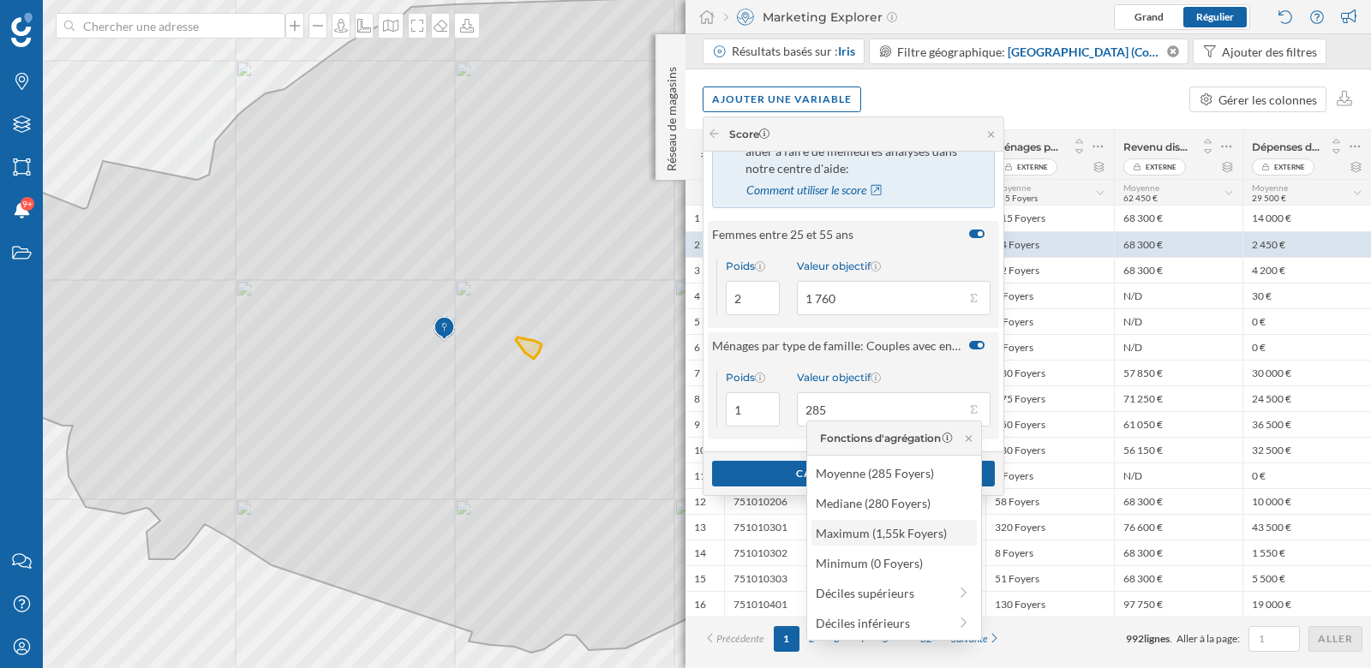
click at [915, 533] on div "Maximum (1,55k Foyers)" at bounding box center [892, 533] width 155 height 18
type input "1 550"
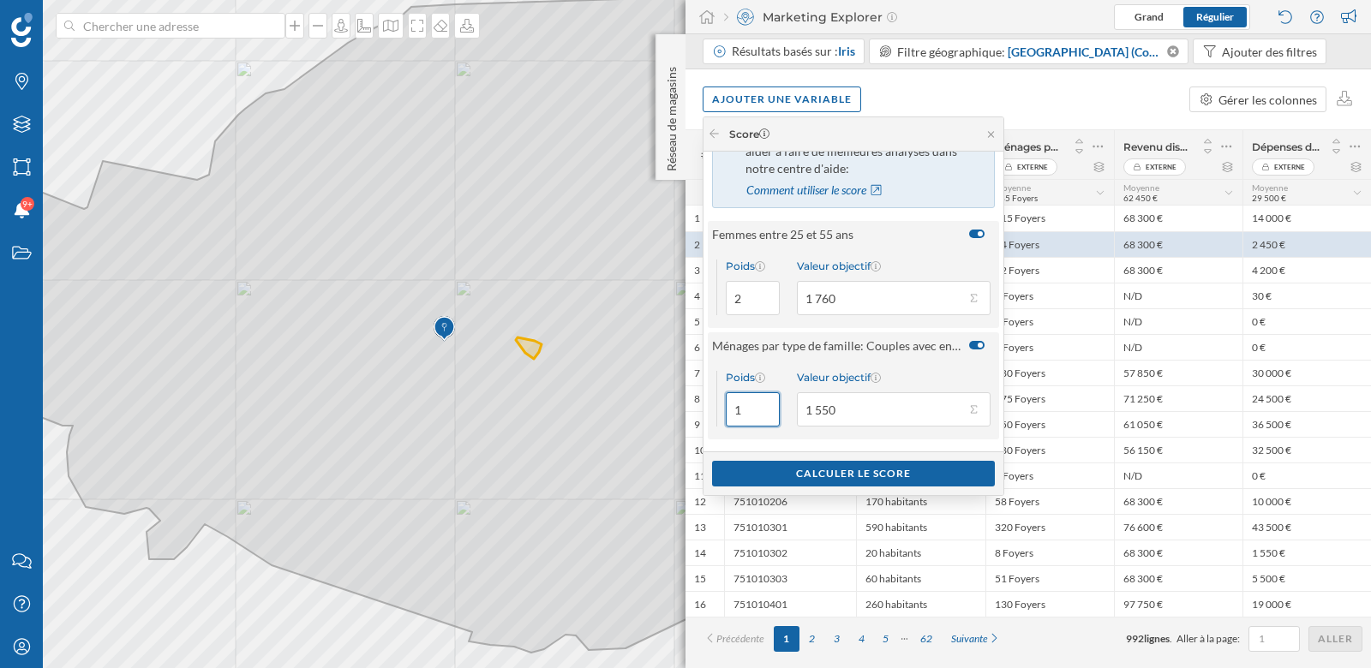
drag, startPoint x: 756, startPoint y: 412, endPoint x: 730, endPoint y: 412, distance: 25.7
click at [730, 412] on input "1" at bounding box center [753, 409] width 54 height 34
type input "2"
click at [931, 367] on div "Poids 2 Valeur objectif 1 550" at bounding box center [853, 398] width 291 height 81
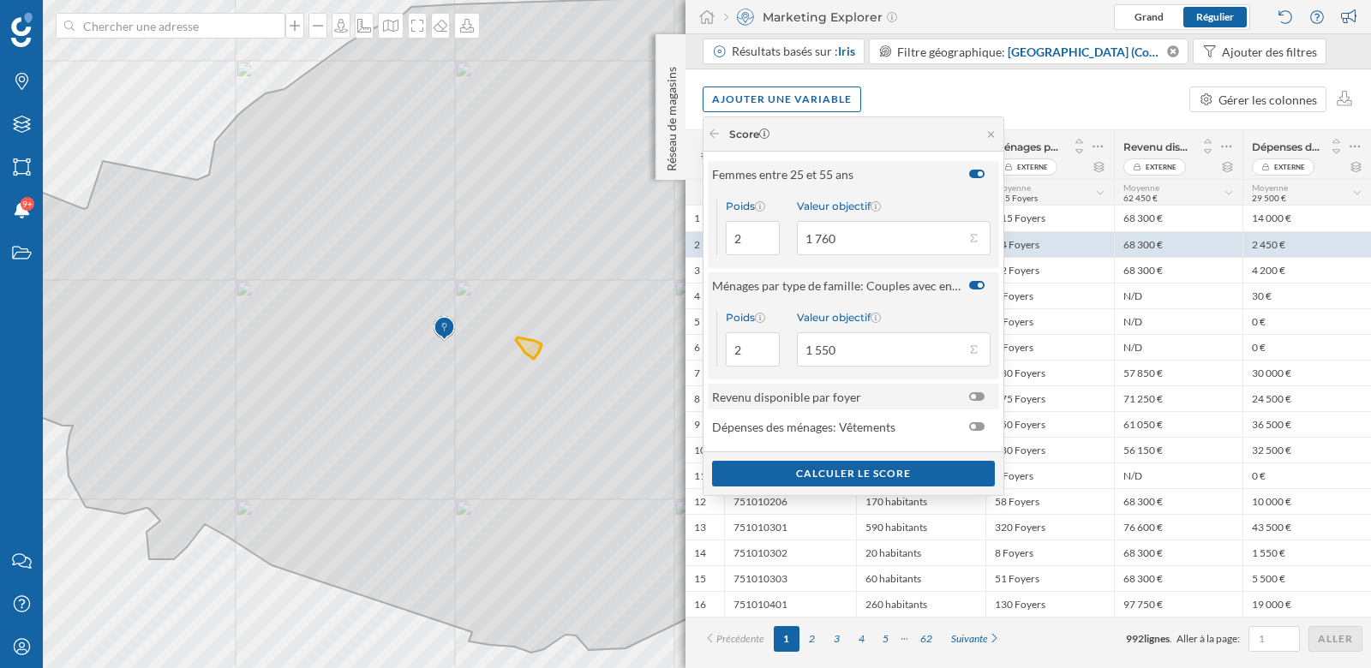
click at [894, 393] on span "Revenu disponible par foyer" at bounding box center [836, 397] width 248 height 18
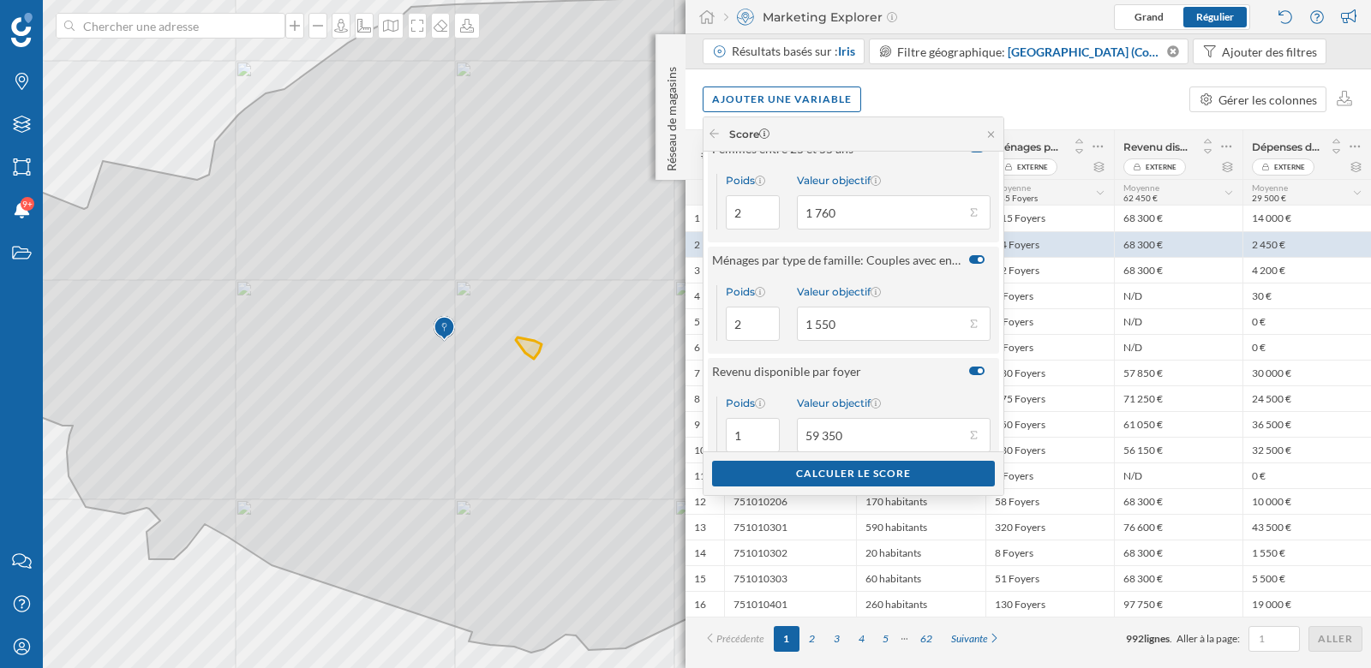
scroll to position [189, 0]
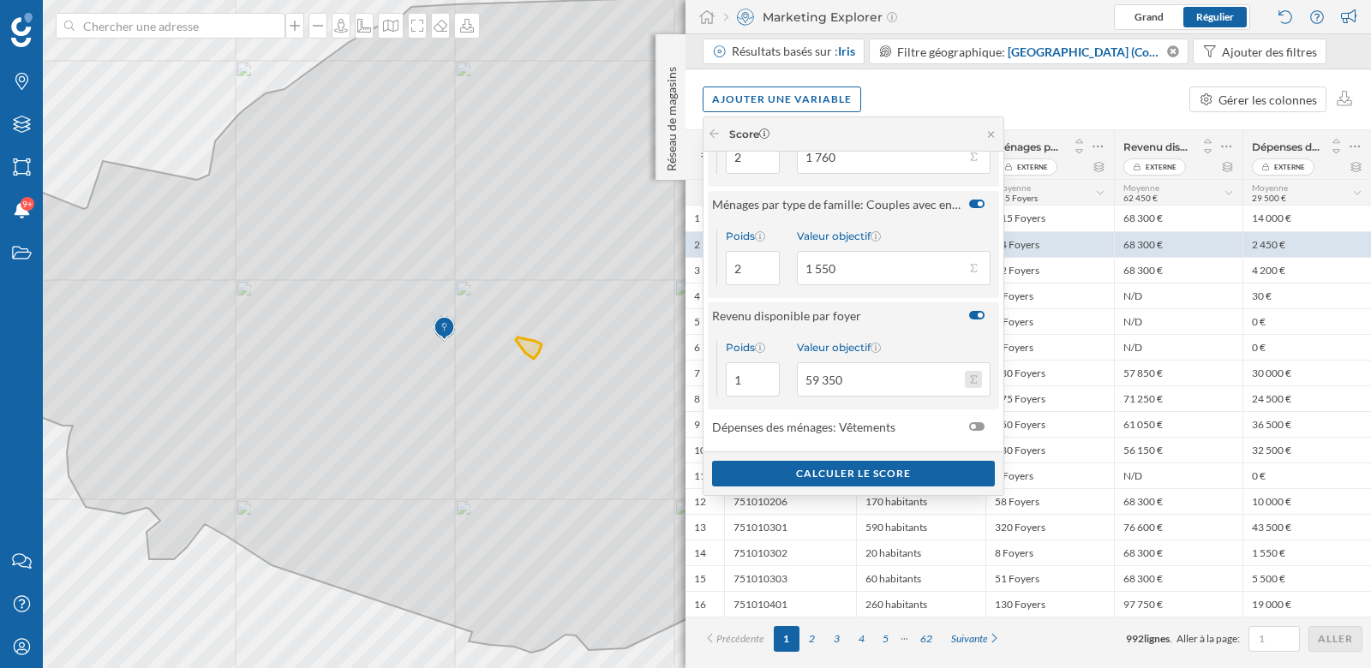
click at [972, 385] on button "Valeur objectif 59 350" at bounding box center [973, 379] width 17 height 17
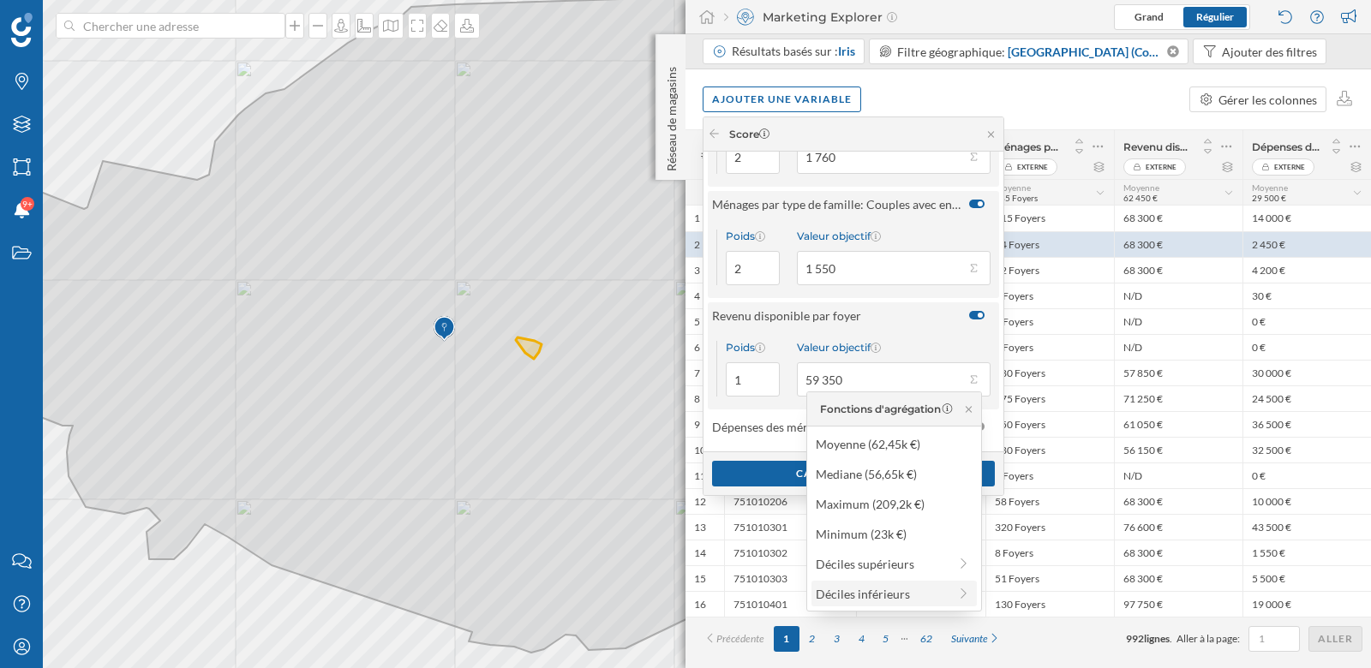
click at [866, 593] on div "Déciles inférieurs" at bounding box center [881, 594] width 132 height 18
click at [852, 505] on div "30% inférieur (49,15k €)" at bounding box center [887, 504] width 168 height 18
type input "49 150"
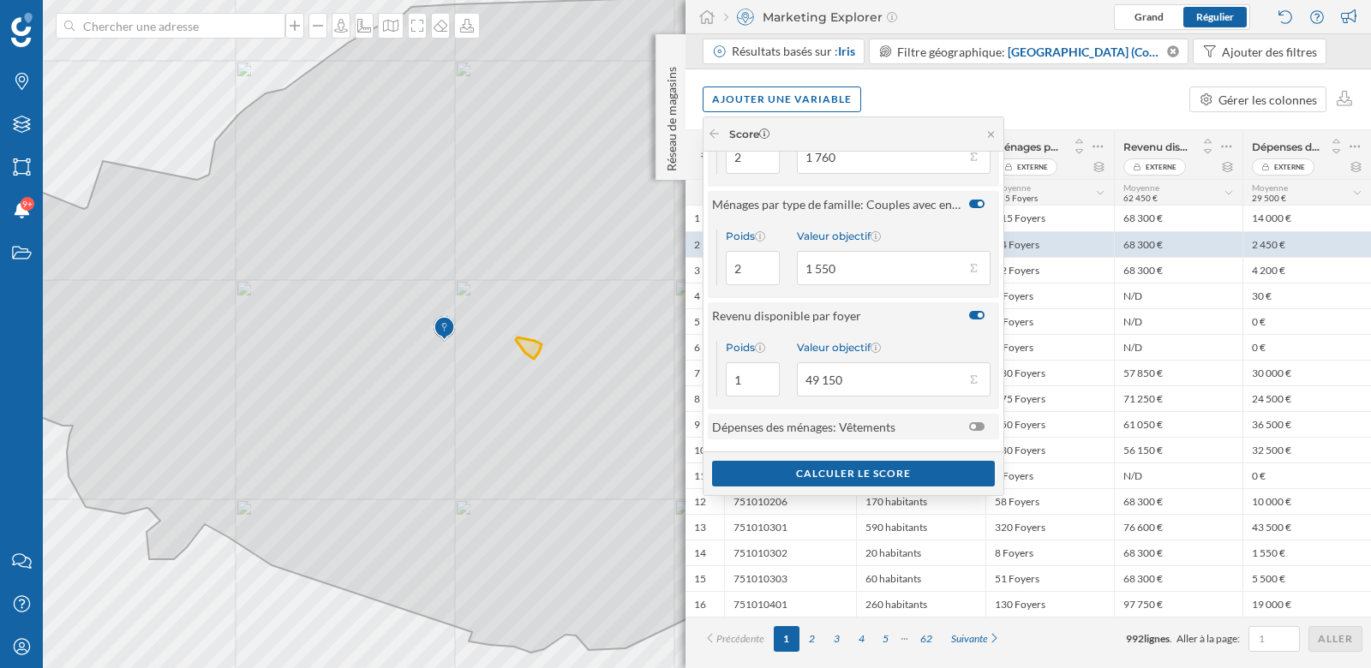
click at [891, 420] on span "Dépenses des ménages: Vêtements" at bounding box center [803, 427] width 183 height 18
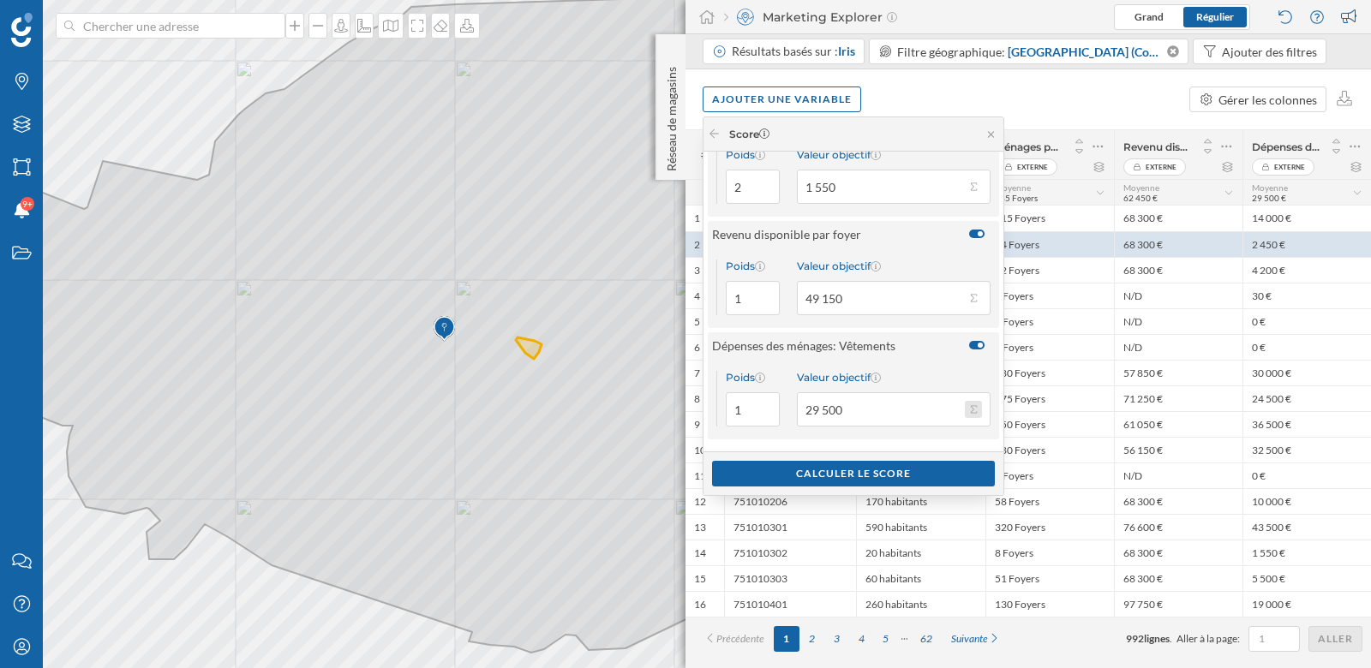
click at [966, 408] on button "Valeur objectif 29 500" at bounding box center [973, 409] width 17 height 17
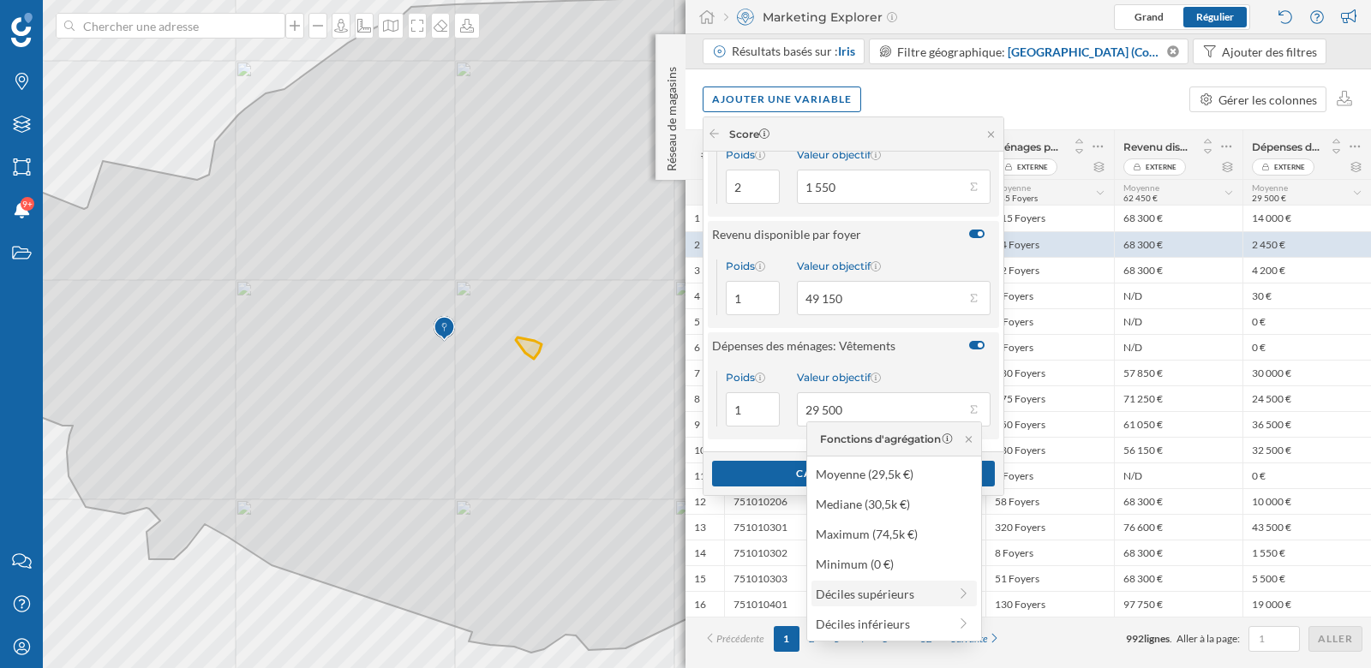
click at [885, 595] on div "Déciles supérieurs" at bounding box center [881, 594] width 132 height 18
click at [863, 536] on div "30% supérieur (35,5k €)" at bounding box center [887, 534] width 168 height 18
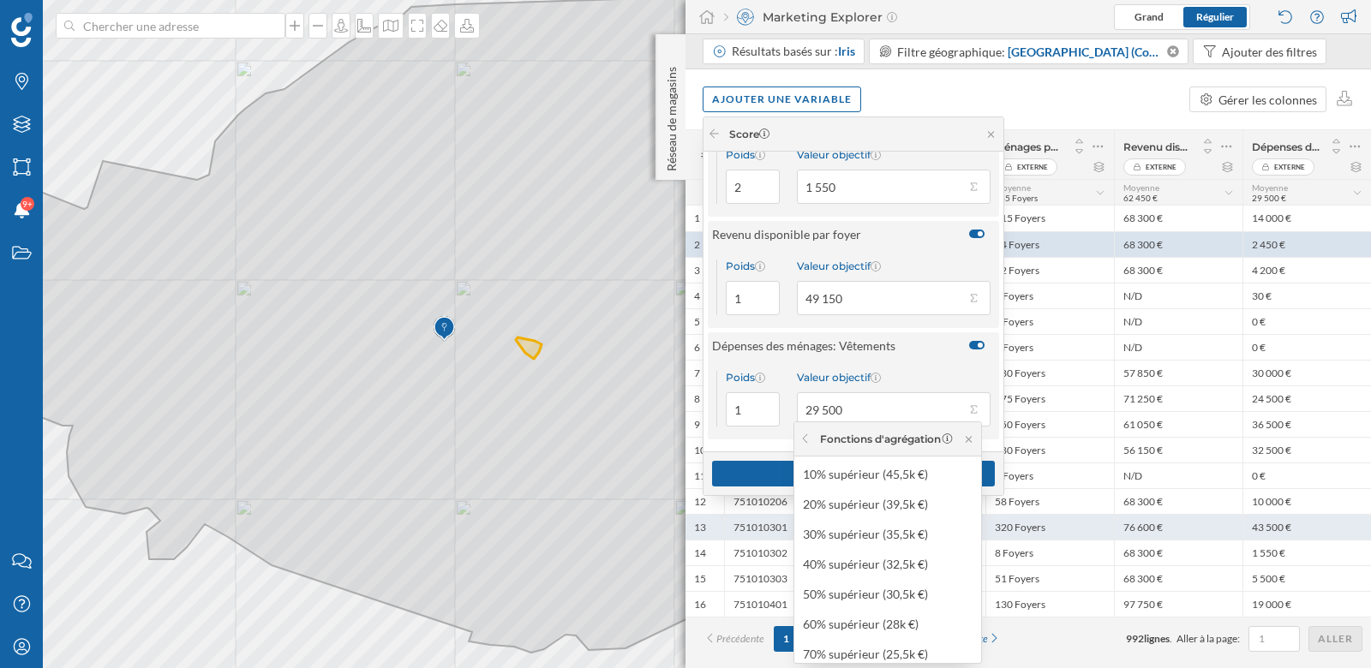
type input "35 500"
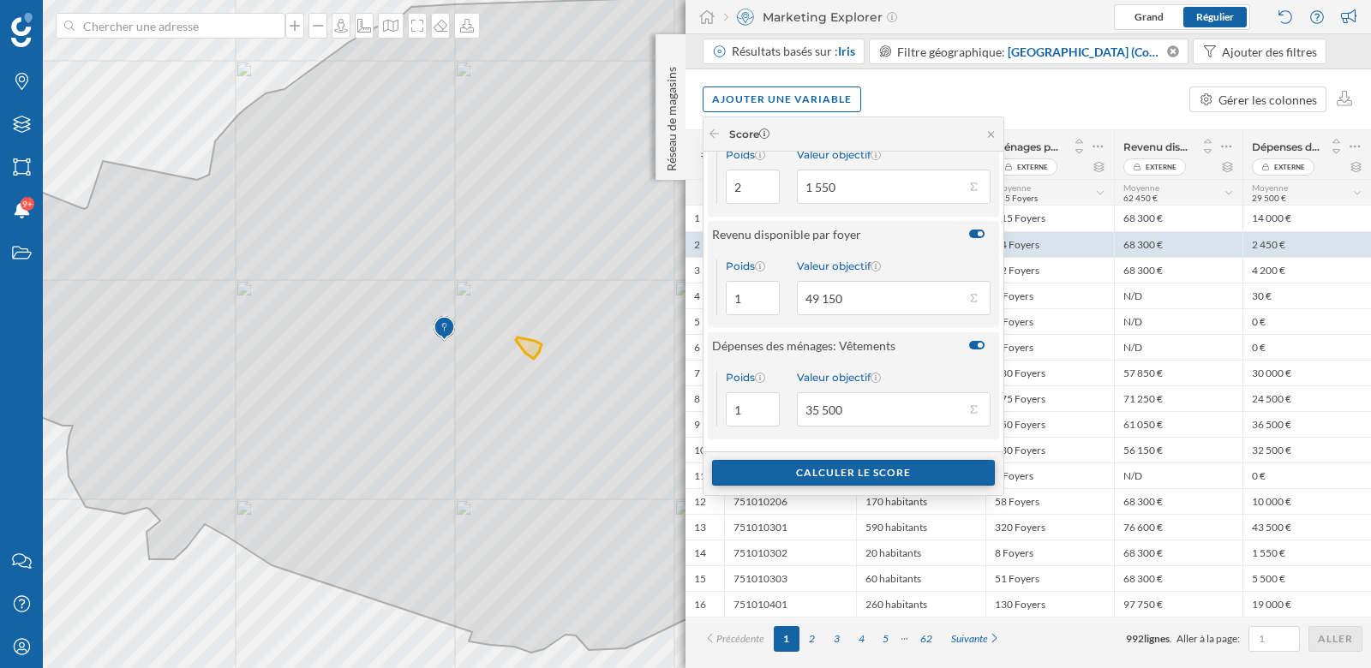
click at [851, 472] on div "Calculer le score" at bounding box center [853, 473] width 283 height 26
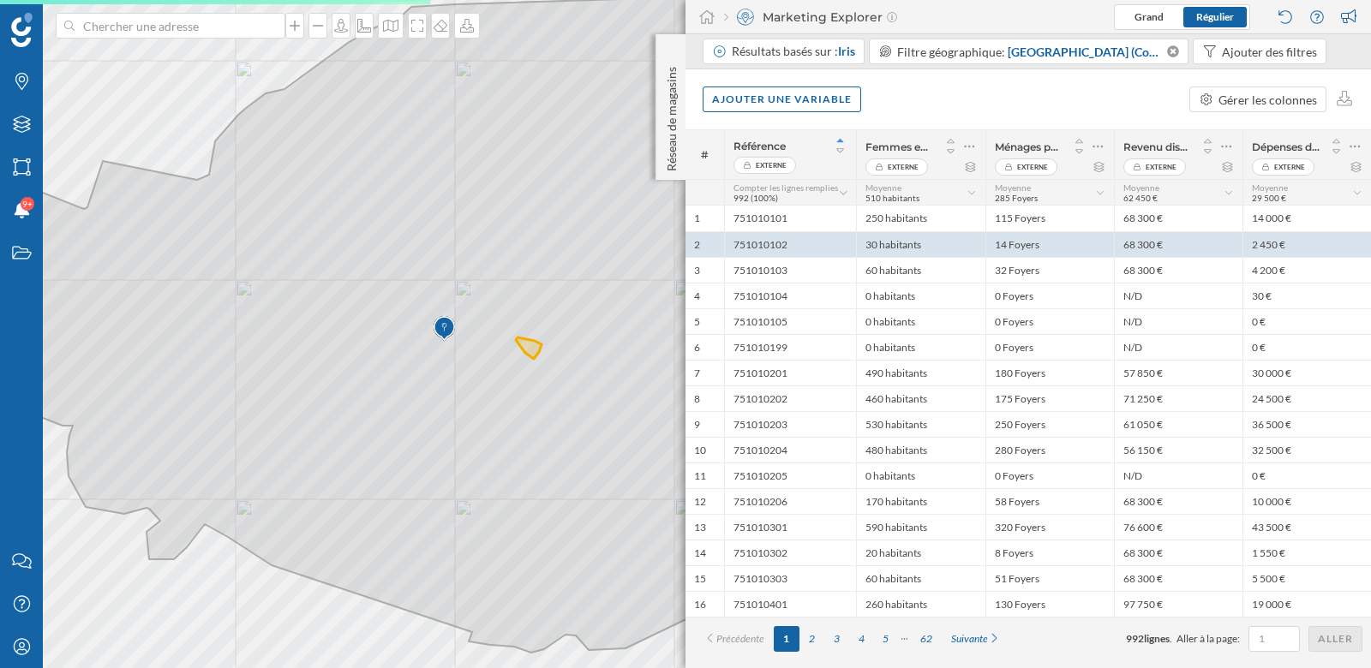
scroll to position [0, 0]
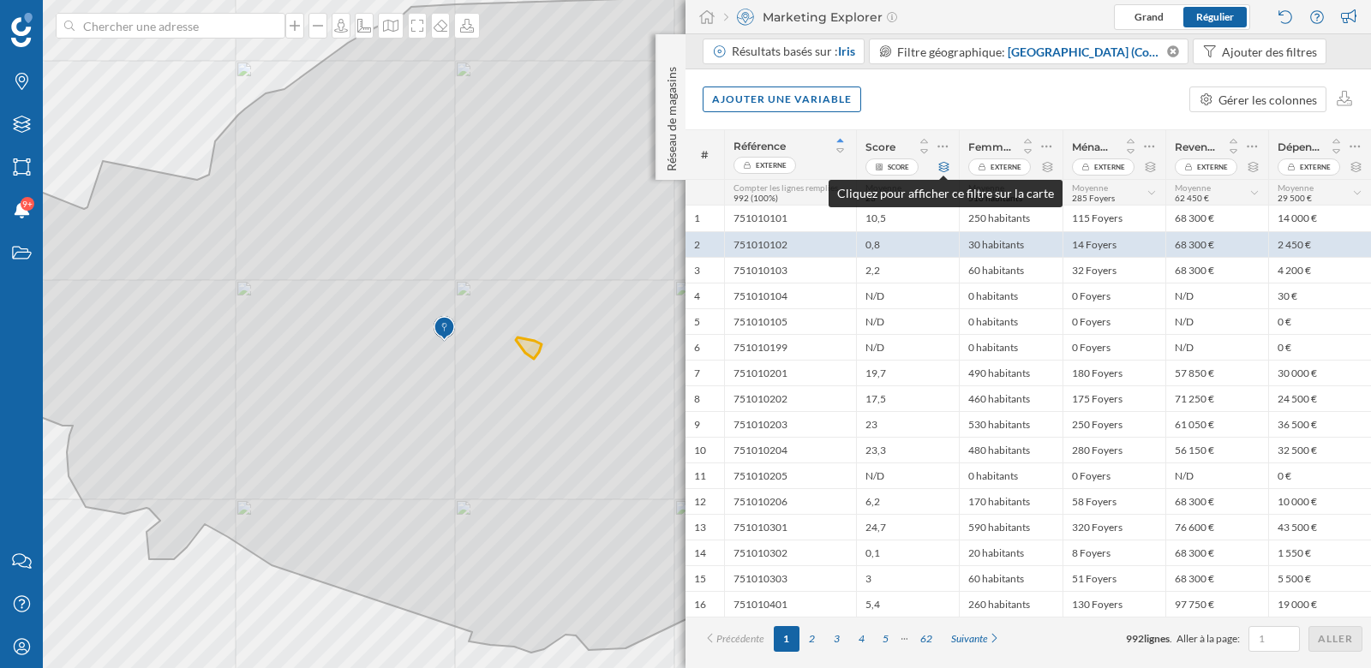
click at [946, 167] on icon at bounding box center [943, 167] width 13 height 10
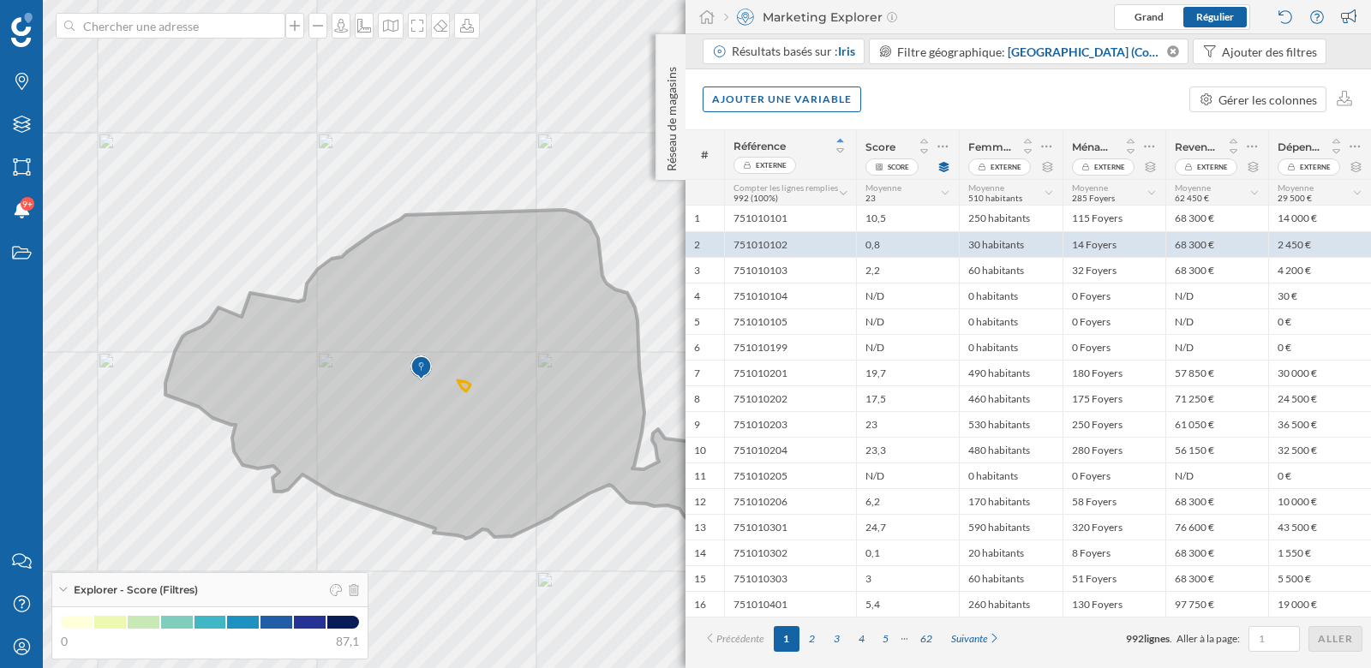
drag, startPoint x: 583, startPoint y: 427, endPoint x: 514, endPoint y: 427, distance: 69.4
click at [514, 427] on icon at bounding box center [471, 374] width 612 height 329
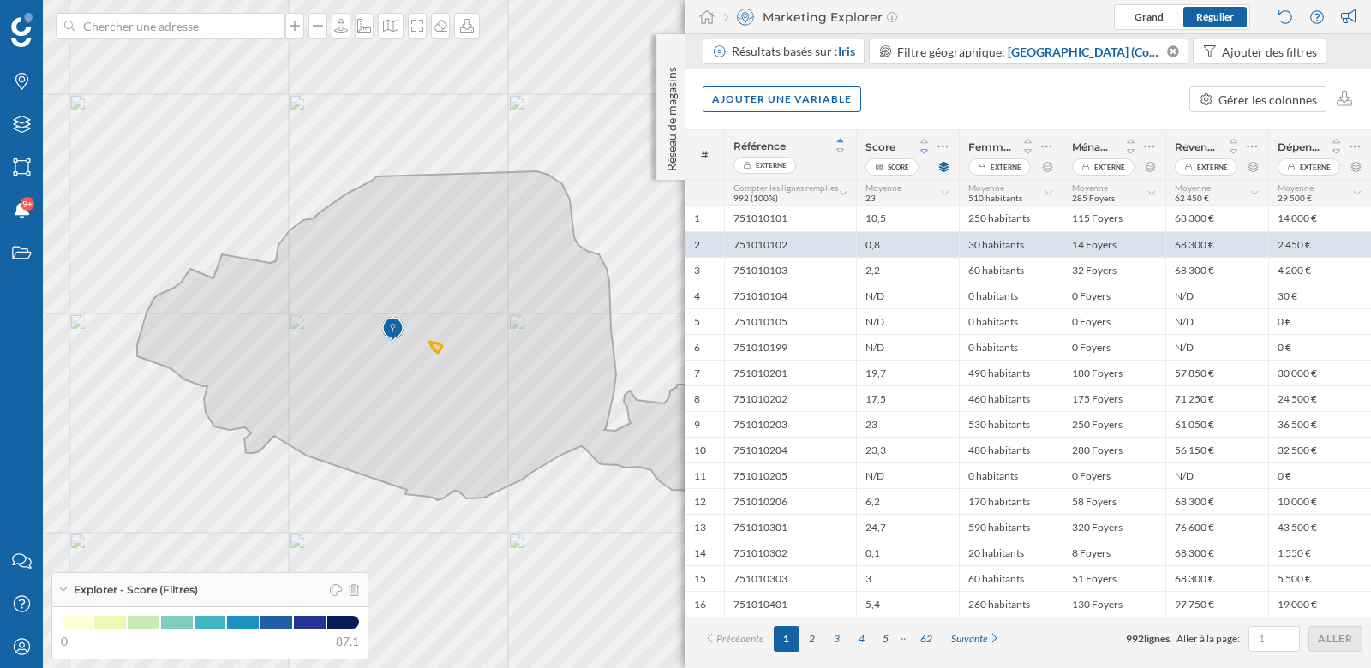
click at [924, 151] on icon at bounding box center [924, 152] width 15 height 12
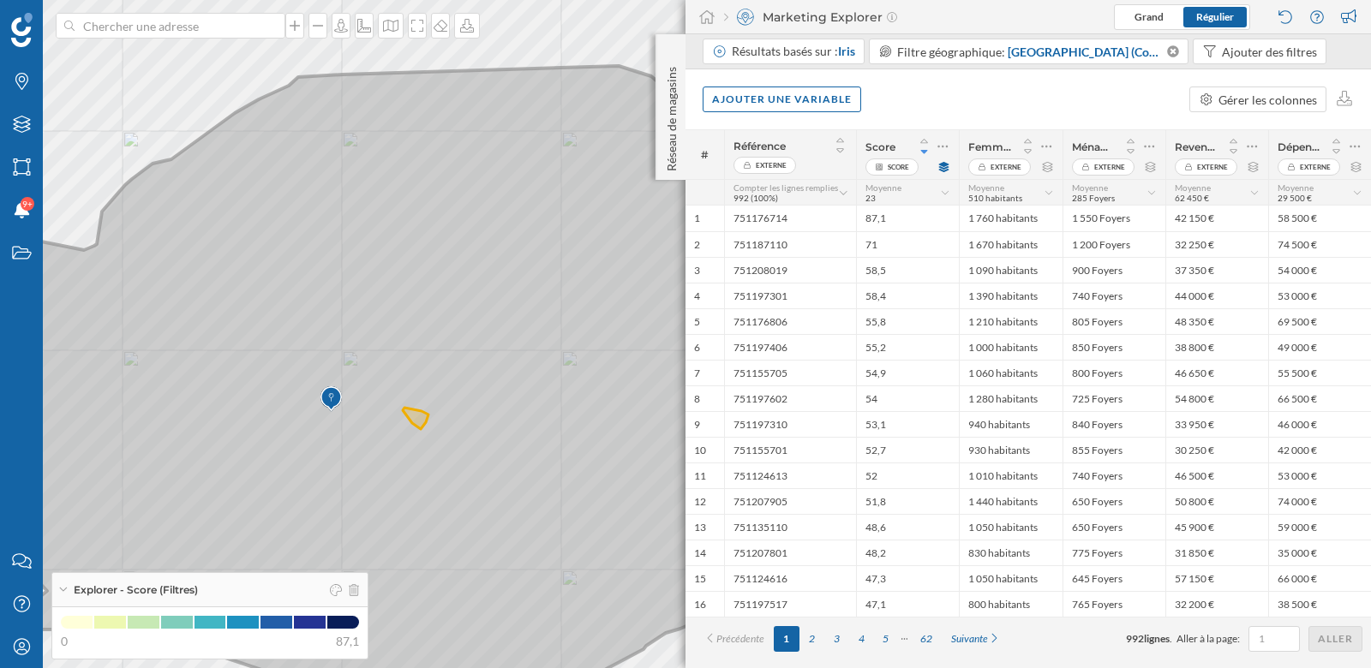
drag, startPoint x: 249, startPoint y: 182, endPoint x: 335, endPoint y: 250, distance: 109.7
click at [338, 250] on icon at bounding box center [471, 394] width 1145 height 657
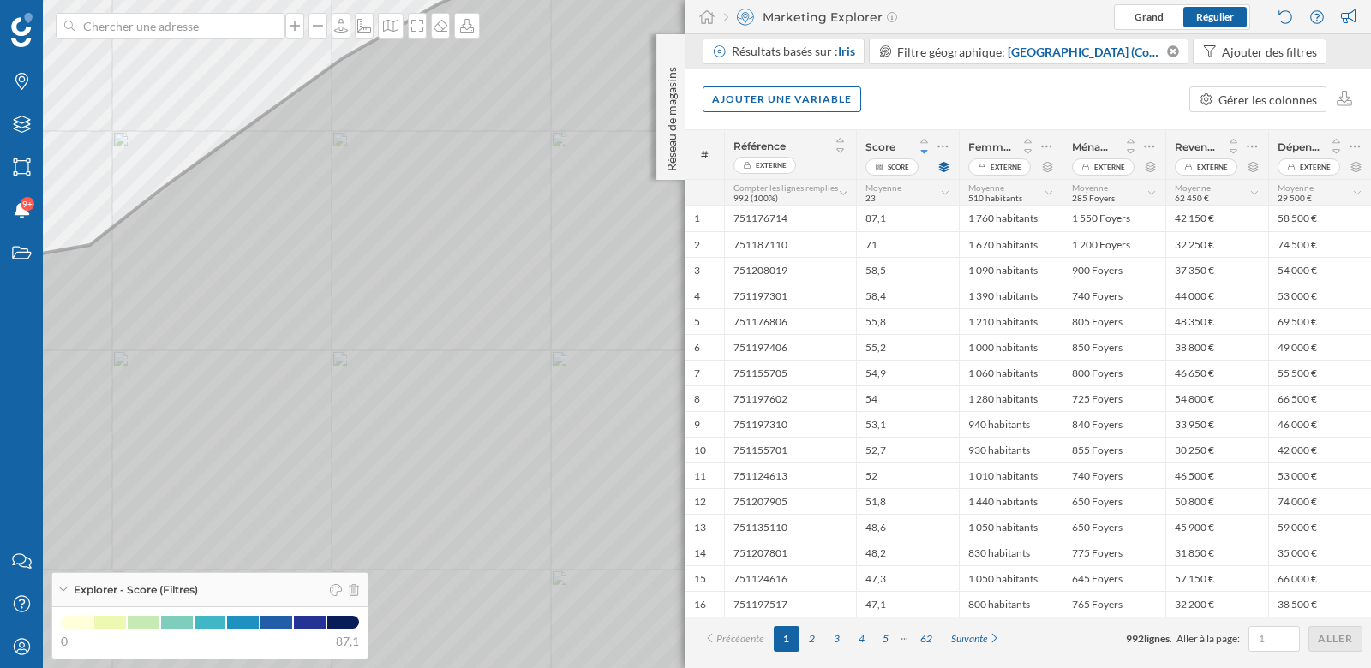
drag, startPoint x: 300, startPoint y: 190, endPoint x: 397, endPoint y: 205, distance: 98.7
click at [397, 205] on icon at bounding box center [782, 350] width 1652 height 809
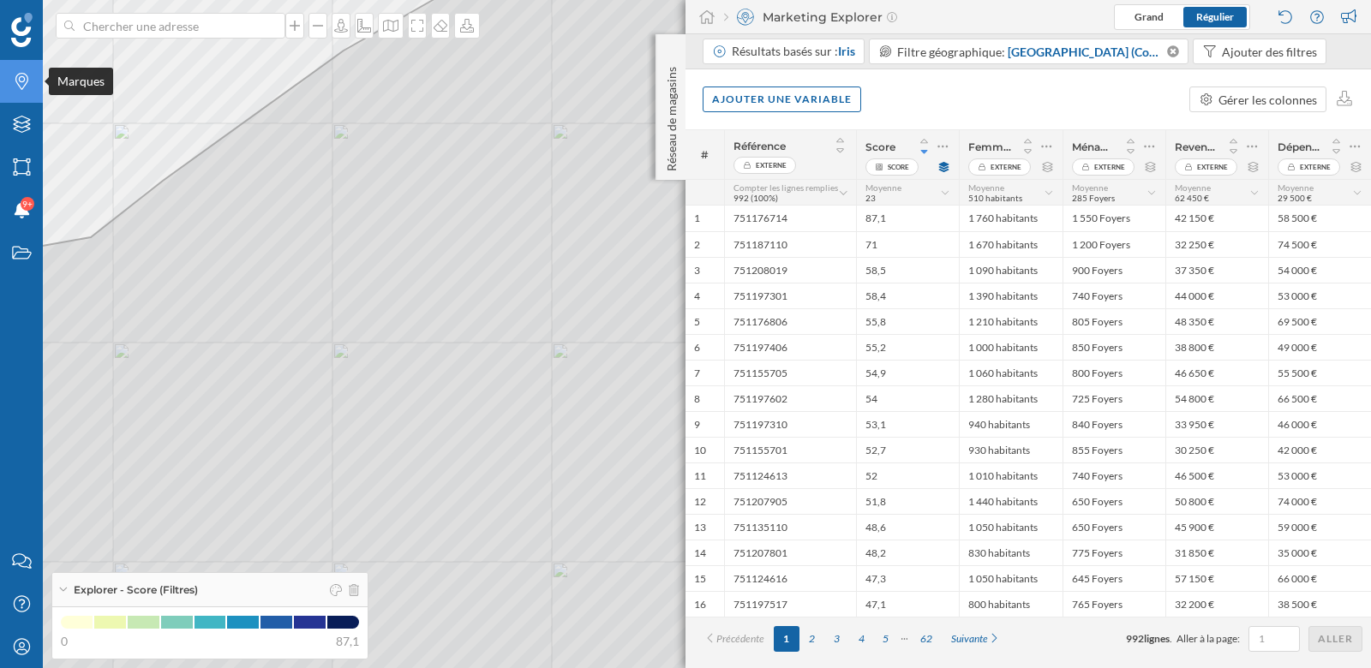
click at [18, 85] on icon at bounding box center [21, 81] width 13 height 17
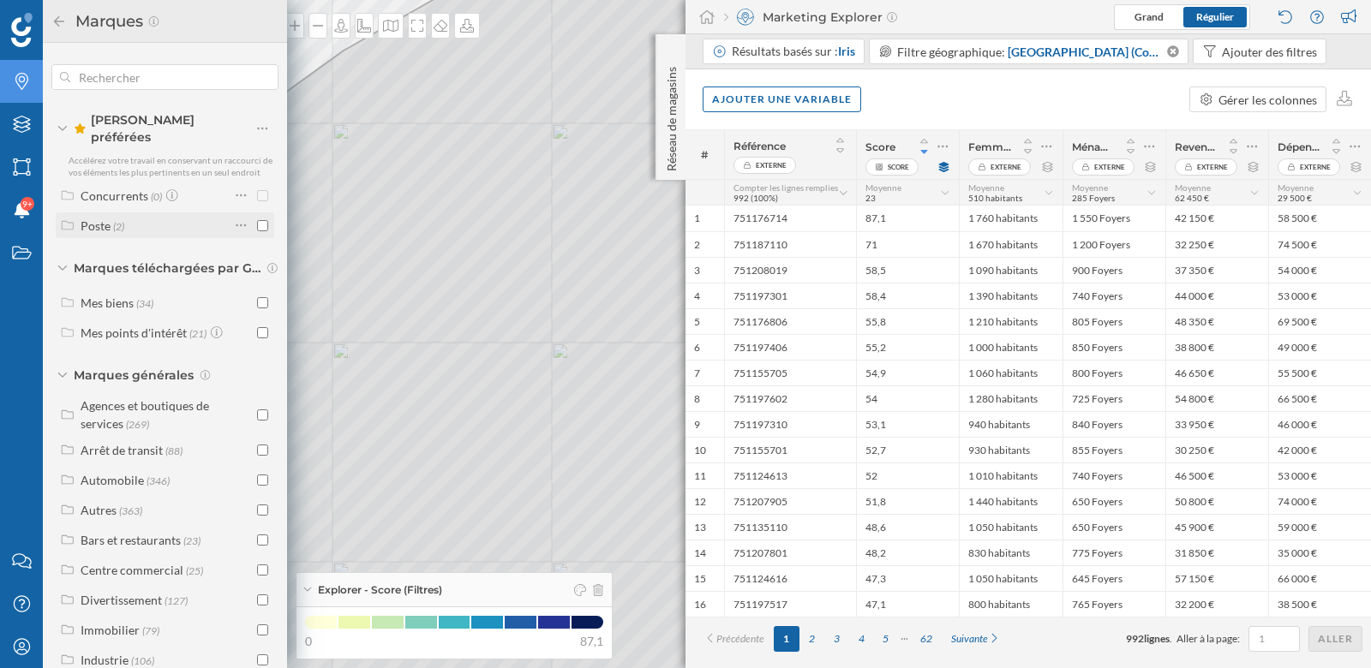
click at [257, 220] on input "checkbox" at bounding box center [262, 225] width 11 height 11
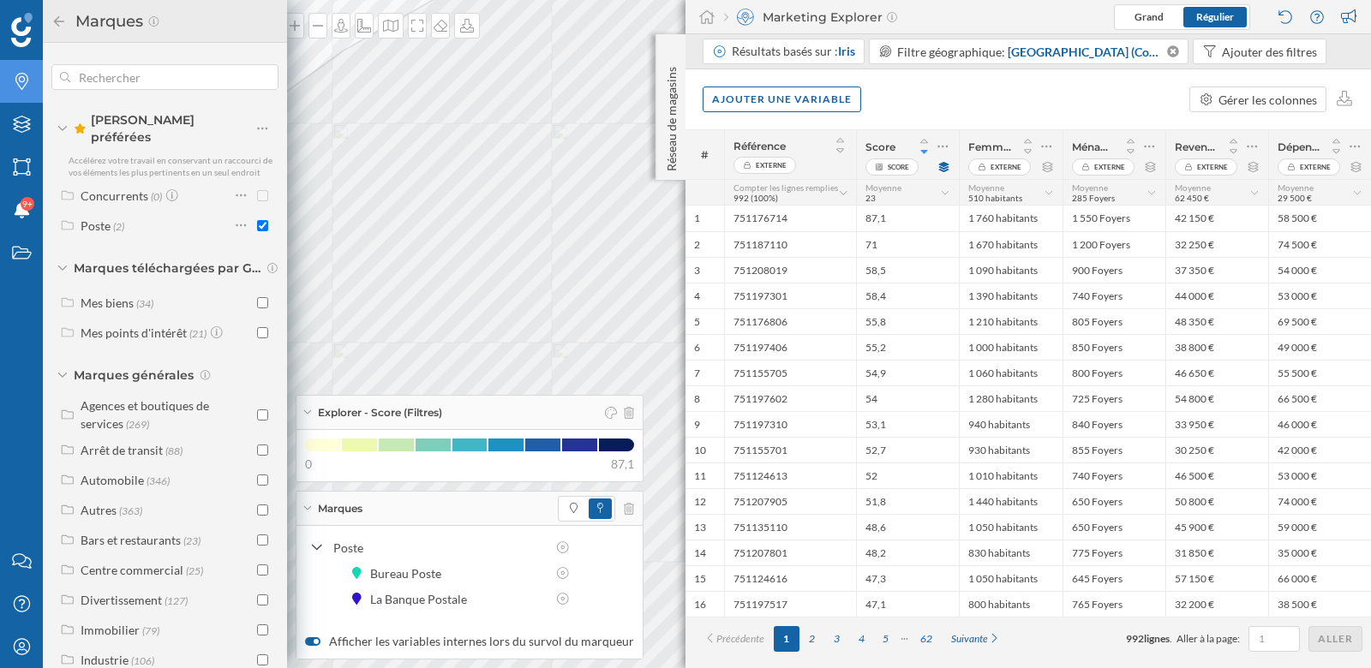
click at [22, 78] on icon "Marques" at bounding box center [21, 81] width 21 height 17
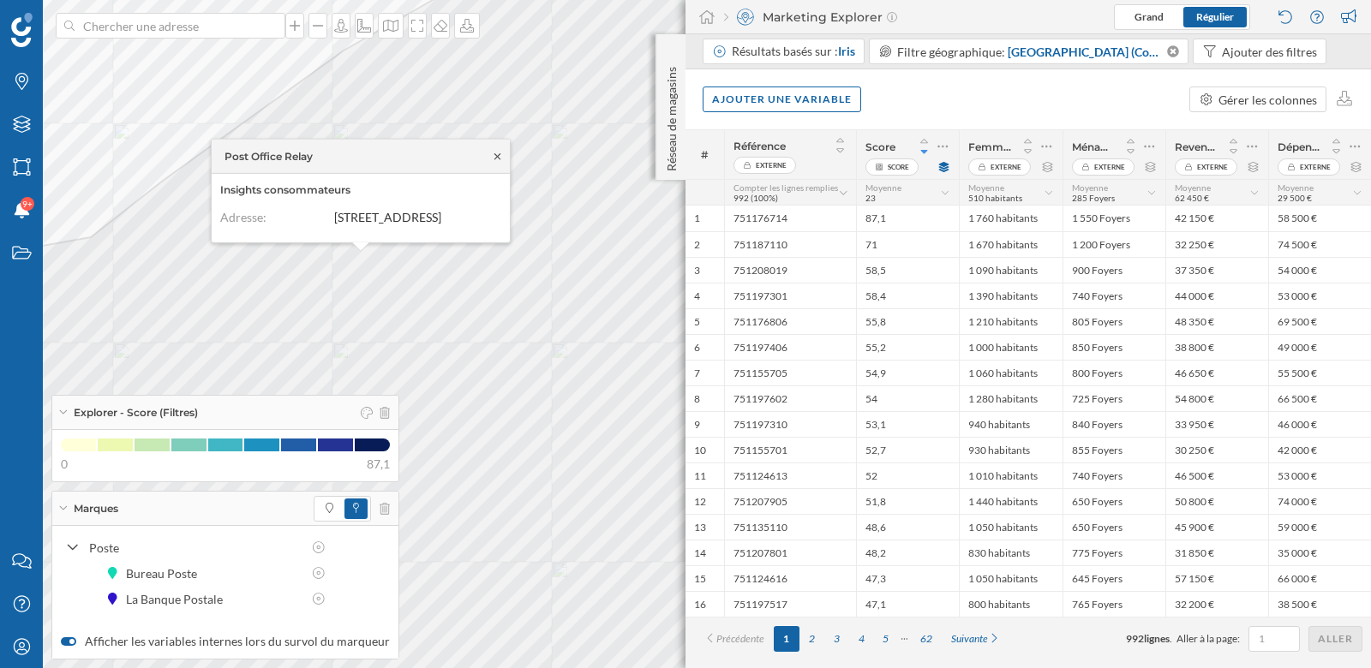
click at [500, 151] on icon at bounding box center [497, 156] width 13 height 10
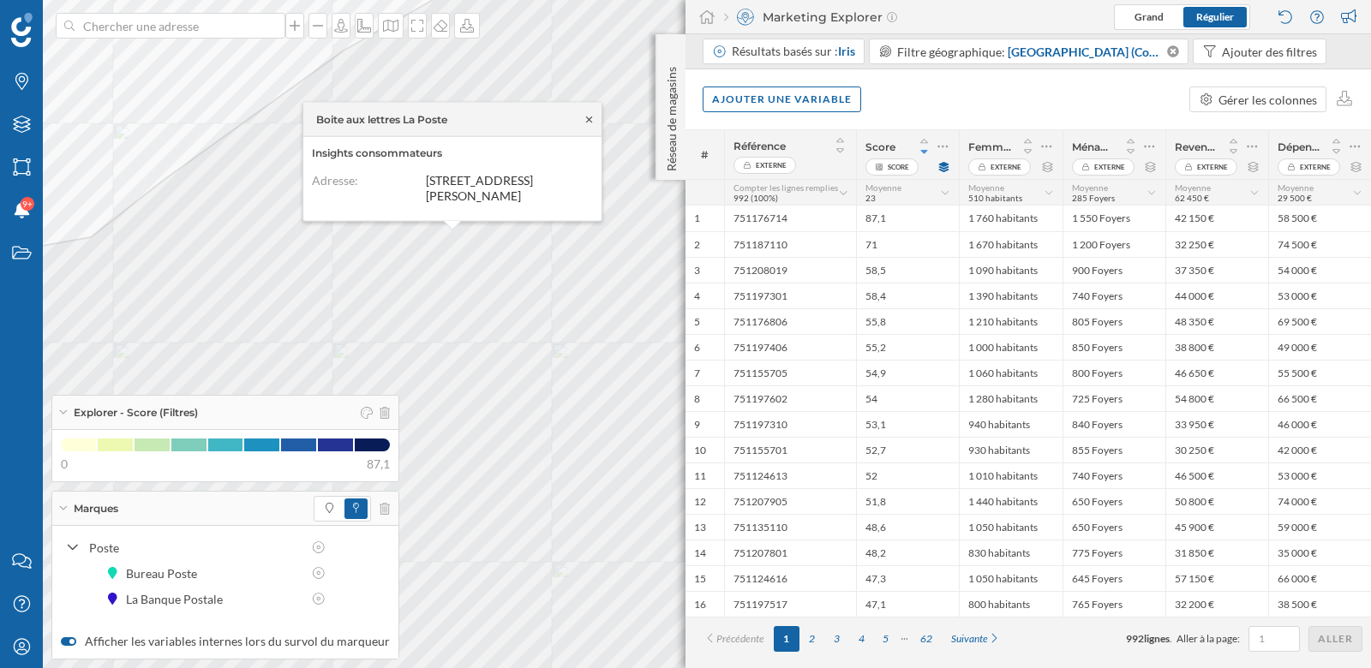
click at [589, 114] on icon at bounding box center [588, 119] width 13 height 10
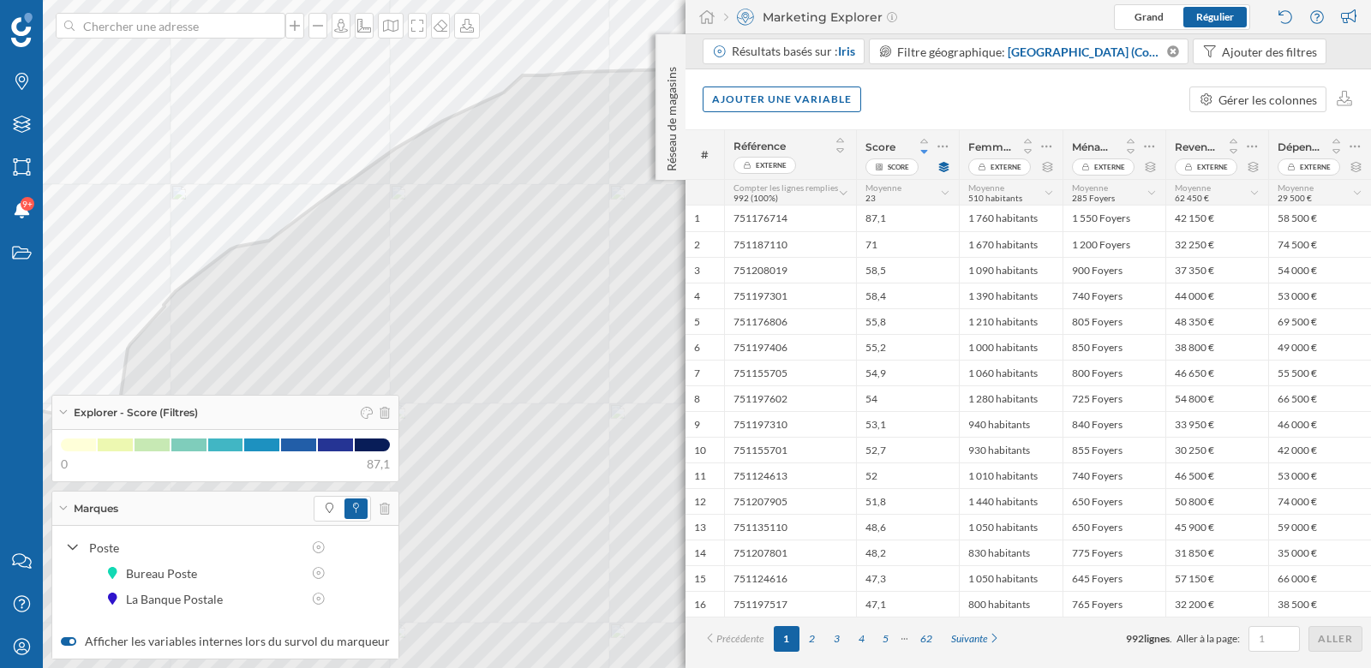
click at [63, 504] on div "Marques" at bounding box center [225, 509] width 346 height 34
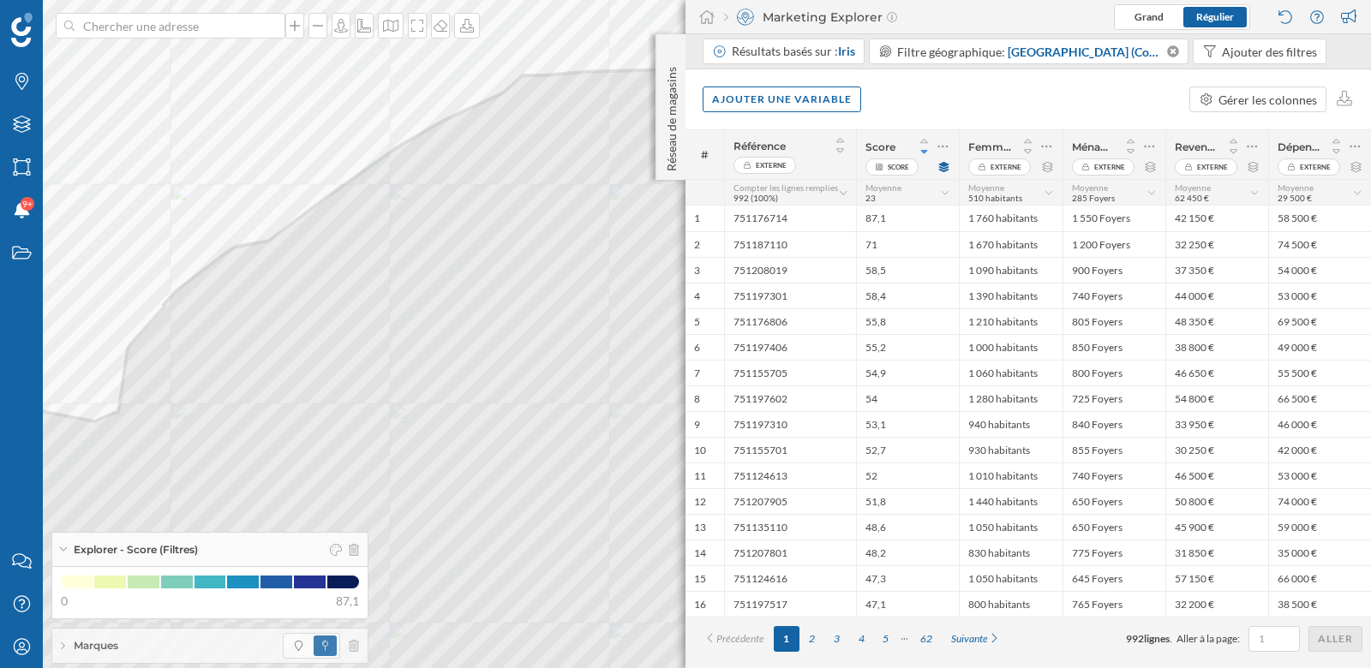
click at [65, 552] on icon at bounding box center [62, 549] width 9 height 4
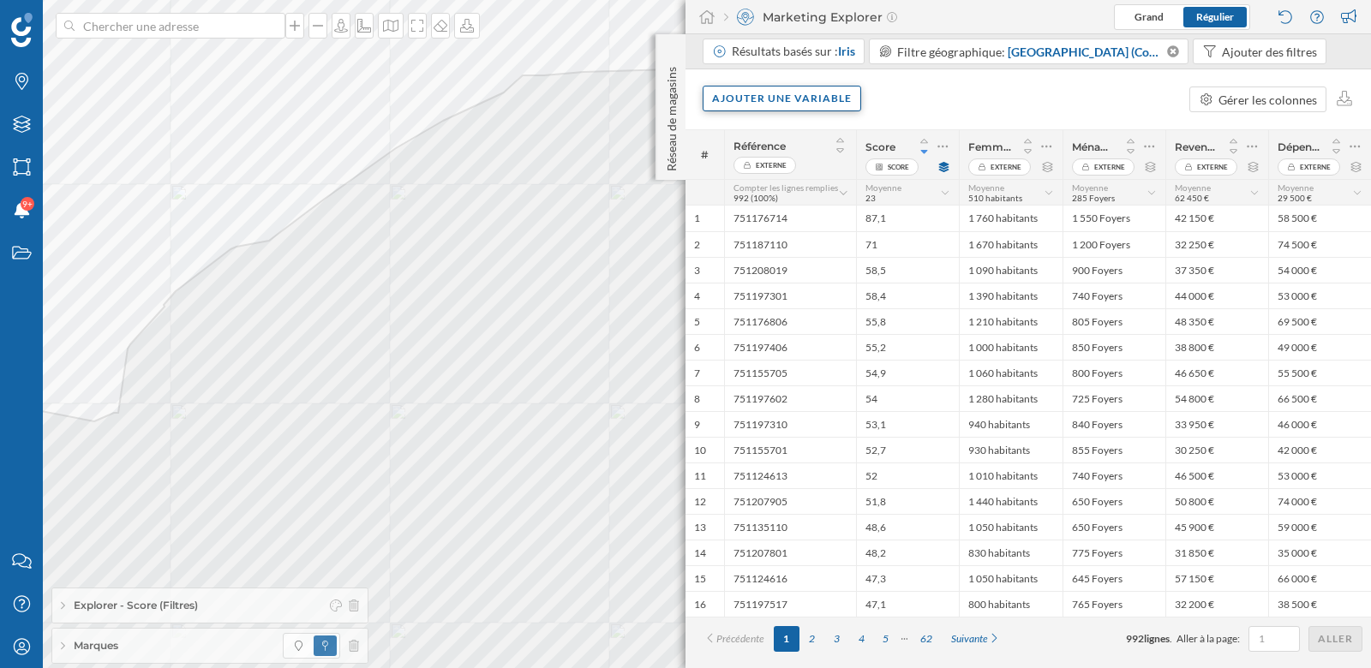
click at [752, 91] on div "Ajouter une variable" at bounding box center [781, 99] width 158 height 26
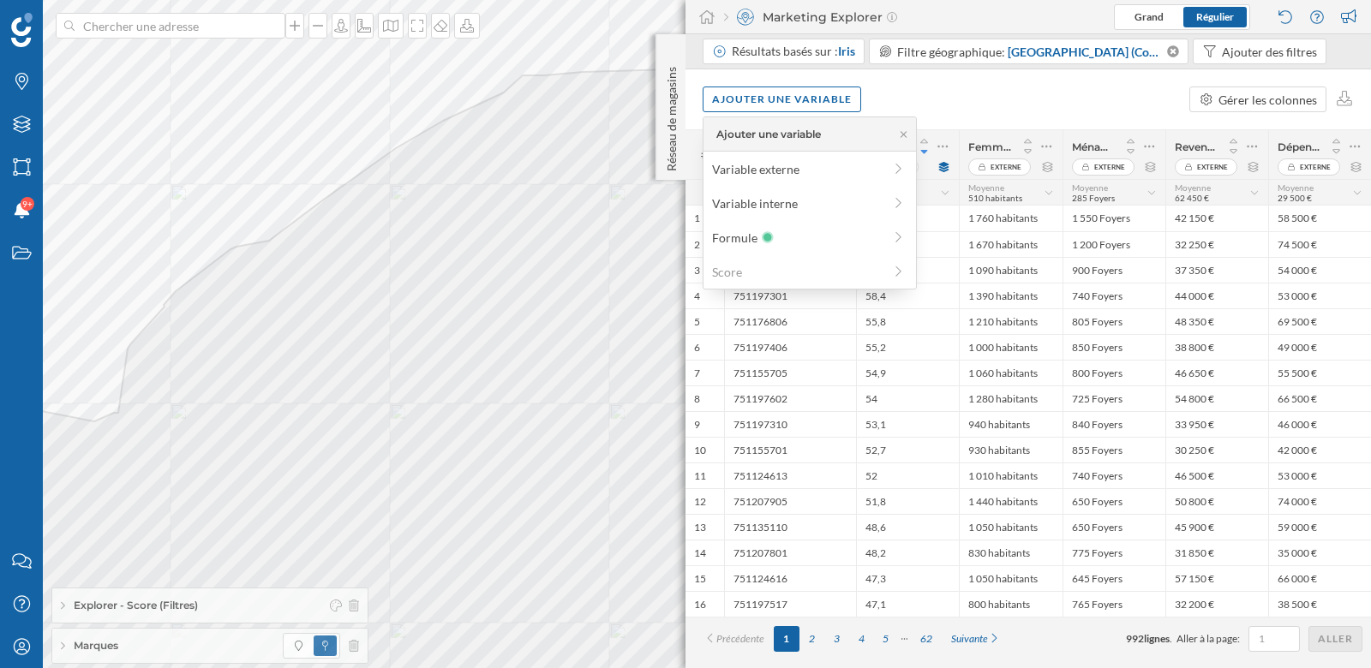
click at [929, 84] on div "Ajouter une variable Gérer les colonnes" at bounding box center [1027, 99] width 685 height 60
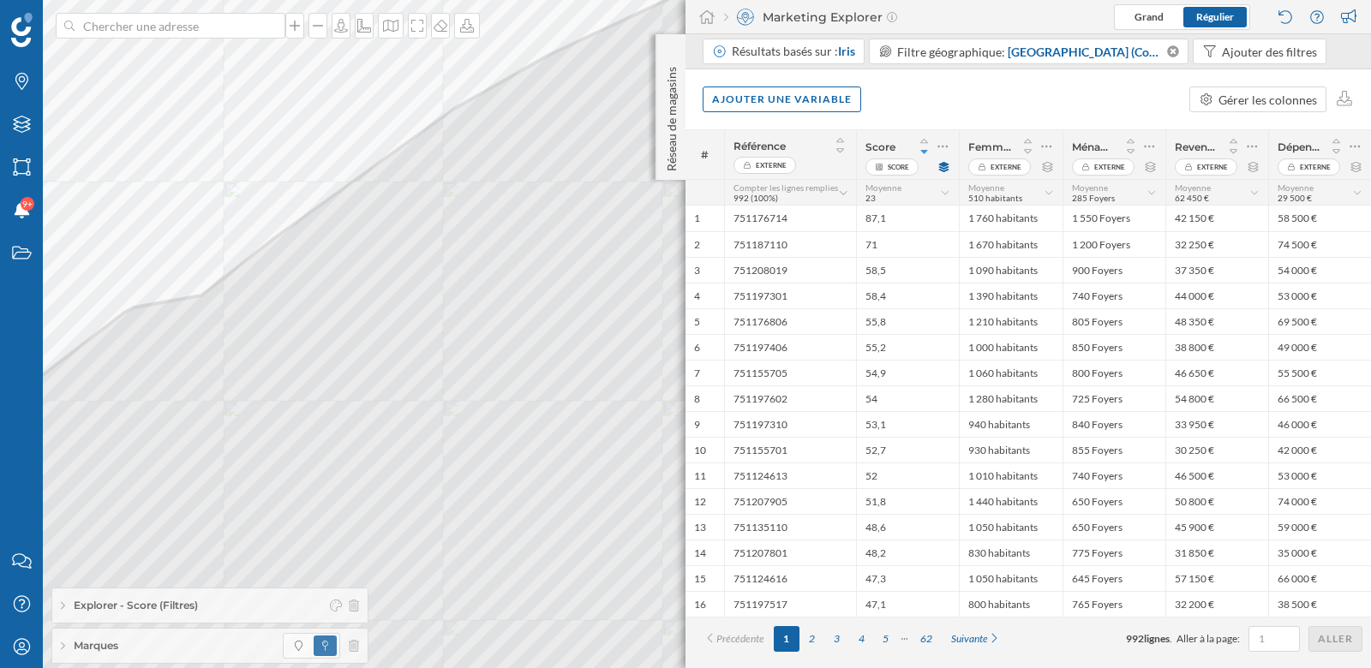
click at [943, 98] on div "Ajouter une variable Gérer les colonnes" at bounding box center [1027, 99] width 685 height 60
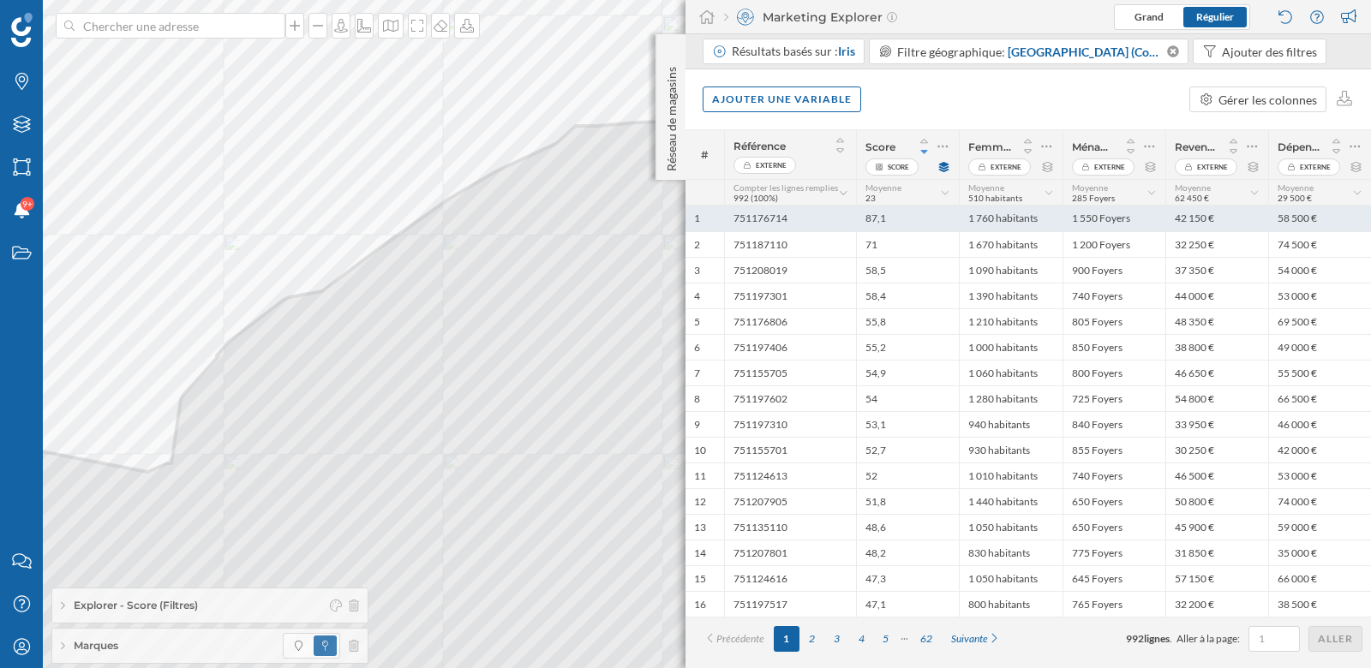
click at [915, 218] on div "87,1" at bounding box center [907, 219] width 103 height 26
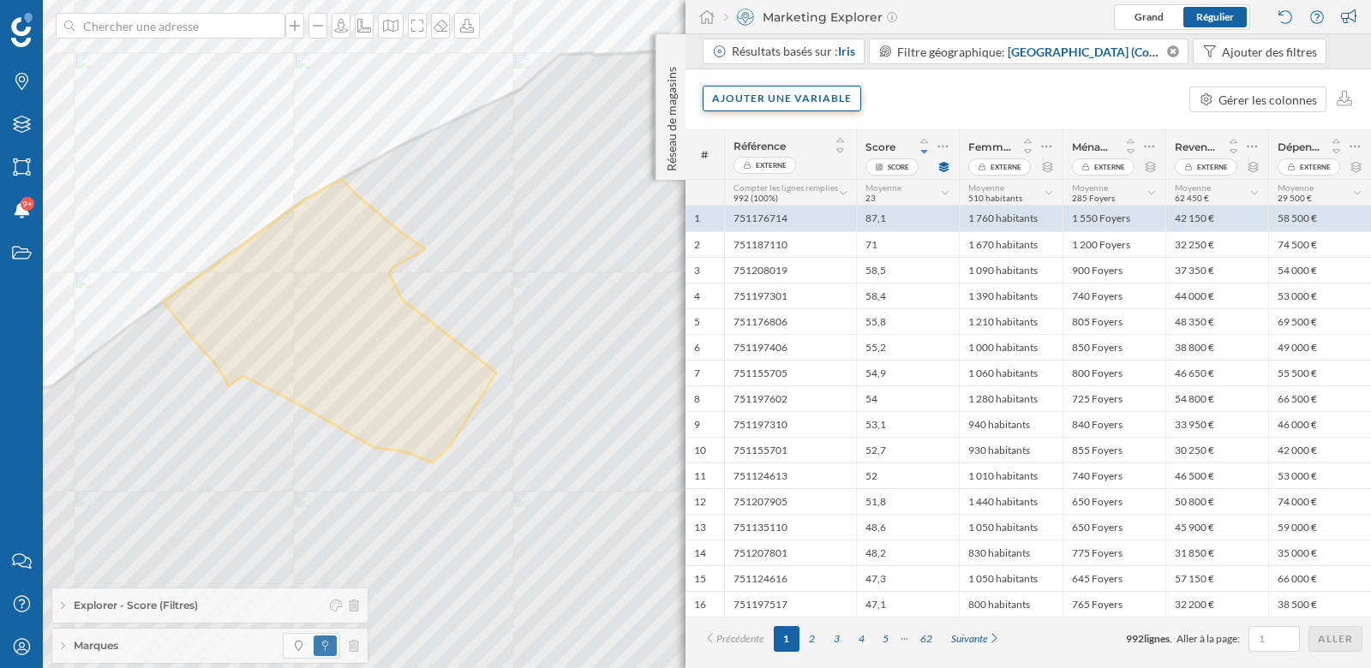
click at [831, 103] on div "Ajouter une variable" at bounding box center [781, 99] width 158 height 26
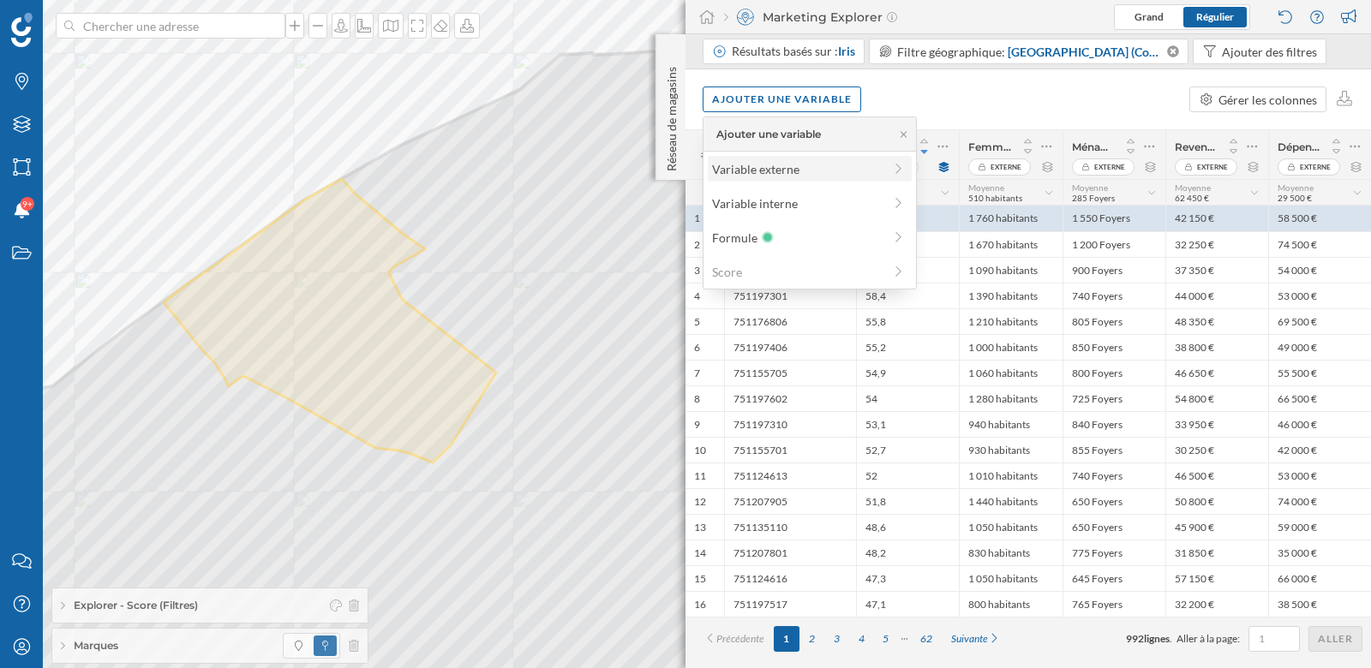
click at [780, 172] on div "Variable externe" at bounding box center [797, 169] width 170 height 18
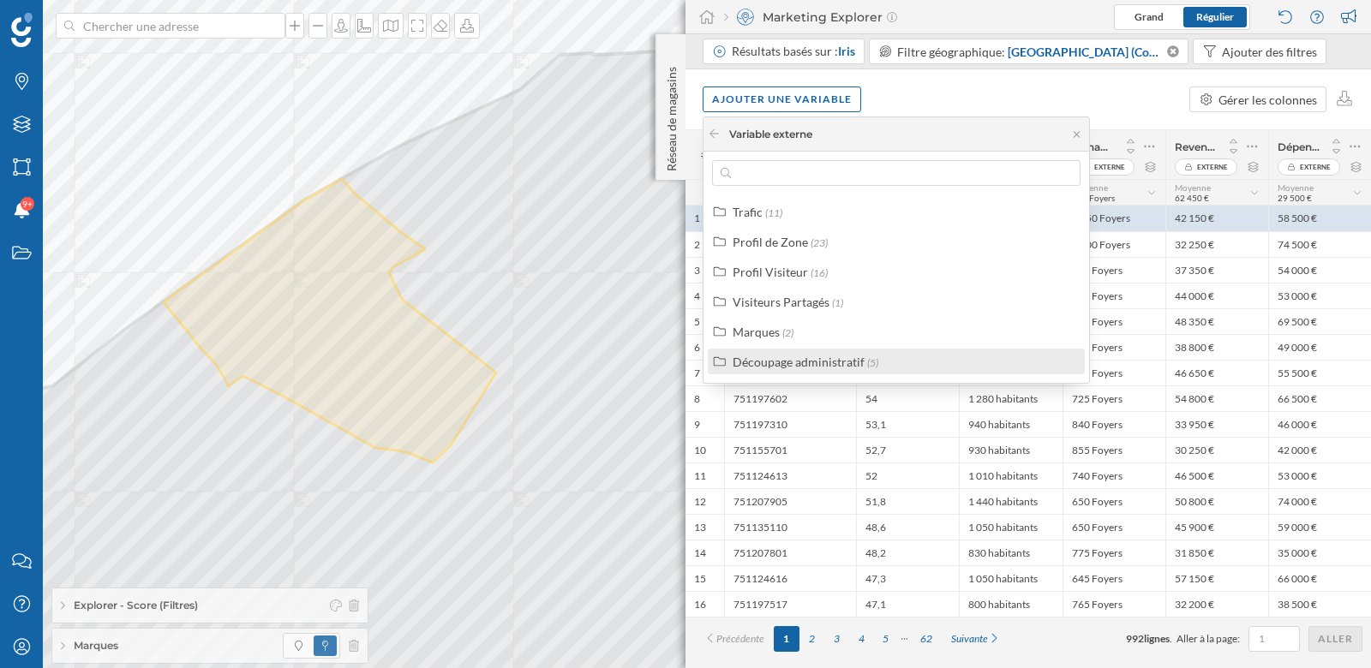
click at [786, 359] on div "Découpage administratif" at bounding box center [798, 362] width 132 height 15
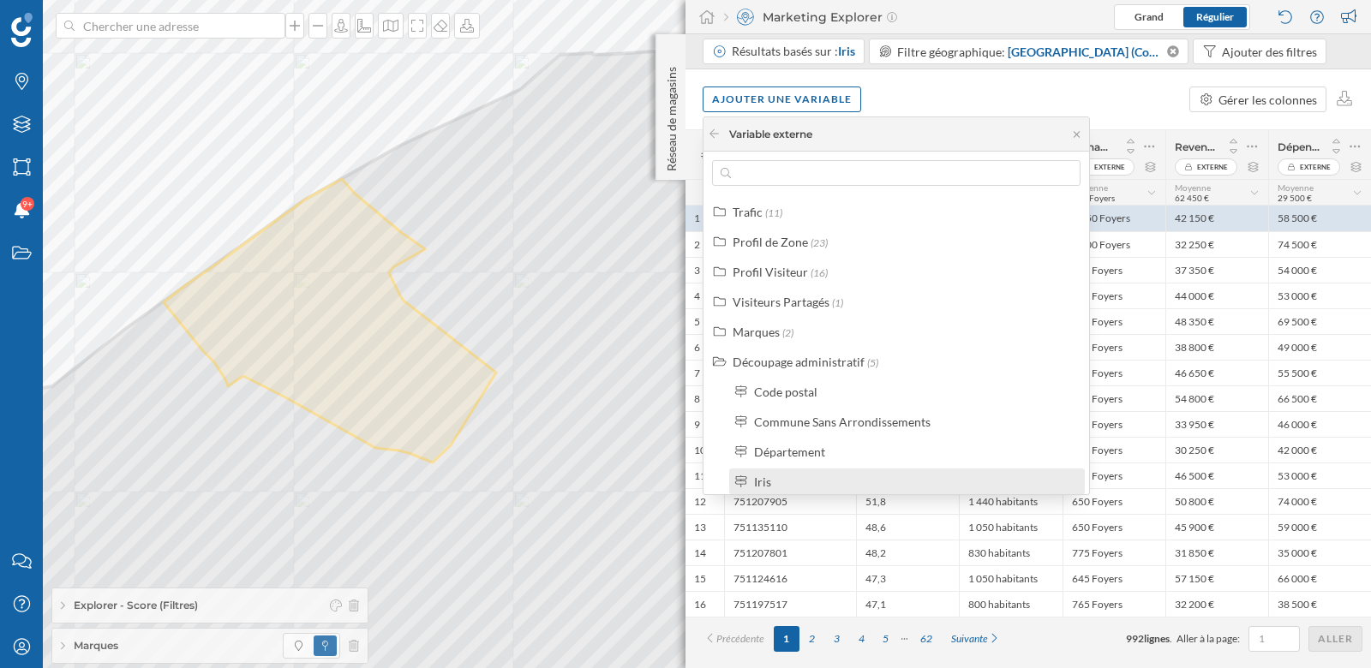
scroll to position [39, 0]
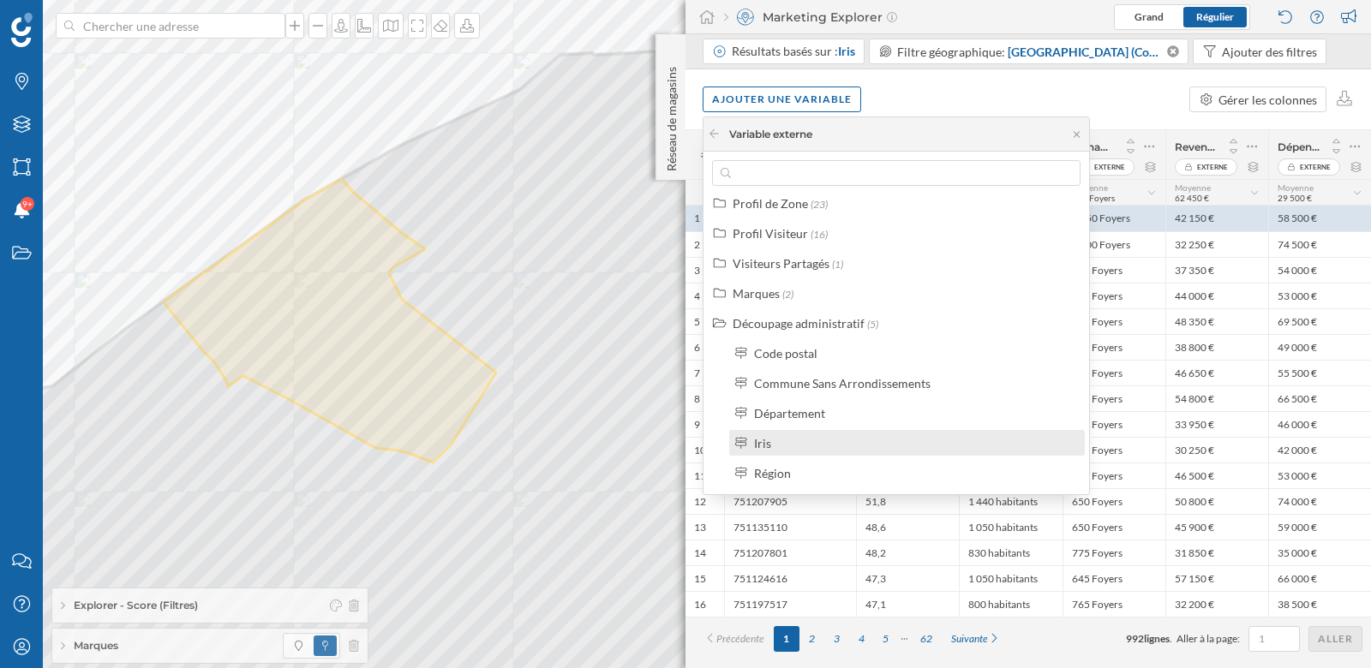
click at [791, 451] on div "Iris" at bounding box center [914, 443] width 320 height 18
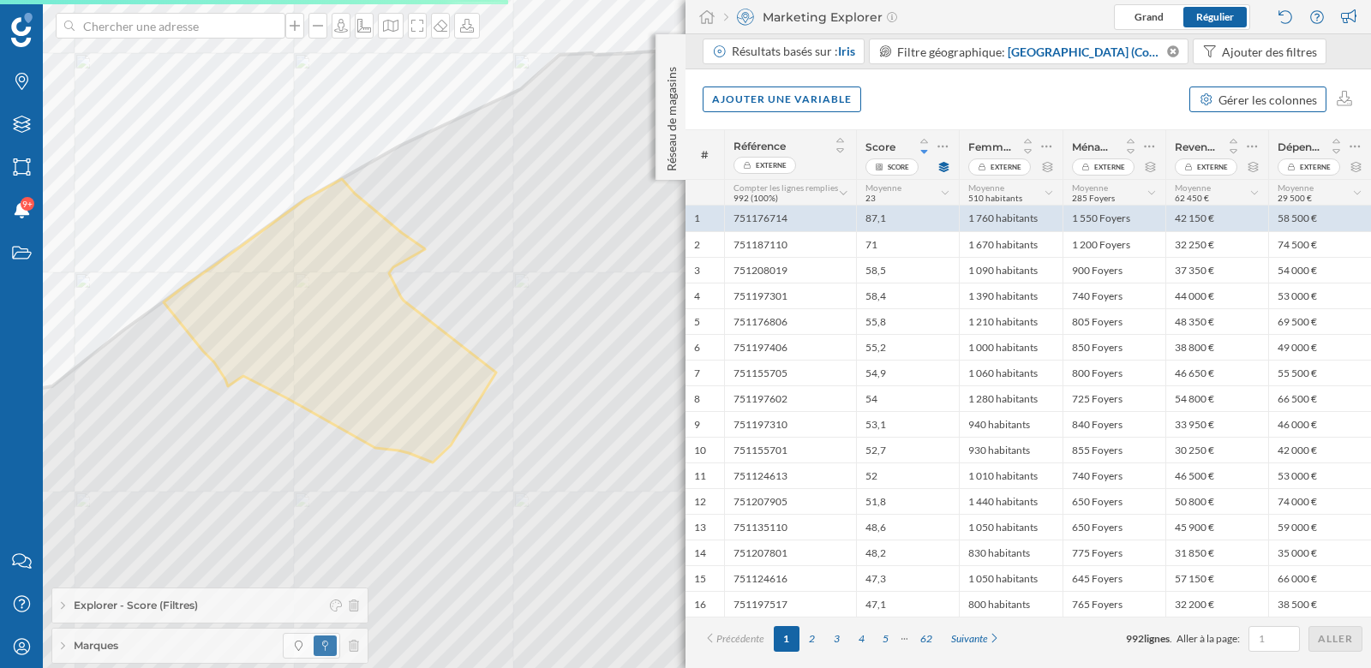
click at [1272, 98] on div "Gérer les colonnes" at bounding box center [1267, 100] width 99 height 18
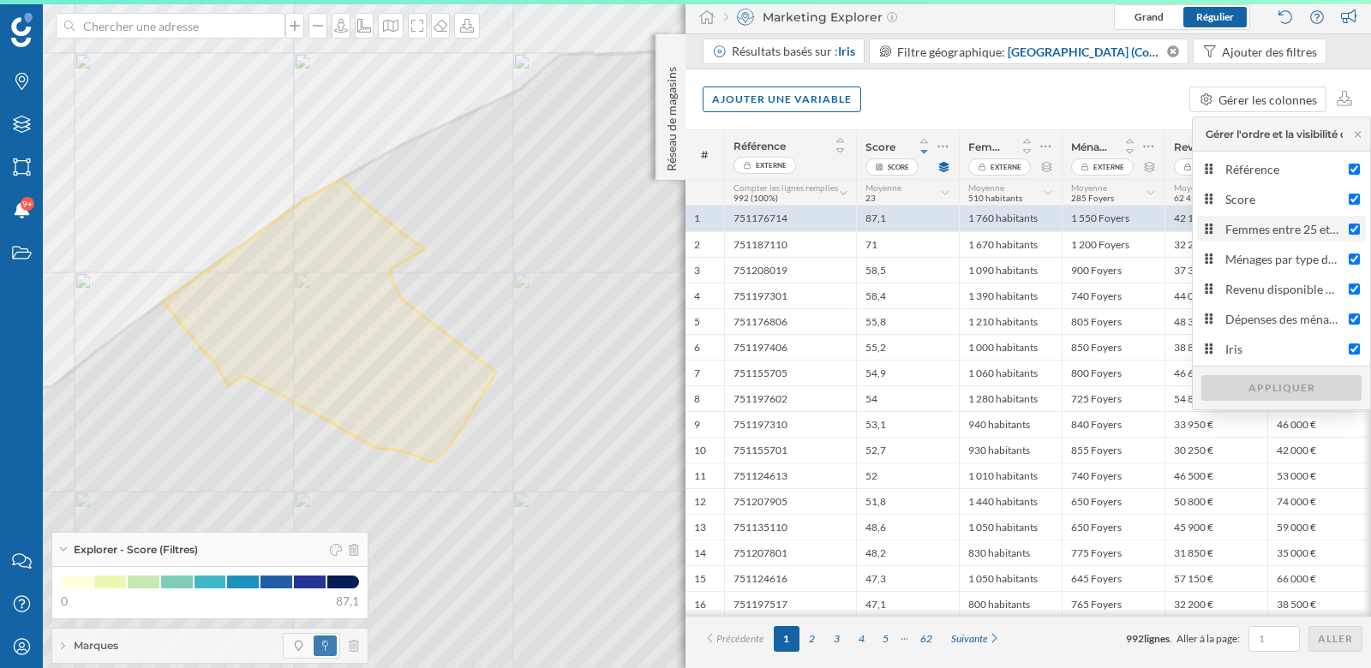
scroll to position [0, 0]
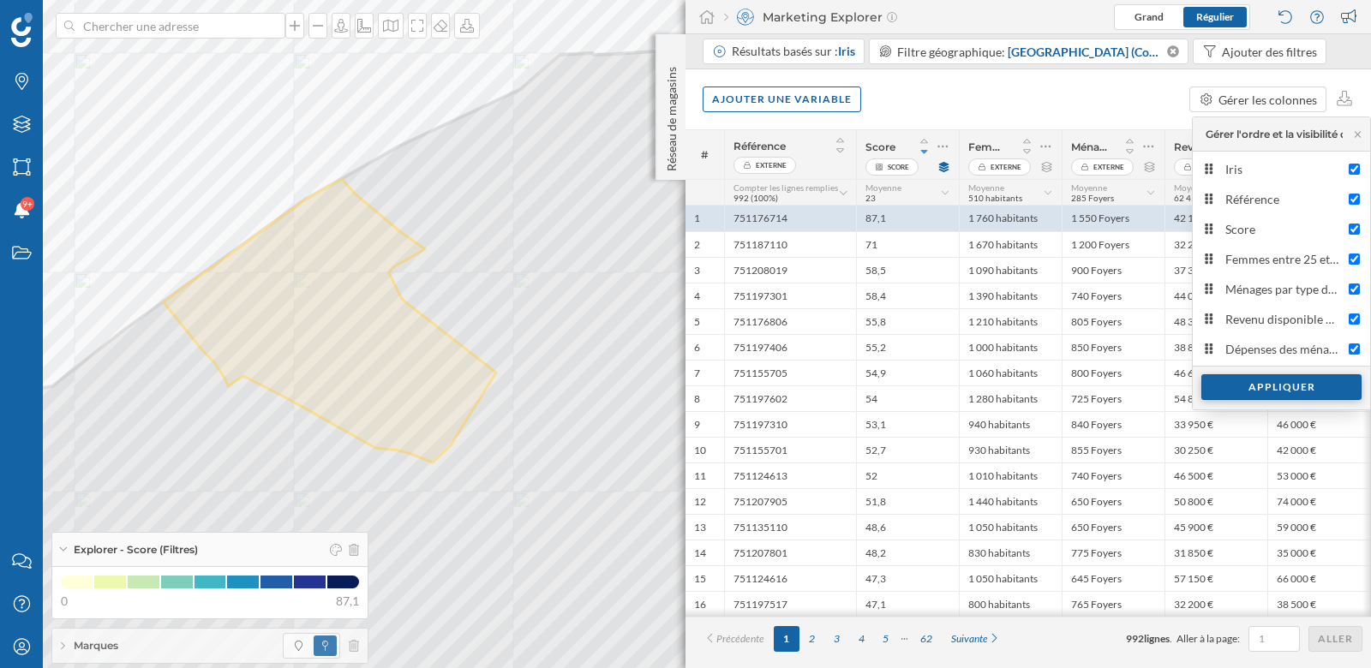
click at [1256, 383] on div "Appliquer" at bounding box center [1281, 387] width 160 height 26
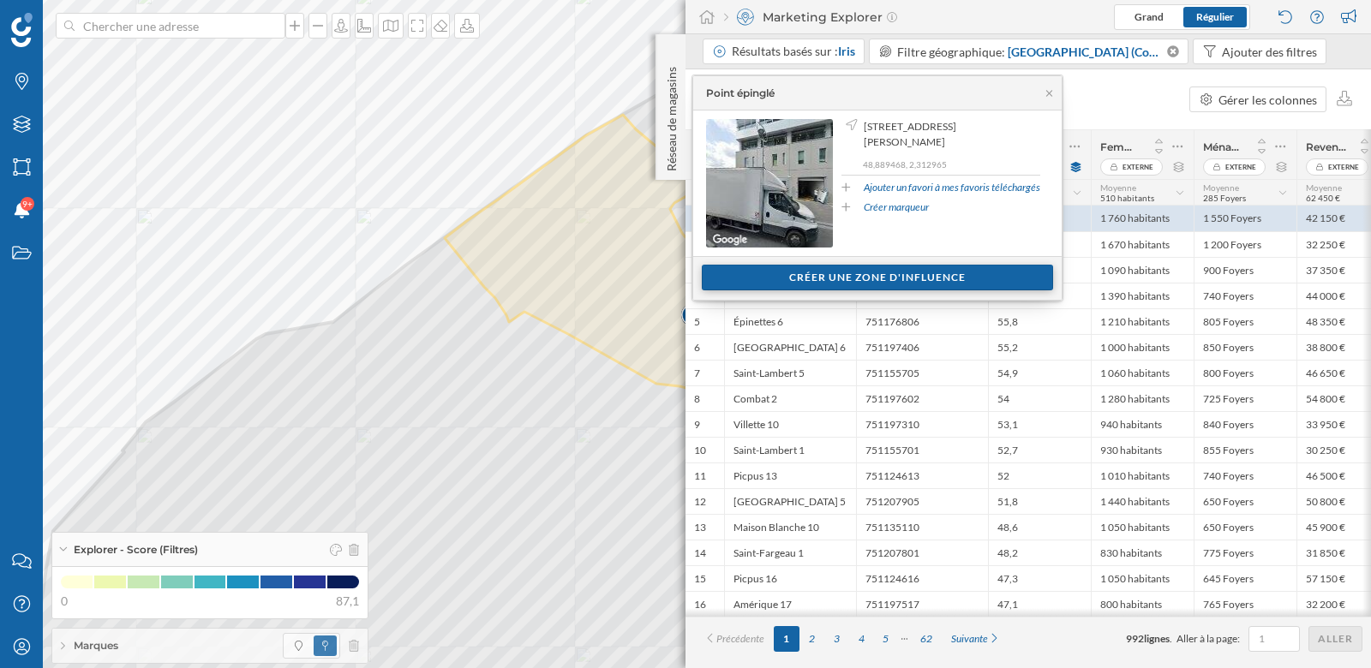
click at [799, 271] on div "Créer une zone d'influence" at bounding box center [877, 278] width 351 height 26
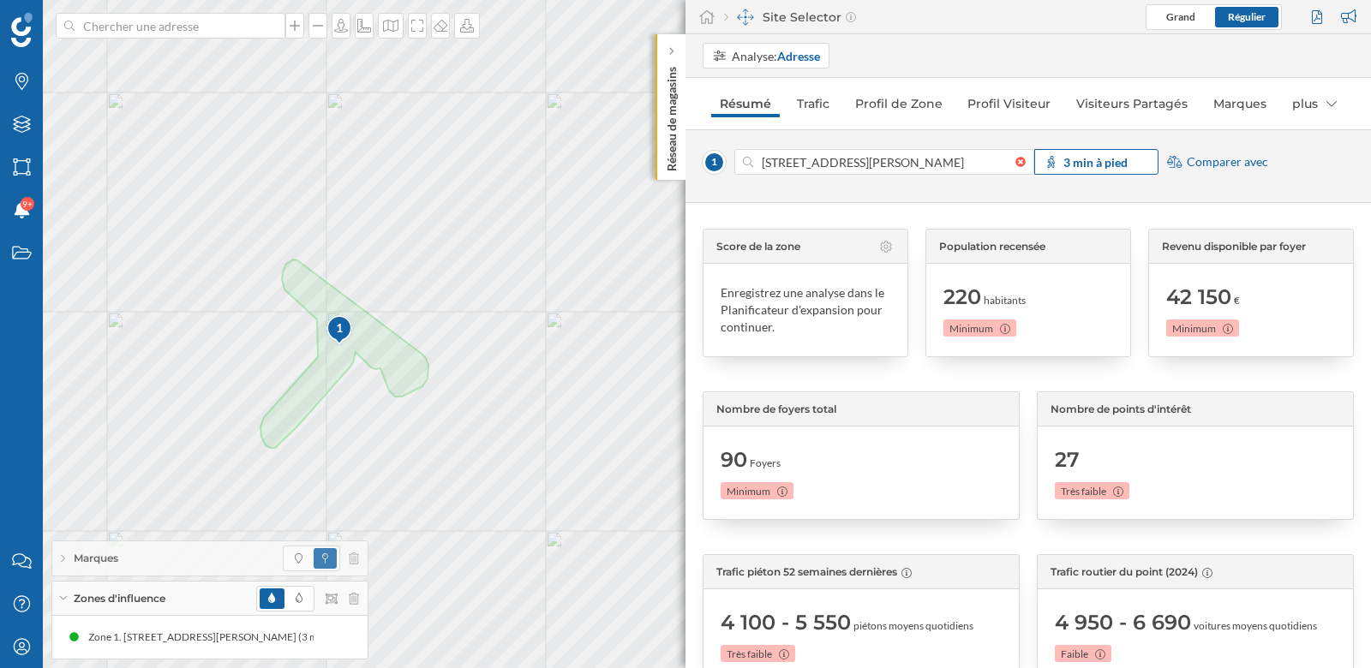
click at [1096, 156] on strong "3 min à pied" at bounding box center [1095, 162] width 64 height 15
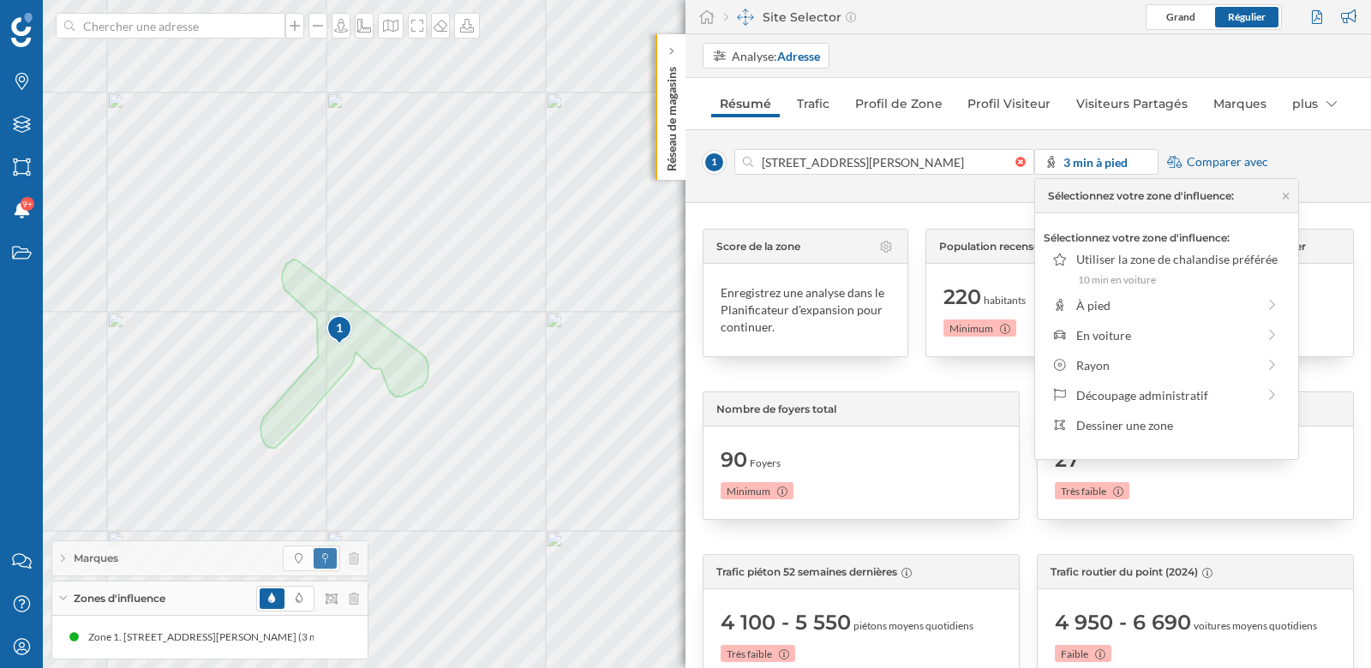
click at [967, 201] on div "1 33 Rue Mère Teresa, 75017 Paris, France 3 min à pied Comparer avec" at bounding box center [1027, 166] width 685 height 74
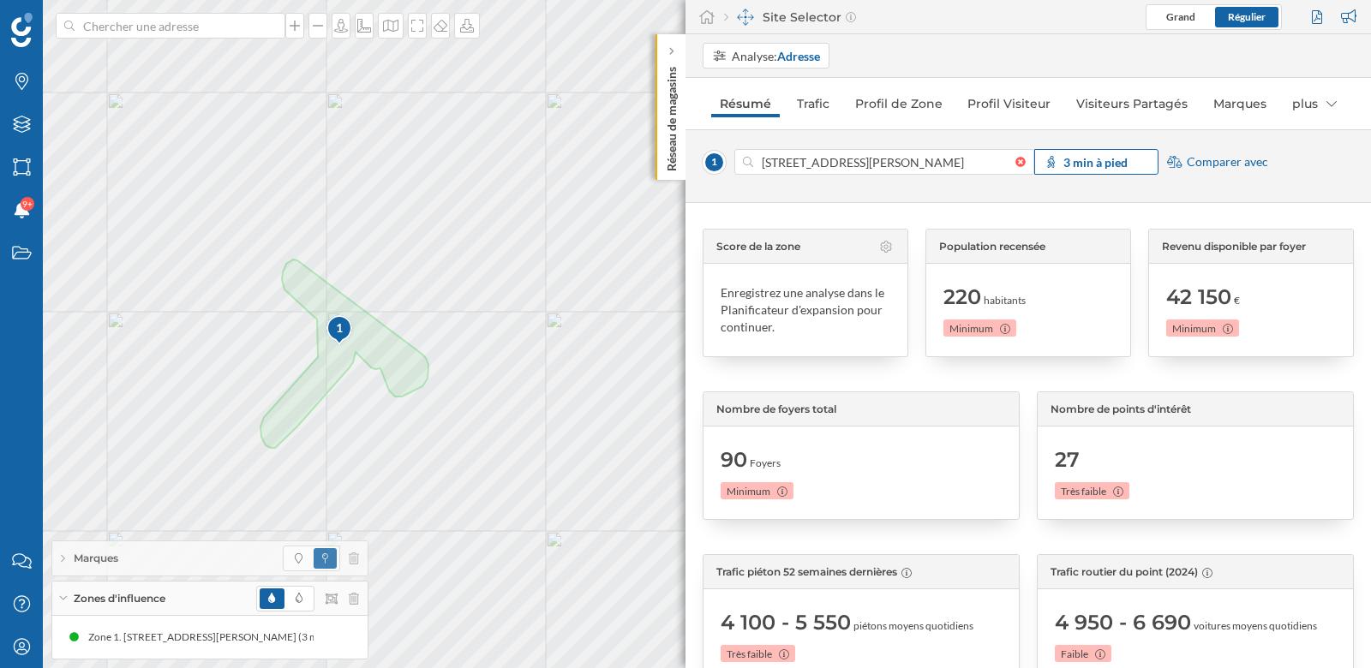
click at [1106, 163] on strong "3 min à pied" at bounding box center [1095, 162] width 64 height 15
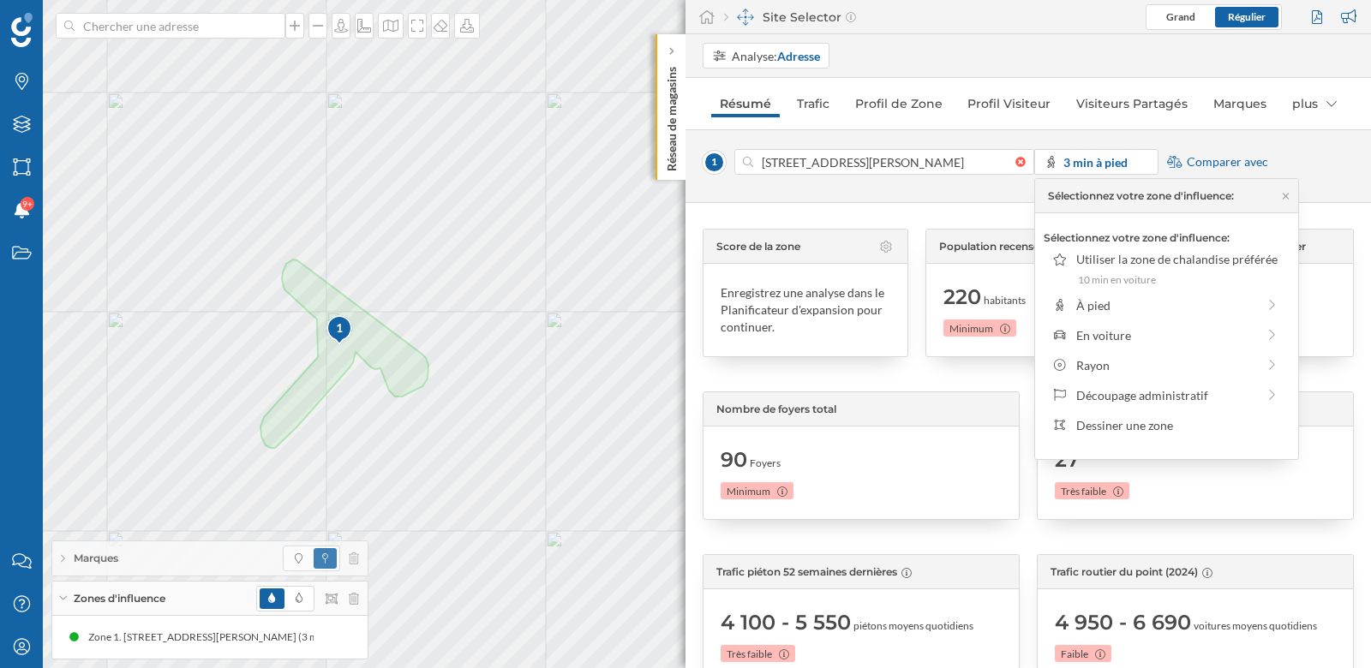
click at [1004, 207] on div "Score de la zone Enregistrez une analyse dans le Planificateur d'expansion pour…" at bounding box center [1027, 435] width 685 height 465
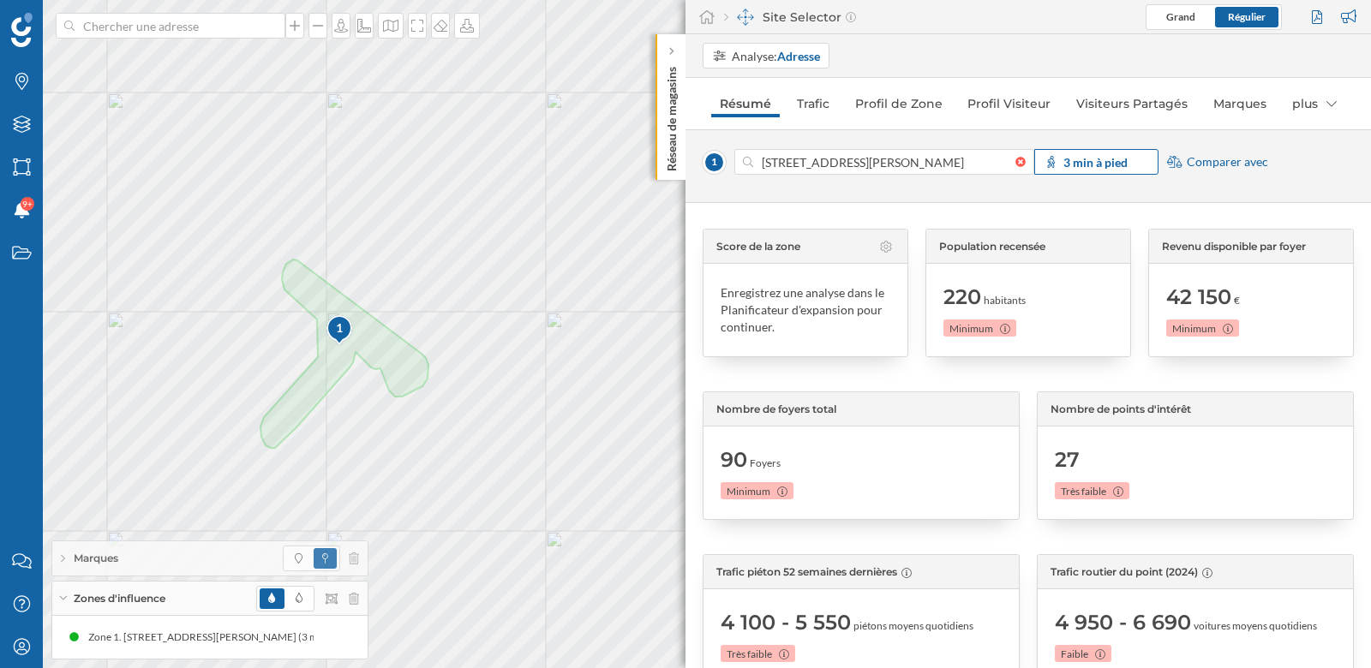
click at [1078, 164] on strong "3 min à pied" at bounding box center [1095, 162] width 64 height 15
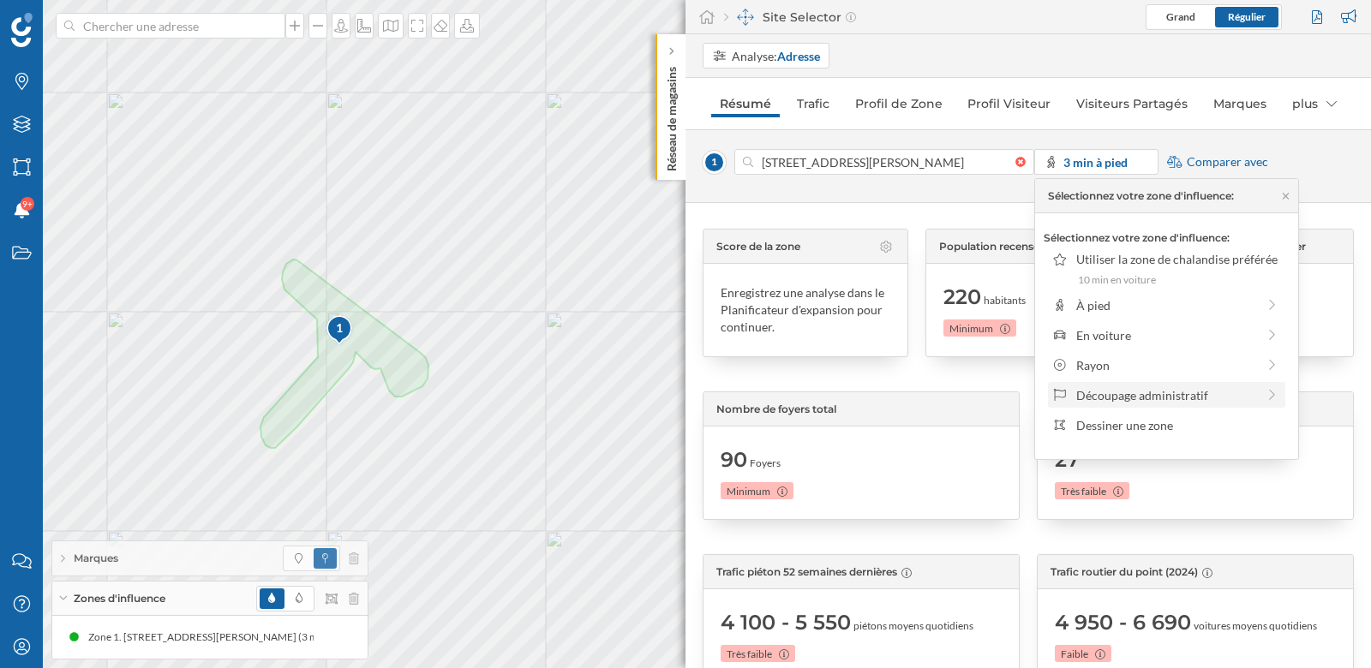
click at [1100, 395] on div "Découpage administratif" at bounding box center [1166, 395] width 180 height 18
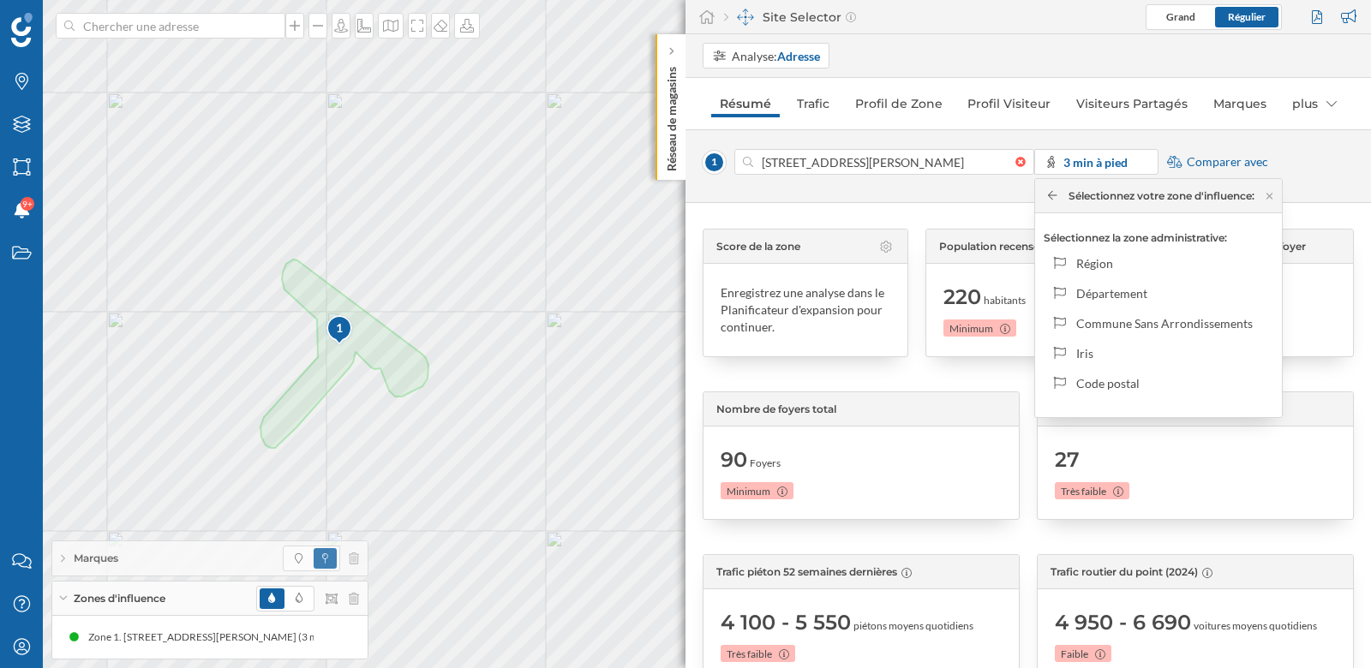
click at [1001, 214] on div "Score de la zone Enregistrez une analyse dans le Planificateur d'expansion pour…" at bounding box center [1027, 435] width 685 height 465
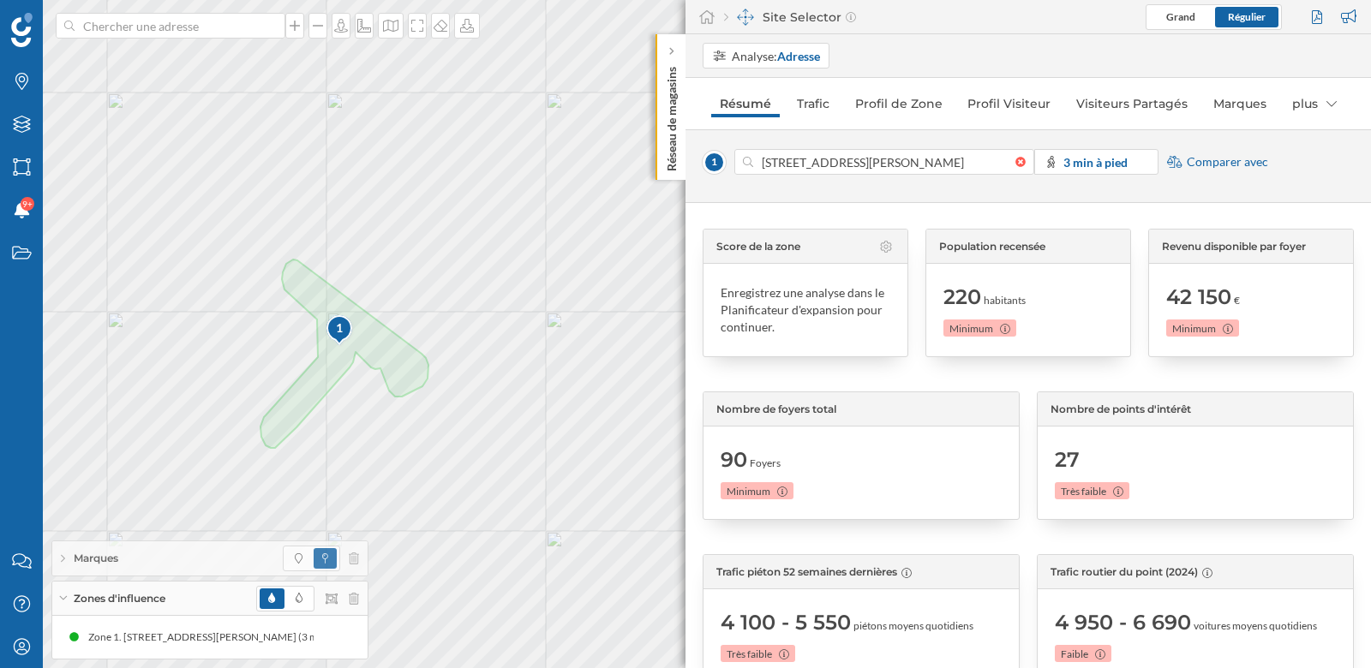
click at [1123, 140] on div "1 33 Rue Mère Teresa, 75017 Paris, France 3 min à pied Comparer avec" at bounding box center [1027, 166] width 685 height 74
click at [1113, 155] on strong "3 min à pied" at bounding box center [1095, 162] width 64 height 15
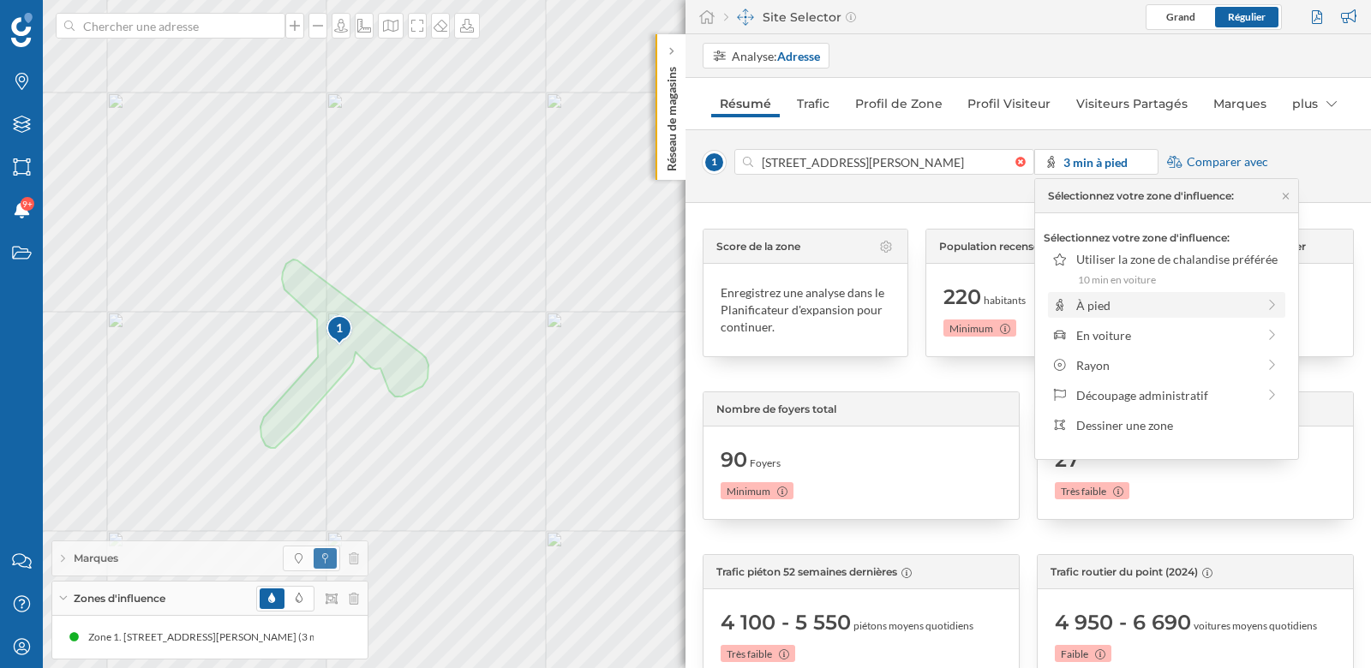
click at [1113, 305] on div "À pied" at bounding box center [1166, 305] width 180 height 18
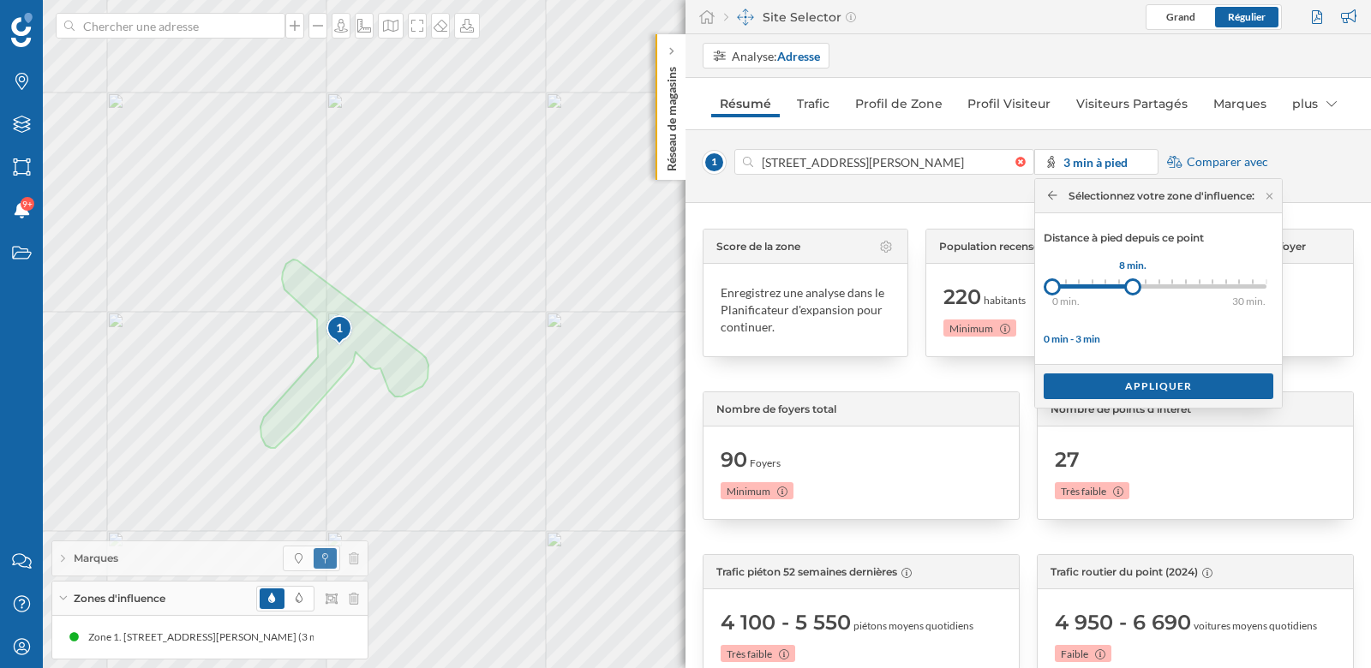
drag, startPoint x: 1067, startPoint y: 290, endPoint x: 1134, endPoint y: 290, distance: 66.8
click at [1134, 290] on div at bounding box center [1132, 286] width 17 height 17
click at [1153, 383] on div "Appliquer" at bounding box center [1158, 386] width 230 height 26
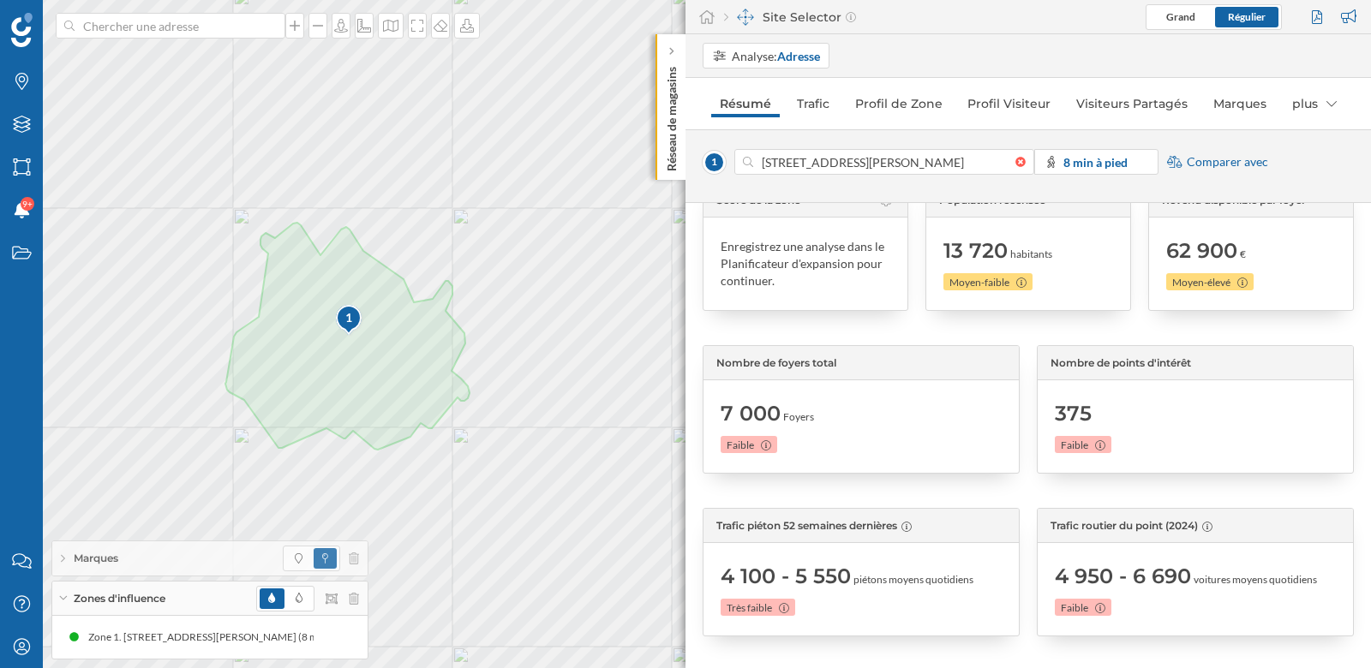
scroll to position [47, 0]
click at [1295, 111] on div "plus" at bounding box center [1314, 103] width 62 height 27
click at [1297, 107] on div "plus" at bounding box center [1314, 103] width 62 height 27
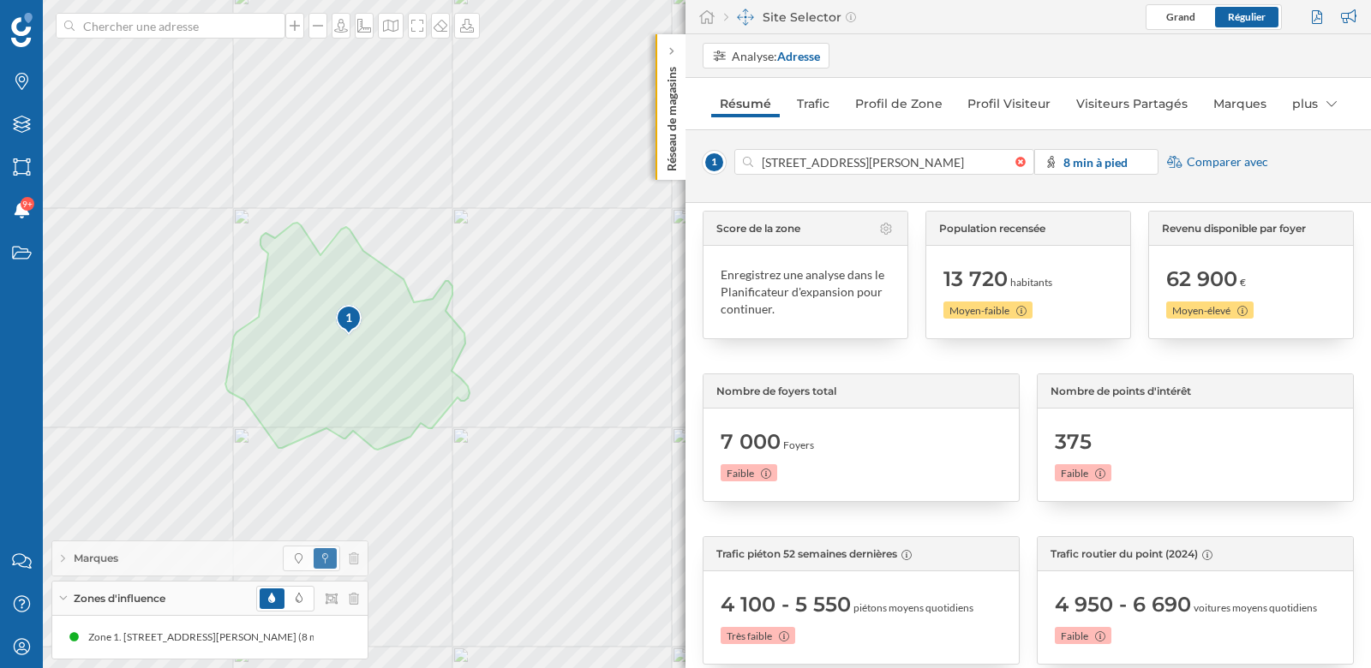
scroll to position [0, 0]
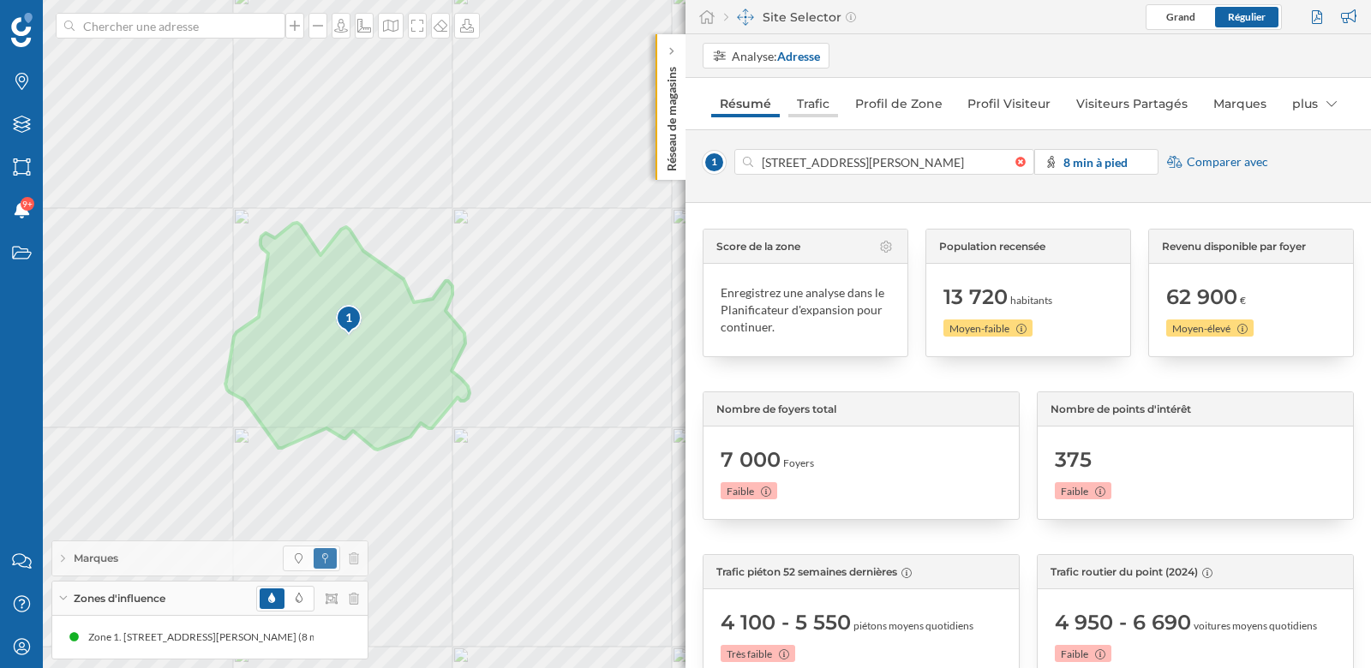
click at [816, 108] on link "Trafic" at bounding box center [813, 103] width 50 height 27
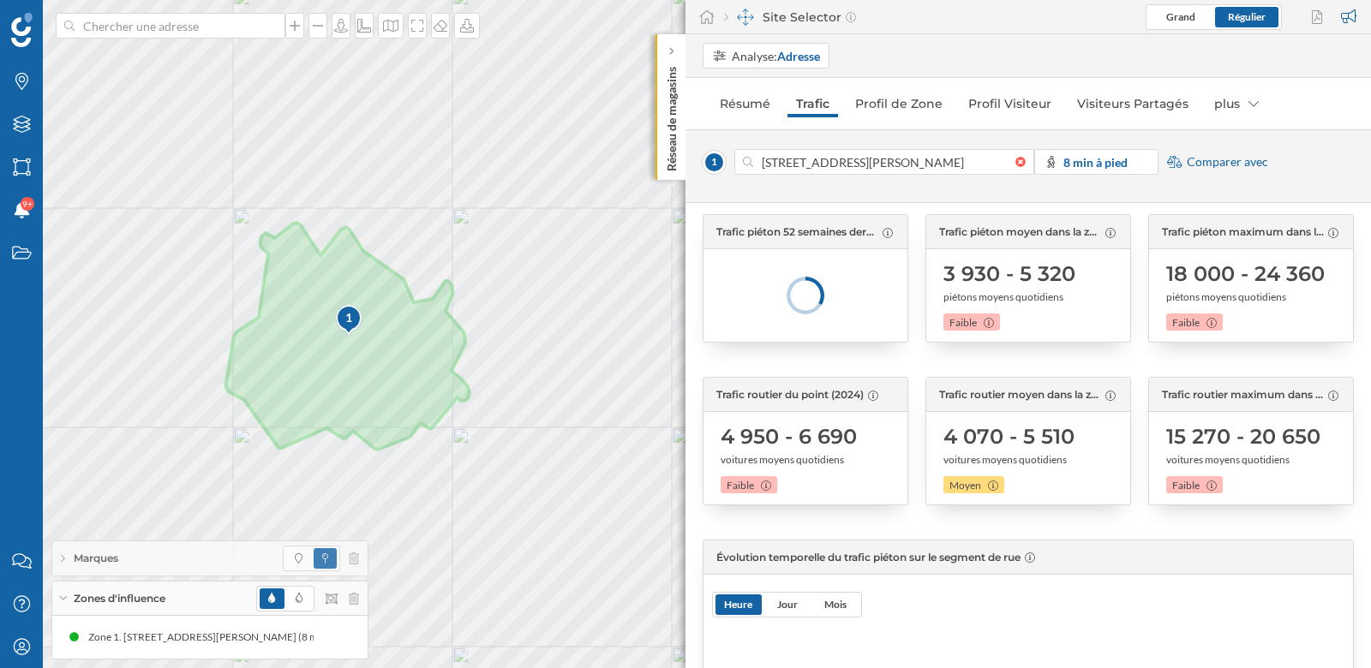
scroll to position [30, 0]
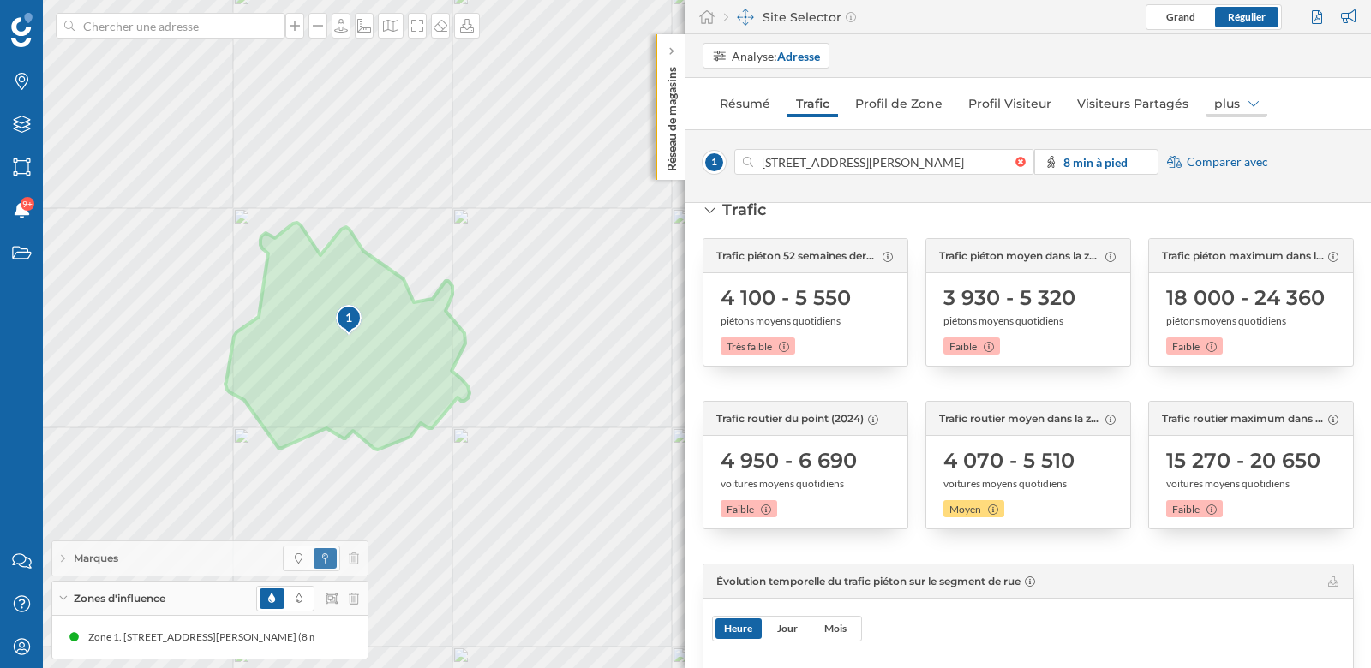
click at [1222, 105] on div "plus" at bounding box center [1236, 103] width 62 height 27
click at [1236, 170] on div "Zones Miroirs" at bounding box center [1236, 170] width 75 height 15
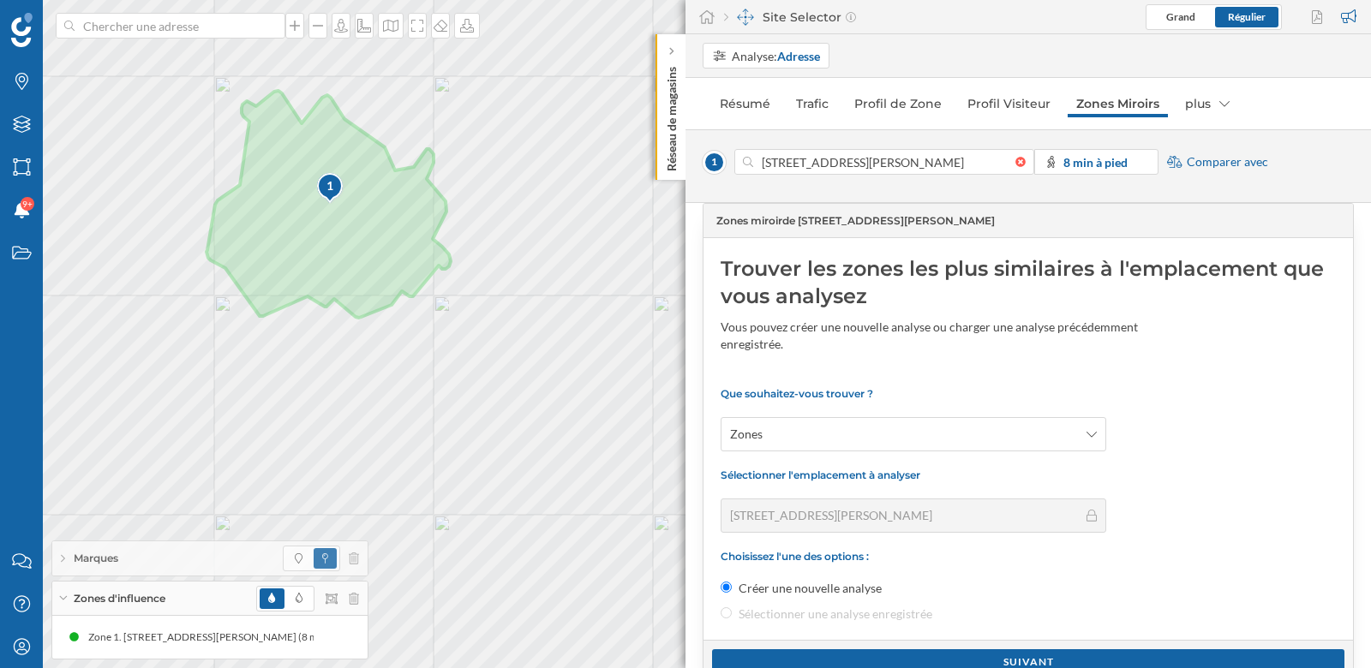
scroll to position [113, 0]
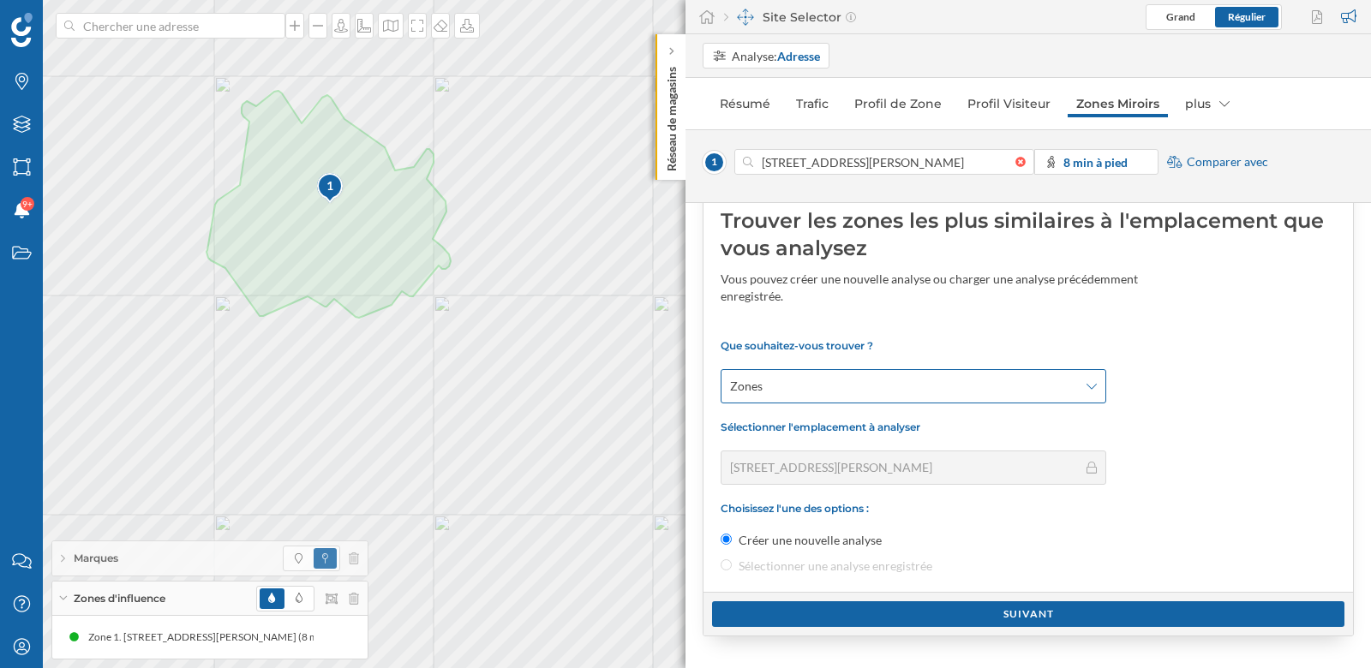
click at [789, 399] on div "Zones" at bounding box center [912, 386] width 385 height 34
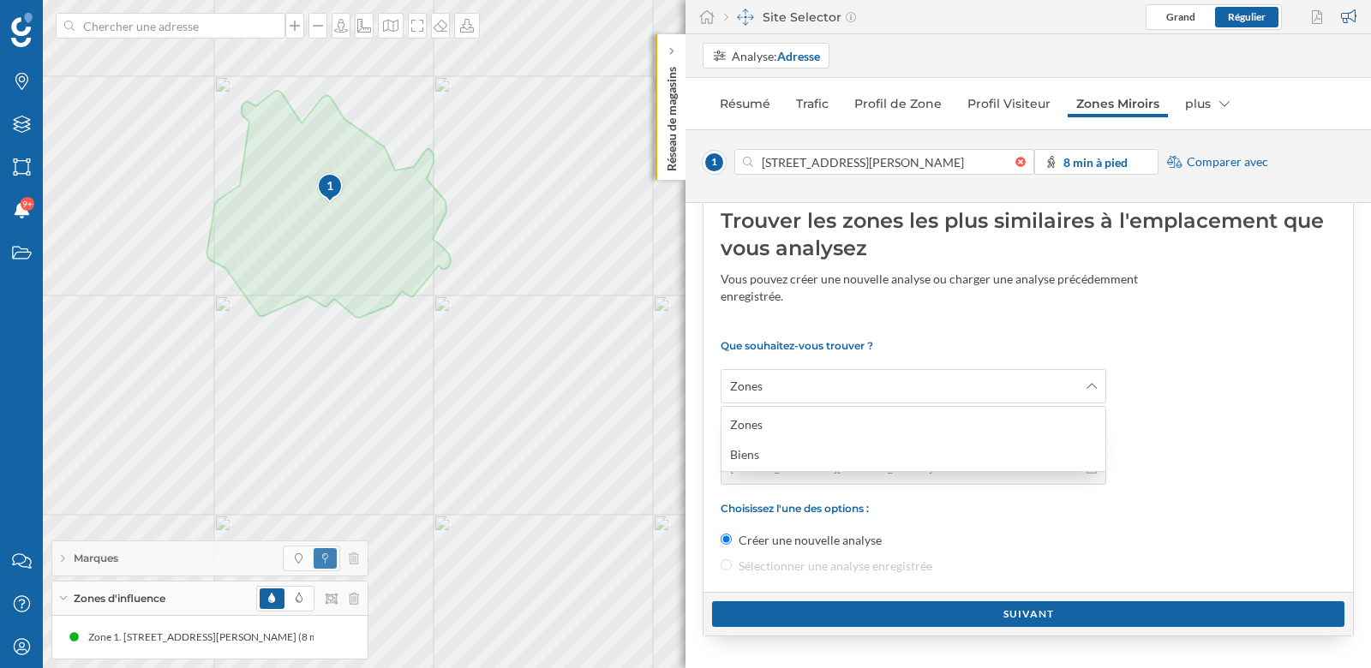
click at [867, 345] on p "Que souhaitez-vous trouver ?" at bounding box center [1027, 345] width 615 height 13
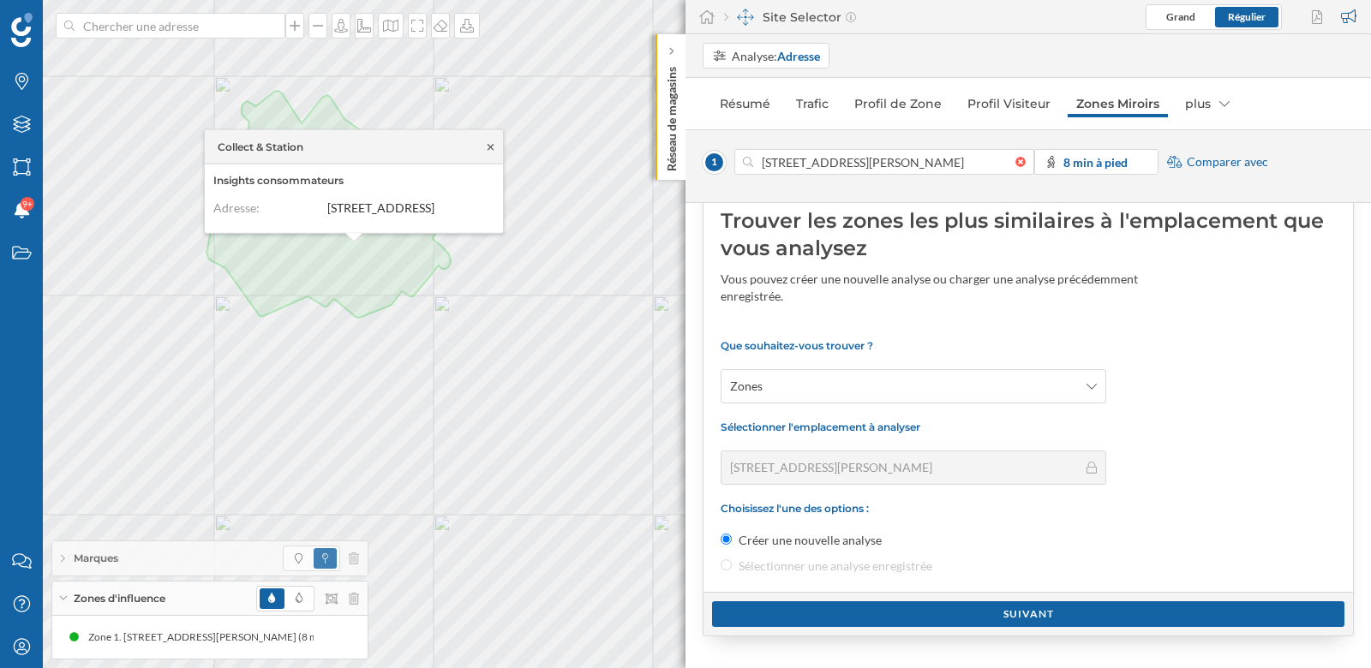
click at [490, 141] on icon at bounding box center [490, 146] width 13 height 10
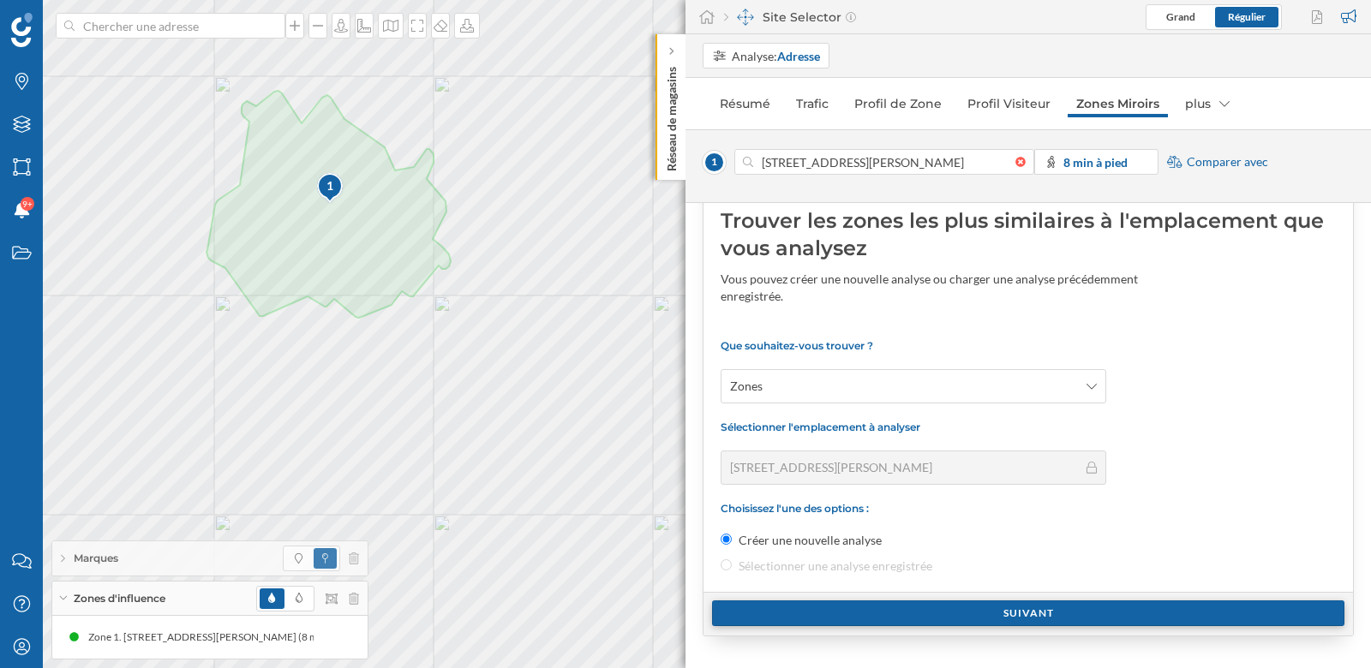
click at [1012, 617] on div "Suivant" at bounding box center [1028, 613] width 632 height 26
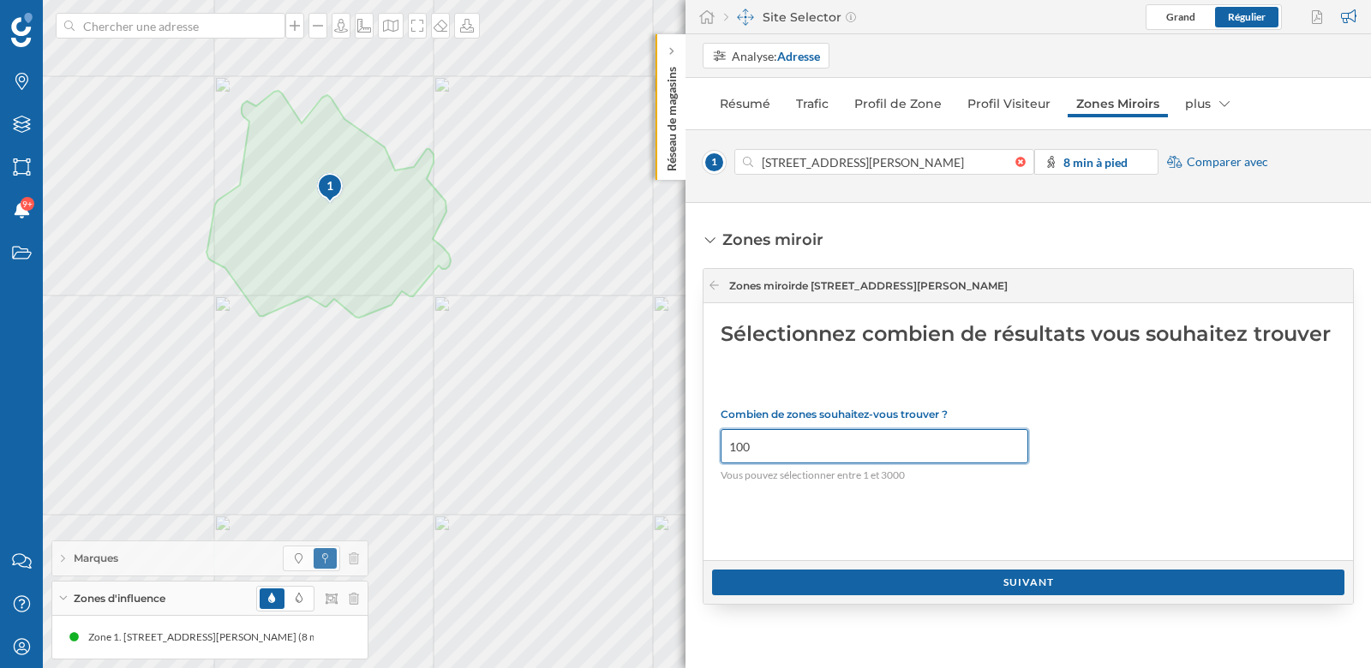
click at [765, 445] on input "100" at bounding box center [874, 446] width 308 height 34
type input "10"
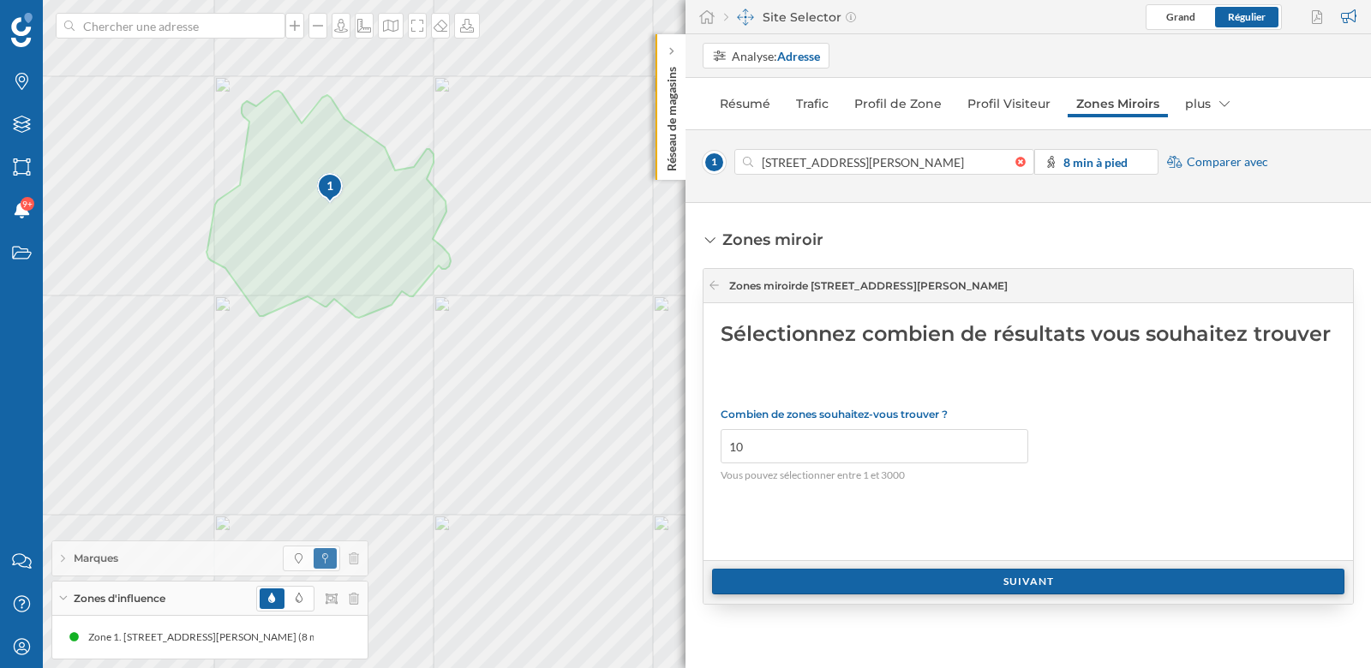
click at [1008, 579] on div "Suivant" at bounding box center [1028, 582] width 632 height 26
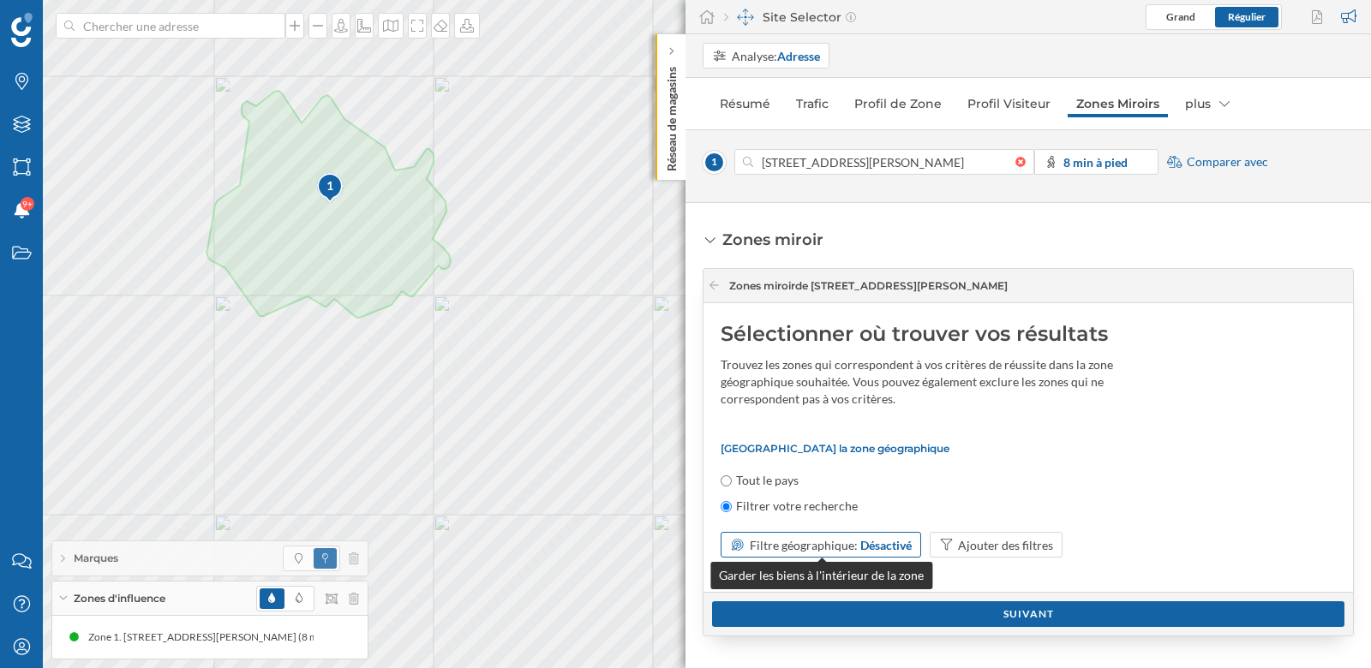
click at [894, 540] on div "Désactivé" at bounding box center [885, 545] width 51 height 18
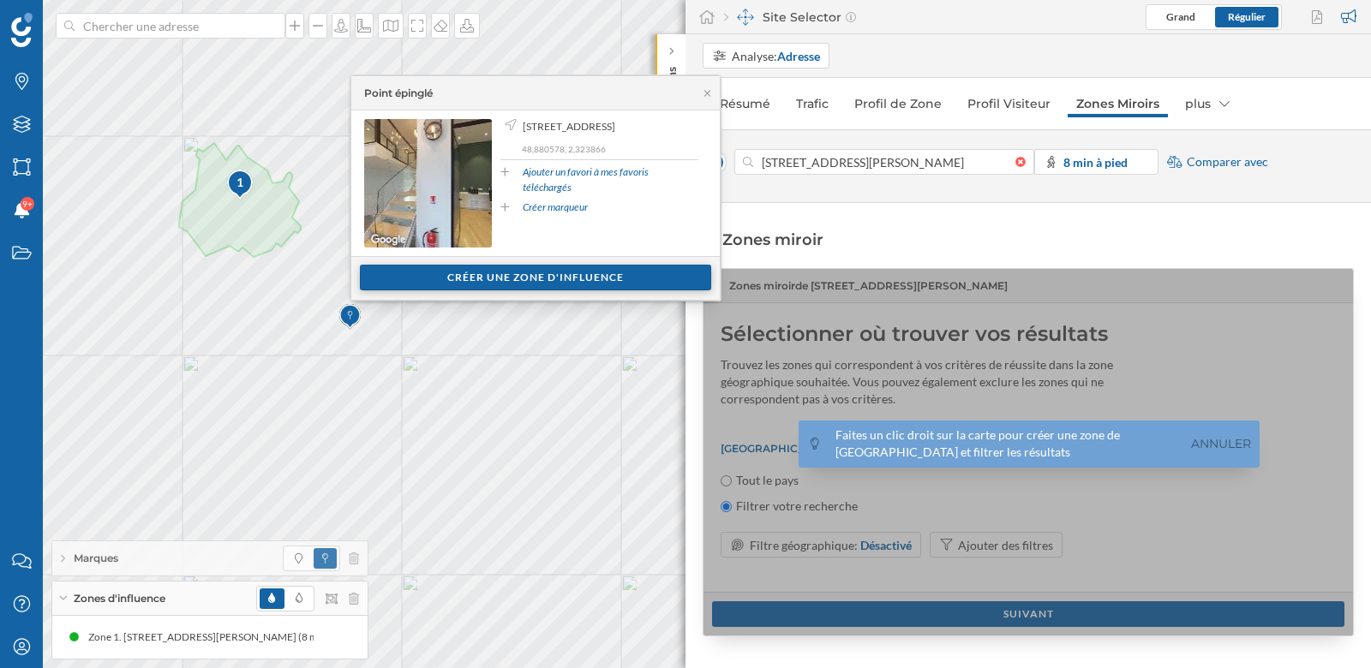
click at [551, 281] on div "Créer une zone d'influence" at bounding box center [535, 278] width 351 height 26
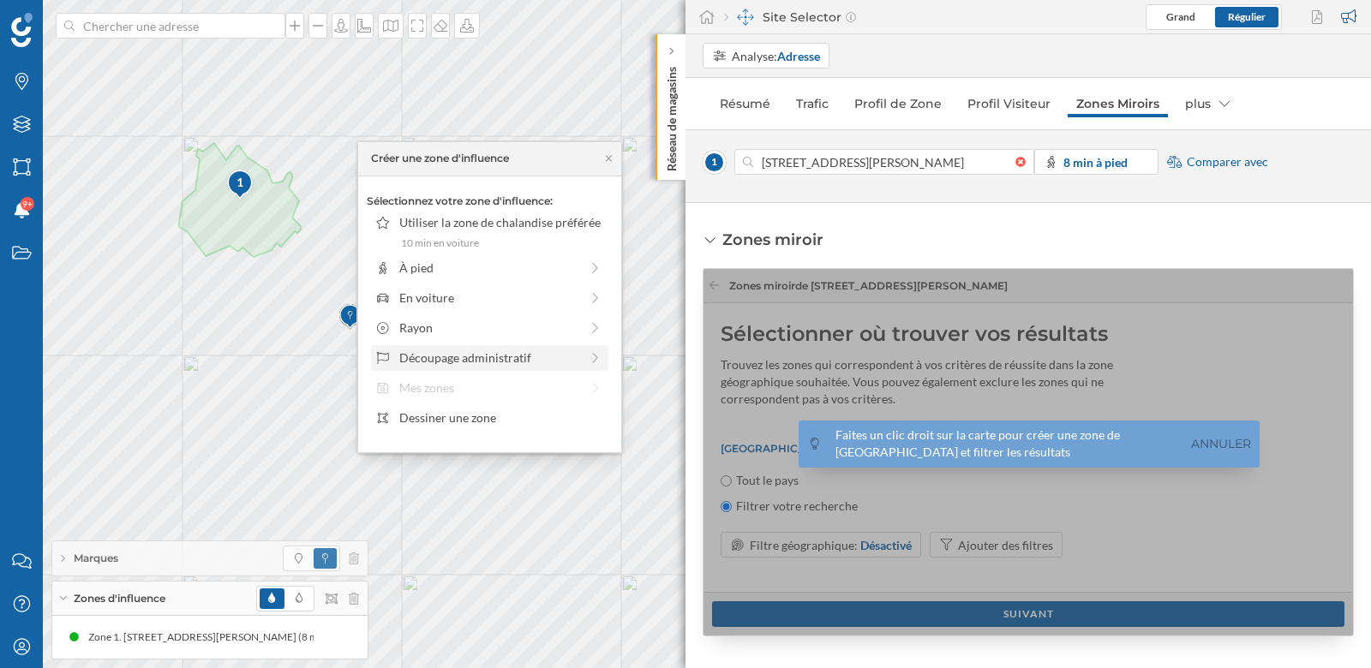
click at [500, 360] on div "Découpage administratif" at bounding box center [489, 358] width 180 height 18
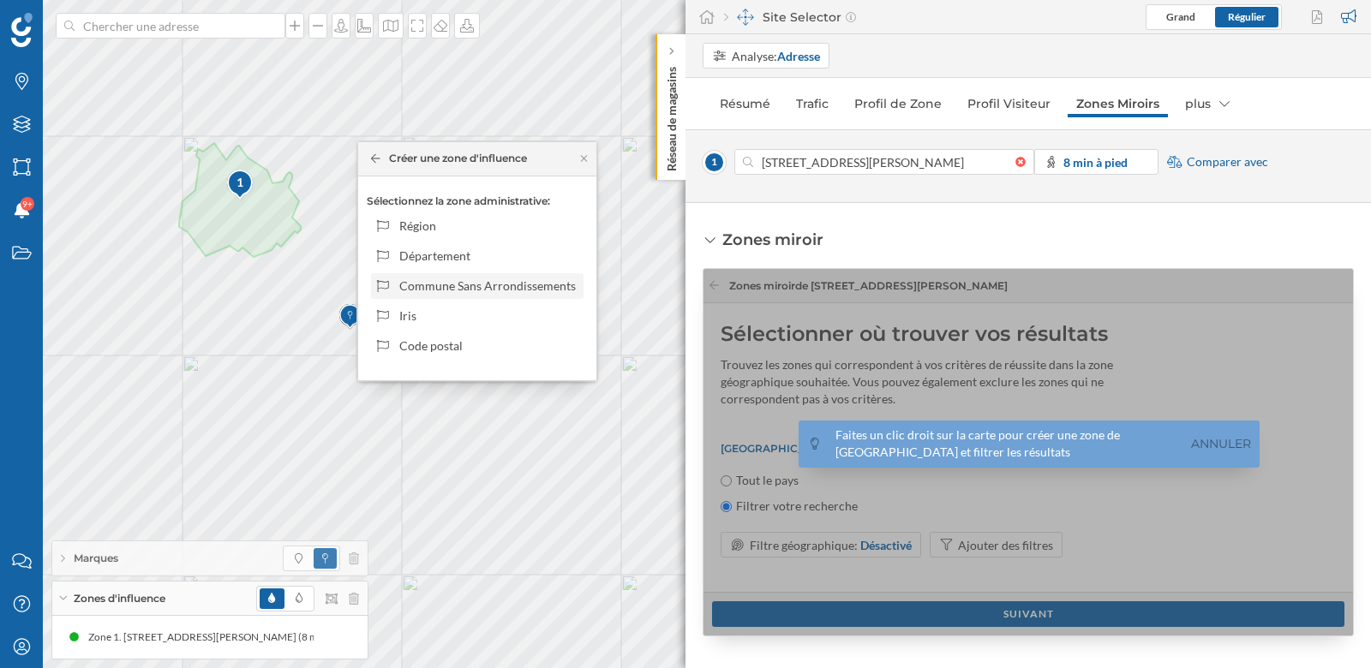
click at [438, 288] on div "Commune Sans Arrondissements" at bounding box center [488, 286] width 178 height 18
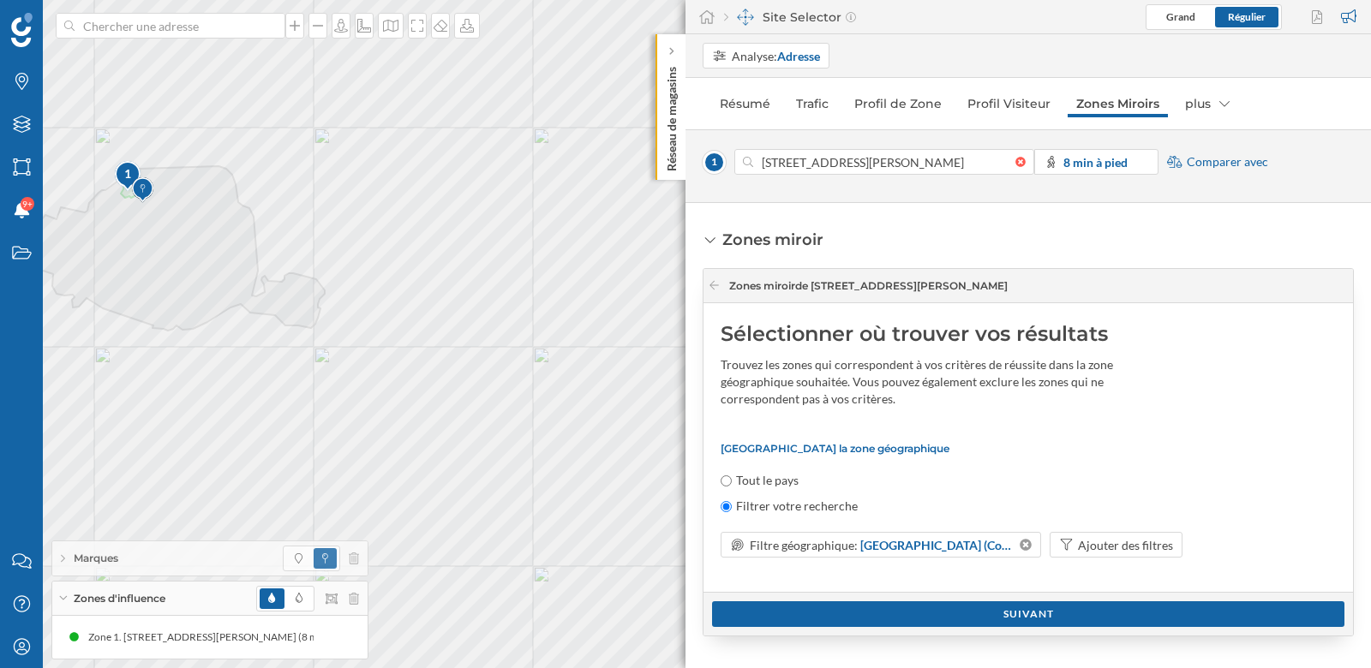
click at [1062, 618] on div "Suivant" at bounding box center [1028, 614] width 632 height 26
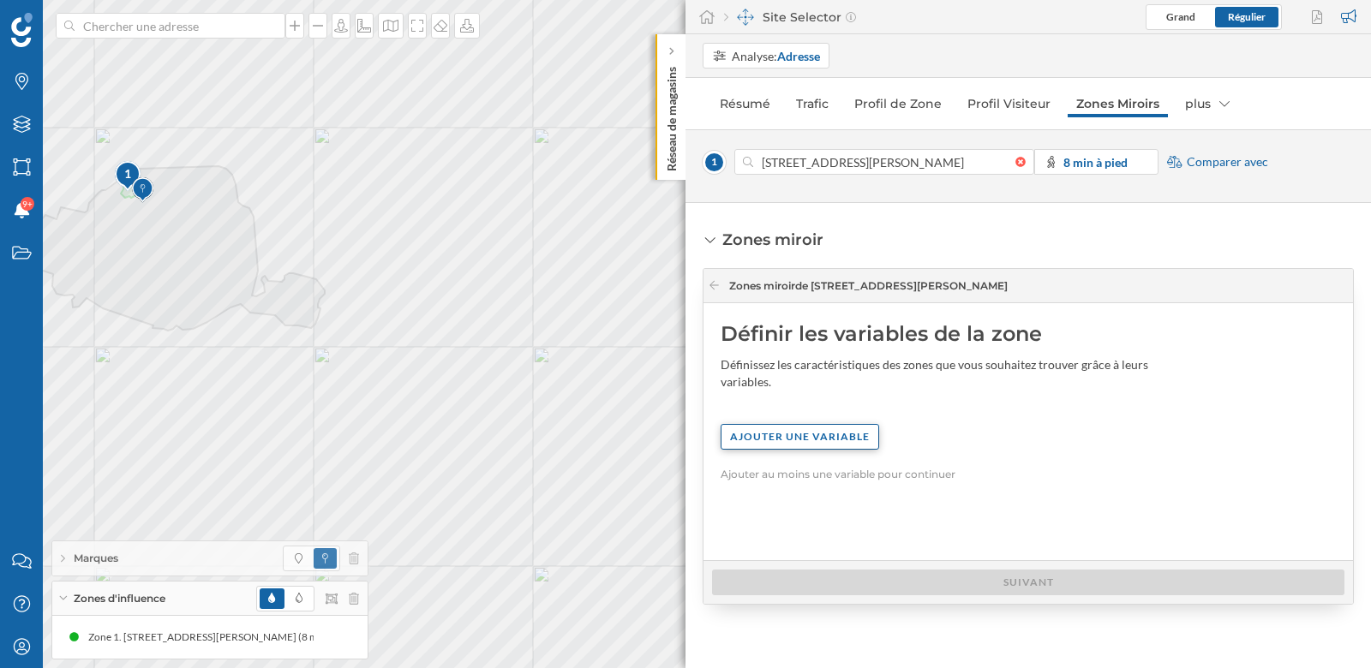
click at [825, 445] on div "Ajouter une variable" at bounding box center [799, 437] width 158 height 26
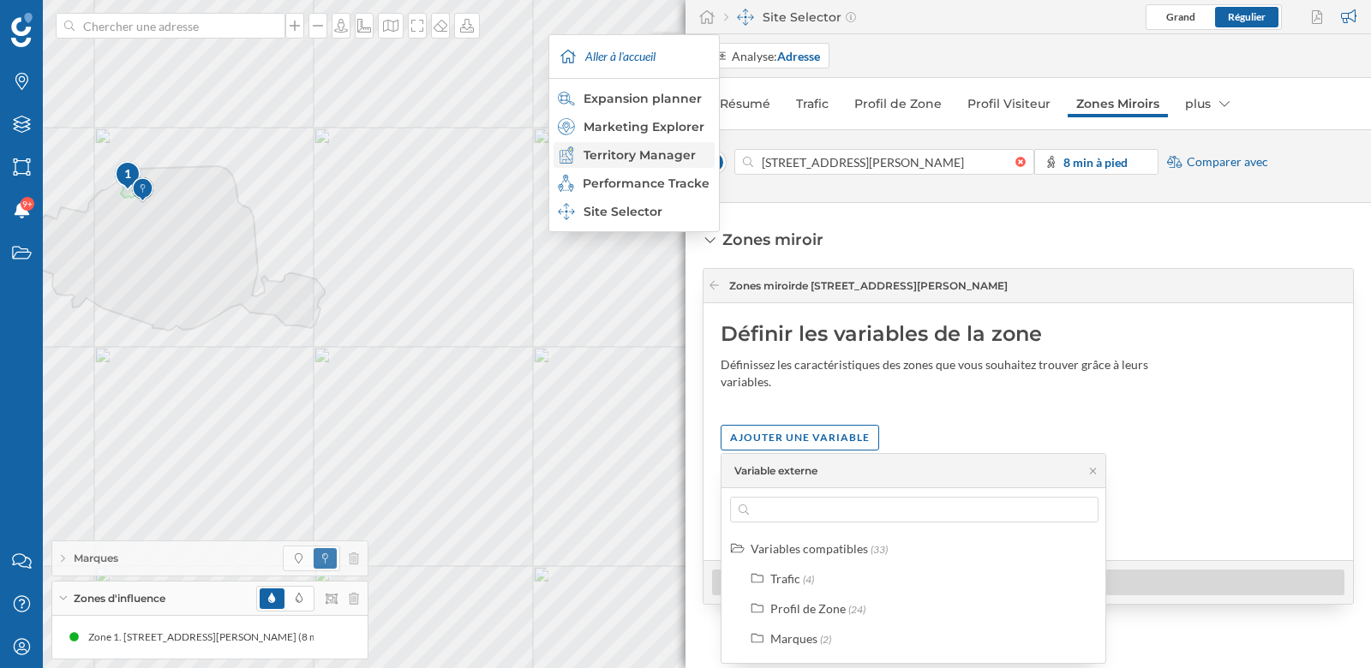
click at [660, 156] on div "Territory Manager" at bounding box center [633, 154] width 151 height 17
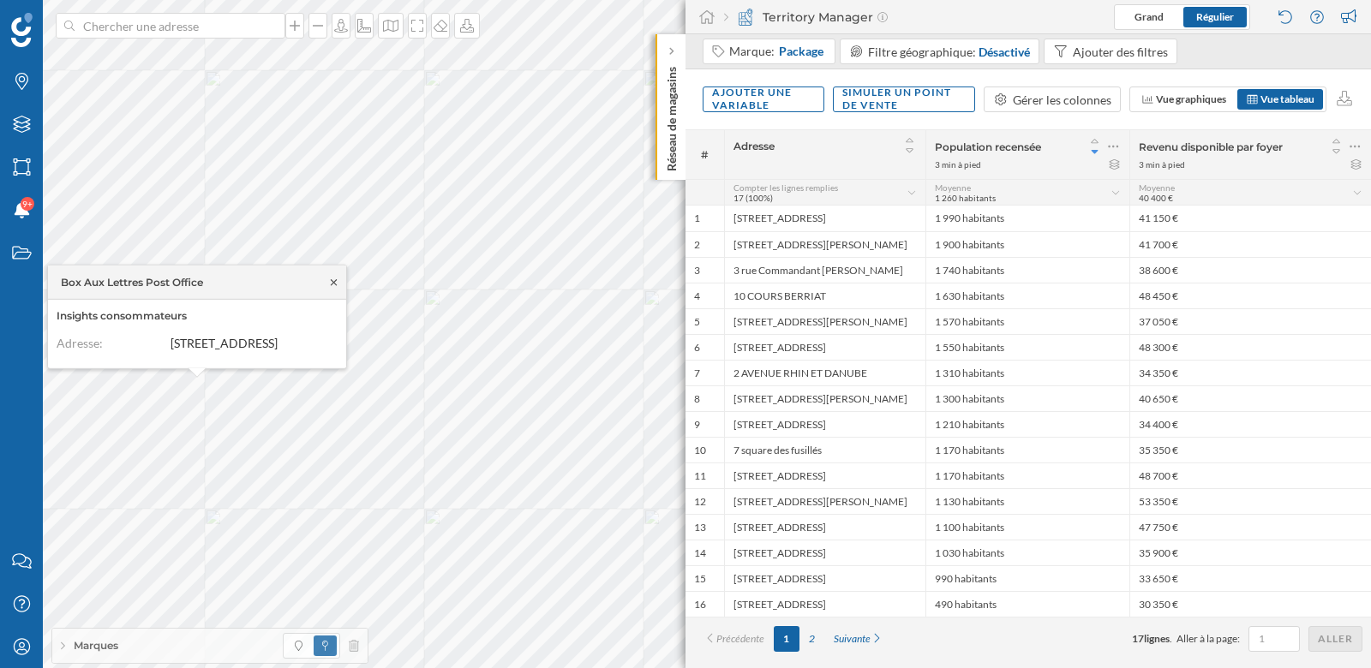
click at [337, 277] on icon at bounding box center [333, 282] width 13 height 10
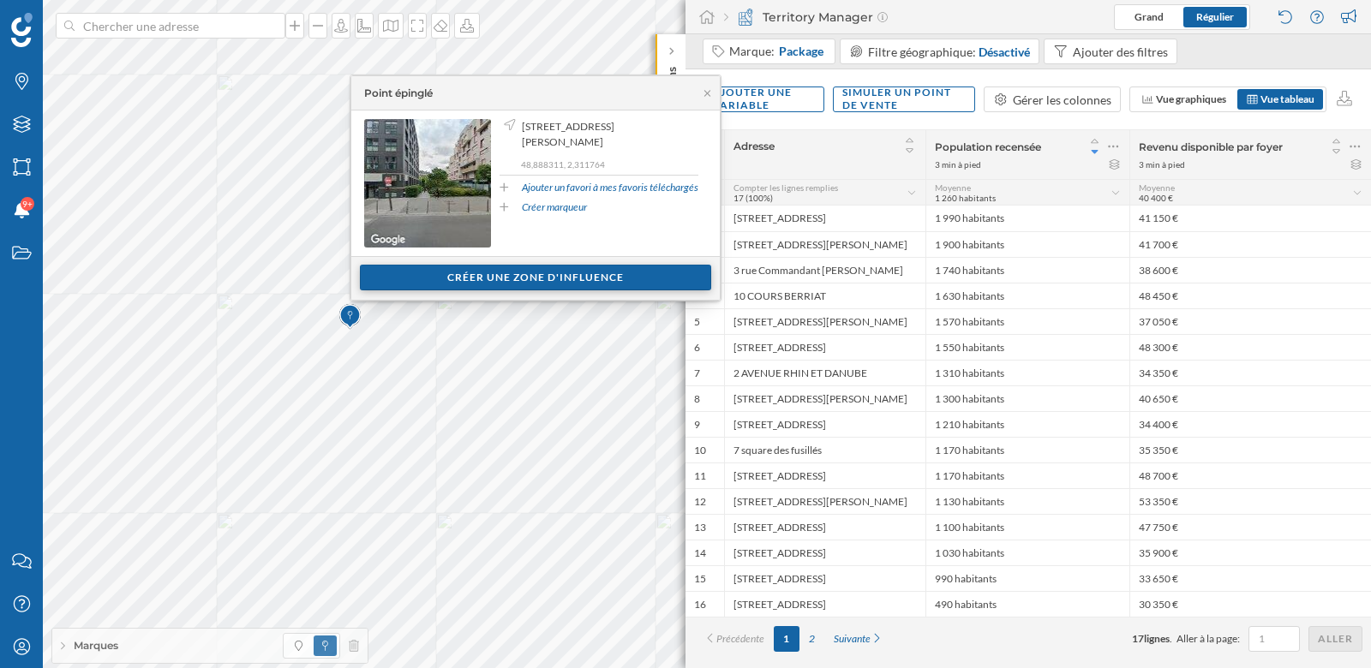
click at [448, 280] on div "Créer une zone d'influence" at bounding box center [535, 278] width 351 height 26
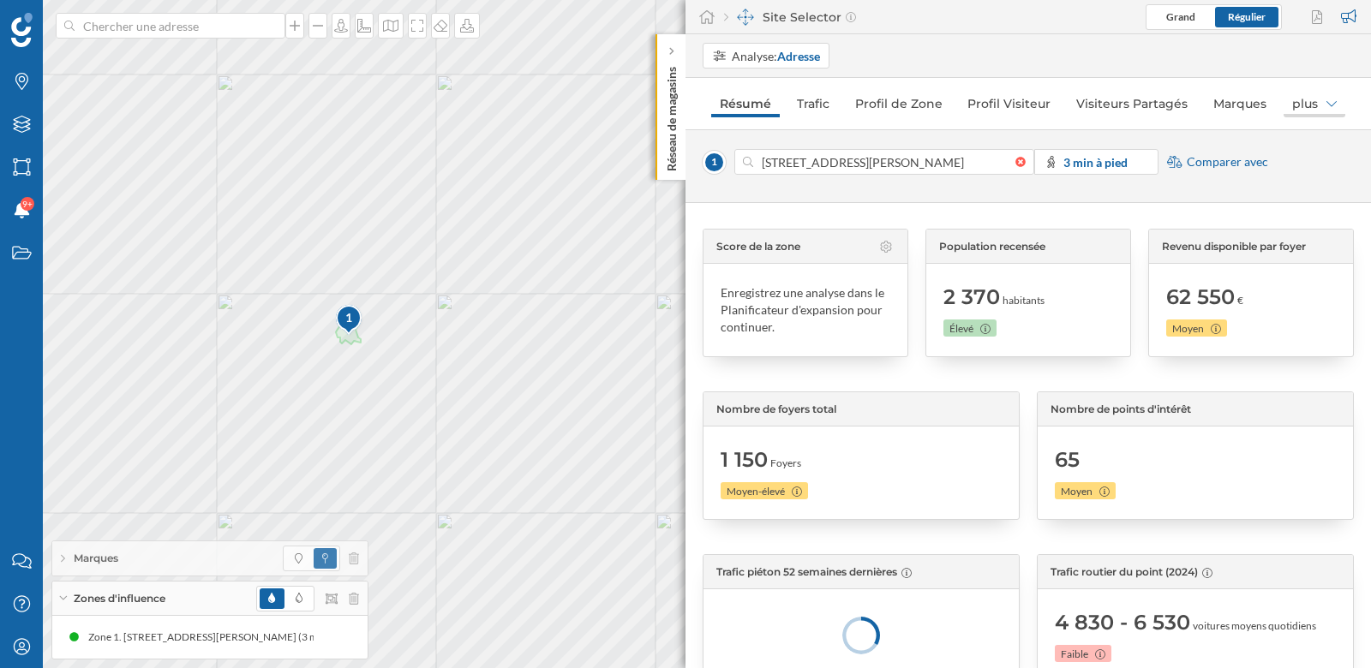
click at [1299, 105] on div "plus" at bounding box center [1314, 103] width 62 height 27
click at [1304, 136] on div "Zones Miroirs" at bounding box center [1315, 140] width 75 height 15
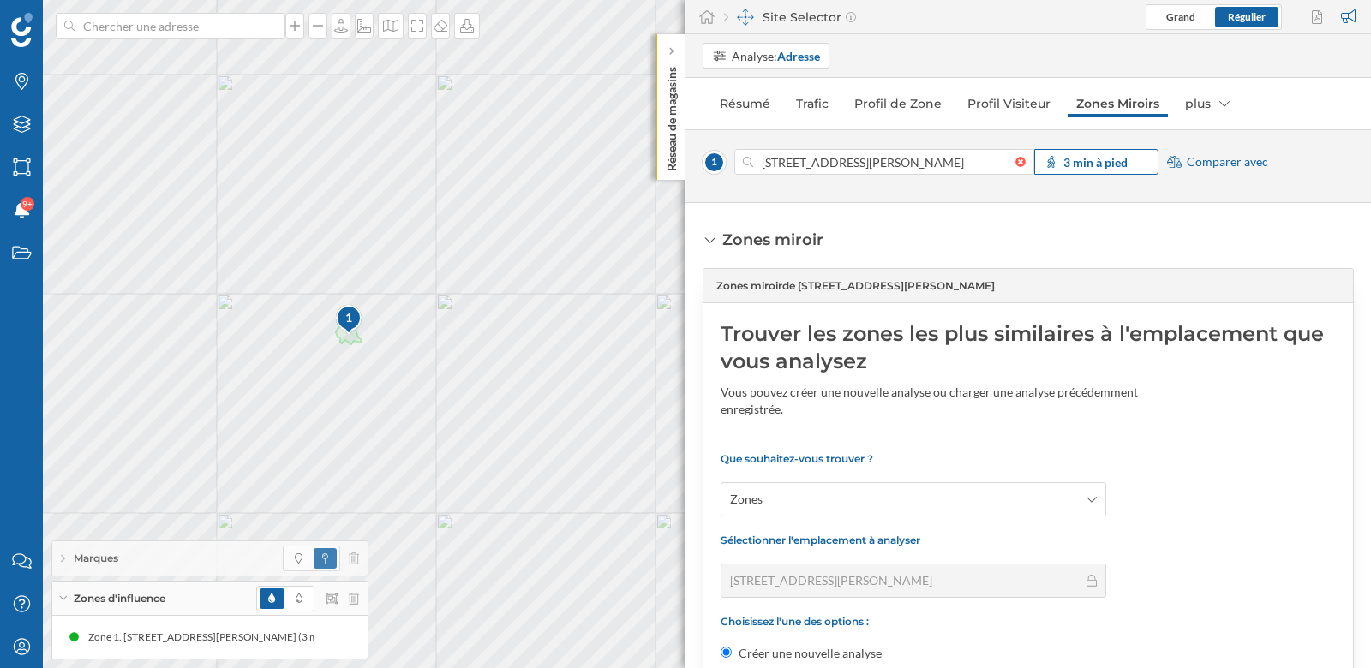
click at [1093, 160] on strong "3 min à pied" at bounding box center [1095, 162] width 64 height 15
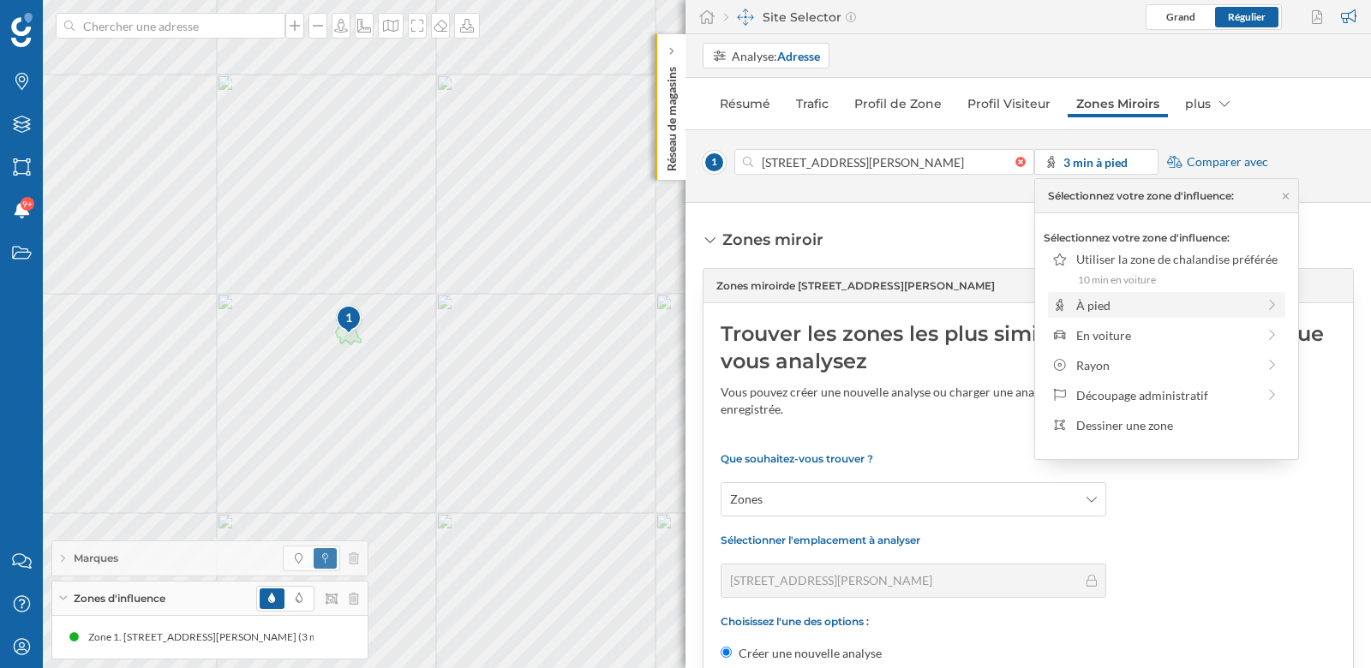
click at [1092, 308] on div "À pied" at bounding box center [1166, 305] width 180 height 18
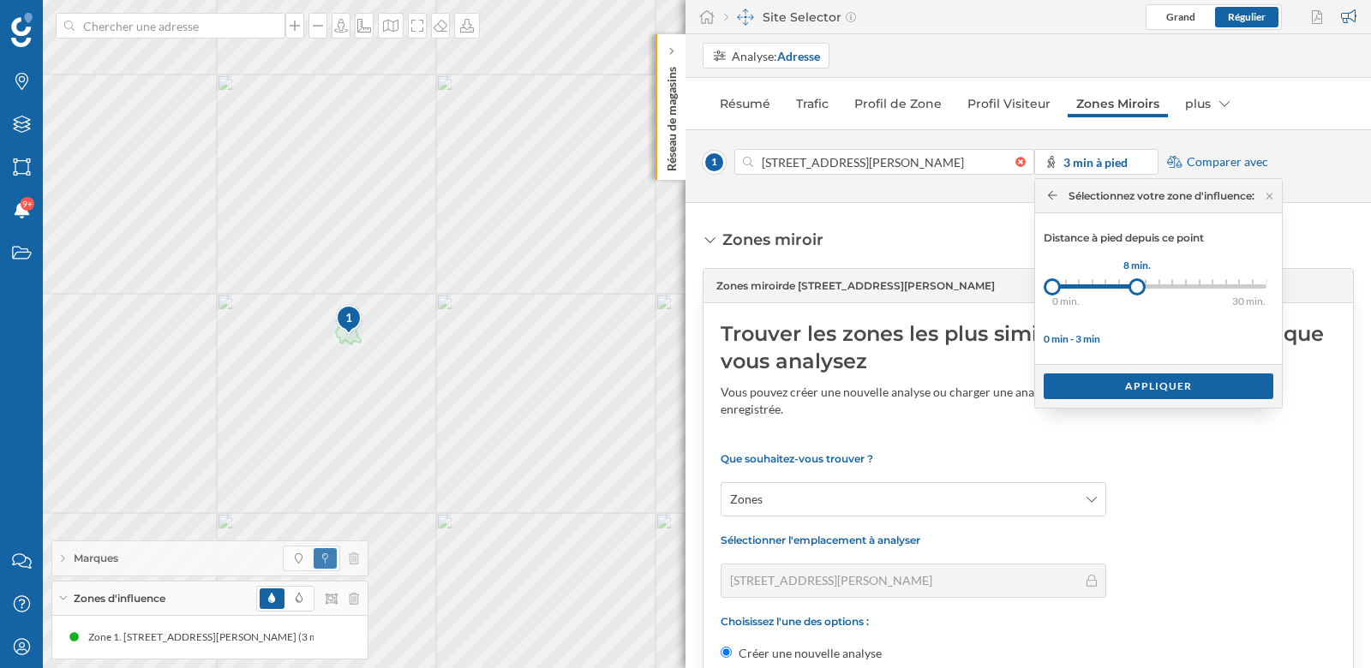
drag, startPoint x: 1066, startPoint y: 289, endPoint x: 1136, endPoint y: 288, distance: 69.4
click at [1137, 289] on div at bounding box center [1136, 286] width 17 height 17
click at [1138, 382] on div "Appliquer" at bounding box center [1158, 386] width 230 height 26
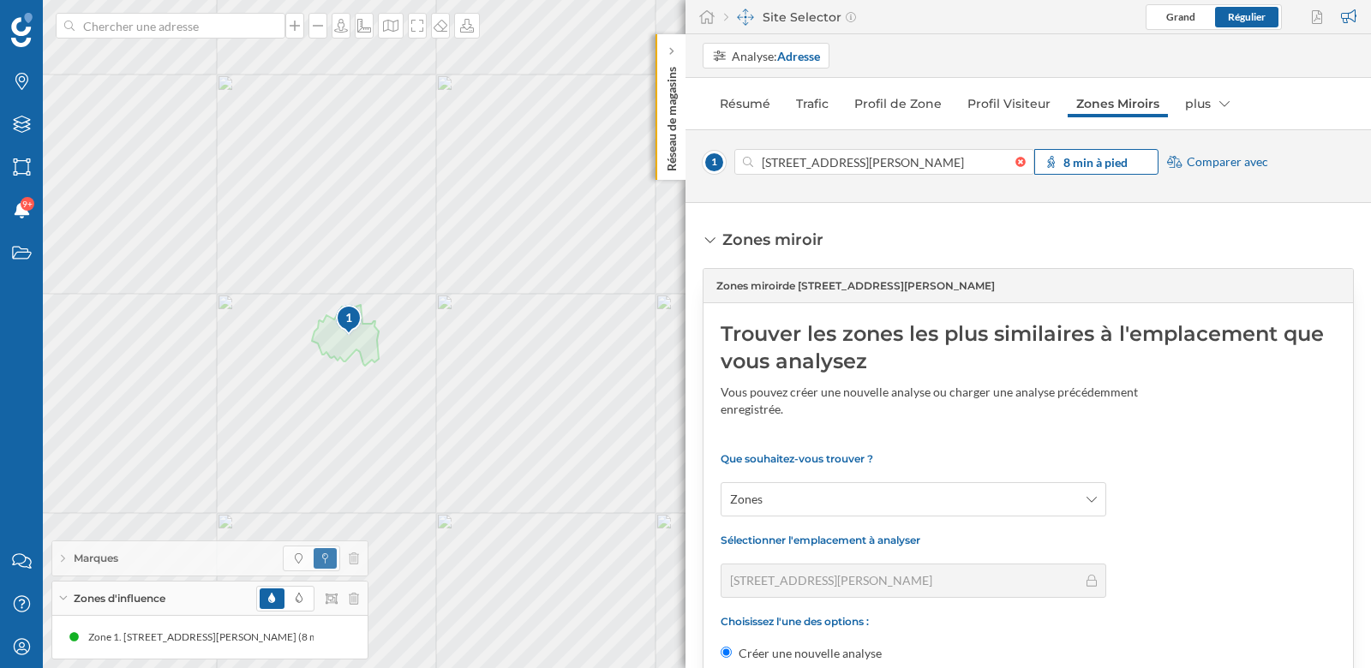
click at [1075, 162] on strong "8 min à pied" at bounding box center [1095, 162] width 64 height 15
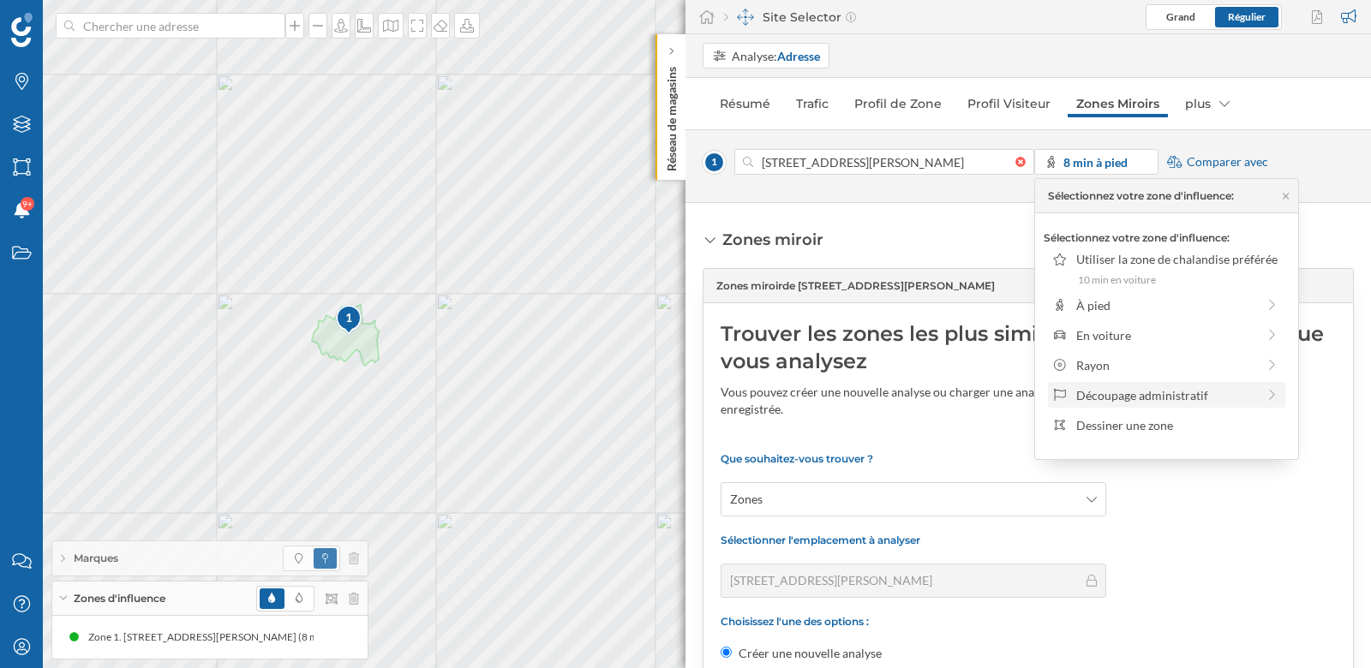
click at [1084, 391] on div "Découpage administratif" at bounding box center [1166, 395] width 180 height 18
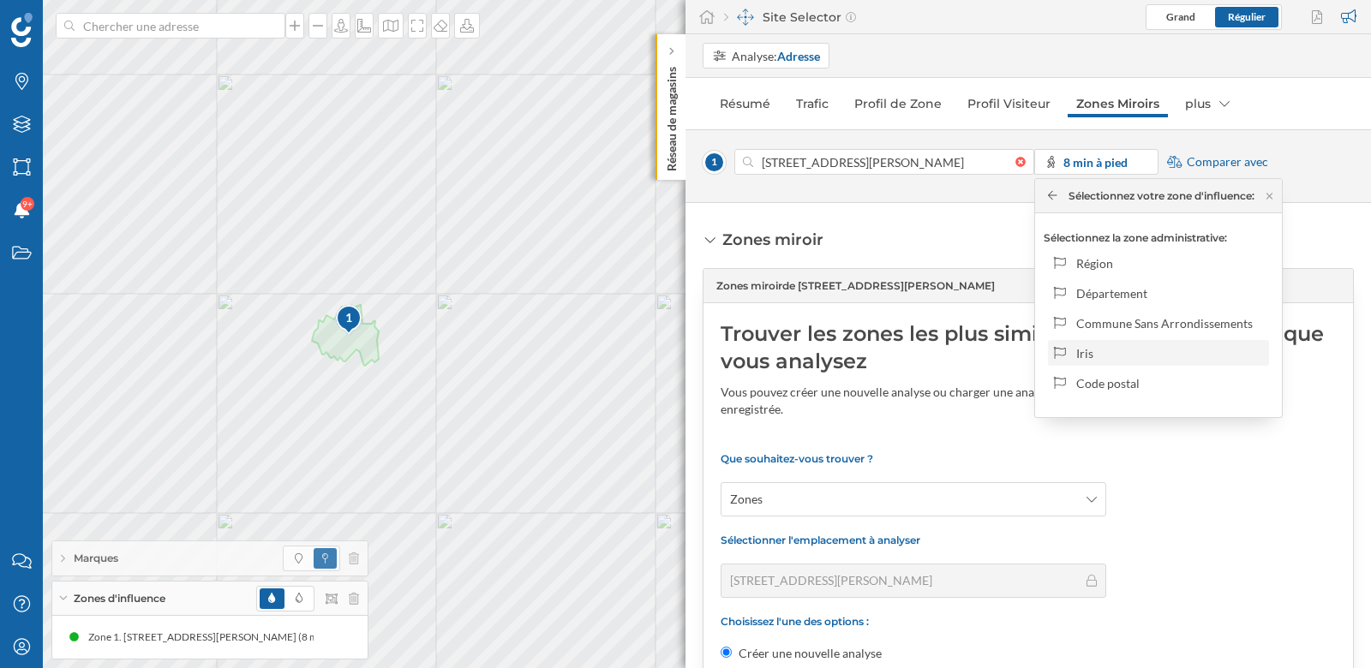
click at [1084, 348] on div "Iris" at bounding box center [1169, 353] width 187 height 18
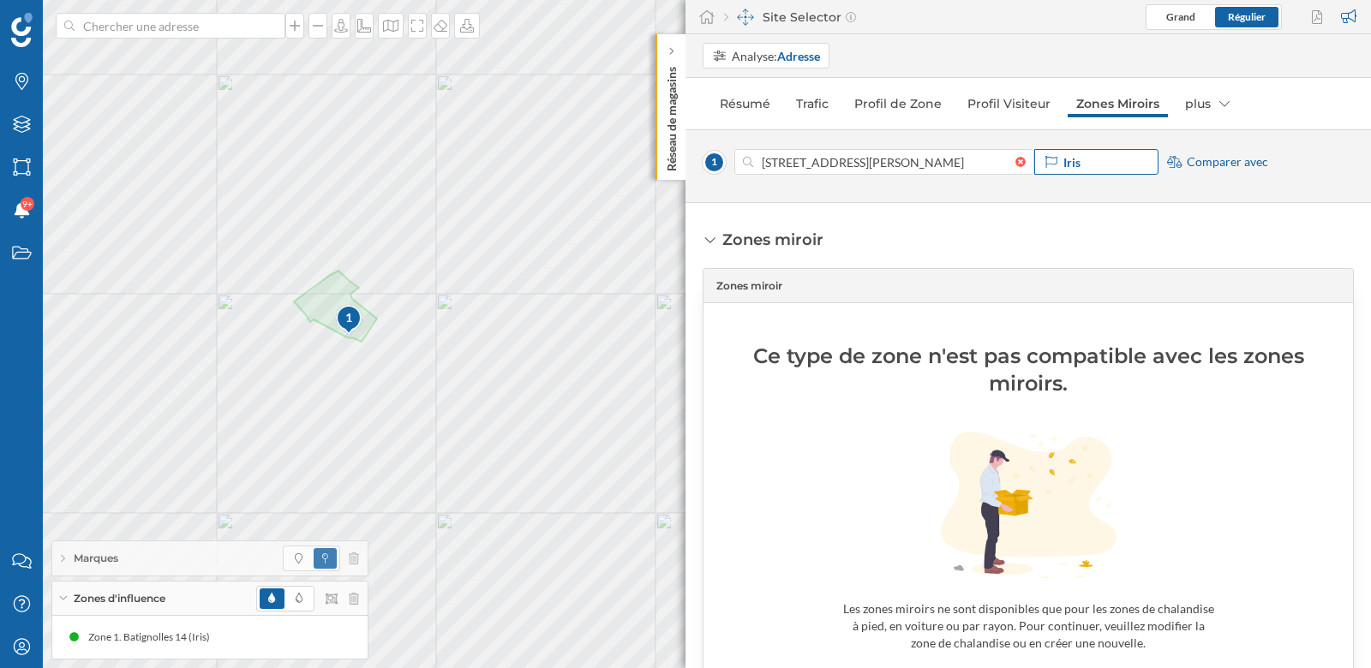
click at [1083, 161] on div "Iris" at bounding box center [1096, 162] width 124 height 26
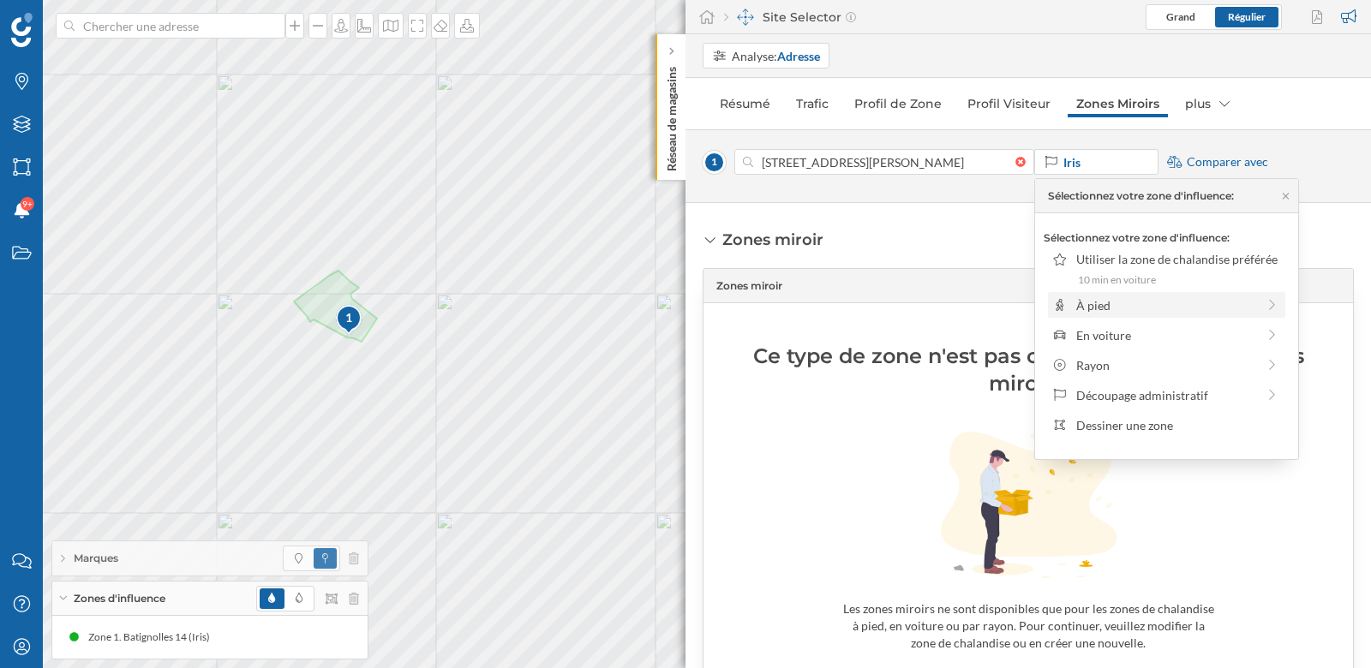
click at [1108, 311] on div "À pied" at bounding box center [1166, 305] width 180 height 18
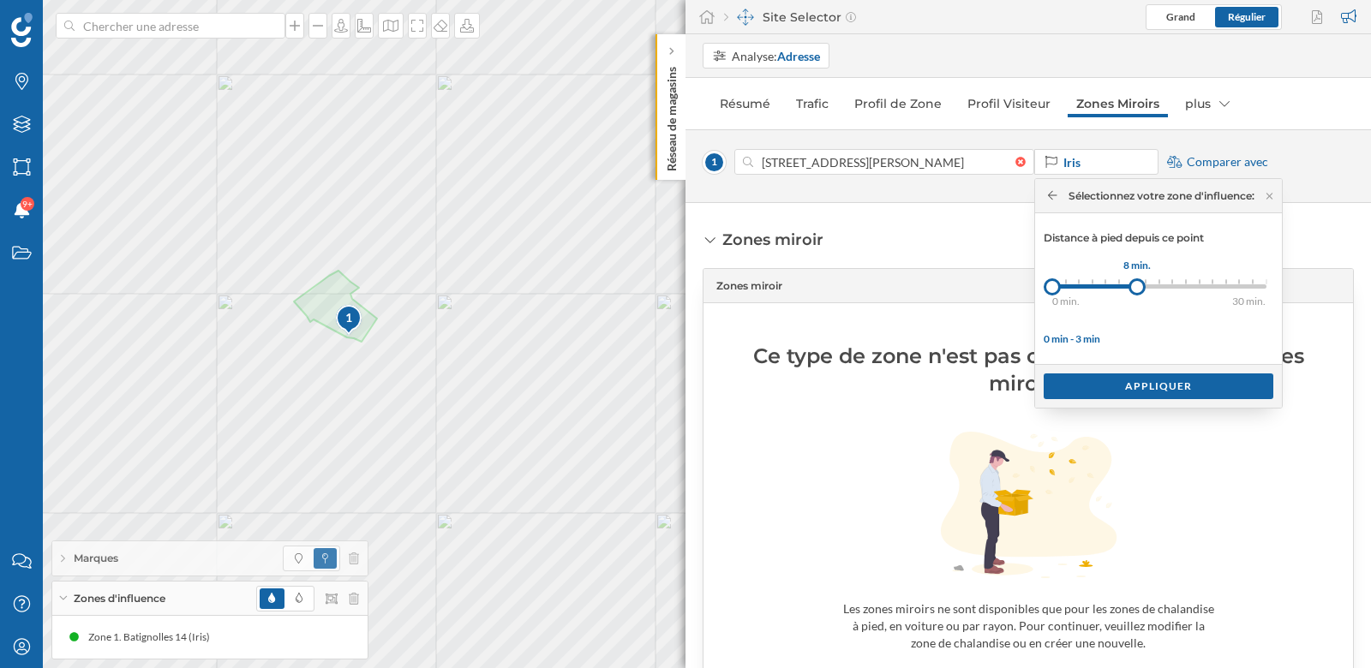
drag, startPoint x: 1065, startPoint y: 283, endPoint x: 1138, endPoint y: 285, distance: 72.9
click at [1138, 285] on div at bounding box center [1136, 286] width 17 height 17
click at [1159, 388] on div "Appliquer" at bounding box center [1158, 386] width 230 height 26
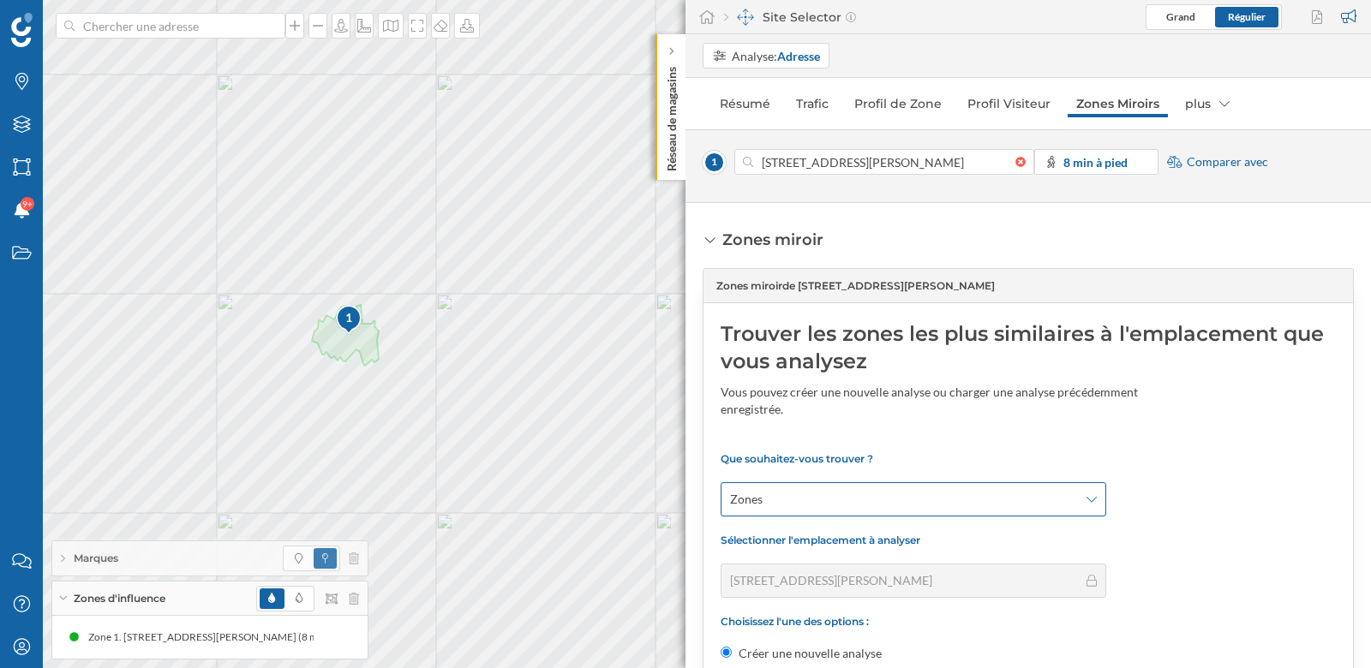
scroll to position [113, 0]
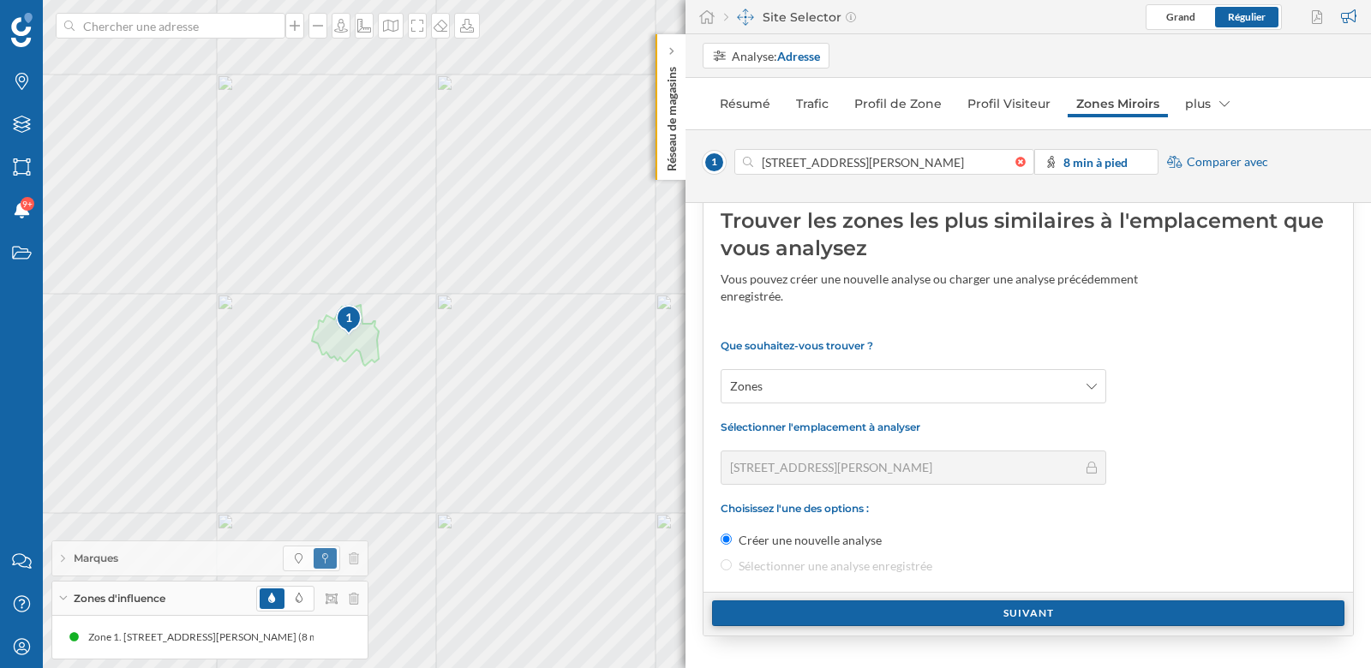
click at [861, 606] on div "Suivant" at bounding box center [1028, 613] width 632 height 26
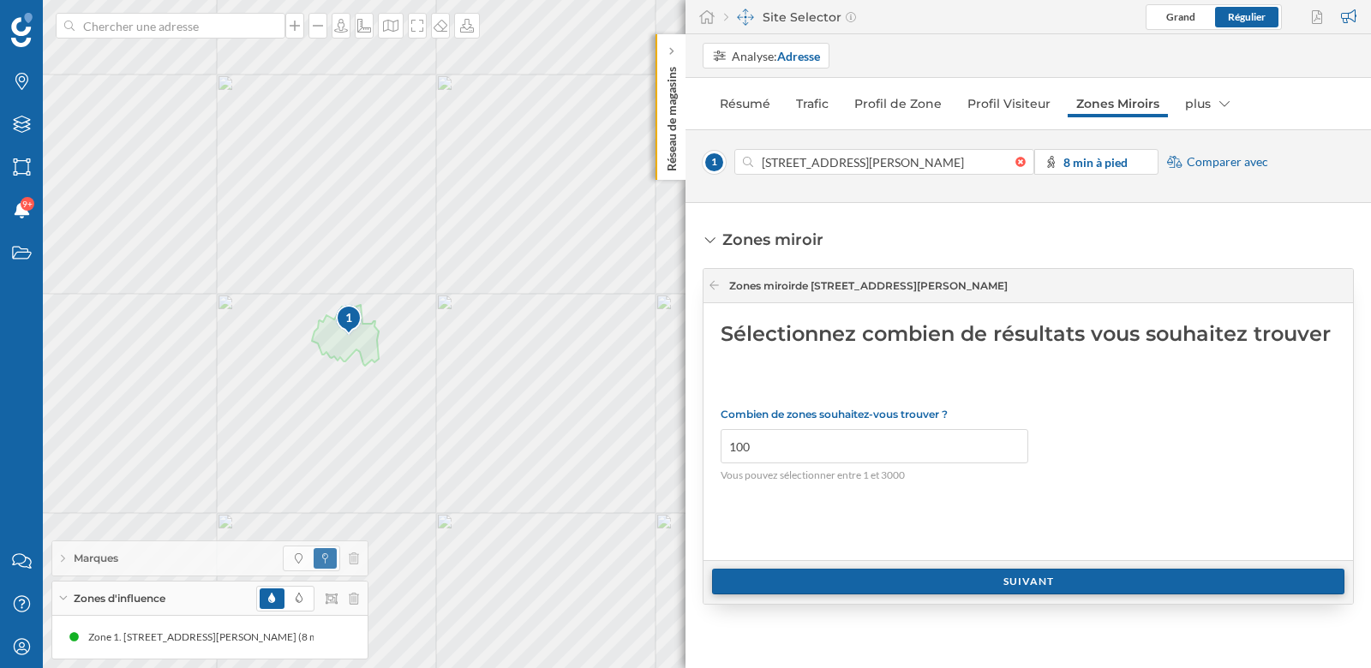
scroll to position [0, 0]
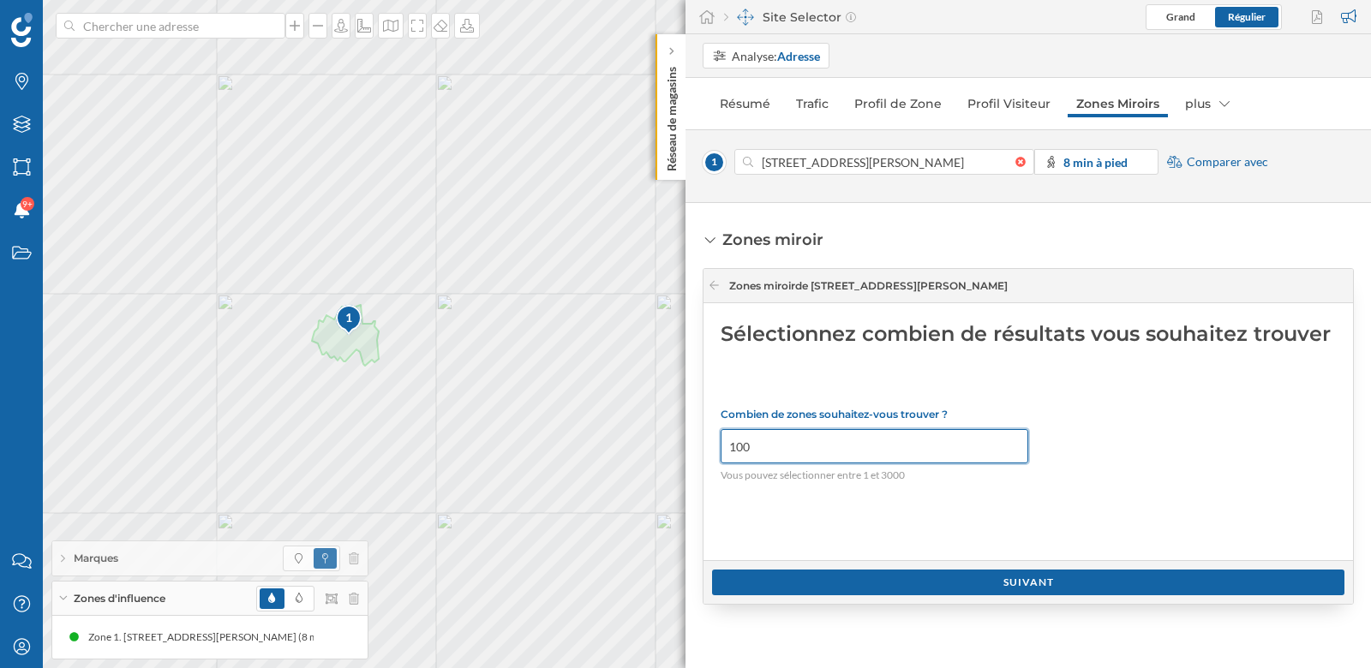
click at [816, 444] on input "100" at bounding box center [874, 446] width 308 height 34
type input "10"
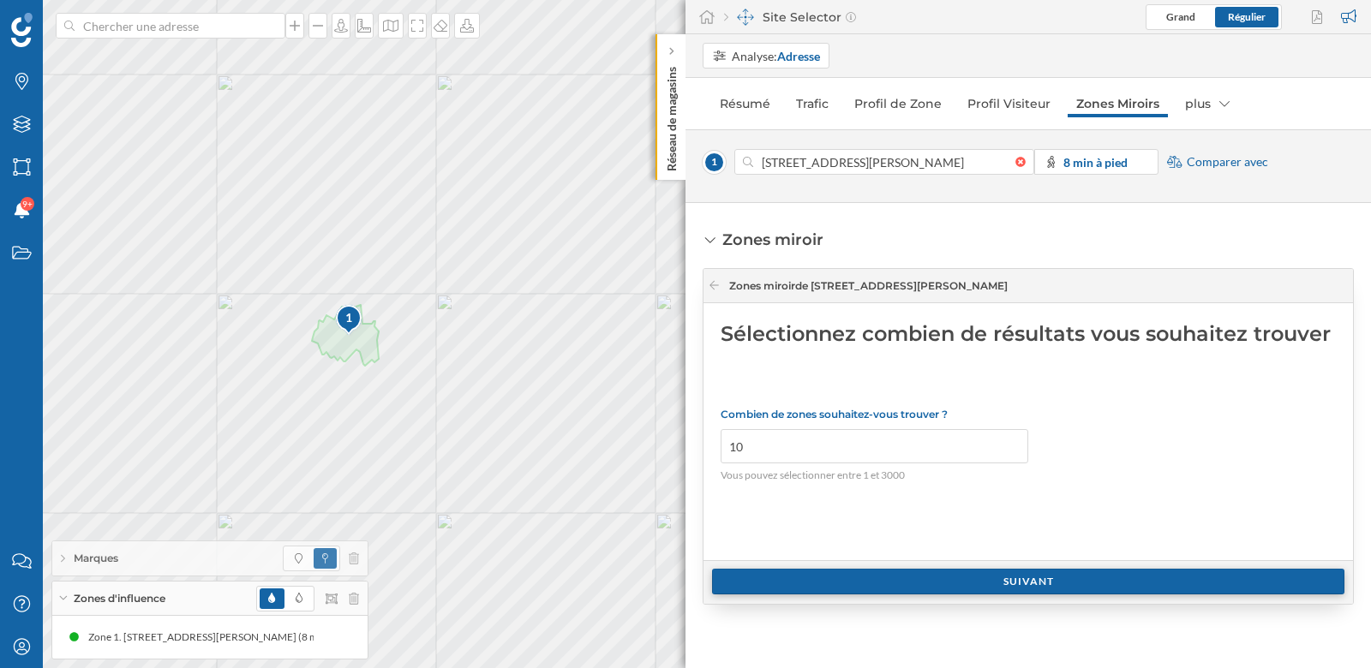
click at [893, 579] on div "Suivant" at bounding box center [1028, 582] width 632 height 26
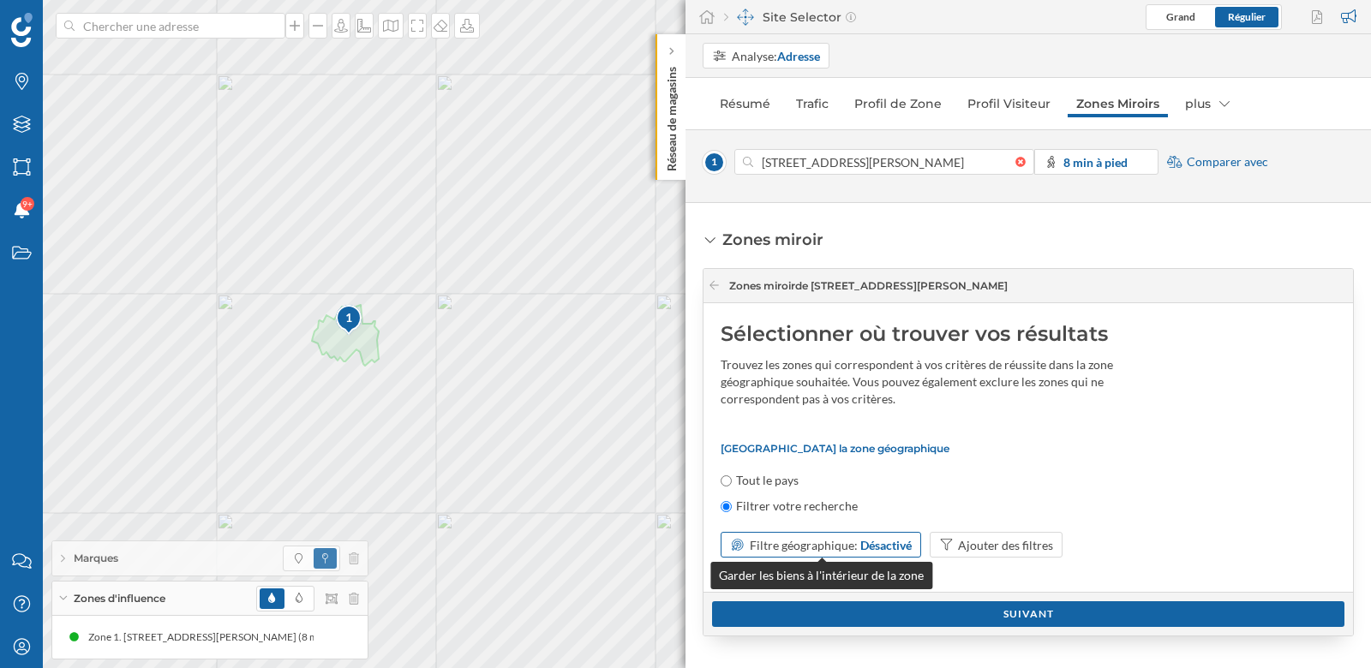
click at [886, 545] on div "Désactivé" at bounding box center [885, 545] width 51 height 18
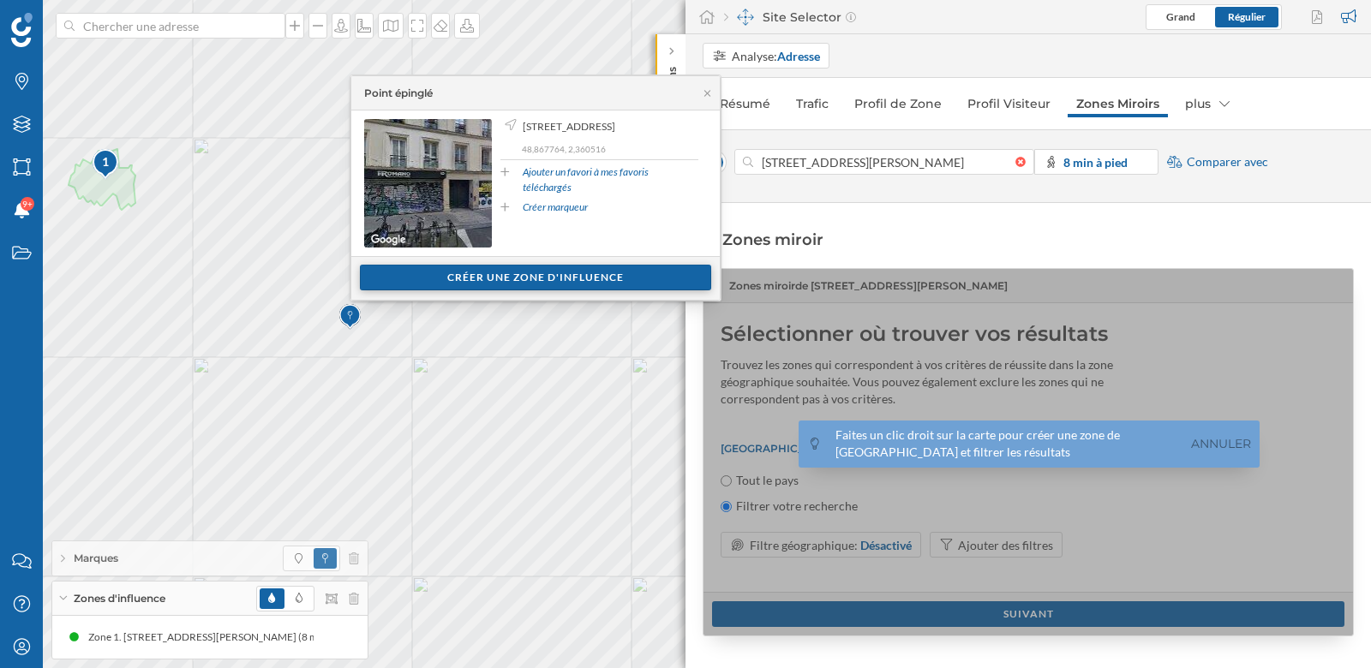
click at [587, 279] on div "Créer une zone d'influence" at bounding box center [535, 278] width 351 height 26
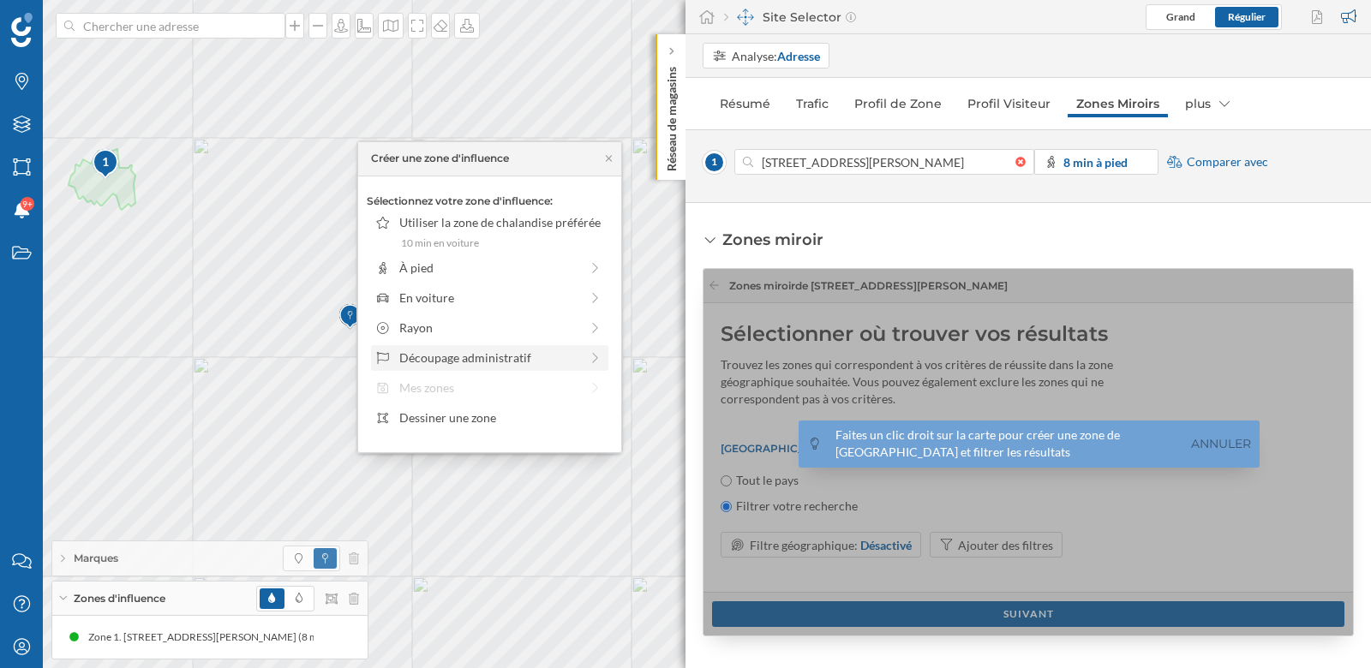
click at [478, 368] on div "Découpage administratif" at bounding box center [489, 358] width 237 height 26
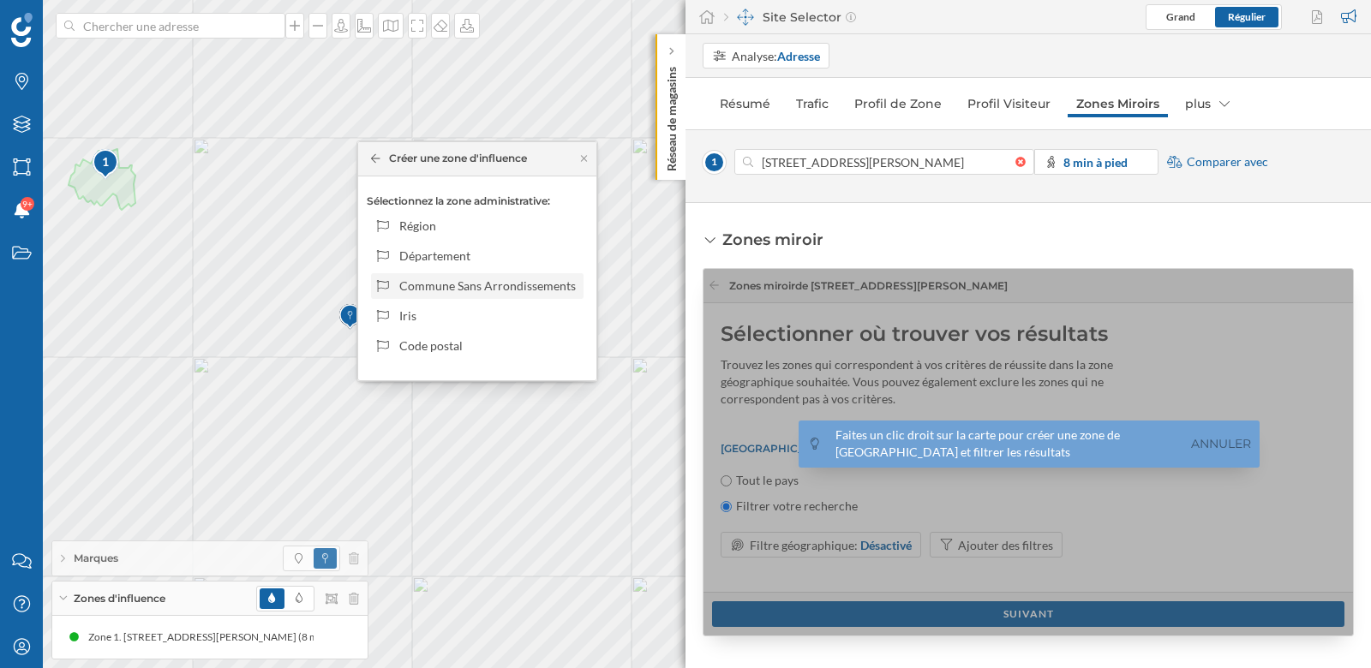
click at [476, 294] on div "Commune Sans Arrondissements" at bounding box center [488, 286] width 178 height 18
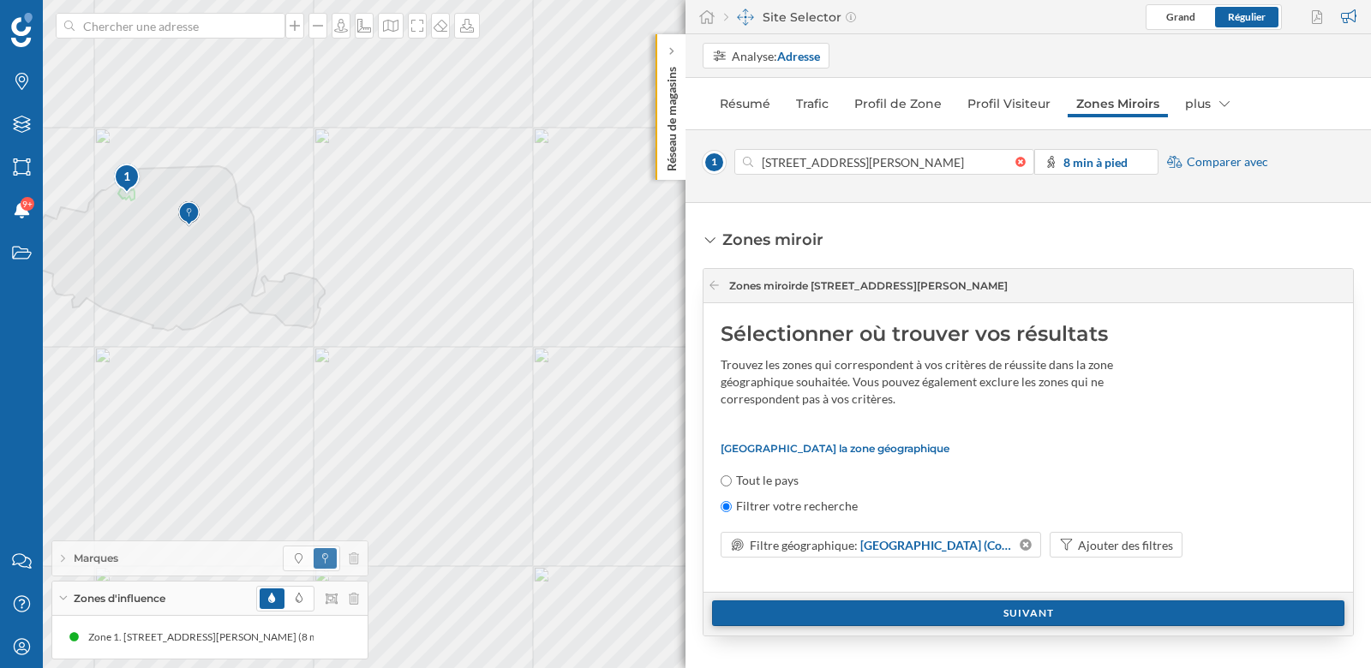
click at [1075, 612] on div "Suivant" at bounding box center [1028, 613] width 632 height 26
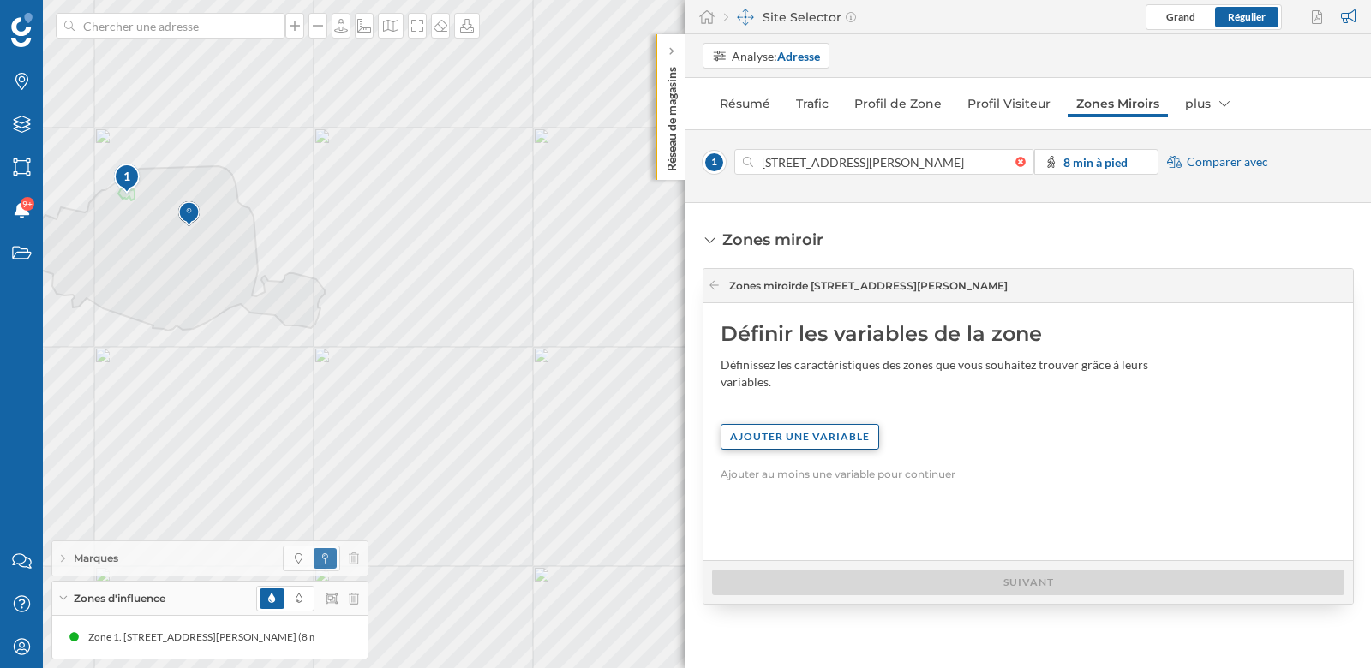
click at [770, 430] on div "Ajouter une variable" at bounding box center [799, 437] width 158 height 26
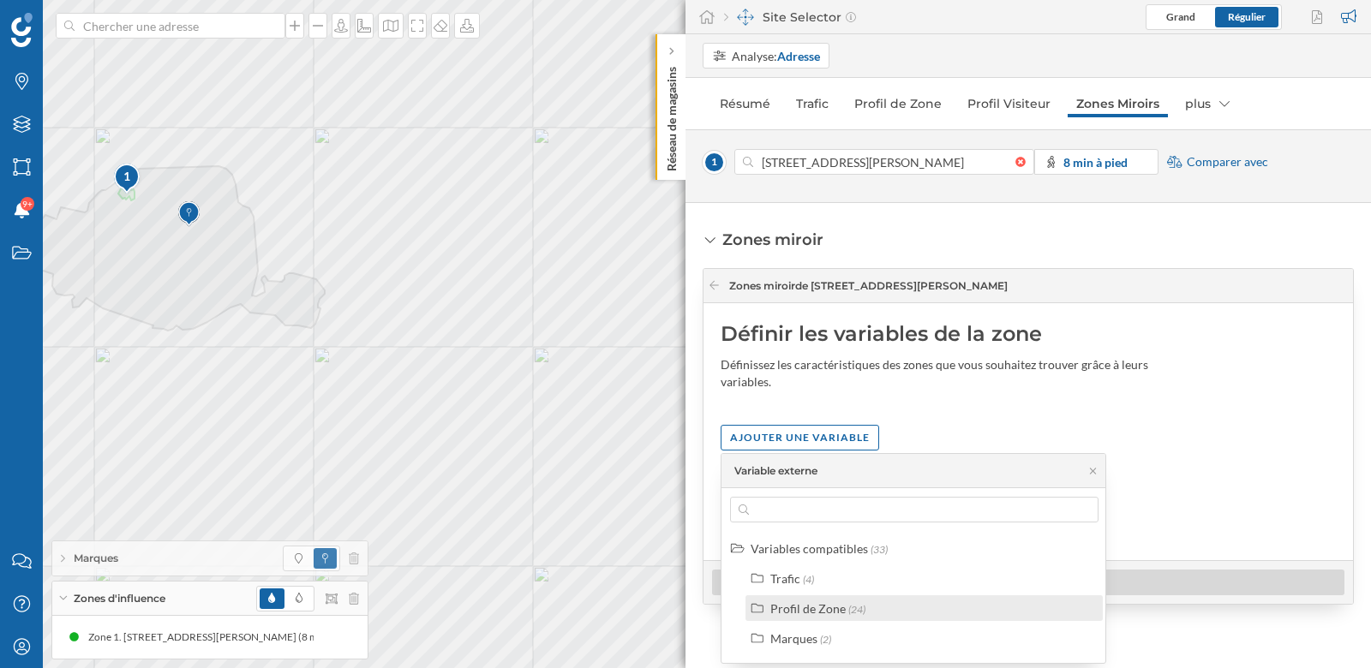
click at [816, 608] on div "Profil de Zone" at bounding box center [807, 608] width 75 height 15
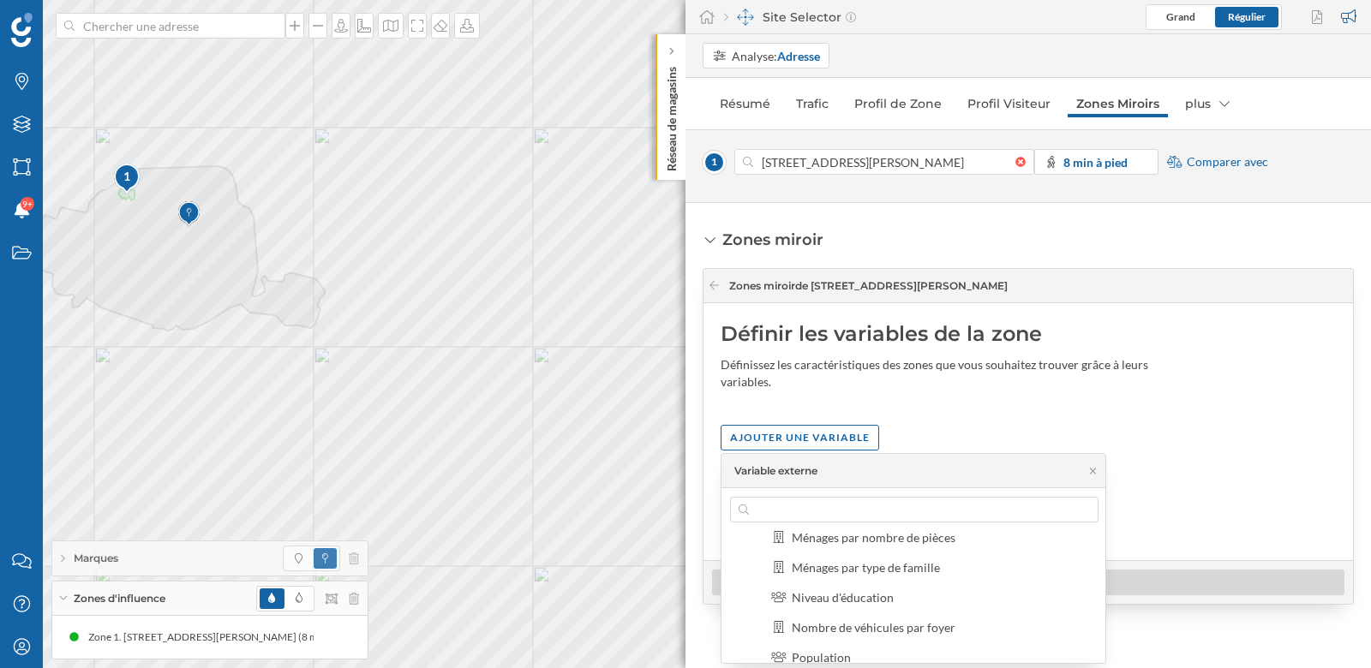
scroll to position [186, 0]
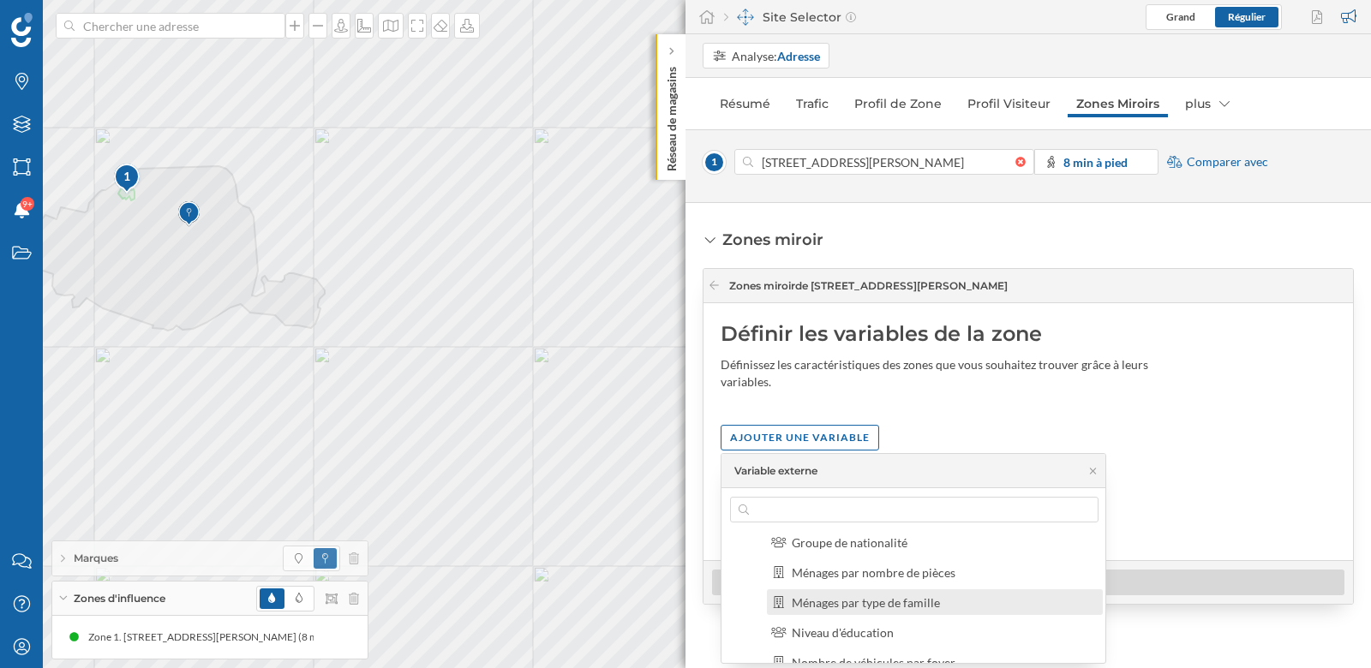
click at [830, 600] on div "Ménages par type de famille" at bounding box center [865, 602] width 148 height 15
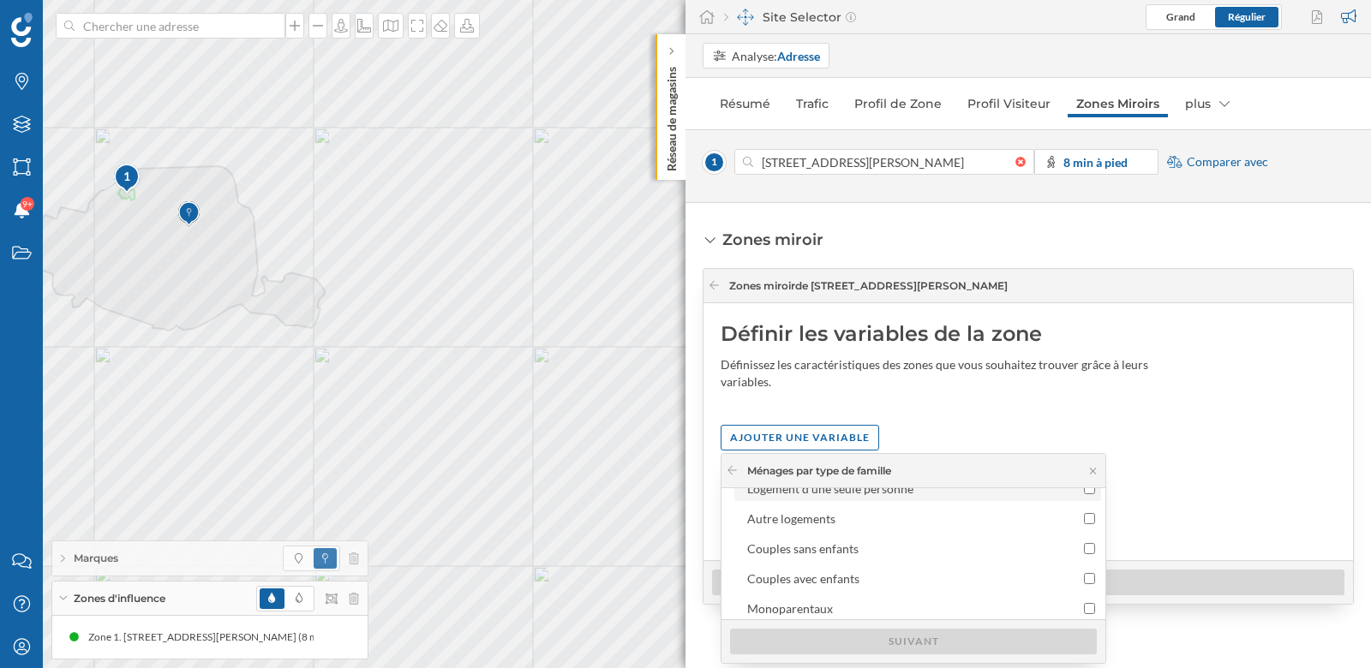
scroll to position [52, 0]
click at [833, 577] on div "Couples avec enfants" at bounding box center [803, 573] width 112 height 15
click at [1084, 577] on input "Couples avec enfants" at bounding box center [1089, 573] width 11 height 11
checkbox input "true"
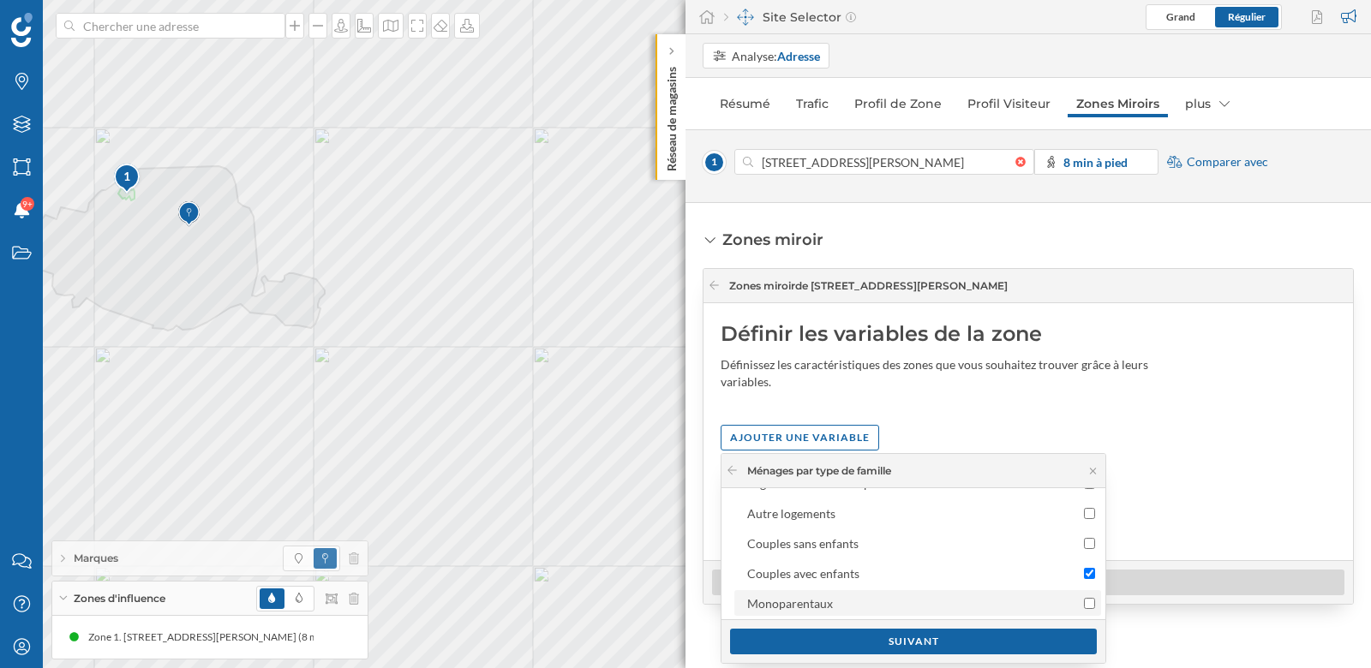
click at [830, 599] on div "Monoparentaux" at bounding box center [790, 603] width 86 height 15
click at [1084, 599] on input "Monoparentaux" at bounding box center [1089, 603] width 11 height 11
checkbox input "true"
click at [850, 636] on div "Suivant" at bounding box center [913, 641] width 367 height 26
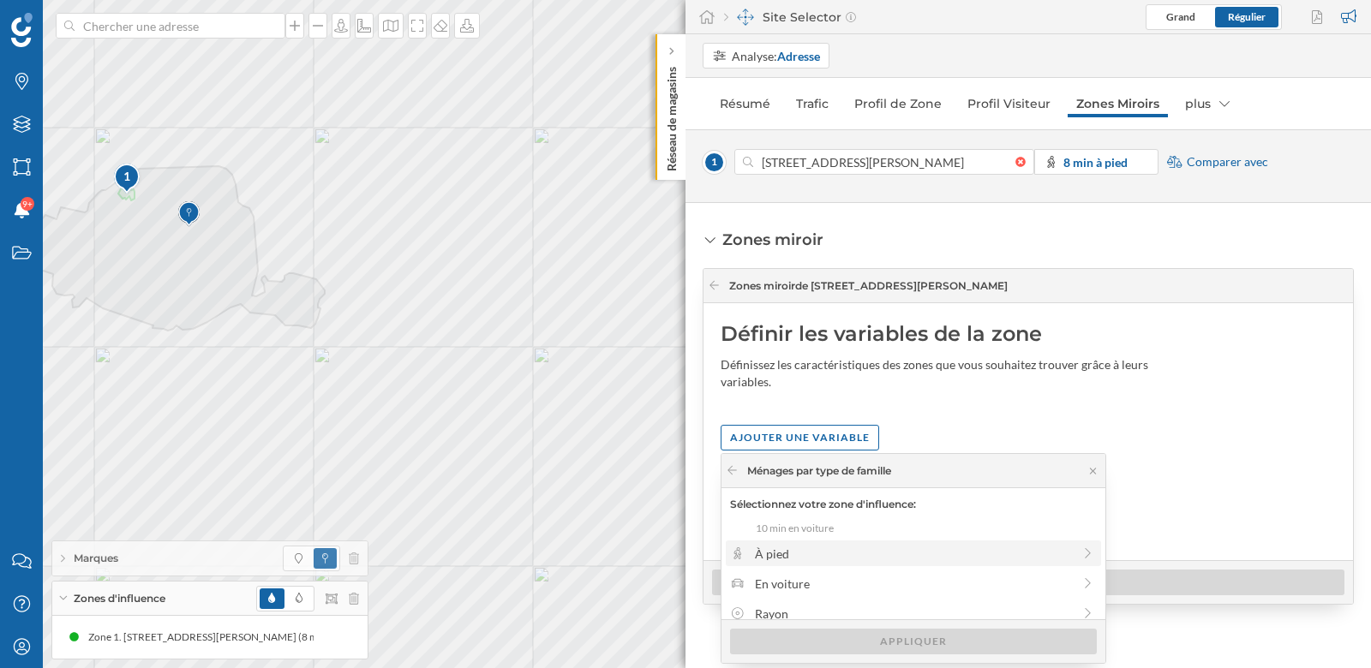
scroll to position [20, 0]
click at [837, 566] on div "À pied" at bounding box center [913, 561] width 317 height 18
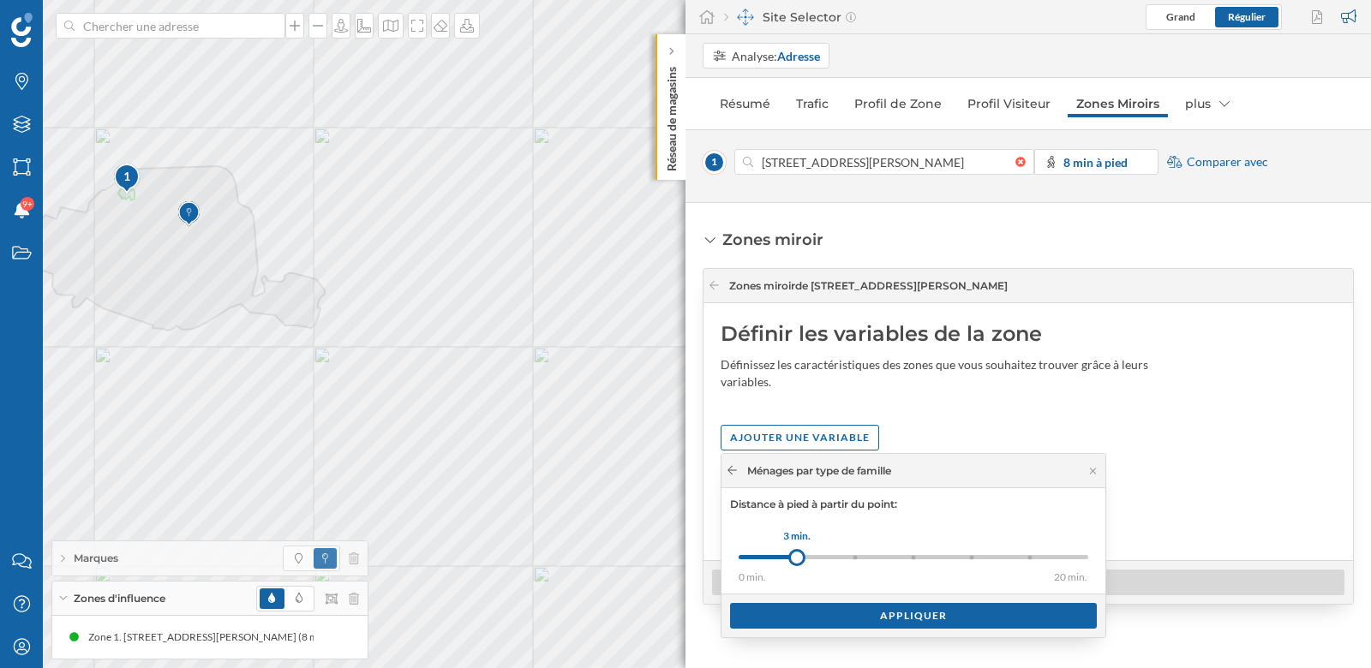
click at [735, 465] on icon at bounding box center [732, 470] width 13 height 10
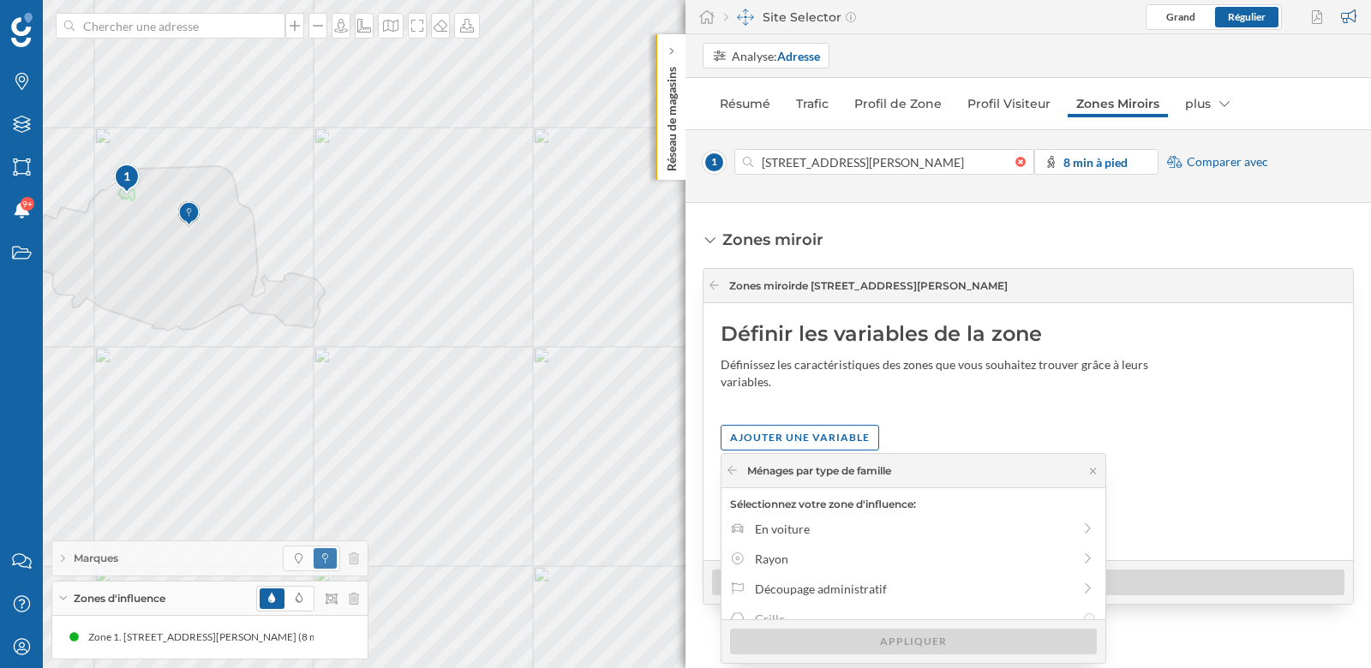
scroll to position [103, 0]
click at [792, 575] on div "Découpage administratif" at bounding box center [913, 568] width 317 height 18
click at [792, 575] on div "Iris" at bounding box center [915, 574] width 320 height 18
click at [1084, 575] on input "Iris" at bounding box center [1089, 574] width 11 height 11
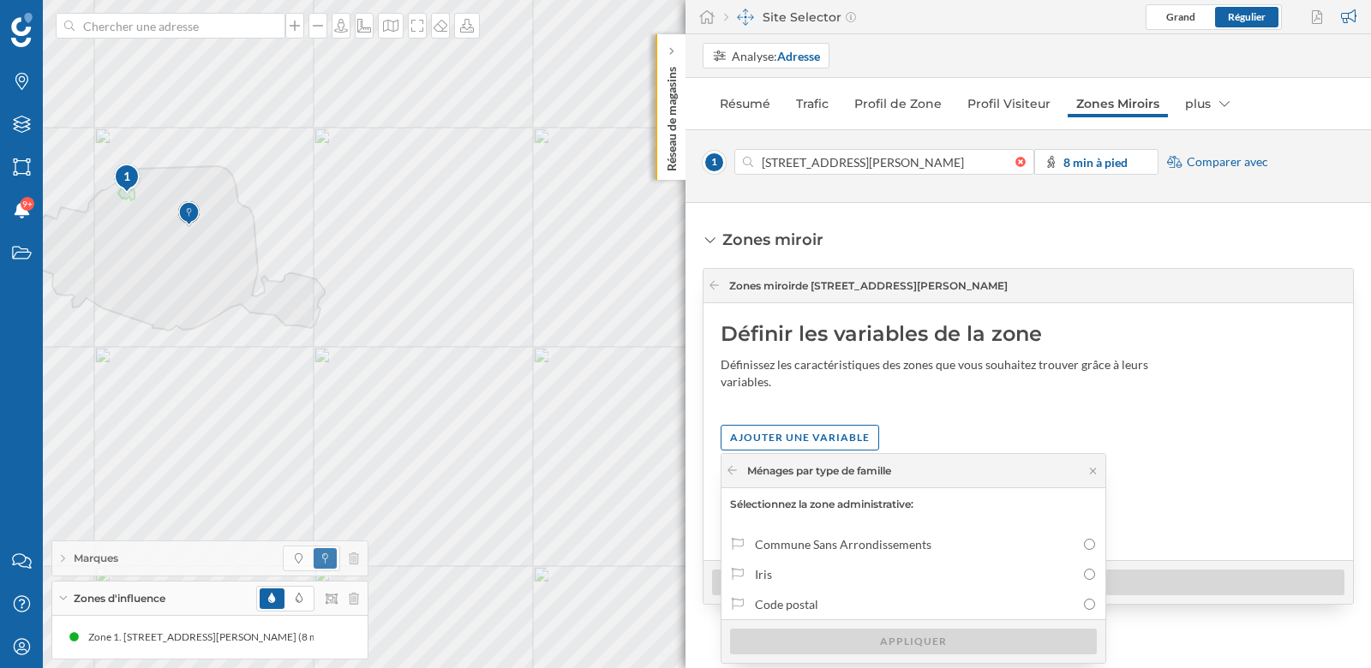
radio input "true"
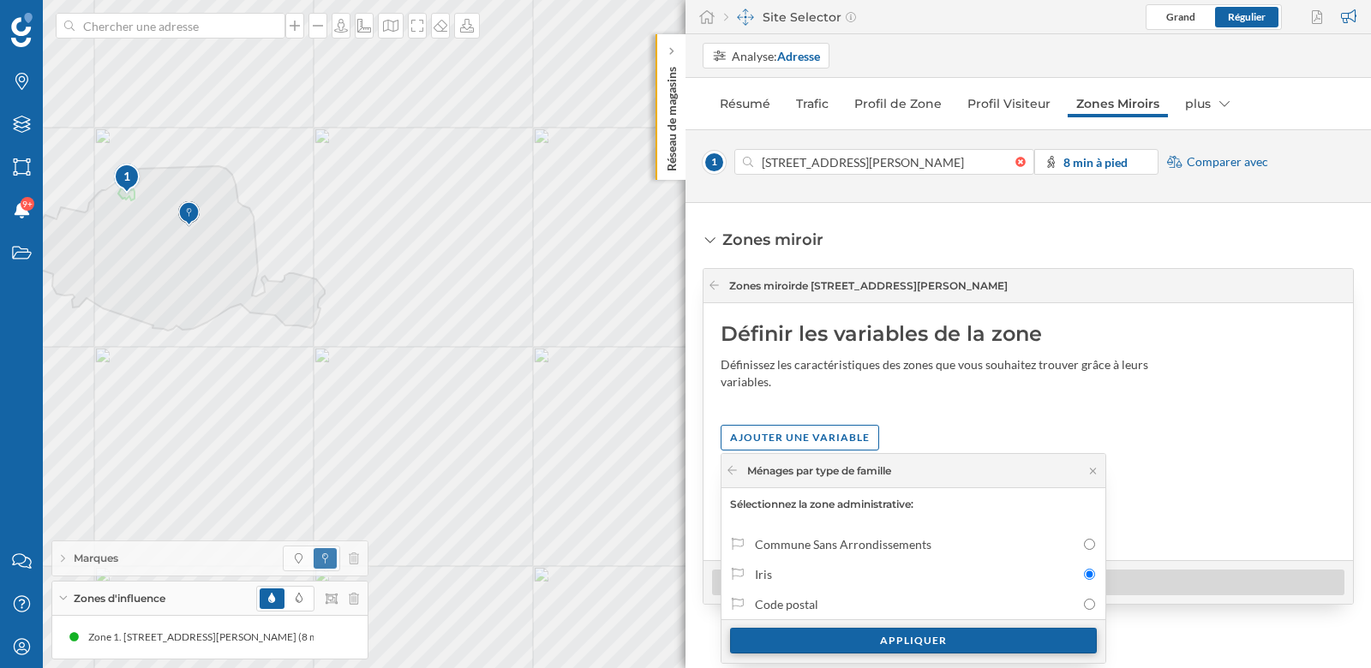
click at [815, 641] on div "Appliquer" at bounding box center [913, 641] width 367 height 26
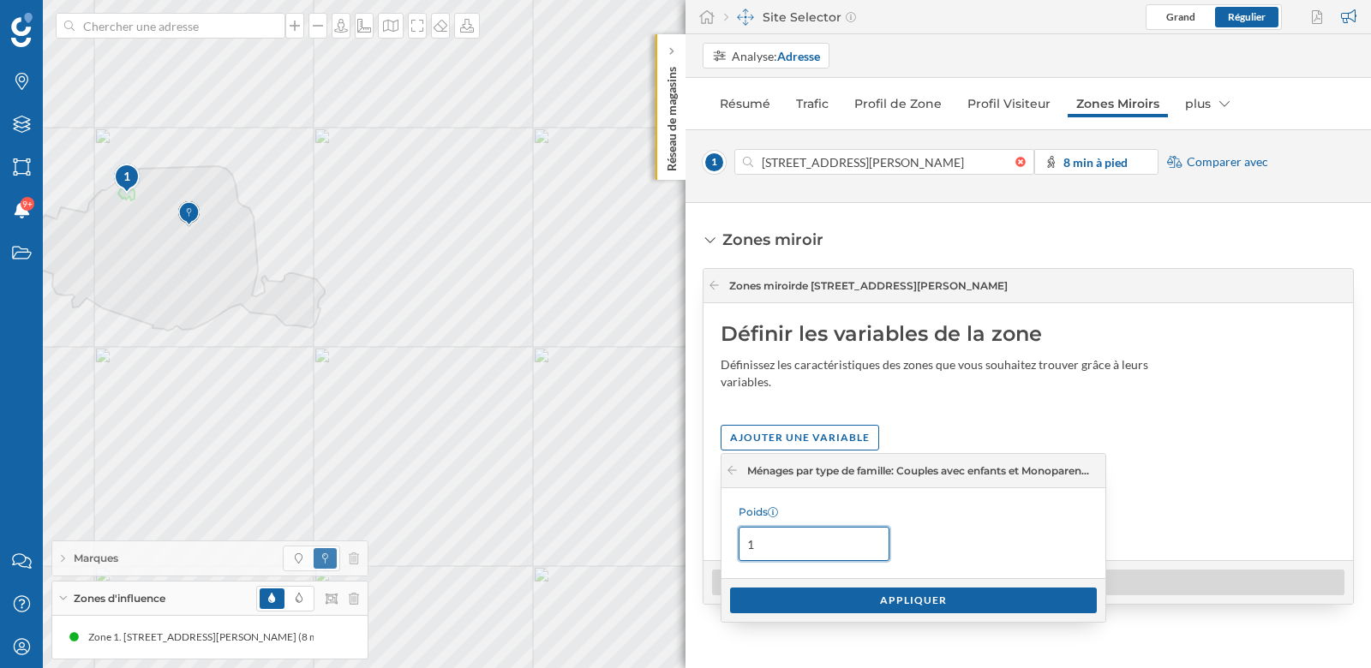
click at [785, 549] on input "1" at bounding box center [813, 544] width 151 height 34
type input "2"
click at [799, 589] on div "Appliquer" at bounding box center [913, 600] width 367 height 26
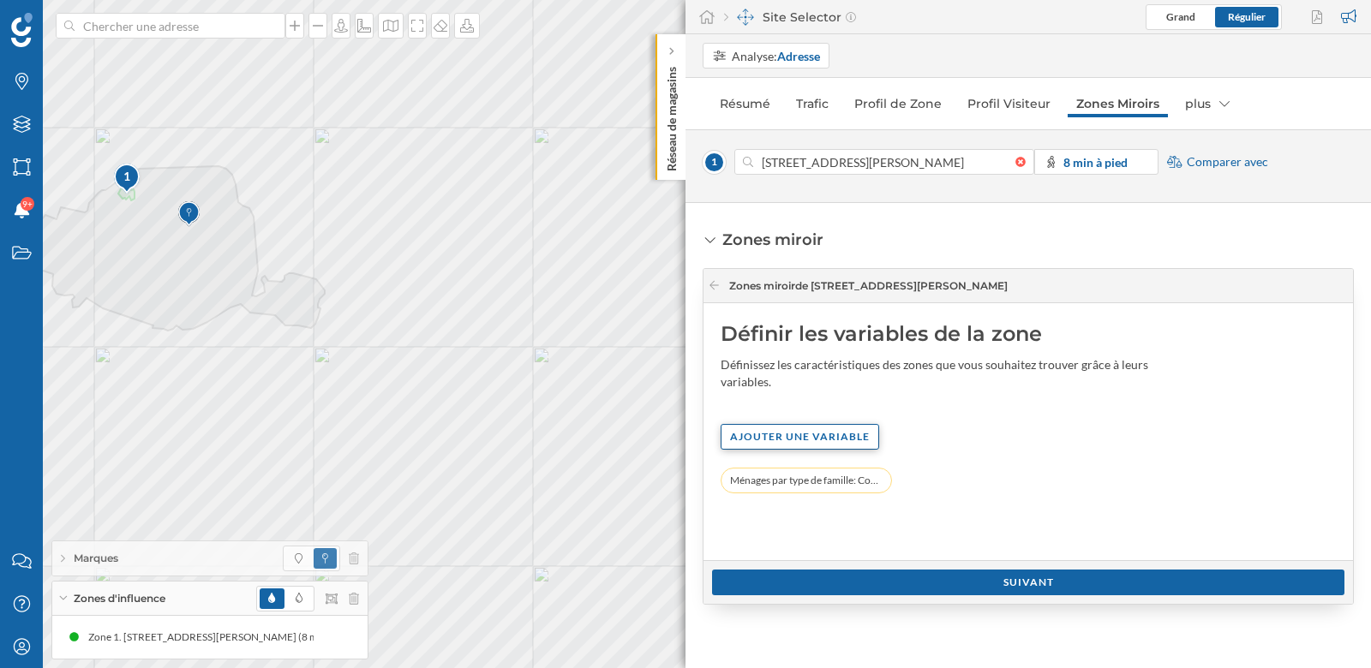
click at [819, 445] on div "Ajouter une variable" at bounding box center [799, 437] width 158 height 26
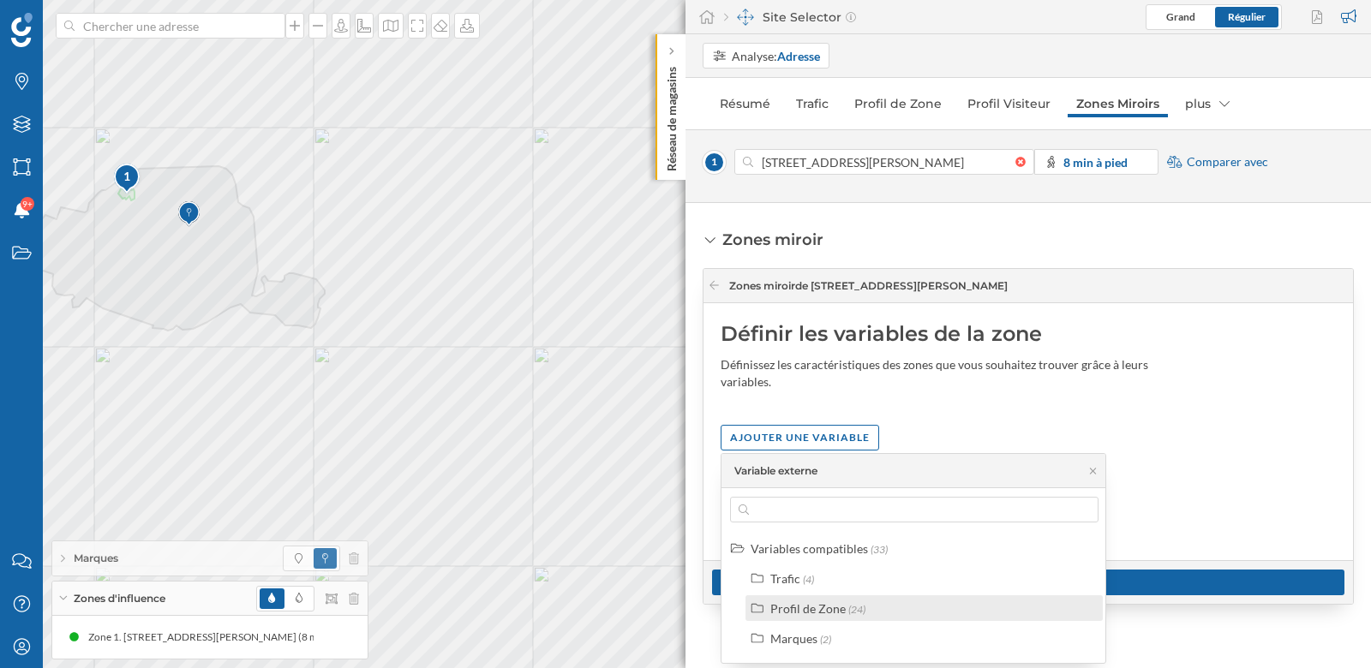
click at [837, 603] on div "Profil de Zone" at bounding box center [807, 608] width 75 height 15
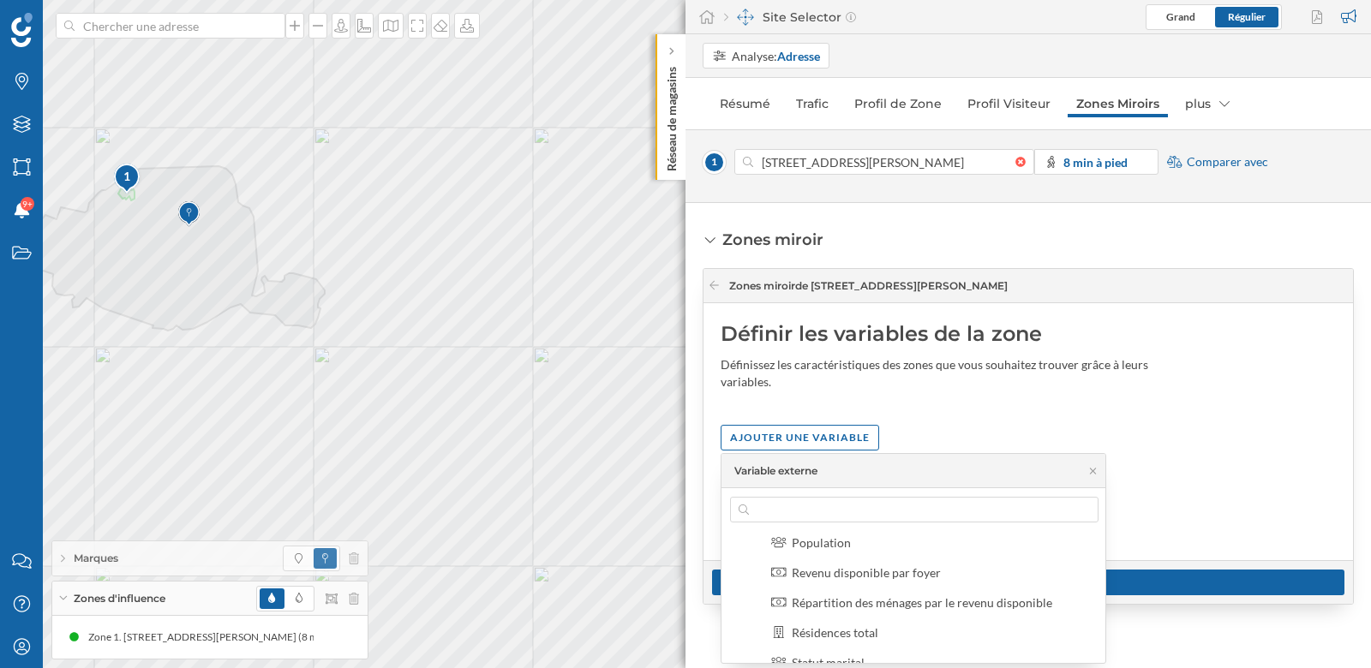
scroll to position [309, 0]
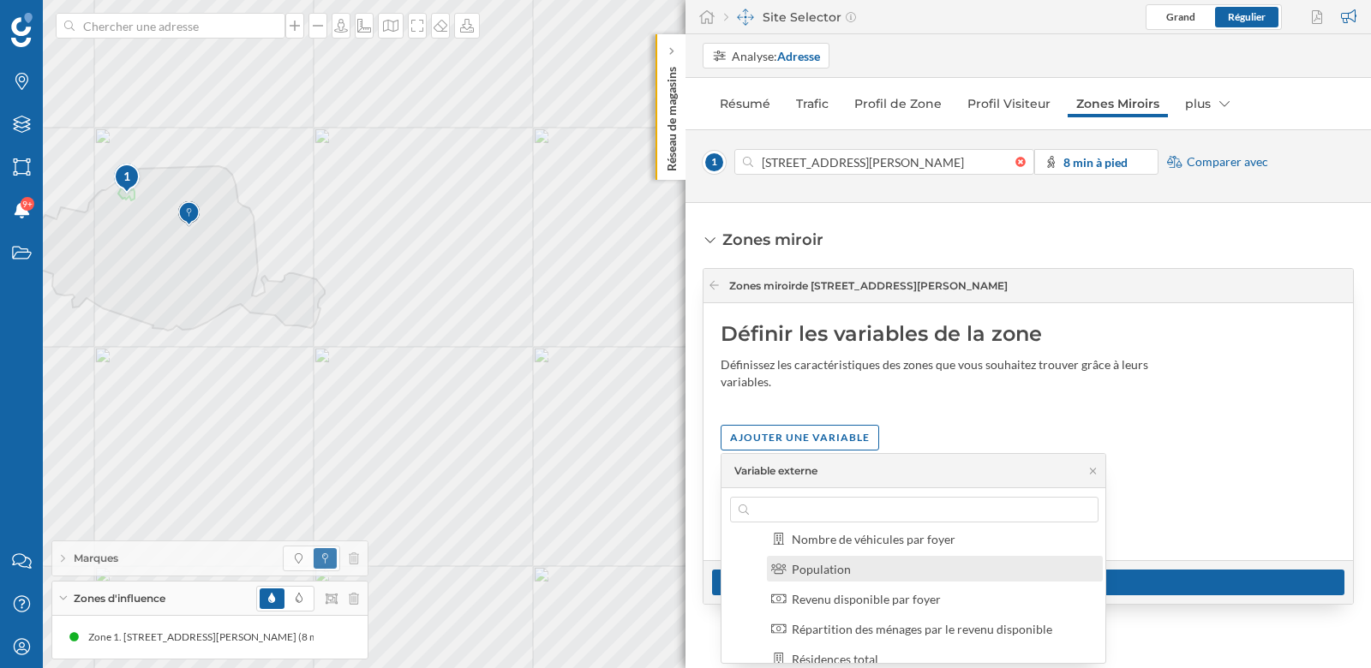
click at [964, 563] on div "Population" at bounding box center [941, 569] width 301 height 18
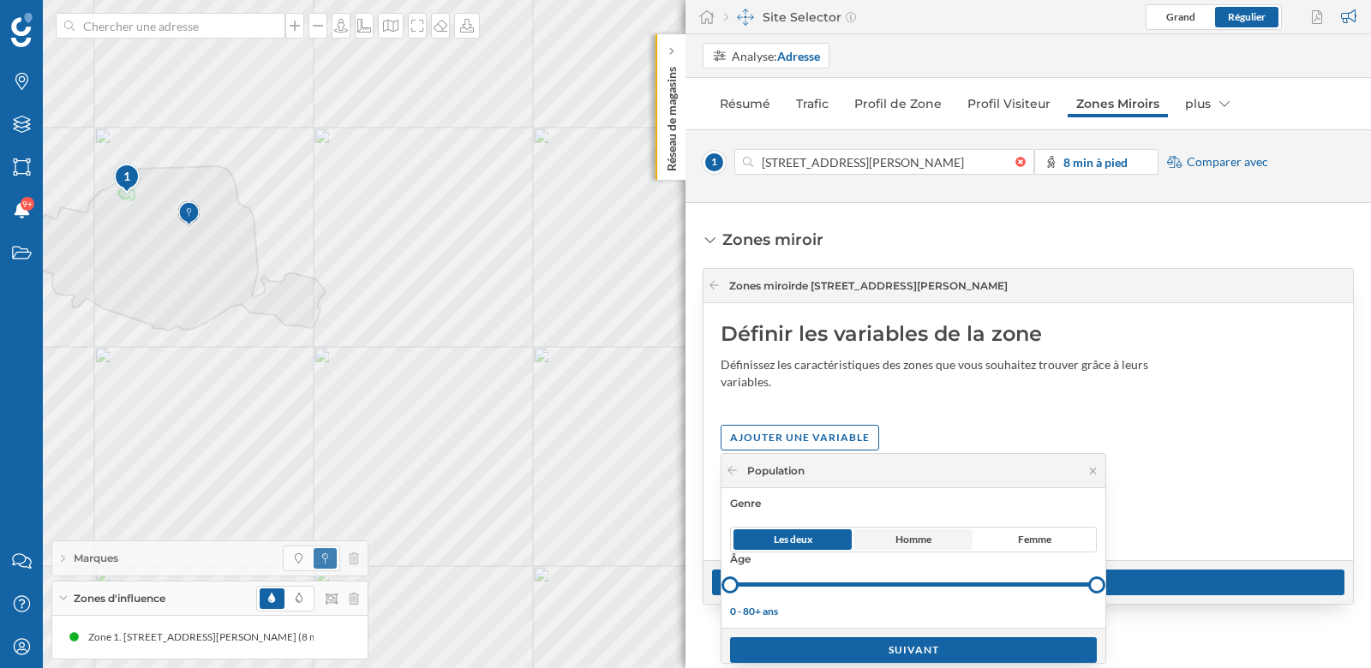
click at [920, 547] on span "Homme" at bounding box center [913, 539] width 118 height 21
click at [1015, 547] on span "Femme" at bounding box center [1034, 539] width 118 height 21
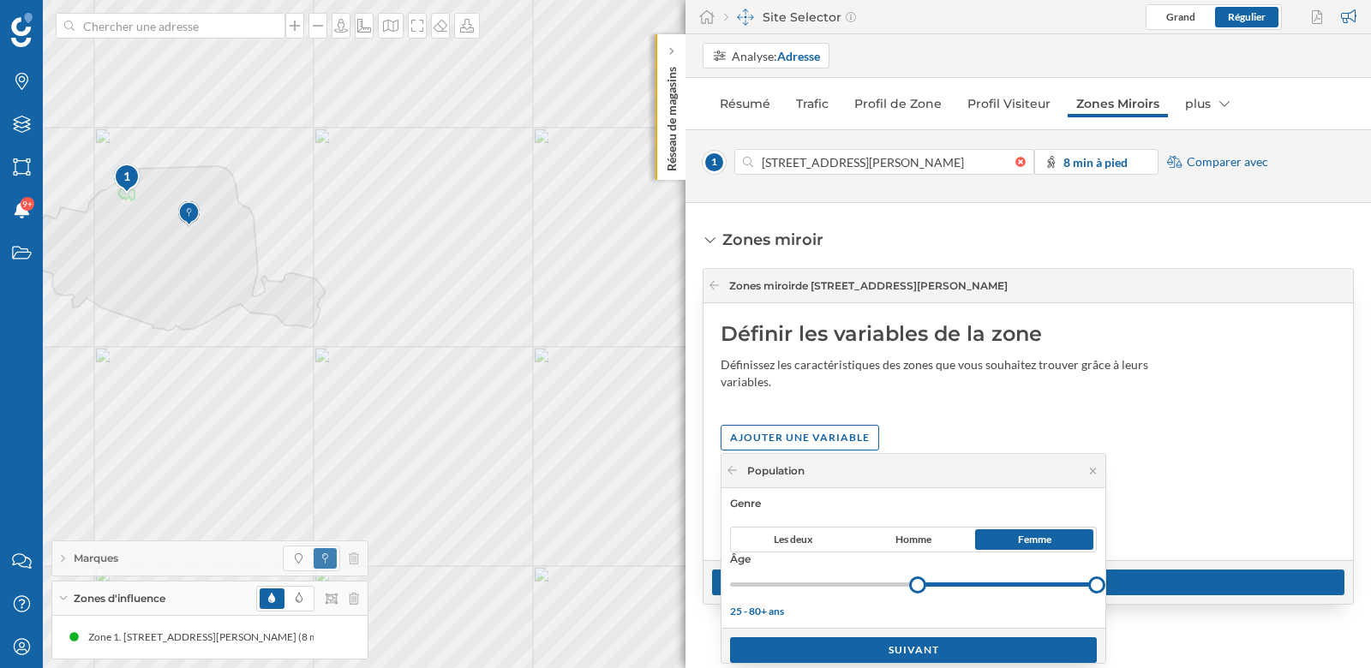
drag, startPoint x: 731, startPoint y: 584, endPoint x: 917, endPoint y: 582, distance: 185.9
click at [917, 582] on div at bounding box center [917, 584] width 17 height 17
drag, startPoint x: 1096, startPoint y: 583, endPoint x: 987, endPoint y: 583, distance: 109.6
click at [986, 583] on div at bounding box center [985, 584] width 17 height 17
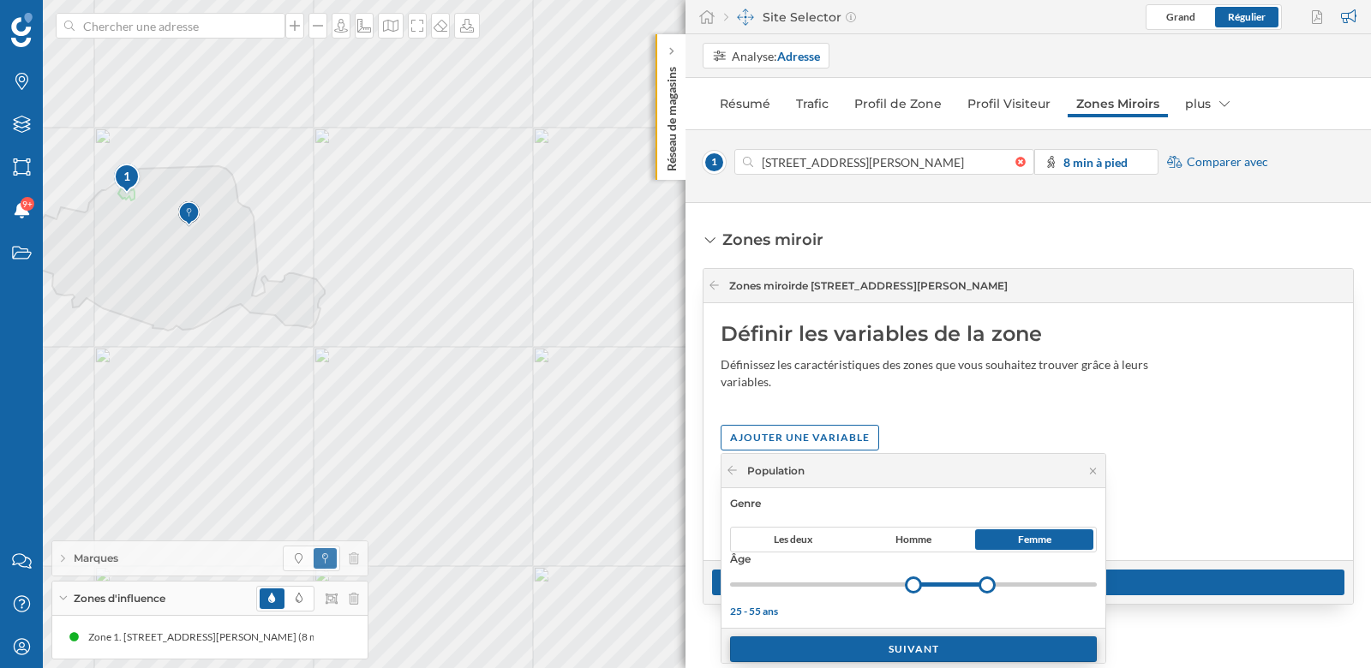
click at [970, 645] on div "Suivant" at bounding box center [913, 649] width 367 height 26
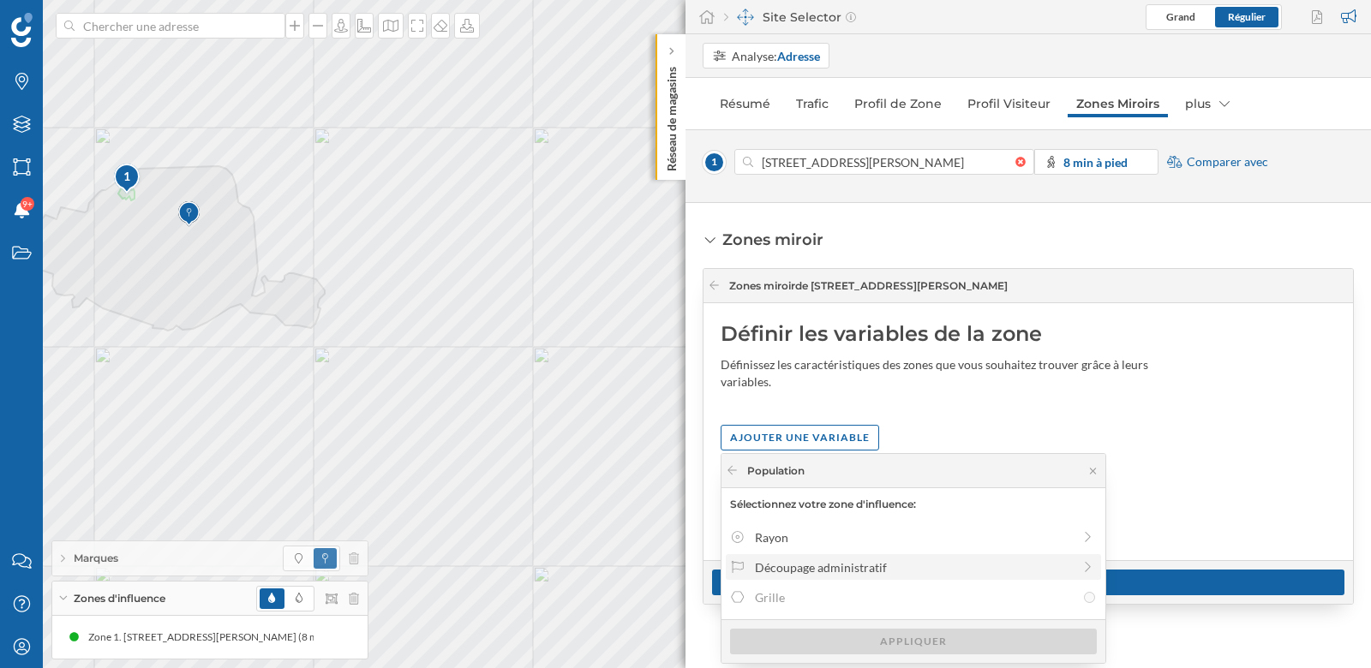
click at [915, 560] on div "Découpage administratif" at bounding box center [913, 568] width 317 height 18
click at [890, 574] on div "Iris" at bounding box center [915, 574] width 320 height 18
click at [1084, 574] on input "Iris" at bounding box center [1089, 574] width 11 height 11
radio input "true"
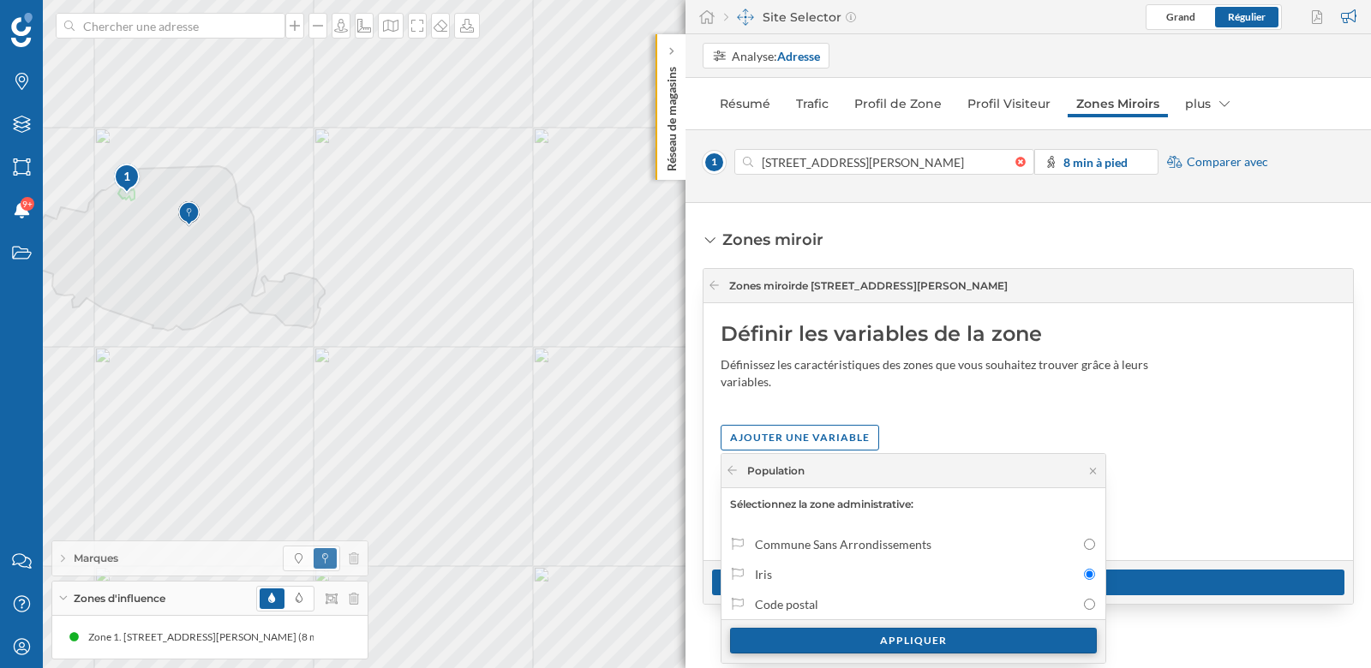
click at [910, 642] on div "Appliquer" at bounding box center [913, 641] width 367 height 26
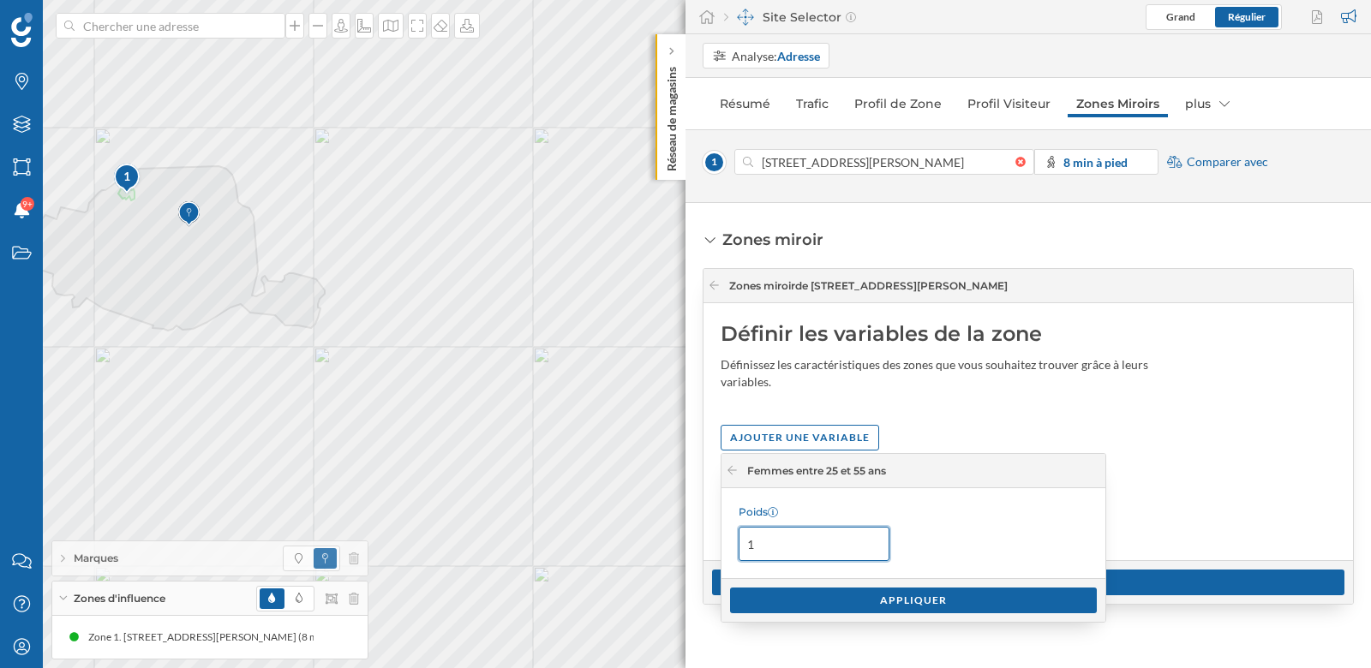
click at [830, 548] on input "1" at bounding box center [813, 544] width 151 height 34
type input "2"
click at [870, 598] on div "Appliquer" at bounding box center [913, 600] width 367 height 26
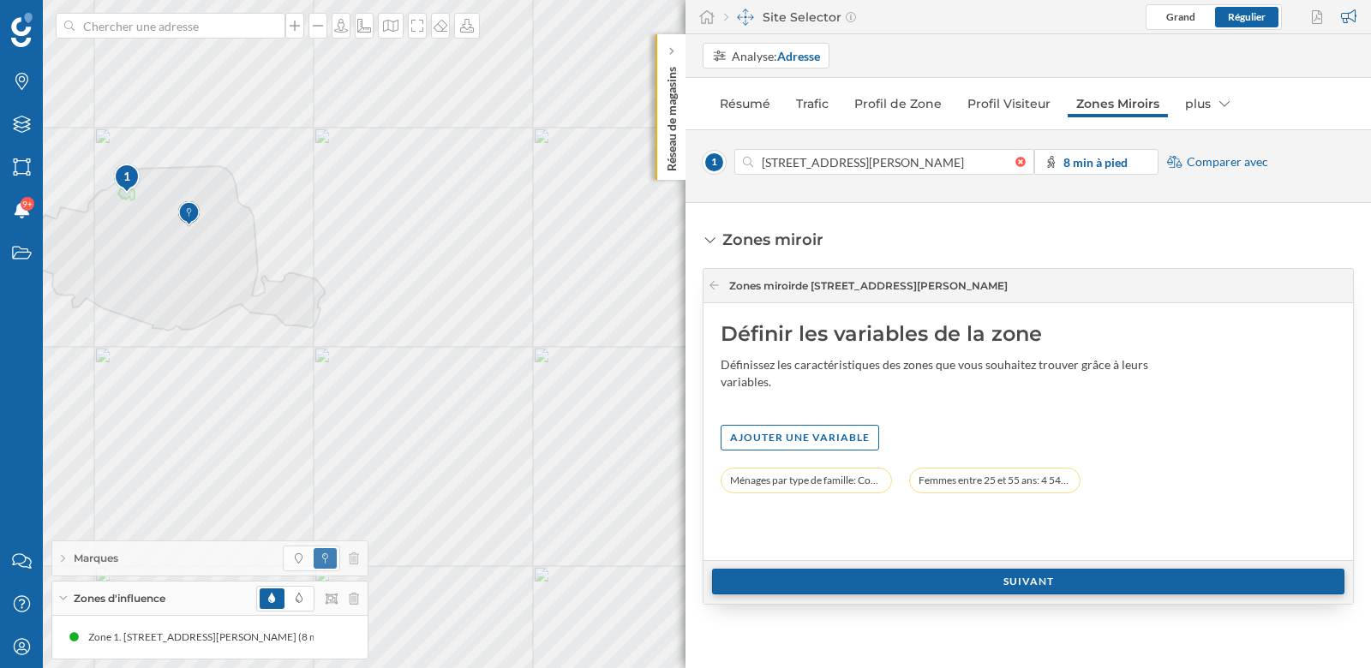
click at [904, 586] on div "Suivant" at bounding box center [1028, 582] width 632 height 26
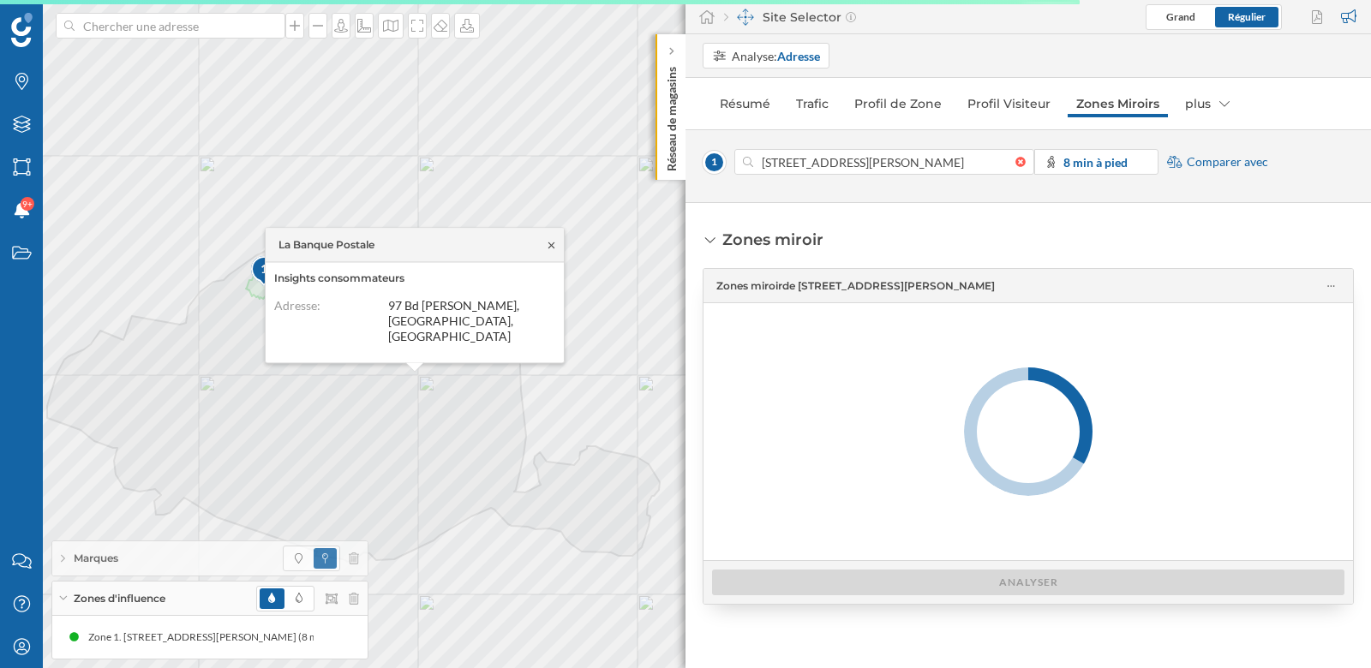
click at [548, 250] on icon at bounding box center [551, 245] width 13 height 10
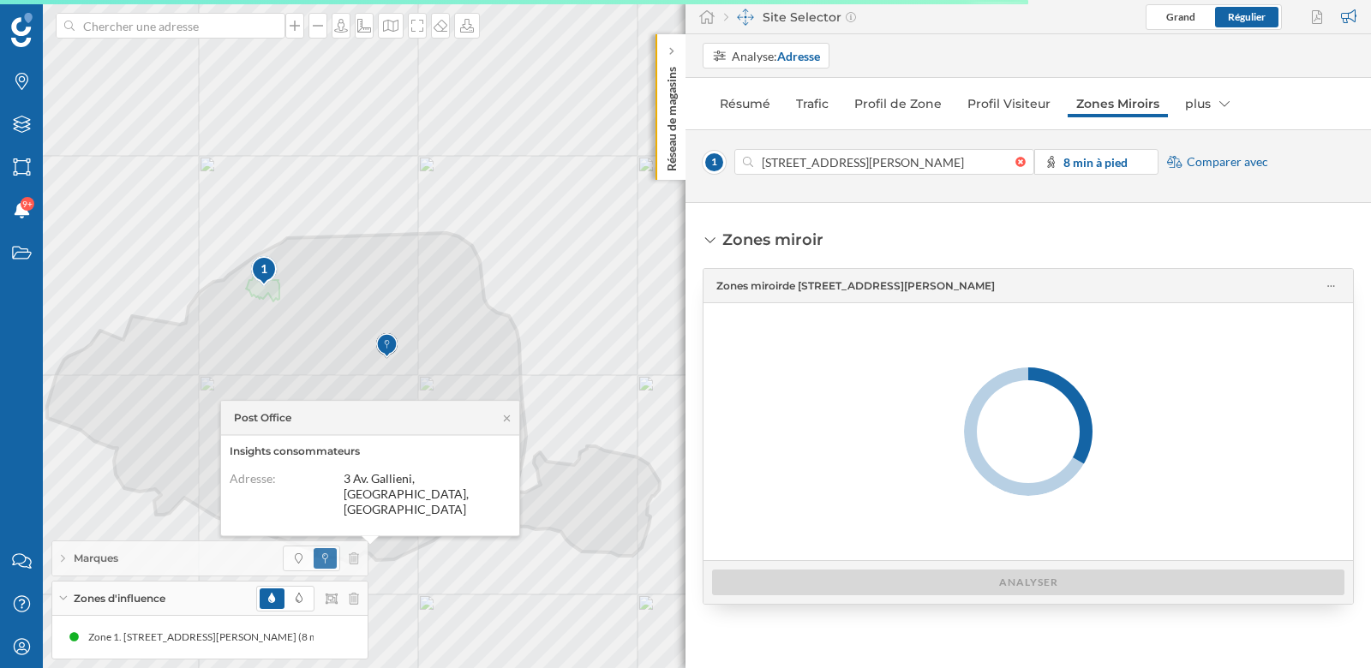
click at [360, 559] on div "Marques" at bounding box center [209, 558] width 315 height 34
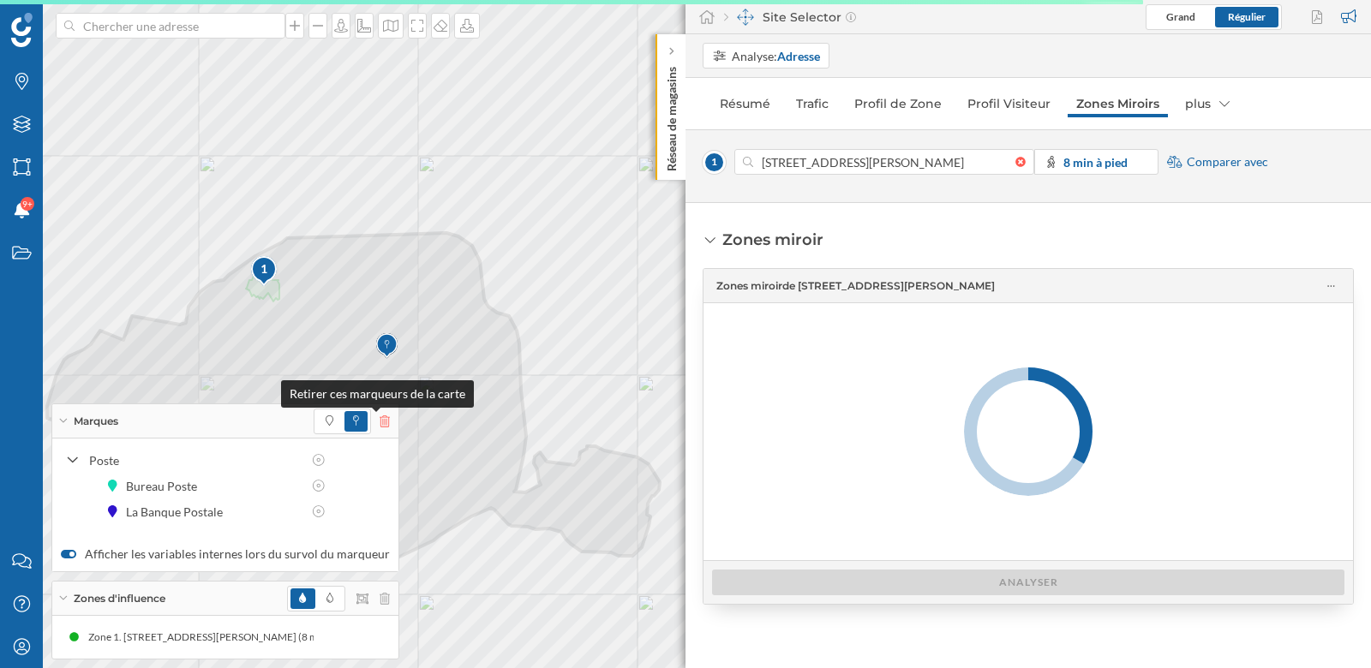
click at [379, 426] on icon at bounding box center [384, 421] width 10 height 12
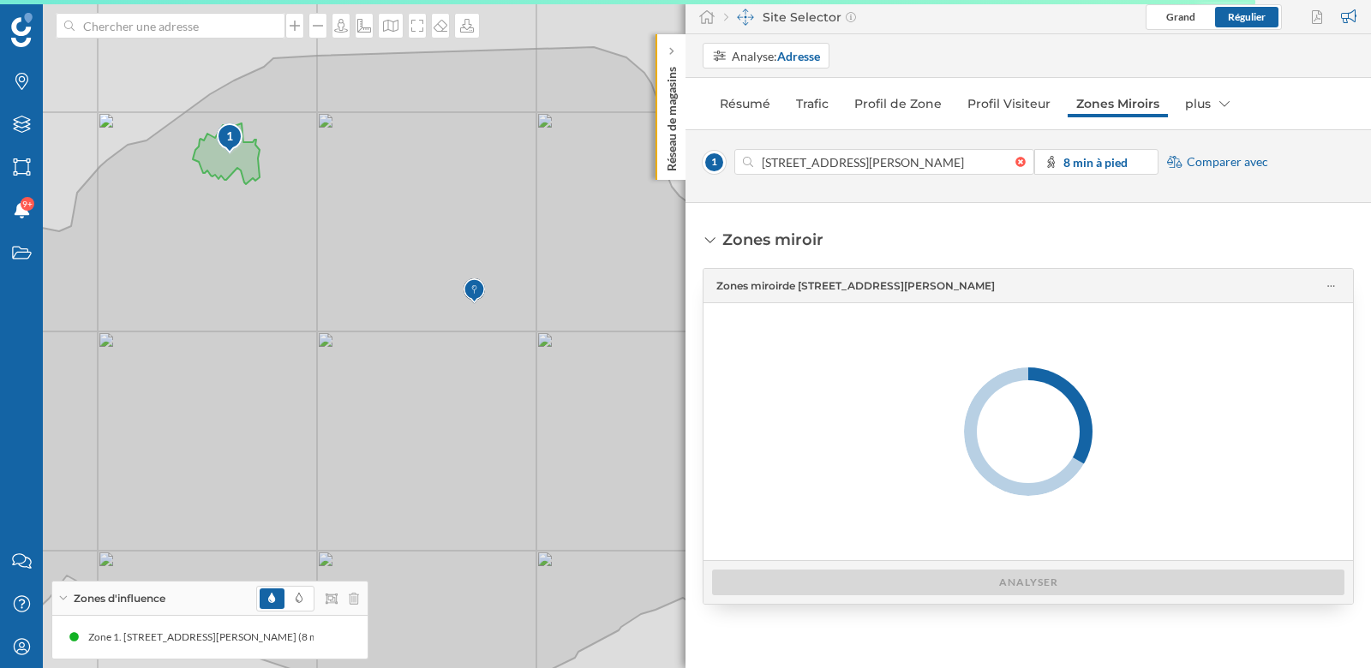
drag, startPoint x: 292, startPoint y: 324, endPoint x: 317, endPoint y: 280, distance: 50.3
click at [317, 280] on icon at bounding box center [456, 369] width 1126 height 645
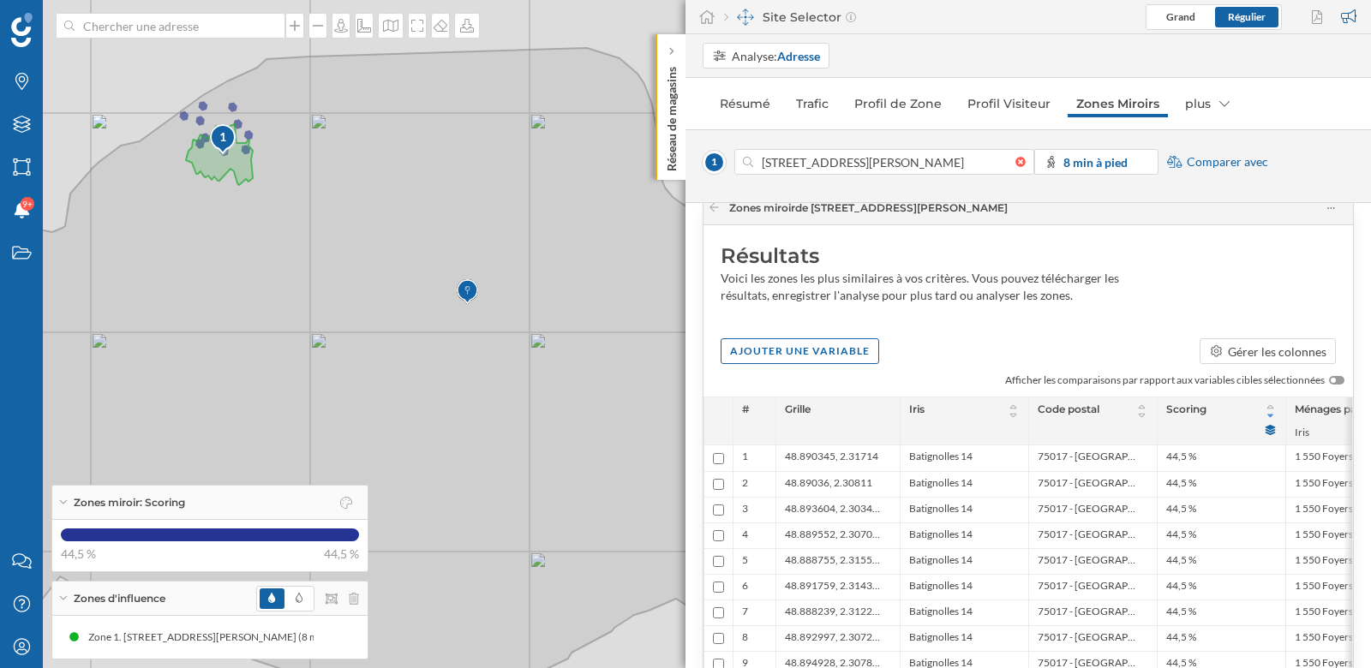
scroll to position [80, 0]
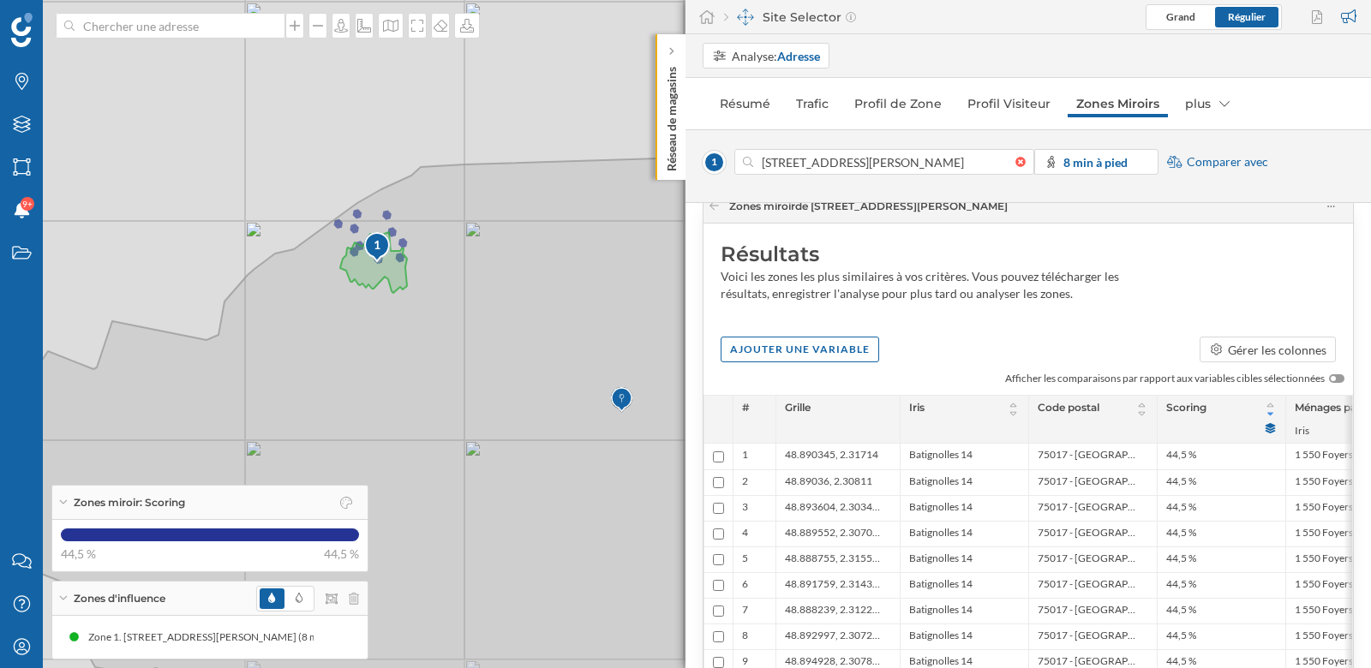
drag, startPoint x: 569, startPoint y: 493, endPoint x: 568, endPoint y: 439, distance: 54.8
click at [568, 439] on icon at bounding box center [554, 419] width 1226 height 526
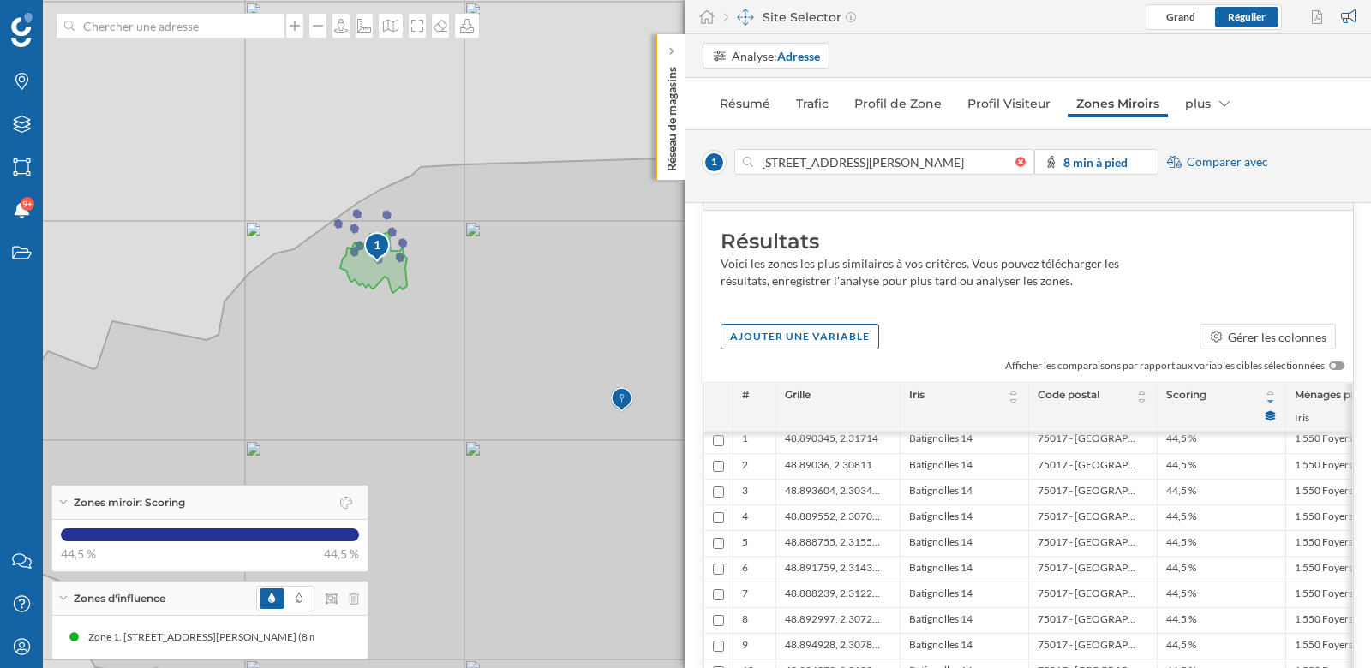
scroll to position [147, 0]
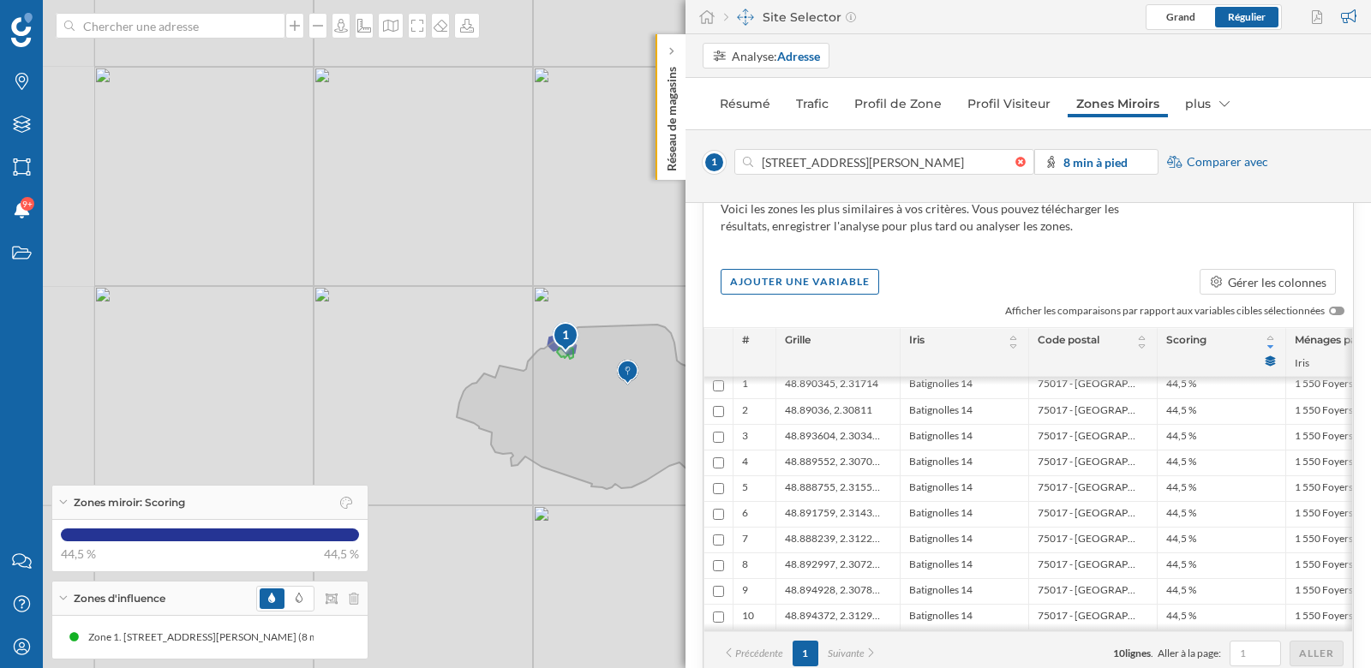
drag, startPoint x: 618, startPoint y: 428, endPoint x: 553, endPoint y: 428, distance: 66.0
click at [553, 428] on icon at bounding box center [610, 407] width 307 height 164
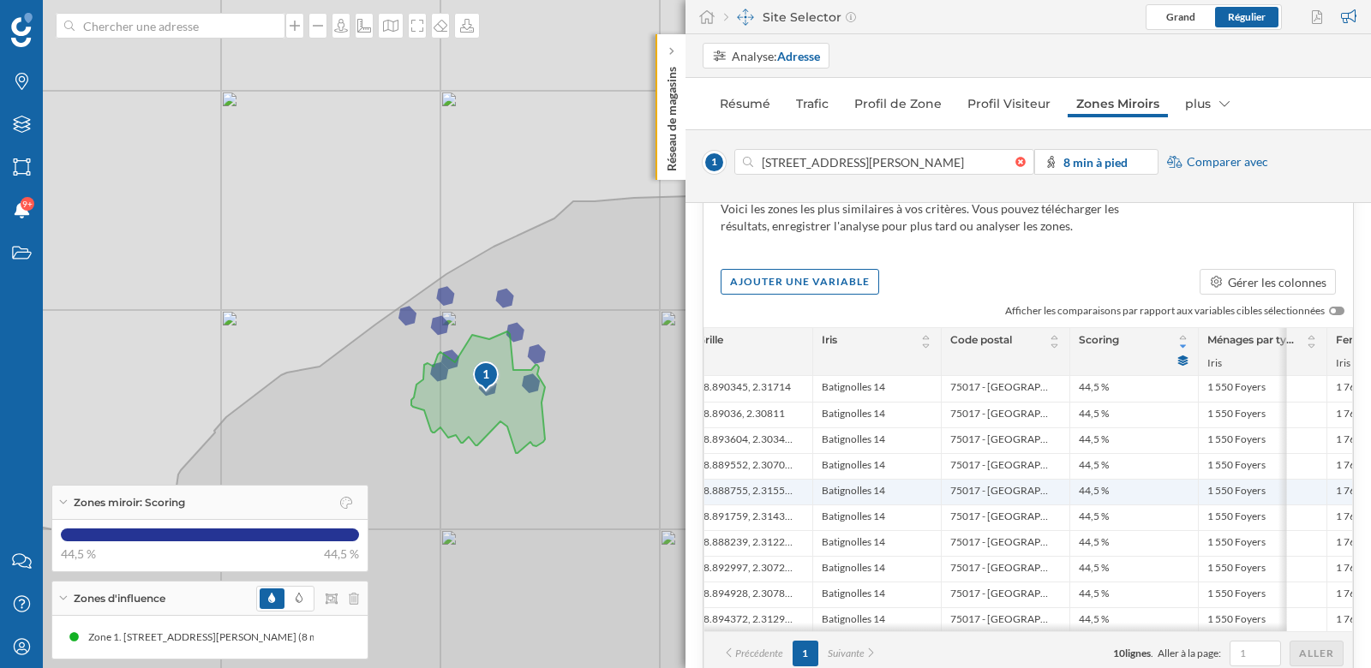
scroll to position [0, 197]
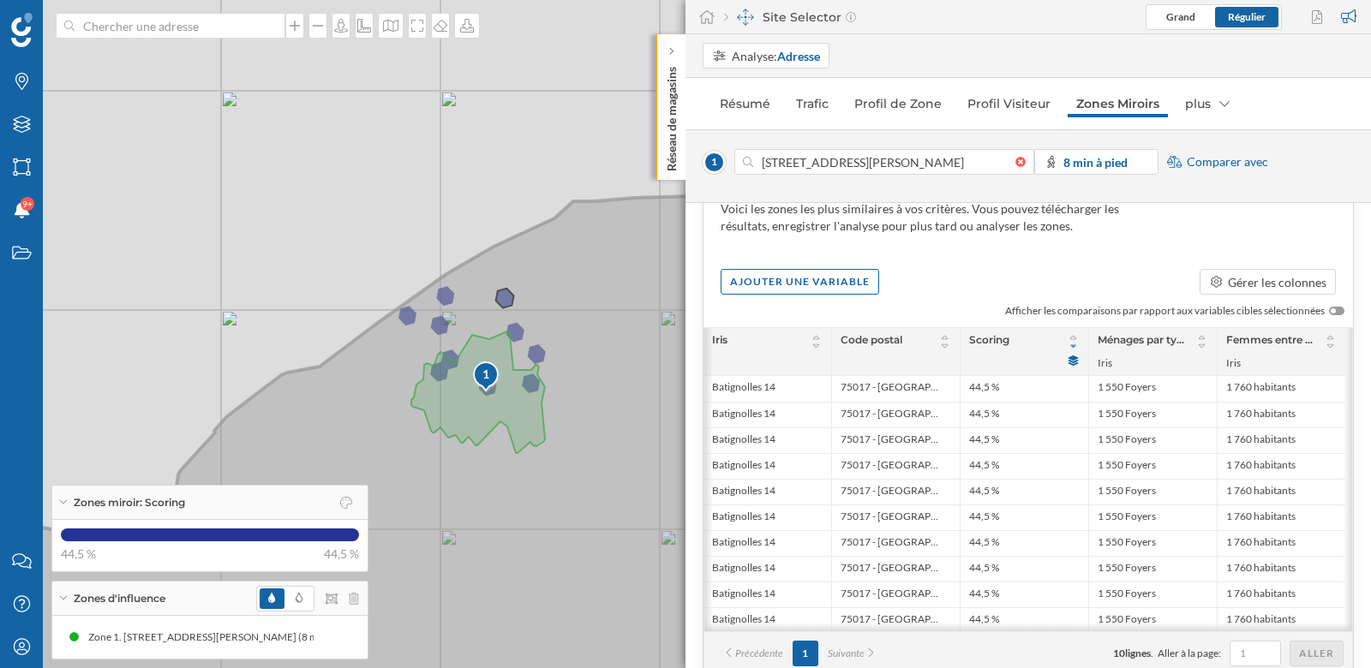
click at [504, 294] on icon at bounding box center [683, 460] width 1647 height 558
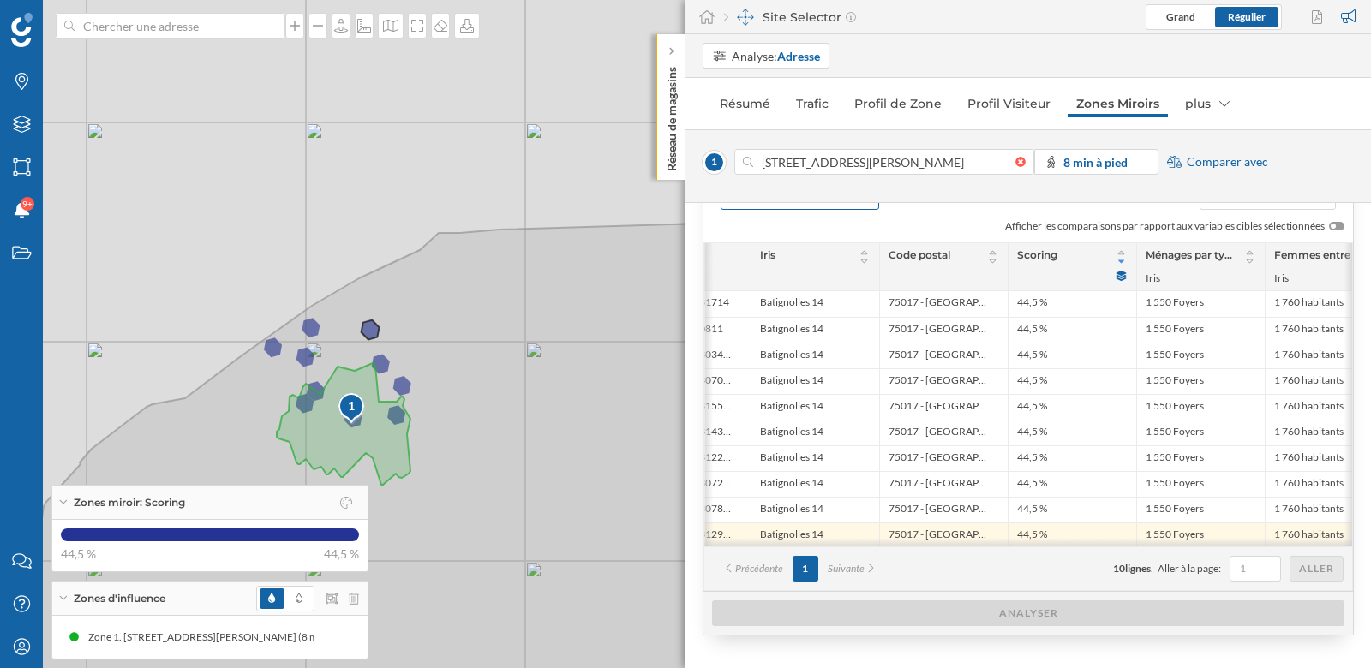
scroll to position [0, 0]
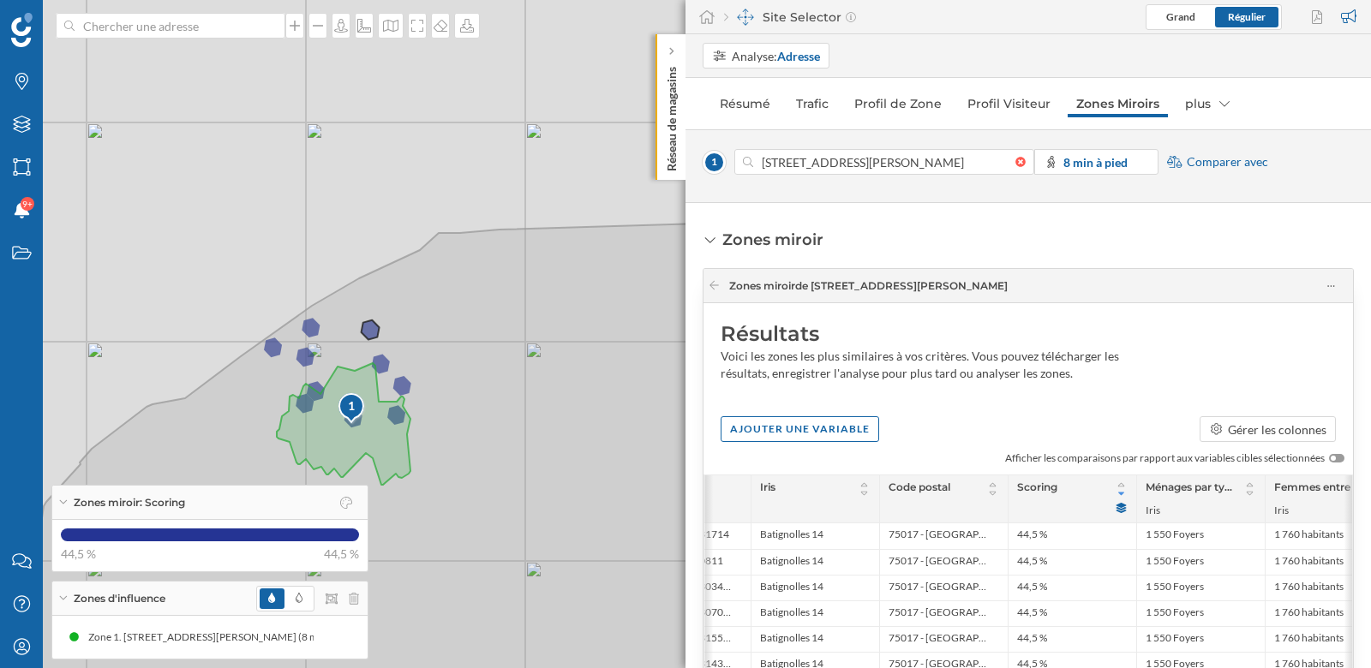
click at [847, 231] on div "Zones miroir Zones miroir de 9u Rue Mère Teresa, 75017 Paris, France Résultats …" at bounding box center [1027, 548] width 651 height 639
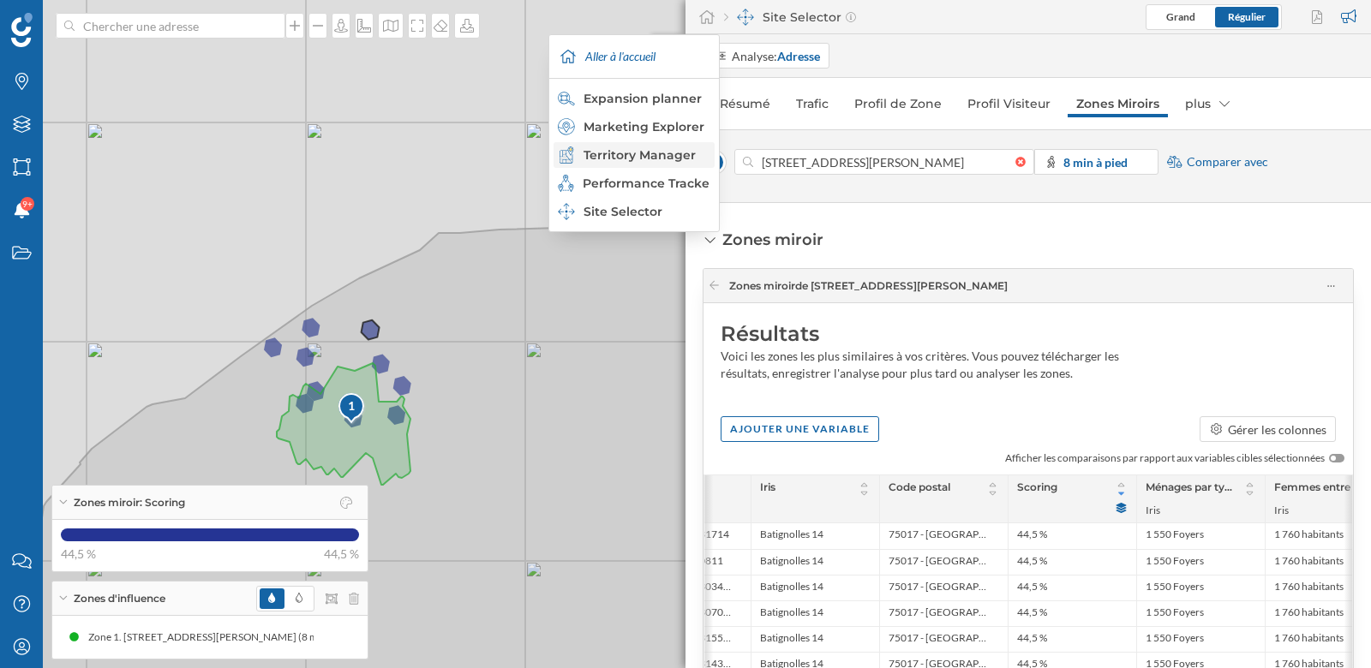
click at [678, 156] on div "Territory Manager" at bounding box center [633, 154] width 151 height 17
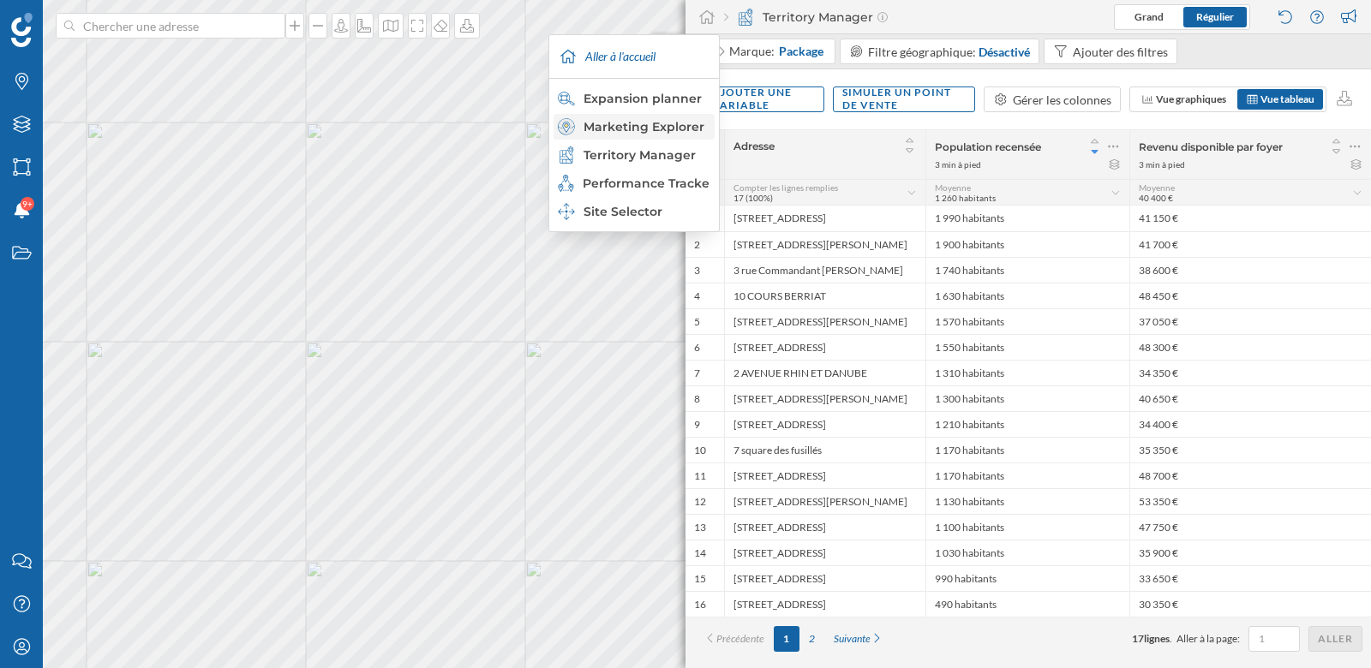
click at [662, 130] on div "Marketing Explorer" at bounding box center [633, 126] width 151 height 17
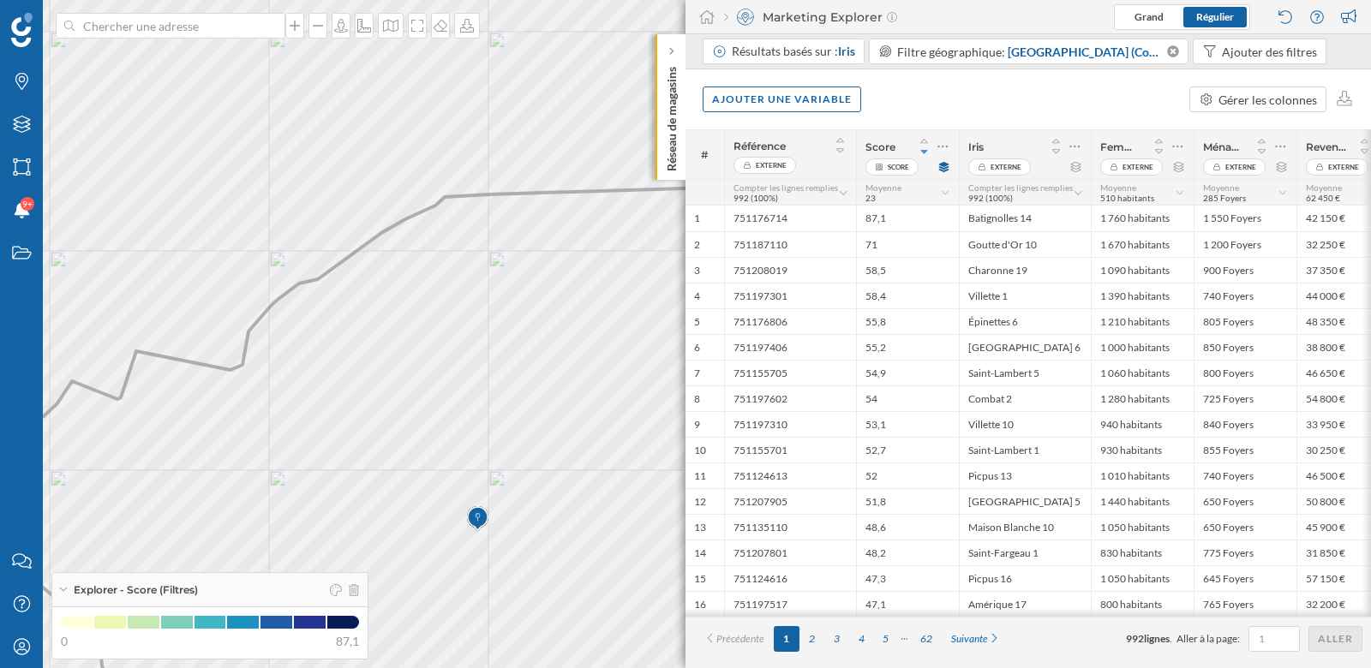
drag, startPoint x: 580, startPoint y: 329, endPoint x: 524, endPoint y: 329, distance: 55.7
click at [525, 329] on icon at bounding box center [578, 462] width 1226 height 553
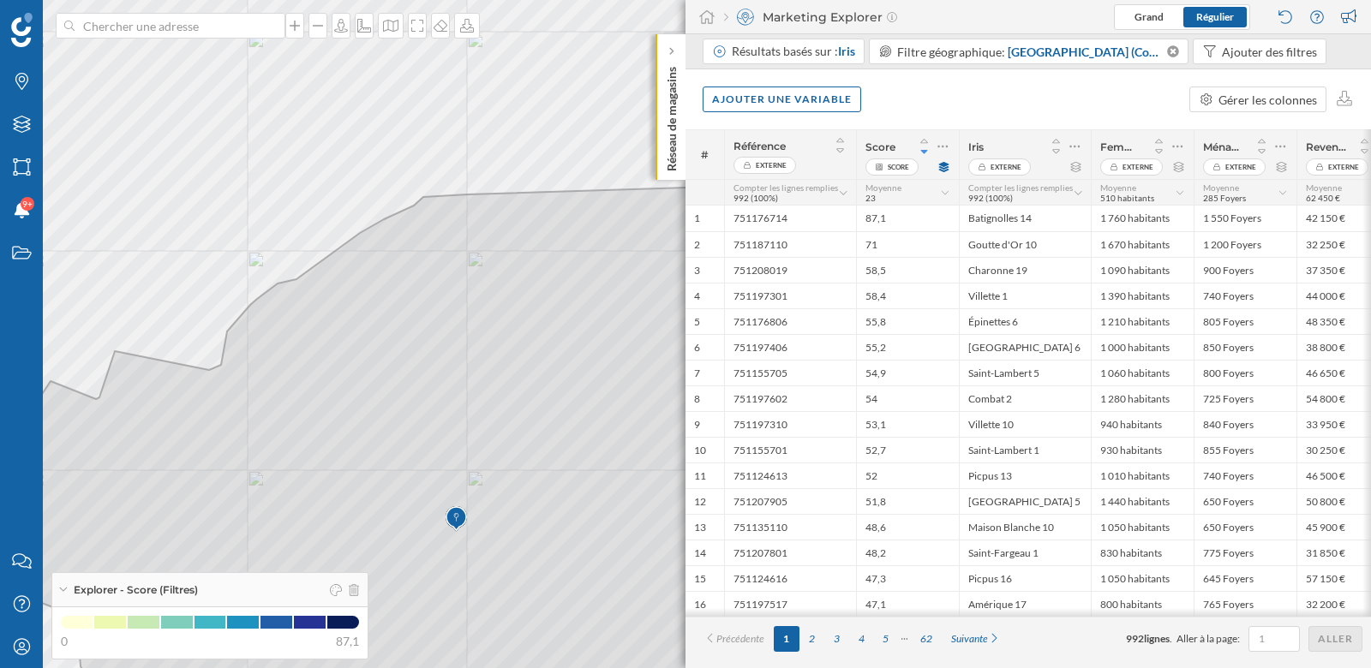
click at [989, 99] on div "Ajouter une variable Gérer les colonnes" at bounding box center [1027, 99] width 685 height 60
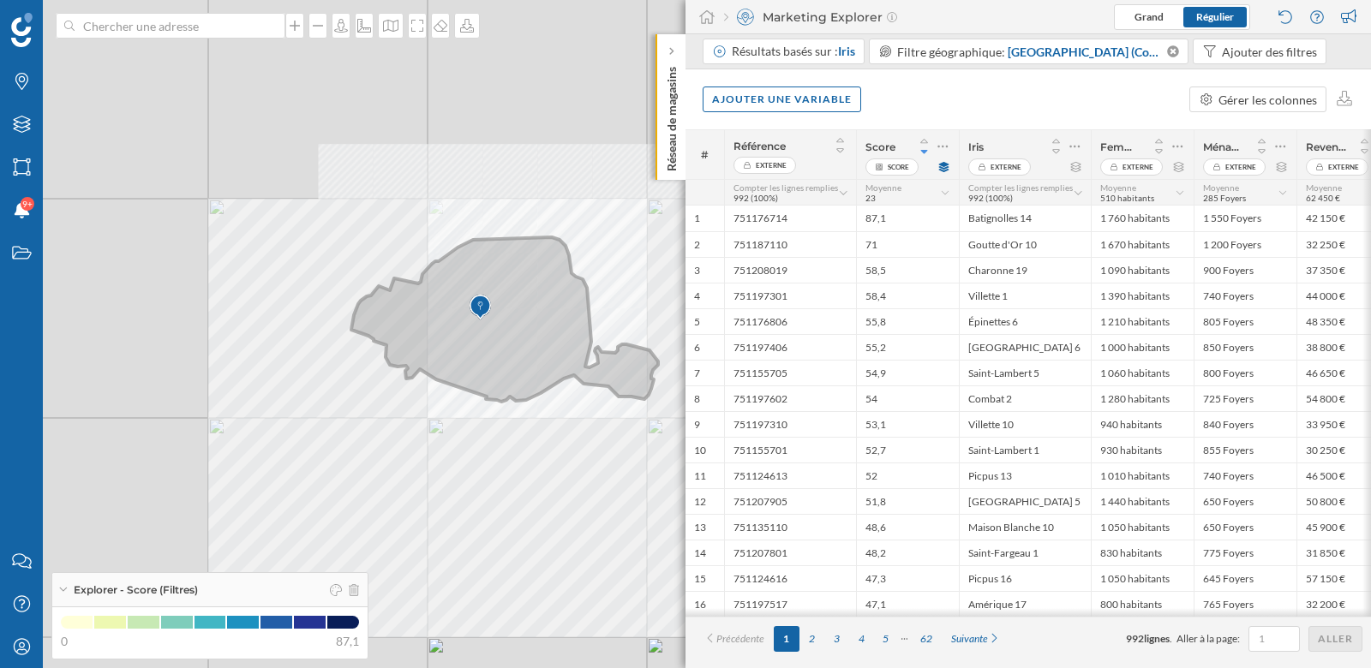
drag, startPoint x: 571, startPoint y: 272, endPoint x: 539, endPoint y: 340, distance: 75.1
click at [539, 340] on icon at bounding box center [504, 319] width 307 height 164
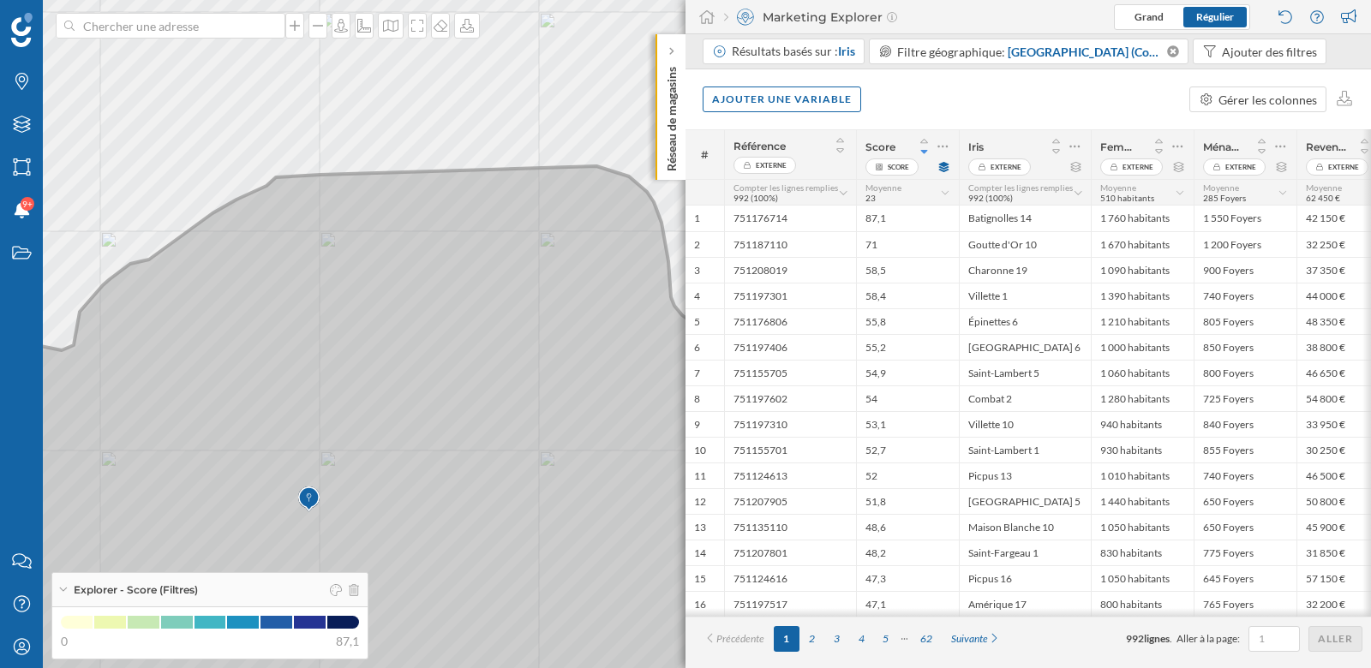
drag, startPoint x: 497, startPoint y: 395, endPoint x: 454, endPoint y: 354, distance: 59.4
click at [455, 355] on icon at bounding box center [438, 447] width 1168 height 563
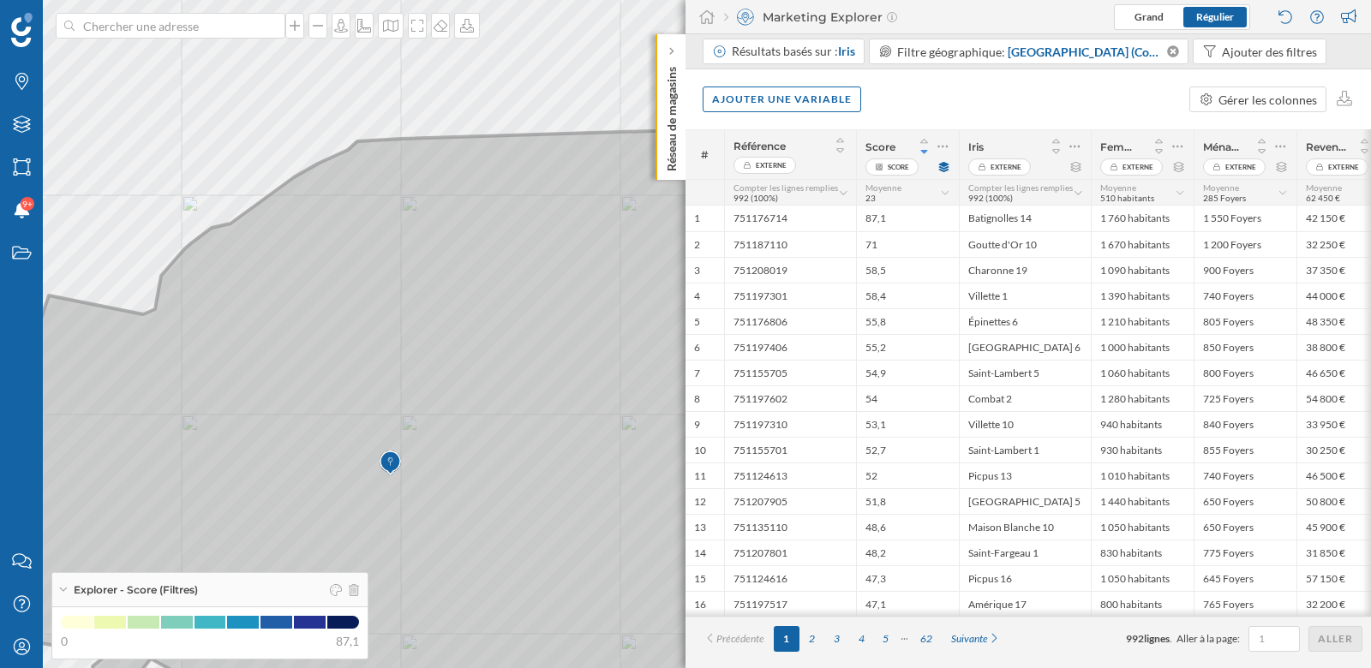
drag, startPoint x: 373, startPoint y: 372, endPoint x: 487, endPoint y: 367, distance: 114.0
click at [487, 367] on icon at bounding box center [539, 432] width 1128 height 605
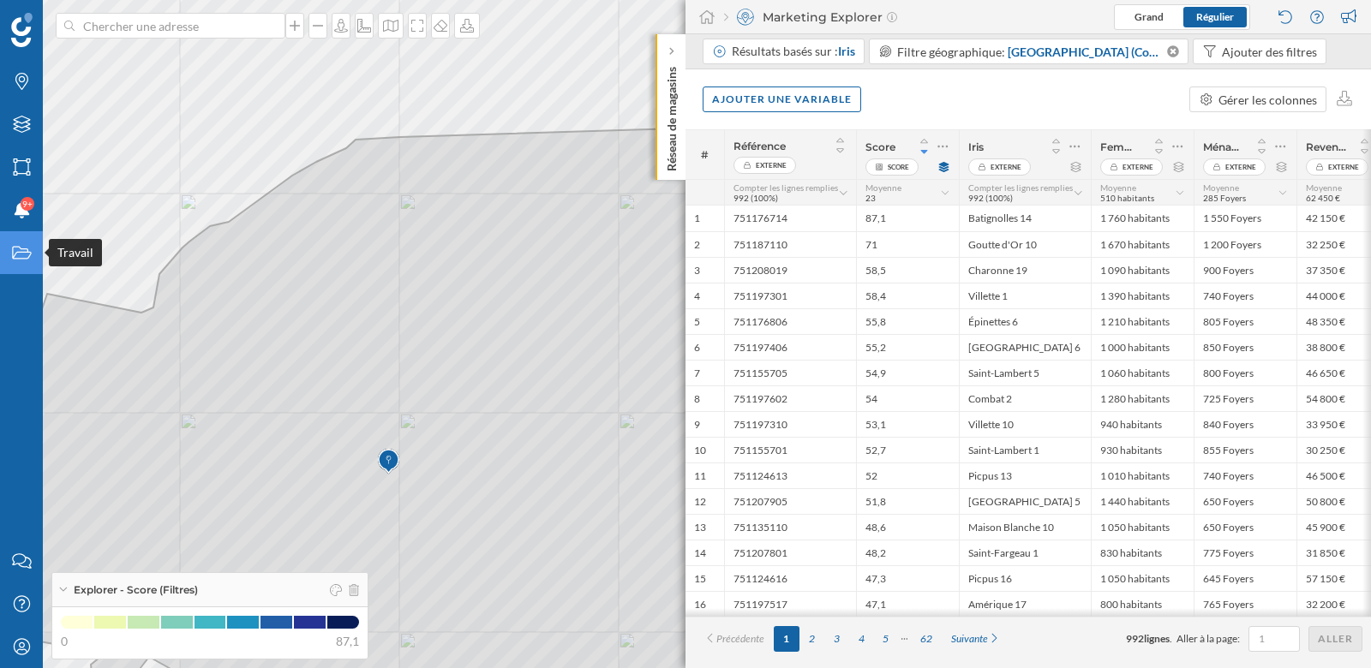
click at [20, 251] on icon "Travail" at bounding box center [21, 252] width 21 height 17
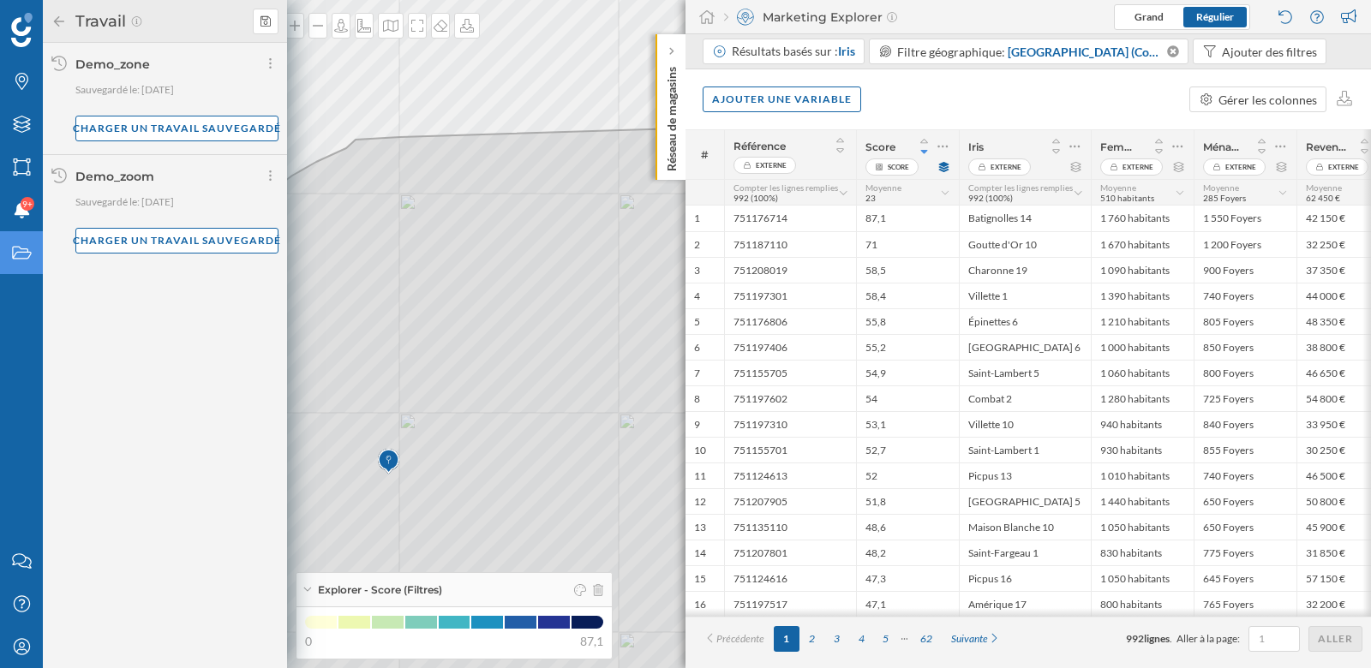
click at [20, 251] on icon "Travail" at bounding box center [21, 252] width 21 height 17
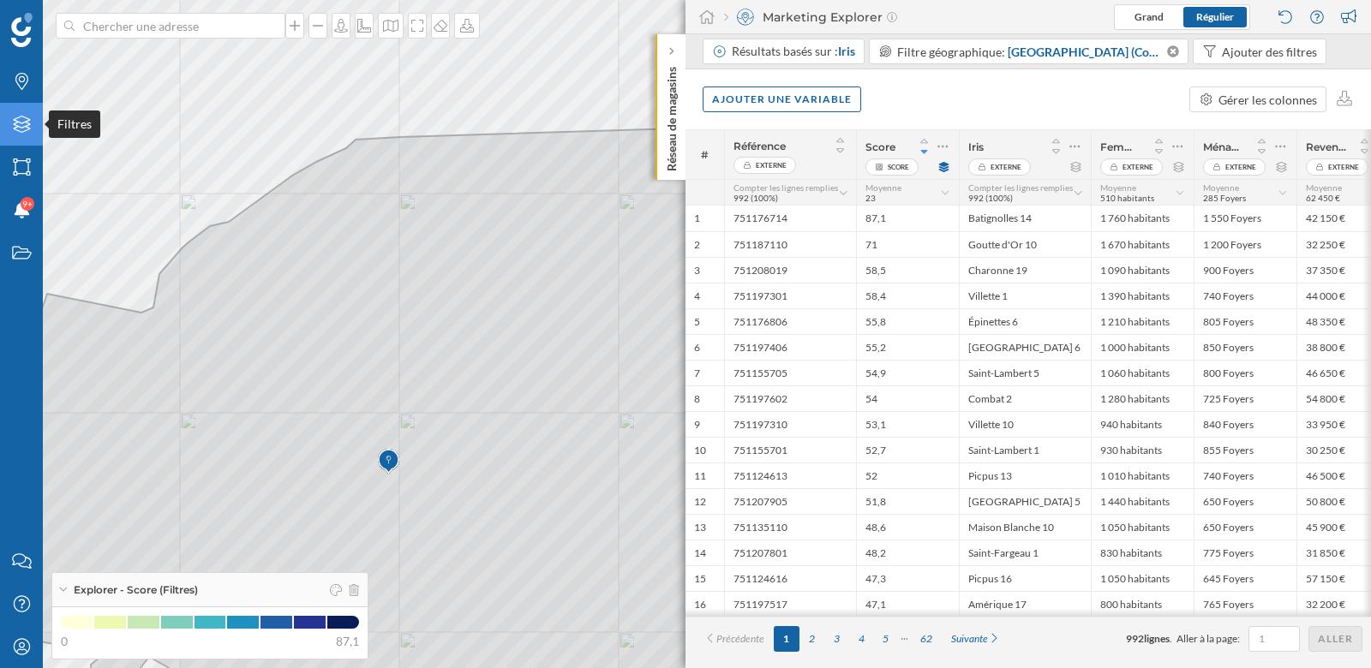
click at [19, 137] on div "Filtres" at bounding box center [21, 124] width 43 height 43
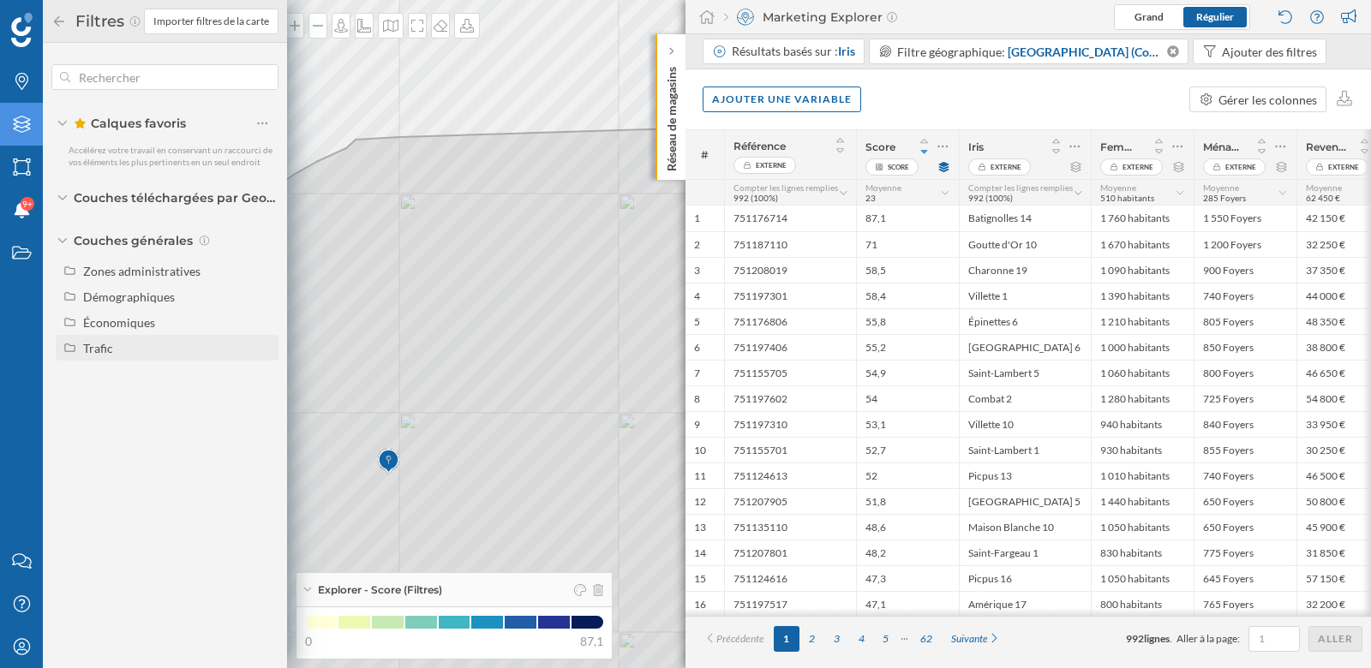
click at [94, 354] on div "Trafic" at bounding box center [98, 348] width 30 height 15
click at [268, 396] on input "Trafic routier" at bounding box center [266, 399] width 11 height 11
radio input "true"
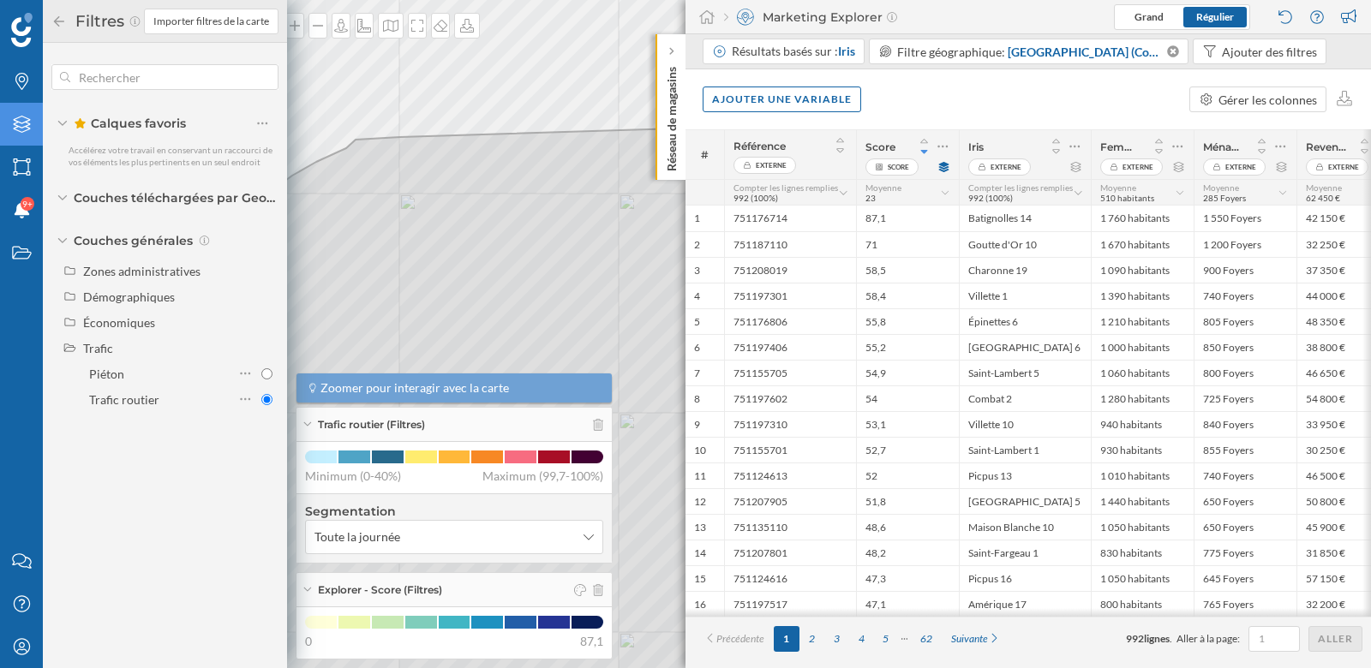
click at [60, 25] on icon at bounding box center [58, 21] width 15 height 12
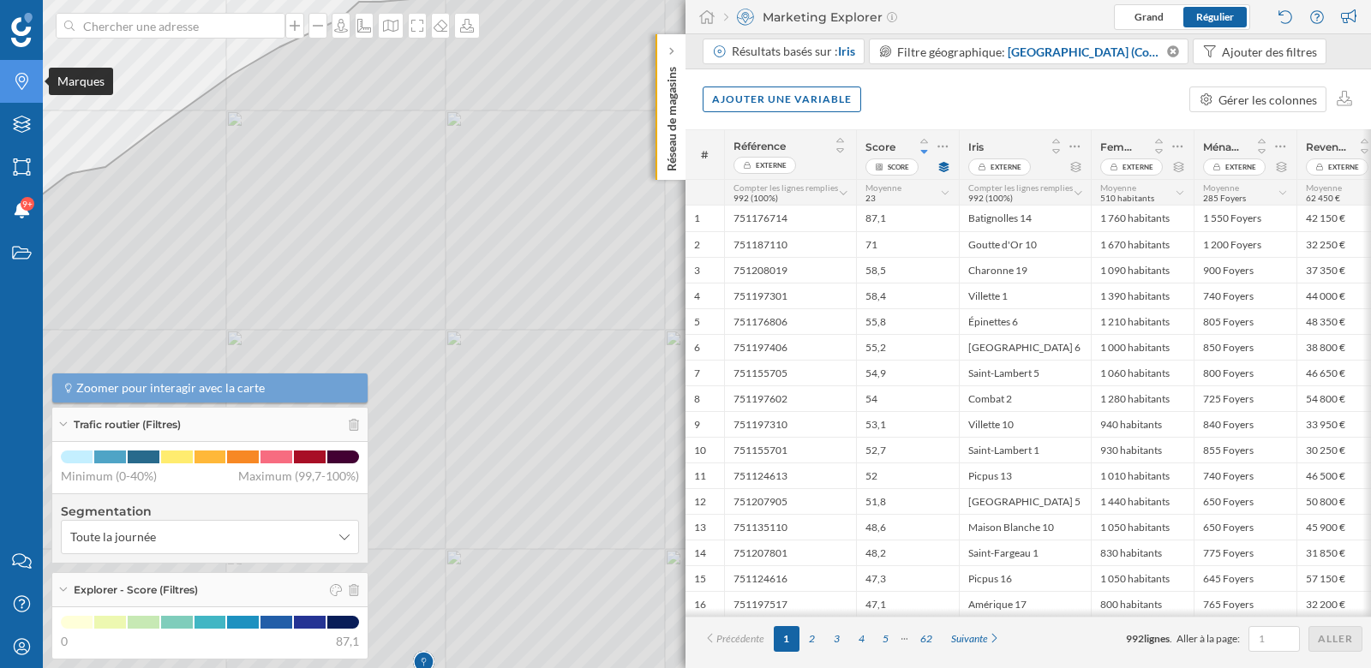
click at [28, 86] on icon "Marques" at bounding box center [21, 81] width 21 height 17
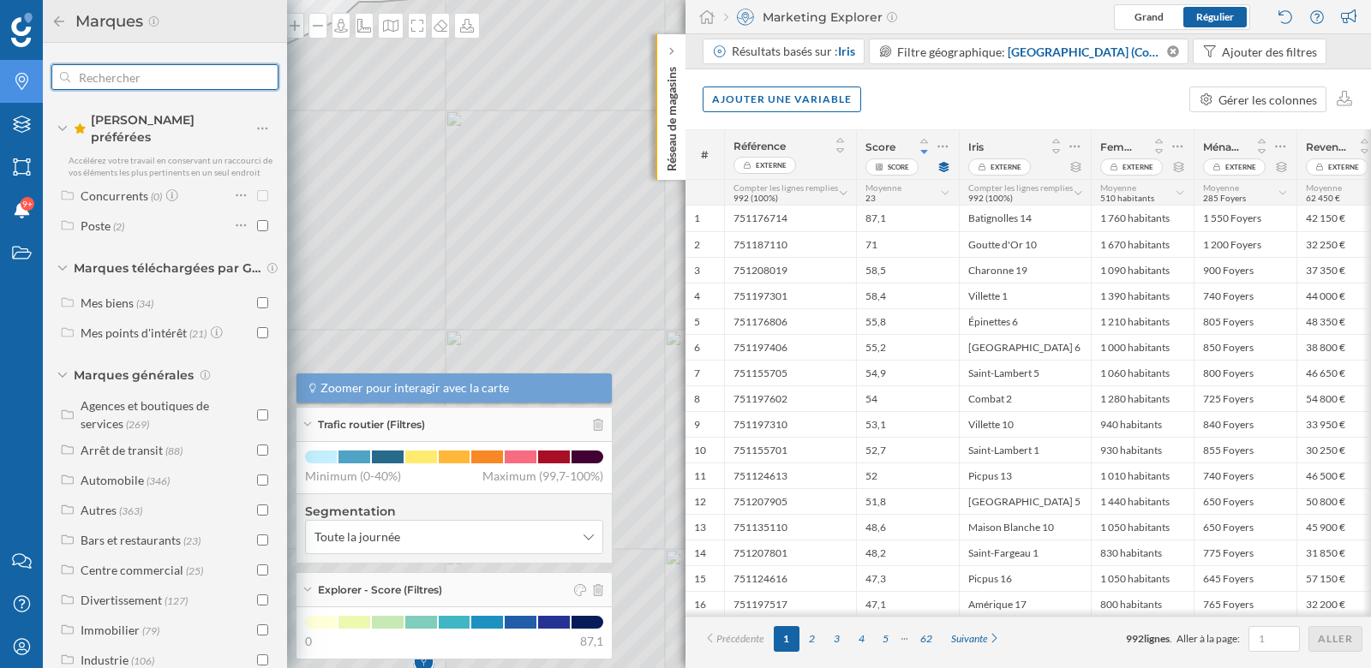
click at [166, 75] on input "text" at bounding box center [164, 77] width 189 height 34
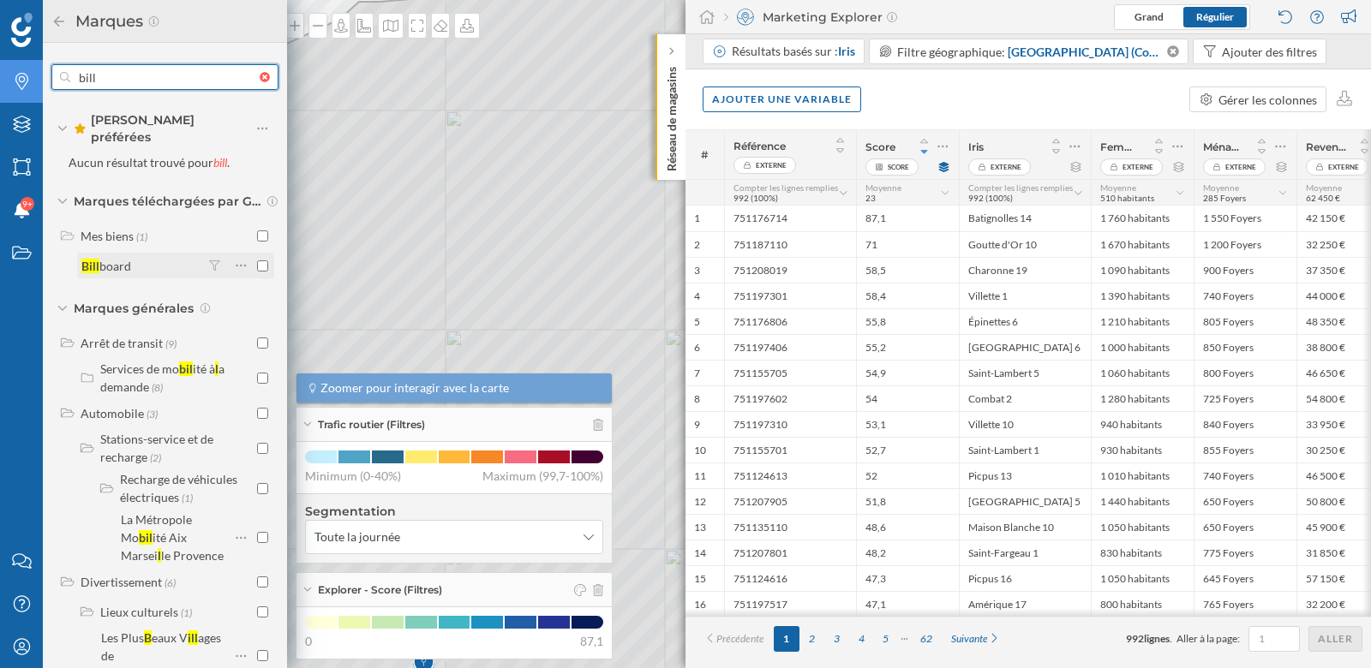
type input "bill"
click at [257, 260] on input "checkbox" at bounding box center [262, 265] width 11 height 11
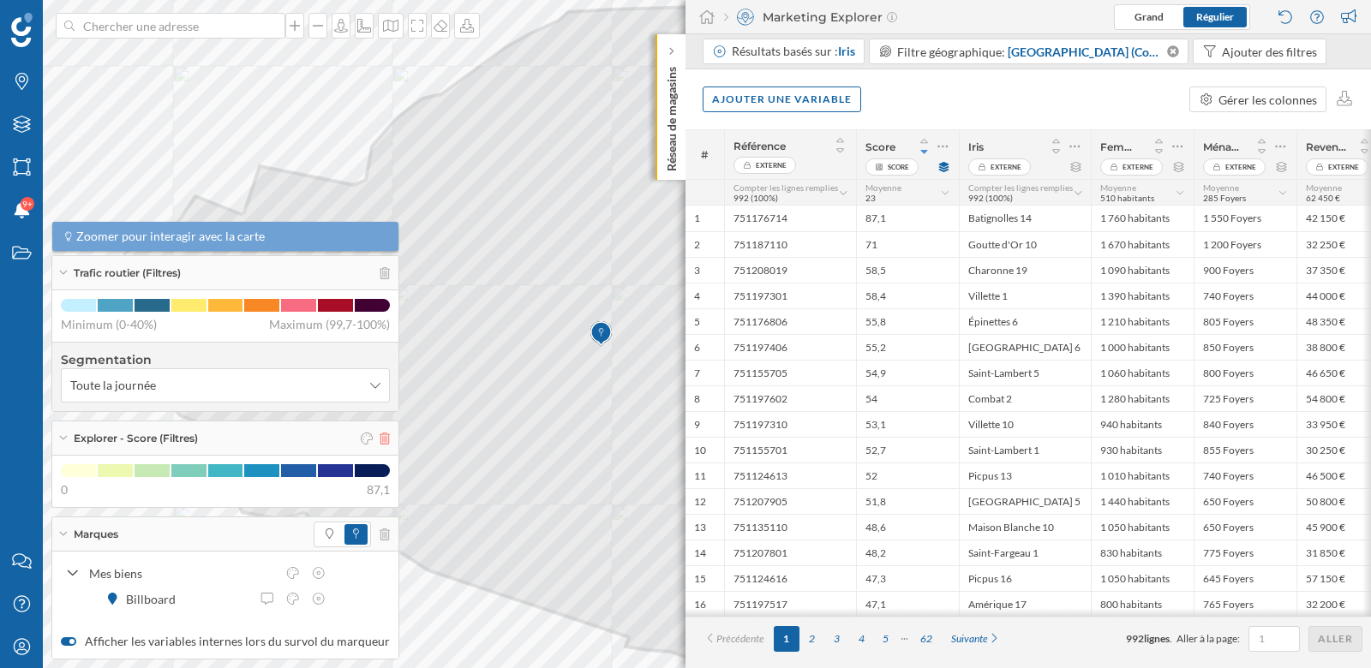
click at [381, 441] on icon at bounding box center [384, 439] width 10 height 12
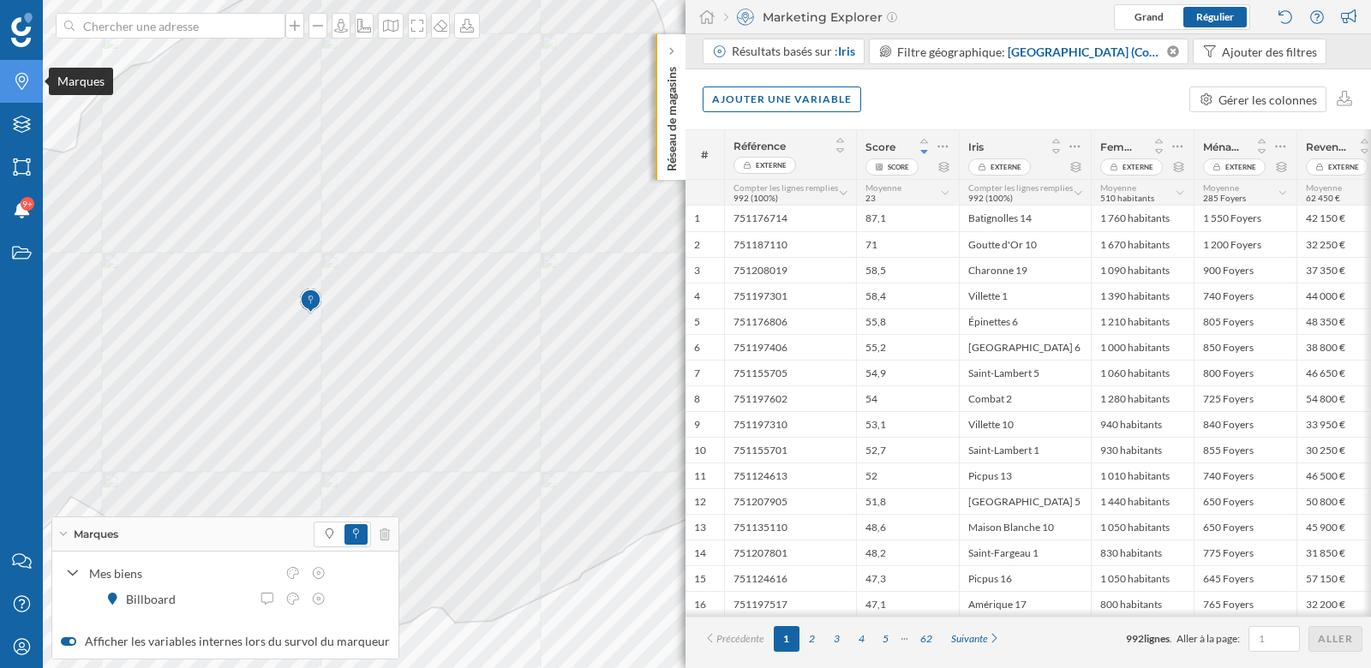
click at [34, 95] on div "Marques" at bounding box center [21, 81] width 43 height 43
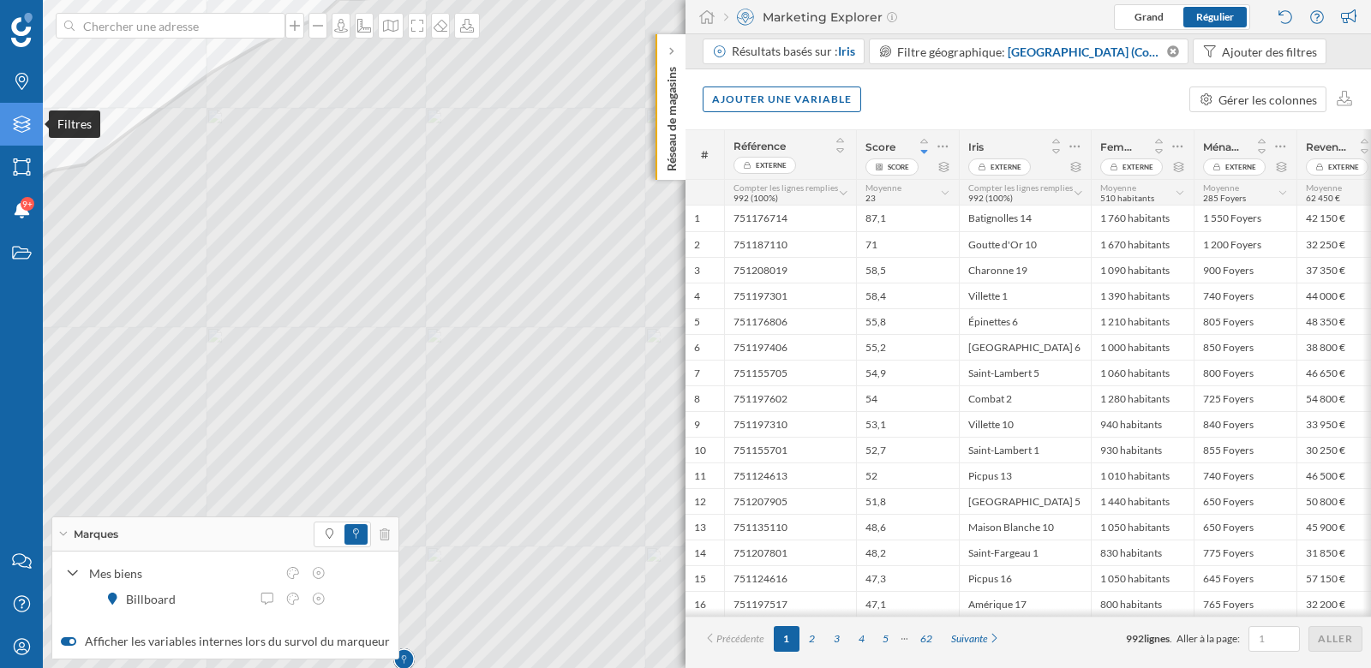
click at [25, 122] on icon at bounding box center [21, 124] width 17 height 17
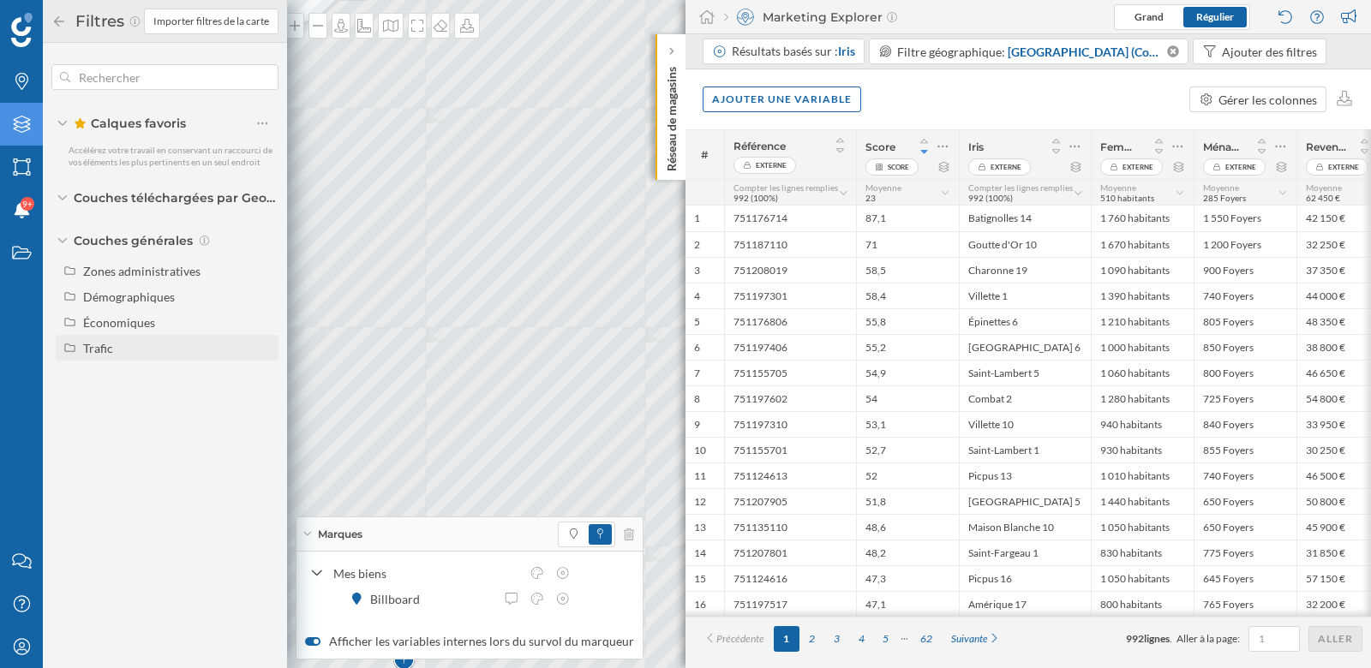
click at [105, 348] on div "Trafic" at bounding box center [98, 348] width 30 height 15
click at [155, 400] on div "Trafic routier" at bounding box center [124, 399] width 70 height 15
click at [261, 400] on input "Trafic routier" at bounding box center [266, 399] width 11 height 11
radio input "true"
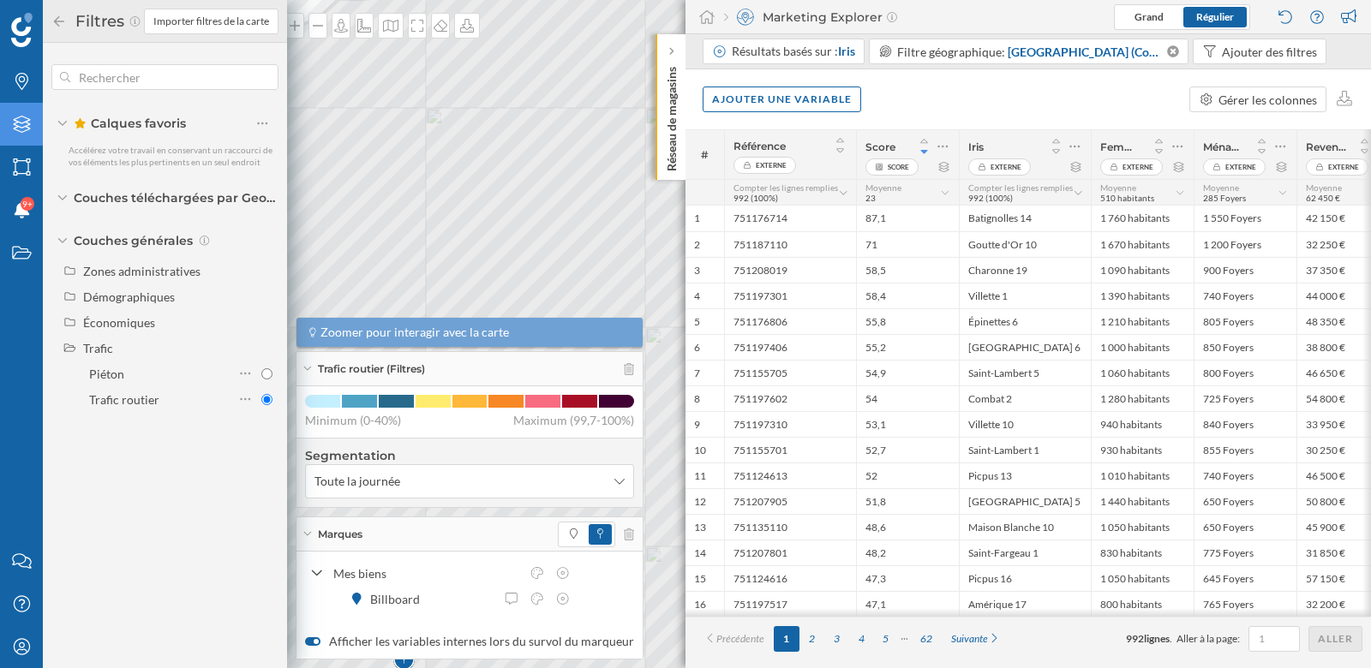
click at [60, 26] on icon at bounding box center [58, 21] width 15 height 12
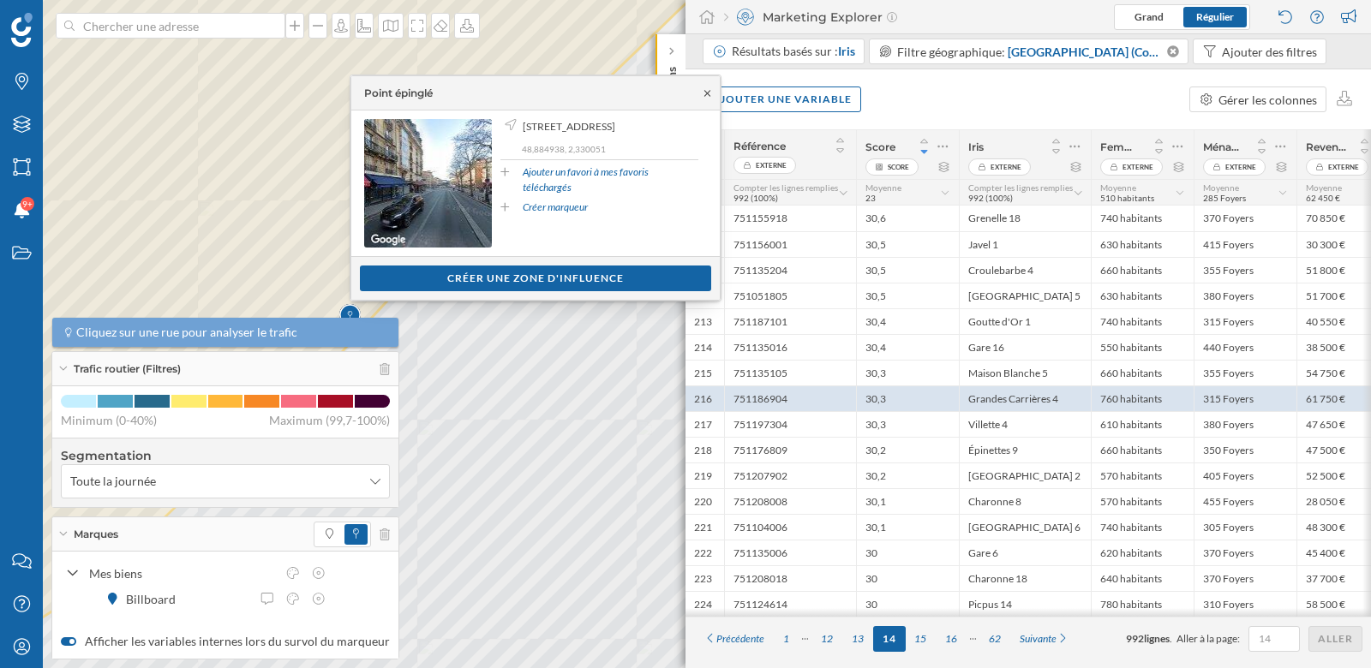
click at [705, 91] on icon at bounding box center [707, 93] width 6 height 6
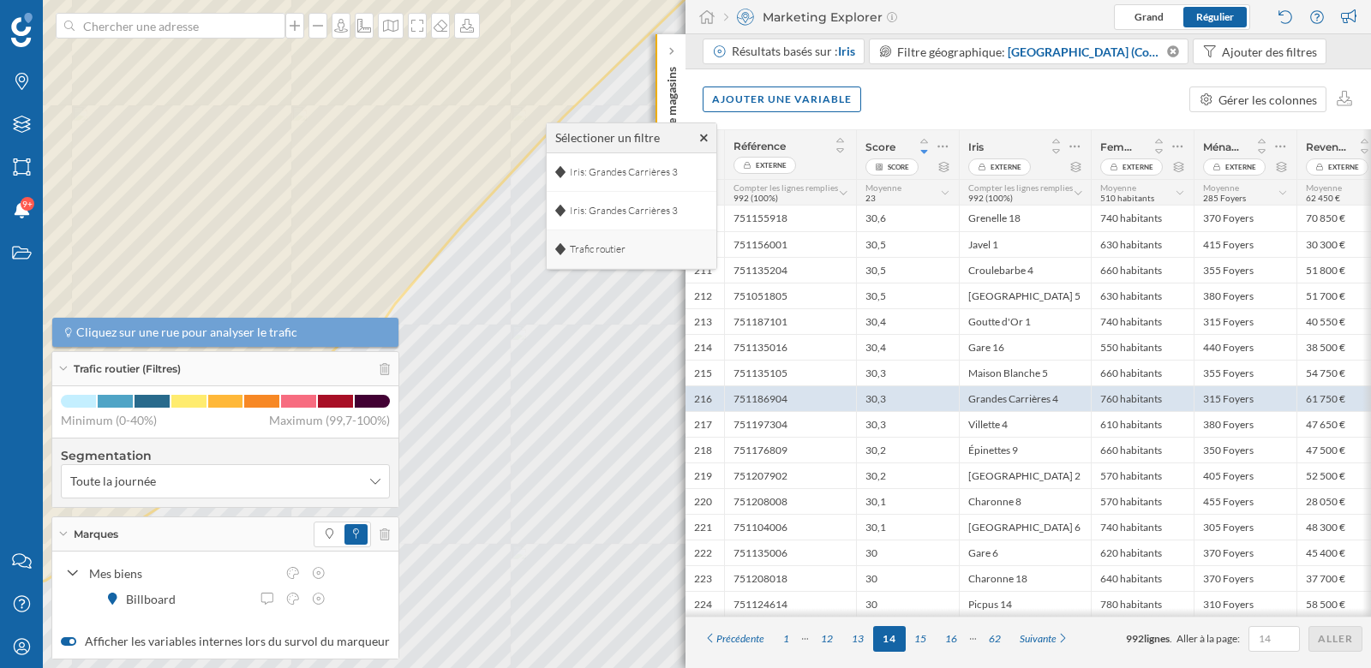
click at [601, 251] on span "Trafic routier" at bounding box center [597, 249] width 64 height 26
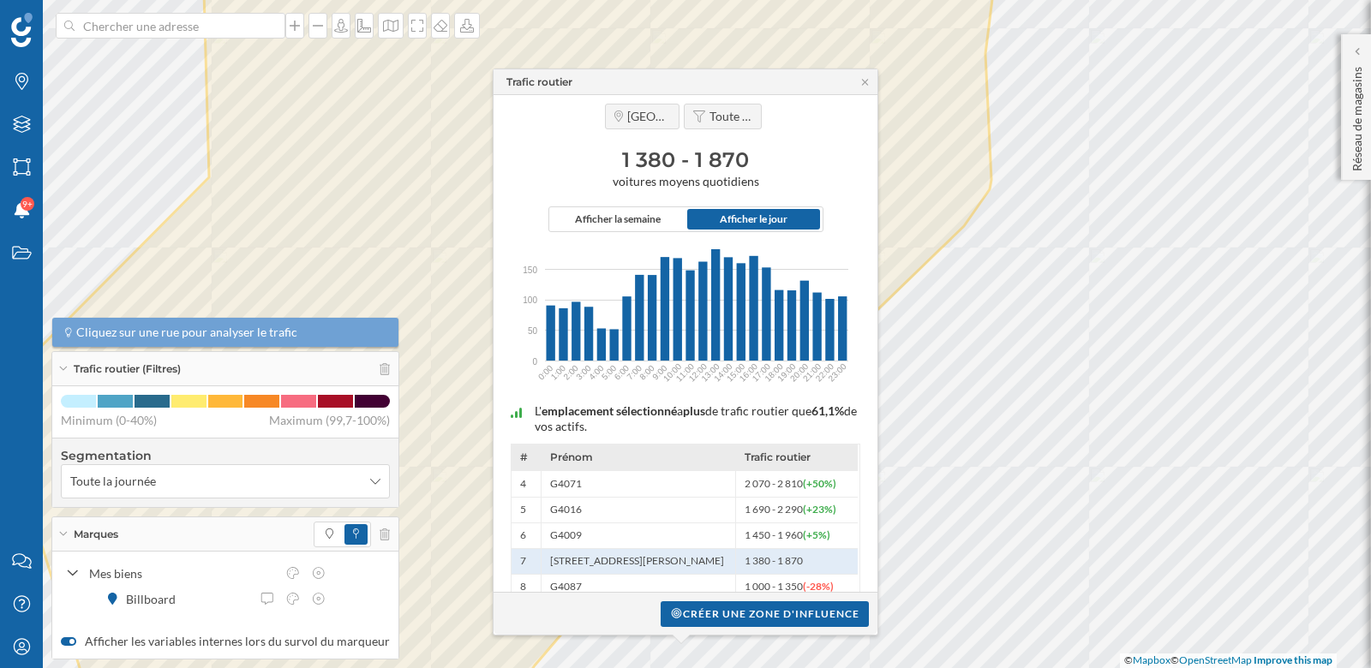
drag, startPoint x: 616, startPoint y: 164, endPoint x: 771, endPoint y: 162, distance: 155.1
click at [771, 164] on h3 "1 380 - 1 870" at bounding box center [685, 159] width 367 height 27
click at [771, 162] on h3 "1 380 - 1 870" at bounding box center [685, 159] width 367 height 27
click at [794, 491] on div "2 070 - 2 810 (+50%)" at bounding box center [796, 484] width 122 height 26
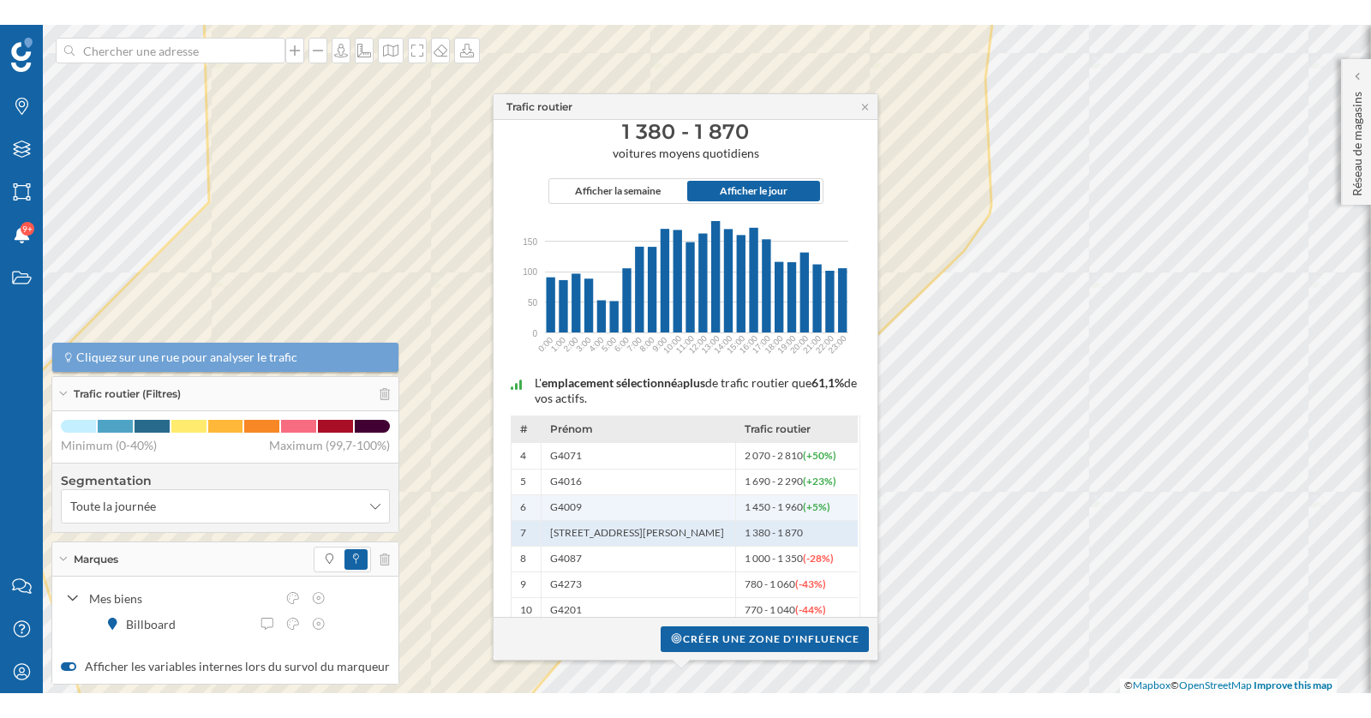
scroll to position [54, 0]
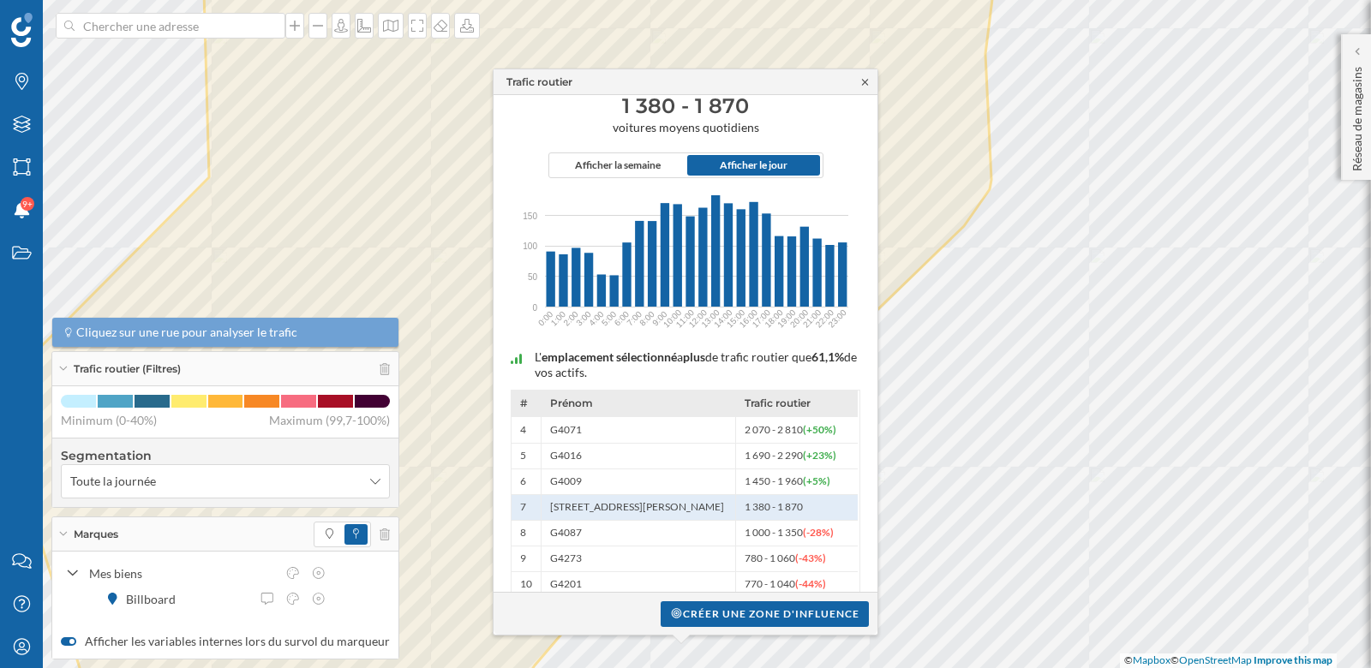
click at [865, 82] on icon at bounding box center [865, 82] width 6 height 6
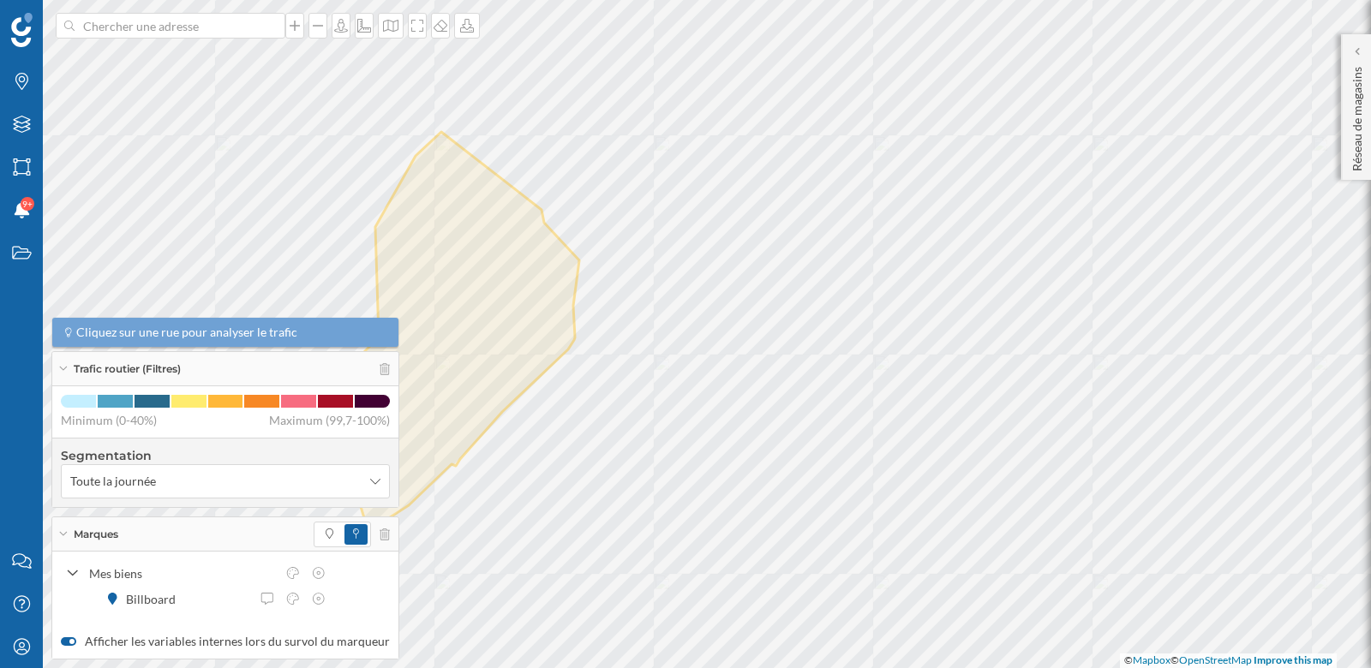
click at [382, 538] on div "Marques" at bounding box center [225, 534] width 346 height 34
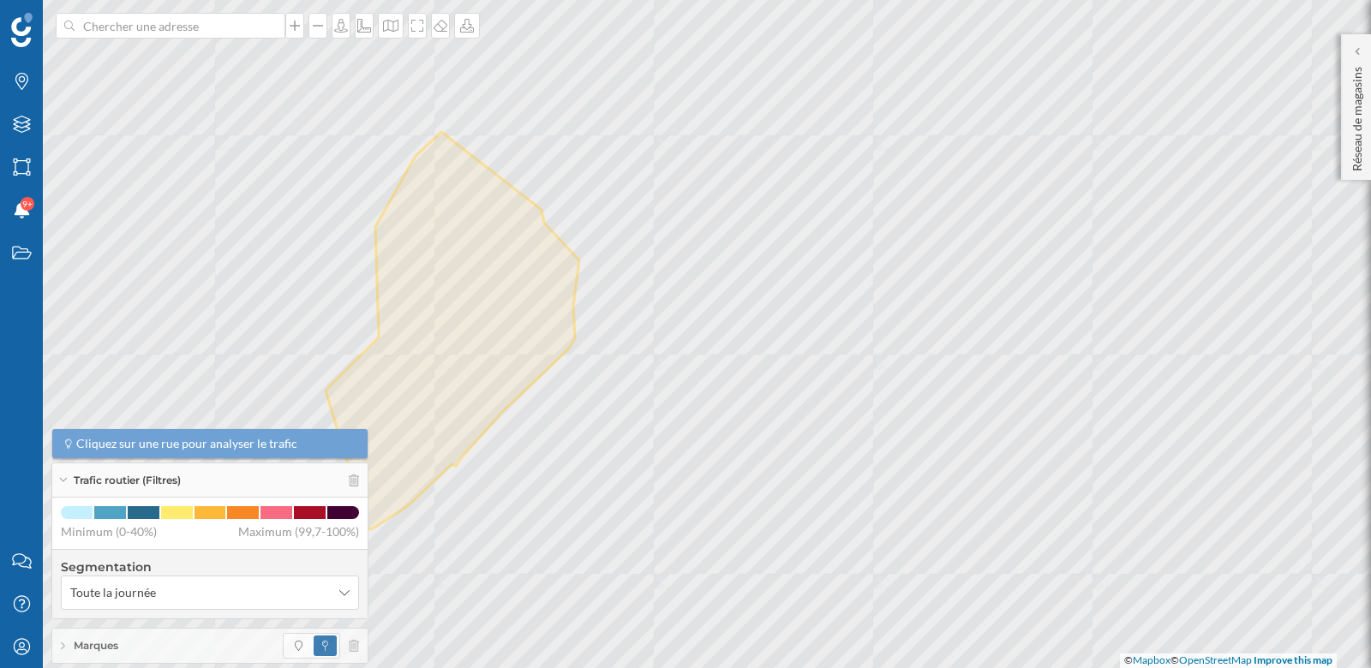
click at [64, 475] on div "Trafic routier (Filtres)" at bounding box center [209, 480] width 315 height 34
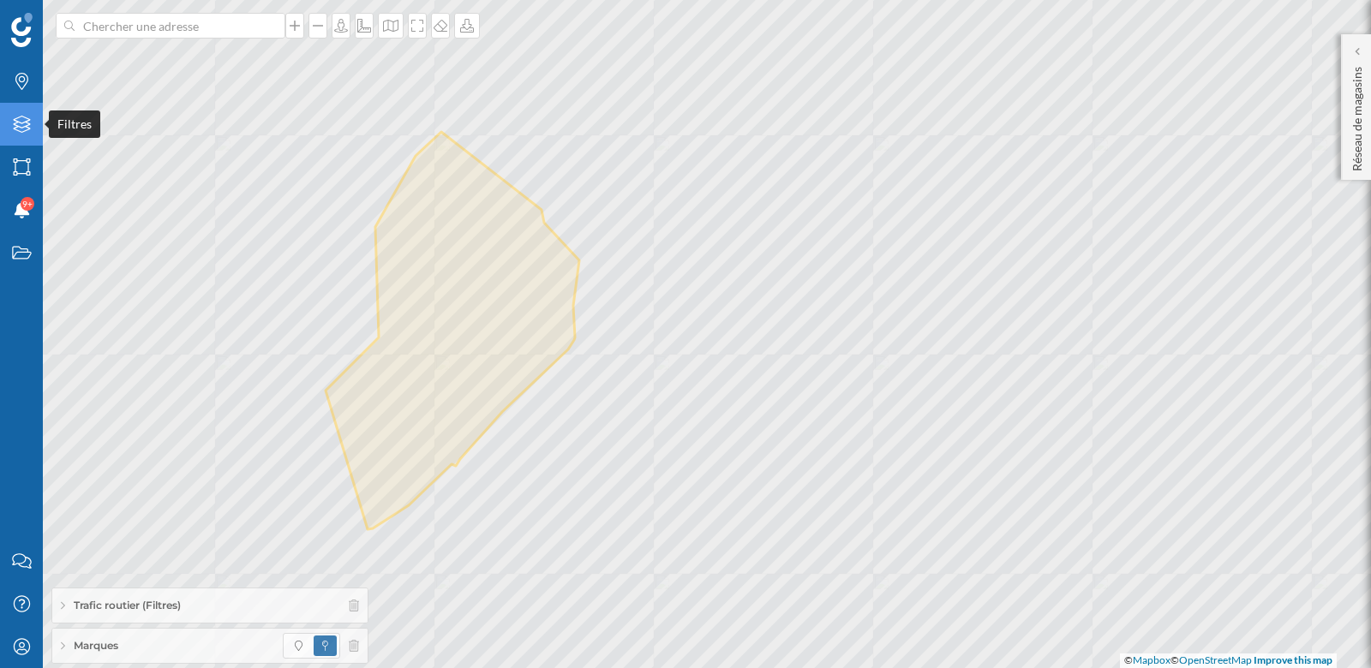
click at [20, 135] on div "Filtres" at bounding box center [21, 124] width 43 height 43
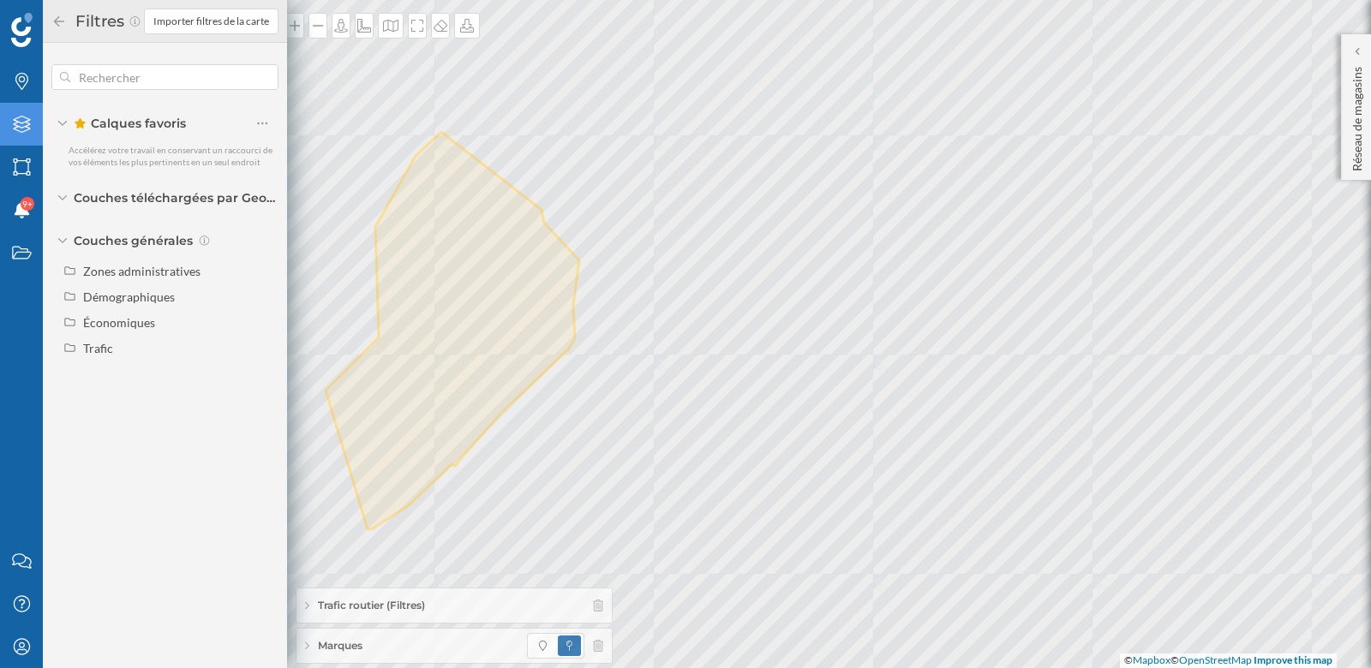
click at [19, 135] on div "Filtres" at bounding box center [21, 124] width 43 height 43
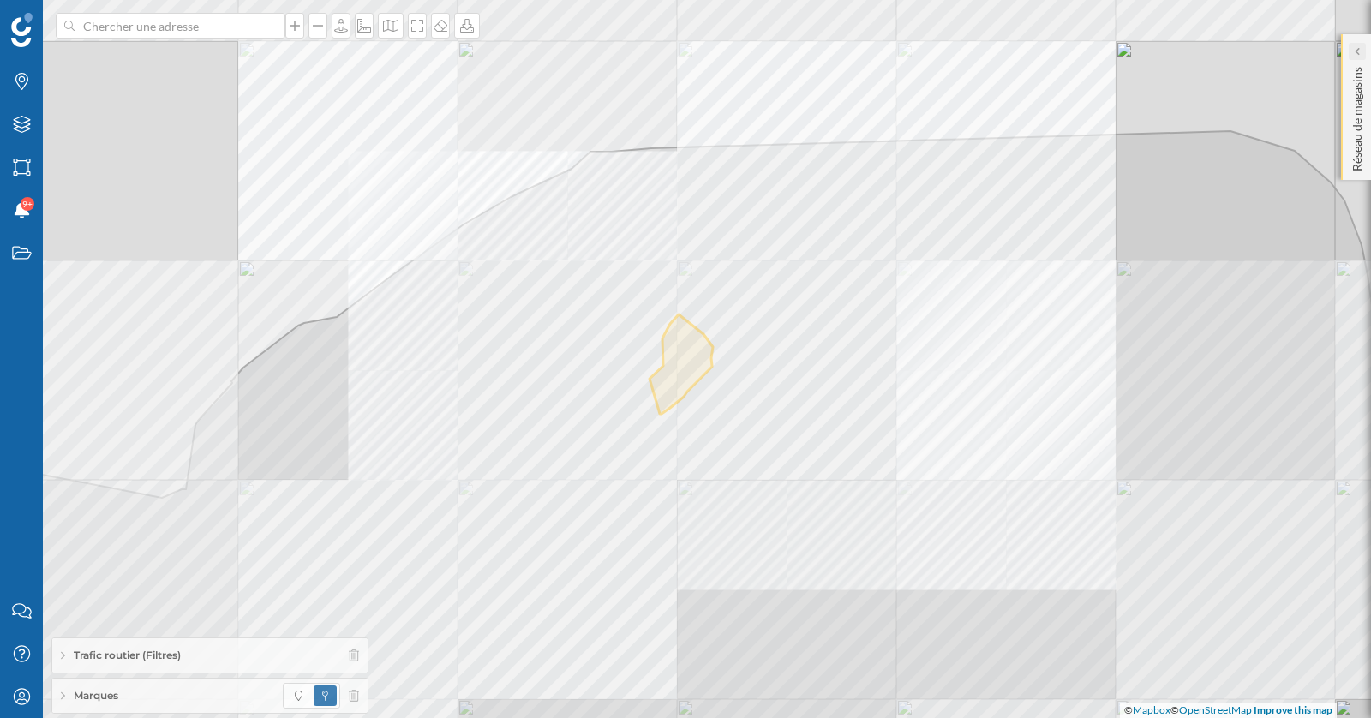
click at [1354, 49] on icon at bounding box center [1355, 51] width 5 height 9
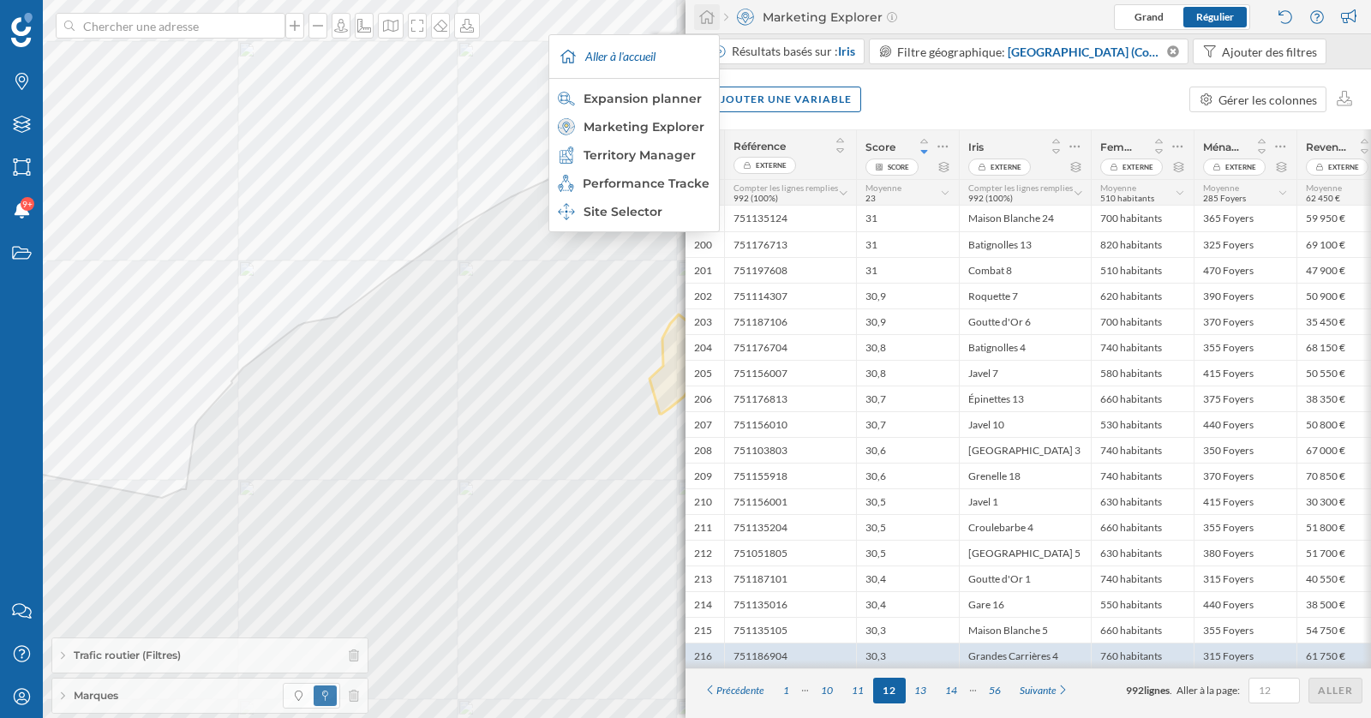
click at [708, 20] on icon at bounding box center [706, 16] width 17 height 15
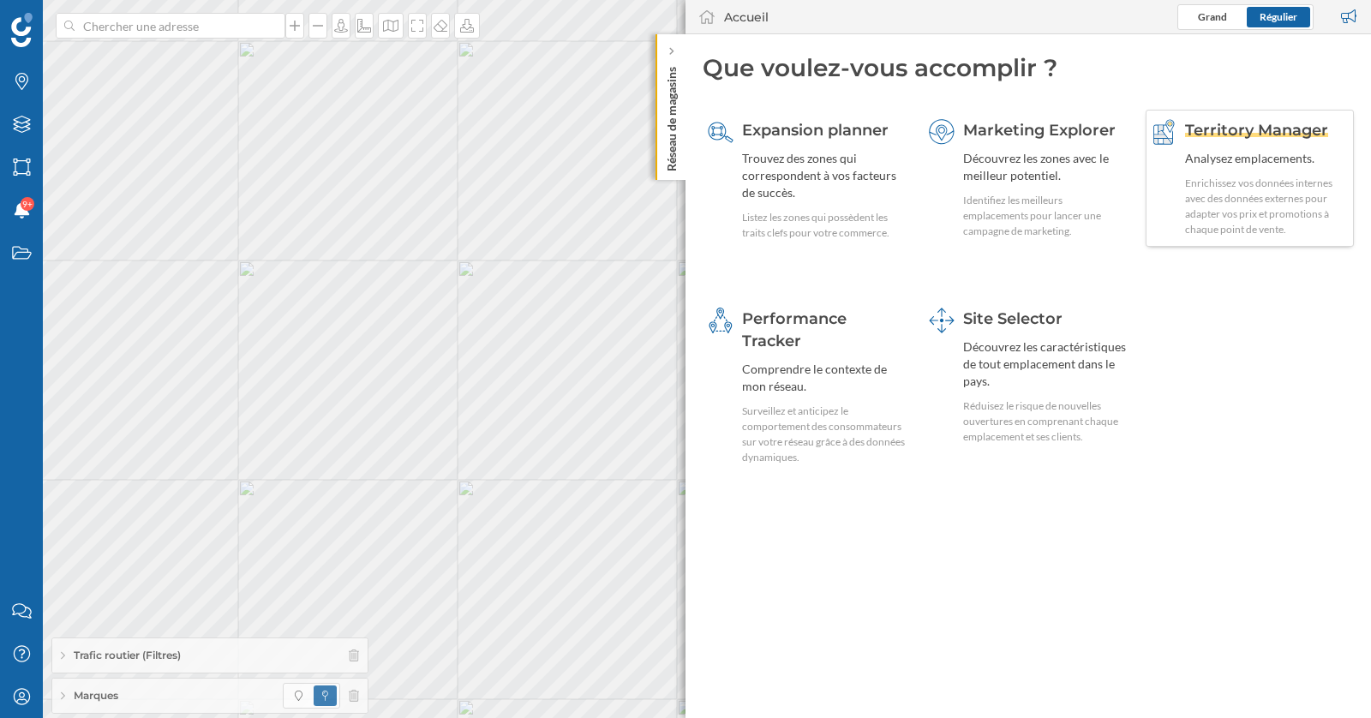
click at [1238, 128] on span "Territory Manager" at bounding box center [1256, 130] width 143 height 19
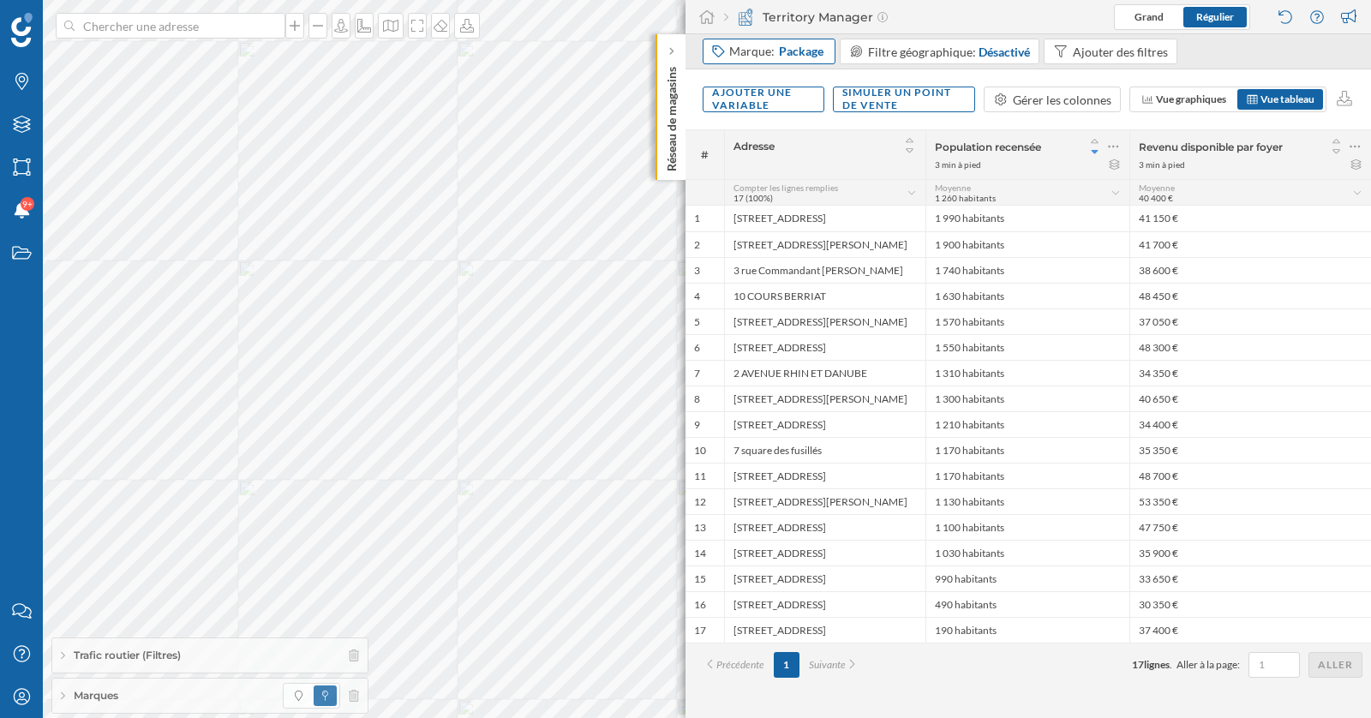
click at [797, 57] on span "Package" at bounding box center [801, 51] width 45 height 17
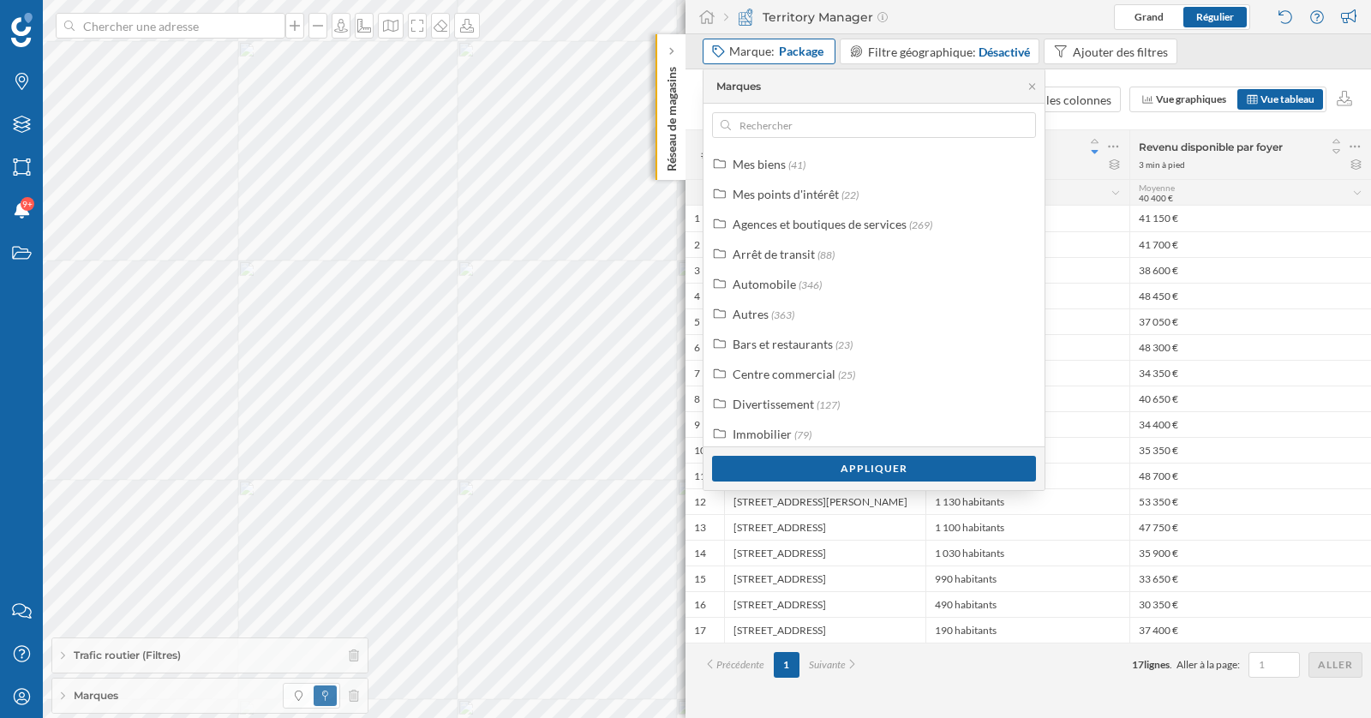
click at [797, 57] on span "Package" at bounding box center [801, 51] width 45 height 17
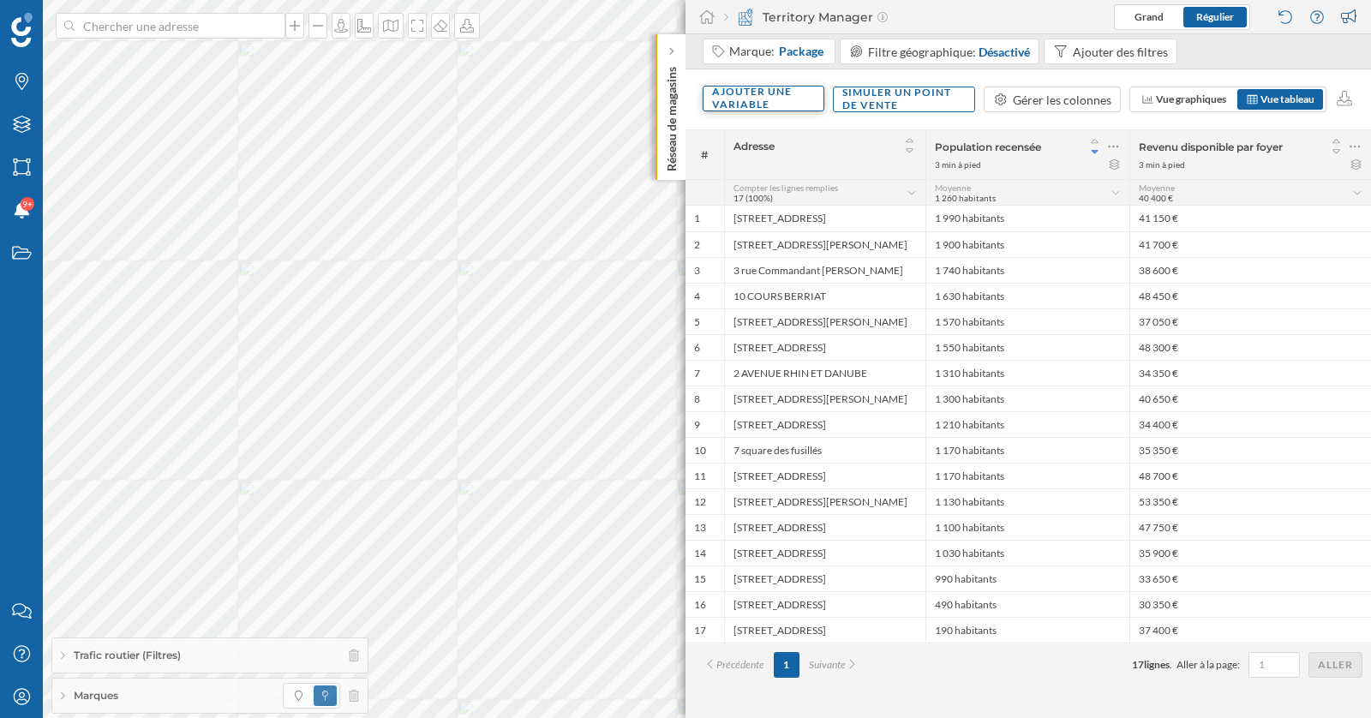
click at [780, 104] on div "Ajouter une variable" at bounding box center [763, 99] width 122 height 26
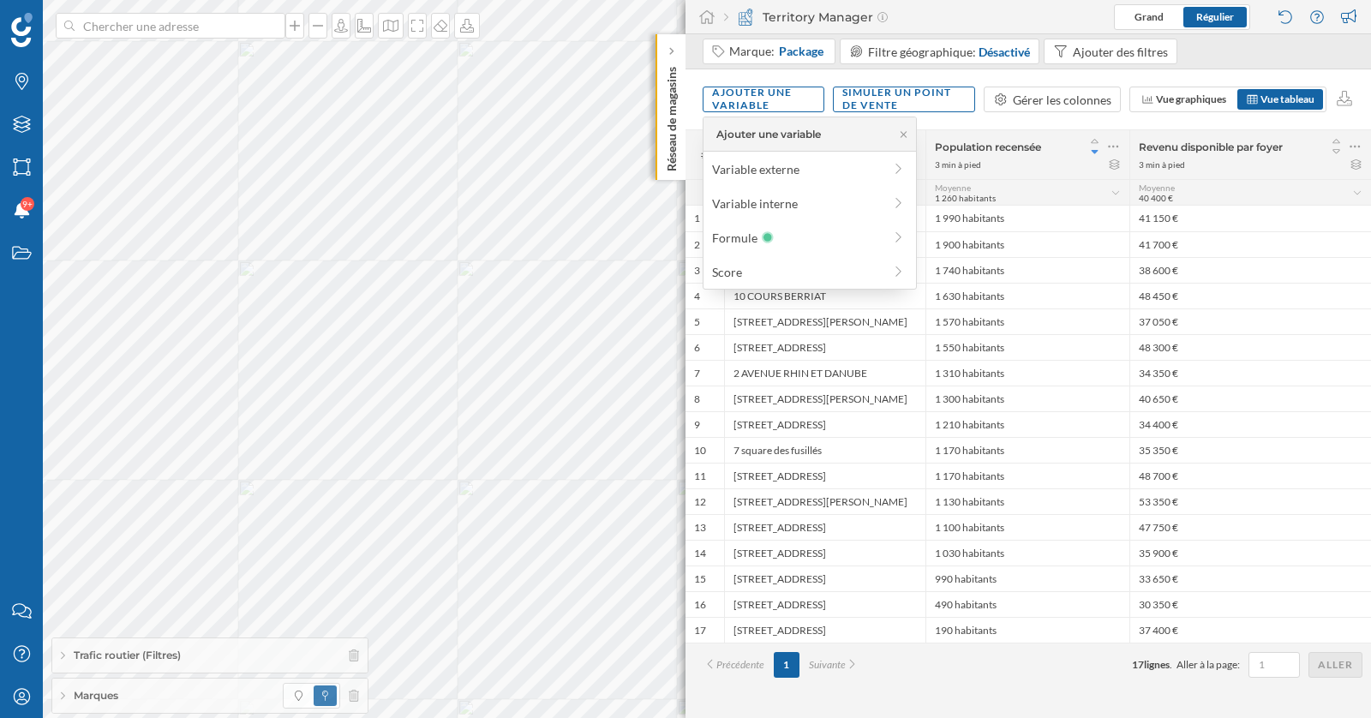
click at [1260, 53] on div "Marque: Package Filtre géographique: Désactivé Ajouter des filtres" at bounding box center [1027, 51] width 685 height 35
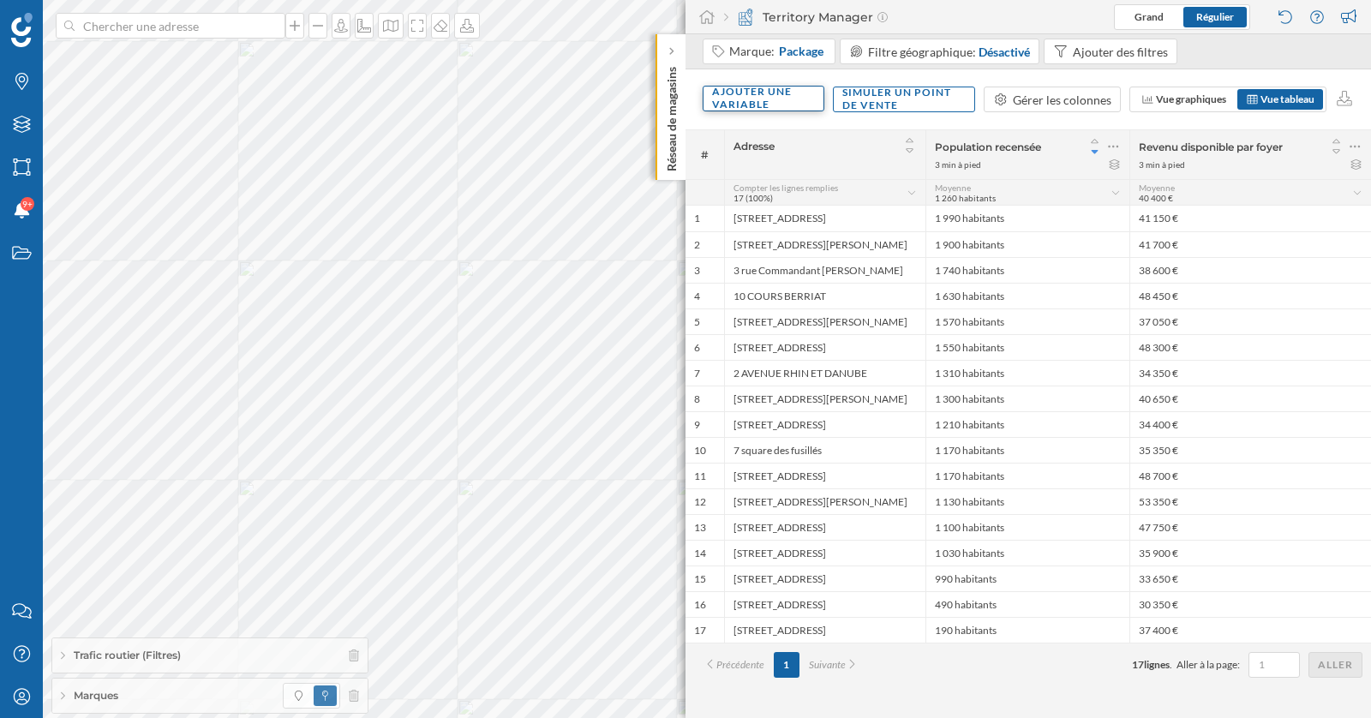
click at [784, 92] on div "Ajouter une variable" at bounding box center [763, 99] width 122 height 26
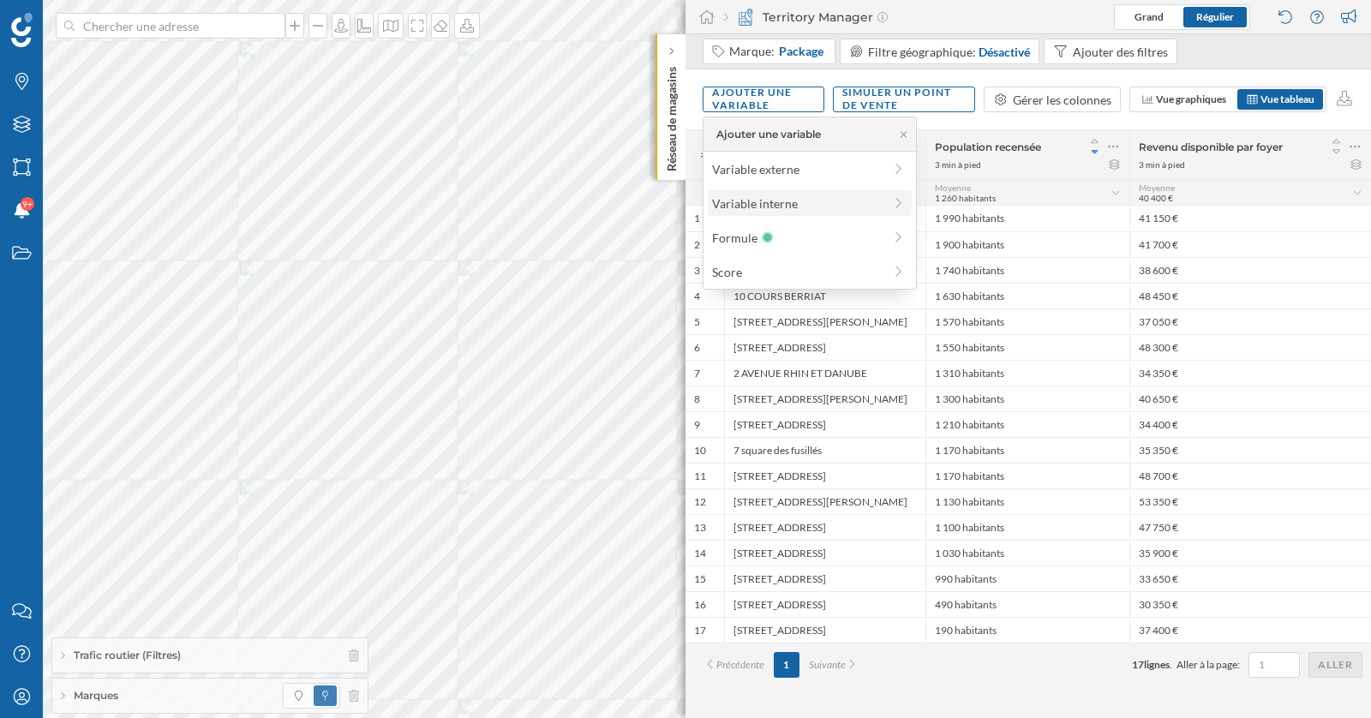
click at [780, 206] on div "Variable interne" at bounding box center [797, 203] width 170 height 18
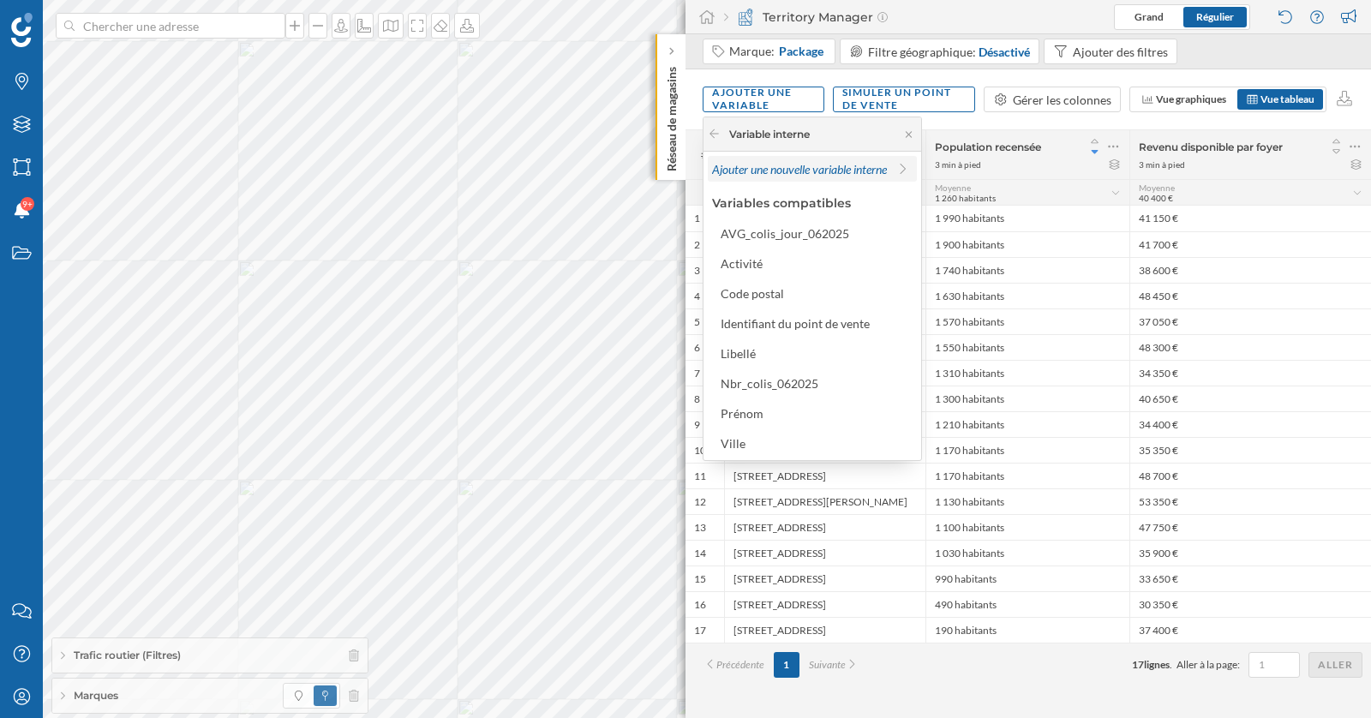
click at [850, 175] on div "Ajouter une nouvelle variable interne" at bounding box center [799, 169] width 175 height 18
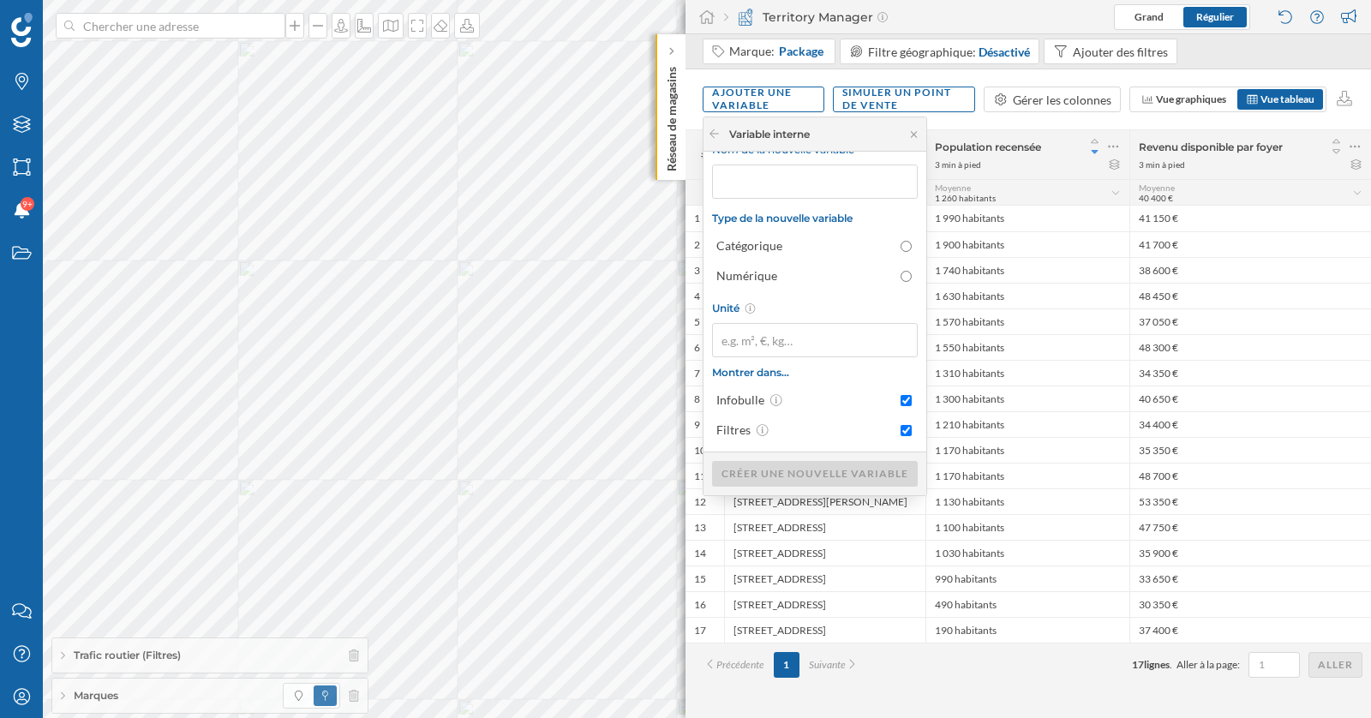
scroll to position [0, 0]
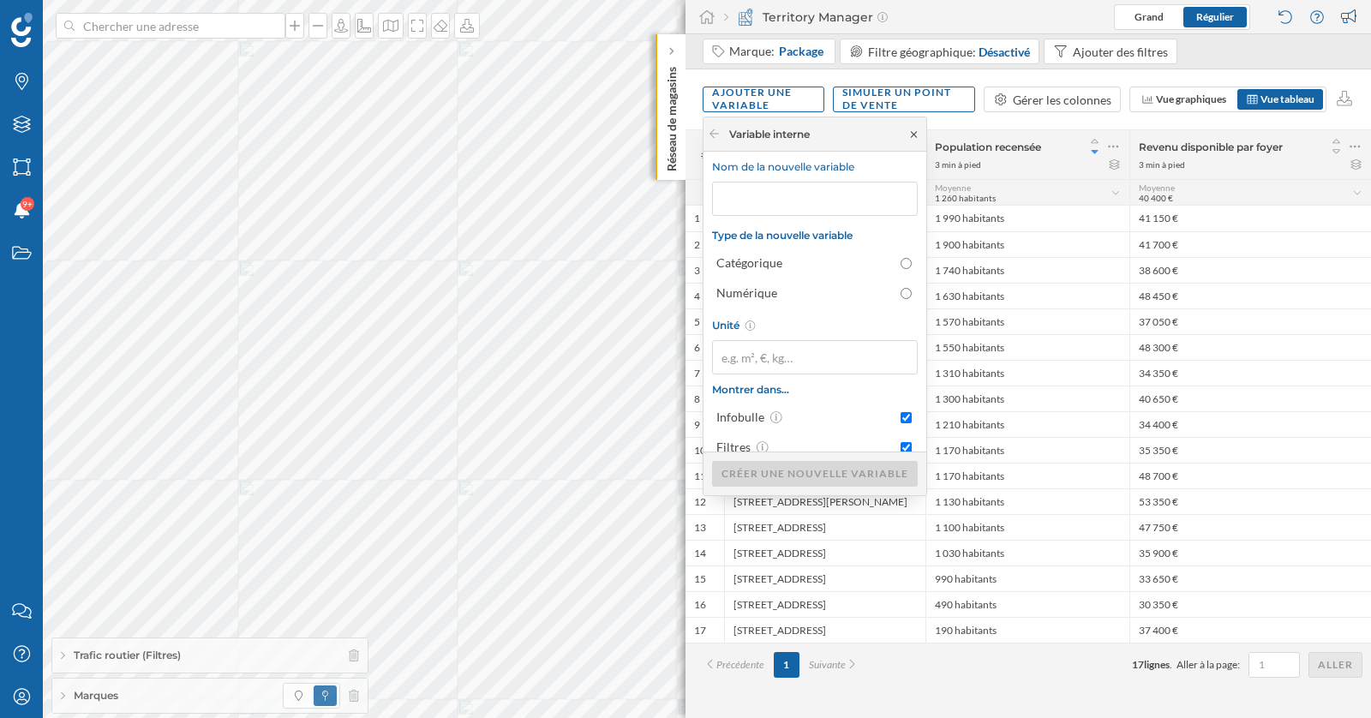
click at [907, 134] on icon at bounding box center [913, 134] width 13 height 10
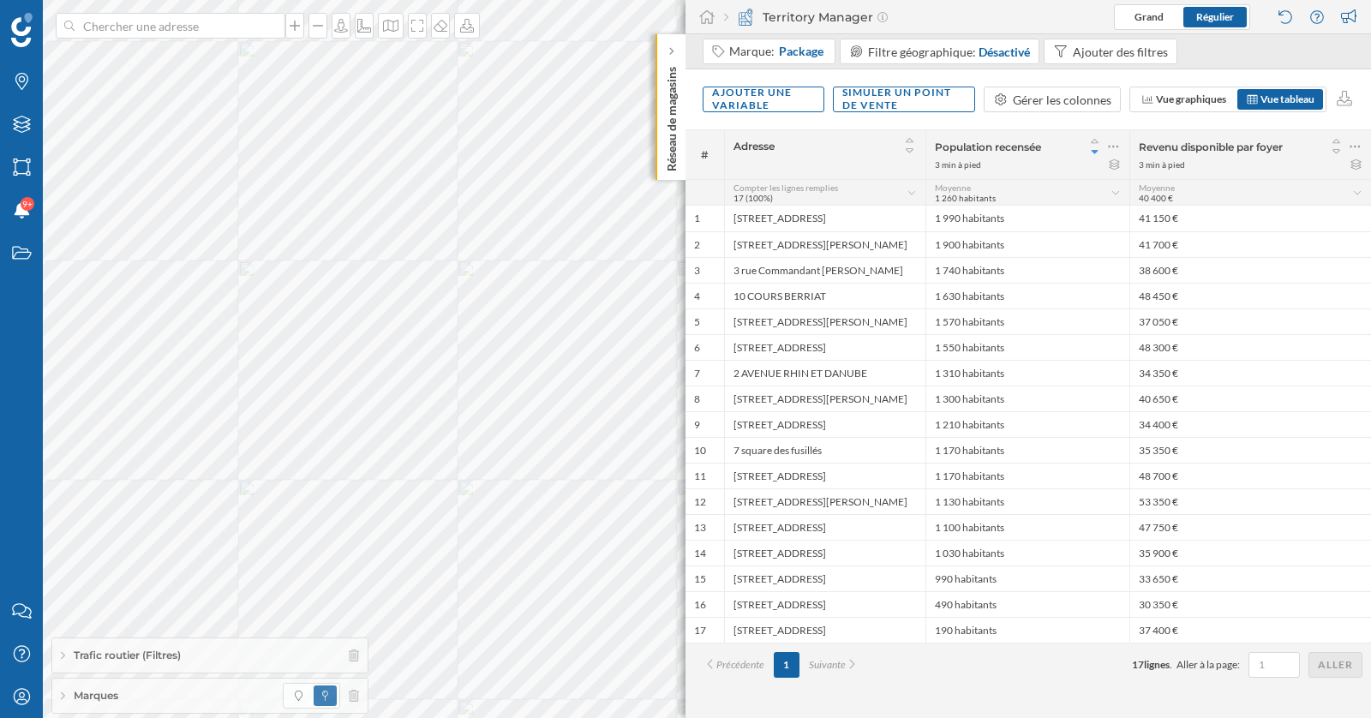
click at [934, 121] on div "Ajouter une variable Simuler un point de vente Gérer les colonnes Vue graphique…" at bounding box center [1027, 99] width 685 height 60
click at [788, 102] on div "Ajouter une variable" at bounding box center [763, 99] width 122 height 26
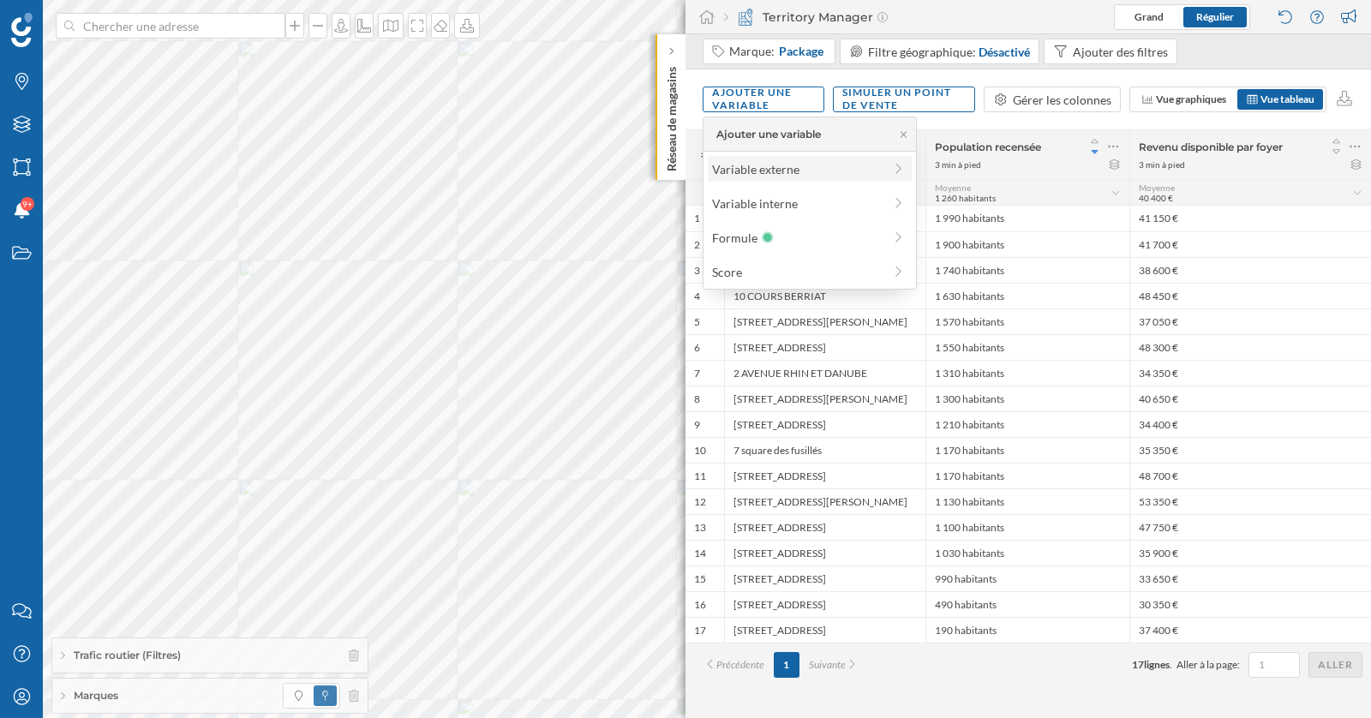
click at [788, 176] on div "Variable externe" at bounding box center [797, 169] width 170 height 18
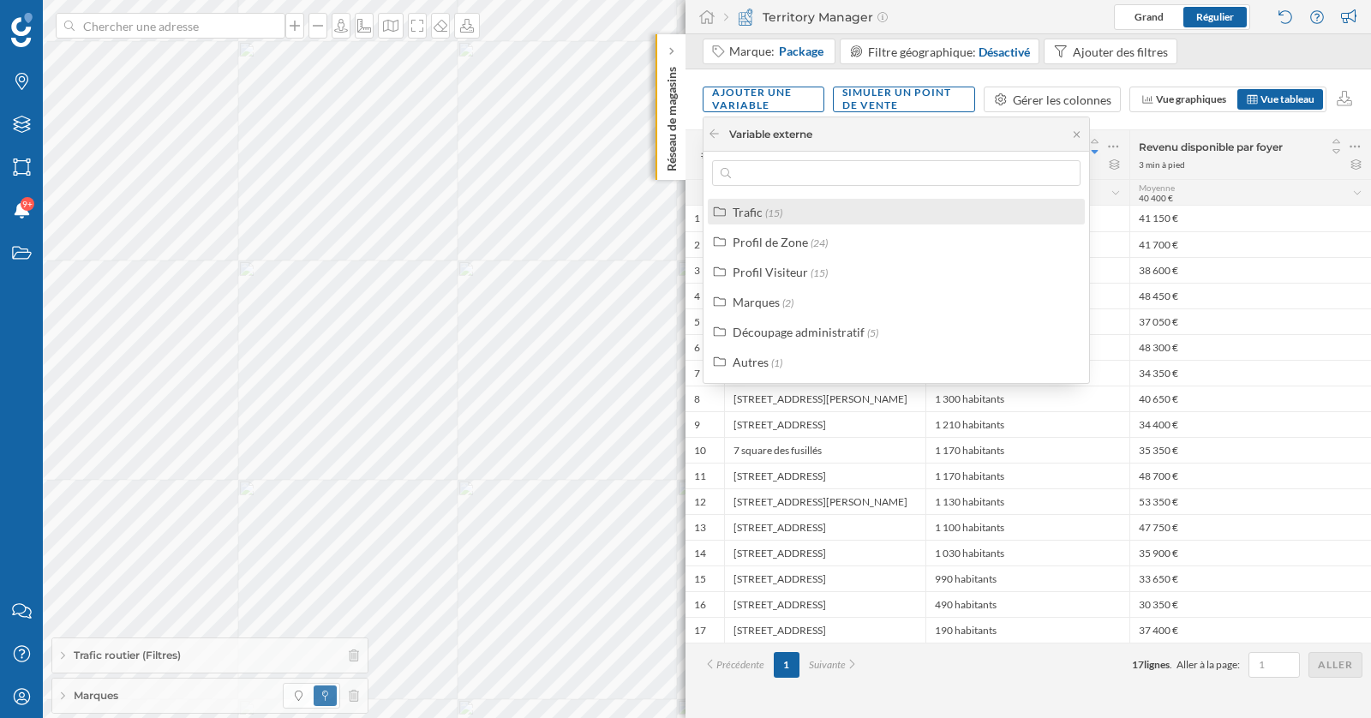
click at [753, 211] on div "Trafic" at bounding box center [747, 212] width 30 height 15
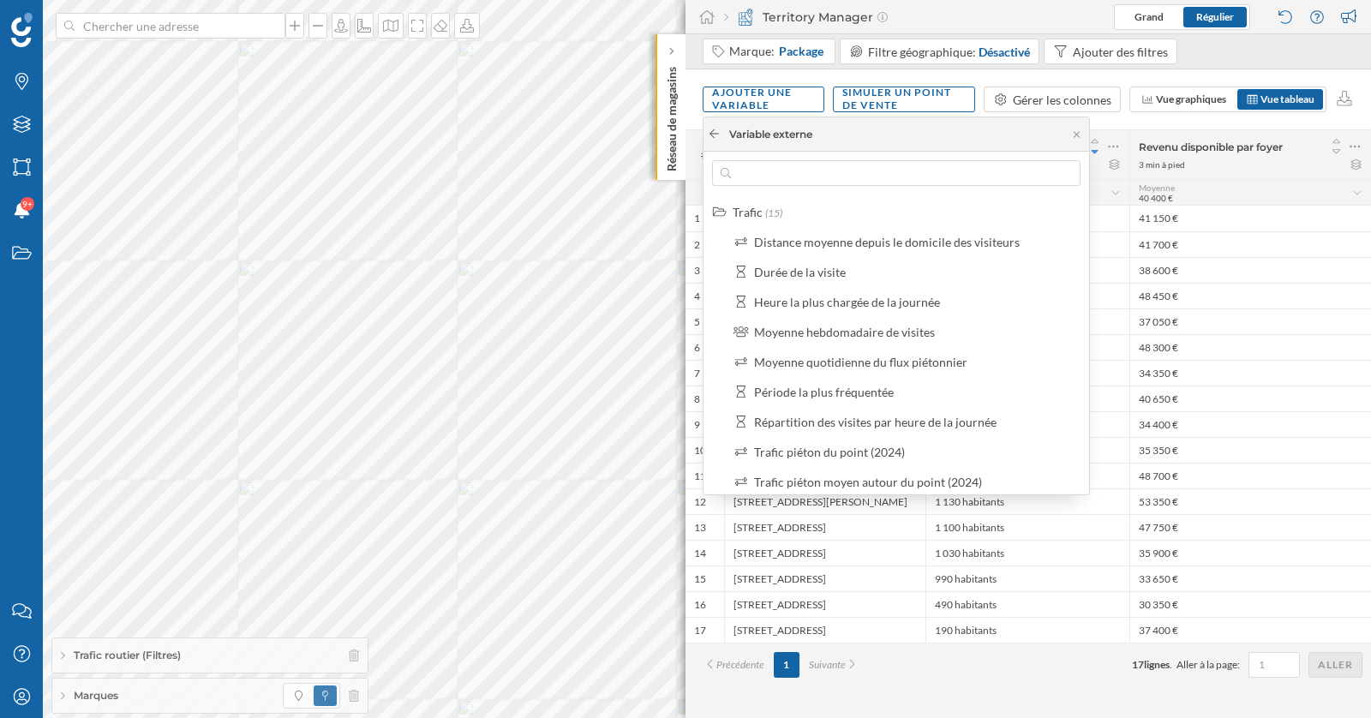
click at [710, 139] on div at bounding box center [714, 134] width 13 height 15
click at [716, 133] on icon at bounding box center [714, 133] width 13 height 10
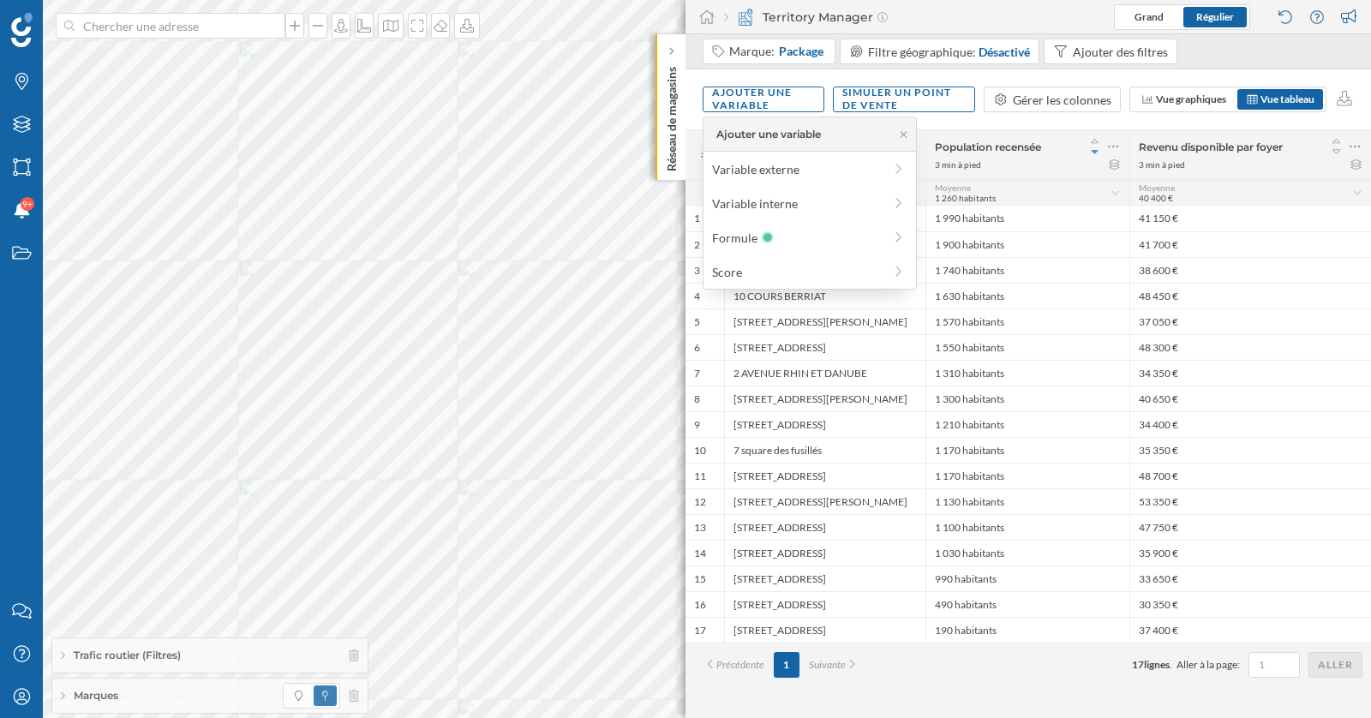
click at [1055, 135] on div "Population recensée" at bounding box center [1028, 146] width 186 height 24
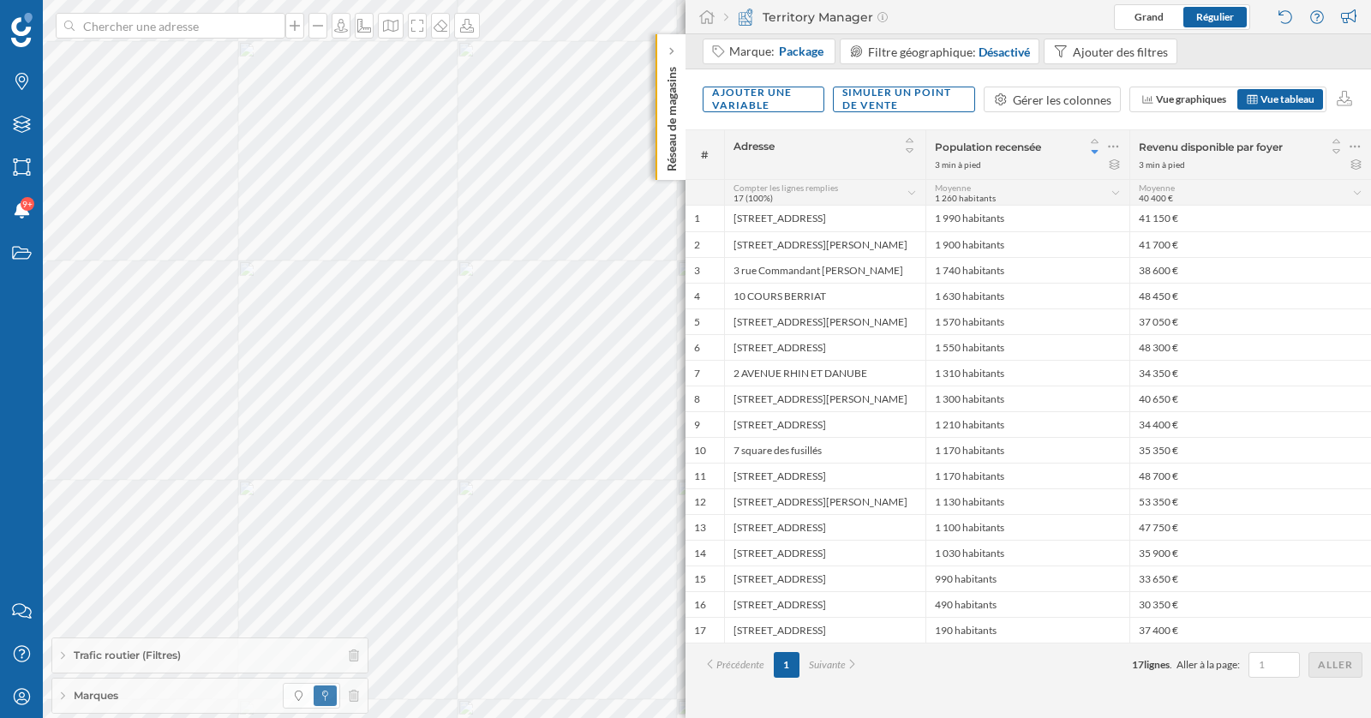
click at [1077, 124] on div "Ajouter une variable Simuler un point de vente Gérer les colonnes Vue graphique…" at bounding box center [1027, 99] width 685 height 60
click at [807, 105] on div "Ajouter une variable" at bounding box center [763, 99] width 122 height 26
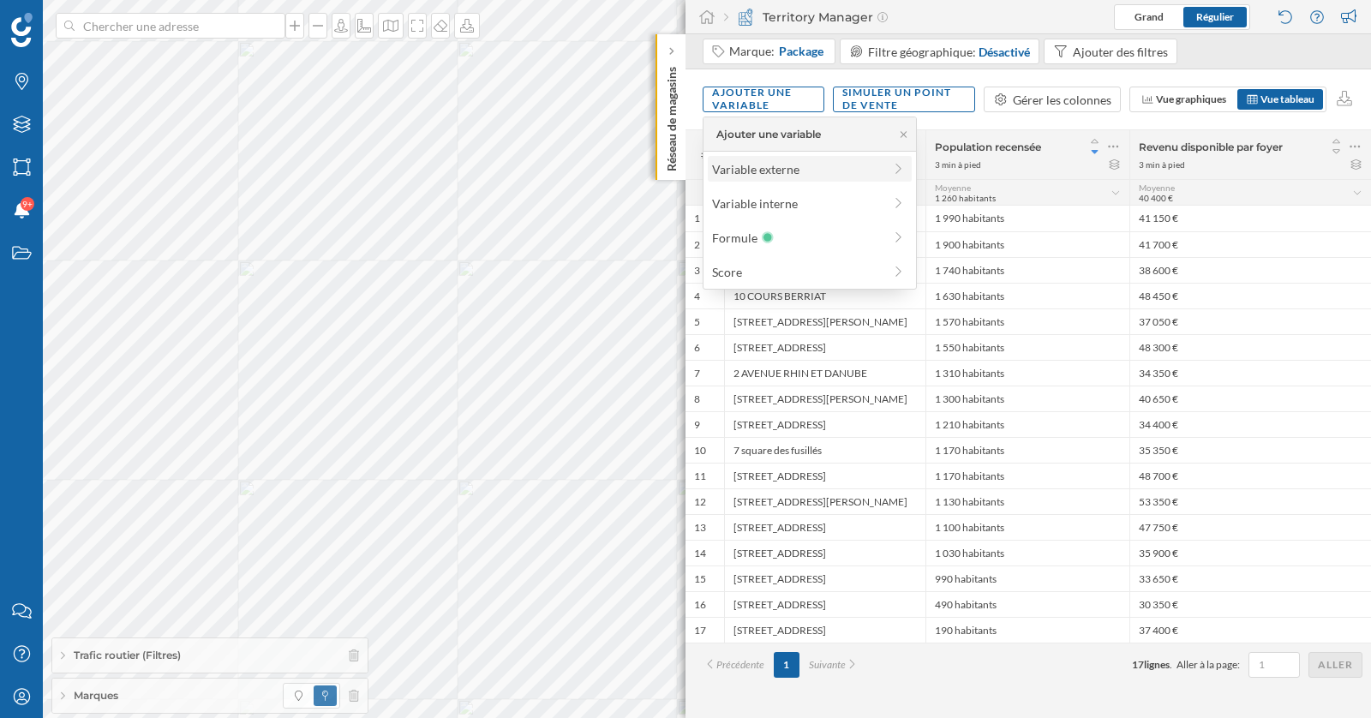
click at [789, 170] on div "Variable externe" at bounding box center [797, 169] width 170 height 18
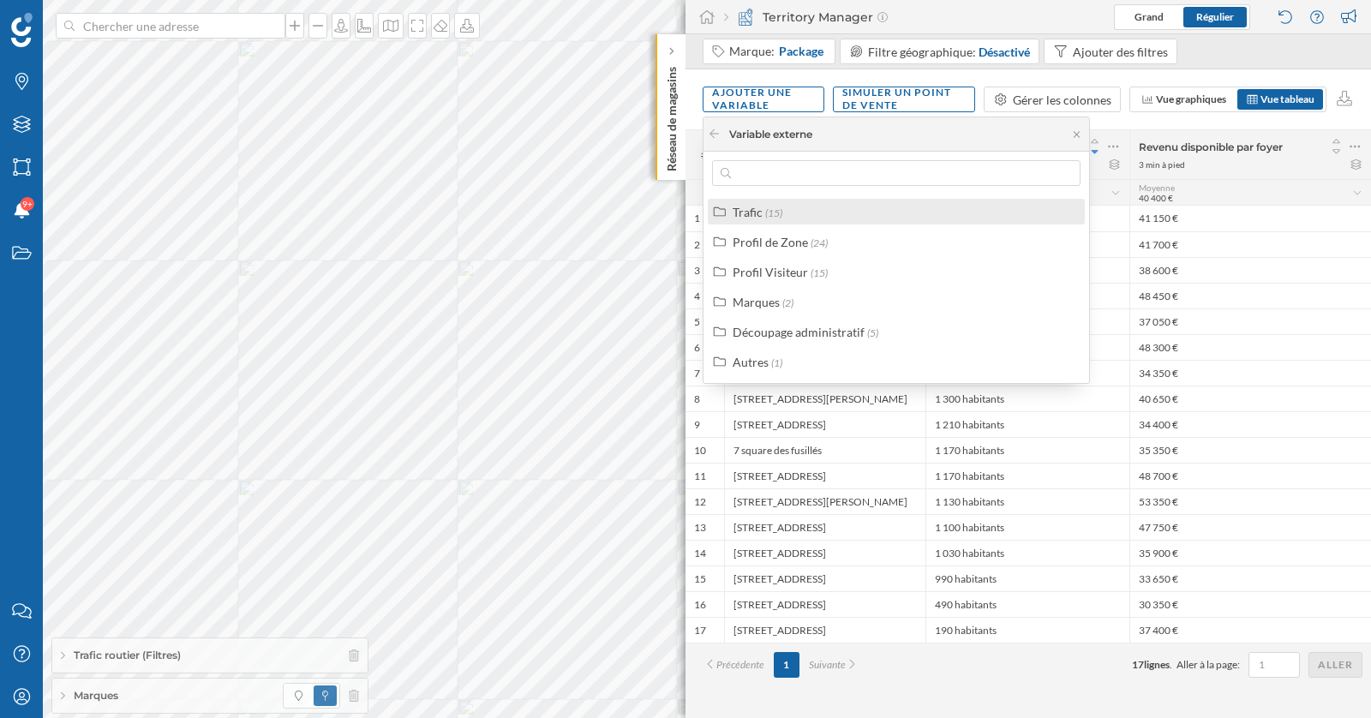
click at [827, 206] on div "Trafic (15)" at bounding box center [903, 212] width 342 height 18
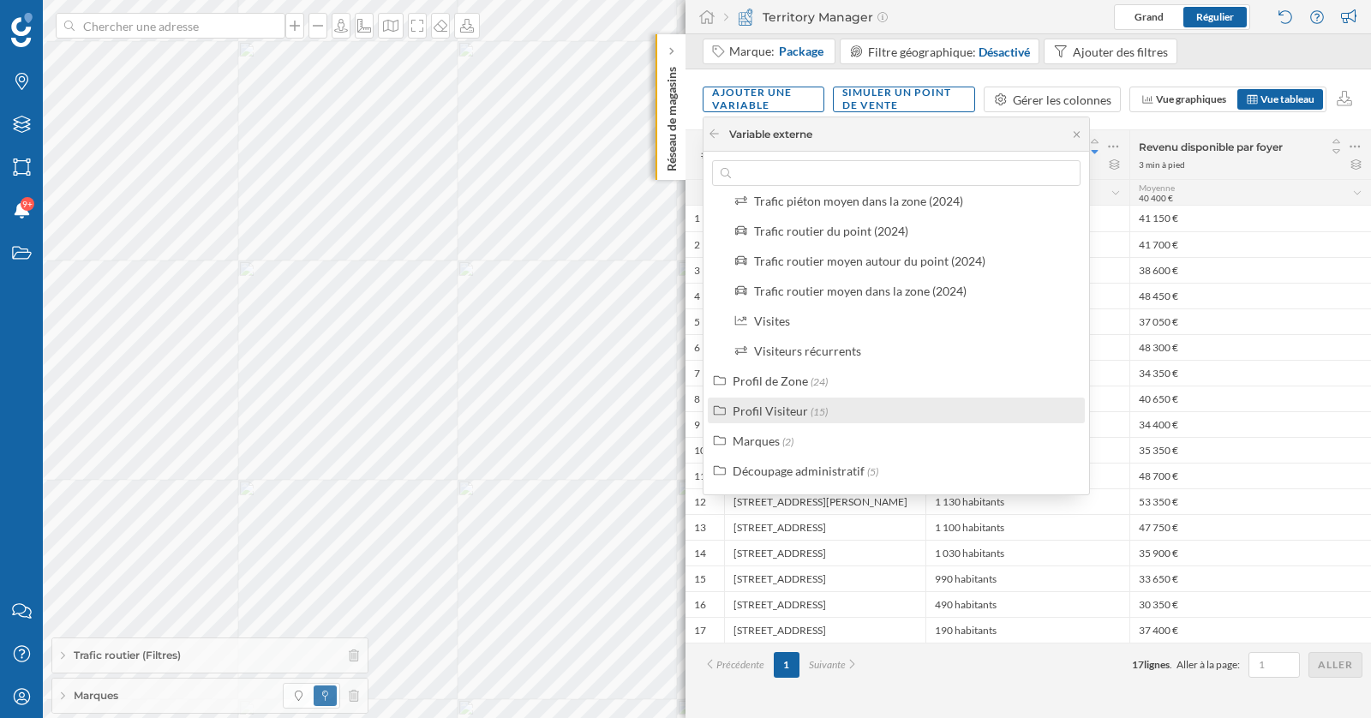
scroll to position [308, 0]
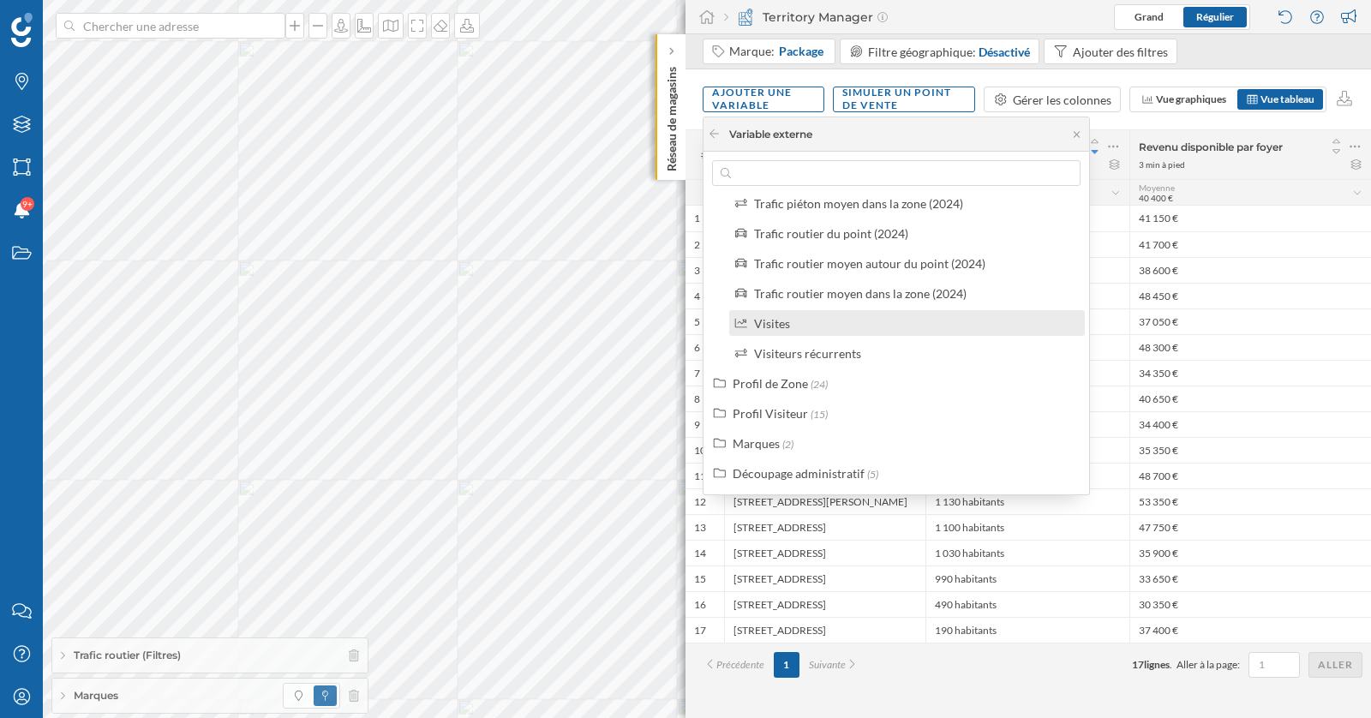
click at [774, 332] on div "Visites" at bounding box center [906, 323] width 355 height 26
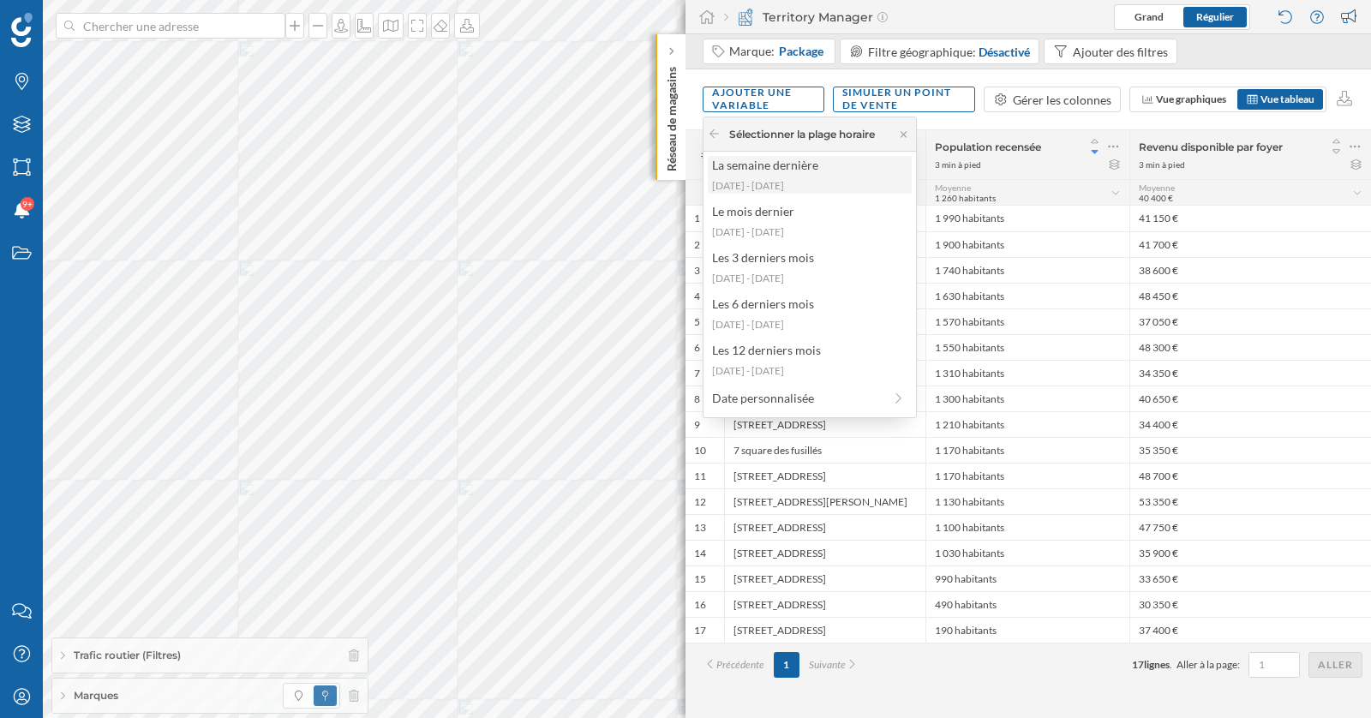
click at [786, 174] on div "La semaine dernière 2025-08-11 - 2025-08-17" at bounding box center [810, 175] width 204 height 38
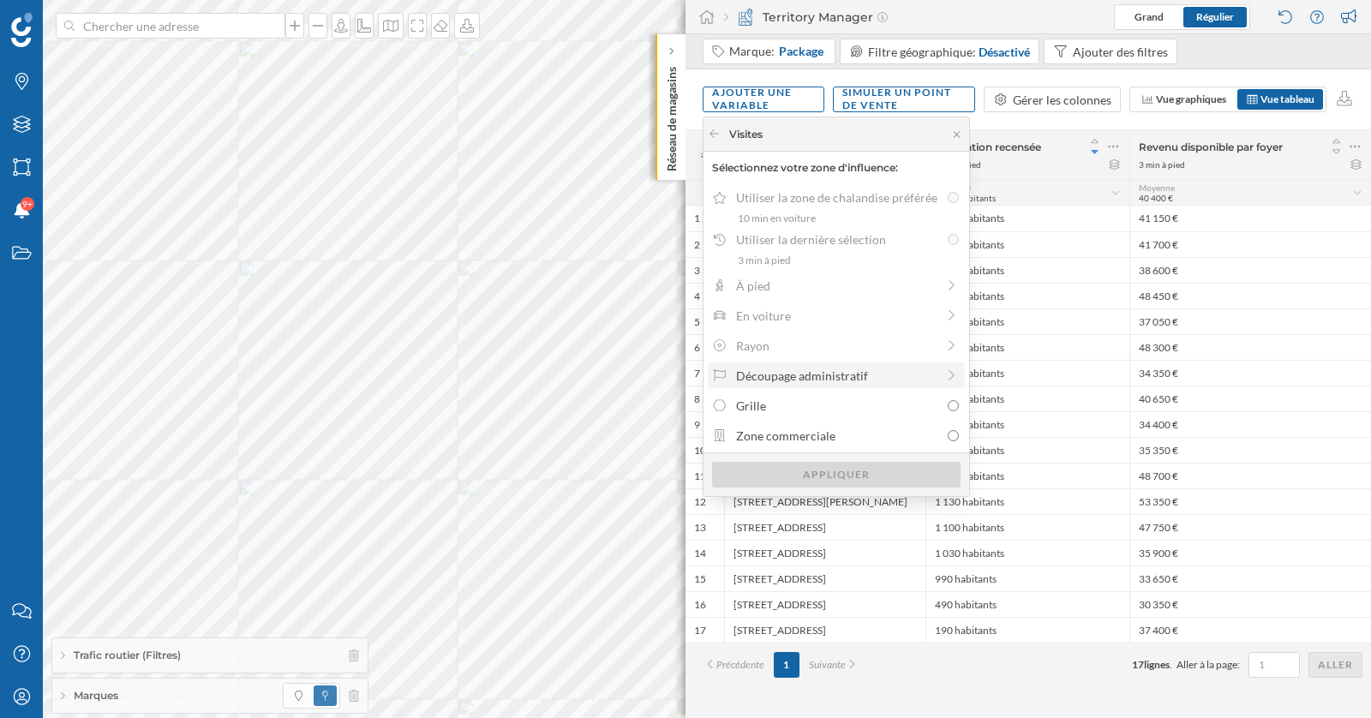
click at [840, 385] on div "Découpage administratif" at bounding box center [836, 375] width 257 height 26
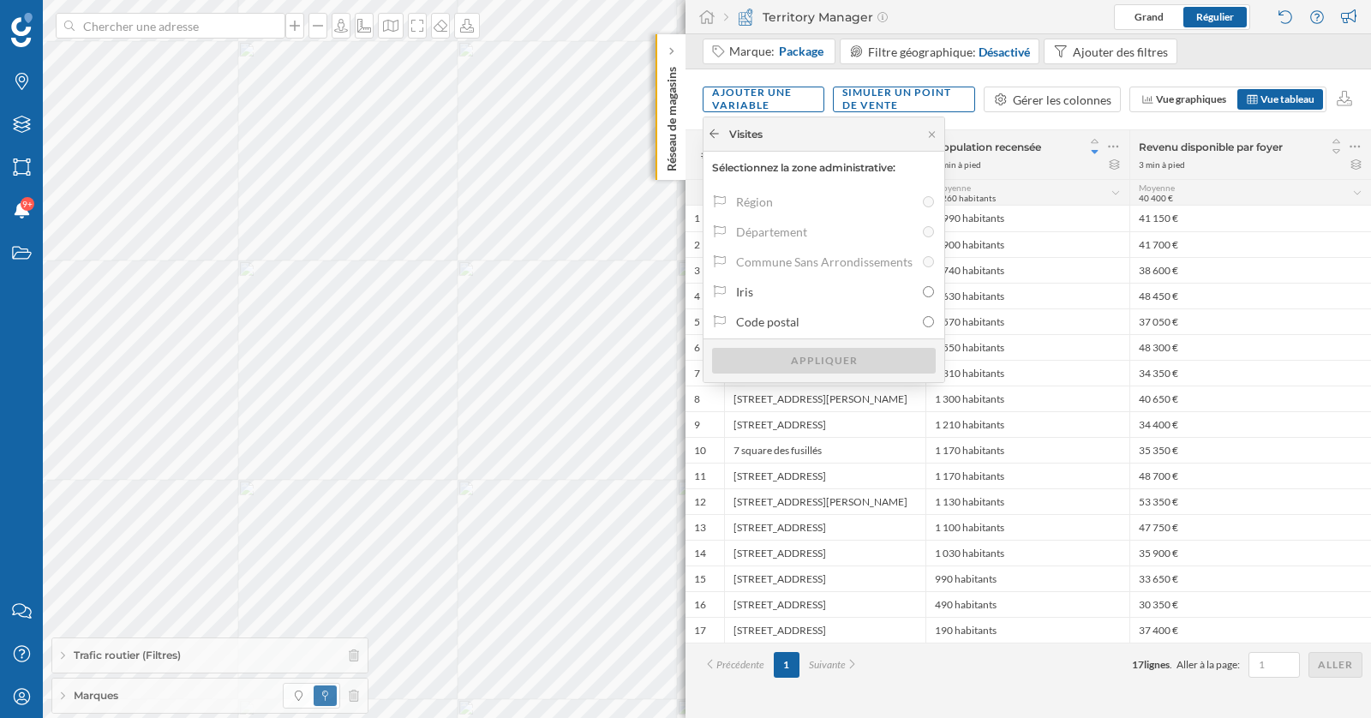
click at [708, 135] on icon at bounding box center [714, 133] width 13 height 10
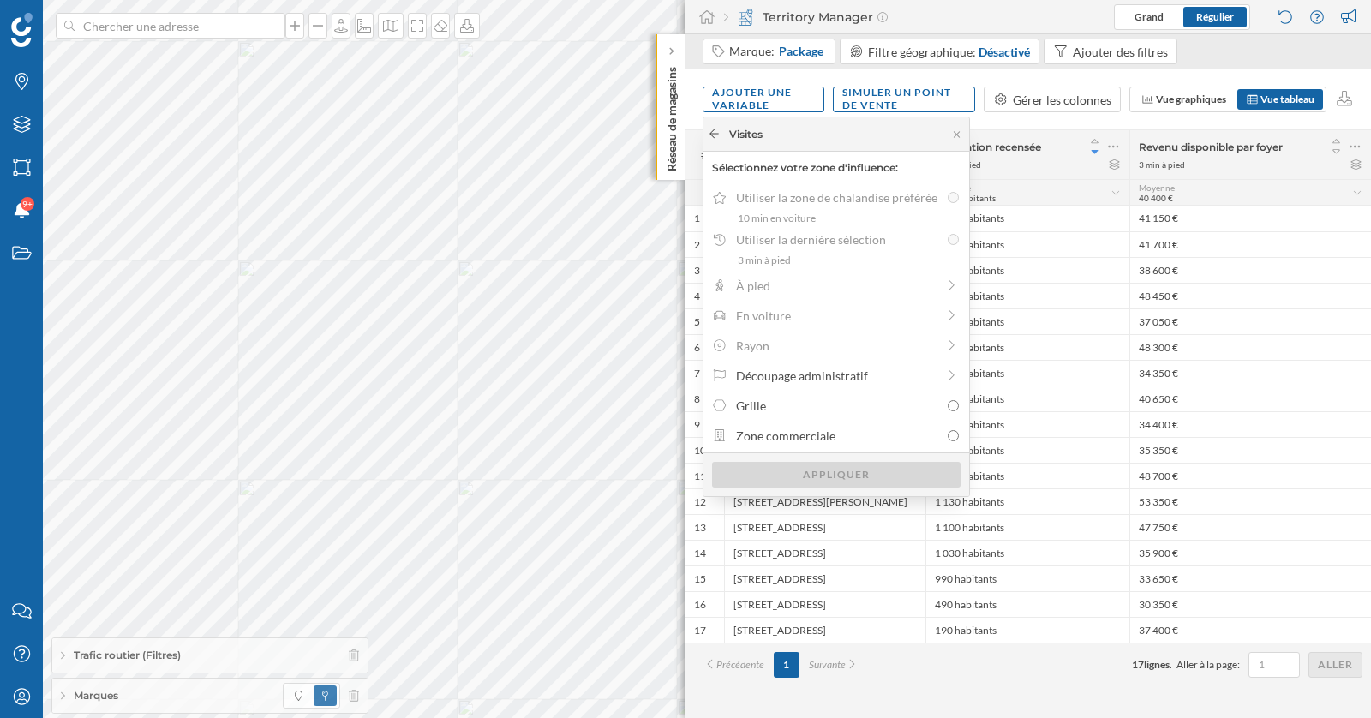
click at [714, 134] on icon at bounding box center [713, 133] width 9 height 9
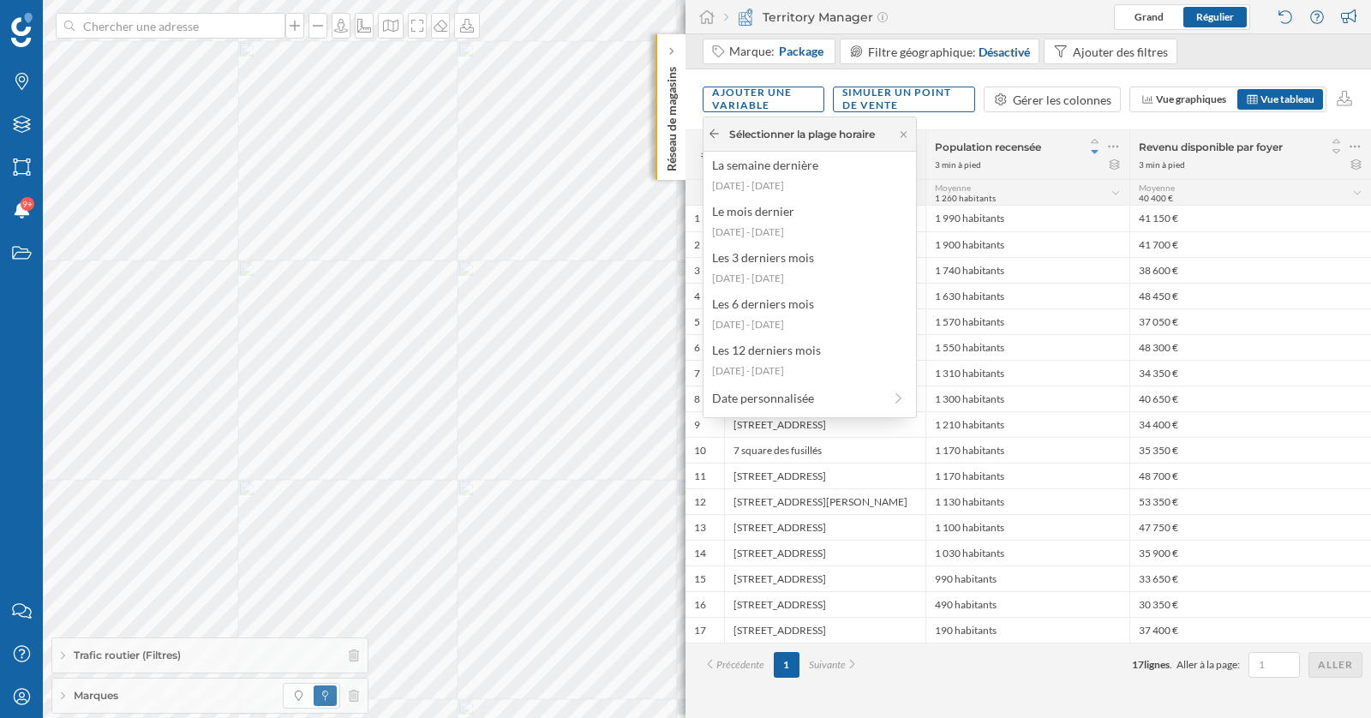
click at [711, 139] on div at bounding box center [714, 134] width 13 height 15
click at [712, 134] on icon at bounding box center [714, 133] width 13 height 10
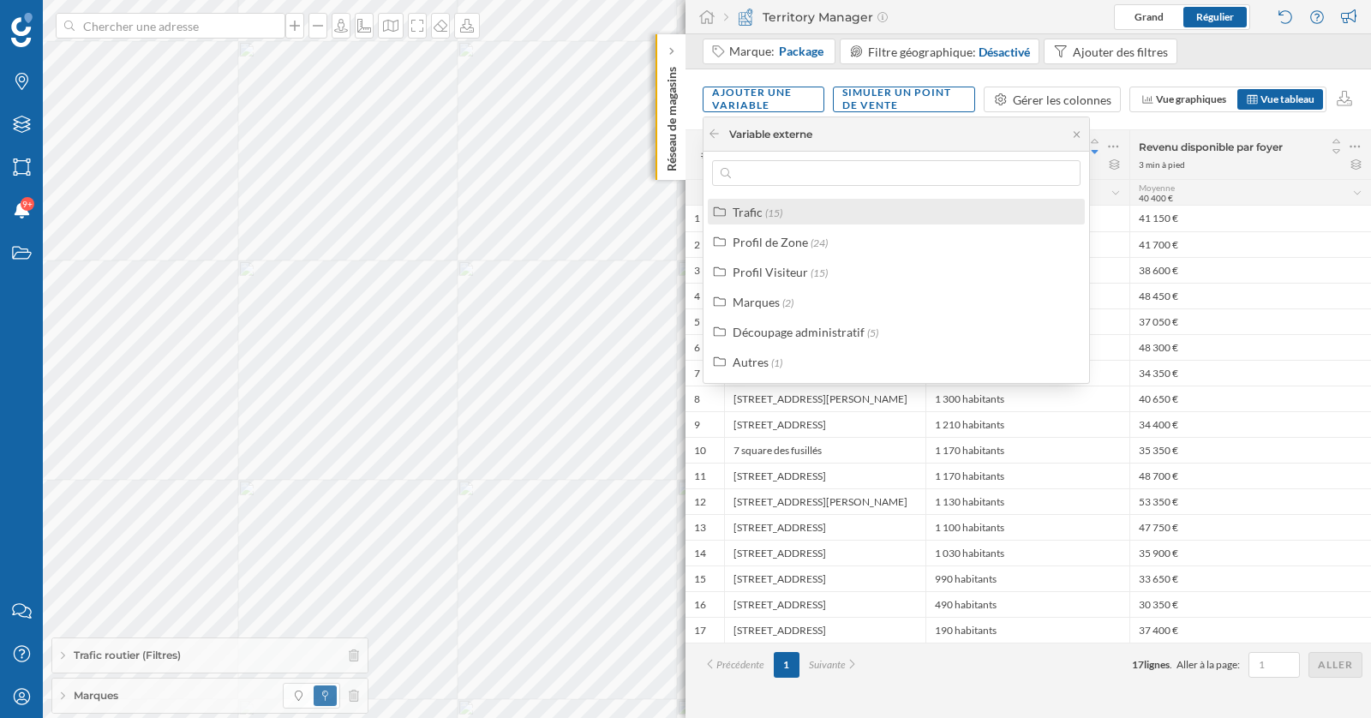
click at [797, 218] on div "Trafic (15)" at bounding box center [903, 212] width 342 height 18
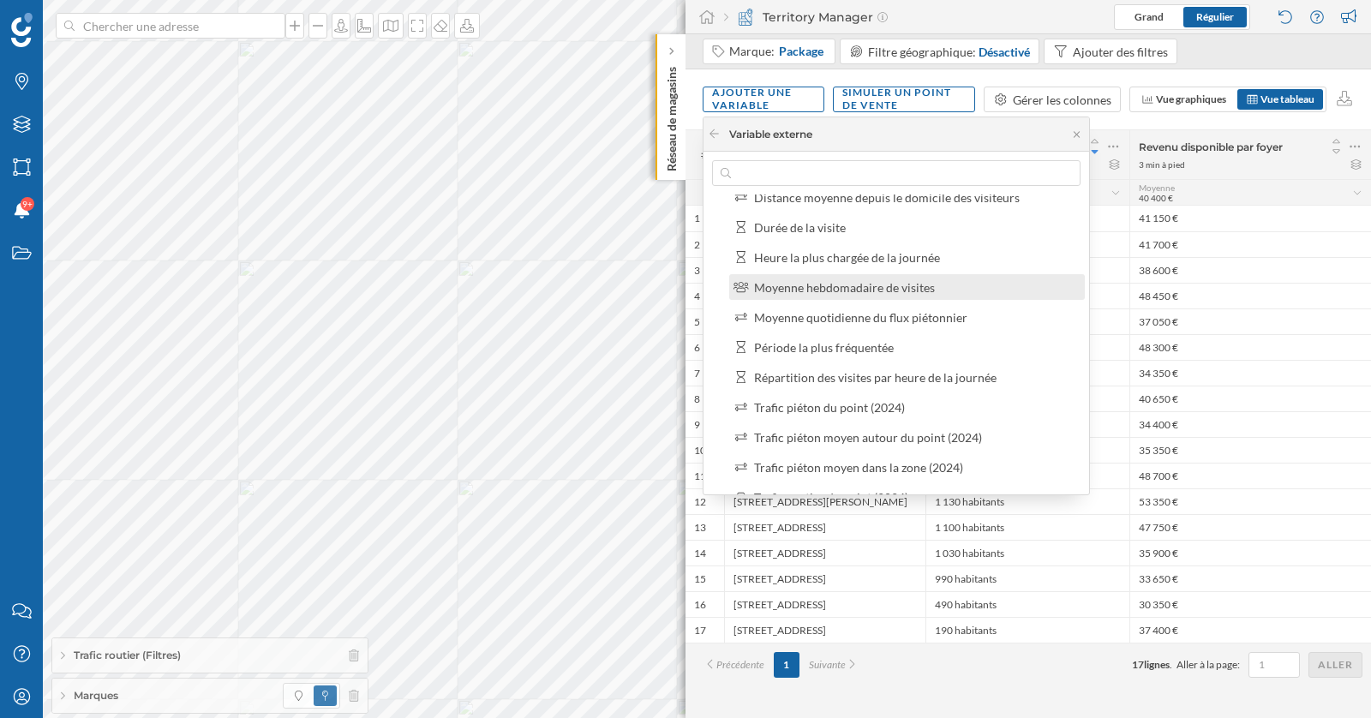
scroll to position [66, 0]
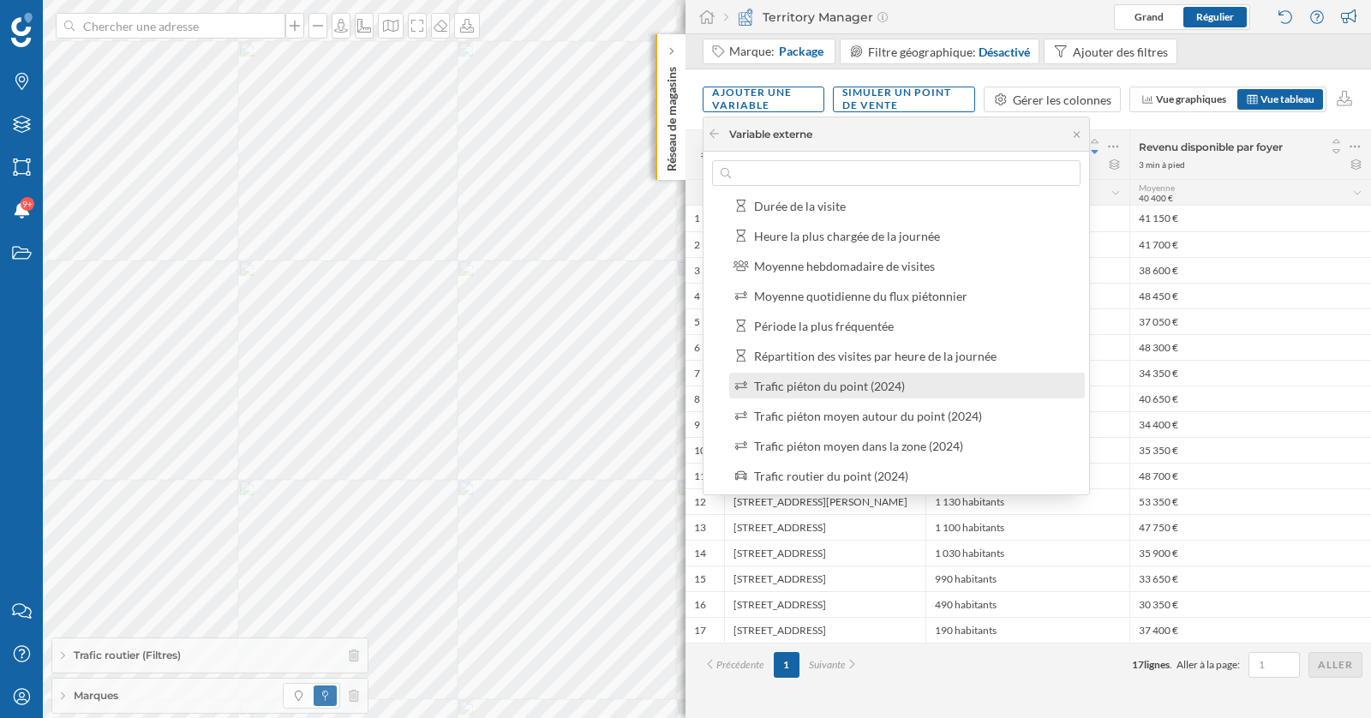
click at [871, 384] on div "Trafic piéton du point (2024)" at bounding box center [829, 386] width 151 height 15
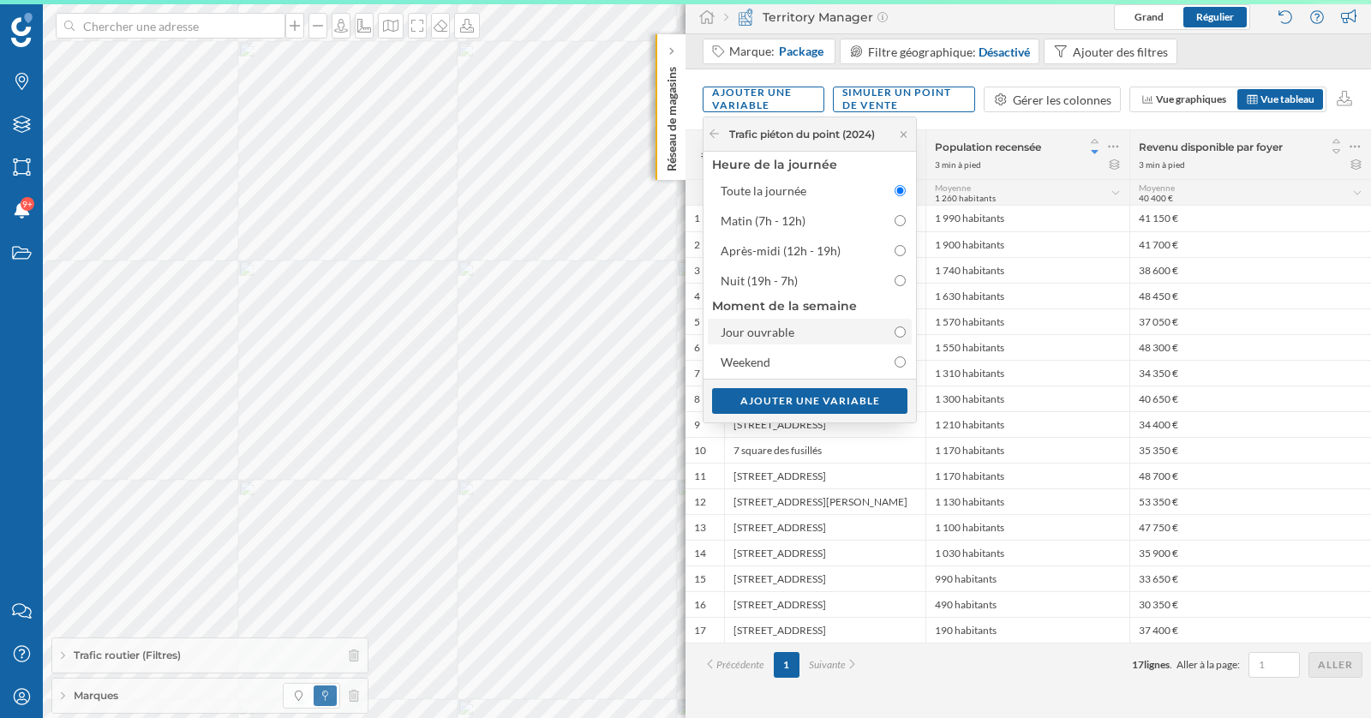
click at [899, 332] on input "Jour ouvrable" at bounding box center [899, 331] width 11 height 11
radio input "true"
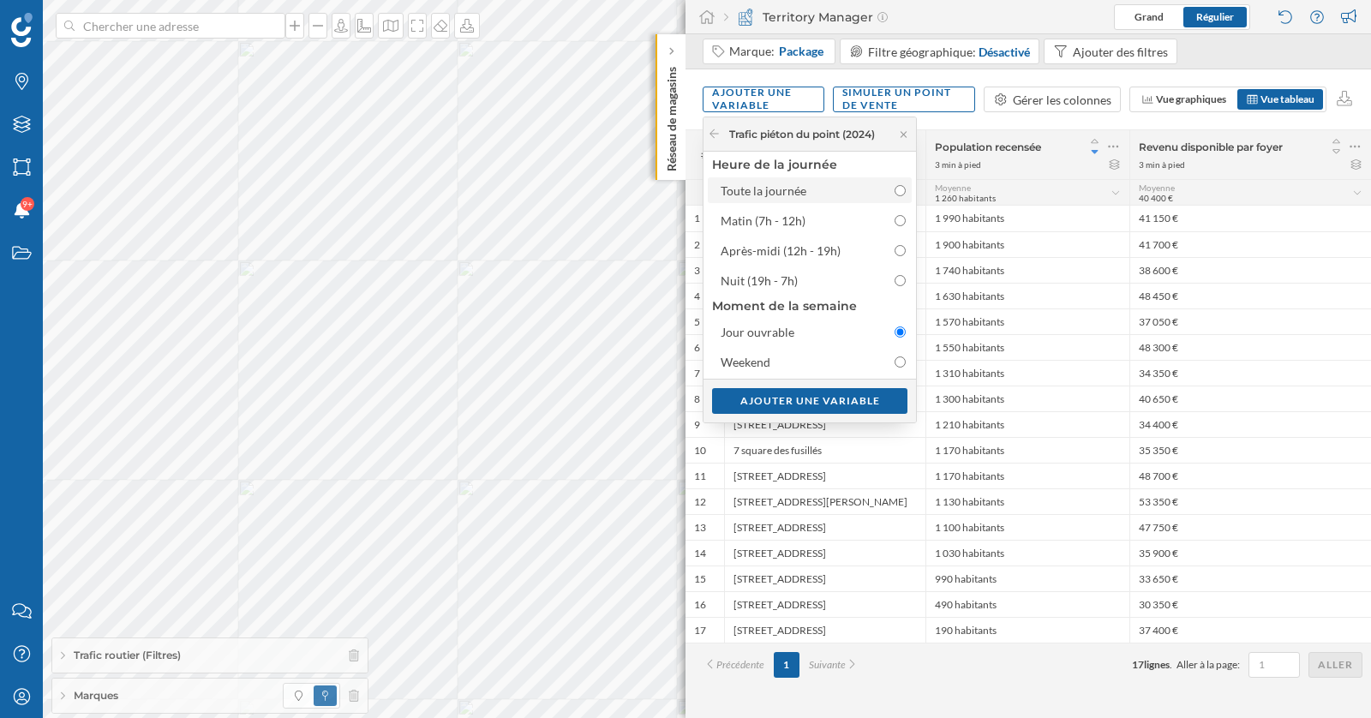
click at [899, 194] on input "Toute la journée" at bounding box center [899, 190] width 11 height 11
radio input "true"
click at [850, 397] on div "Ajouter une variable" at bounding box center [809, 400] width 195 height 26
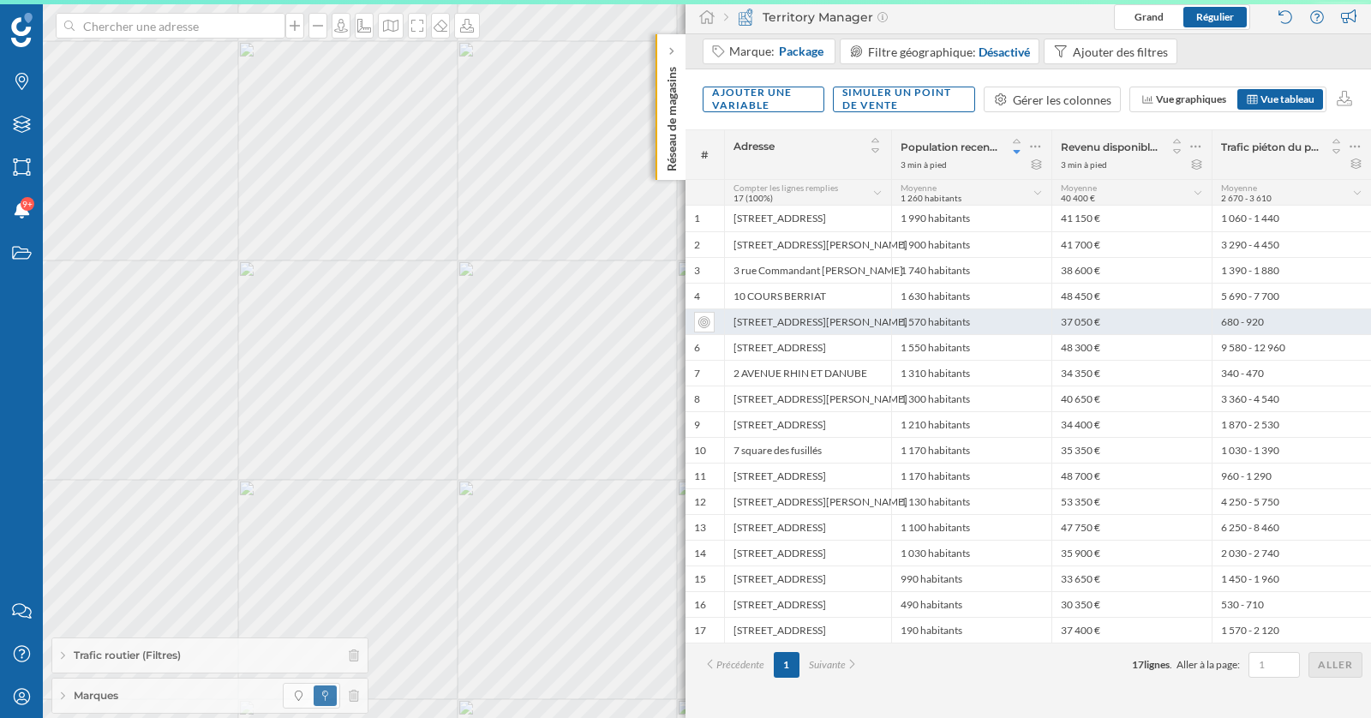
scroll to position [0, 0]
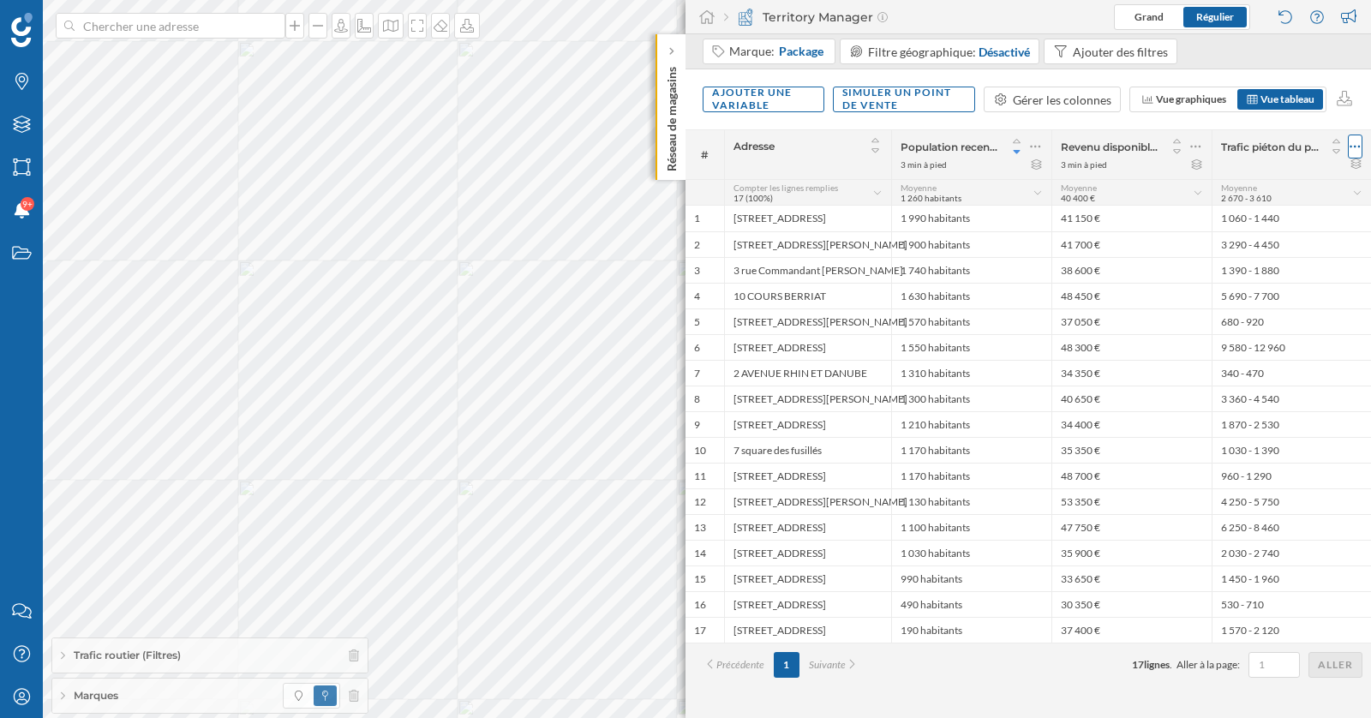
click at [1353, 148] on icon at bounding box center [1354, 146] width 11 height 17
click at [1240, 214] on div "Retirer la colonne" at bounding box center [1276, 215] width 151 height 18
click at [772, 95] on div "Ajouter une variable" at bounding box center [763, 99] width 122 height 26
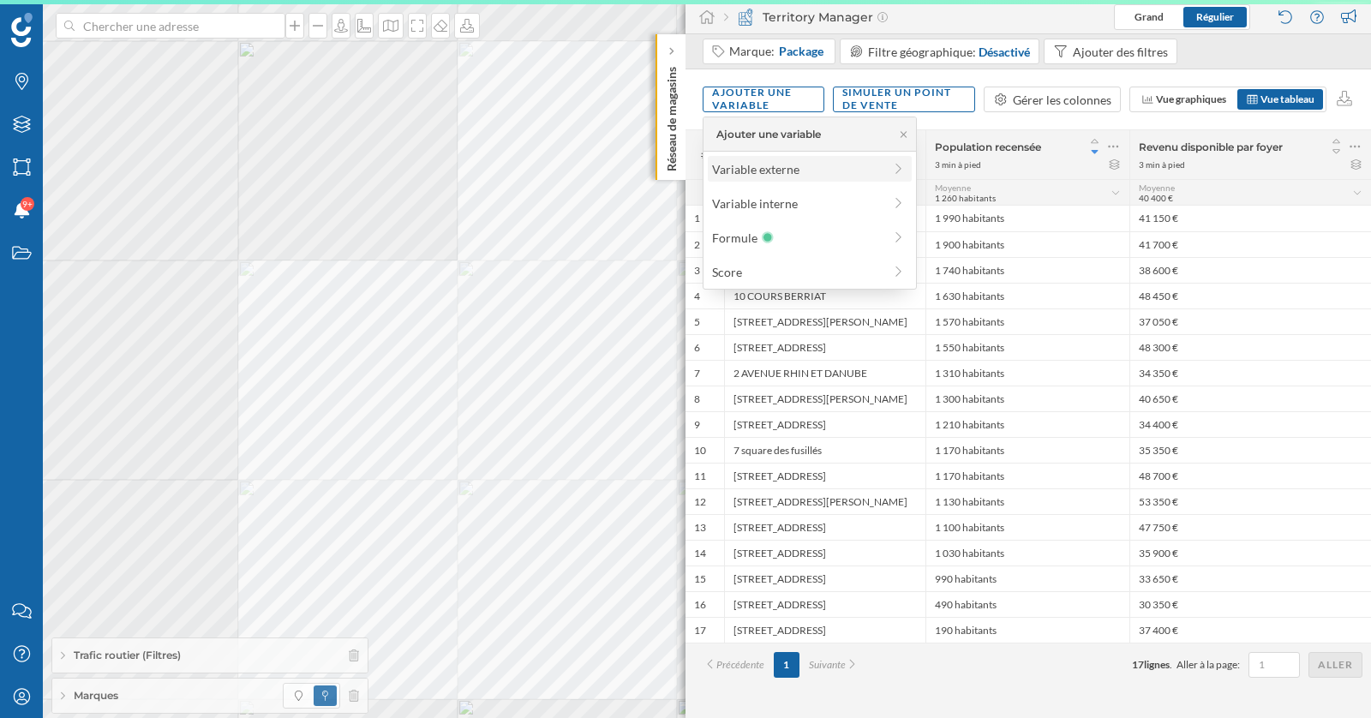
click at [774, 164] on div "Variable externe" at bounding box center [797, 169] width 170 height 18
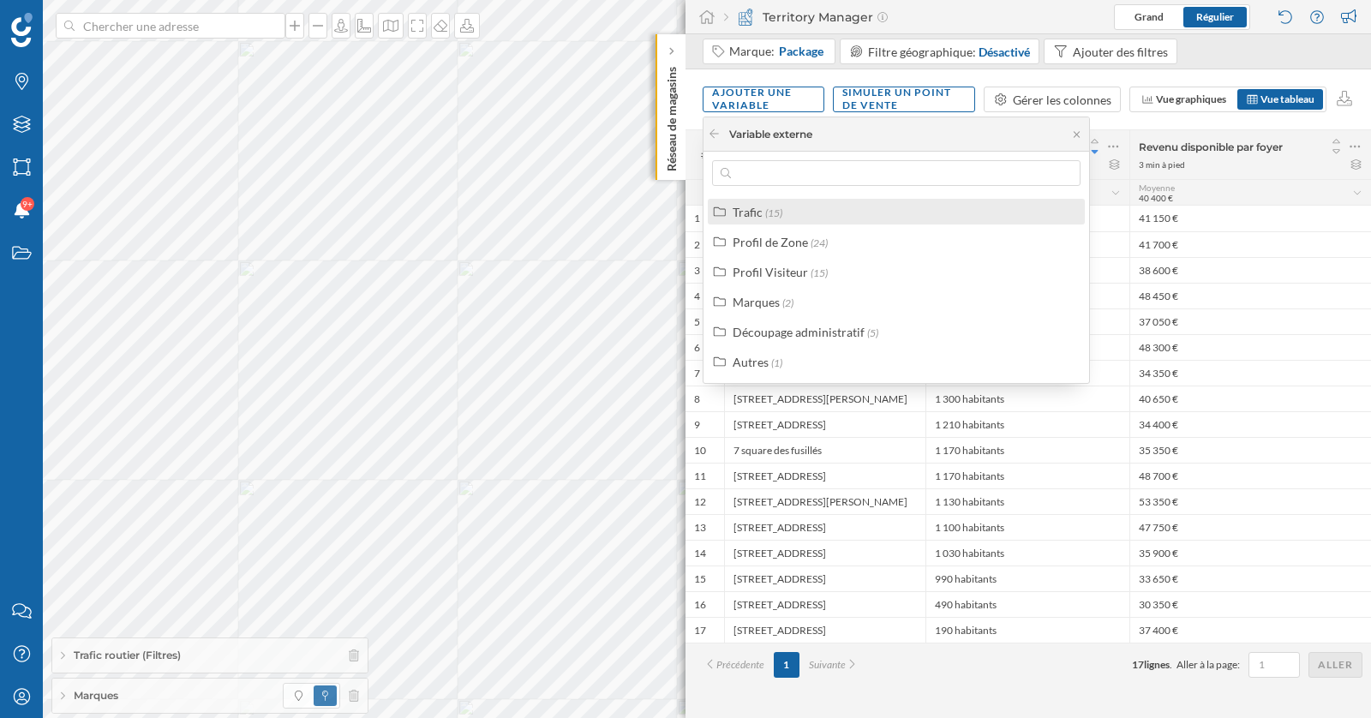
click at [799, 215] on div "Trafic (15)" at bounding box center [903, 212] width 342 height 18
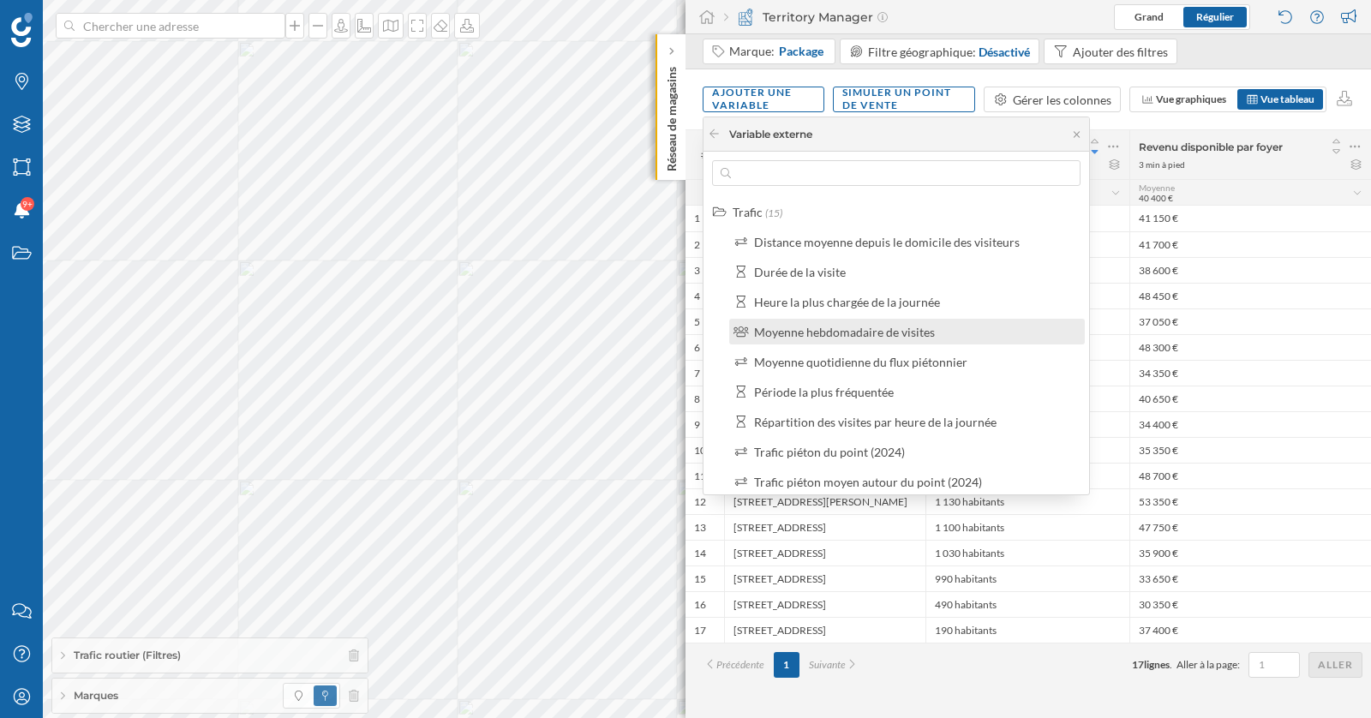
click at [875, 332] on div "Moyenne hebdomadaire de visites" at bounding box center [844, 332] width 181 height 15
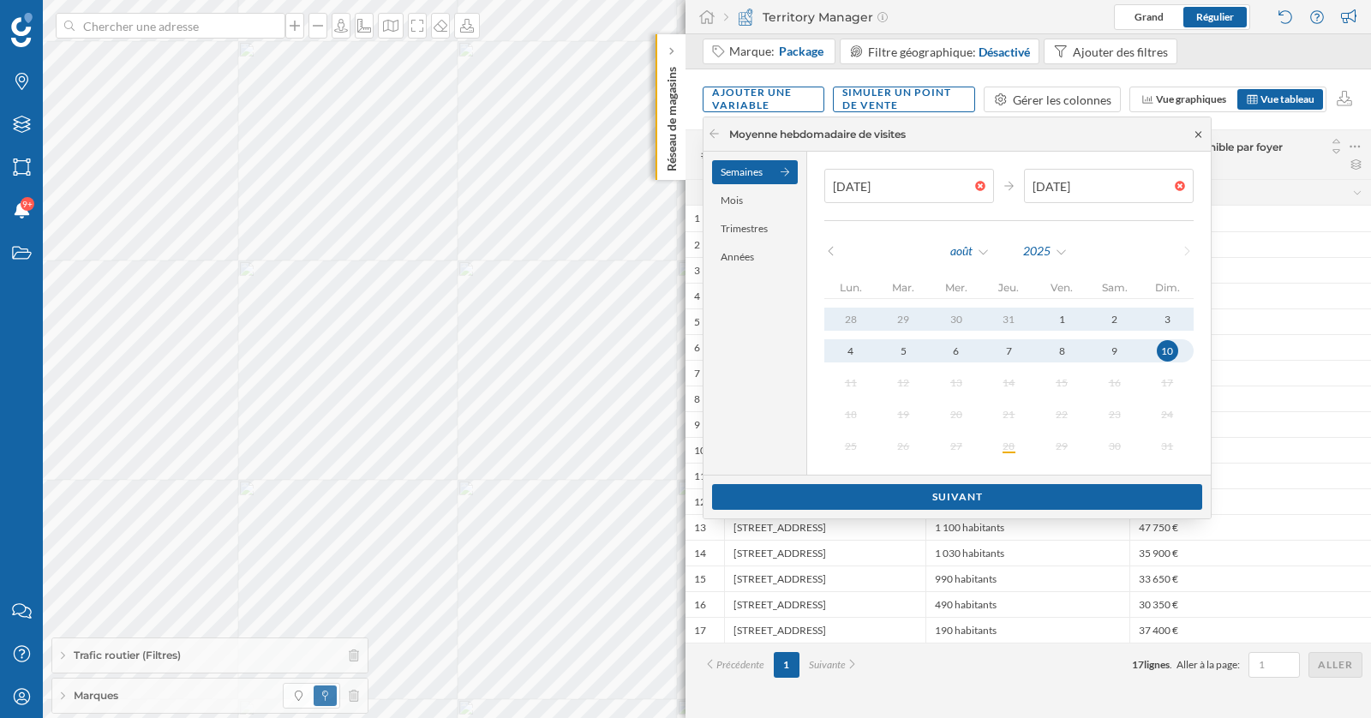
click at [1194, 136] on icon at bounding box center [1198, 134] width 13 height 10
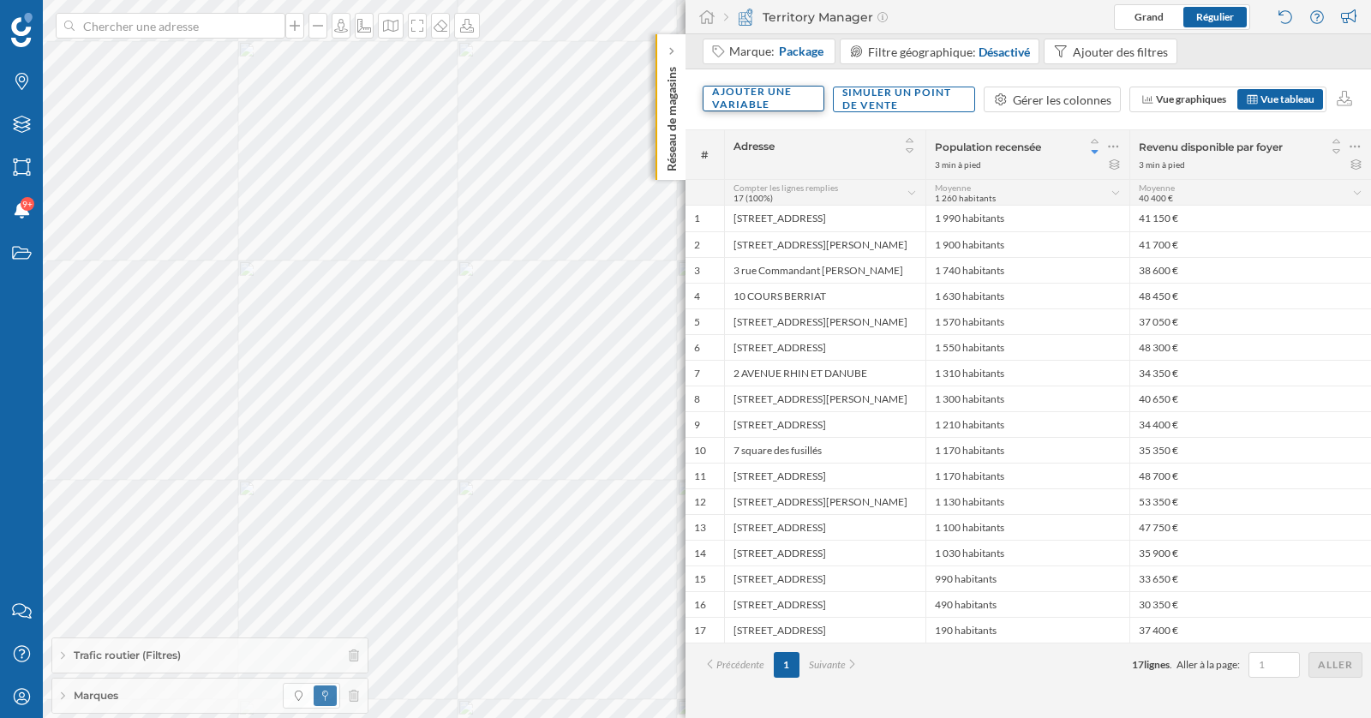
click at [784, 93] on div "Ajouter une variable" at bounding box center [763, 99] width 122 height 26
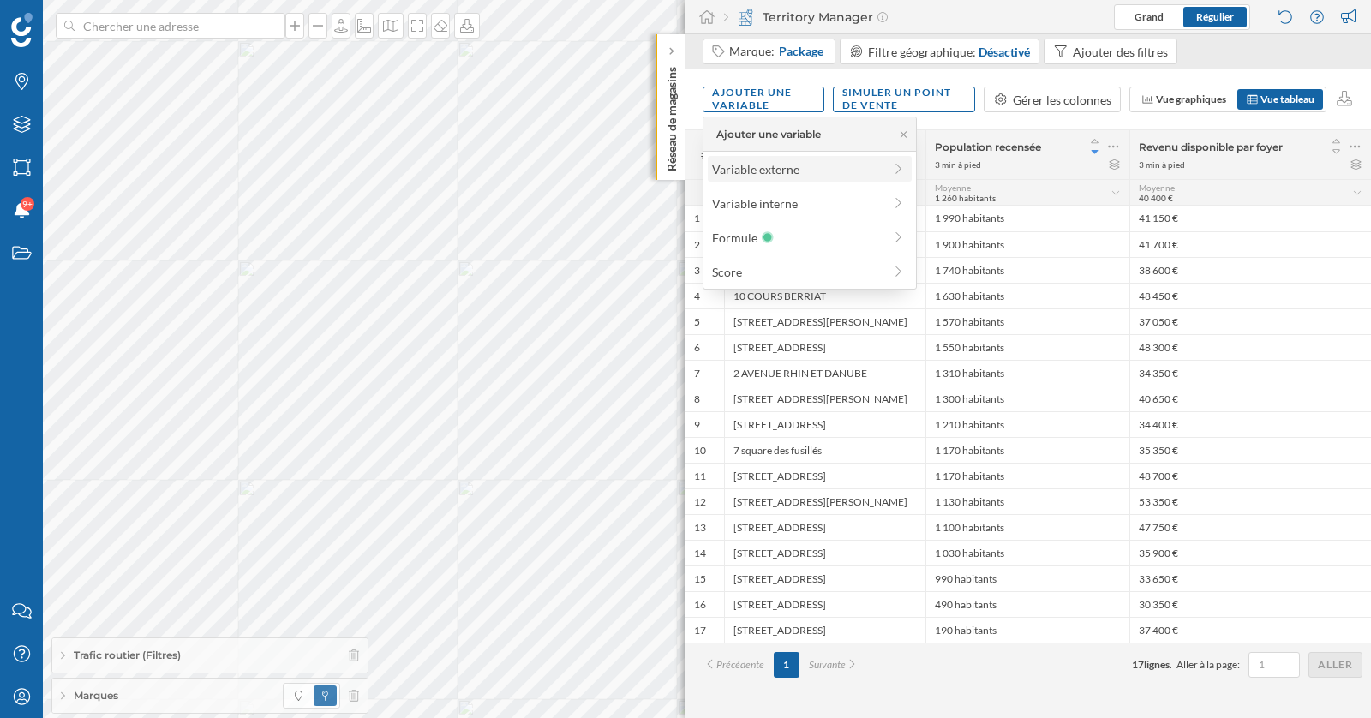
click at [770, 180] on div "Variable externe" at bounding box center [810, 169] width 204 height 26
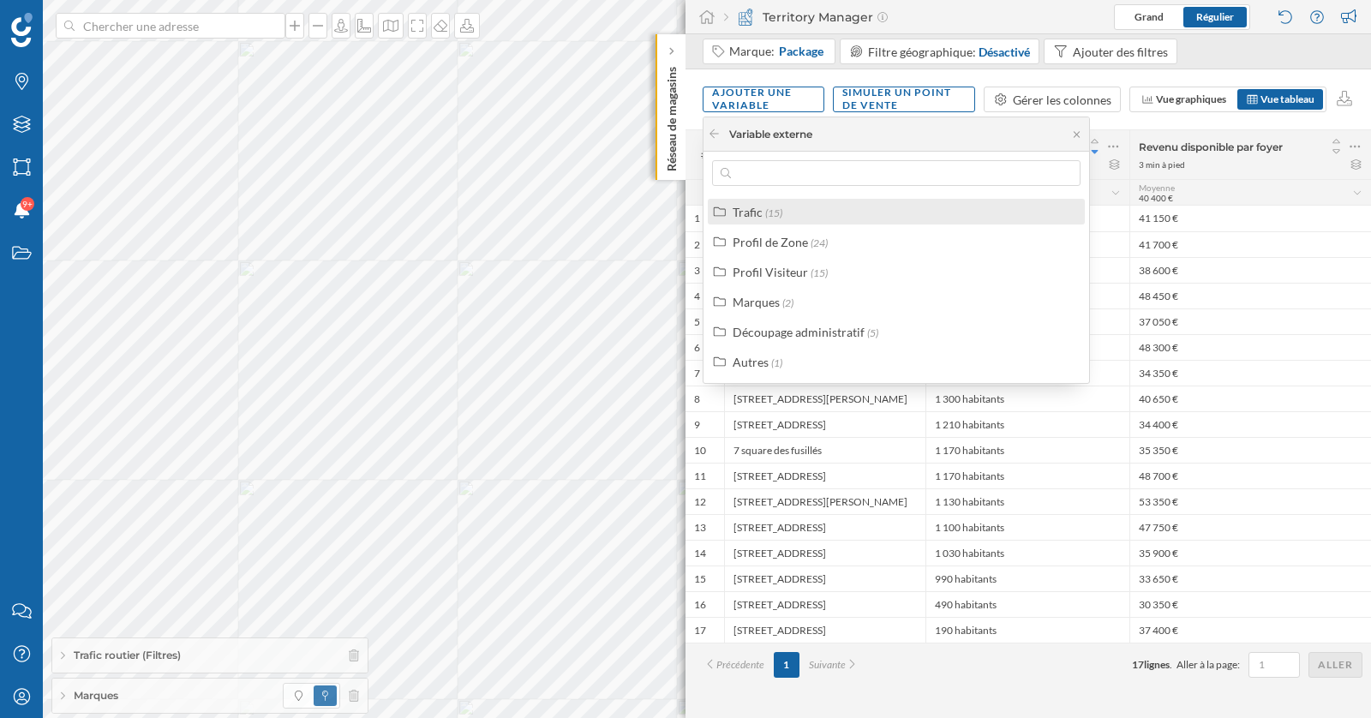
click at [746, 206] on div "Trafic" at bounding box center [747, 212] width 30 height 15
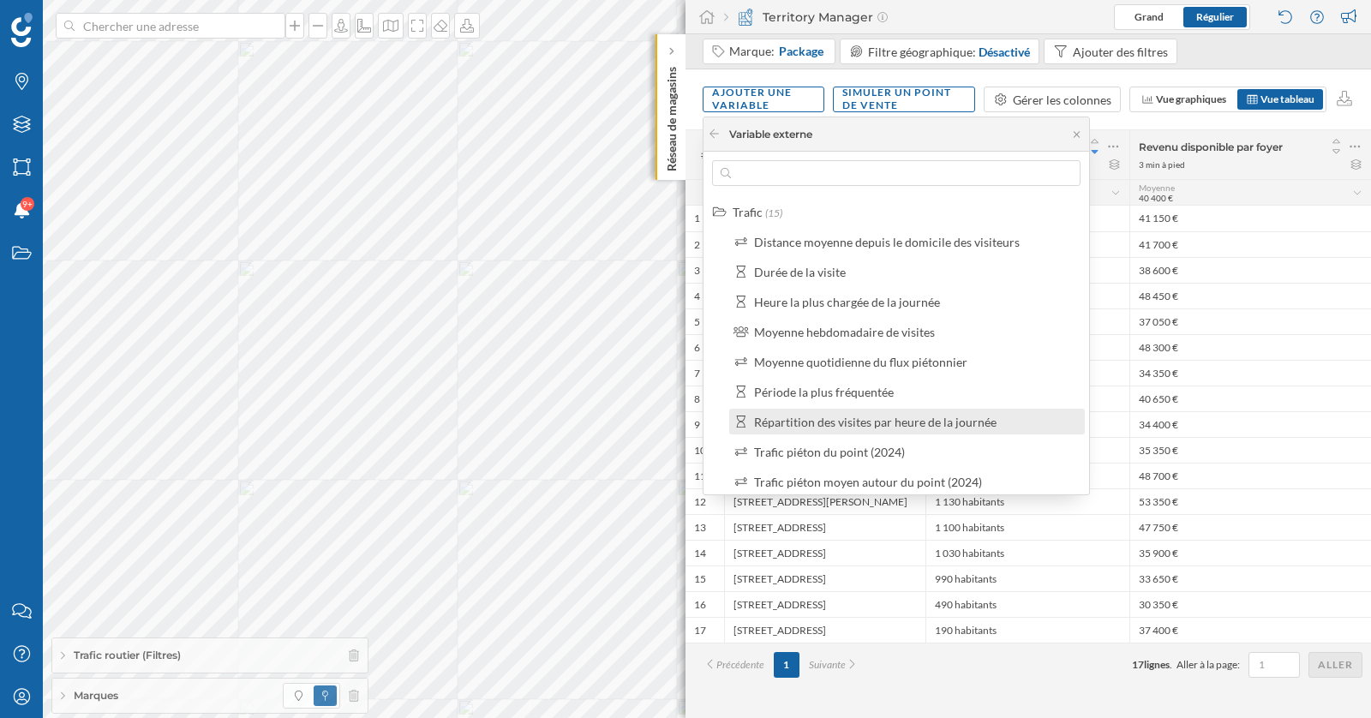
scroll to position [338, 0]
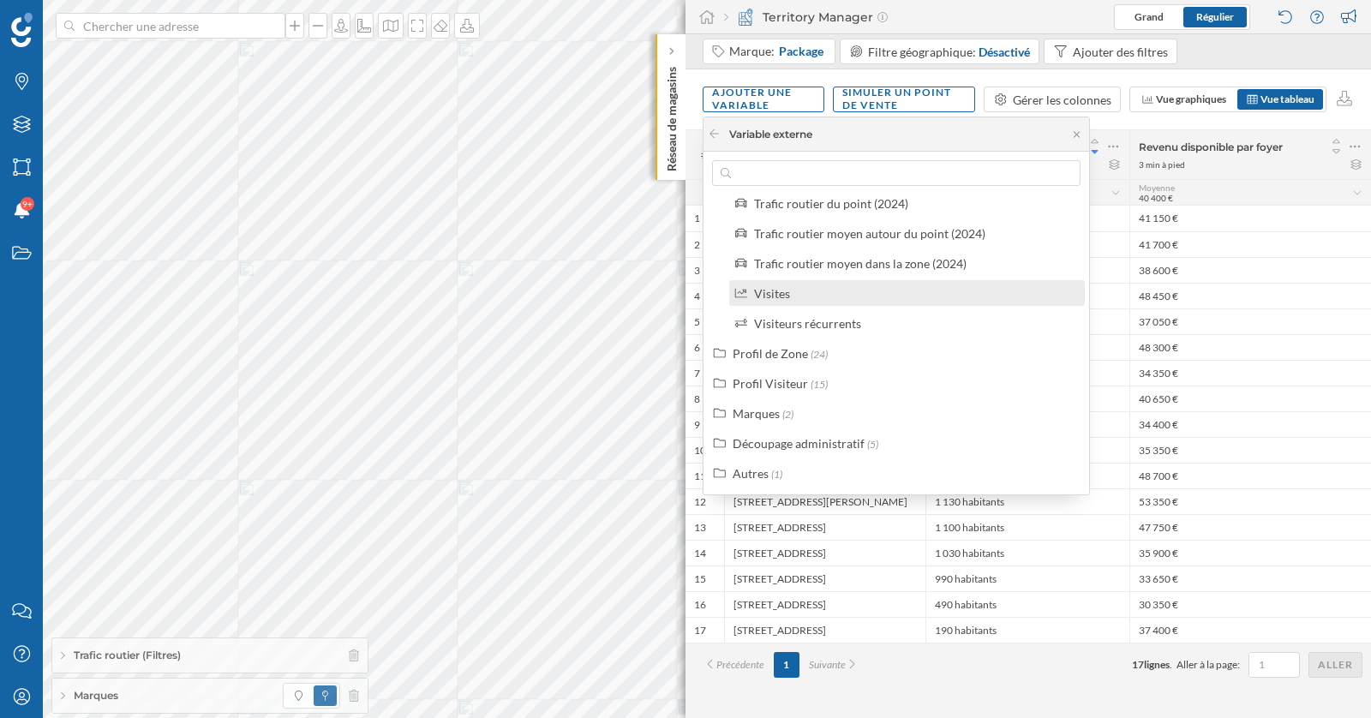
click at [770, 297] on div "Visites" at bounding box center [772, 293] width 36 height 15
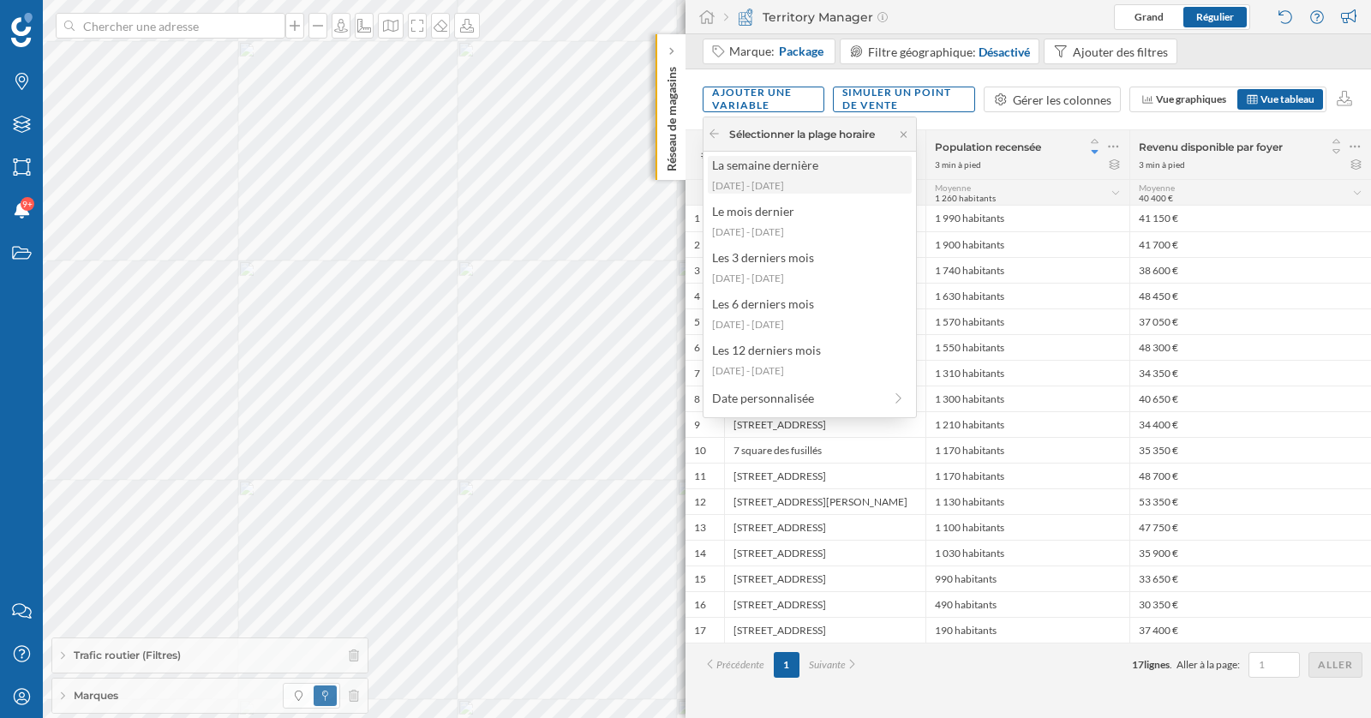
click at [793, 163] on div "La semaine dernière" at bounding box center [809, 165] width 194 height 18
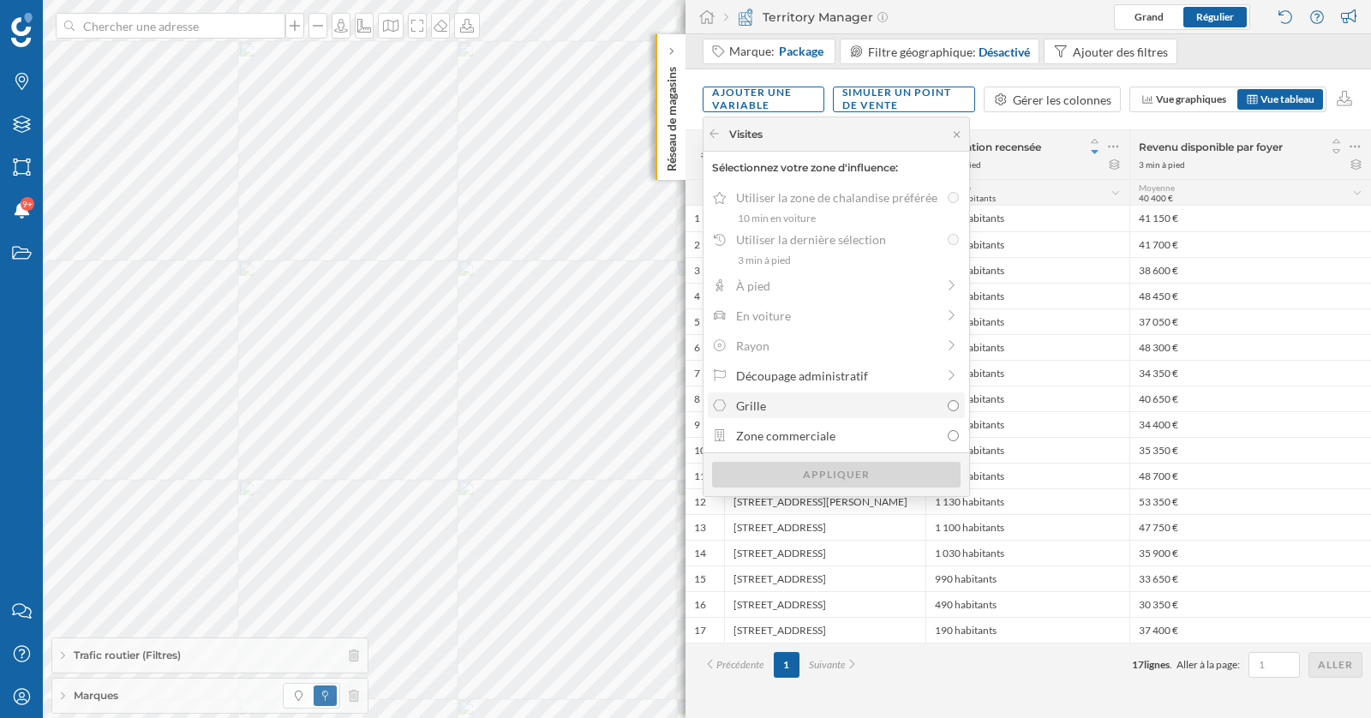
click at [938, 409] on div "Grille" at bounding box center [835, 406] width 247 height 18
click at [947, 409] on input "Grille" at bounding box center [952, 405] width 11 height 11
radio input "true"
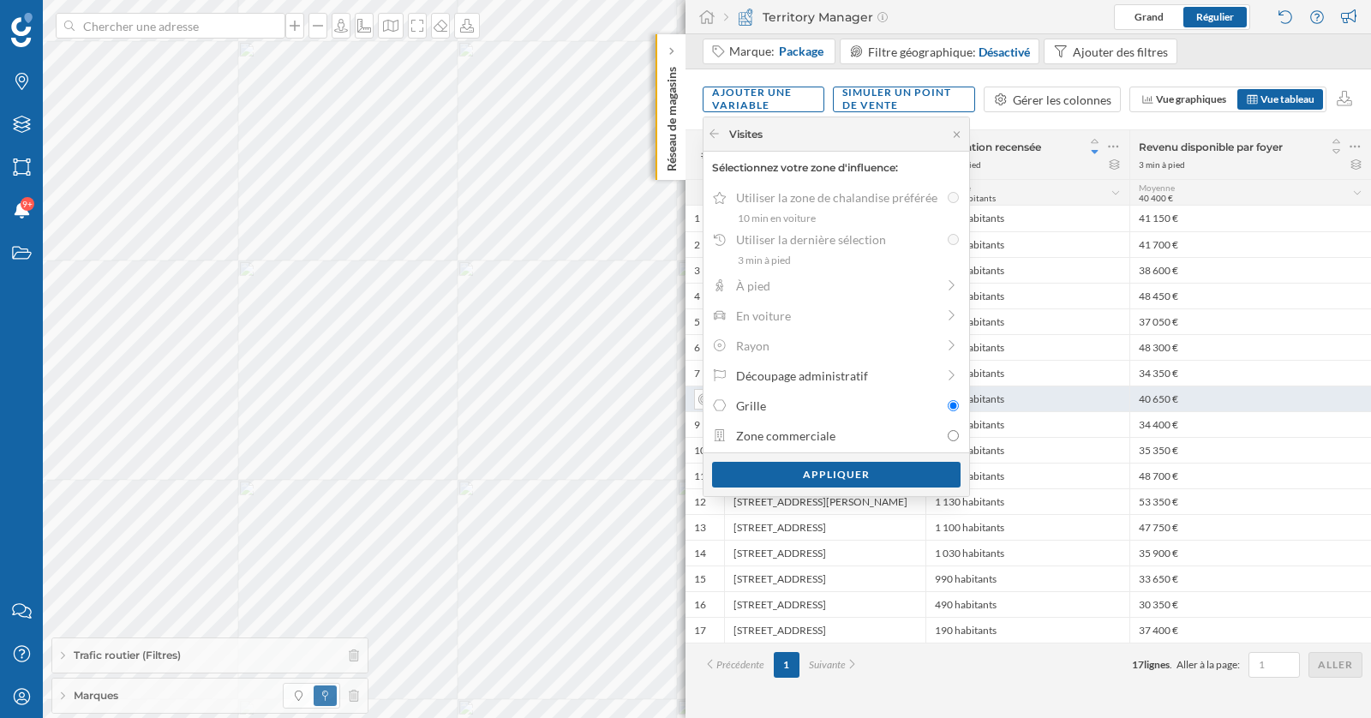
click at [1067, 385] on div "1 300 habitants" at bounding box center [1027, 398] width 204 height 26
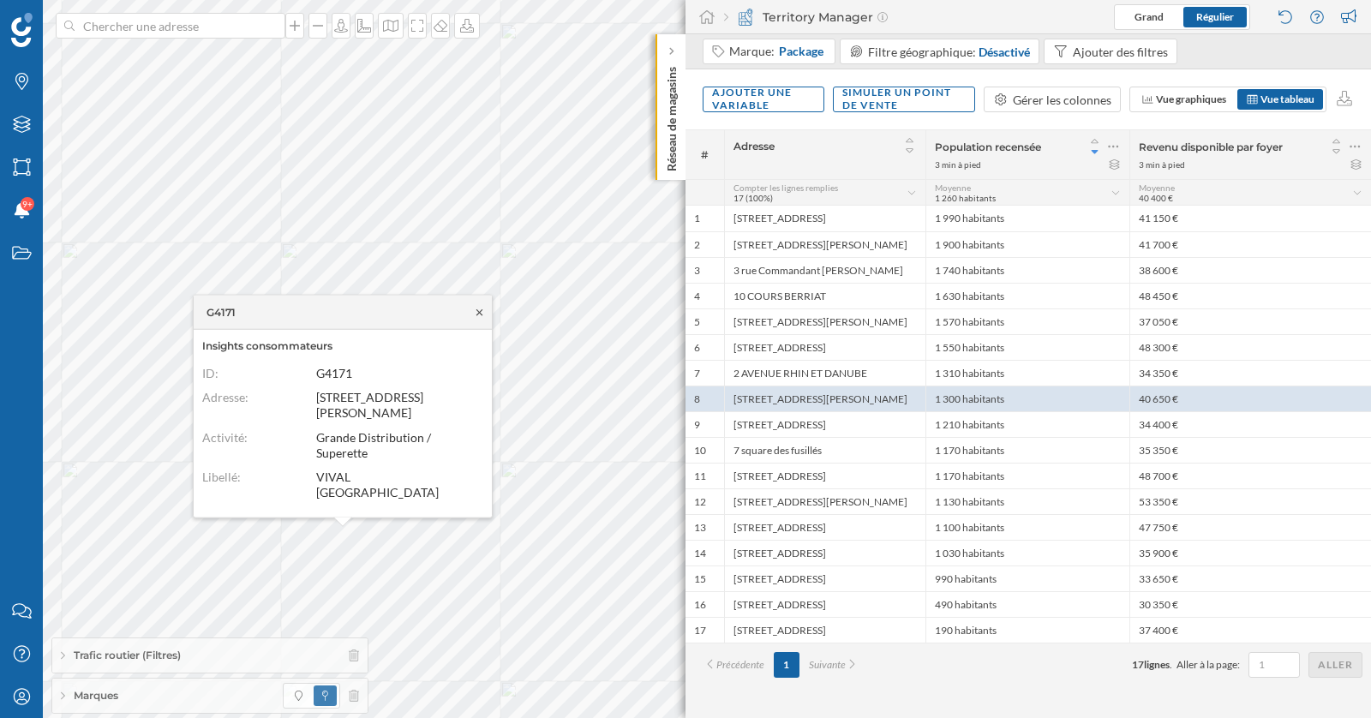
click at [477, 317] on icon at bounding box center [479, 312] width 13 height 10
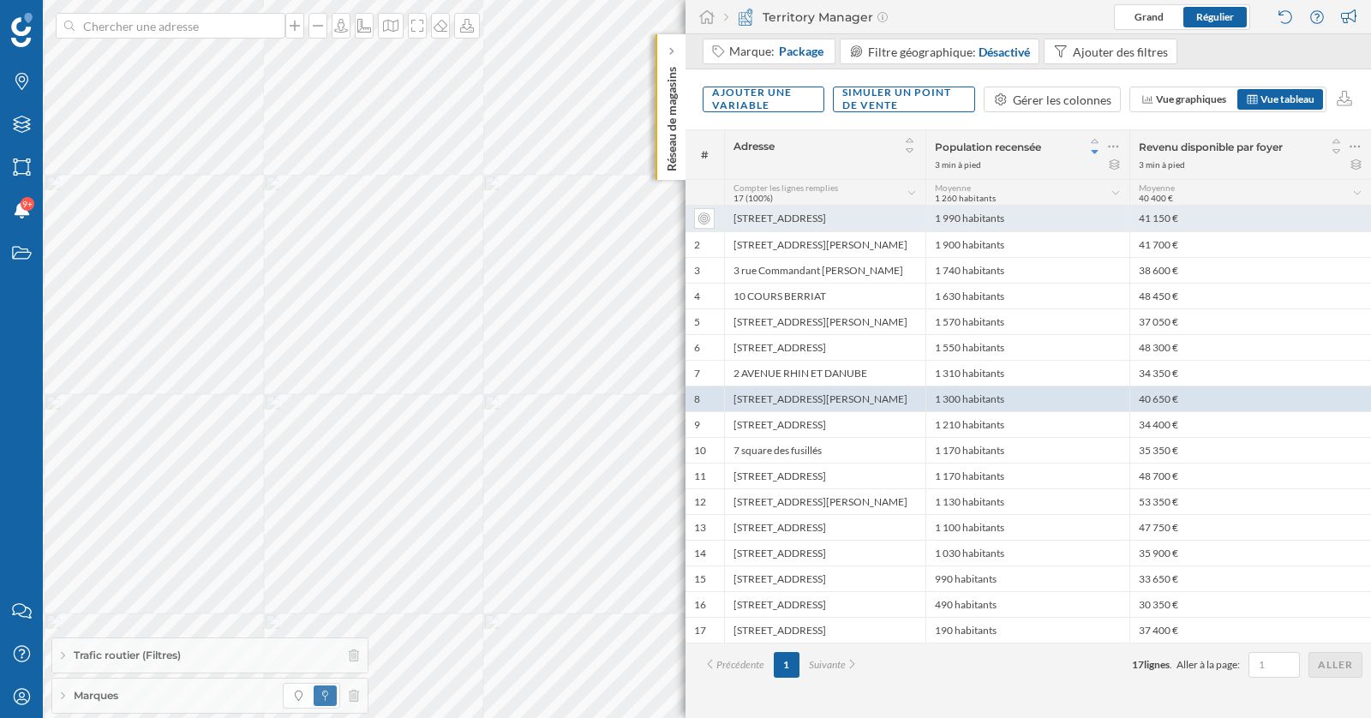
click at [806, 221] on div "13 avenue Albert 1er de Belgique" at bounding box center [824, 219] width 201 height 26
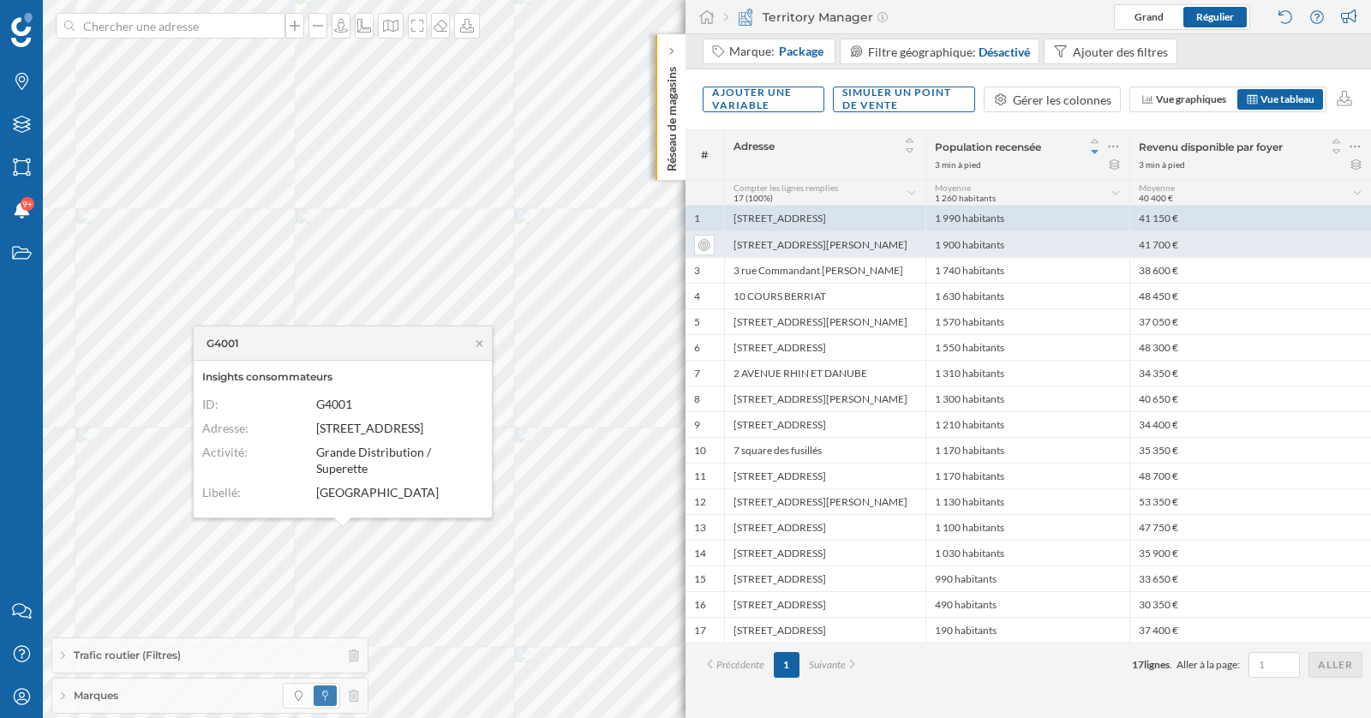
click at [806, 243] on div "2 rue Président Carnot" at bounding box center [824, 244] width 201 height 26
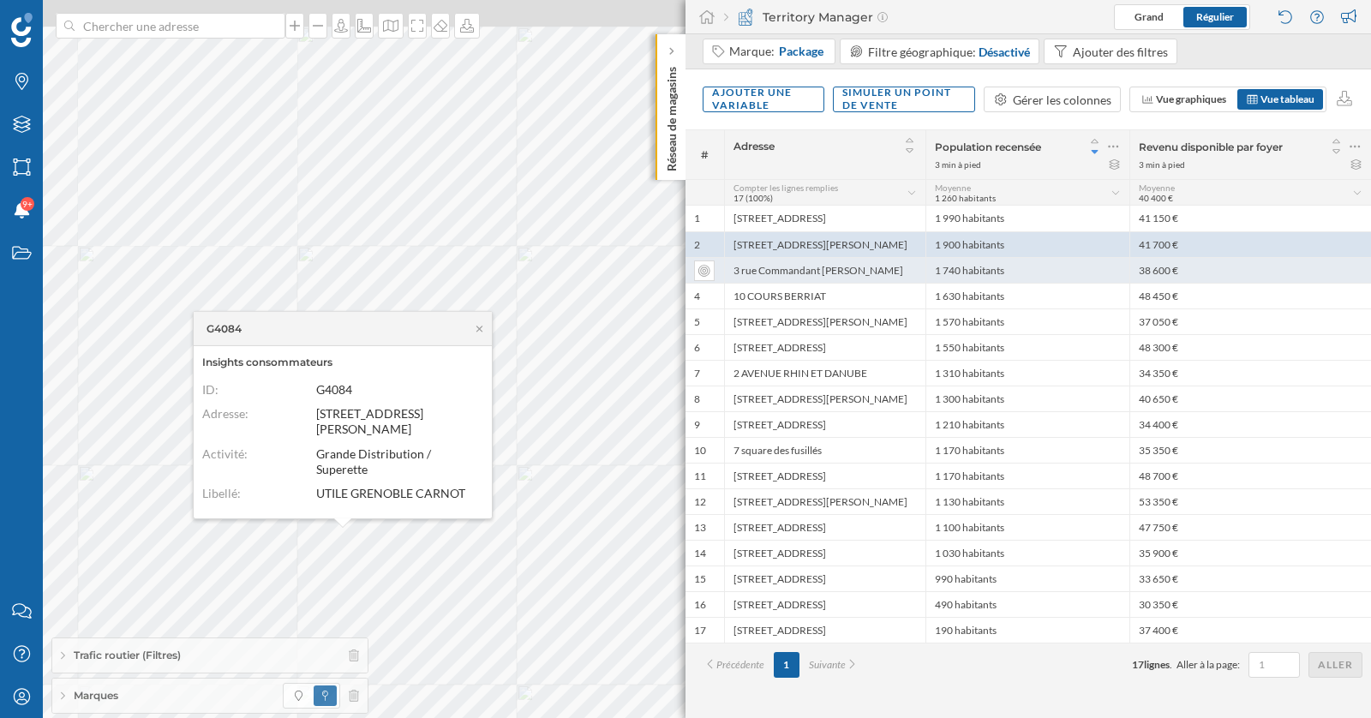
click at [806, 266] on div "3 rue Commandant Gilot" at bounding box center [824, 270] width 201 height 26
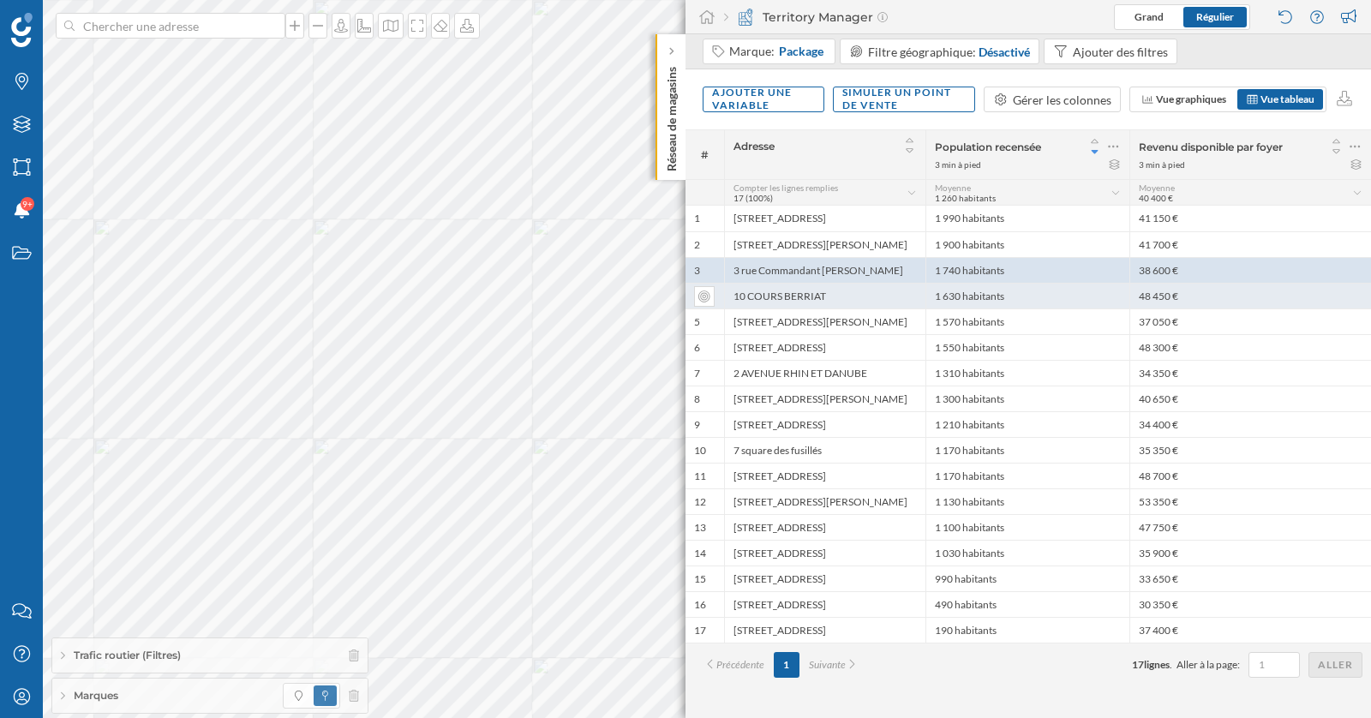
click at [806, 299] on div "10 COURS BERRIAT" at bounding box center [824, 296] width 201 height 26
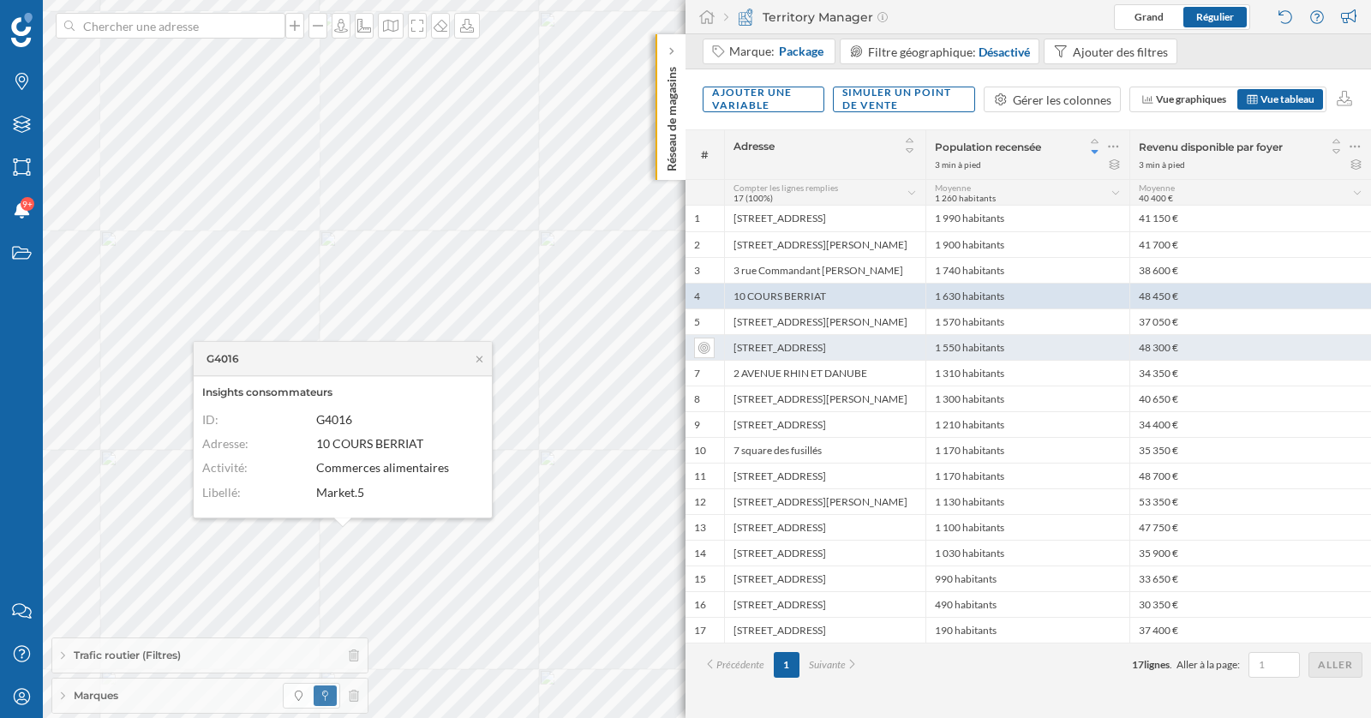
click at [810, 349] on div "17 Grande Rue" at bounding box center [824, 347] width 201 height 26
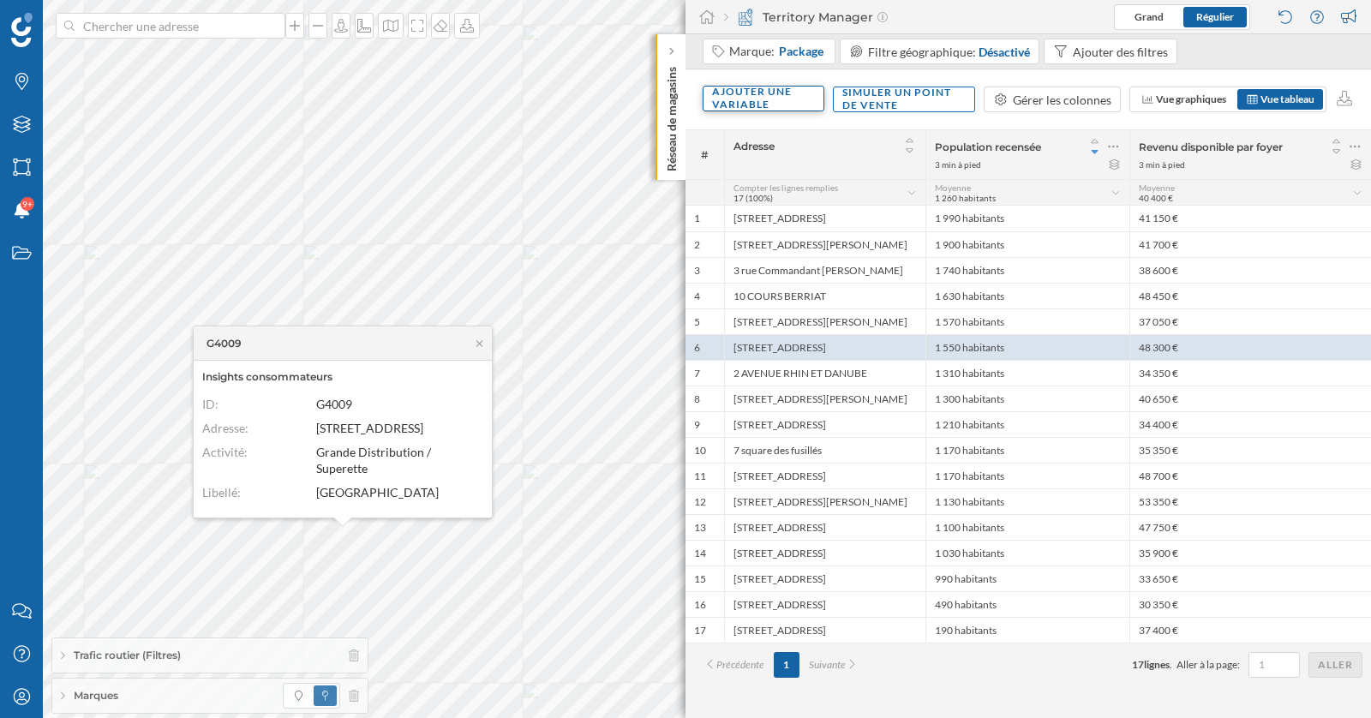
click at [809, 98] on div "Ajouter une variable" at bounding box center [763, 99] width 122 height 26
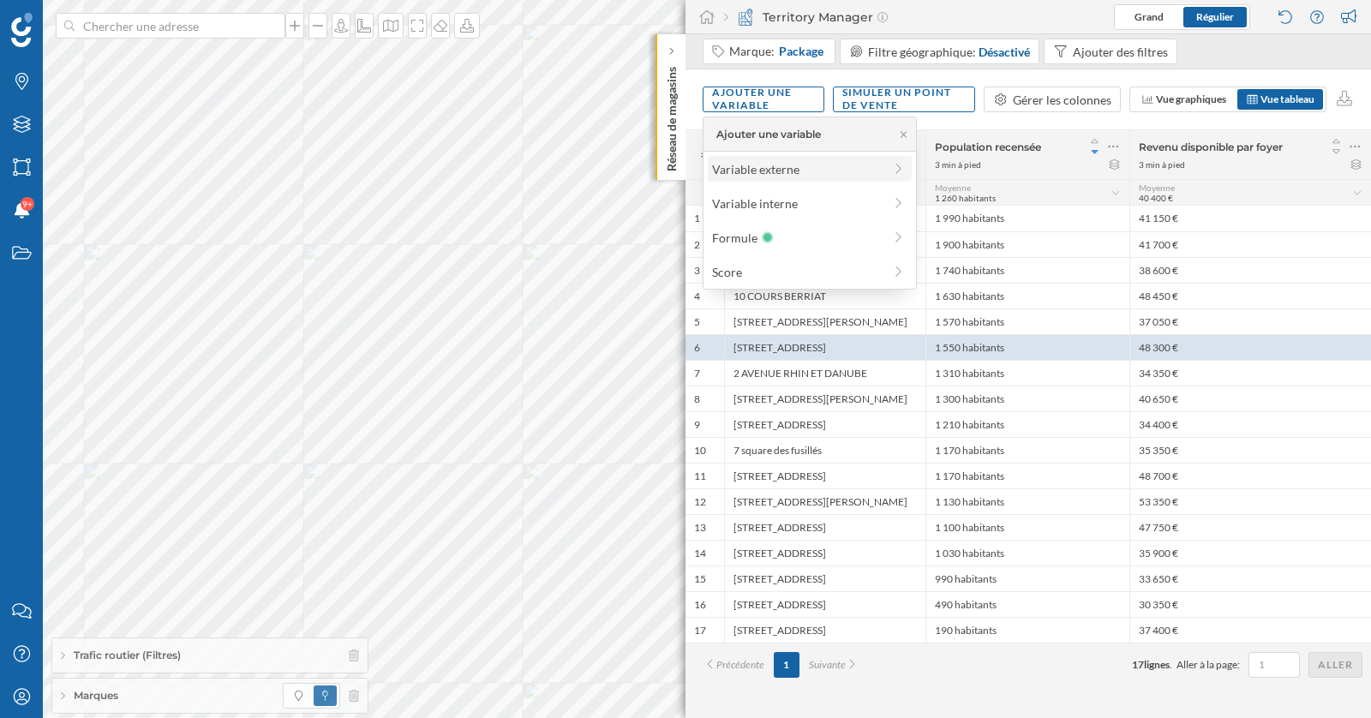
click at [823, 177] on div "Variable externe" at bounding box center [810, 169] width 204 height 26
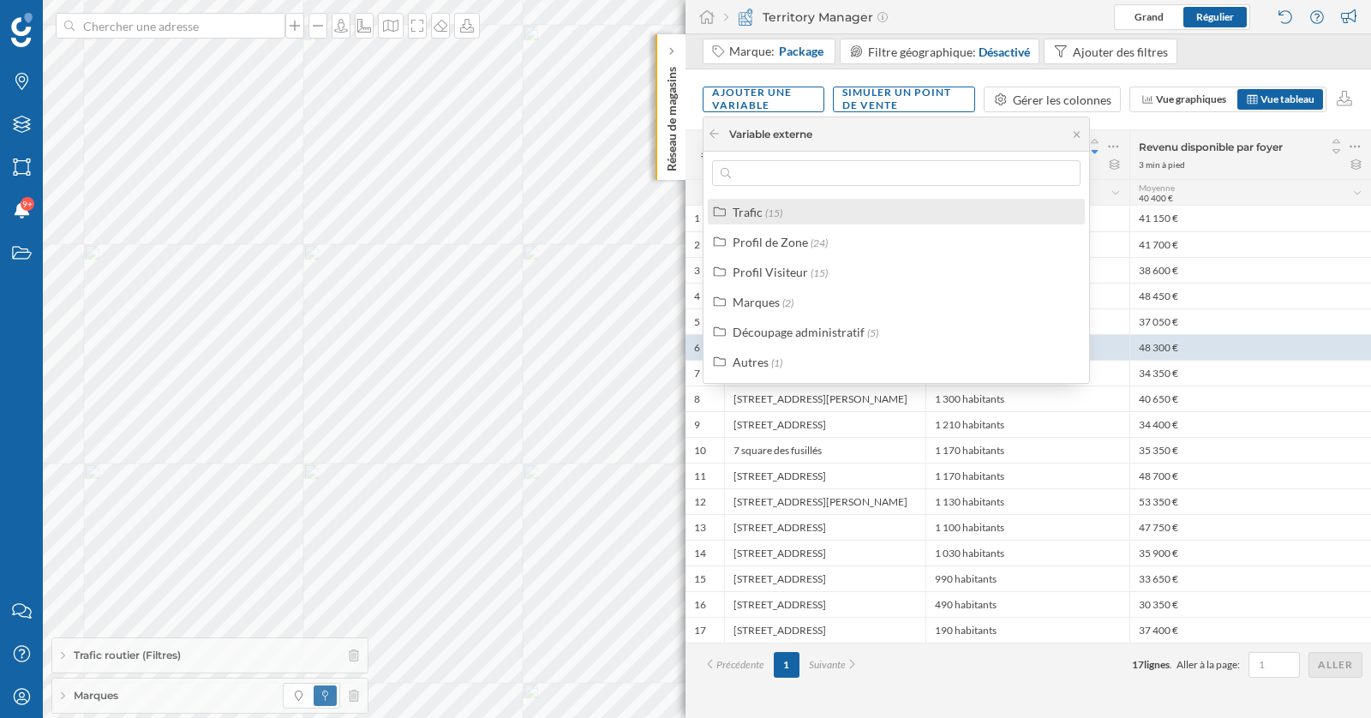
click at [819, 203] on div "Trafic (15)" at bounding box center [903, 212] width 342 height 18
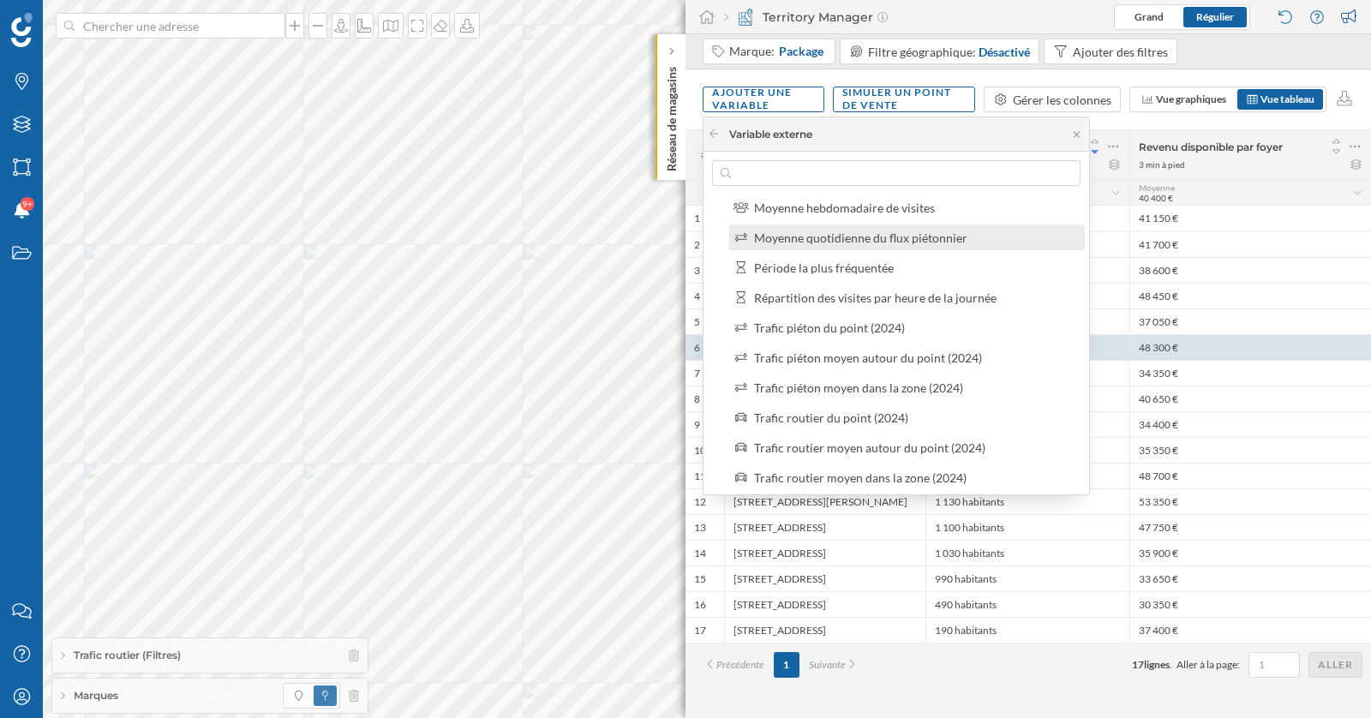
scroll to position [320, 0]
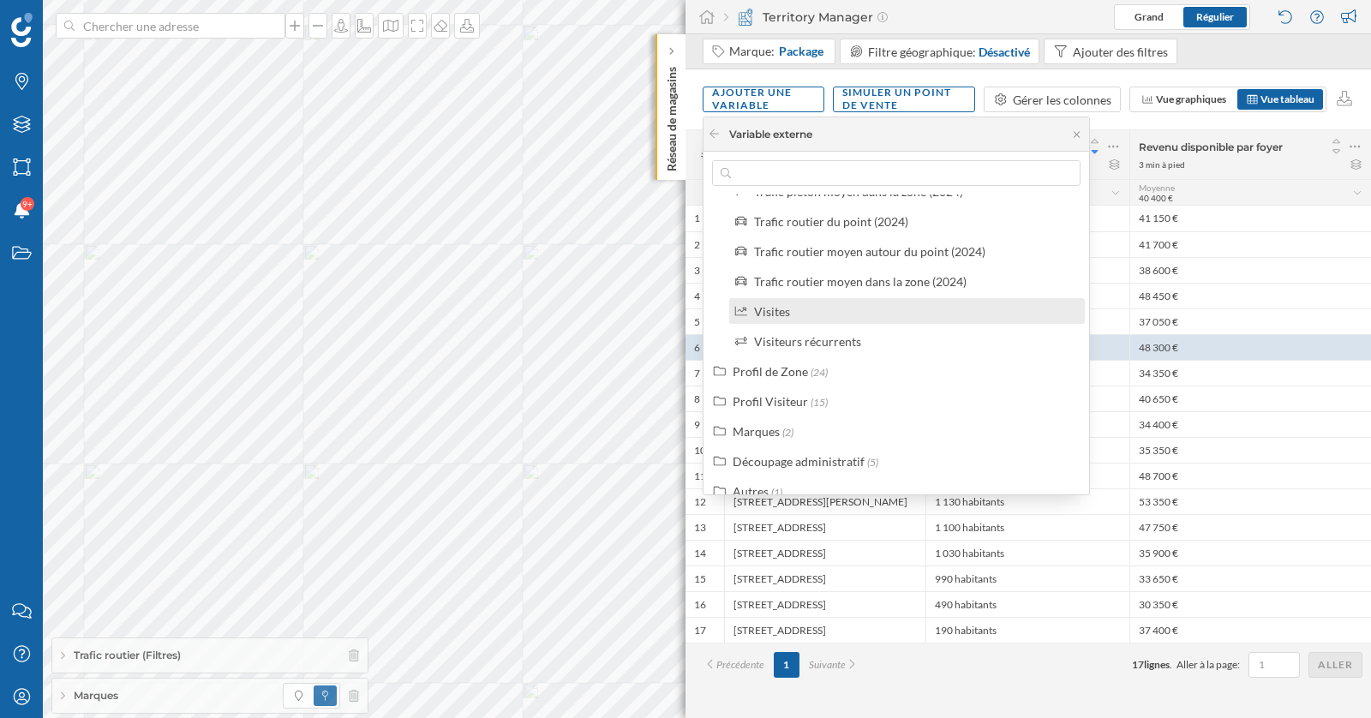
click at [824, 310] on div "Visites" at bounding box center [914, 311] width 320 height 18
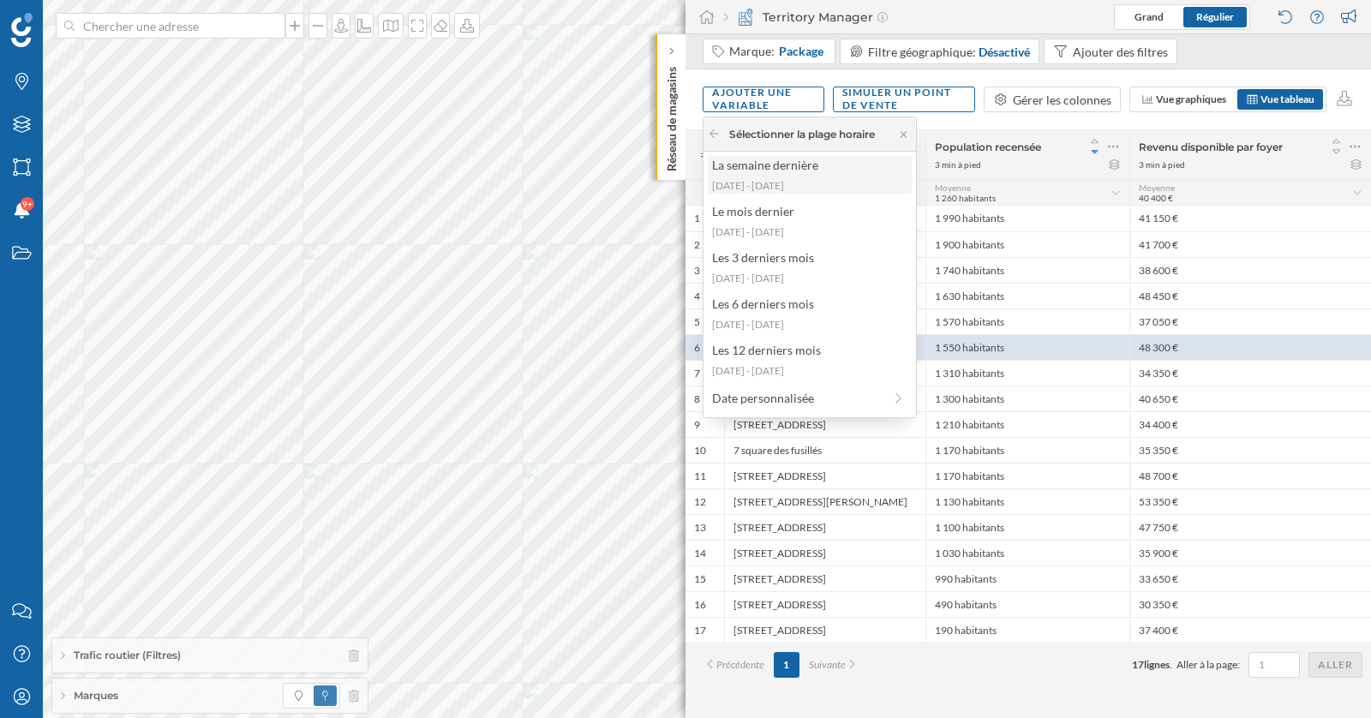
click at [814, 188] on div "[DATE] - [DATE]" at bounding box center [809, 185] width 194 height 15
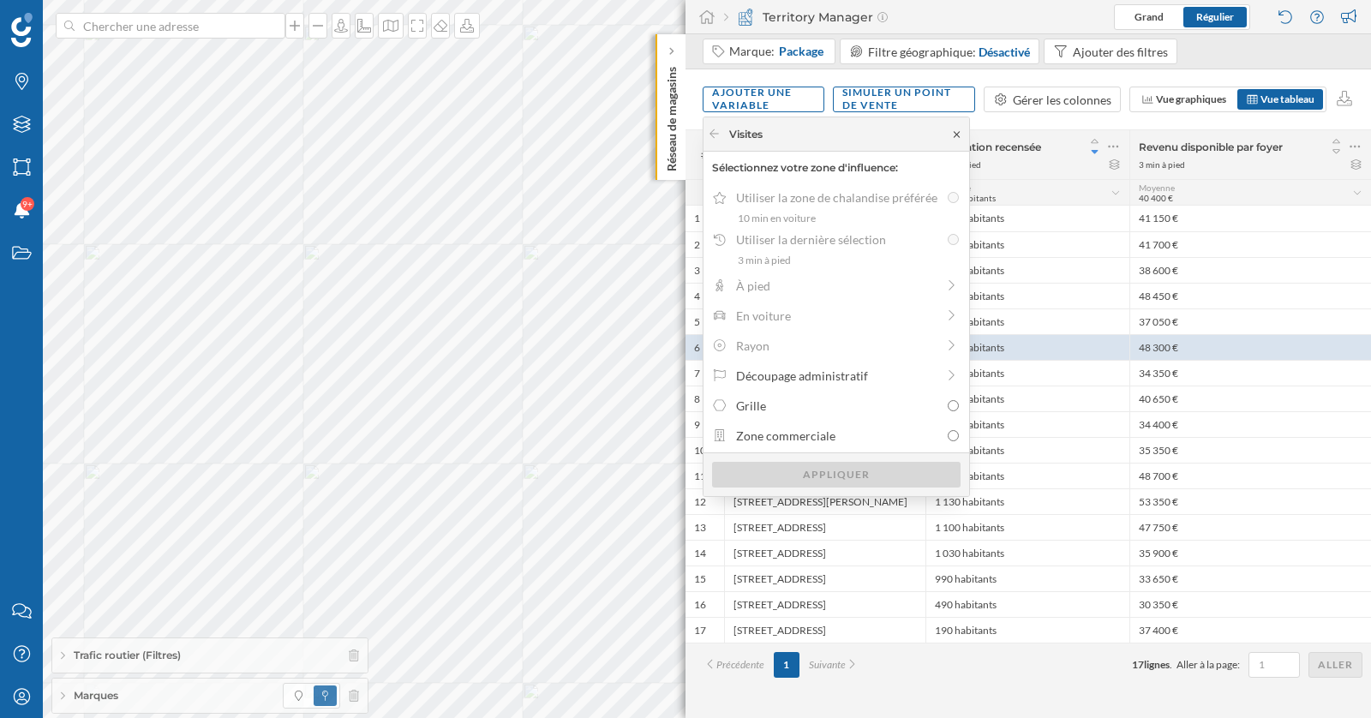
click at [951, 134] on icon at bounding box center [956, 134] width 13 height 10
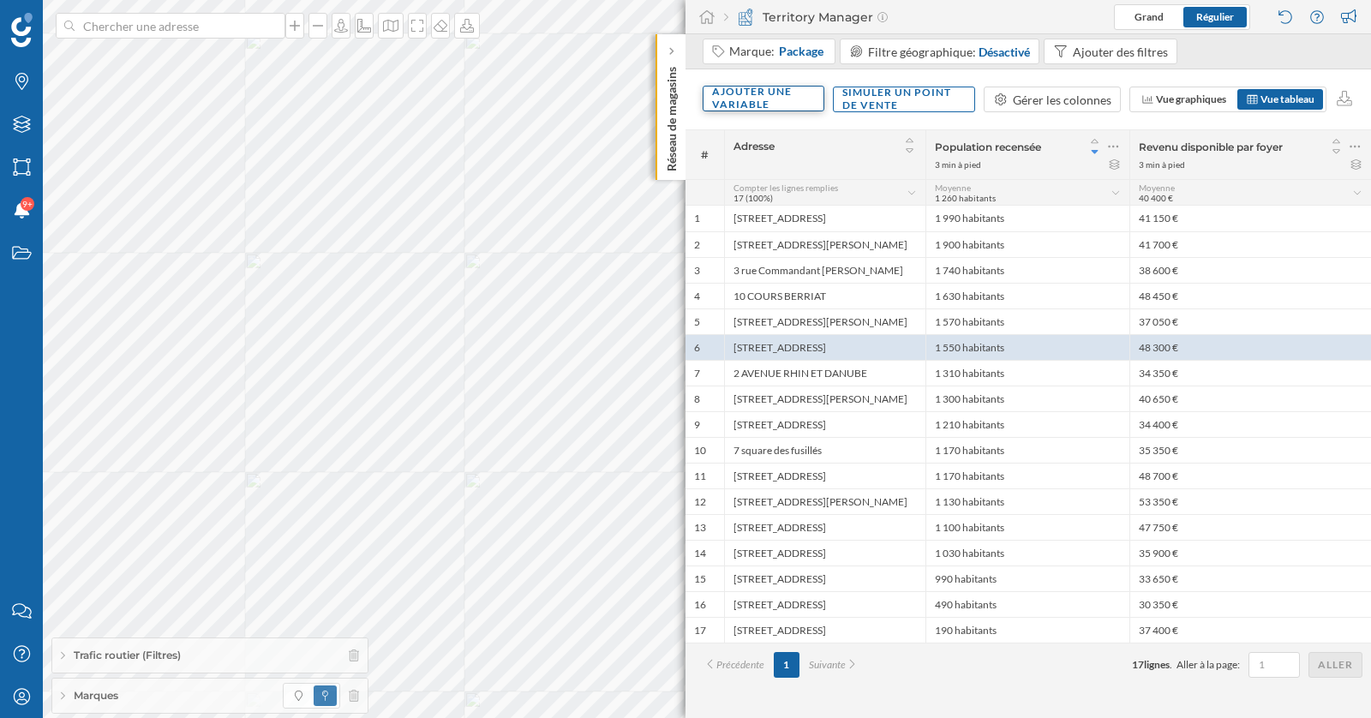
click at [739, 97] on div "Ajouter une variable" at bounding box center [763, 99] width 122 height 26
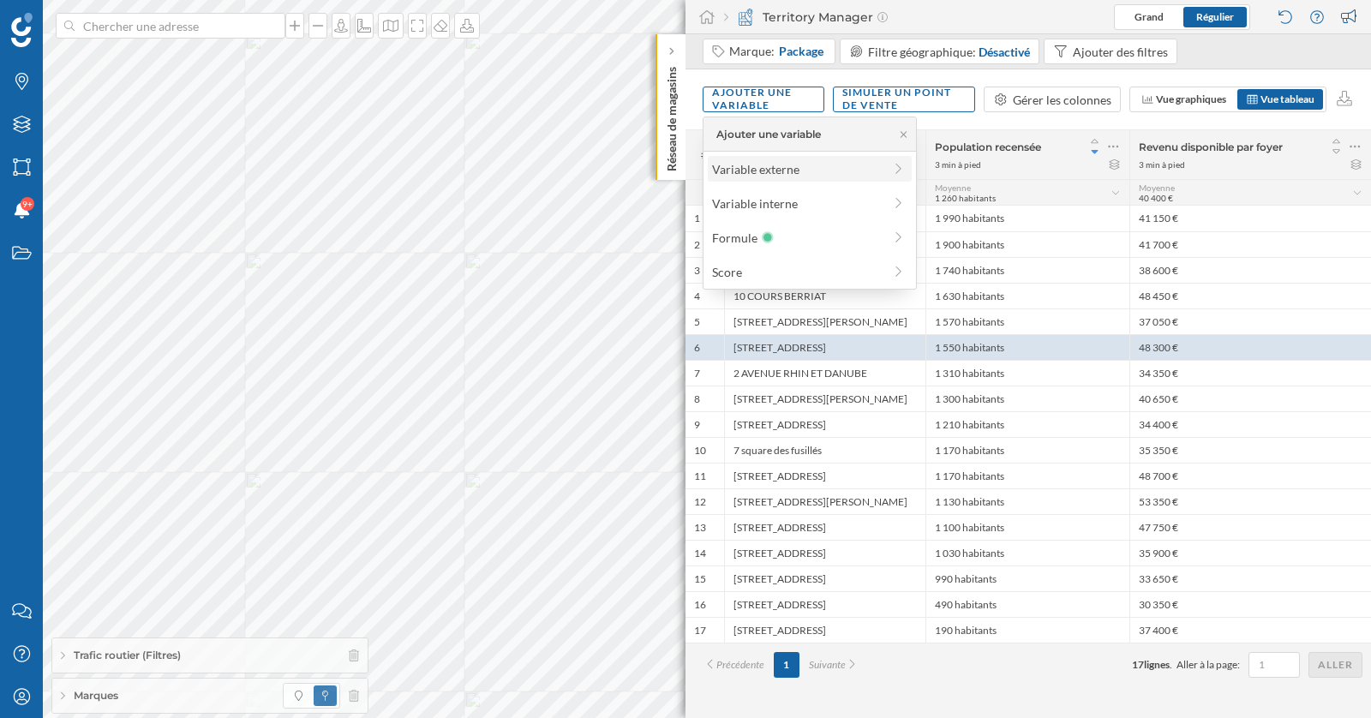
click at [752, 171] on div "Variable externe" at bounding box center [797, 169] width 170 height 18
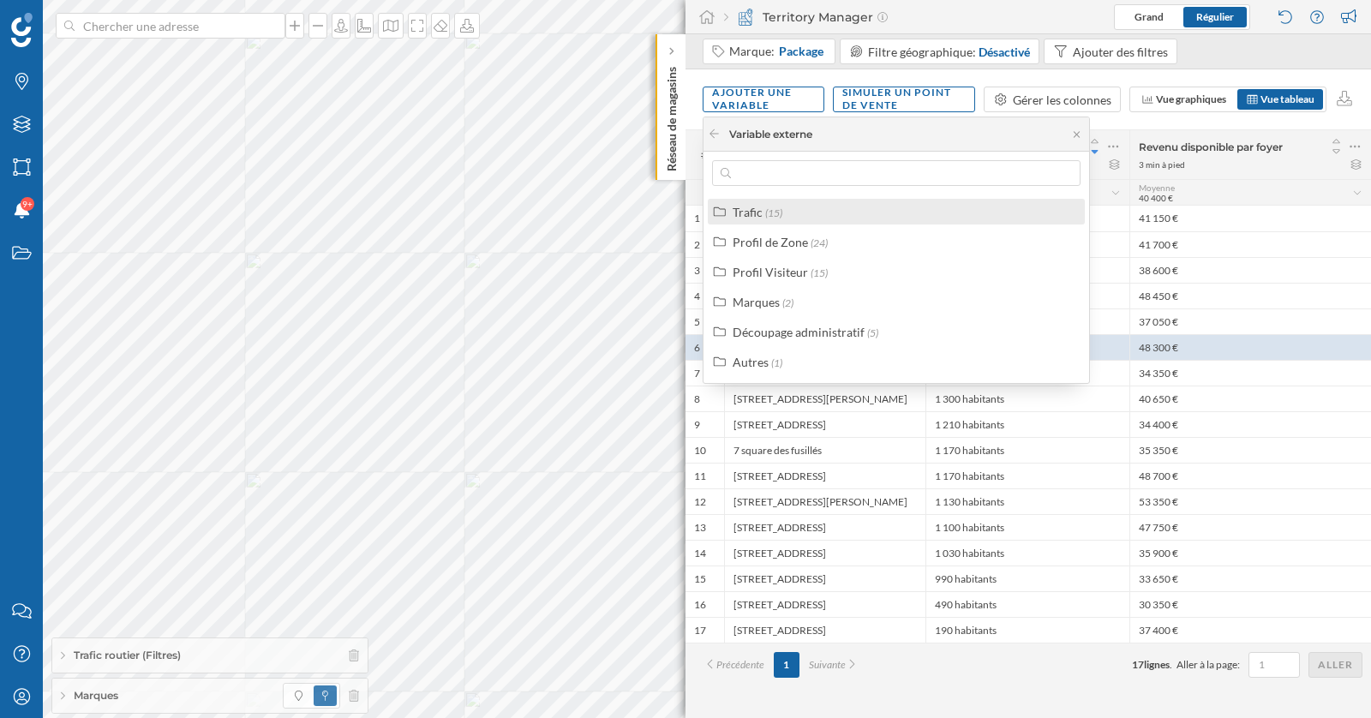
click at [758, 206] on div "Trafic" at bounding box center [747, 212] width 30 height 15
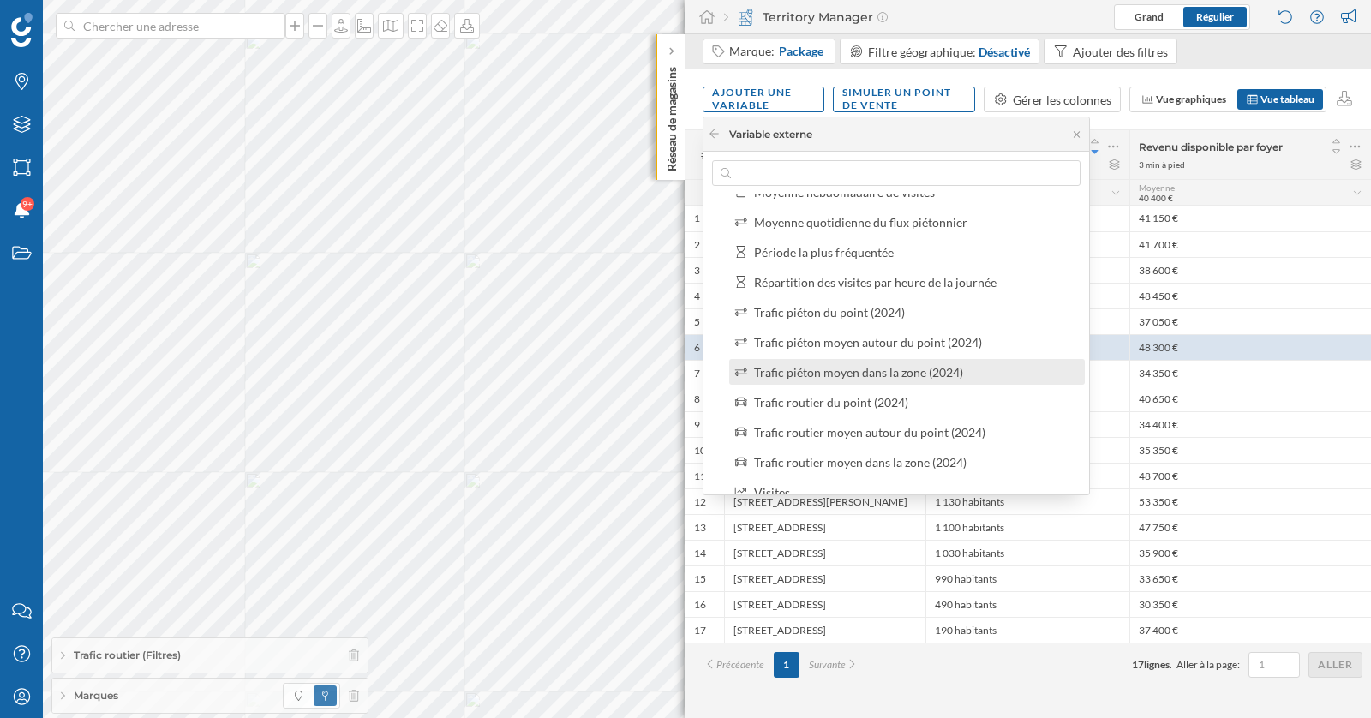
scroll to position [133, 0]
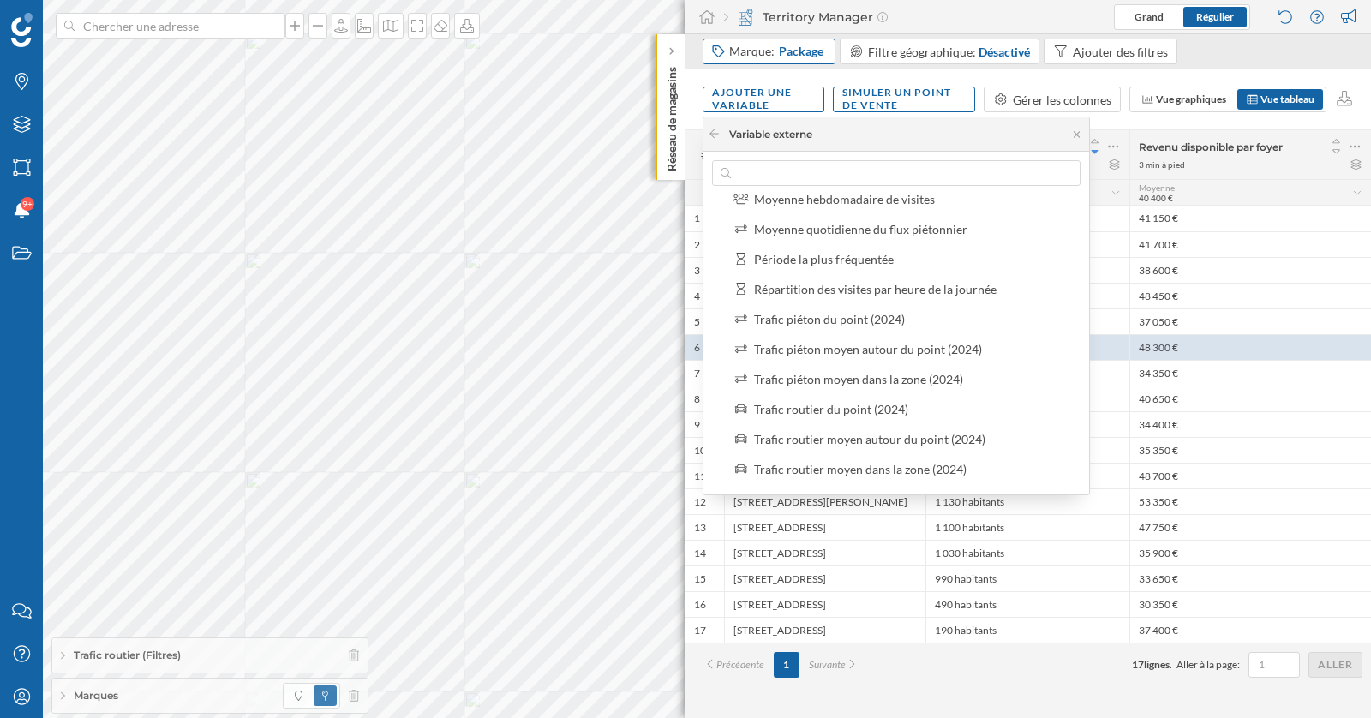
click at [764, 50] on div "Marque: Package" at bounding box center [777, 51] width 97 height 17
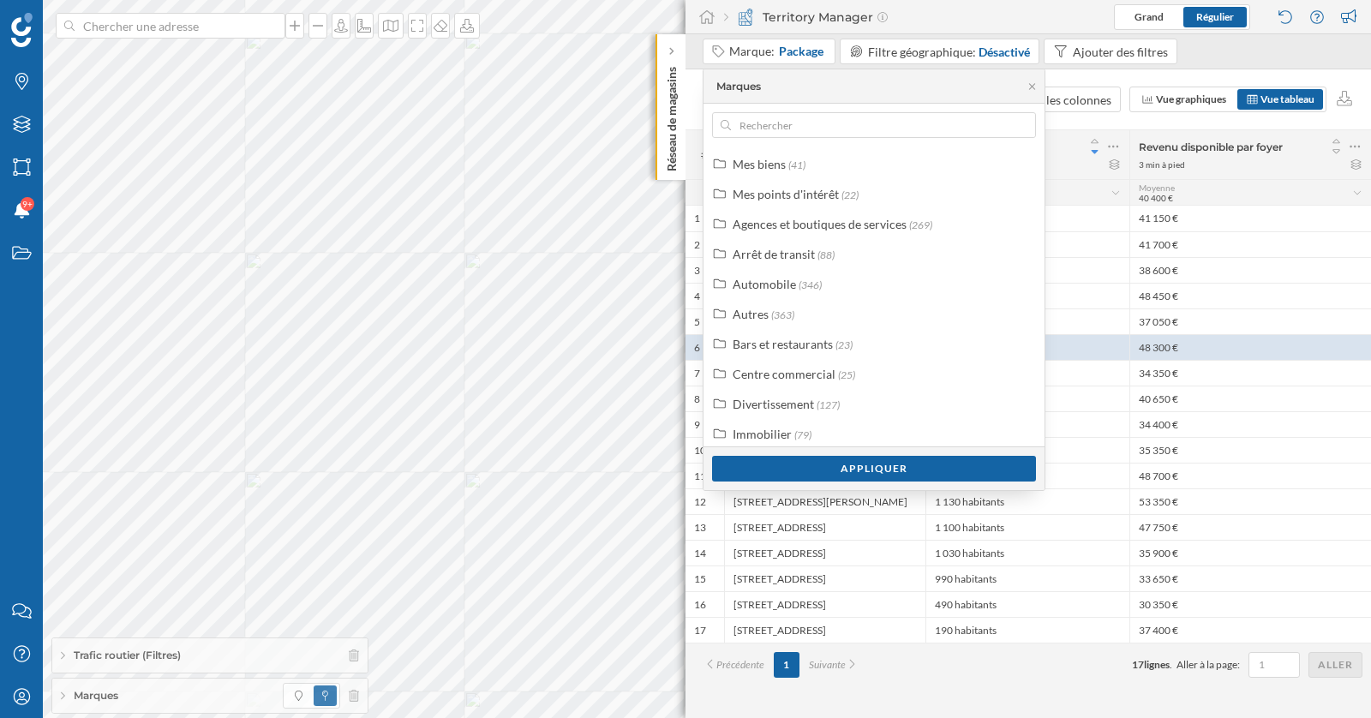
click at [748, 20] on img at bounding box center [745, 17] width 17 height 17
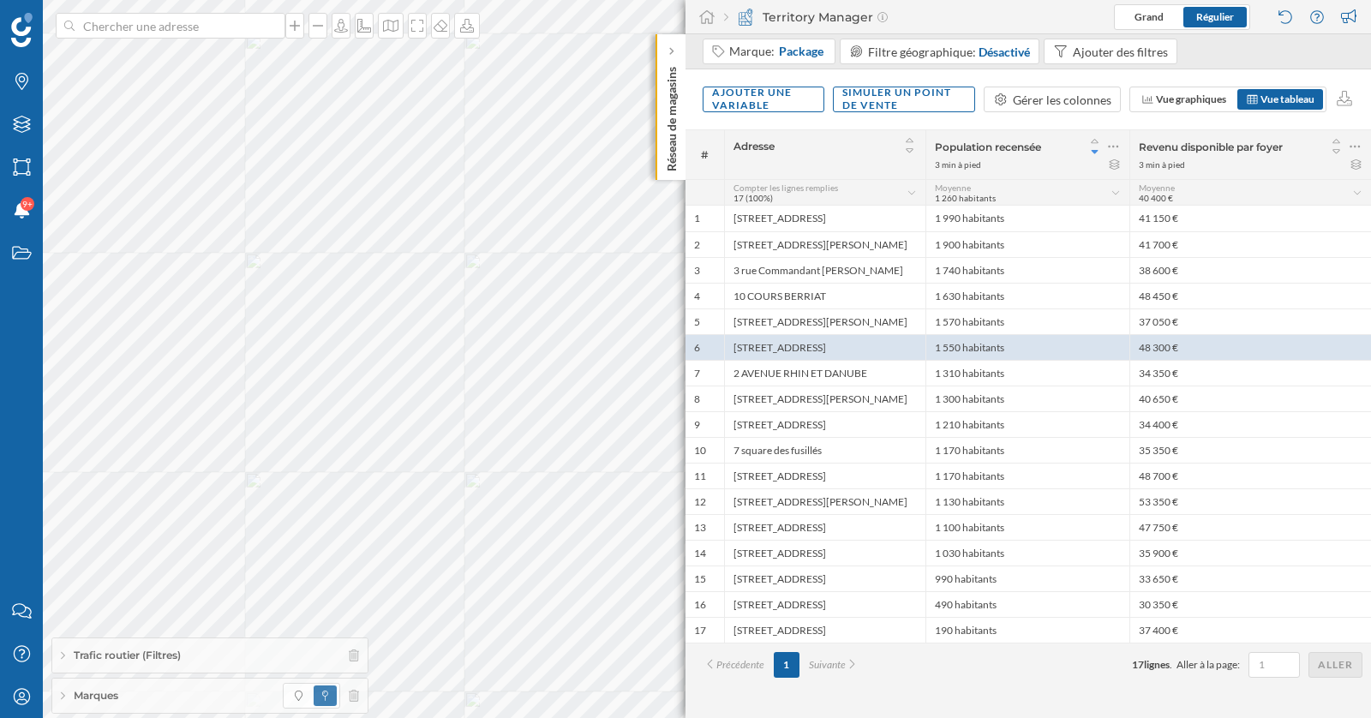
click at [877, 128] on div "Ajouter une variable Simuler un point de vente Gérer les colonnes Vue graphique…" at bounding box center [1027, 99] width 685 height 60
click at [769, 111] on div "Ajouter une variable" at bounding box center [763, 99] width 120 height 39
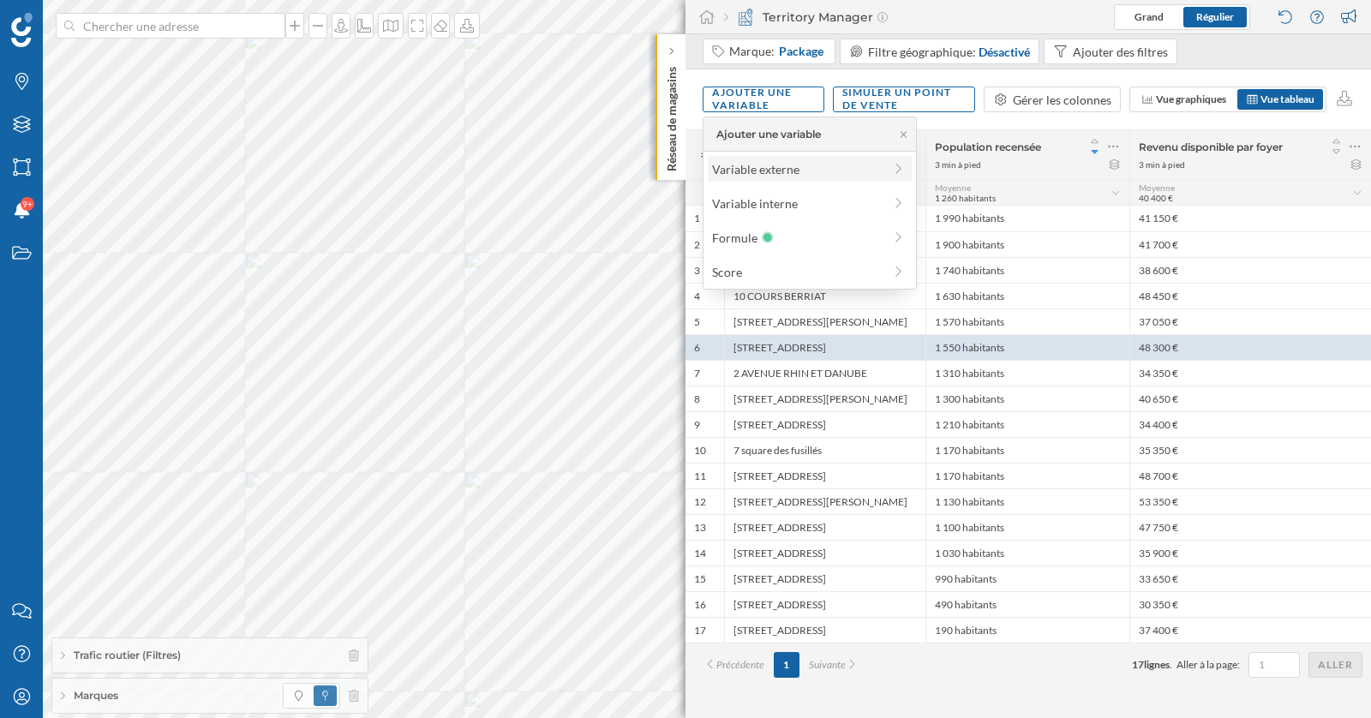
click at [780, 180] on div "Variable externe" at bounding box center [810, 169] width 204 height 26
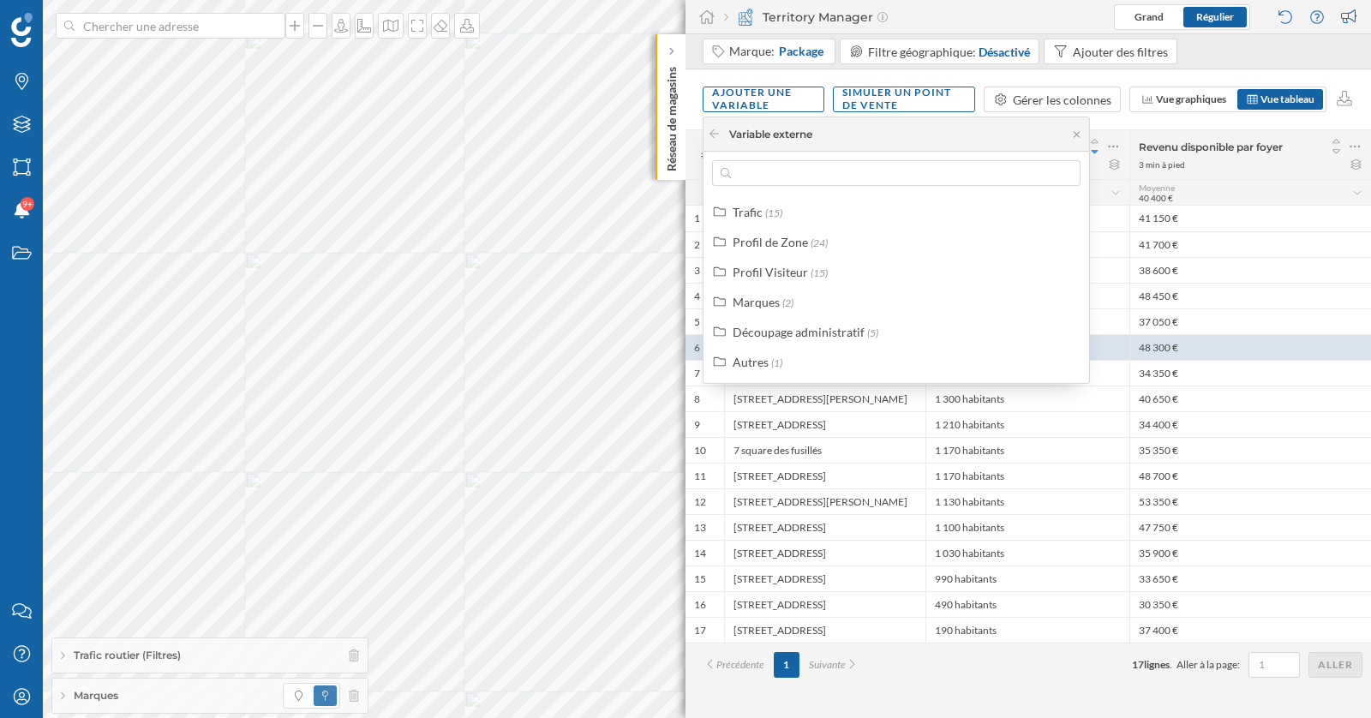
click at [1181, 69] on div "Ajouter une variable Simuler un point de vente Gérer les colonnes Vue graphique…" at bounding box center [1027, 99] width 685 height 60
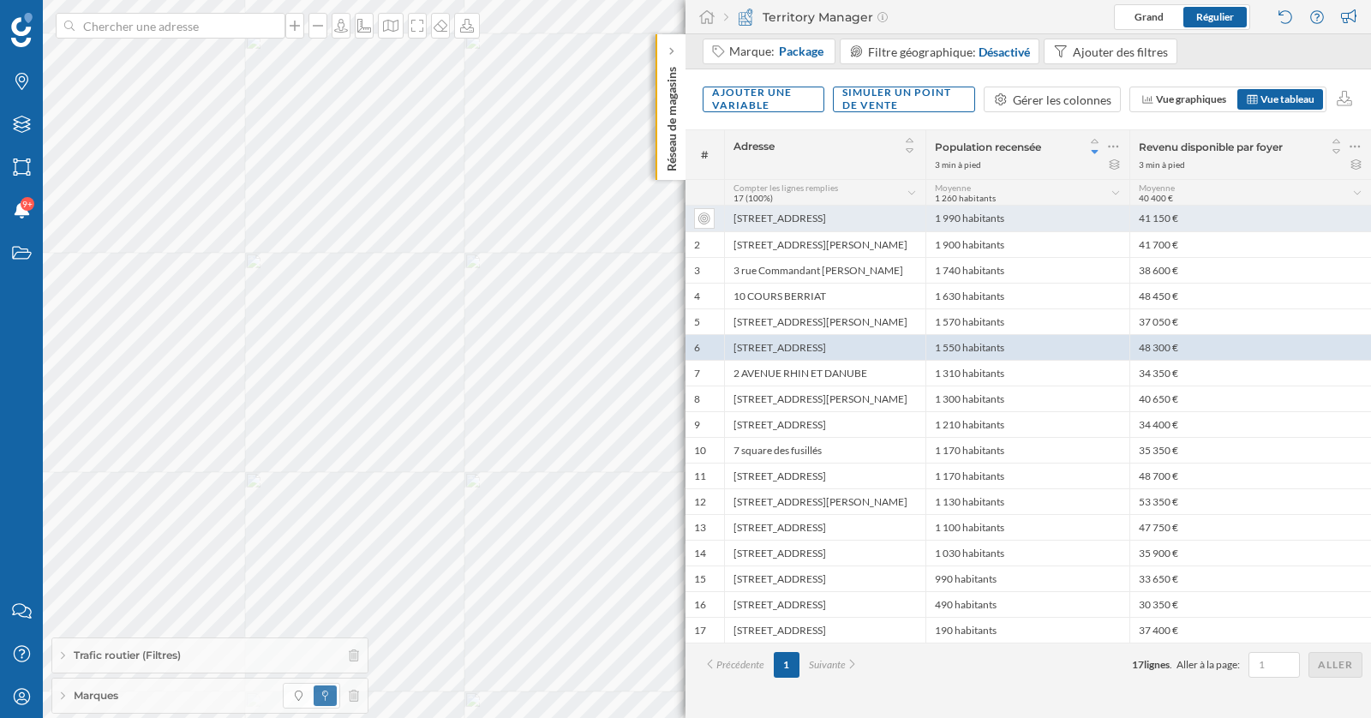
click at [1254, 213] on div "41 150 €" at bounding box center [1250, 219] width 242 height 26
